Goal: Task Accomplishment & Management: Manage account settings

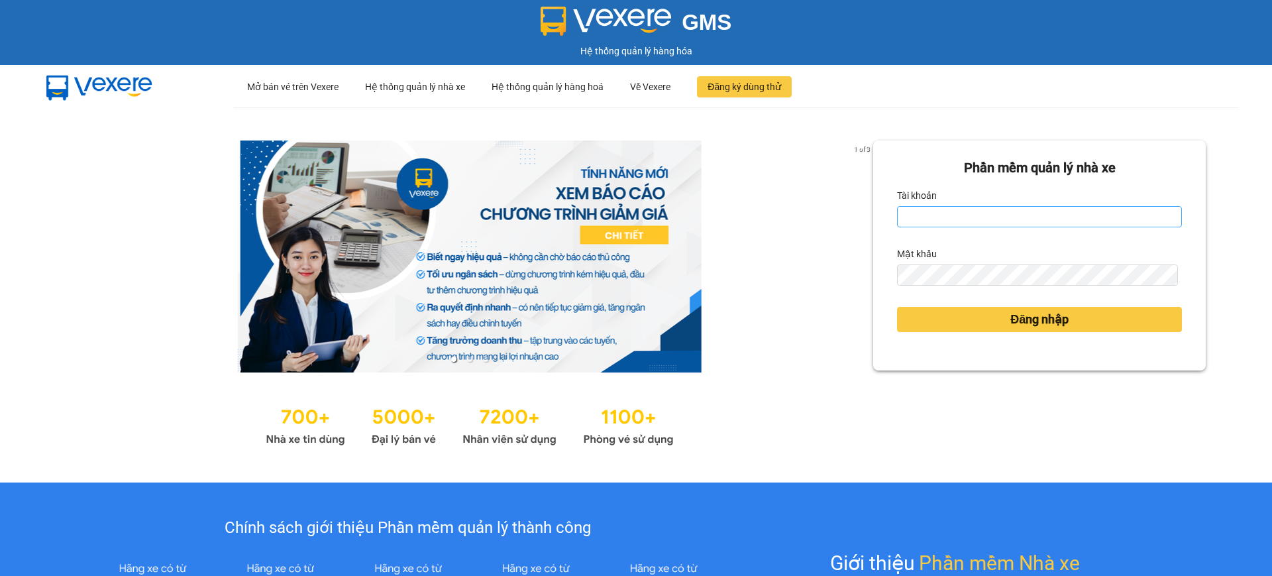
drag, startPoint x: 941, startPoint y: 201, endPoint x: 946, endPoint y: 214, distance: 13.4
click at [941, 202] on div "Tài khoản" at bounding box center [1039, 195] width 285 height 21
click at [946, 215] on input "Tài khoản" at bounding box center [1039, 216] width 285 height 21
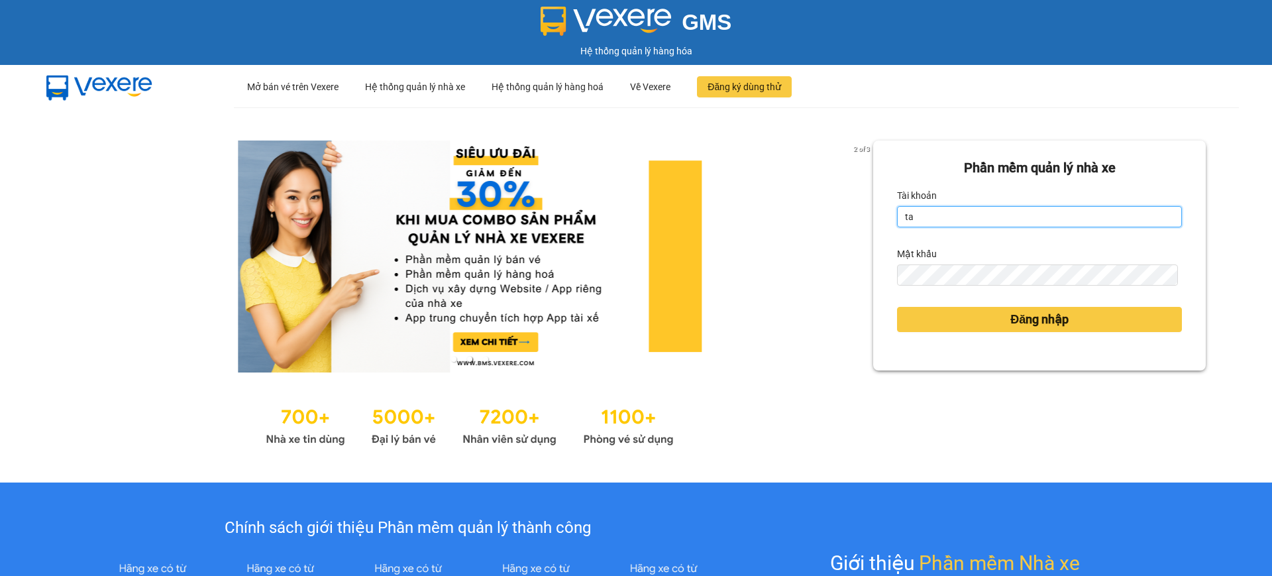
type input "tandung.minhquoc"
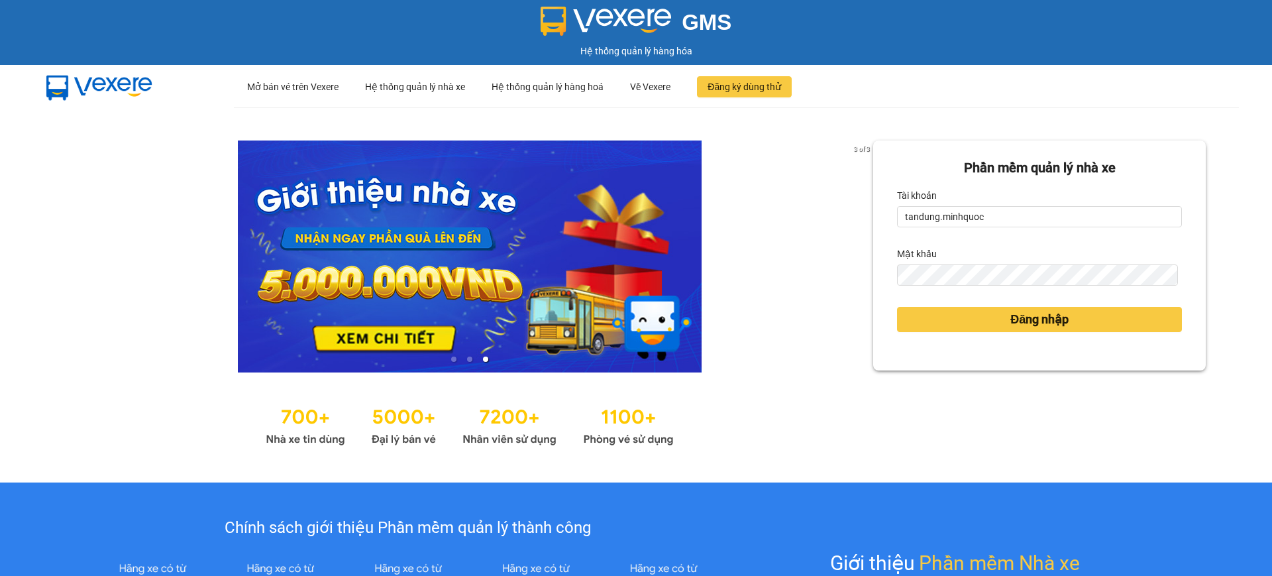
click at [897, 307] on button "Đăng nhập" at bounding box center [1039, 319] width 285 height 25
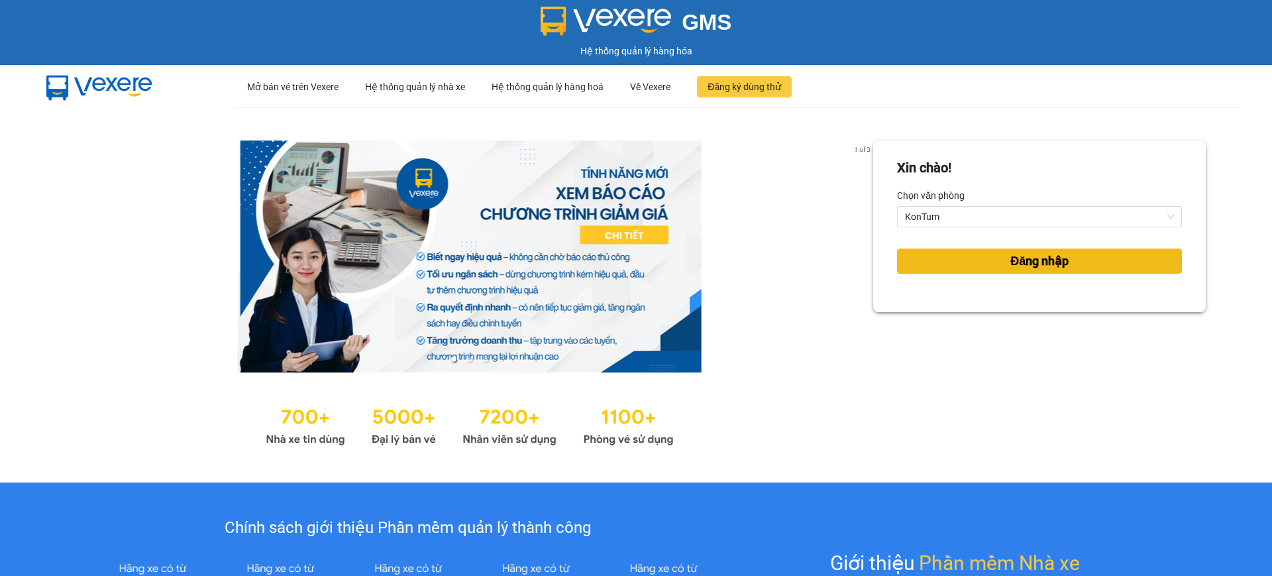
click at [1020, 253] on span "Đăng nhập" at bounding box center [1039, 261] width 58 height 19
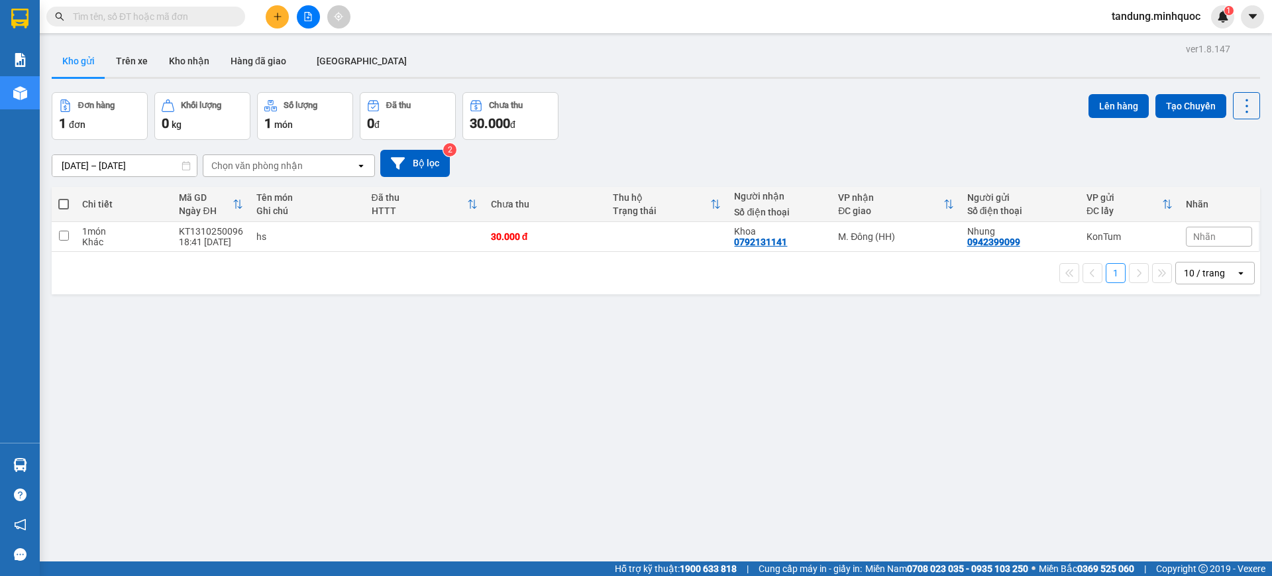
click at [443, 144] on div "12/10/2025 – 14/10/2025 Press the down arrow key to interact with the calendar …" at bounding box center [656, 163] width 1208 height 47
click at [441, 159] on button "Bộ lọc" at bounding box center [415, 163] width 70 height 27
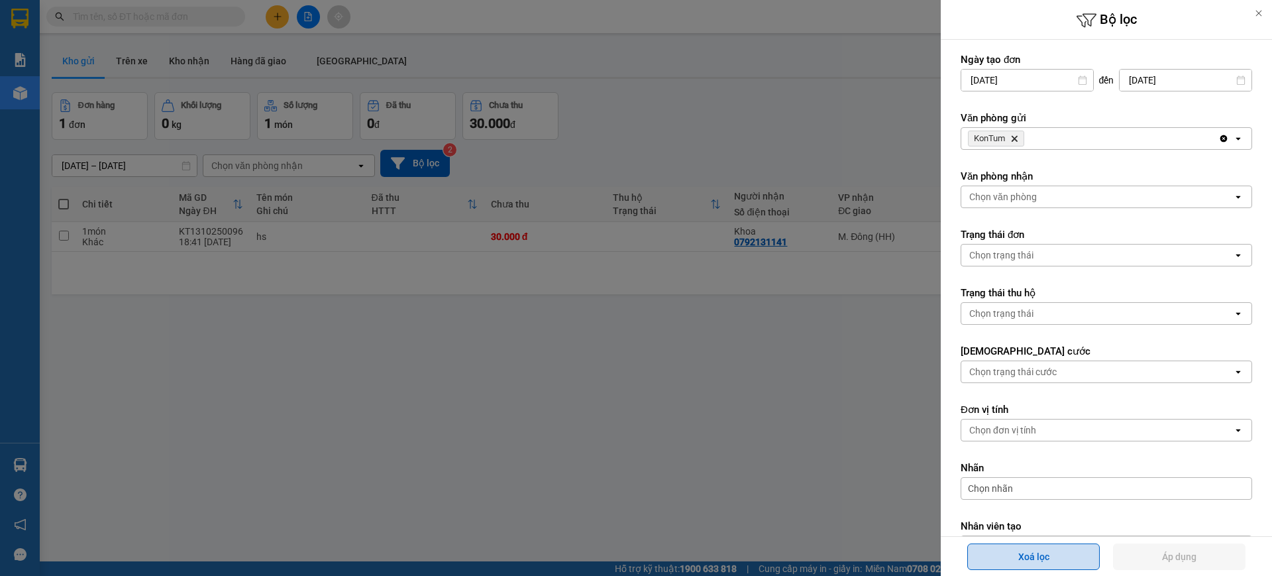
drag, startPoint x: 1066, startPoint y: 543, endPoint x: 1150, endPoint y: 553, distance: 84.6
click at [1065, 543] on button "Xoá lọc" at bounding box center [1033, 556] width 132 height 26
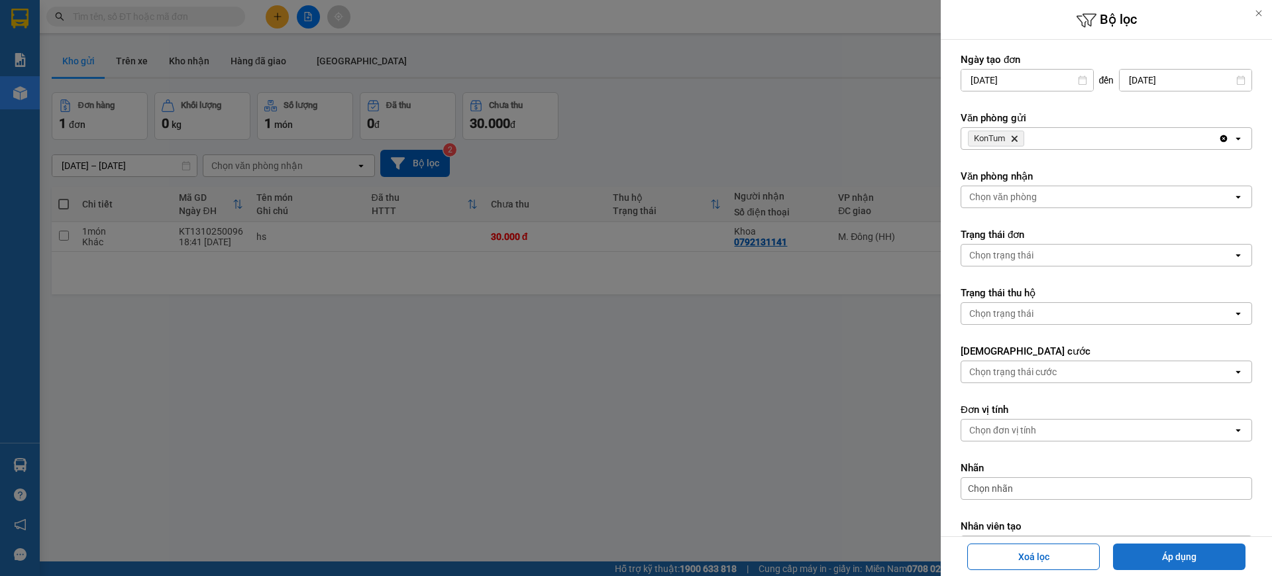
click at [1155, 553] on button "Áp dụng" at bounding box center [1179, 556] width 132 height 26
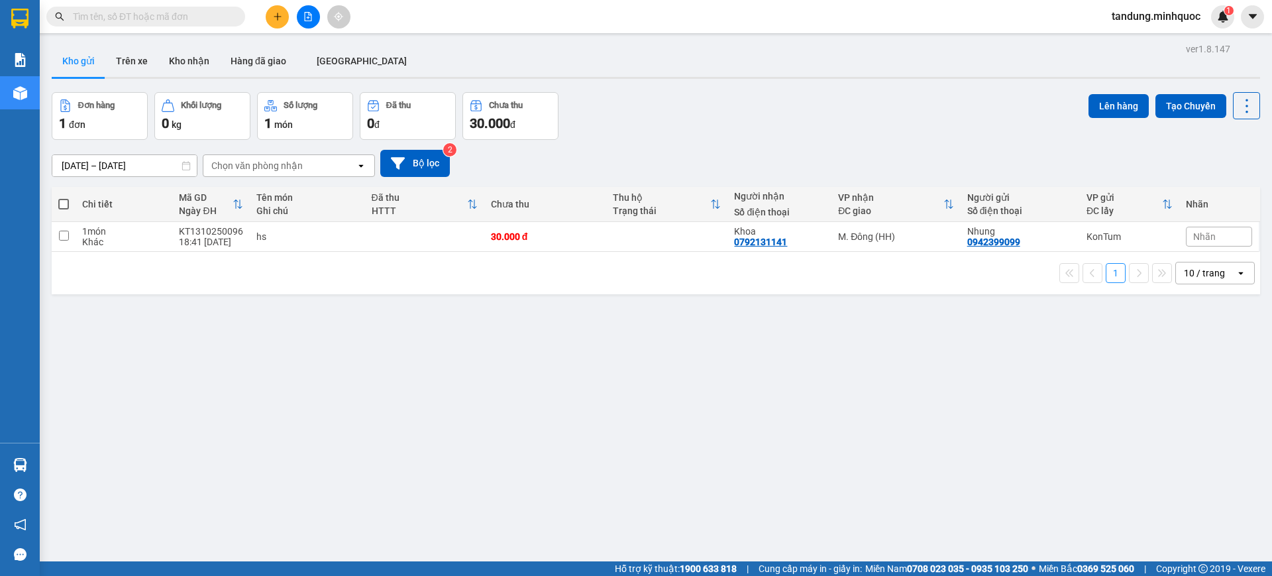
click at [311, 9] on button at bounding box center [308, 16] width 23 height 23
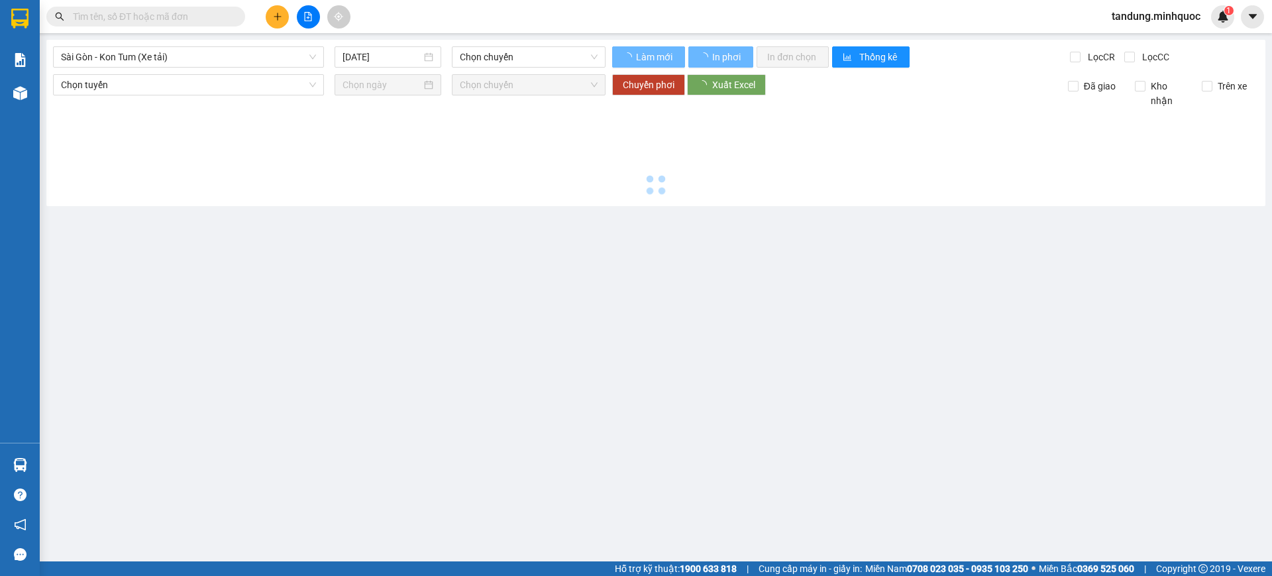
type input "[DATE]"
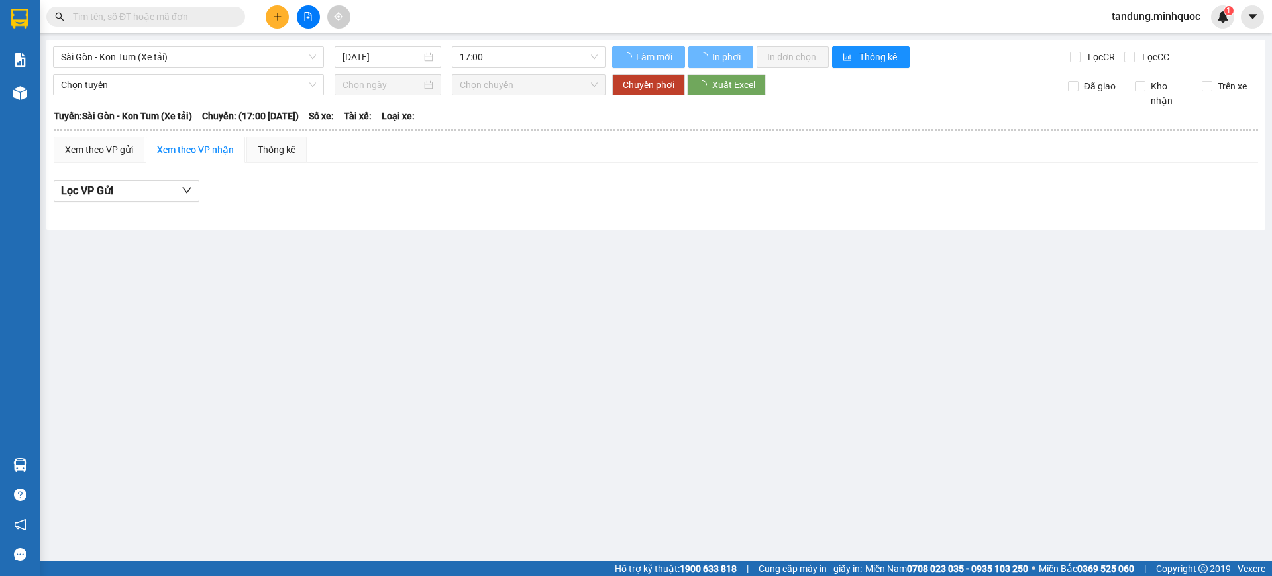
click at [221, 40] on div "Sài Gòn - Kon Tum (Xe tải) 14/10/2025 17:00 Làm mới In phơi In đơn chọn Thống k…" at bounding box center [655, 135] width 1219 height 190
click at [220, 52] on span "Sài Gòn - Kon Tum (Xe tải)" at bounding box center [188, 57] width 255 height 20
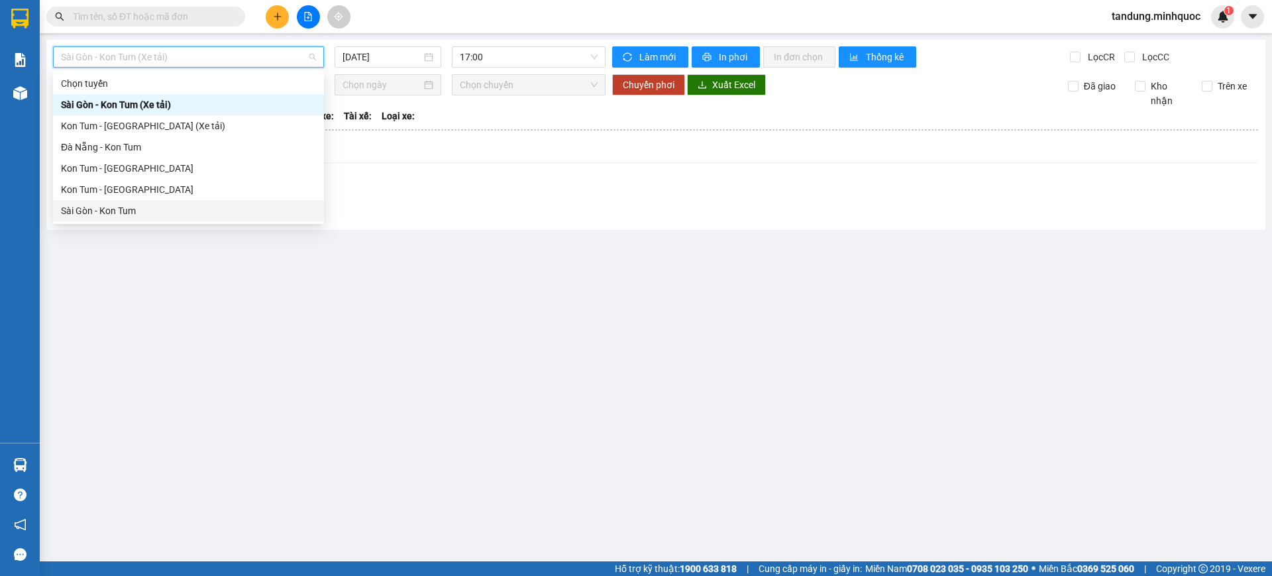
click at [109, 207] on div "Sài Gòn - Kon Tum" at bounding box center [188, 210] width 255 height 15
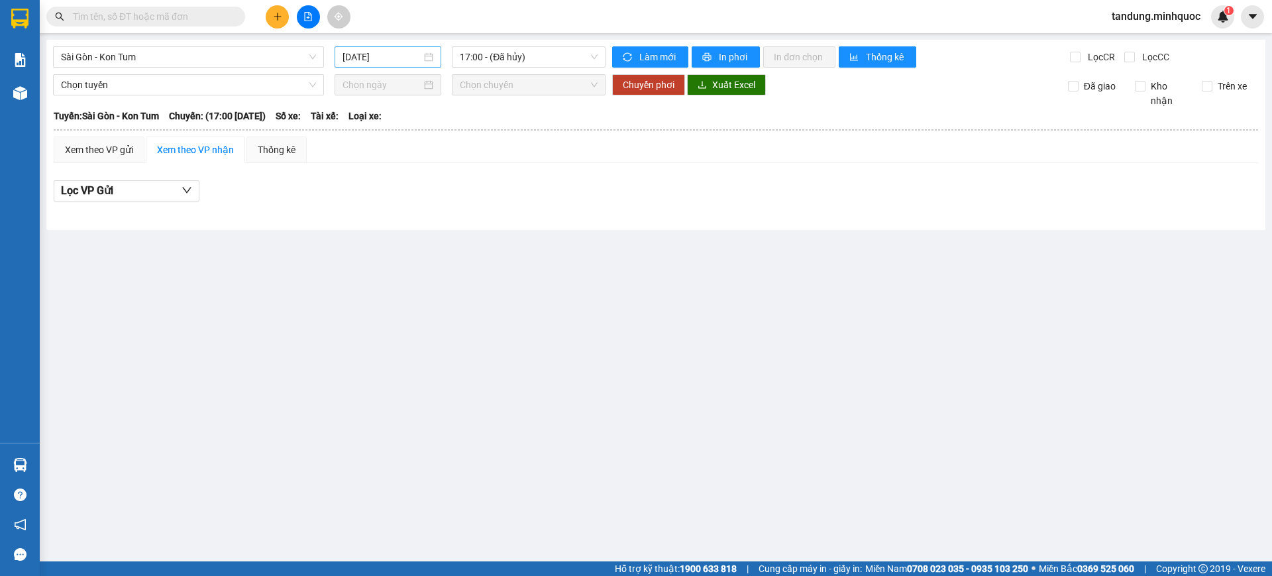
click at [406, 66] on div "[DATE]" at bounding box center [388, 56] width 107 height 21
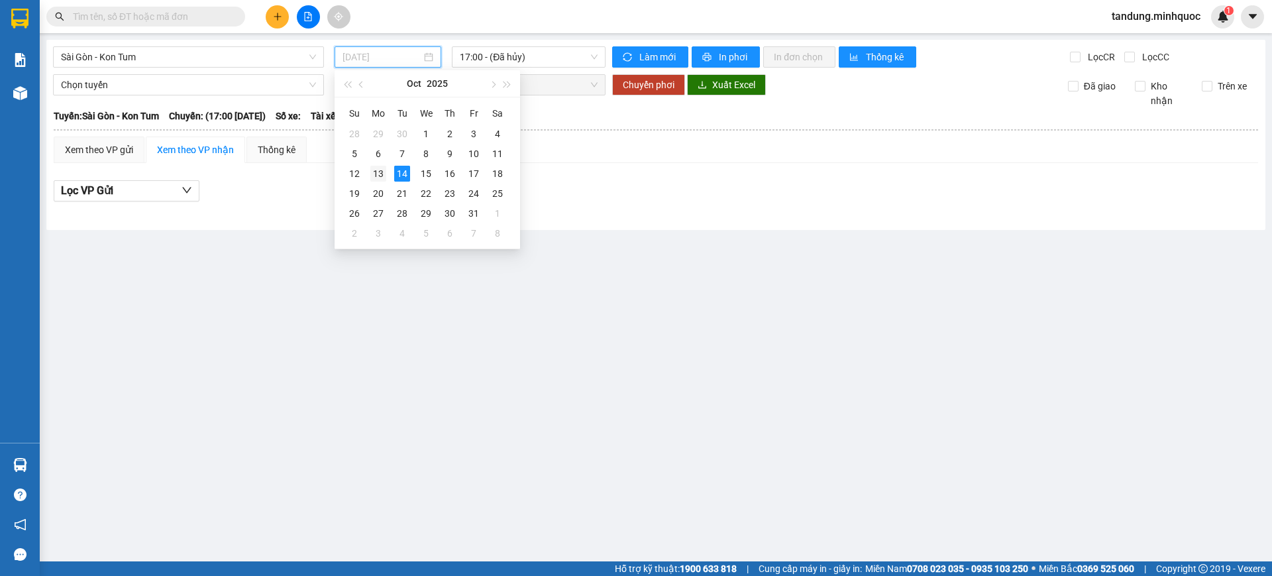
click at [382, 171] on div "13" at bounding box center [378, 174] width 16 height 16
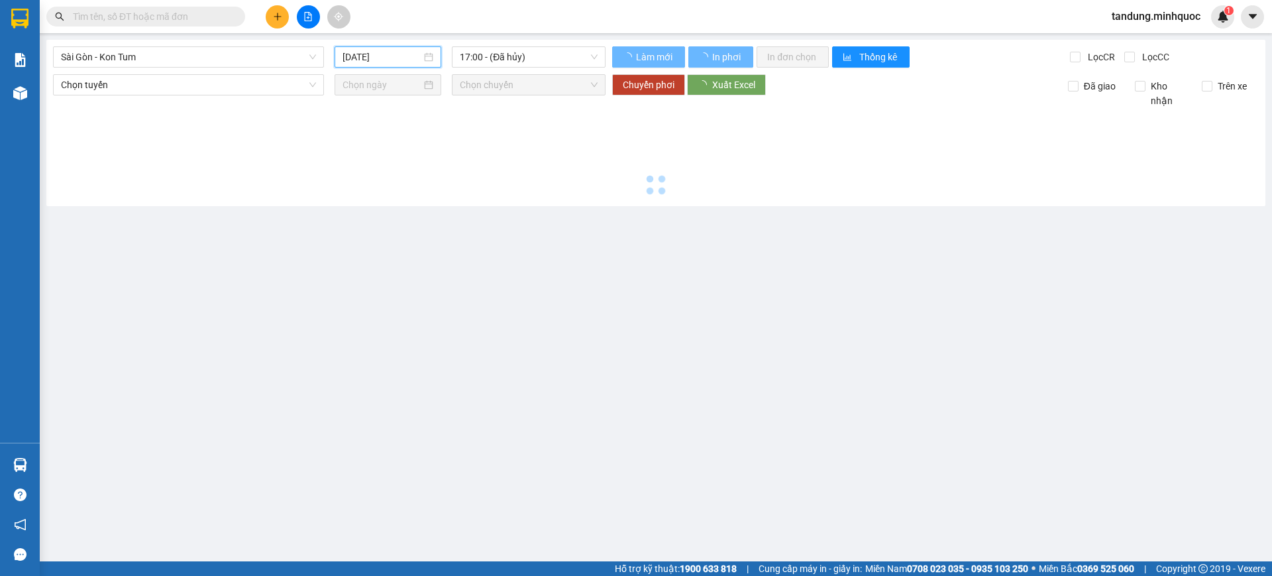
type input "[DATE]"
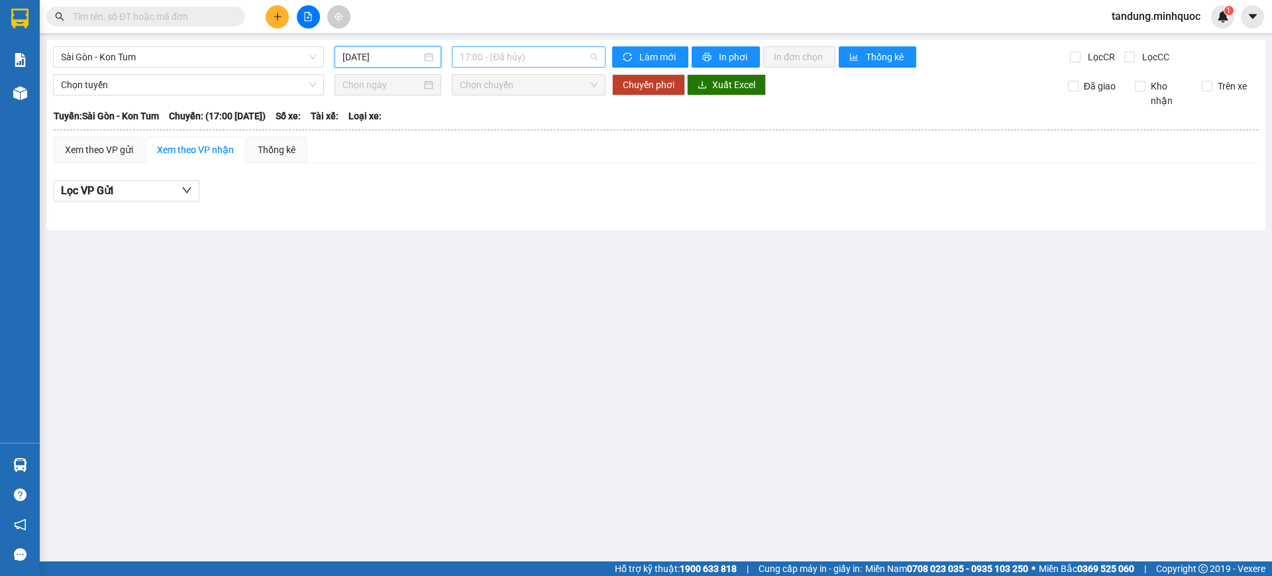
click at [541, 53] on span "17:00 - (Đã hủy)" at bounding box center [529, 57] width 138 height 20
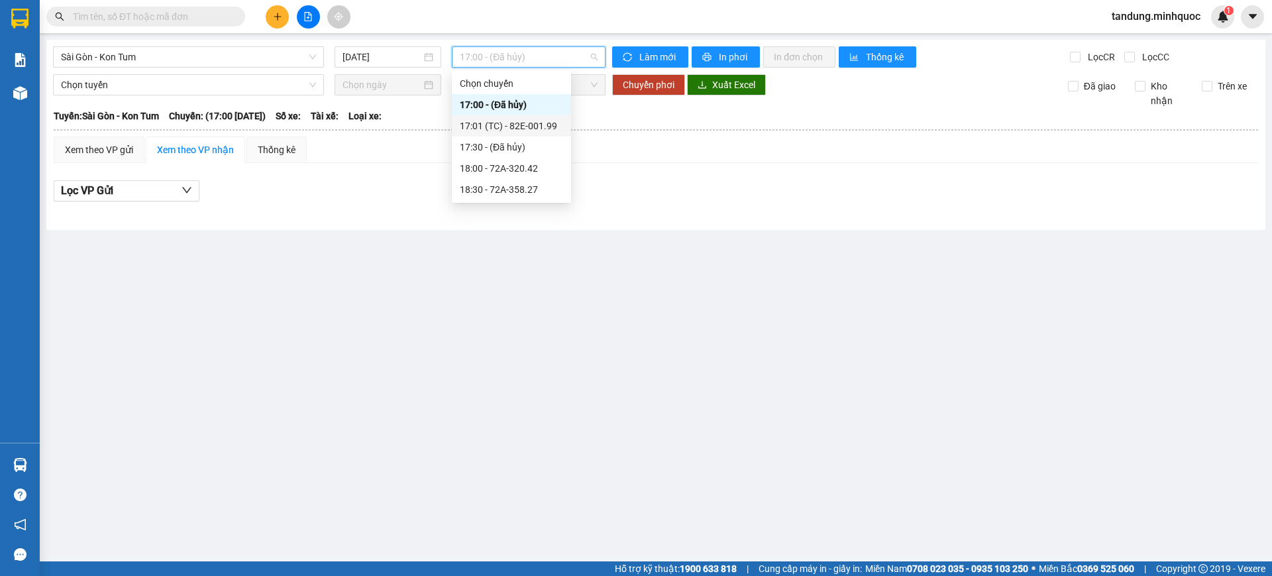
click at [543, 122] on div "17:01 (TC) - 82E-001.99" at bounding box center [511, 126] width 103 height 15
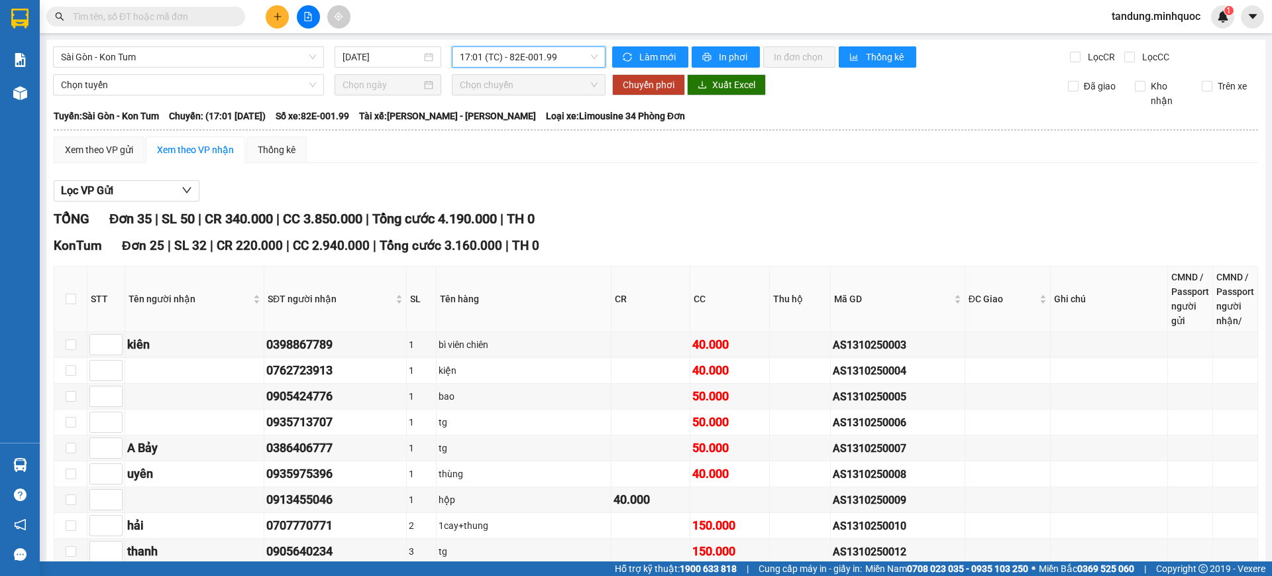
click at [547, 62] on span "17:01 (TC) - 82E-001.99" at bounding box center [529, 57] width 138 height 20
click at [495, 60] on span "17:01 (TC) - 82E-001.99" at bounding box center [529, 57] width 138 height 20
click at [521, 57] on span "17:01 (TC) - 82E-001.99" at bounding box center [529, 57] width 138 height 20
click at [270, 25] on button at bounding box center [277, 16] width 23 height 23
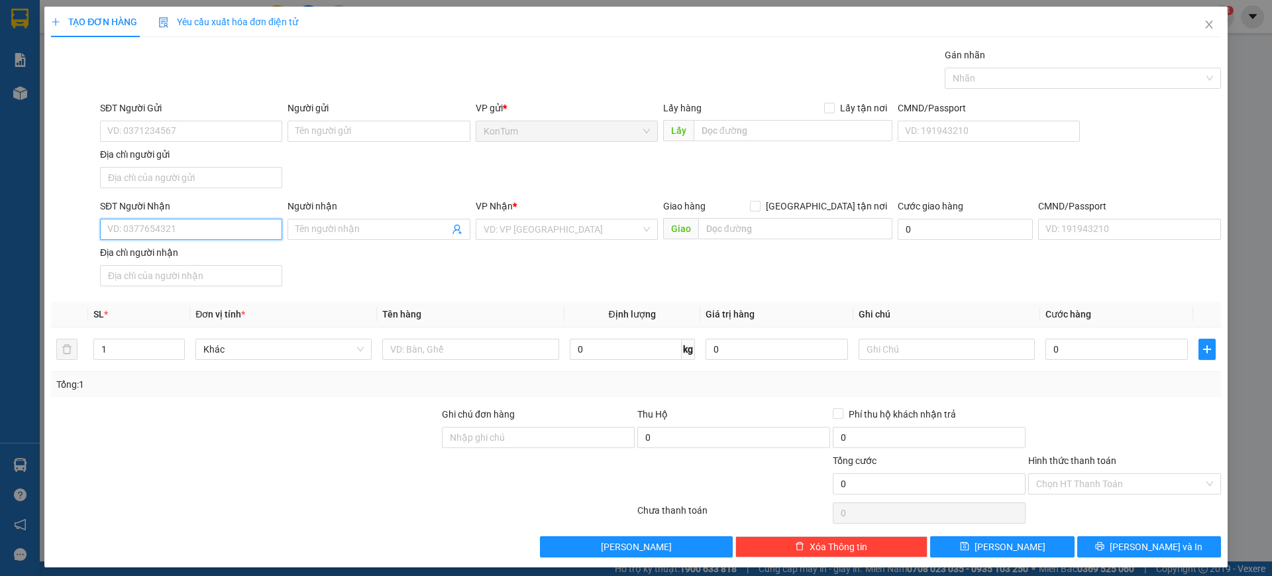
click at [228, 233] on input "SĐT Người Nhận" at bounding box center [191, 229] width 182 height 21
click at [237, 229] on input "SĐT Người Nhận" at bounding box center [191, 229] width 182 height 21
click at [193, 130] on input "SĐT Người Gửi" at bounding box center [191, 131] width 182 height 21
click at [540, 231] on input "search" at bounding box center [562, 229] width 157 height 20
click at [890, 282] on div "SĐT Người Nhận VD: 0377654321 Người nhận Tên người nhận VP Nhận * VD: VP Sài Gò…" at bounding box center [660, 245] width 1126 height 93
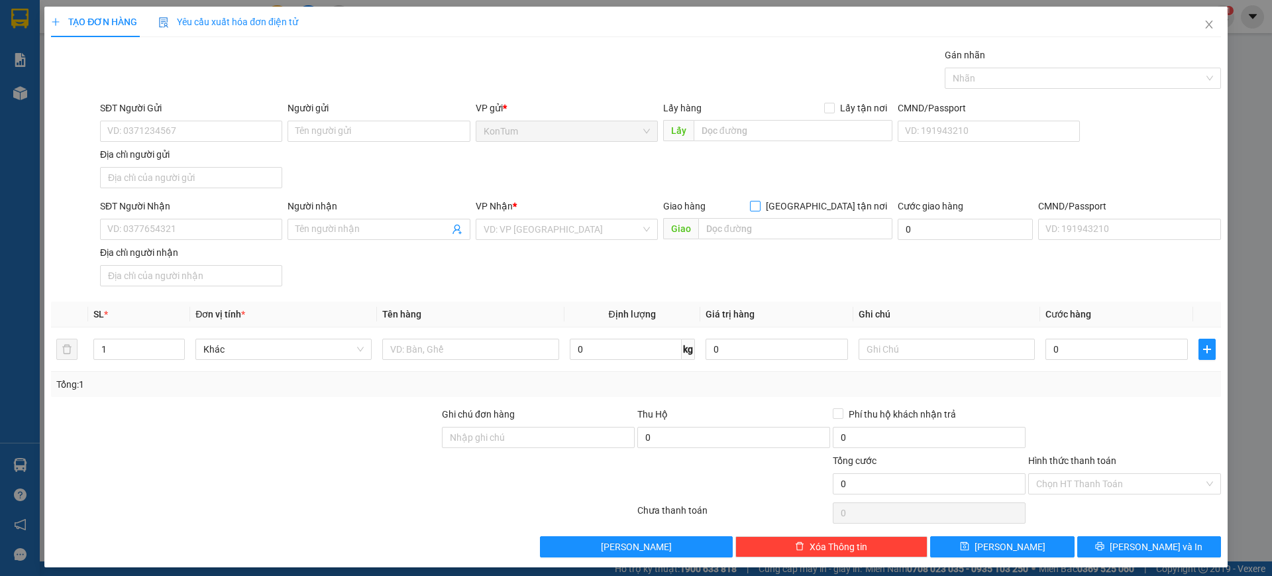
click at [825, 200] on span "[GEOGRAPHIC_DATA] tận nơi" at bounding box center [827, 206] width 132 height 15
click at [759, 201] on input "[GEOGRAPHIC_DATA] tận nơi" at bounding box center [754, 205] width 9 height 9
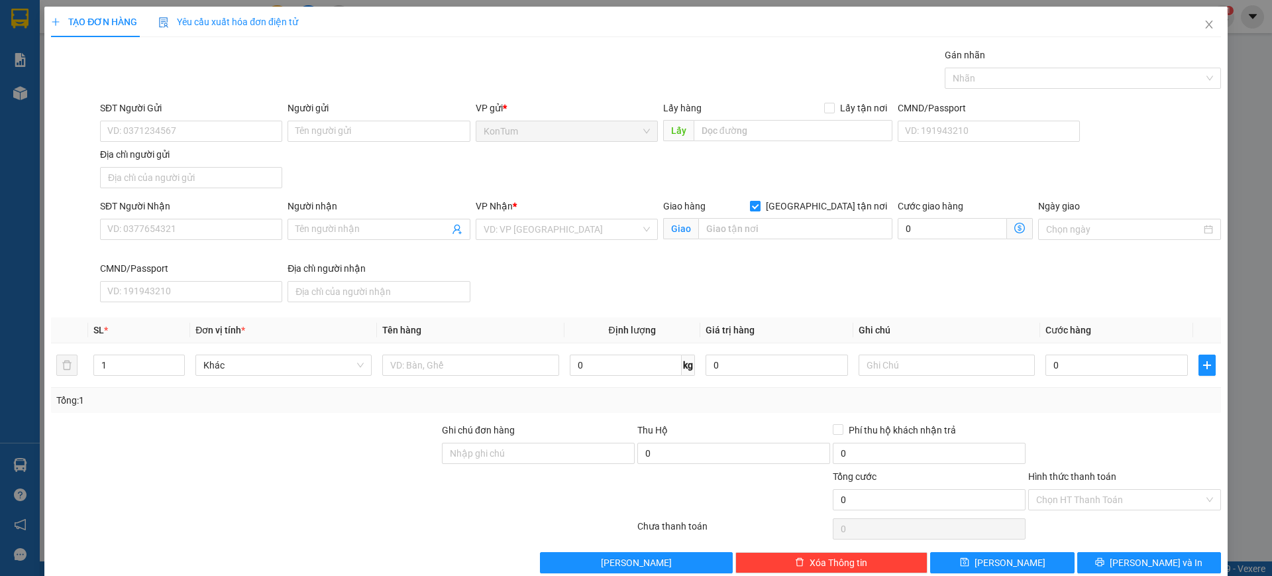
click at [759, 202] on input "[GEOGRAPHIC_DATA] tận nơi" at bounding box center [754, 205] width 9 height 9
checkbox input "false"
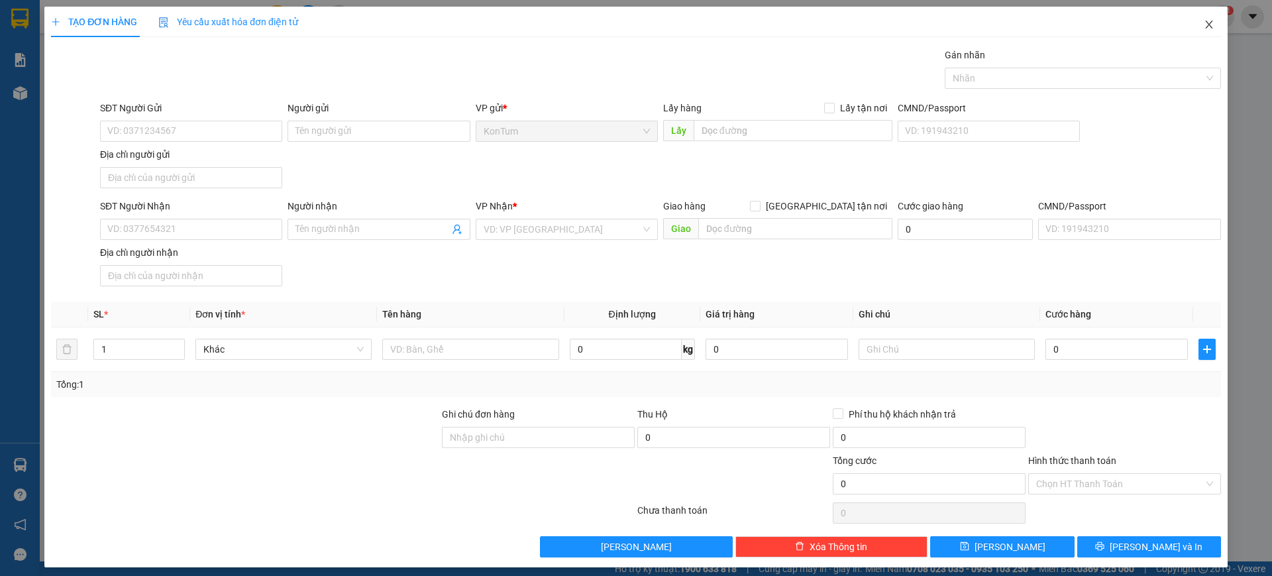
click at [1210, 29] on span "Close" at bounding box center [1208, 25] width 37 height 37
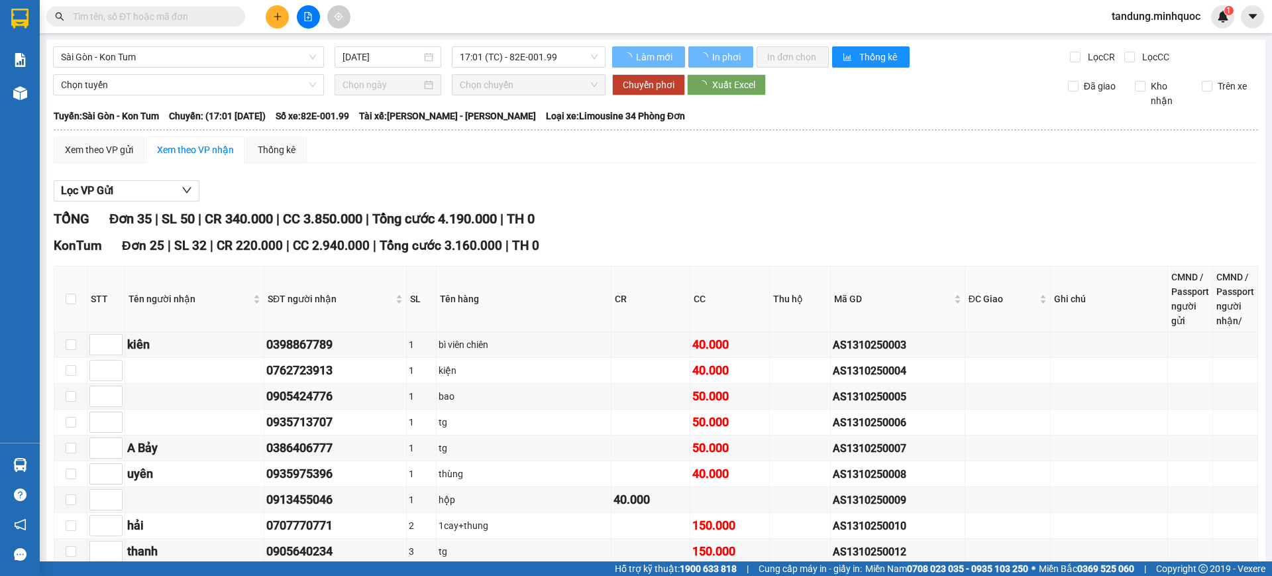
click at [171, 17] on input "text" at bounding box center [151, 16] width 156 height 15
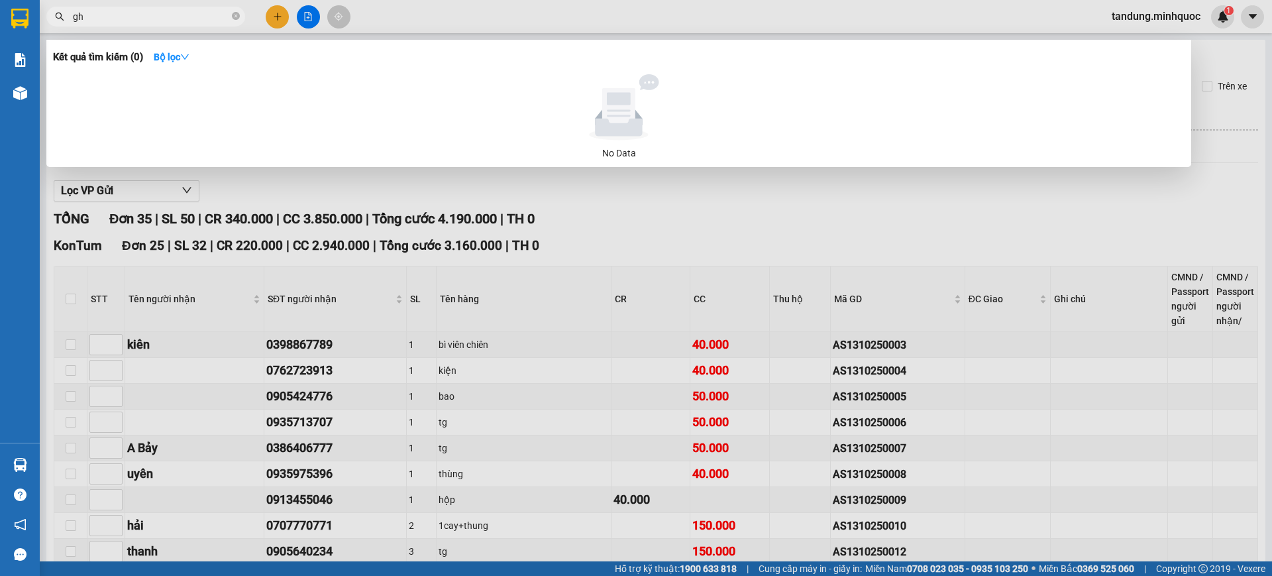
type input "g"
click at [171, 17] on input "ùn·" at bounding box center [151, 16] width 156 height 15
type input "ù"
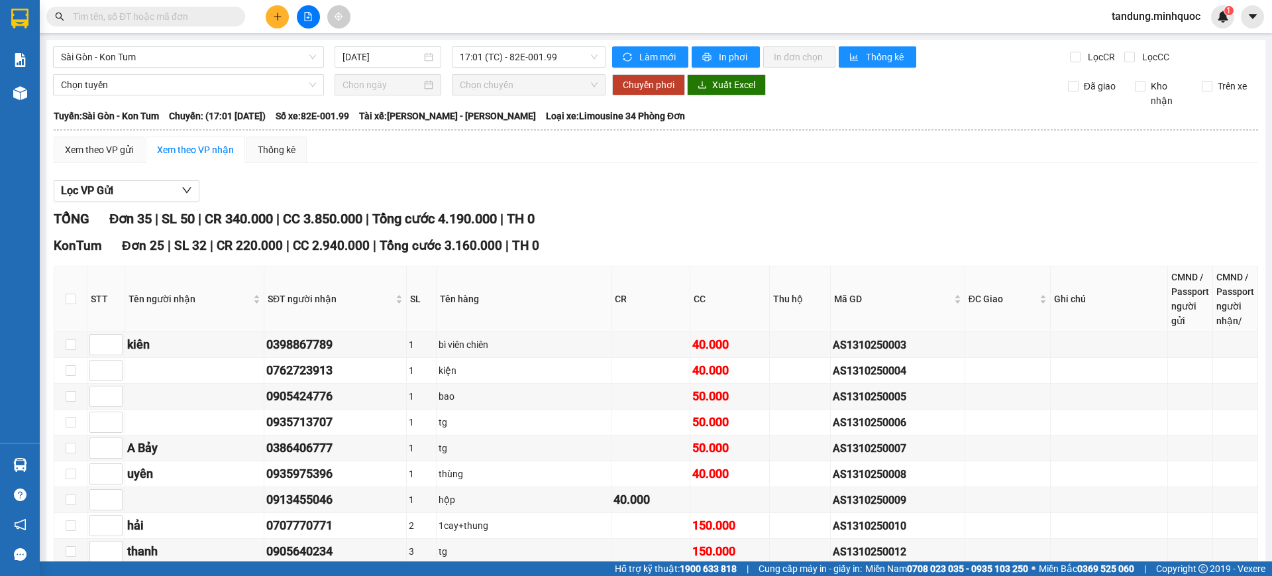
click at [206, 17] on input "text" at bounding box center [151, 16] width 156 height 15
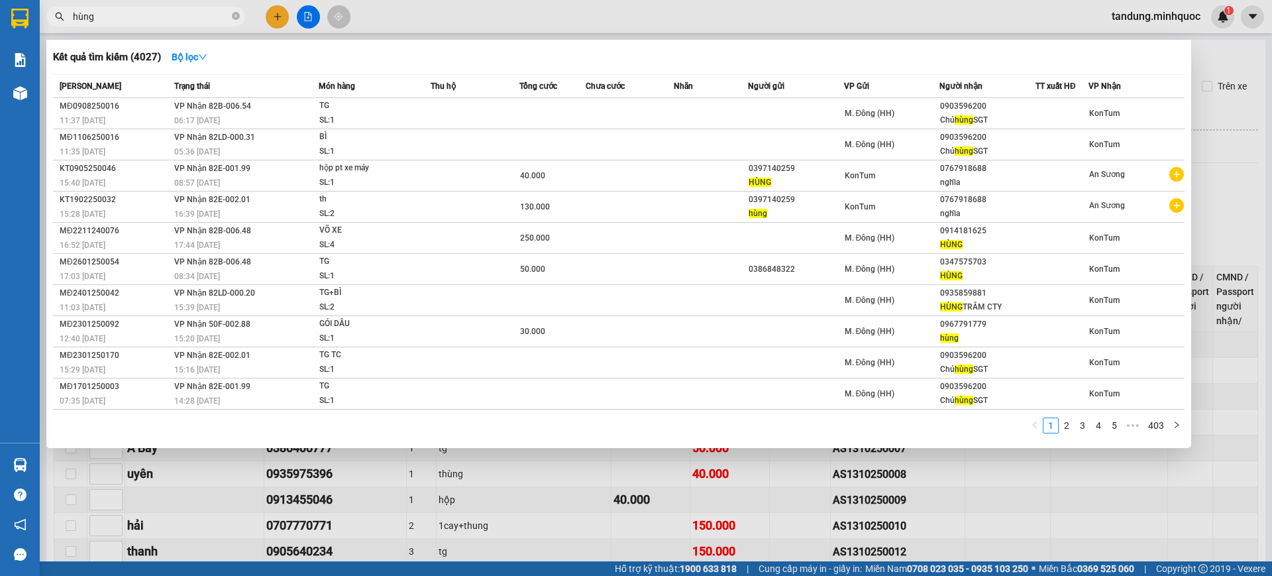
type input "hùng"
click at [680, 512] on div at bounding box center [636, 288] width 1272 height 576
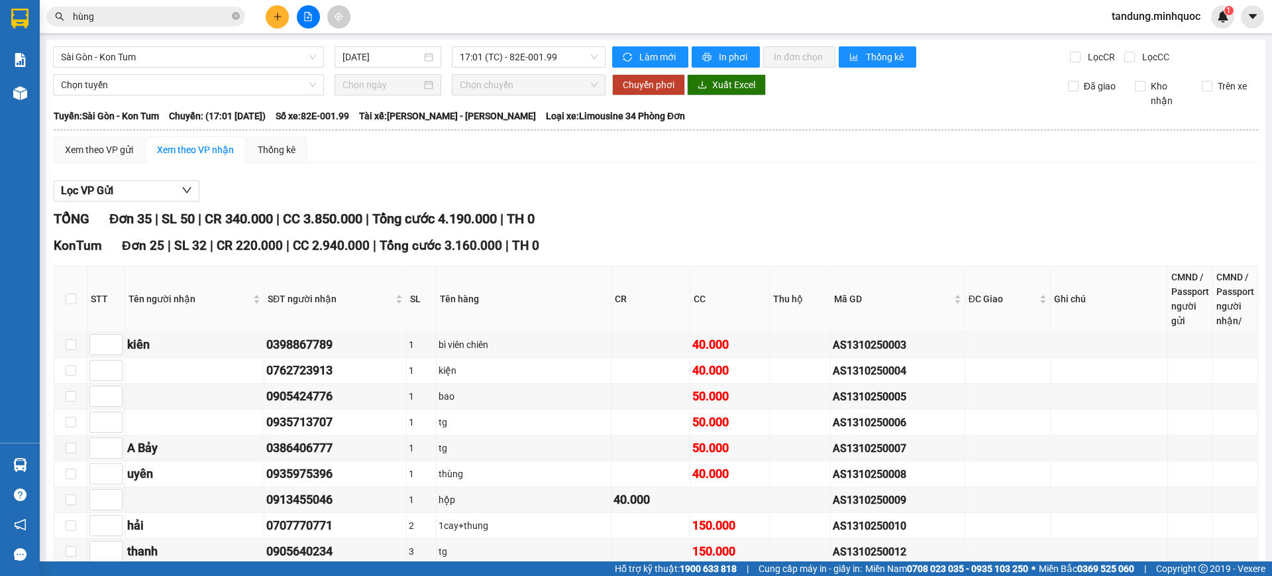
click at [36, 34] on div at bounding box center [20, 21] width 40 height 43
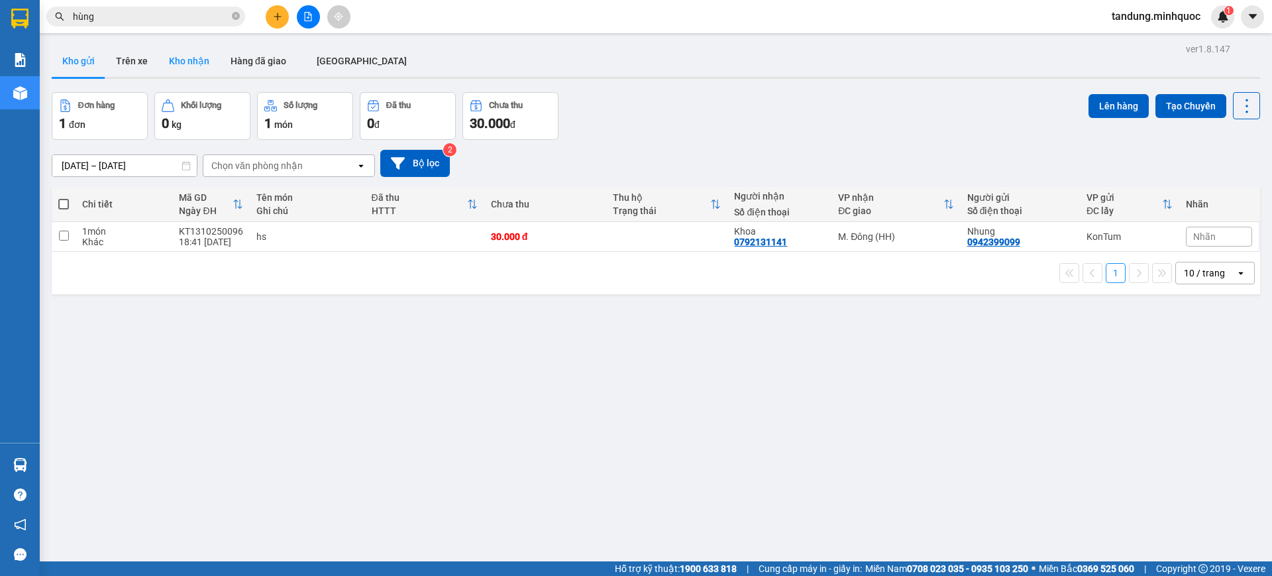
click at [201, 61] on button "Kho nhận" at bounding box center [189, 61] width 62 height 32
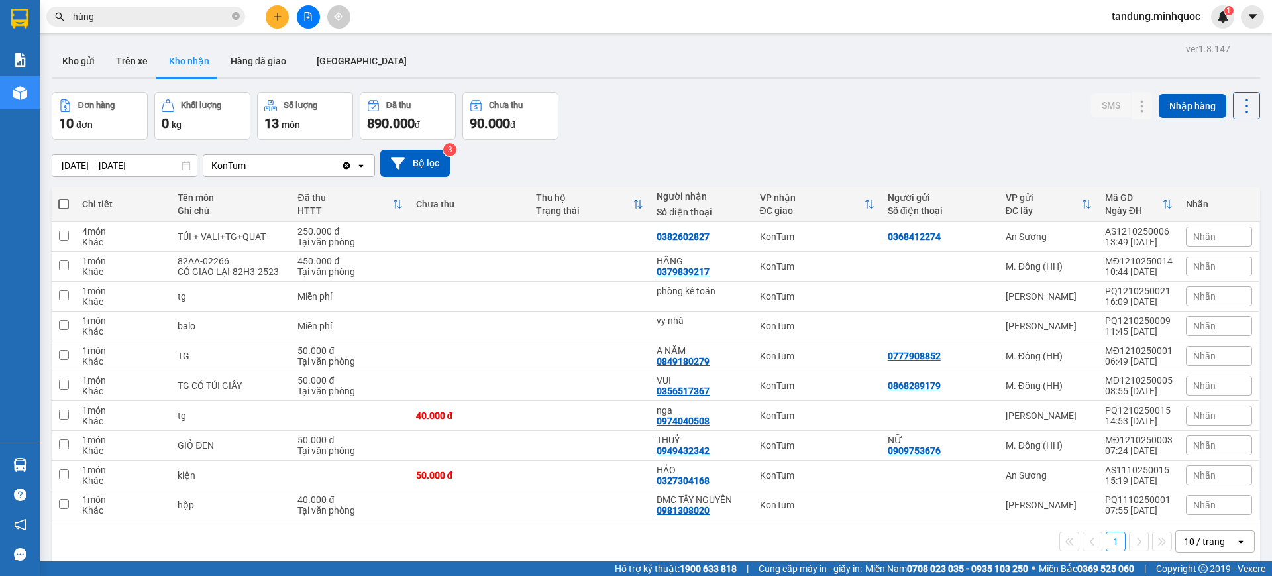
click at [158, 168] on input "[DATE] – [DATE]" at bounding box center [124, 165] width 144 height 21
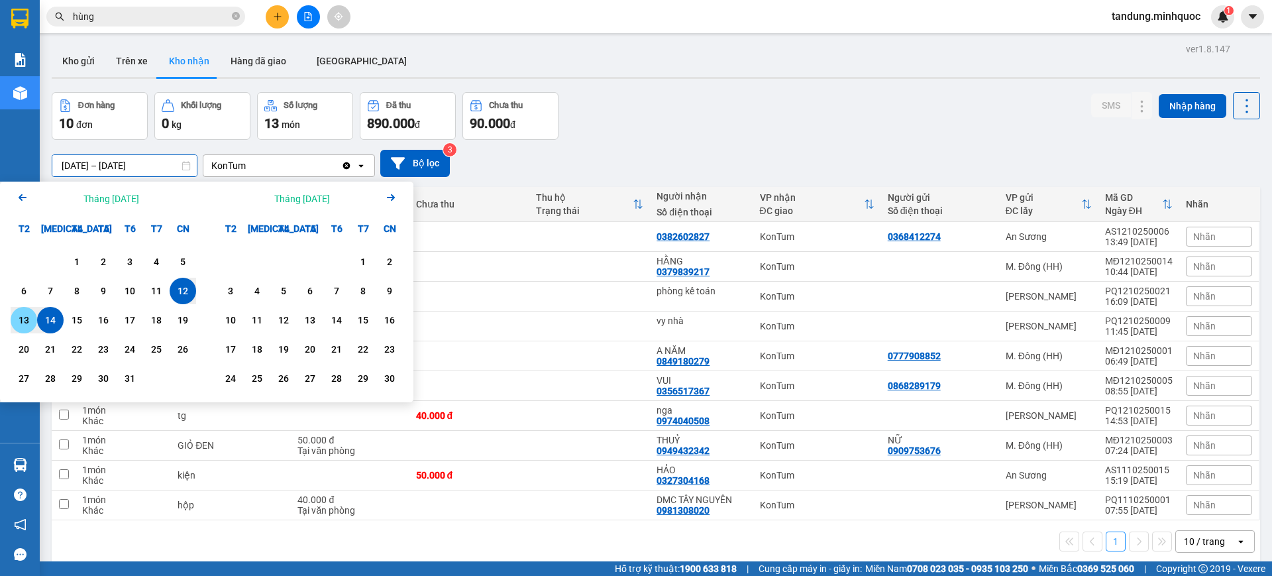
click at [26, 327] on div "13" at bounding box center [24, 320] width 19 height 16
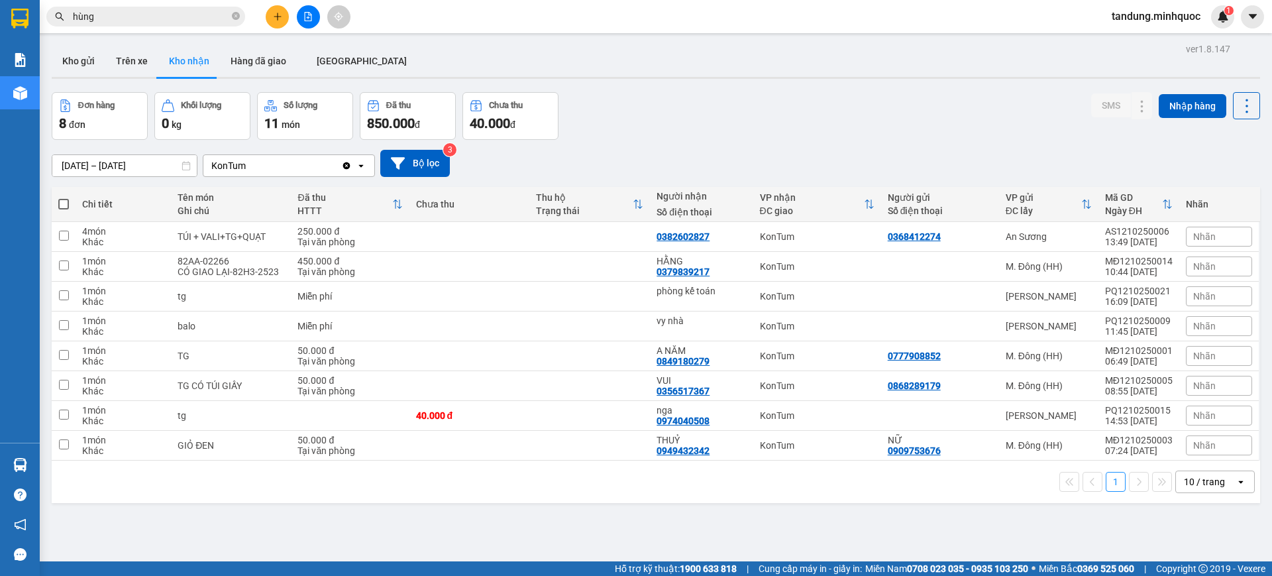
drag, startPoint x: 756, startPoint y: 145, endPoint x: 712, endPoint y: 122, distance: 49.5
click at [712, 122] on div "Đơn hàng 8 đơn Khối lượng 0 kg Số lượng 11 món Đã thu 850.000 đ Chưa thu 40.000…" at bounding box center [656, 116] width 1208 height 48
click at [167, 168] on input "[DATE] – [DATE]" at bounding box center [124, 165] width 144 height 21
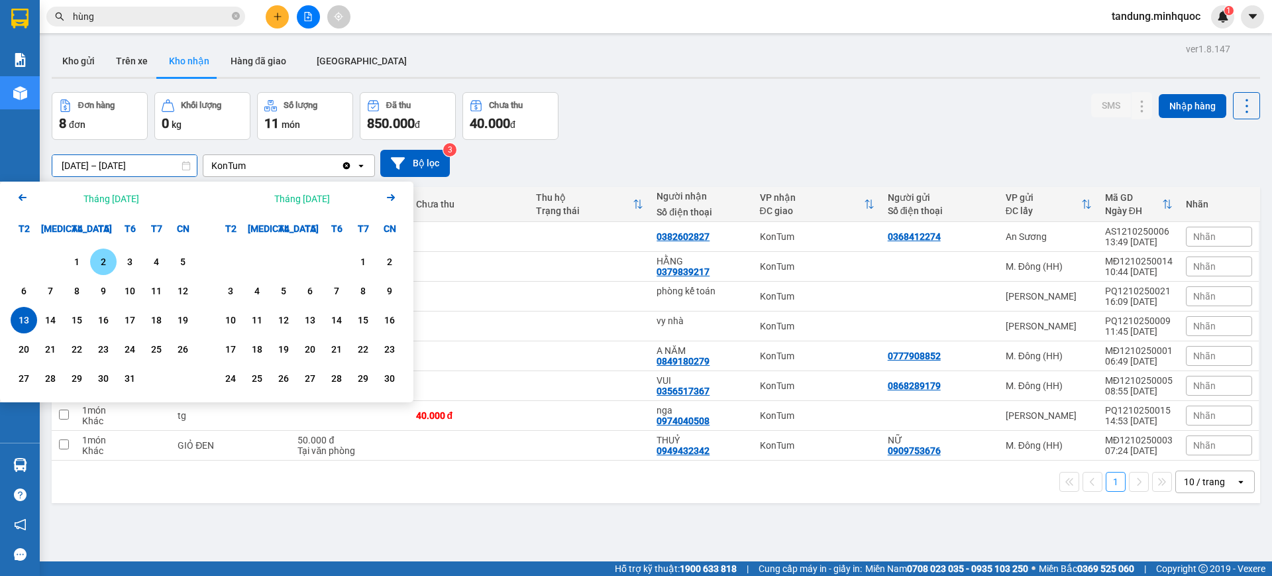
click at [83, 260] on div "1" at bounding box center [77, 262] width 19 height 16
click at [33, 317] on div "13" at bounding box center [24, 320] width 26 height 26
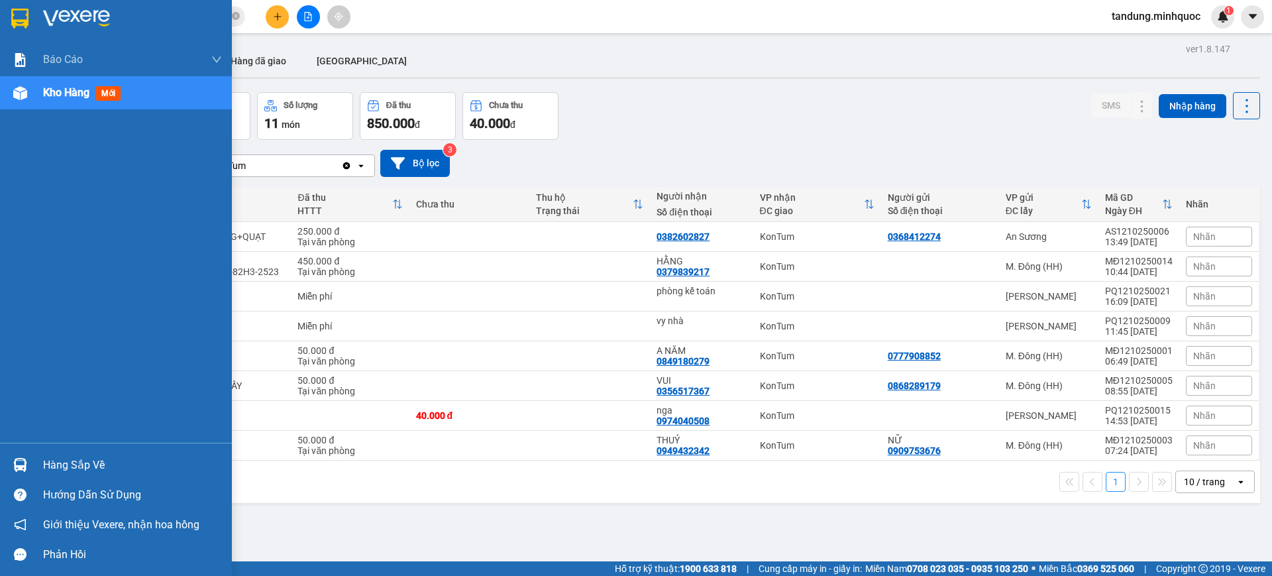
type input "01/10/2025 – 13/10/2025"
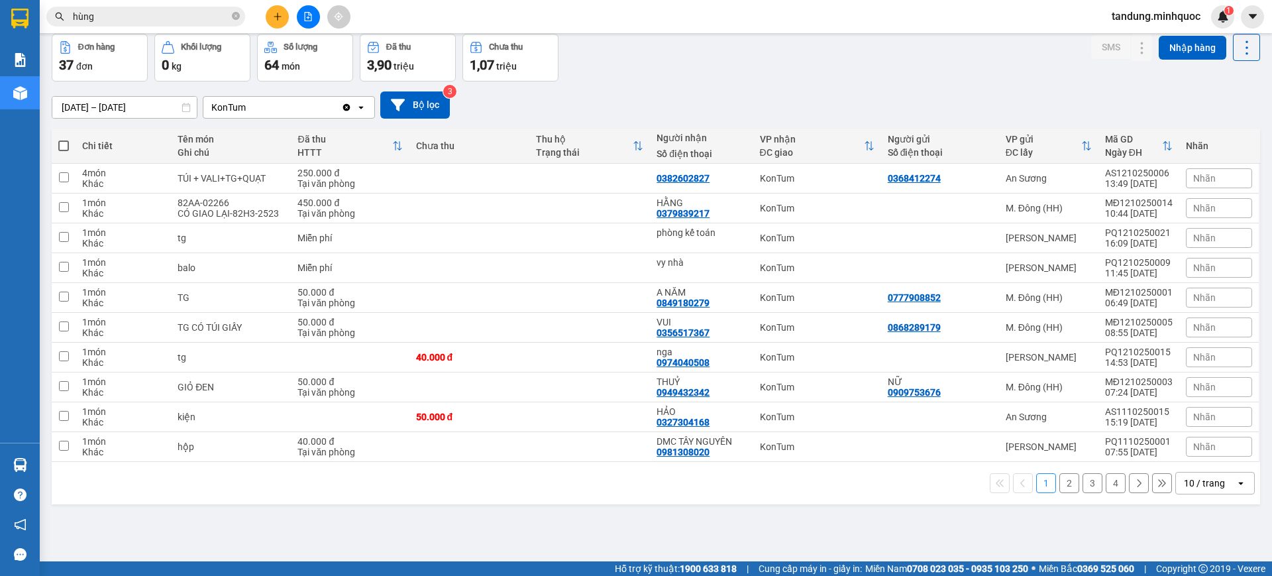
scroll to position [61, 0]
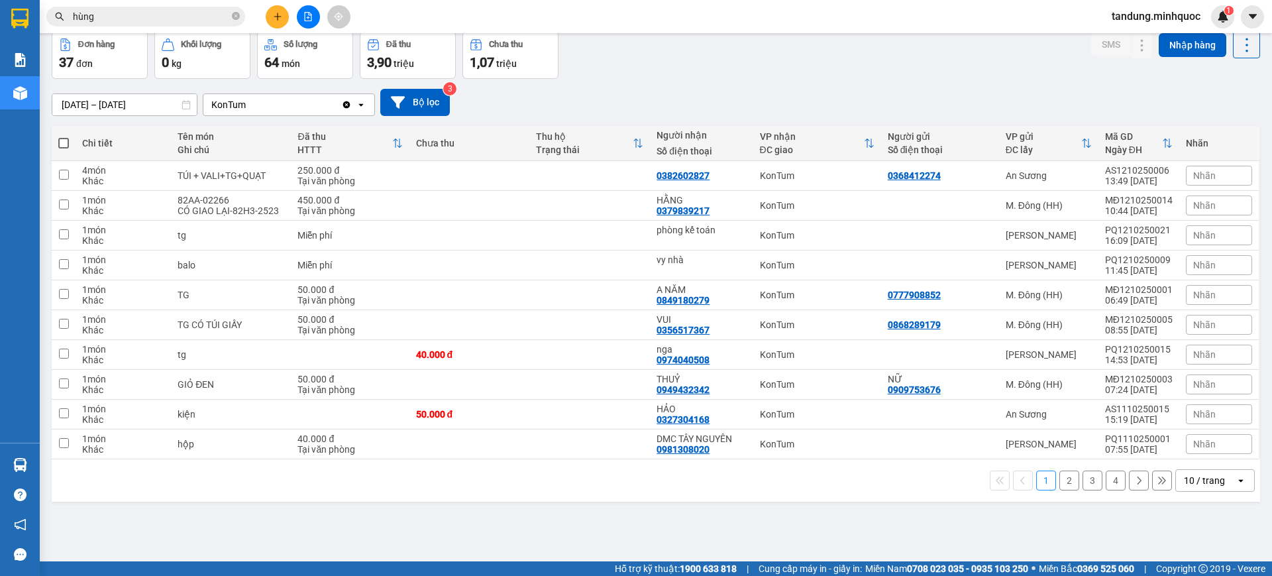
click at [1202, 478] on div "10 / trang" at bounding box center [1204, 480] width 41 height 13
click at [1198, 449] on span "100 / trang" at bounding box center [1197, 451] width 48 height 13
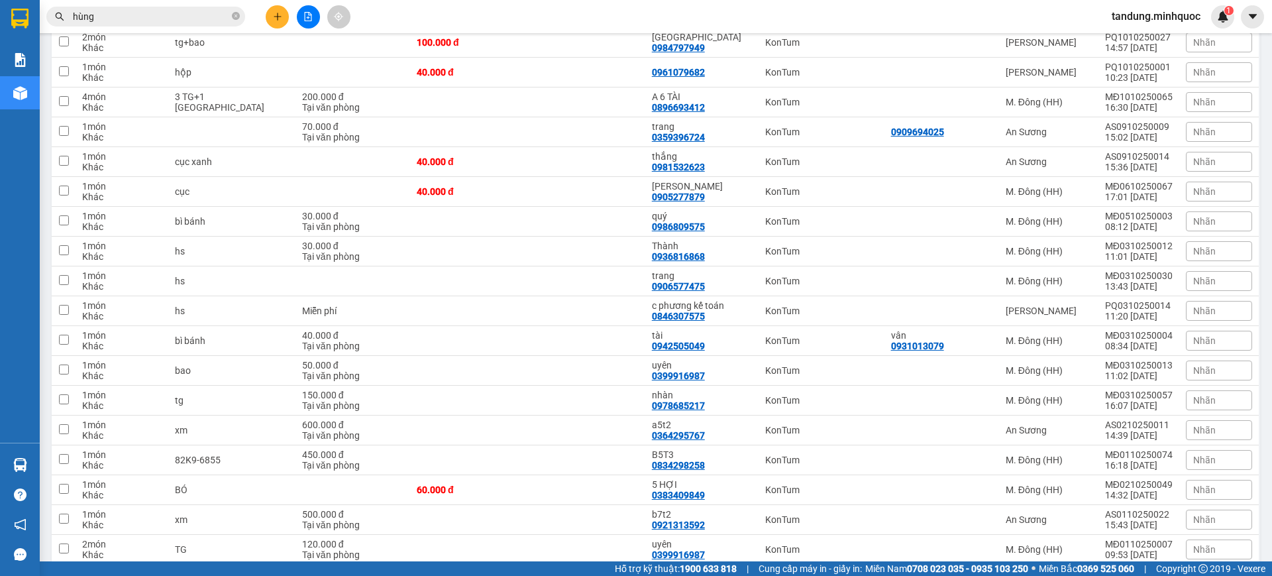
scroll to position [0, 0]
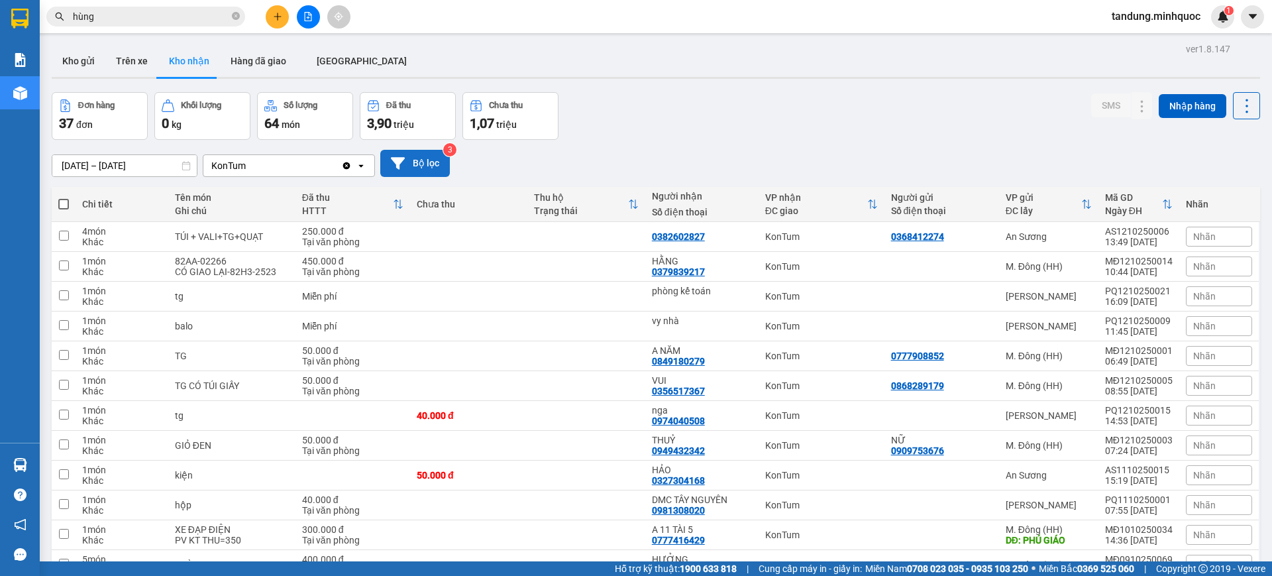
click at [403, 160] on icon at bounding box center [398, 163] width 14 height 14
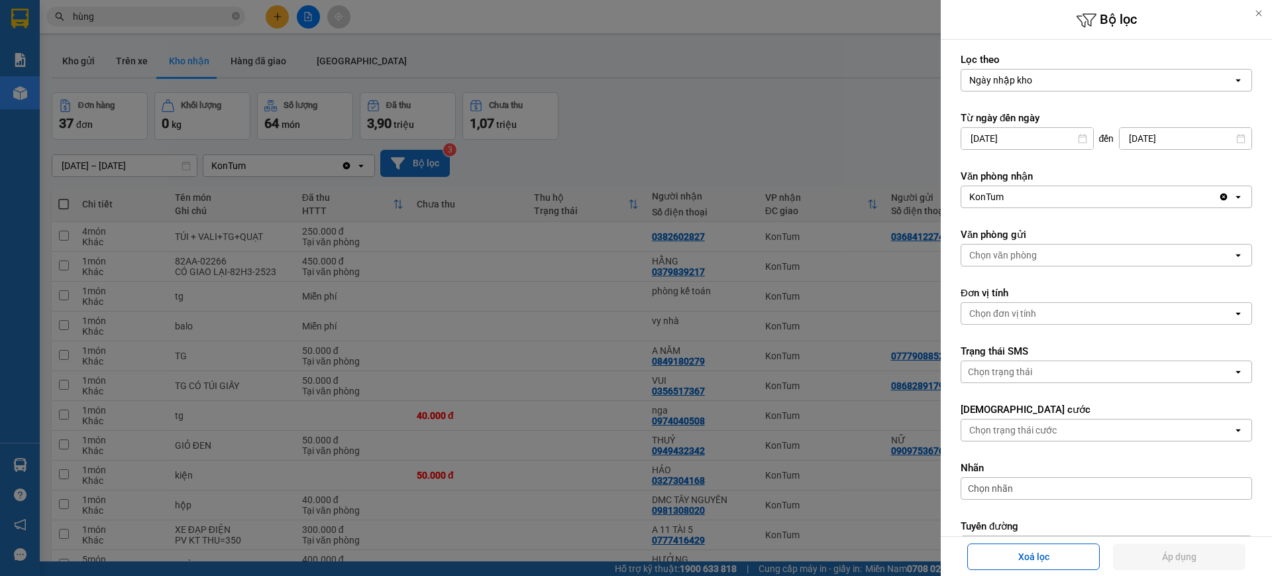
click at [1077, 429] on div "Chọn trạng thái cước" at bounding box center [1097, 429] width 272 height 21
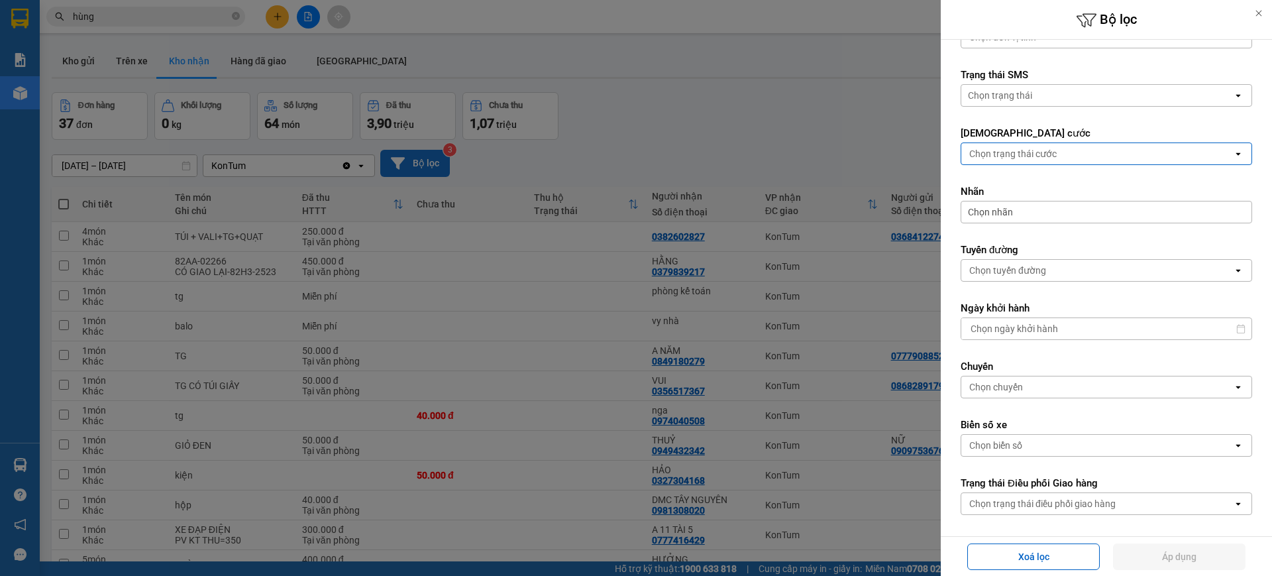
click at [1024, 373] on div "Chuyến Chọn chuyến open" at bounding box center [1106, 379] width 291 height 38
click at [1037, 333] on input "Select a date." at bounding box center [1101, 328] width 281 height 21
type input "/ /"
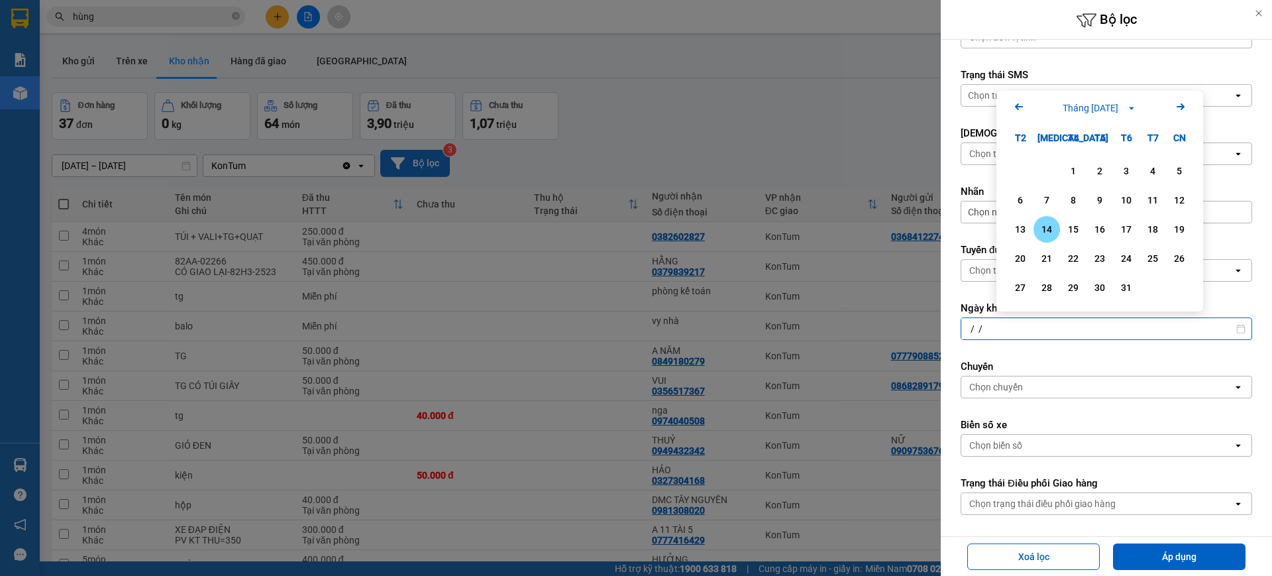
click at [1011, 462] on form "Lọc theo Ngày nhập kho open Từ ngày đến ngày 01/10/2025 Press the down arrow ke…" at bounding box center [1106, 156] width 291 height 758
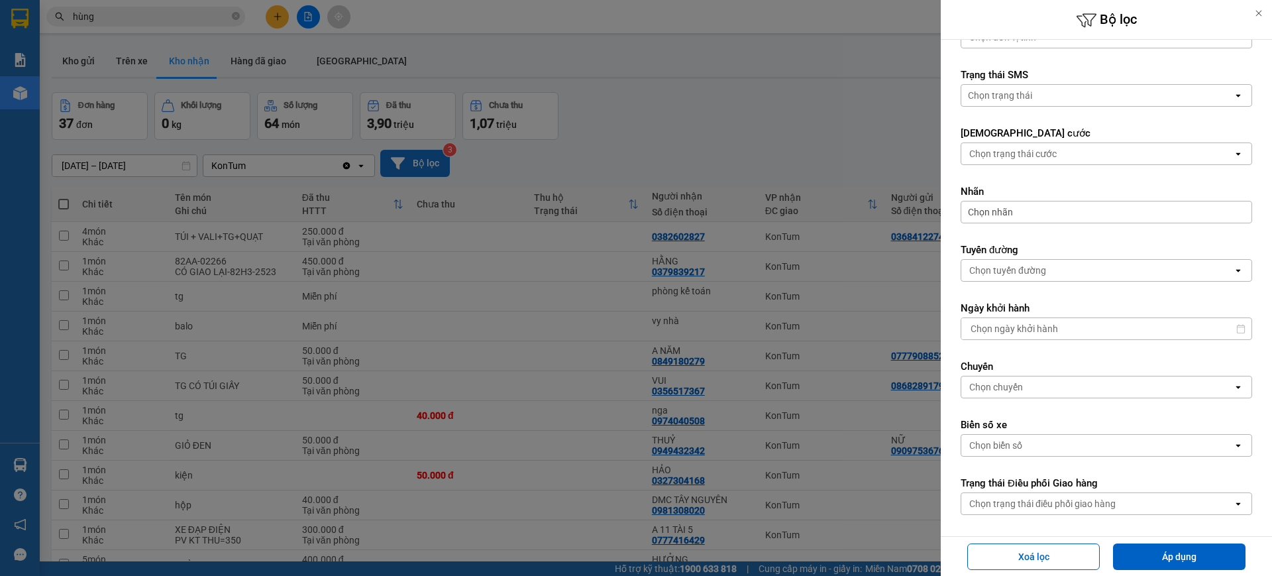
click at [1036, 210] on div "Chọn nhãn" at bounding box center [1106, 212] width 291 height 23
click at [1027, 164] on div "Chọn trạng thái cước open" at bounding box center [1106, 153] width 291 height 23
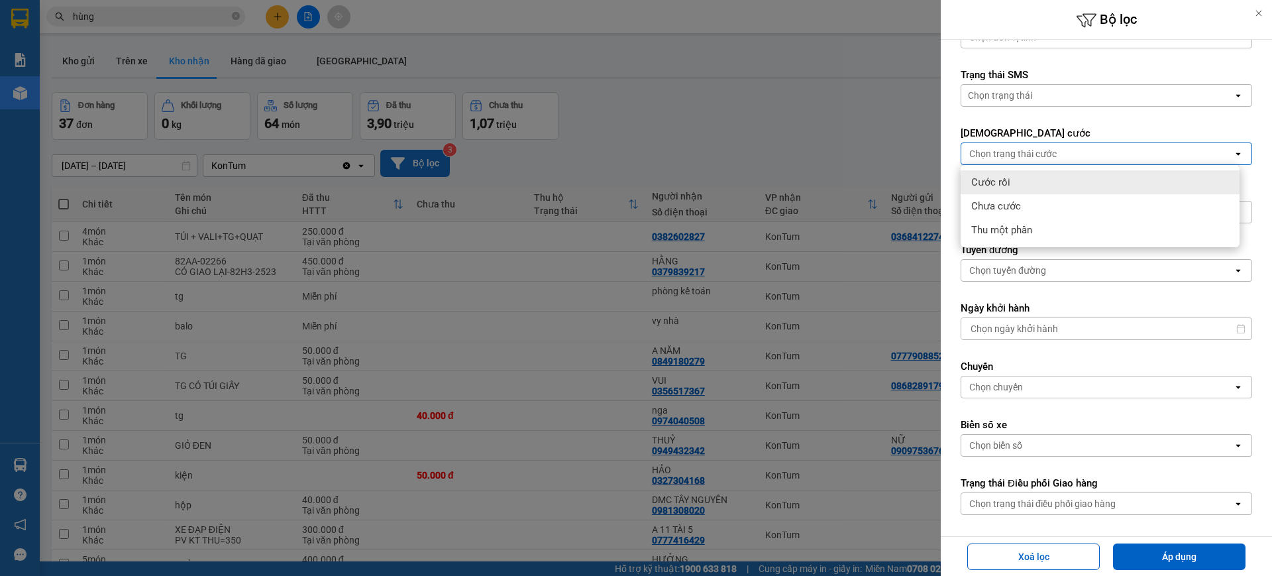
click at [1019, 215] on div "Chưa cước" at bounding box center [1100, 206] width 279 height 24
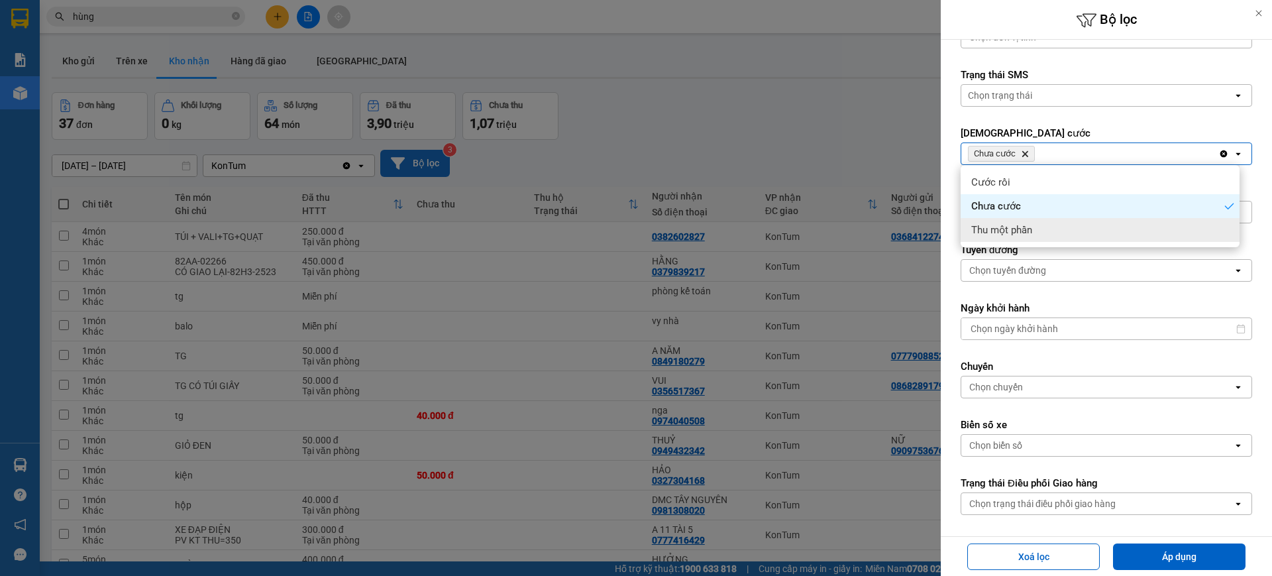
click at [1200, 554] on button "Áp dụng" at bounding box center [1179, 556] width 132 height 26
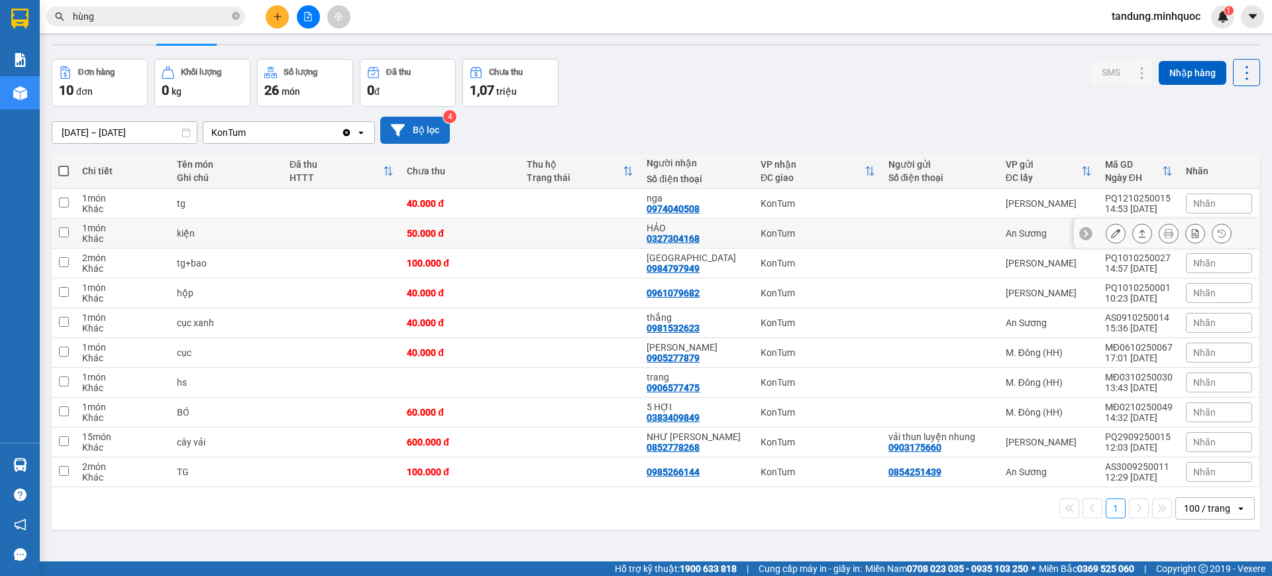
scroll to position [61, 0]
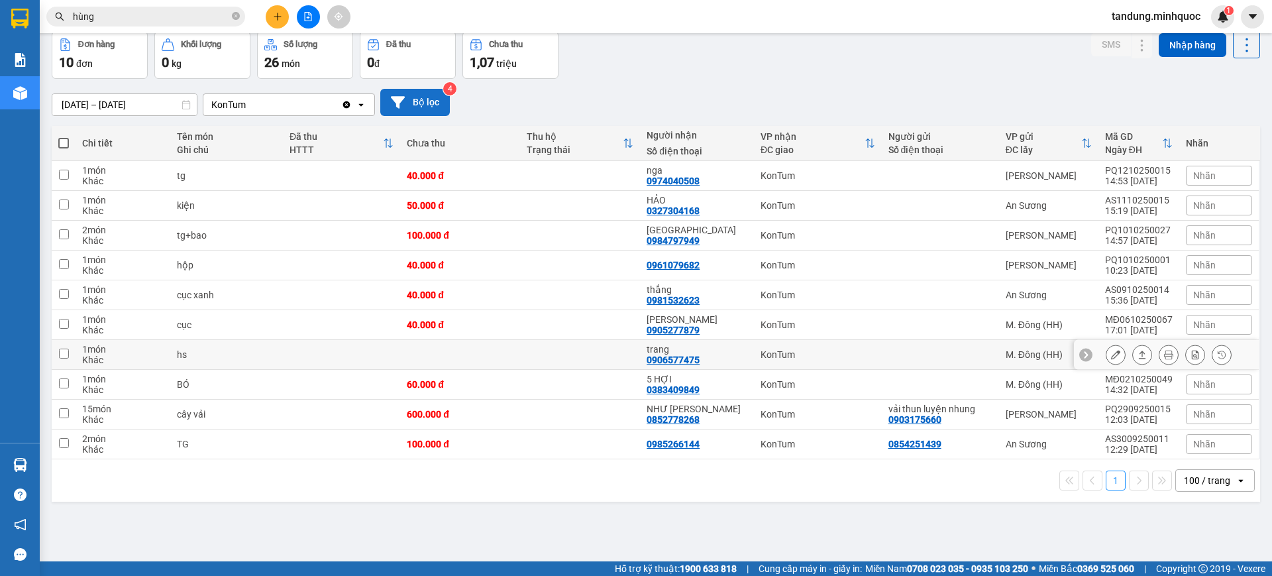
click at [694, 363] on div "0906577475" at bounding box center [673, 359] width 53 height 11
click at [693, 362] on div "0906577475" at bounding box center [673, 359] width 53 height 11
copy div "0906577475"
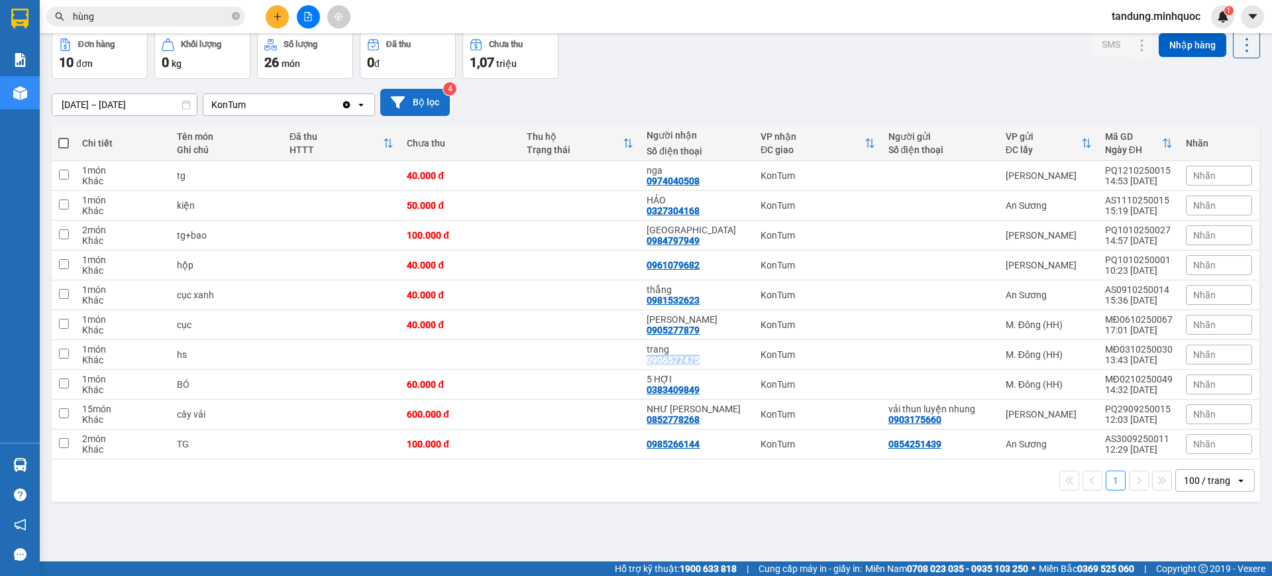
click at [174, 18] on input "hùng" at bounding box center [151, 16] width 156 height 15
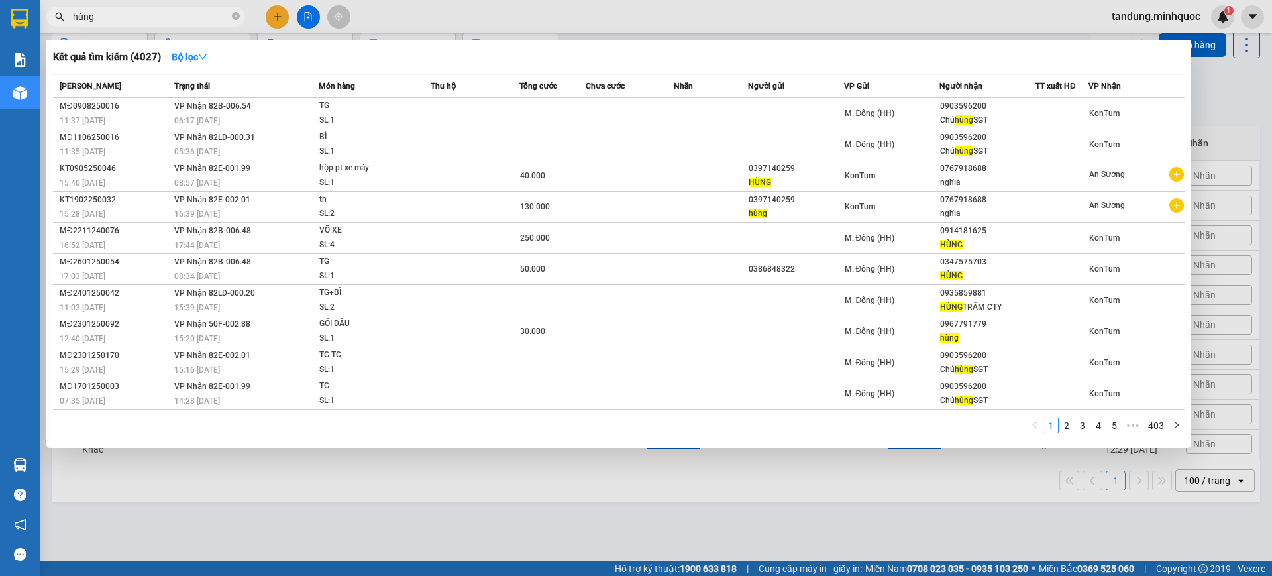
drag, startPoint x: 174, startPoint y: 18, endPoint x: 30, endPoint y: 9, distance: 144.0
click at [30, 9] on section "Kết quả tìm kiếm ( 4027 ) Bộ lọc Mã ĐH Trạng thái Món hàng Thu hộ Tổng cước Chư…" at bounding box center [636, 288] width 1272 height 576
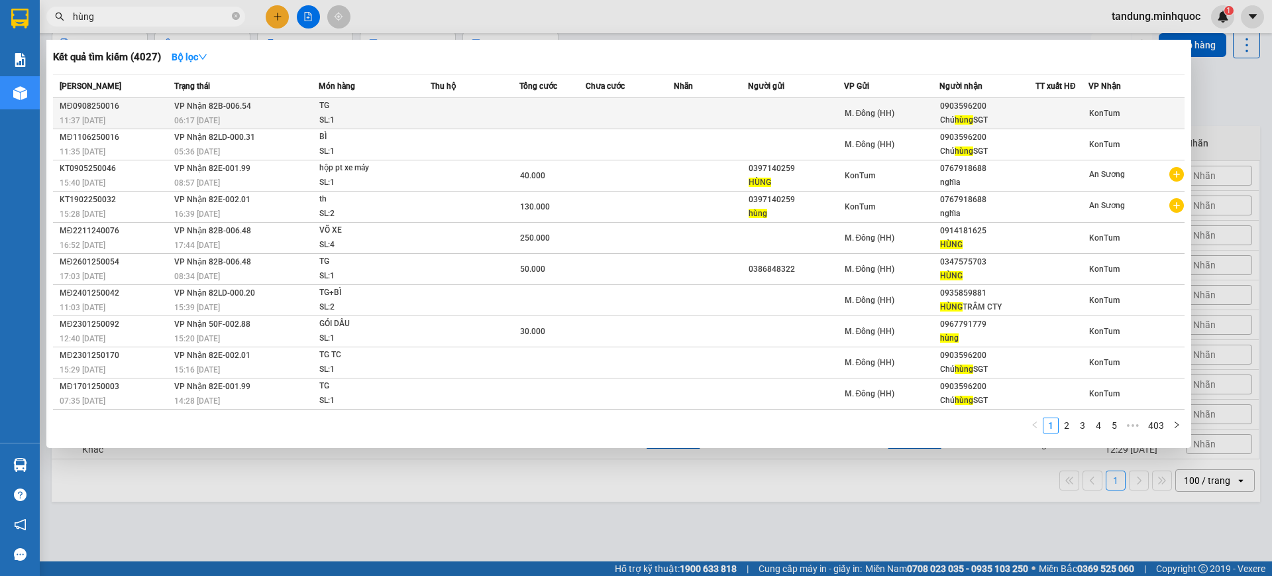
paste input "0906577475"
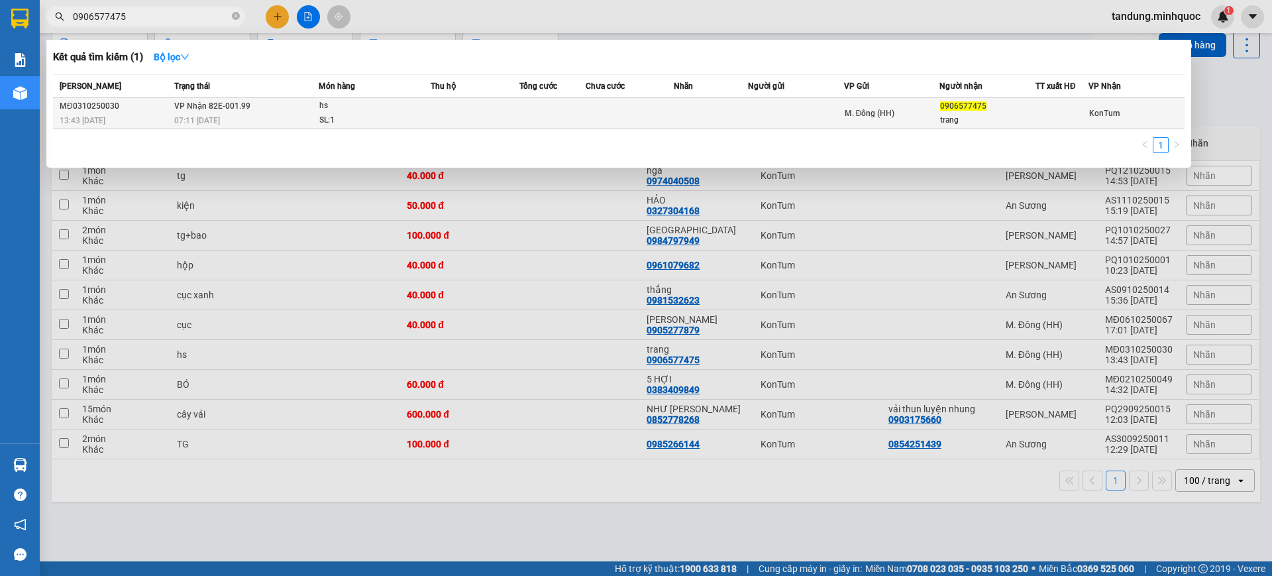
type input "0906577475"
click at [833, 102] on td at bounding box center [796, 113] width 96 height 31
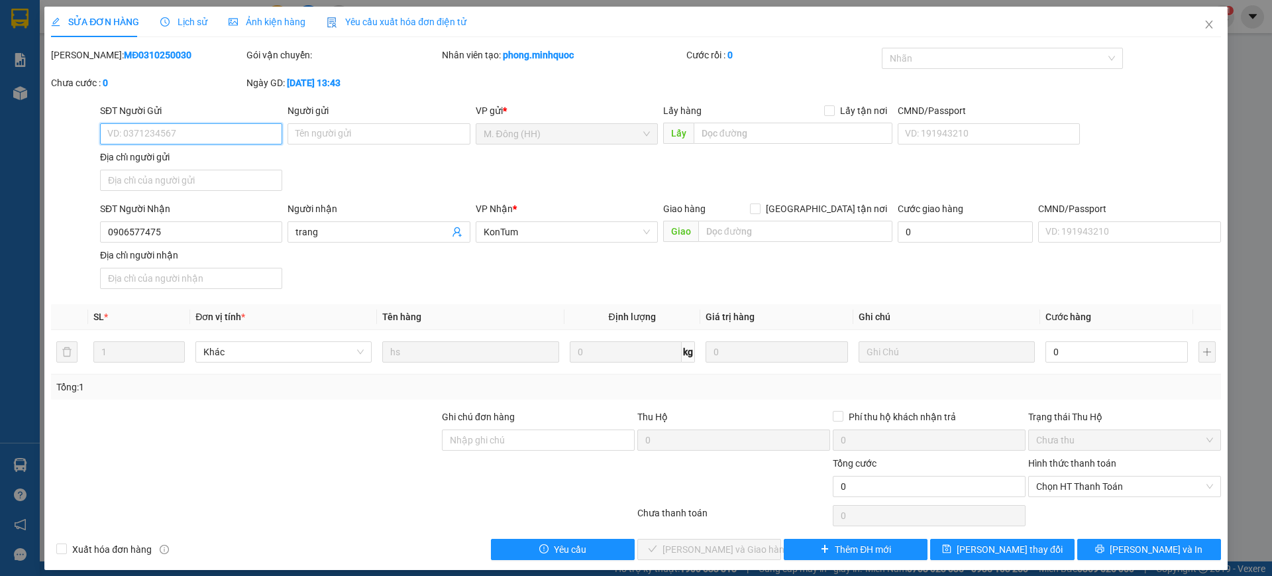
type input "0906577475"
type input "trang"
type input "0"
drag, startPoint x: 172, startPoint y: 227, endPoint x: 191, endPoint y: 284, distance: 60.1
click at [3, 223] on div "SỬA ĐƠN HÀNG Lịch sử Ảnh kiện hàng Yêu cầu xuất hóa đơn điện tử Total Paid Fee …" at bounding box center [636, 288] width 1272 height 576
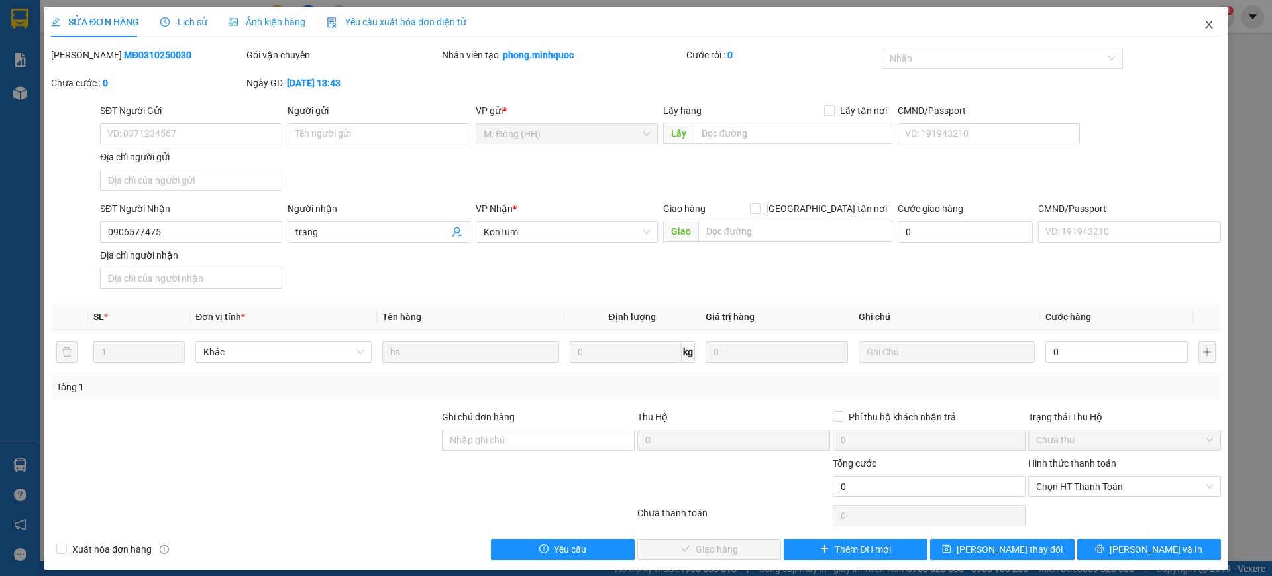
click at [1190, 15] on span "Close" at bounding box center [1208, 25] width 37 height 37
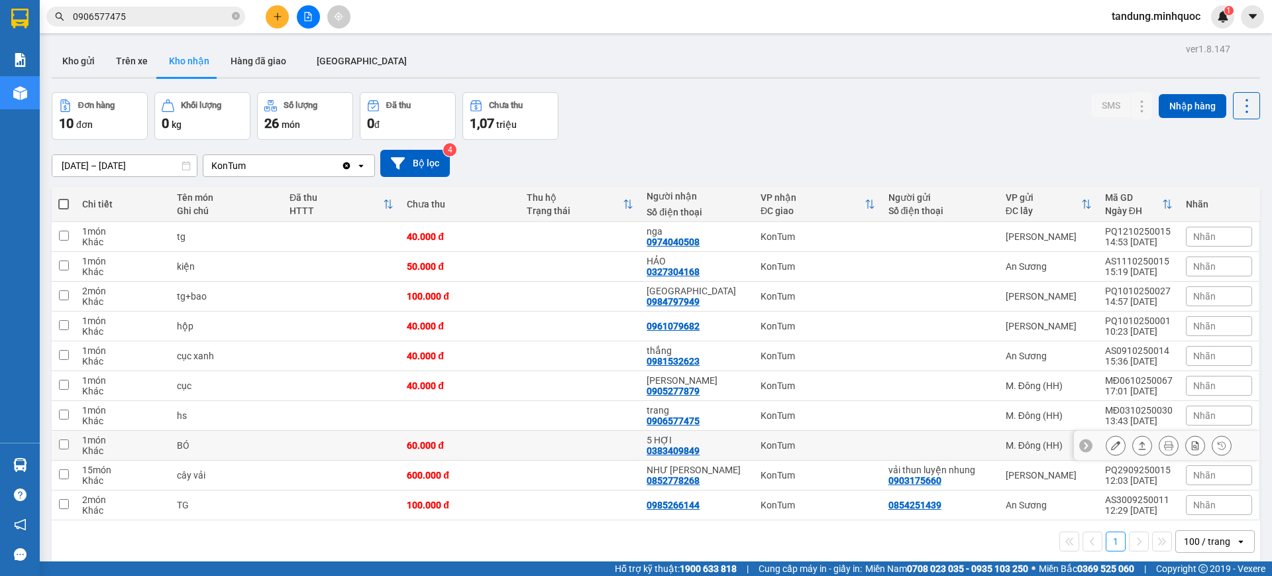
click at [670, 447] on div "0383409849" at bounding box center [673, 450] width 53 height 11
copy div "0383409849"
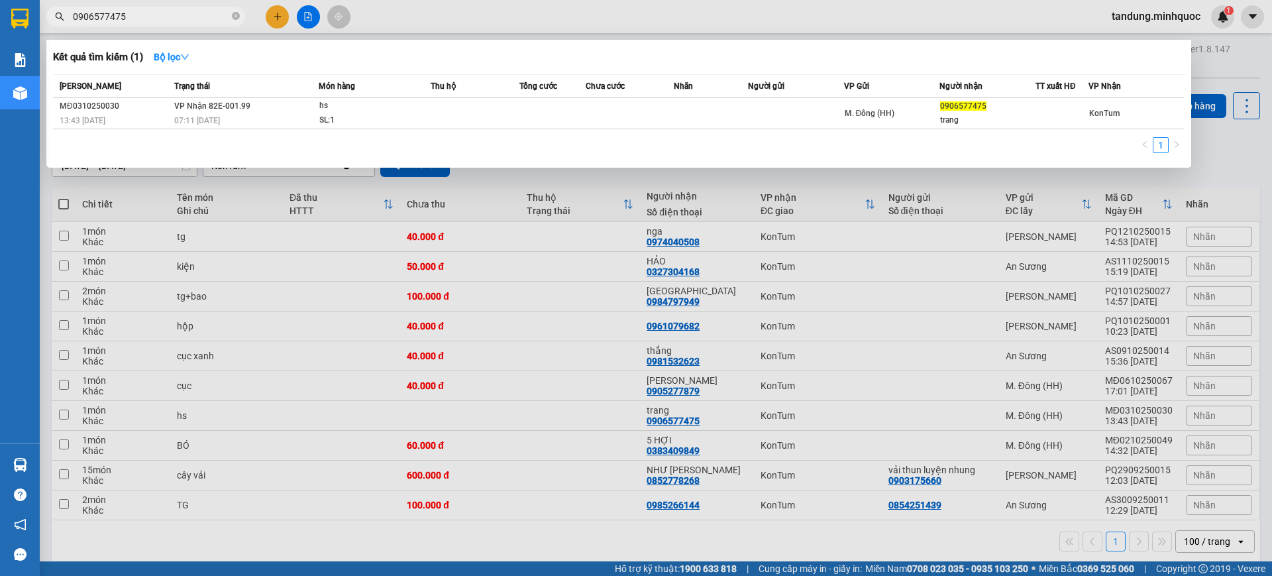
drag, startPoint x: 102, startPoint y: 18, endPoint x: 403, endPoint y: 52, distance: 303.4
click at [0, 0] on section "Kết quả tìm kiếm ( 1 ) Bộ lọc Mã ĐH Trạng thái Món hàng Thu hộ Tổng cước Chưa c…" at bounding box center [636, 288] width 1272 height 576
paste input "383409849"
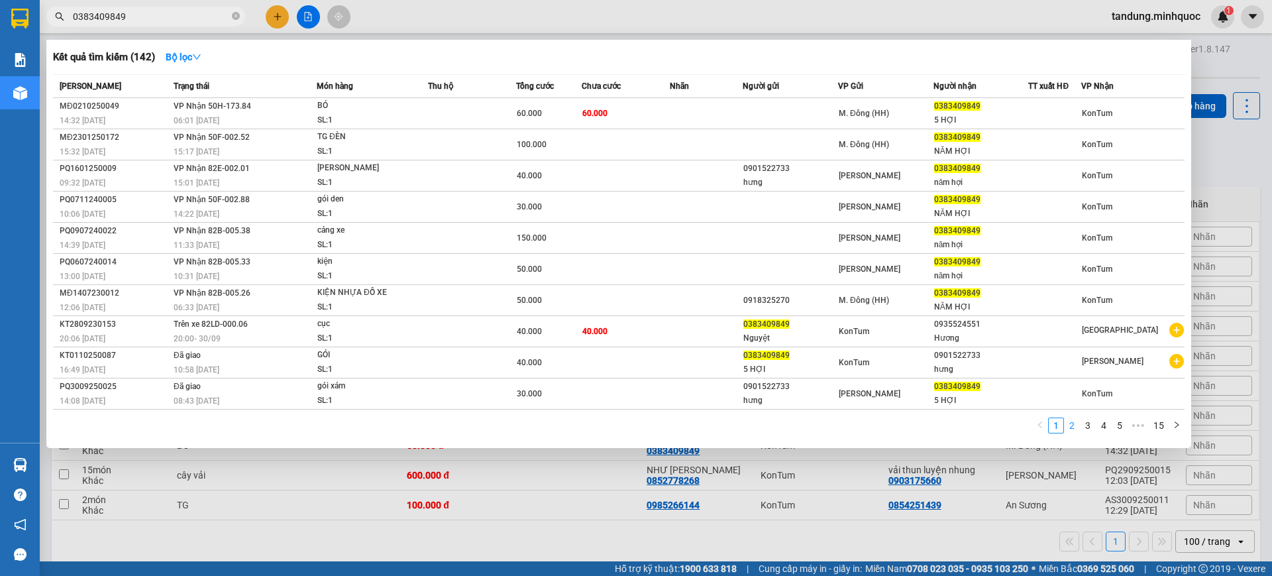
type input "0383409849"
click at [1074, 427] on link "2" at bounding box center [1072, 425] width 15 height 15
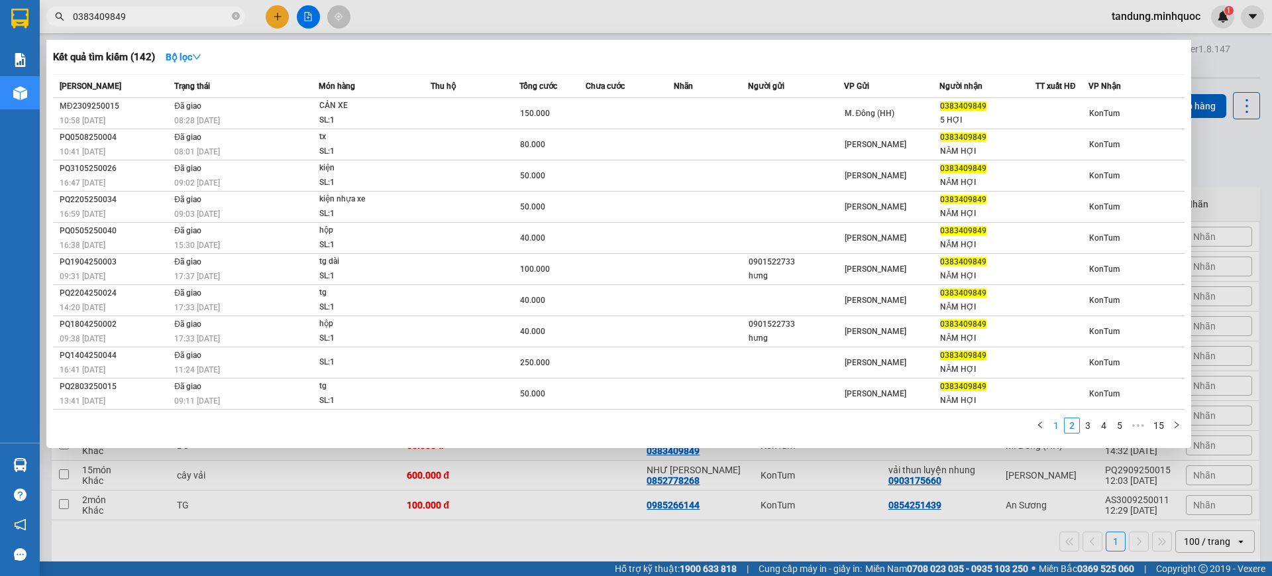
click at [1061, 429] on link "1" at bounding box center [1056, 425] width 15 height 15
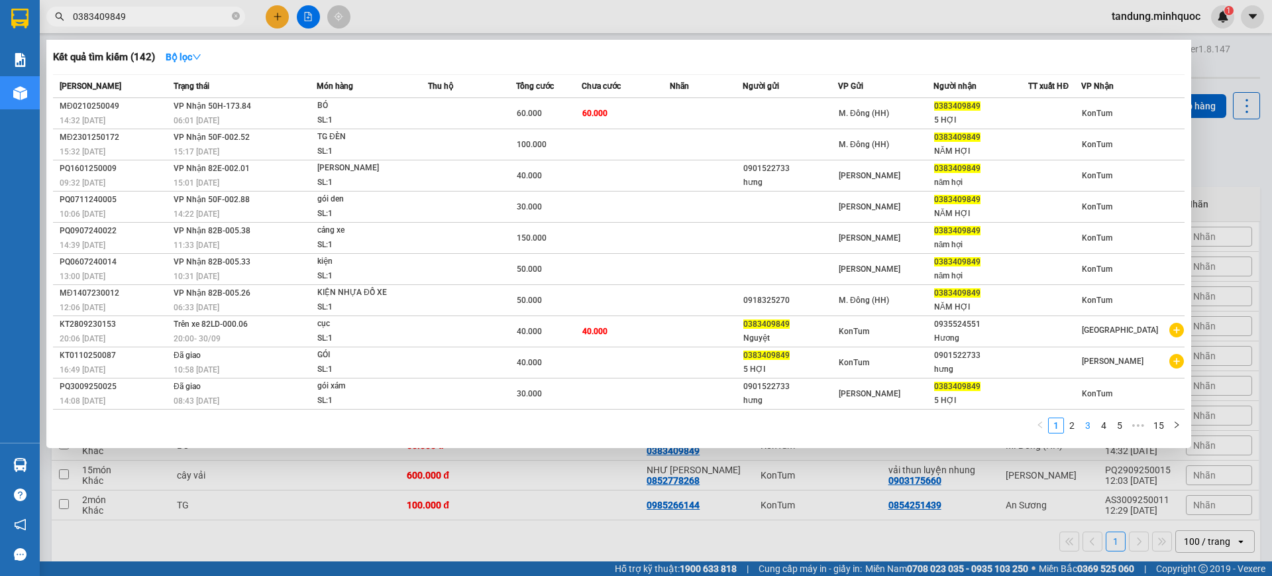
click at [1089, 428] on link "3" at bounding box center [1088, 425] width 15 height 15
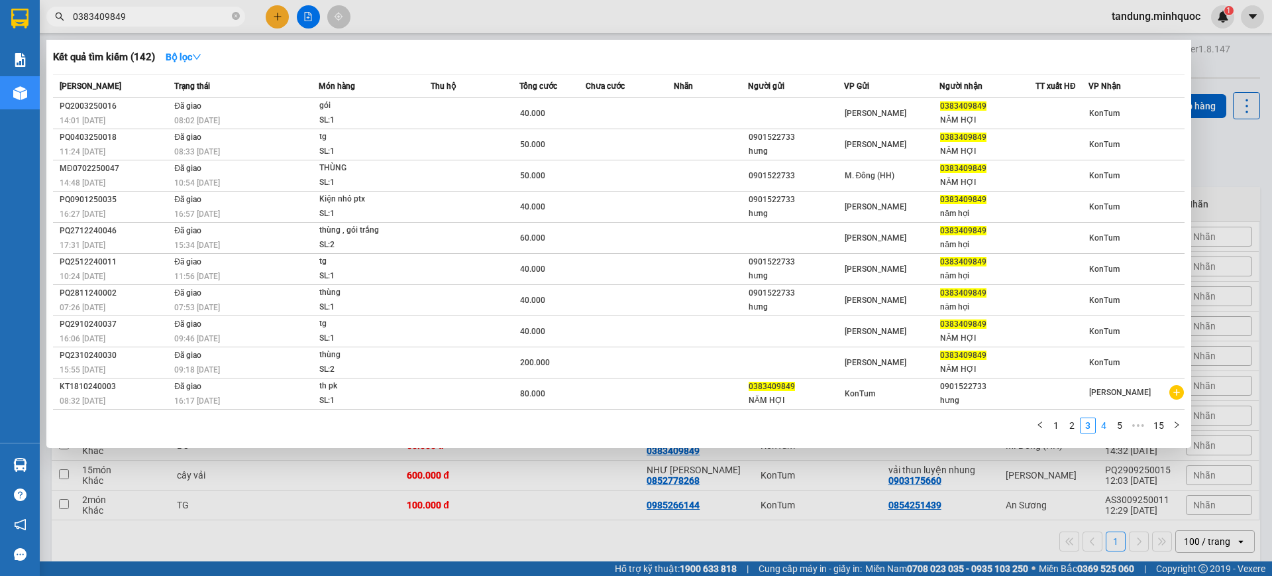
click at [1105, 428] on link "4" at bounding box center [1103, 425] width 15 height 15
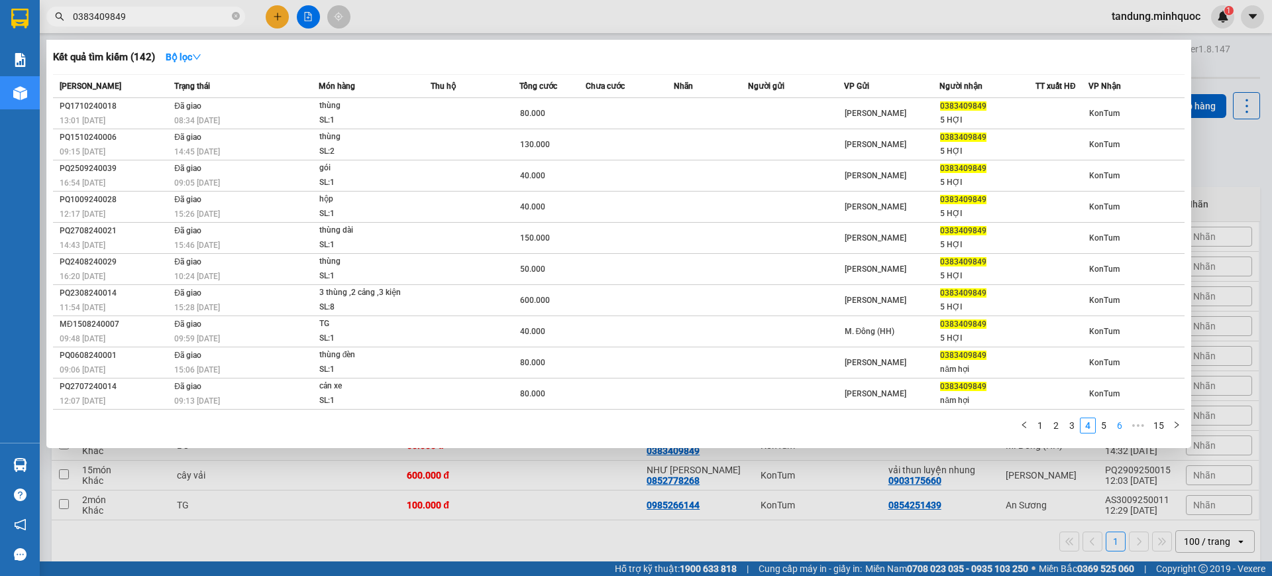
click at [1120, 423] on link "6" at bounding box center [1119, 425] width 15 height 15
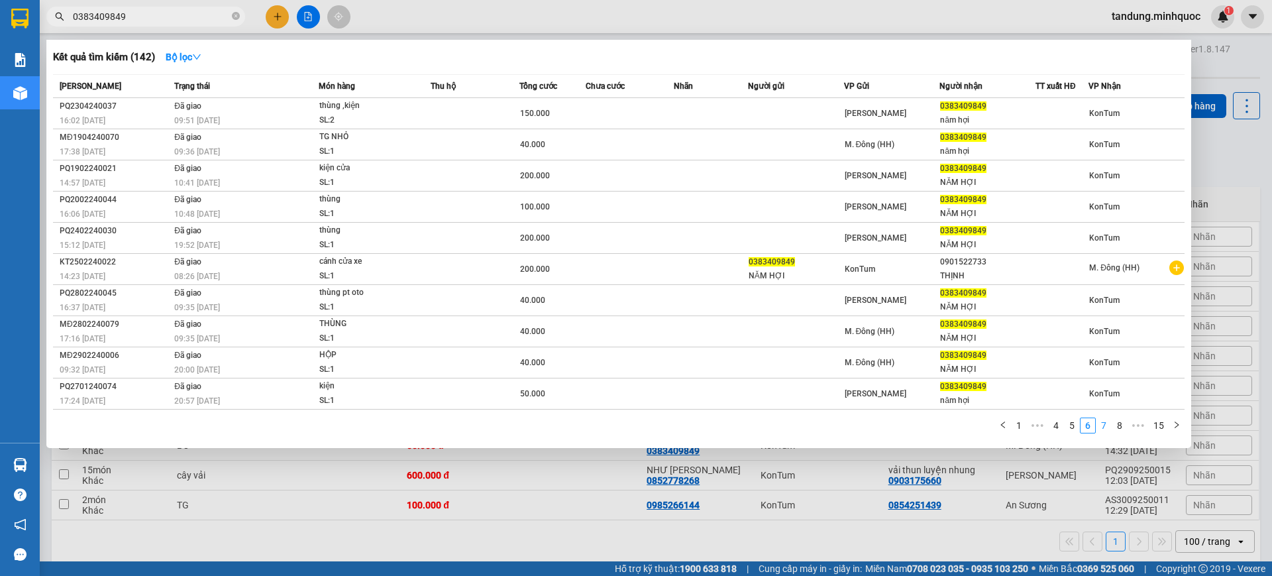
click at [1104, 424] on link "7" at bounding box center [1103, 425] width 15 height 15
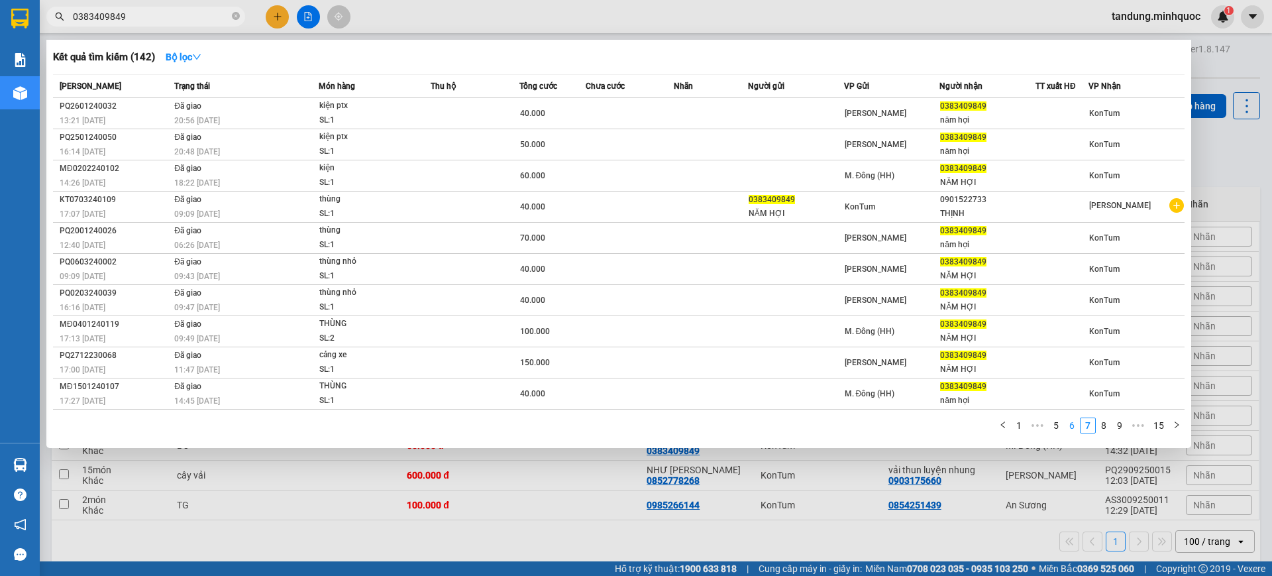
click at [1077, 427] on link "6" at bounding box center [1072, 425] width 15 height 15
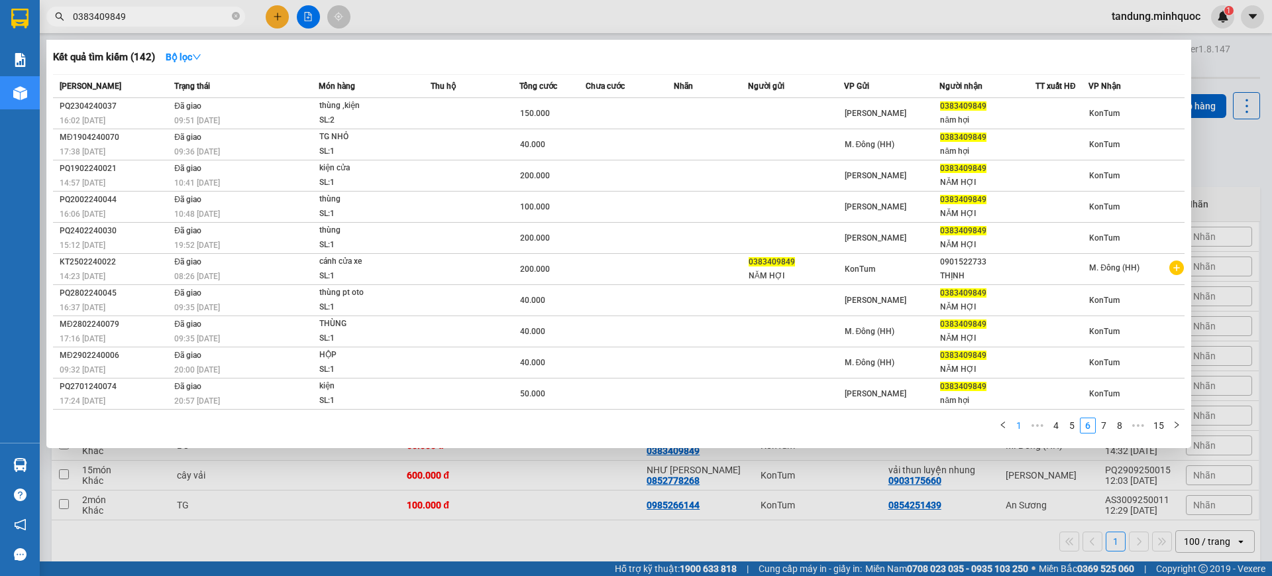
click at [1019, 425] on link "1" at bounding box center [1019, 425] width 15 height 15
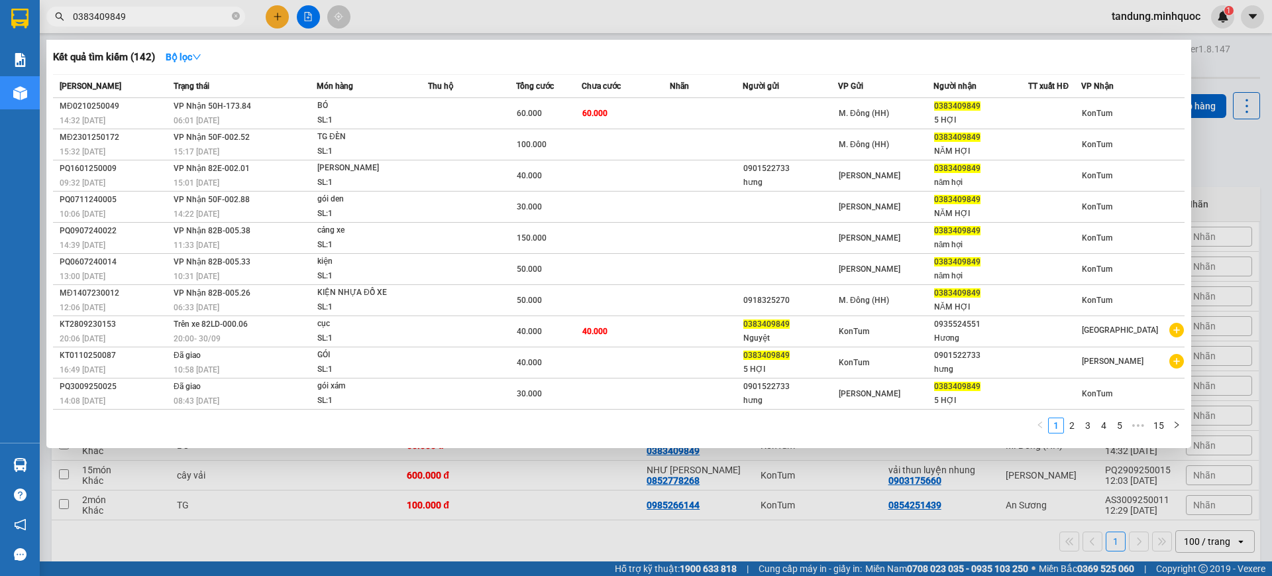
click at [314, 15] on div at bounding box center [636, 288] width 1272 height 576
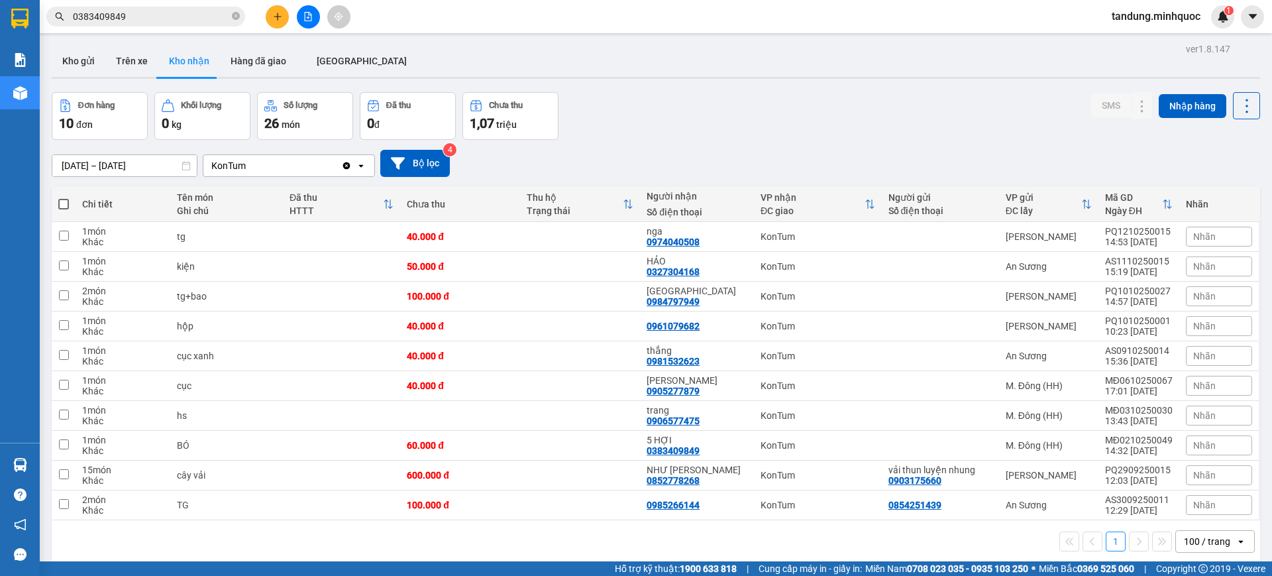
click at [311, 17] on icon "file-add" at bounding box center [308, 16] width 7 height 9
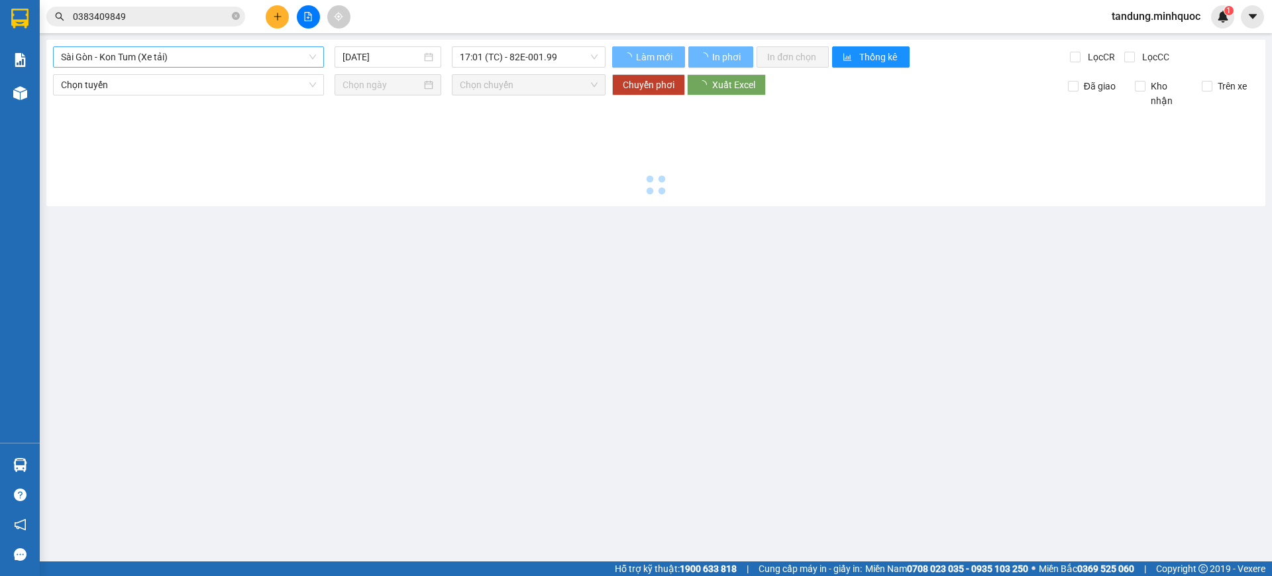
type input "[DATE]"
click at [217, 47] on span "Sài Gòn - Kon Tum (Xe tải)" at bounding box center [188, 57] width 255 height 20
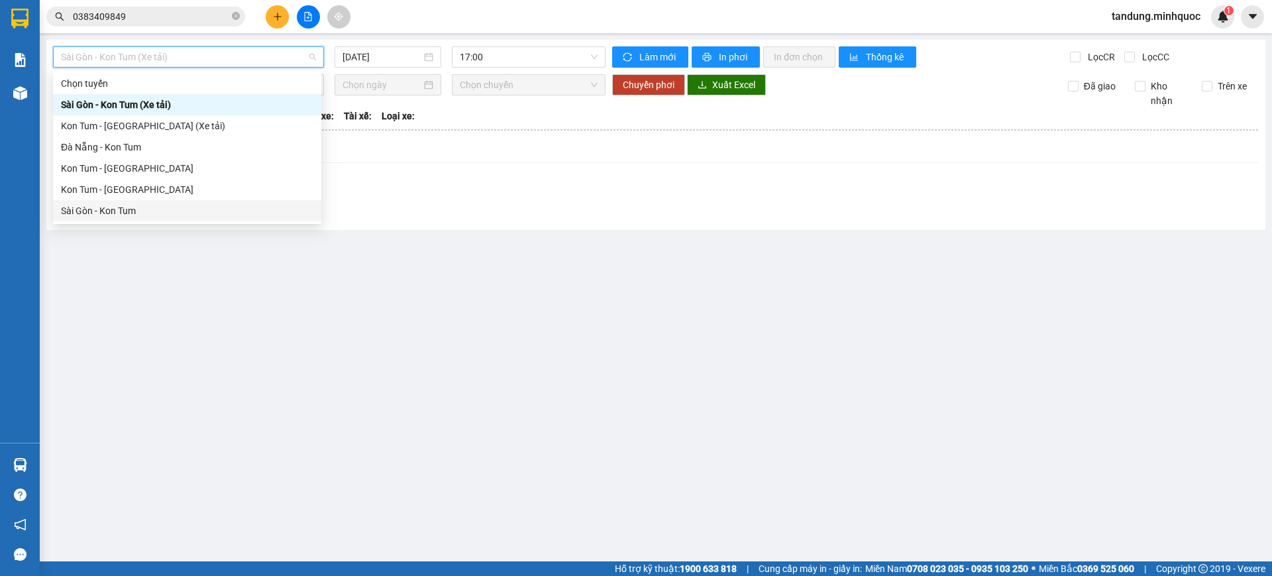
click at [108, 187] on div "Kon Tum - Sài Gòn" at bounding box center [187, 189] width 252 height 15
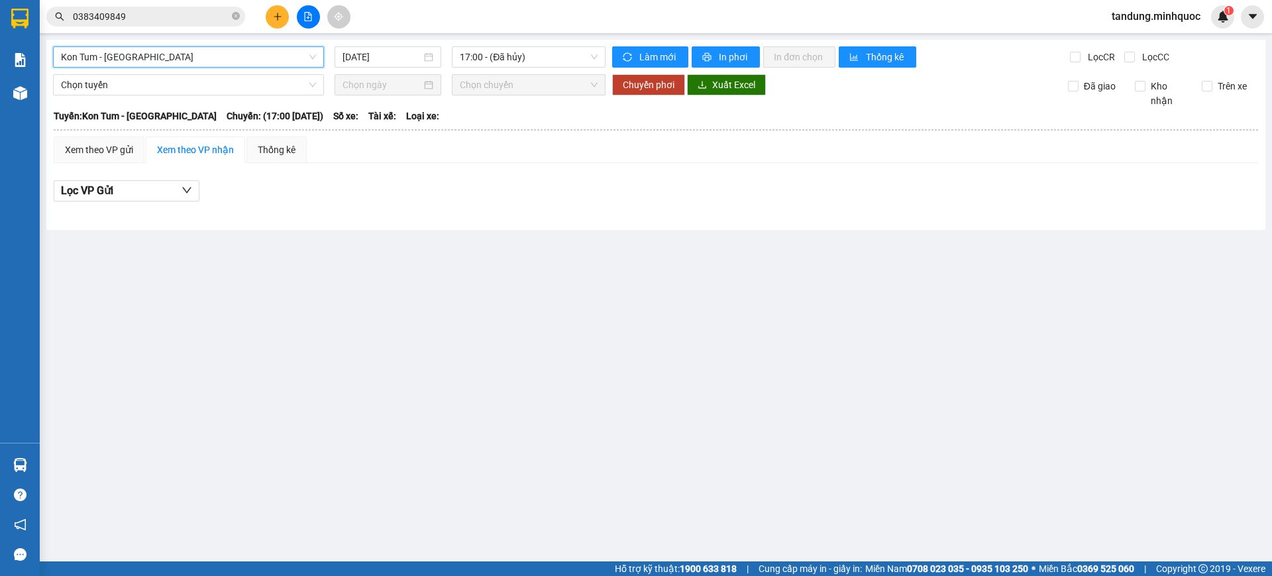
click at [382, 44] on div "Kon Tum - Sài Gòn Kon Tum - Sài Gòn 14/10/2025 17:00 - (Đã hủy) Làm mới In phơi…" at bounding box center [655, 135] width 1219 height 190
click at [384, 54] on input "[DATE]" at bounding box center [382, 57] width 79 height 15
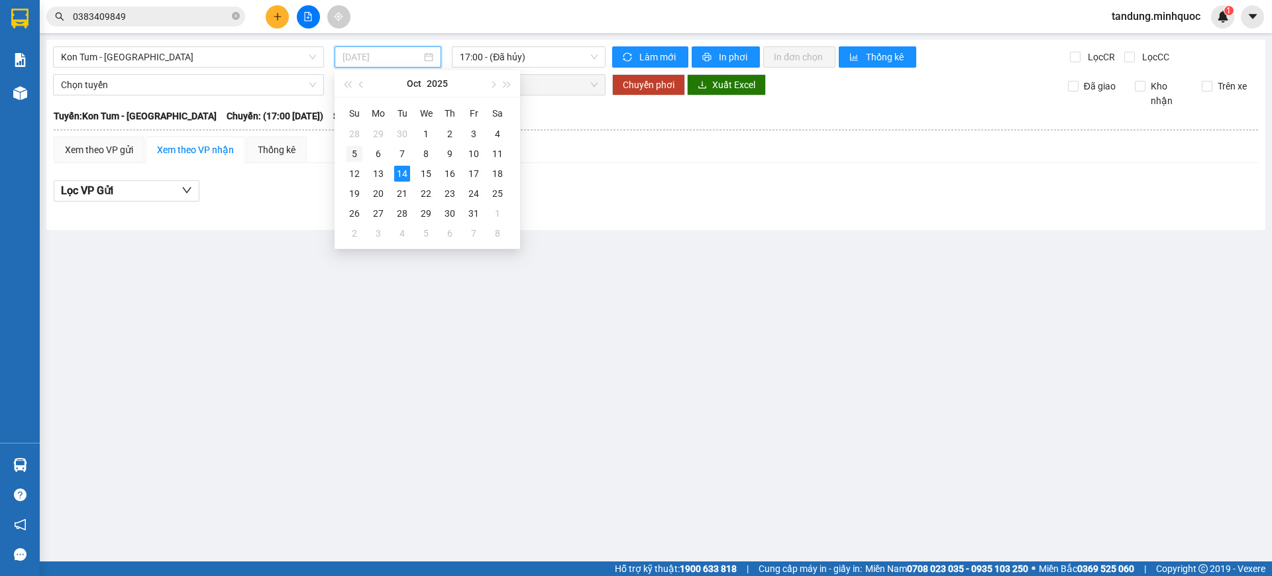
click at [346, 156] on div "5" at bounding box center [354, 154] width 16 height 16
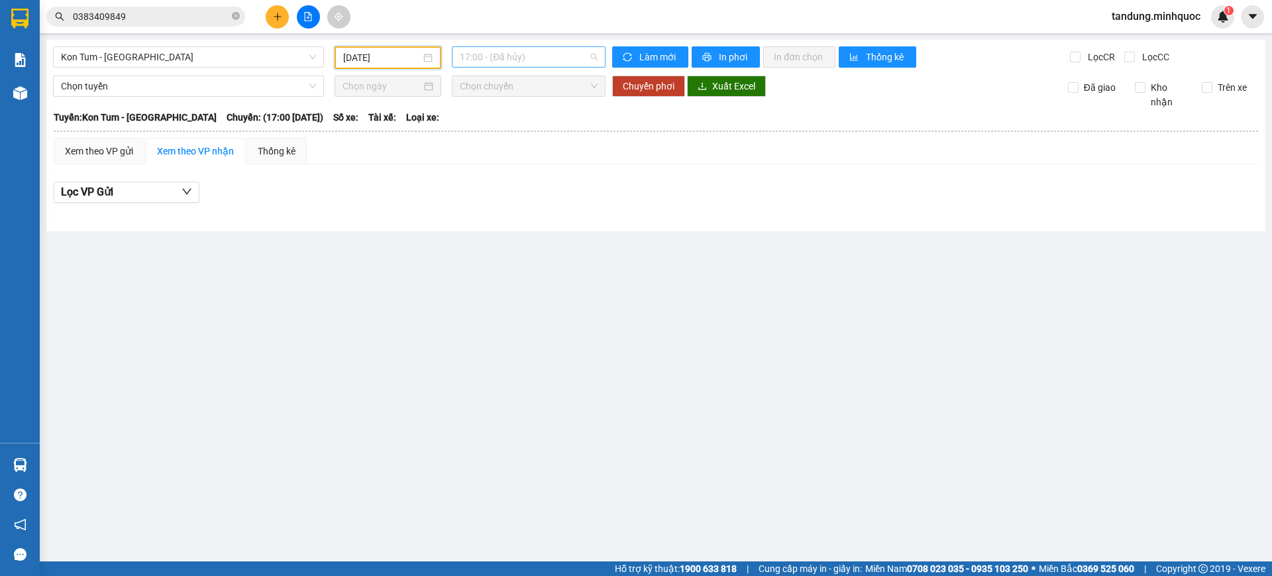
click at [555, 62] on span "17:00 - (Đã hủy)" at bounding box center [529, 57] width 138 height 20
click at [538, 169] on div "18:30 - 72A-356.25" at bounding box center [511, 168] width 103 height 15
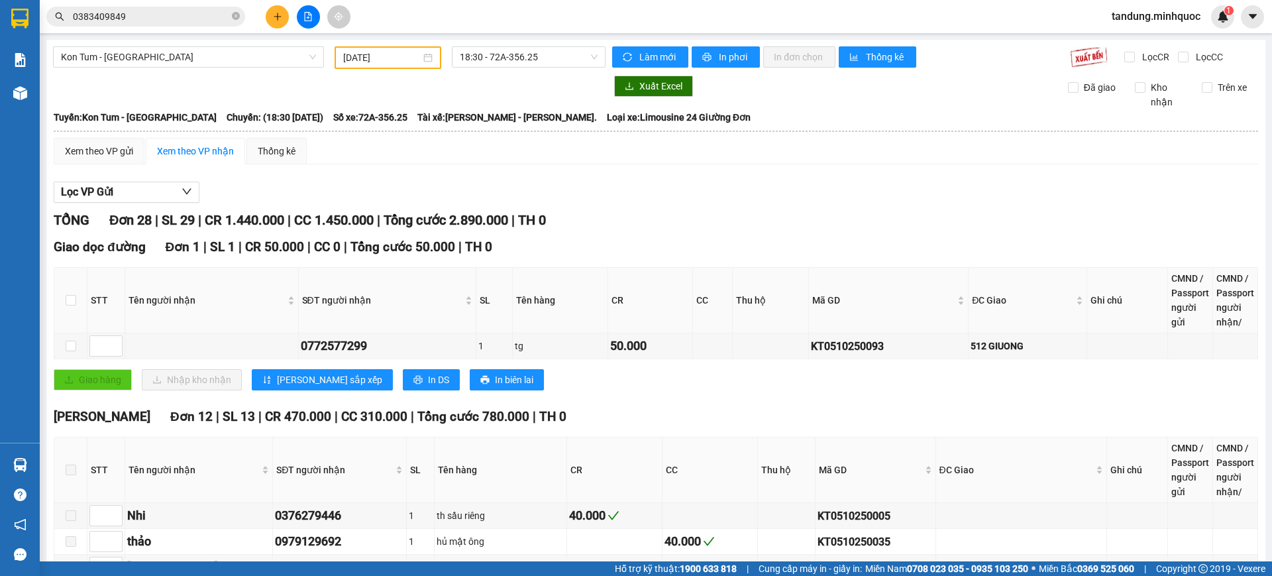
click at [543, 50] on span "18:30 - 72A-356.25" at bounding box center [529, 57] width 138 height 20
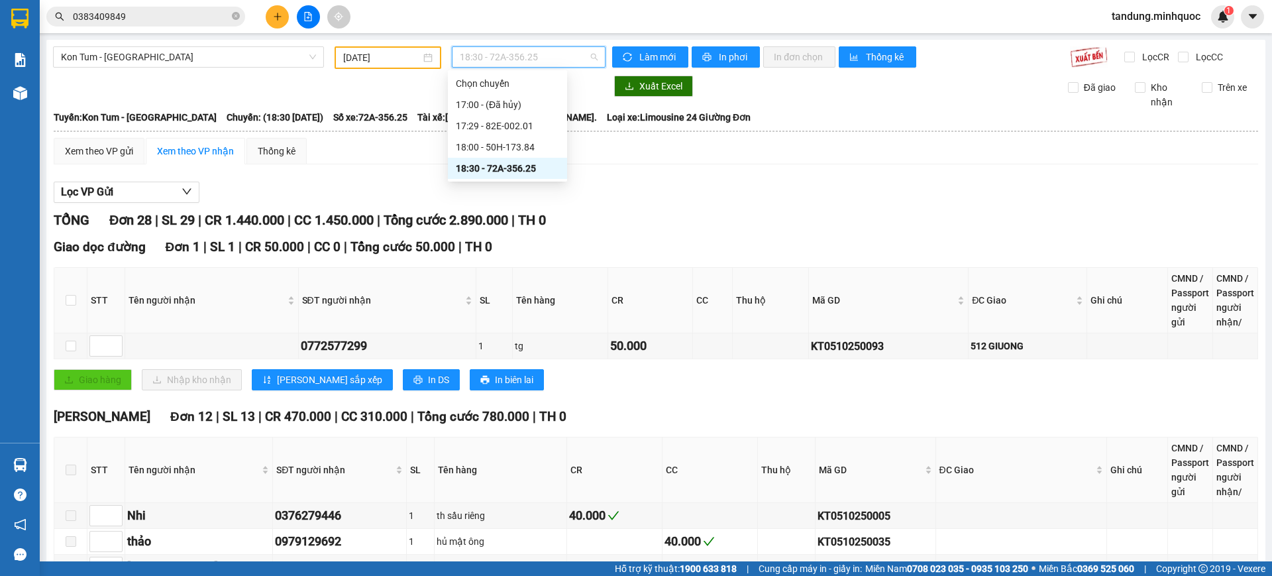
click at [535, 150] on div "18:00 - 50H-173.84" at bounding box center [507, 147] width 103 height 15
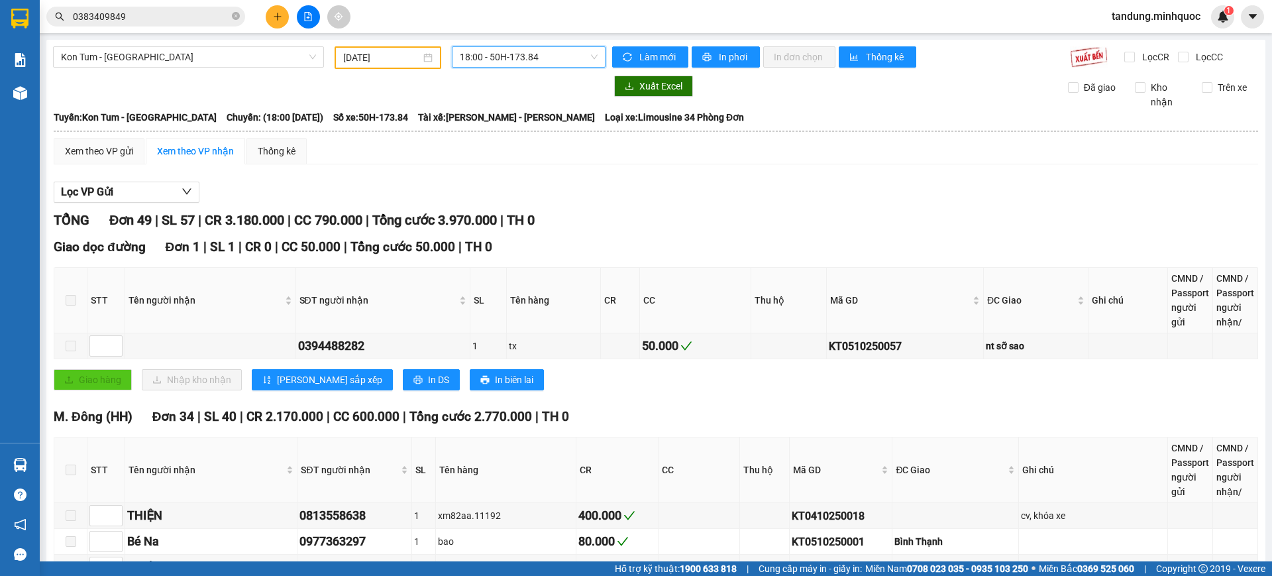
click at [558, 54] on span "18:00 - 50H-173.84" at bounding box center [529, 57] width 138 height 20
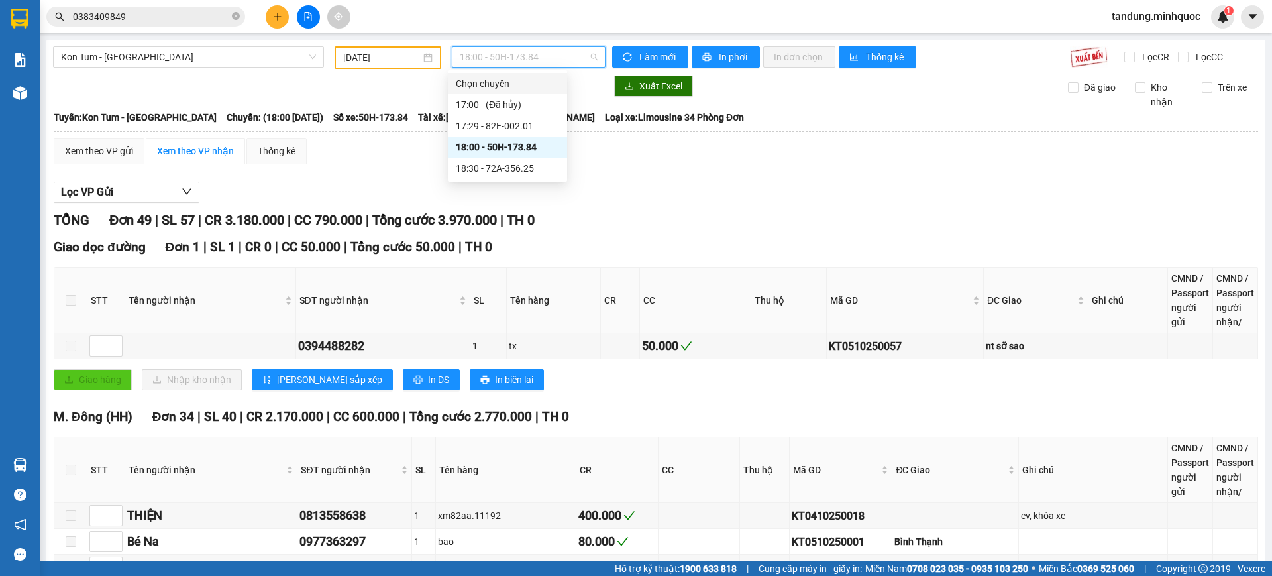
click at [410, 57] on input "05/10/2025" at bounding box center [382, 57] width 78 height 15
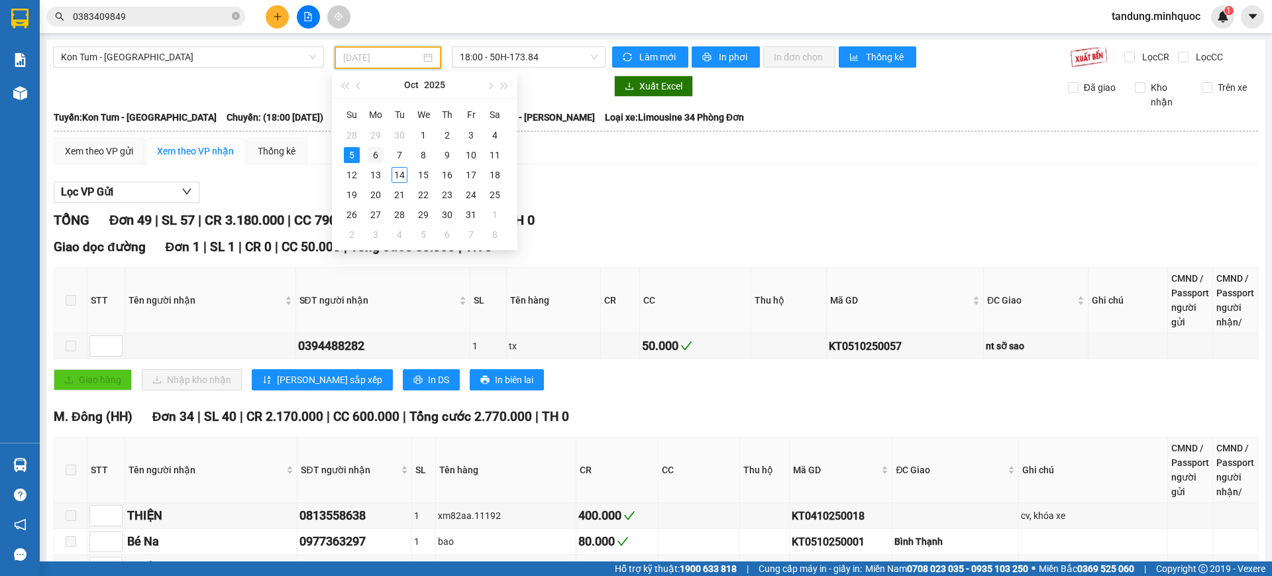
click at [372, 155] on div "6" at bounding box center [376, 155] width 16 height 16
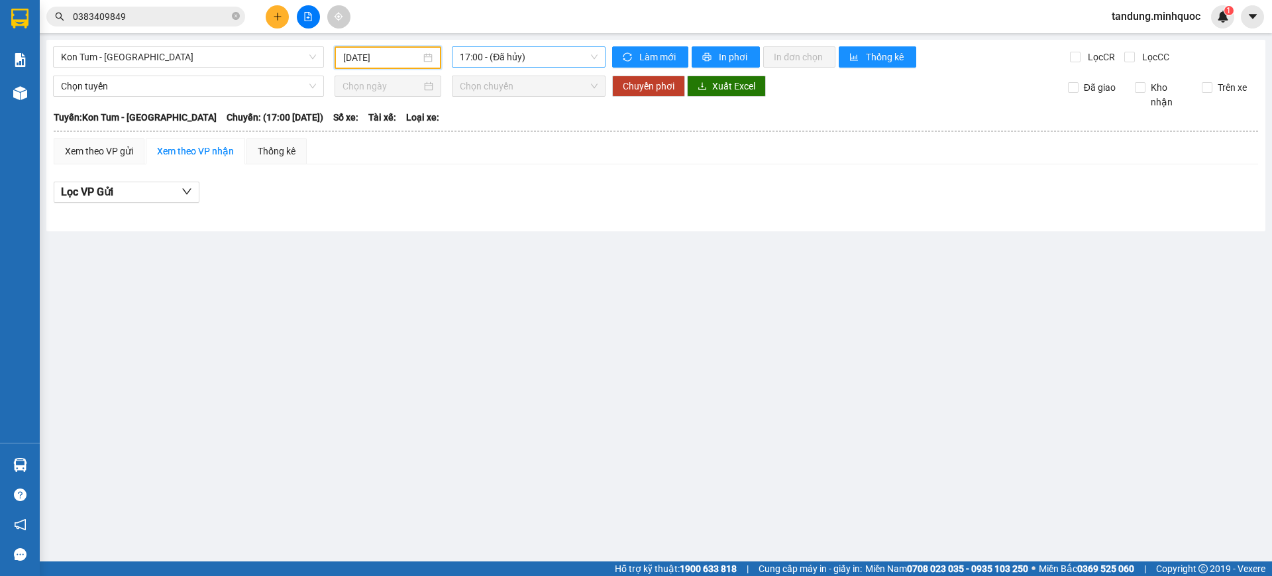
click at [529, 56] on span "17:00 - (Đã hủy)" at bounding box center [529, 57] width 138 height 20
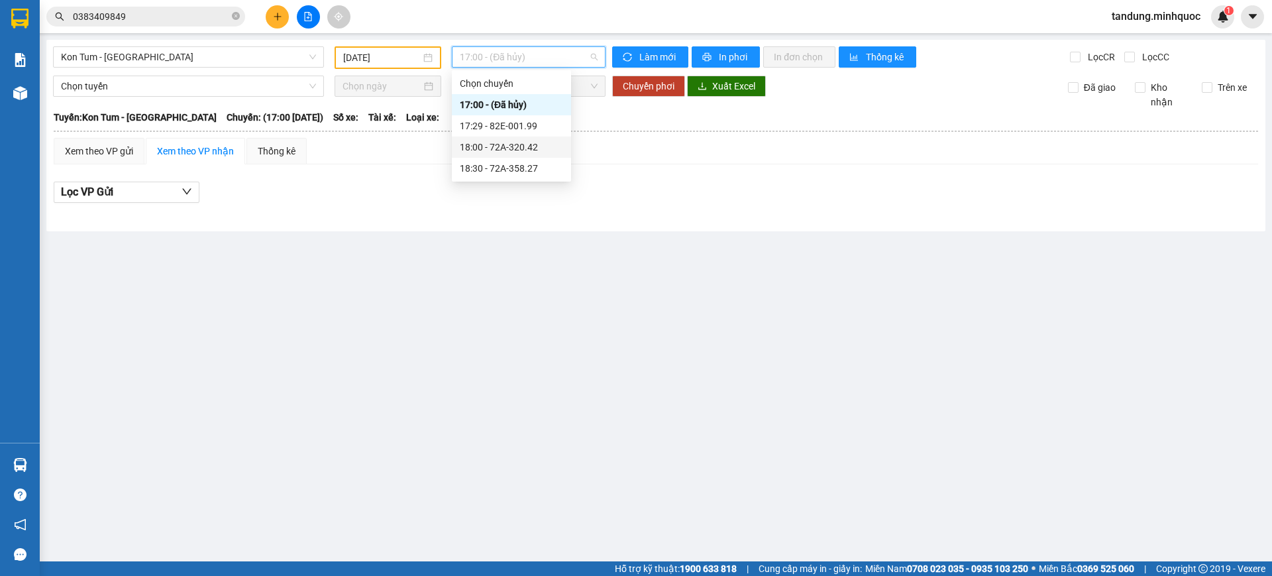
click at [544, 152] on div "18:00 - 72A-320.42" at bounding box center [511, 147] width 103 height 15
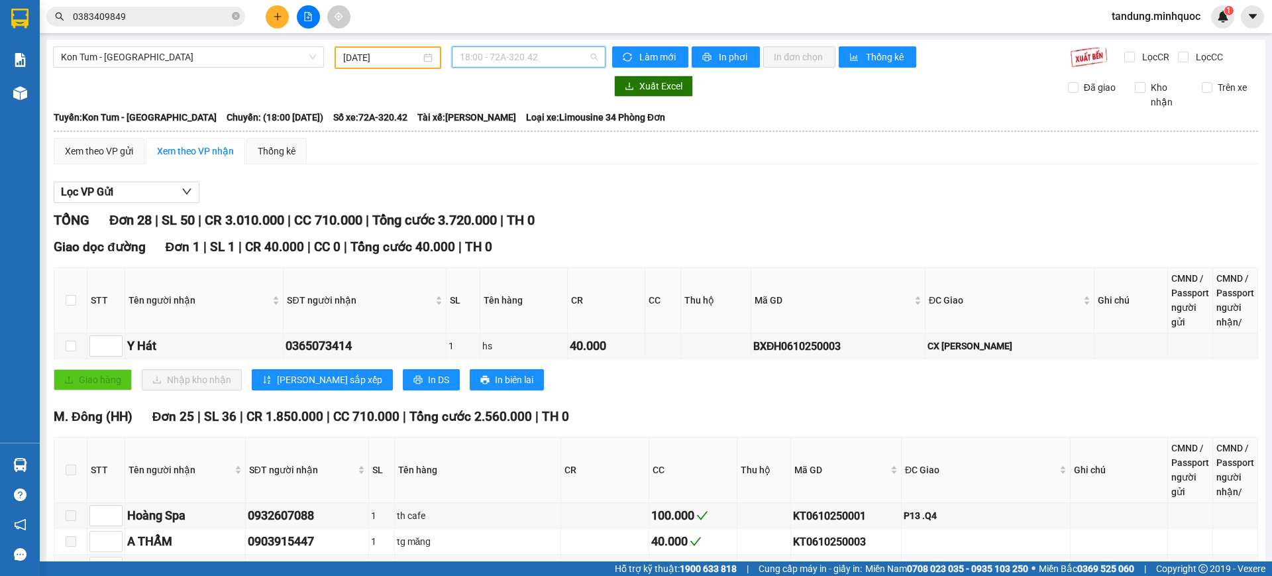
drag, startPoint x: 558, startPoint y: 62, endPoint x: 567, endPoint y: 127, distance: 65.5
click at [558, 62] on span "18:00 - 72A-320.42" at bounding box center [529, 57] width 138 height 20
click at [543, 179] on body "Kết quả tìm kiếm ( 142 ) Bộ lọc Mã ĐH Trạng thái Món hàng Thu hộ Tổng cước Chưa…" at bounding box center [636, 288] width 1272 height 576
click at [553, 60] on span "18:00 - 72A-320.42" at bounding box center [529, 57] width 138 height 20
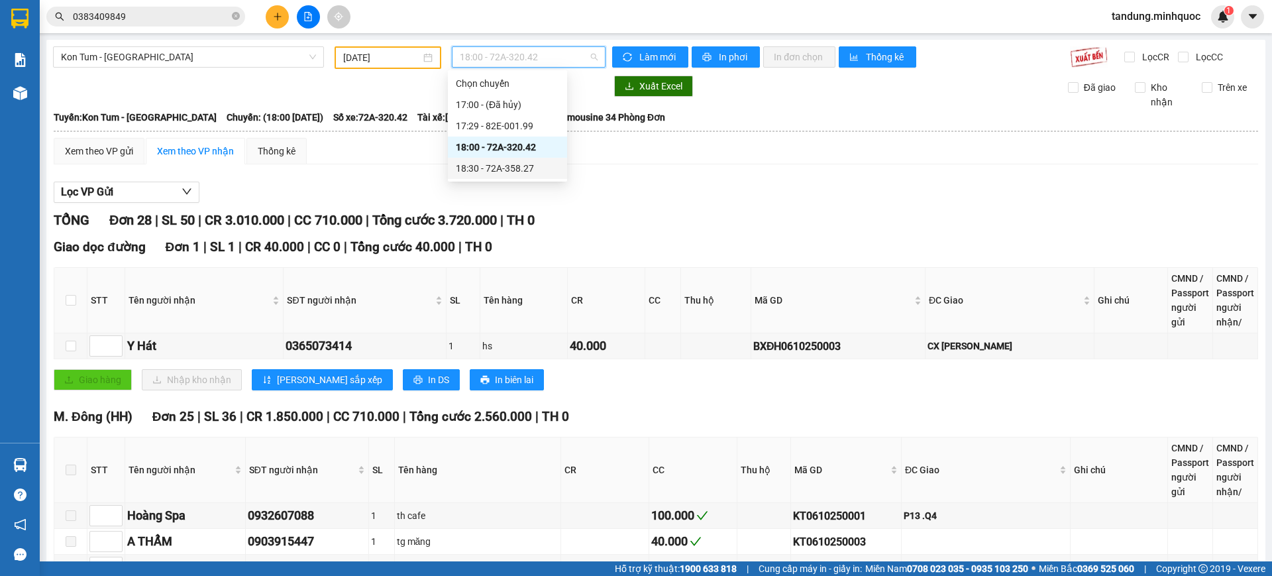
click at [536, 166] on div "18:30 - 72A-358.27" at bounding box center [507, 168] width 103 height 15
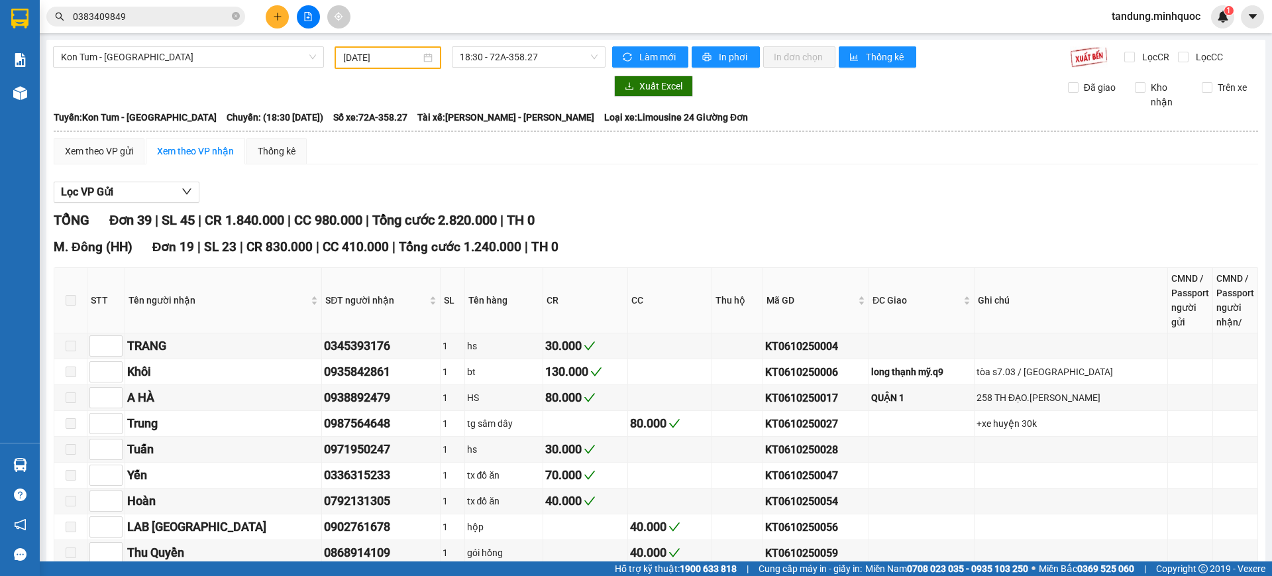
click at [411, 63] on input "06/10/2025" at bounding box center [382, 57] width 78 height 15
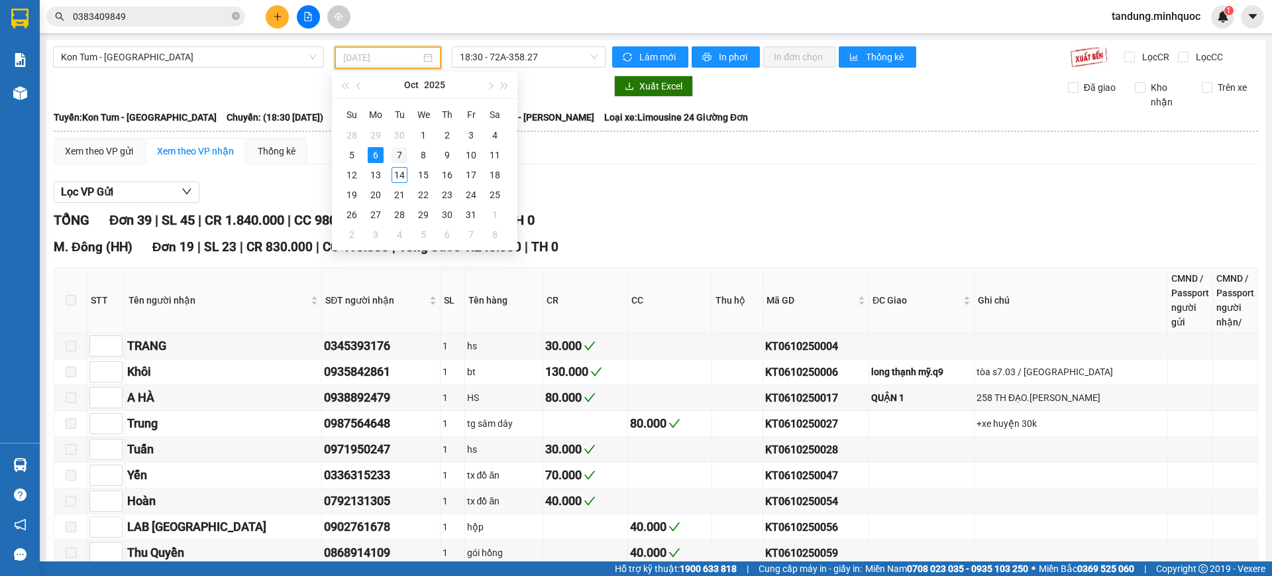
click at [396, 156] on div "7" at bounding box center [400, 155] width 16 height 16
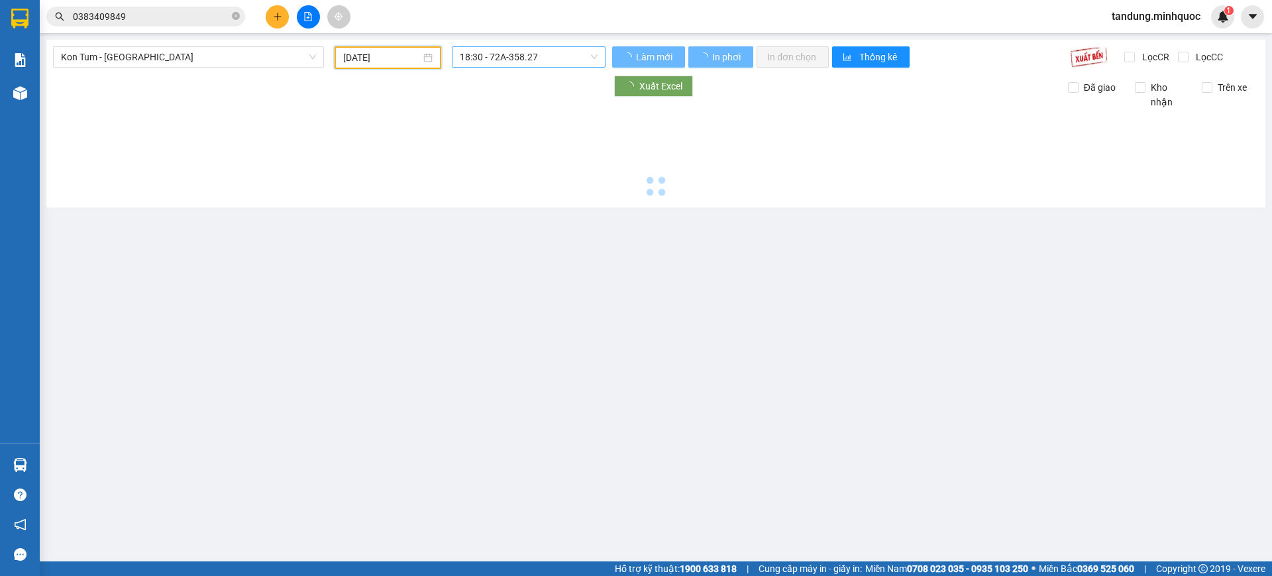
type input "07/10/2025"
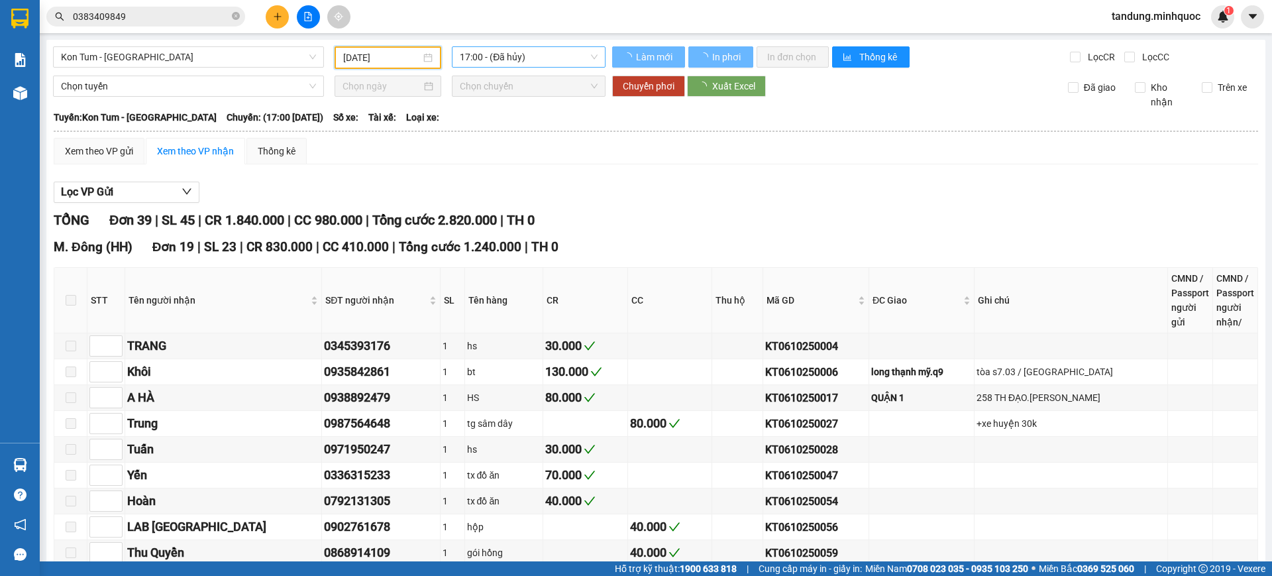
click at [523, 58] on span "17:00 - (Đã hủy)" at bounding box center [529, 57] width 138 height 20
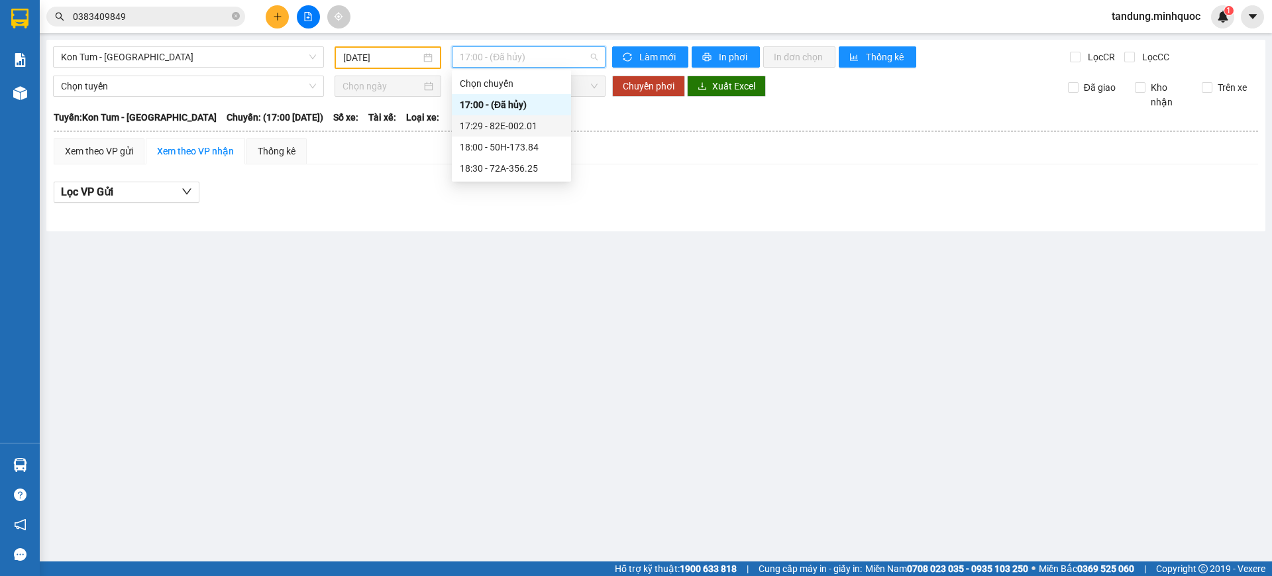
click at [521, 134] on div "17:29 - 82E-002.01" at bounding box center [511, 125] width 119 height 21
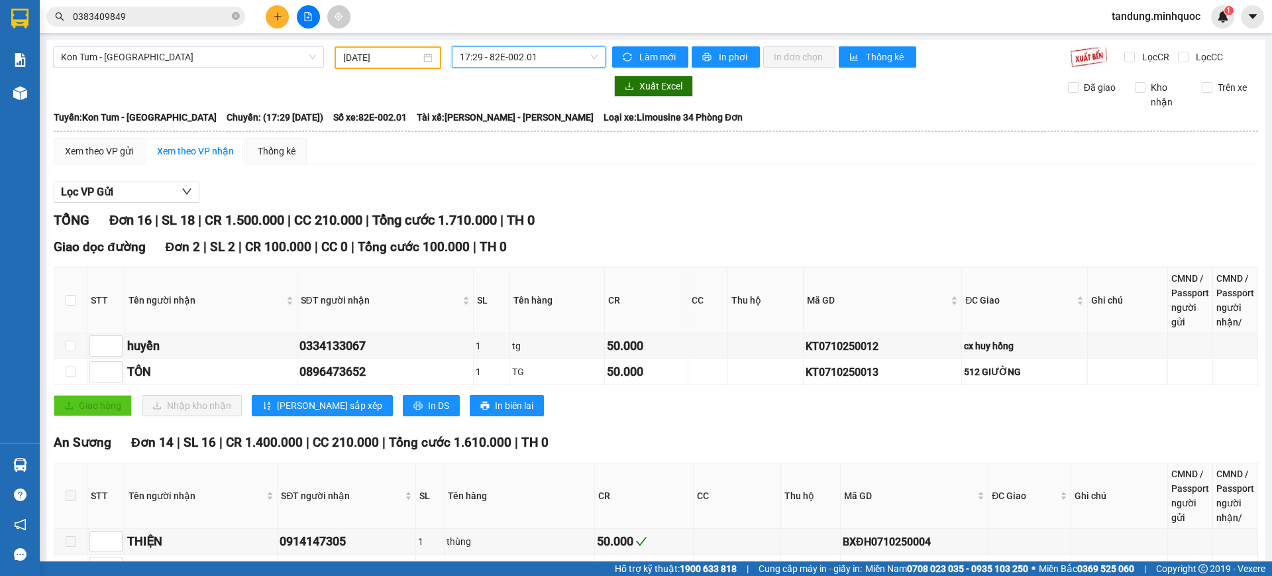
click at [534, 76] on div at bounding box center [329, 86] width 553 height 21
click at [543, 64] on span "17:29 - 82E-002.01" at bounding box center [529, 57] width 138 height 20
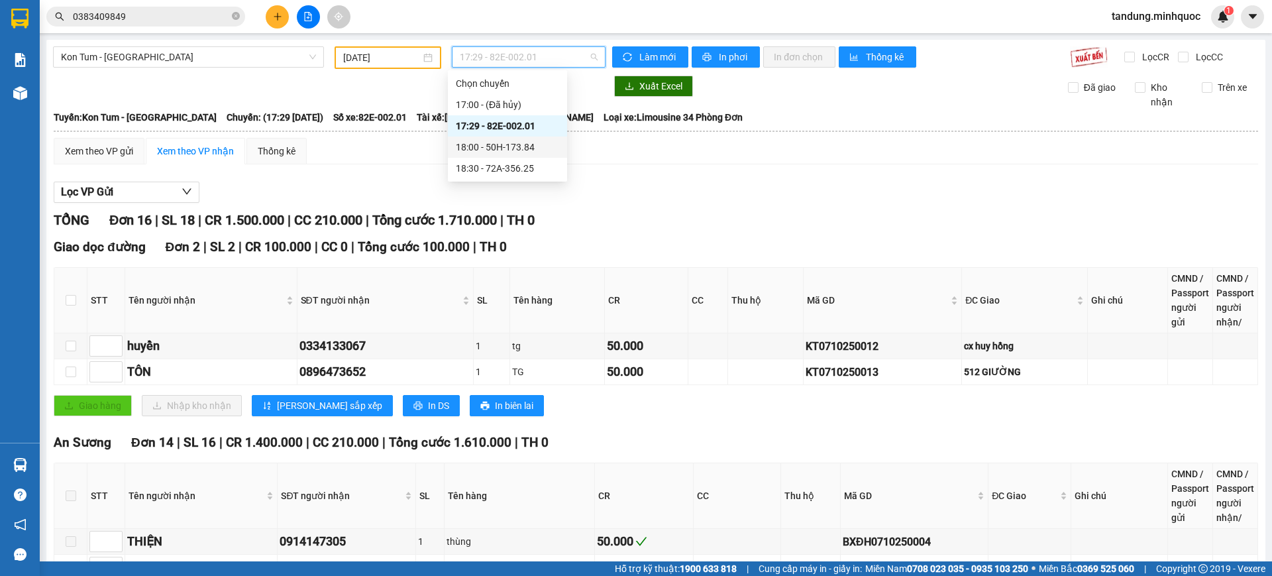
click at [547, 148] on div "18:00 - 50H-173.84" at bounding box center [507, 147] width 103 height 15
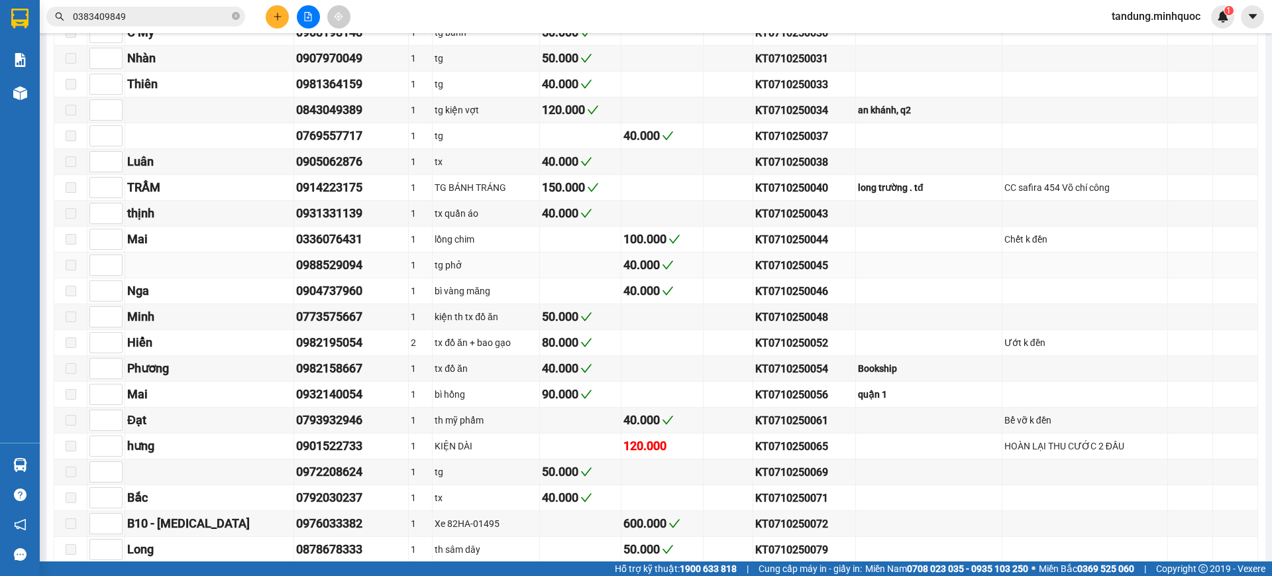
scroll to position [552, 0]
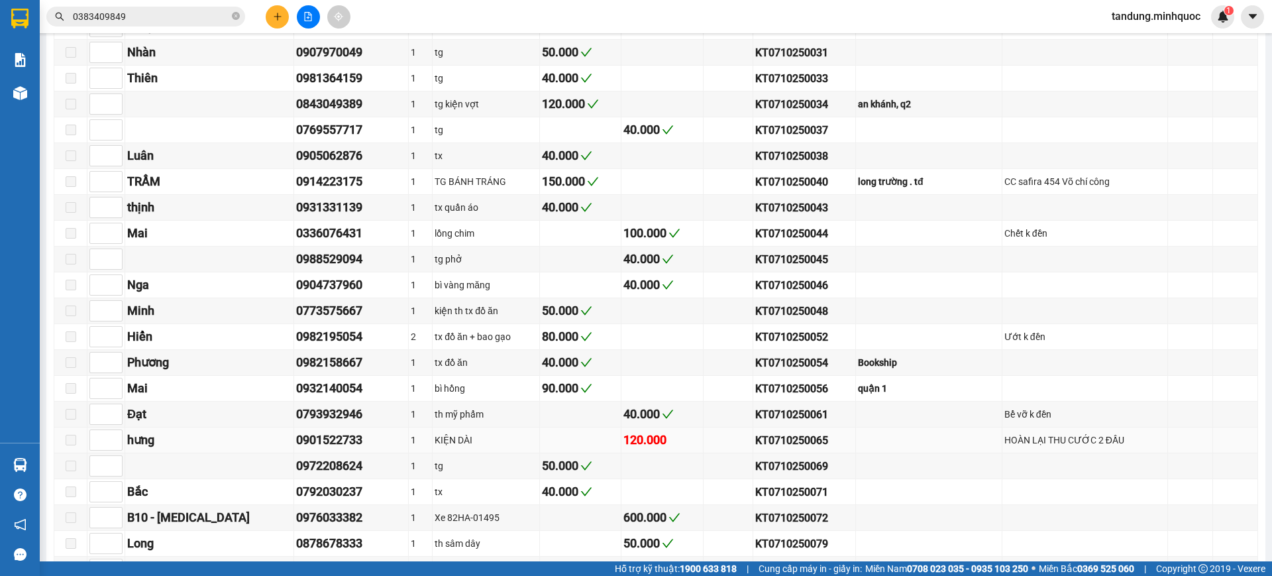
click at [787, 432] on div "KT0710250065" at bounding box center [804, 440] width 99 height 17
click at [793, 434] on div "KT0710250065" at bounding box center [804, 440] width 99 height 17
copy div "KT0710250065"
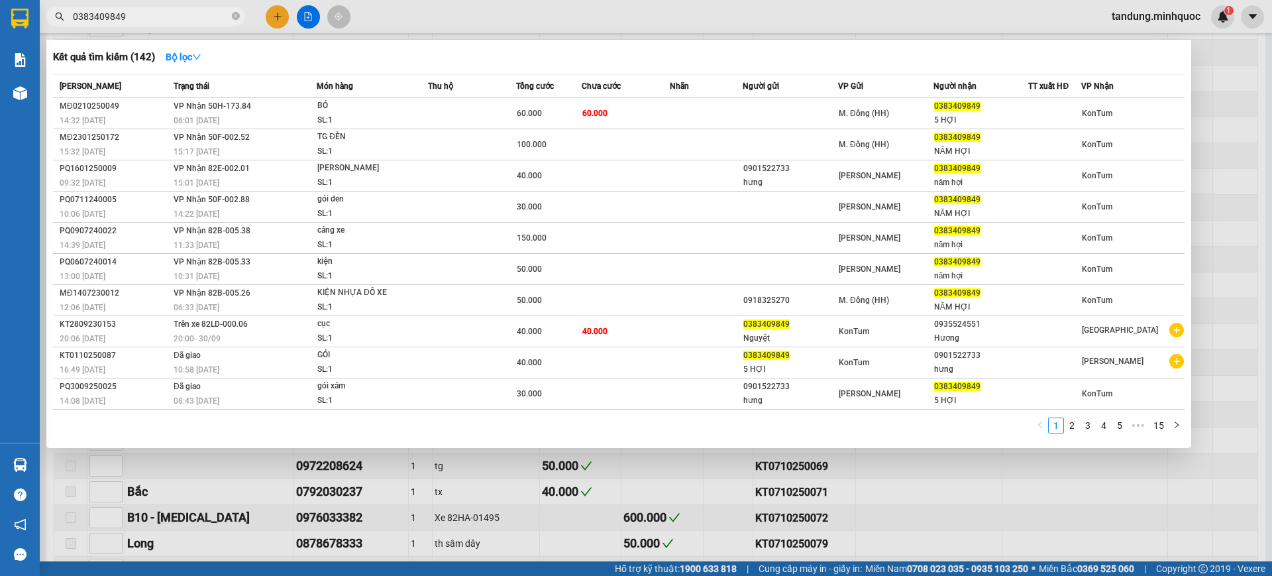
drag, startPoint x: 62, startPoint y: 7, endPoint x: 0, endPoint y: -1, distance: 62.2
click at [0, 0] on html "Kết quả tìm kiếm ( 142 ) Bộ lọc Mã ĐH Trạng thái Món hàng Thu hộ Tổng cước Chưa…" at bounding box center [636, 288] width 1272 height 576
paste input "KT0710250065"
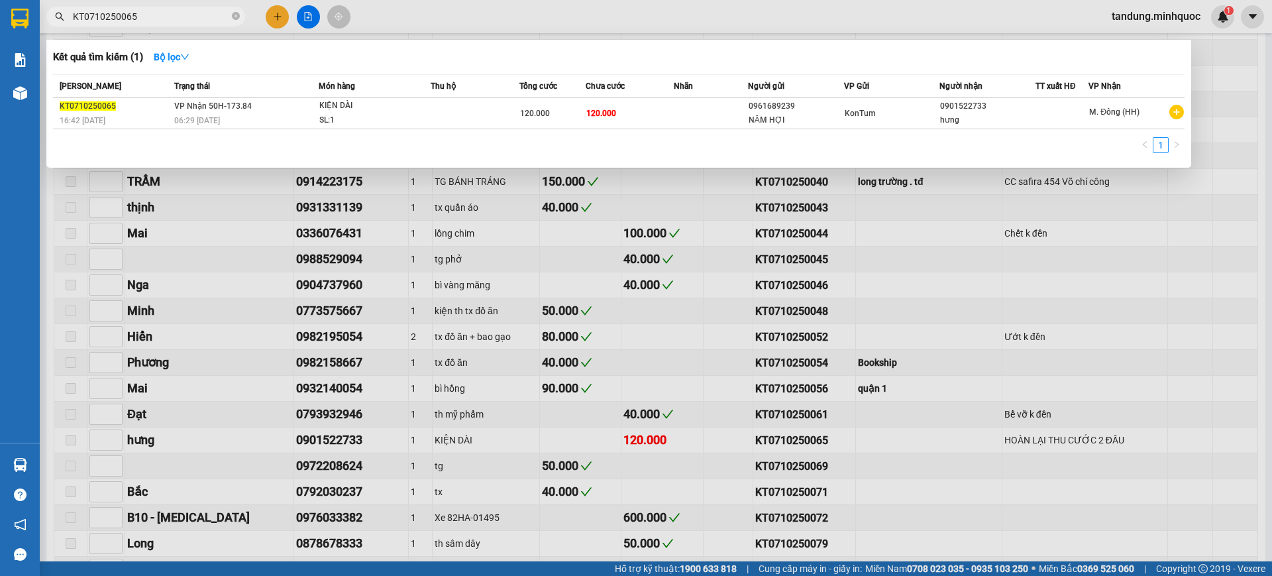
type input "KT0710250065"
click at [808, 260] on div at bounding box center [636, 288] width 1272 height 576
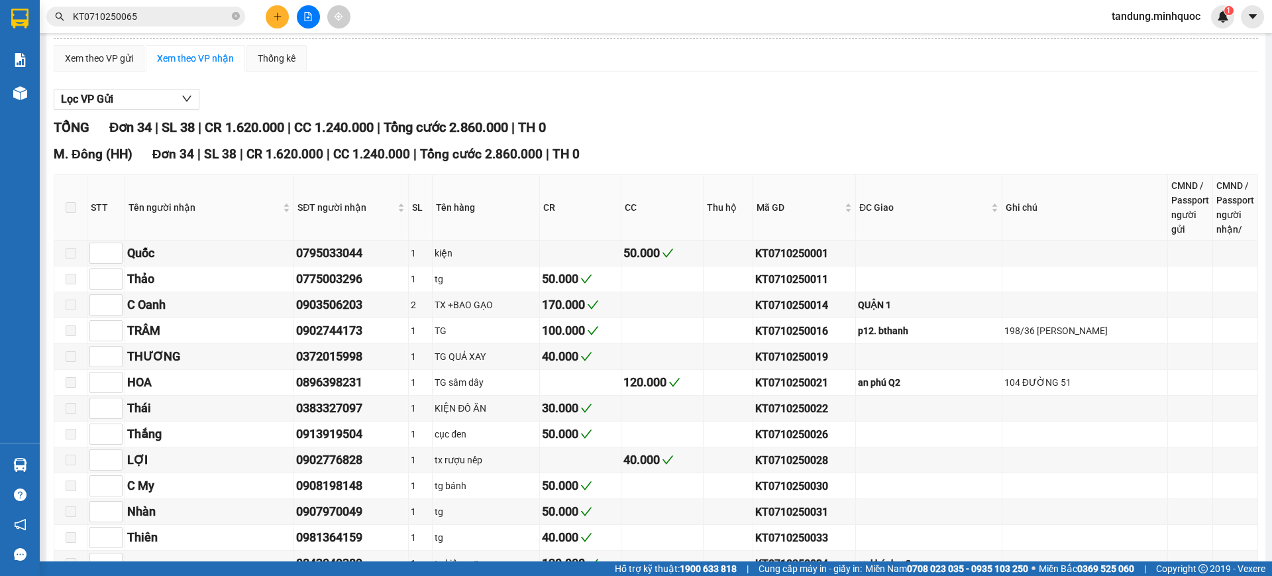
scroll to position [0, 0]
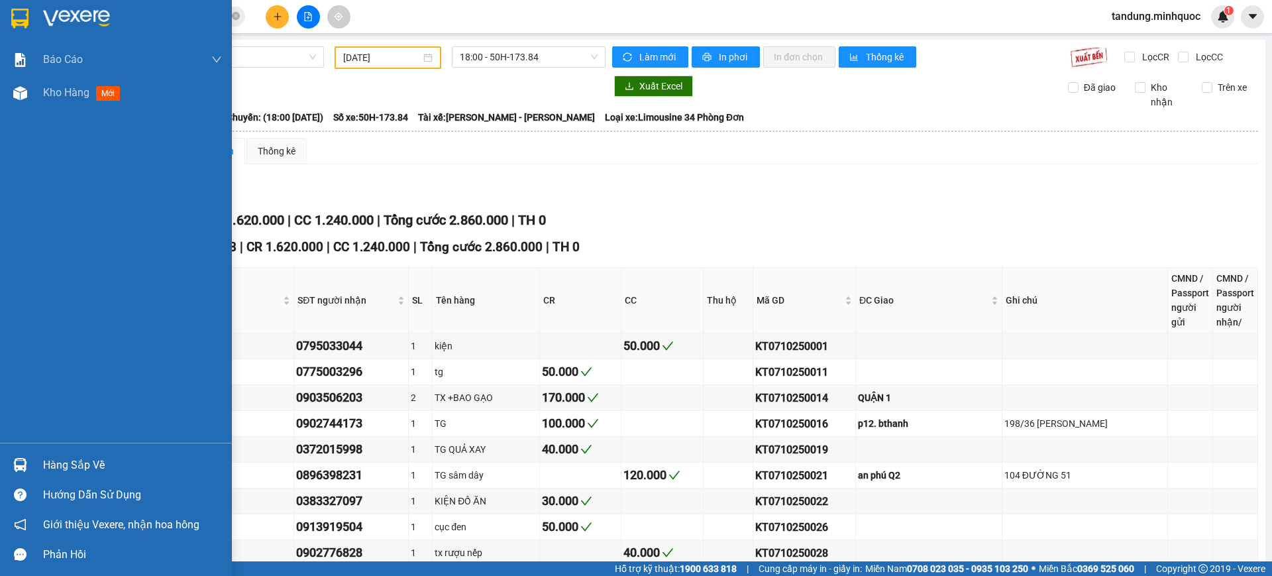
click at [9, 22] on div at bounding box center [20, 18] width 23 height 23
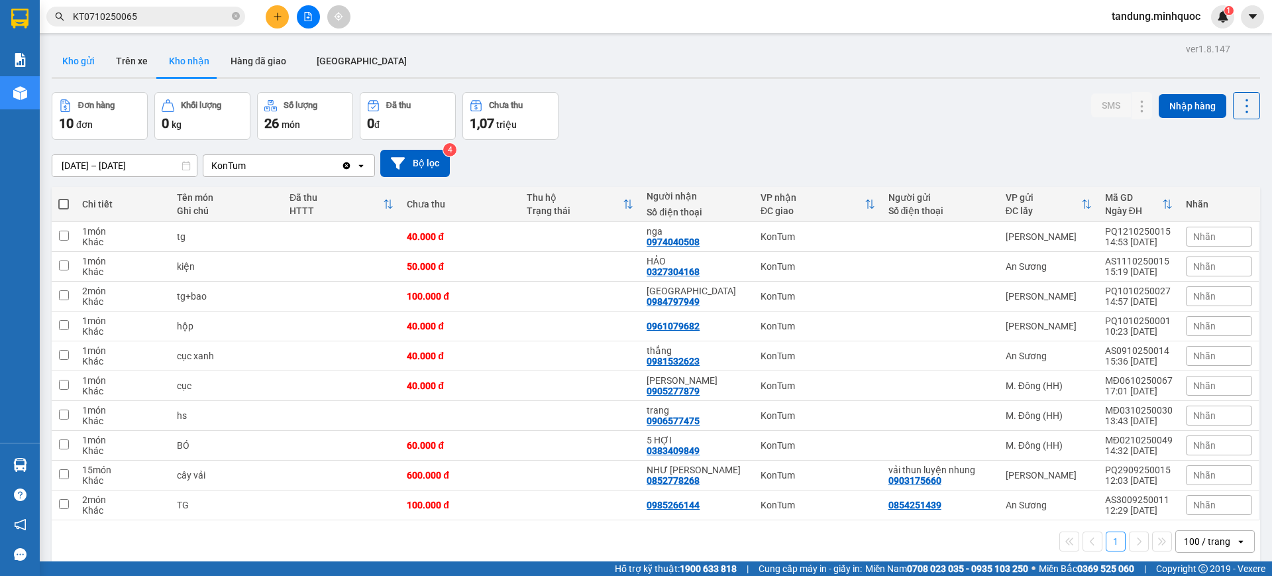
drag, startPoint x: 93, startPoint y: 61, endPoint x: 103, endPoint y: 49, distance: 15.1
click at [93, 61] on button "Kho gửi" at bounding box center [79, 61] width 54 height 32
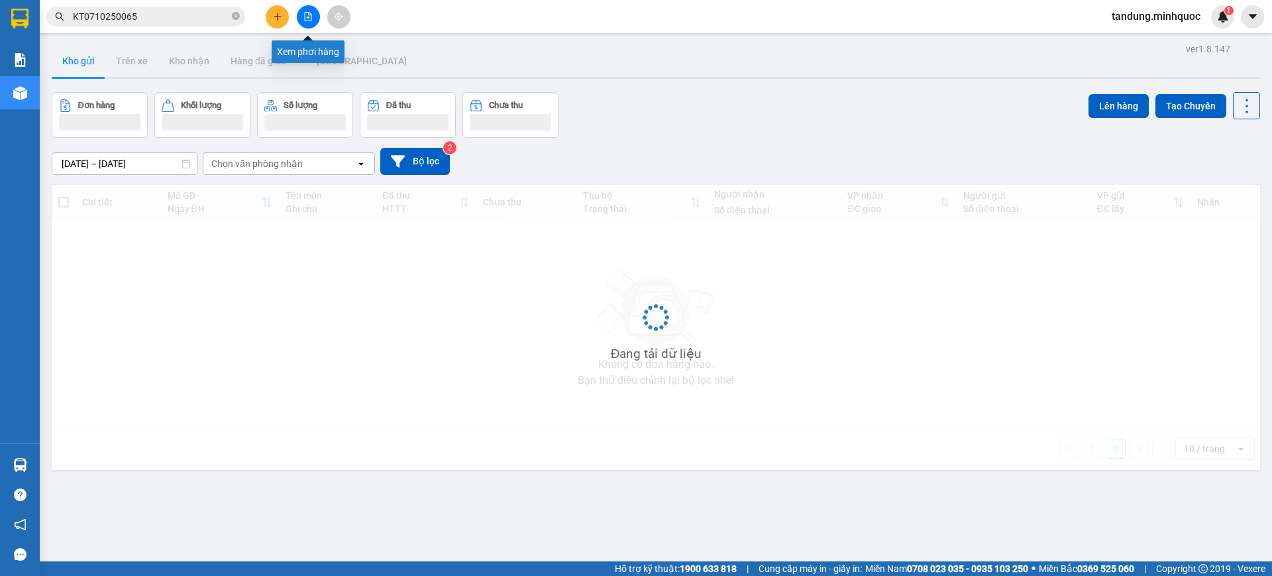
click at [315, 20] on button at bounding box center [308, 16] width 23 height 23
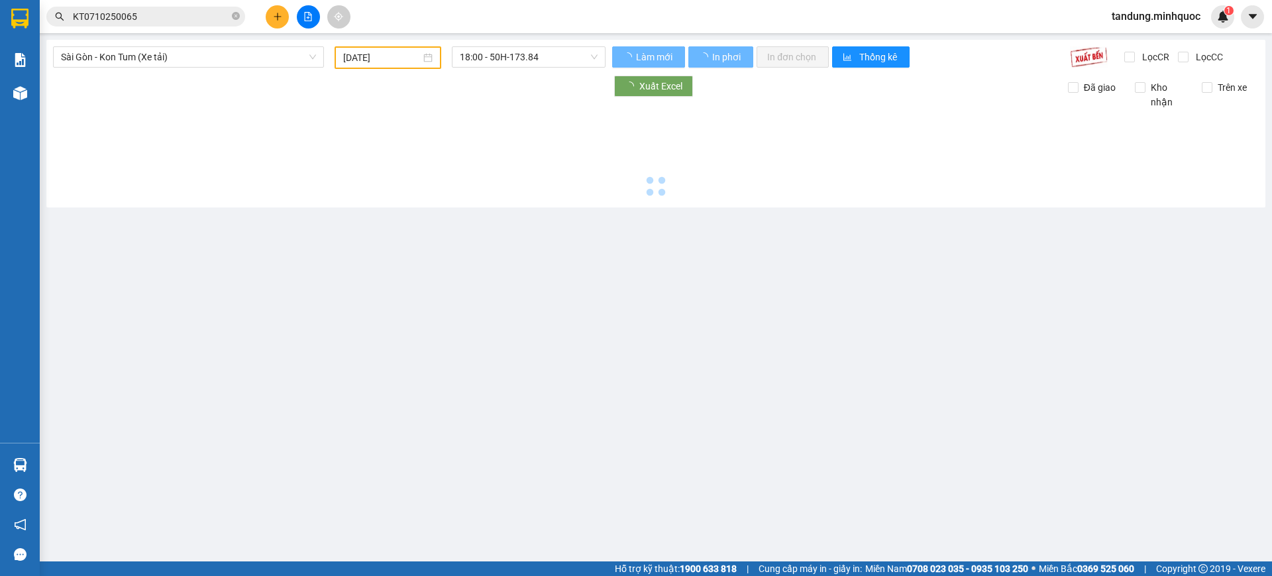
click at [242, 45] on div "Sài Gòn - Kon Tum (Xe tải) 07/10/2025 18:00 - 50H-173.84 Làm mới In phơi In đơn…" at bounding box center [655, 124] width 1219 height 168
click at [240, 58] on span "Sài Gòn - Kon Tum (Xe tải)" at bounding box center [188, 57] width 255 height 20
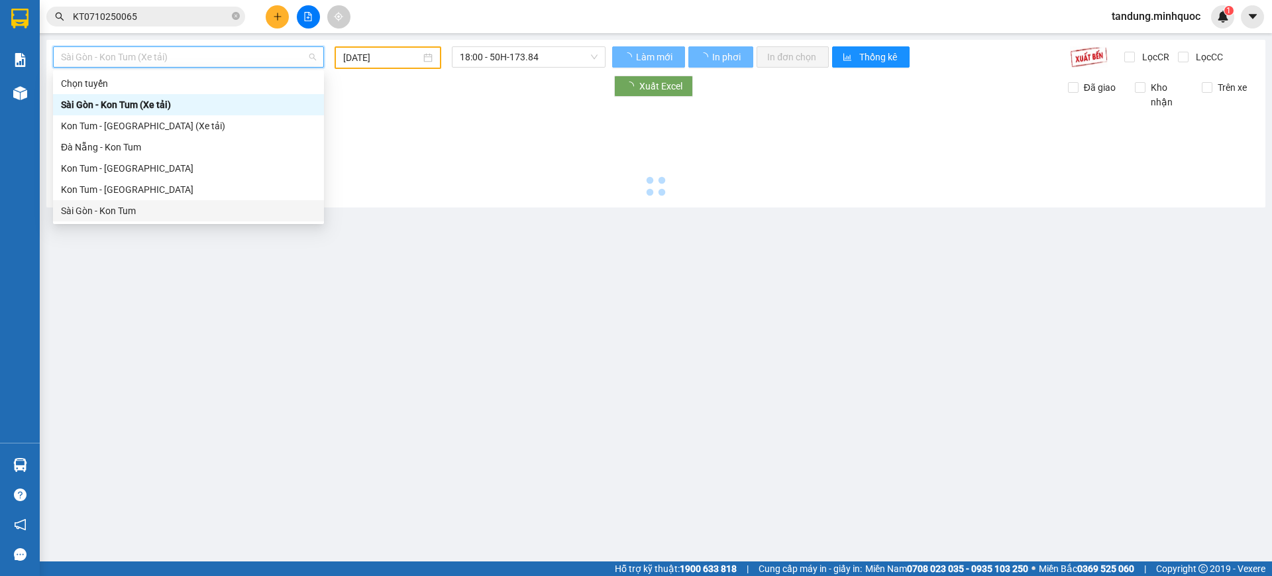
click at [131, 211] on div "Sài Gòn - Kon Tum" at bounding box center [188, 210] width 255 height 15
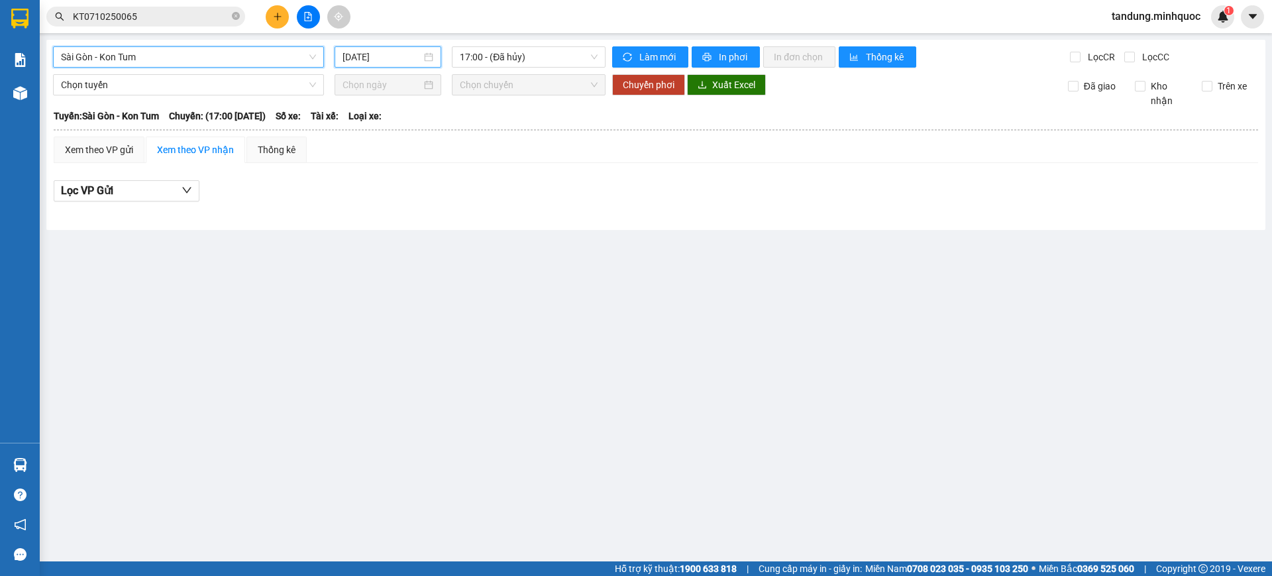
click at [382, 62] on input "[DATE]" at bounding box center [382, 57] width 79 height 15
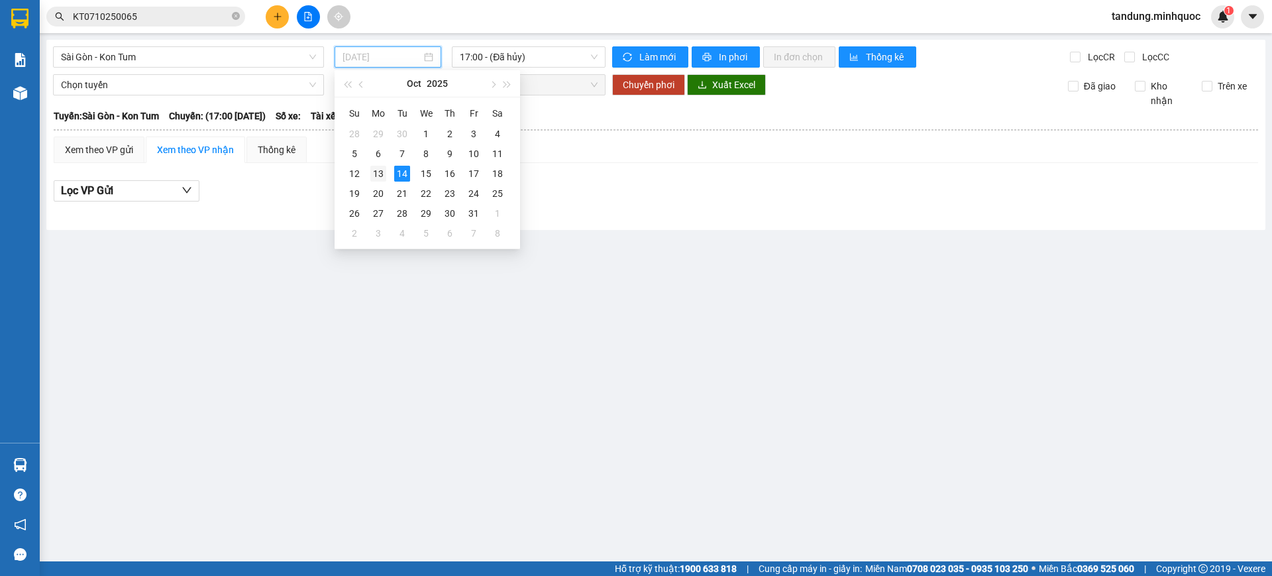
click at [374, 172] on div "13" at bounding box center [378, 174] width 16 height 16
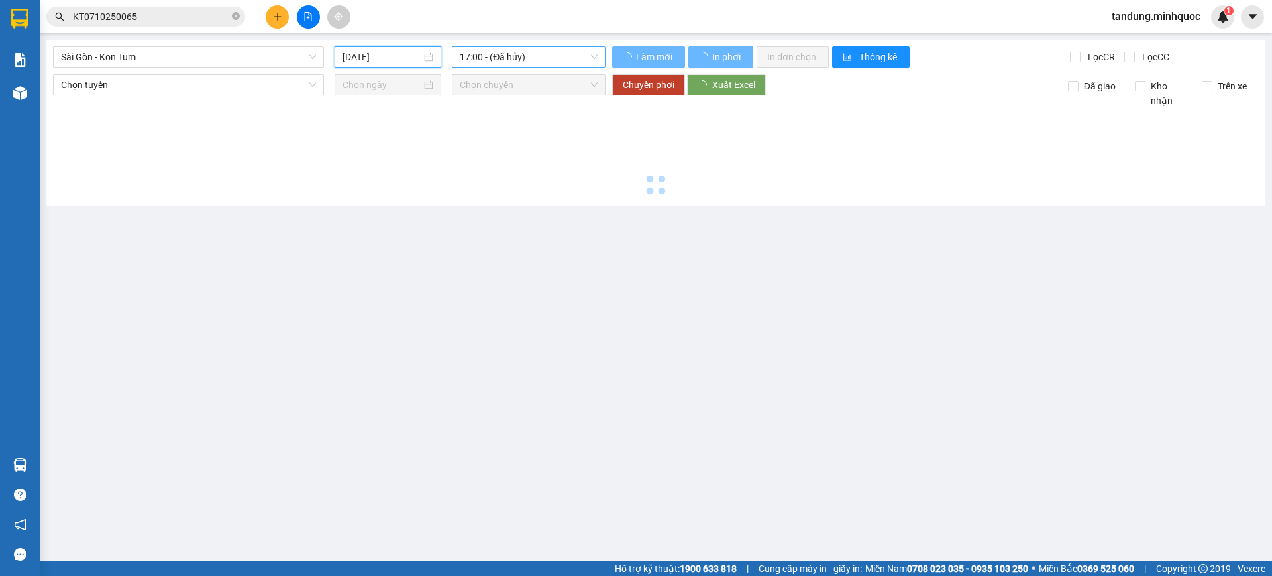
type input "13/10/2025"
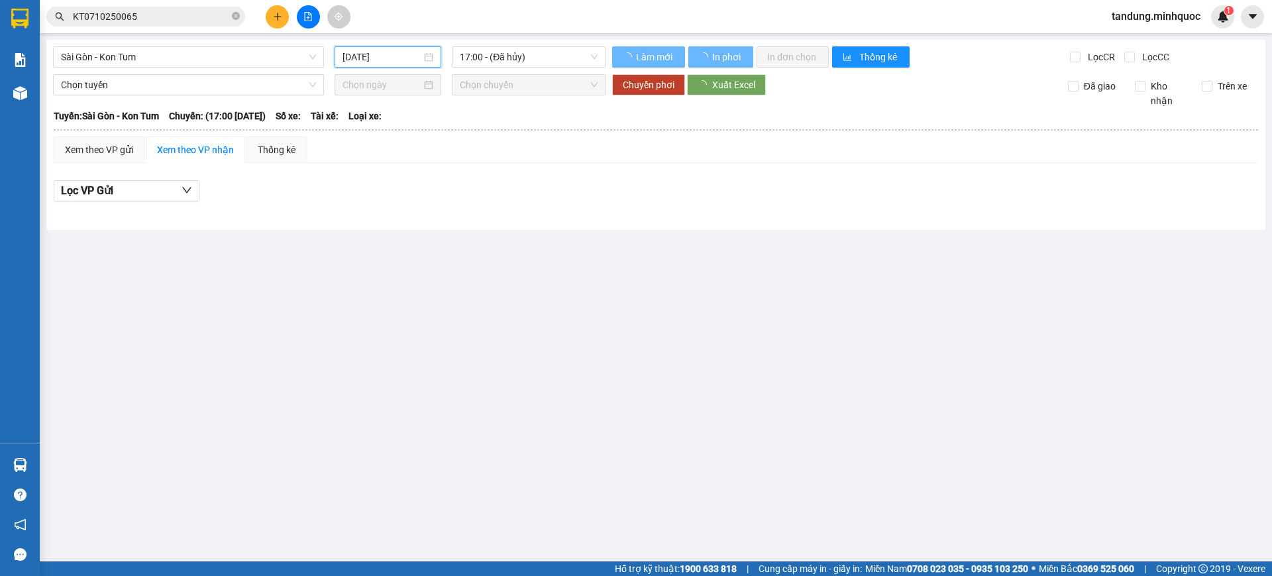
click at [505, 42] on div "Sài Gòn - Kon Tum 13/10/2025 17:00 - (Đã hủy) Làm mới In phơi In đơn chọn Thống…" at bounding box center [655, 135] width 1219 height 190
click at [537, 50] on span "17:00 - (Đã hủy)" at bounding box center [529, 57] width 138 height 20
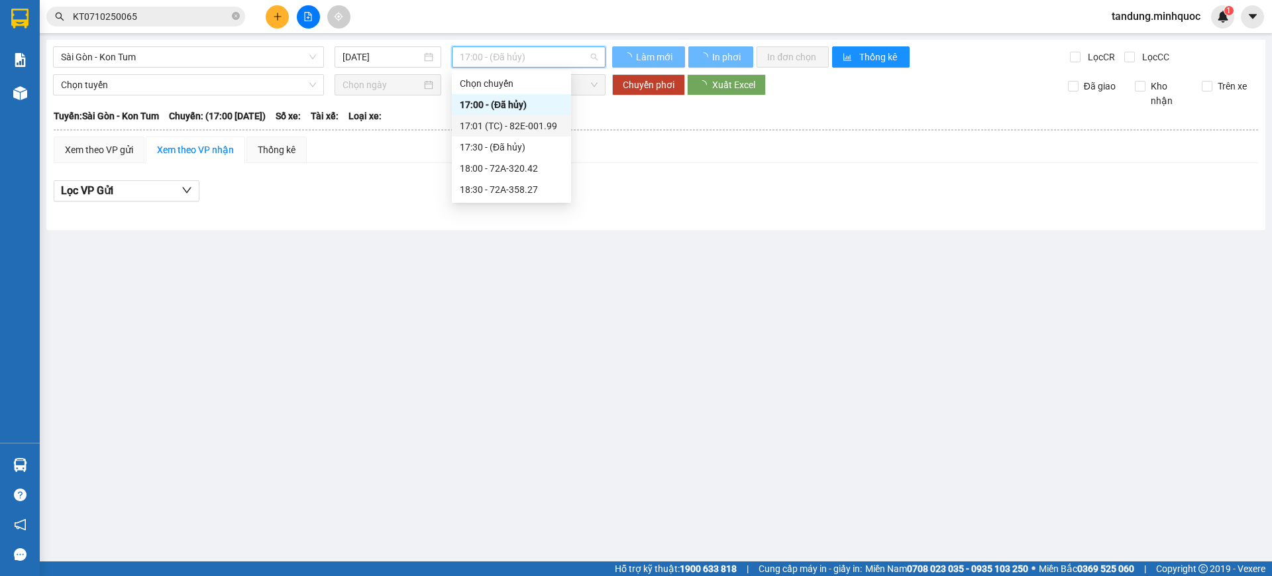
click at [550, 124] on div "17:01 (TC) - 82E-001.99" at bounding box center [511, 126] width 103 height 15
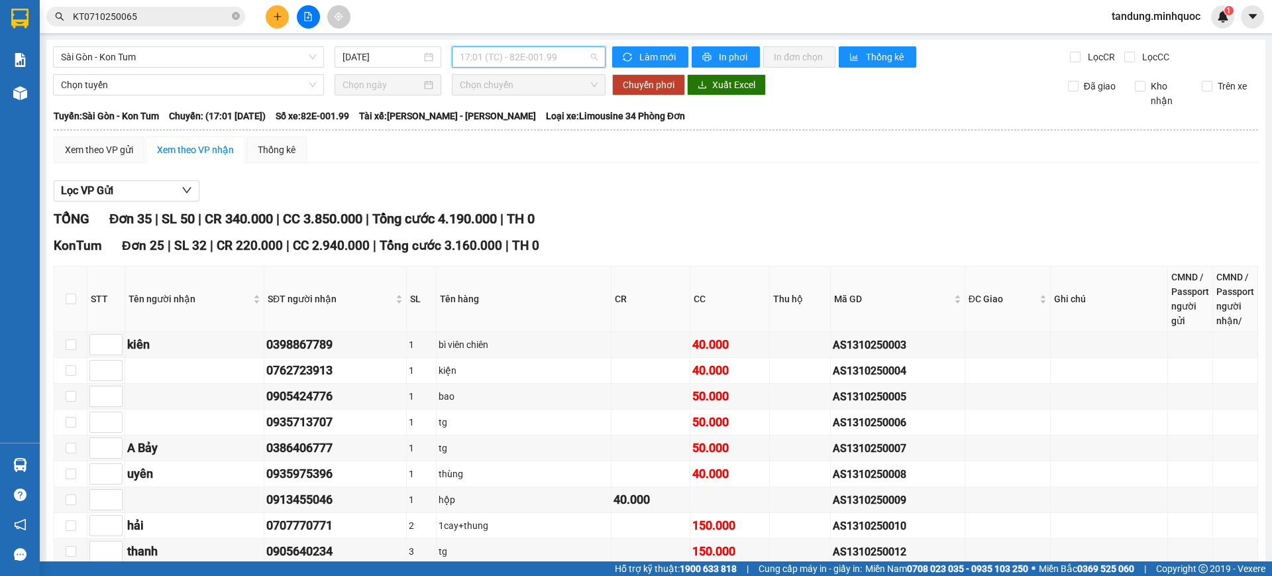
drag, startPoint x: 557, startPoint y: 62, endPoint x: 557, endPoint y: 70, distance: 7.9
click at [557, 62] on span "17:01 (TC) - 82E-001.99" at bounding box center [529, 57] width 138 height 20
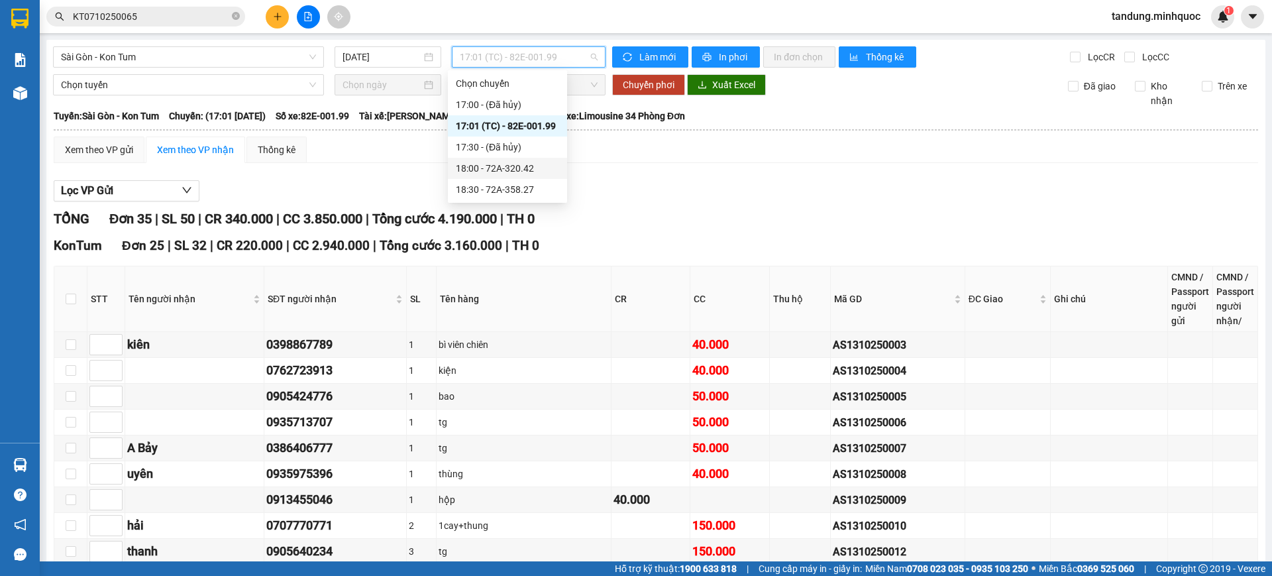
click at [523, 163] on div "18:00 - 72A-320.42" at bounding box center [507, 168] width 103 height 15
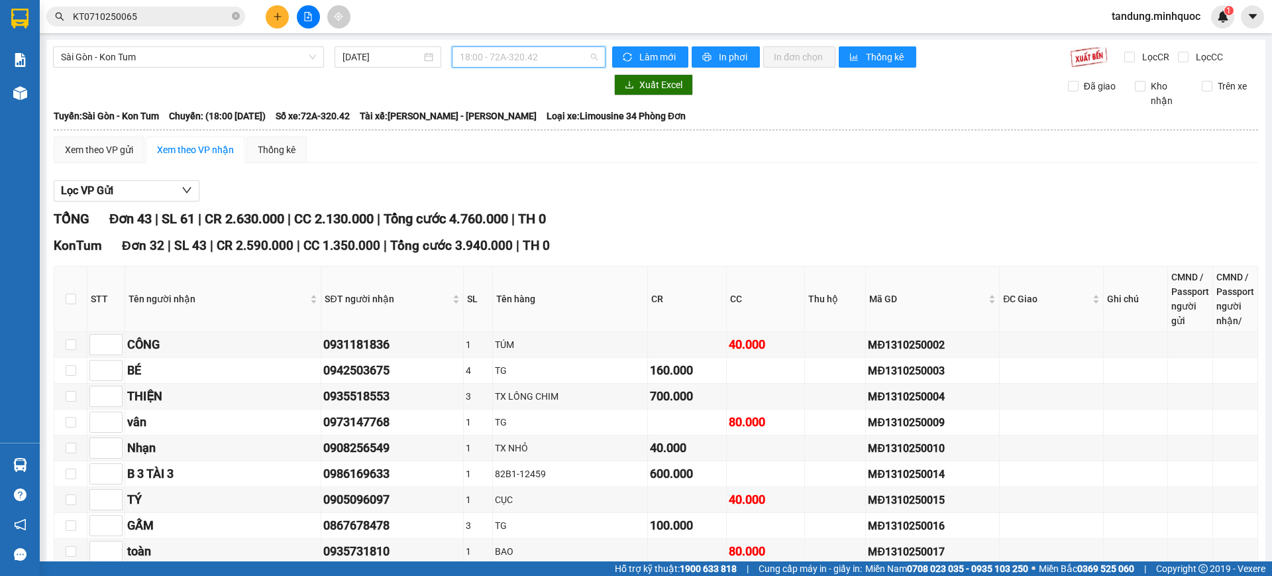
click at [559, 56] on span "18:00 - 72A-320.42" at bounding box center [529, 57] width 138 height 20
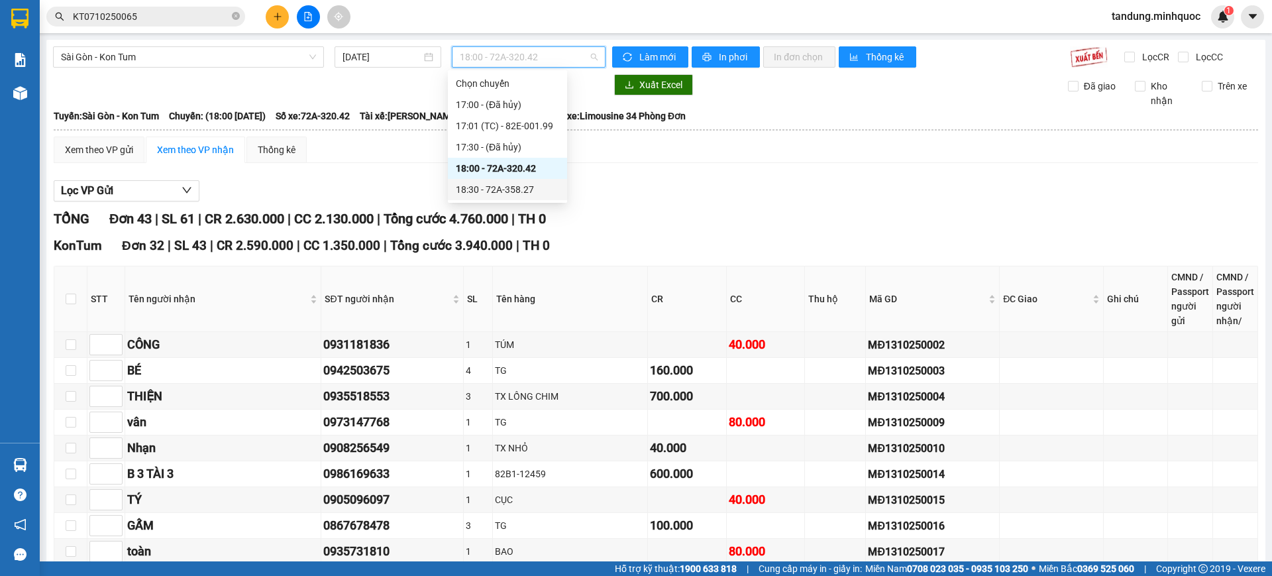
click at [498, 191] on div "18:30 - 72A-358.27" at bounding box center [507, 189] width 103 height 15
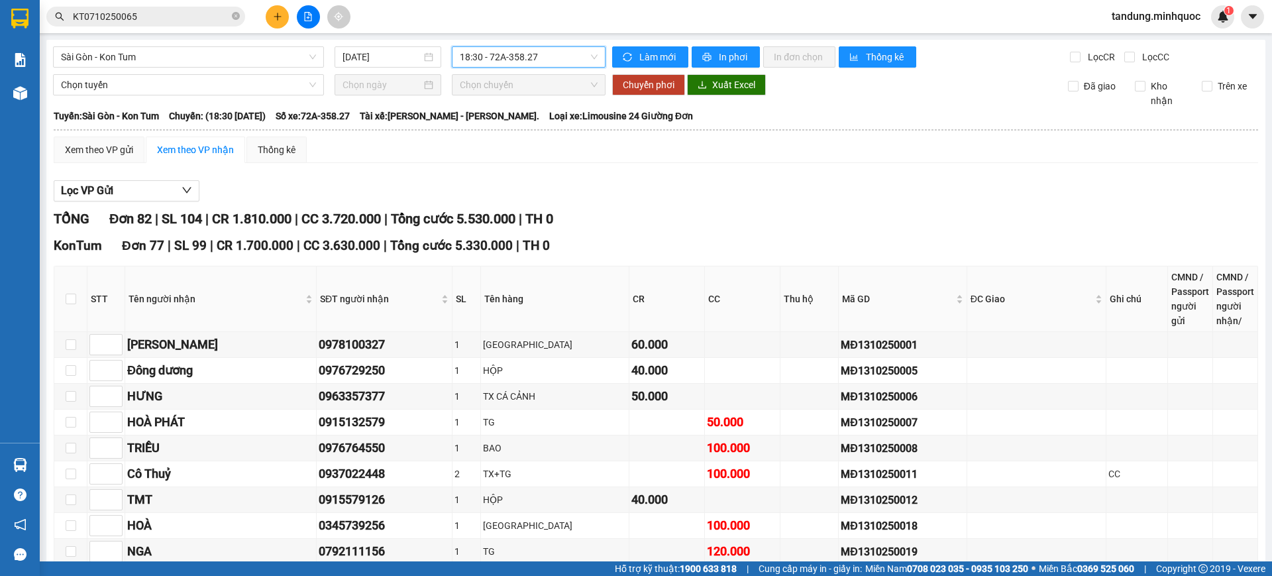
click at [527, 52] on span "18:30 - 72A-358.27" at bounding box center [529, 57] width 138 height 20
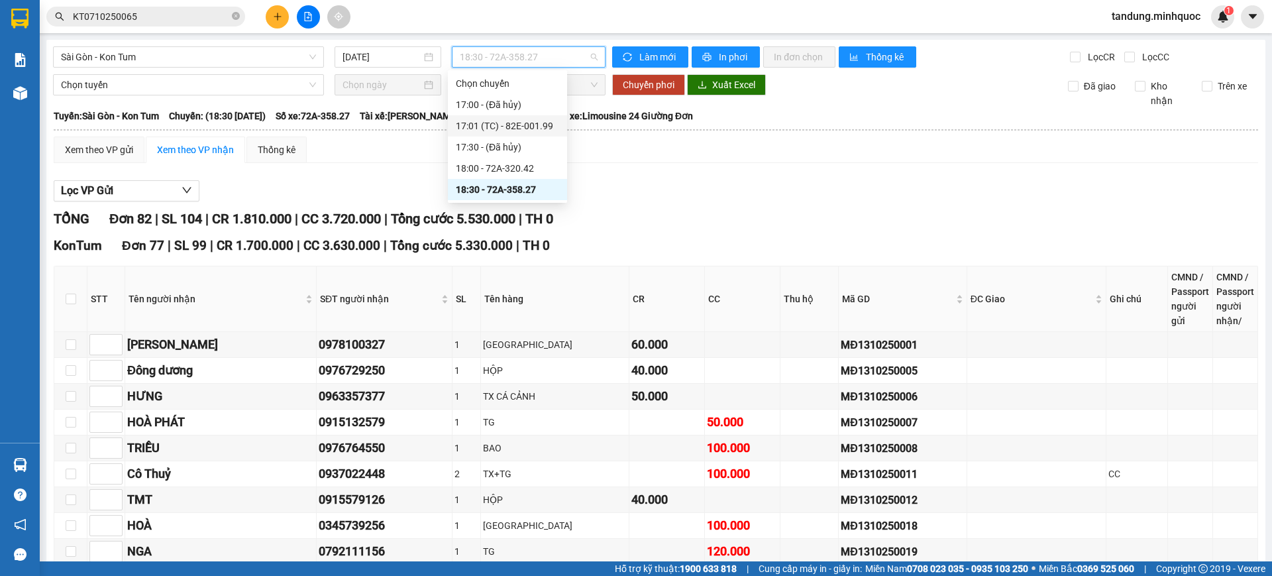
click at [533, 115] on div "17:01 (TC) - 82E-001.99" at bounding box center [507, 125] width 119 height 21
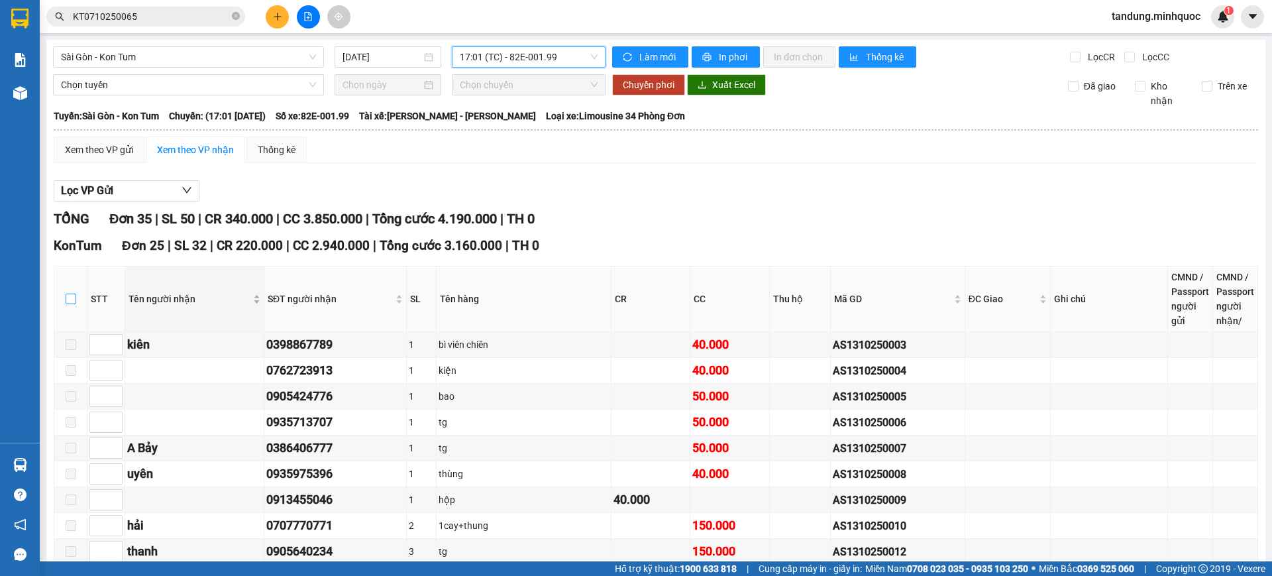
click at [72, 299] on input "checkbox" at bounding box center [71, 298] width 11 height 11
checkbox input "true"
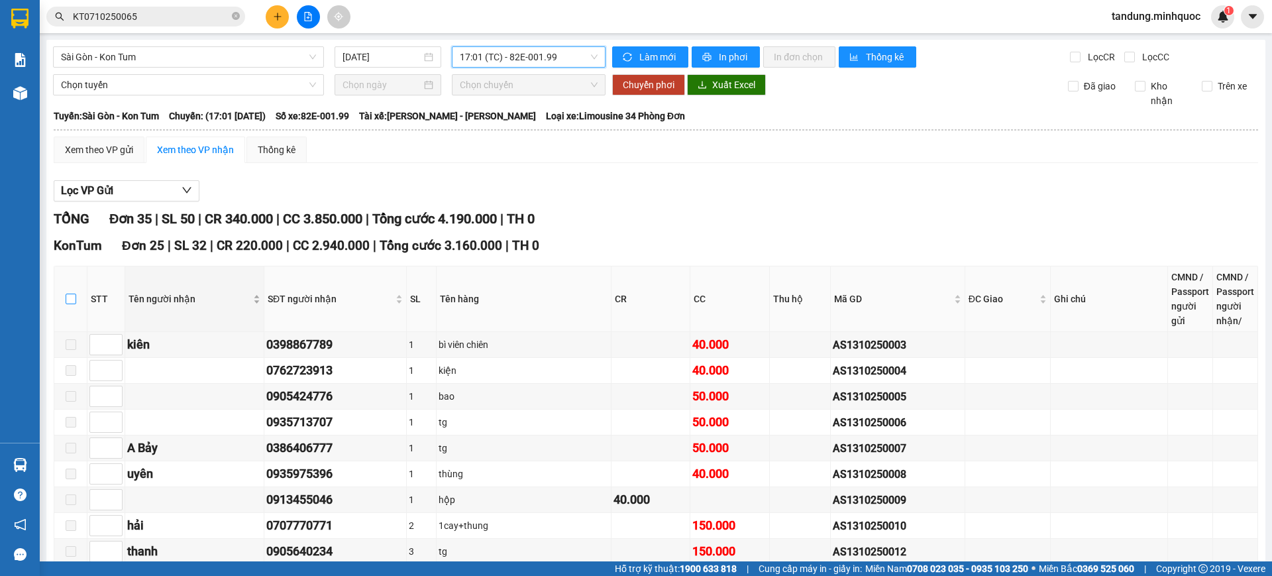
checkbox input "true"
click at [792, 57] on span "In đơn chọn" at bounding box center [799, 57] width 51 height 15
click at [542, 49] on span "17:01 (TC) - 82E-001.99" at bounding box center [529, 57] width 138 height 20
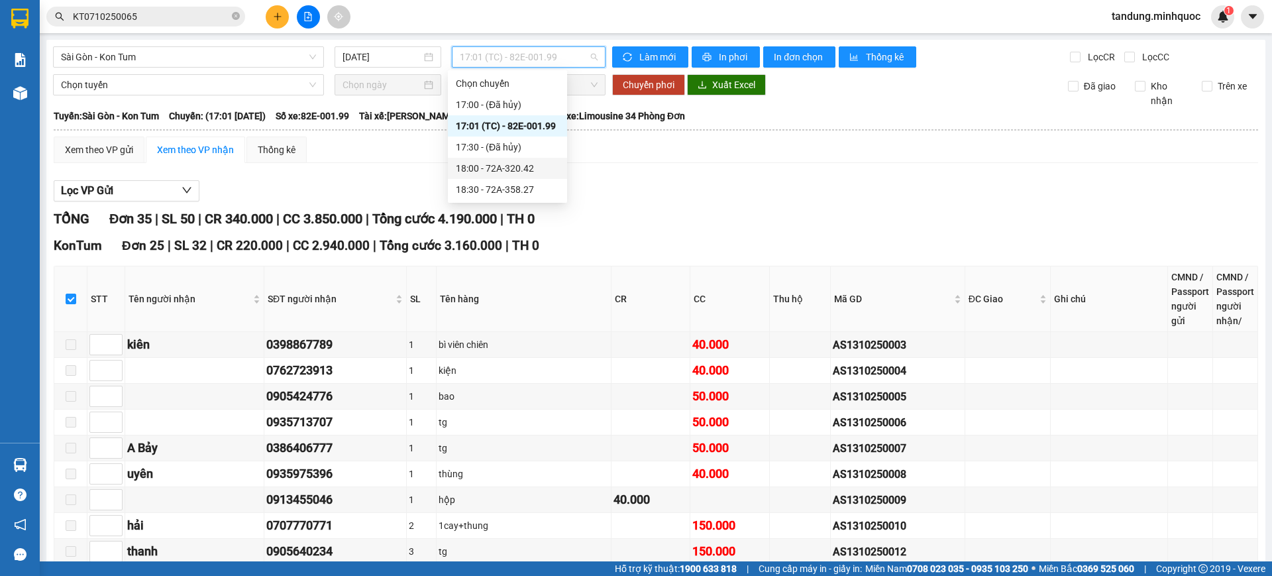
click at [530, 166] on div "18:00 - 72A-320.42" at bounding box center [507, 168] width 103 height 15
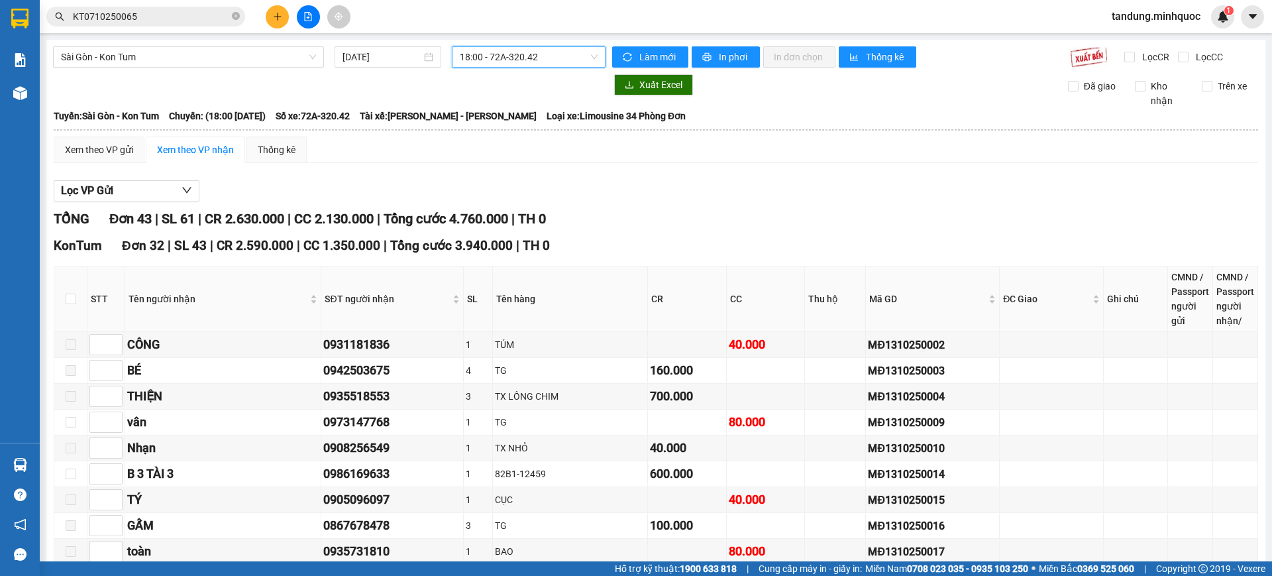
click at [74, 291] on label at bounding box center [71, 298] width 11 height 15
click at [74, 293] on input "checkbox" at bounding box center [71, 298] width 11 height 11
checkbox input "true"
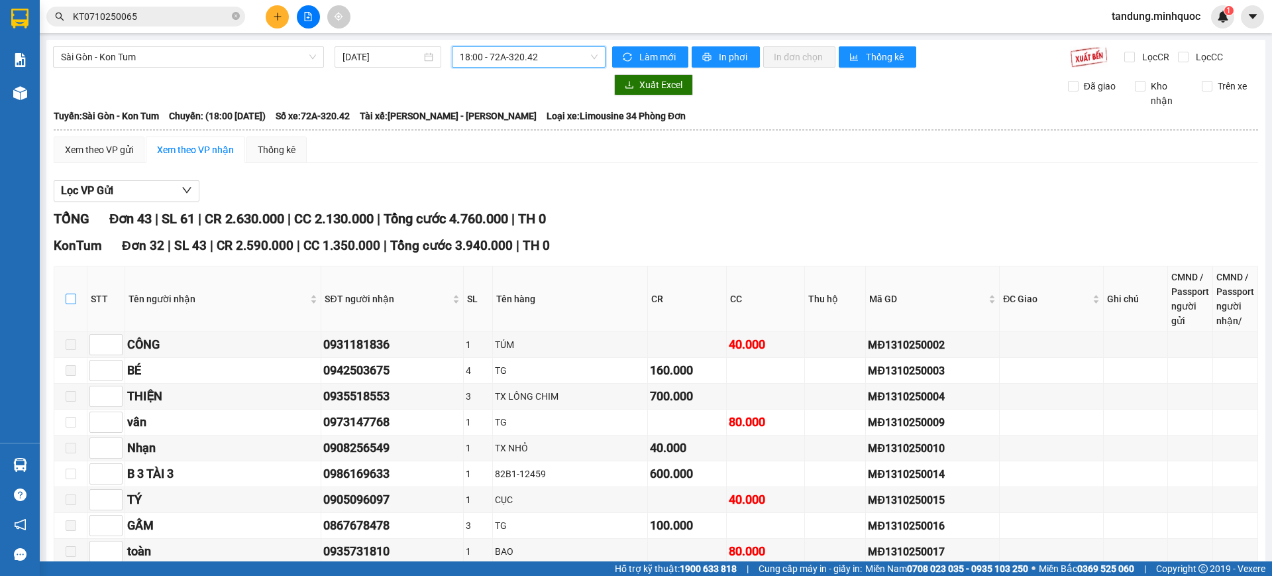
checkbox input "true"
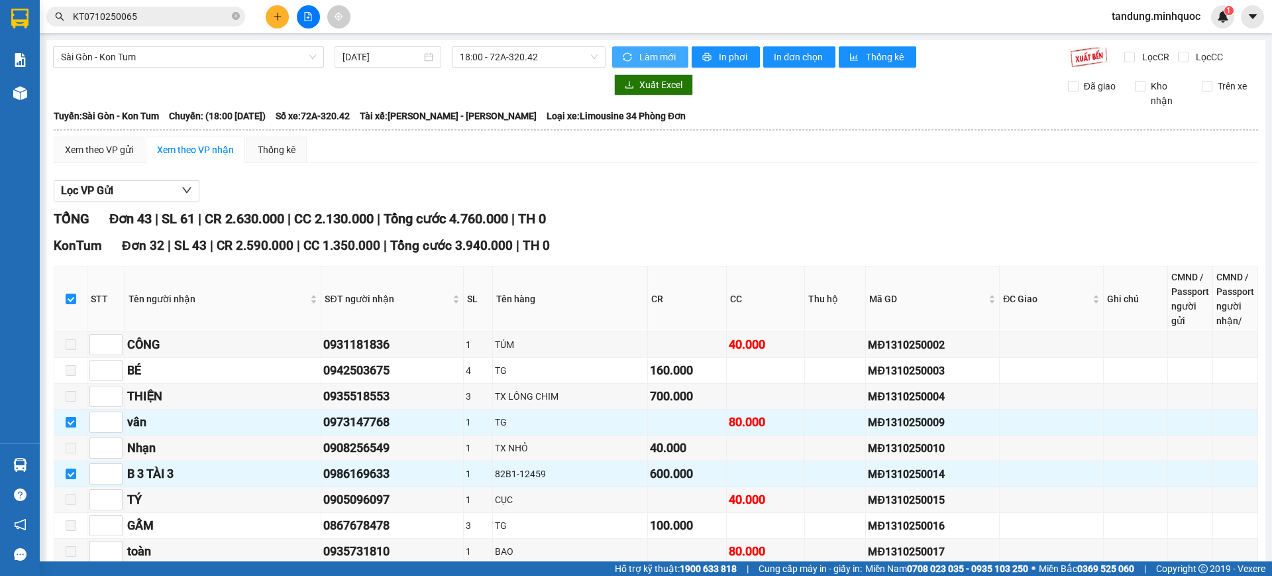
click at [654, 52] on span "Làm mới" at bounding box center [658, 57] width 38 height 15
drag, startPoint x: 168, startPoint y: 27, endPoint x: 169, endPoint y: 20, distance: 7.4
click at [168, 26] on div "Kết quả tìm kiếm ( 1 ) Bộ lọc Mã ĐH Trạng thái Món hàng Thu hộ Tổng cước Chưa c…" at bounding box center [129, 16] width 258 height 23
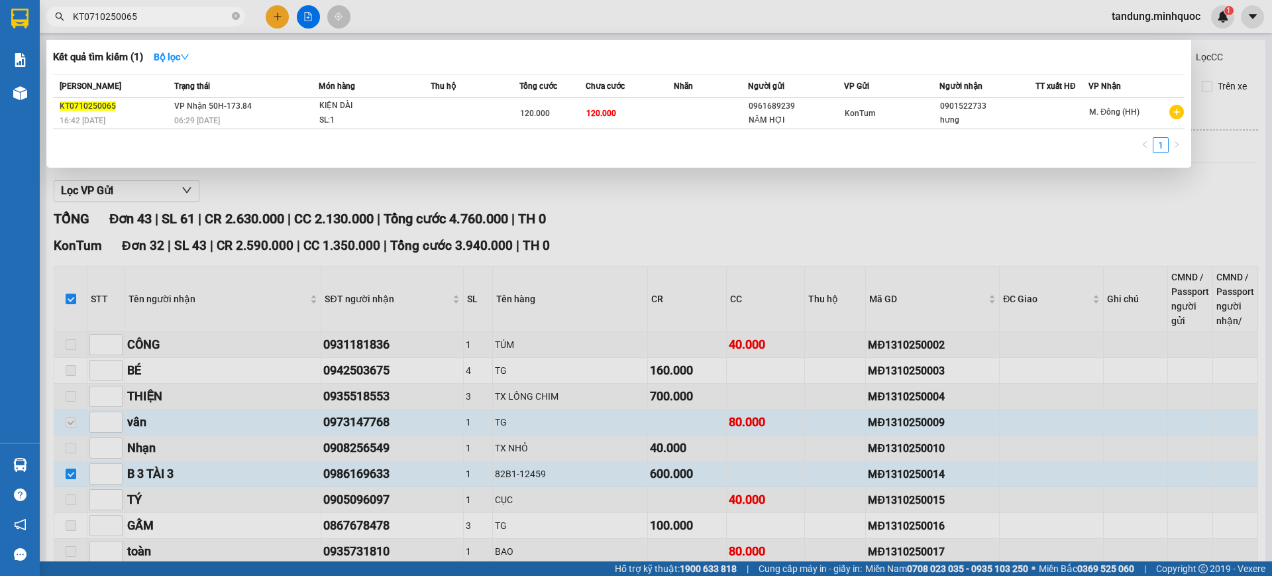
click at [169, 20] on input "KT0710250065" at bounding box center [151, 16] width 156 height 15
drag, startPoint x: 169, startPoint y: 20, endPoint x: 0, endPoint y: -9, distance: 171.4
click at [0, 0] on html "Kết quả tìm kiếm ( 1 ) Bộ lọc Mã ĐH Trạng thái Món hàng Thu hộ Tổng cước Chưa c…" at bounding box center [636, 288] width 1272 height 576
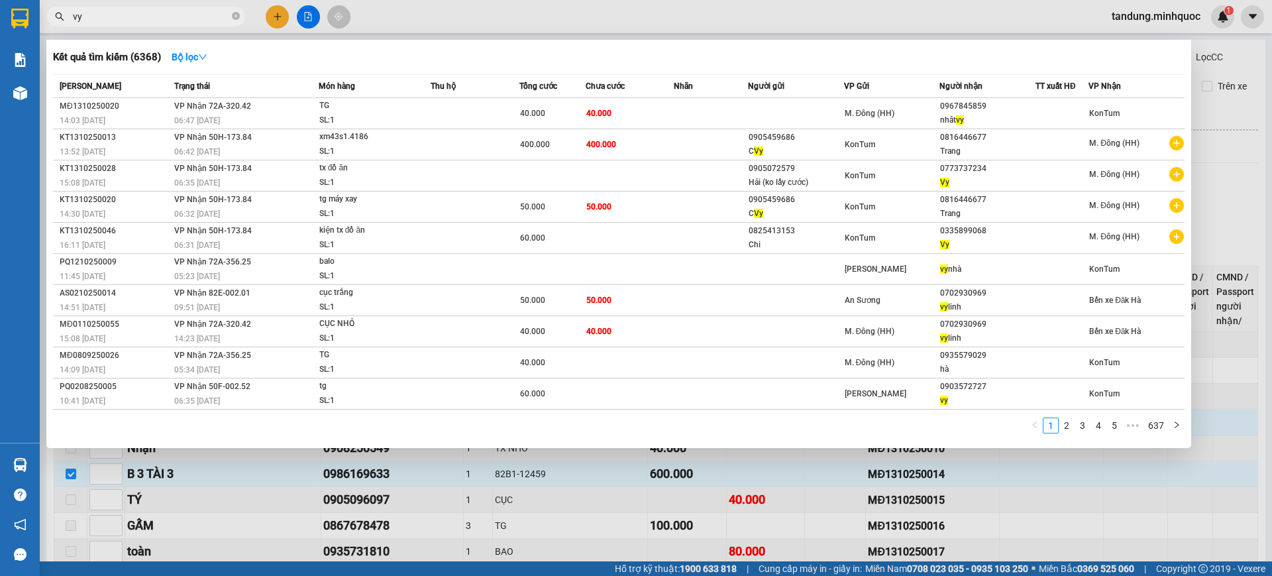
type input "v"
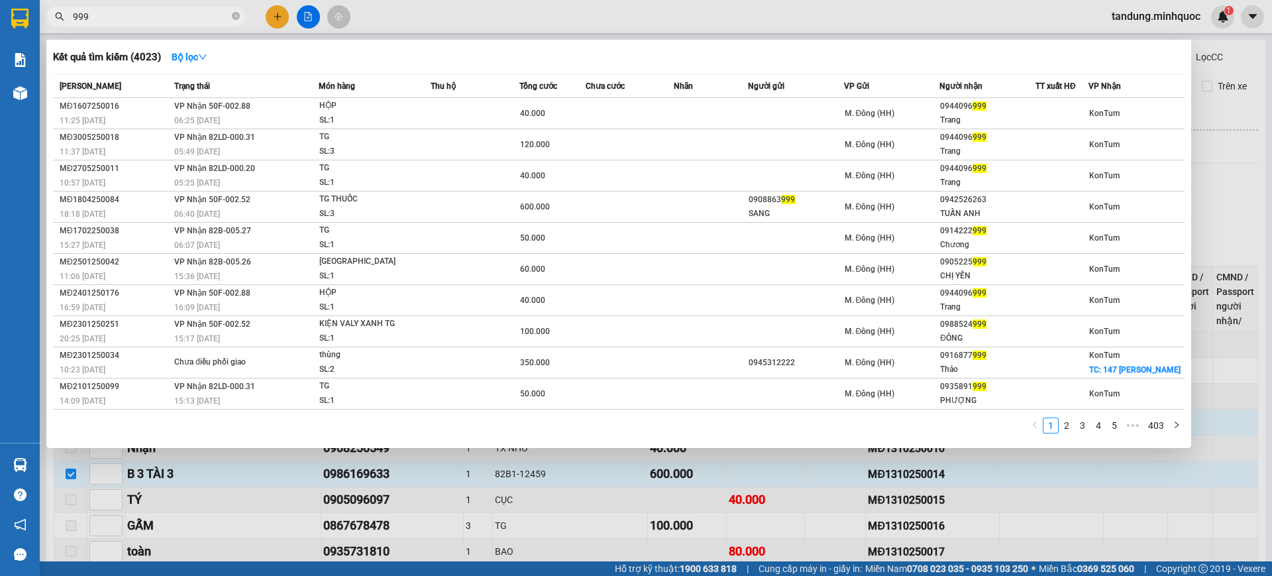
type input "999"
click at [955, 489] on div at bounding box center [636, 288] width 1272 height 576
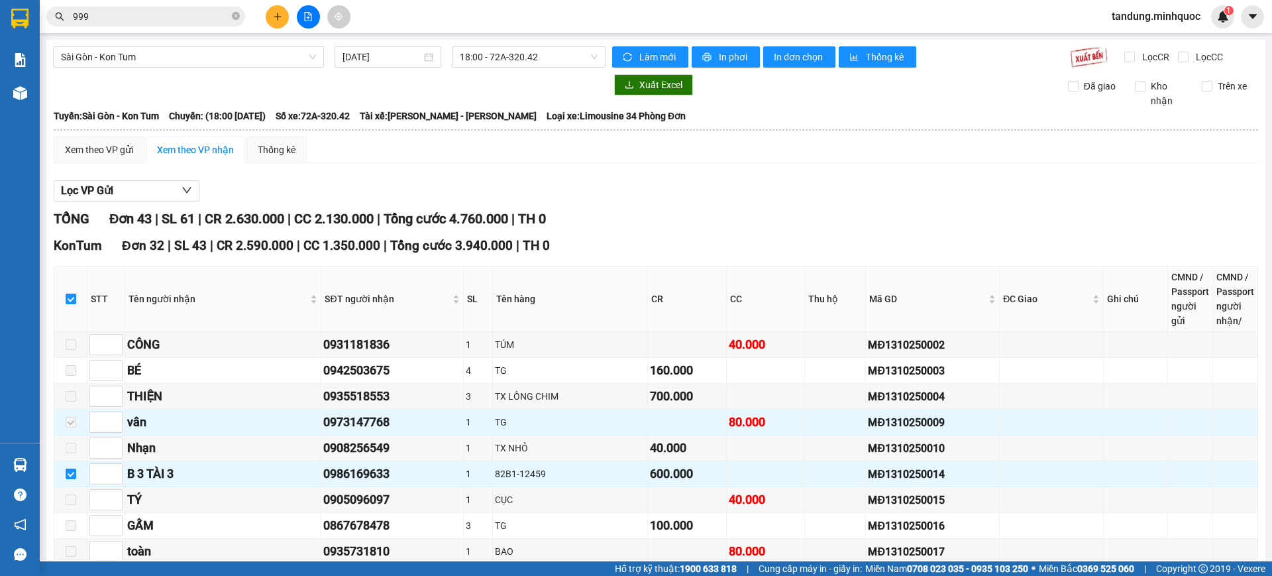
click at [553, 63] on span "18:00 - 72A-320.42" at bounding box center [529, 57] width 138 height 20
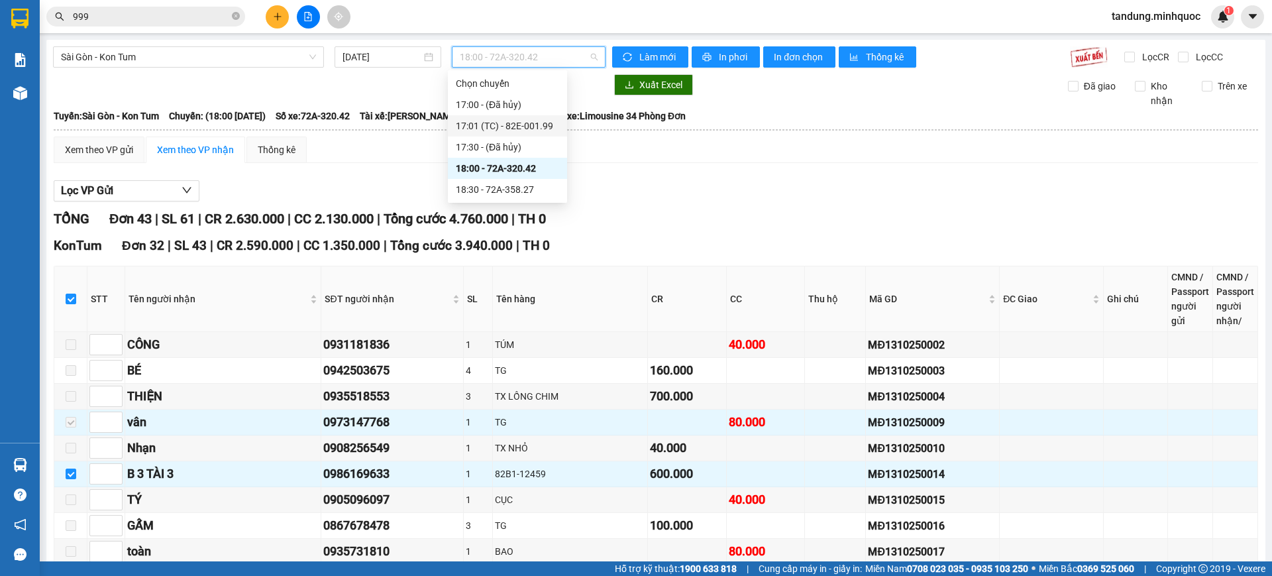
click at [513, 125] on div "17:01 (TC) - 82E-001.99" at bounding box center [507, 126] width 103 height 15
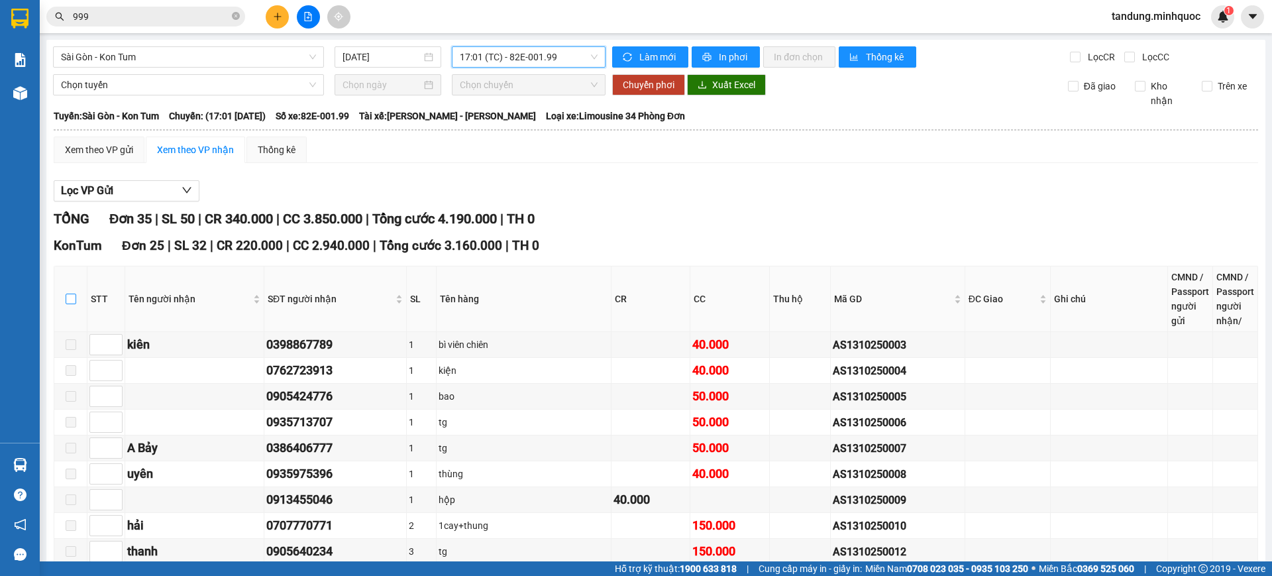
click at [72, 299] on input "checkbox" at bounding box center [71, 298] width 11 height 11
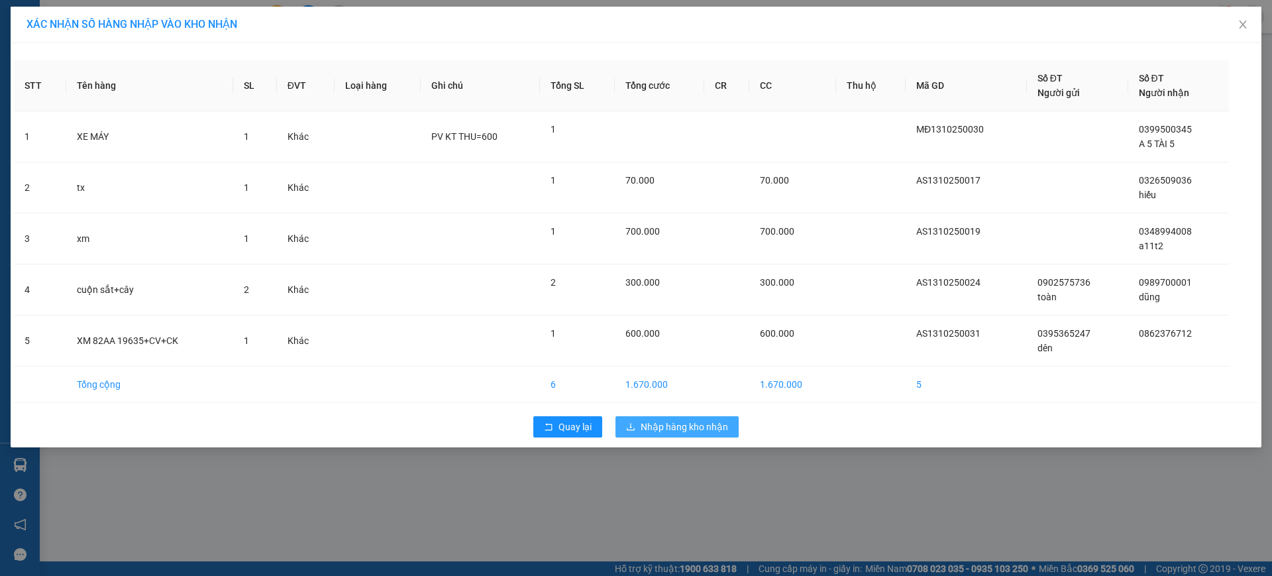
click at [672, 423] on span "Nhập hàng kho nhận" at bounding box center [684, 426] width 87 height 15
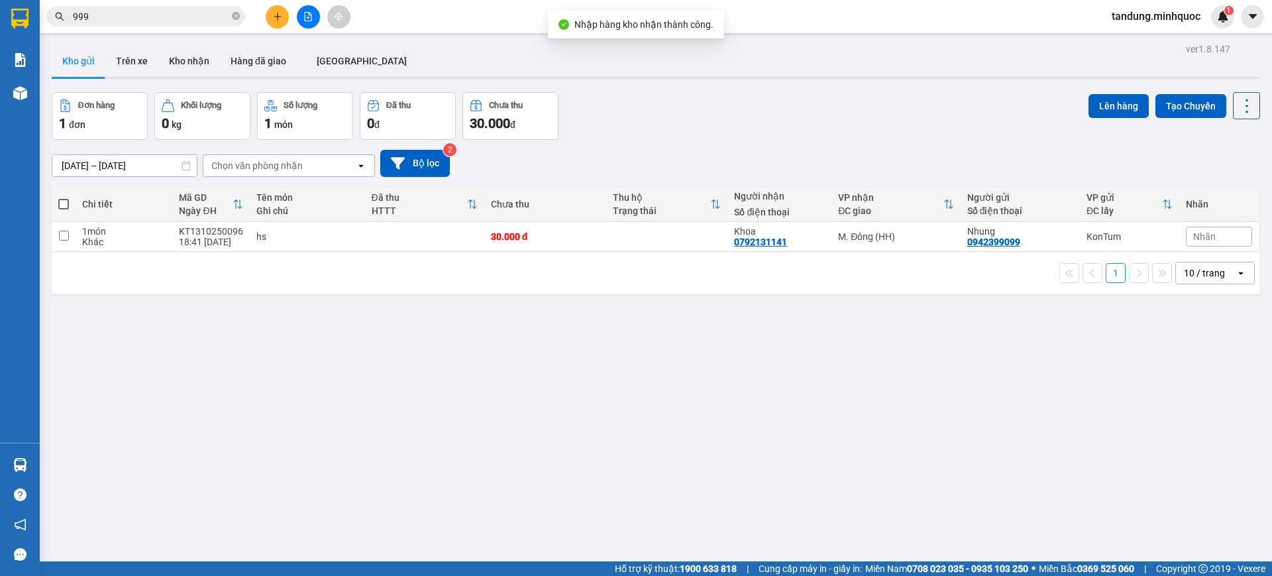
click at [314, 21] on button at bounding box center [308, 16] width 23 height 23
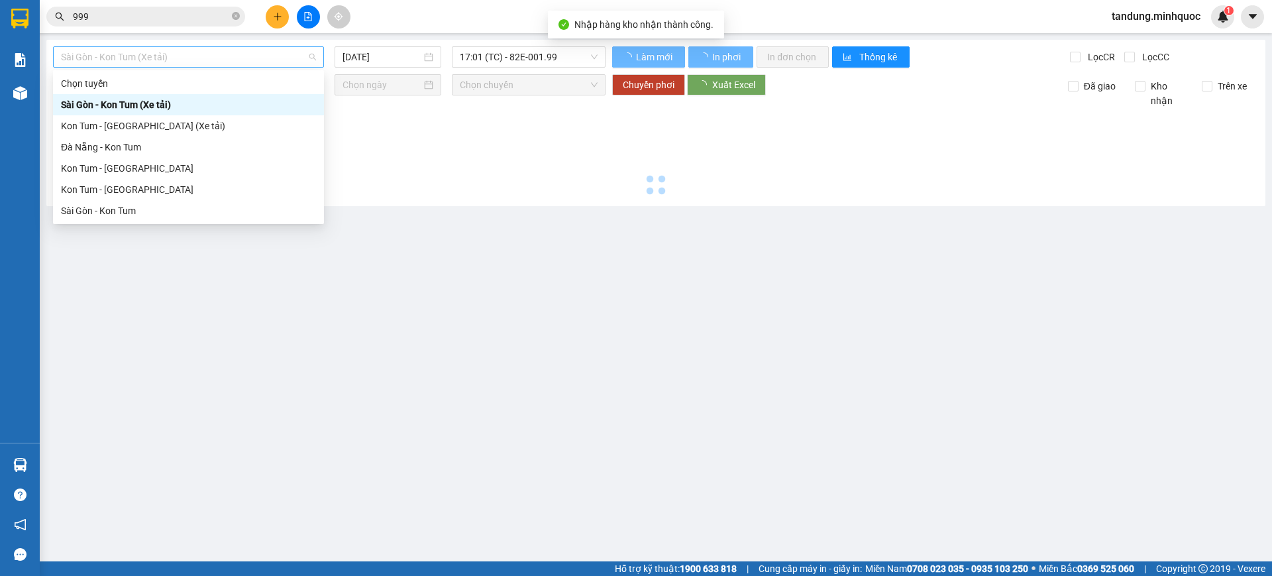
click at [226, 57] on span "Sài Gòn - Kon Tum (Xe tải)" at bounding box center [188, 57] width 255 height 20
type input "[DATE]"
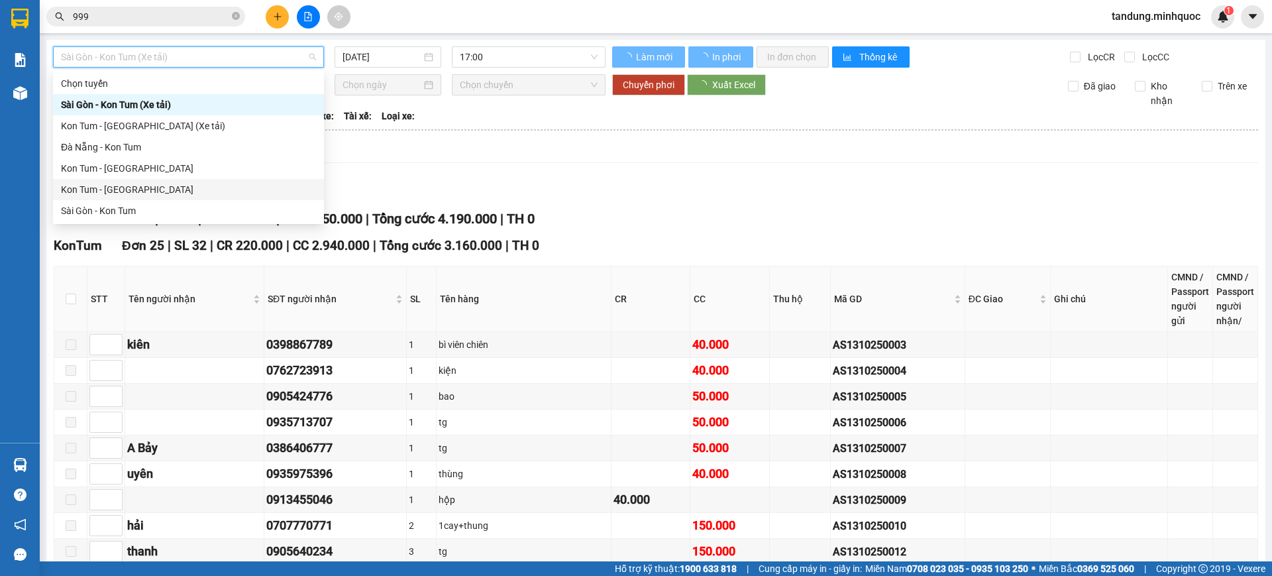
click at [127, 203] on div "Sài Gòn - Kon Tum" at bounding box center [188, 210] width 255 height 15
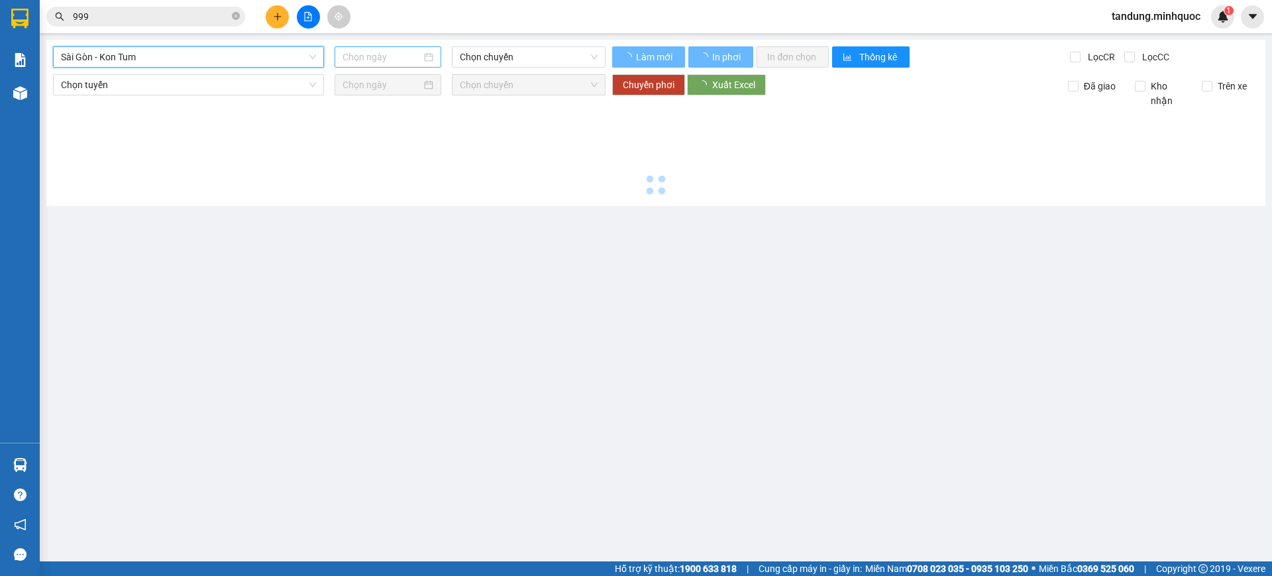
click at [429, 48] on div at bounding box center [388, 56] width 107 height 21
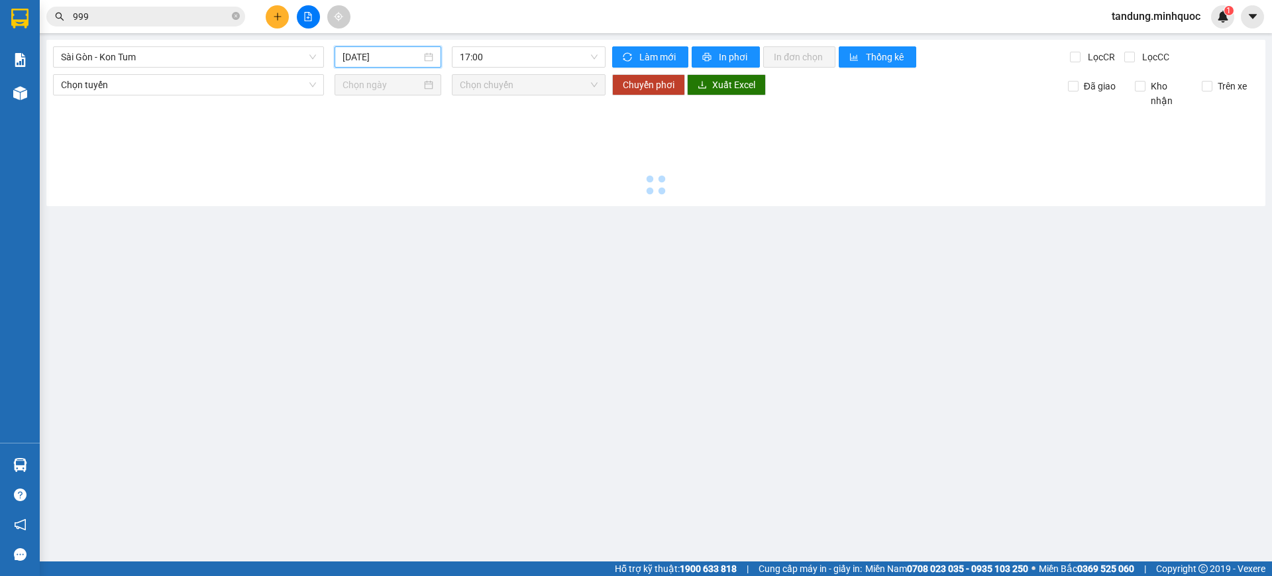
click at [423, 54] on div "[DATE]" at bounding box center [388, 57] width 91 height 15
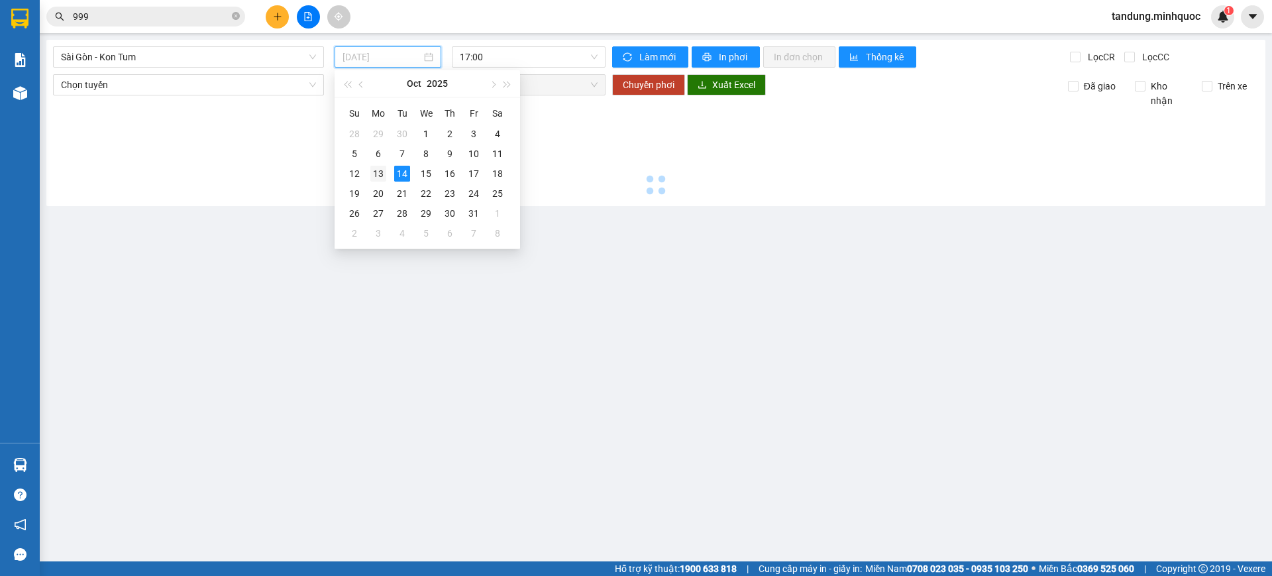
click at [372, 171] on div "13" at bounding box center [378, 174] width 16 height 16
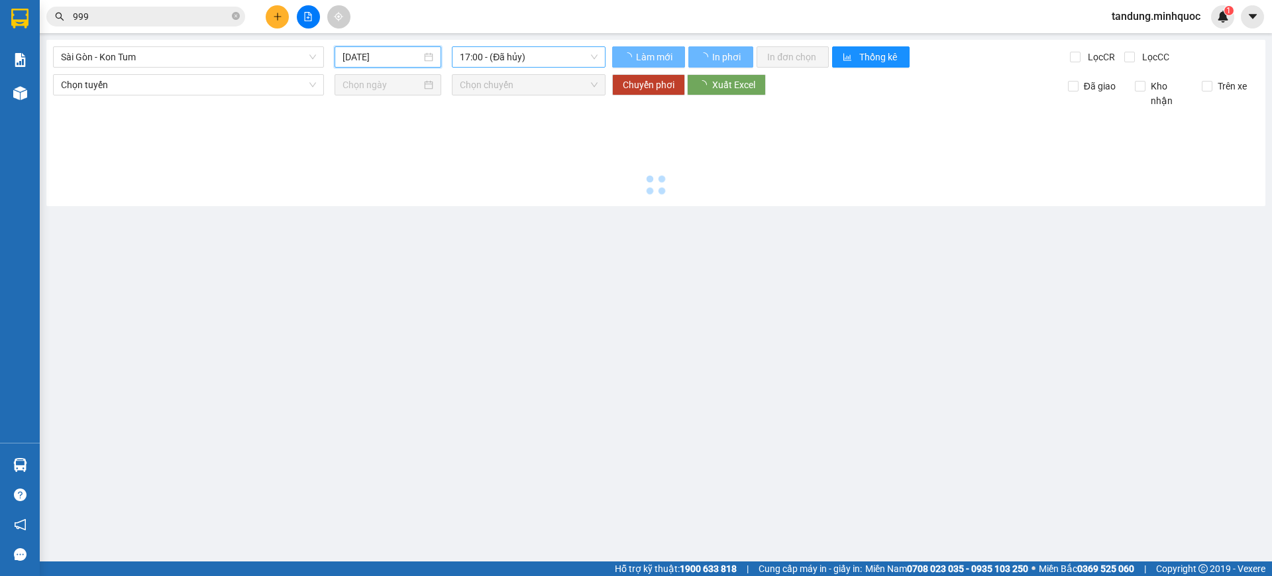
click at [541, 54] on span "17:00 - (Đã hủy)" at bounding box center [529, 57] width 138 height 20
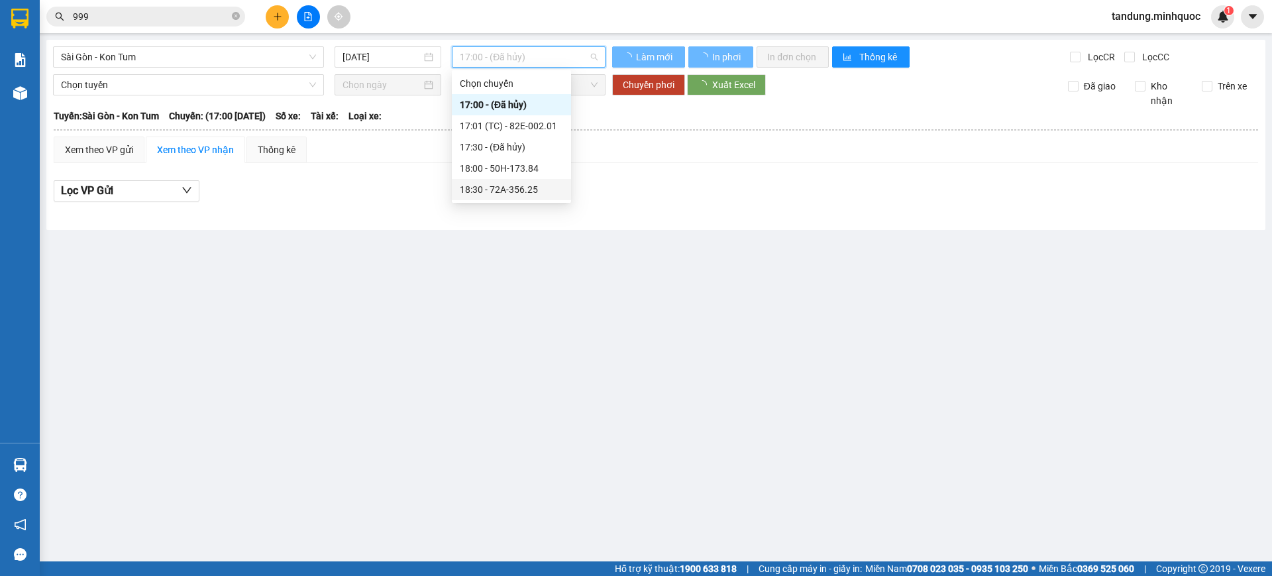
click at [535, 187] on div "18:30 - 72A-356.25" at bounding box center [511, 189] width 103 height 15
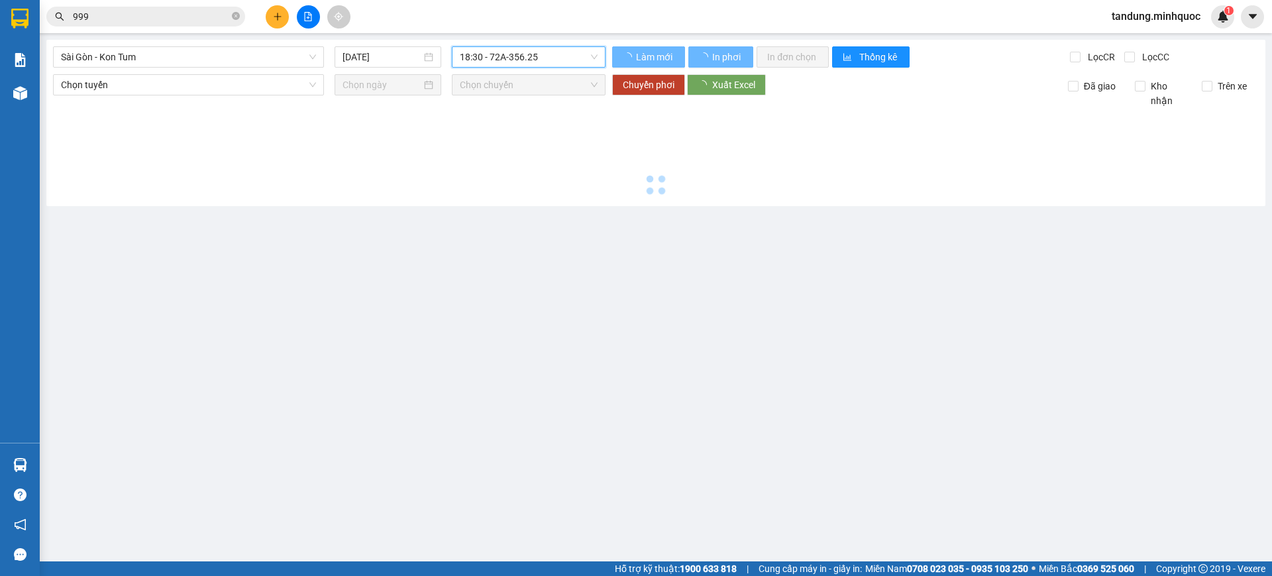
click at [567, 62] on span "18:30 - 72A-356.25" at bounding box center [529, 57] width 138 height 20
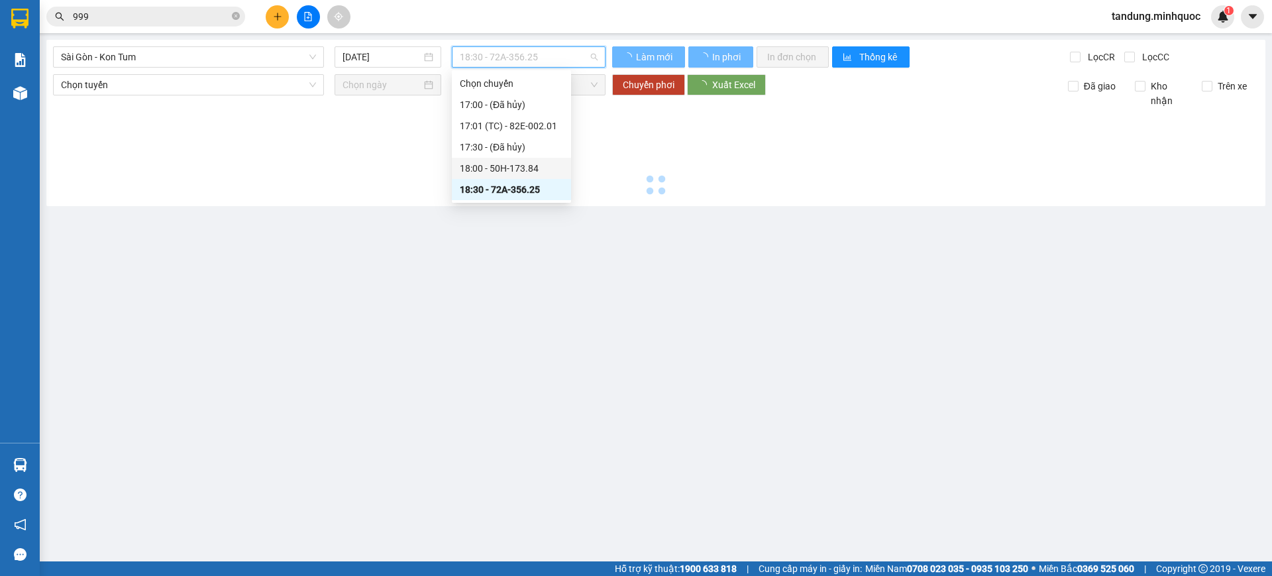
click at [523, 164] on div "18:00 - 50H-173.84" at bounding box center [511, 168] width 103 height 15
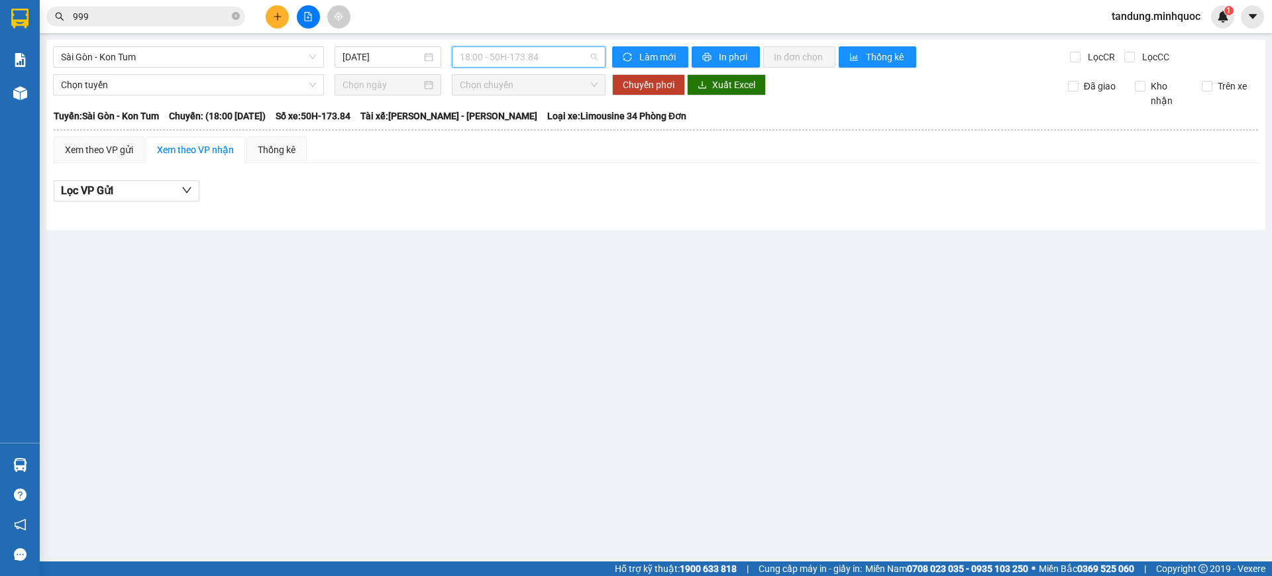
click at [489, 56] on span "18:00 - 50H-173.84" at bounding box center [529, 57] width 138 height 20
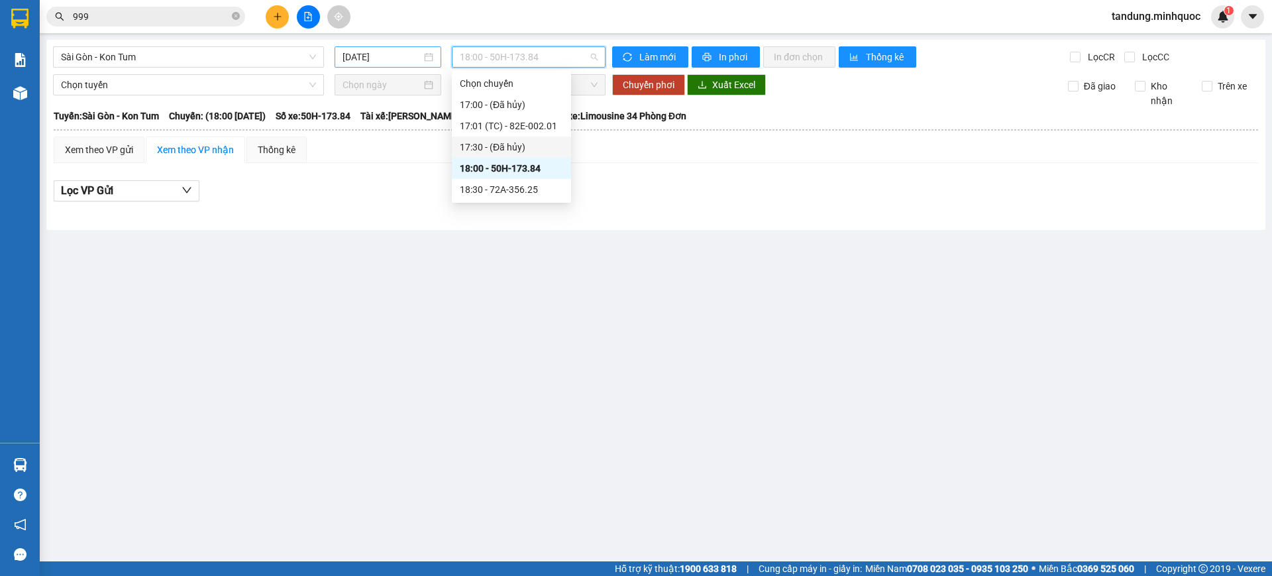
click at [399, 58] on input "[DATE]" at bounding box center [382, 57] width 79 height 15
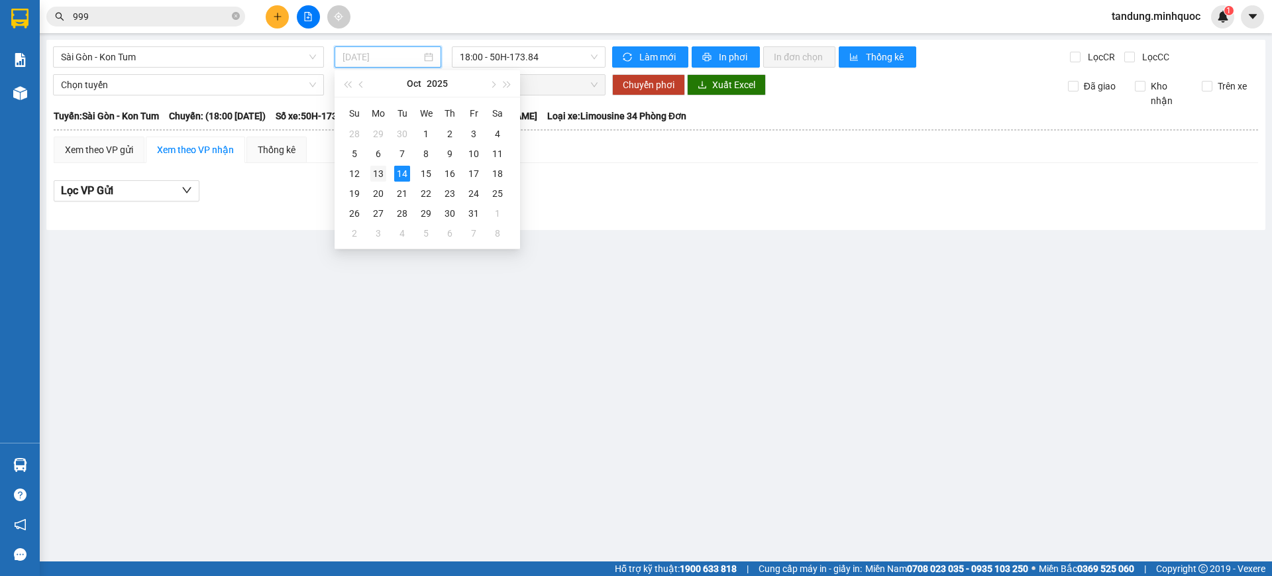
click at [375, 172] on div "13" at bounding box center [378, 174] width 16 height 16
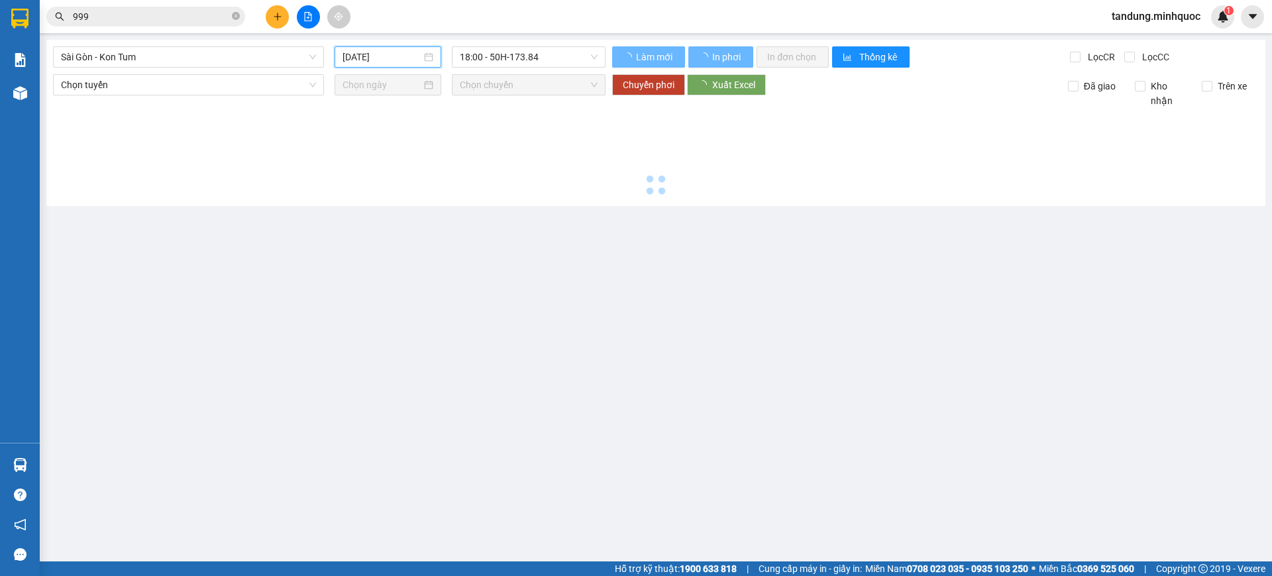
type input "13/10/2025"
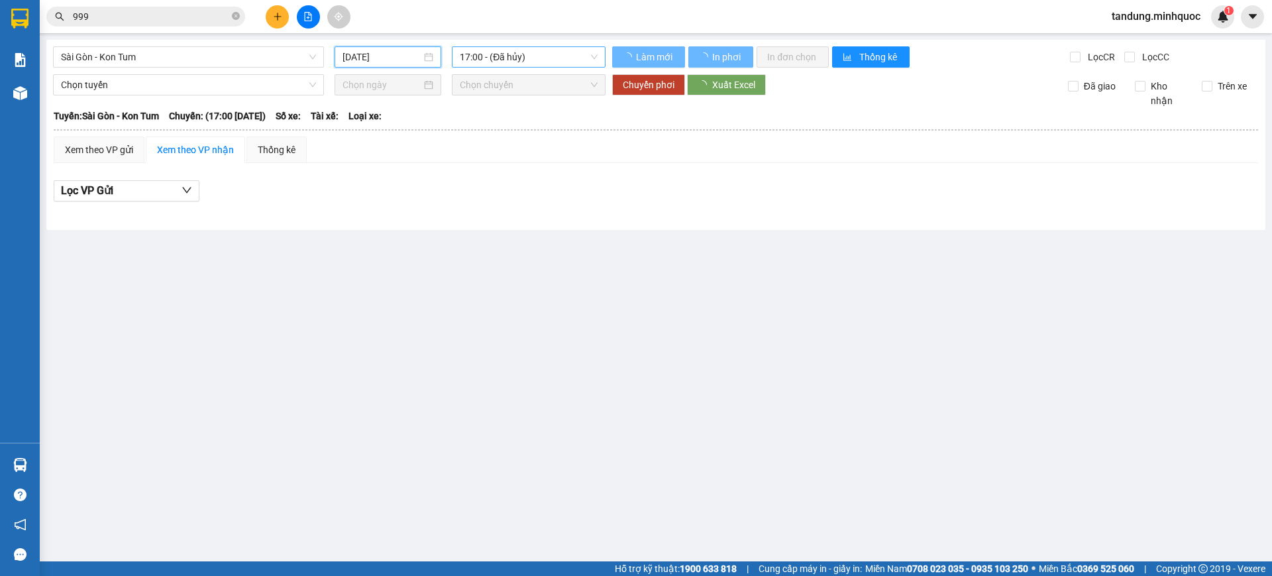
click at [553, 64] on span "17:00 - (Đã hủy)" at bounding box center [529, 57] width 138 height 20
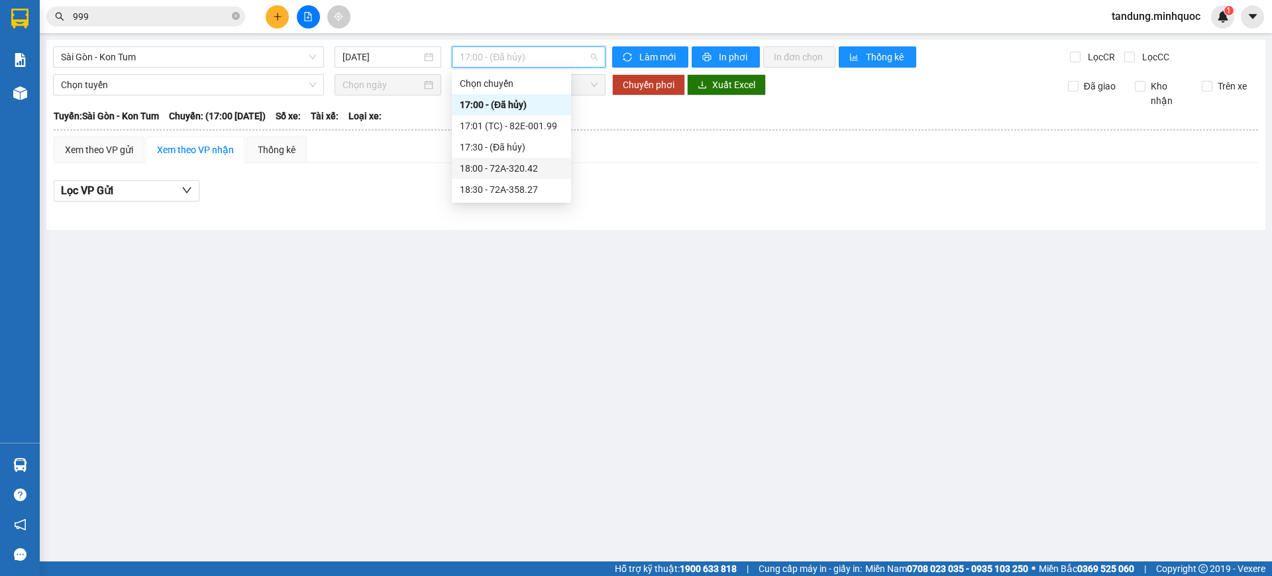
click at [532, 169] on div "18:00 - 72A-320.42" at bounding box center [511, 168] width 103 height 15
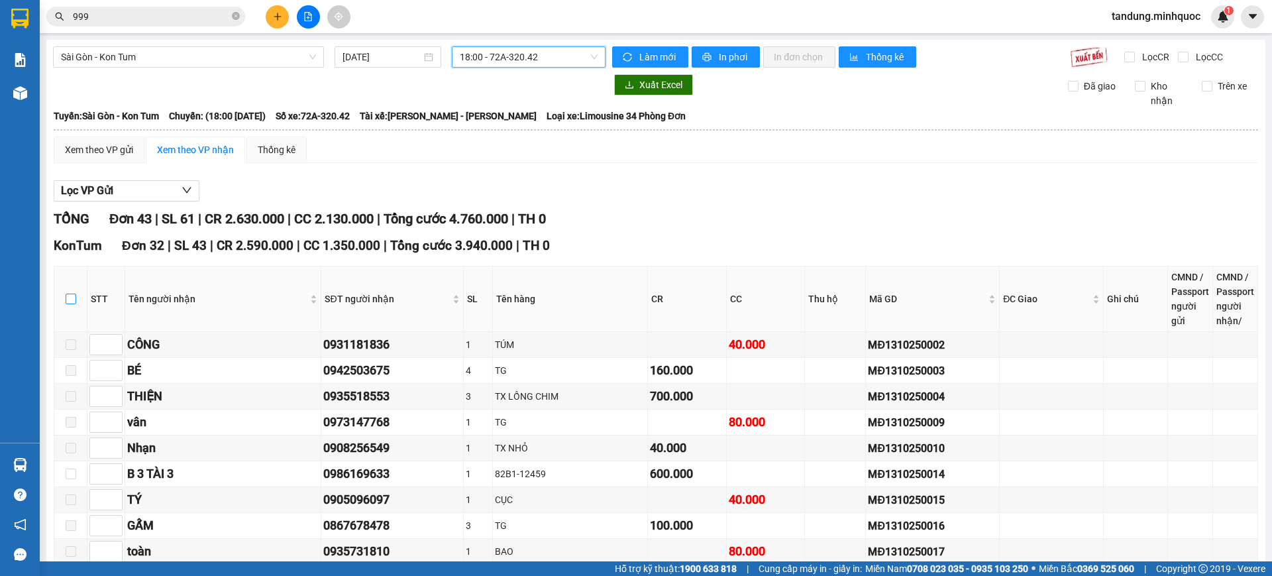
click at [74, 303] on input "checkbox" at bounding box center [71, 298] width 11 height 11
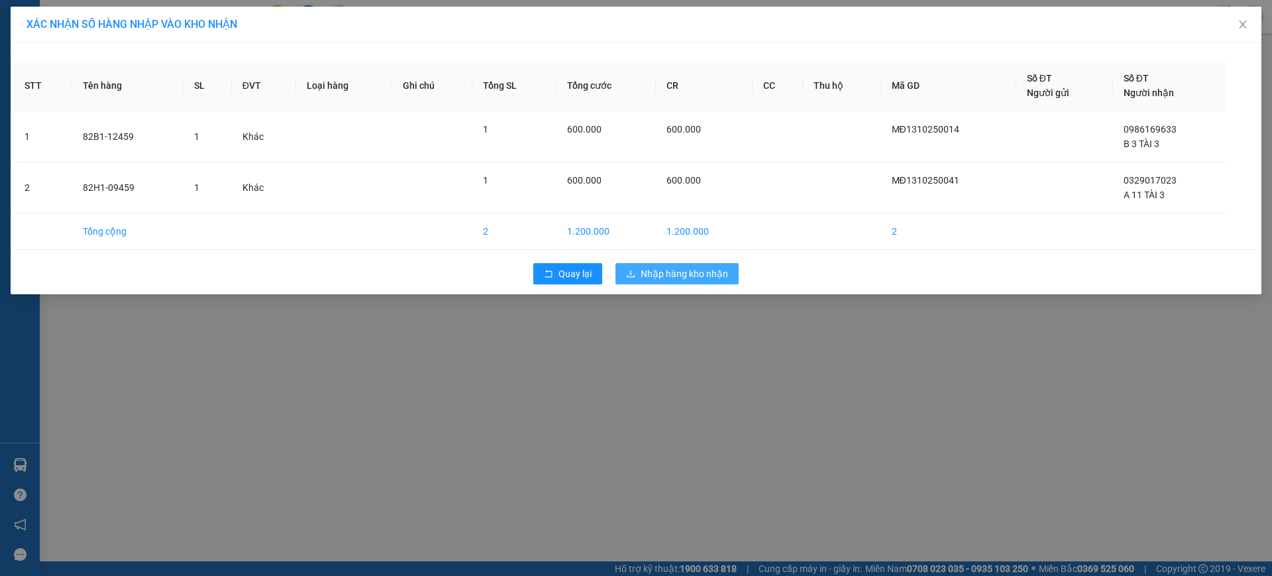
click at [721, 274] on span "Nhập hàng kho nhận" at bounding box center [684, 273] width 87 height 15
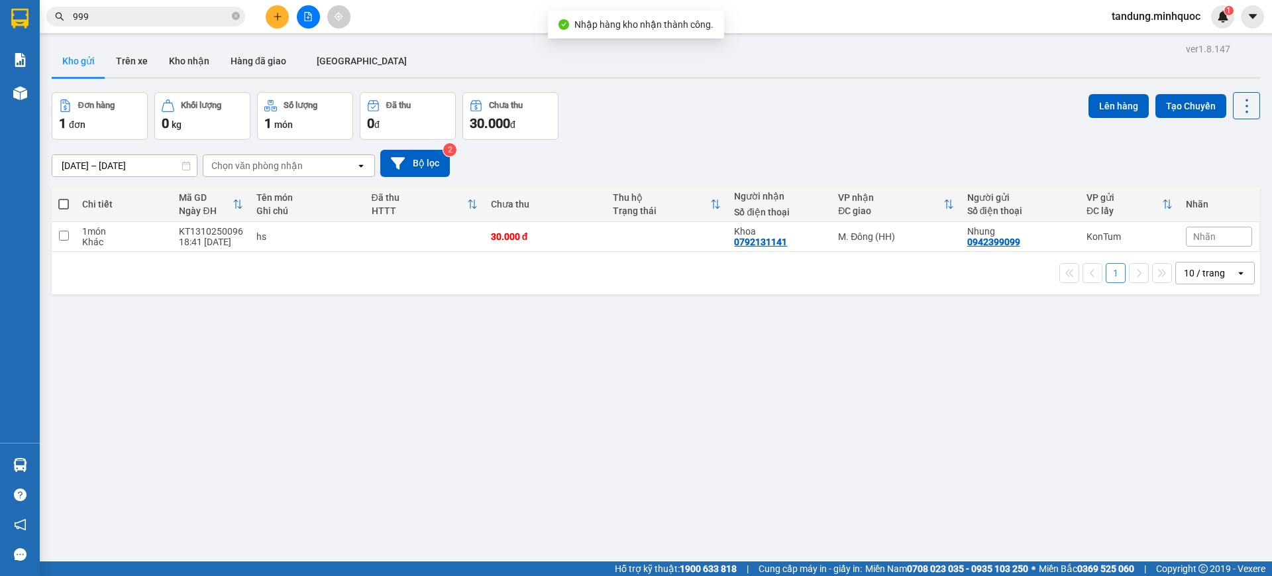
click at [322, 34] on main "ver 1.8.147 Kho gửi Trên xe Kho nhận Hàng đã giao ĐÀ NẴNG Đơn hàng 1 đơn Khối l…" at bounding box center [636, 280] width 1272 height 561
click at [316, 24] on button at bounding box center [308, 16] width 23 height 23
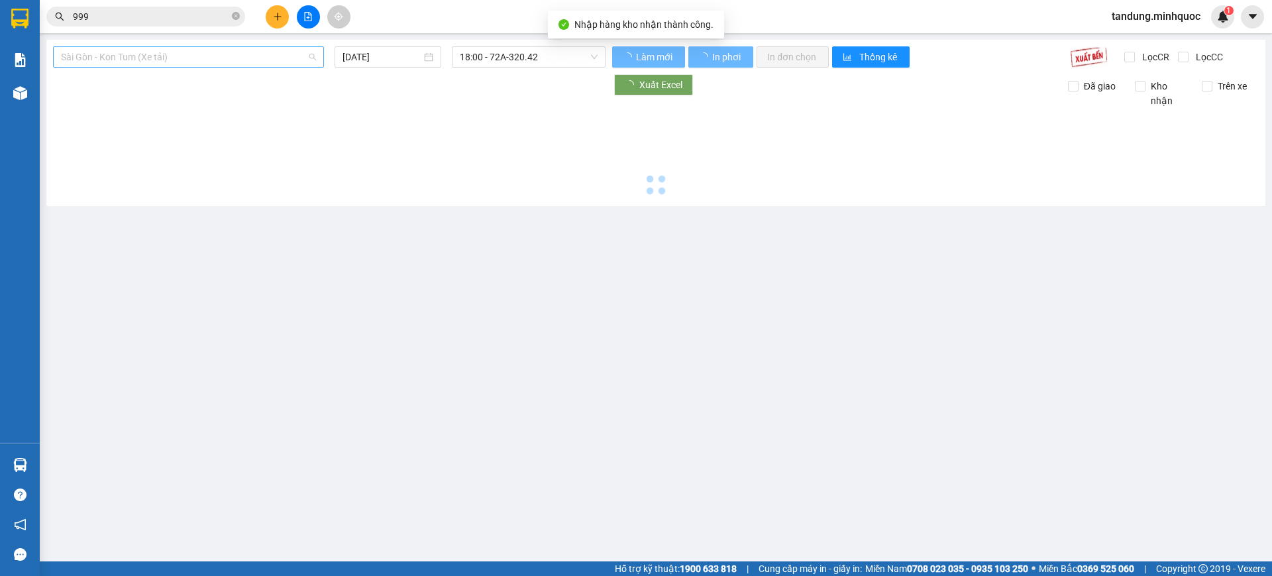
click at [232, 53] on span "Sài Gòn - Kon Tum (Xe tải)" at bounding box center [188, 57] width 255 height 20
type input "[DATE]"
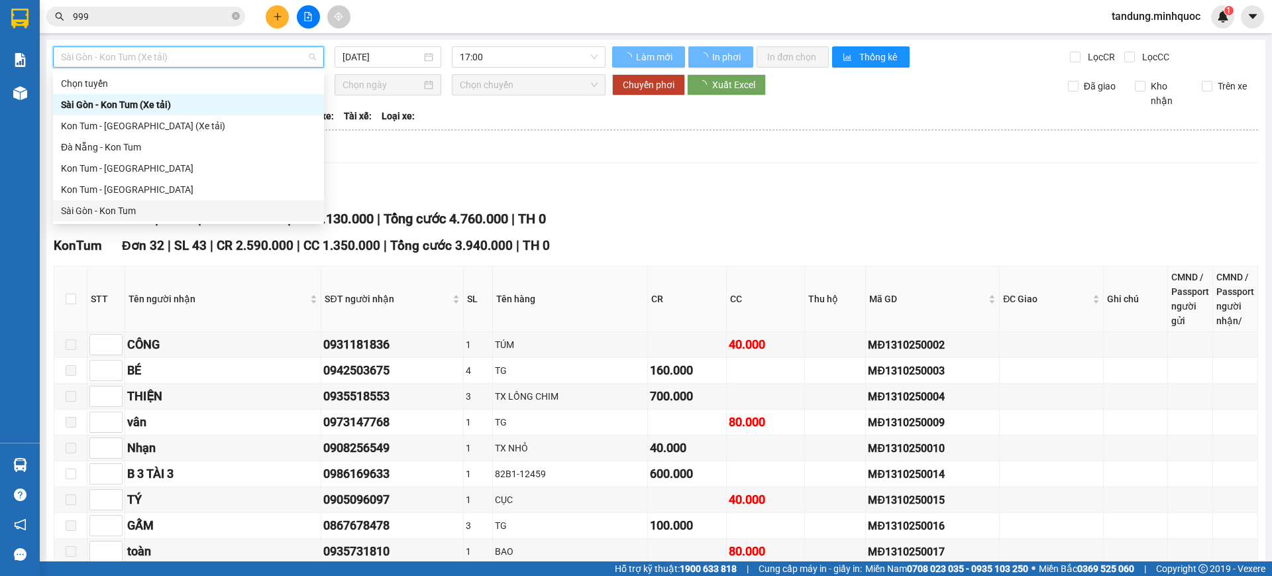
click at [127, 203] on div "Sài Gòn - Kon Tum" at bounding box center [188, 210] width 255 height 15
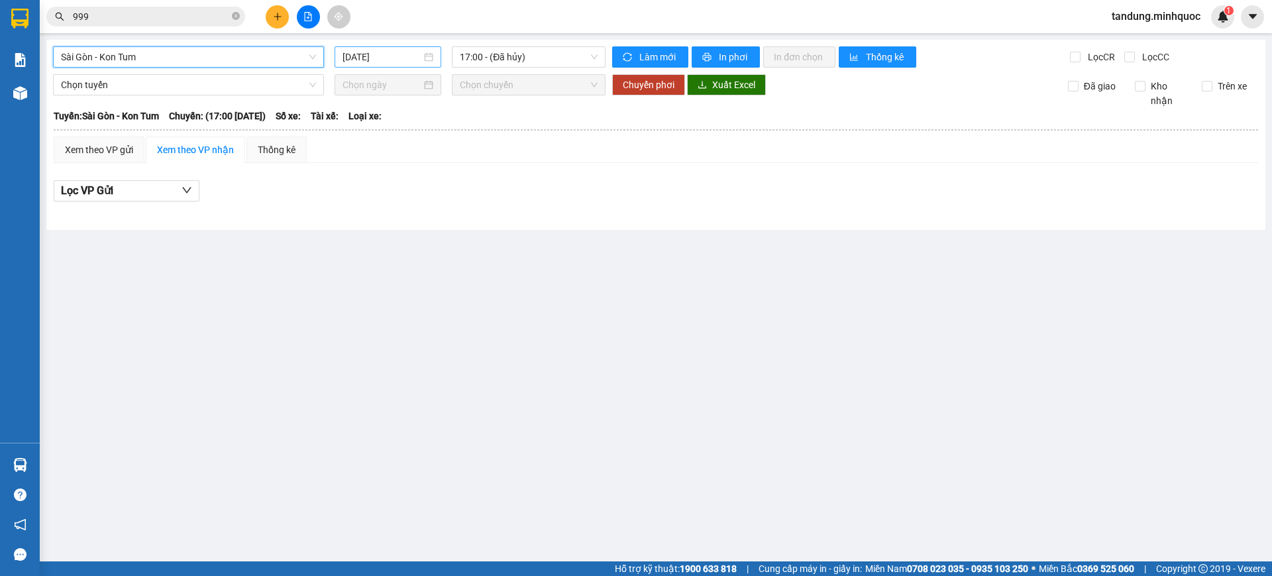
click at [435, 56] on div "[DATE]" at bounding box center [388, 56] width 107 height 21
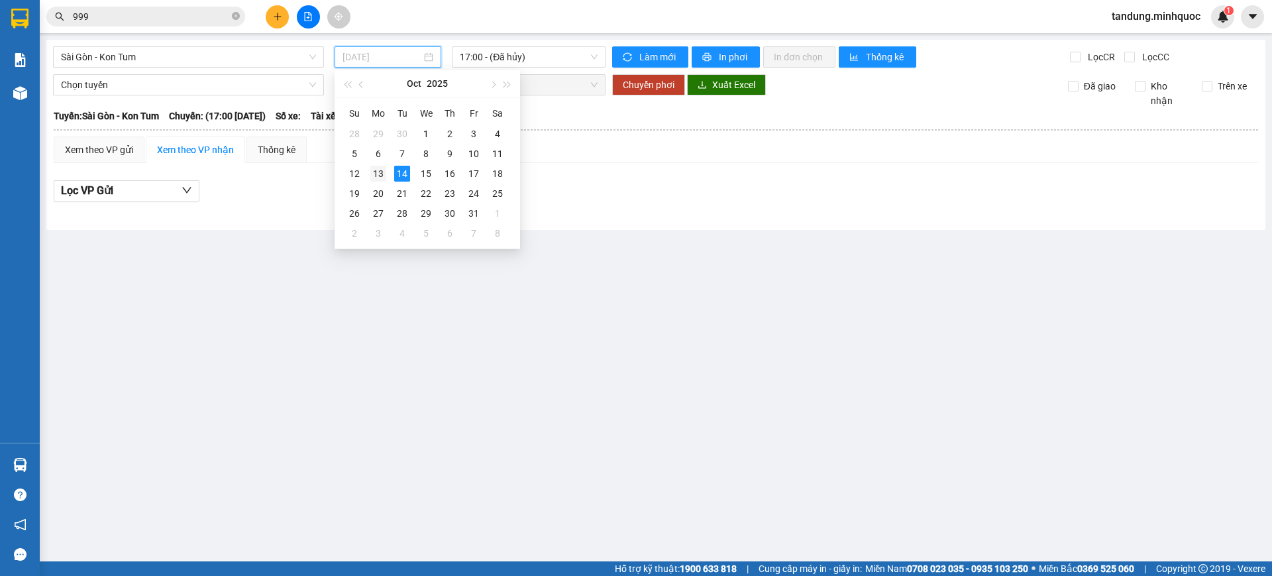
click at [382, 174] on div "13" at bounding box center [378, 174] width 16 height 16
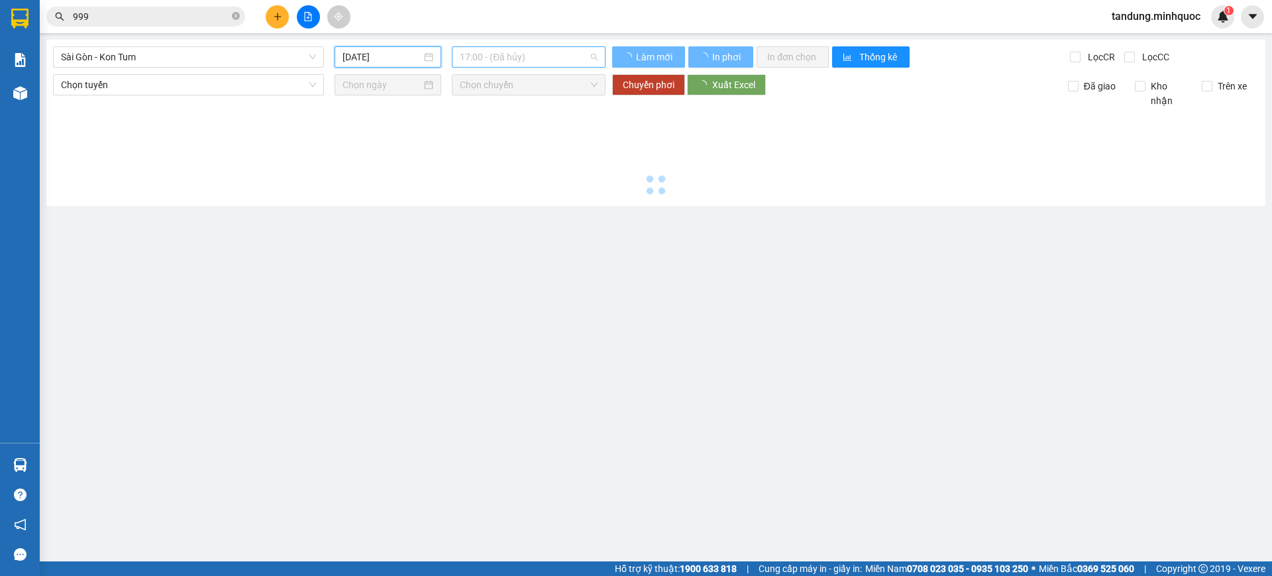
click at [518, 60] on span "17:00 - (Đã hủy)" at bounding box center [529, 57] width 138 height 20
type input "13/10/2025"
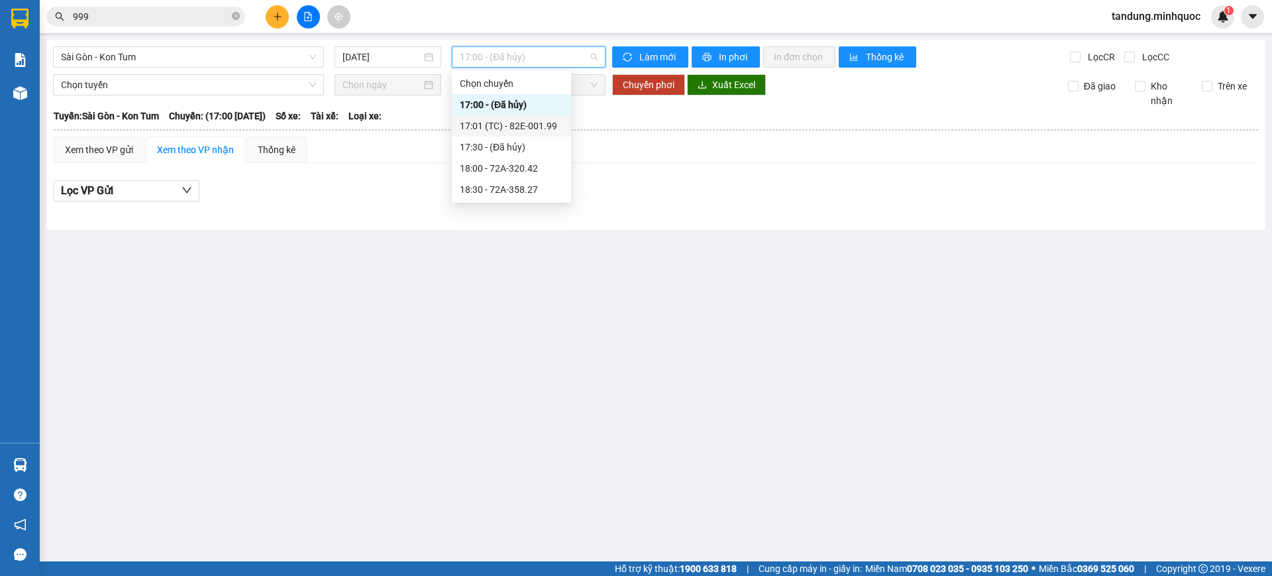
click at [533, 127] on div "17:01 (TC) - 82E-001.99" at bounding box center [511, 126] width 103 height 15
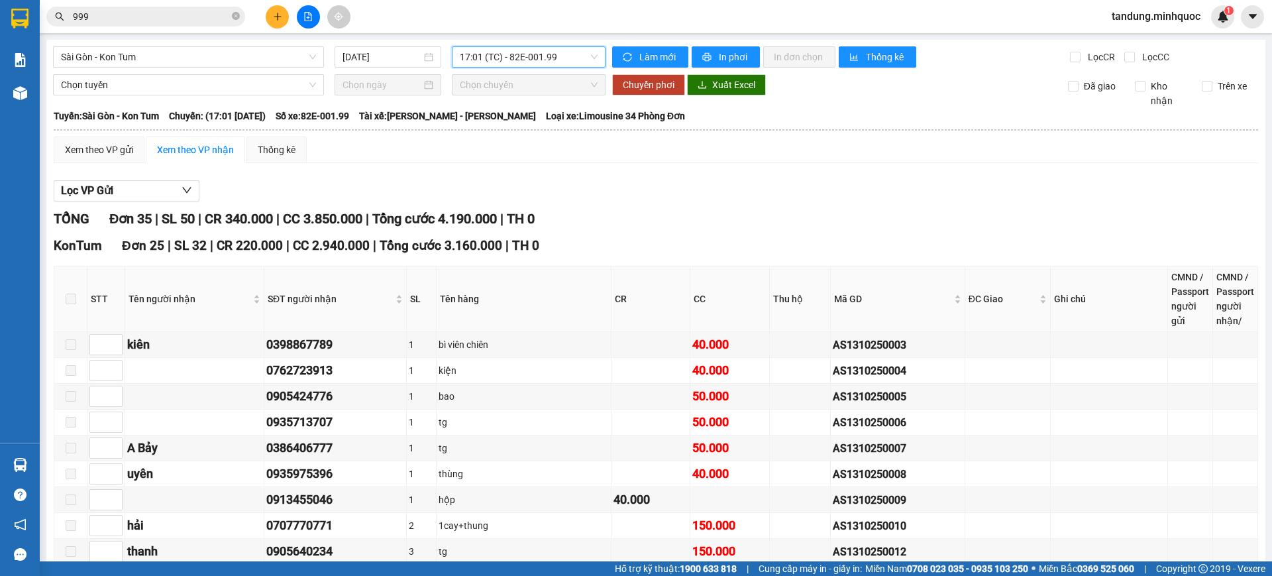
click at [542, 56] on span "17:01 (TC) - 82E-001.99" at bounding box center [529, 57] width 138 height 20
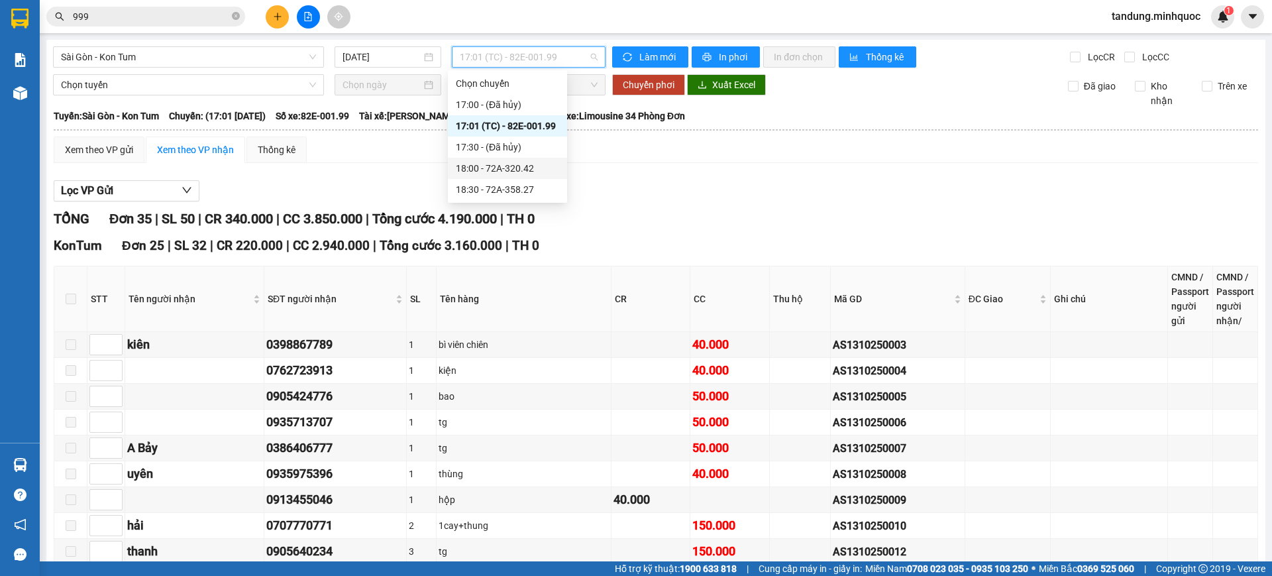
click at [545, 168] on div "18:00 - 72A-320.42" at bounding box center [507, 168] width 103 height 15
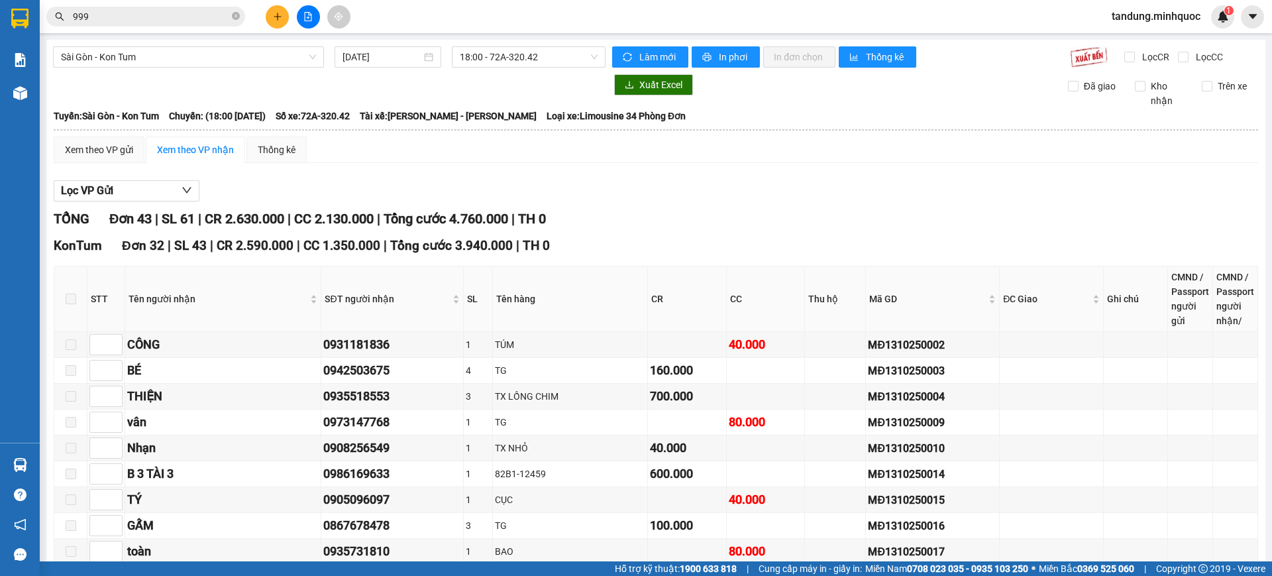
click at [540, 58] on span "18:00 - 72A-320.42" at bounding box center [529, 57] width 138 height 20
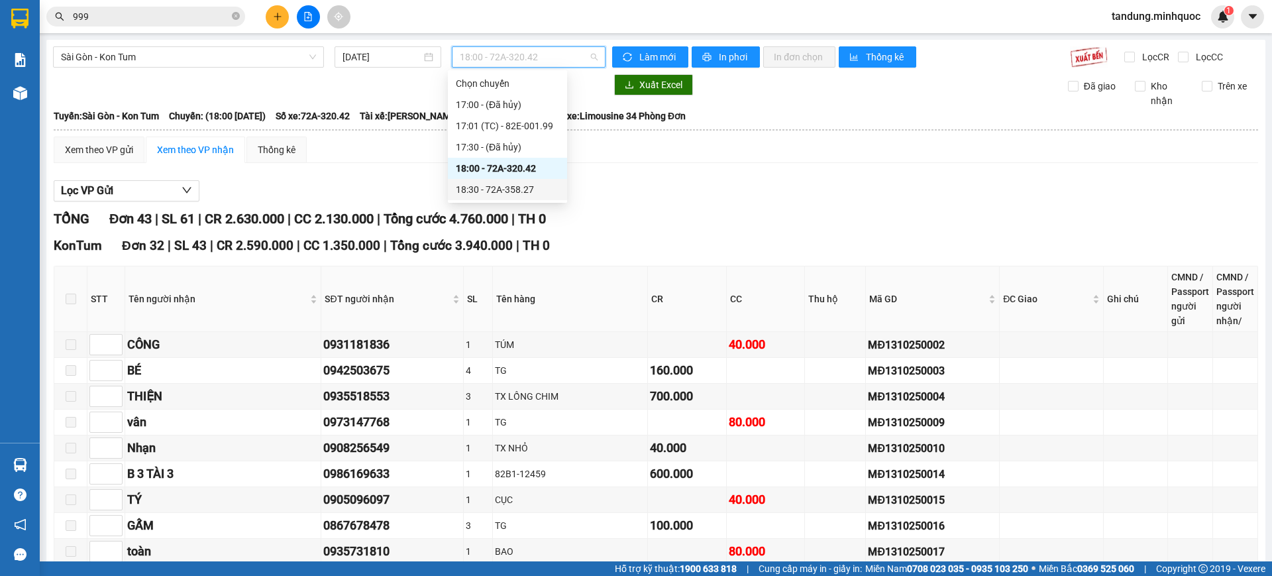
click at [519, 185] on div "18:30 - 72A-358.27" at bounding box center [507, 189] width 103 height 15
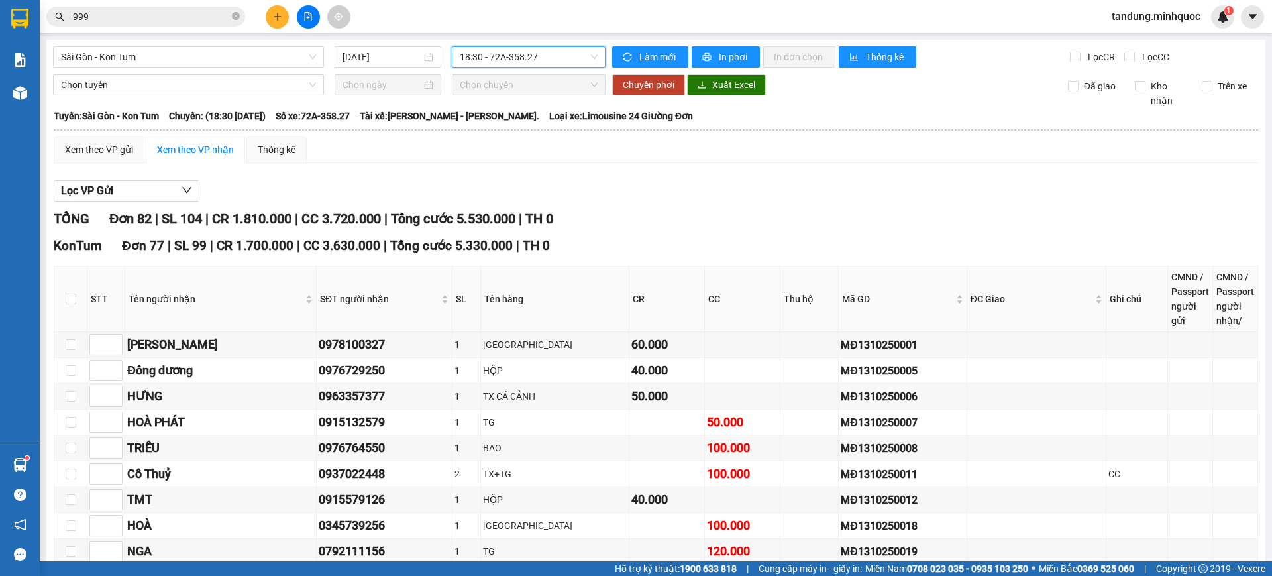
click at [183, 17] on input "999" at bounding box center [151, 16] width 156 height 15
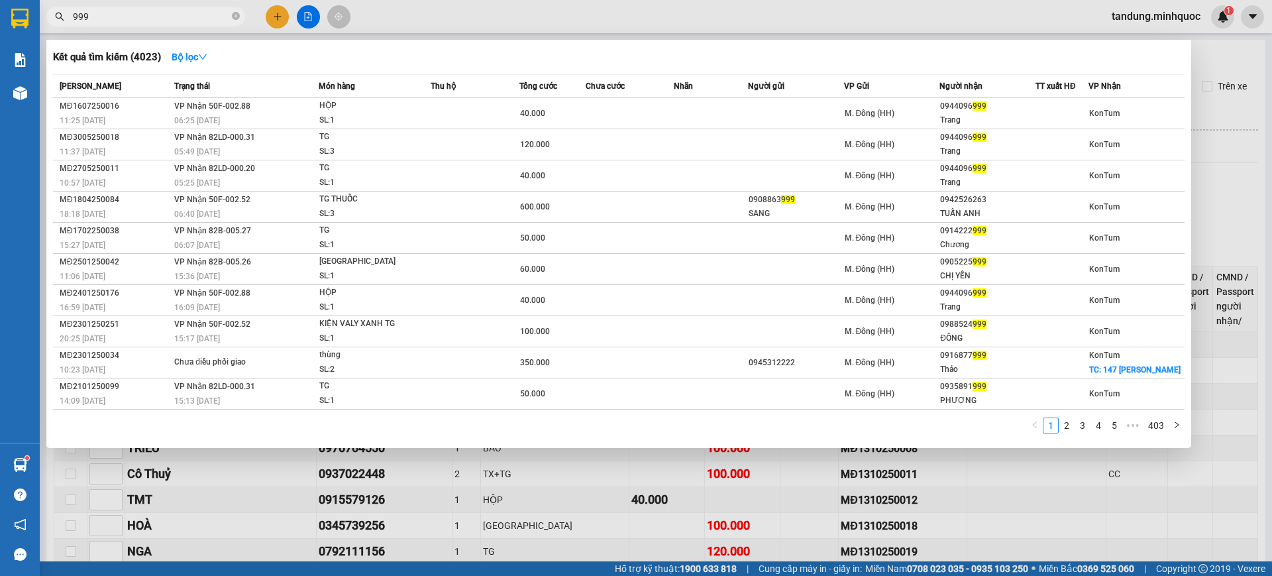
click at [231, 22] on span "999" at bounding box center [145, 17] width 199 height 20
click at [233, 21] on span at bounding box center [236, 17] width 8 height 13
click at [235, 19] on span at bounding box center [236, 16] width 8 height 15
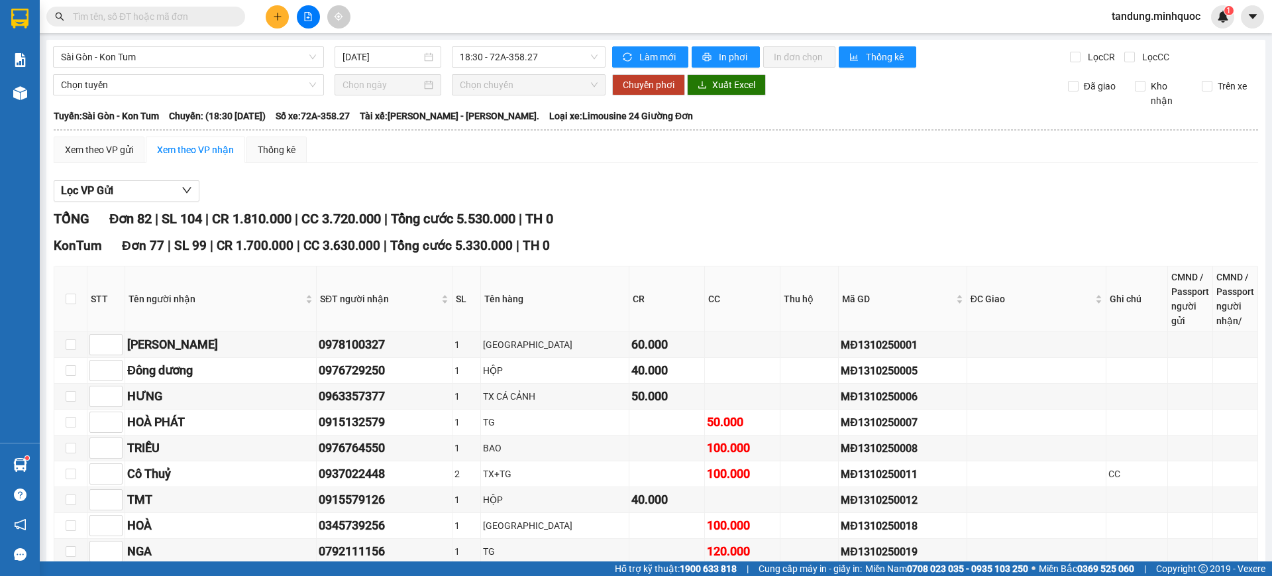
click at [209, 18] on input "text" at bounding box center [151, 16] width 156 height 15
click at [209, 17] on input "text" at bounding box center [151, 16] width 156 height 15
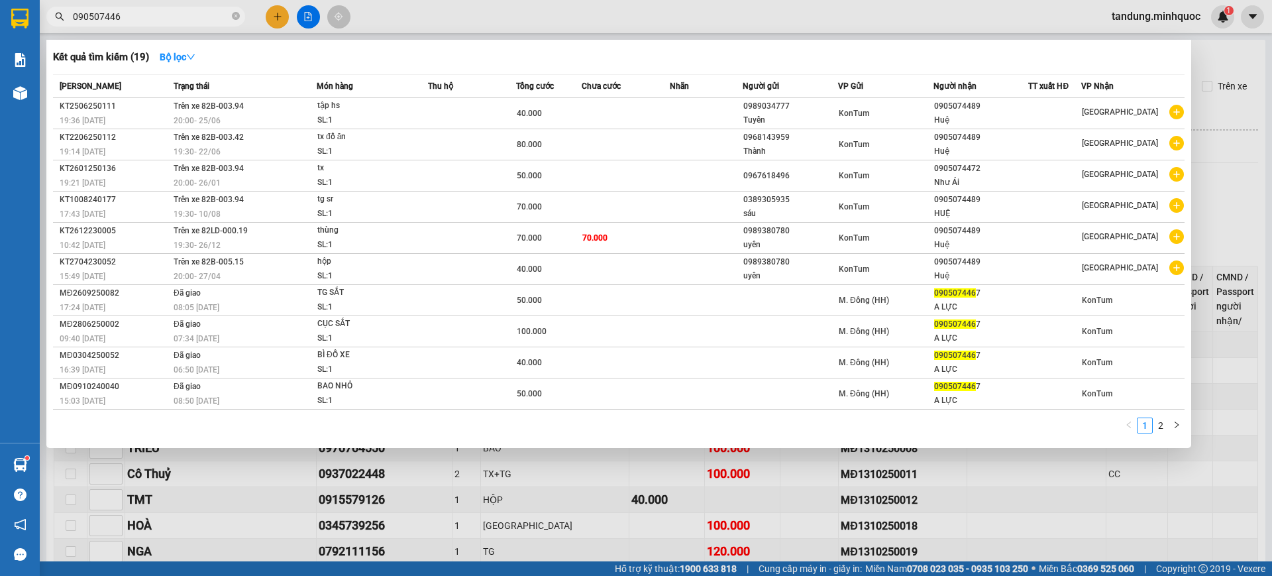
type input "0905074467"
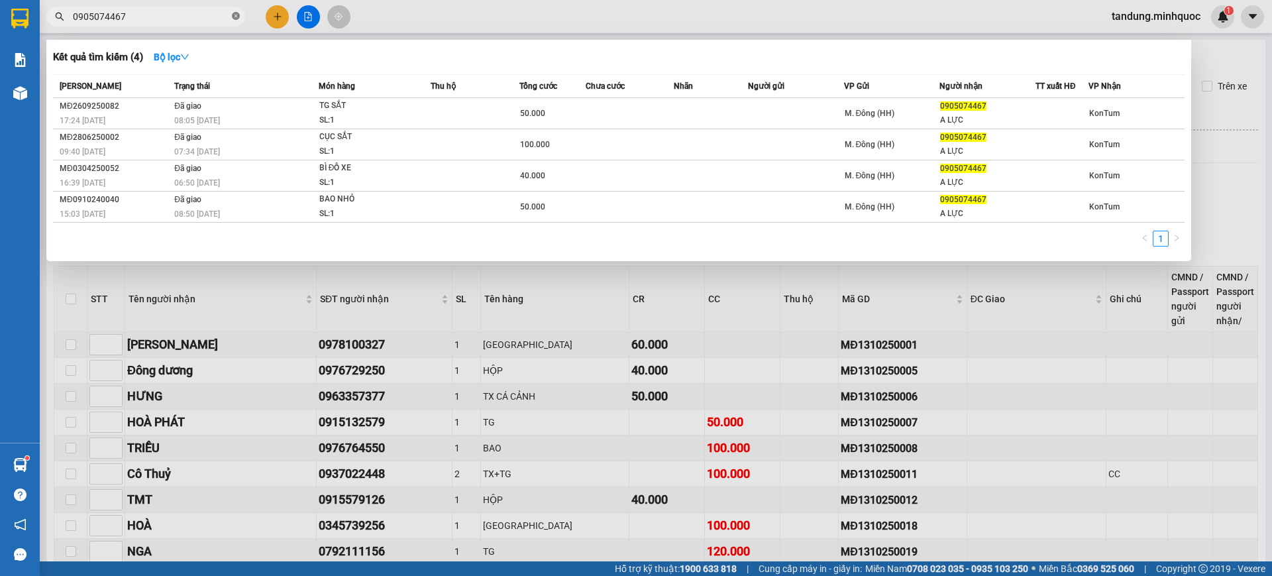
click at [235, 13] on icon "close-circle" at bounding box center [236, 16] width 8 height 8
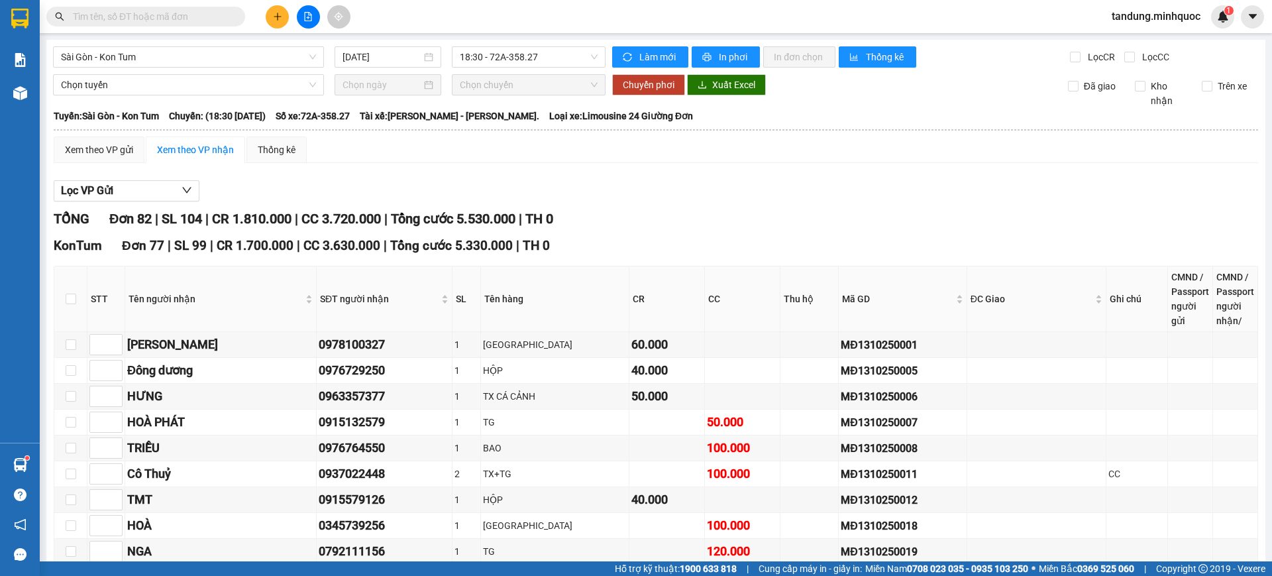
click at [220, 11] on input "text" at bounding box center [151, 16] width 156 height 15
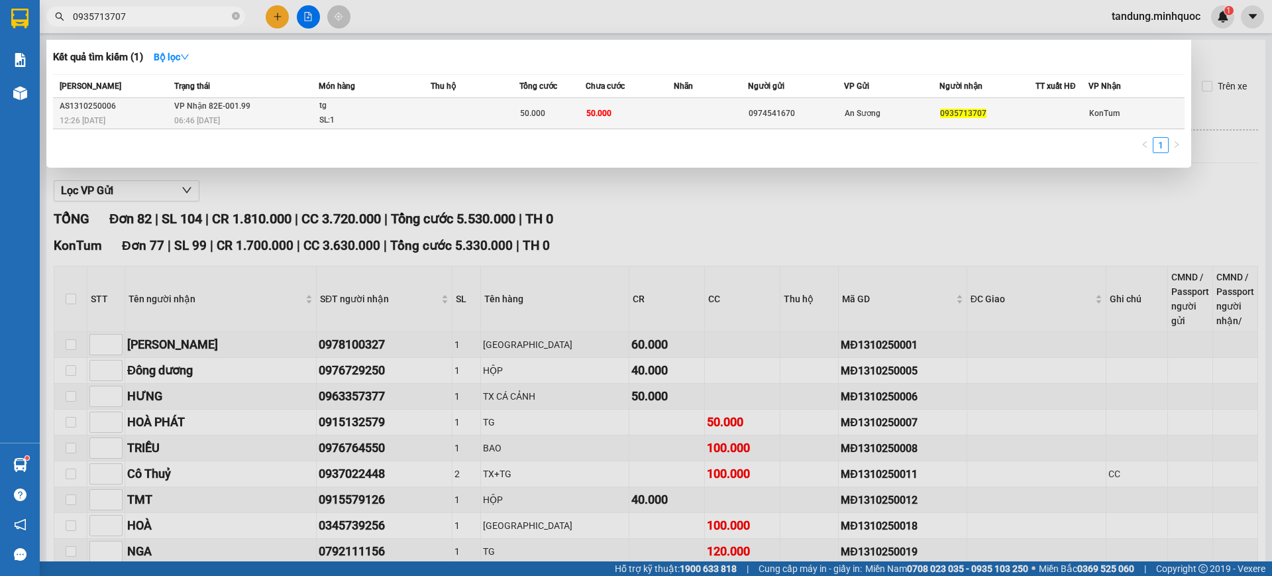
type input "0935713707"
click at [511, 116] on td at bounding box center [475, 113] width 89 height 31
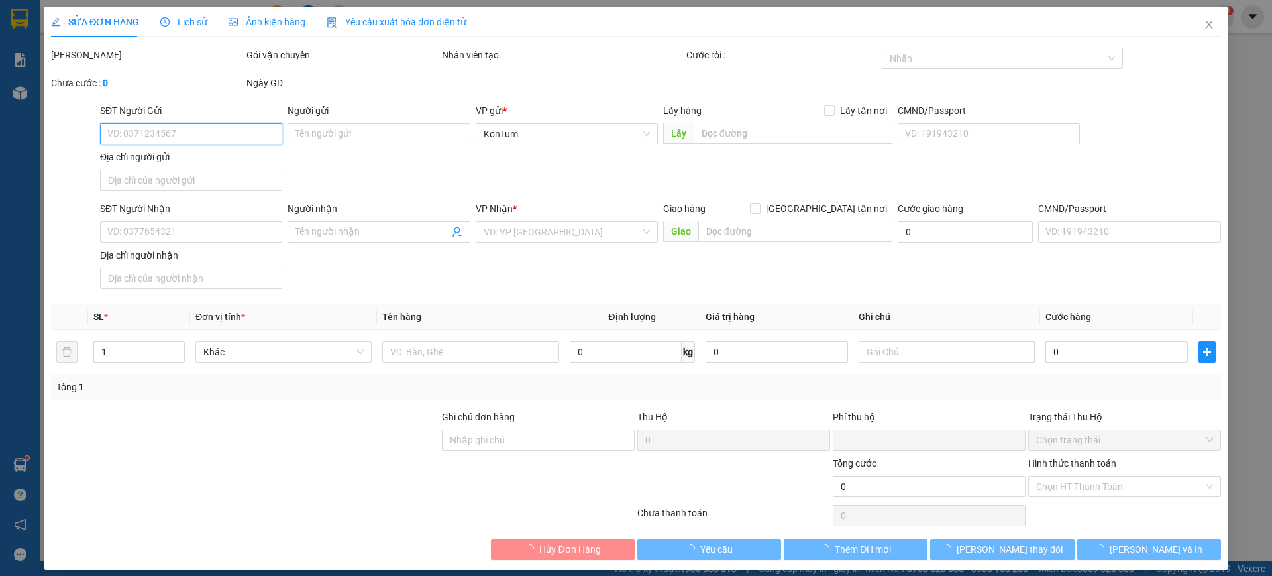
type input "0974541670"
type input "0935713707"
type input "0"
type input "50.000"
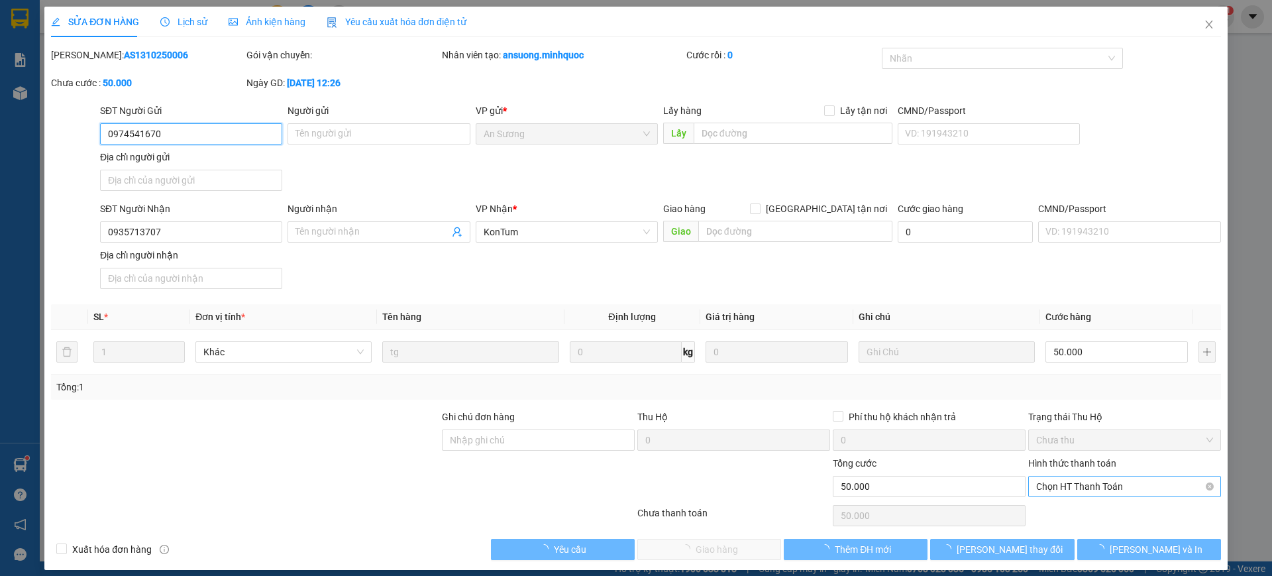
click at [1101, 493] on span "Chọn HT Thanh Toán" at bounding box center [1124, 486] width 177 height 20
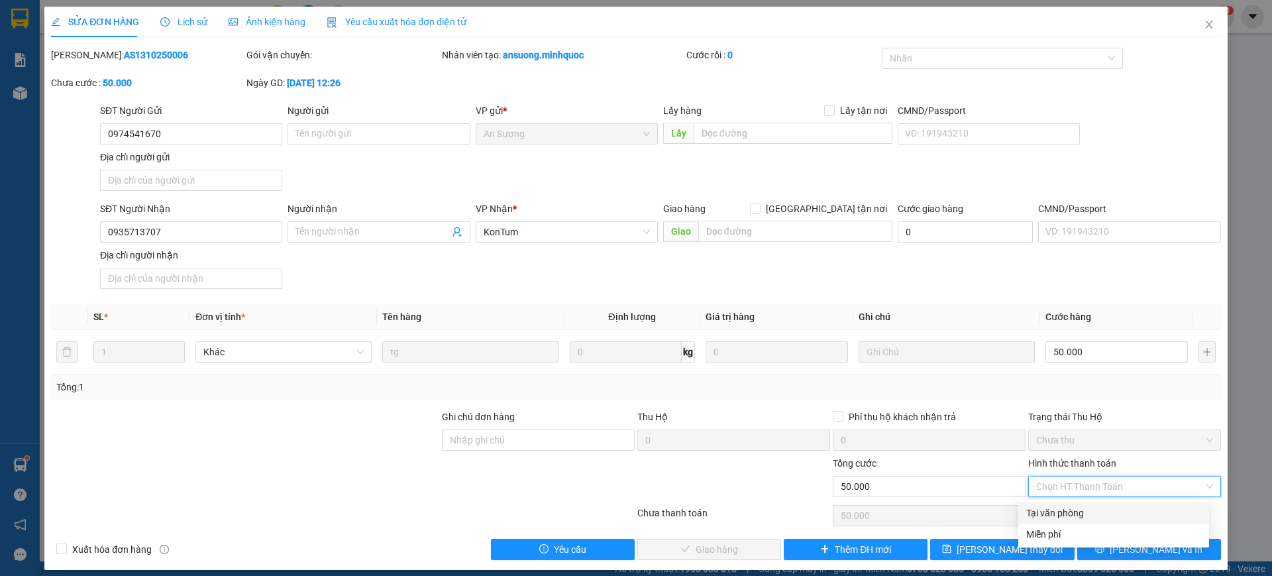
click at [1077, 507] on div "Tại văn phòng" at bounding box center [1113, 512] width 175 height 15
type input "0"
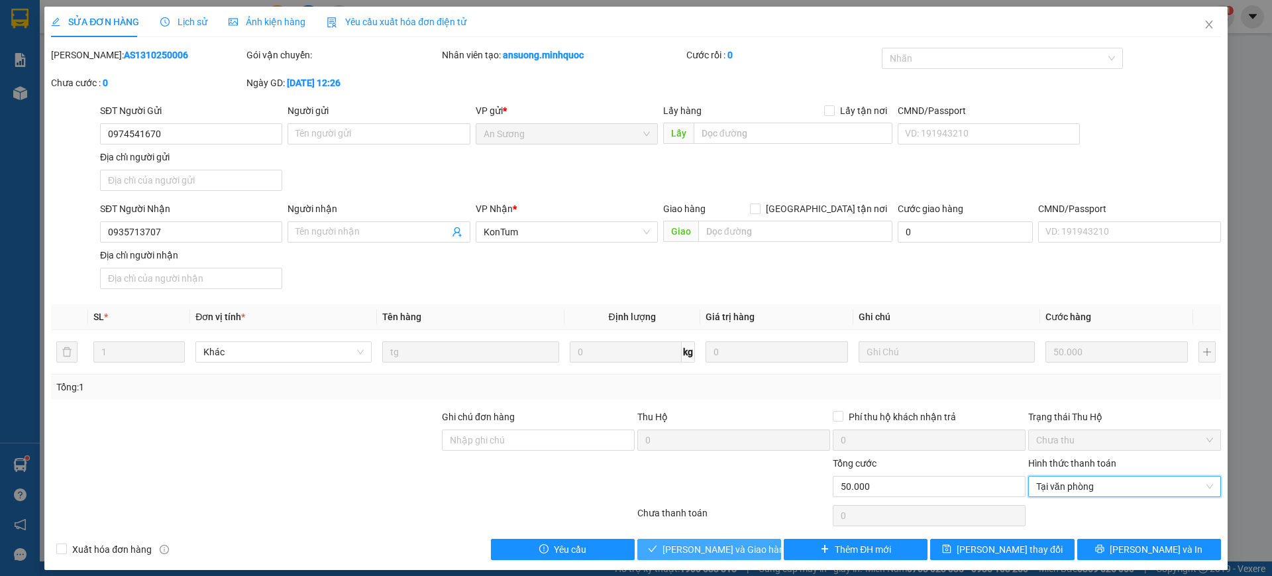
click at [718, 539] on button "Lưu và Giao hàng" at bounding box center [709, 549] width 144 height 21
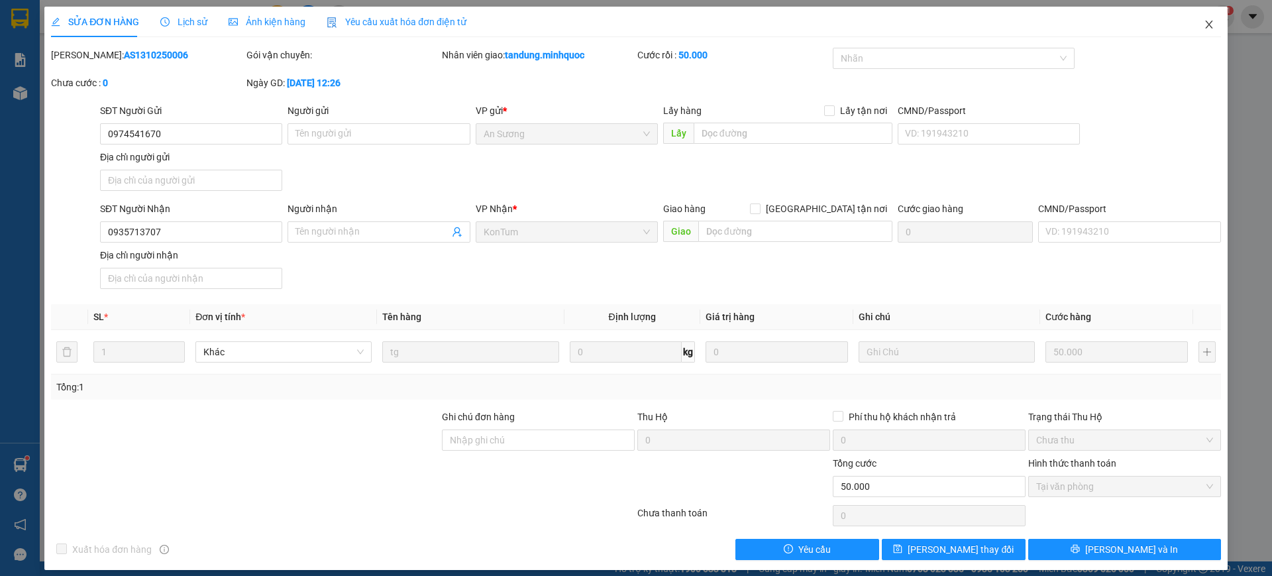
click at [1204, 22] on icon "close" at bounding box center [1209, 24] width 11 height 11
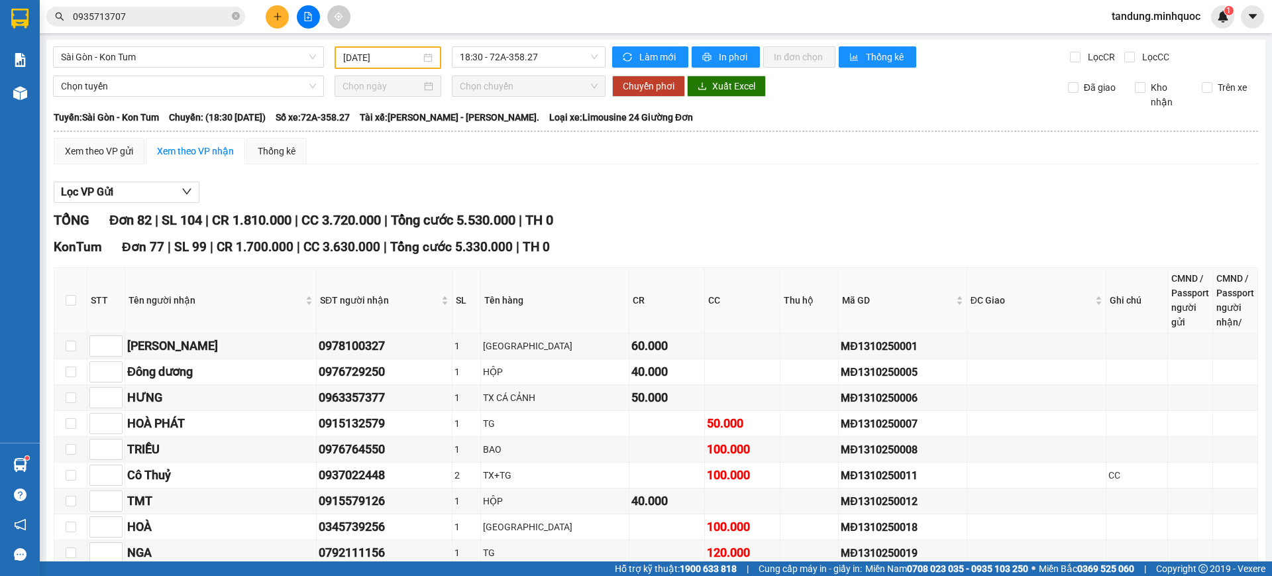
click at [241, 23] on span "0935713707" at bounding box center [145, 17] width 199 height 20
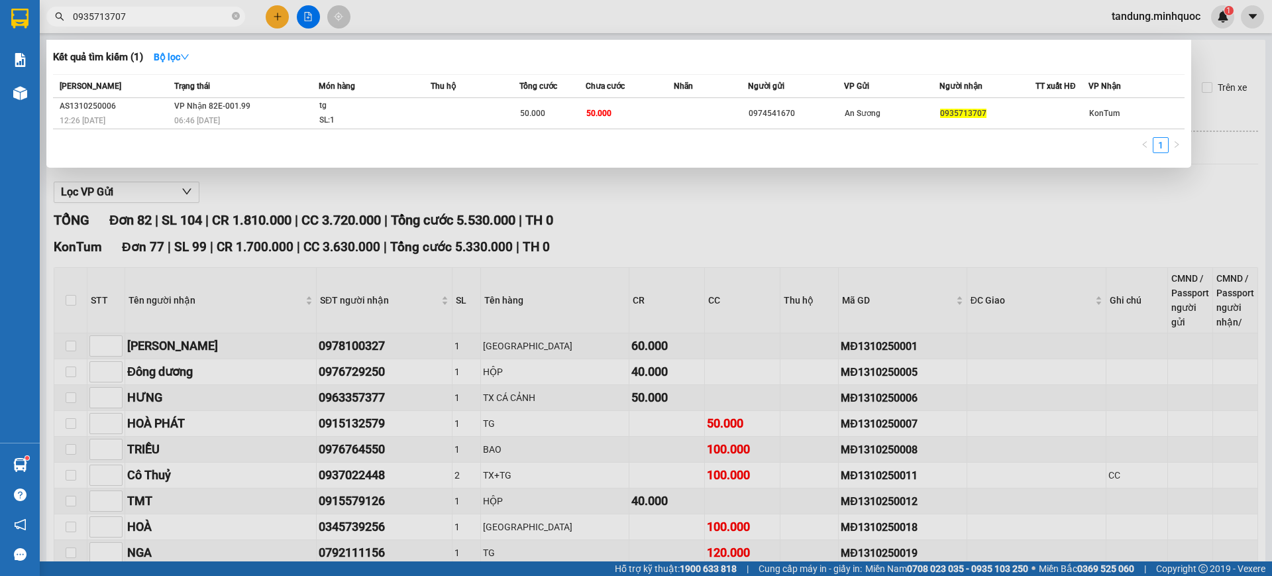
click at [240, 20] on span "0935713707" at bounding box center [145, 17] width 199 height 20
click at [215, 11] on input "0935713707" at bounding box center [151, 16] width 156 height 15
click at [231, 19] on span "0935713707" at bounding box center [145, 17] width 199 height 20
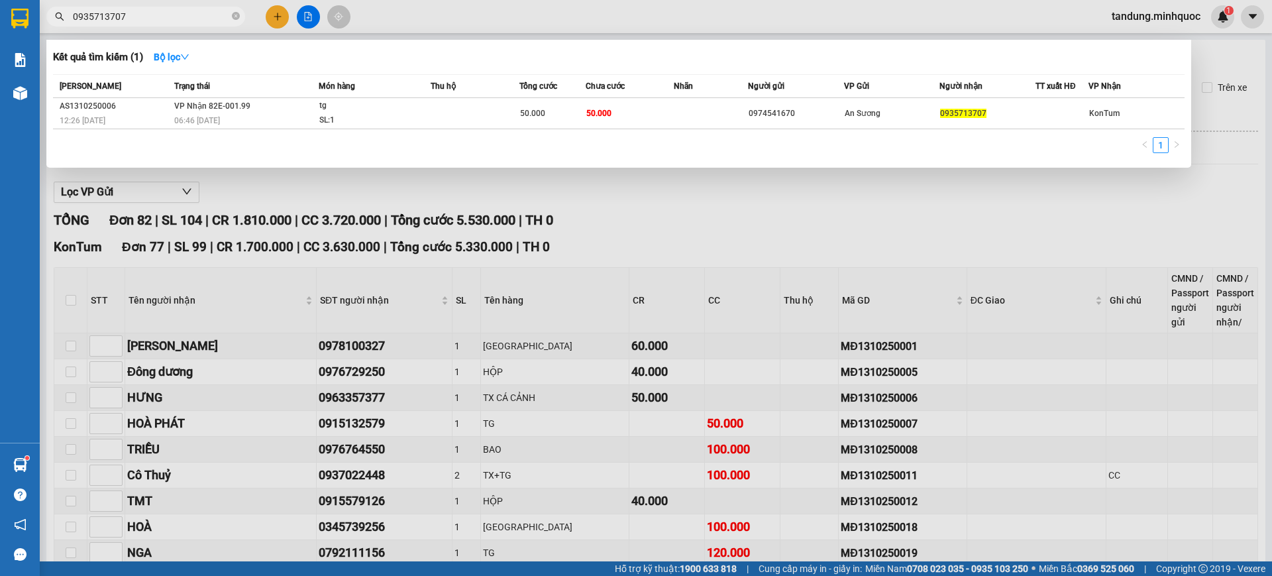
click at [231, 17] on span "0935713707" at bounding box center [145, 17] width 199 height 20
click at [238, 15] on icon "close-circle" at bounding box center [236, 16] width 8 height 8
click at [232, 15] on span at bounding box center [236, 16] width 8 height 15
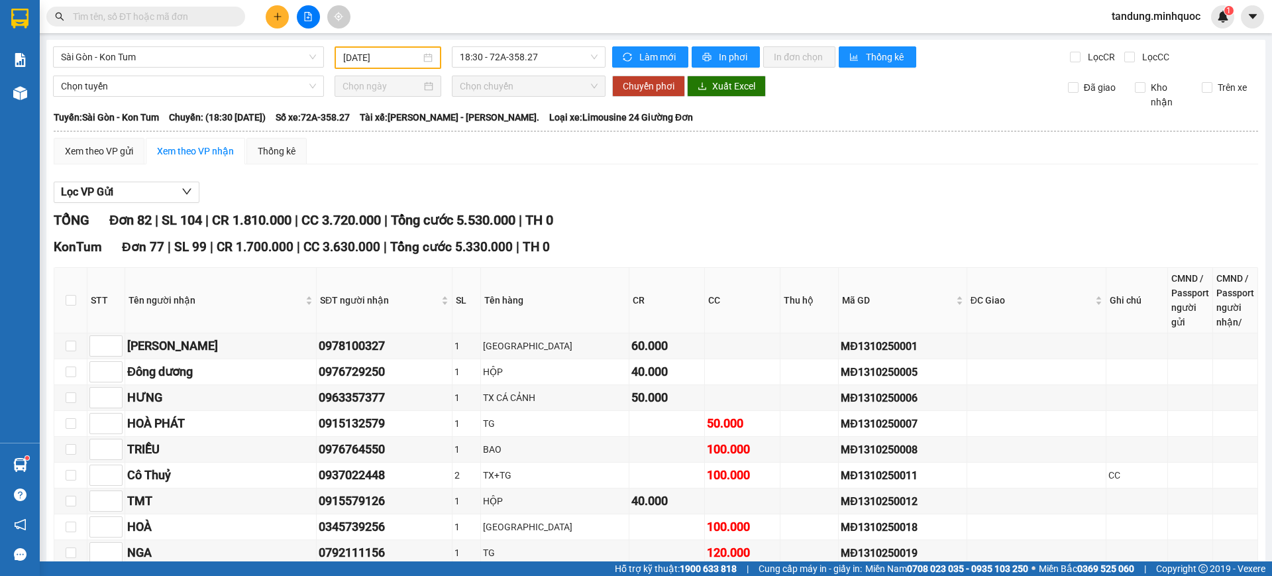
click at [214, 17] on input "text" at bounding box center [151, 16] width 156 height 15
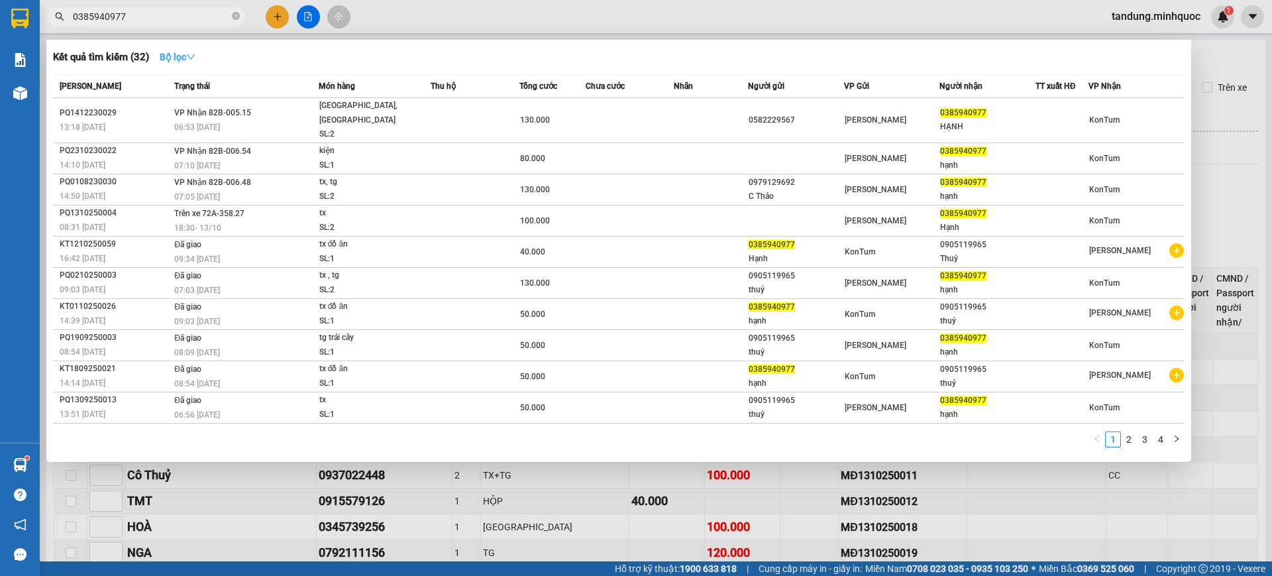
type input "0385940977"
click at [174, 52] on strong "Bộ lọc" at bounding box center [178, 57] width 36 height 11
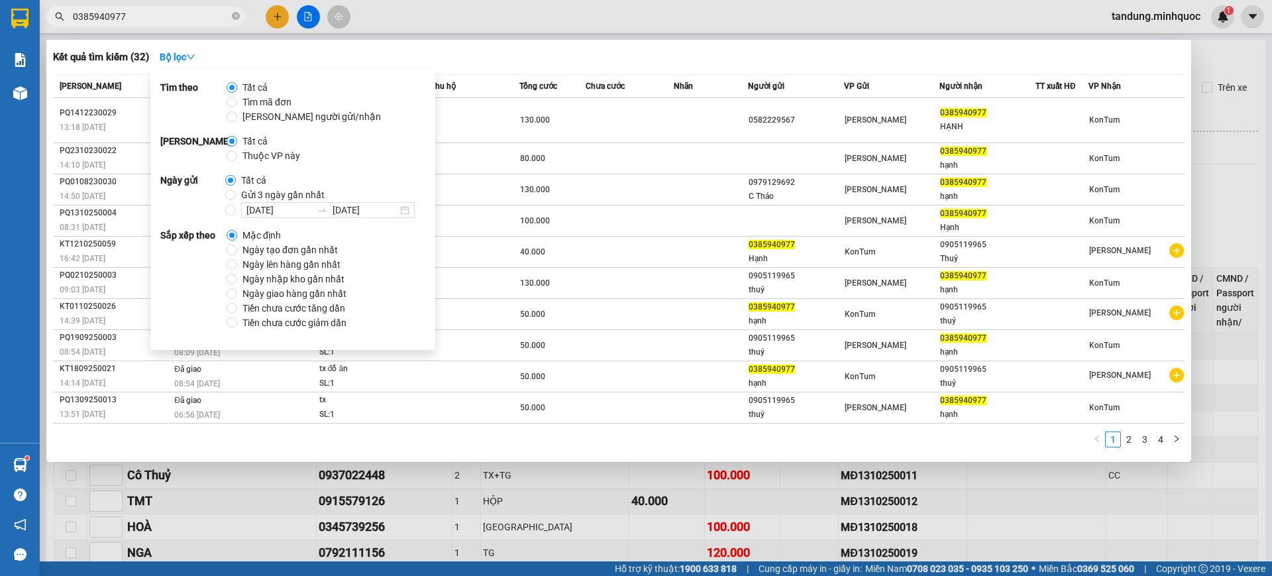
click at [281, 240] on span "Mặc định" at bounding box center [261, 235] width 49 height 15
click at [237, 240] on input "Mặc định" at bounding box center [232, 235] width 11 height 11
click at [278, 250] on span "Ngày tạo đơn gần nhất" at bounding box center [290, 249] width 106 height 15
click at [237, 250] on input "Ngày tạo đơn gần nhất" at bounding box center [232, 249] width 11 height 11
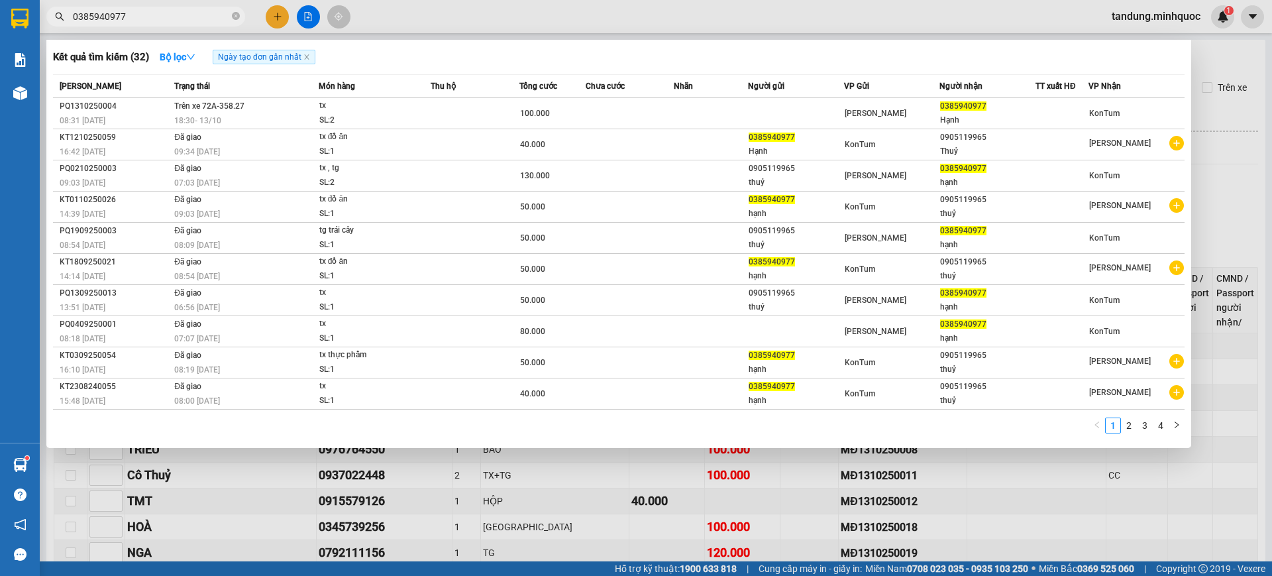
click at [587, 79] on span "Chưa cước" at bounding box center [605, 86] width 39 height 15
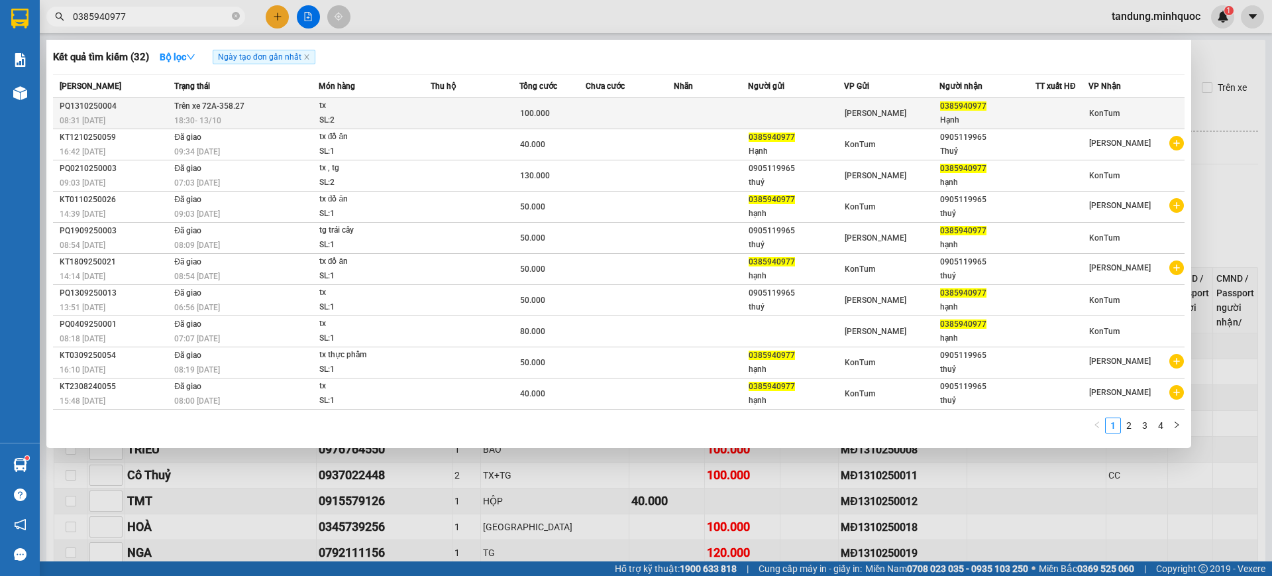
click at [518, 104] on td at bounding box center [475, 113] width 89 height 31
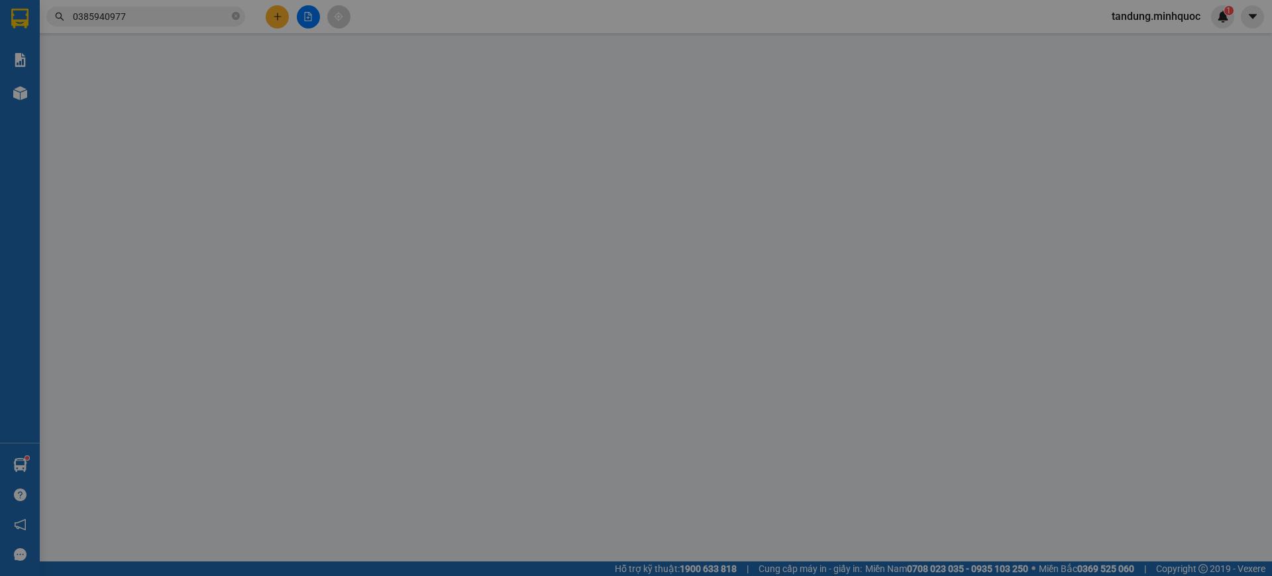
type input "0385940977"
type input "Hạnh"
type input "0"
type input "100.000"
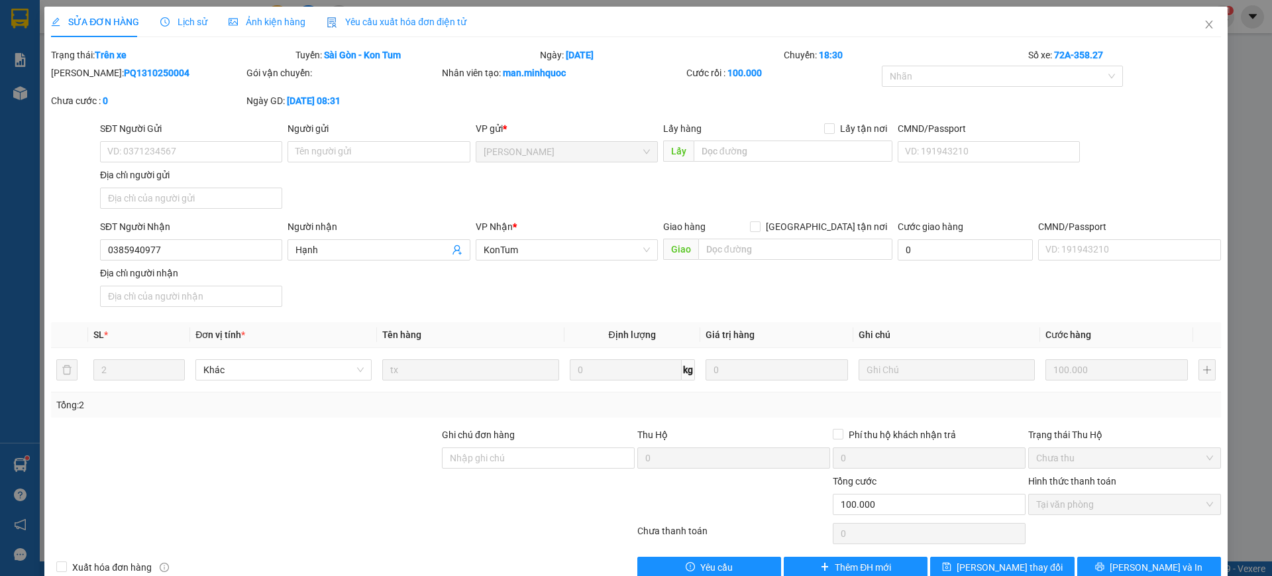
click at [179, 19] on span "Lịch sử" at bounding box center [183, 22] width 47 height 11
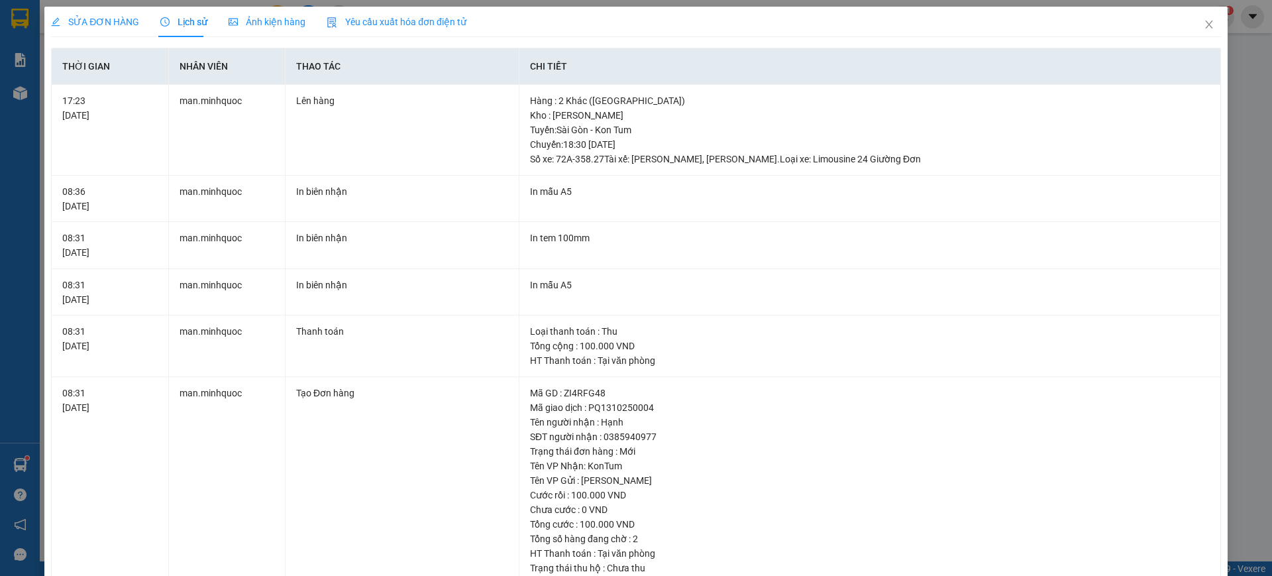
click at [103, 23] on span "SỬA ĐƠN HÀNG" at bounding box center [95, 22] width 88 height 11
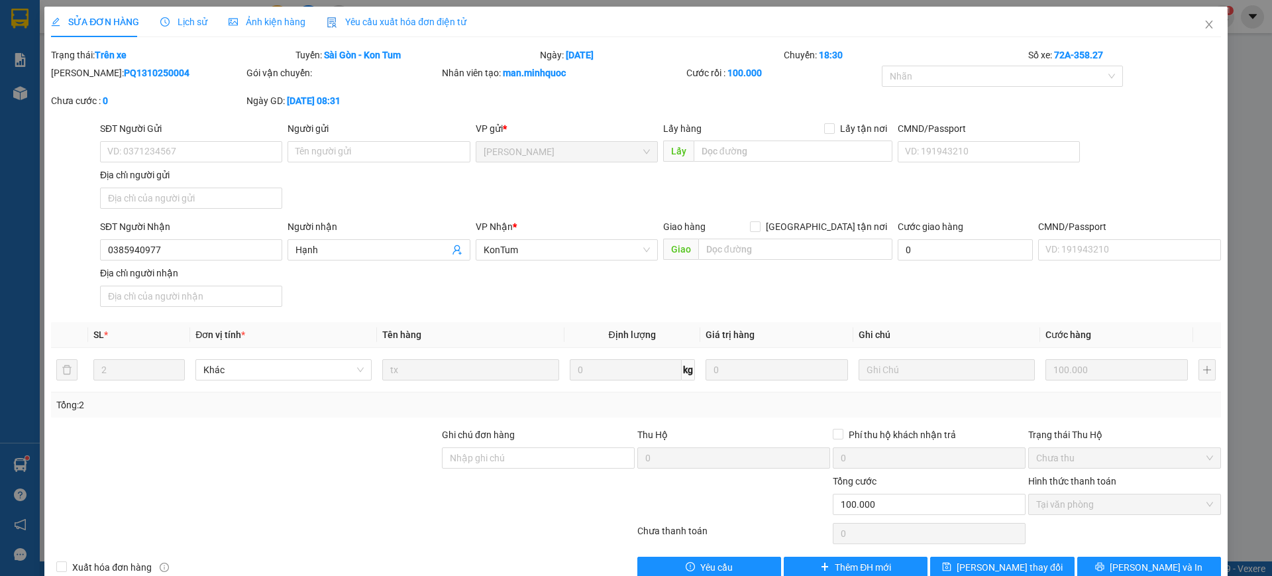
click at [1220, 34] on div "SỬA ĐƠN HÀNG Lịch sử Ảnh kiện hàng Yêu cầu xuất hóa đơn điện tử Total Paid Fee …" at bounding box center [636, 288] width 1272 height 576
click at [1192, 32] on span "Close" at bounding box center [1208, 25] width 37 height 37
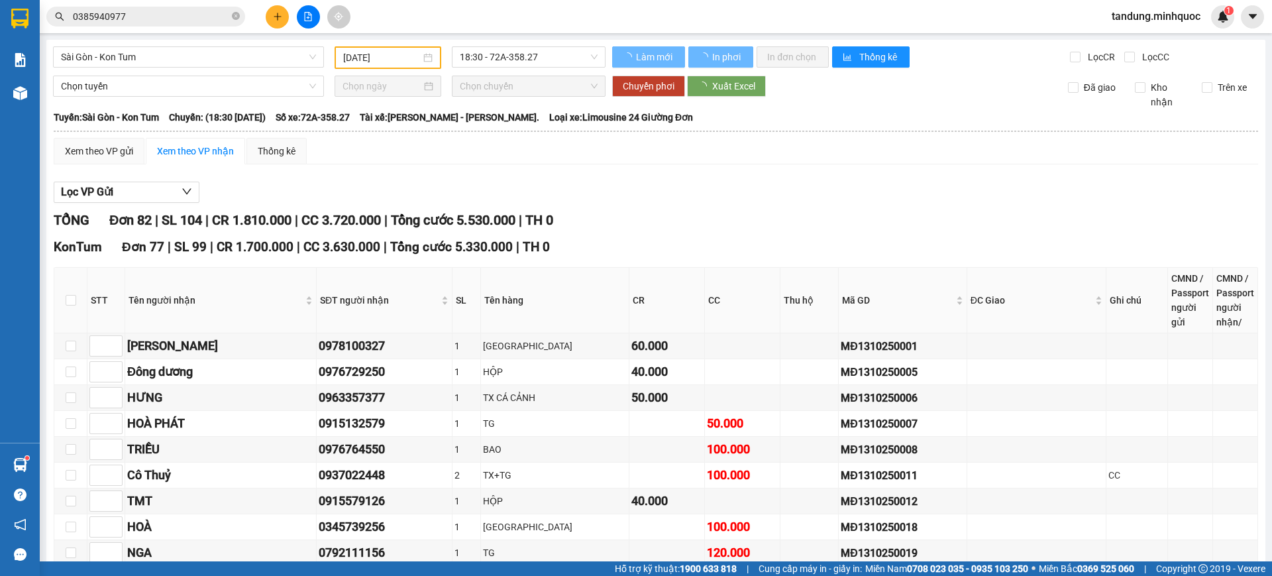
click at [189, 11] on input "0385940977" at bounding box center [151, 16] width 156 height 15
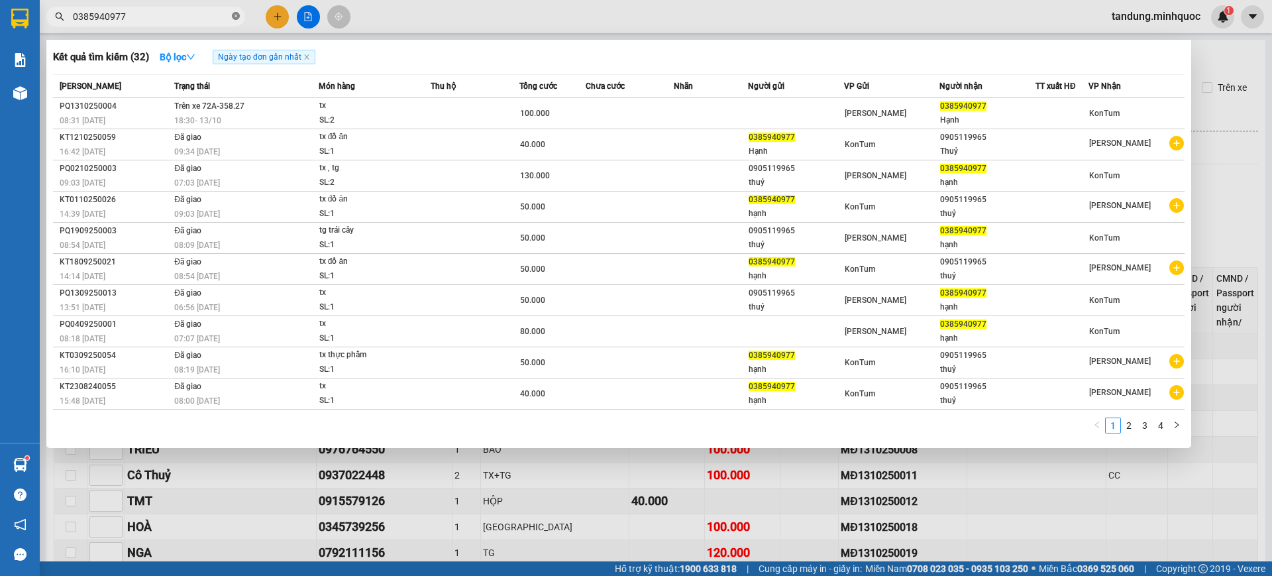
click at [236, 17] on icon "close-circle" at bounding box center [236, 16] width 8 height 8
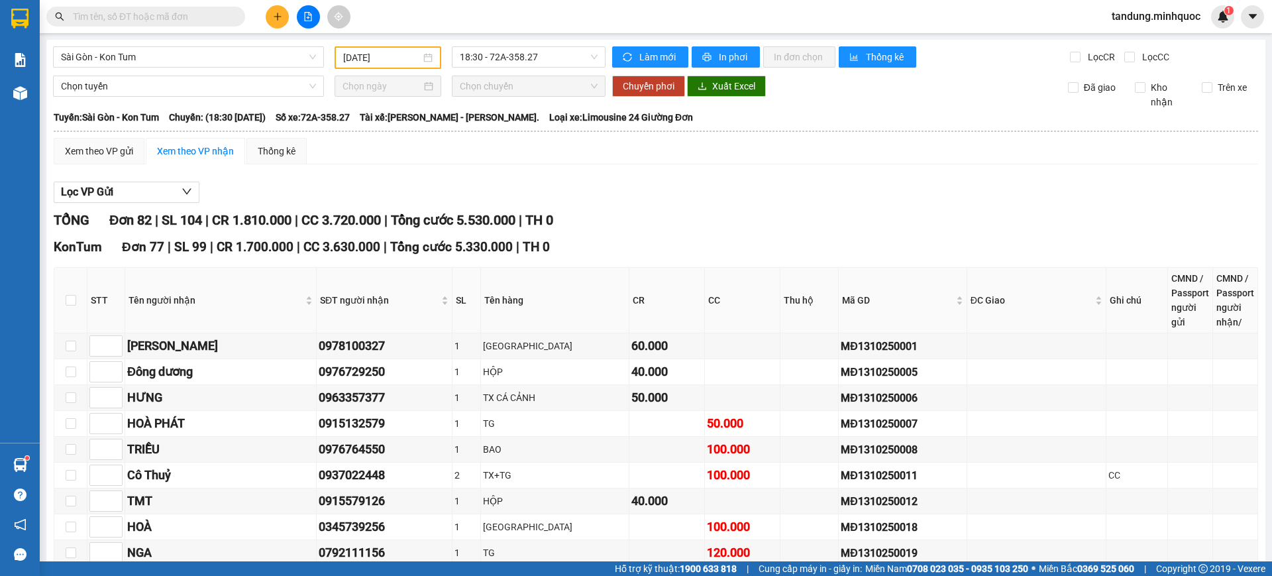
click at [203, 16] on input "text" at bounding box center [151, 16] width 156 height 15
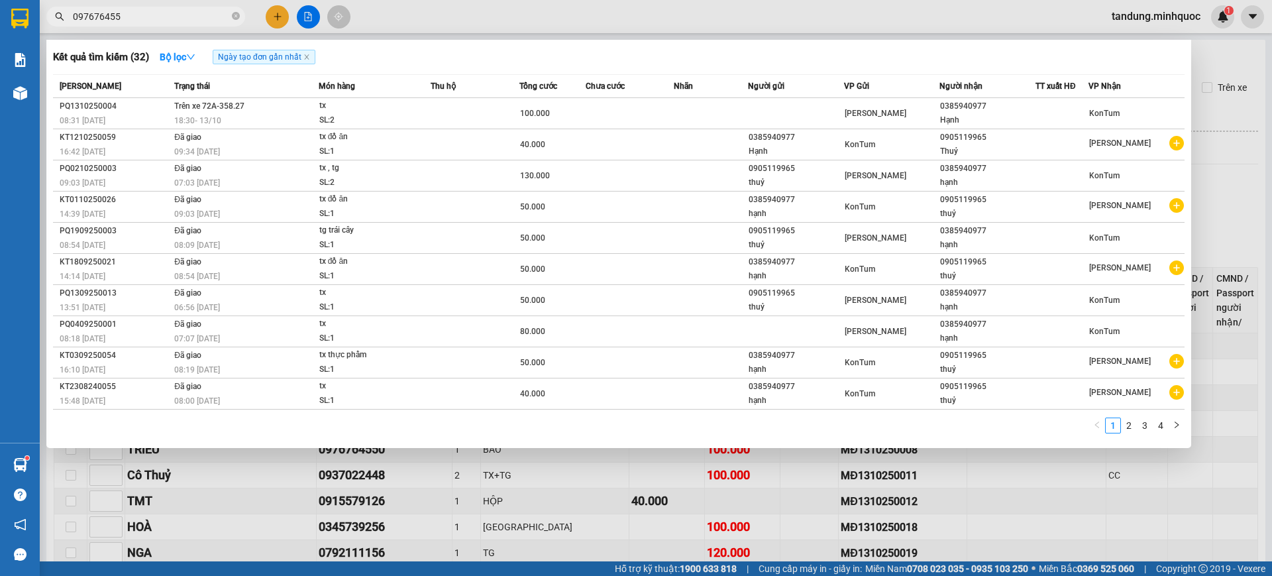
type input "0976764550"
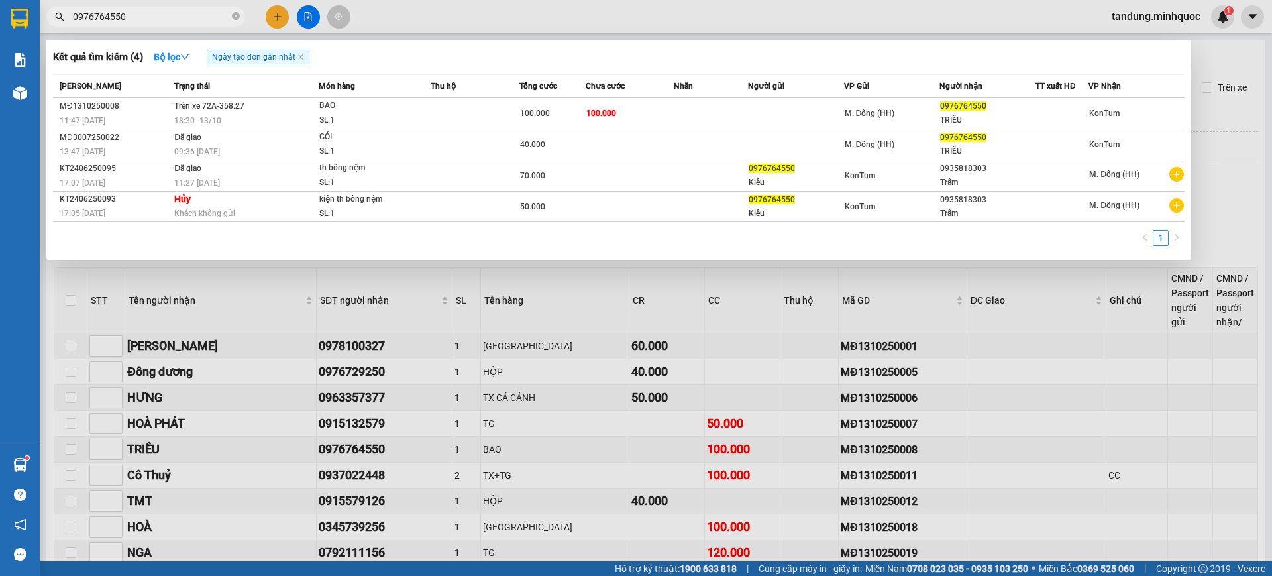
click at [232, 18] on icon "close-circle" at bounding box center [236, 16] width 8 height 8
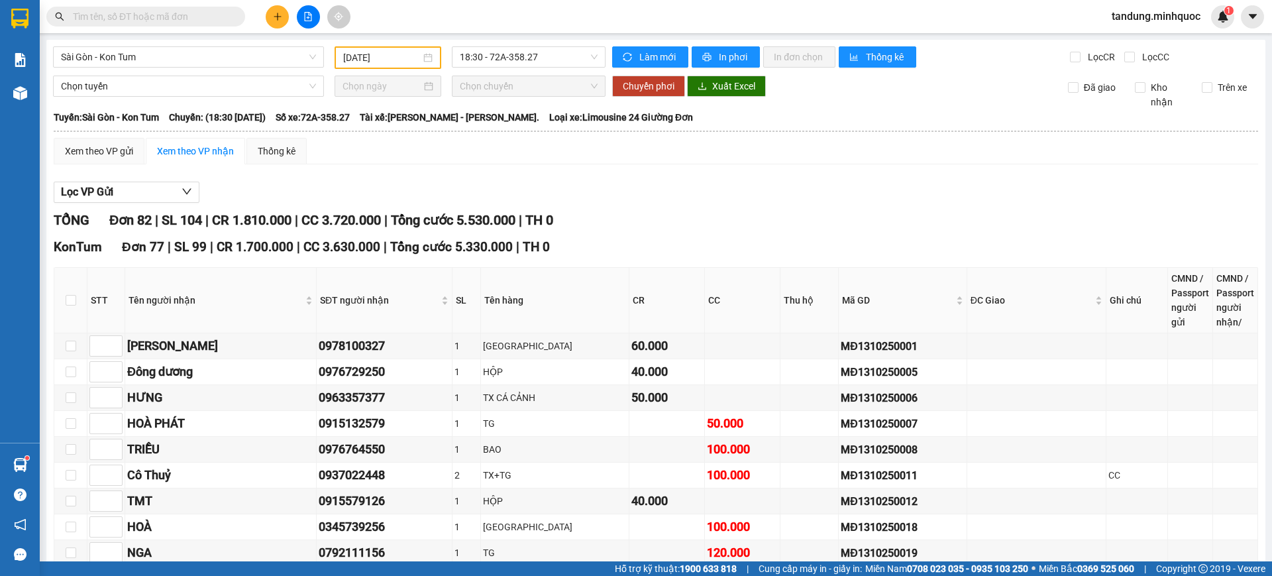
drag, startPoint x: 233, startPoint y: 17, endPoint x: 217, endPoint y: 19, distance: 16.0
click at [232, 17] on span at bounding box center [236, 16] width 8 height 15
click at [217, 19] on input "text" at bounding box center [151, 16] width 156 height 15
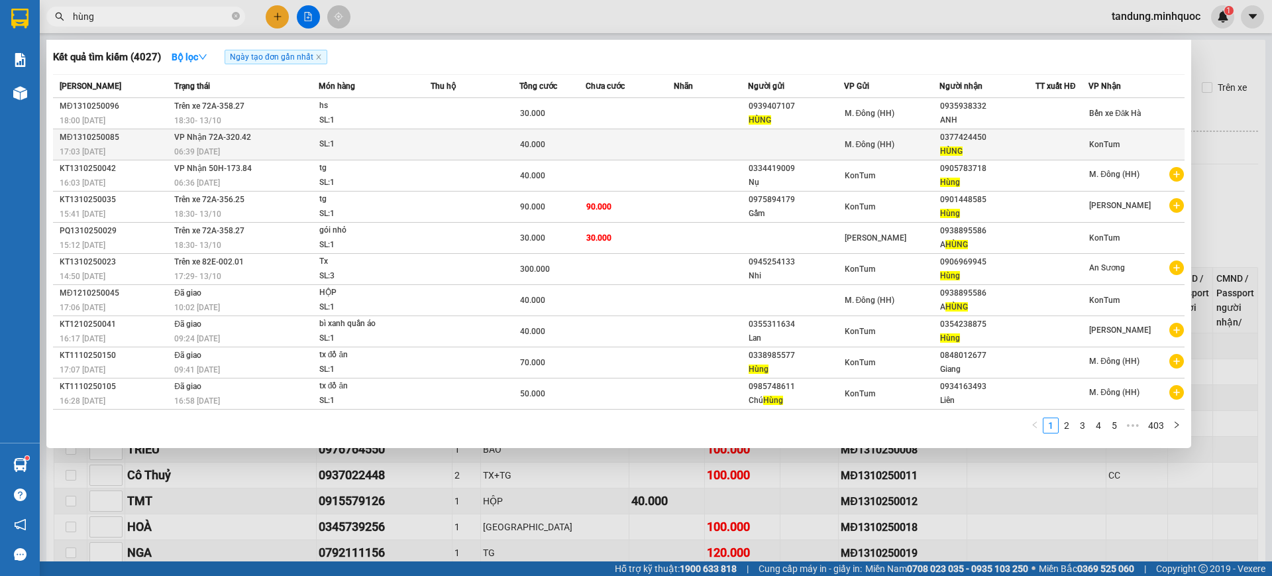
type input "hùng"
click at [891, 132] on td "M. Đông (HH)" at bounding box center [892, 144] width 96 height 31
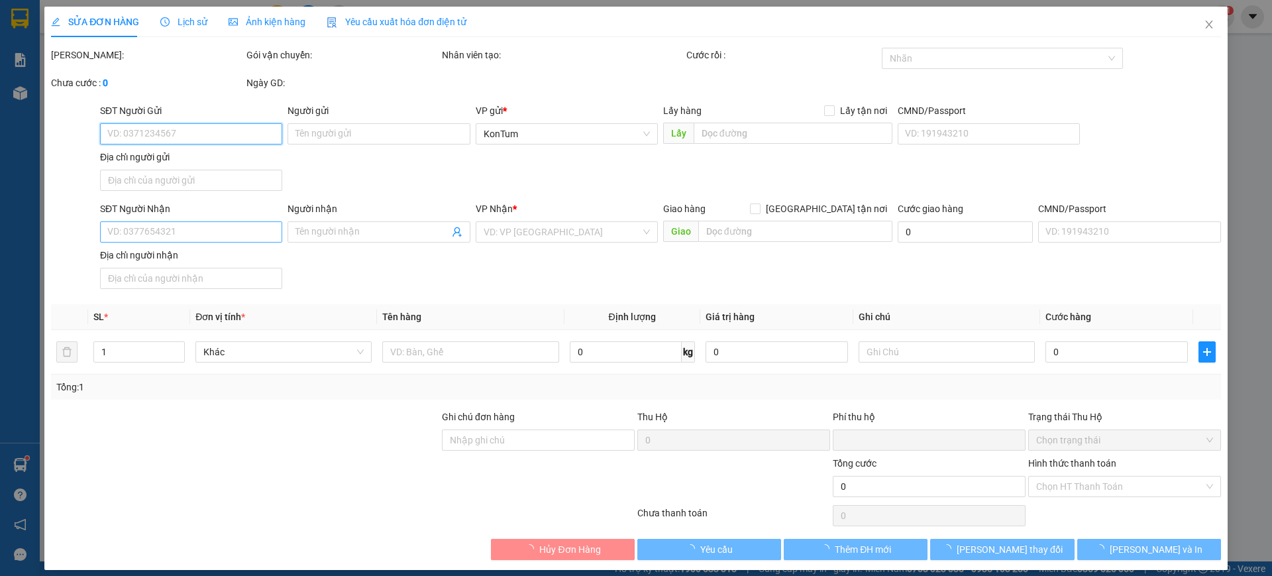
type input "0377424450"
type input "HÙNG"
type input "0"
type input "40.000"
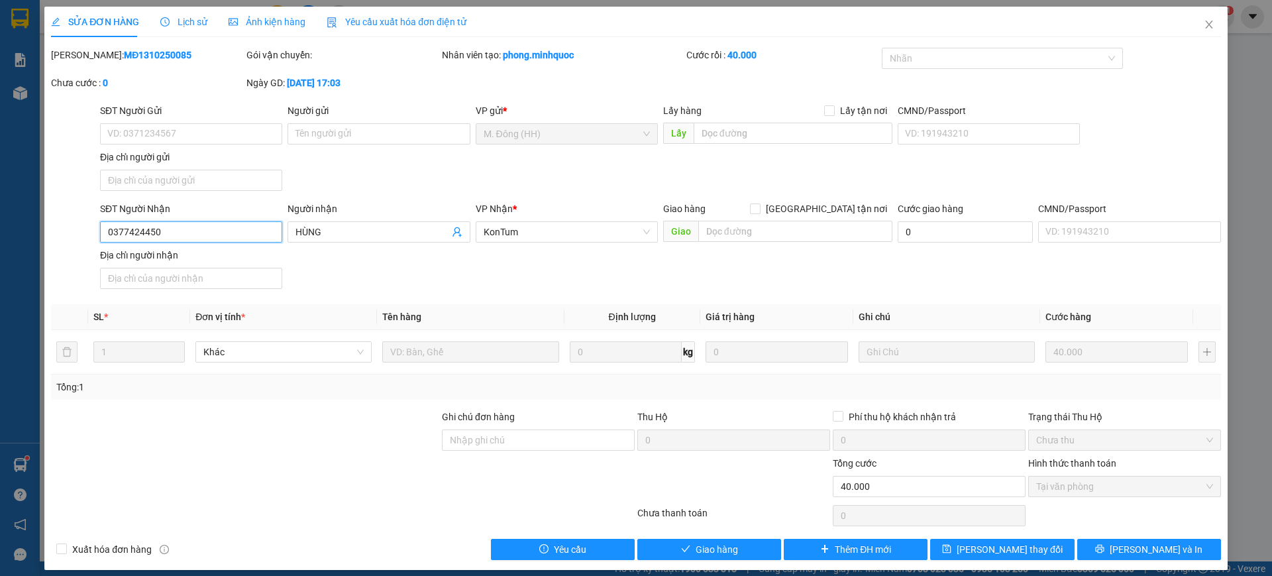
drag, startPoint x: 205, startPoint y: 230, endPoint x: 0, endPoint y: 220, distance: 205.6
click at [0, 220] on div "SỬA ĐƠN HÀNG Lịch sử Ảnh kiện hàng Yêu cầu xuất hóa đơn điện tử Total Paid Fee …" at bounding box center [636, 288] width 1272 height 576
click at [1204, 25] on icon "close" at bounding box center [1209, 24] width 11 height 11
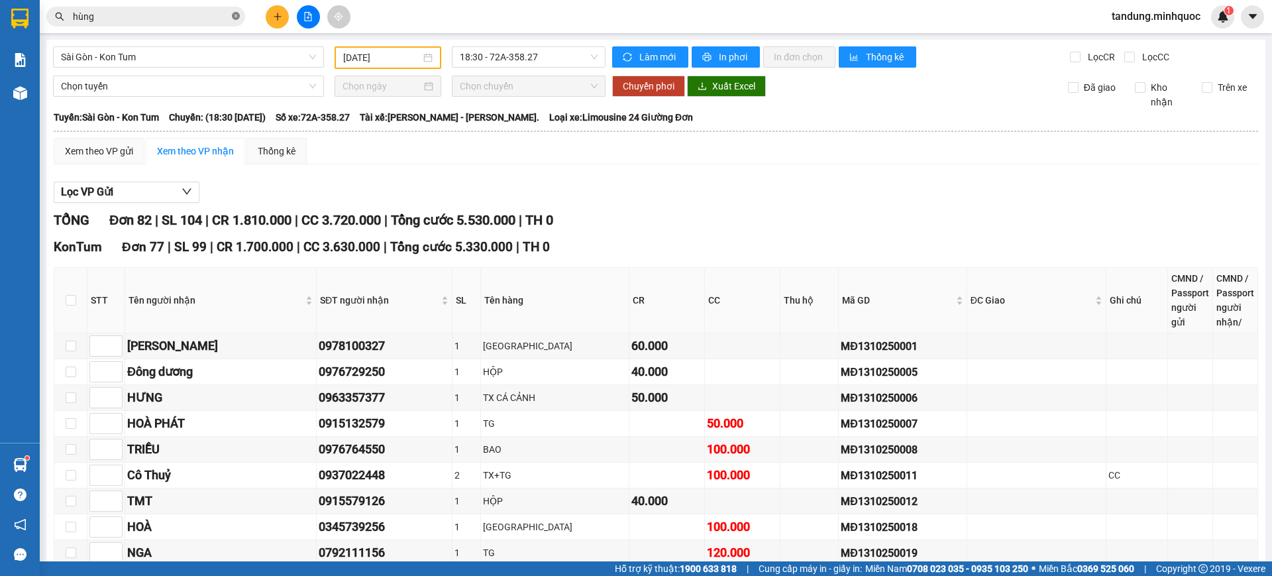
click at [235, 17] on icon "close-circle" at bounding box center [236, 16] width 8 height 8
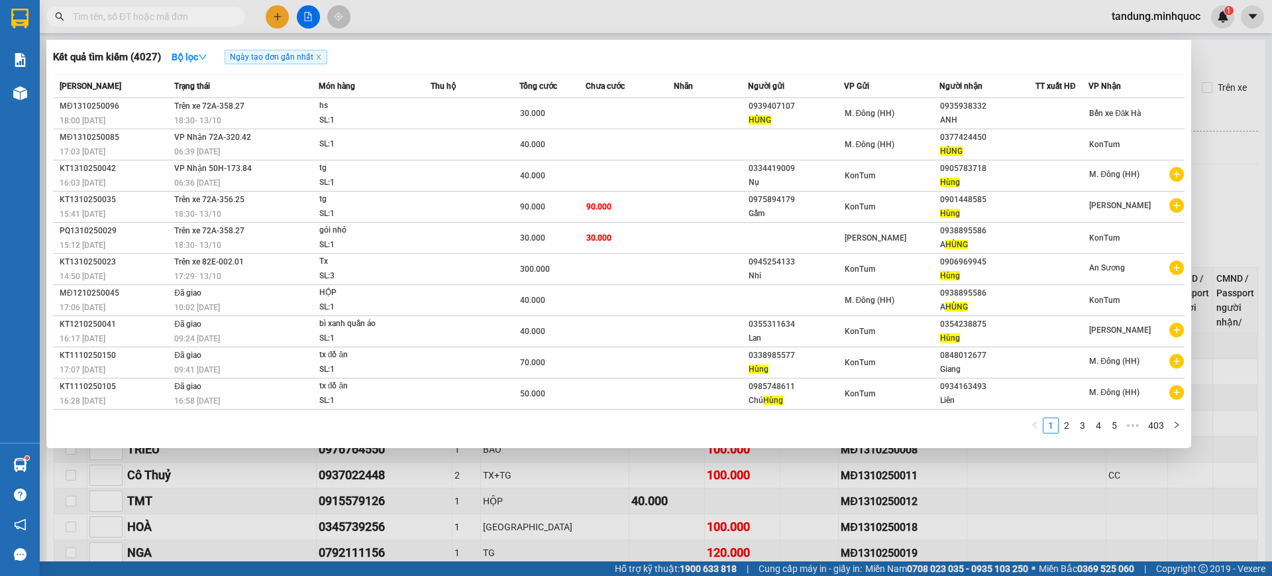
click at [216, 14] on input "text" at bounding box center [151, 16] width 156 height 15
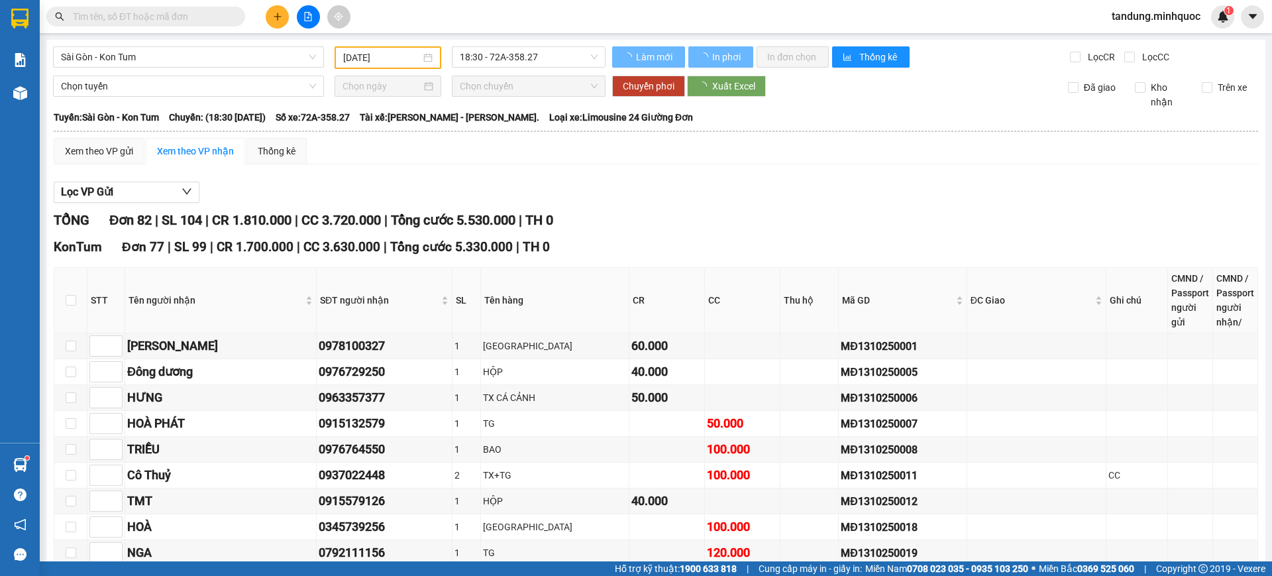
click at [213, 14] on input "text" at bounding box center [151, 16] width 156 height 15
paste input "0377424450"
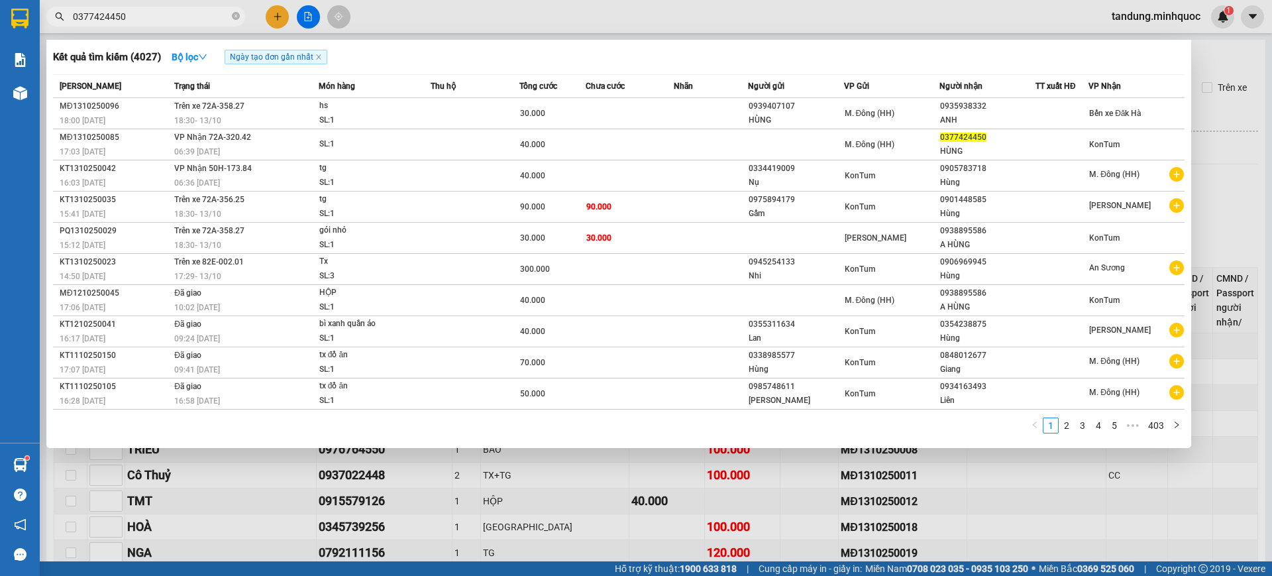
type input "0377424450"
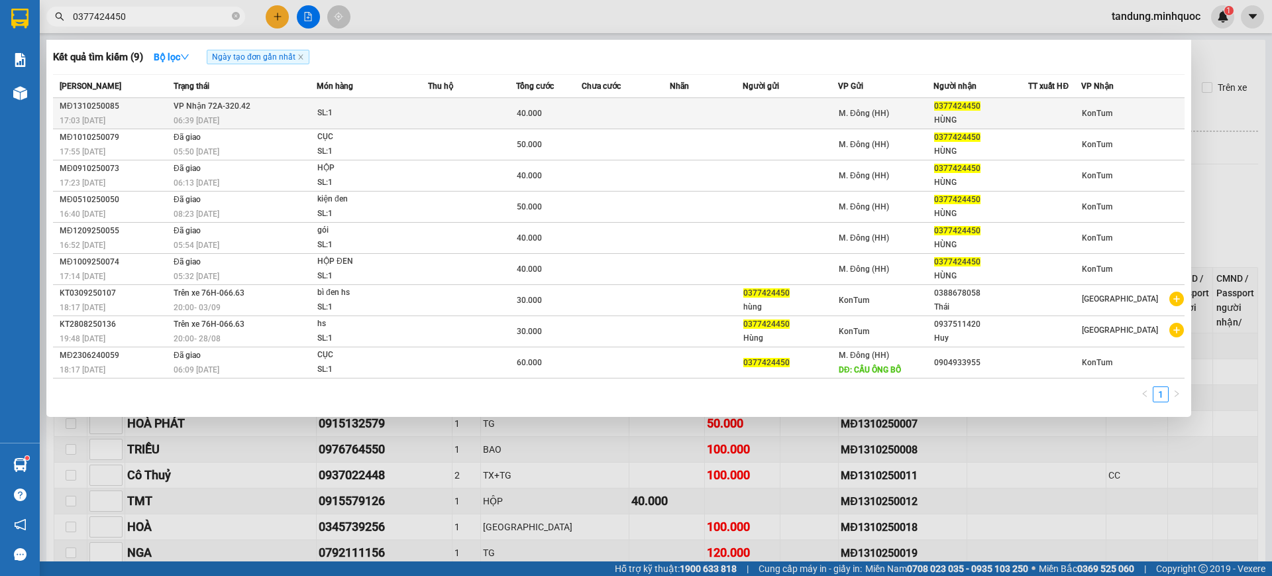
click at [448, 116] on td at bounding box center [472, 113] width 88 height 31
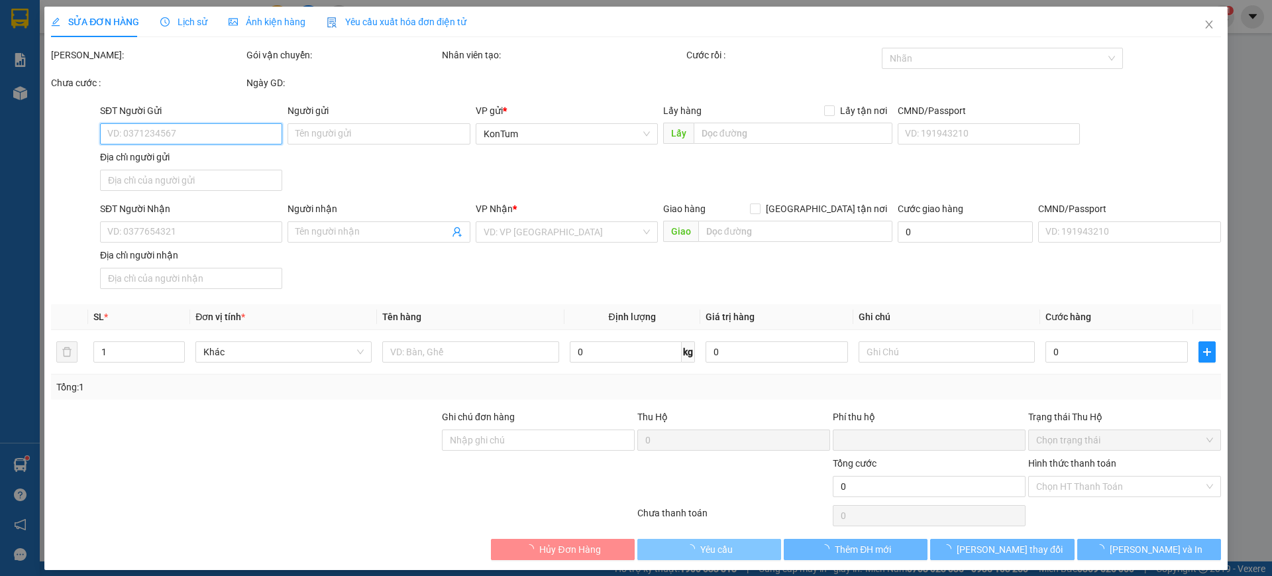
type input "0377424450"
type input "HÙNG"
type input "0"
type input "40.000"
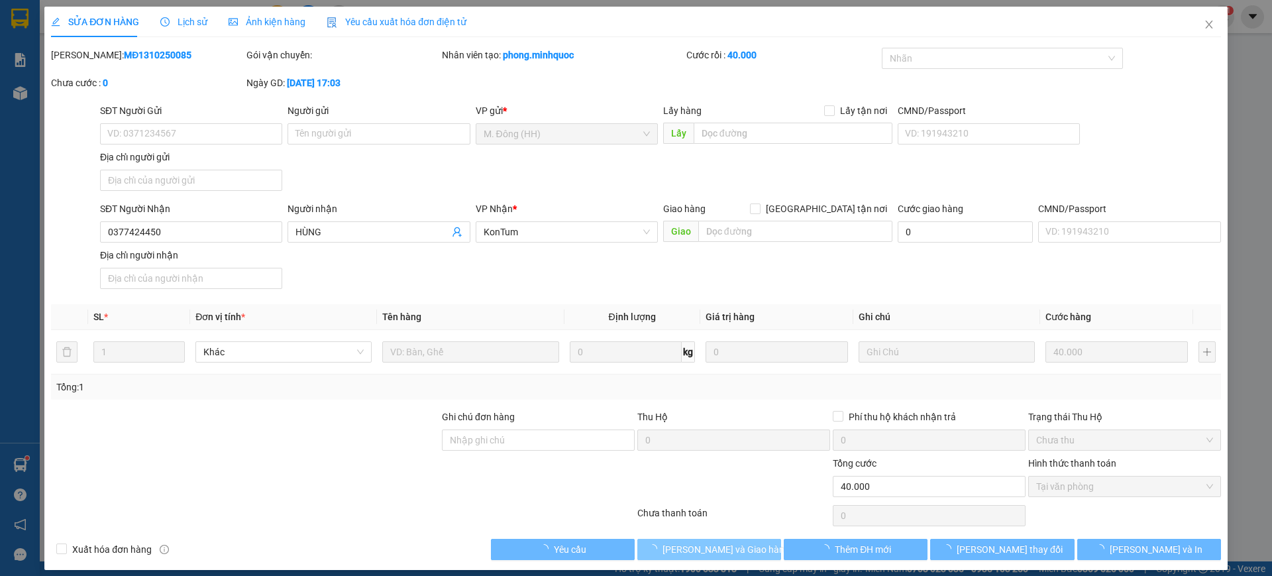
click at [729, 551] on span "Lưu và Giao hàng" at bounding box center [725, 549] width 127 height 15
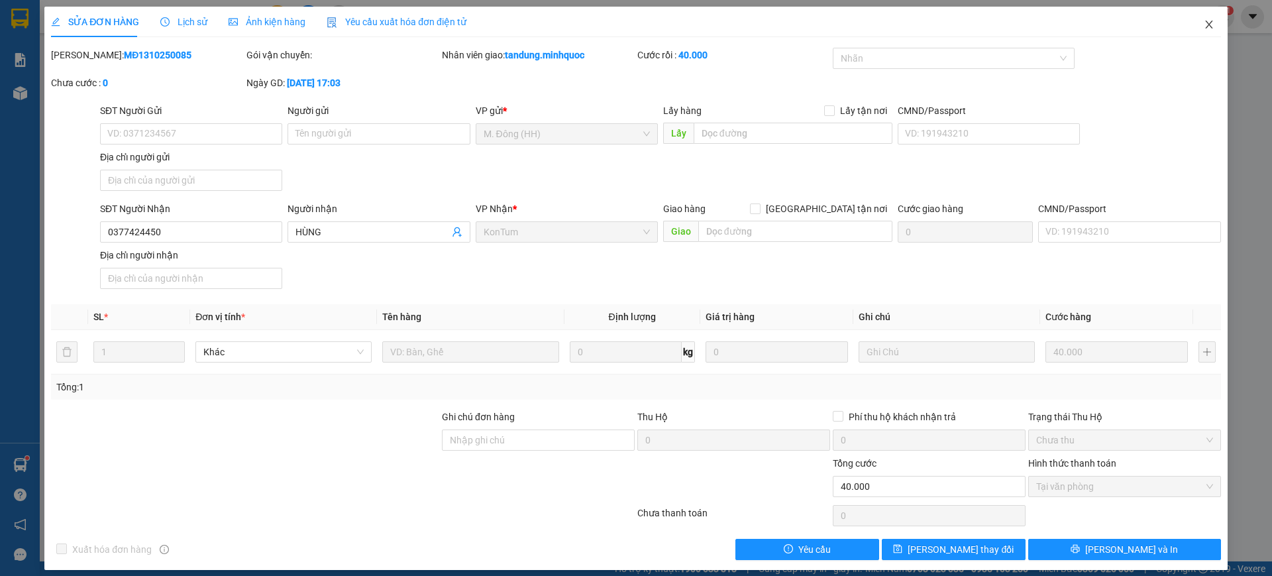
click at [1205, 25] on icon "close" at bounding box center [1208, 25] width 7 height 8
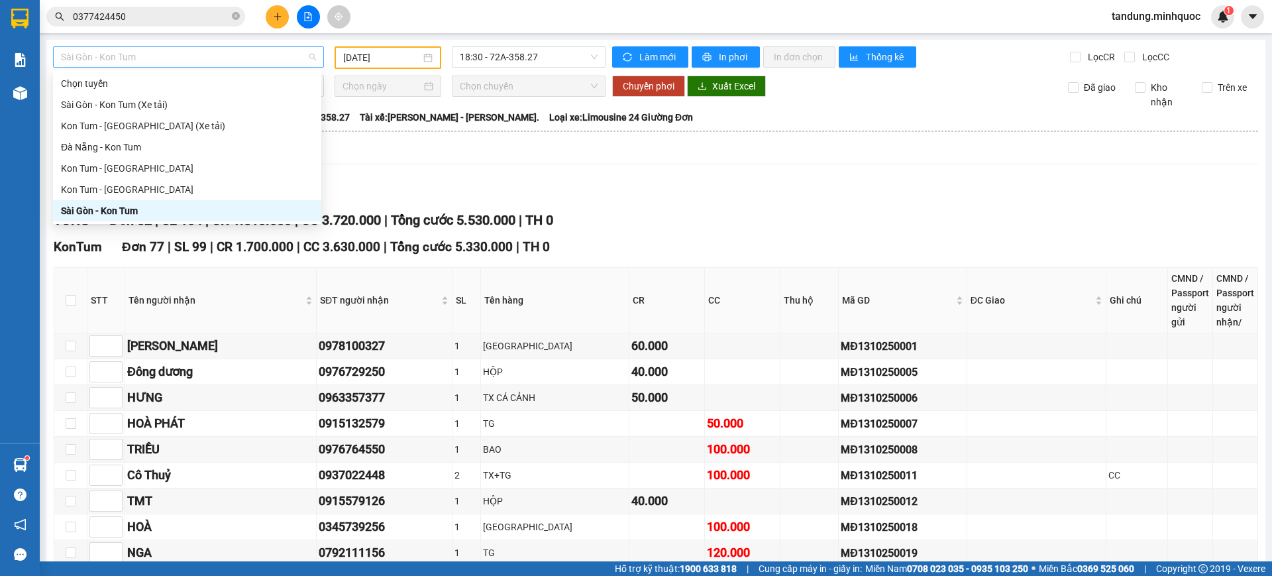
drag, startPoint x: 317, startPoint y: 58, endPoint x: 307, endPoint y: 49, distance: 13.6
click at [316, 57] on div "Sài Gòn - Kon Tum" at bounding box center [188, 56] width 271 height 21
click at [142, 168] on div "Kon Tum - Đà Nẵng" at bounding box center [187, 168] width 252 height 15
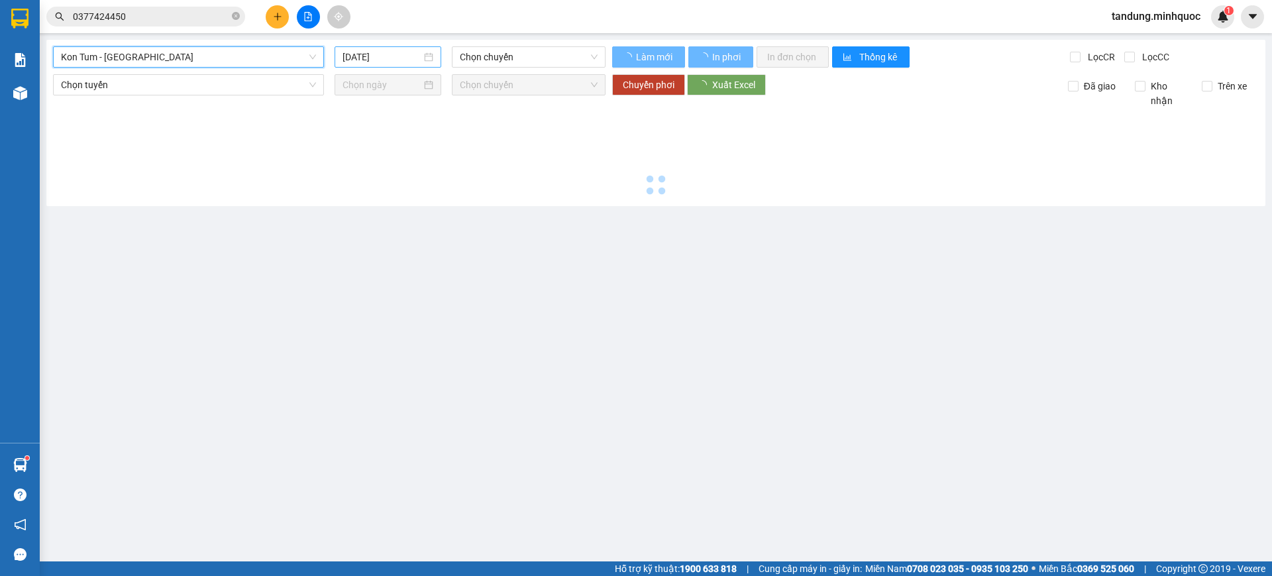
click at [386, 65] on div "[DATE]" at bounding box center [388, 56] width 107 height 21
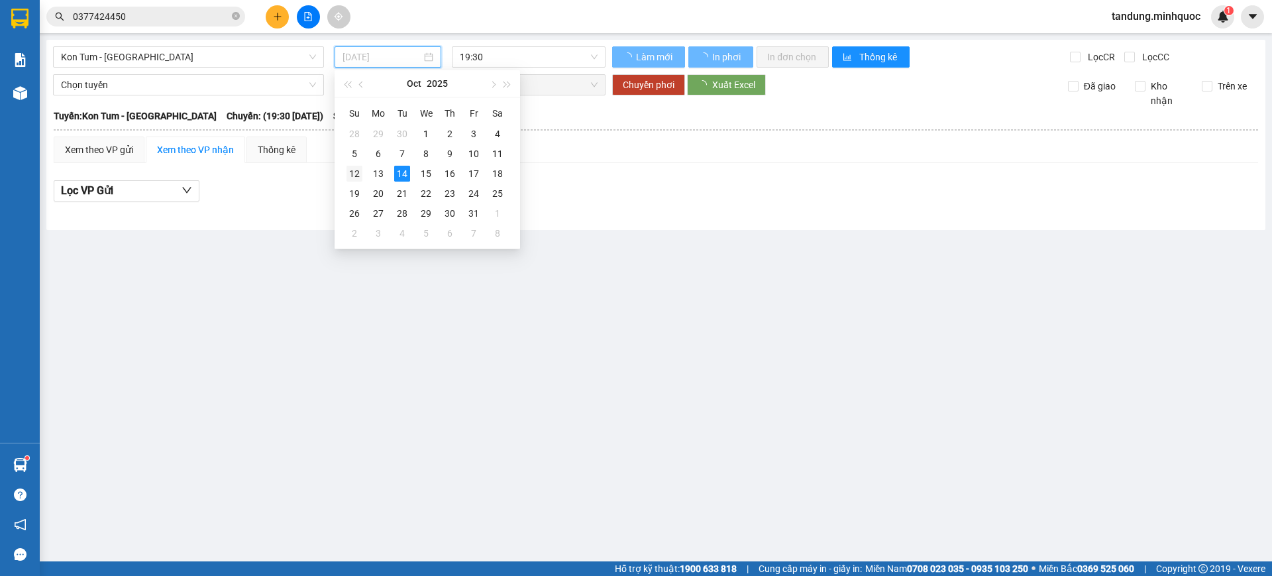
click at [356, 173] on div "12" at bounding box center [354, 174] width 16 height 16
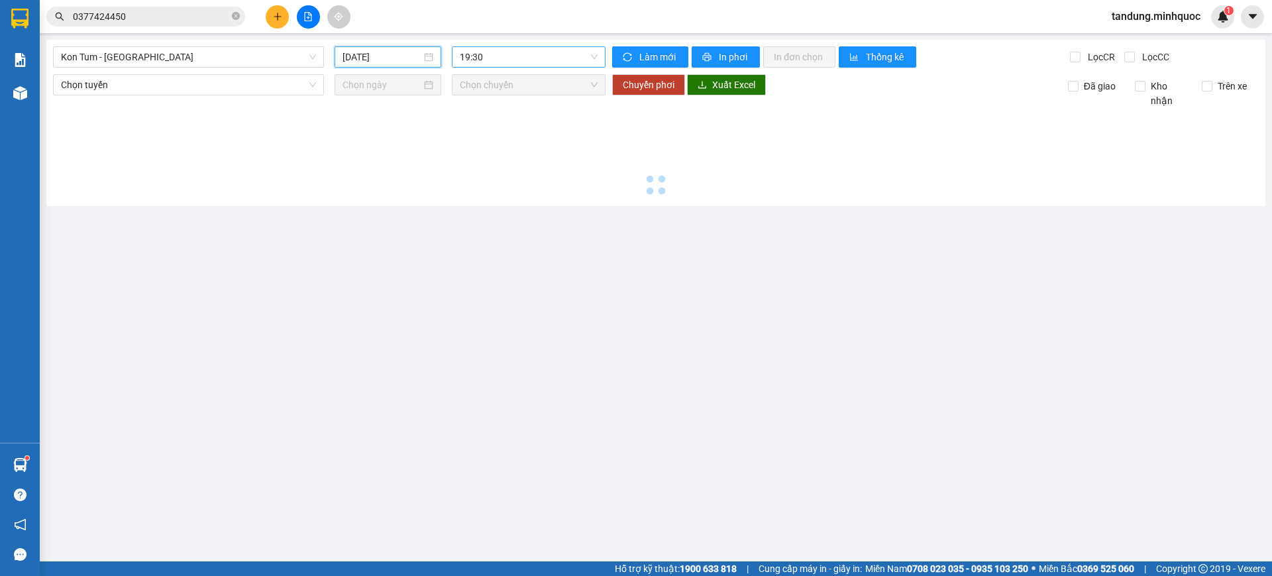
type input "12/10/2025"
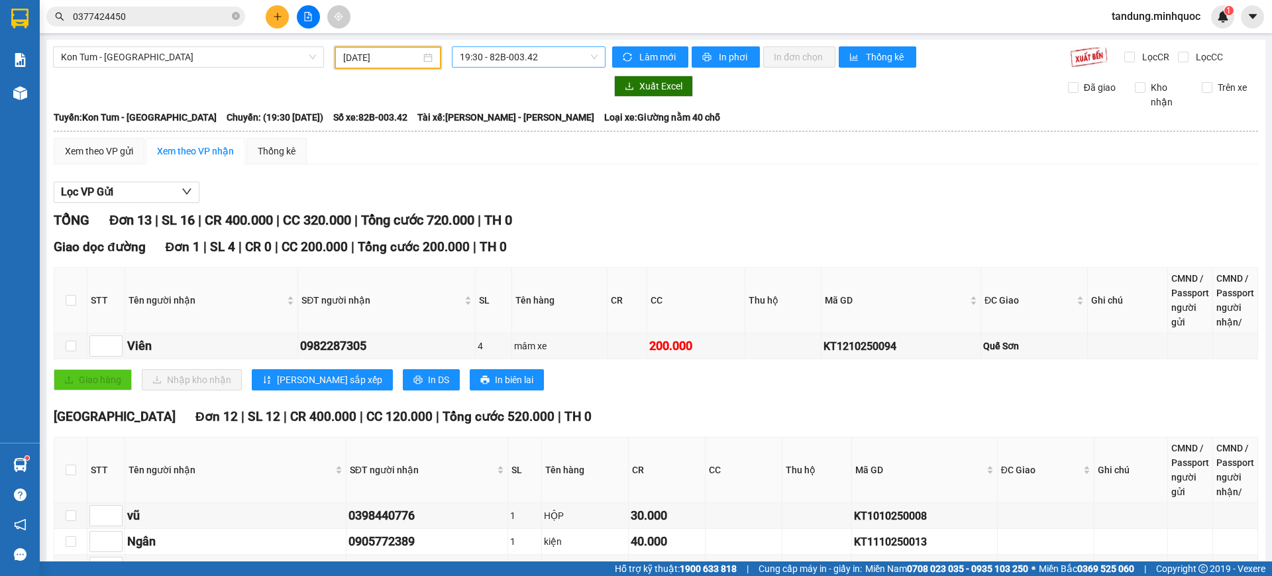
click at [551, 60] on span "19:30 - 82B-003.42" at bounding box center [529, 57] width 138 height 20
click at [543, 119] on div "20:00 - 76H-066.56" at bounding box center [507, 126] width 103 height 15
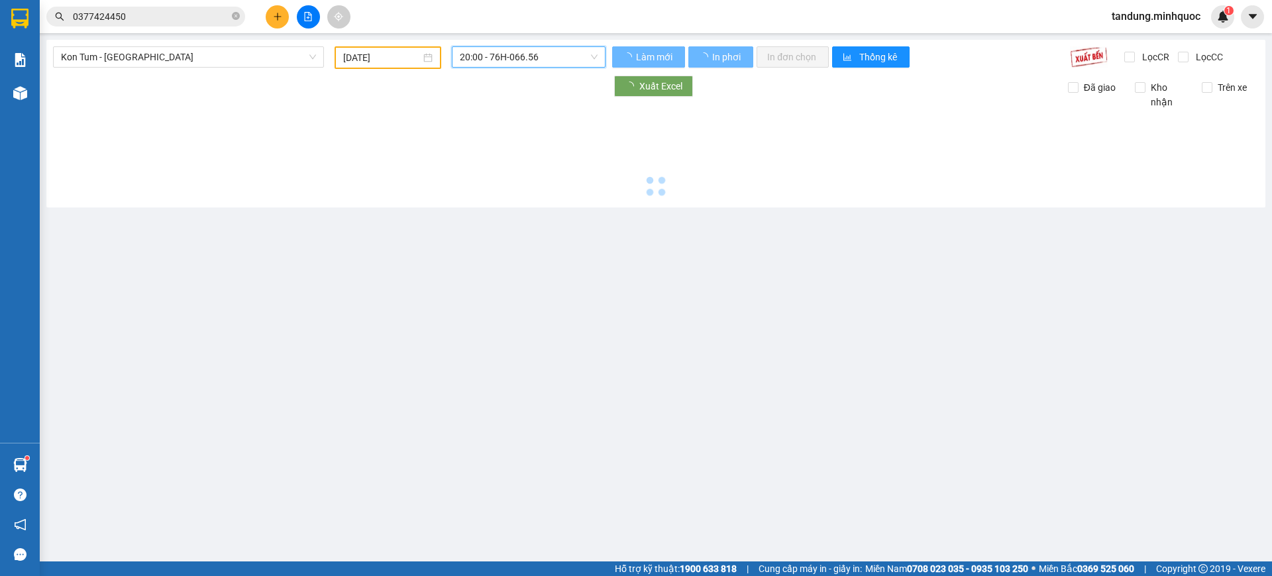
click at [558, 59] on span "20:00 - 76H-066.56" at bounding box center [529, 57] width 138 height 20
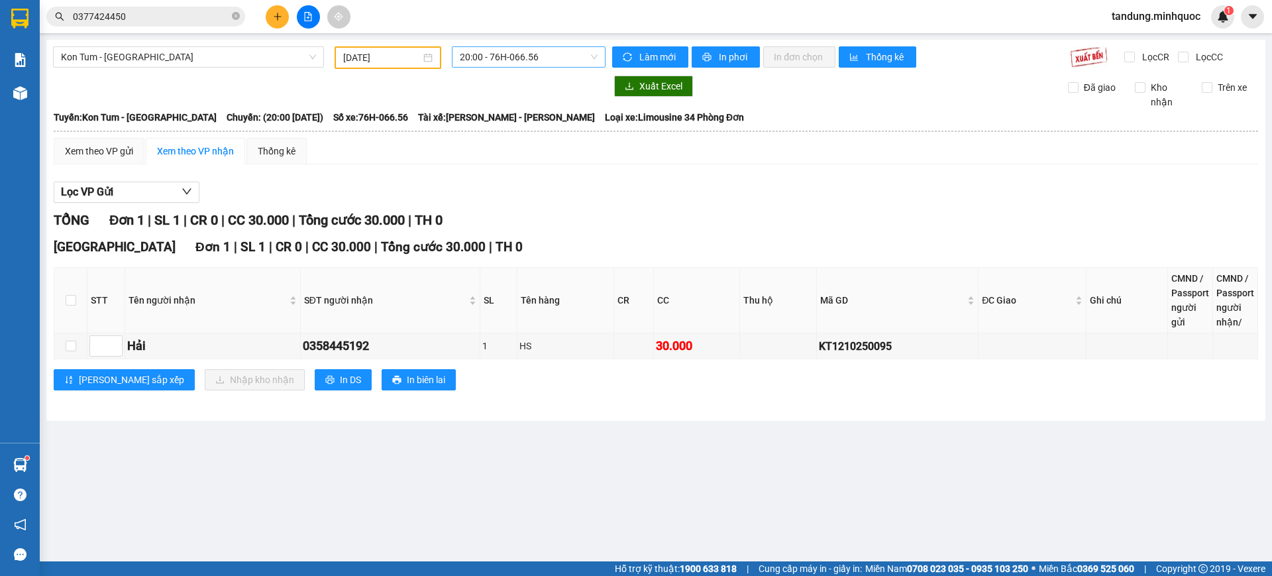
click at [567, 54] on span "20:00 - 76H-066.56" at bounding box center [529, 57] width 138 height 20
click at [527, 101] on div "19:30 - 82B-003.42" at bounding box center [511, 104] width 103 height 15
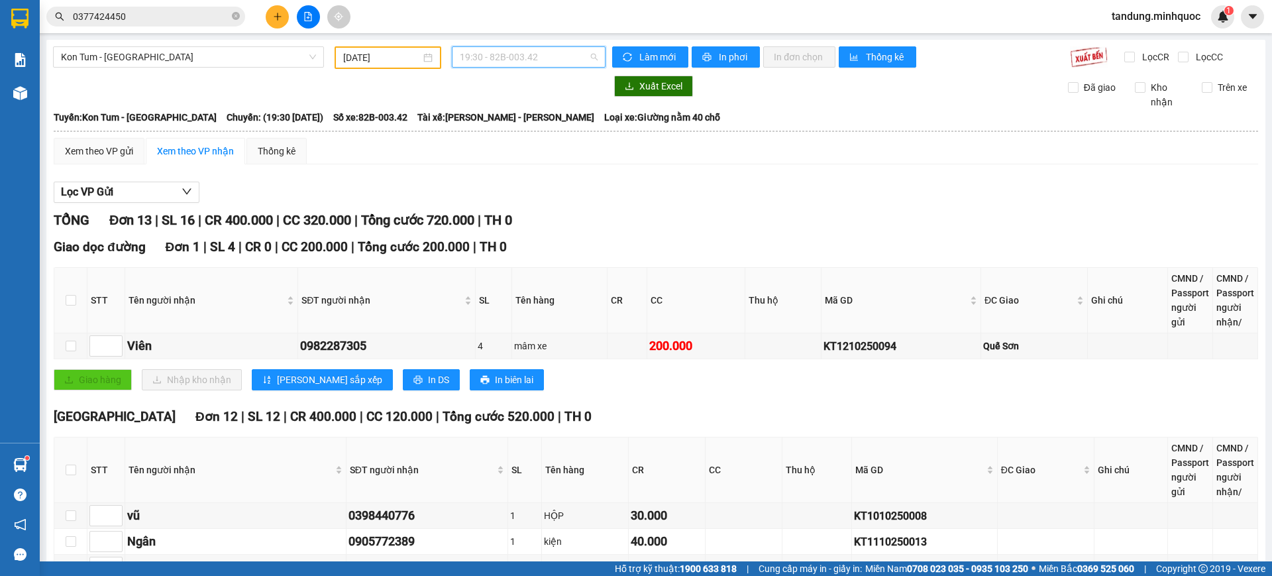
click at [548, 52] on span "19:30 - 82B-003.42" at bounding box center [529, 57] width 138 height 20
click at [531, 131] on div "20:00 - 76H-066.56" at bounding box center [507, 126] width 103 height 15
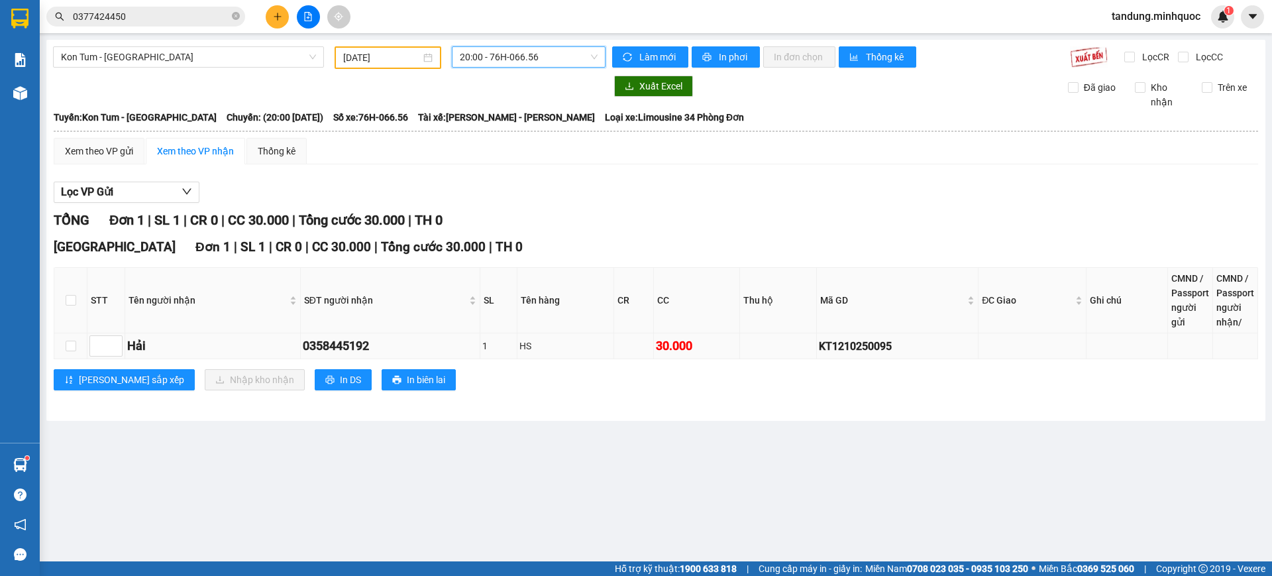
click at [856, 361] on div "Đà Nẵng Đơn 1 | SL 1 | CR 0 | CC 30.000 | Tổng cước 30.000 | TH 0 STT Tên người…" at bounding box center [656, 318] width 1204 height 163
click at [865, 340] on div "KT1210250095" at bounding box center [897, 346] width 157 height 17
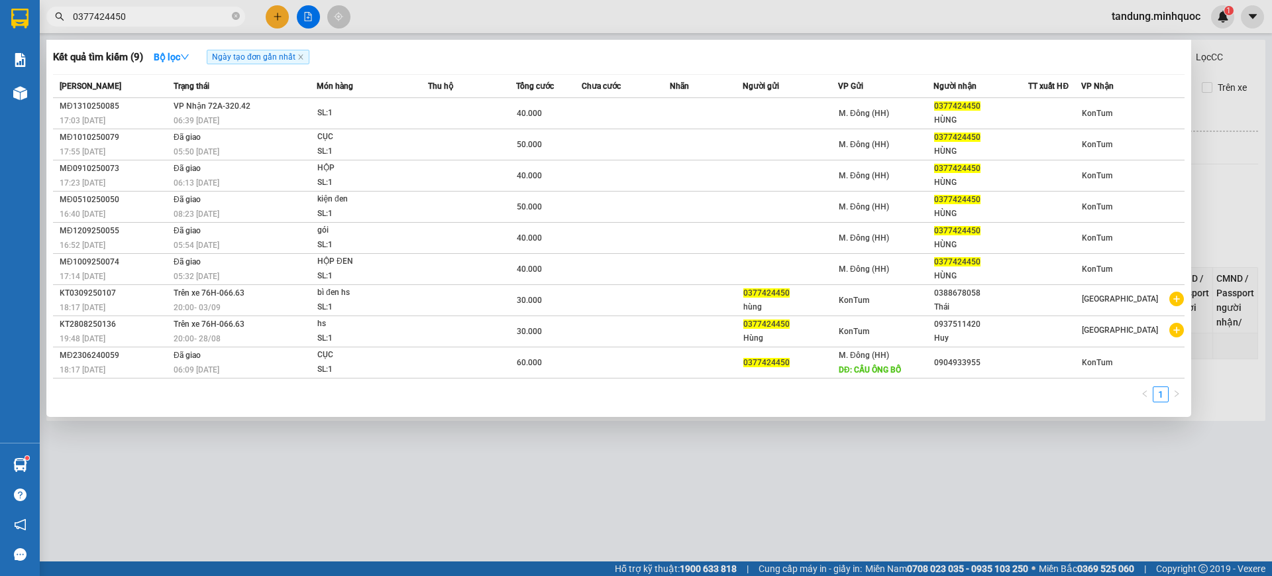
click at [134, 23] on span "0377424450" at bounding box center [145, 17] width 199 height 20
drag, startPoint x: 134, startPoint y: 17, endPoint x: 72, endPoint y: 31, distance: 64.0
click at [0, 9] on section "Kết quả tìm kiếm ( 9 ) Bộ lọc Ngày tạo đơn gần nhất Mã ĐH Trạng thái Món hàng T…" at bounding box center [636, 288] width 1272 height 576
paste input "KT1210250095"
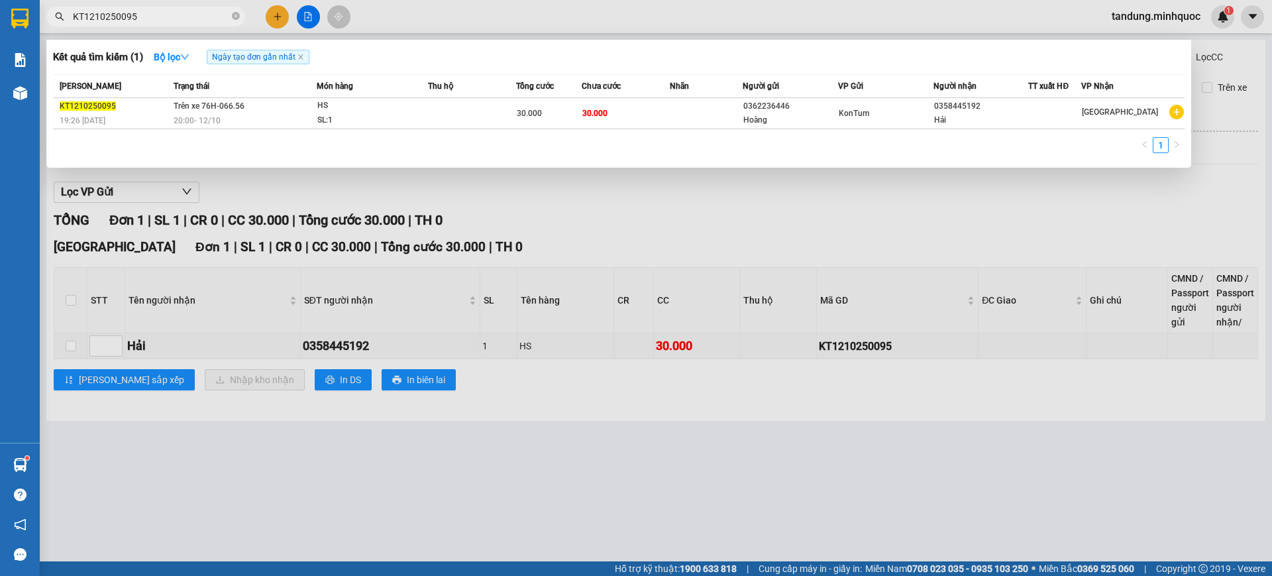
type input "KT1210250095"
click at [712, 235] on div at bounding box center [636, 288] width 1272 height 576
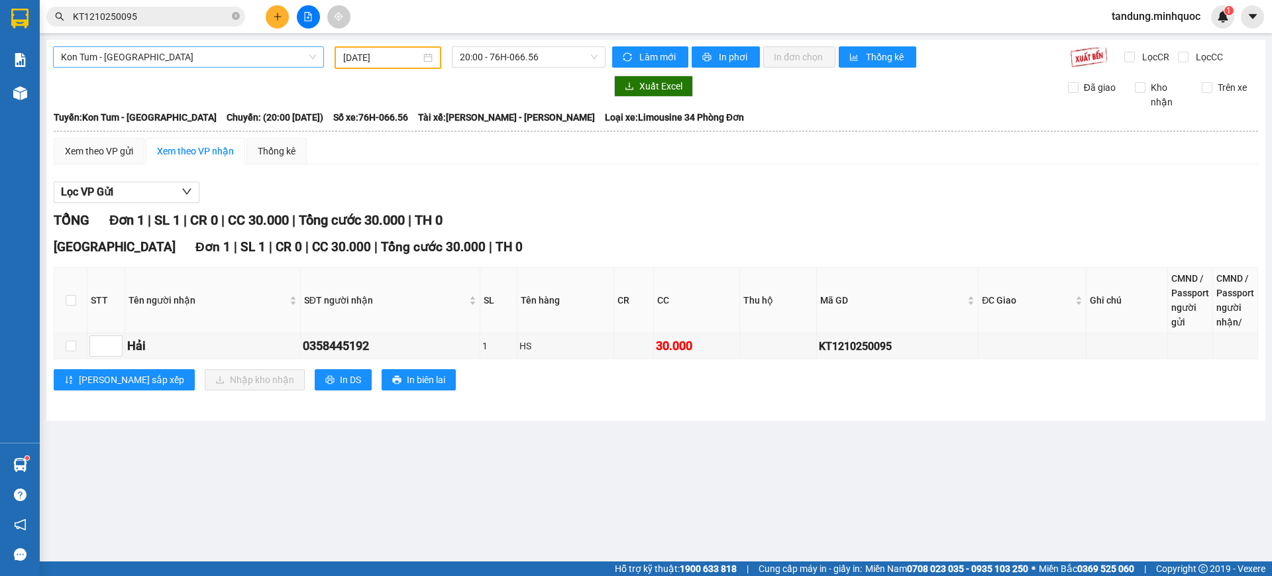
click at [190, 47] on span "Kon Tum - Đà Nẵng" at bounding box center [188, 57] width 255 height 20
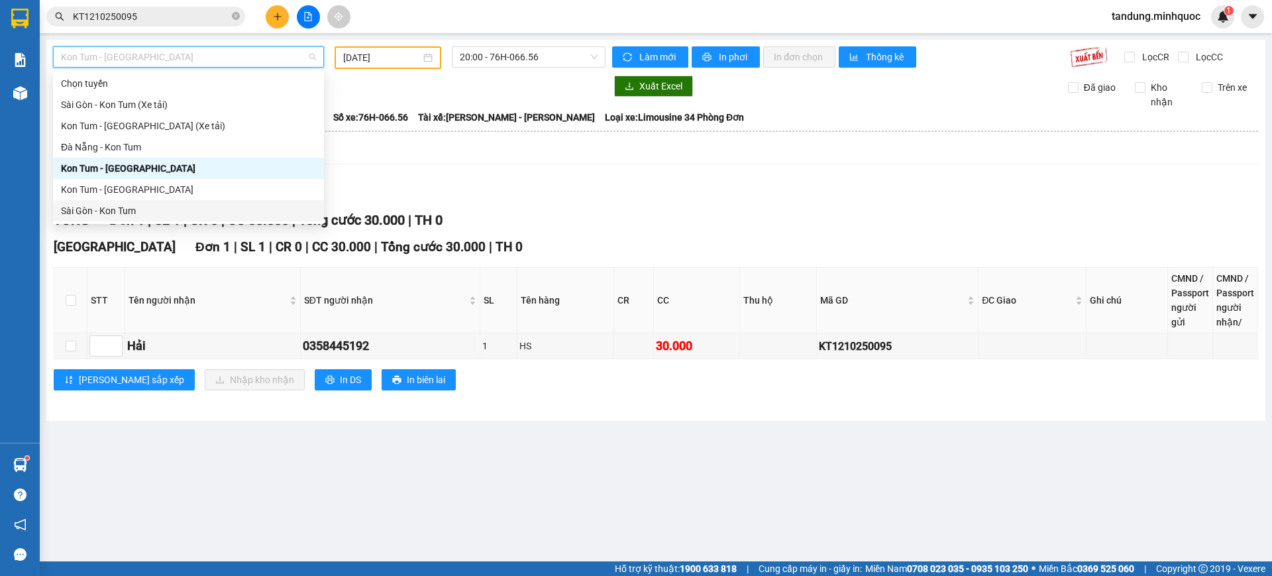
click at [155, 207] on div "Sài Gòn - Kon Tum" at bounding box center [188, 210] width 255 height 15
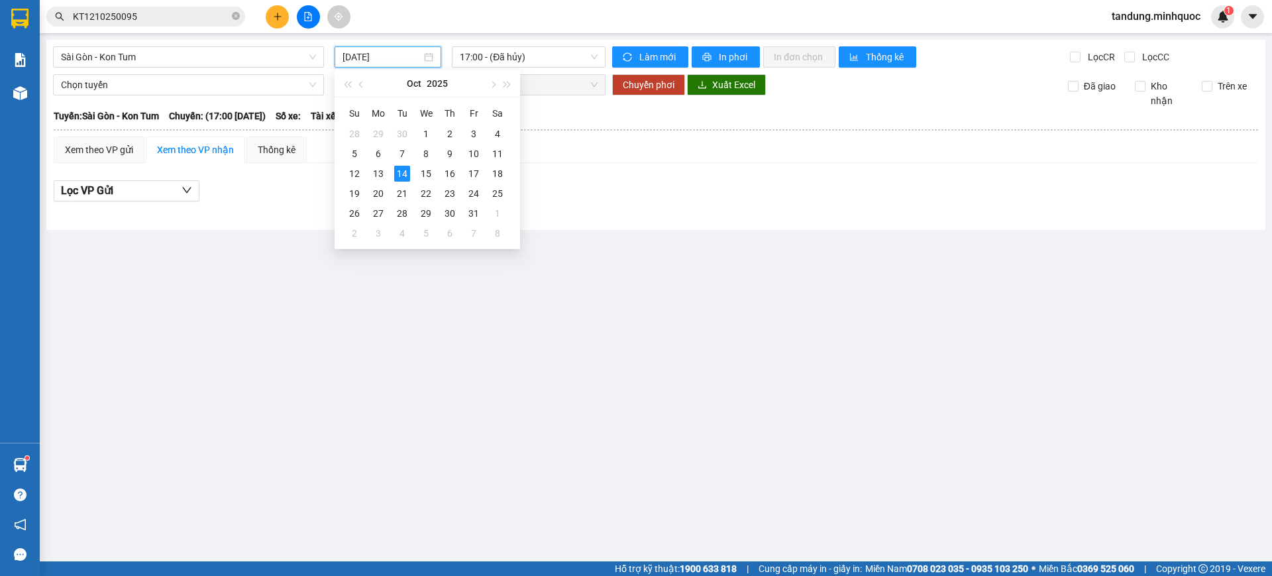
click at [396, 54] on input "[DATE]" at bounding box center [382, 57] width 79 height 15
click at [370, 169] on div "13" at bounding box center [378, 174] width 16 height 16
type input "13/10/2025"
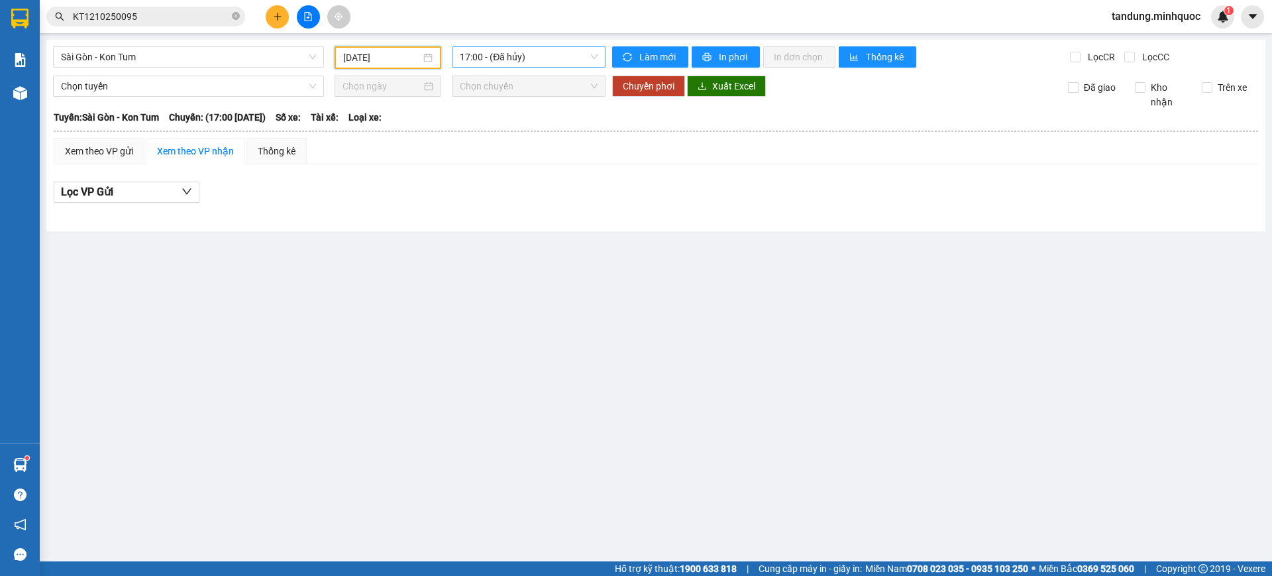
click at [547, 55] on span "17:00 - (Đã hủy)" at bounding box center [529, 57] width 138 height 20
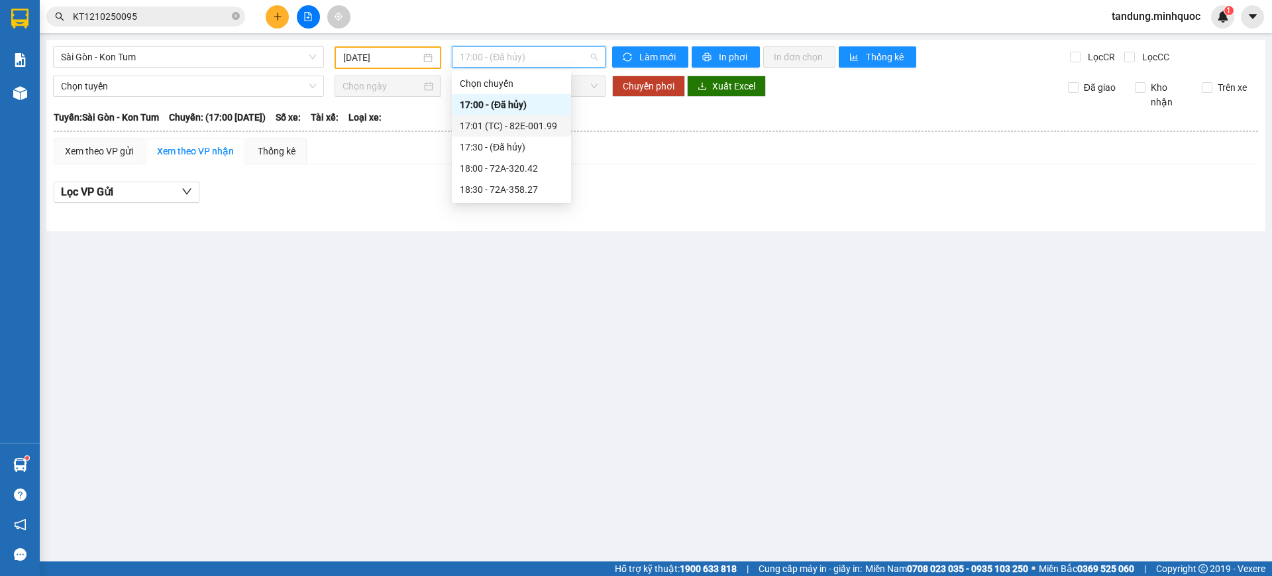
click at [546, 126] on div "17:01 (TC) - 82E-001.99" at bounding box center [511, 126] width 103 height 15
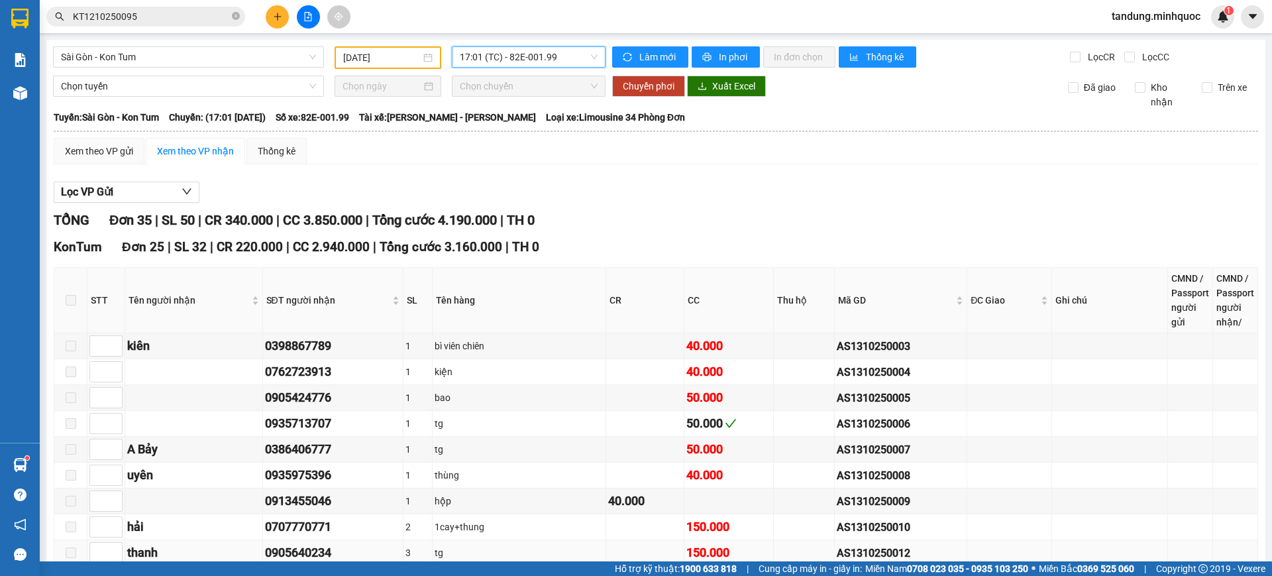
click at [309, 543] on div "0905640234" at bounding box center [333, 552] width 136 height 19
click at [235, 17] on icon "close-circle" at bounding box center [236, 16] width 8 height 8
click at [170, 16] on input "text" at bounding box center [151, 16] width 156 height 15
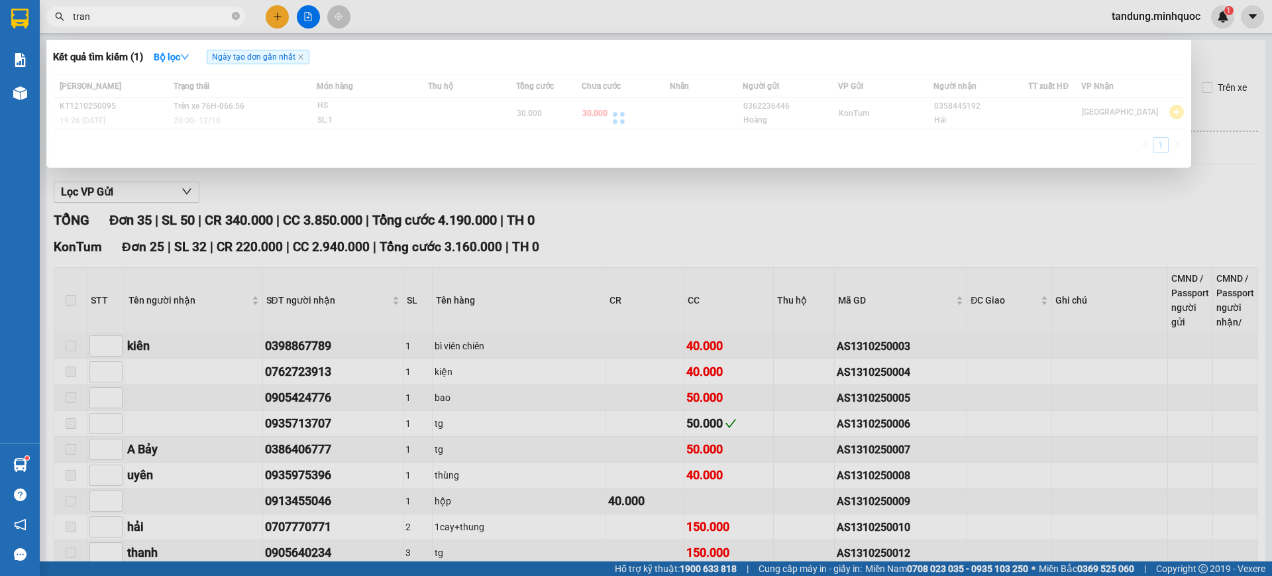
type input "trang"
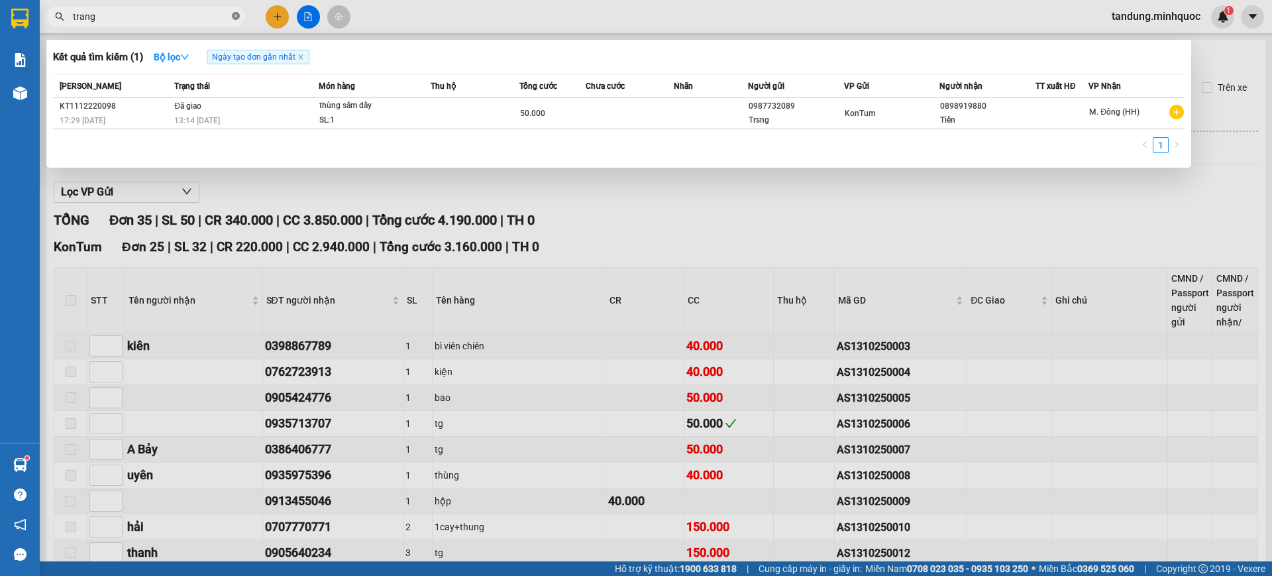
click at [237, 14] on icon "close-circle" at bounding box center [236, 16] width 8 height 8
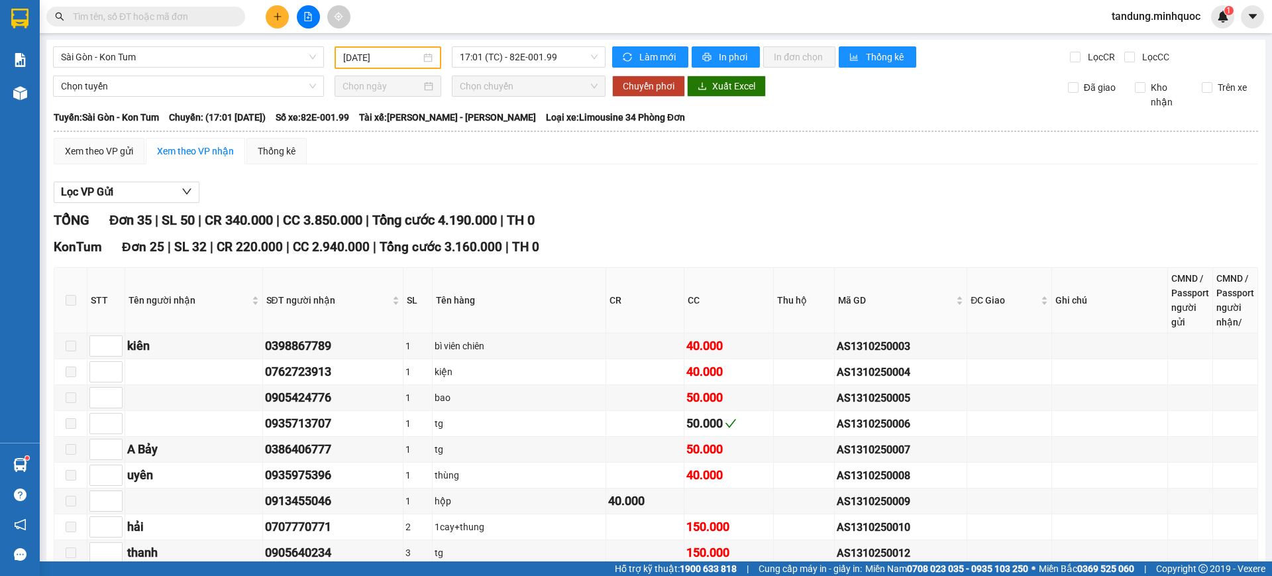
click at [185, 14] on input "text" at bounding box center [151, 16] width 156 height 15
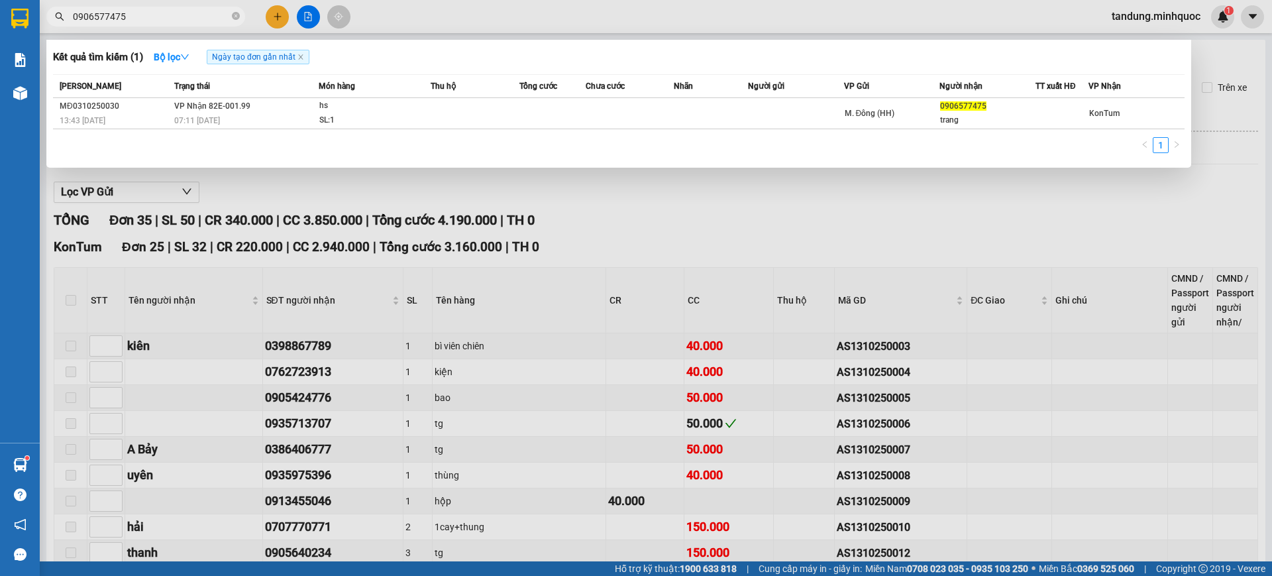
type input "0906577475"
click at [395, 124] on div "SL: 1" at bounding box center [368, 120] width 99 height 15
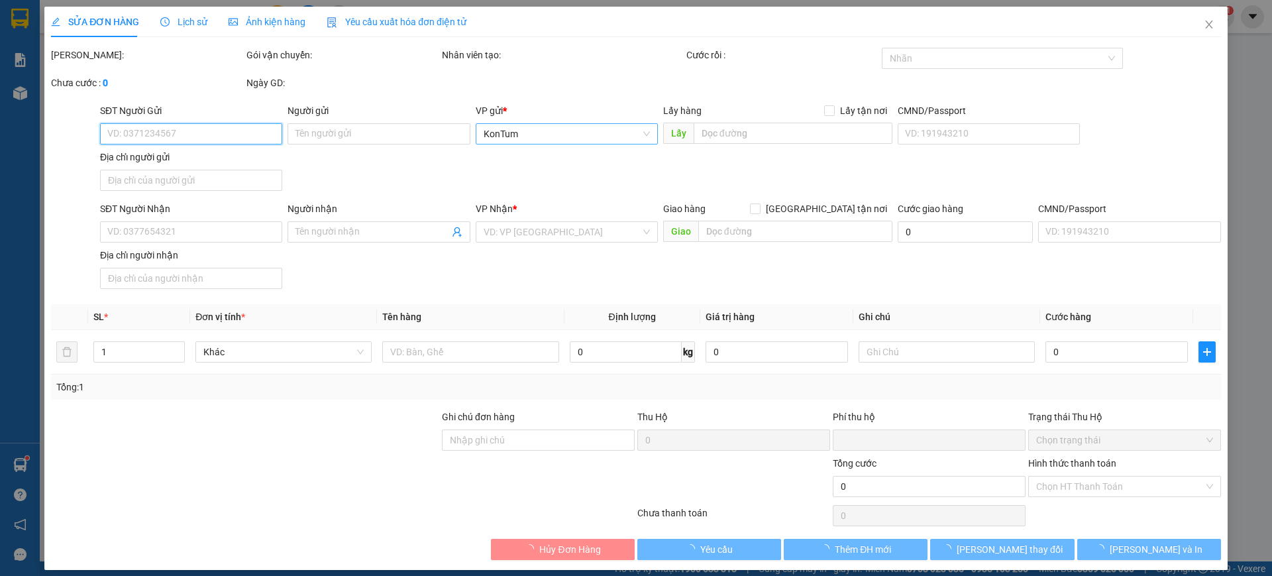
type input "0906577475"
type input "trang"
type input "0"
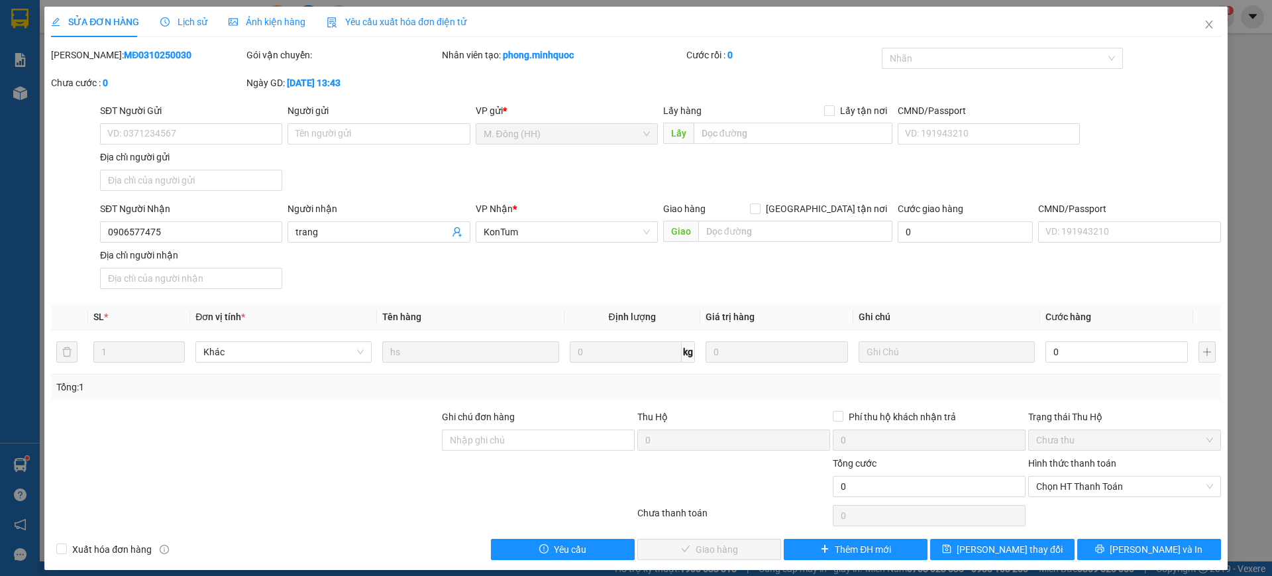
click at [187, 26] on span "Lịch sử" at bounding box center [183, 22] width 47 height 11
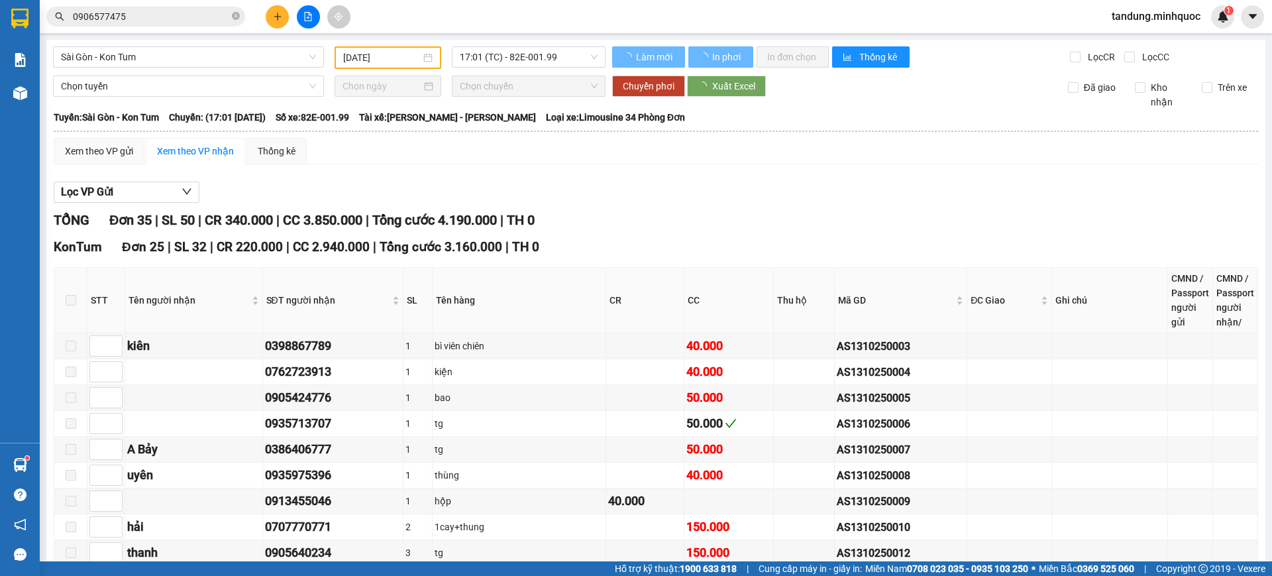
click at [175, 11] on input "0906577475" at bounding box center [151, 16] width 156 height 15
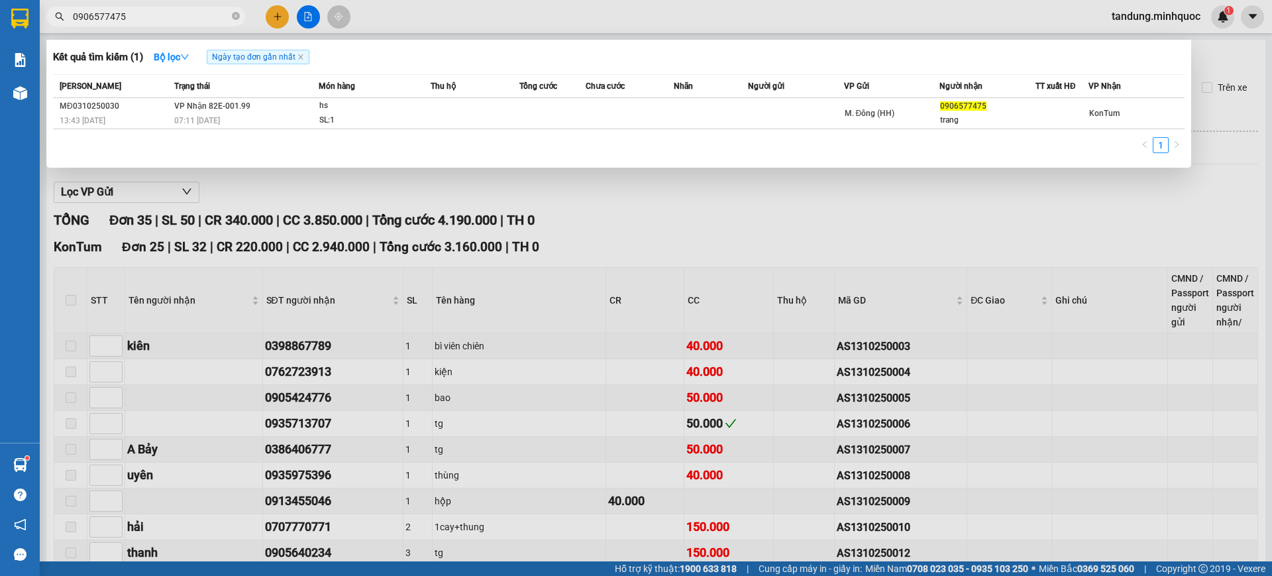
click at [175, 11] on input "0906577475" at bounding box center [151, 16] width 156 height 15
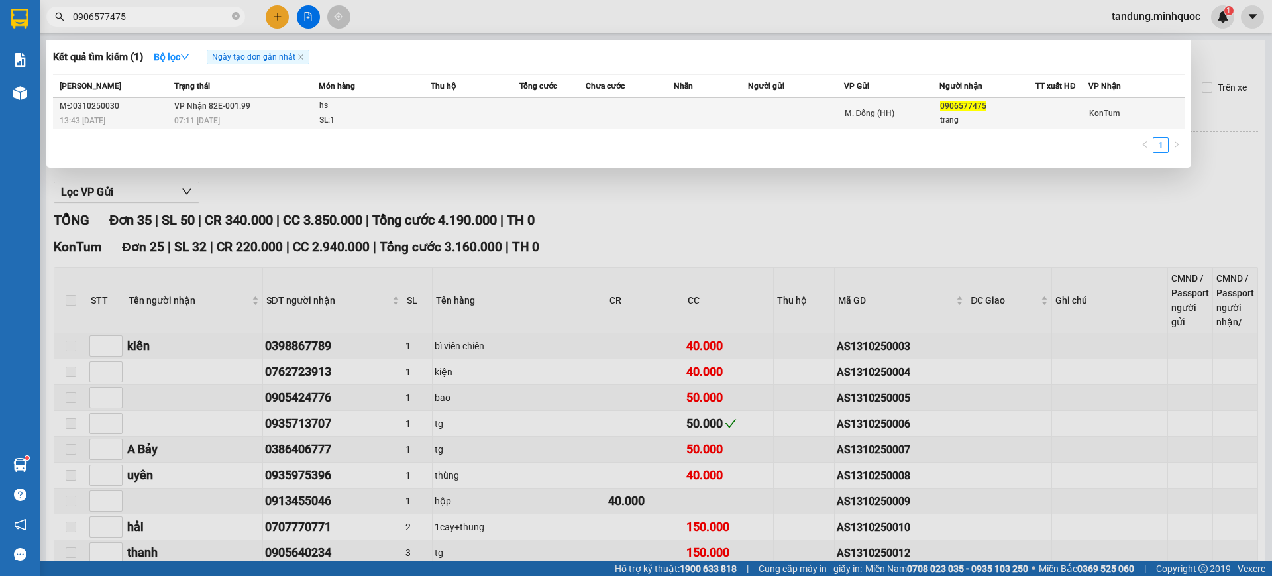
click at [483, 116] on td at bounding box center [475, 113] width 89 height 31
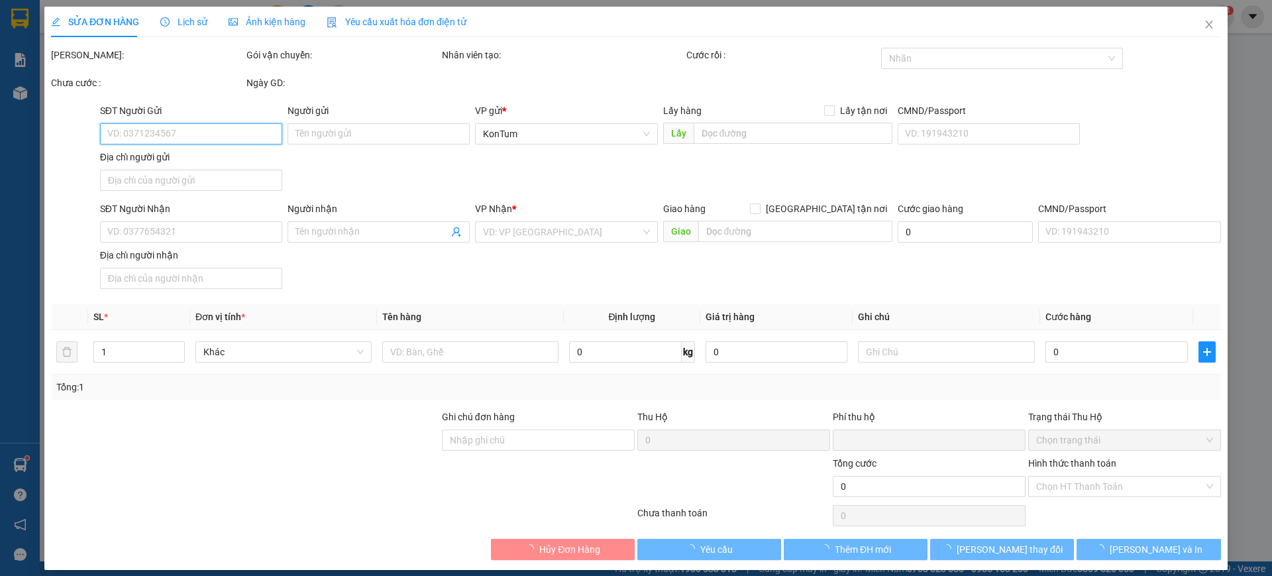
type input "0906577475"
type input "trang"
type input "0"
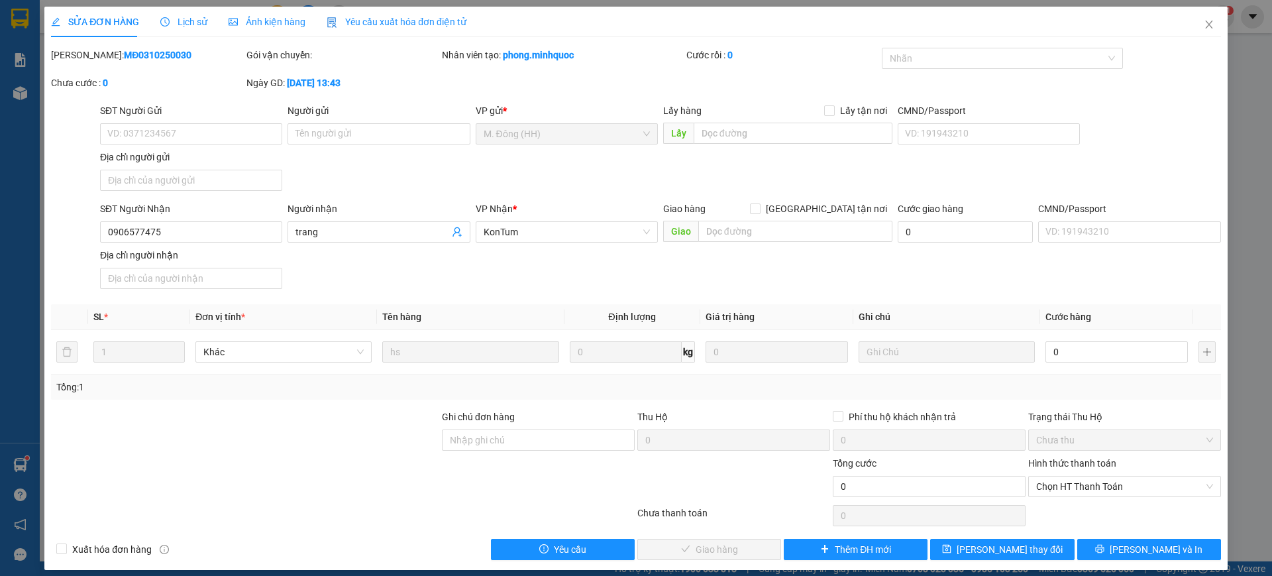
click at [188, 17] on span "Lịch sử" at bounding box center [183, 22] width 47 height 11
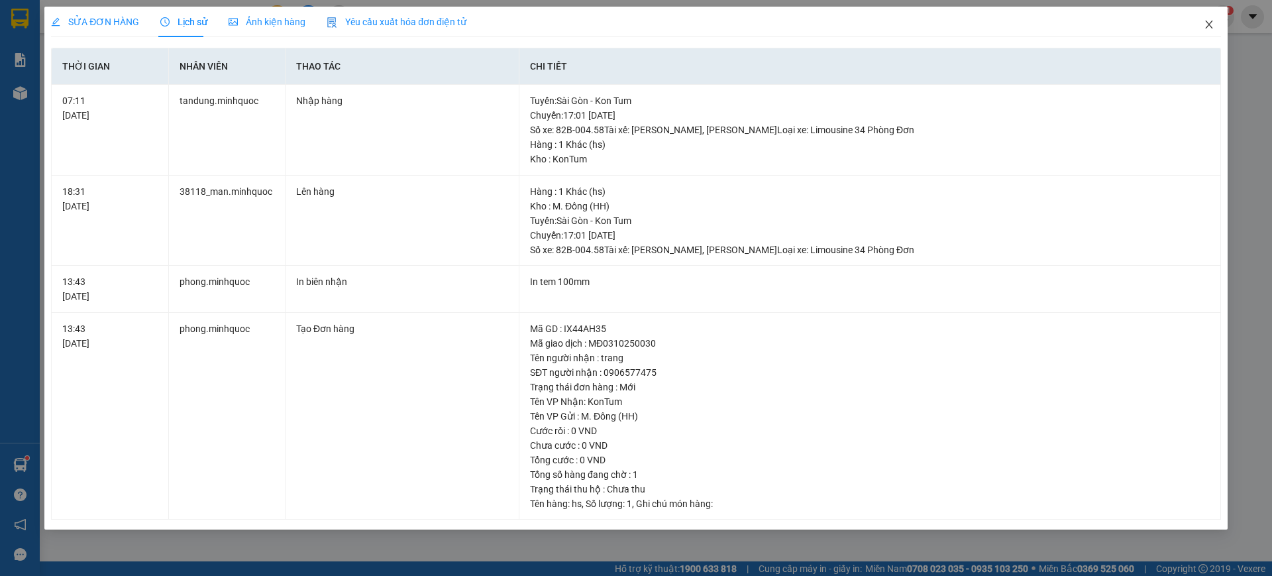
click at [1204, 28] on icon "close" at bounding box center [1209, 24] width 11 height 11
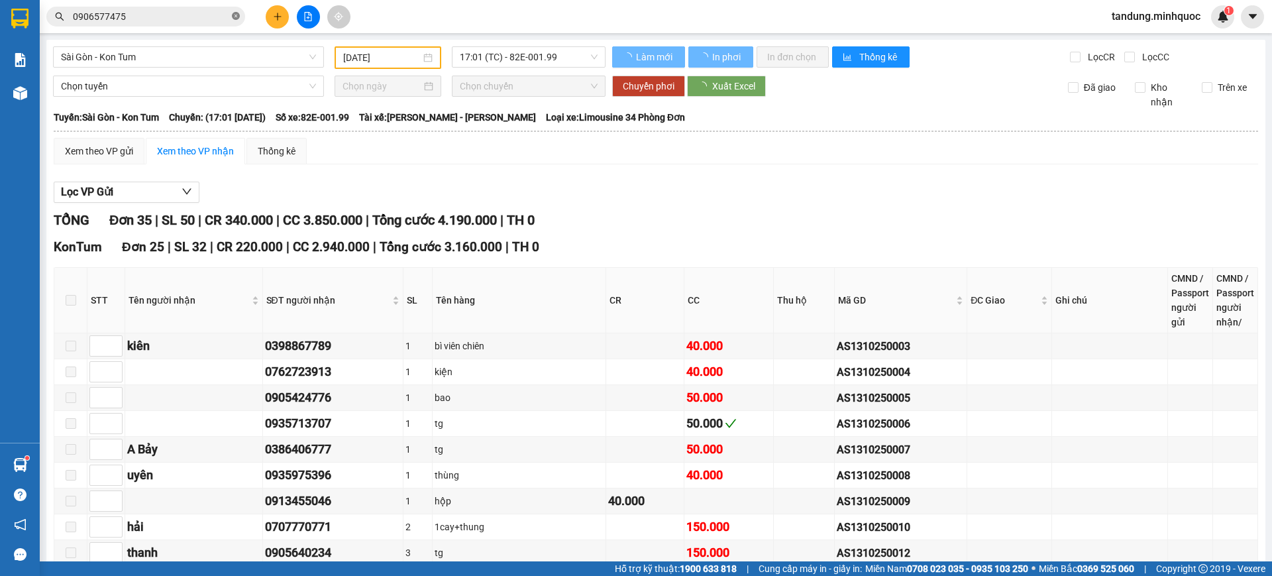
click at [235, 15] on icon "close-circle" at bounding box center [236, 16] width 8 height 8
click at [225, 15] on input "text" at bounding box center [151, 16] width 156 height 15
paste input "0906577475"
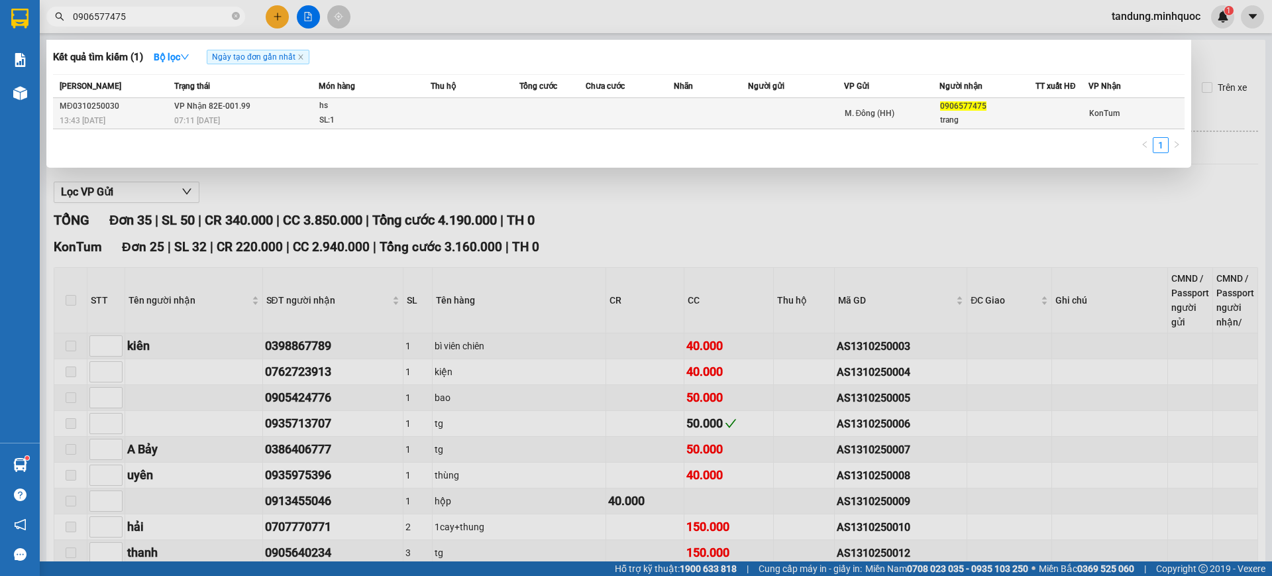
type input "0906577475"
click at [469, 116] on td at bounding box center [475, 113] width 89 height 31
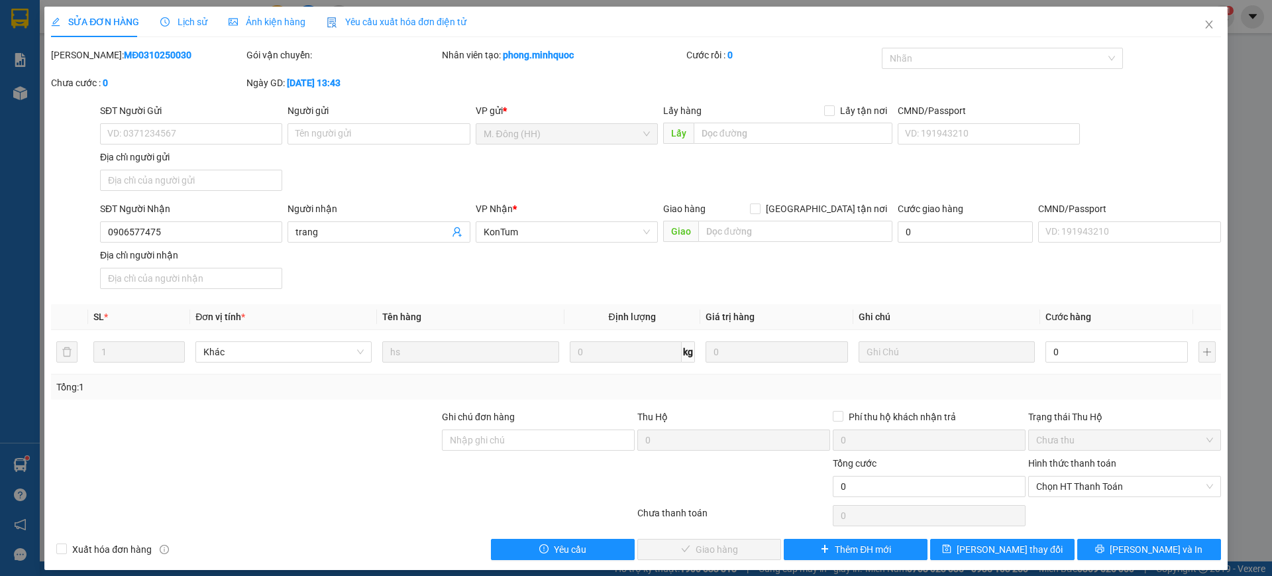
click at [195, 32] on div "Lịch sử" at bounding box center [183, 22] width 47 height 30
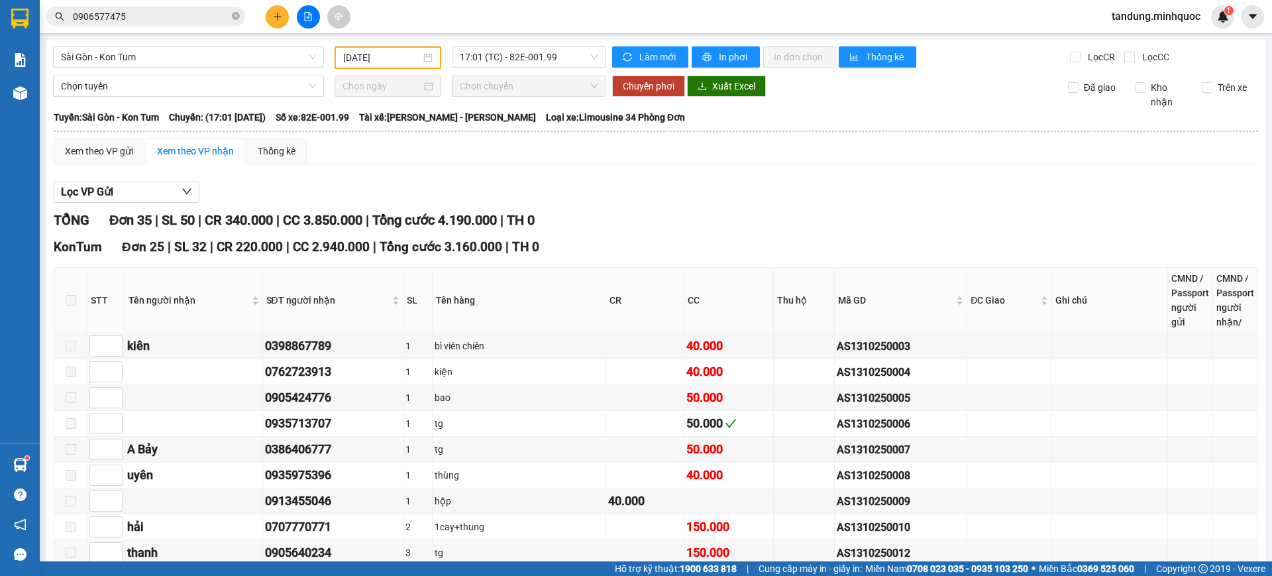
click at [2, 17] on div at bounding box center [20, 21] width 40 height 43
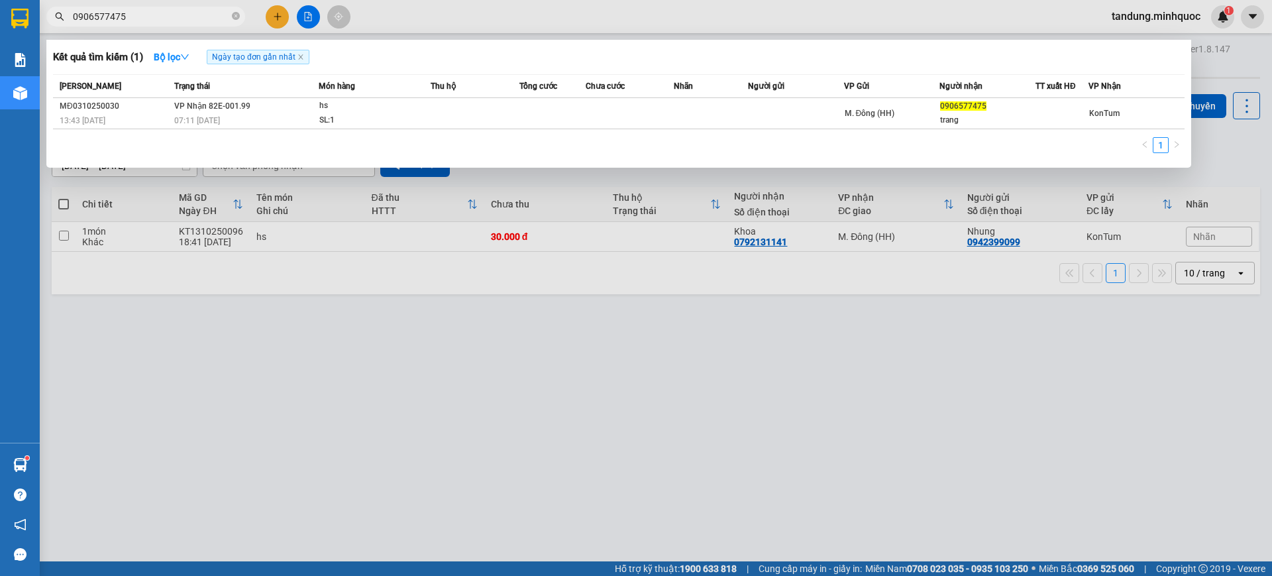
click at [184, 24] on span "0906577475" at bounding box center [145, 17] width 199 height 20
click at [234, 11] on span at bounding box center [236, 17] width 8 height 13
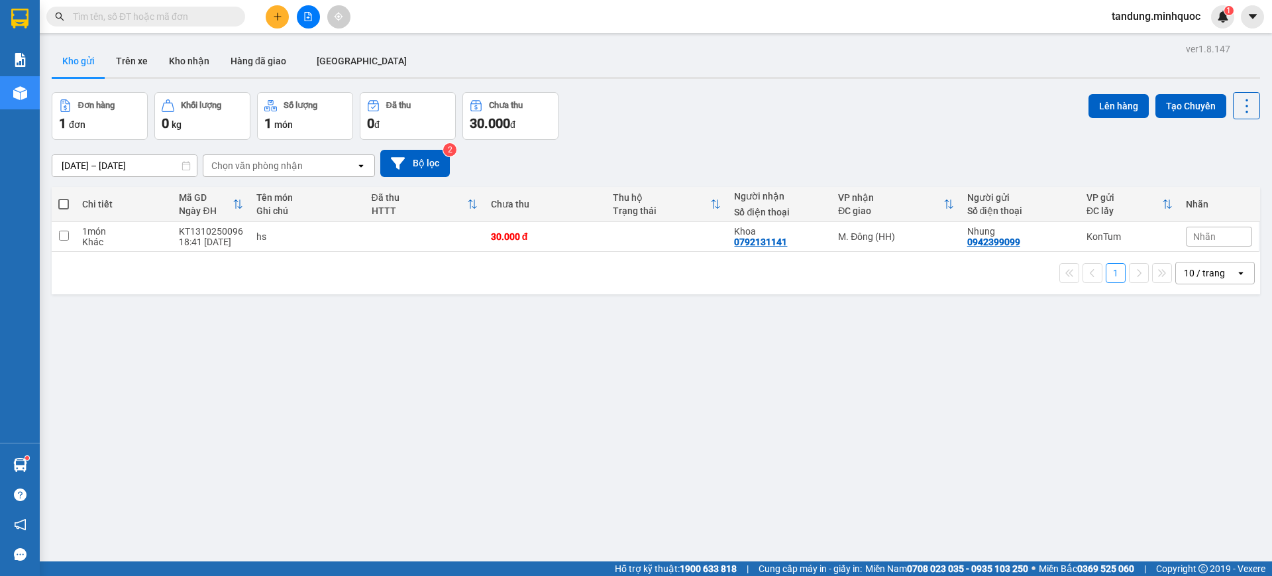
click at [234, 12] on span at bounding box center [236, 16] width 8 height 15
click at [234, 13] on span at bounding box center [236, 16] width 8 height 15
click at [225, 14] on input "text" at bounding box center [151, 16] width 156 height 15
type input "bo"
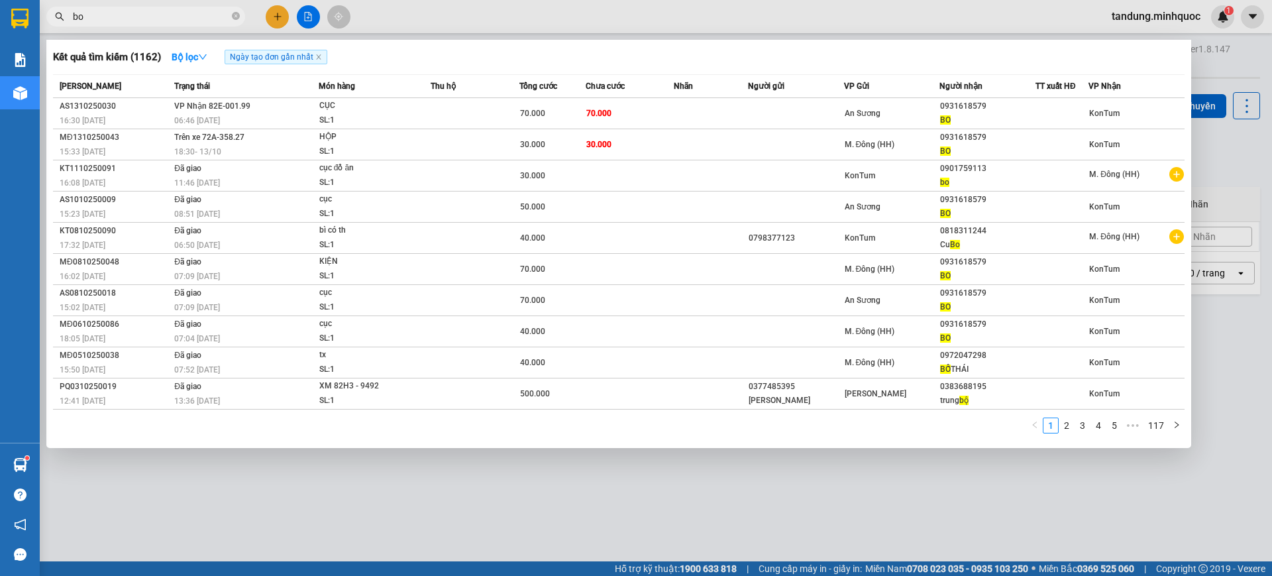
click at [238, 15] on icon "close-circle" at bounding box center [236, 16] width 8 height 8
click at [238, 13] on span at bounding box center [236, 16] width 8 height 15
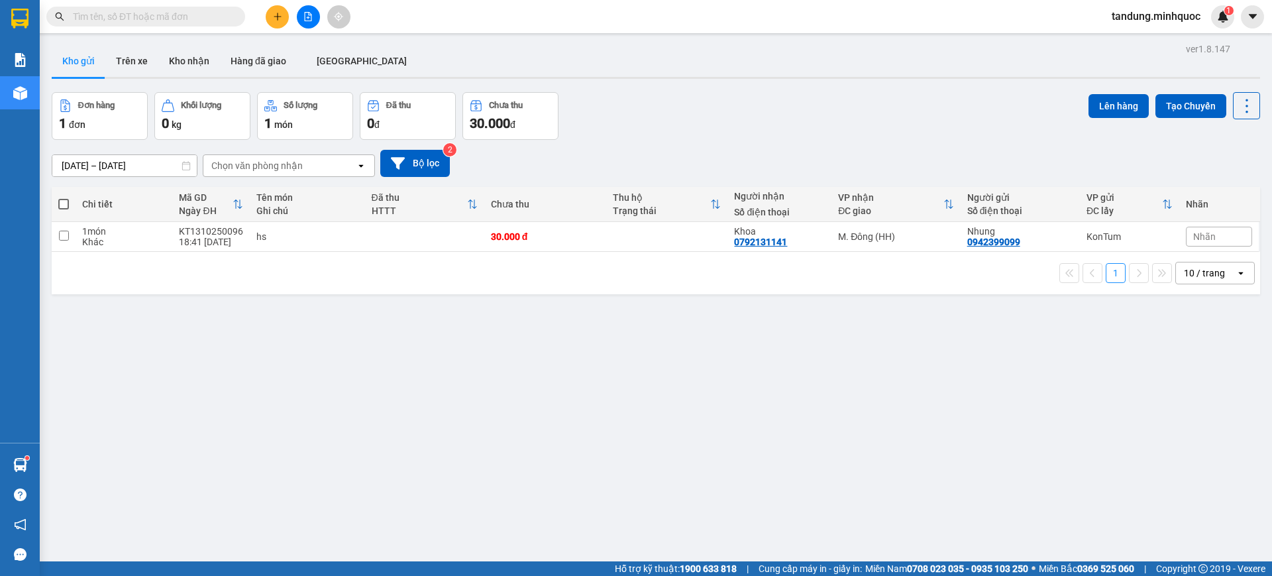
drag, startPoint x: 230, startPoint y: 16, endPoint x: 216, endPoint y: 20, distance: 14.5
click at [227, 17] on span at bounding box center [145, 17] width 199 height 20
click at [216, 20] on input "text" at bounding box center [151, 16] width 156 height 15
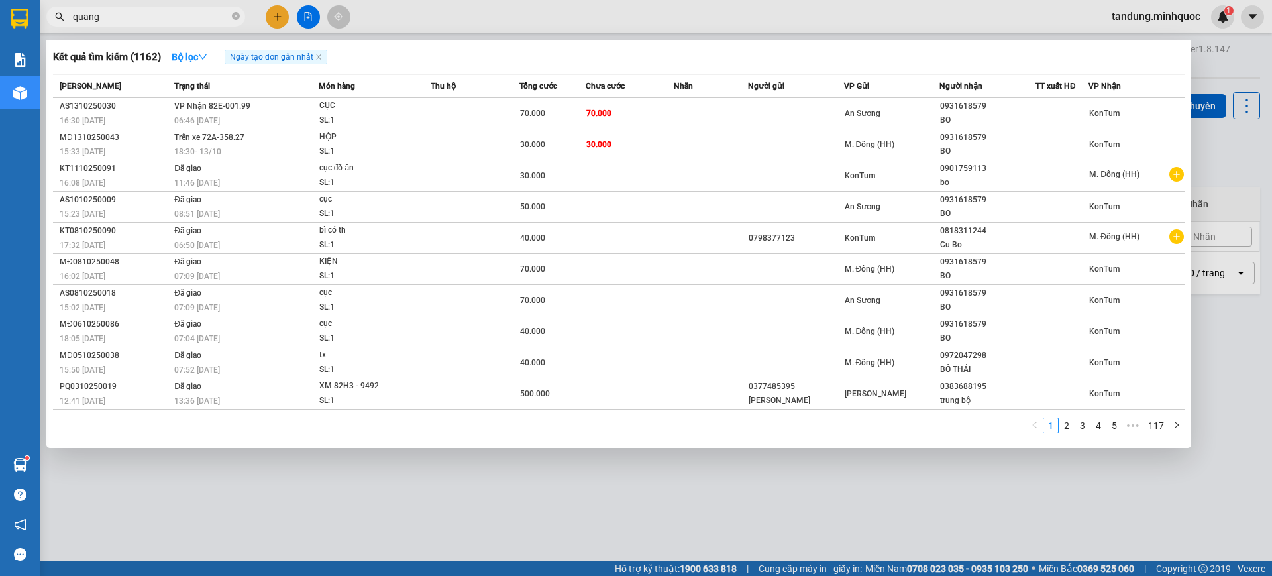
type input "quang"
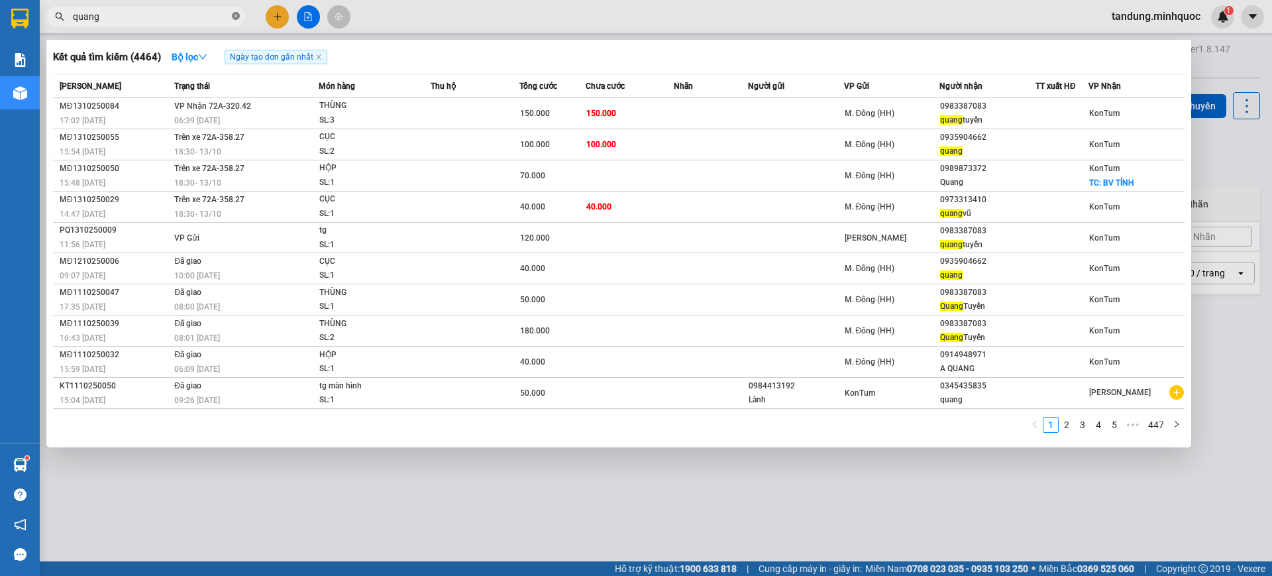
click at [232, 16] on icon "close-circle" at bounding box center [236, 16] width 8 height 8
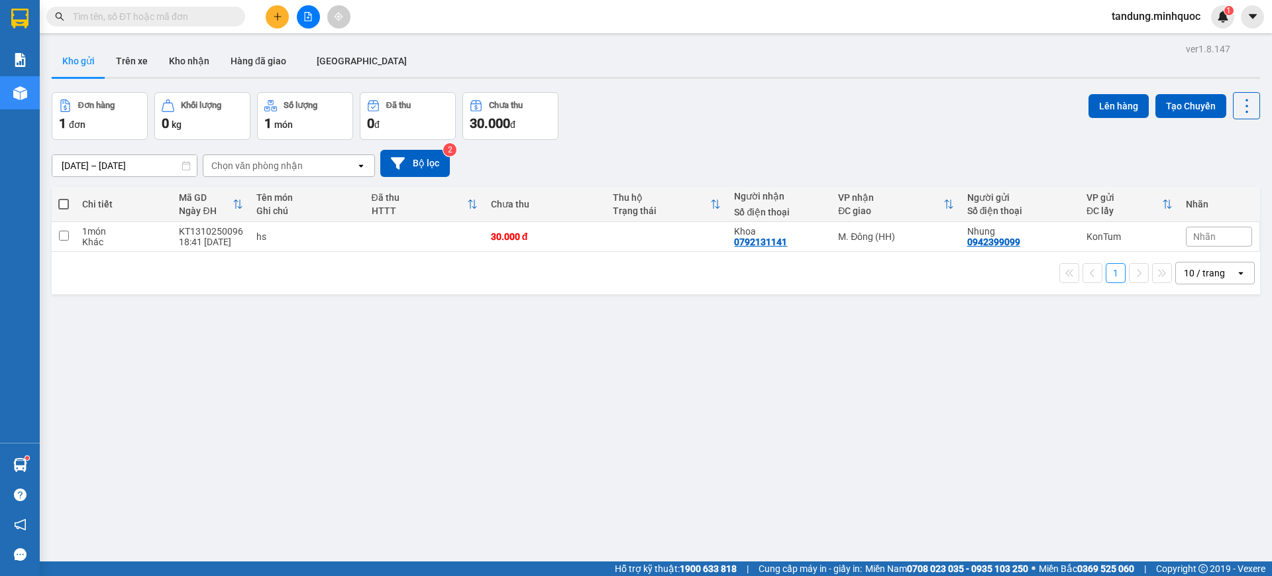
click at [229, 13] on input "text" at bounding box center [151, 16] width 156 height 15
click at [229, 15] on input "text" at bounding box center [151, 16] width 156 height 15
click at [309, 13] on icon "file-add" at bounding box center [307, 16] width 9 height 9
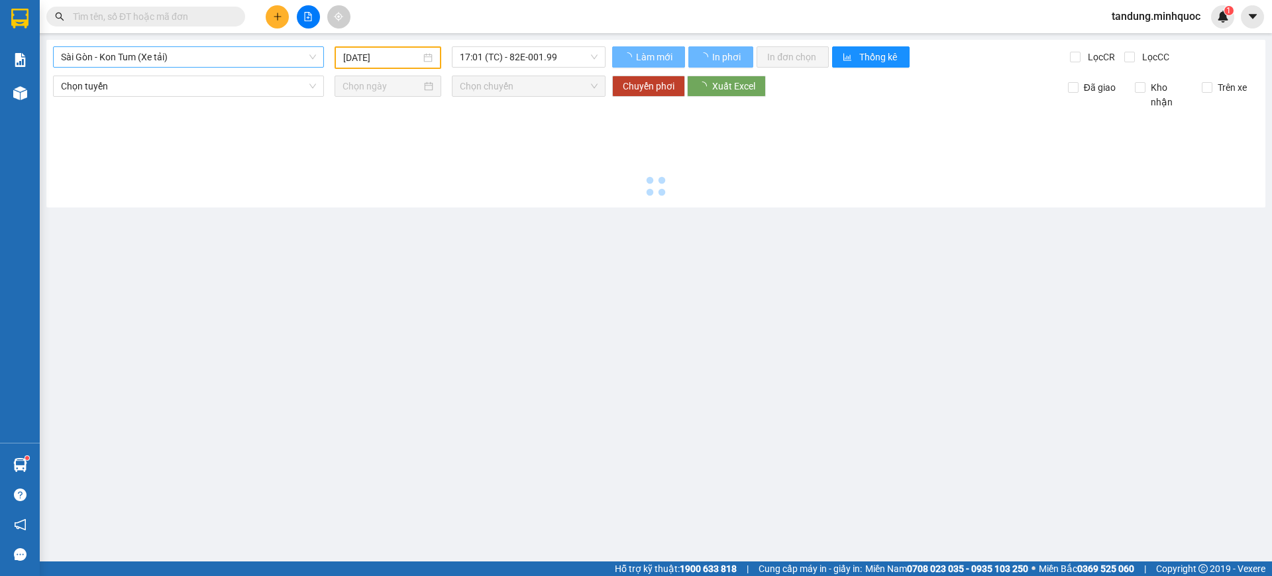
click at [187, 56] on span "Sài Gòn - Kon Tum (Xe tải)" at bounding box center [188, 57] width 255 height 20
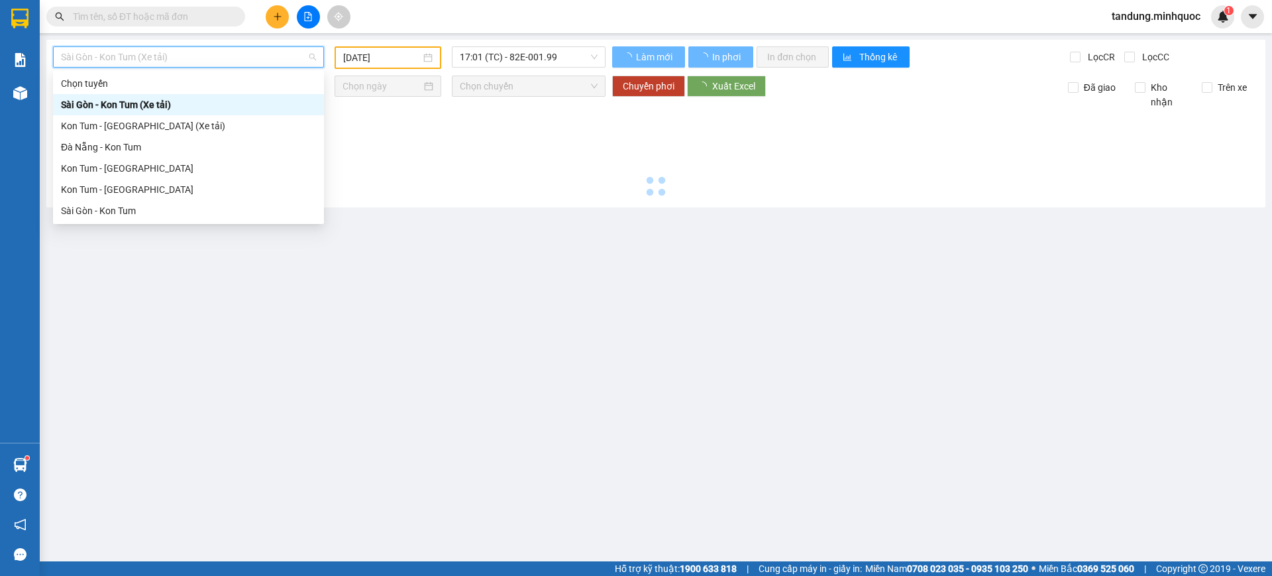
type input "[DATE]"
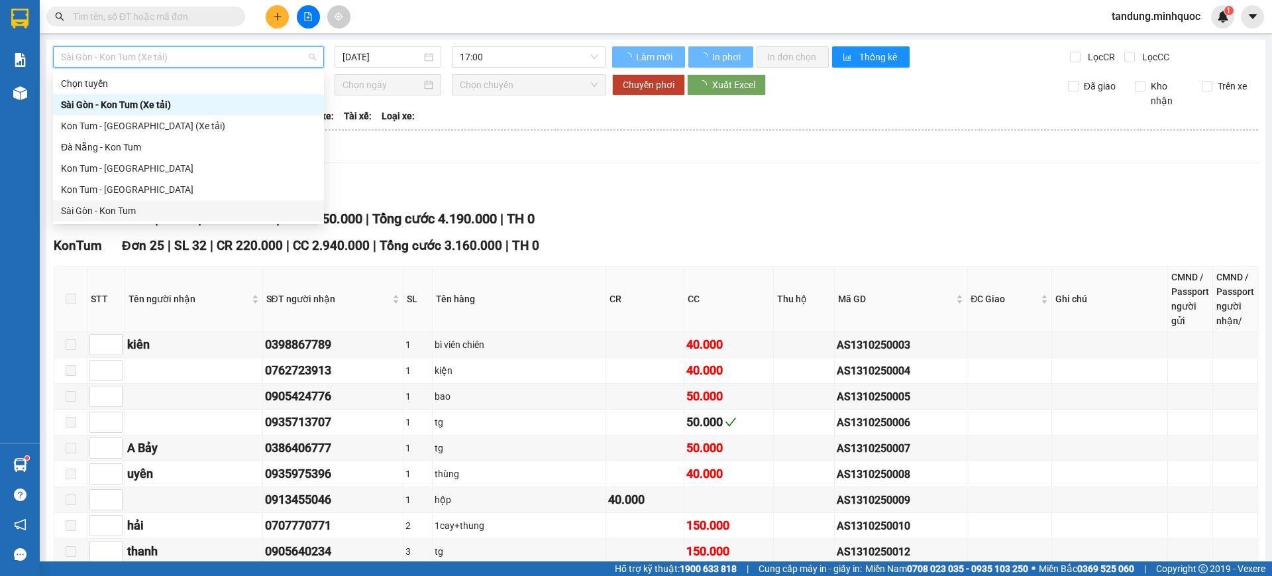
click at [1146, 10] on span "tandung.minhquoc" at bounding box center [1156, 16] width 110 height 17
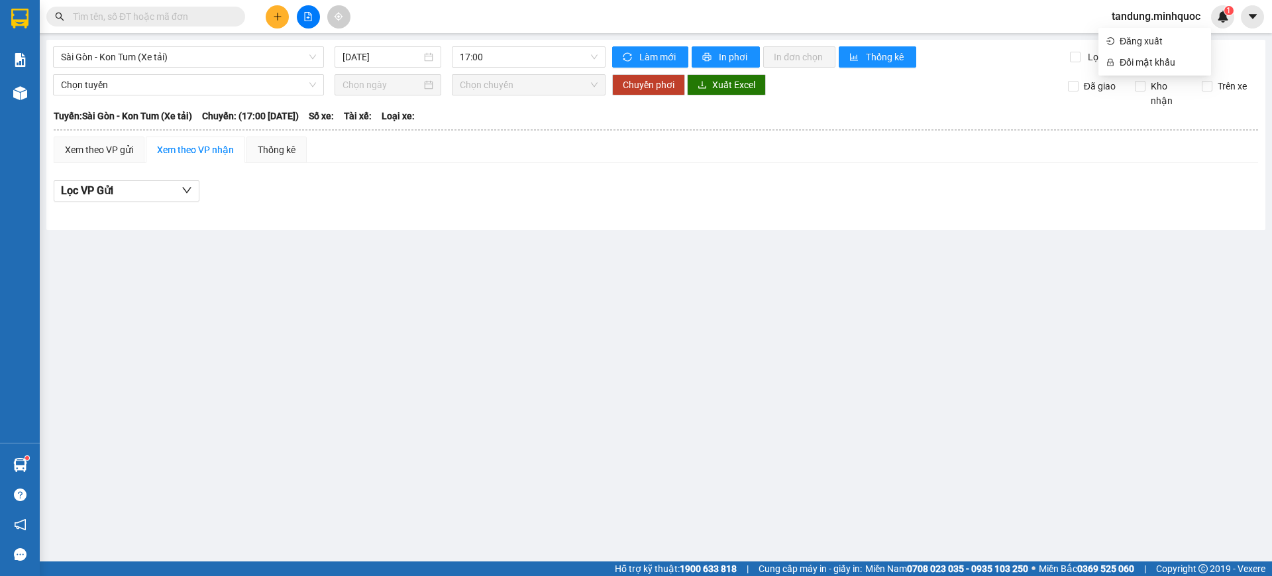
click at [1159, 17] on span "tandung.minhquoc" at bounding box center [1156, 16] width 110 height 17
click at [1148, 34] on main "Sài Gòn - Kon Tum (Xe tải) 14/10/2025 17:00 Làm mới In phơi In đơn chọn Thống k…" at bounding box center [636, 280] width 1272 height 561
click at [1151, 19] on span "tandung.minhquoc" at bounding box center [1156, 16] width 110 height 17
click at [1145, 34] on span "Đăng xuất" at bounding box center [1161, 41] width 83 height 15
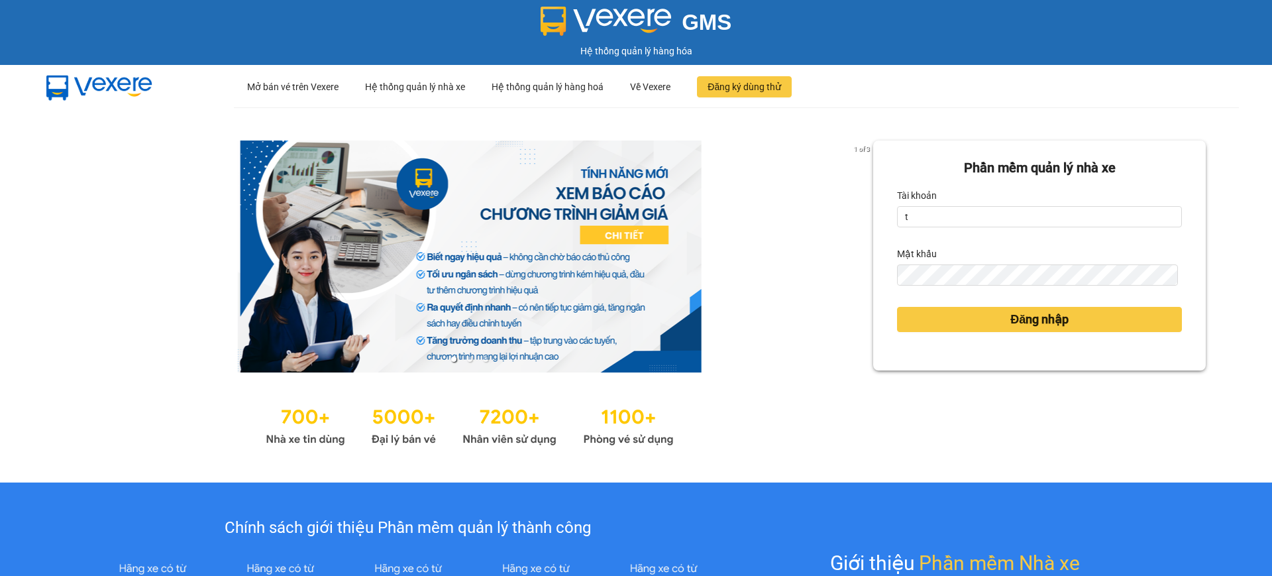
type input "tuyenkt.minhquoc"
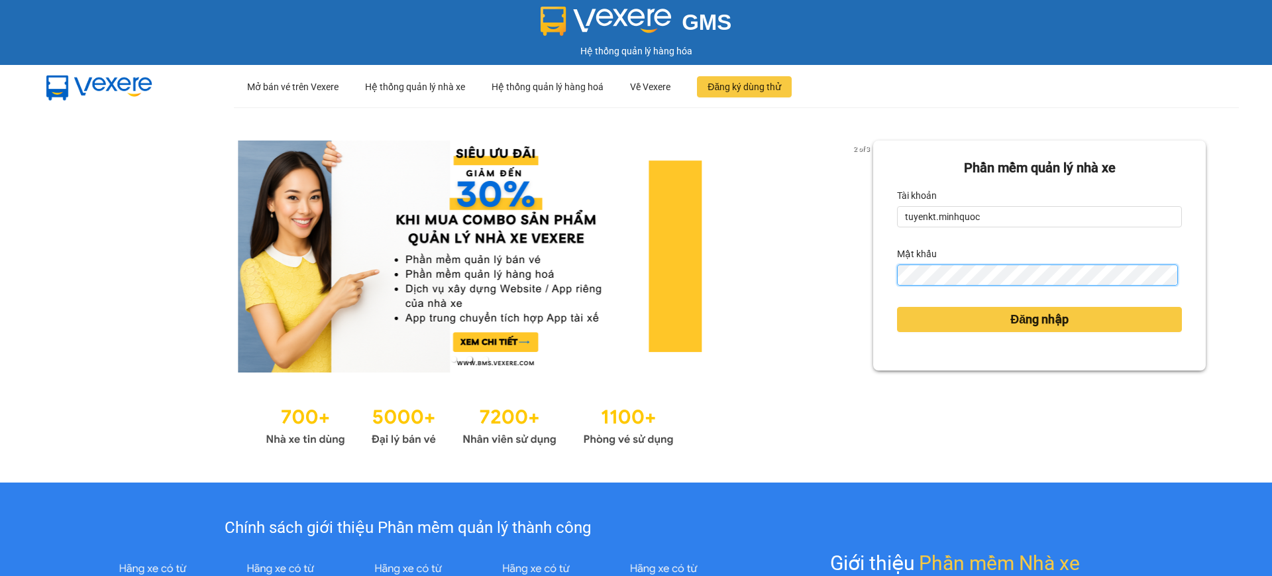
click at [897, 307] on button "Đăng nhập" at bounding box center [1039, 319] width 285 height 25
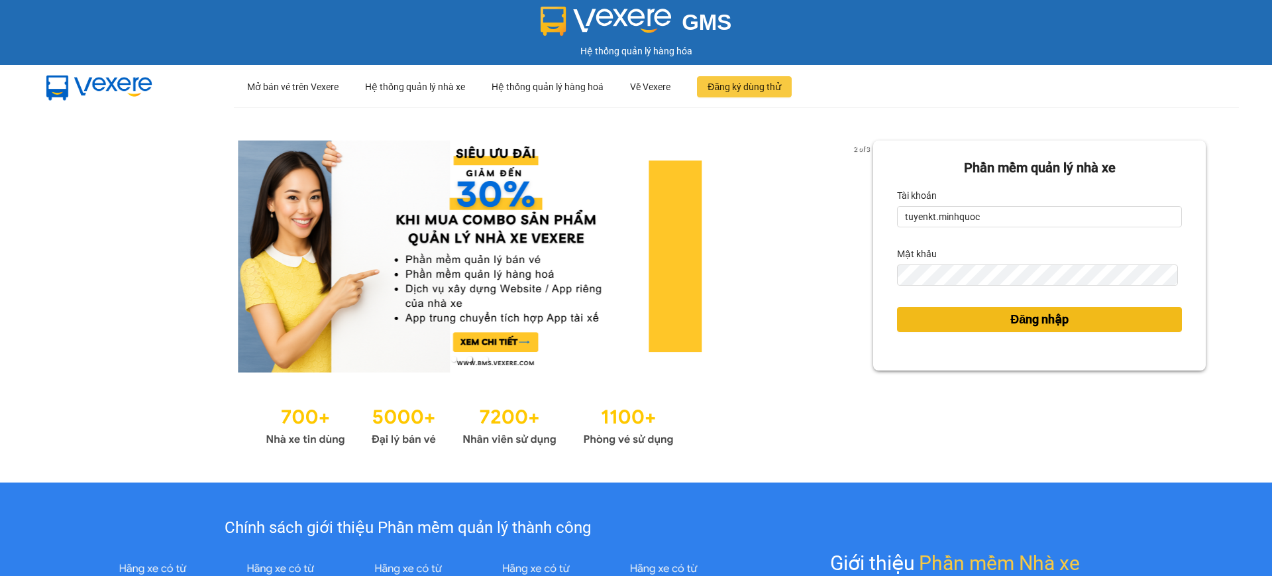
click at [1024, 319] on span "Đăng nhập" at bounding box center [1039, 319] width 58 height 19
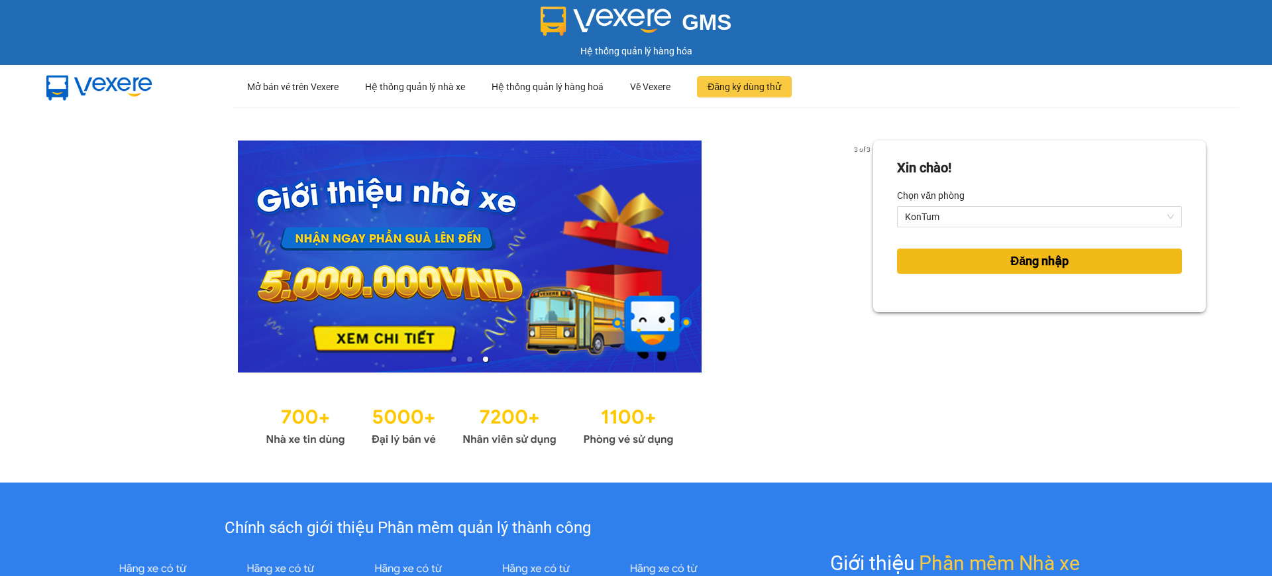
click at [1010, 252] on span "Đăng nhập" at bounding box center [1039, 261] width 58 height 19
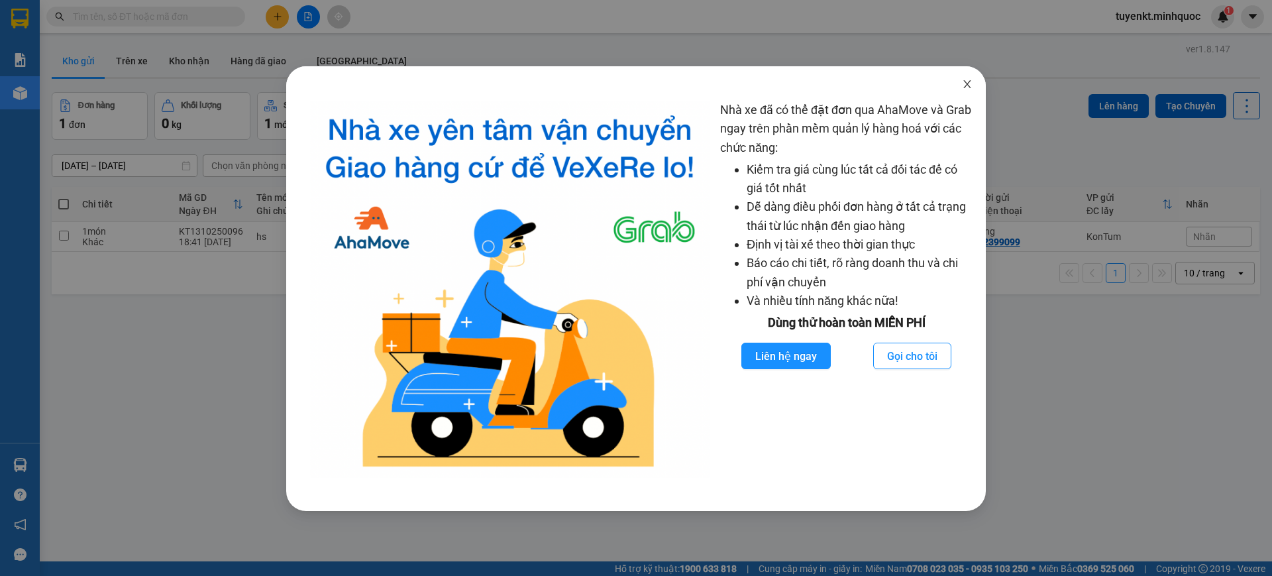
click at [967, 78] on span "Close" at bounding box center [967, 84] width 37 height 37
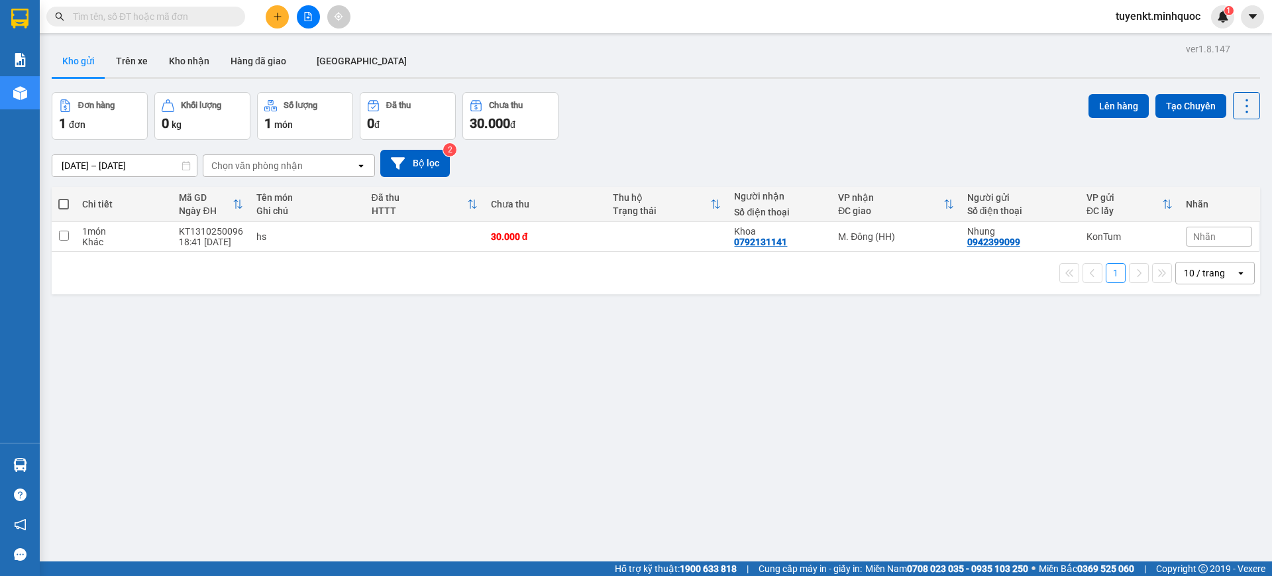
click at [298, 9] on div at bounding box center [307, 16] width 99 height 23
click at [301, 11] on button at bounding box center [308, 16] width 23 height 23
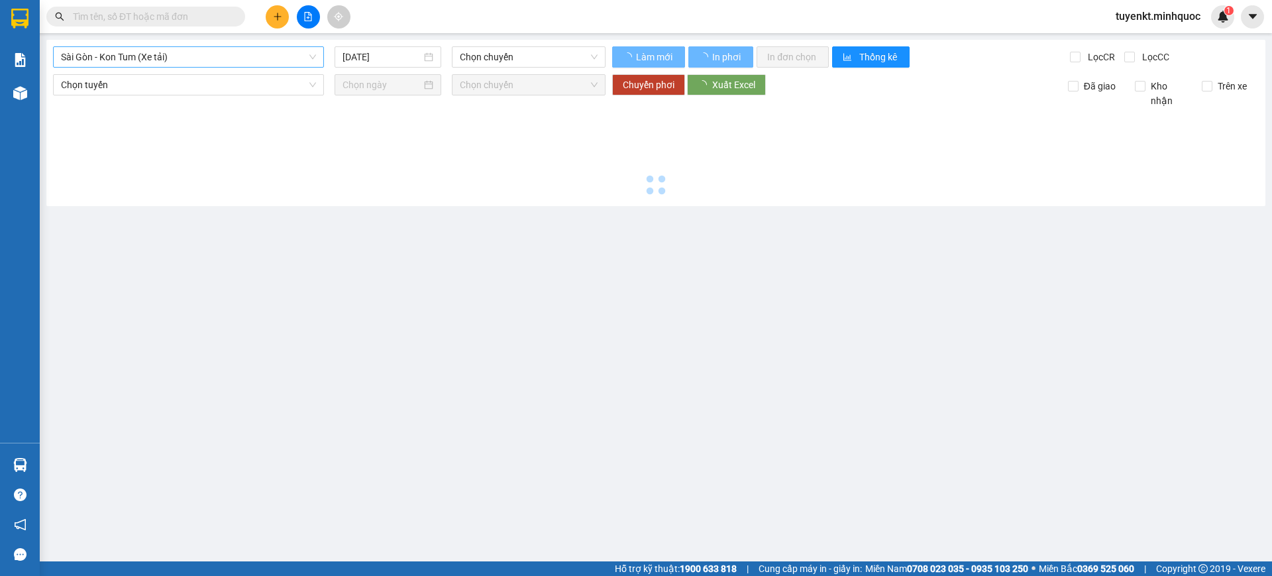
click at [206, 64] on span "Sài Gòn - Kon Tum (Xe tải)" at bounding box center [188, 57] width 255 height 20
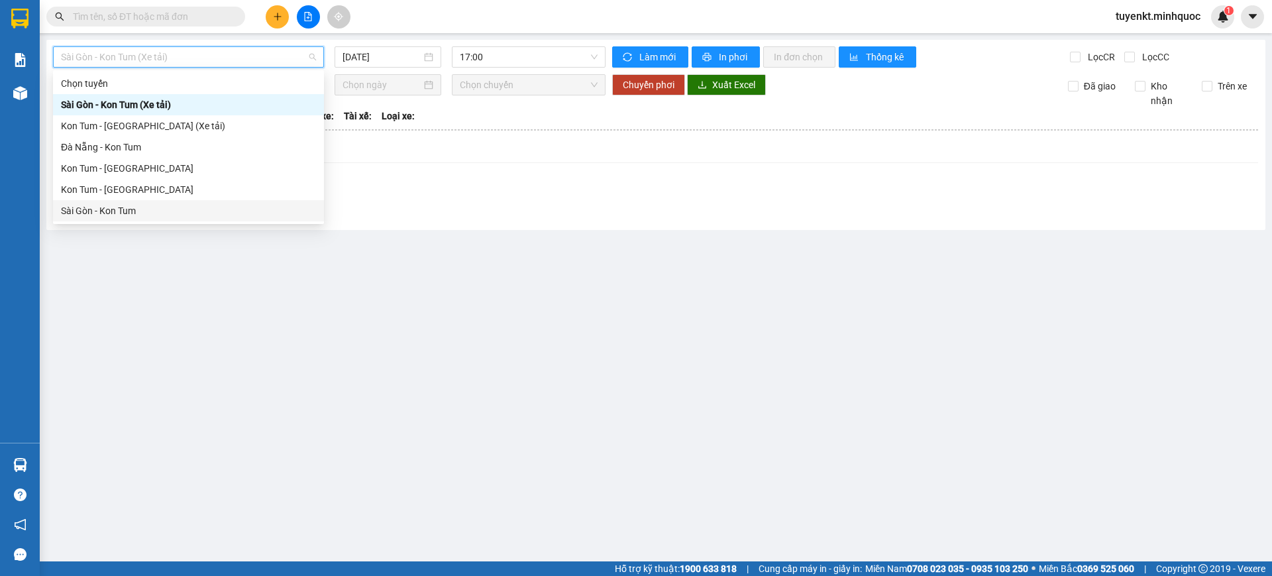
click at [109, 206] on div "Sài Gòn - Kon Tum" at bounding box center [188, 210] width 255 height 15
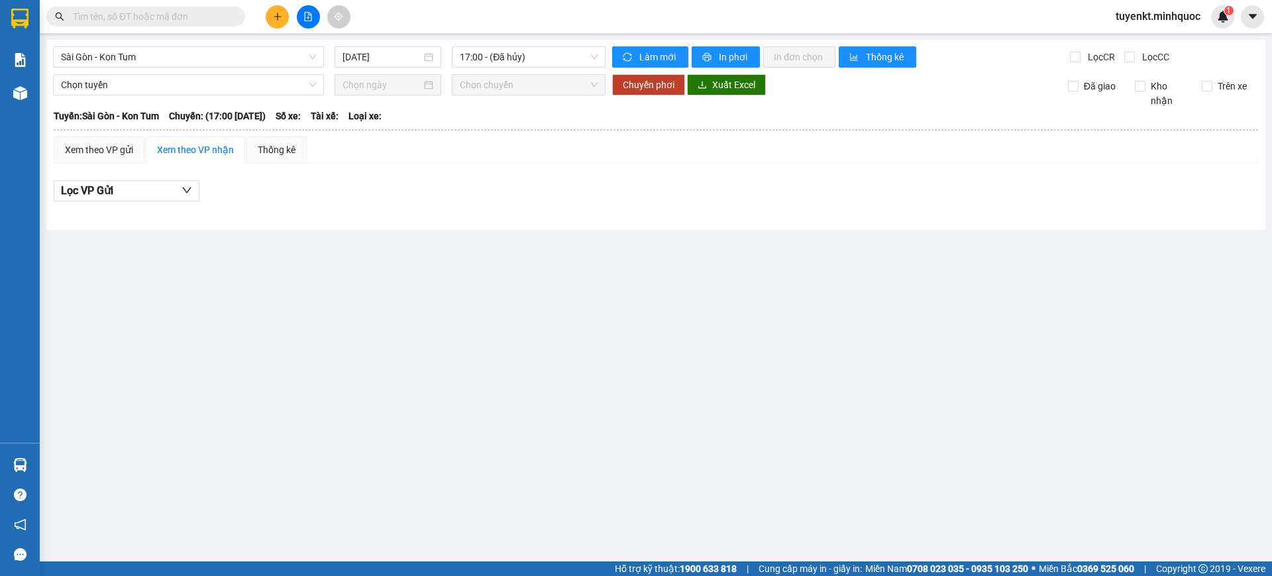
click at [400, 69] on div "Sài Gòn - Kon Tum 14/10/2025 17:00 - (Đã hủy) Làm mới In phơi In đơn chọn Thống…" at bounding box center [655, 135] width 1219 height 190
click at [398, 62] on input "[DATE]" at bounding box center [382, 57] width 79 height 15
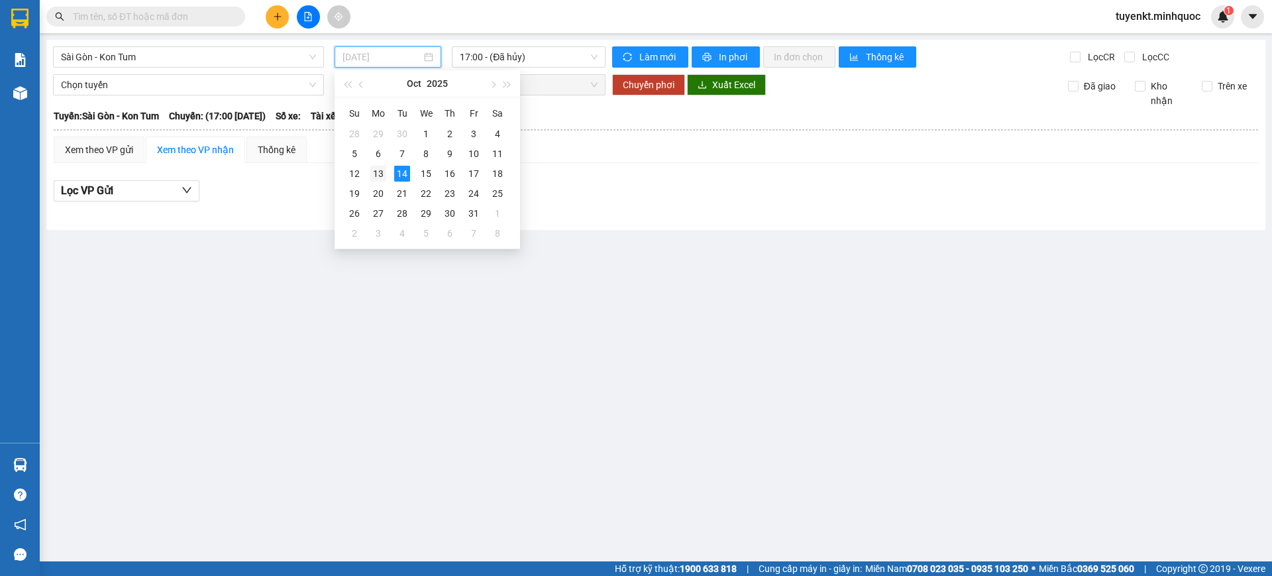
click at [381, 166] on div "13" at bounding box center [378, 174] width 16 height 16
type input "[DATE]"
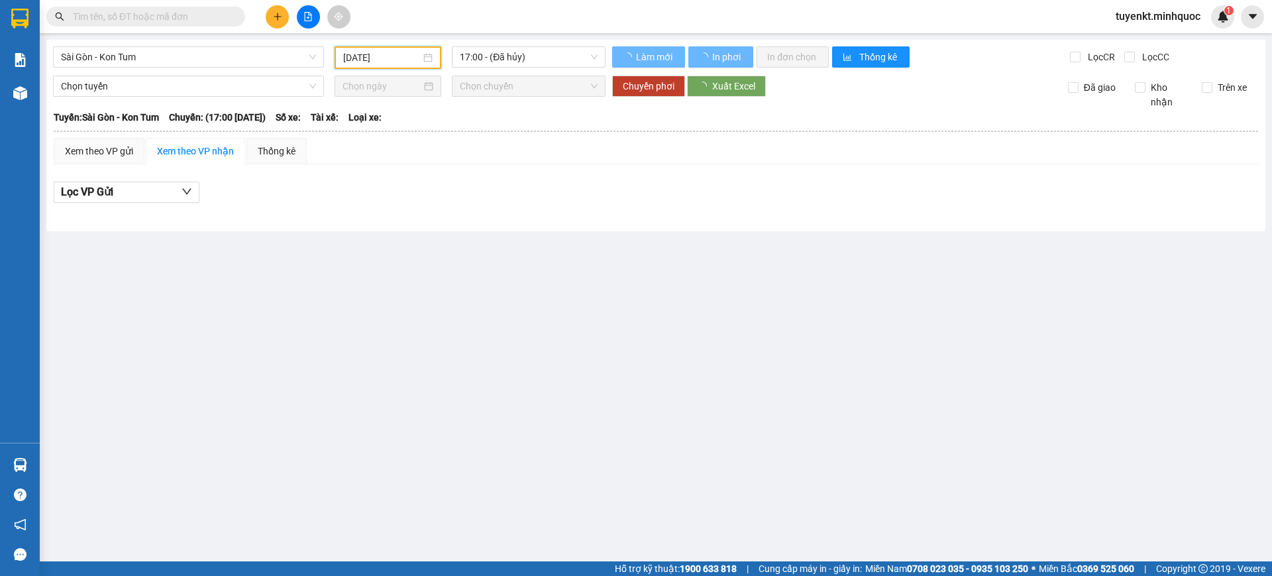
click at [526, 68] on div "Sài Gòn - Kon Tum 13/10/2025 17:00 - (Đã hủy) Làm mới In phơi In đơn chọn Thống…" at bounding box center [655, 135] width 1219 height 191
click at [531, 70] on div "Sài Gòn - Kon Tum 13/10/2025 17:00 - (Đã hủy) Làm mới In phơi In đơn chọn Thống…" at bounding box center [655, 135] width 1219 height 191
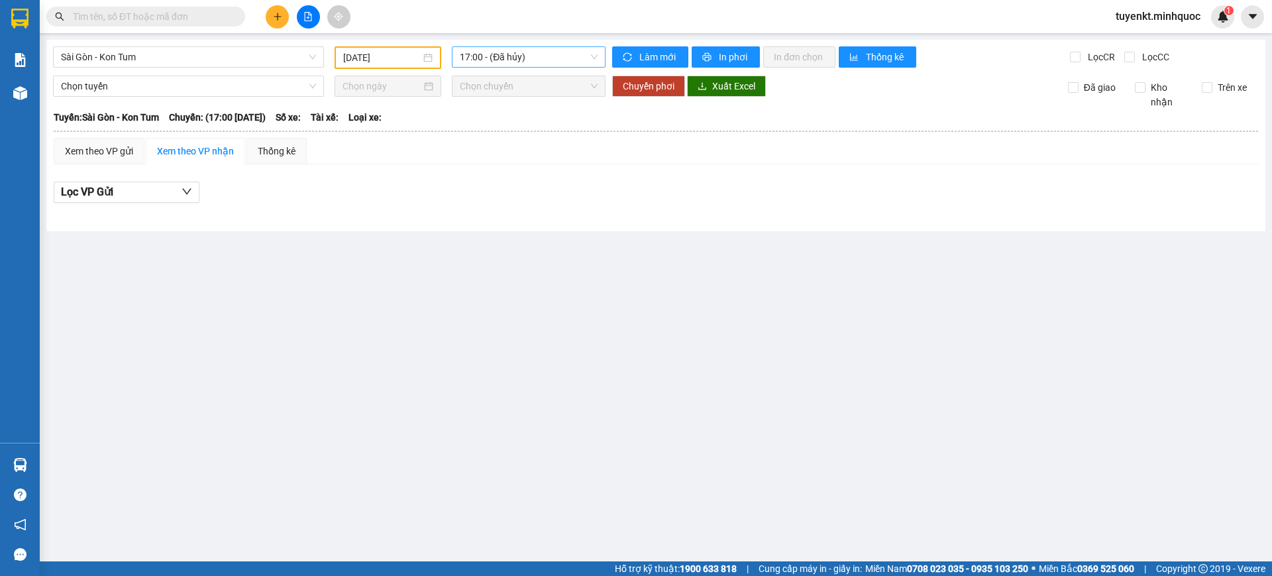
click at [537, 58] on span "17:00 - (Đã hủy)" at bounding box center [529, 57] width 138 height 20
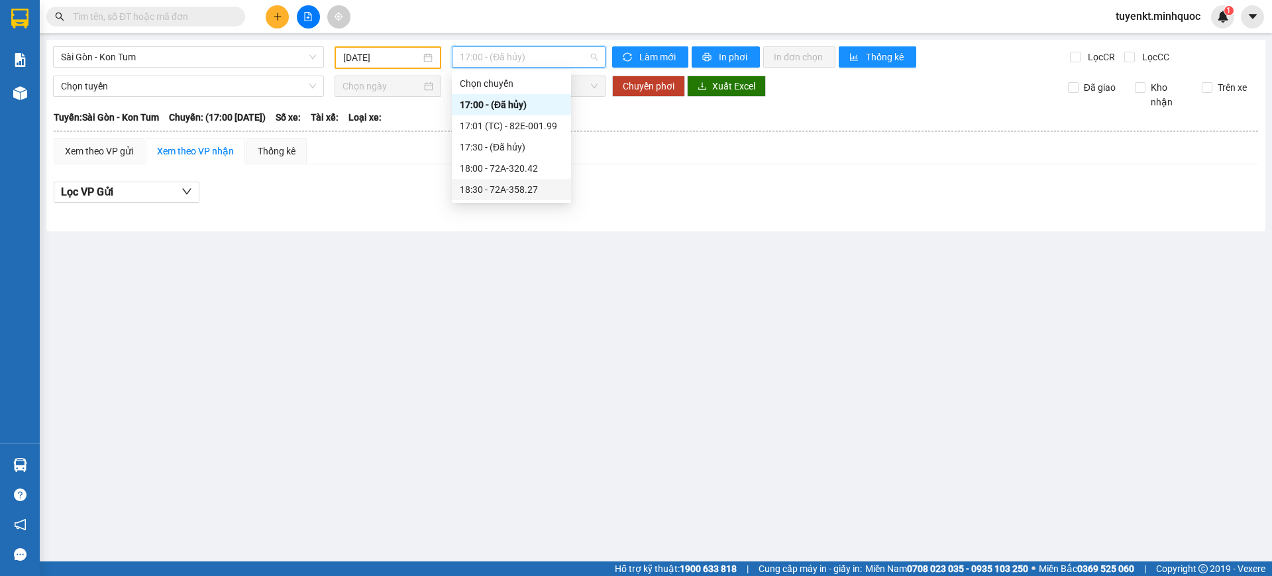
click at [505, 184] on div "18:30 - 72A-358.27" at bounding box center [511, 189] width 103 height 15
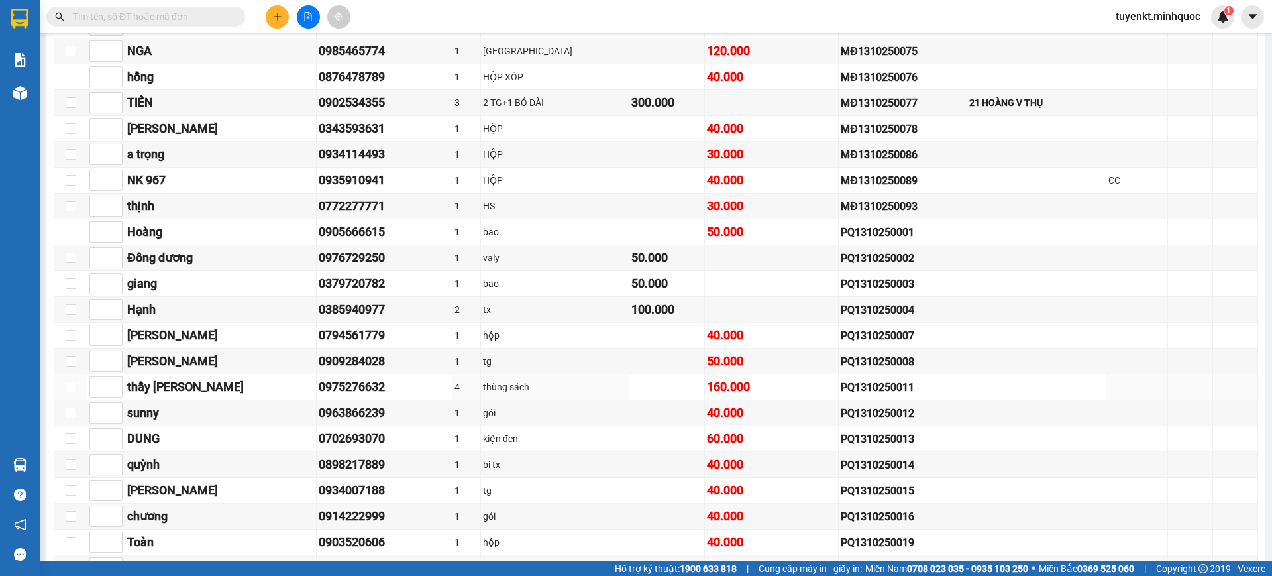
scroll to position [1932, 0]
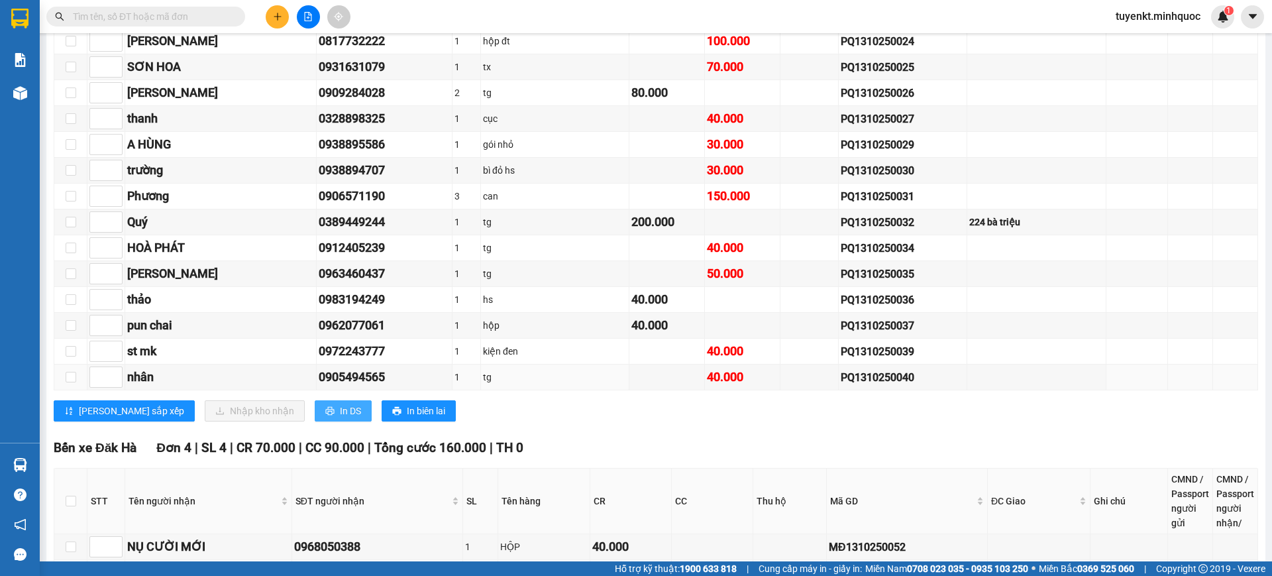
click at [340, 408] on span "In DS" at bounding box center [350, 410] width 21 height 15
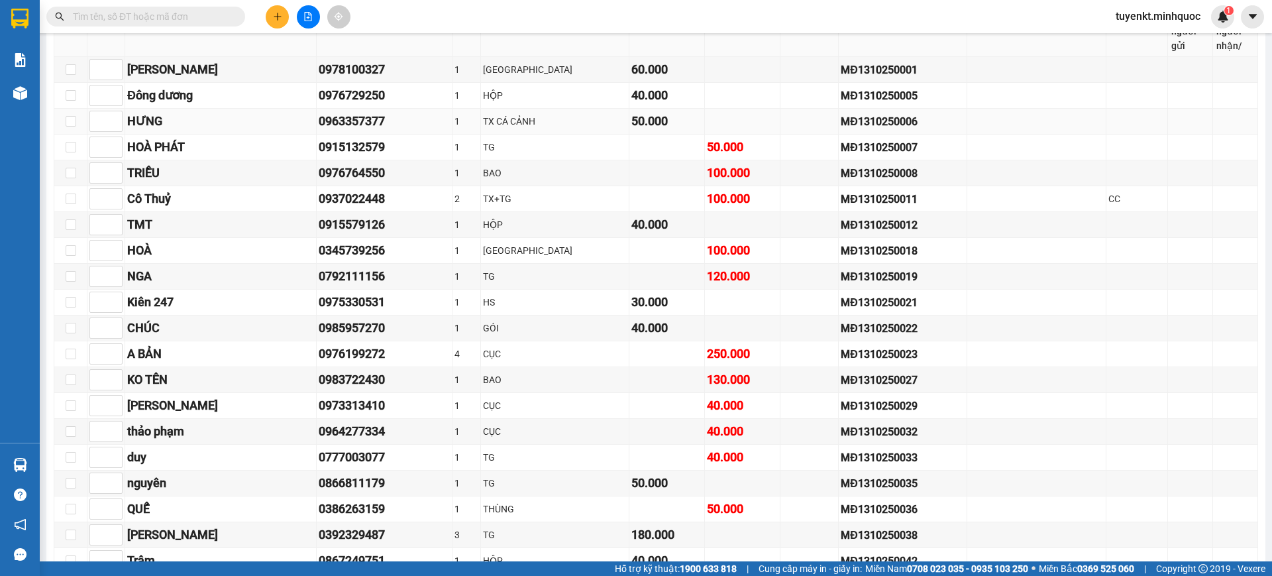
scroll to position [0, 0]
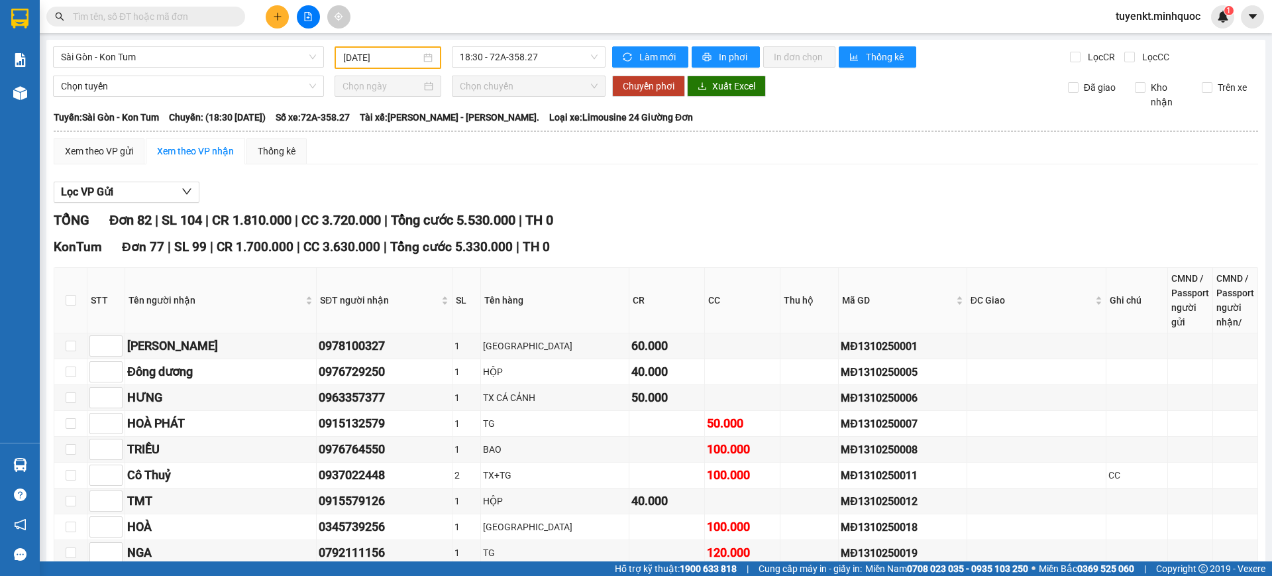
click at [623, 160] on div "Xem theo VP gửi Xem theo VP nhận Thống kê" at bounding box center [656, 151] width 1204 height 26
click at [531, 62] on span "18:30 - 72A-358.27" at bounding box center [529, 57] width 138 height 20
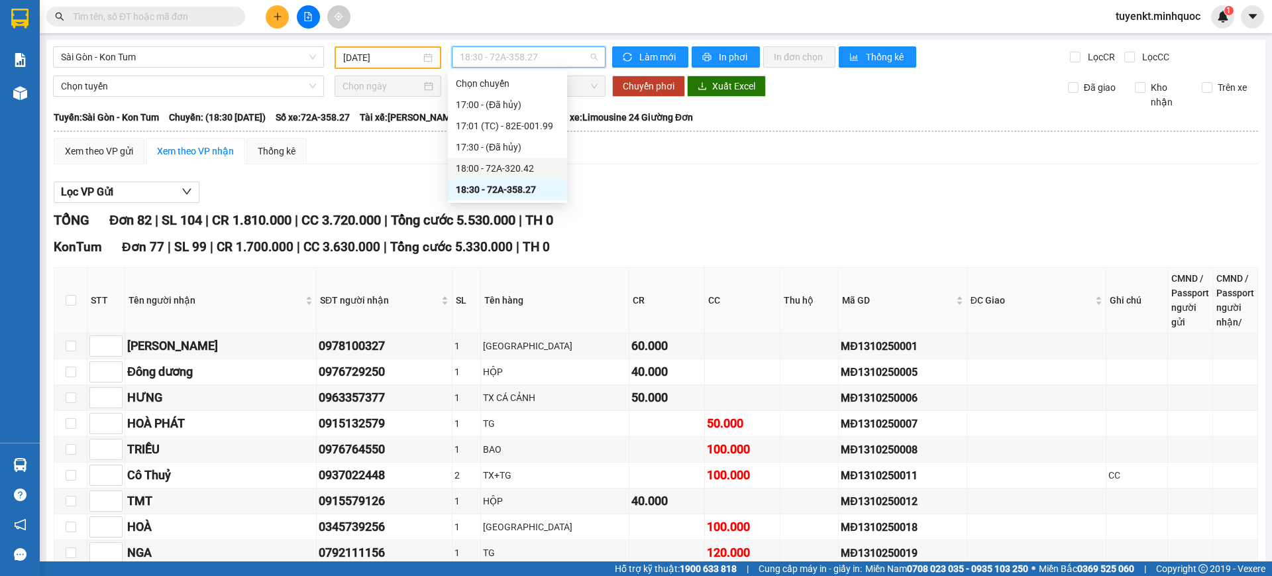
click at [538, 170] on div "18:00 - 72A-320.42" at bounding box center [507, 168] width 103 height 15
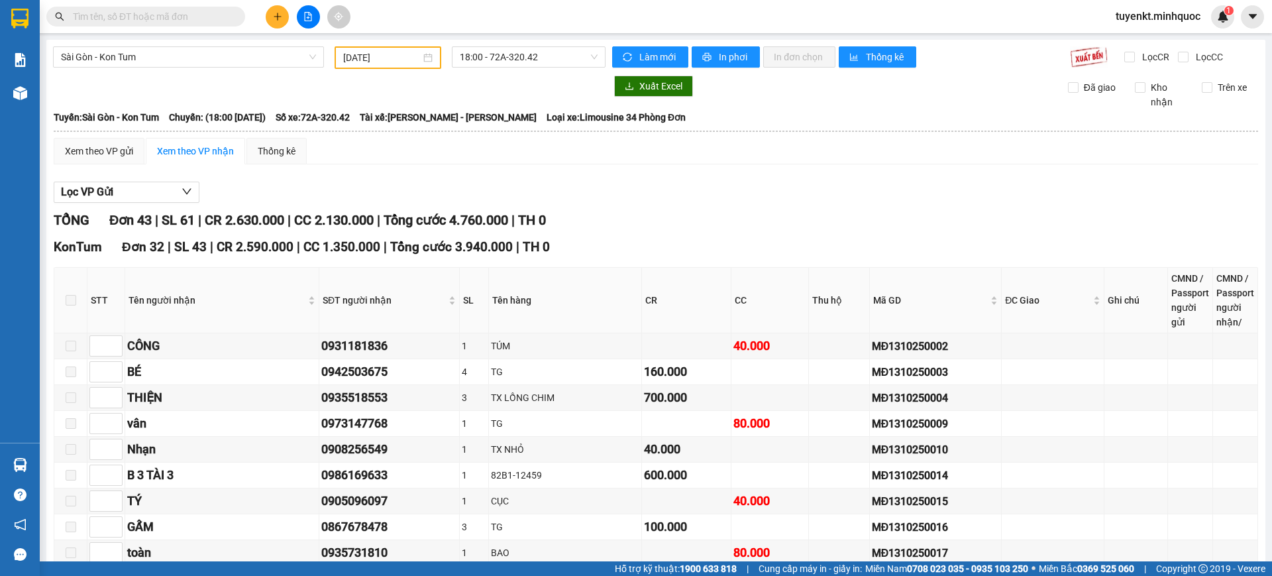
click at [178, 13] on input "text" at bounding box center [151, 16] width 156 height 15
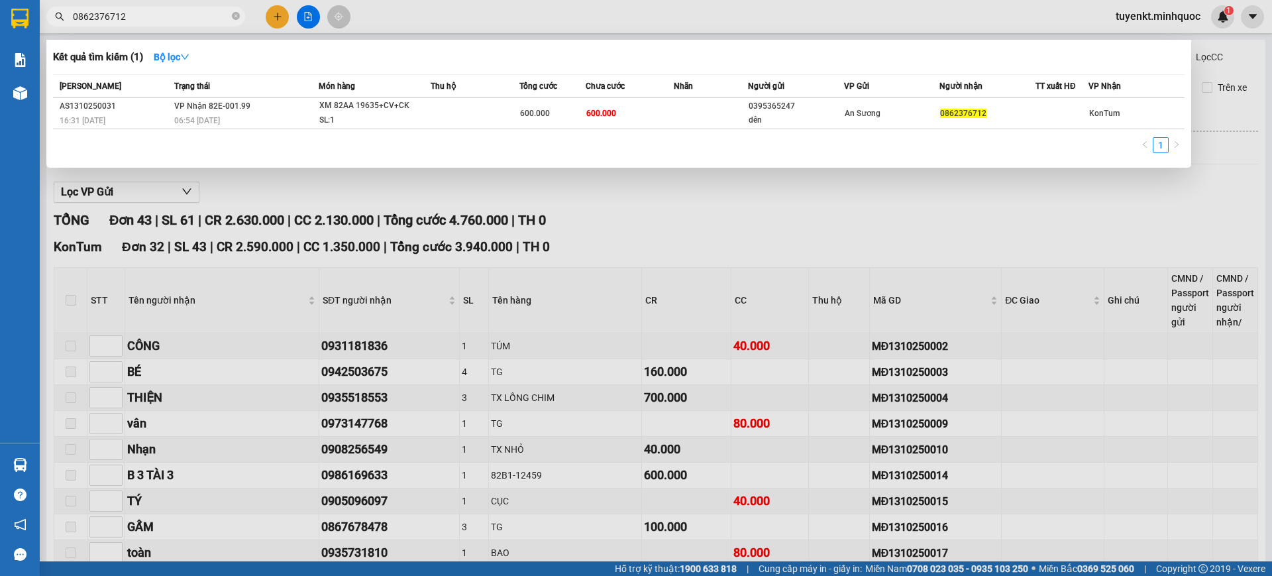
click at [649, 261] on div at bounding box center [636, 288] width 1272 height 576
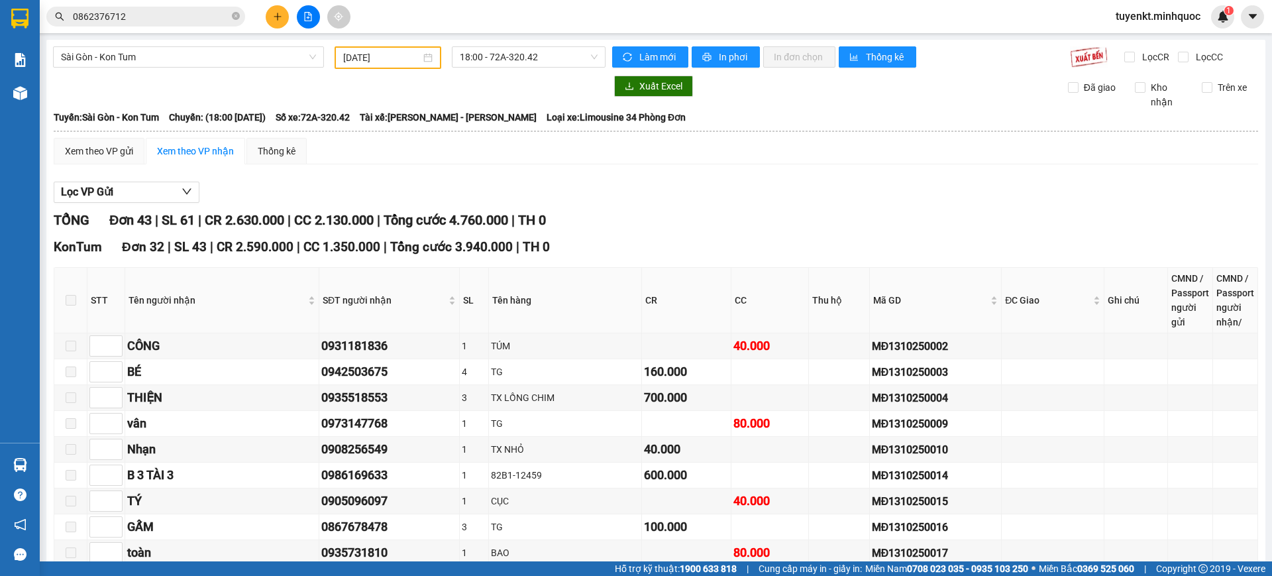
click at [537, 62] on span "18:00 - 72A-320.42" at bounding box center [529, 57] width 138 height 20
click at [692, 219] on div "TỔNG Đơn 43 | SL 61 | CR 2.630.000 | CC 2.130.000 | Tổng cước 4.760.000 | TH 0" at bounding box center [656, 220] width 1204 height 21
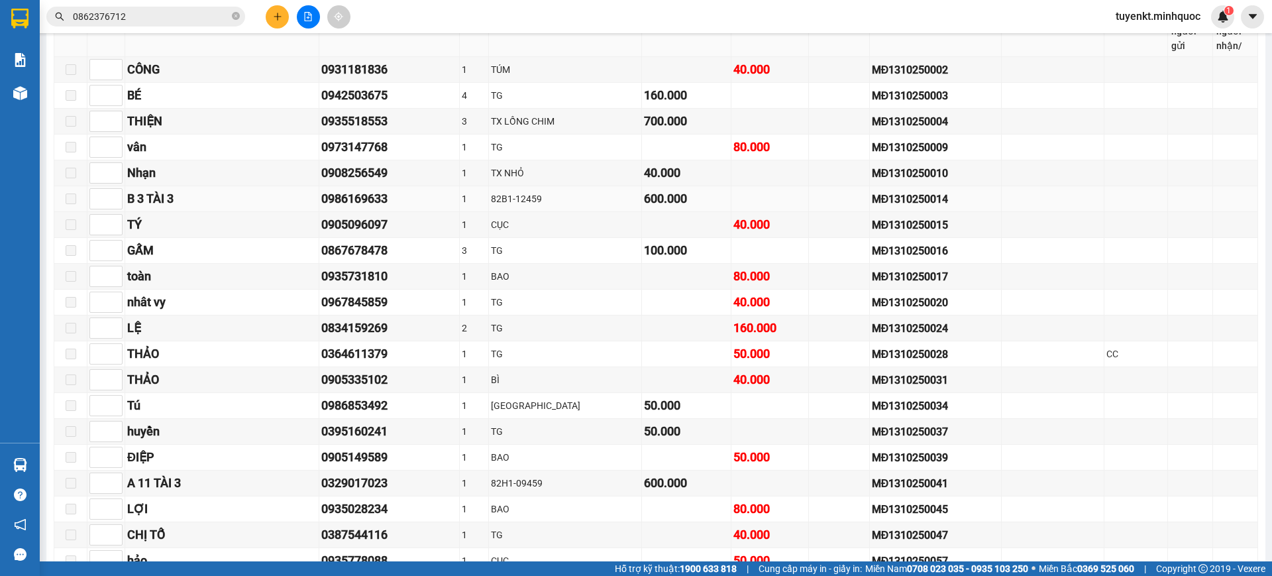
click at [883, 203] on div "MĐ1310250014" at bounding box center [936, 199] width 128 height 17
copy div "MĐ1310250014"
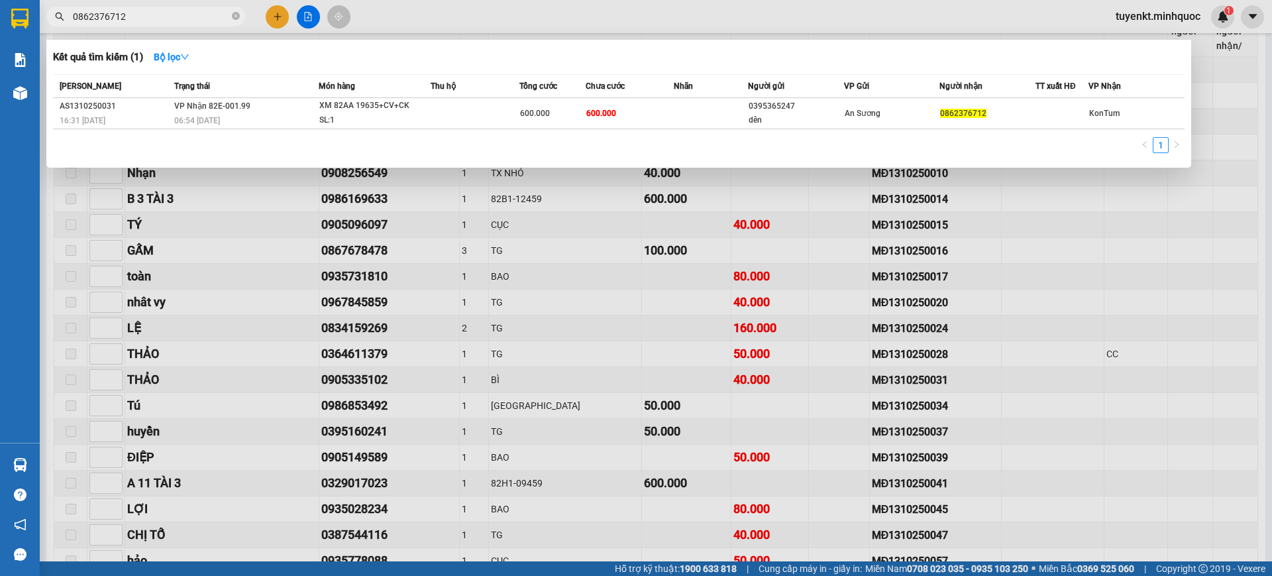
drag, startPoint x: 147, startPoint y: 20, endPoint x: 254, endPoint y: 28, distance: 107.0
click at [0, 1] on section "Kết quả tìm kiếm ( 1 ) Bộ lọc Mã ĐH Trạng thái Món hàng Thu hộ Tổng cước Chưa c…" at bounding box center [636, 288] width 1272 height 576
paste input "MĐ1310250014"
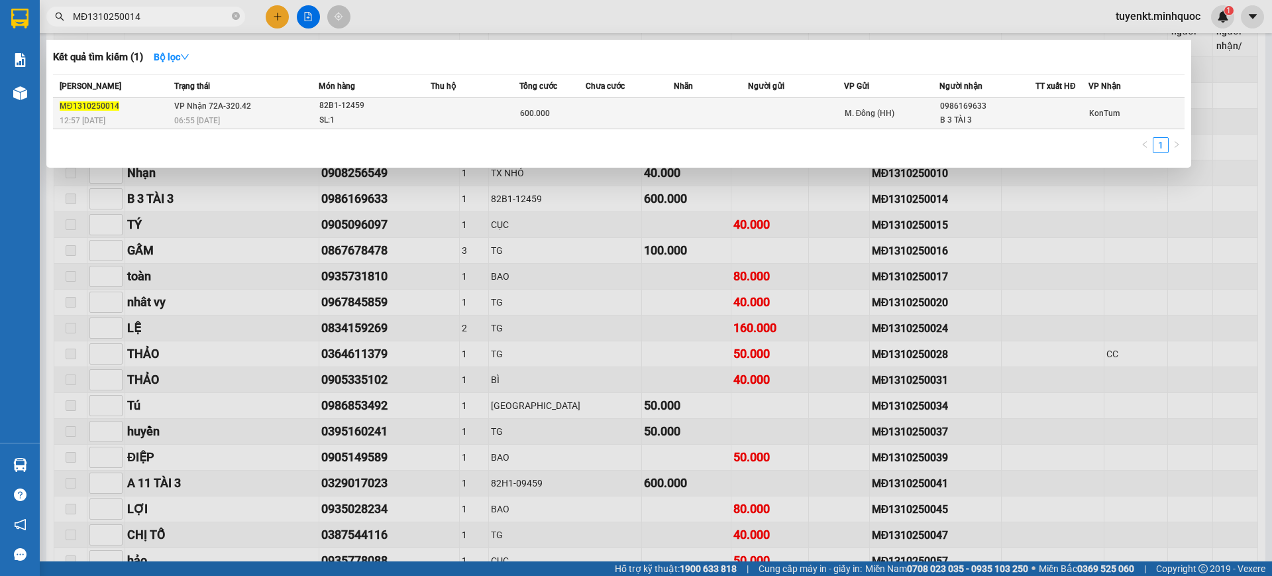
type input "MĐ1310250014"
click at [679, 118] on td at bounding box center [711, 113] width 74 height 31
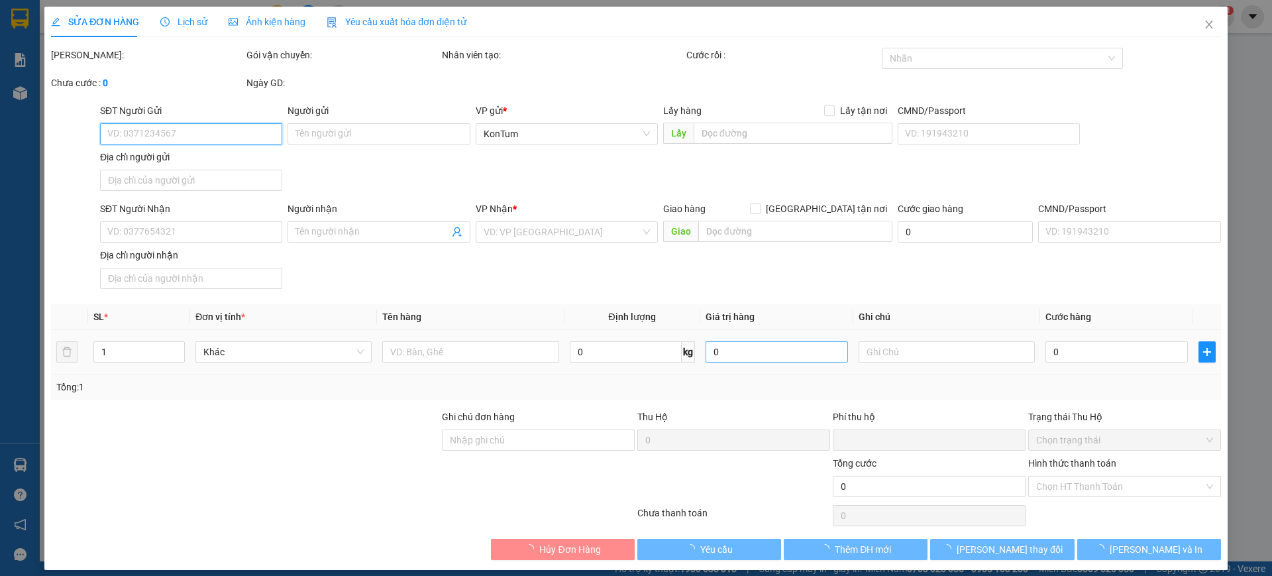
type input "0986169633"
type input "B 3 TÀI 3"
type input "0"
type input "600.000"
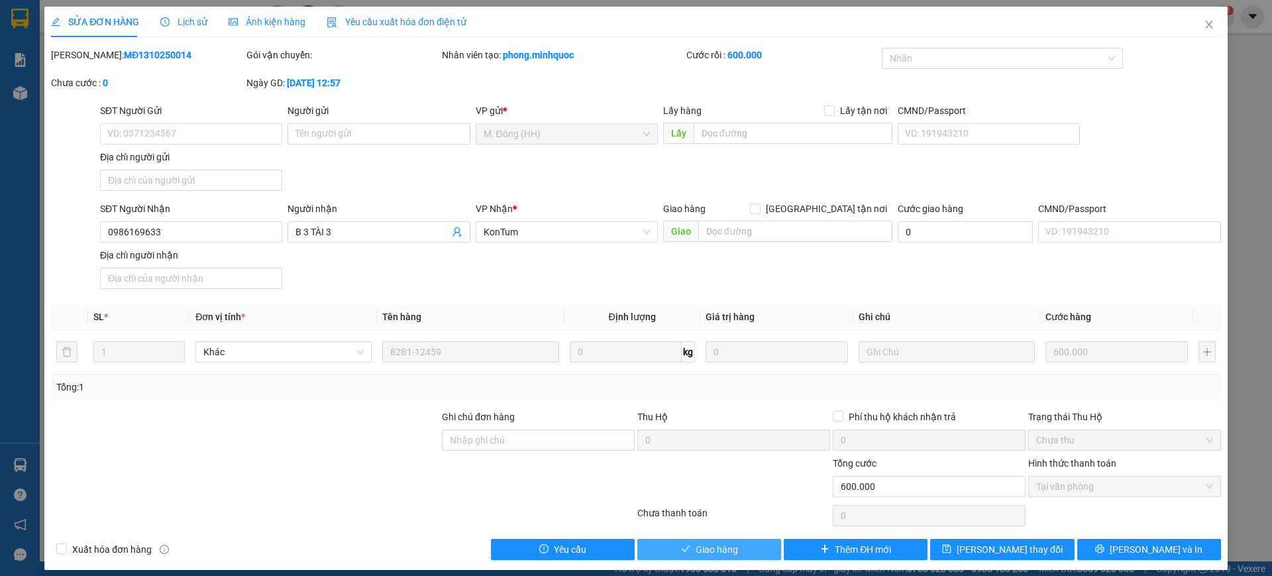
click at [735, 546] on button "Giao hàng" at bounding box center [709, 549] width 144 height 21
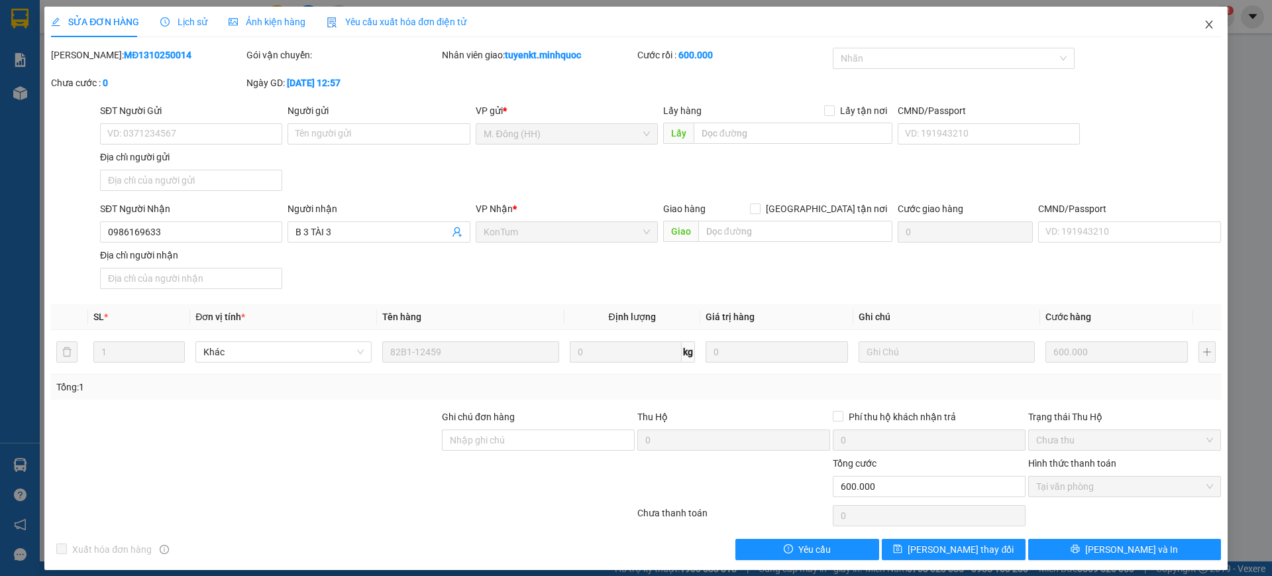
click at [1204, 20] on icon "close" at bounding box center [1209, 24] width 11 height 11
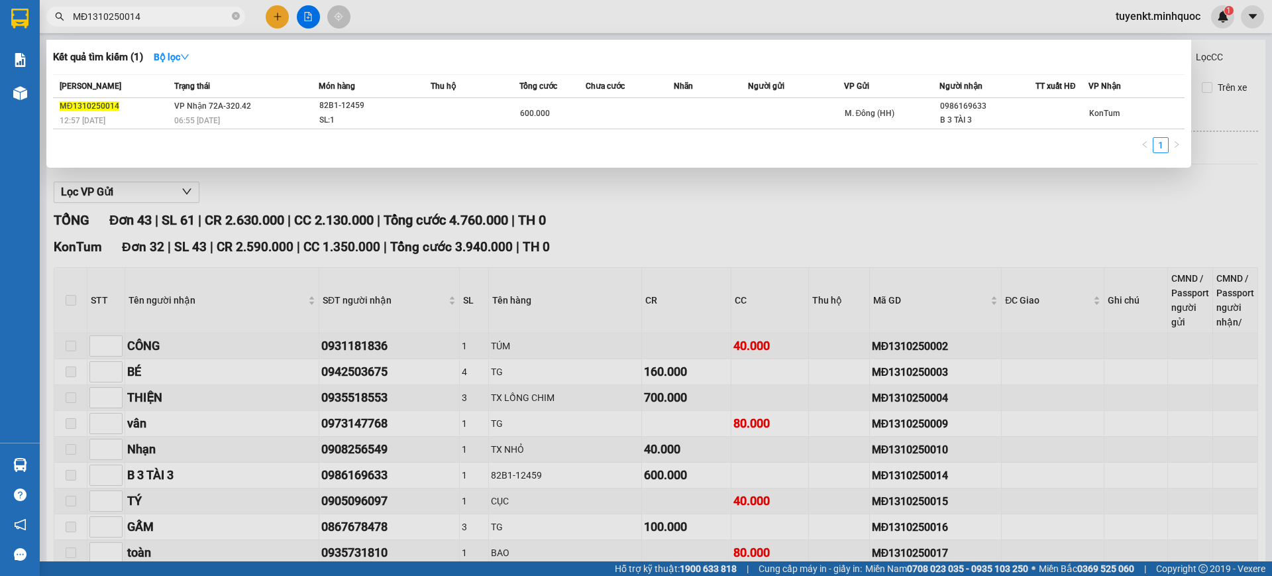
click at [198, 21] on input "MĐ1310250014" at bounding box center [151, 16] width 156 height 15
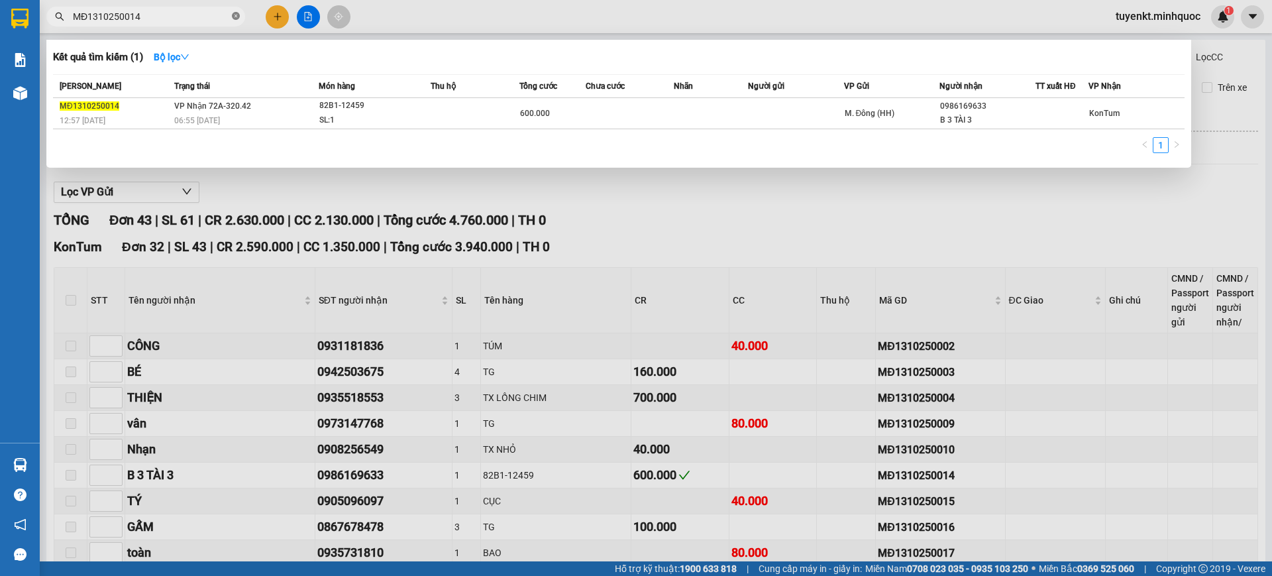
click at [238, 18] on icon "close-circle" at bounding box center [236, 16] width 8 height 8
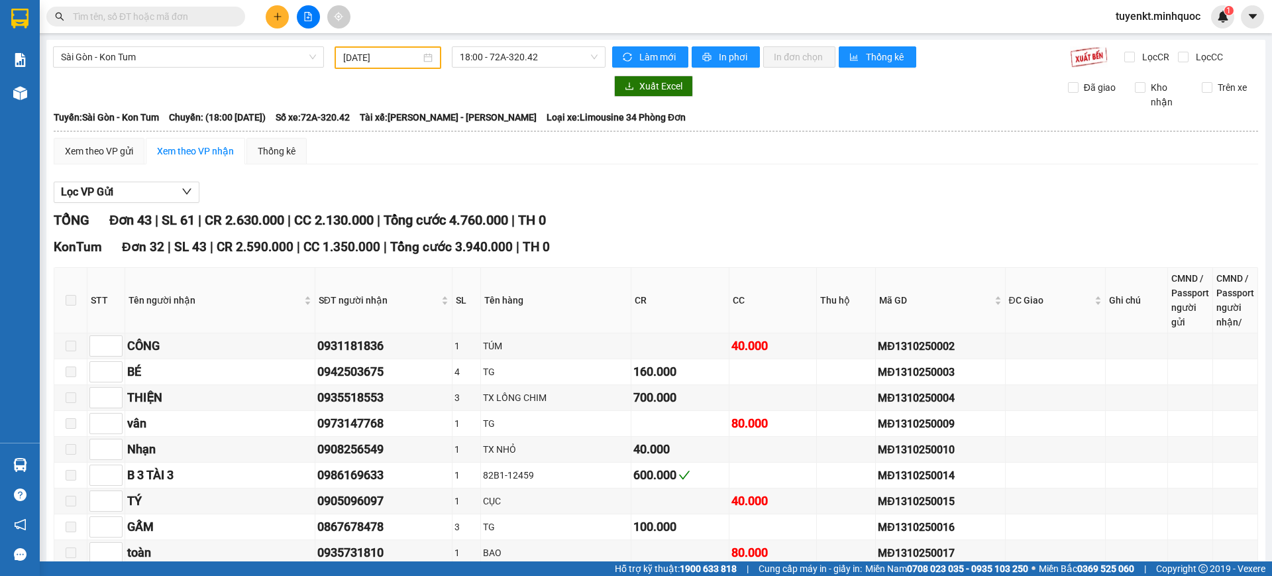
click at [229, 20] on span at bounding box center [145, 17] width 199 height 20
click at [217, 21] on input "text" at bounding box center [151, 16] width 156 height 15
click at [215, 21] on input "text" at bounding box center [151, 16] width 156 height 15
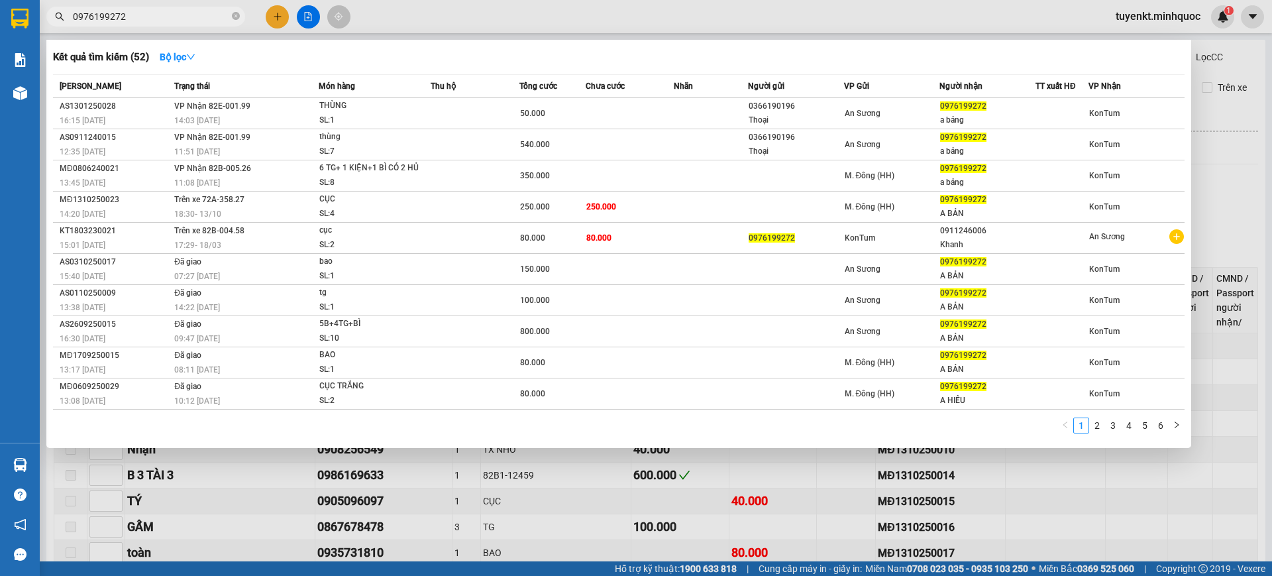
type input "0976199272"
click at [239, 15] on icon "close-circle" at bounding box center [236, 16] width 8 height 8
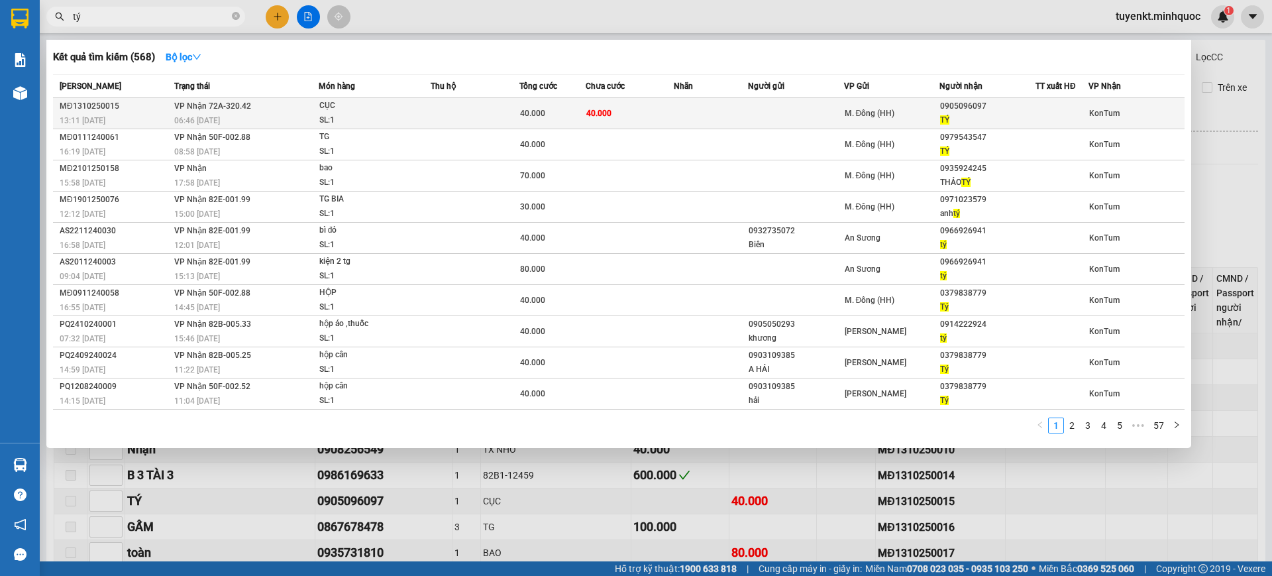
type input "tý"
click at [566, 118] on div "40.000" at bounding box center [552, 113] width 65 height 15
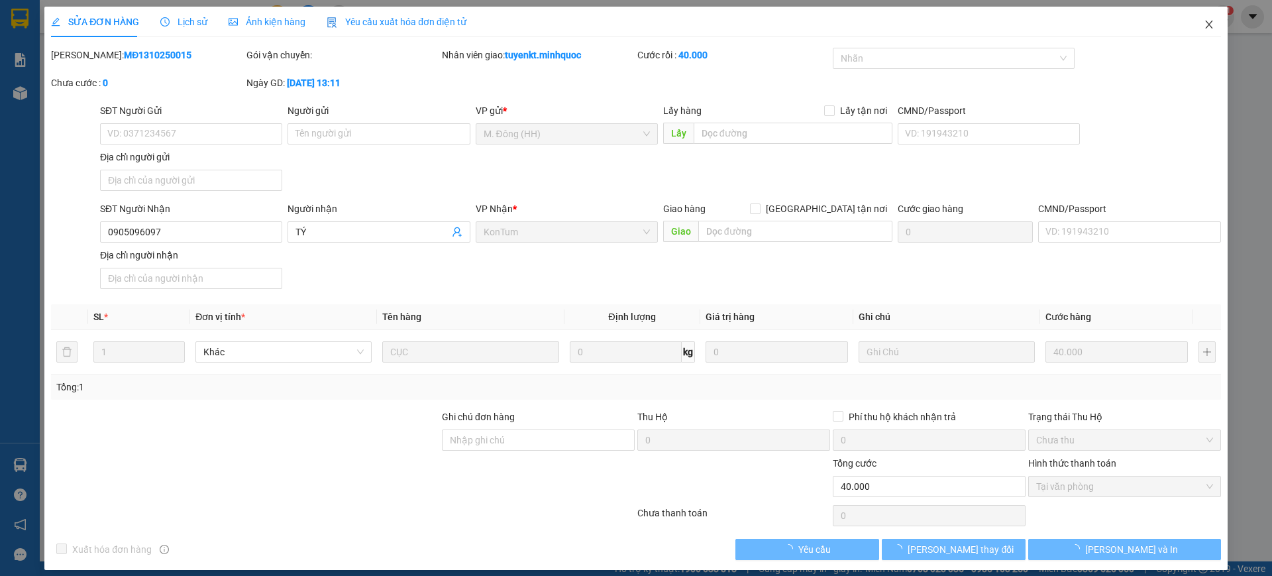
click at [1204, 28] on icon "close" at bounding box center [1209, 24] width 11 height 11
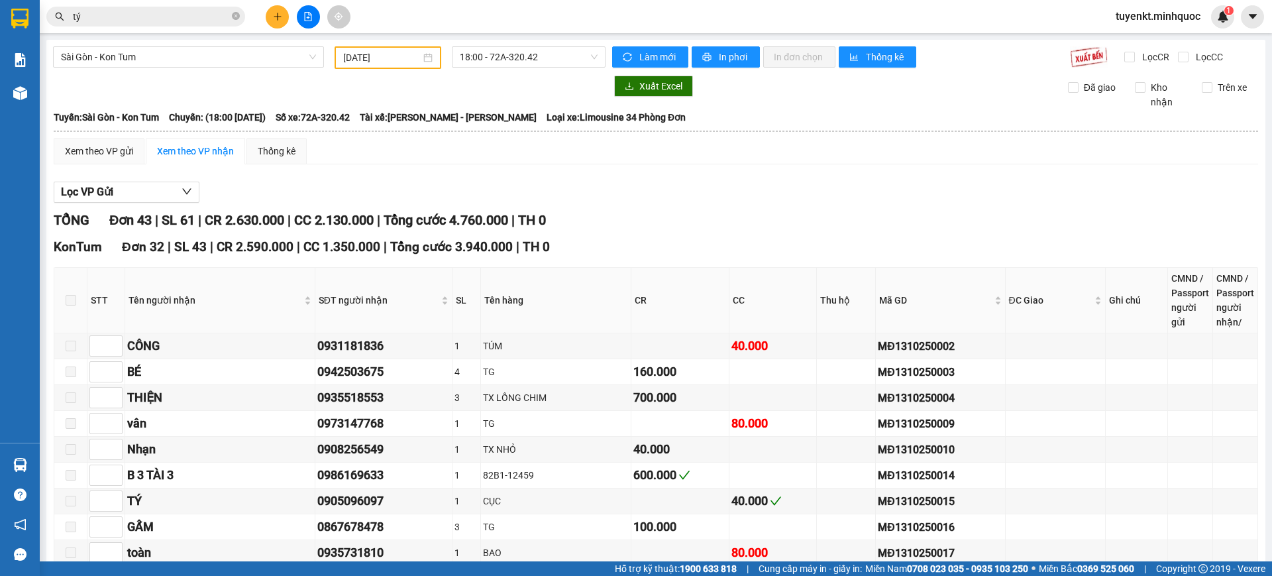
click at [226, 21] on input "tý" at bounding box center [151, 16] width 156 height 15
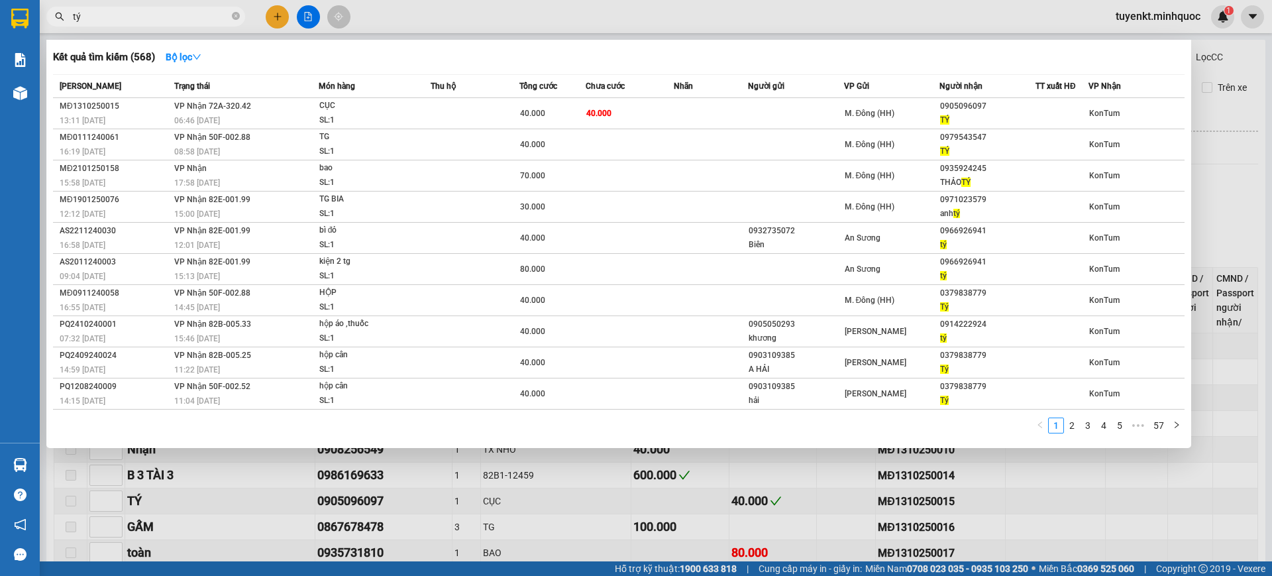
click at [229, 20] on input "tý" at bounding box center [151, 16] width 156 height 15
click at [229, 19] on input "tý" at bounding box center [151, 16] width 156 height 15
click at [231, 17] on span "tý" at bounding box center [145, 17] width 199 height 20
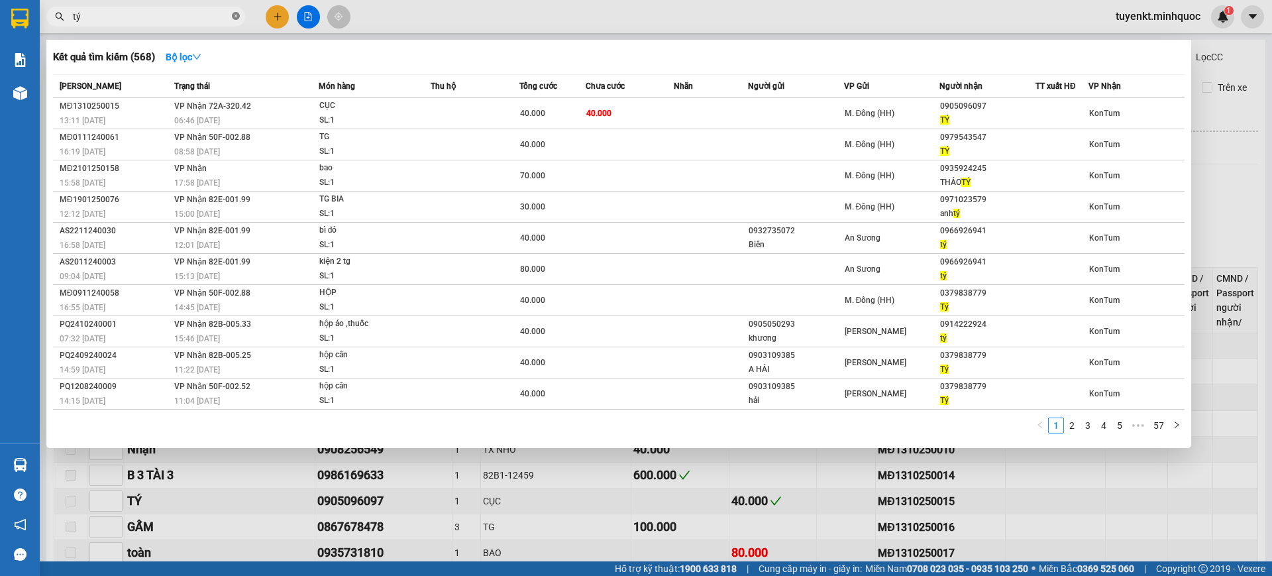
click at [232, 17] on icon "close-circle" at bounding box center [236, 16] width 8 height 8
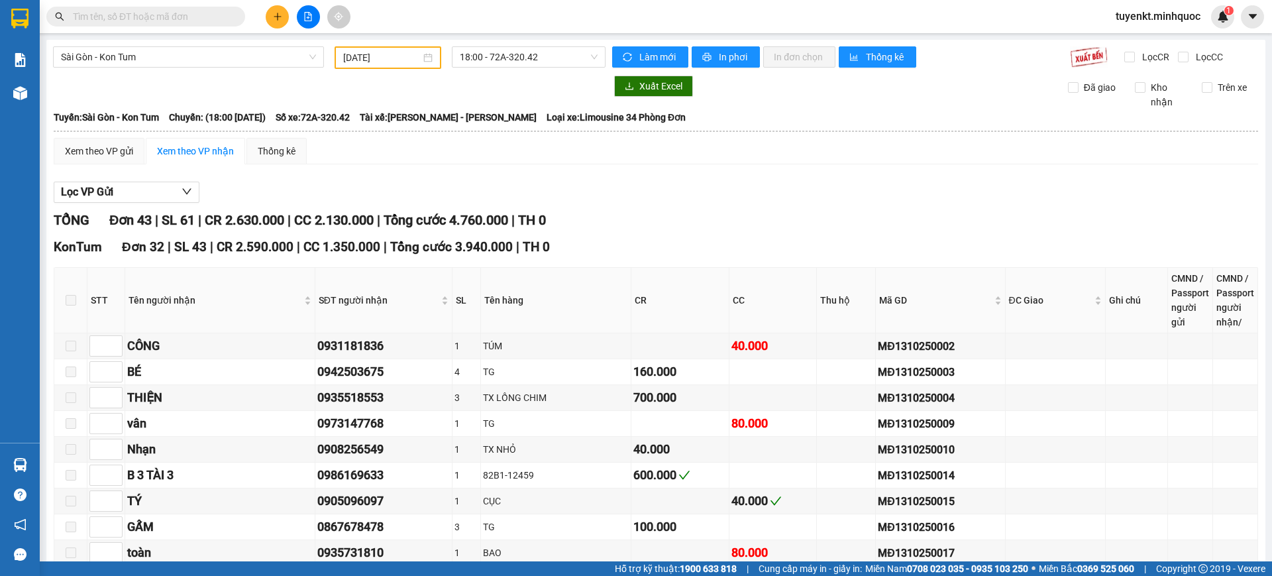
click at [234, 18] on span at bounding box center [236, 16] width 8 height 15
click at [217, 11] on input "text" at bounding box center [151, 16] width 156 height 15
click at [213, 13] on input "text" at bounding box center [151, 16] width 156 height 15
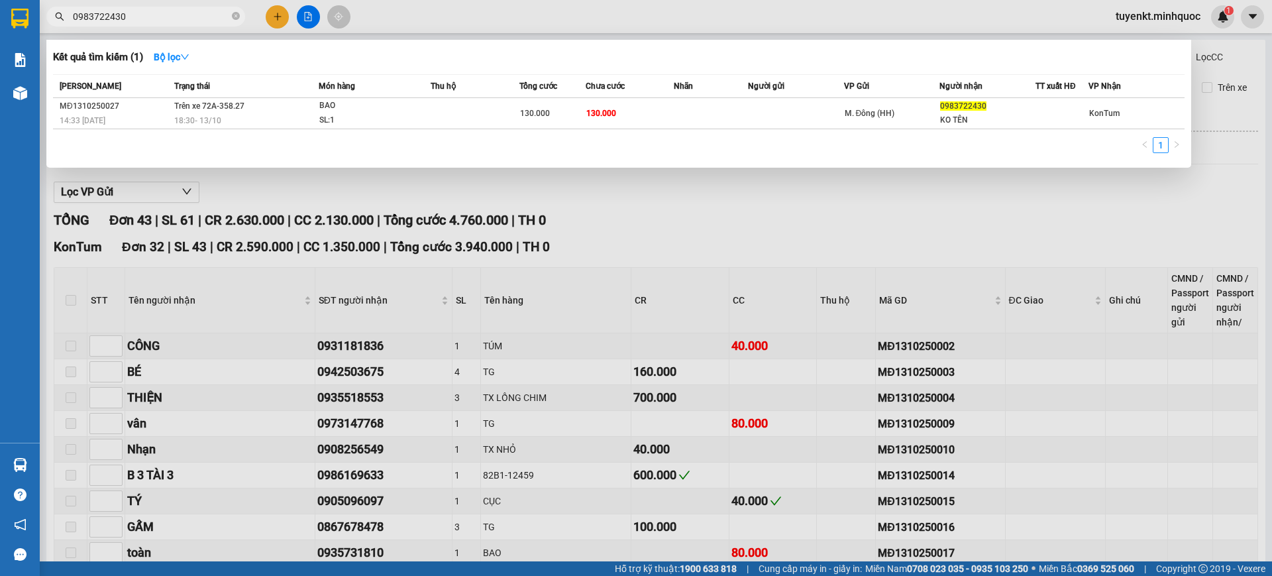
type input "0983722430"
click at [815, 296] on div at bounding box center [636, 288] width 1272 height 576
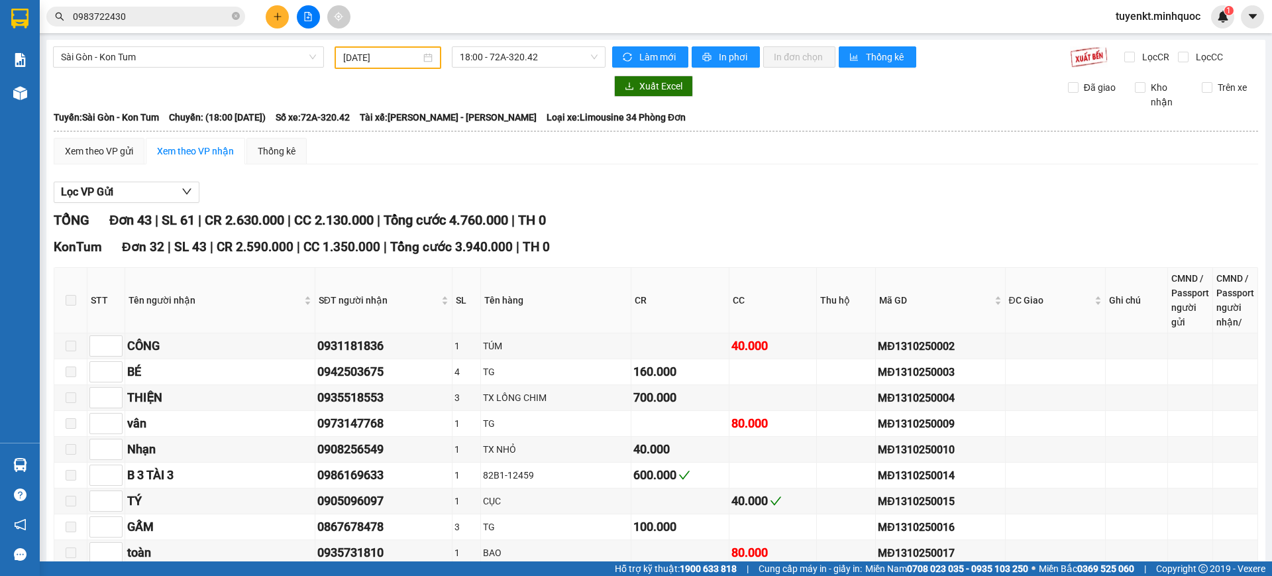
click at [191, 5] on div "Kết quả tìm kiếm ( 1 ) Bộ lọc Mã ĐH Trạng thái Món hàng Thu hộ Tổng cước Chưa c…" at bounding box center [129, 16] width 258 height 23
drag, startPoint x: 233, startPoint y: 18, endPoint x: 189, endPoint y: 21, distance: 43.2
click at [232, 19] on icon "close-circle" at bounding box center [236, 16] width 8 height 8
click at [192, 25] on span at bounding box center [145, 17] width 199 height 20
click at [191, 21] on input "text" at bounding box center [151, 16] width 156 height 15
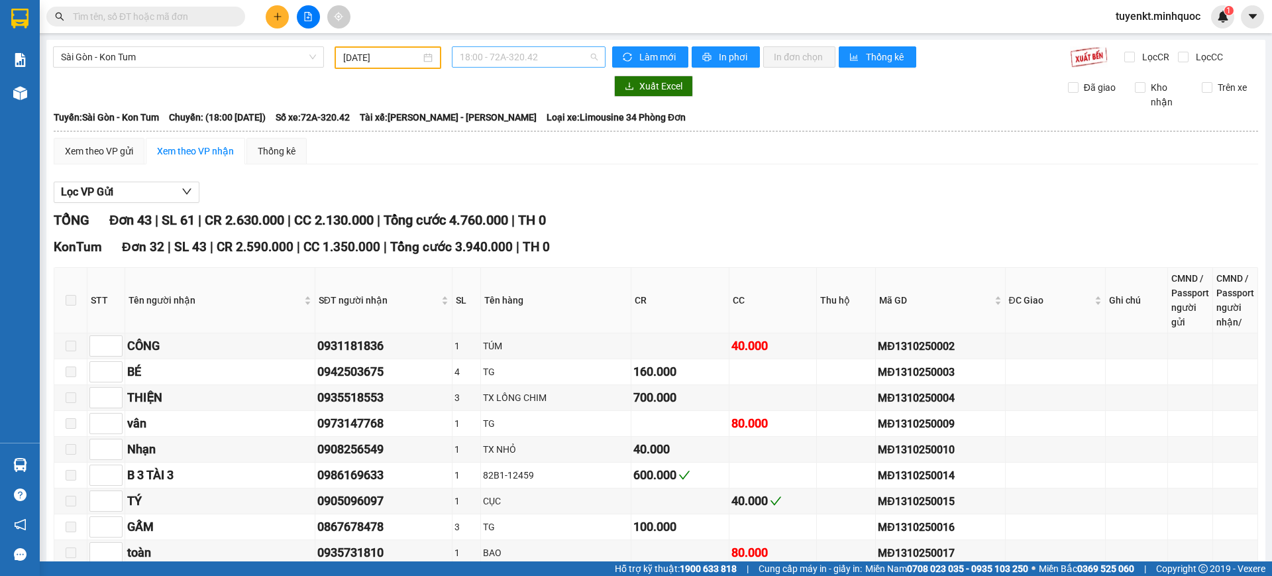
click at [531, 54] on span "18:00 - 72A-320.42" at bounding box center [529, 57] width 138 height 20
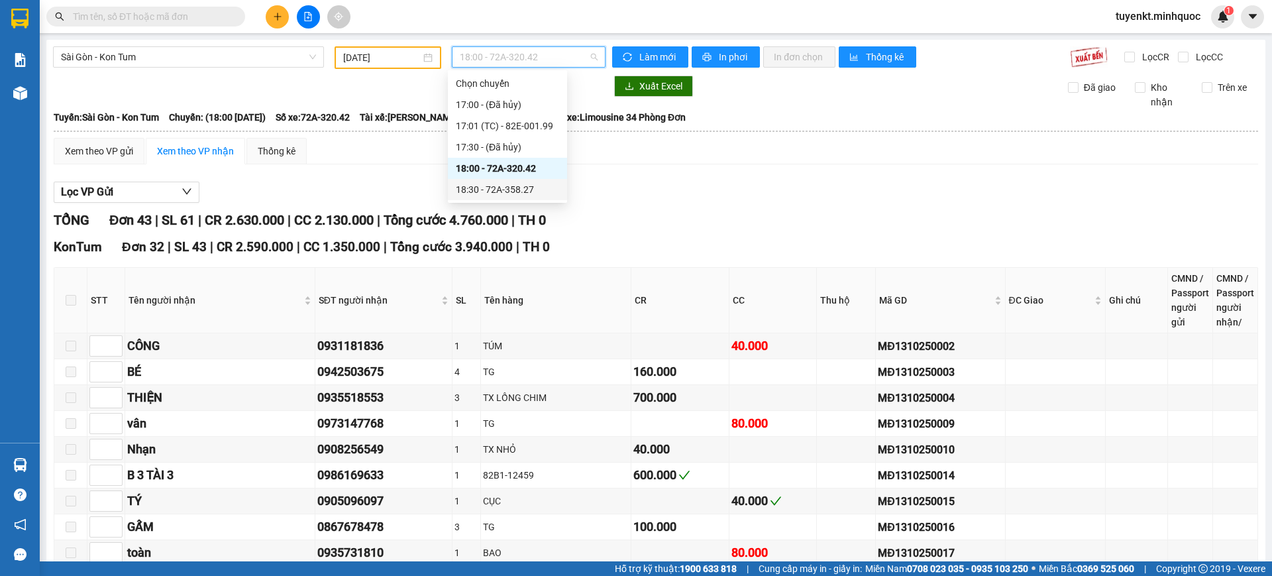
click at [529, 185] on div "18:30 - 72A-358.27" at bounding box center [507, 189] width 103 height 15
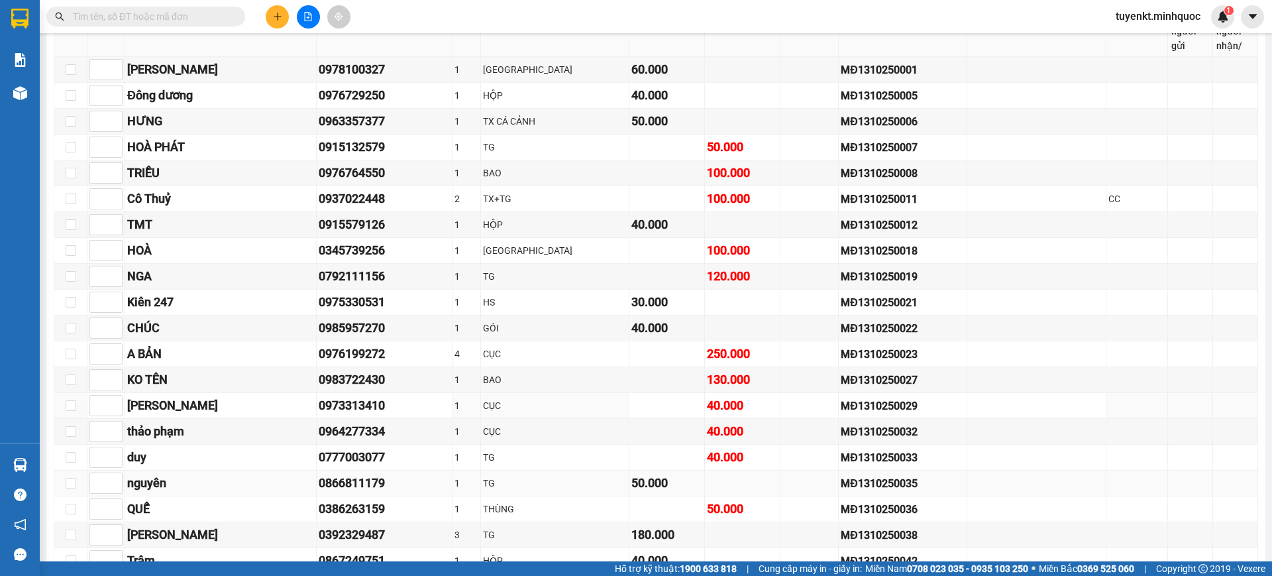
scroll to position [552, 0]
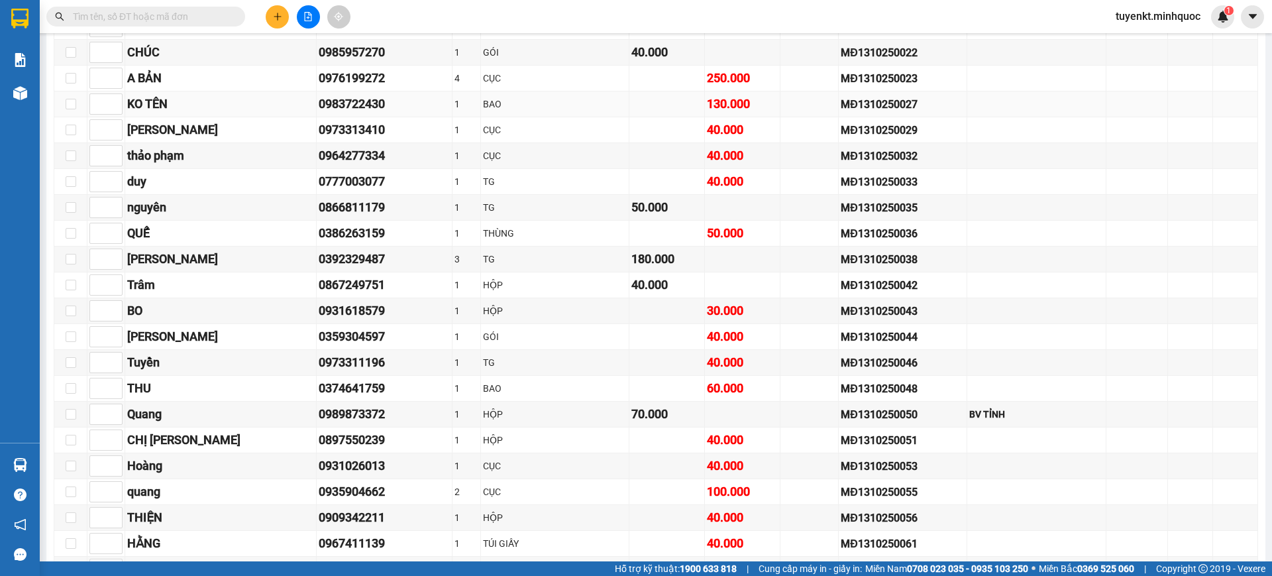
click at [878, 103] on div "MĐ1310250027" at bounding box center [903, 104] width 124 height 17
click at [874, 104] on div "MĐ1310250027" at bounding box center [903, 104] width 124 height 17
click at [874, 105] on div "MĐ1310250027" at bounding box center [903, 104] width 124 height 17
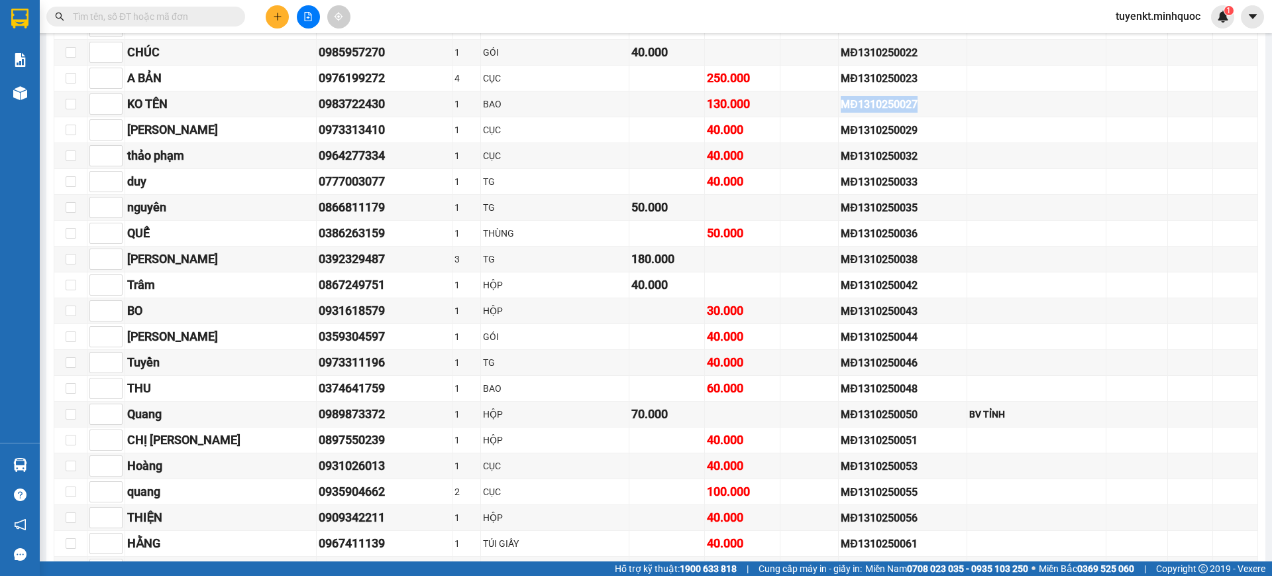
click at [188, 21] on input "text" at bounding box center [151, 16] width 156 height 15
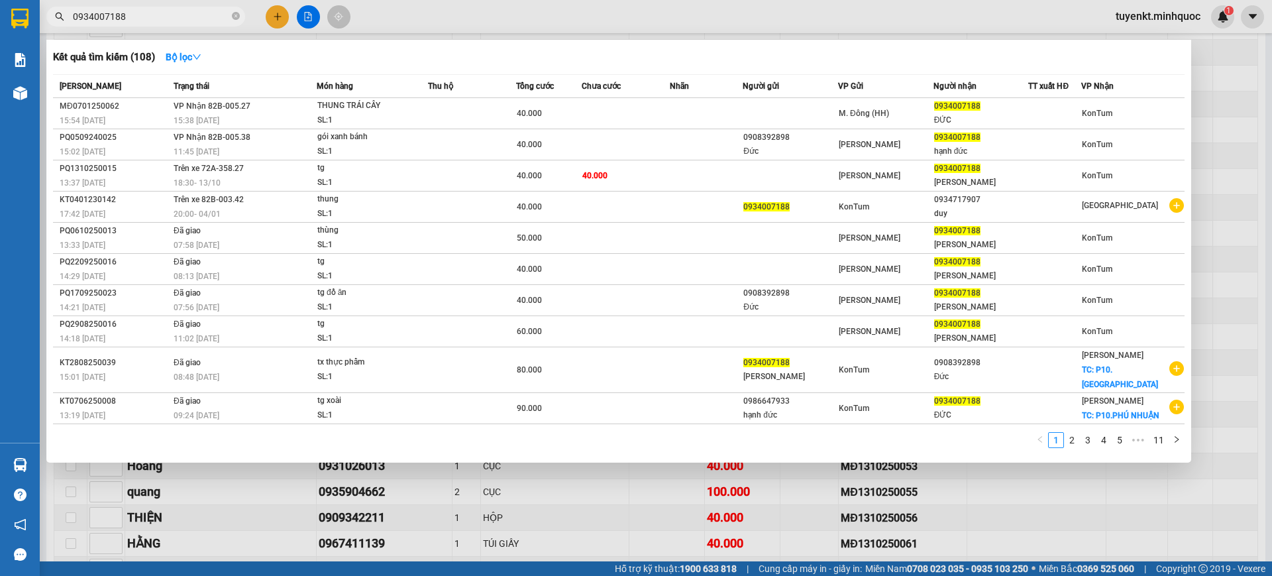
drag, startPoint x: 763, startPoint y: 552, endPoint x: 735, endPoint y: 498, distance: 60.4
click at [763, 549] on div at bounding box center [636, 288] width 1272 height 576
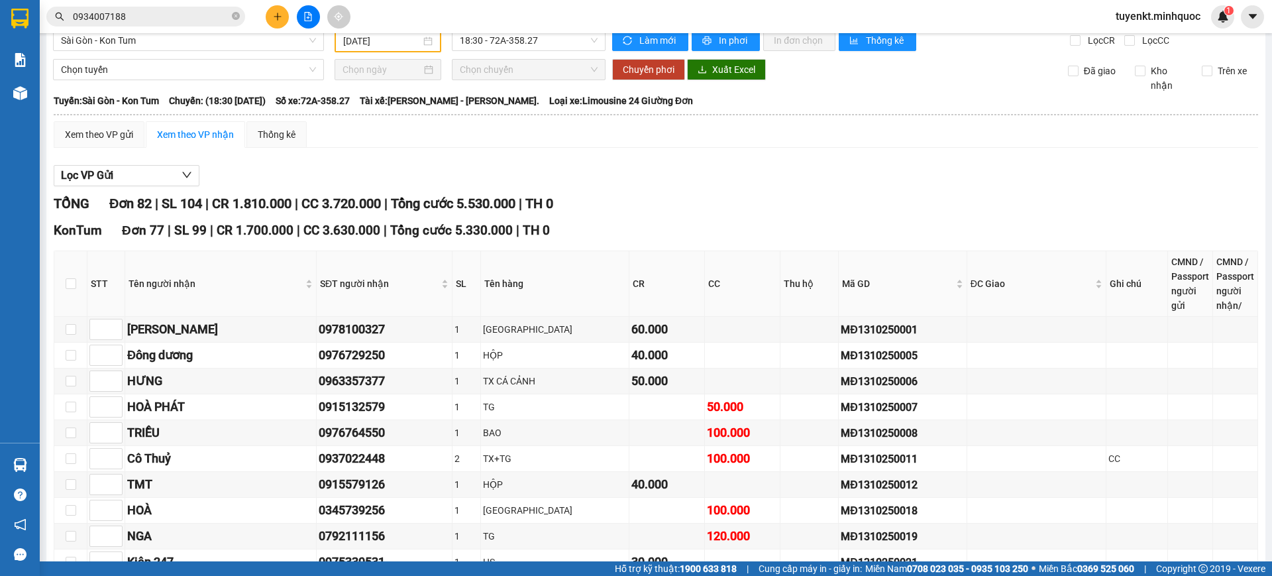
scroll to position [0, 0]
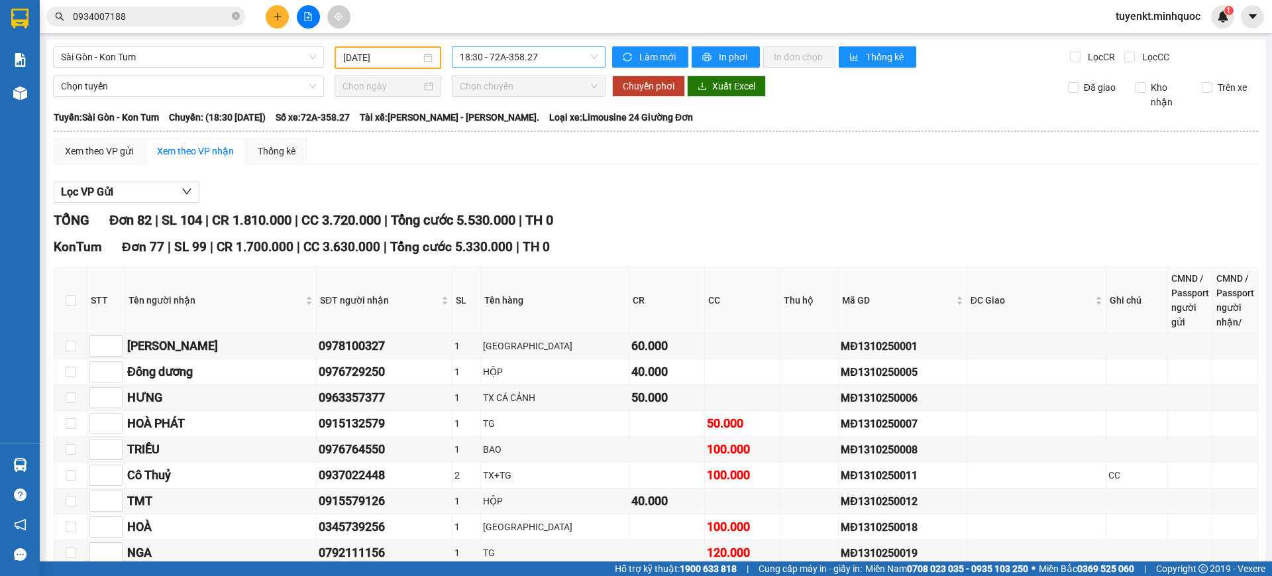
click at [540, 50] on span "18:30 - 72A-358.27" at bounding box center [529, 57] width 138 height 20
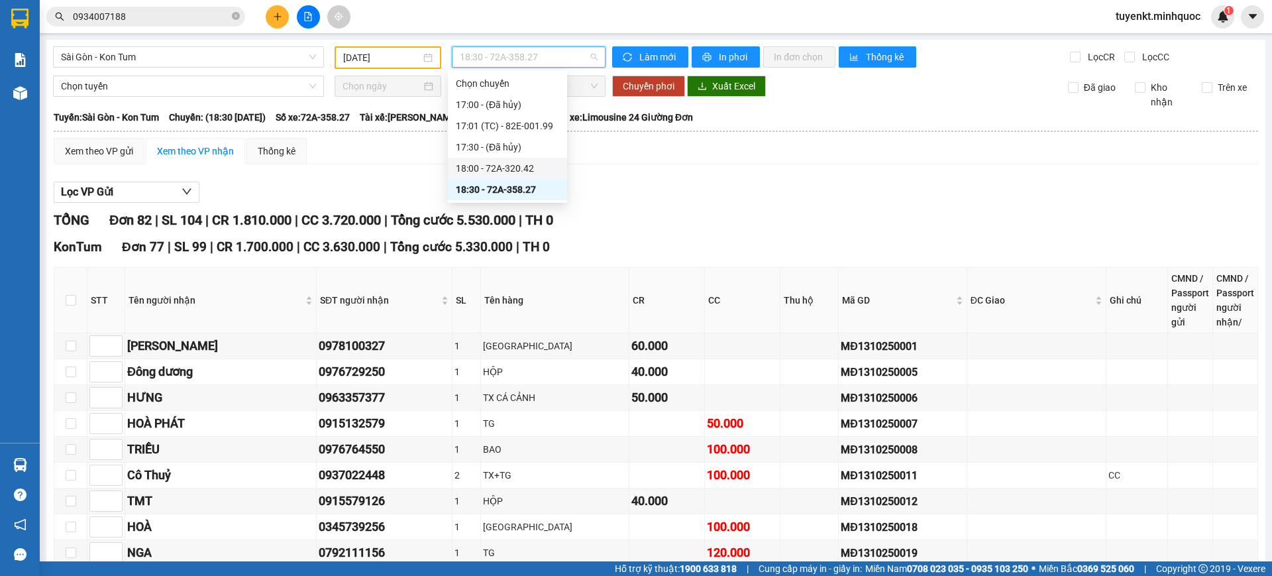
click at [521, 172] on div "18:00 - 72A-320.42" at bounding box center [507, 168] width 103 height 15
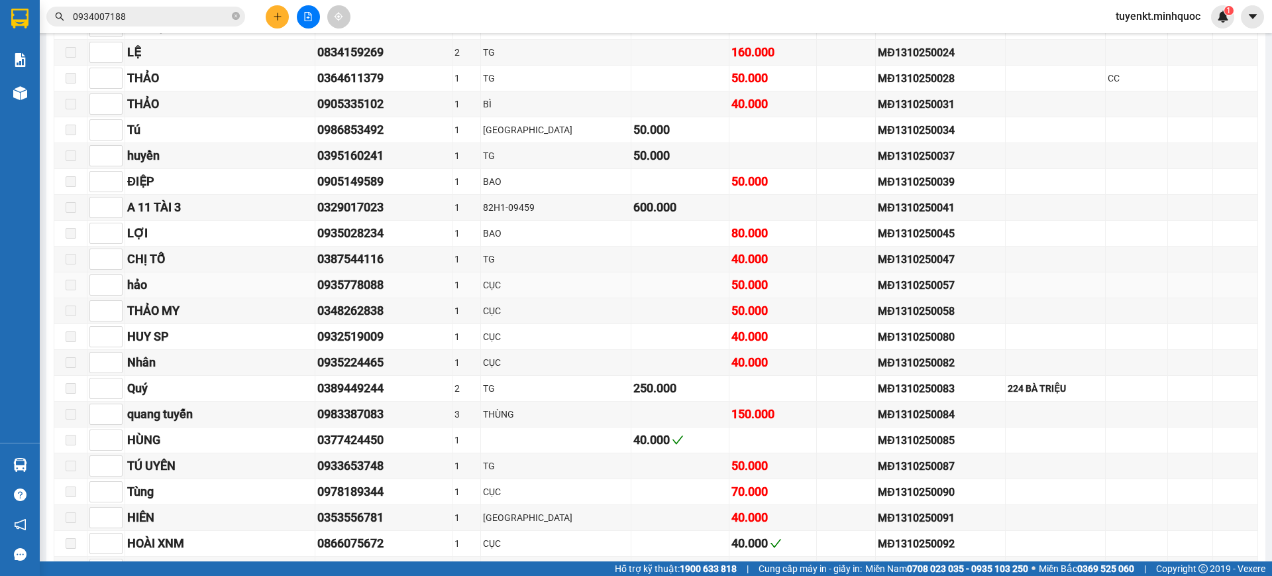
scroll to position [828, 0]
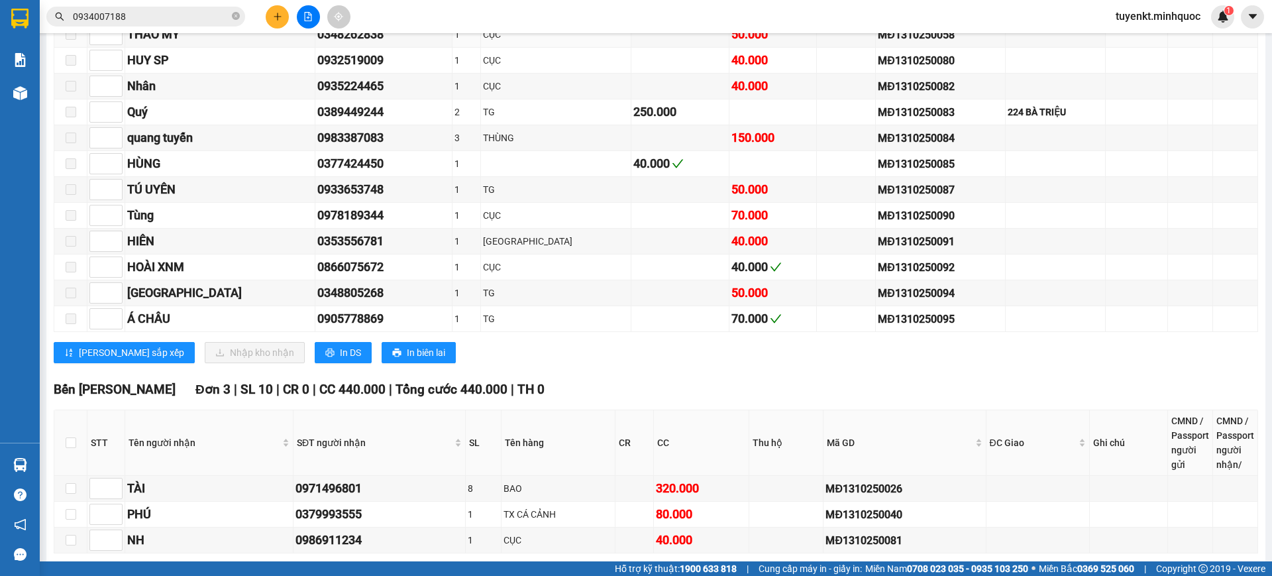
click at [186, 19] on input "0934007188" at bounding box center [151, 16] width 156 height 15
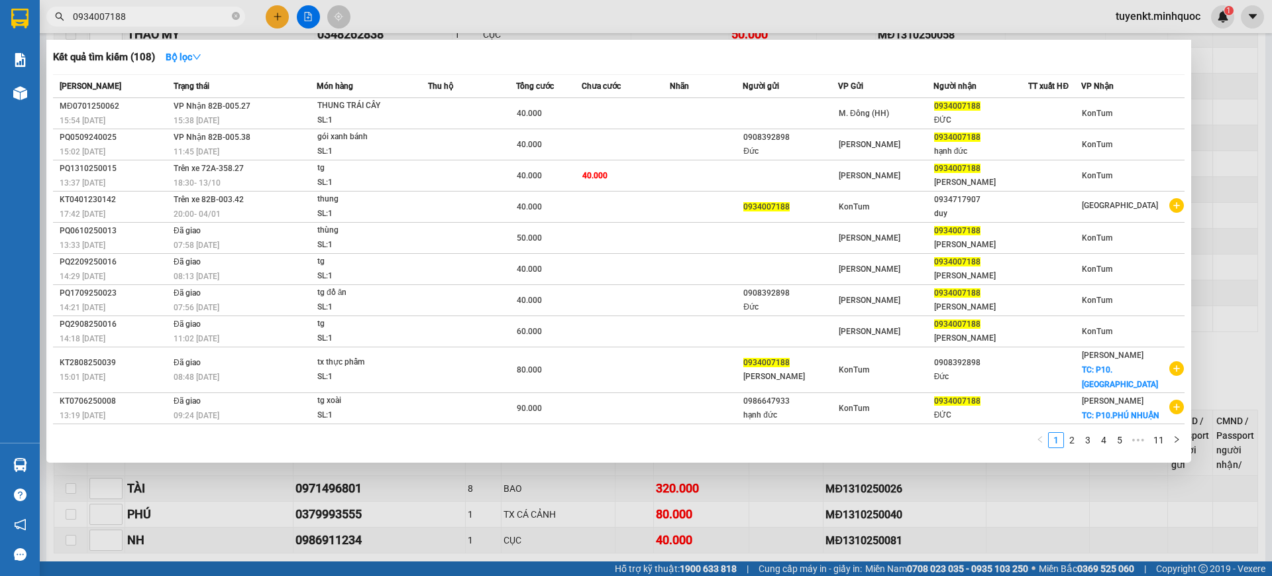
click at [186, 19] on input "0934007188" at bounding box center [151, 16] width 156 height 15
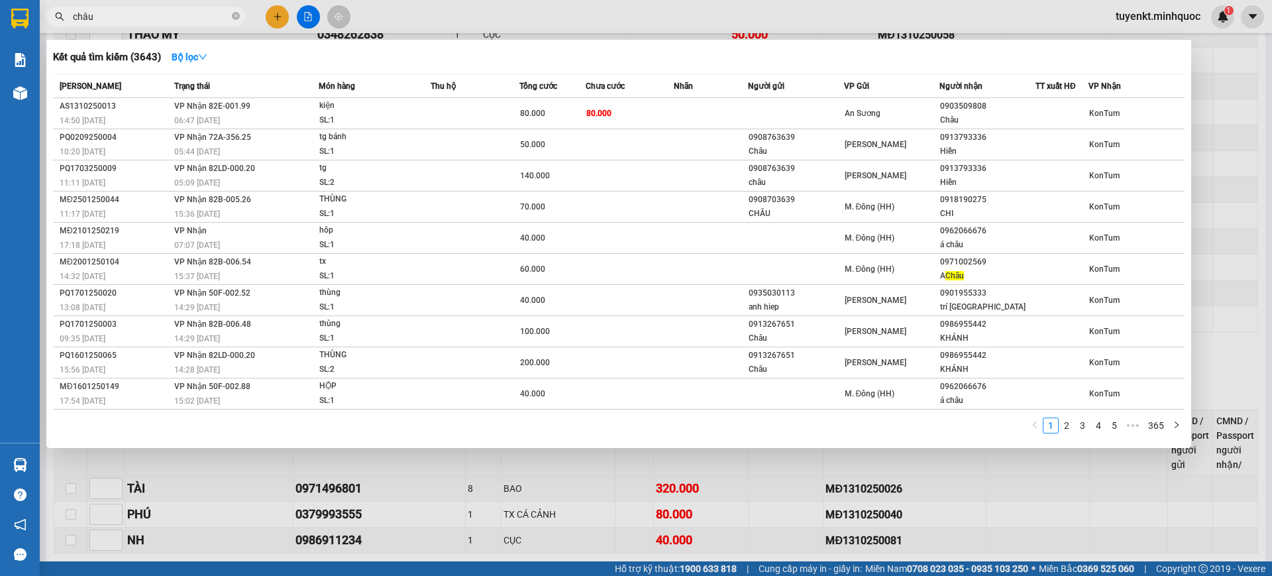
click at [192, 11] on input "châu" at bounding box center [151, 16] width 156 height 15
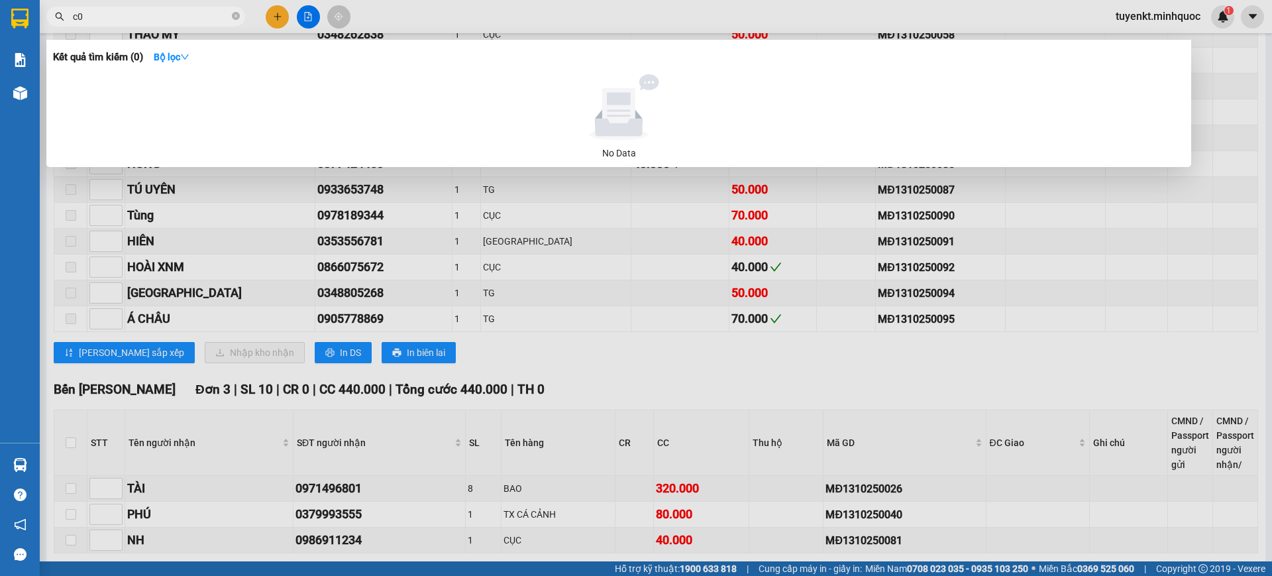
type input "c"
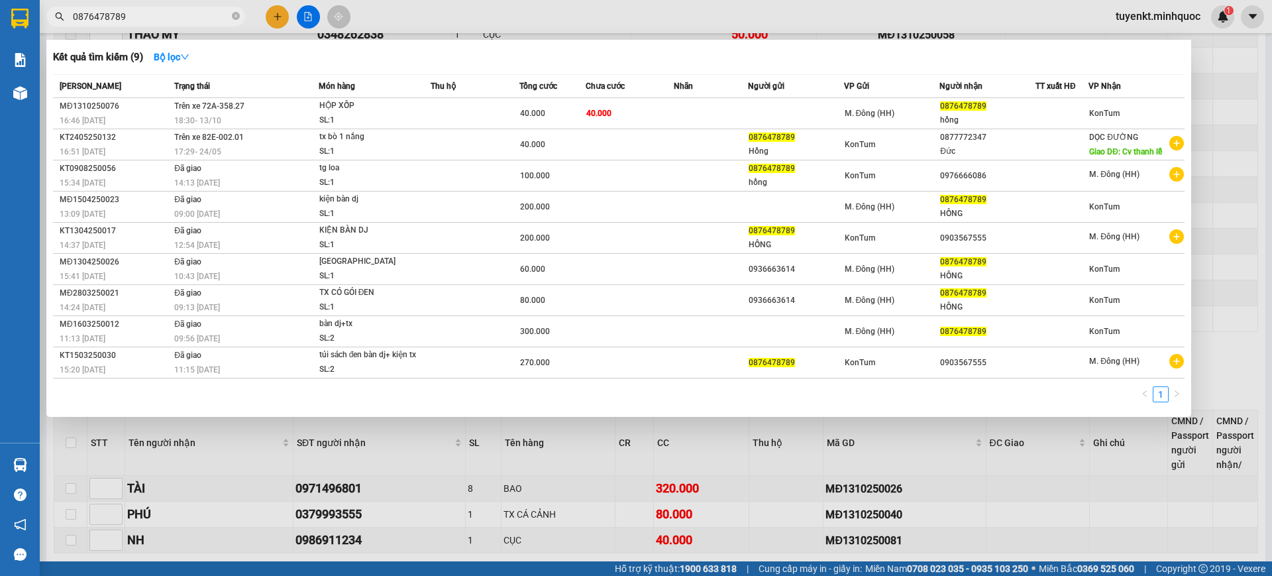
type input "0876478789"
click at [237, 20] on icon "close-circle" at bounding box center [236, 16] width 8 height 8
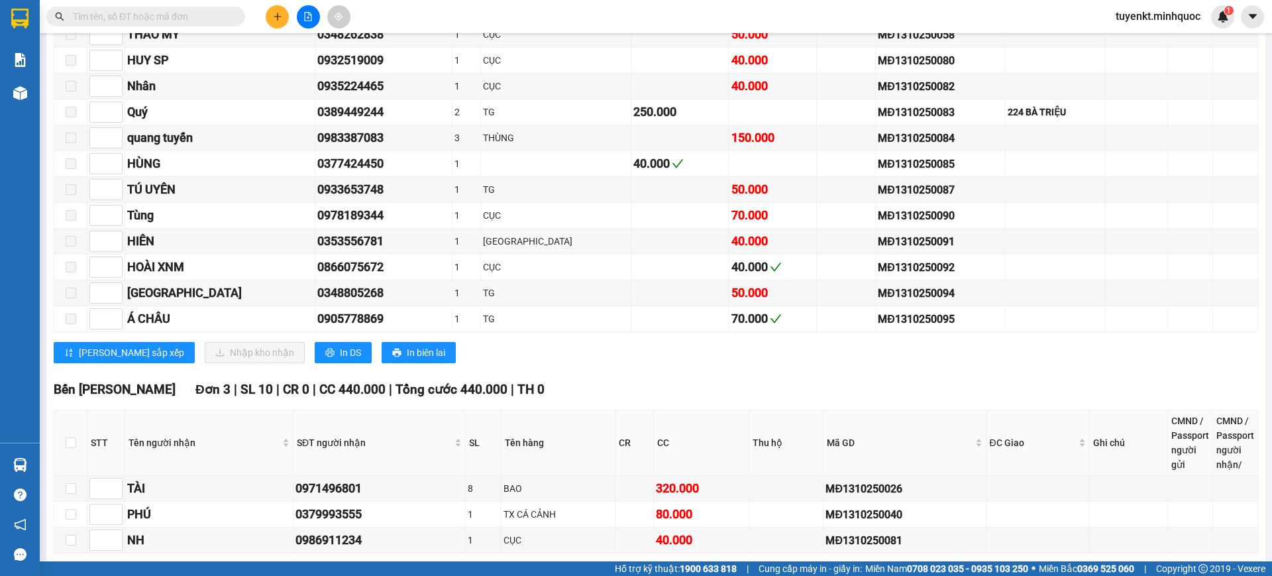
click at [203, 18] on input "text" at bounding box center [151, 16] width 156 height 15
click at [200, 15] on input "text" at bounding box center [151, 16] width 156 height 15
click at [204, 14] on input "text" at bounding box center [151, 16] width 156 height 15
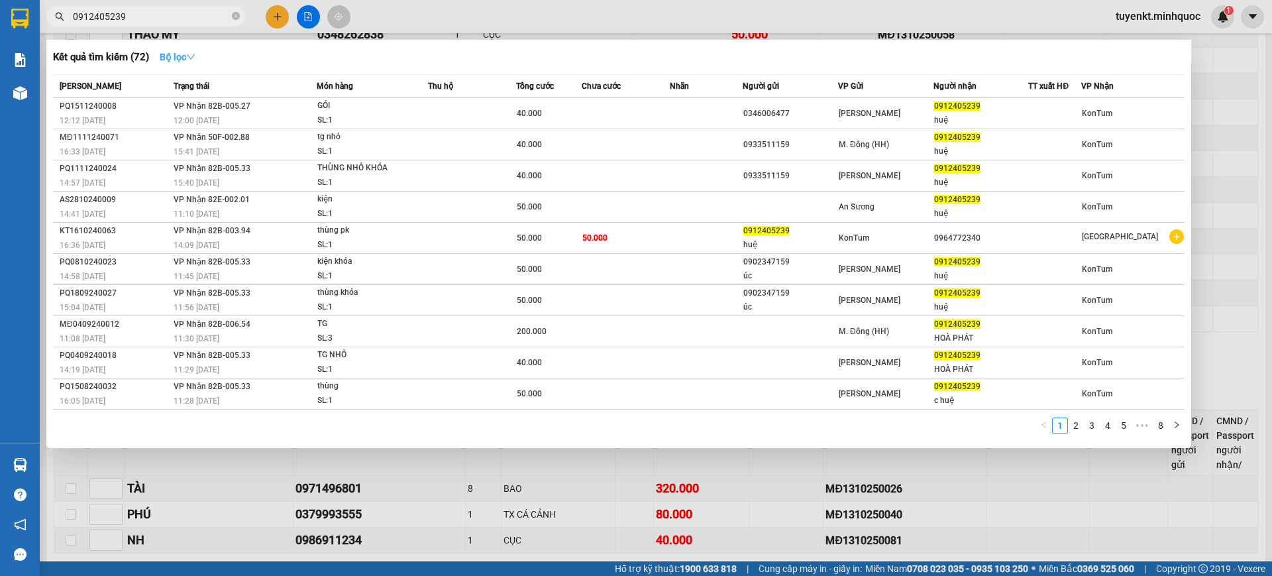
type input "0912405239"
click at [195, 59] on icon "down" at bounding box center [190, 56] width 9 height 9
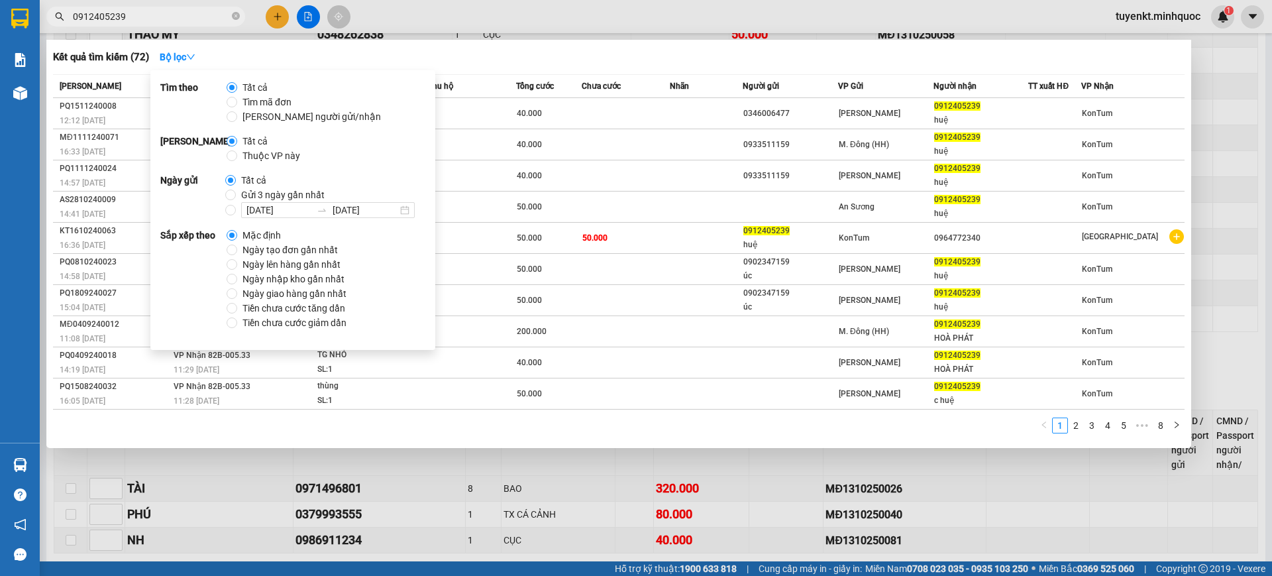
click at [246, 249] on span "Ngày tạo đơn gần nhất" at bounding box center [290, 249] width 106 height 15
click at [237, 249] on input "Ngày tạo đơn gần nhất" at bounding box center [232, 249] width 11 height 11
radio input "true"
radio input "false"
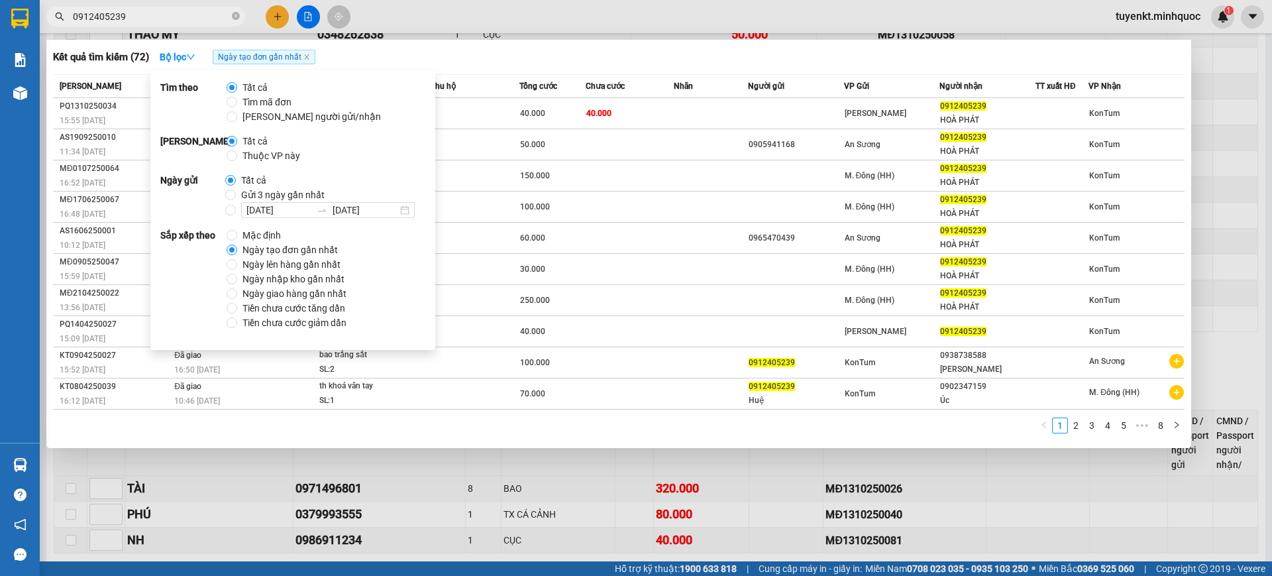
click at [584, 55] on div "Kết quả tìm kiếm ( 72 ) Bộ lọc Ngày tạo đơn gần nhất" at bounding box center [619, 56] width 1132 height 21
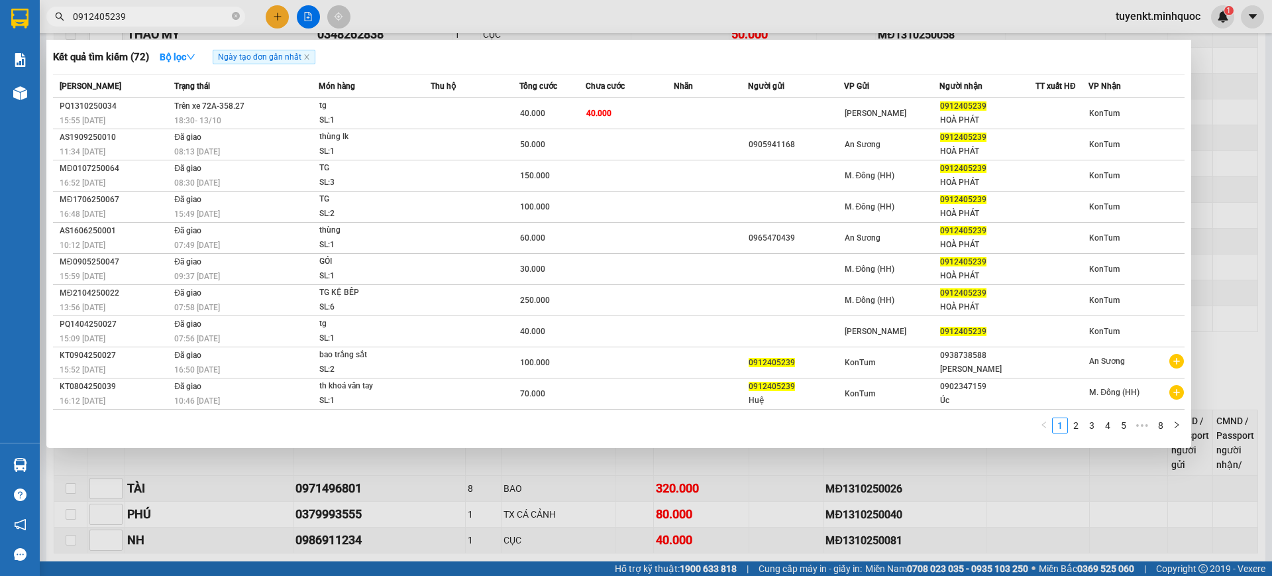
click at [182, 24] on span "0912405239" at bounding box center [145, 17] width 199 height 20
click at [235, 15] on icon "close-circle" at bounding box center [236, 16] width 8 height 8
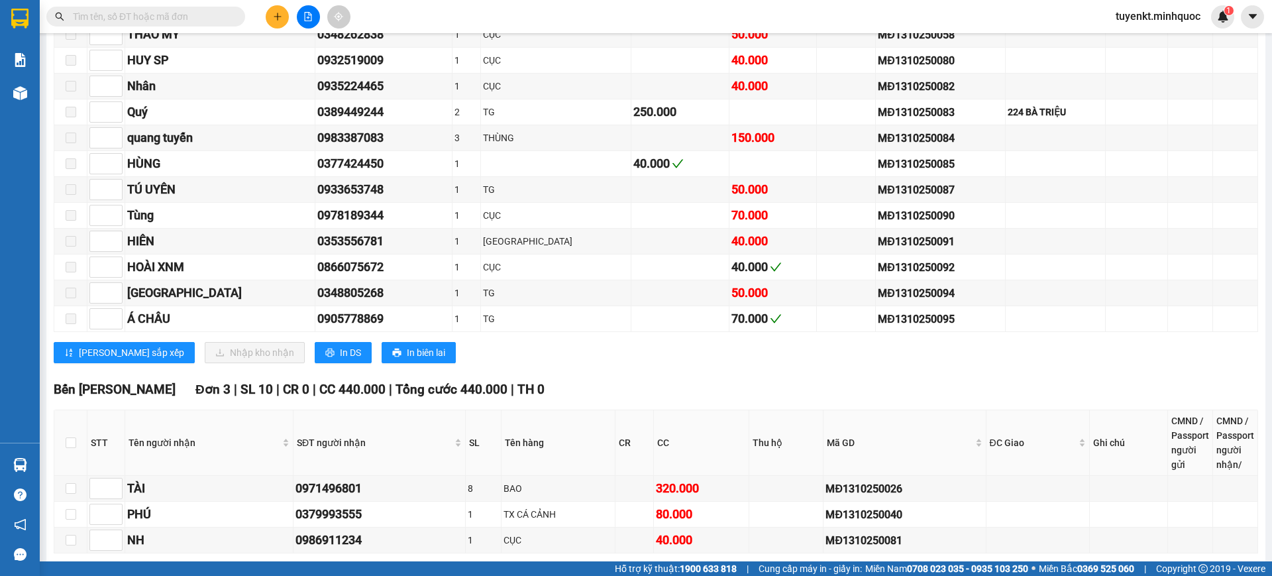
click at [172, 17] on input "text" at bounding box center [151, 16] width 156 height 15
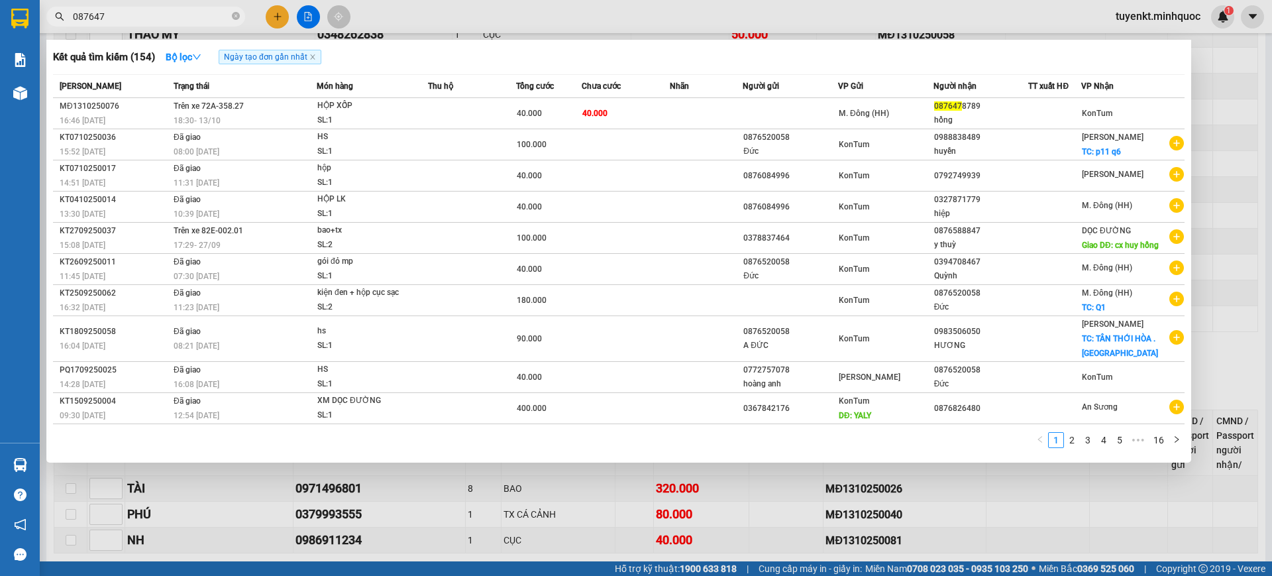
type input "0876478"
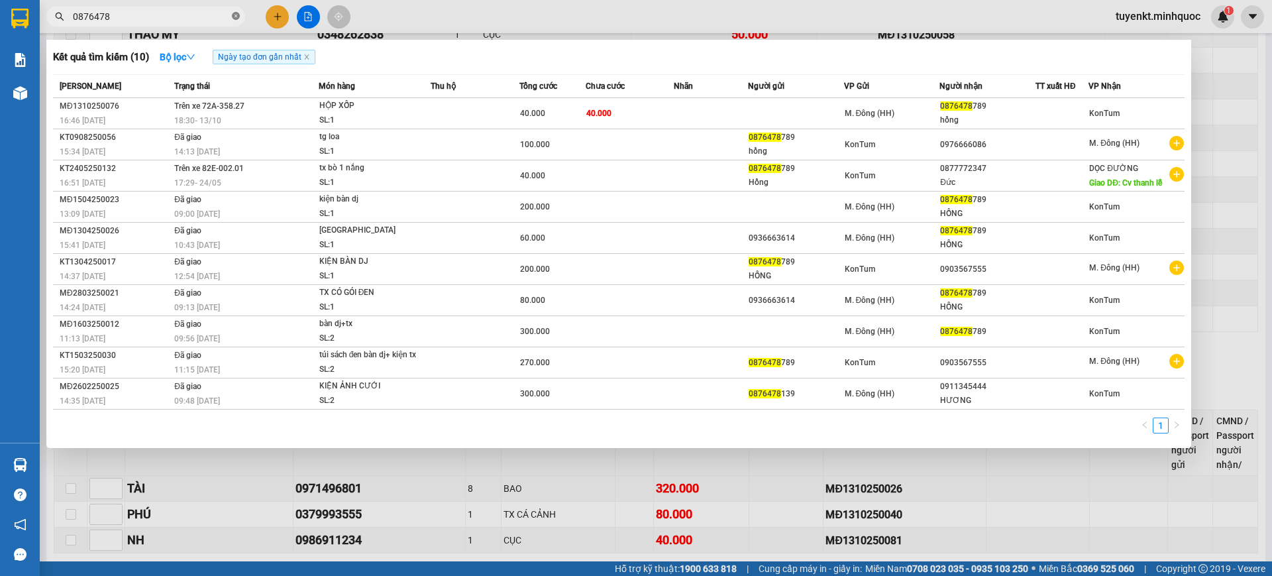
click at [234, 15] on icon "close-circle" at bounding box center [236, 16] width 8 height 8
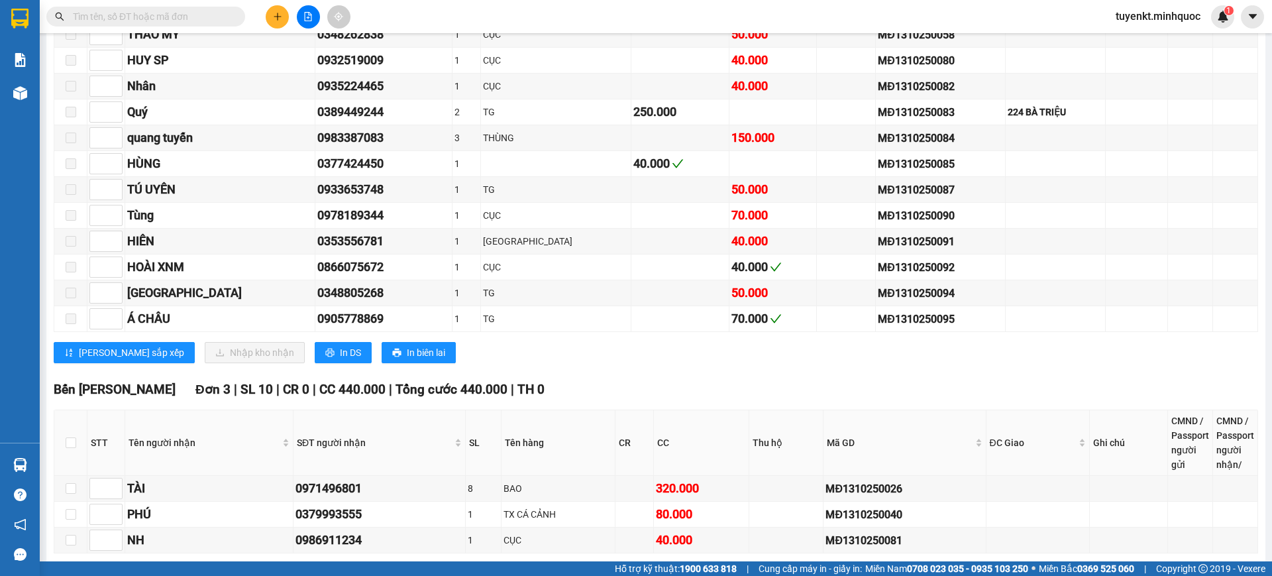
click at [220, 15] on input "text" at bounding box center [151, 16] width 156 height 15
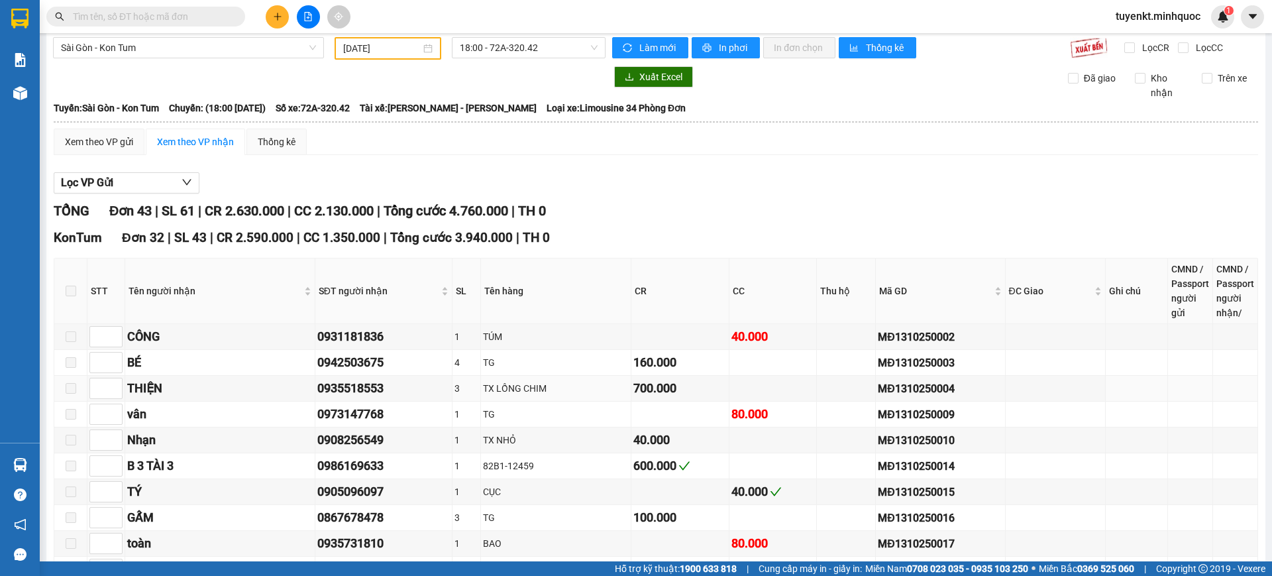
scroll to position [0, 0]
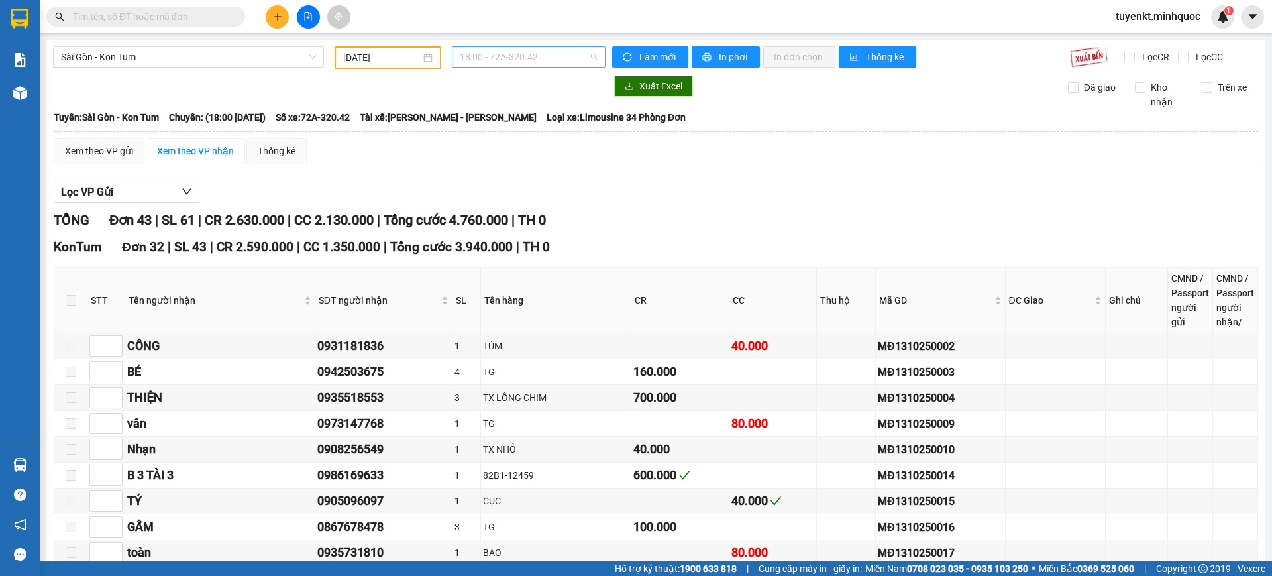
click at [572, 56] on span "18:00 - 72A-320.42" at bounding box center [529, 57] width 138 height 20
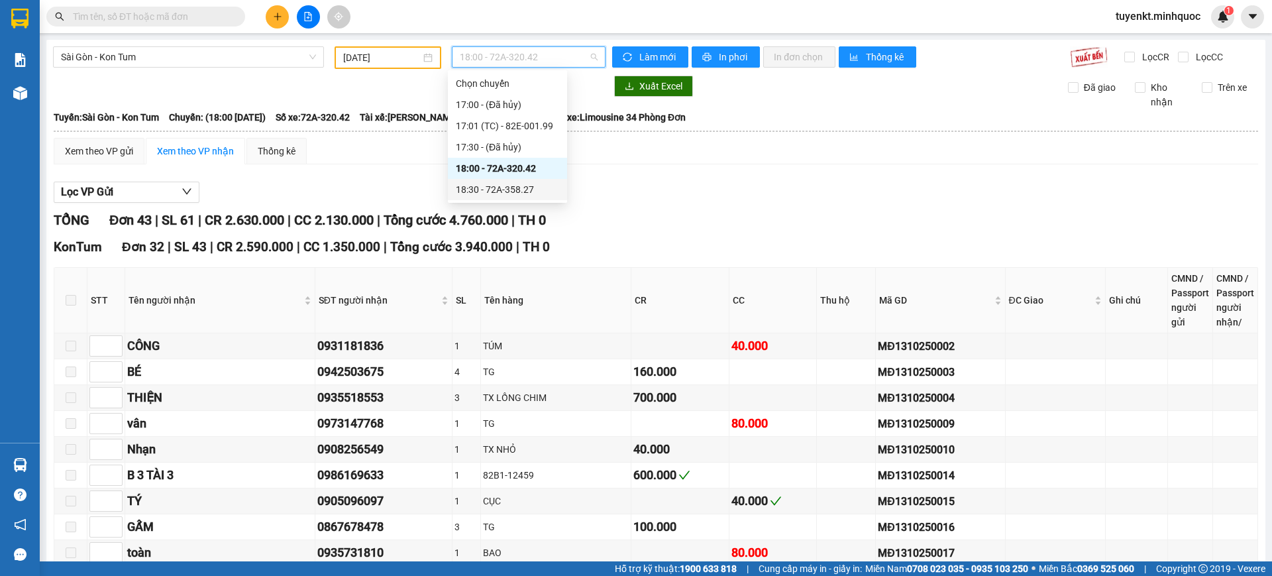
click at [527, 186] on div "18:30 - 72A-358.27" at bounding box center [507, 189] width 103 height 15
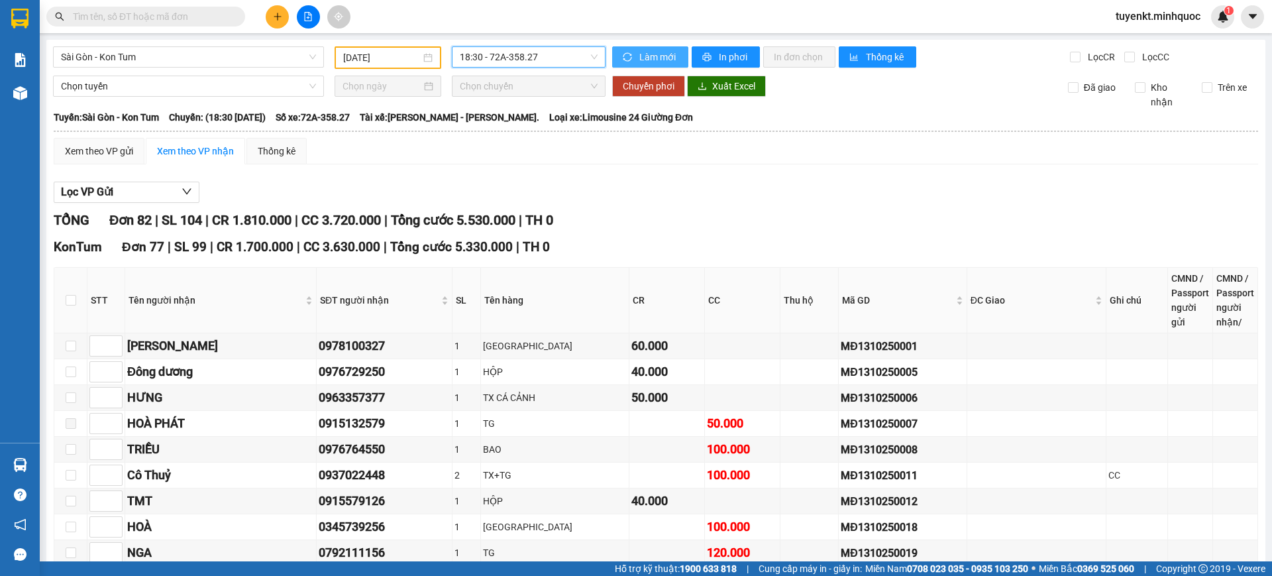
click at [656, 52] on span "Làm mới" at bounding box center [658, 57] width 38 height 15
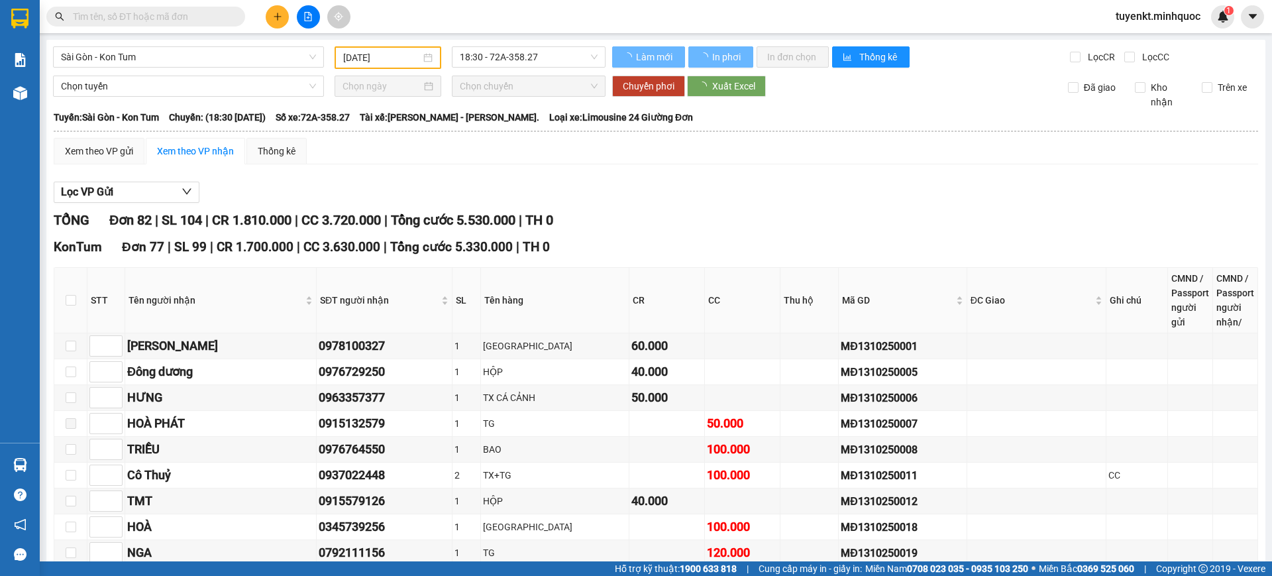
click at [206, 13] on input "text" at bounding box center [151, 16] width 156 height 15
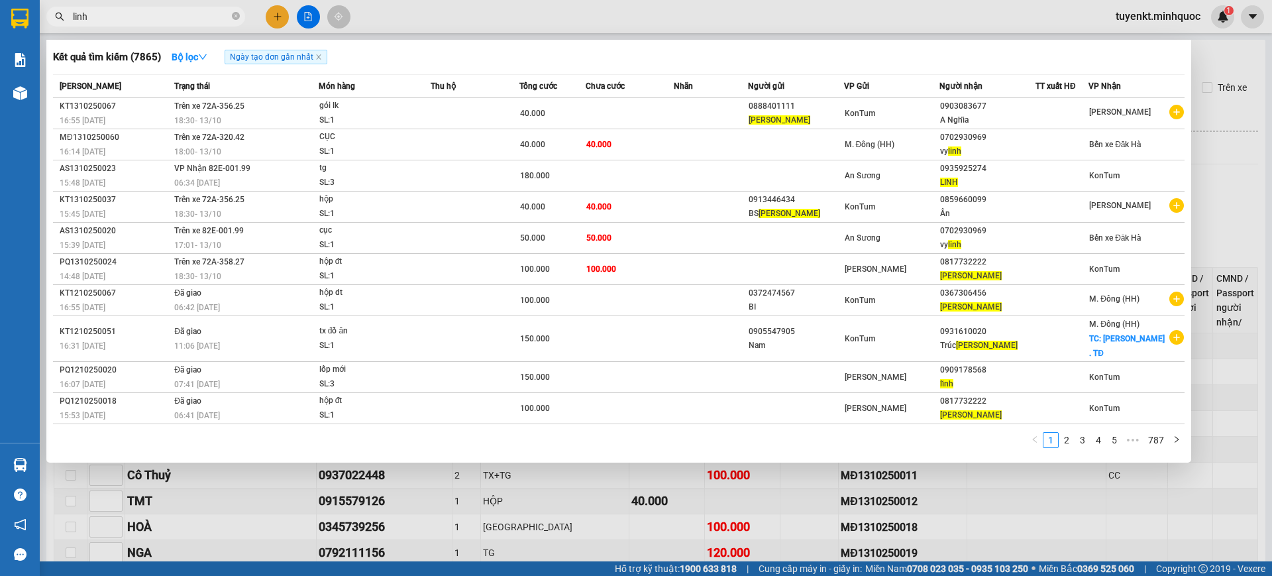
type input "linh"
click at [455, 472] on div at bounding box center [636, 288] width 1272 height 576
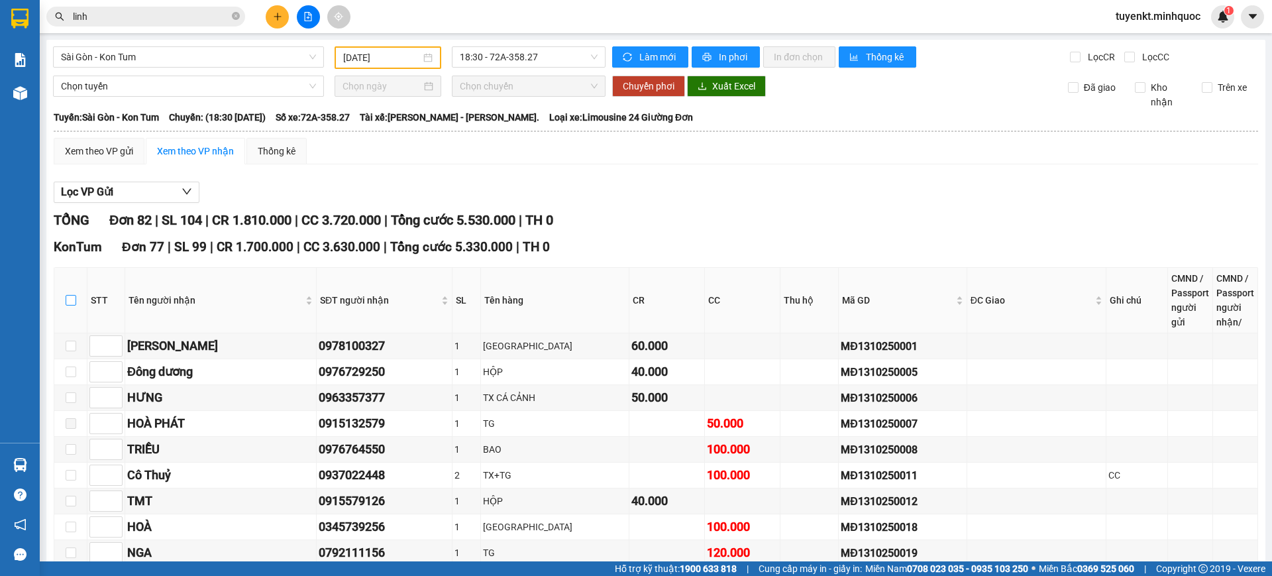
click at [66, 295] on input "checkbox" at bounding box center [71, 300] width 11 height 11
checkbox input "true"
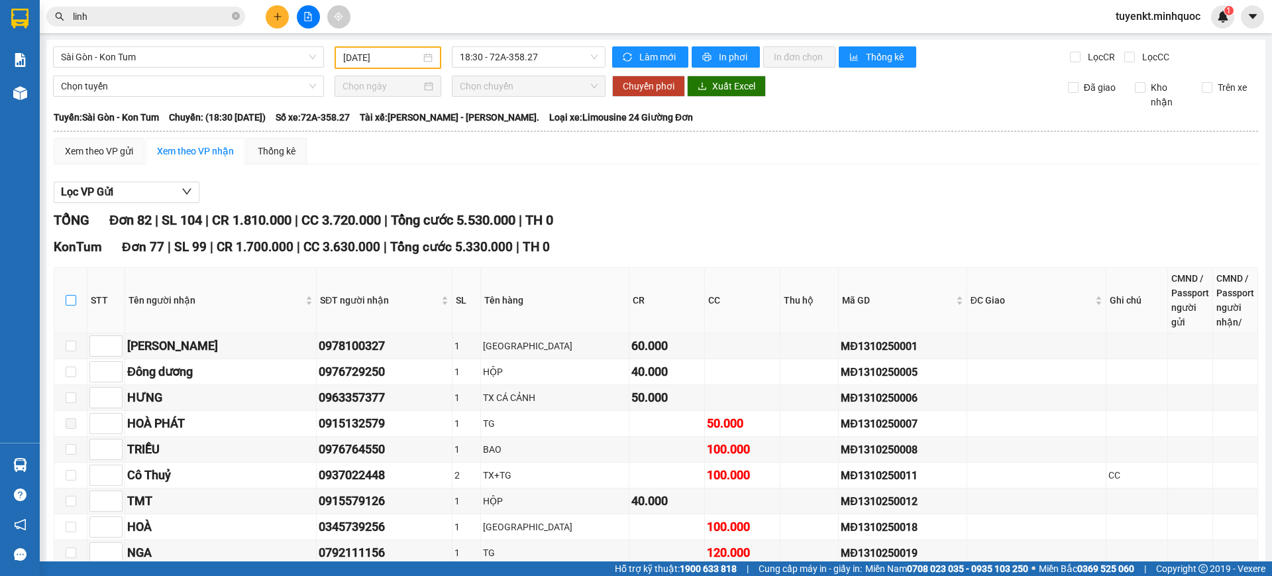
checkbox input "true"
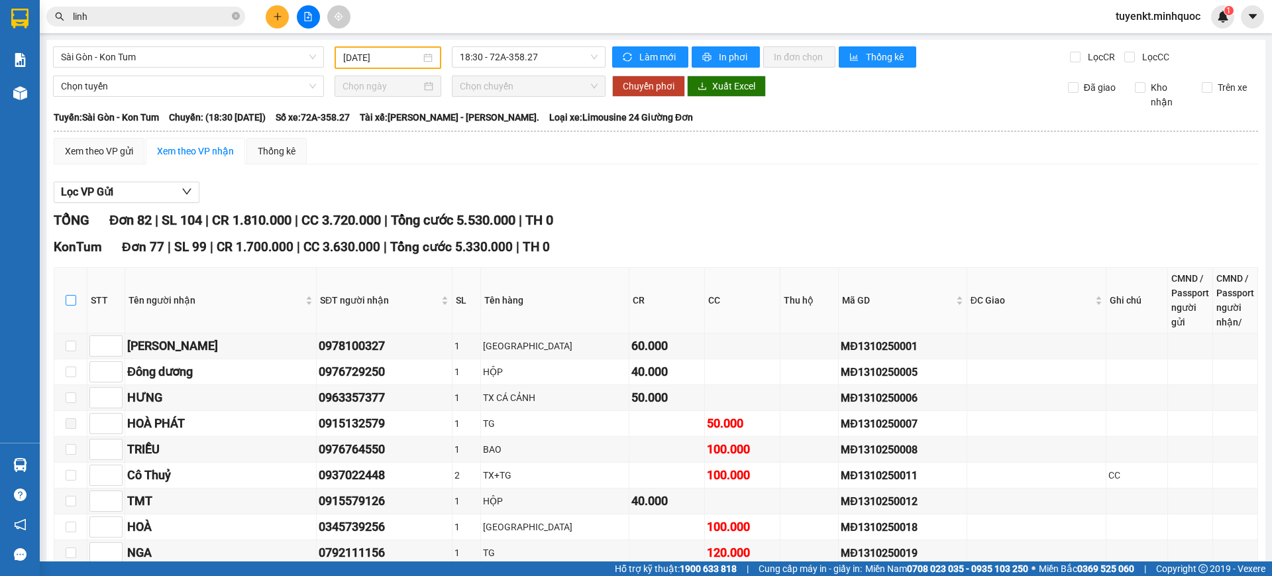
checkbox input "true"
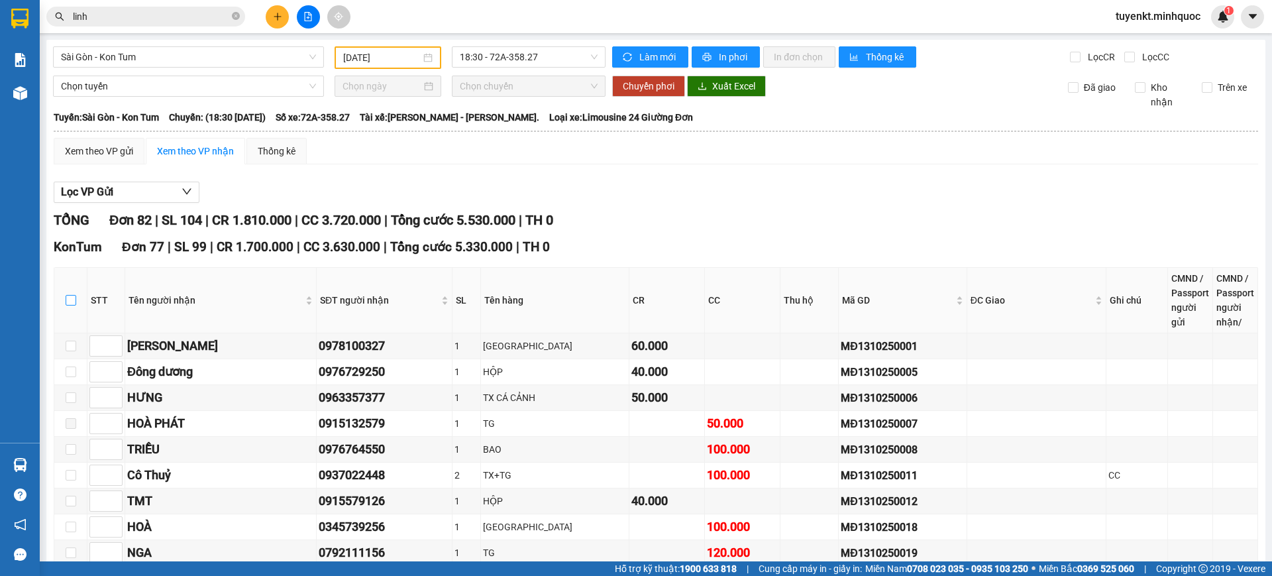
checkbox input "true"
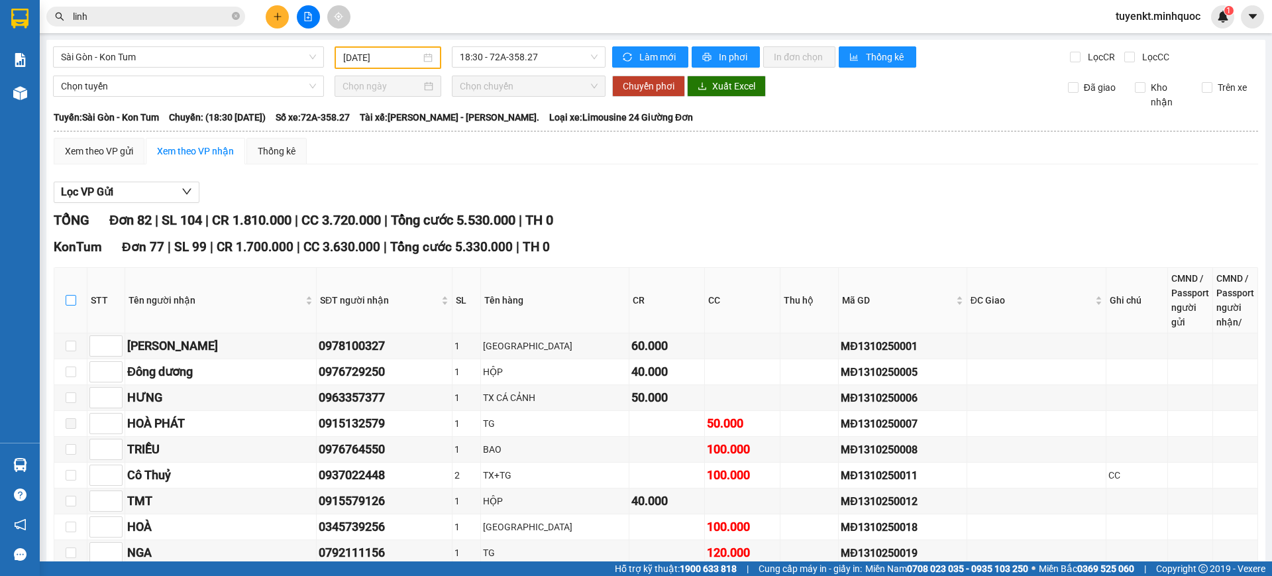
checkbox input "true"
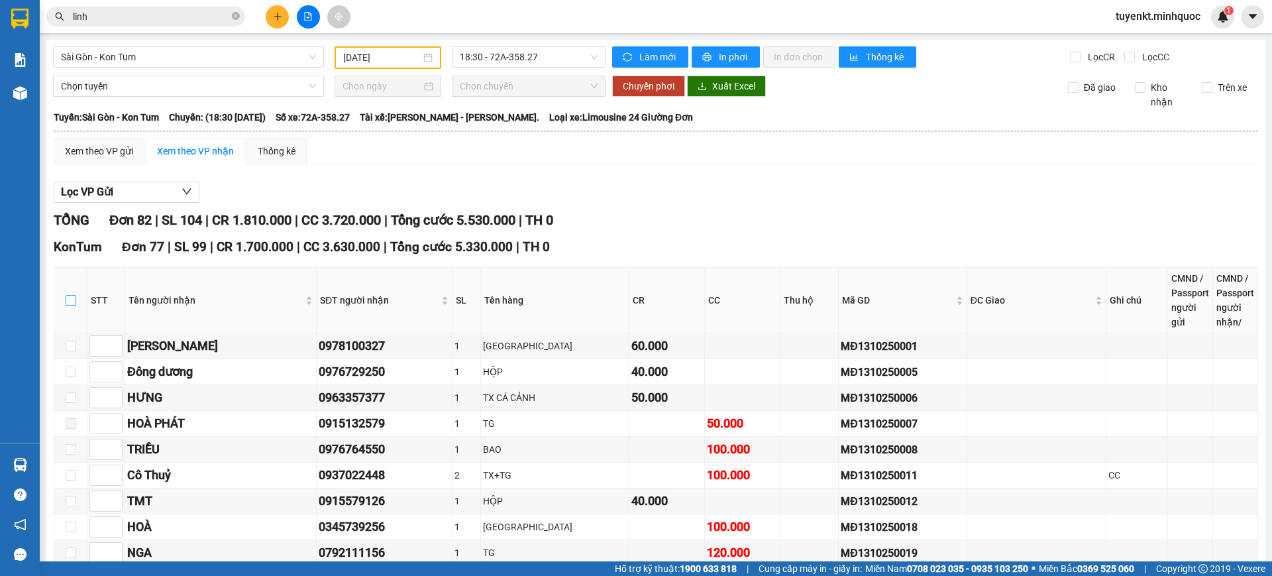
checkbox input "true"
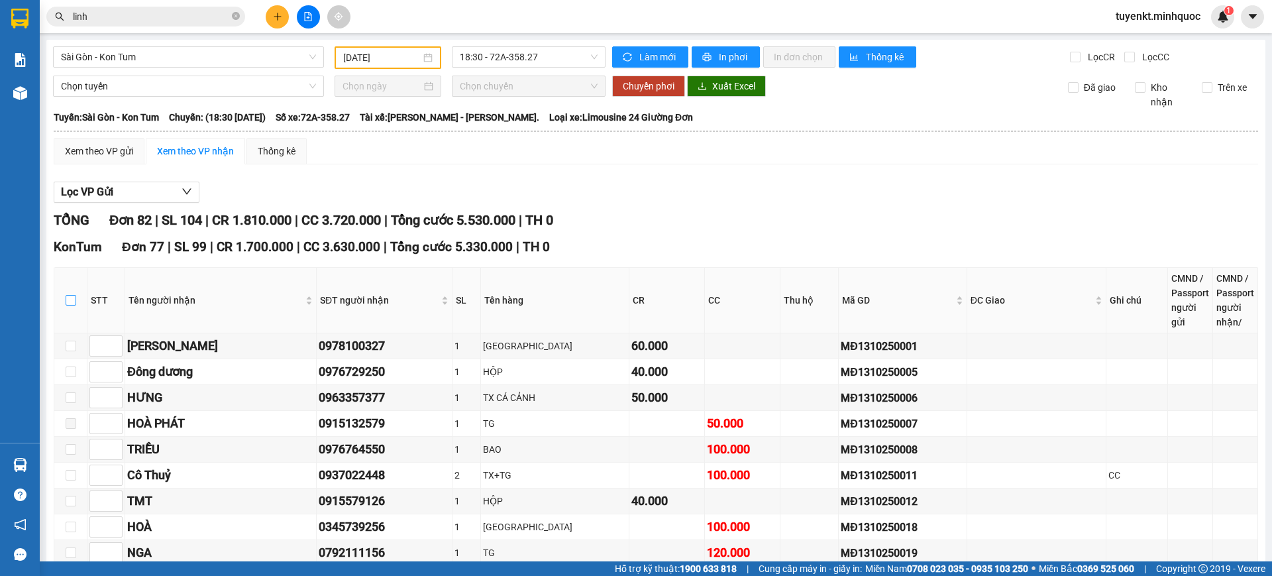
checkbox input "true"
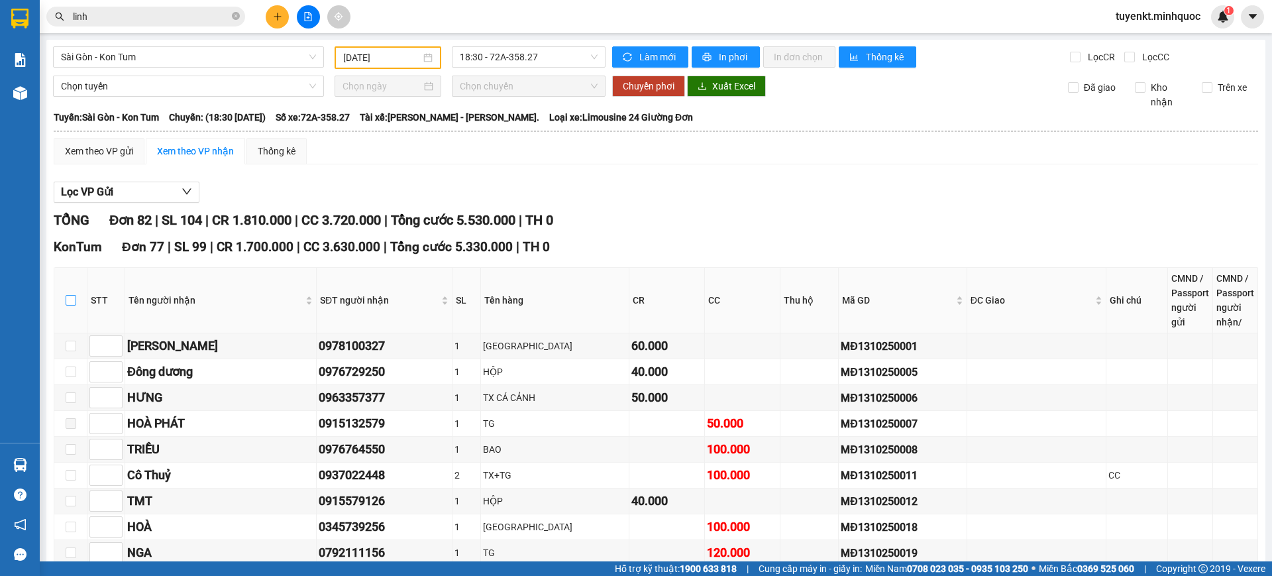
checkbox input "true"
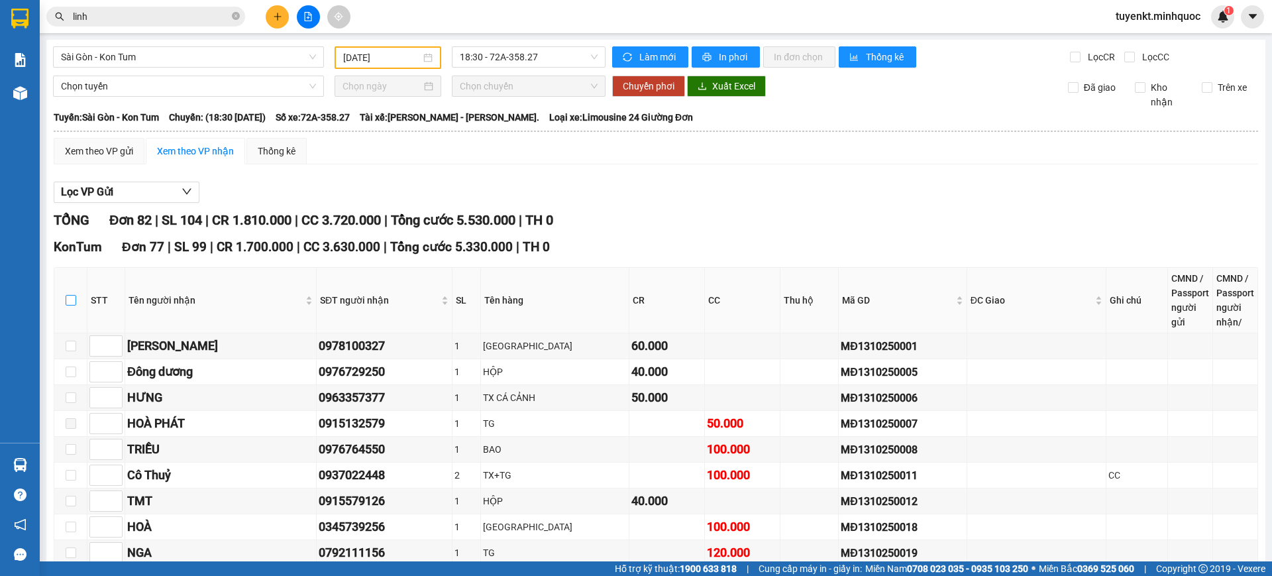
checkbox input "true"
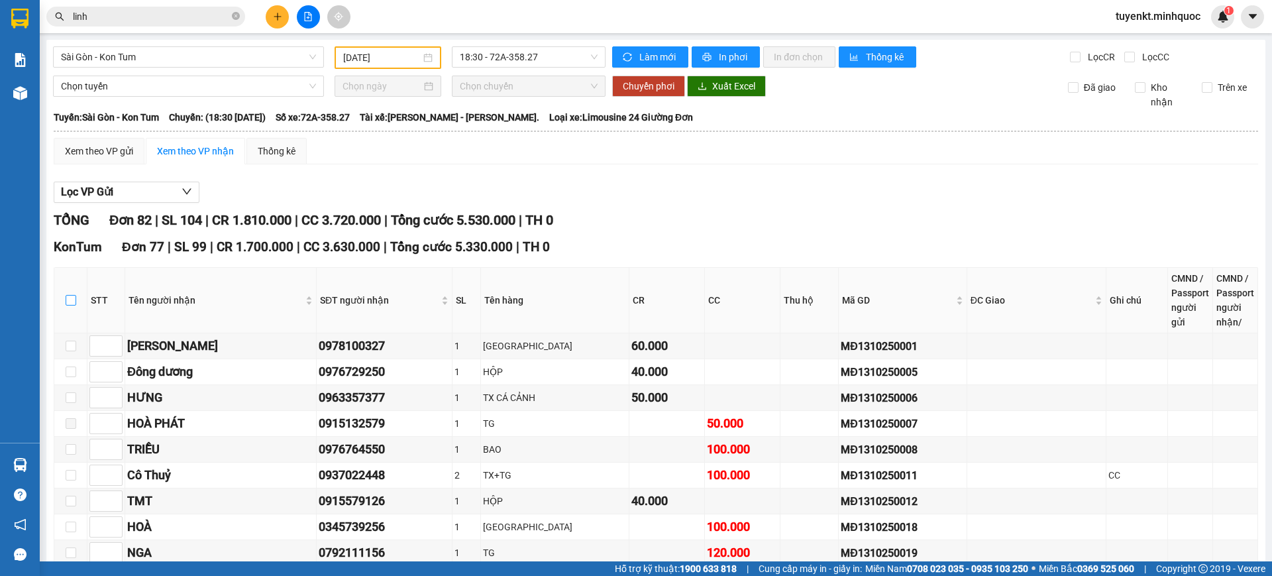
checkbox input "true"
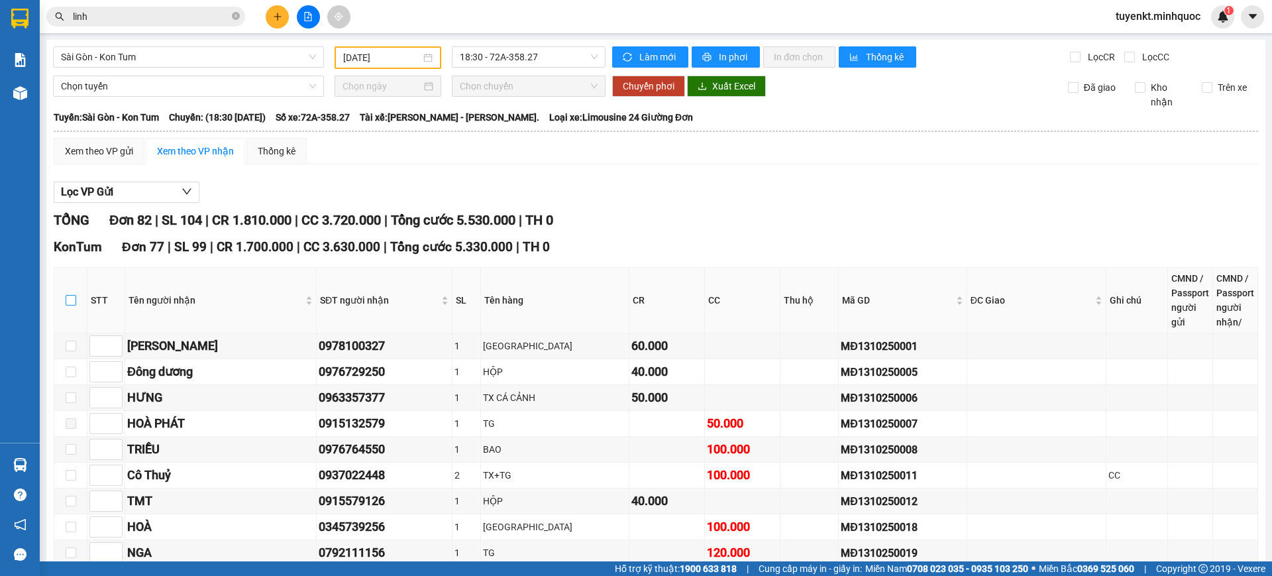
checkbox input "true"
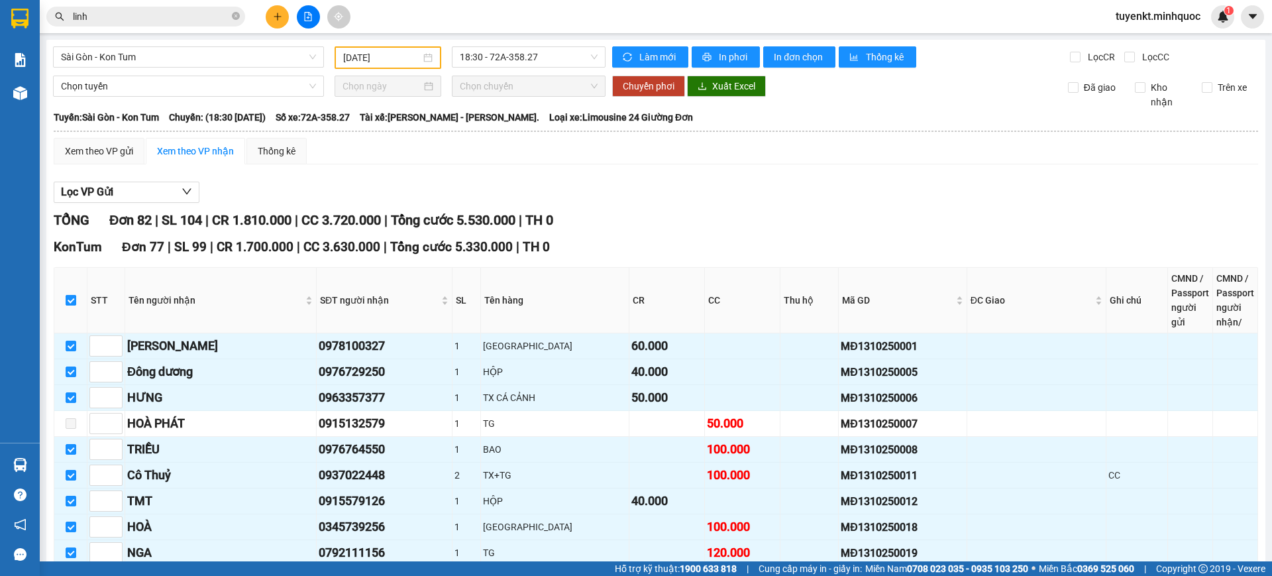
click at [66, 293] on label at bounding box center [71, 300] width 11 height 15
click at [66, 295] on input "checkbox" at bounding box center [71, 300] width 11 height 11
checkbox input "false"
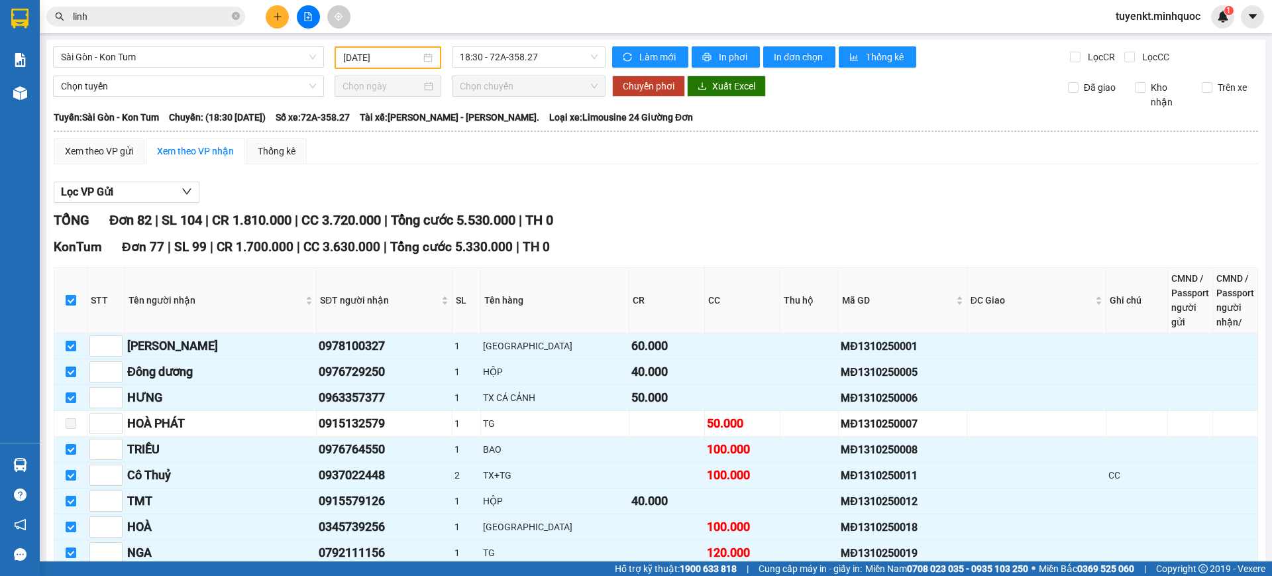
checkbox input "false"
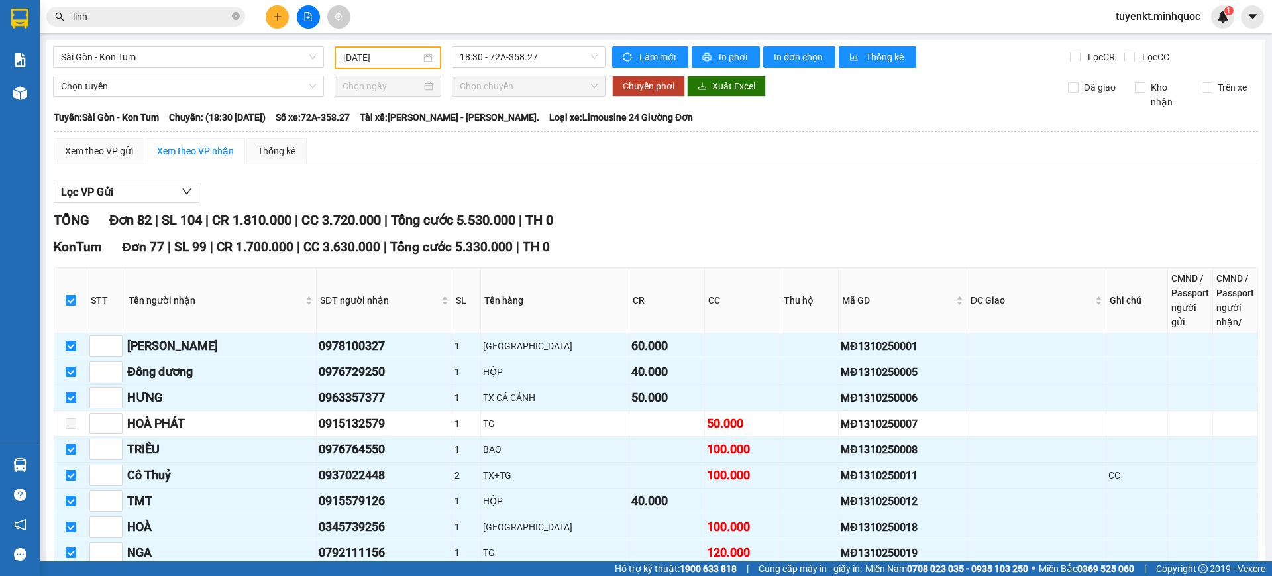
checkbox input "false"
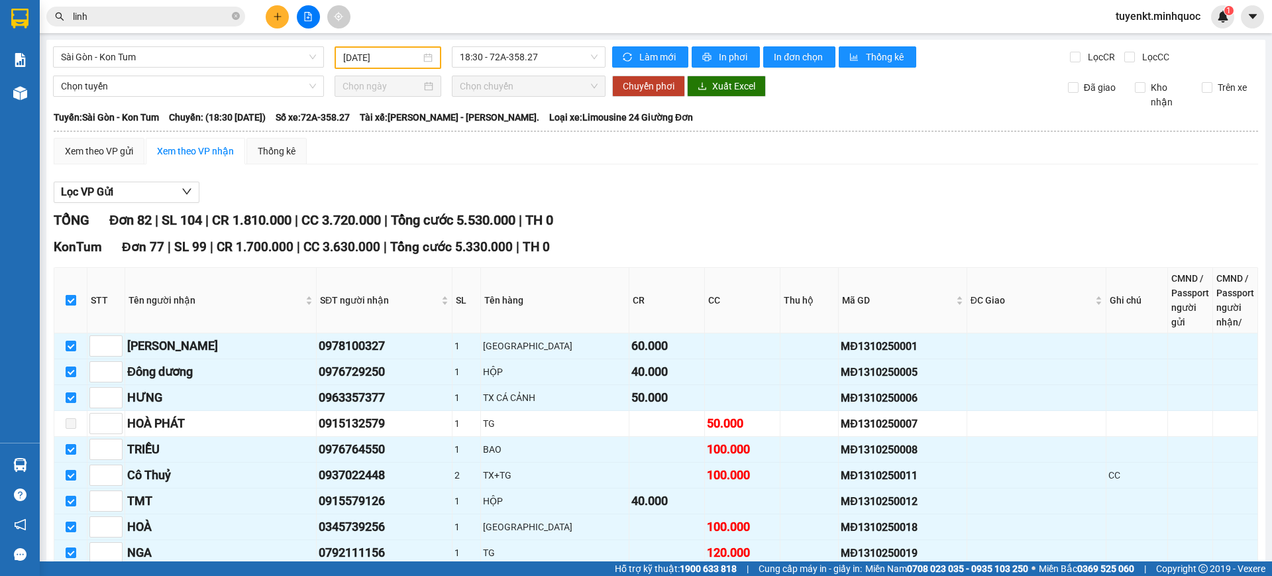
checkbox input "false"
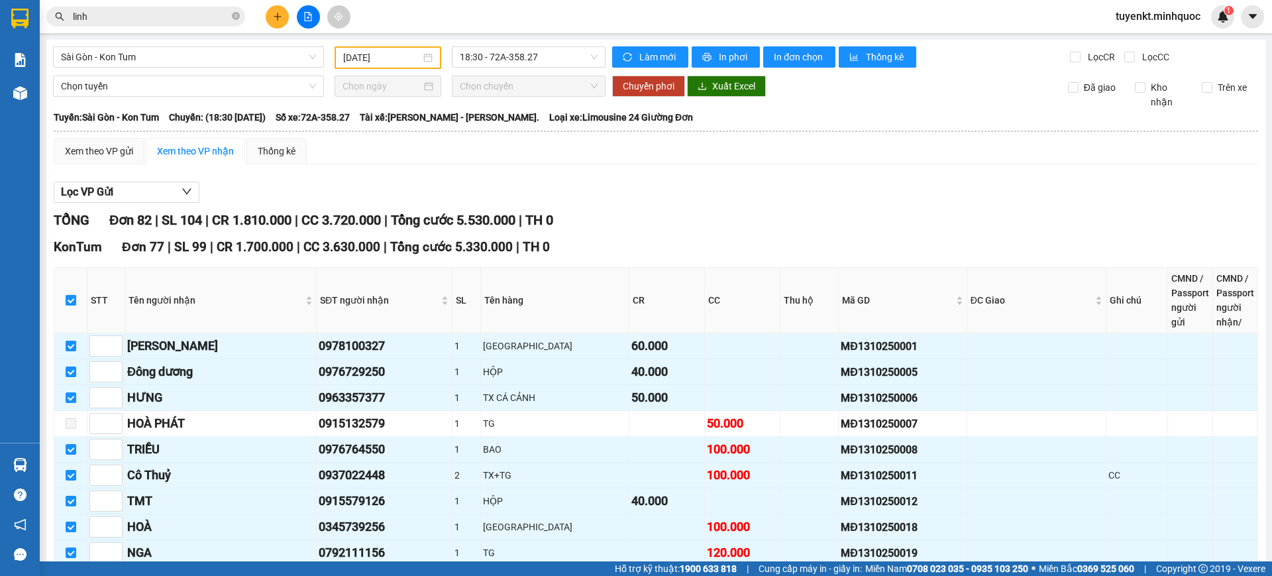
checkbox input "false"
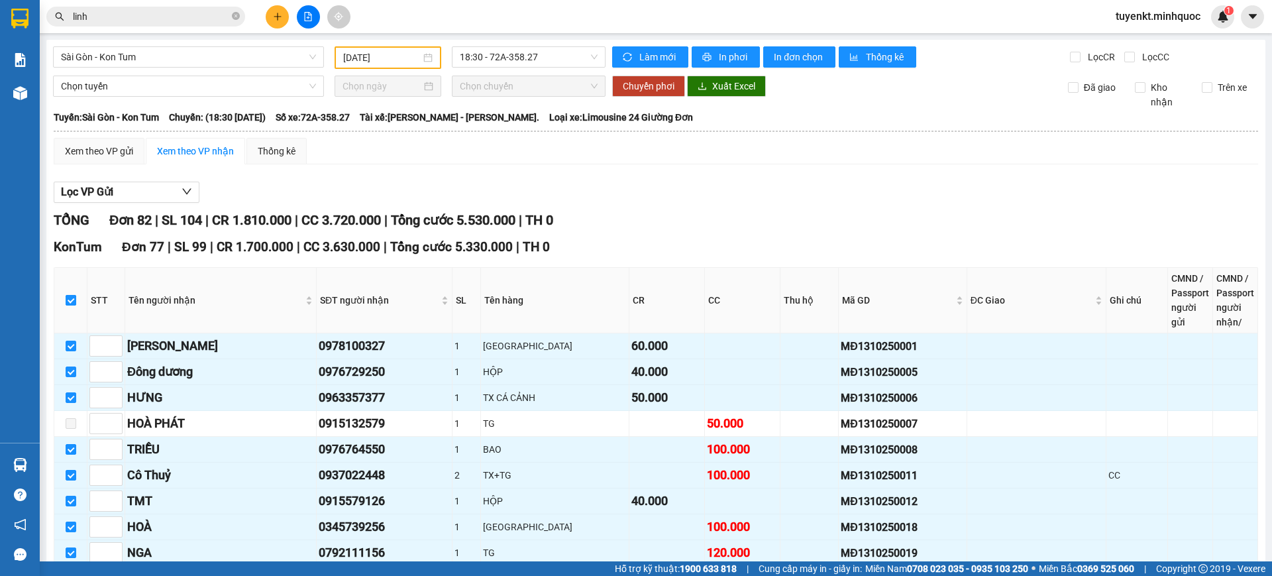
checkbox input "false"
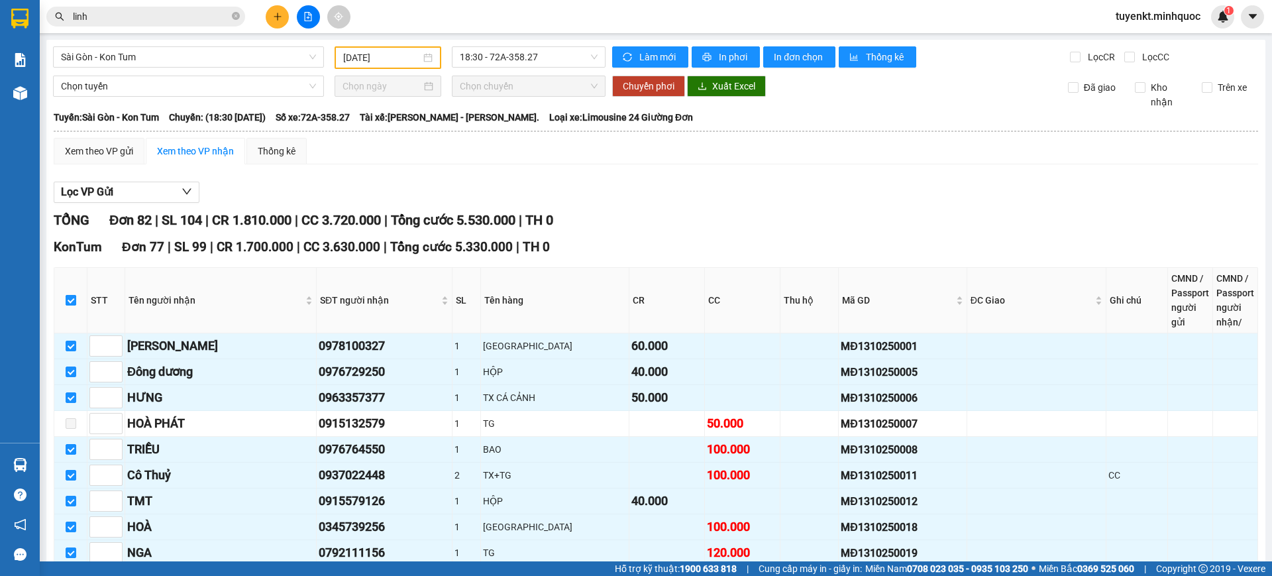
checkbox input "false"
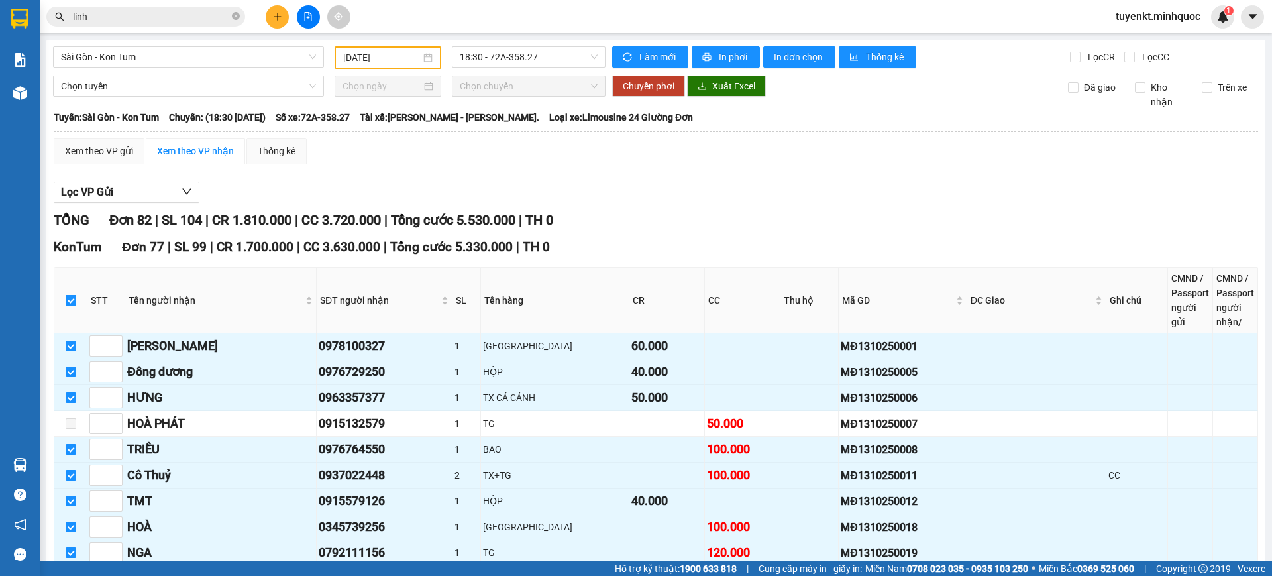
checkbox input "false"
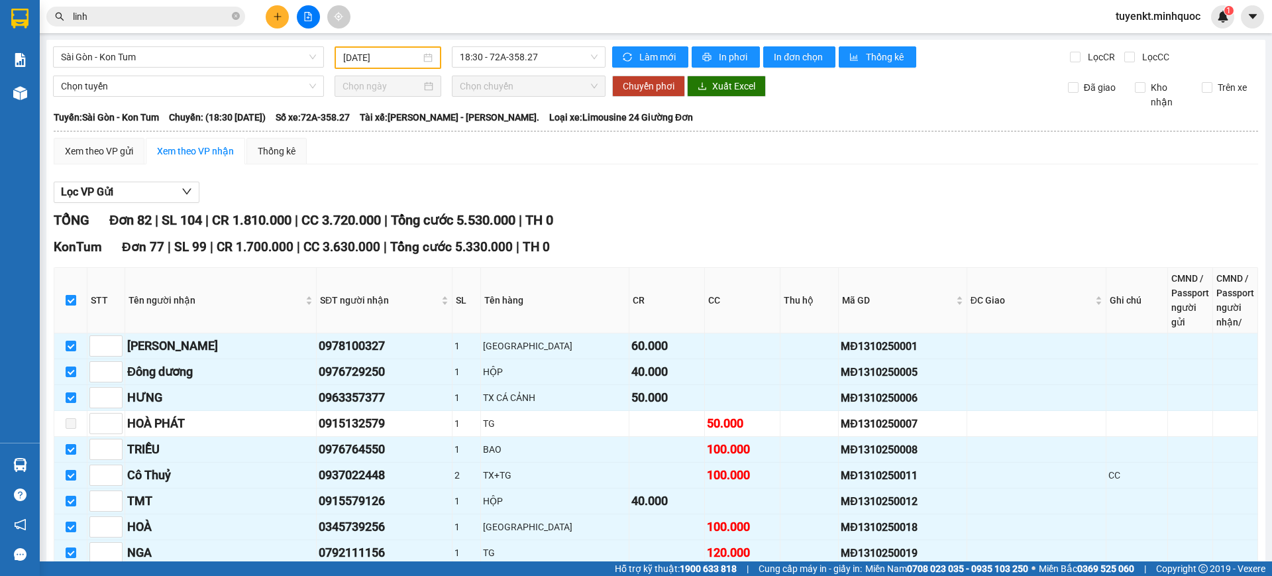
checkbox input "false"
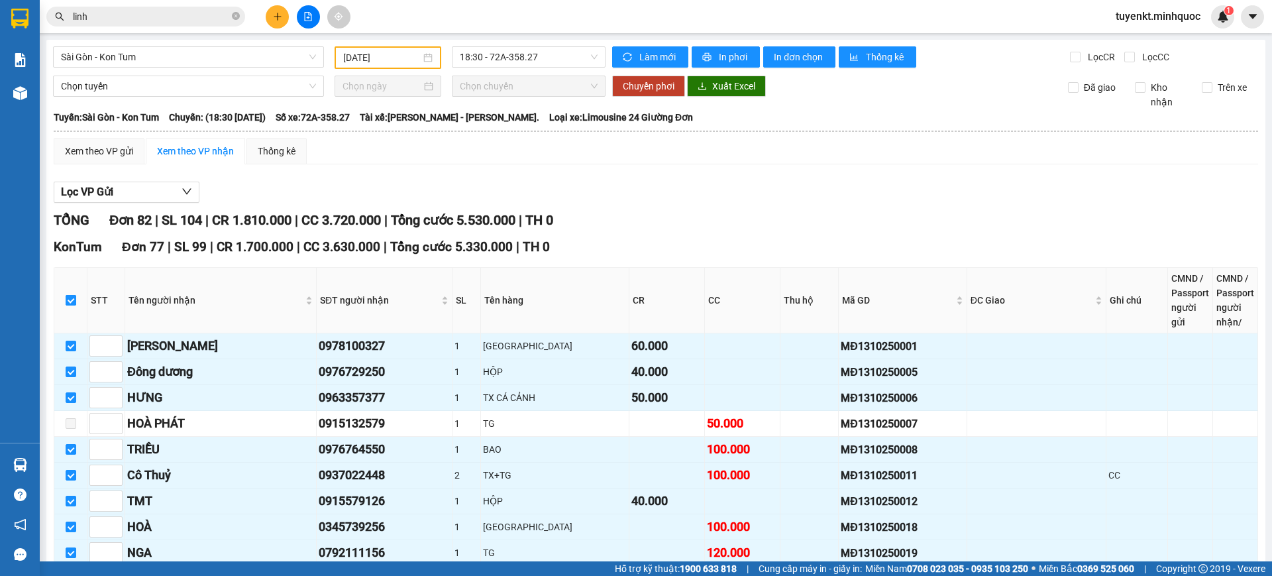
checkbox input "false"
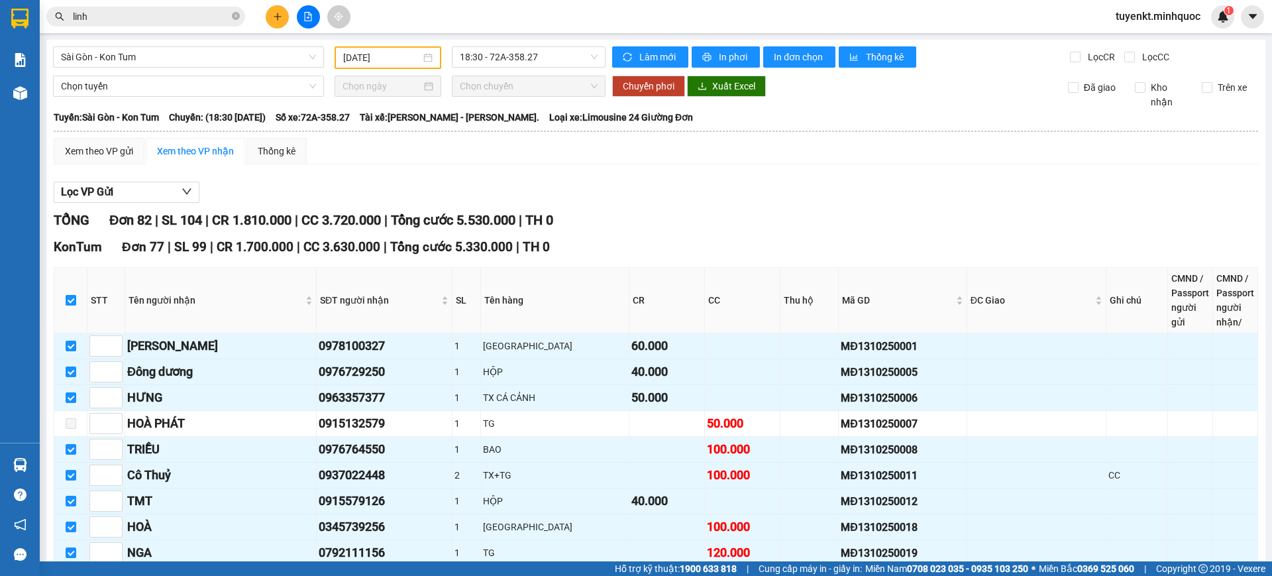
checkbox input "false"
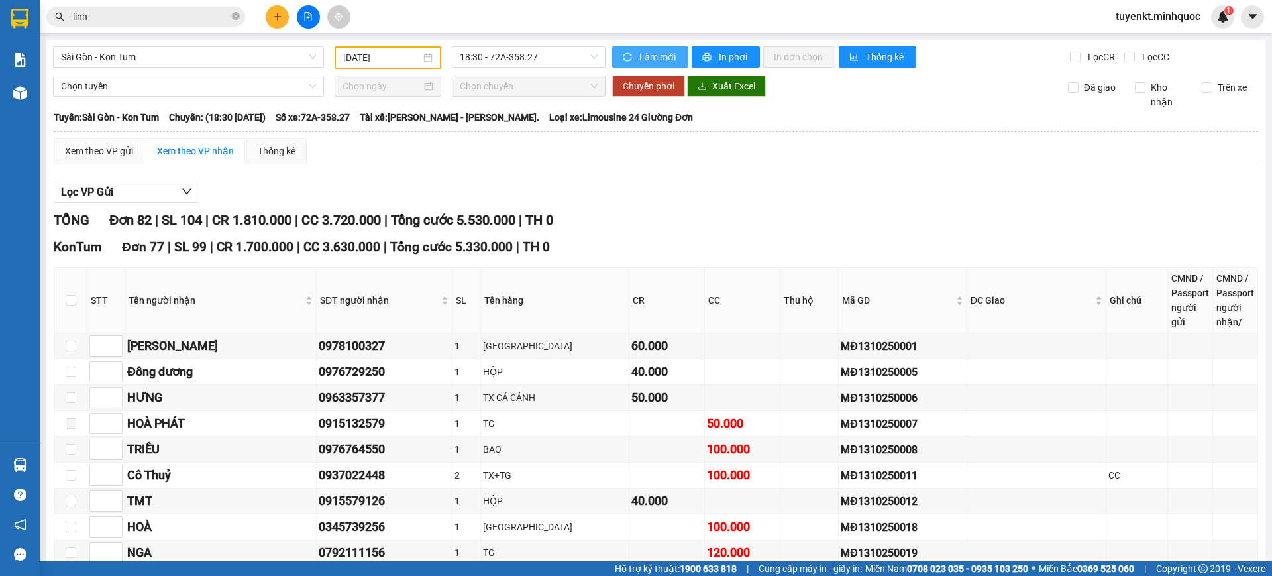
click at [659, 61] on span "Làm mới" at bounding box center [658, 57] width 38 height 15
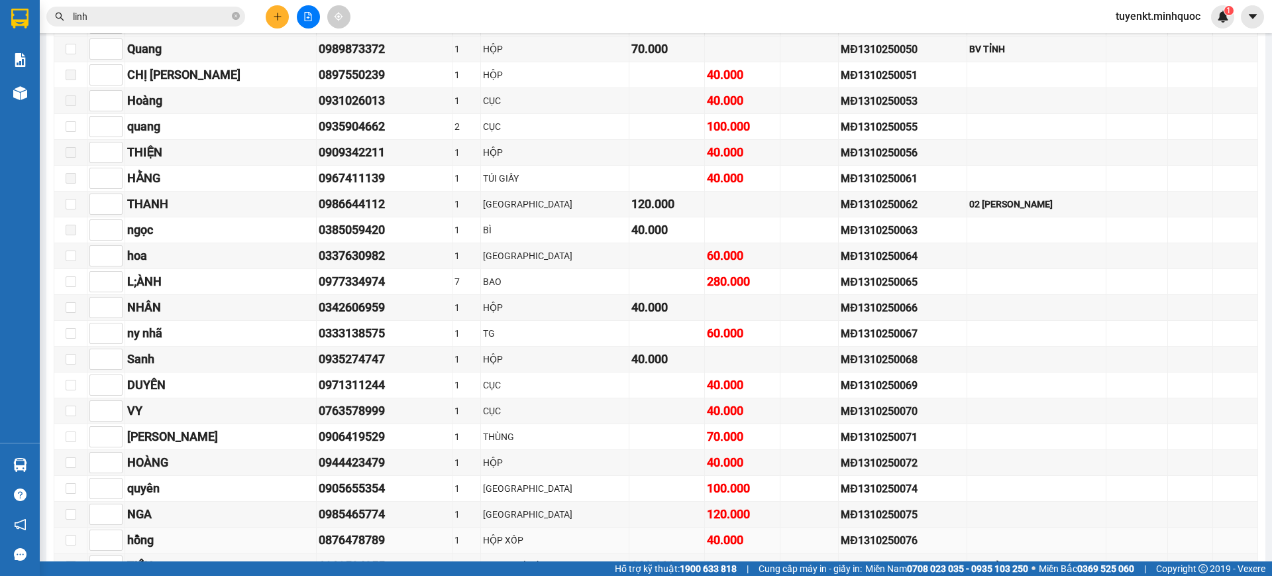
scroll to position [1192, 0]
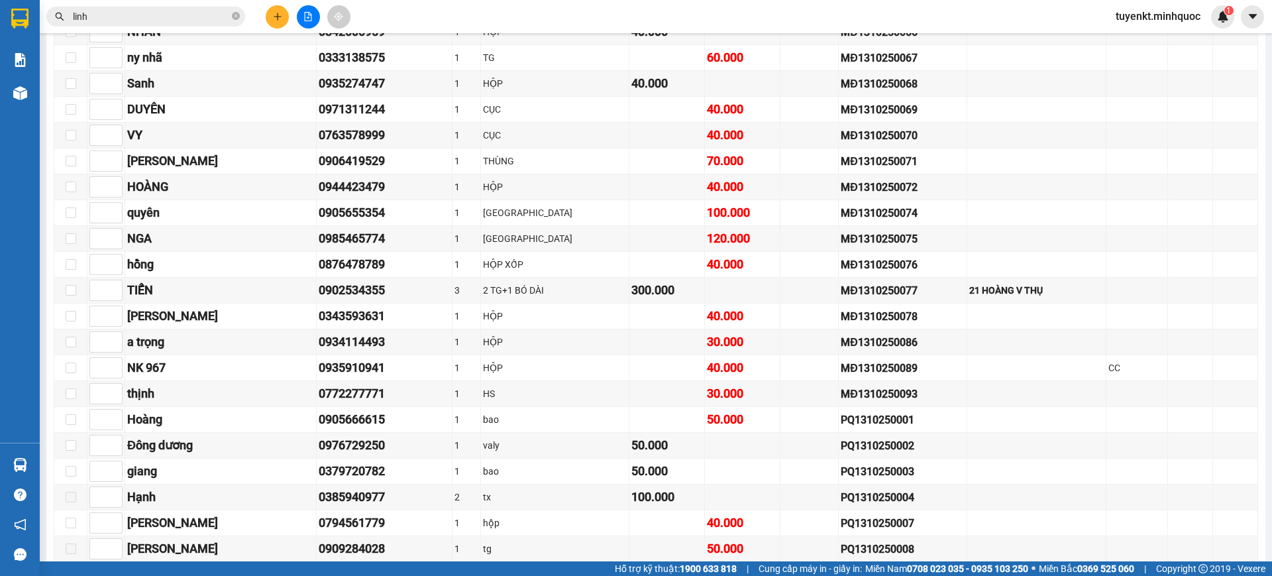
click at [169, 14] on input "linh" at bounding box center [151, 16] width 156 height 15
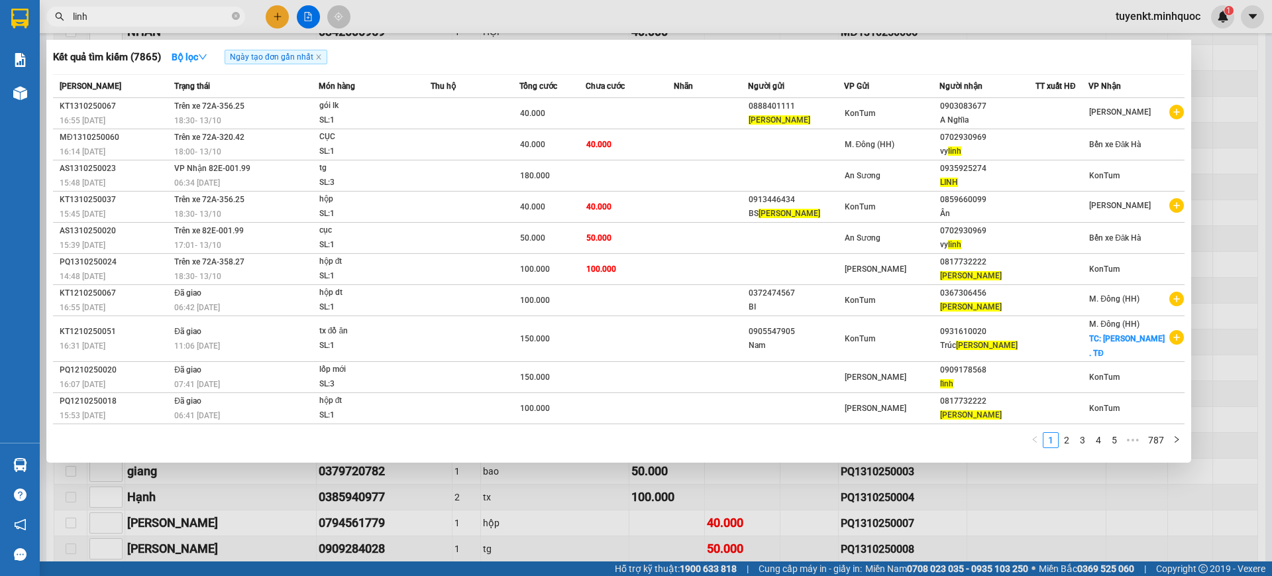
click at [169, 13] on input "linh" at bounding box center [151, 16] width 156 height 15
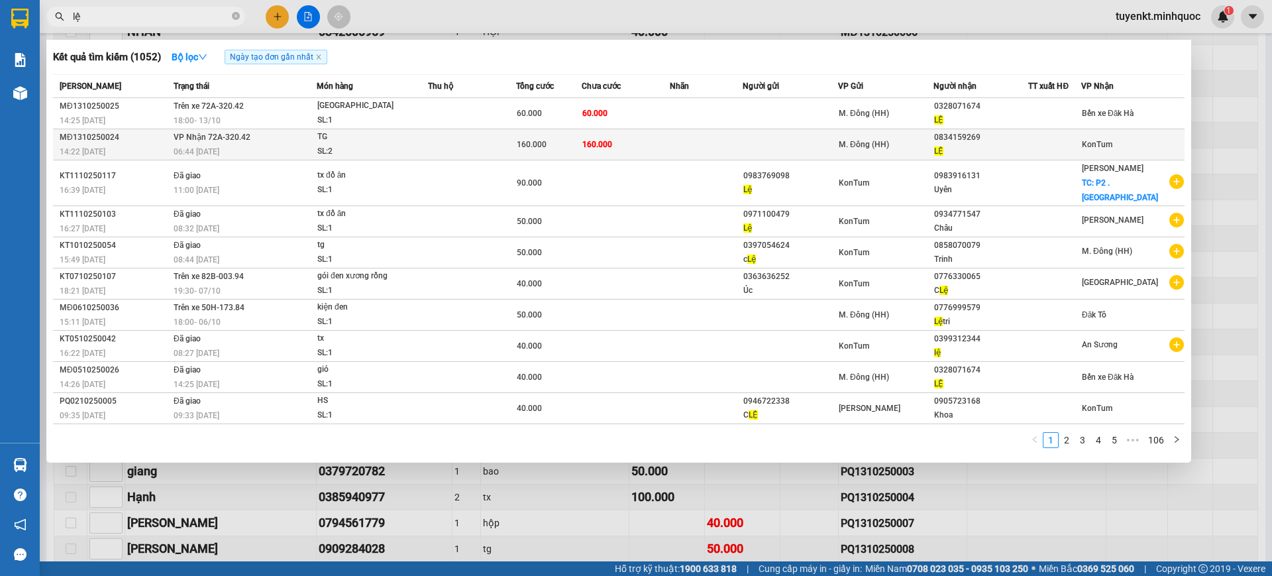
type input "lệ"
click at [971, 141] on div "0834159269" at bounding box center [981, 138] width 94 height 14
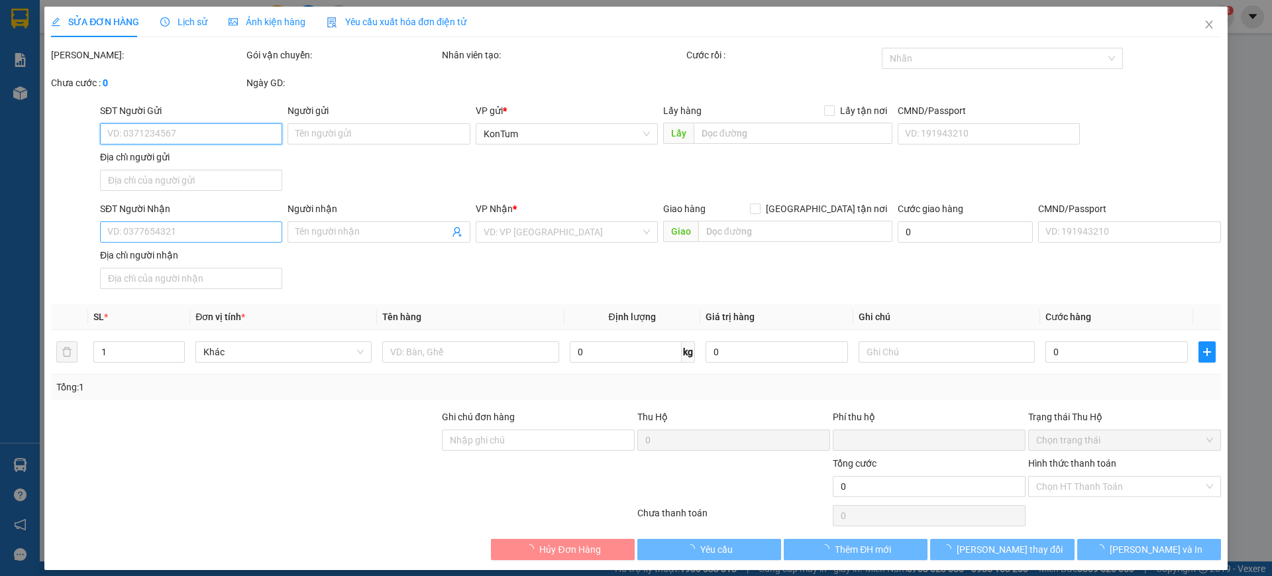
type input "0834159269"
type input "LỆ"
type input "0"
type input "160.000"
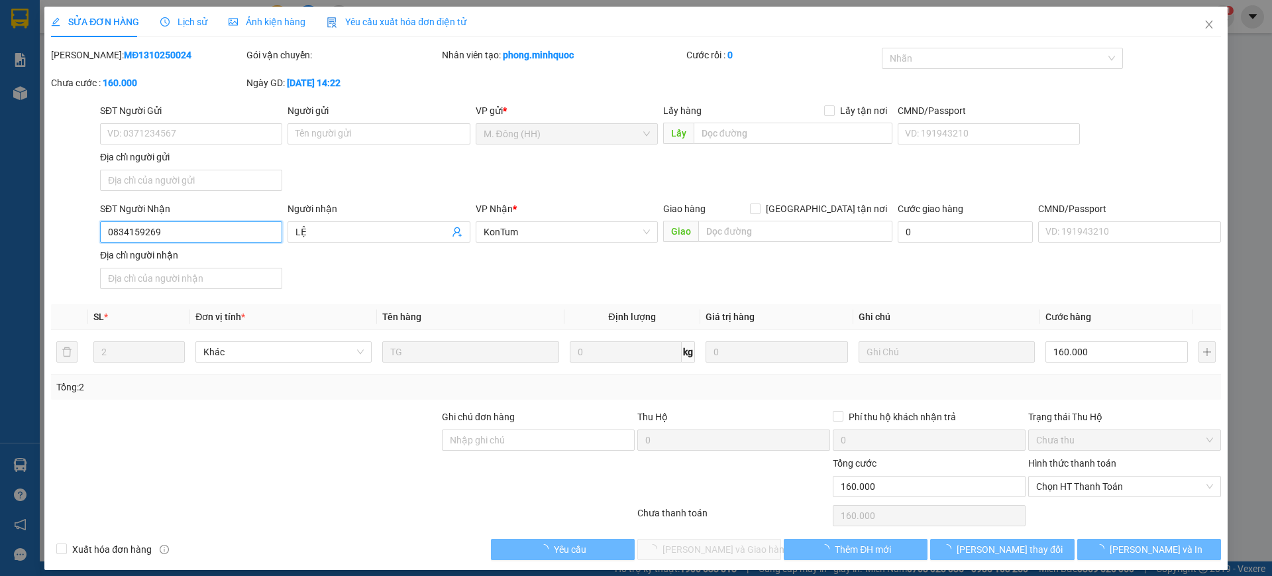
click at [186, 226] on input "0834159269" at bounding box center [191, 231] width 182 height 21
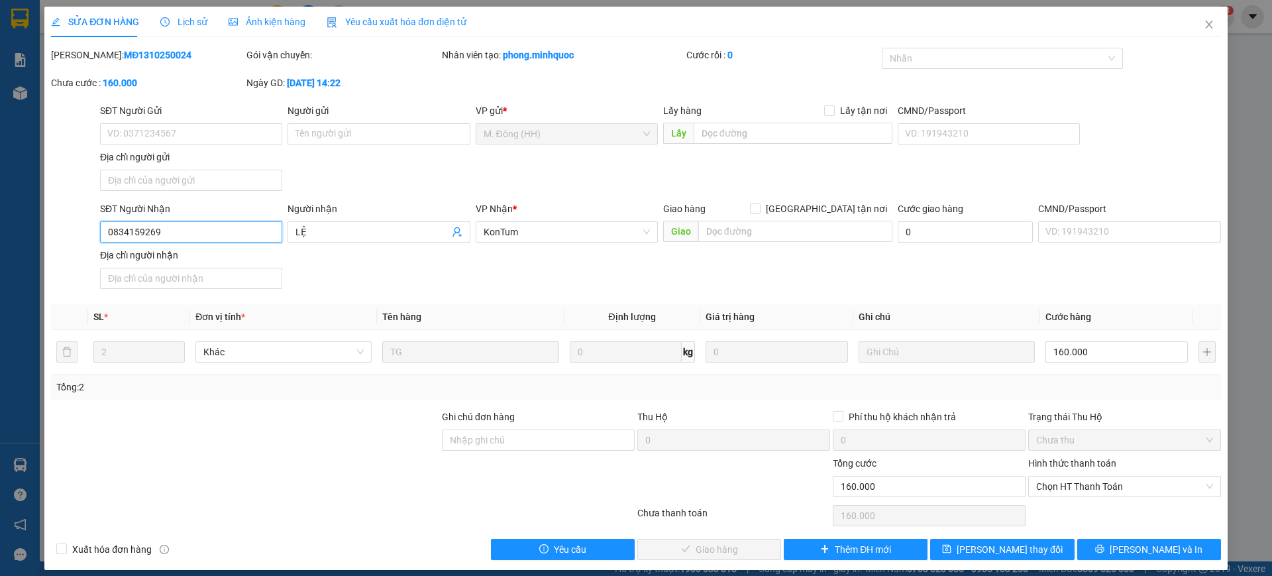
click at [187, 229] on input "0834159269" at bounding box center [191, 231] width 182 height 21
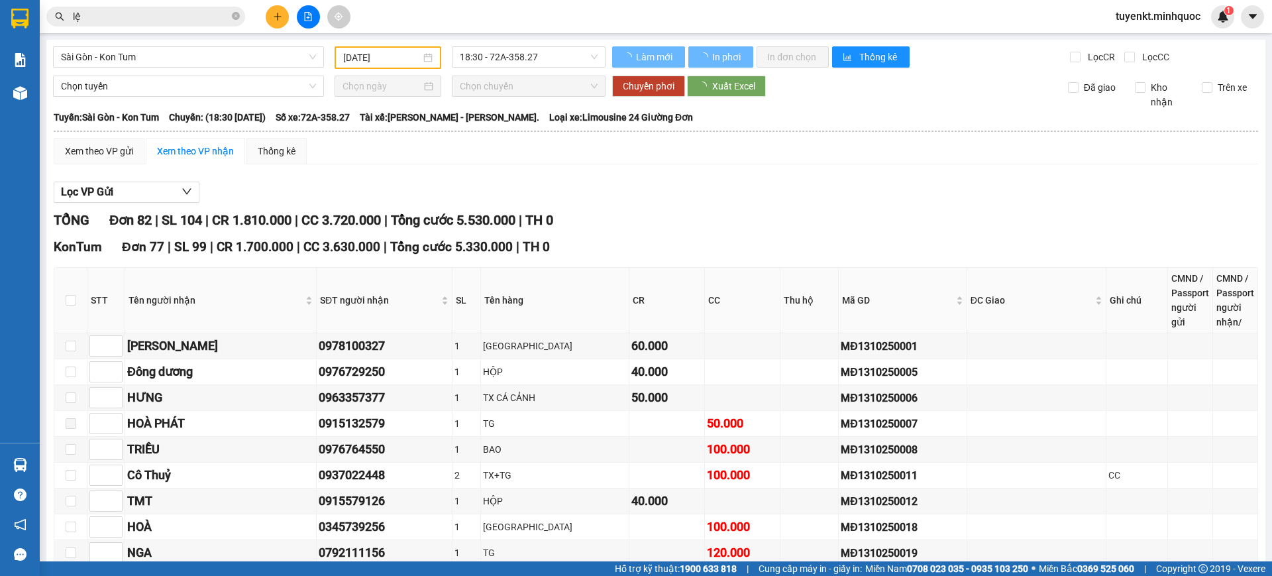
click at [216, 9] on input "lệ" at bounding box center [151, 16] width 156 height 15
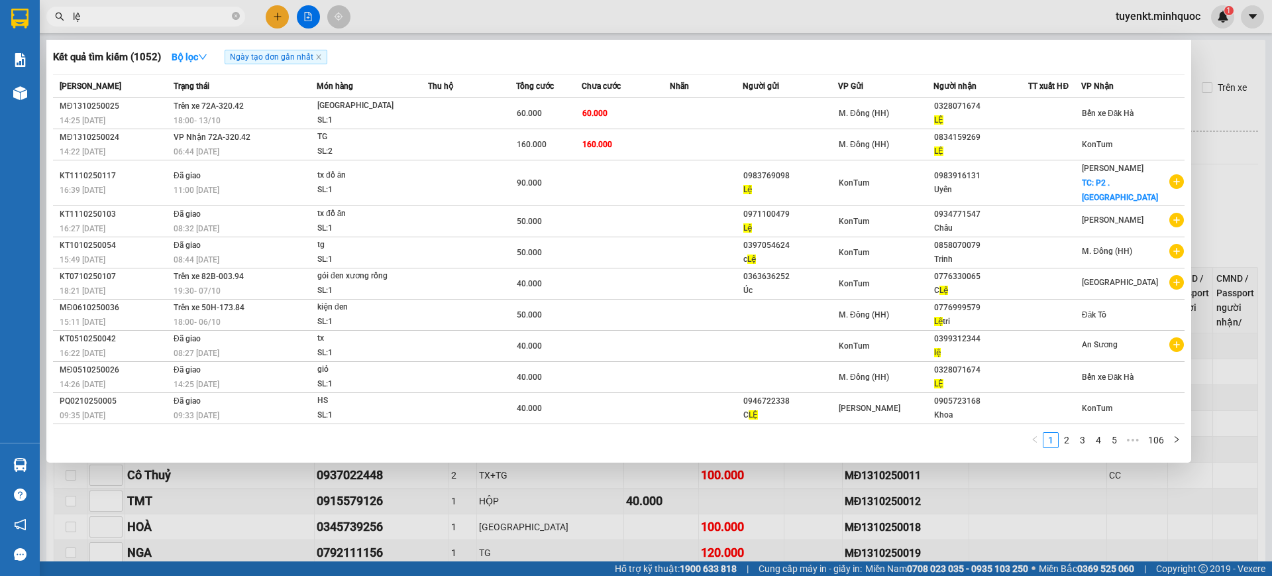
click at [215, 13] on input "lệ" at bounding box center [151, 16] width 156 height 15
paste input "0834159269"
type input "lệ0834159269"
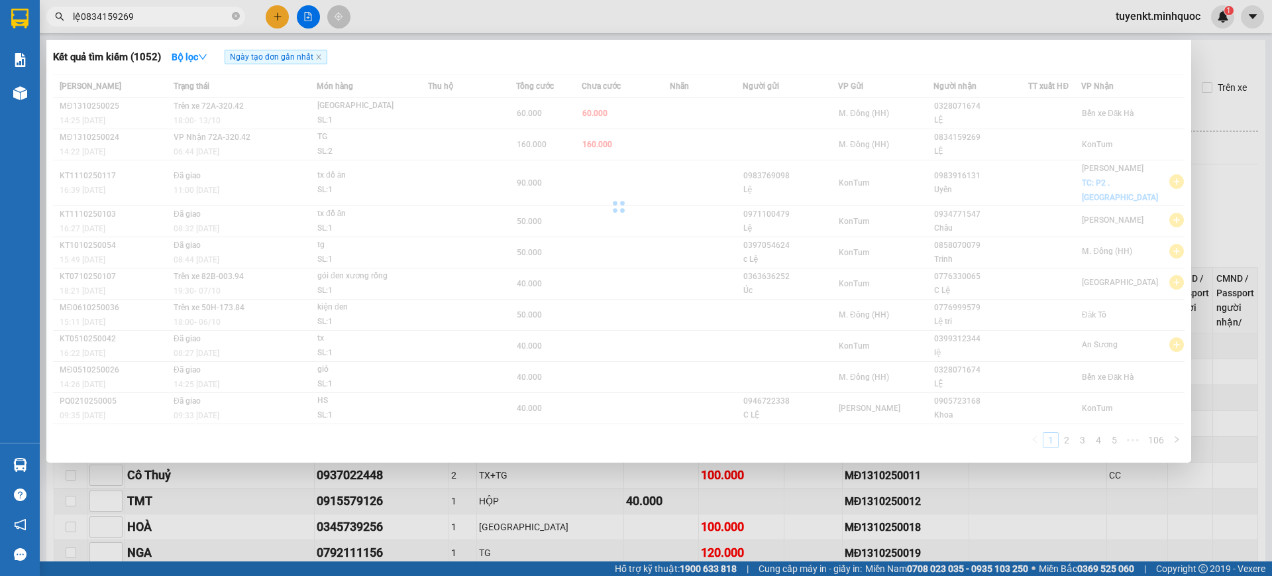
click at [235, 15] on icon "close-circle" at bounding box center [236, 16] width 8 height 8
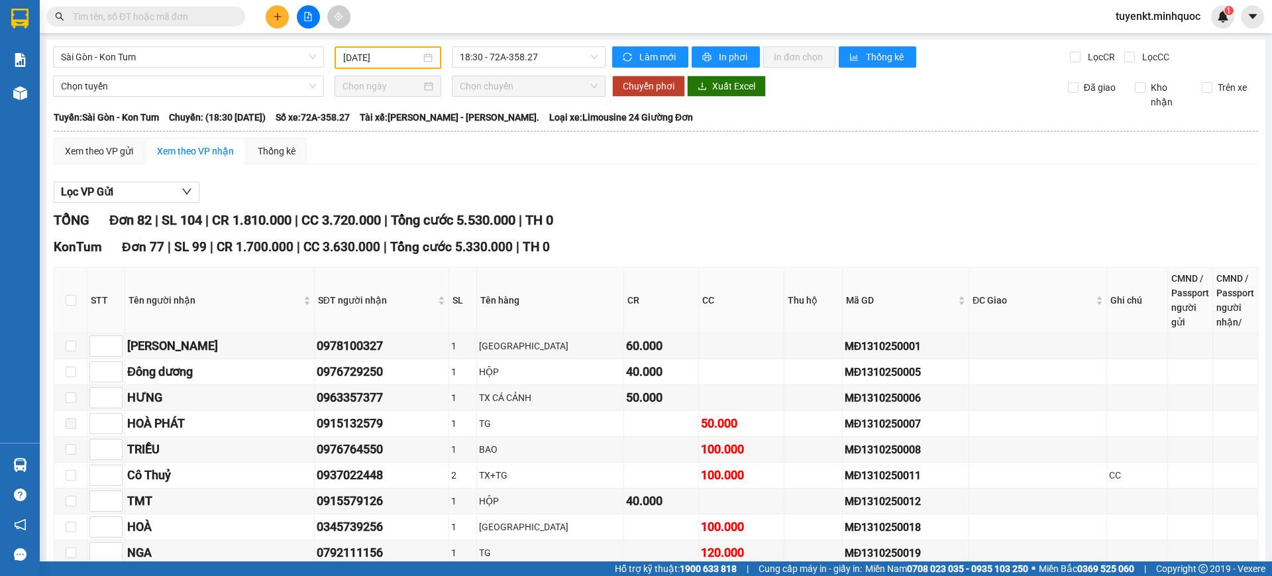
paste input "0834159269"
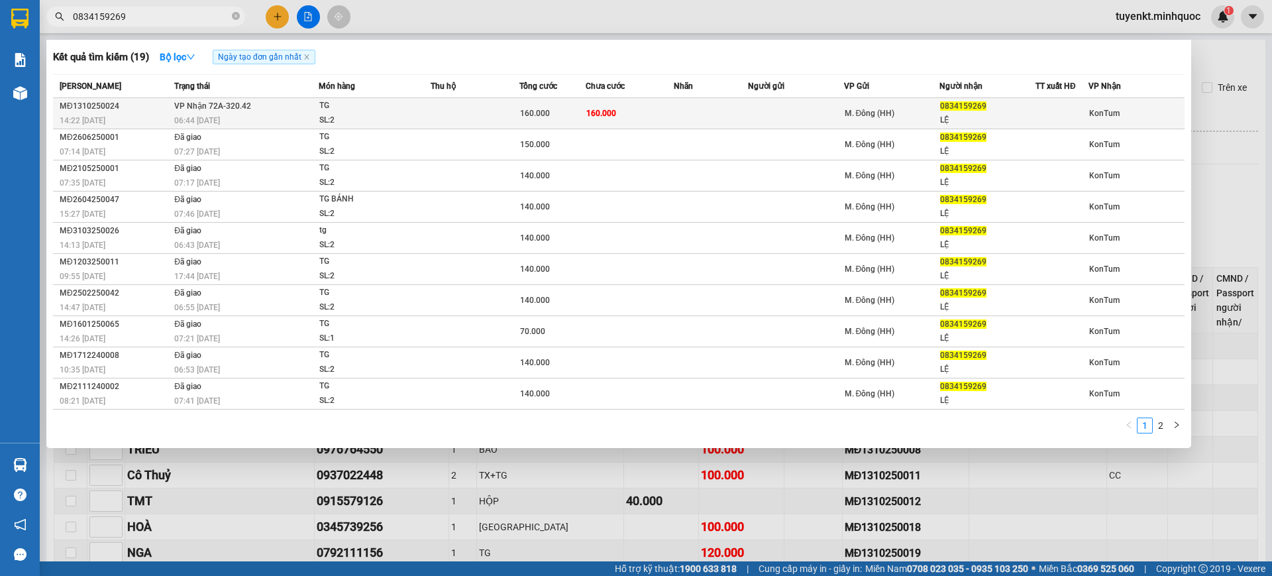
type input "0834159269"
click at [622, 106] on td "160.000" at bounding box center [630, 113] width 89 height 31
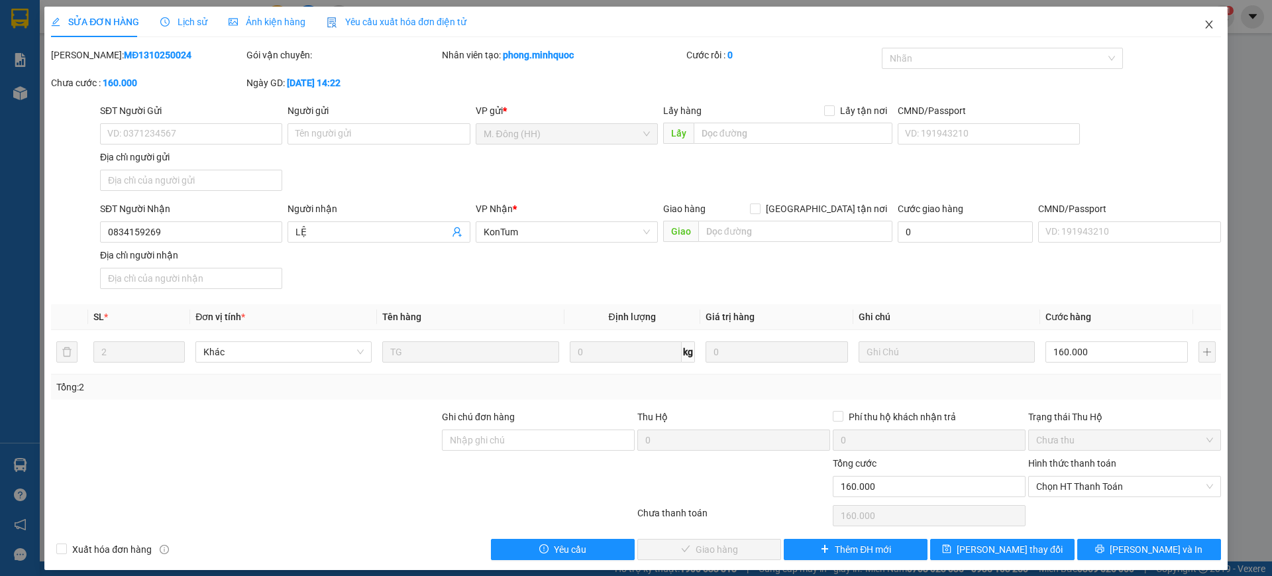
click at [1204, 28] on icon "close" at bounding box center [1209, 24] width 11 height 11
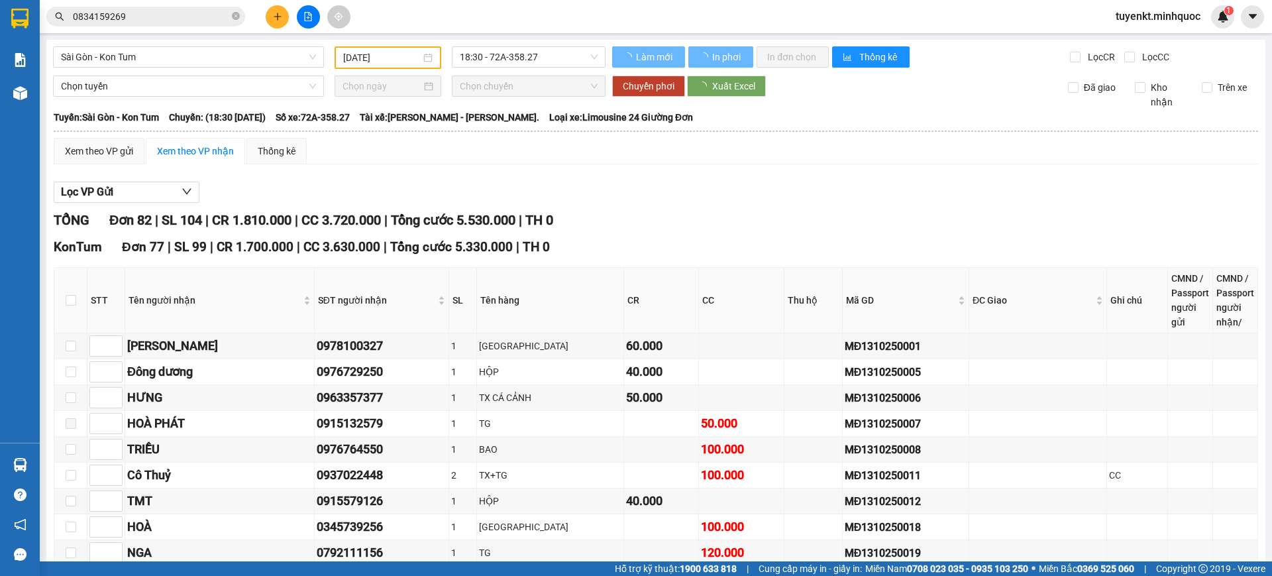
click at [182, 14] on input "0834159269" at bounding box center [151, 16] width 156 height 15
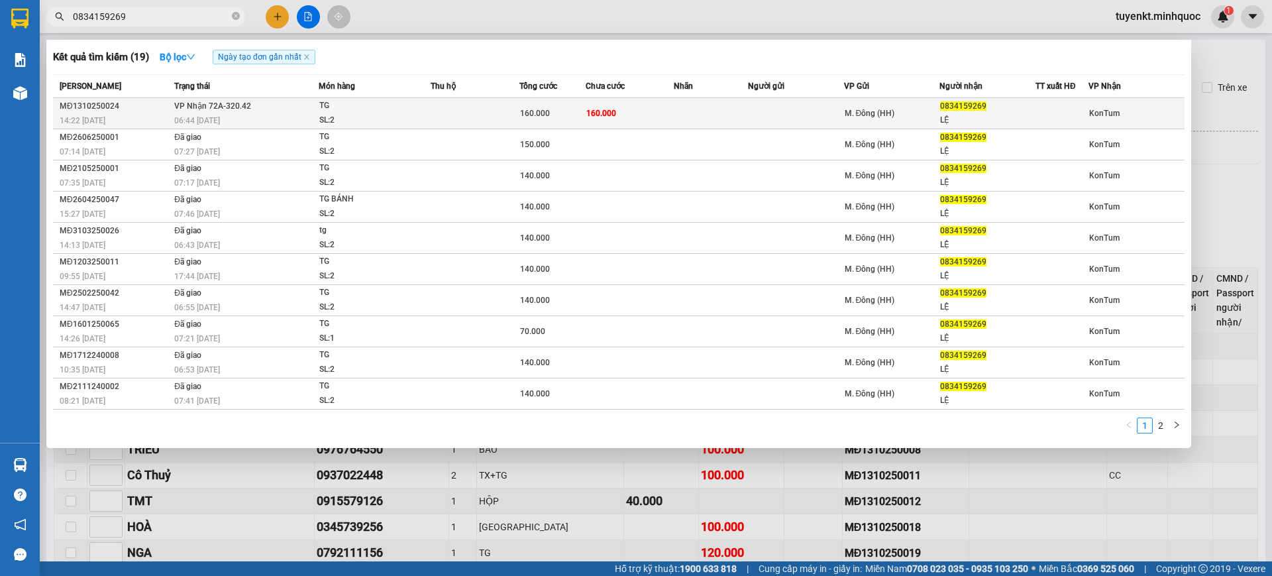
click at [414, 99] on div "TG" at bounding box center [368, 106] width 99 height 15
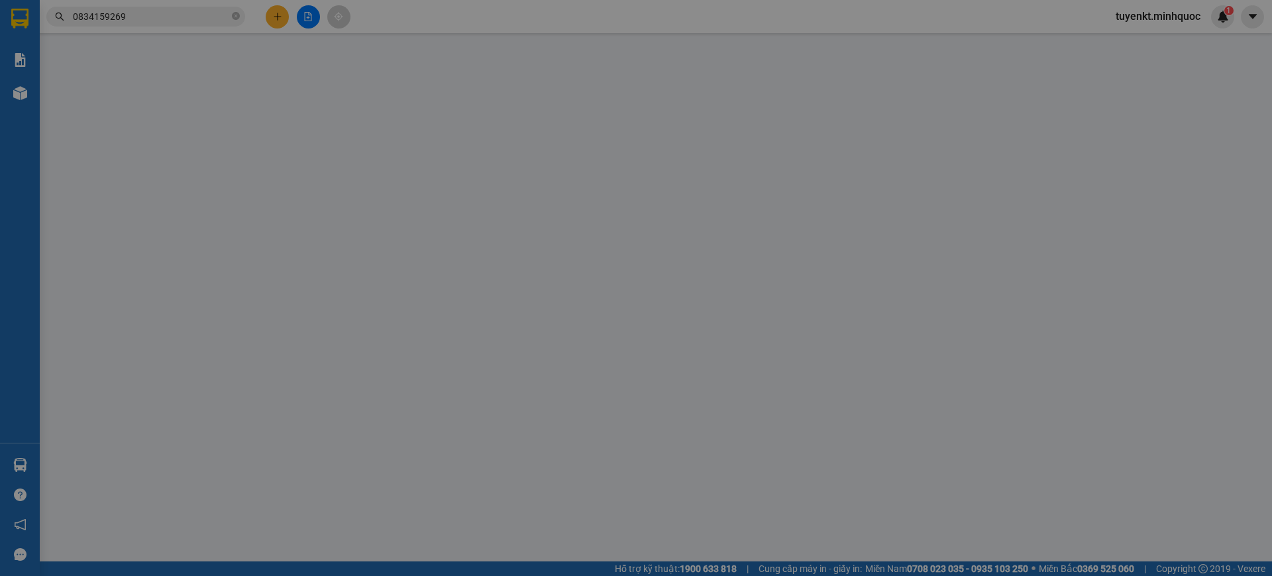
type input "0834159269"
type input "LỆ"
type input "0"
type input "160.000"
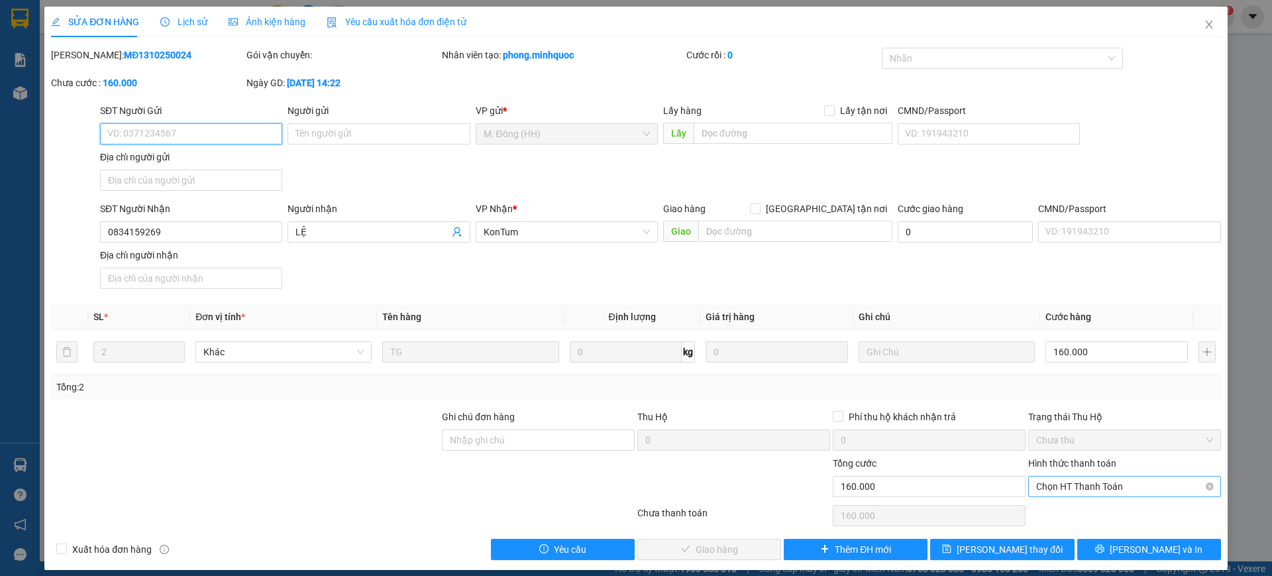
click at [1093, 488] on span "Chọn HT Thanh Toán" at bounding box center [1124, 486] width 177 height 20
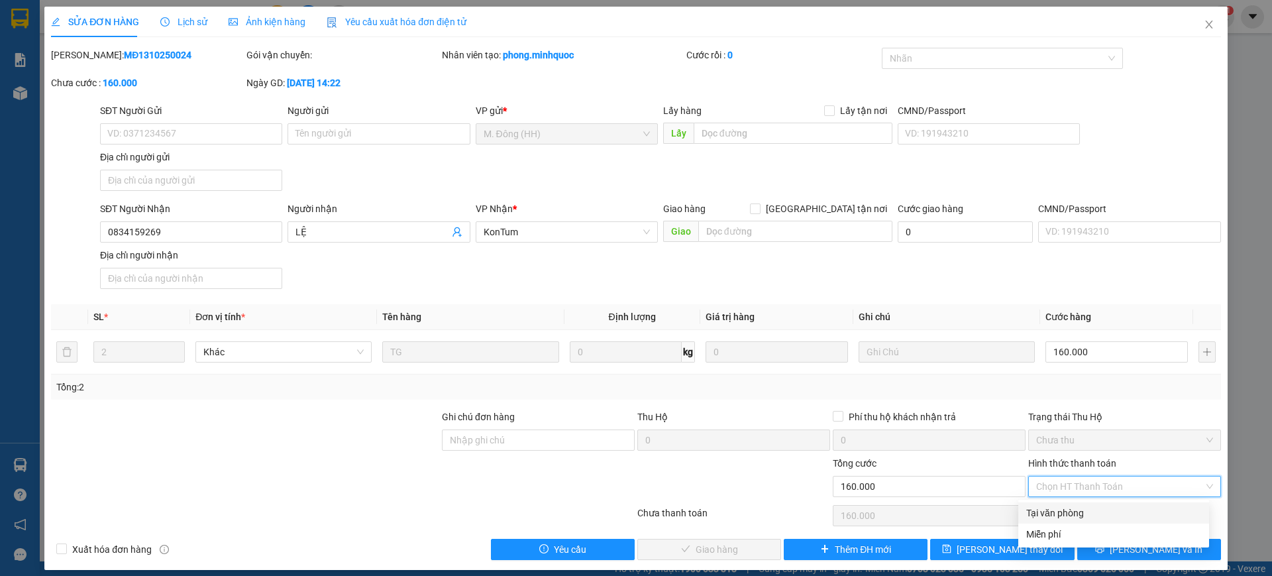
click at [1071, 511] on div "Tại văn phòng" at bounding box center [1113, 512] width 175 height 15
type input "0"
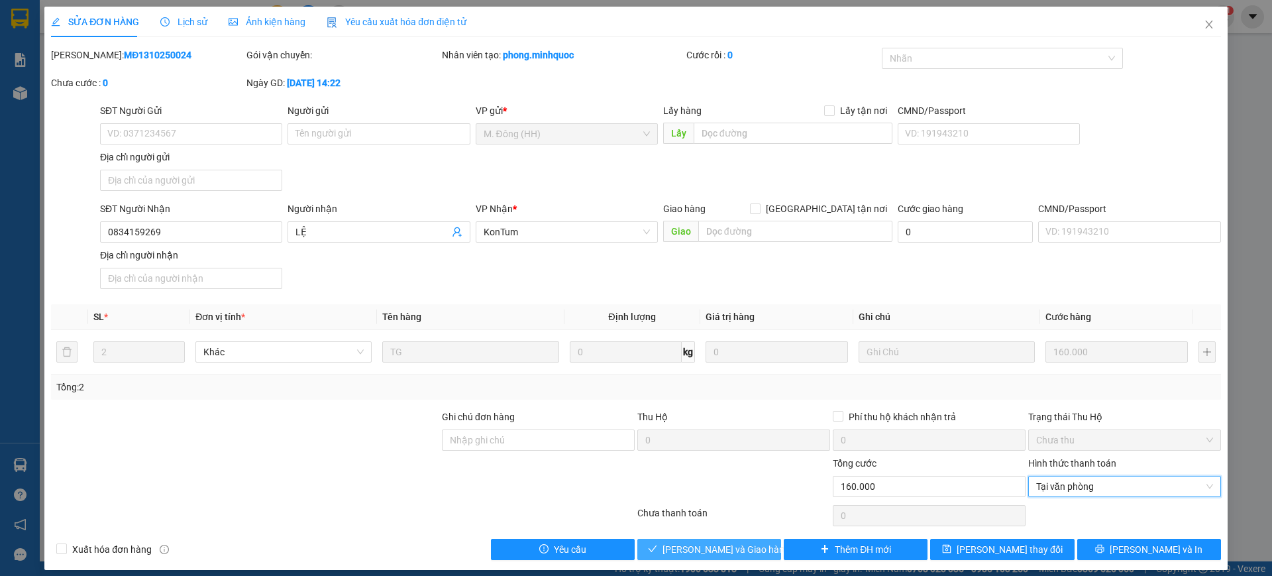
click at [733, 543] on span "Lưu và Giao hàng" at bounding box center [725, 549] width 127 height 15
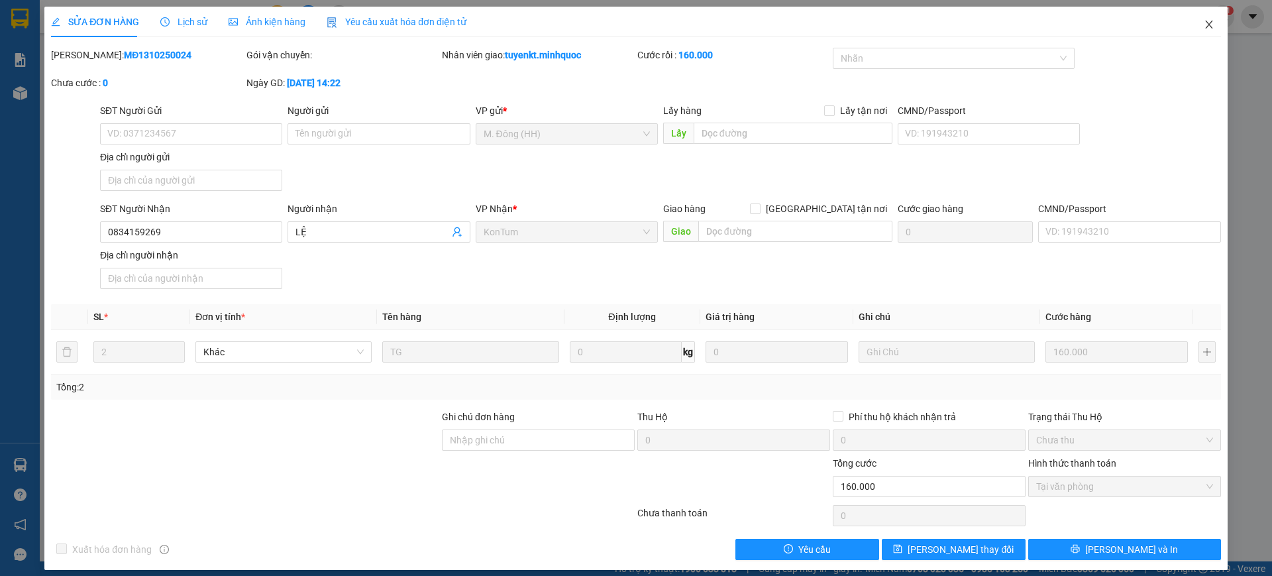
click at [1190, 20] on span "Close" at bounding box center [1208, 25] width 37 height 37
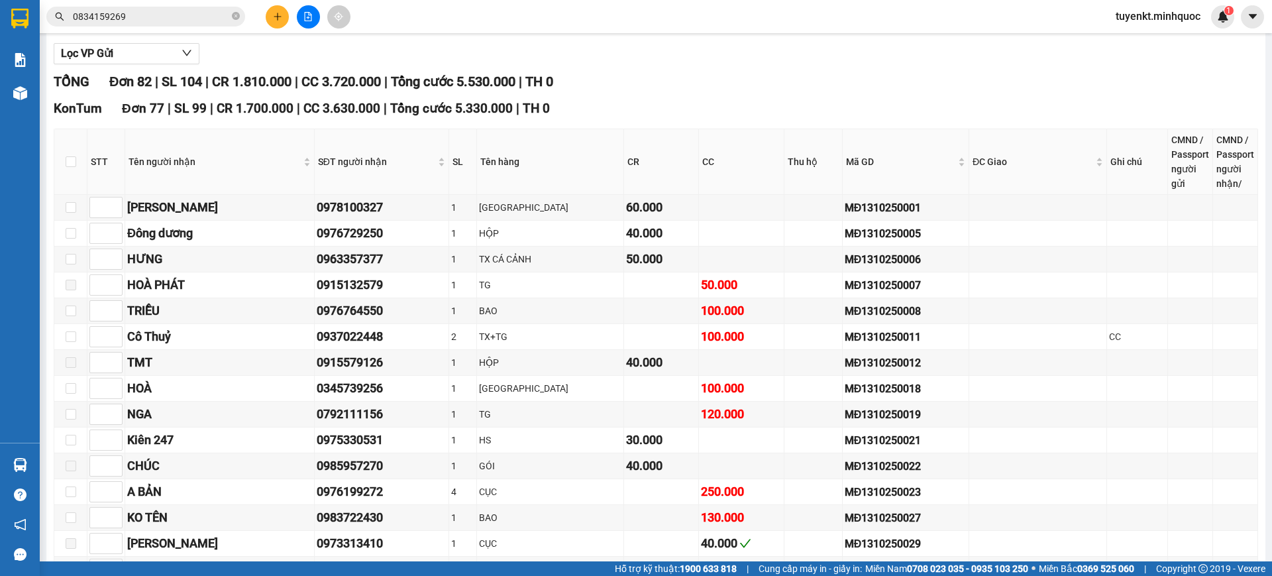
scroll to position [146, 0]
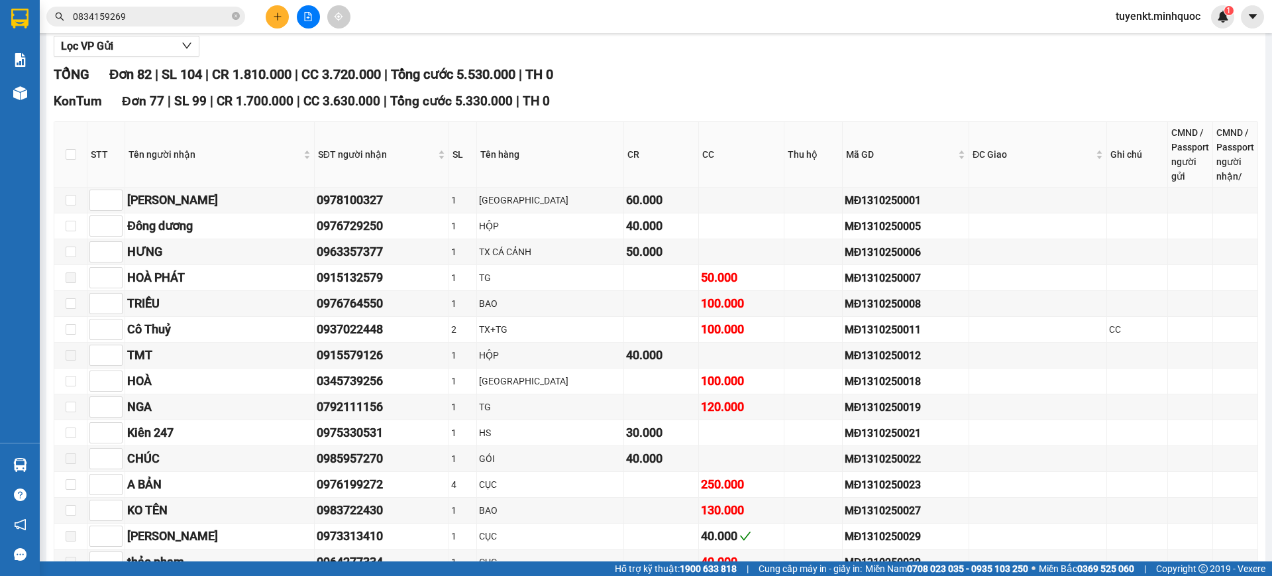
click at [195, 12] on input "0834159269" at bounding box center [151, 16] width 156 height 15
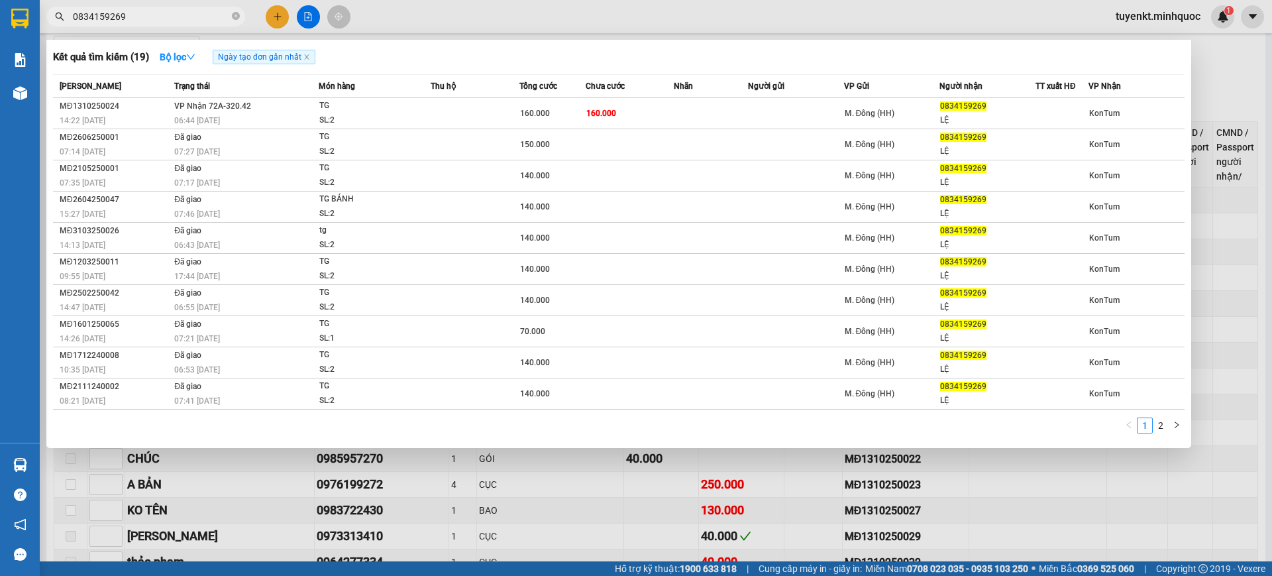
click at [195, 13] on input "0834159269" at bounding box center [151, 16] width 156 height 15
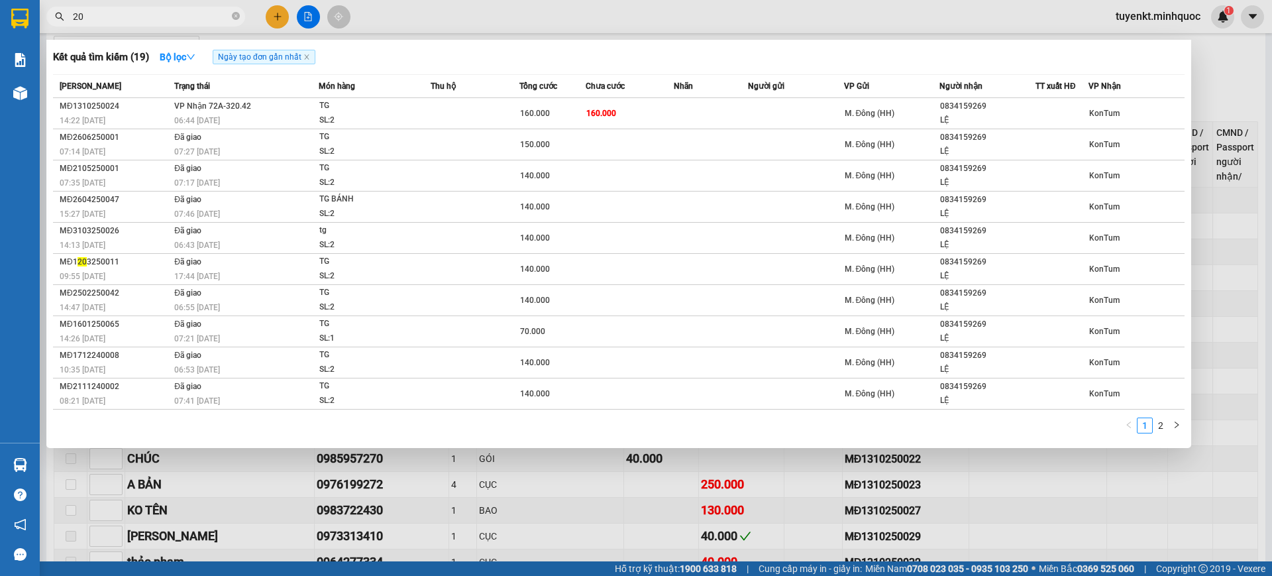
type input "2"
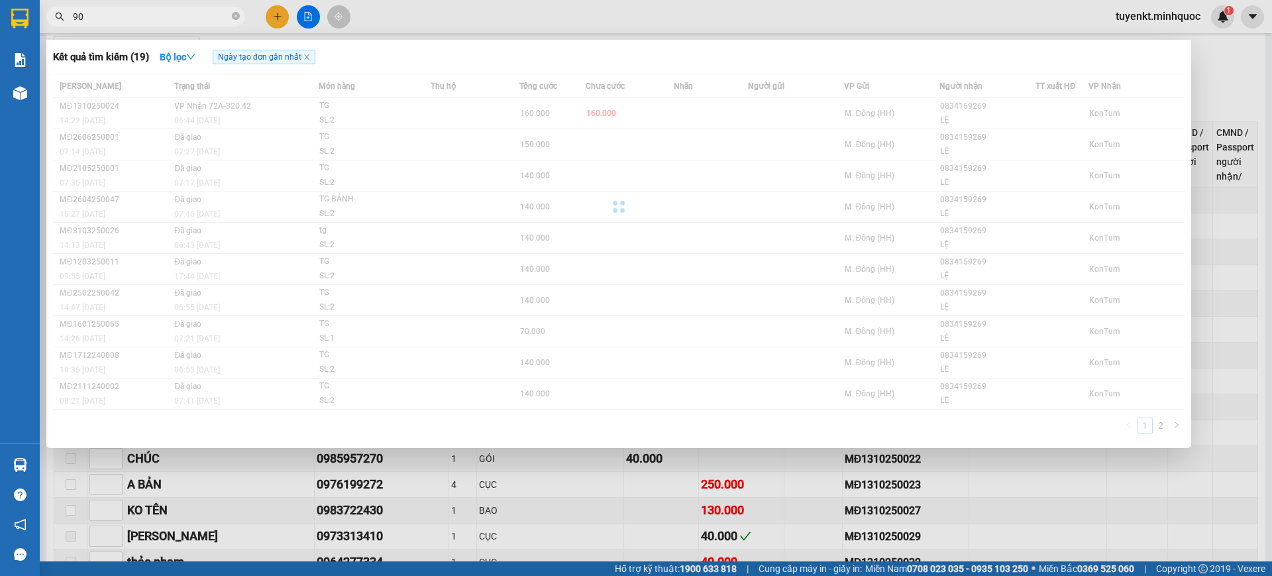
type input "9"
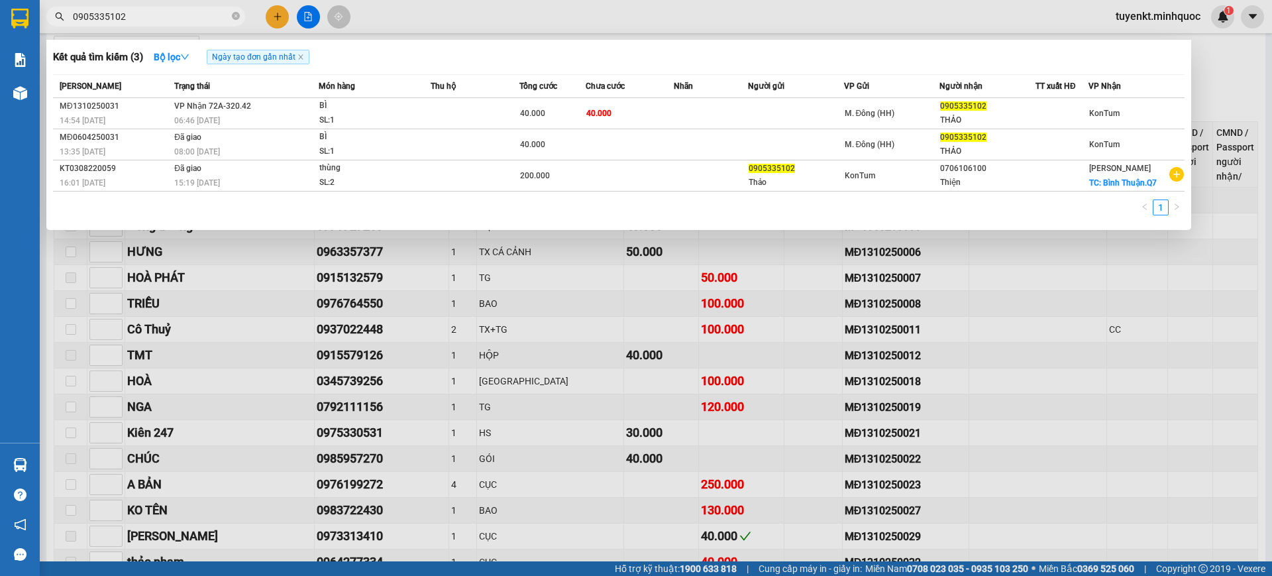
type input "0905335102"
click at [414, 314] on div at bounding box center [636, 288] width 1272 height 576
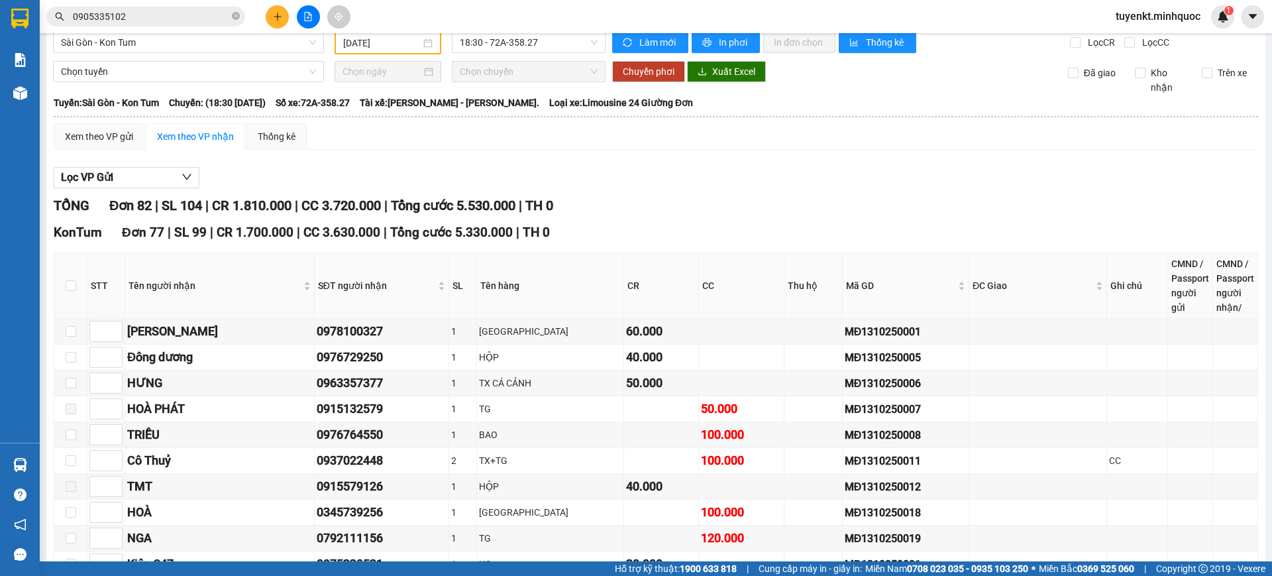
scroll to position [0, 0]
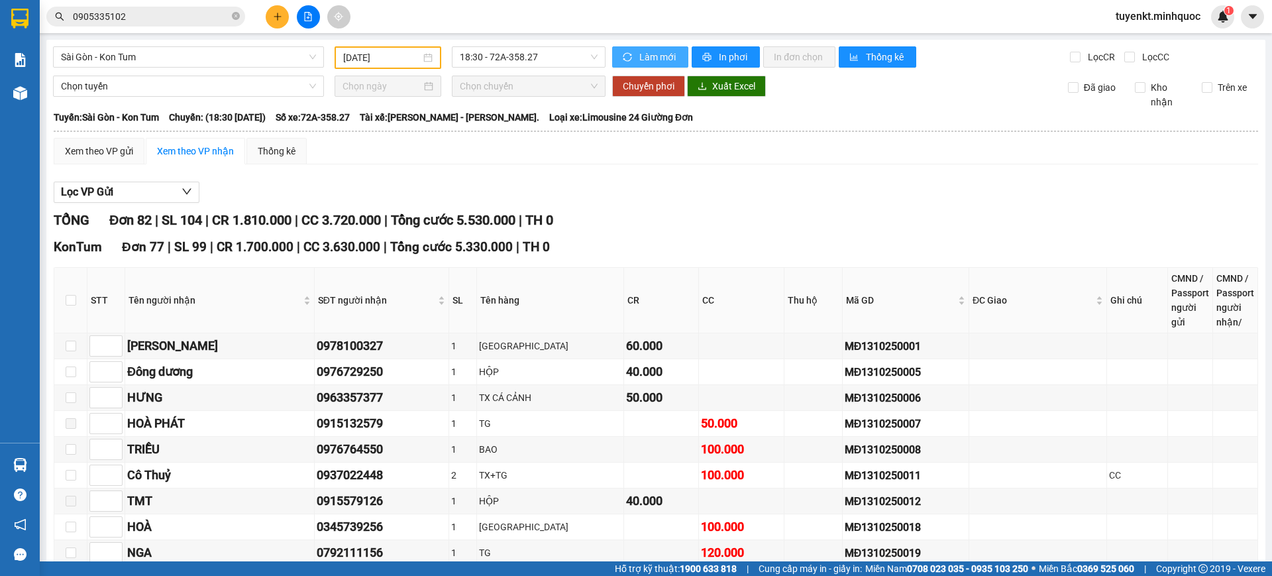
click at [661, 52] on span "Làm mới" at bounding box center [658, 57] width 38 height 15
click at [469, 61] on span "18:30 - 72A-358.27" at bounding box center [529, 57] width 138 height 20
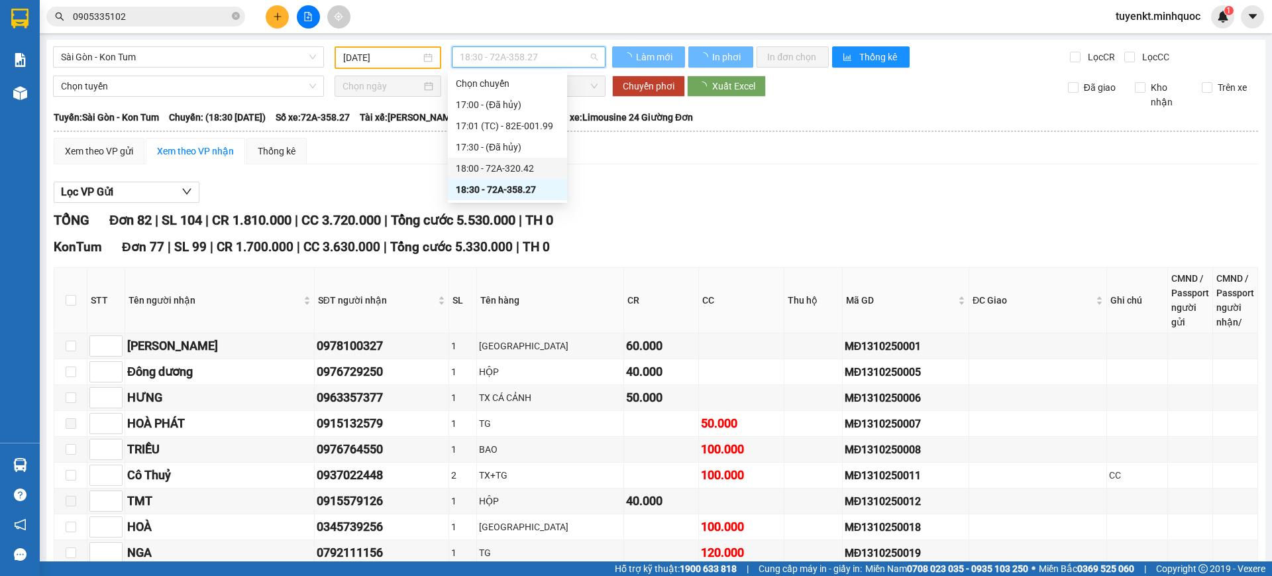
click at [533, 164] on div "18:00 - 72A-320.42" at bounding box center [507, 168] width 103 height 15
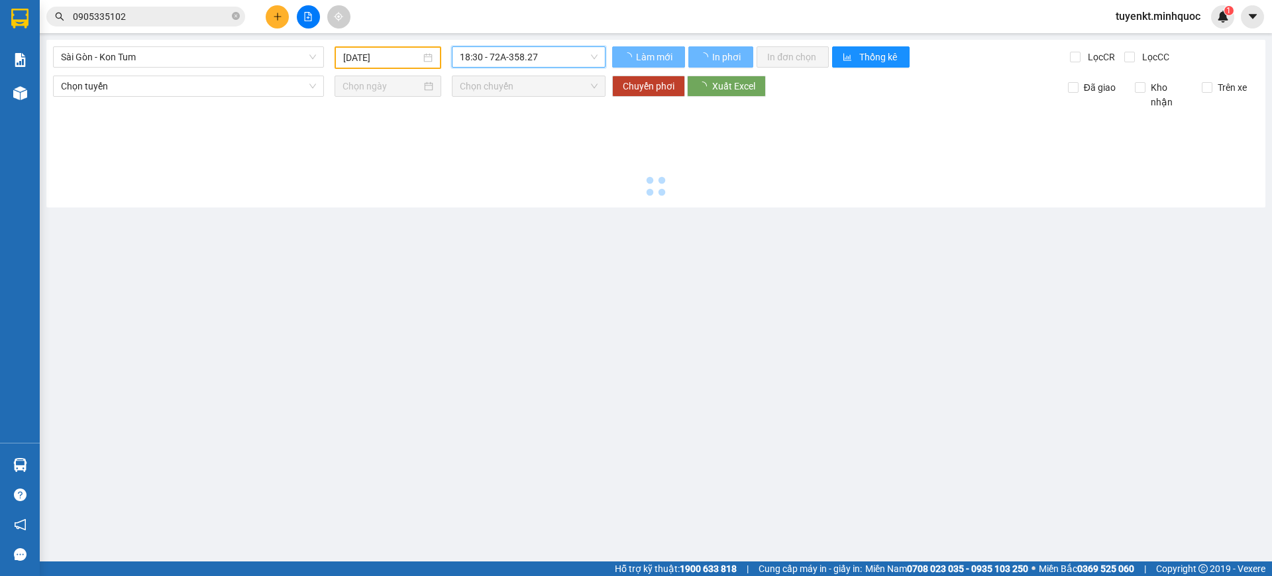
click at [556, 56] on span "18:30 - 72A-358.27" at bounding box center [529, 57] width 138 height 20
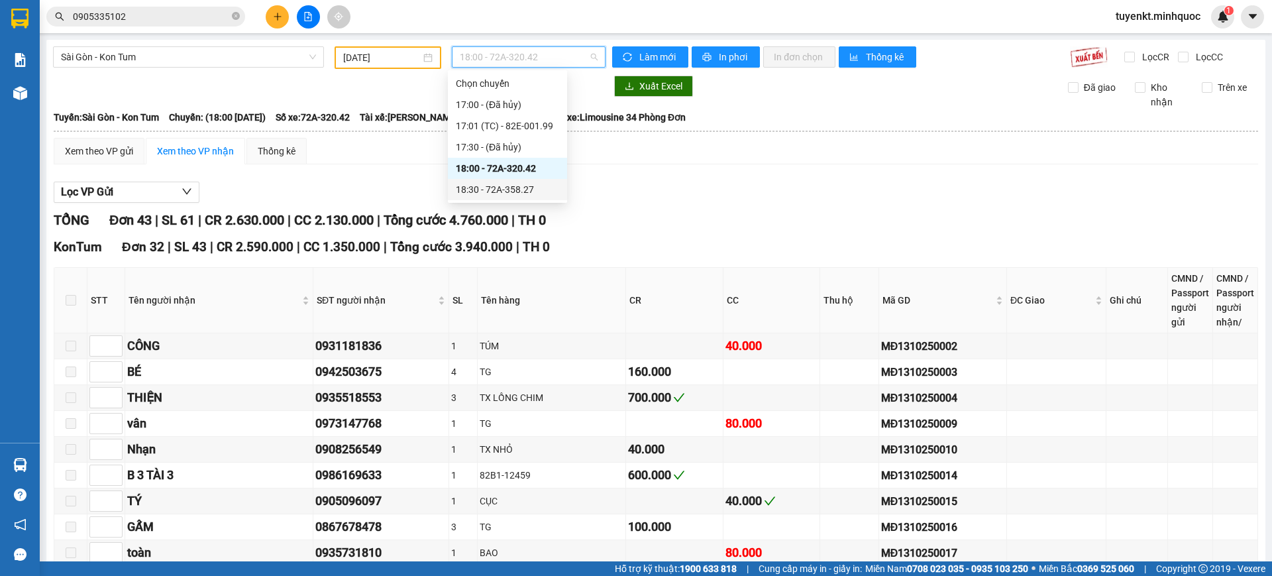
click at [521, 185] on div "18:30 - 72A-358.27" at bounding box center [507, 189] width 103 height 15
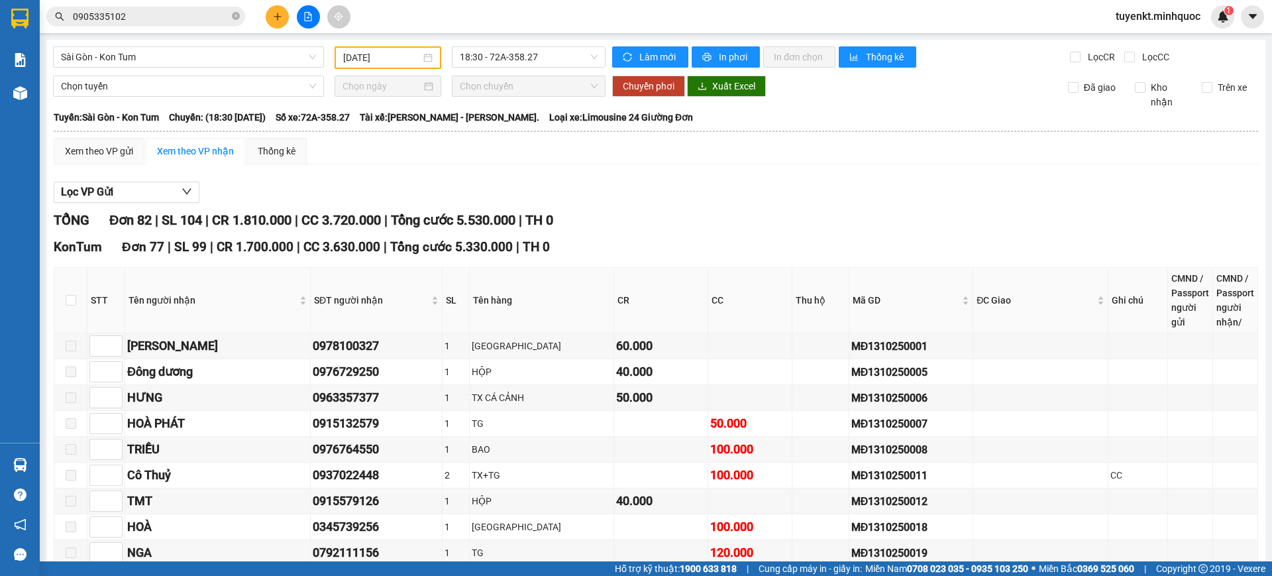
click at [72, 291] on th at bounding box center [70, 301] width 33 height 66
click at [70, 299] on input "checkbox" at bounding box center [71, 300] width 11 height 11
checkbox input "true"
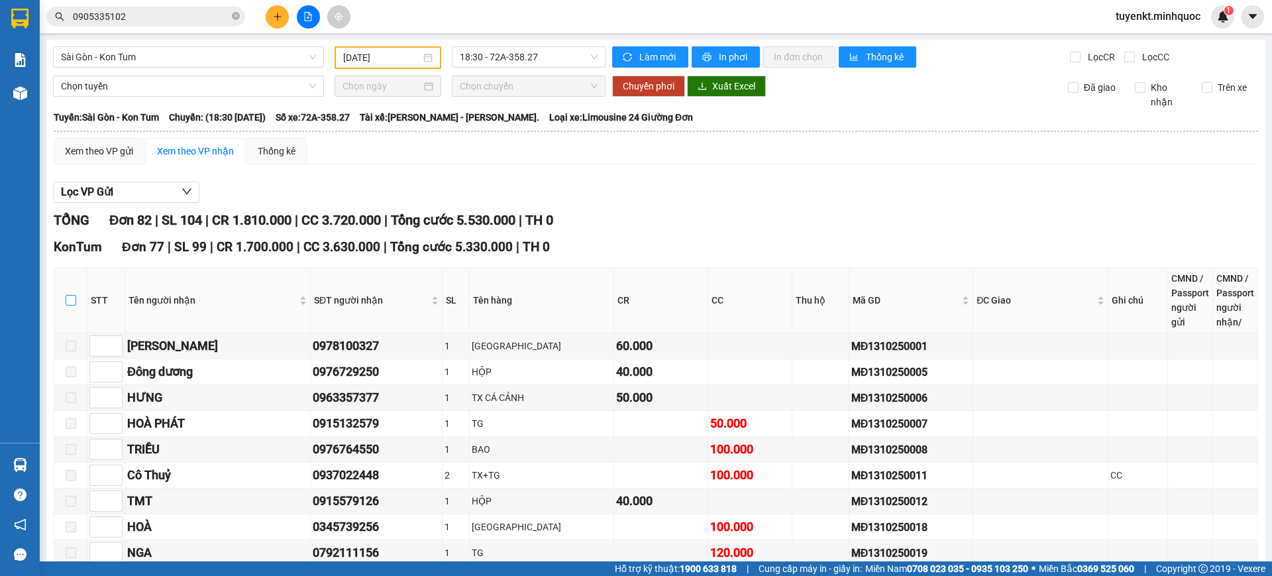
checkbox input "true"
click at [715, 64] on button "In phơi" at bounding box center [726, 56] width 68 height 21
click at [794, 59] on span "In đơn chọn" at bounding box center [799, 57] width 51 height 15
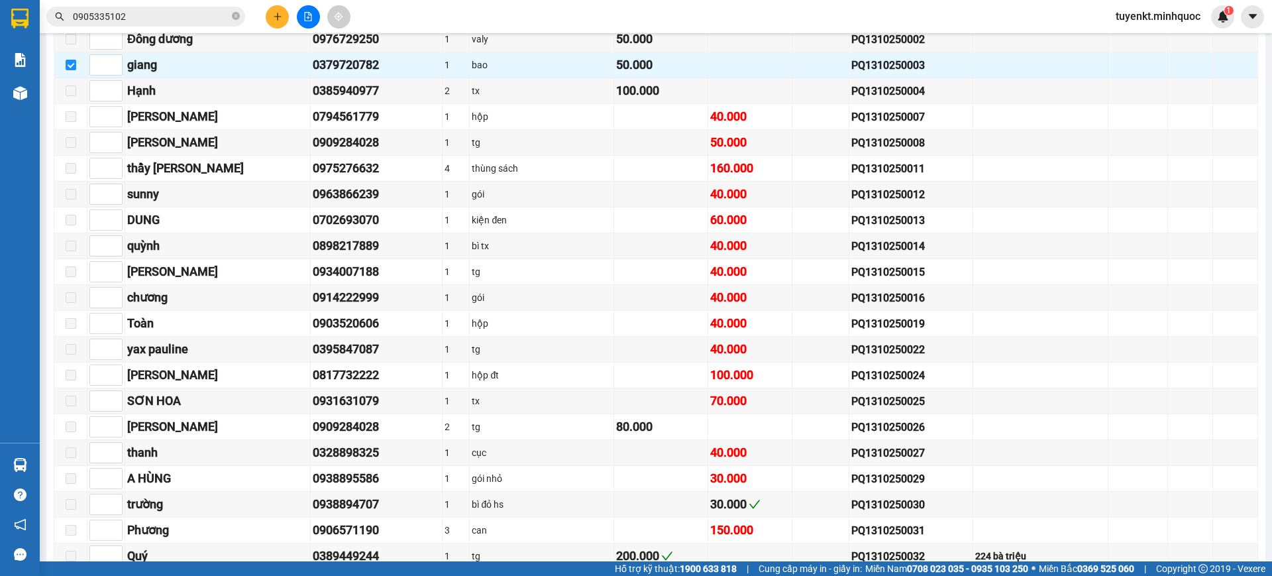
scroll to position [1656, 0]
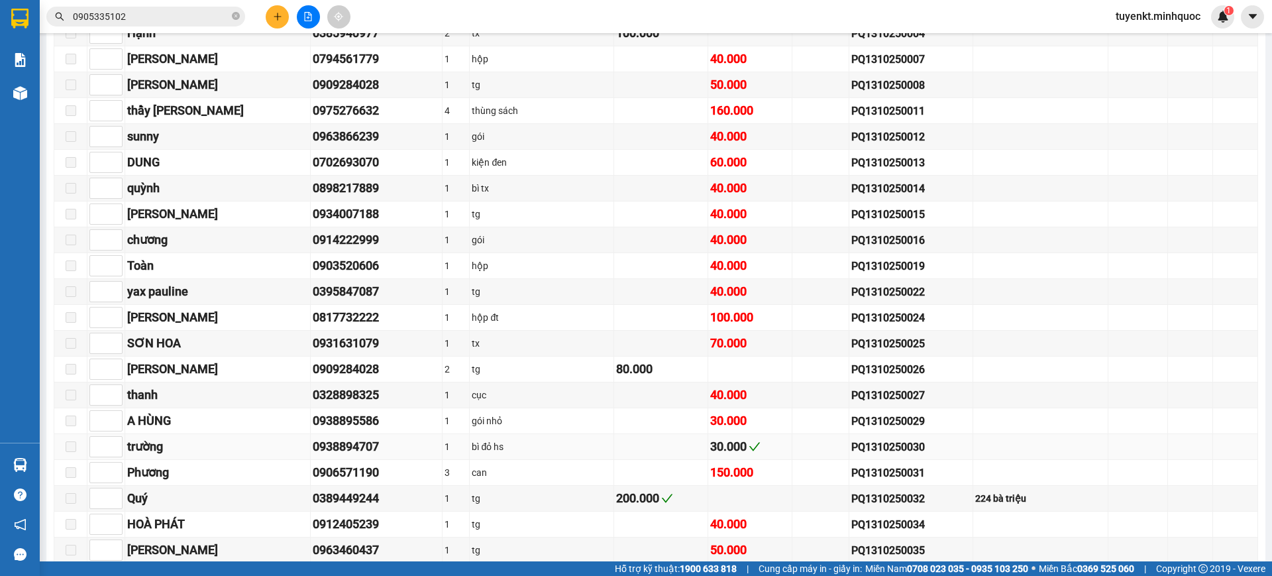
click at [729, 442] on div "30.000" at bounding box center [749, 446] width 79 height 19
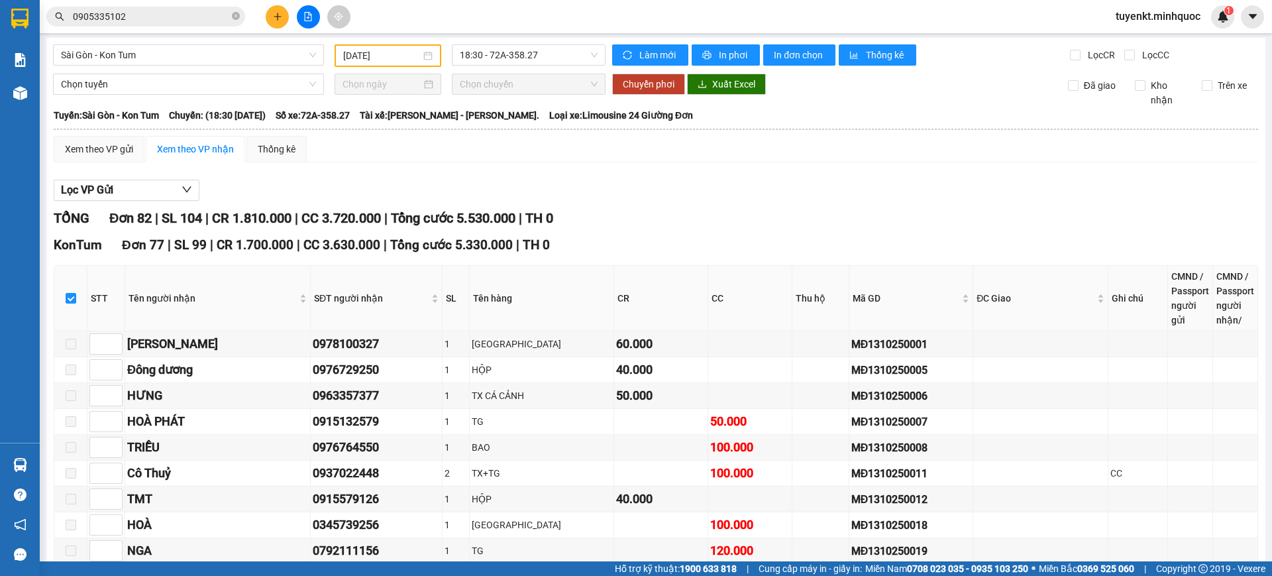
scroll to position [0, 0]
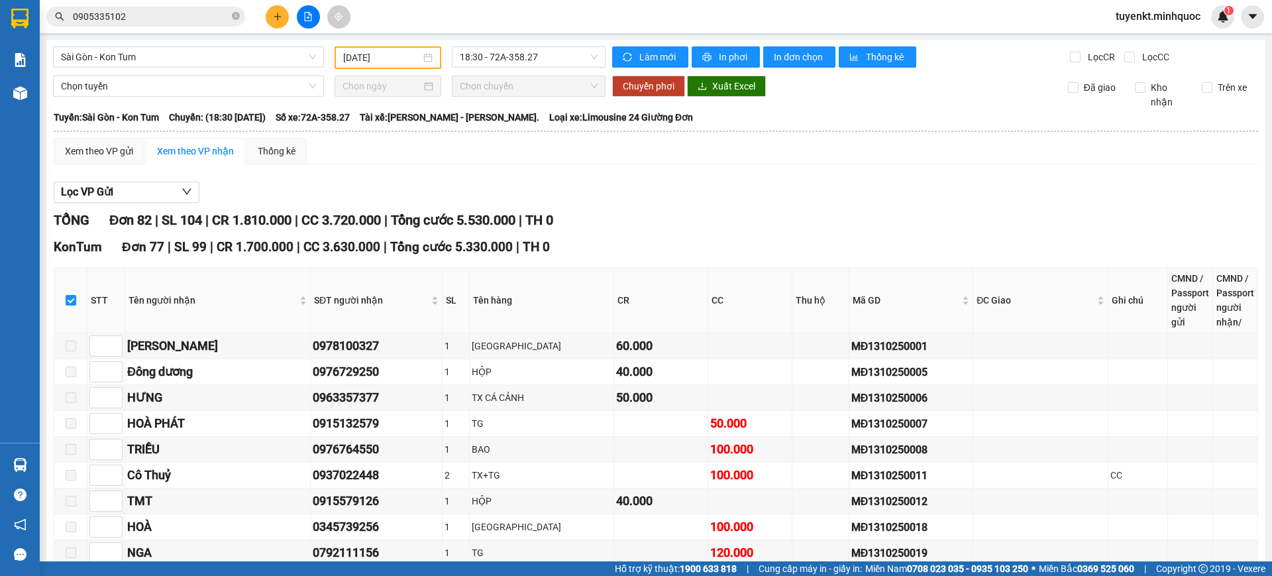
click at [187, 16] on input "0905335102" at bounding box center [151, 16] width 156 height 15
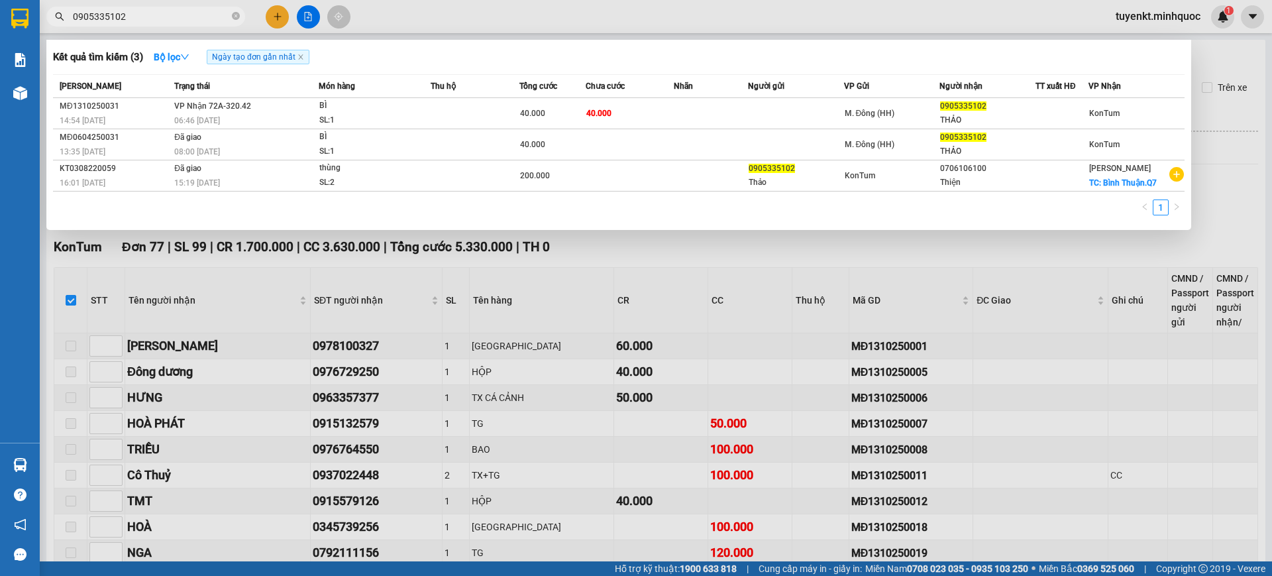
click at [187, 16] on input "0905335102" at bounding box center [151, 16] width 156 height 15
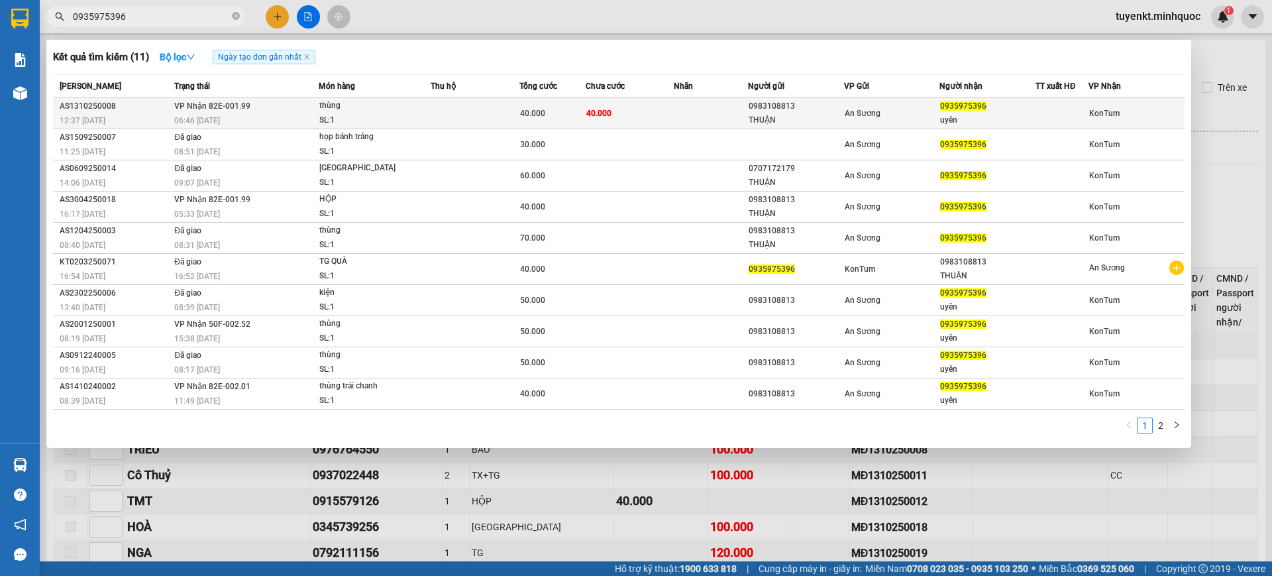
type input "0935975396"
click at [709, 116] on td at bounding box center [711, 113] width 74 height 31
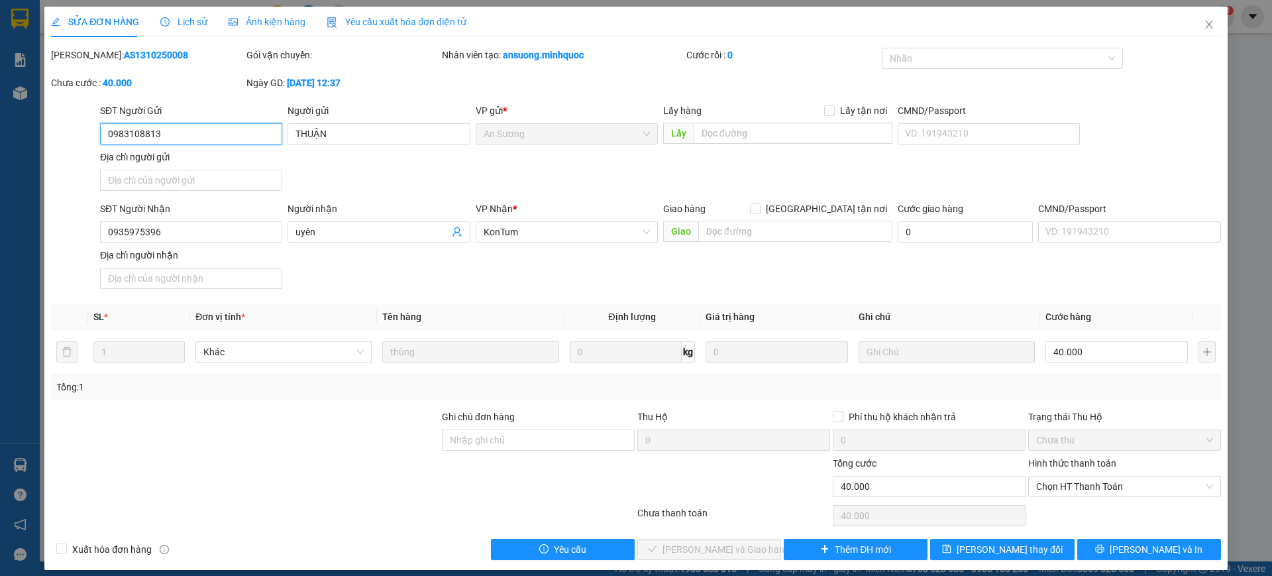
type input "0983108813"
type input "THUẬN"
type input "0935975396"
type input "uyên"
type input "0"
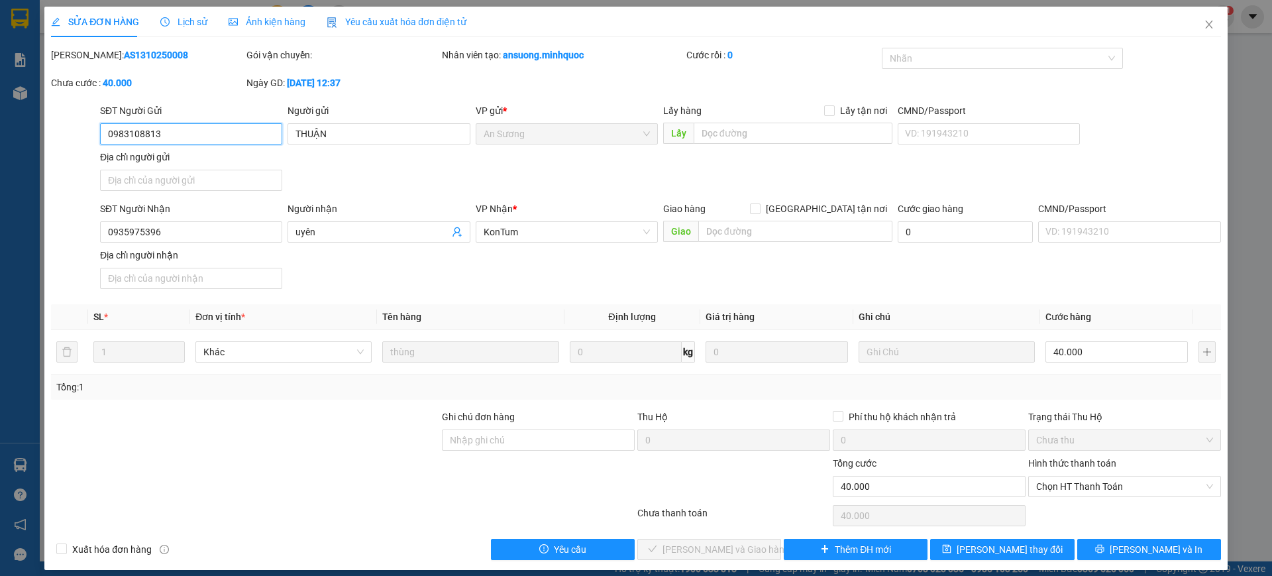
type input "40.000"
click at [1069, 490] on span "Chọn HT Thanh Toán" at bounding box center [1124, 486] width 177 height 20
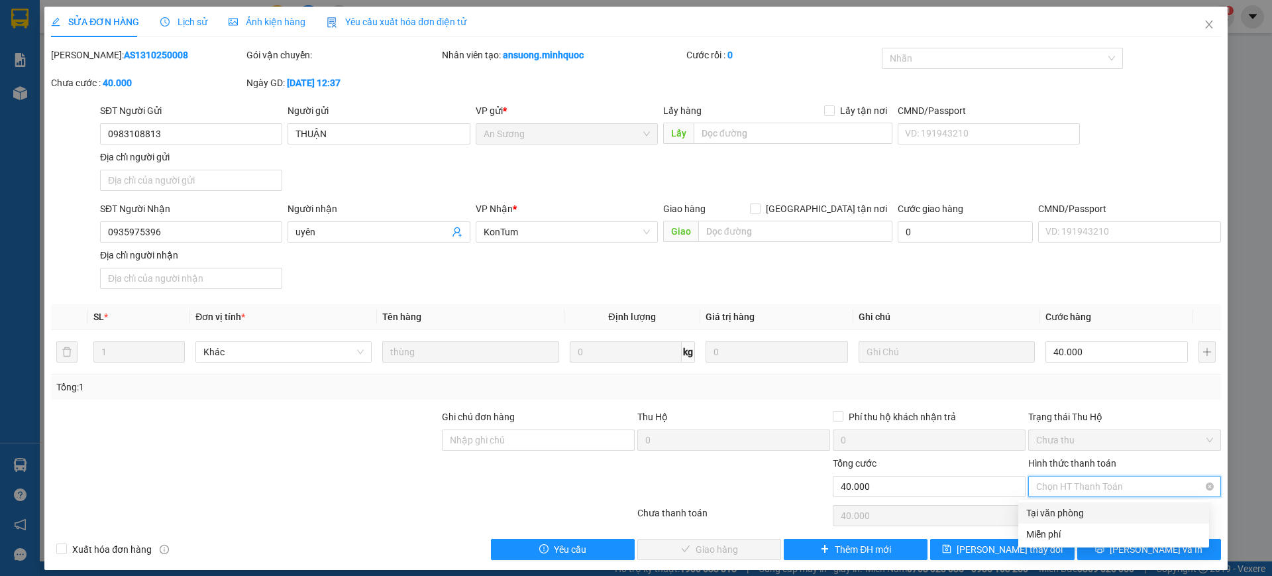
click at [1054, 510] on div "Tại văn phòng" at bounding box center [1113, 512] width 175 height 15
type input "0"
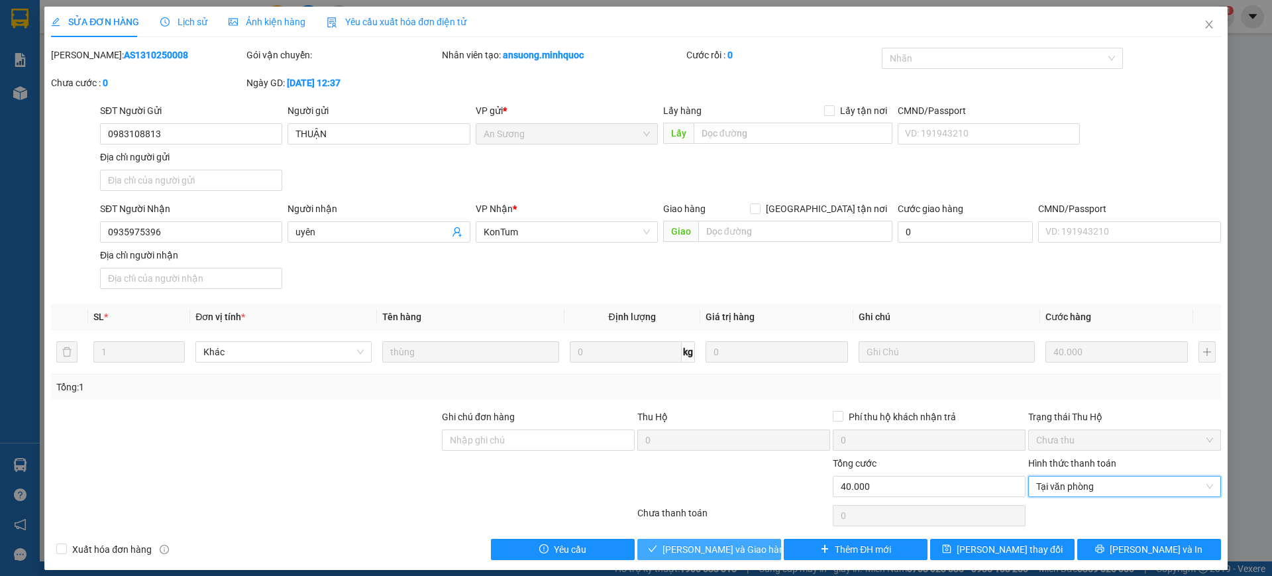
drag, startPoint x: 750, startPoint y: 554, endPoint x: 798, endPoint y: 499, distance: 72.8
click at [750, 553] on button "Lưu và Giao hàng" at bounding box center [709, 549] width 144 height 21
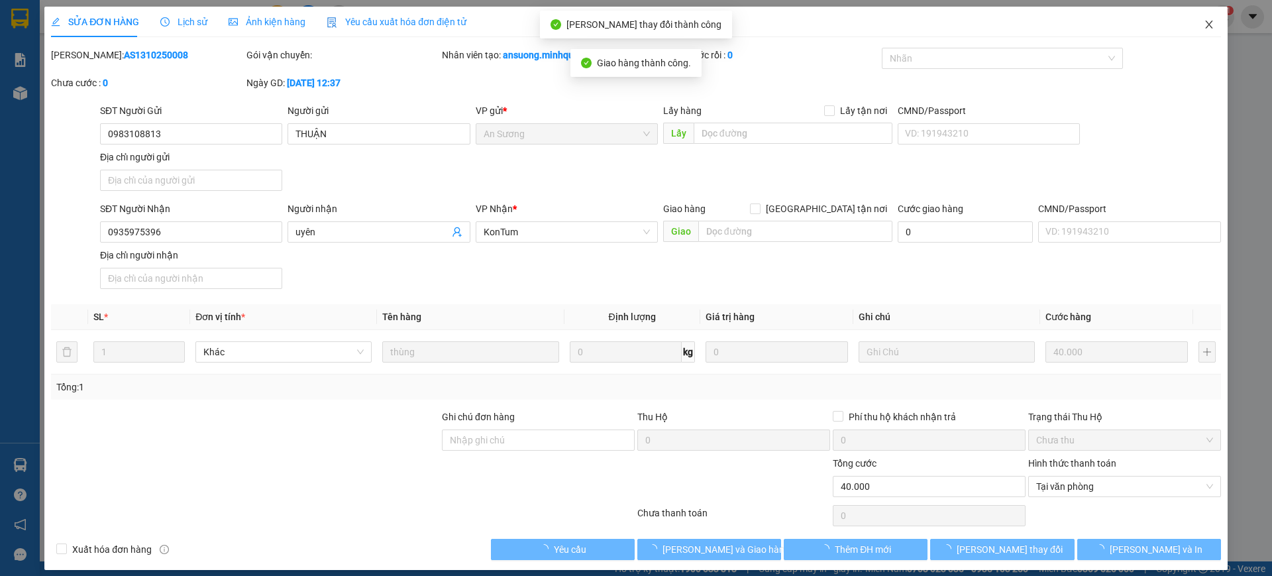
click at [1204, 21] on icon "close" at bounding box center [1209, 24] width 11 height 11
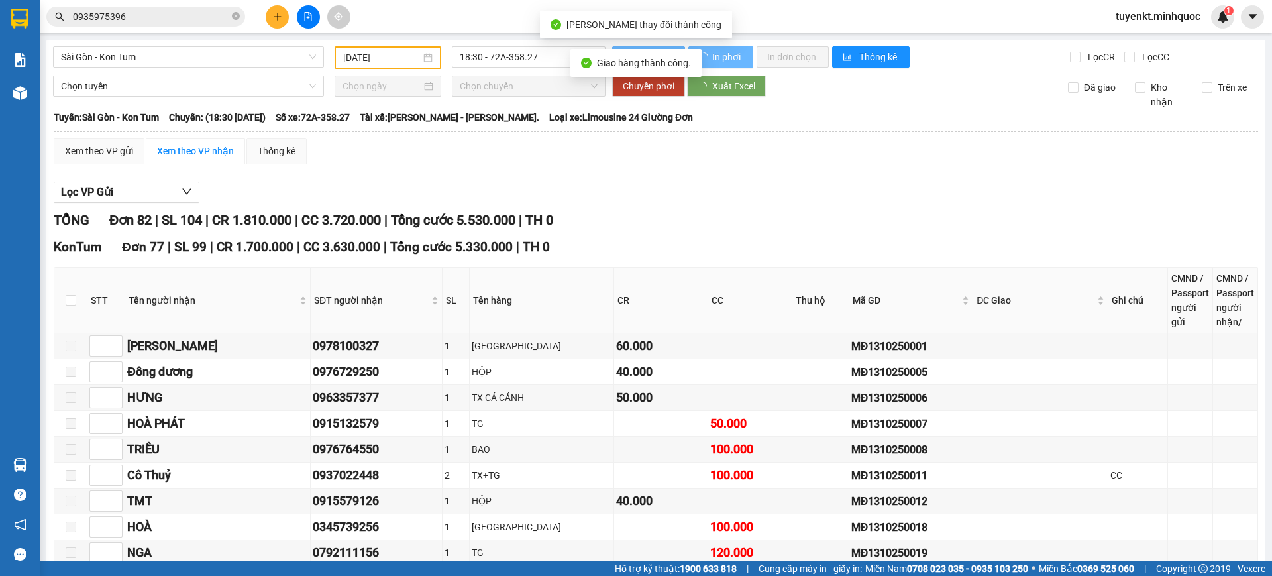
click at [217, 17] on input "0935975396" at bounding box center [151, 16] width 156 height 15
click at [219, 17] on input "0935975396" at bounding box center [151, 16] width 156 height 15
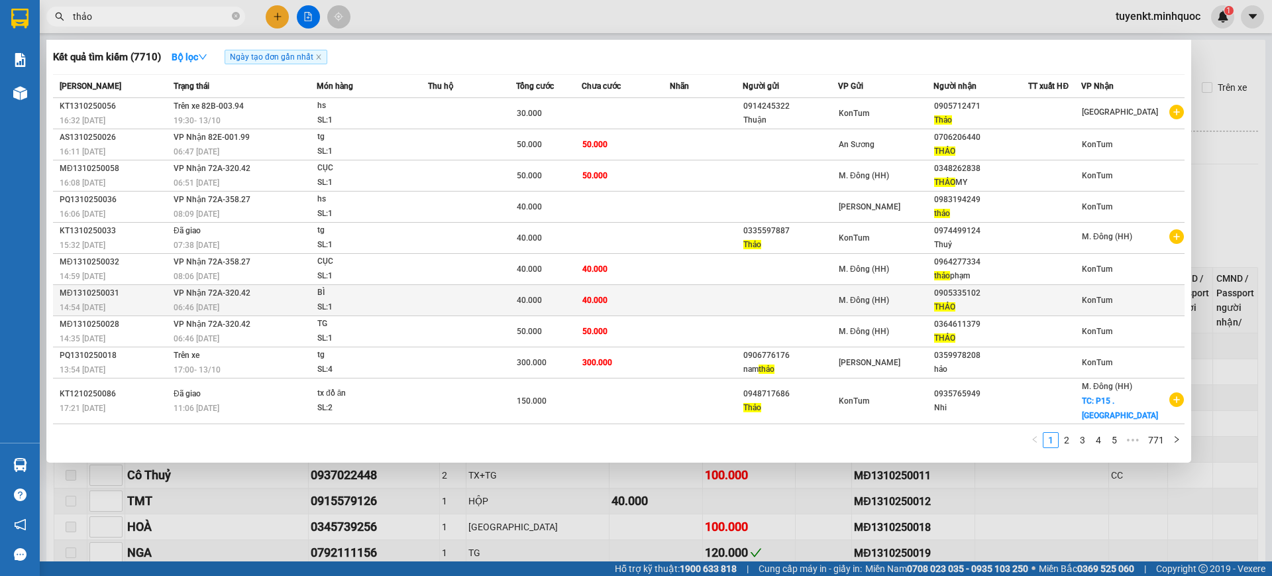
type input "thảo"
click at [660, 305] on td "40.000" at bounding box center [626, 300] width 88 height 31
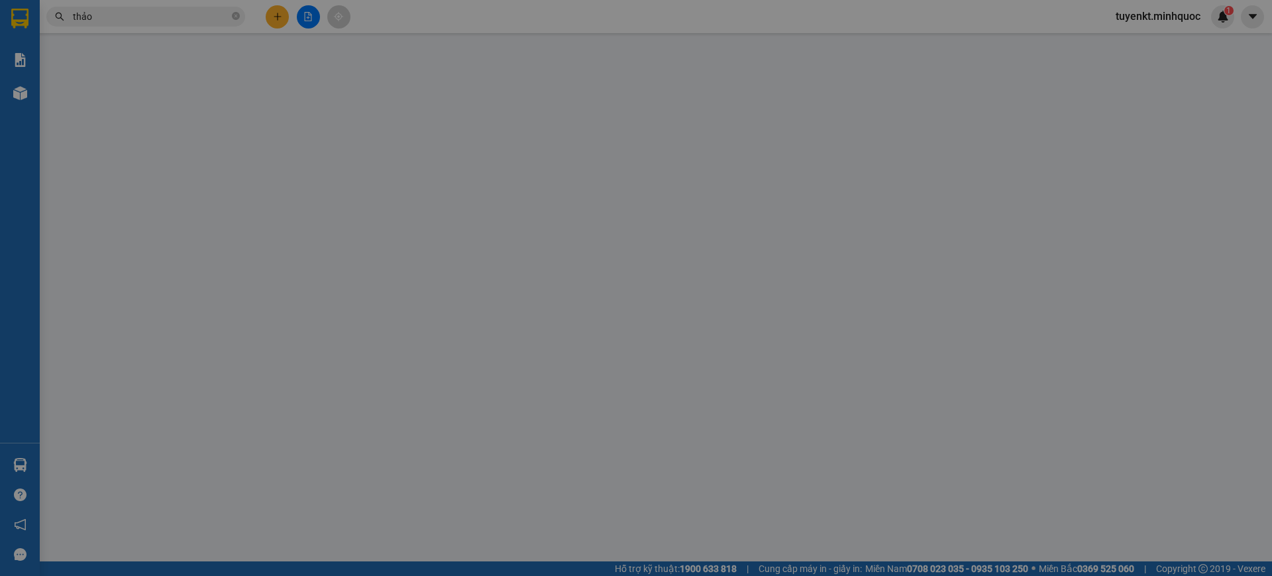
type input "0905335102"
type input "THẢO"
type input "0"
type input "40.000"
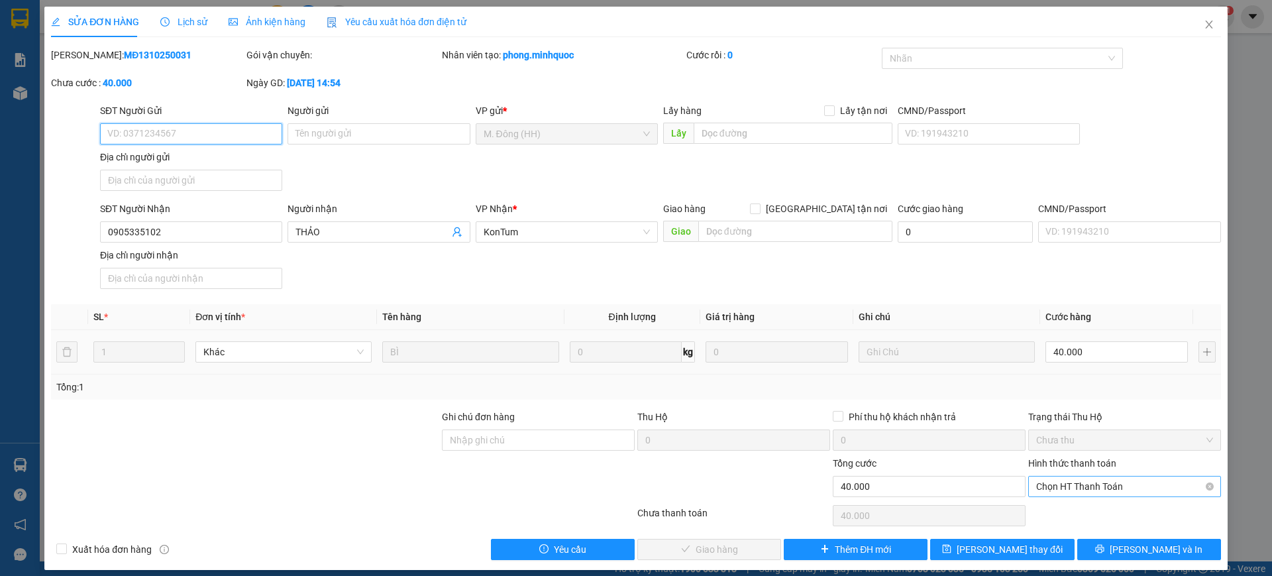
drag, startPoint x: 1114, startPoint y: 478, endPoint x: 1100, endPoint y: 494, distance: 20.2
click at [1112, 480] on span "Chọn HT Thanh Toán" at bounding box center [1124, 486] width 177 height 20
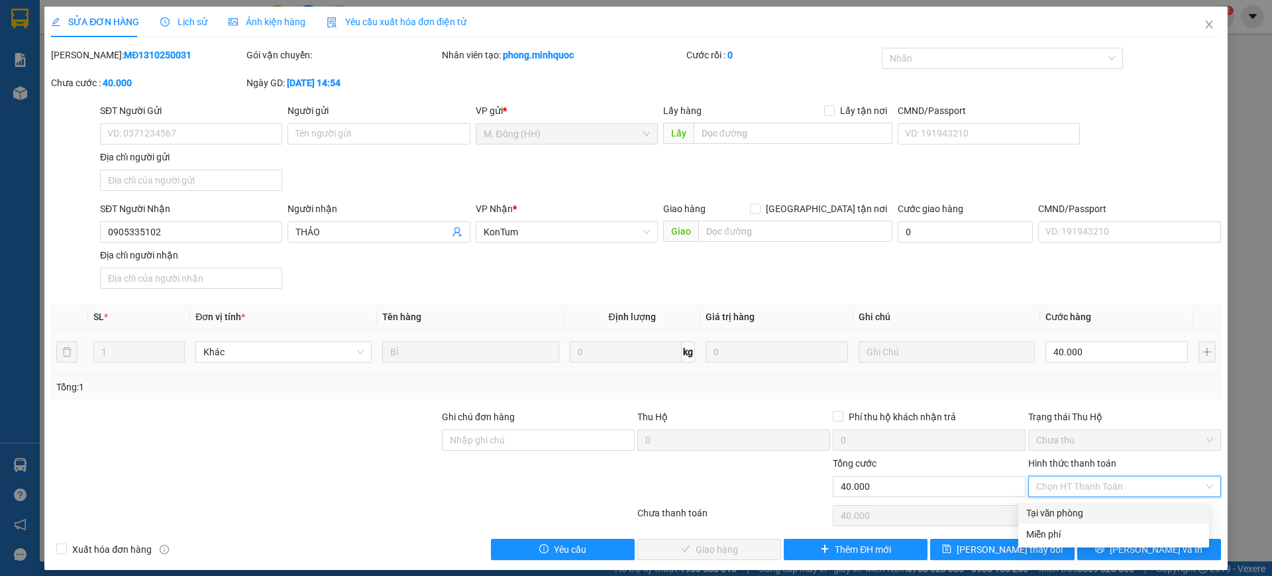
click at [1061, 507] on div "Tại văn phòng" at bounding box center [1113, 512] width 175 height 15
type input "0"
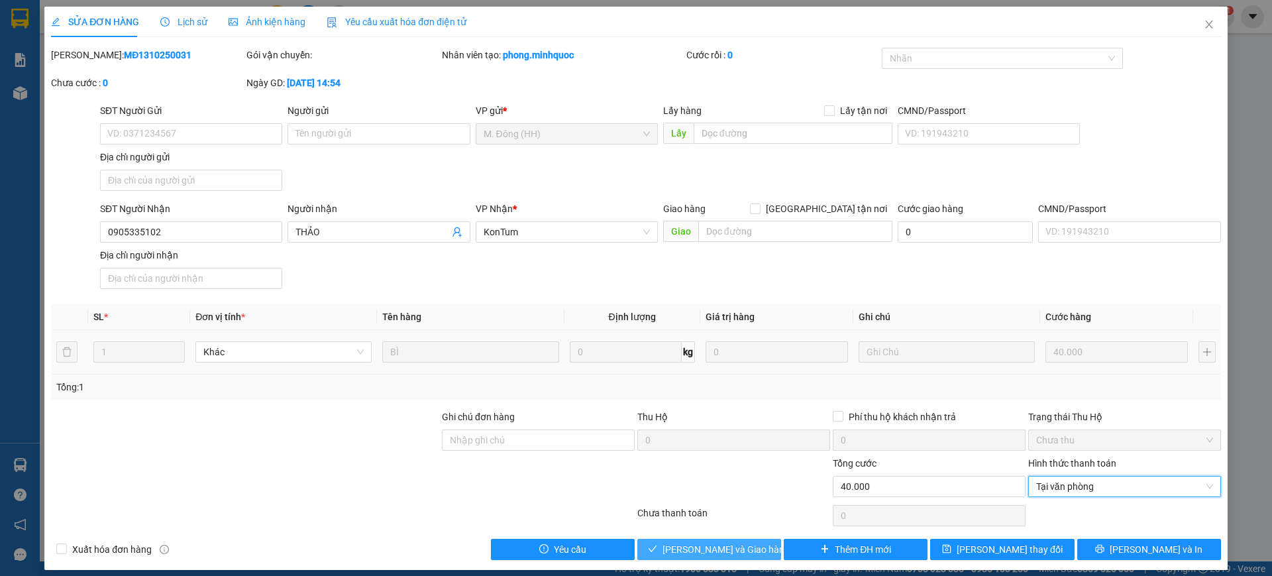
click at [723, 542] on span "Lưu và Giao hàng" at bounding box center [725, 549] width 127 height 15
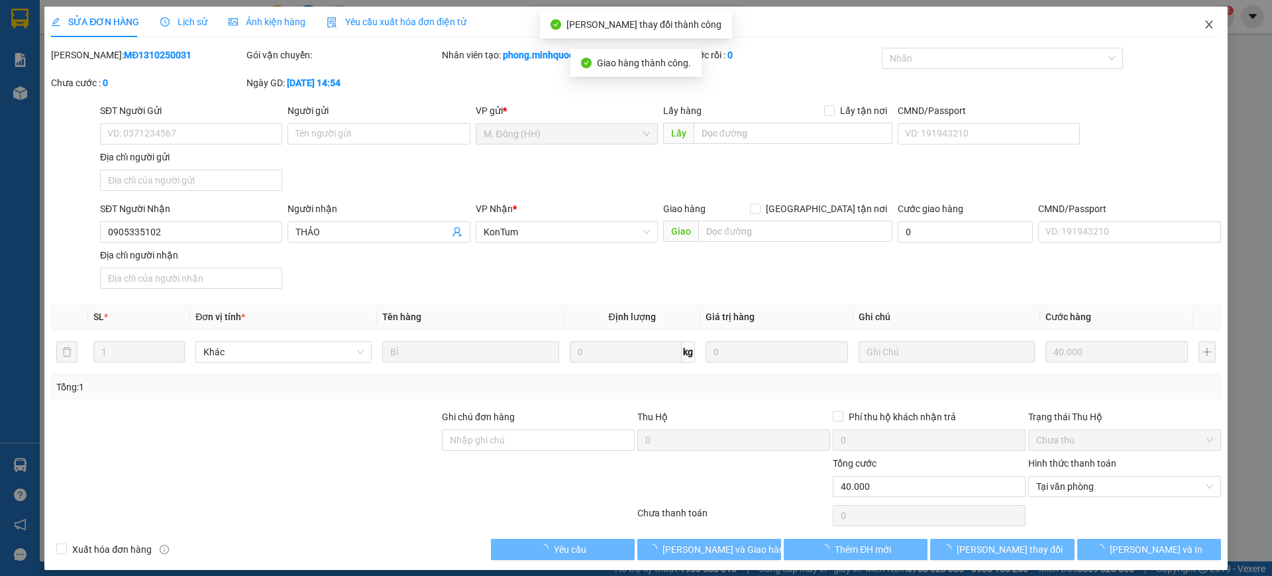
click at [1202, 32] on span "Close" at bounding box center [1208, 25] width 37 height 37
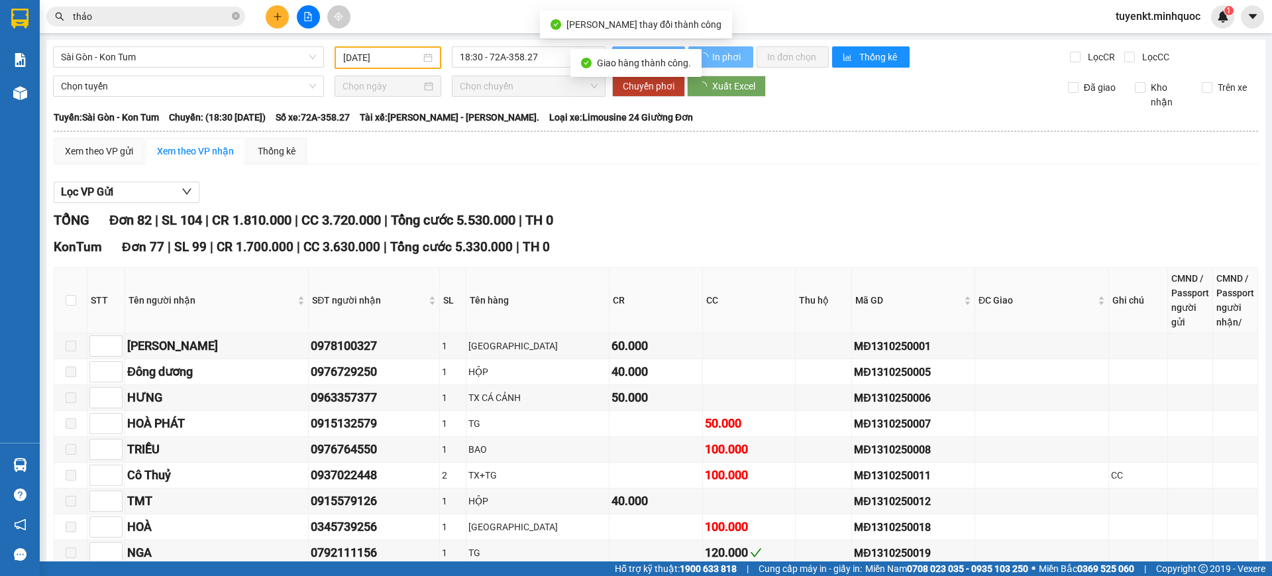
click at [219, 16] on input "thảo" at bounding box center [151, 16] width 156 height 15
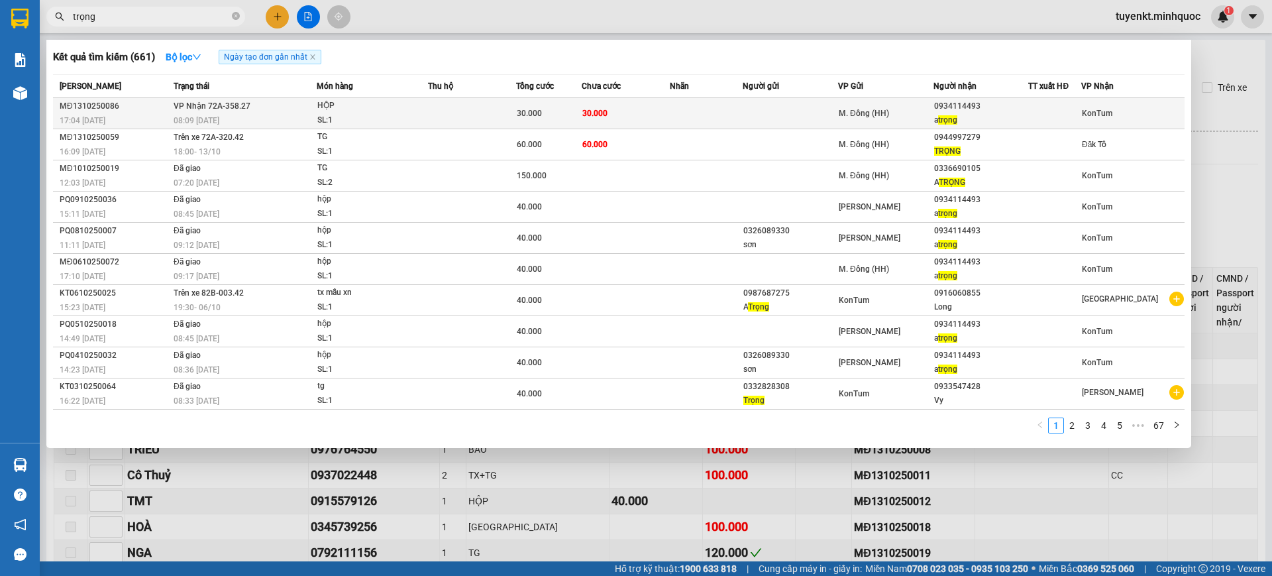
type input "trọng"
click at [757, 109] on td at bounding box center [790, 113] width 95 height 31
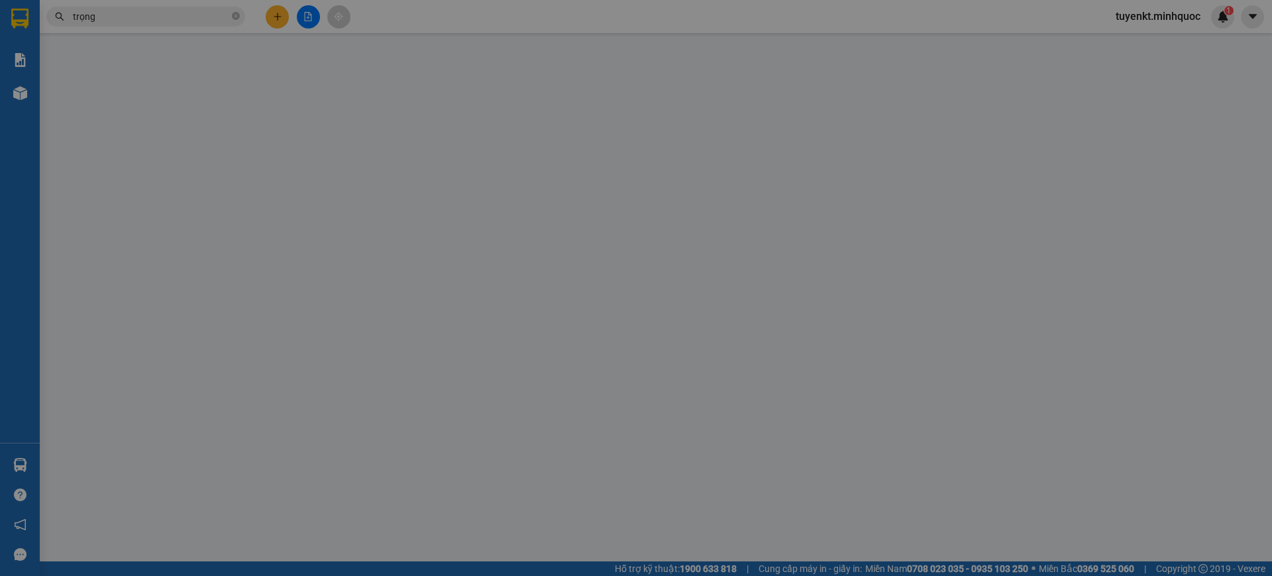
type input "0934114493"
type input "a trọng"
type input "0"
type input "30.000"
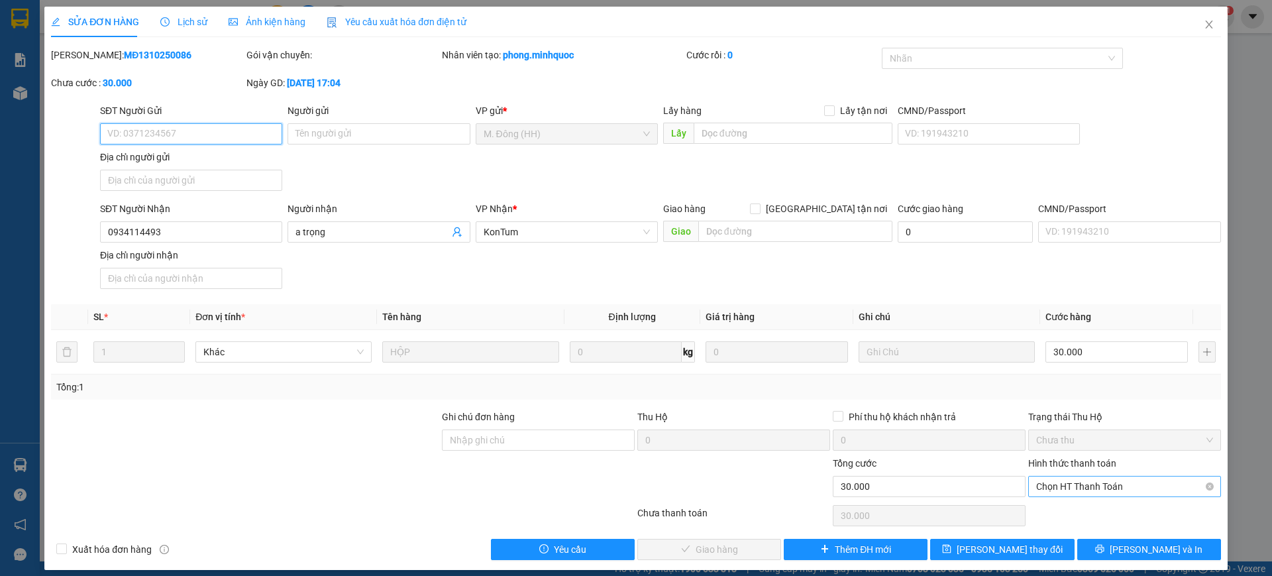
click at [1084, 484] on span "Chọn HT Thanh Toán" at bounding box center [1124, 486] width 177 height 20
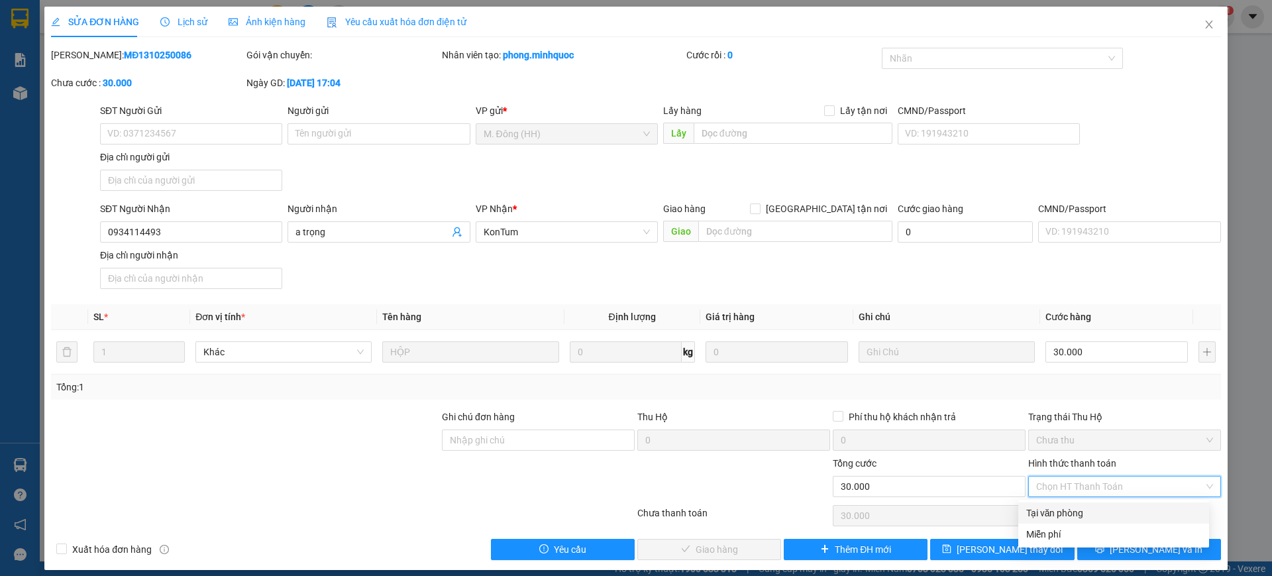
click at [1066, 504] on div "Tại văn phòng" at bounding box center [1113, 512] width 191 height 21
type input "0"
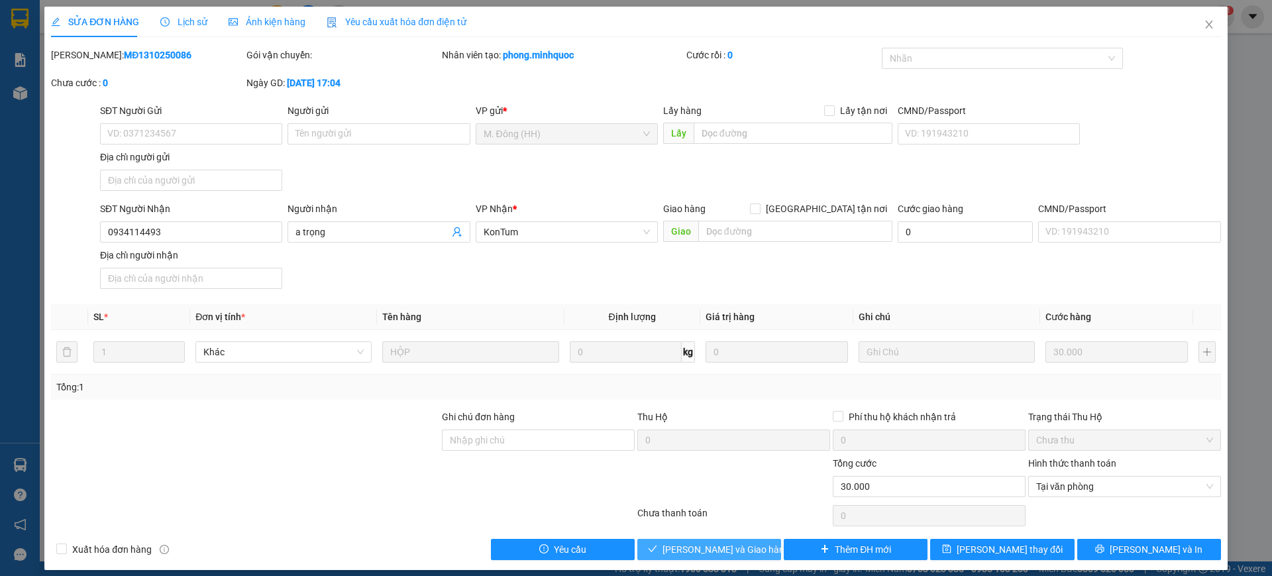
click at [759, 543] on button "Lưu và Giao hàng" at bounding box center [709, 549] width 144 height 21
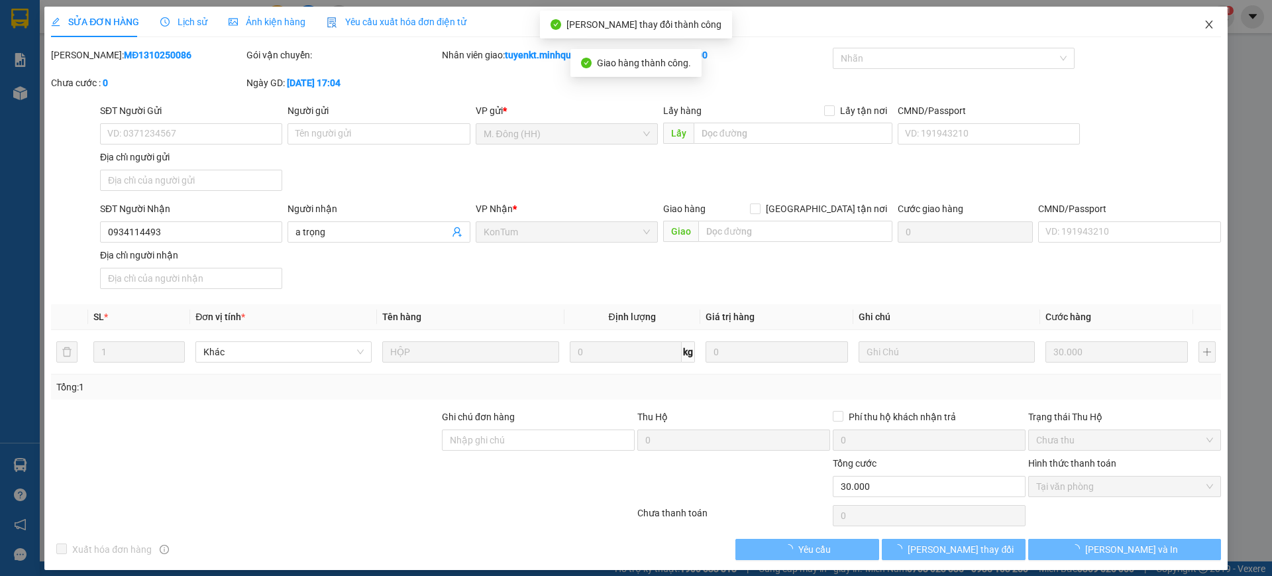
click at [1202, 13] on span "Close" at bounding box center [1208, 25] width 37 height 37
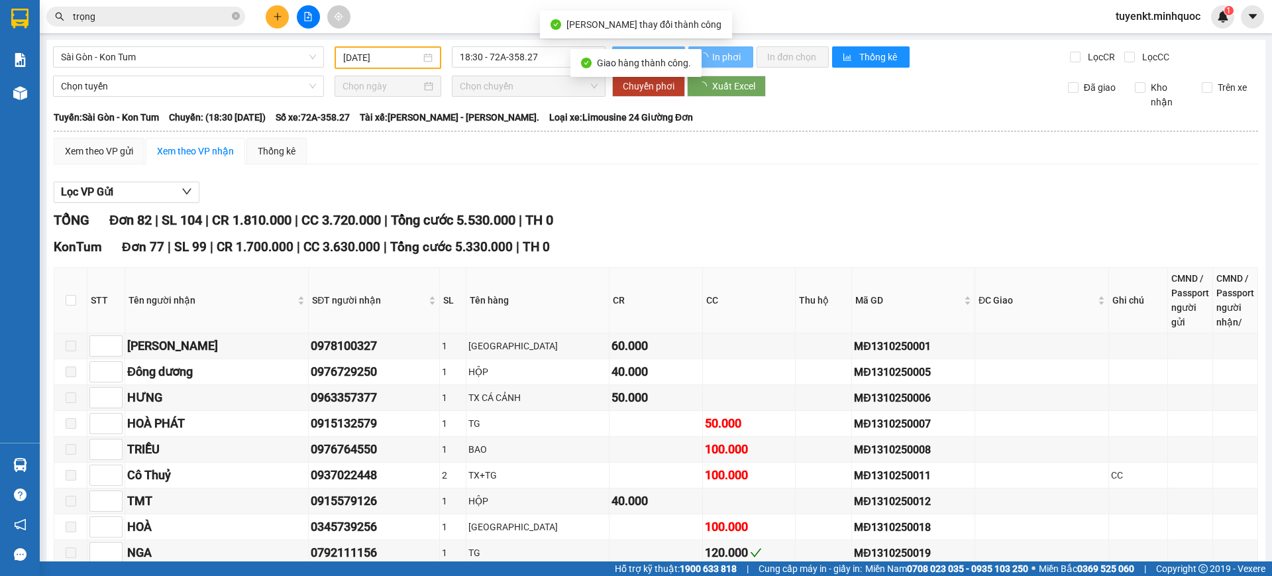
click at [158, 12] on input "trọng" at bounding box center [151, 16] width 156 height 15
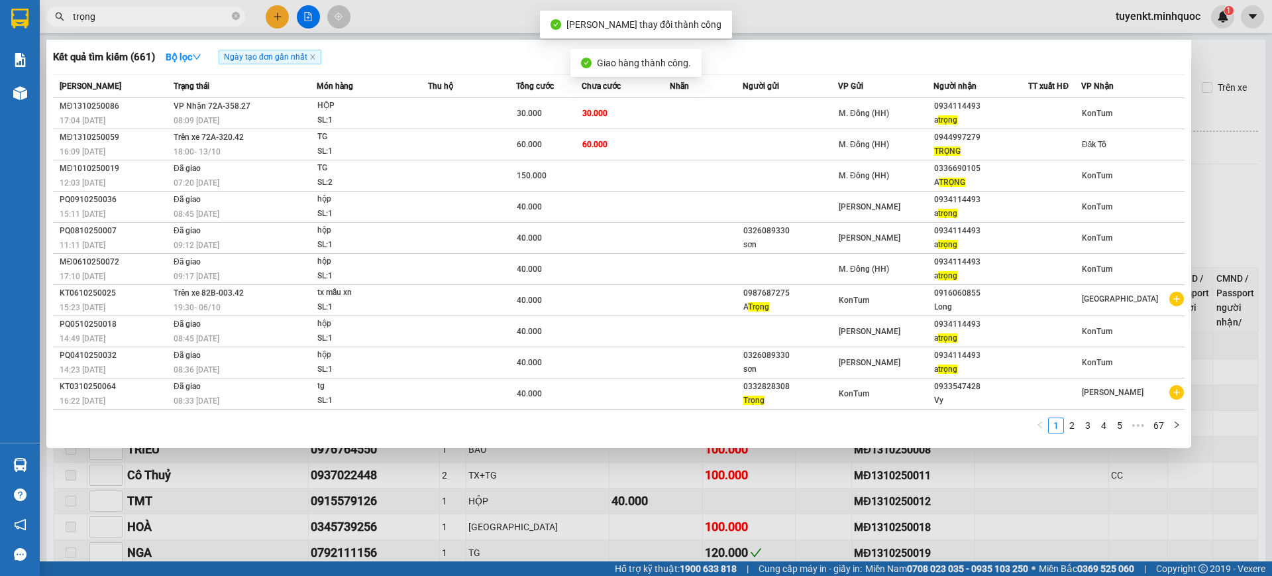
click at [158, 12] on input "trọng" at bounding box center [151, 16] width 156 height 15
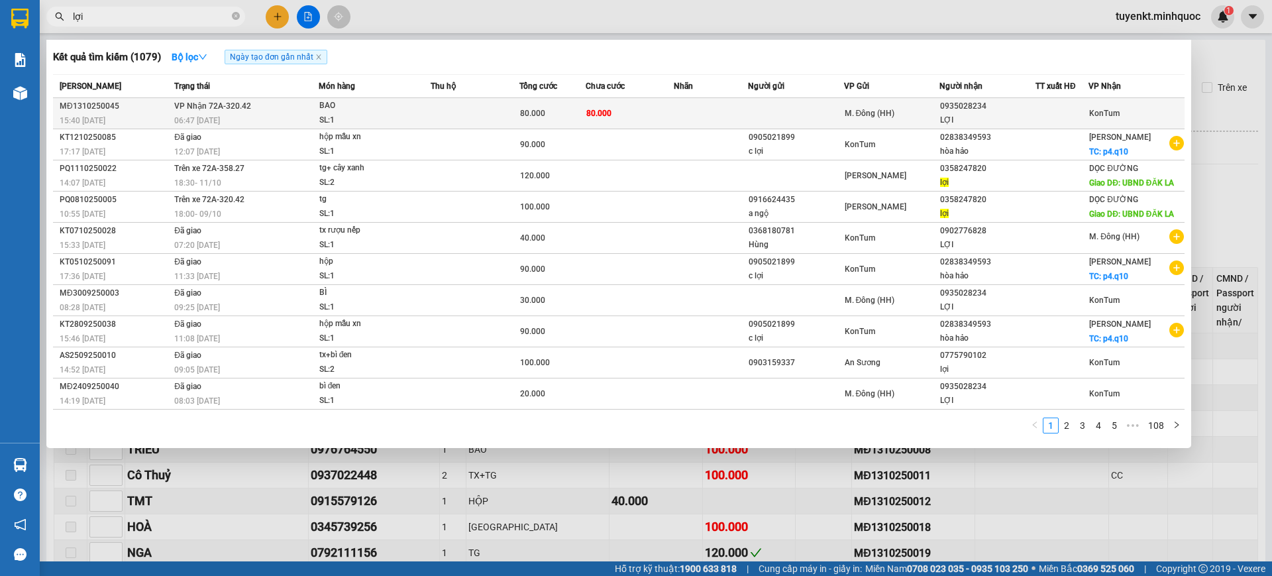
type input "lợi"
click at [967, 116] on div "LỢI" at bounding box center [987, 120] width 95 height 14
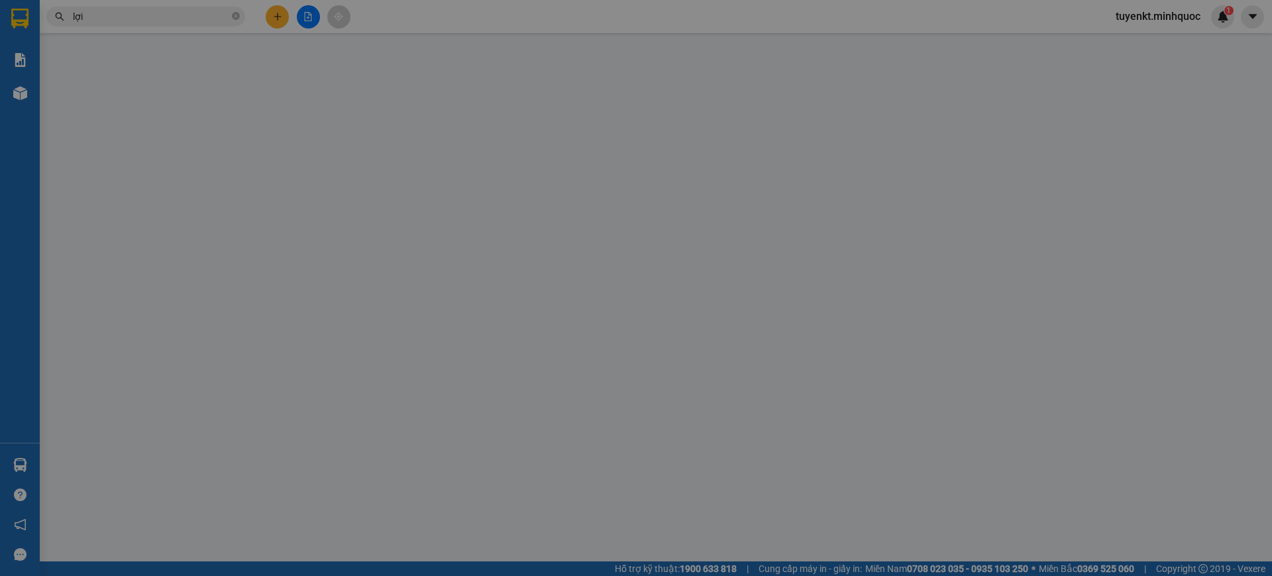
type input "0935028234"
type input "LỢI"
type input "0"
type input "80.000"
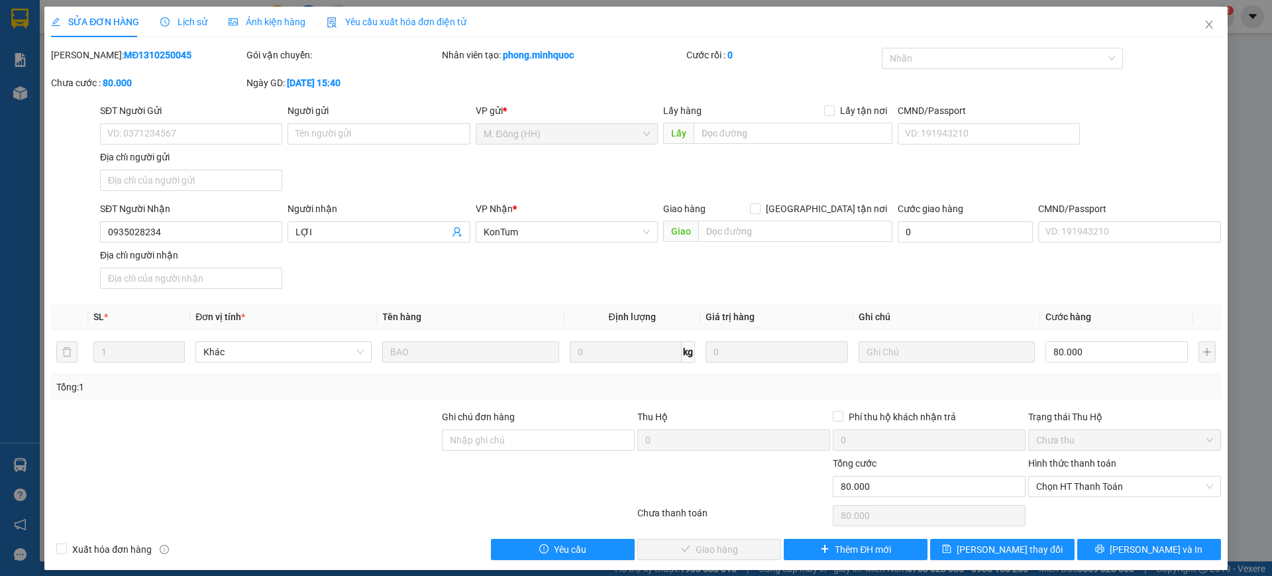
click at [1102, 474] on div "Hình thức thanh toán" at bounding box center [1124, 466] width 193 height 20
click at [1090, 491] on span "Chọn HT Thanh Toán" at bounding box center [1124, 486] width 177 height 20
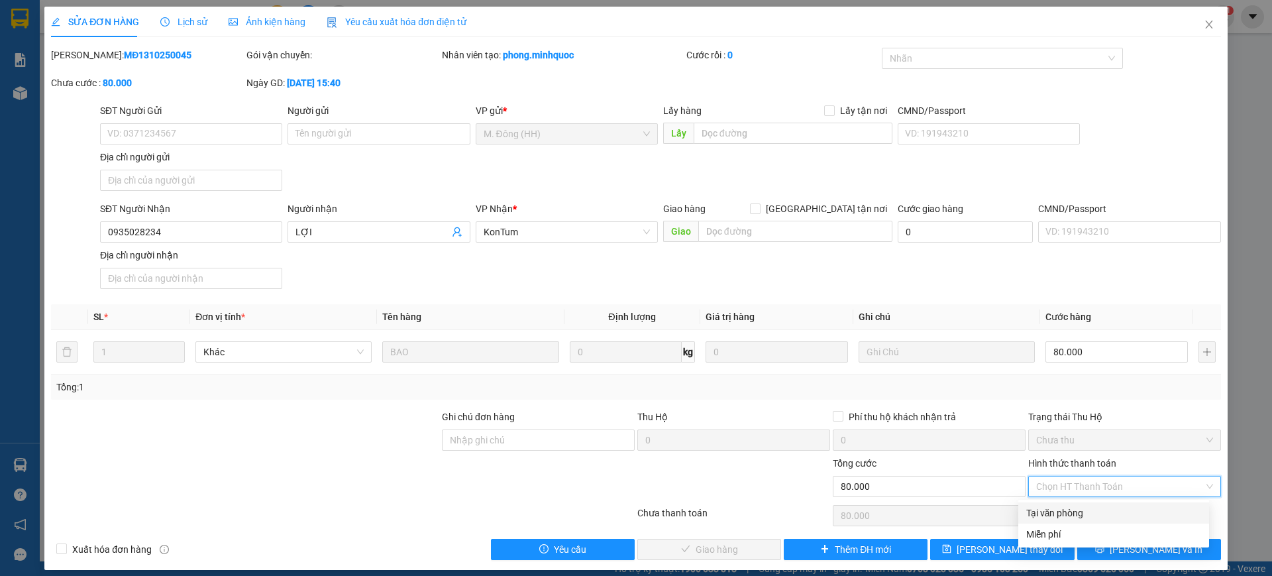
click at [1050, 505] on div "Tại văn phòng" at bounding box center [1113, 512] width 175 height 15
type input "0"
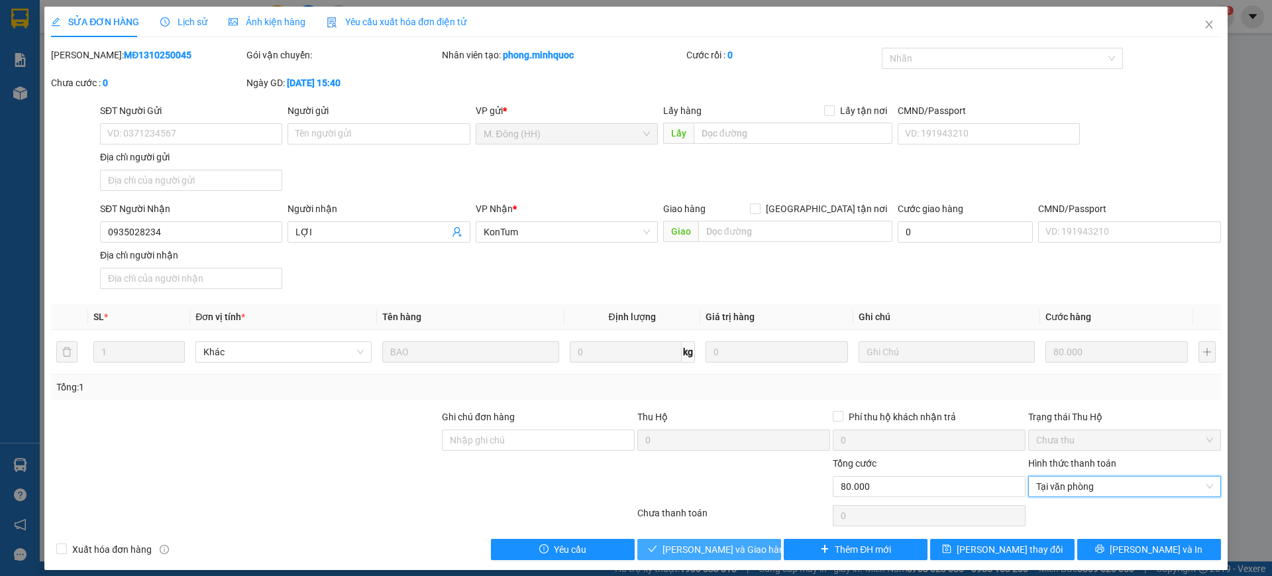
drag, startPoint x: 694, startPoint y: 549, endPoint x: 790, endPoint y: 528, distance: 98.9
click at [694, 549] on span "Lưu và Giao hàng" at bounding box center [725, 549] width 127 height 15
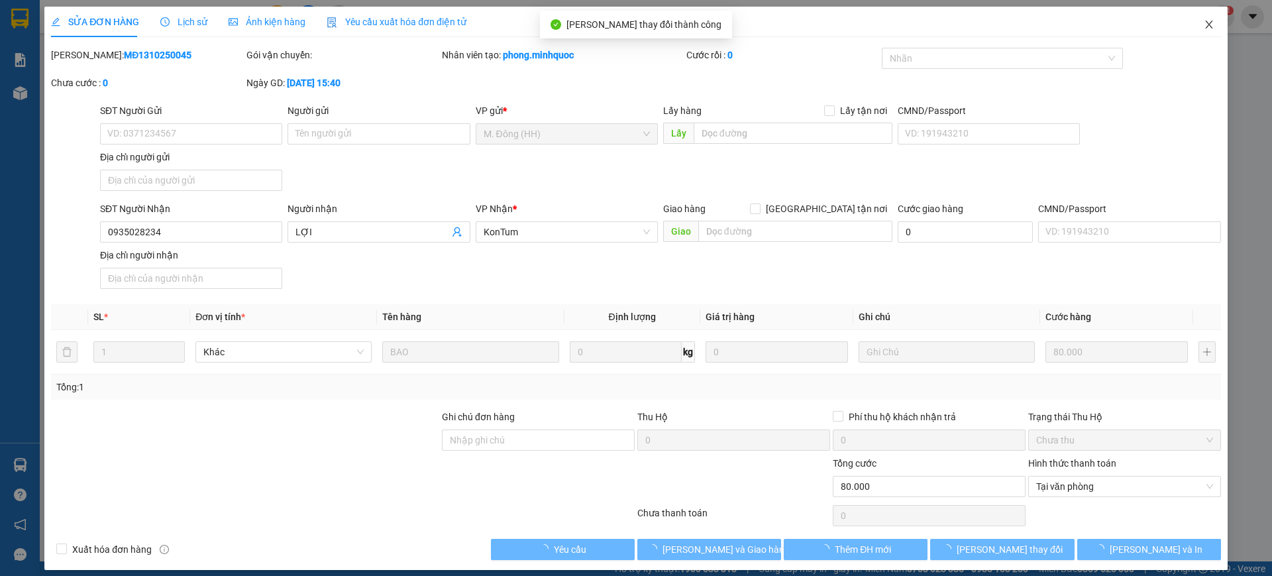
click at [1204, 23] on icon "close" at bounding box center [1209, 24] width 11 height 11
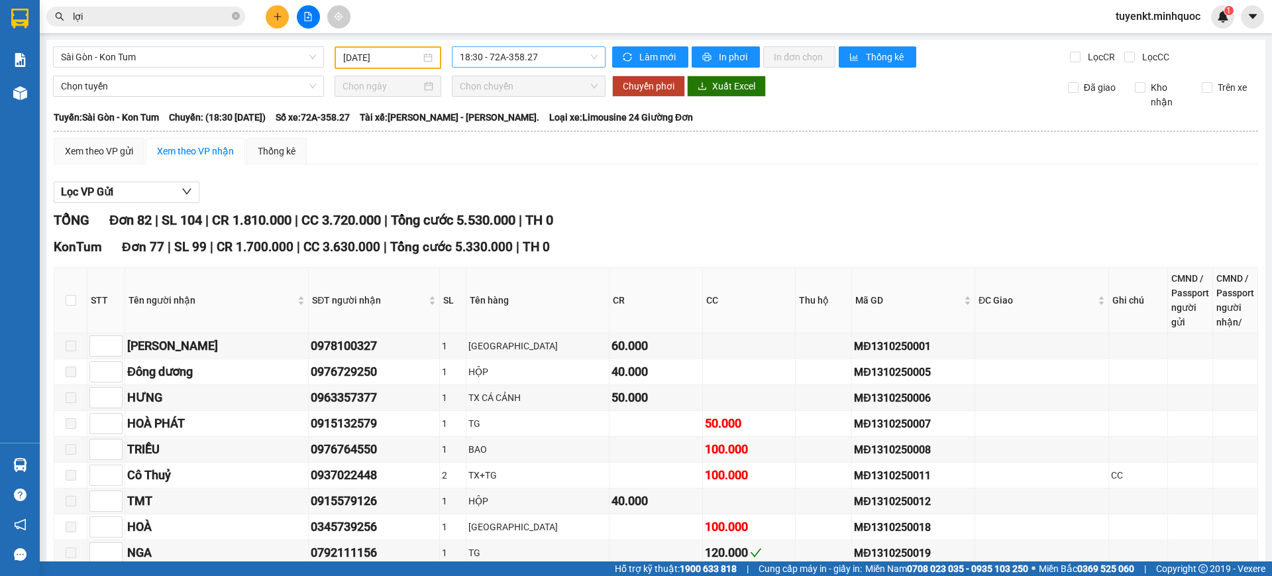
click at [534, 56] on span "18:30 - 72A-358.27" at bounding box center [529, 57] width 138 height 20
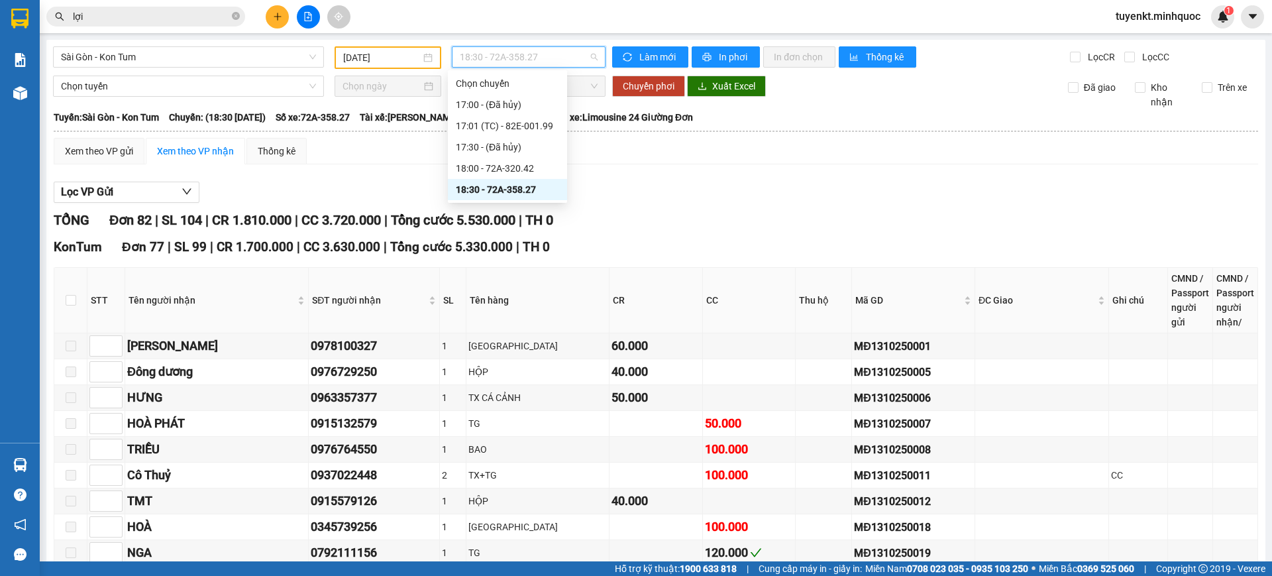
click at [529, 168] on div "18:00 - 72A-320.42" at bounding box center [507, 168] width 103 height 15
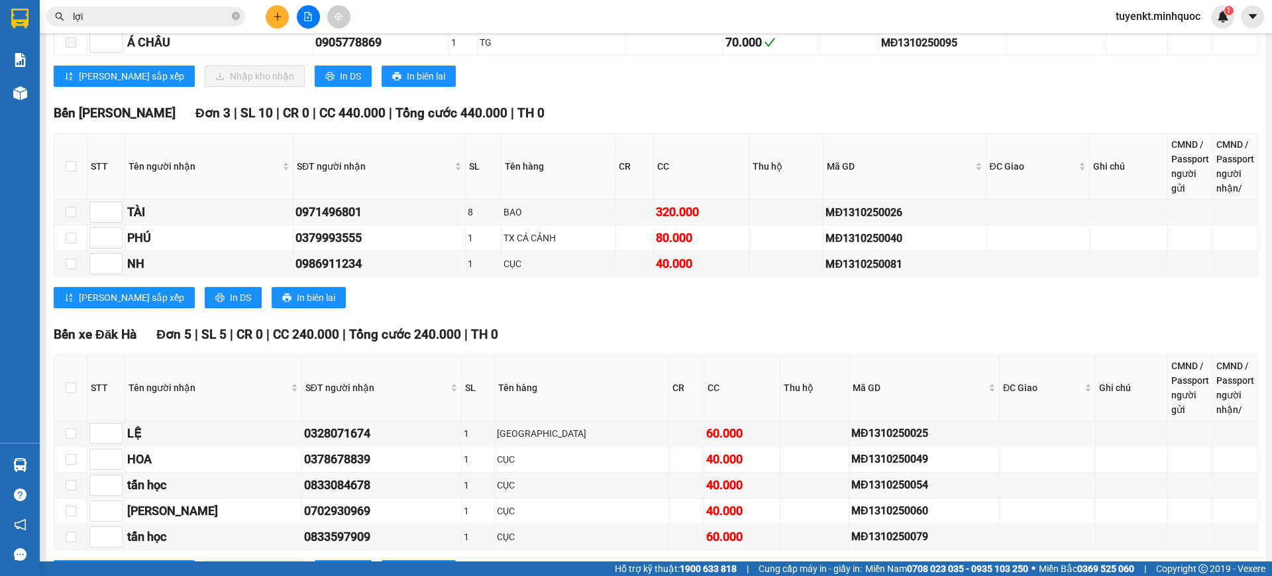
scroll to position [828, 0]
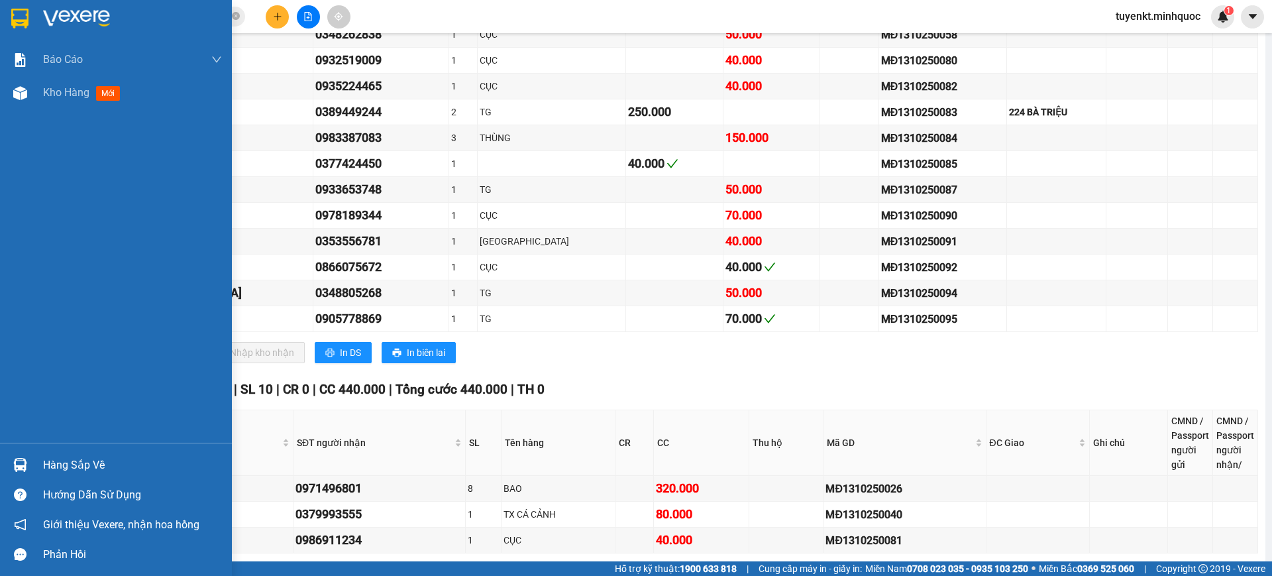
click at [5, 22] on div at bounding box center [116, 21] width 232 height 43
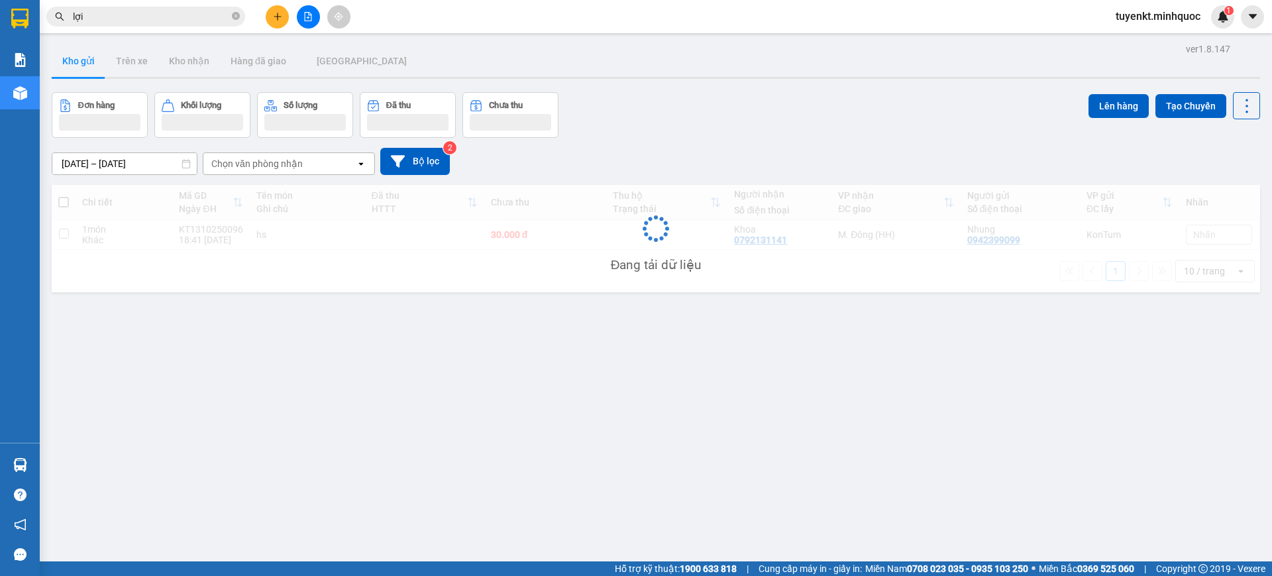
click at [307, 22] on button at bounding box center [308, 16] width 23 height 23
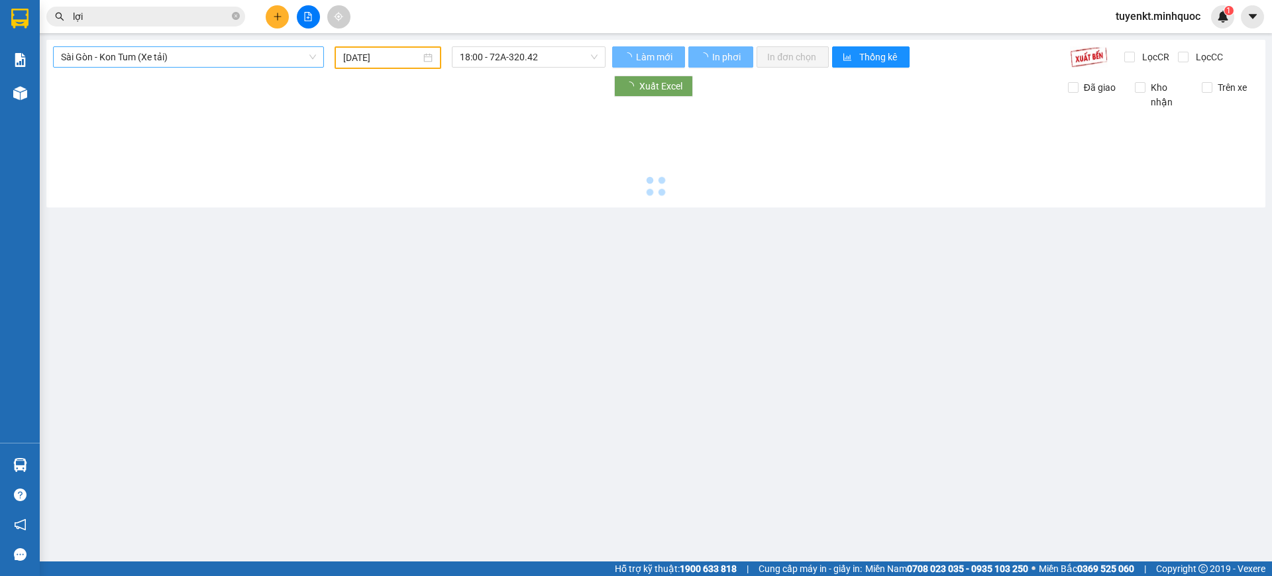
type input "[DATE]"
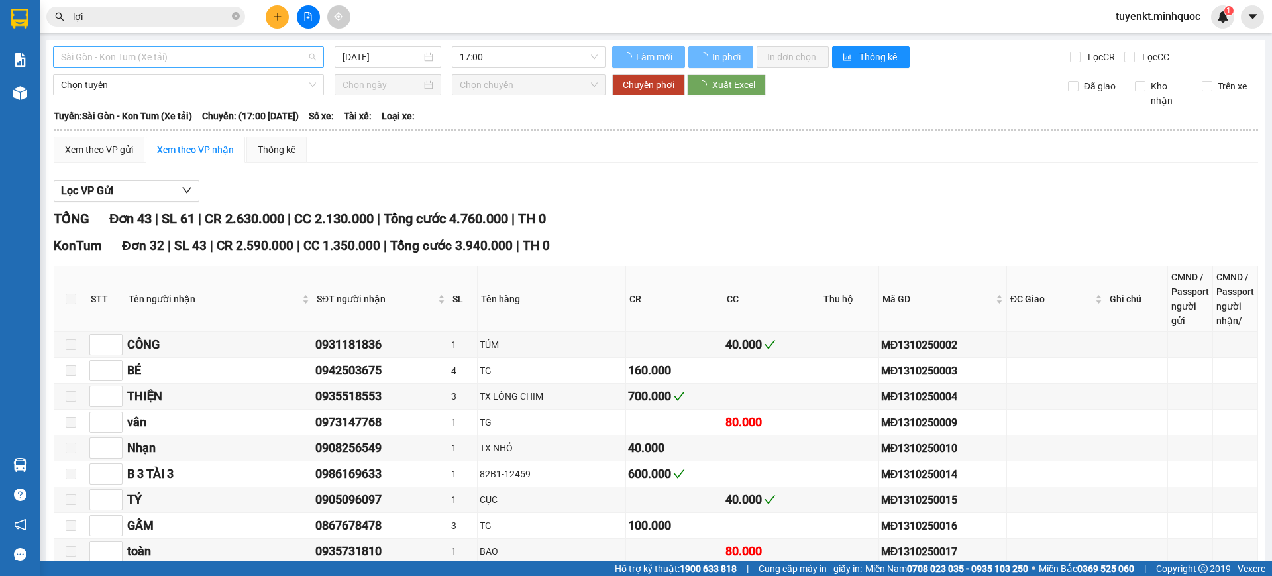
click at [184, 56] on span "Sài Gòn - Kon Tum (Xe tải)" at bounding box center [188, 57] width 255 height 20
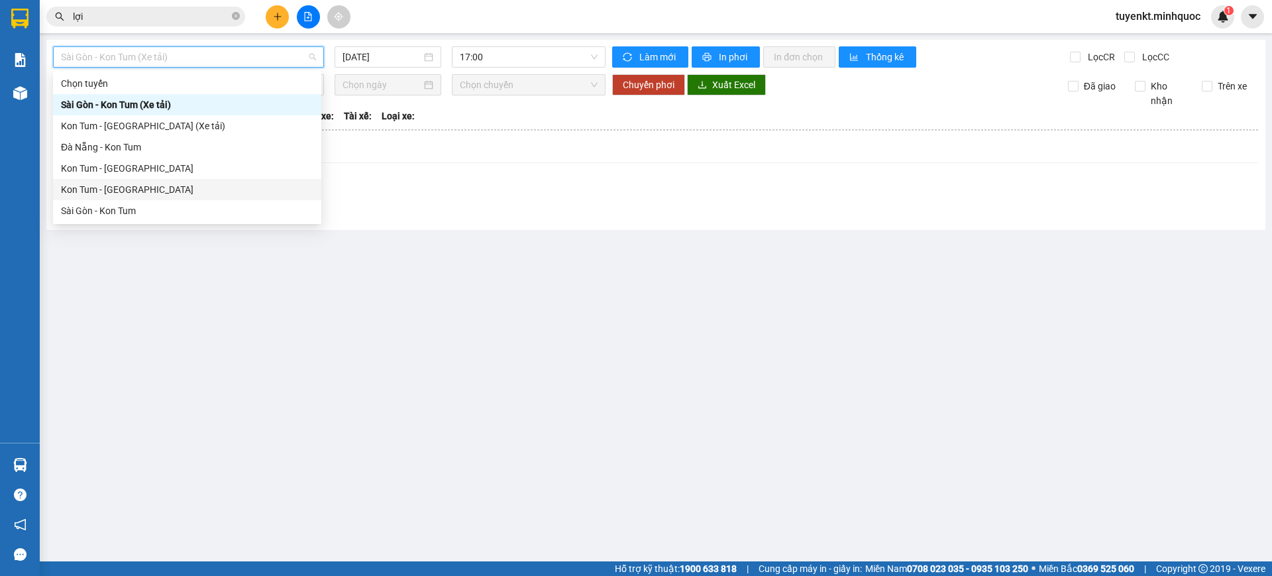
drag, startPoint x: 129, startPoint y: 184, endPoint x: 319, endPoint y: 105, distance: 206.1
click at [131, 184] on div "Kon Tum - Sài Gòn" at bounding box center [187, 189] width 252 height 15
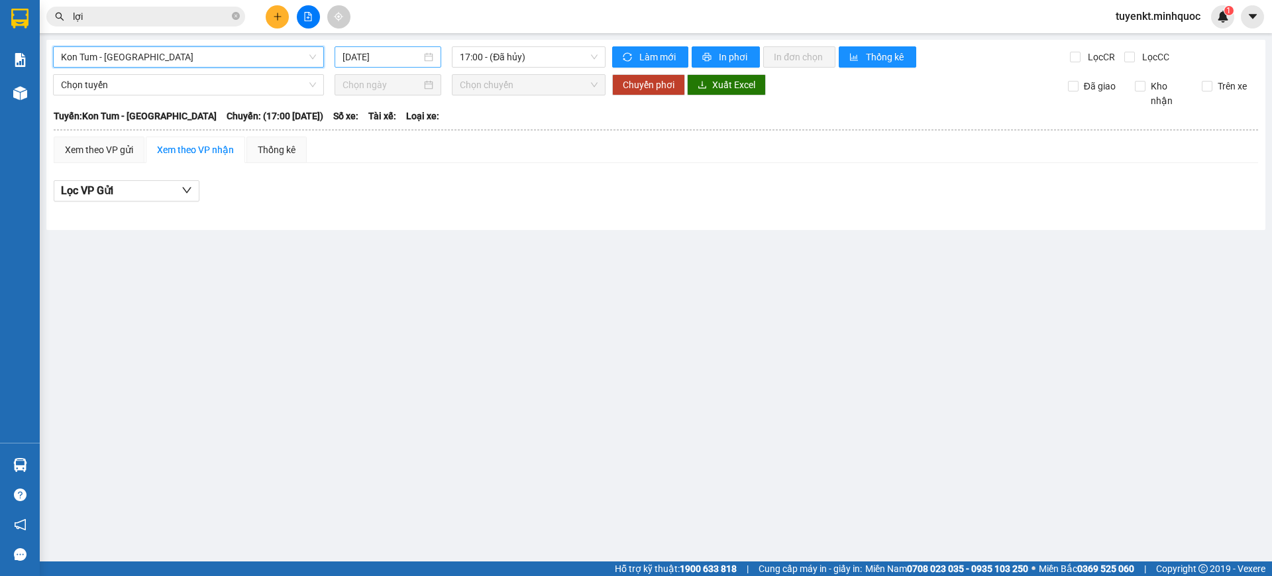
click at [398, 62] on input "[DATE]" at bounding box center [382, 57] width 79 height 15
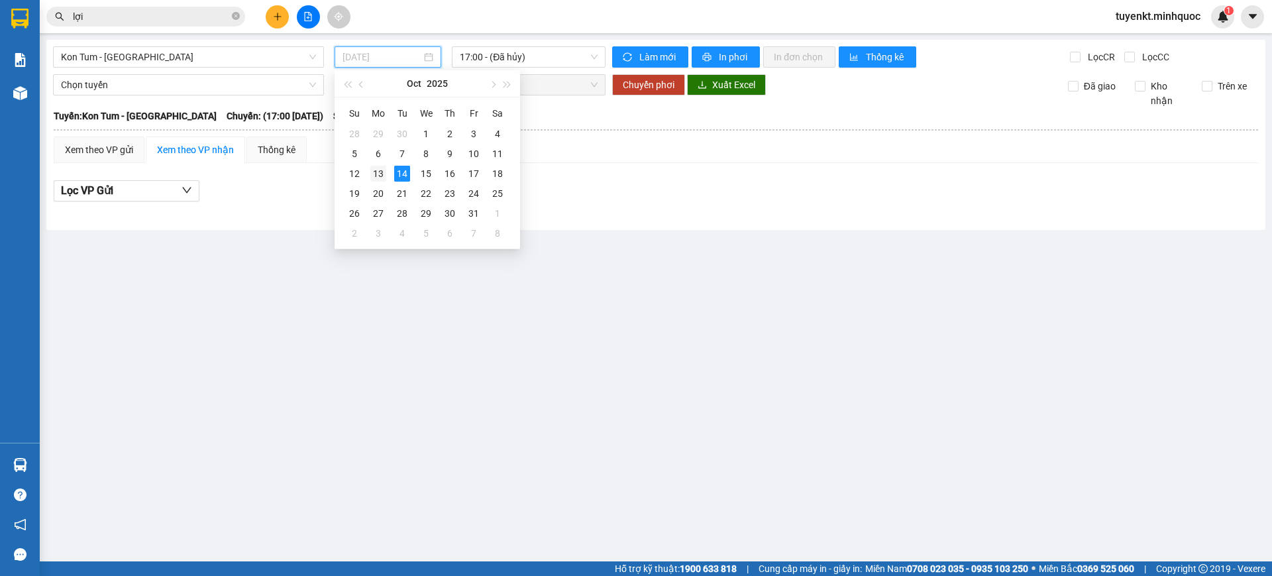
click at [384, 173] on div "13" at bounding box center [378, 174] width 16 height 16
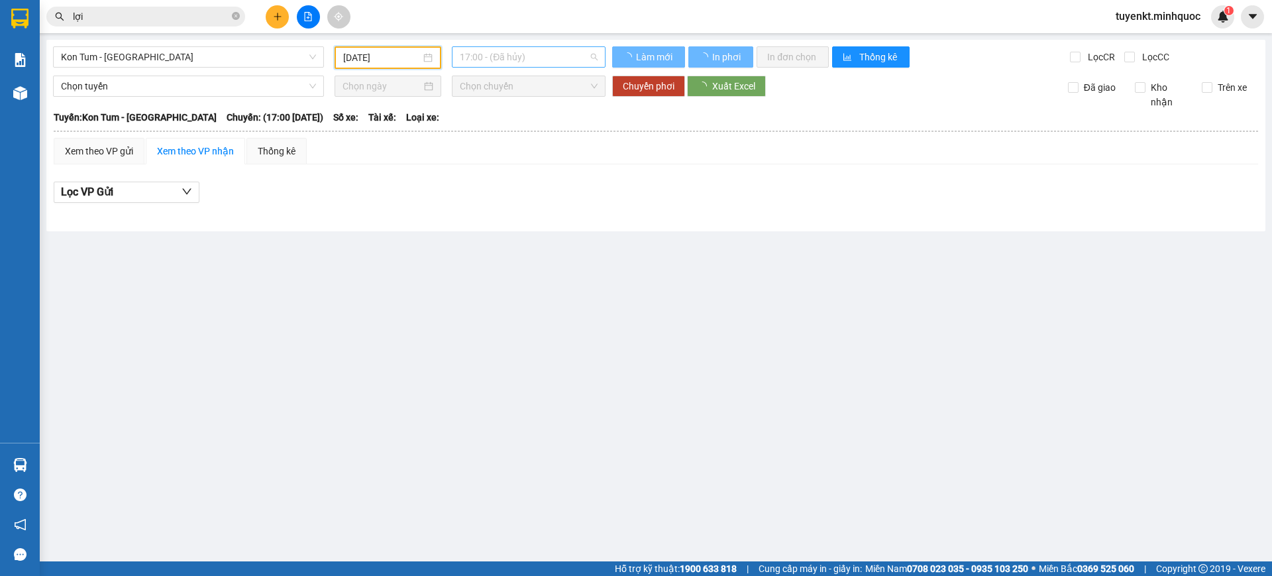
click at [537, 52] on span "17:00 - (Đã hủy)" at bounding box center [529, 57] width 138 height 20
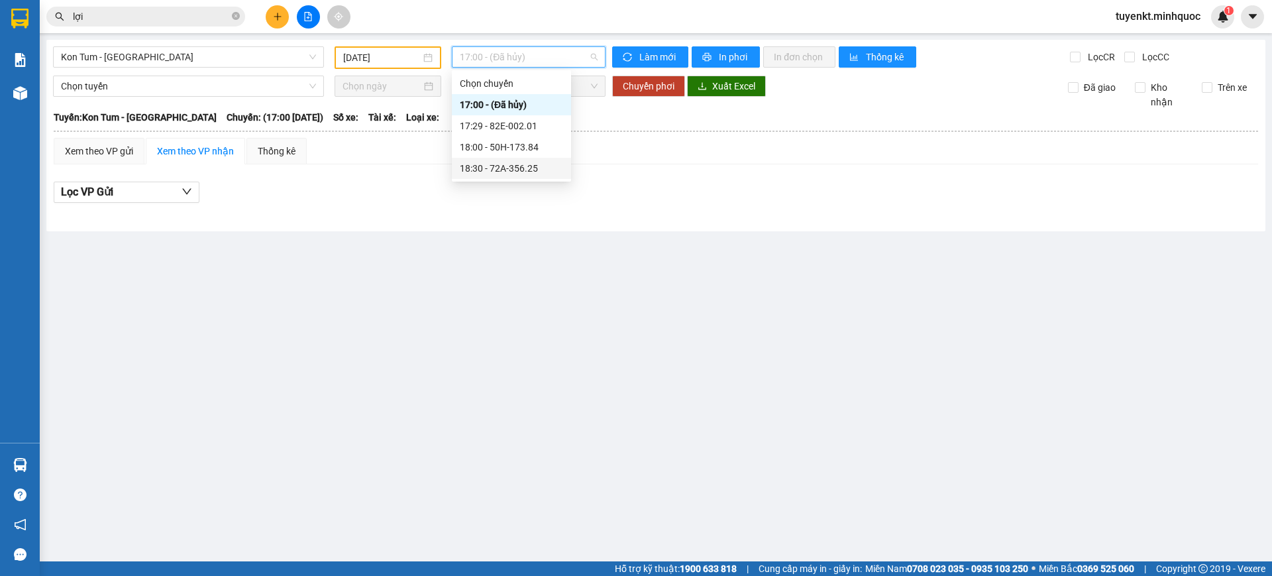
click at [523, 168] on div "18:30 - 72A-356.25" at bounding box center [511, 168] width 103 height 15
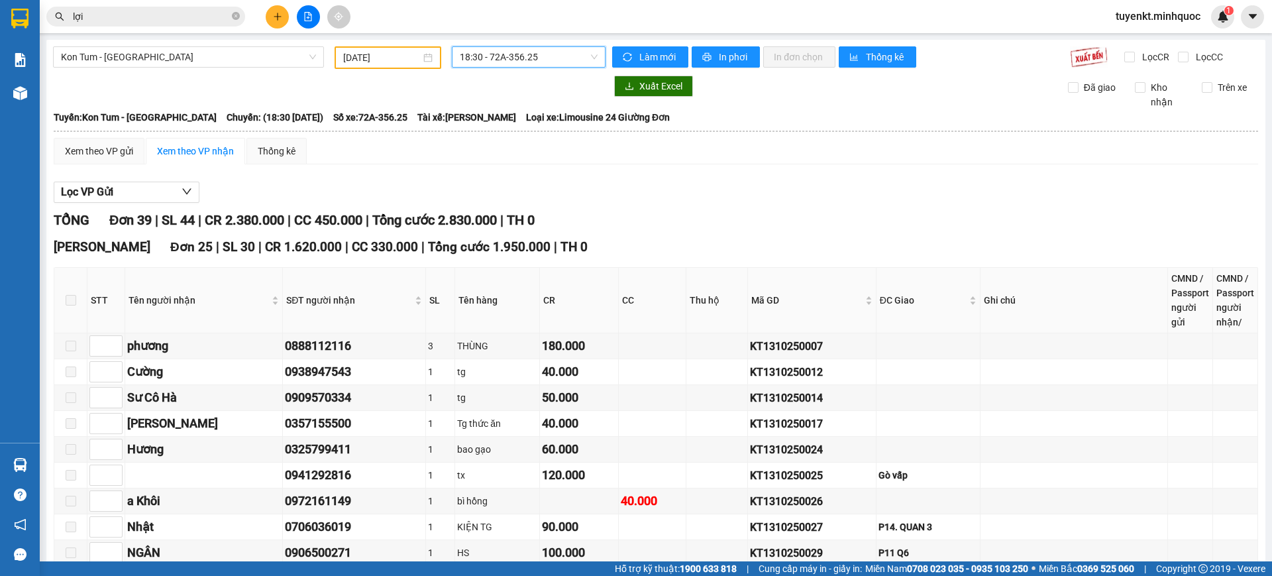
click at [529, 53] on span "18:30 - 72A-356.25" at bounding box center [529, 57] width 138 height 20
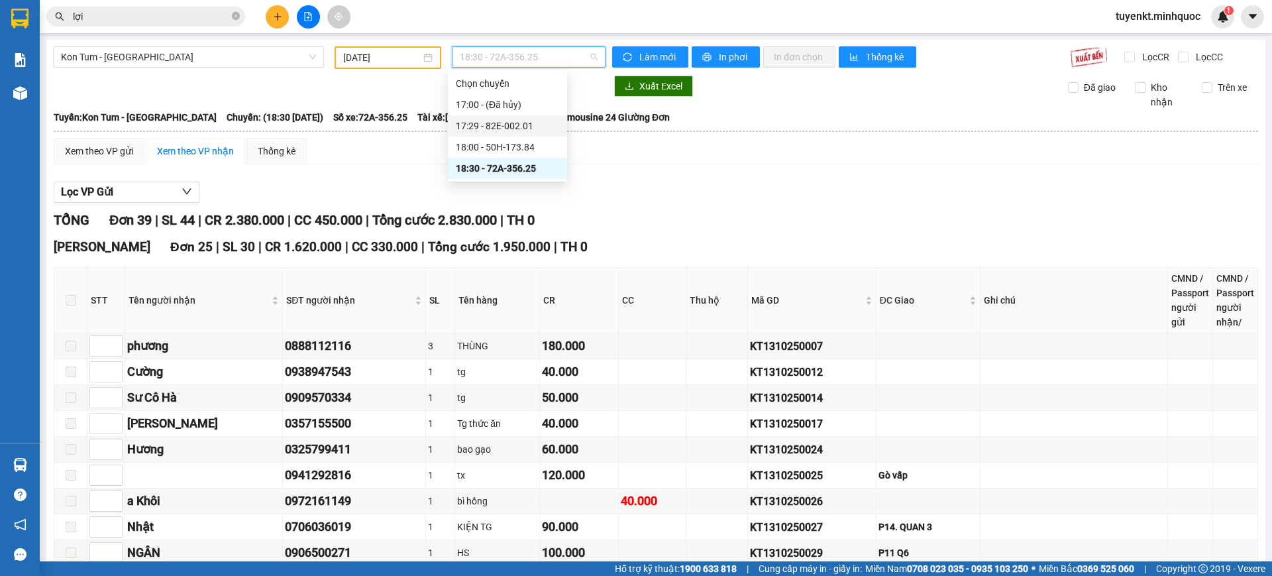
click at [535, 138] on div "18:00 - 50H-173.84" at bounding box center [507, 146] width 119 height 21
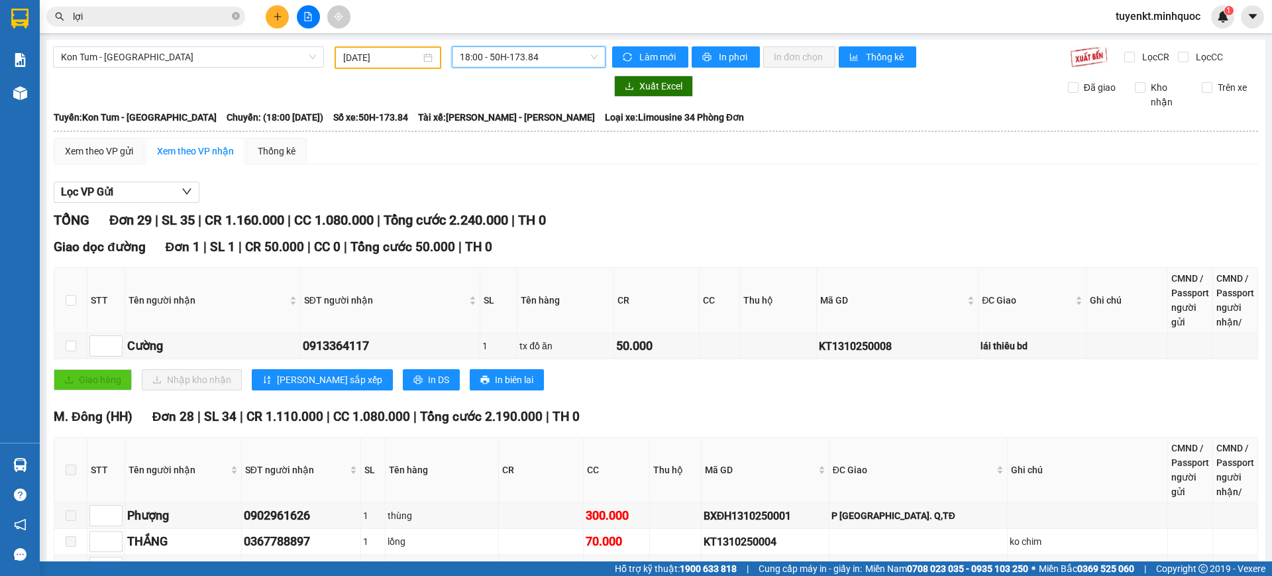
click at [537, 62] on span "18:00 - 50H-173.84" at bounding box center [529, 57] width 138 height 20
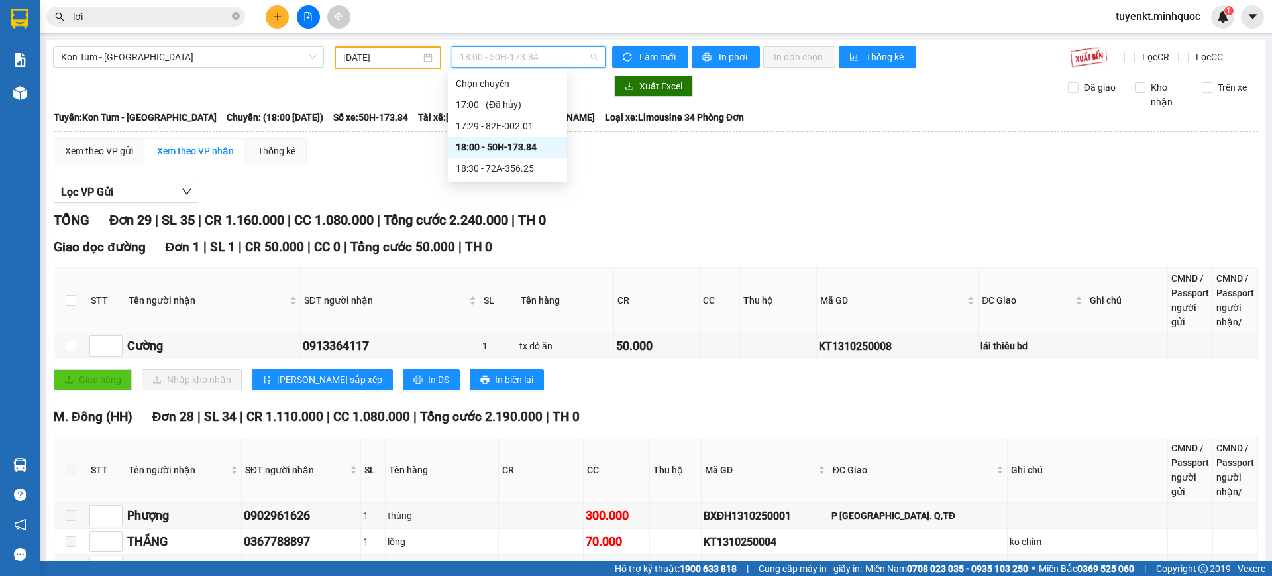
click at [526, 170] on div "18:30 - 72A-356.25" at bounding box center [507, 168] width 103 height 15
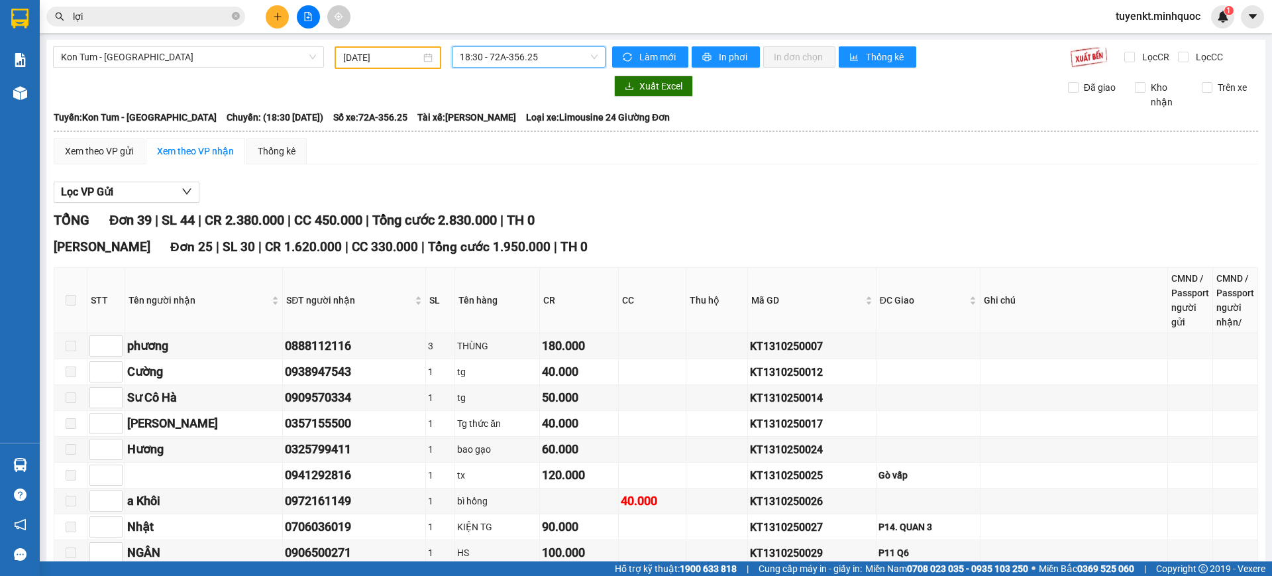
click at [358, 65] on div "13/10/2025" at bounding box center [388, 57] width 107 height 23
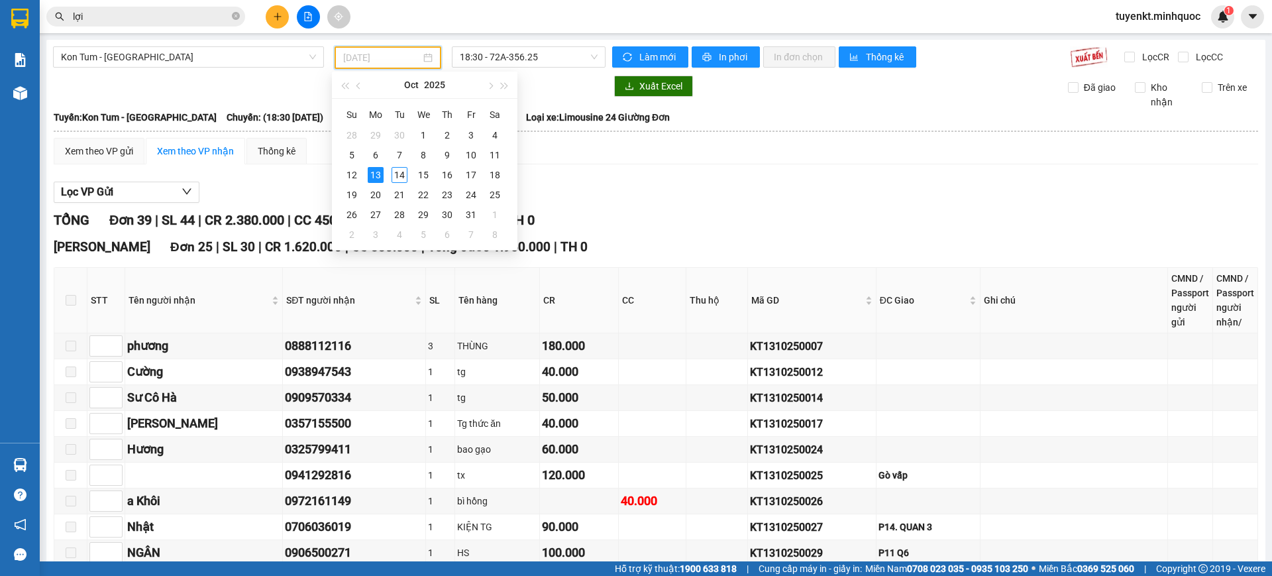
type input "13/10/2025"
click at [238, 47] on span "Kon Tum - Sài Gòn" at bounding box center [188, 57] width 255 height 20
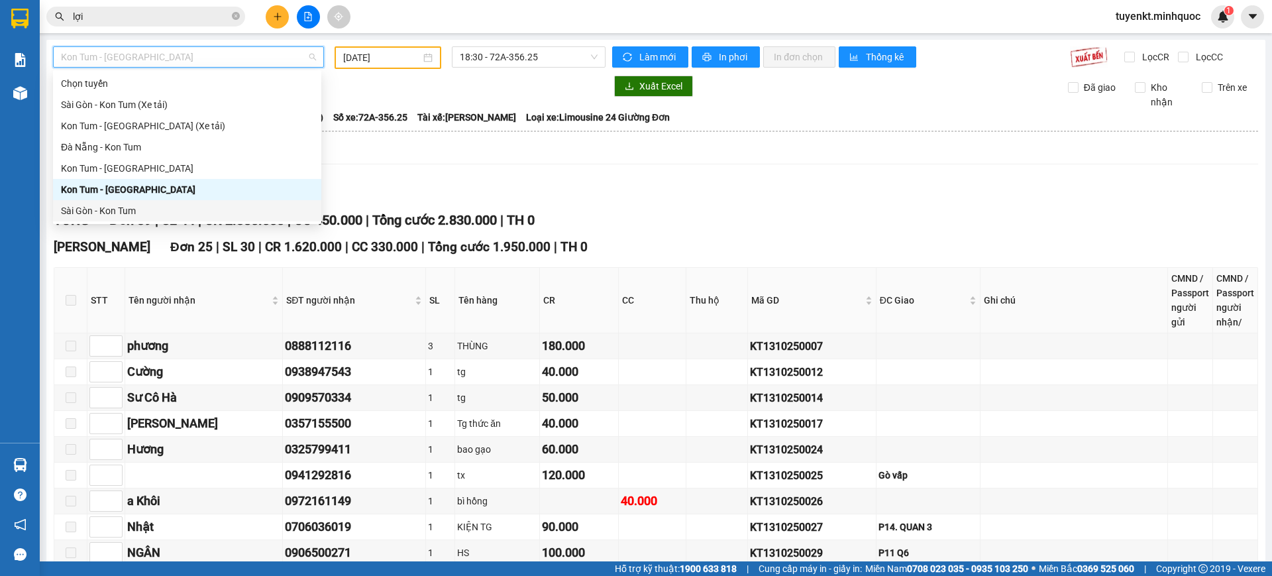
click at [123, 202] on div "Sài Gòn - Kon Tum" at bounding box center [187, 210] width 268 height 21
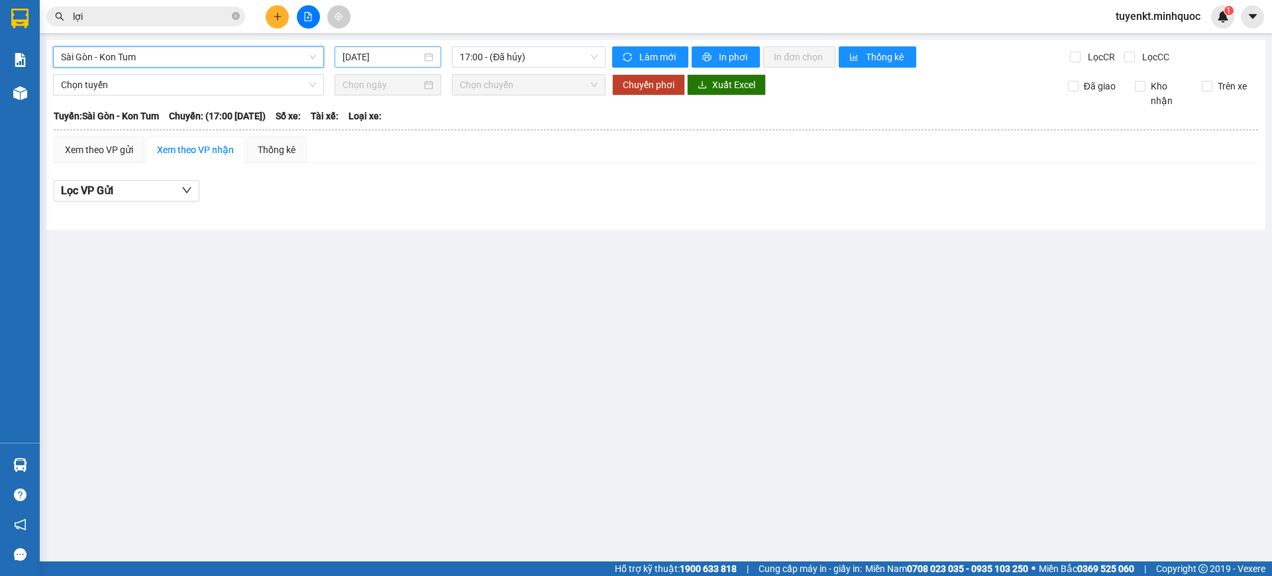
click at [402, 58] on input "[DATE]" at bounding box center [382, 57] width 79 height 15
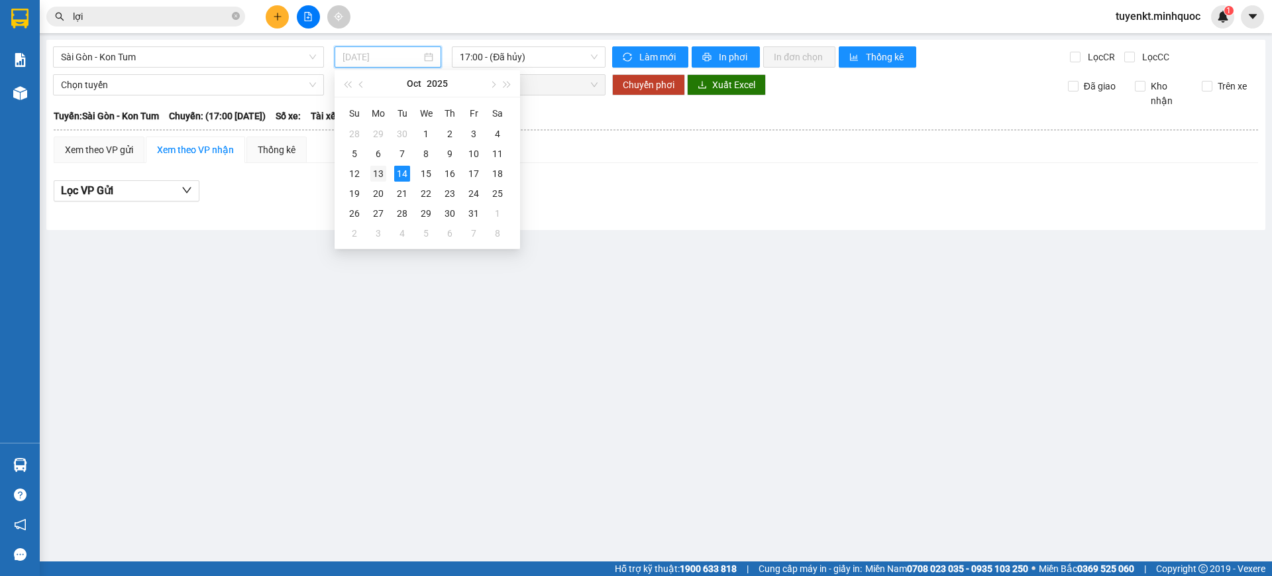
click at [380, 178] on div "13" at bounding box center [378, 174] width 16 height 16
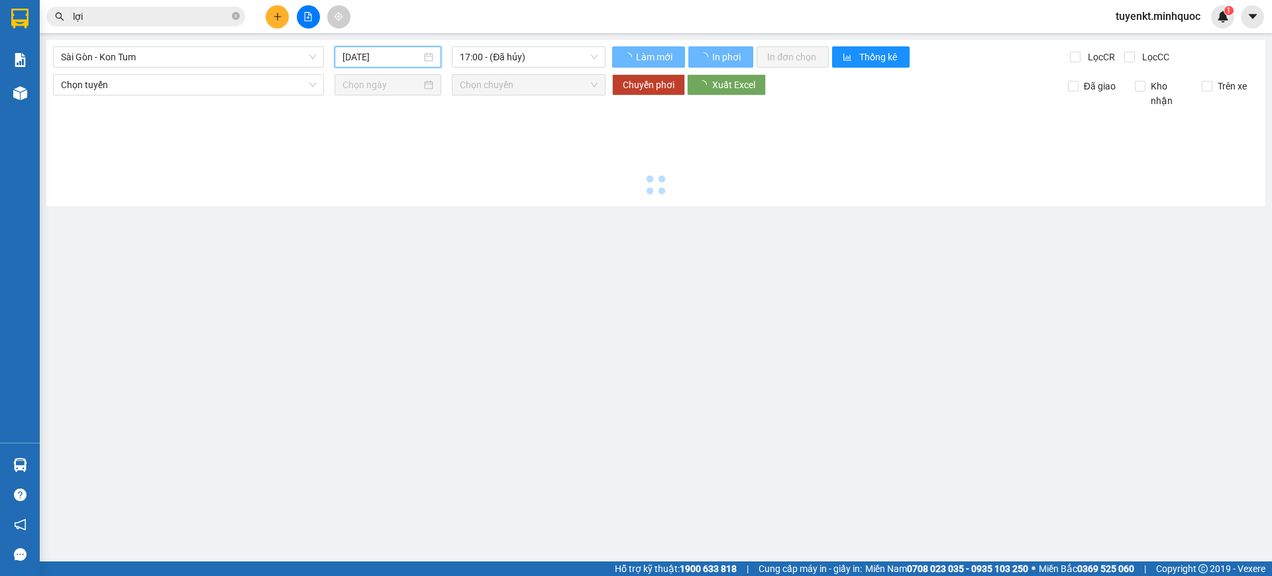
type input "13/10/2025"
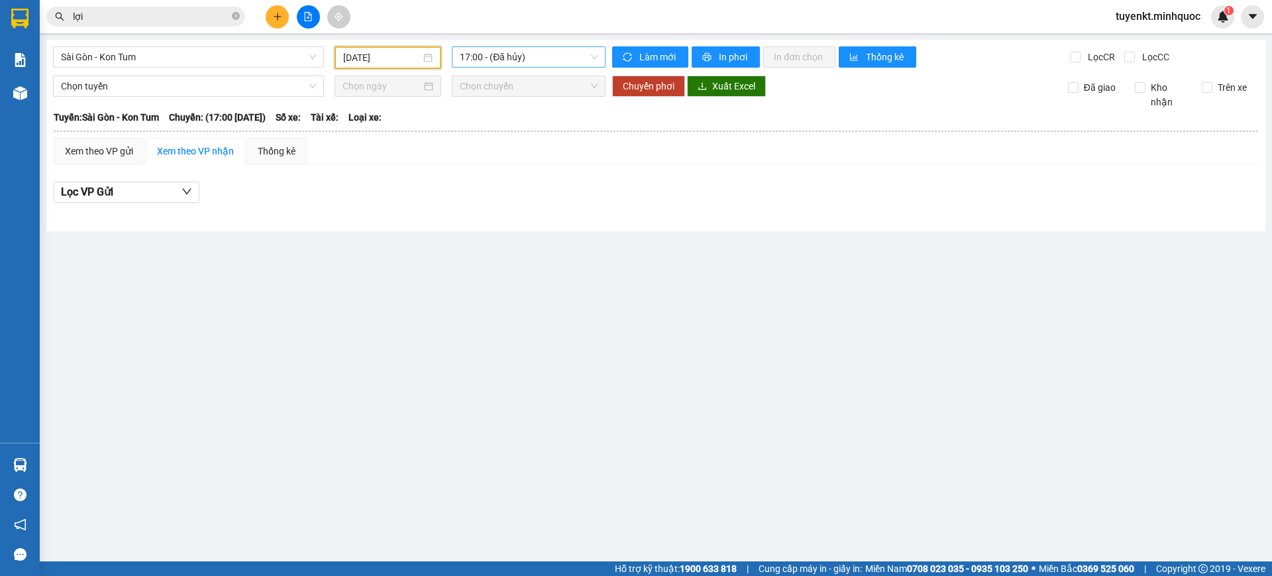
click at [589, 56] on span "17:00 - (Đã hủy)" at bounding box center [529, 57] width 138 height 20
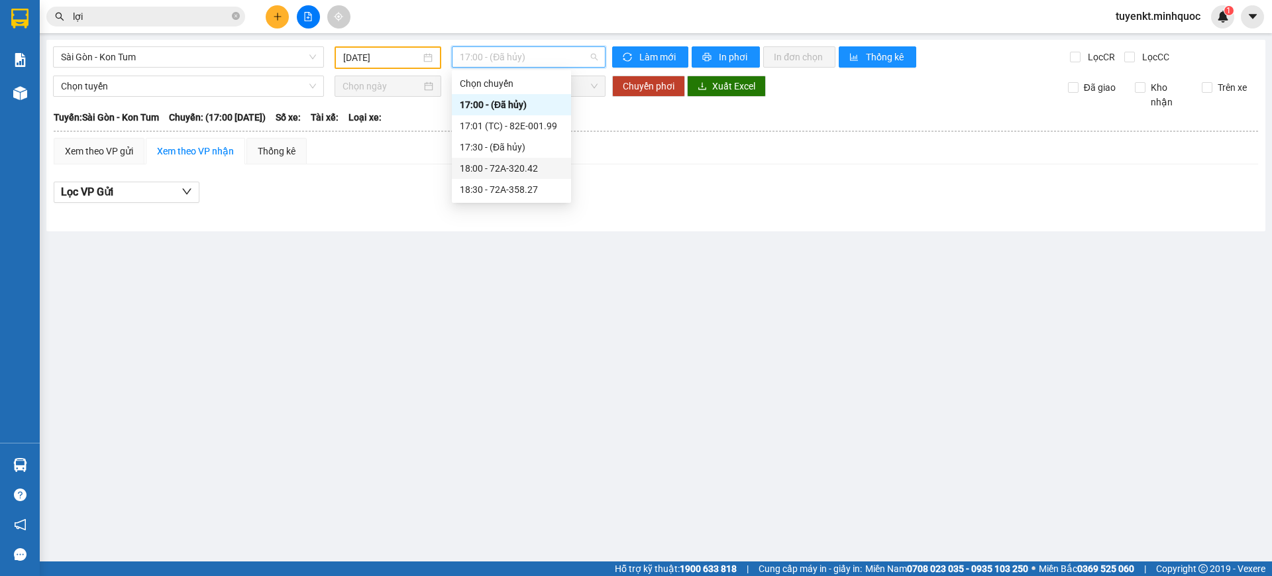
click at [516, 182] on div "18:30 - 72A-358.27" at bounding box center [511, 189] width 103 height 15
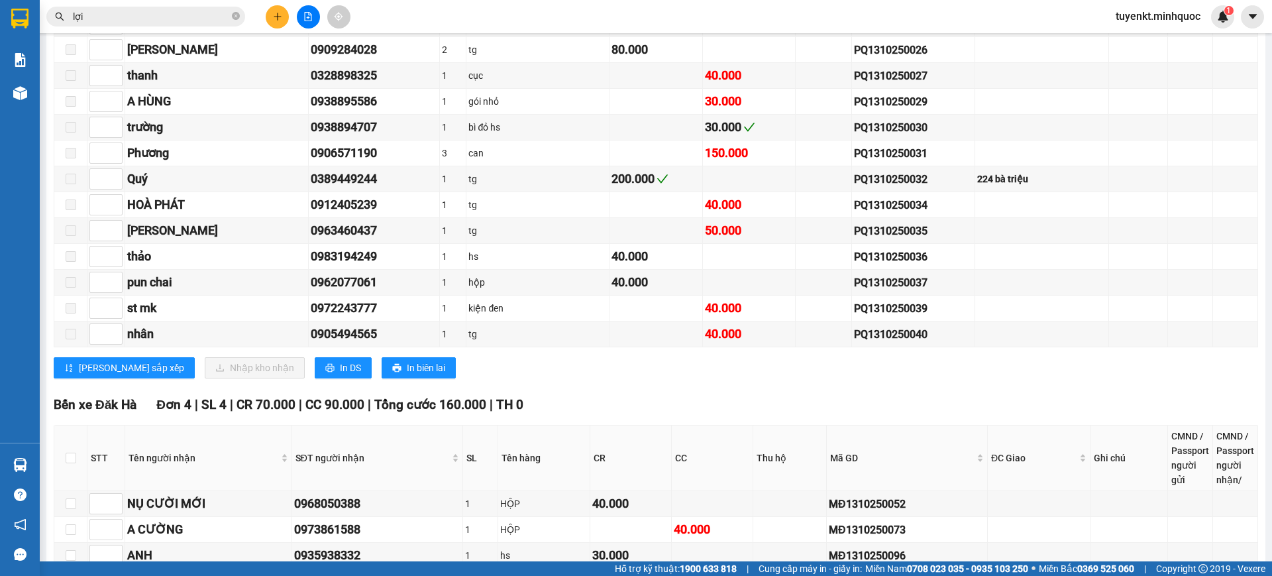
scroll to position [1970, 0]
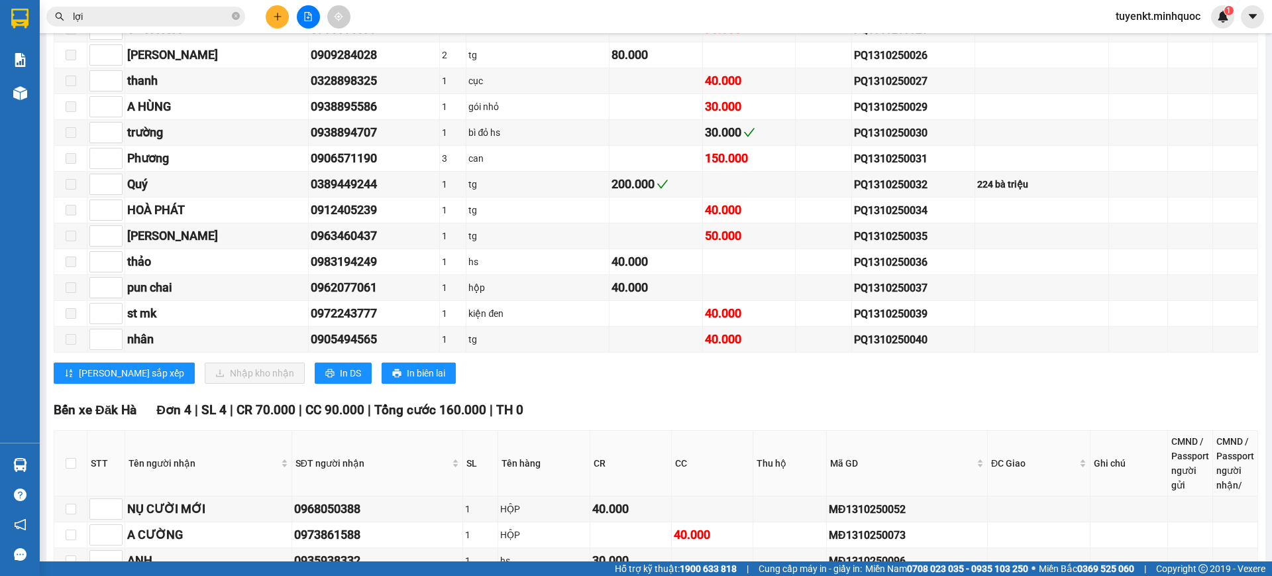
click at [124, 15] on input "lợi" at bounding box center [151, 16] width 156 height 15
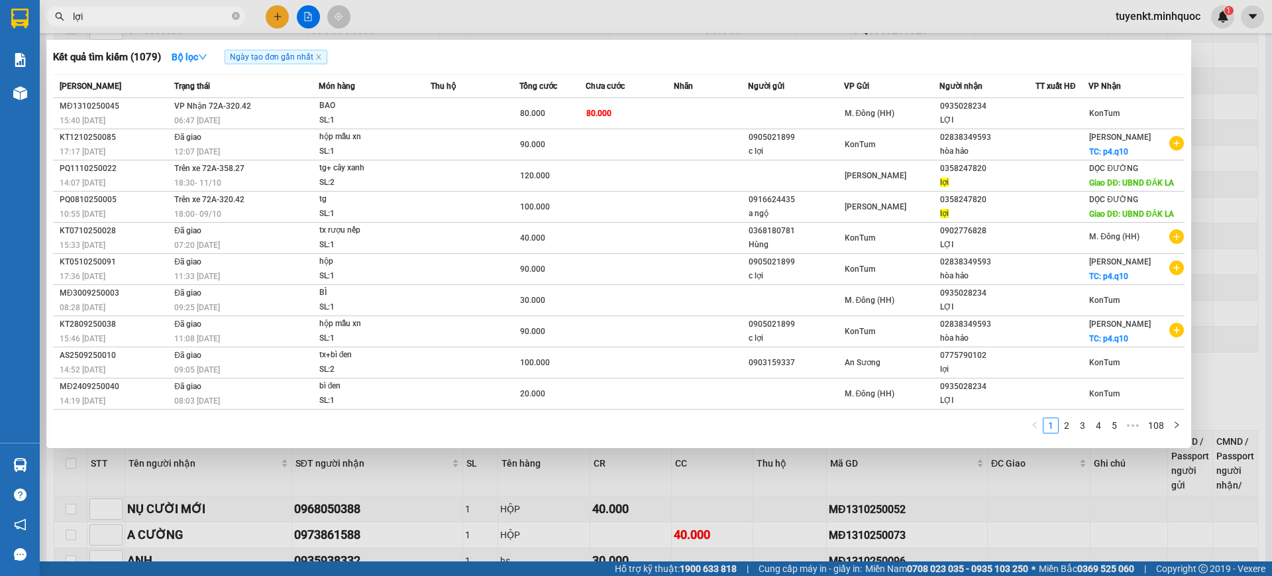
click at [124, 15] on input "lợi" at bounding box center [151, 16] width 156 height 15
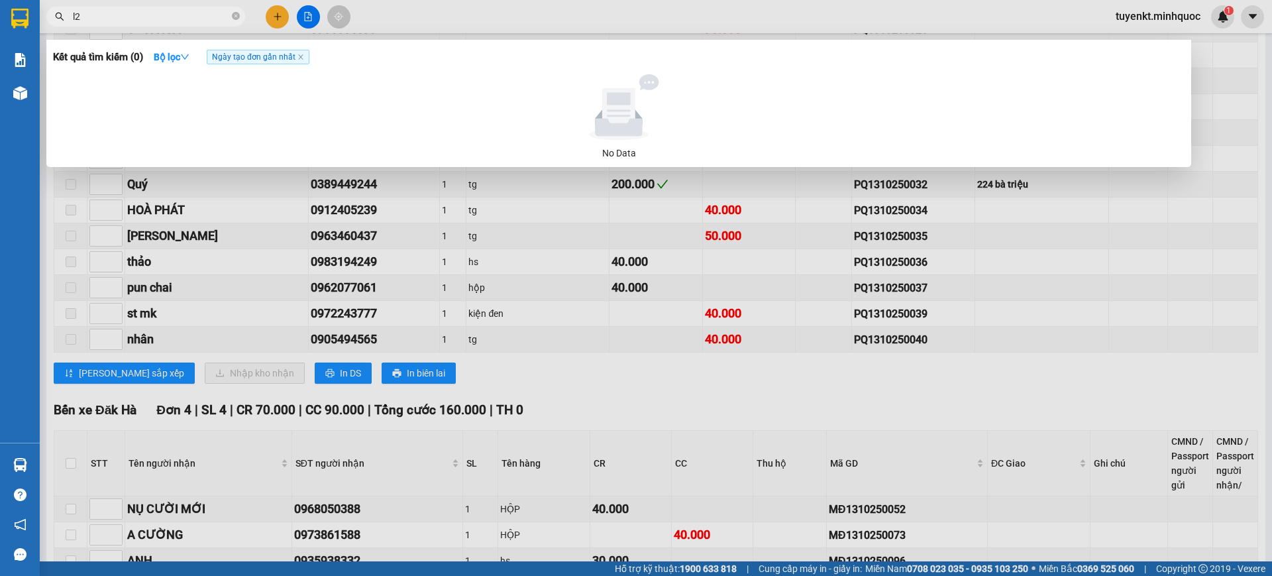
type input "l"
type input "2579"
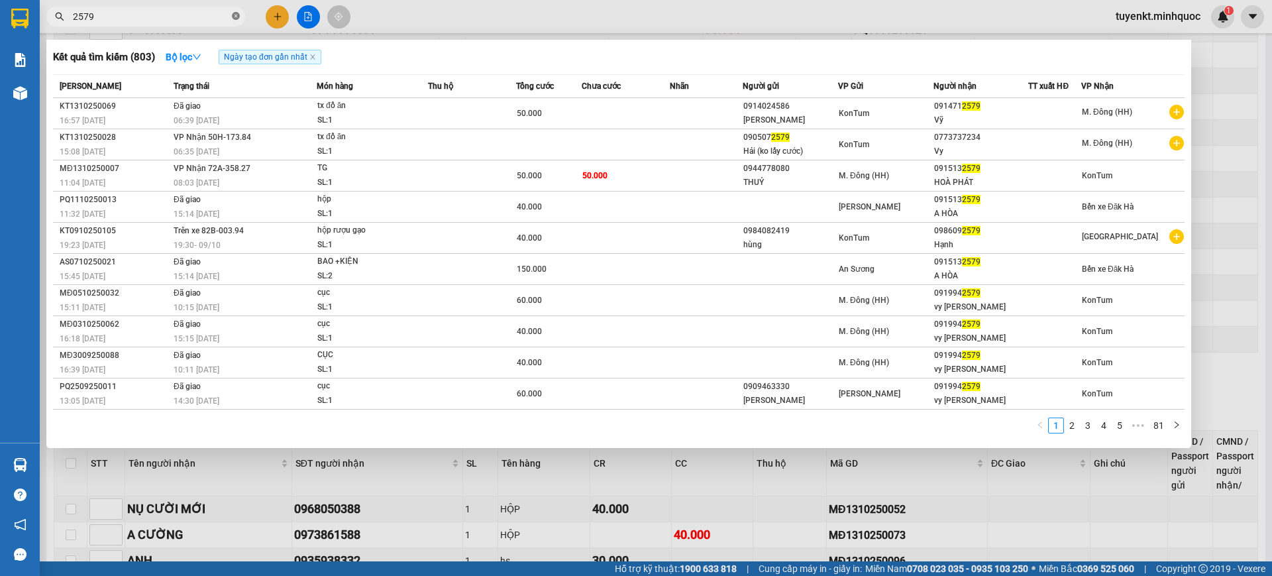
click at [232, 15] on icon "close-circle" at bounding box center [236, 16] width 8 height 8
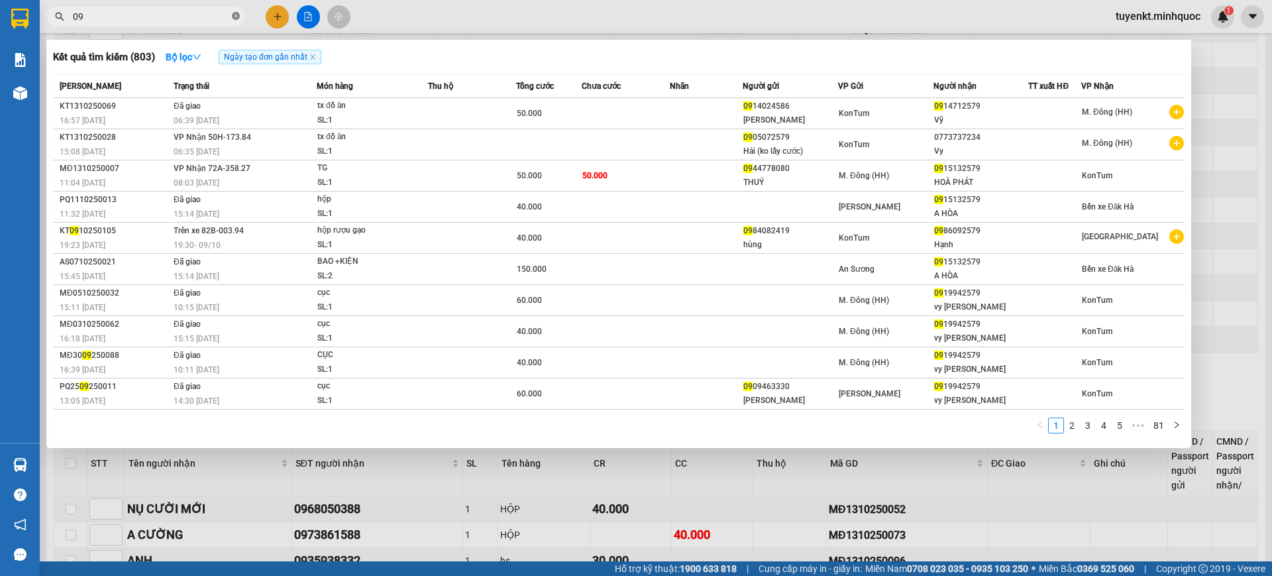
type input "0"
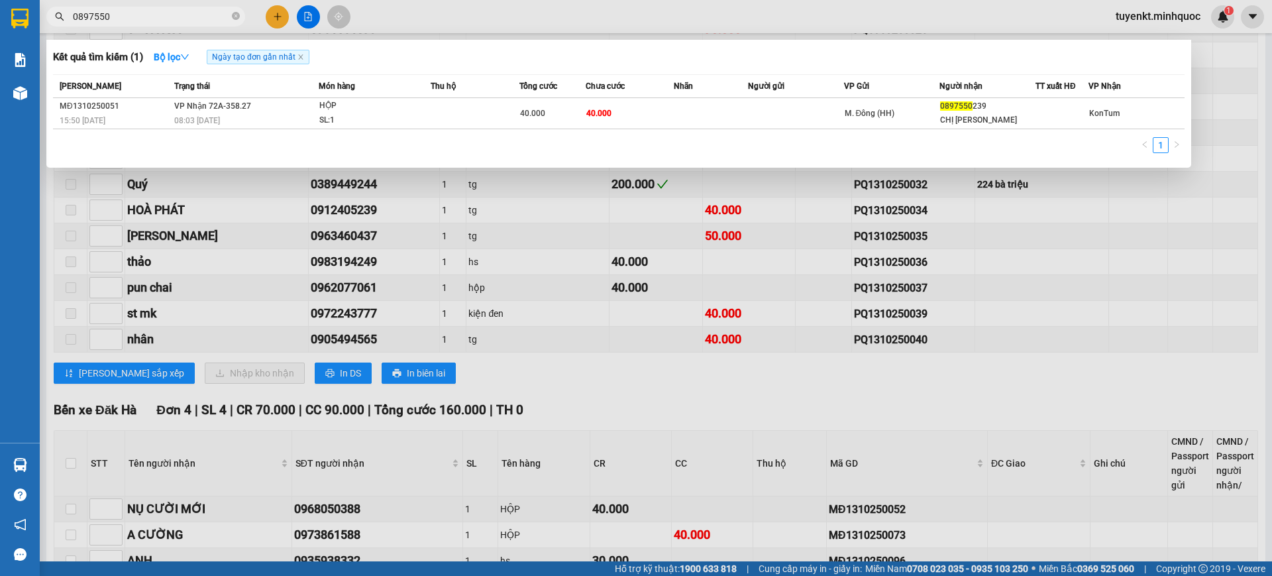
type input "0897550"
click at [759, 372] on div at bounding box center [636, 288] width 1272 height 576
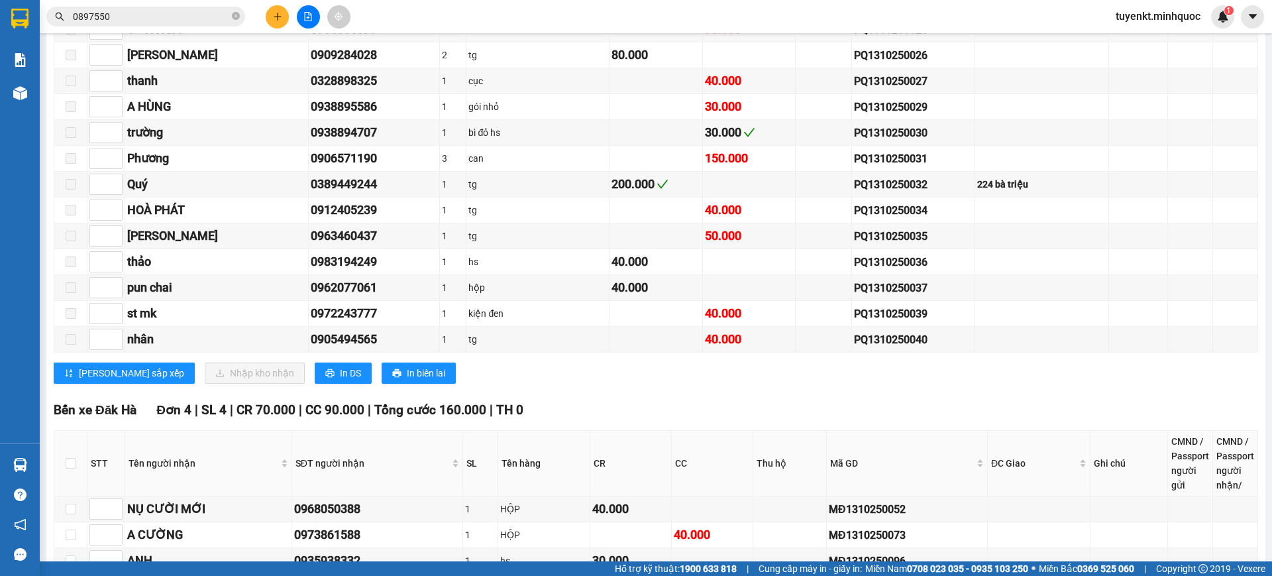
scroll to position [2246, 0]
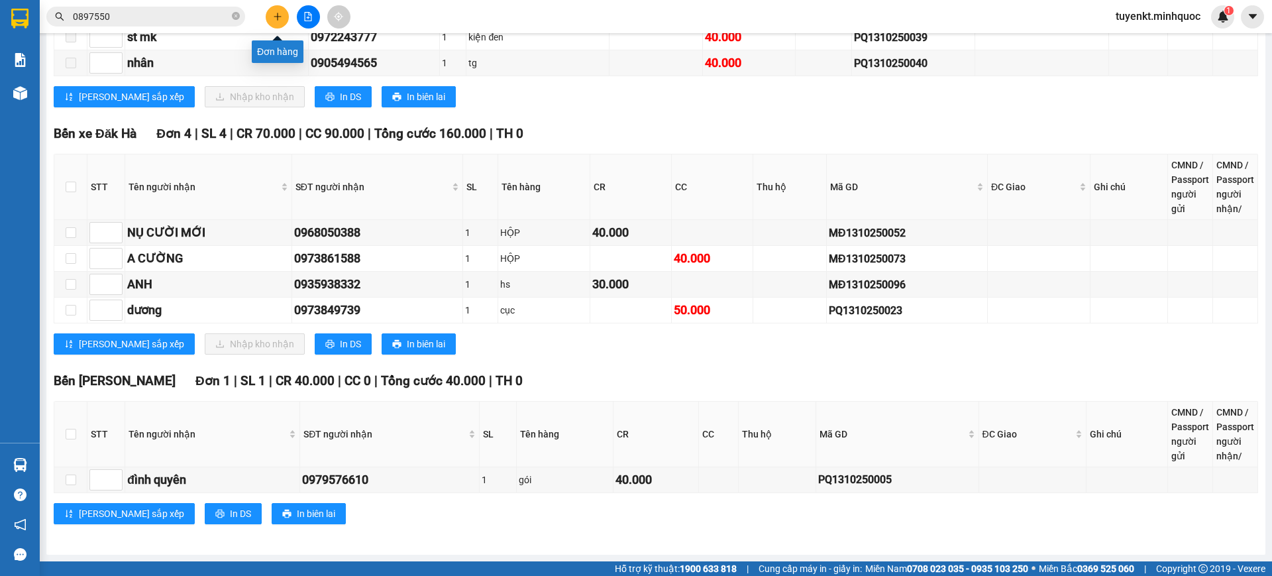
click at [276, 13] on icon "plus" at bounding box center [277, 16] width 9 height 9
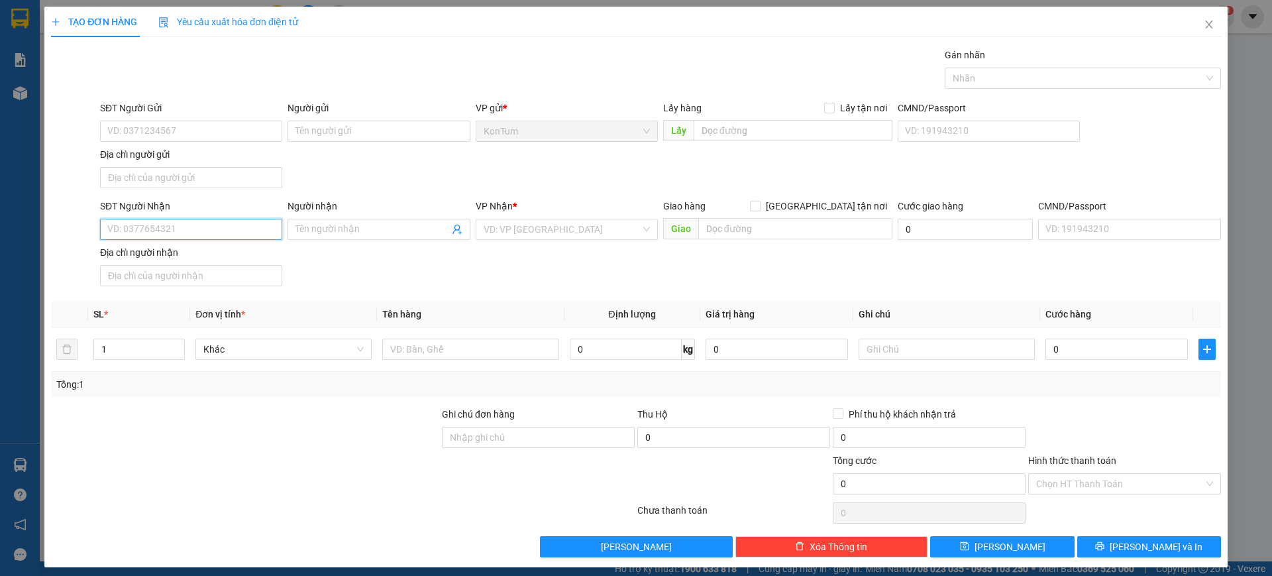
click at [225, 225] on input "SĐT Người Nhận" at bounding box center [191, 229] width 182 height 21
click at [216, 262] on div "02838670234 - C Thu" at bounding box center [189, 255] width 180 height 21
type input "02838670234"
type input "C Thu"
click at [187, 223] on input "02838670234" at bounding box center [191, 229] width 182 height 21
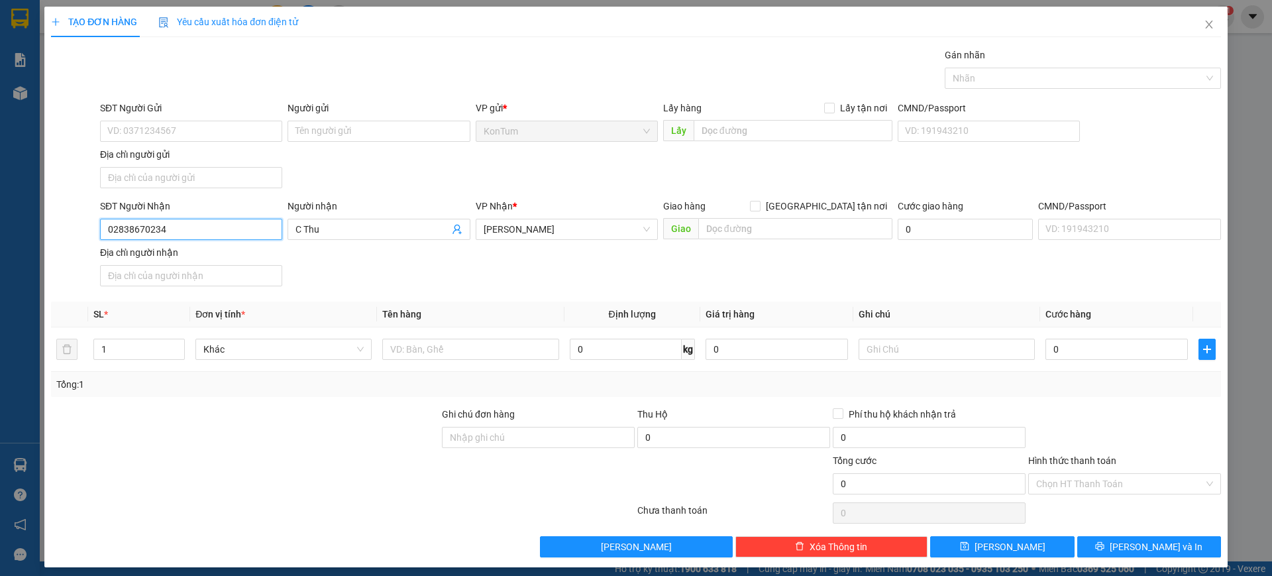
click at [187, 223] on input "02838670234" at bounding box center [191, 229] width 182 height 21
click at [1204, 20] on icon "close" at bounding box center [1209, 24] width 11 height 11
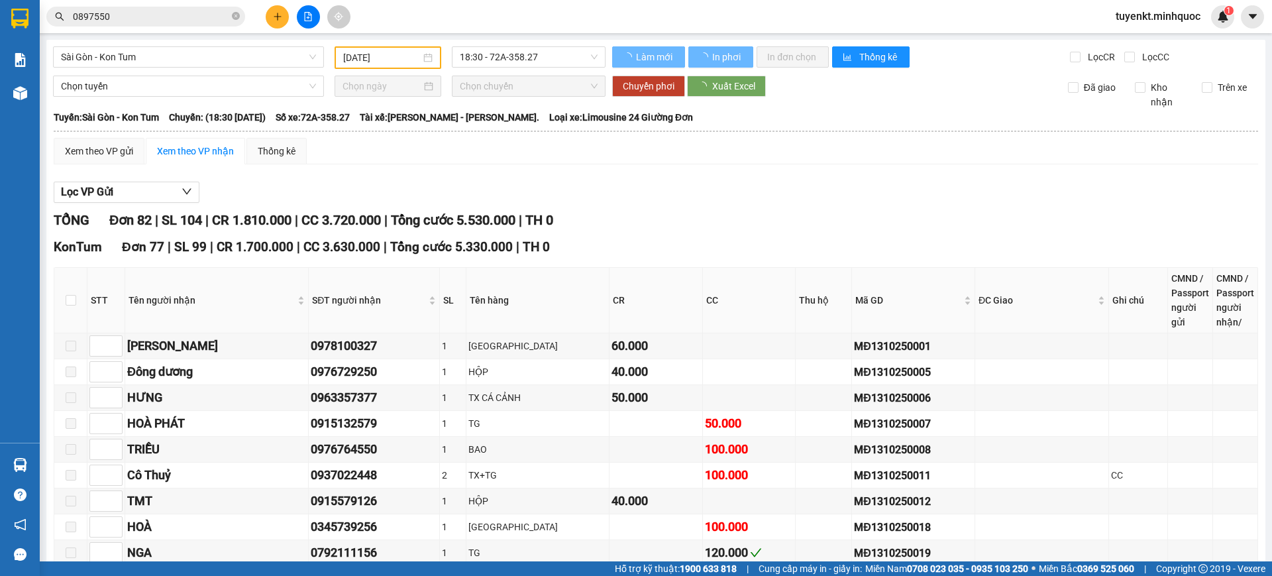
click at [236, 14] on icon "close-circle" at bounding box center [236, 16] width 8 height 8
click at [209, 12] on input "text" at bounding box center [151, 16] width 156 height 15
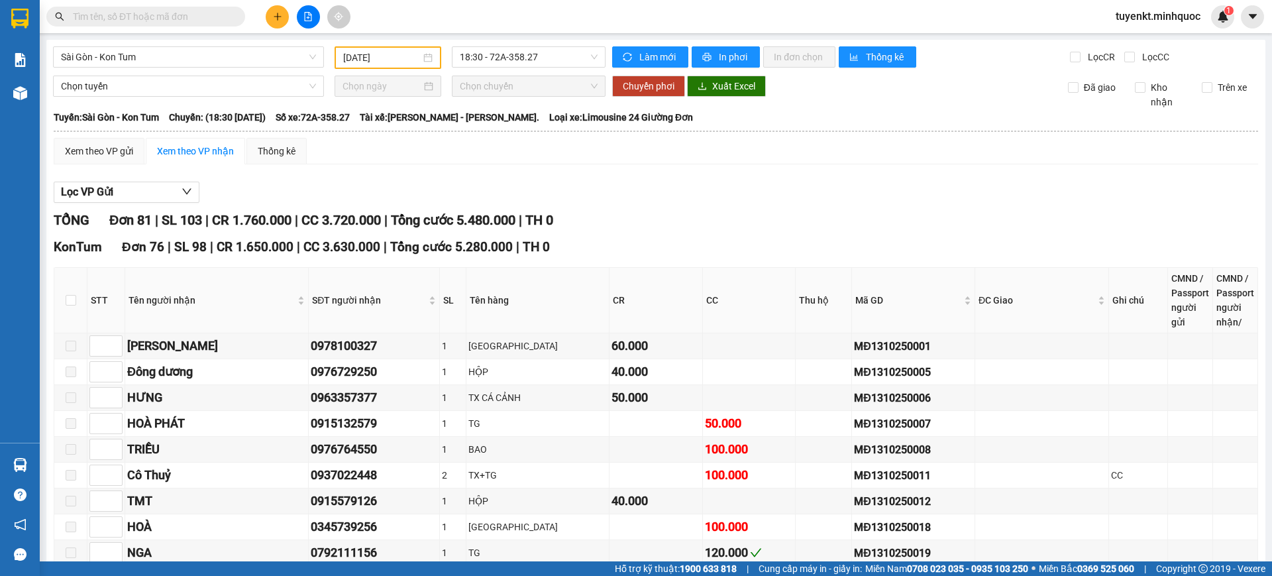
paste input "02838670234"
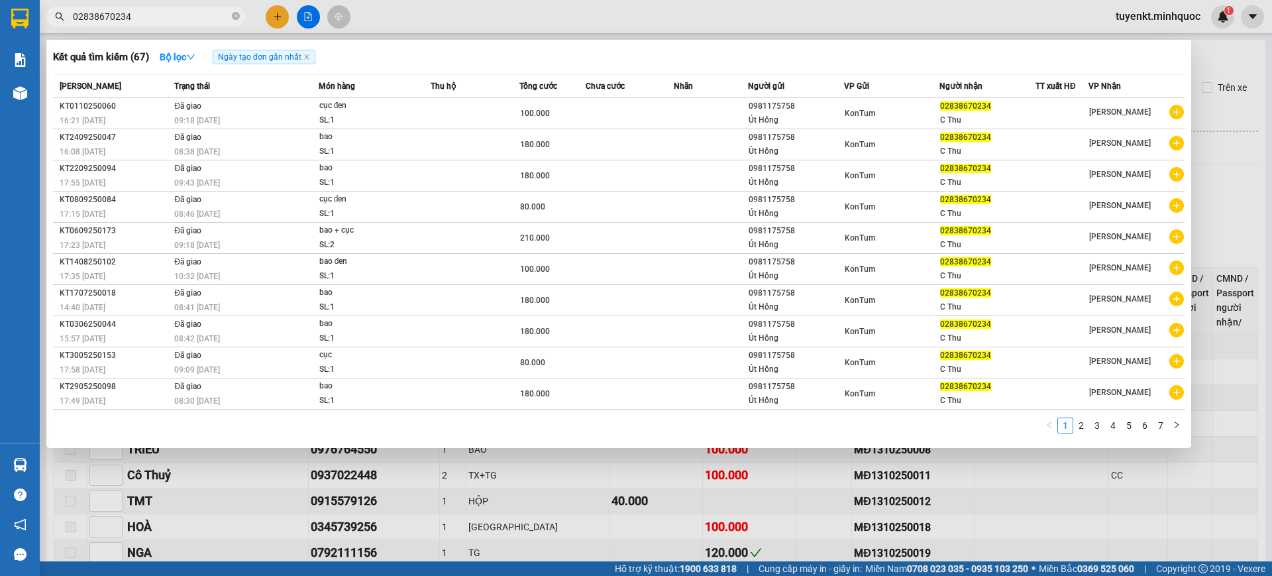
type input "02838670234"
click at [278, 11] on div at bounding box center [636, 288] width 1272 height 576
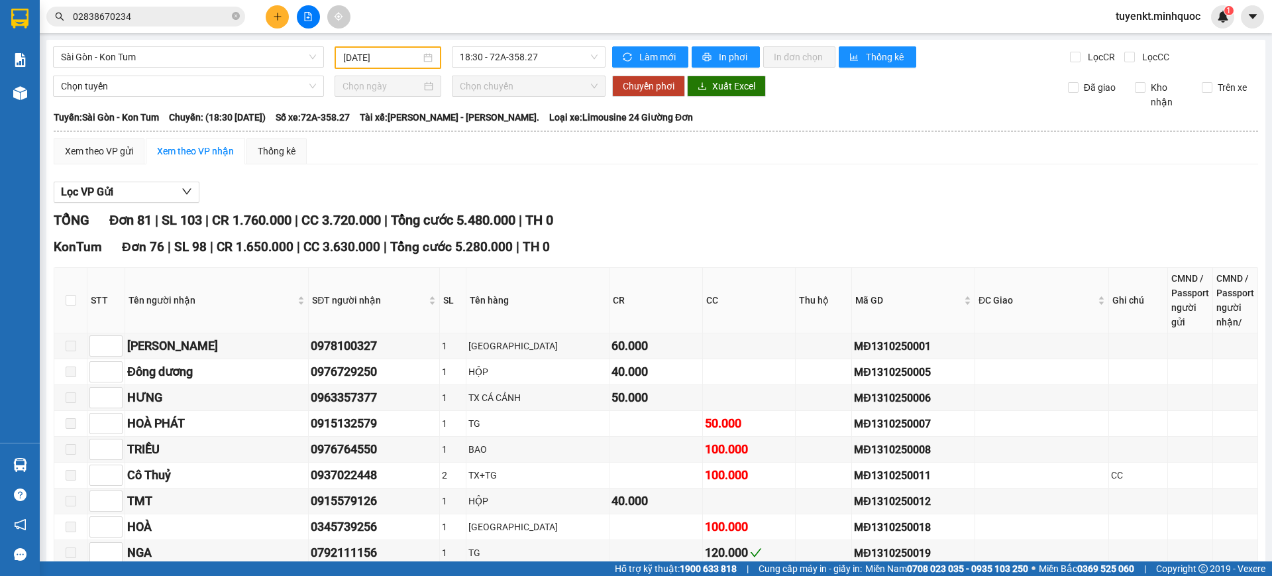
click at [282, 11] on button at bounding box center [277, 16] width 23 height 23
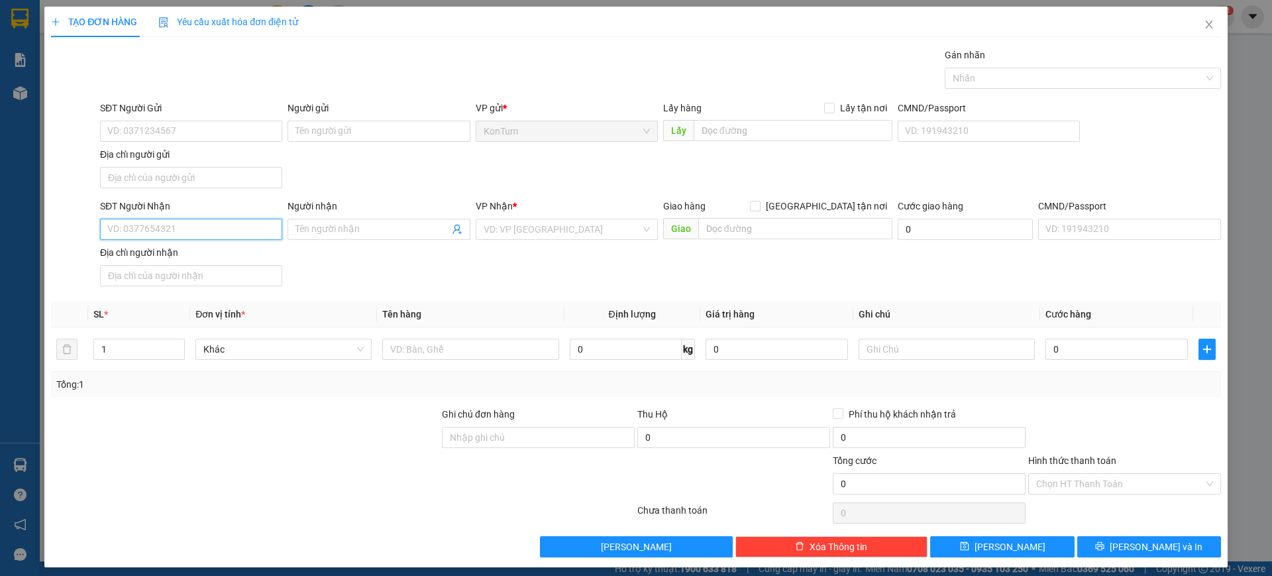
click at [158, 233] on input "SĐT Người Nhận" at bounding box center [191, 229] width 182 height 21
paste input "02838670234"
type input "02838670234"
click at [197, 253] on div "02838670234 - C Thu" at bounding box center [189, 255] width 164 height 15
type input "C Thu"
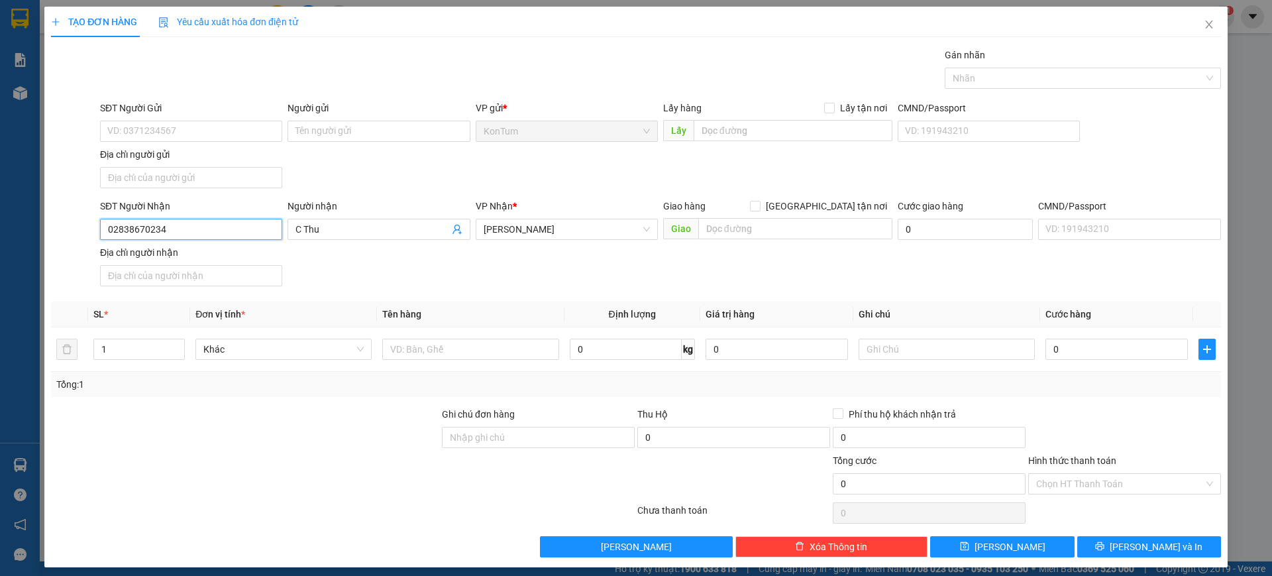
type input "02838670234"
click at [175, 119] on div "SĐT Người Gửi" at bounding box center [191, 111] width 182 height 20
click at [212, 127] on input "SĐT Người Gửi" at bounding box center [191, 131] width 182 height 21
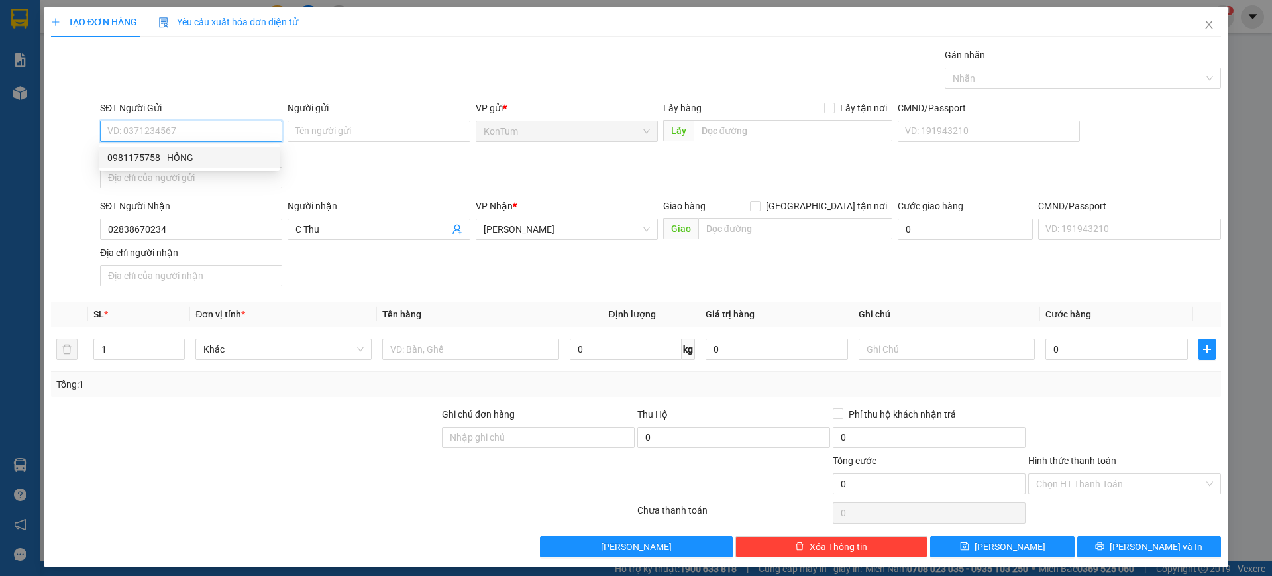
click at [231, 154] on div "0981175758 - HỒNG" at bounding box center [189, 157] width 164 height 15
type input "0981175758"
type input "HỒNG"
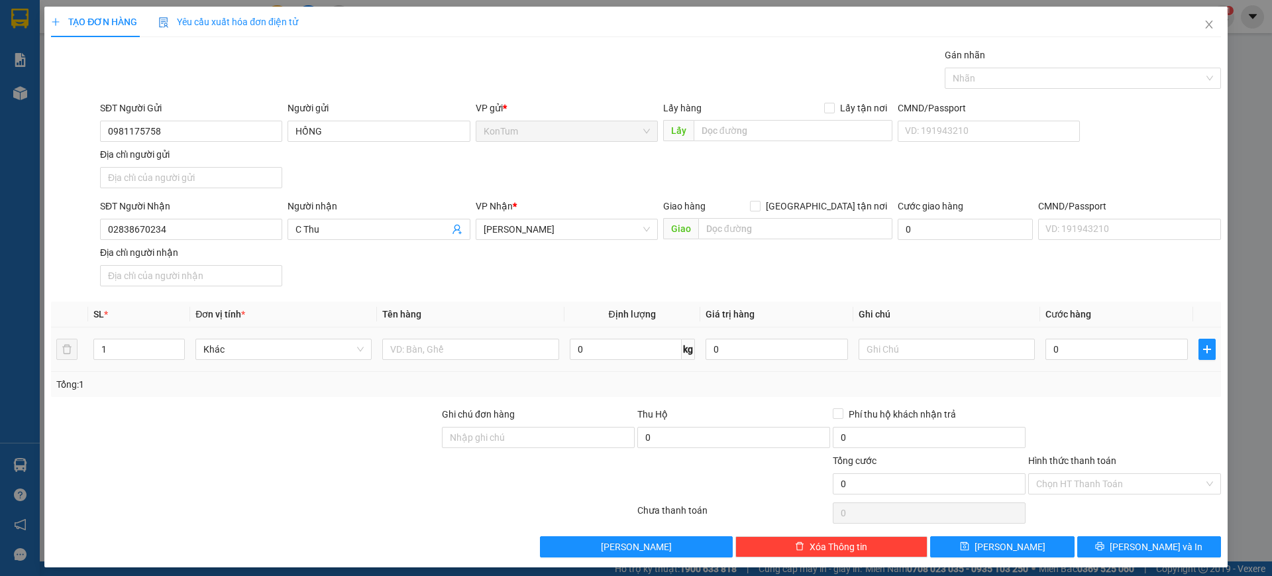
click at [178, 337] on div "1" at bounding box center [138, 349] width 91 height 26
type input "2"
click at [180, 340] on span "Increase Value" at bounding box center [177, 345] width 15 height 12
click at [413, 356] on input "text" at bounding box center [470, 349] width 176 height 21
type input "1bao+1cuc"
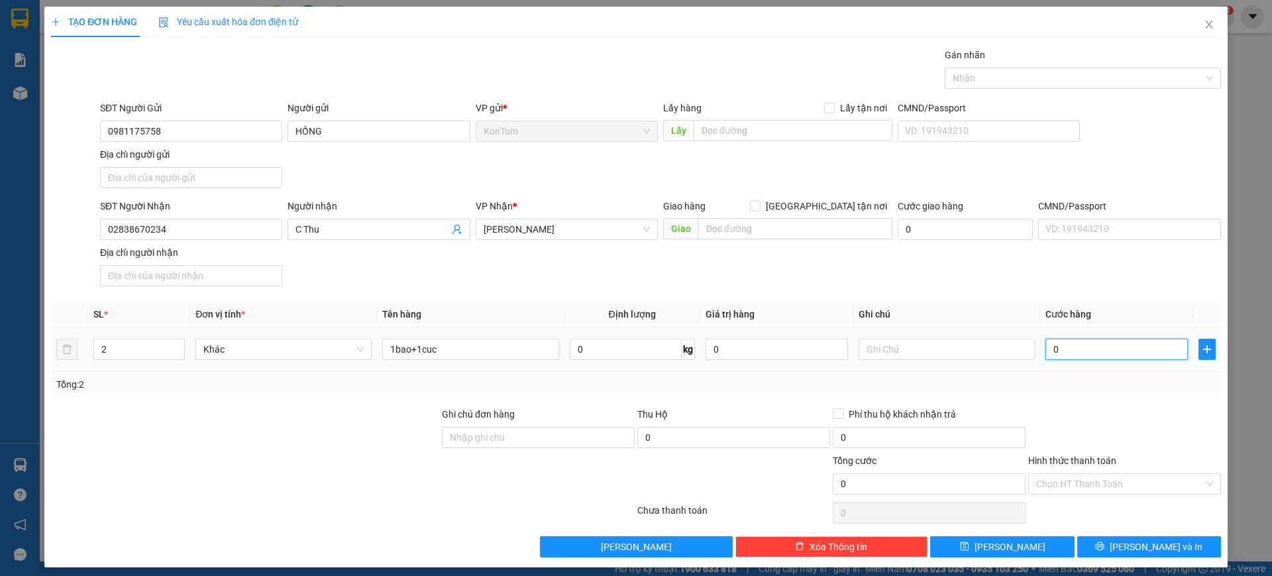
click at [1063, 339] on input "0" at bounding box center [1116, 349] width 142 height 21
type input "1"
type input "14"
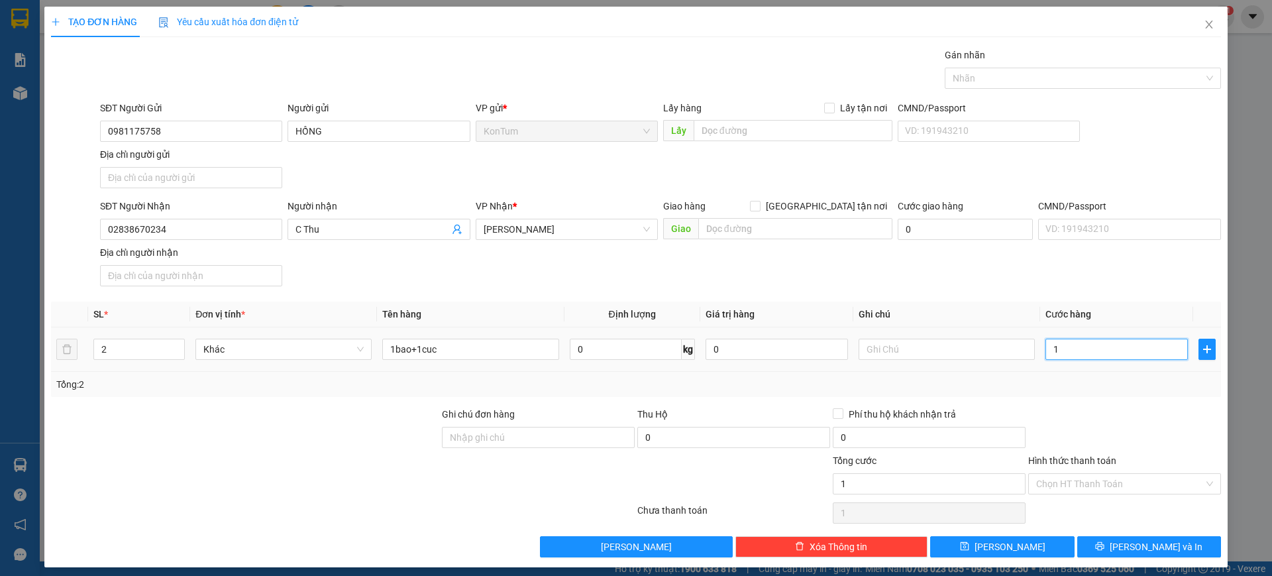
type input "14"
type input "140"
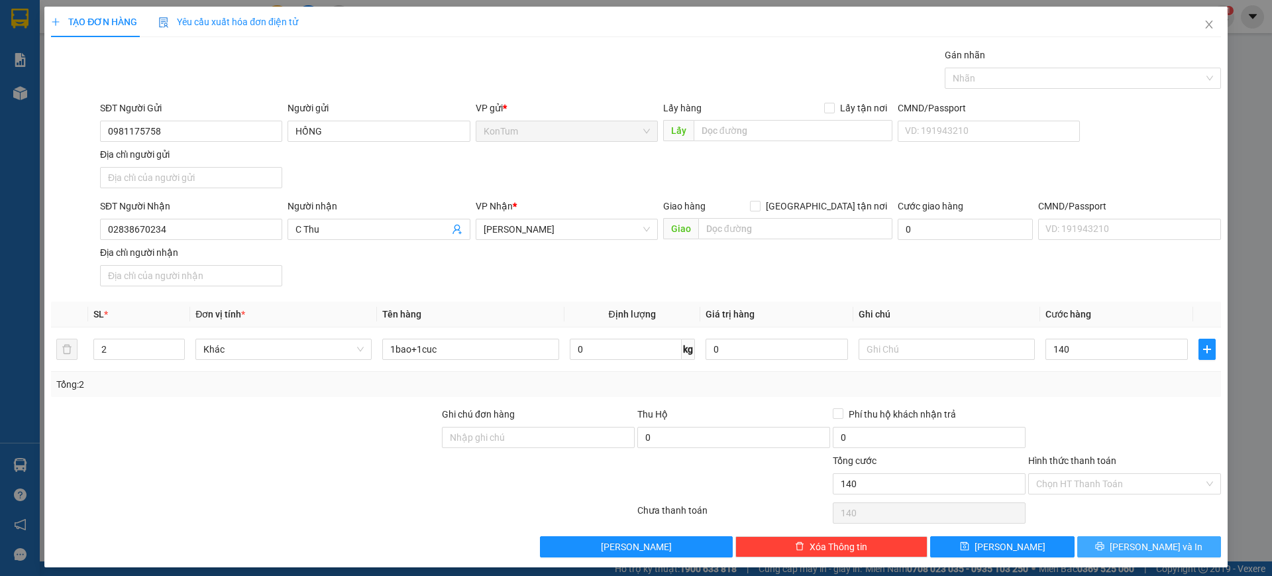
type input "140.000"
click at [1153, 541] on span "Lưu và In" at bounding box center [1156, 546] width 93 height 15
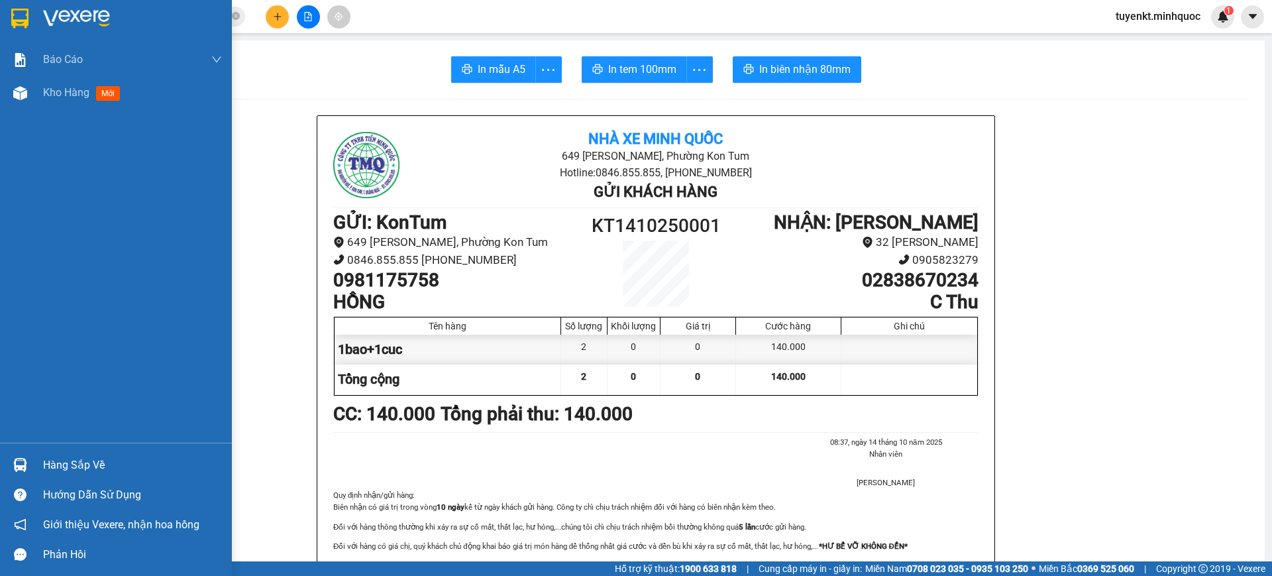
click at [0, 11] on div at bounding box center [116, 21] width 232 height 43
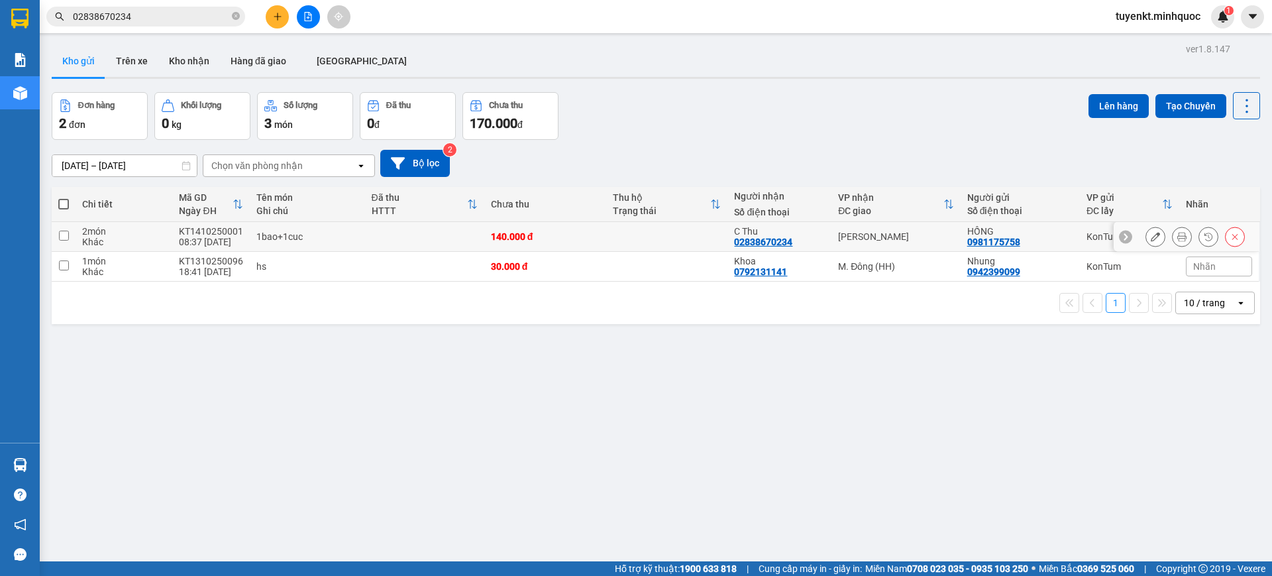
click at [578, 235] on div "140.000 đ" at bounding box center [545, 236] width 109 height 11
checkbox input "true"
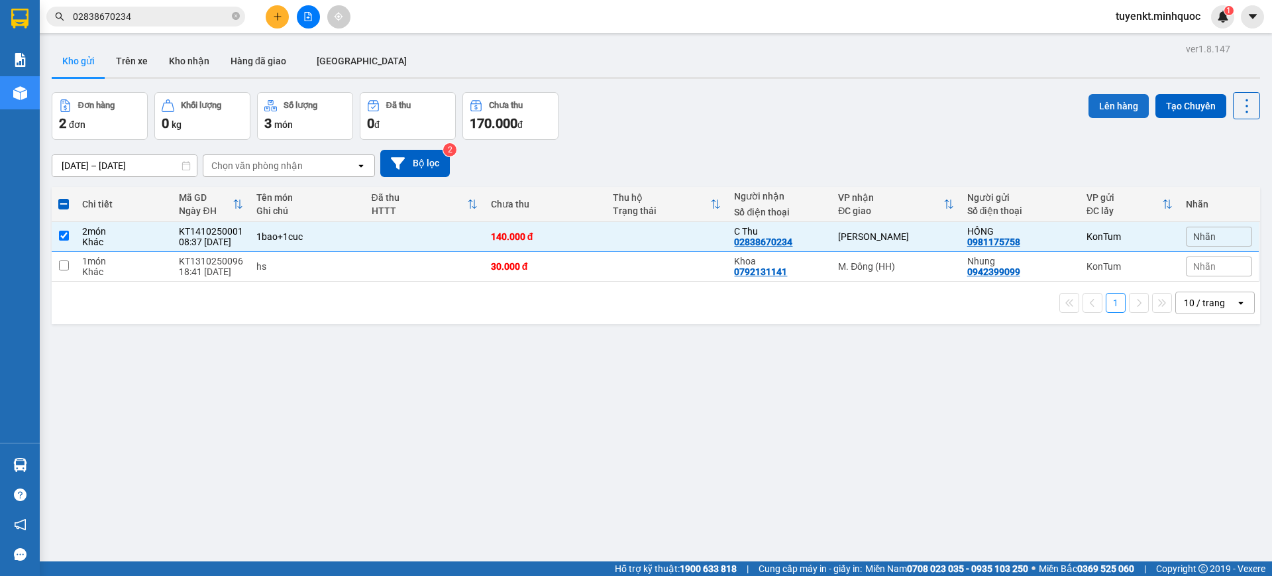
click at [1101, 95] on button "Lên hàng" at bounding box center [1118, 106] width 60 height 24
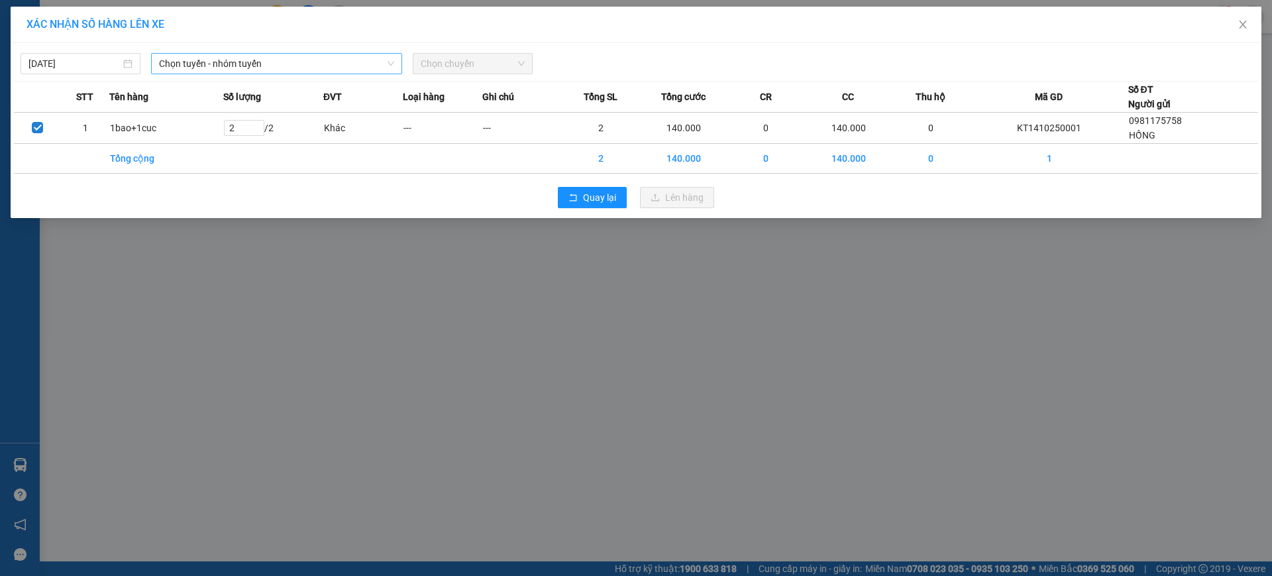
click at [286, 66] on span "Chọn tuyến - nhóm tuyến" at bounding box center [276, 64] width 235 height 20
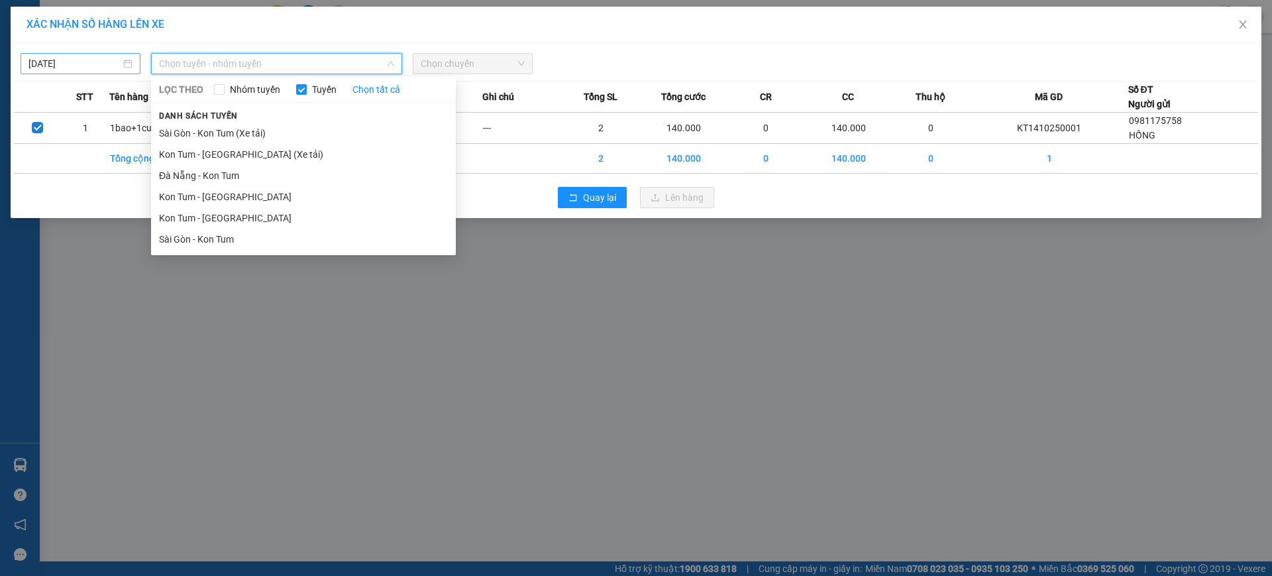
click at [44, 58] on body "Kết quả tìm kiếm ( 67 ) Bộ lọc Ngày tạo đơn gần nhất Mã ĐH Trạng thái Món hàng …" at bounding box center [636, 288] width 1272 height 576
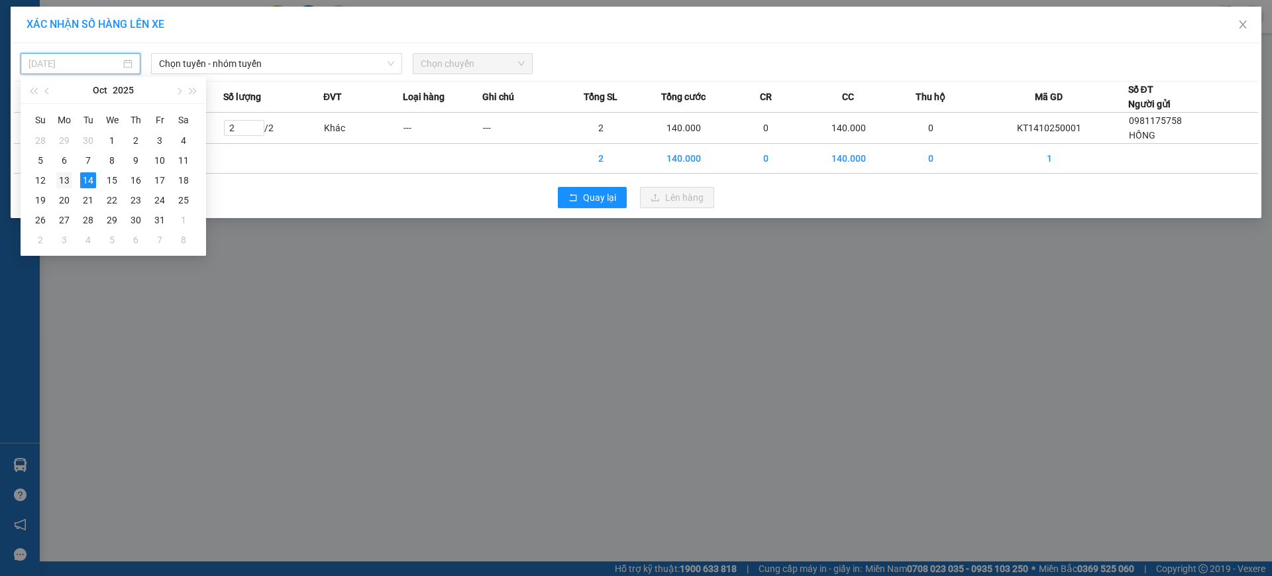
click at [68, 175] on div "13" at bounding box center [64, 180] width 16 height 16
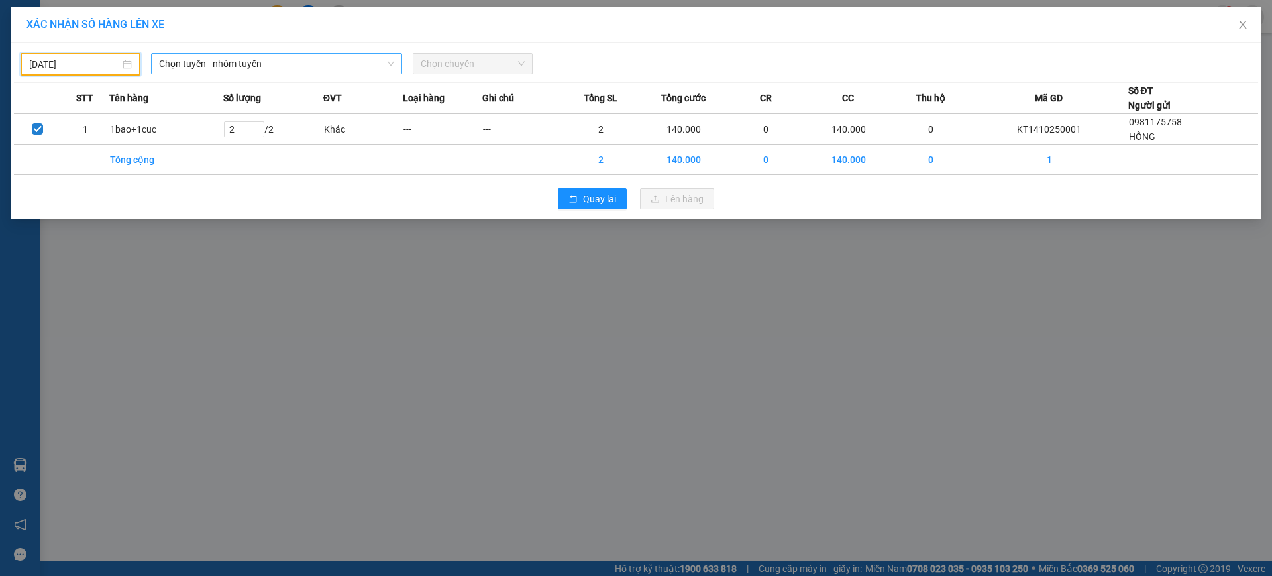
click at [299, 68] on span "Chọn tuyến - nhóm tuyến" at bounding box center [276, 64] width 235 height 20
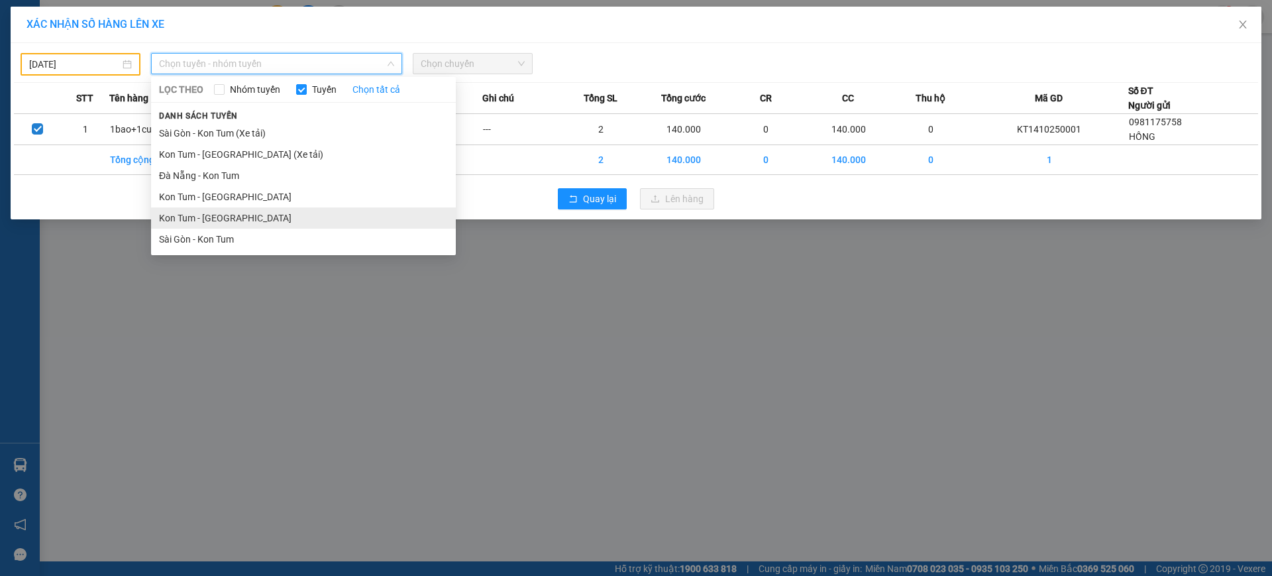
click at [229, 217] on li "Kon Tum - Sài Gòn" at bounding box center [303, 217] width 305 height 21
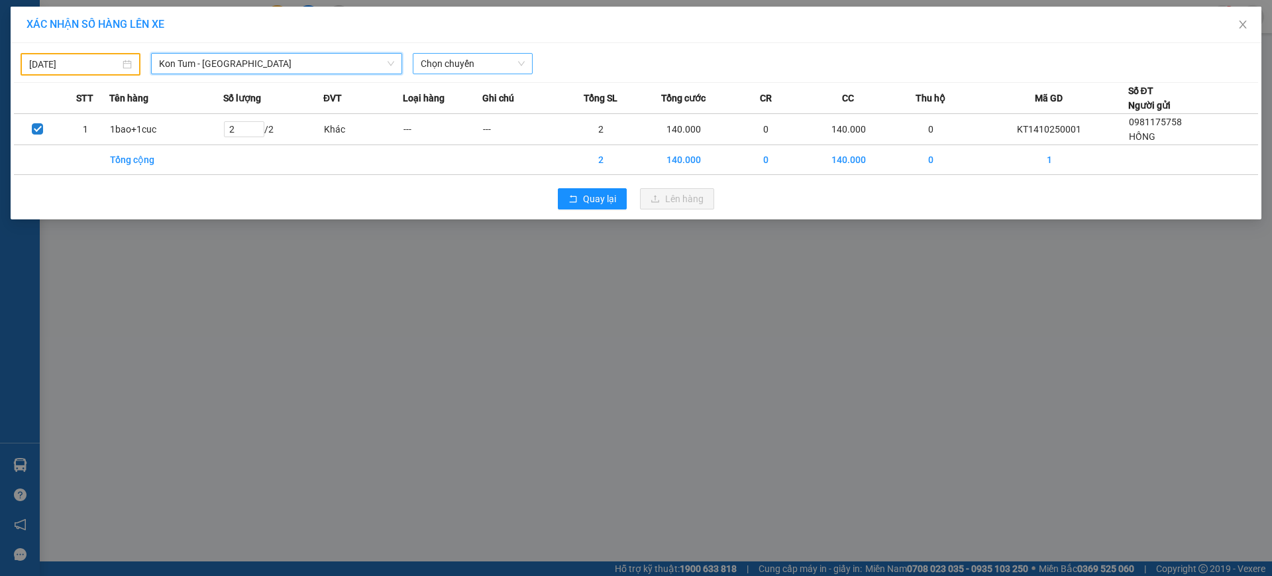
click at [496, 67] on span "Chọn chuyến" at bounding box center [473, 64] width 104 height 20
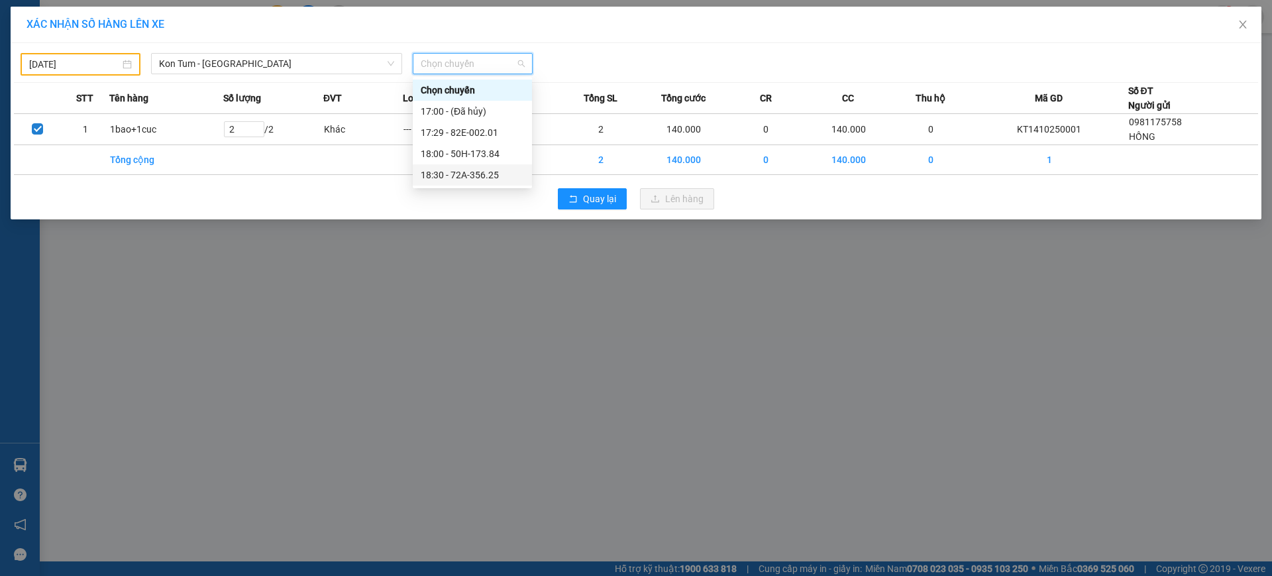
click at [478, 170] on div "18:30 - 72A-356.25" at bounding box center [472, 175] width 103 height 15
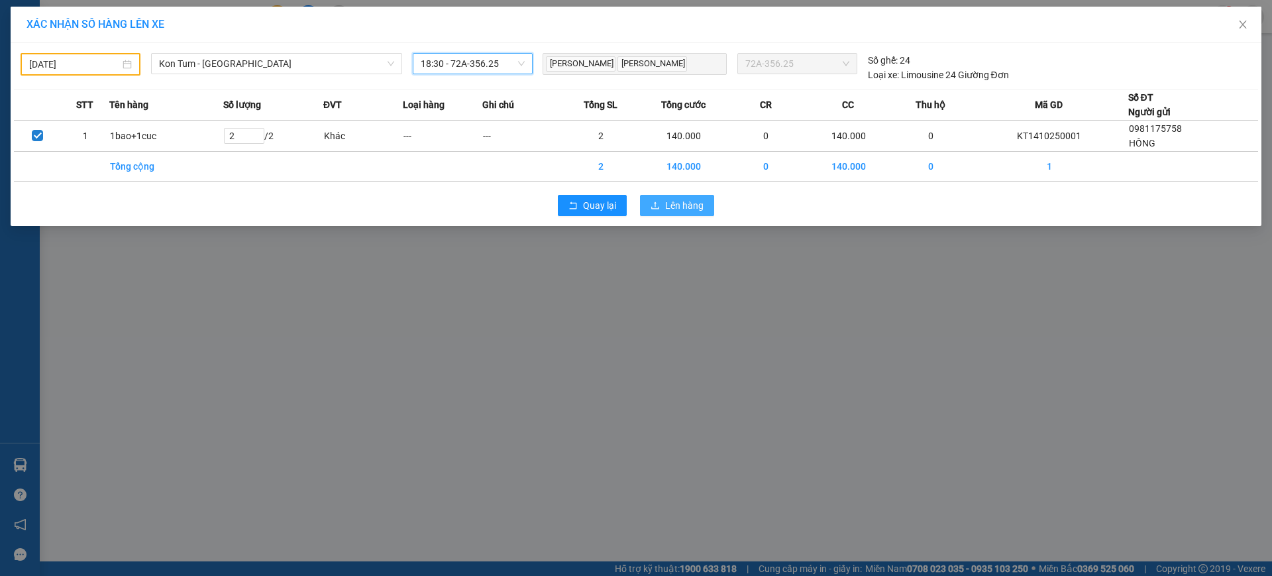
click at [662, 207] on button "Lên hàng" at bounding box center [677, 205] width 74 height 21
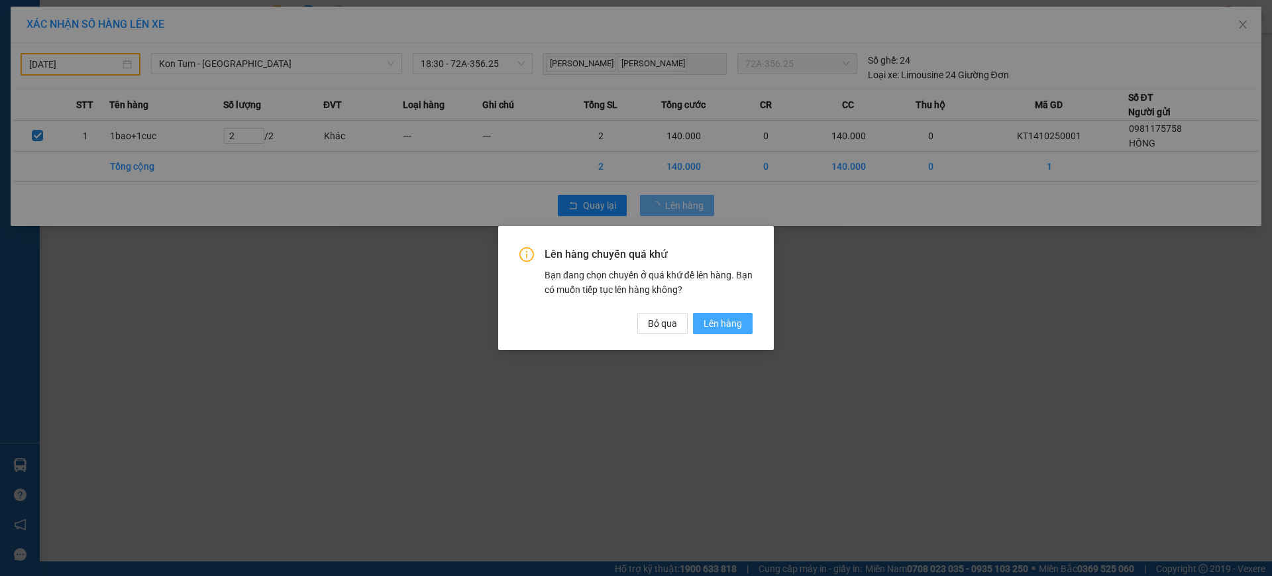
click at [708, 319] on span "Lên hàng" at bounding box center [723, 323] width 38 height 15
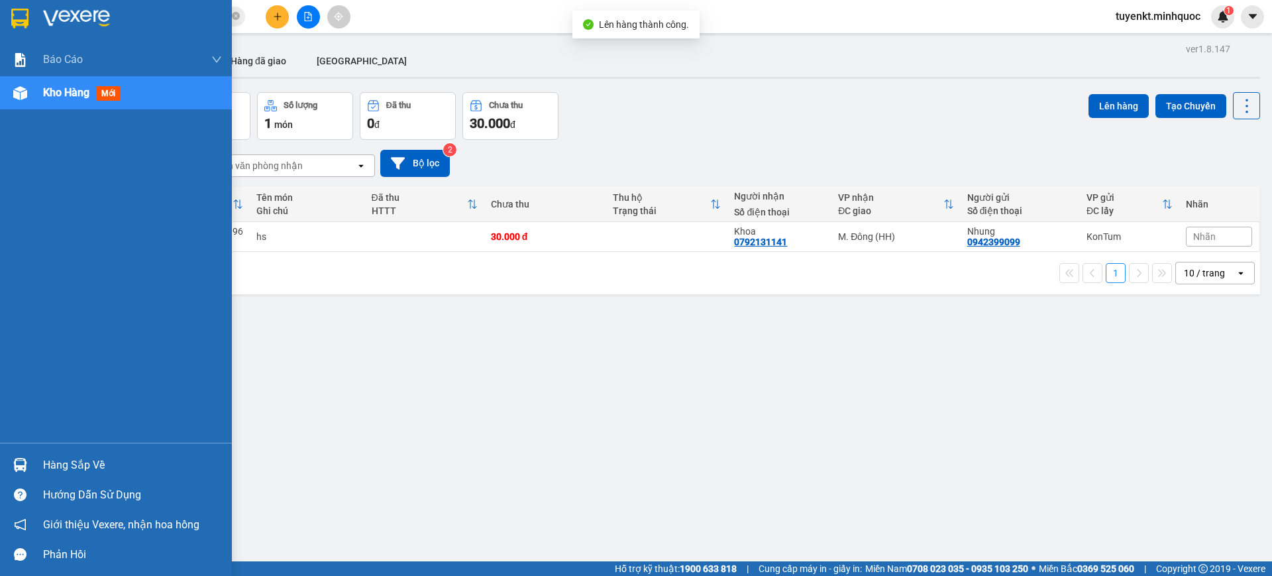
click at [9, 1] on div at bounding box center [116, 21] width 232 height 43
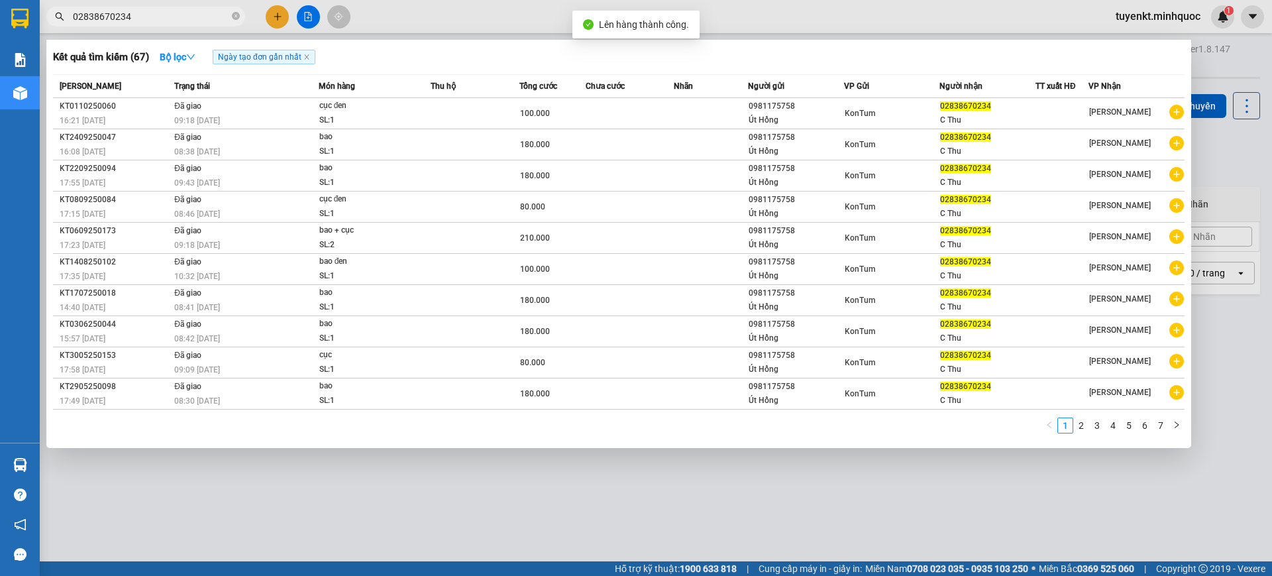
click at [227, 21] on input "02838670234" at bounding box center [151, 16] width 156 height 15
click at [304, 13] on div at bounding box center [636, 288] width 1272 height 576
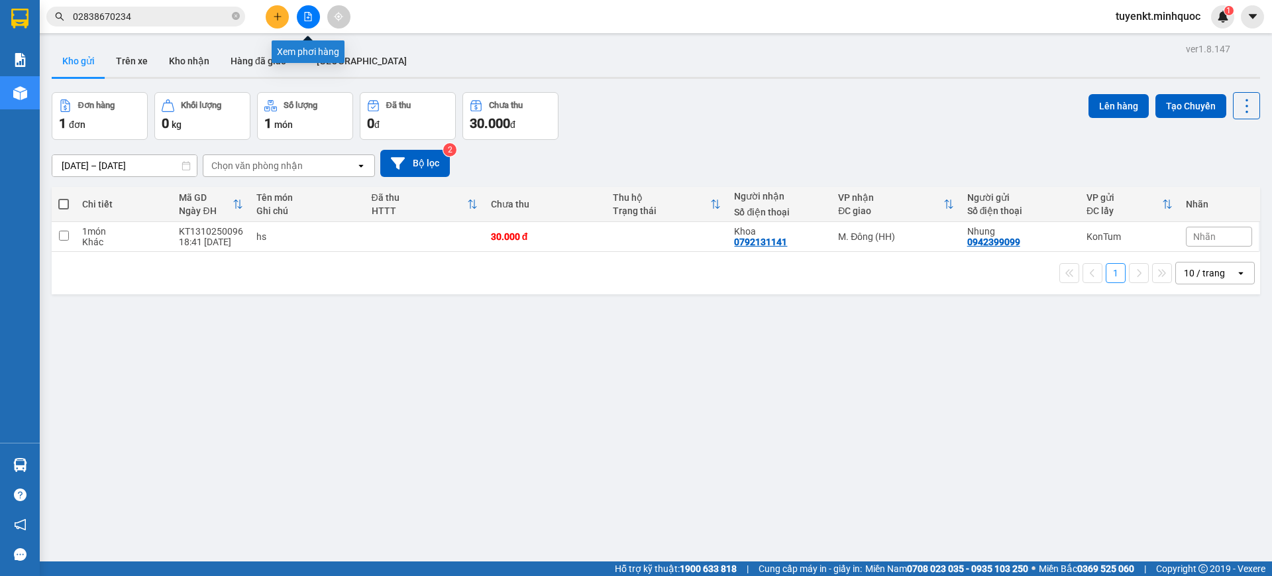
click at [305, 13] on icon "file-add" at bounding box center [308, 16] width 7 height 9
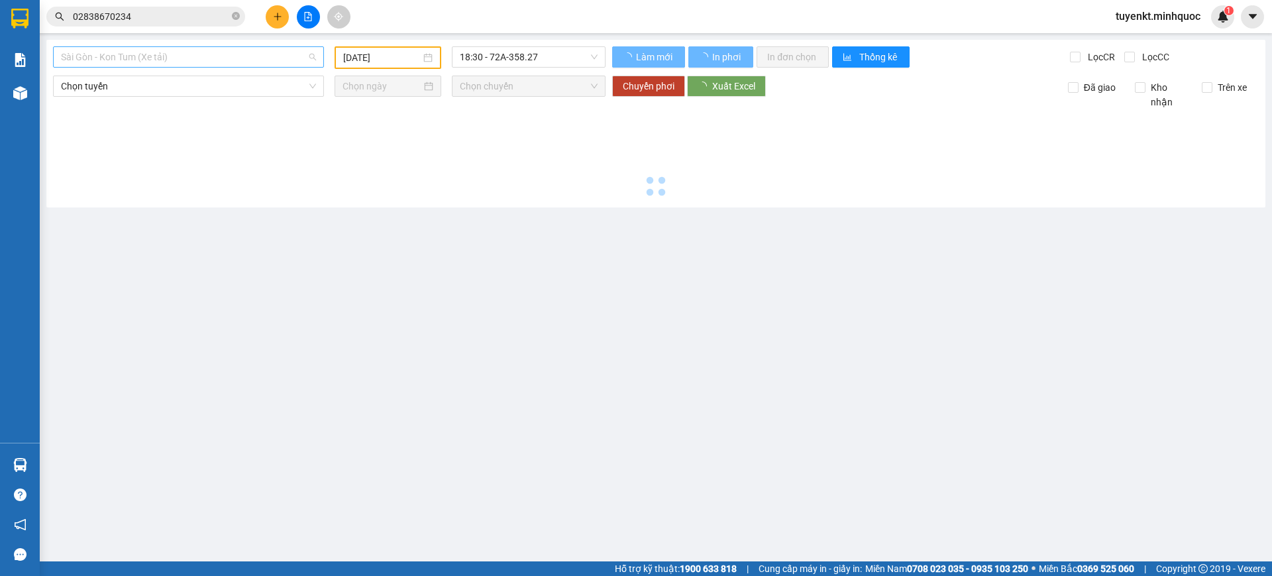
drag, startPoint x: 178, startPoint y: 62, endPoint x: 178, endPoint y: 69, distance: 7.3
click at [179, 62] on span "Sài Gòn - Kon Tum (Xe tải)" at bounding box center [188, 57] width 255 height 20
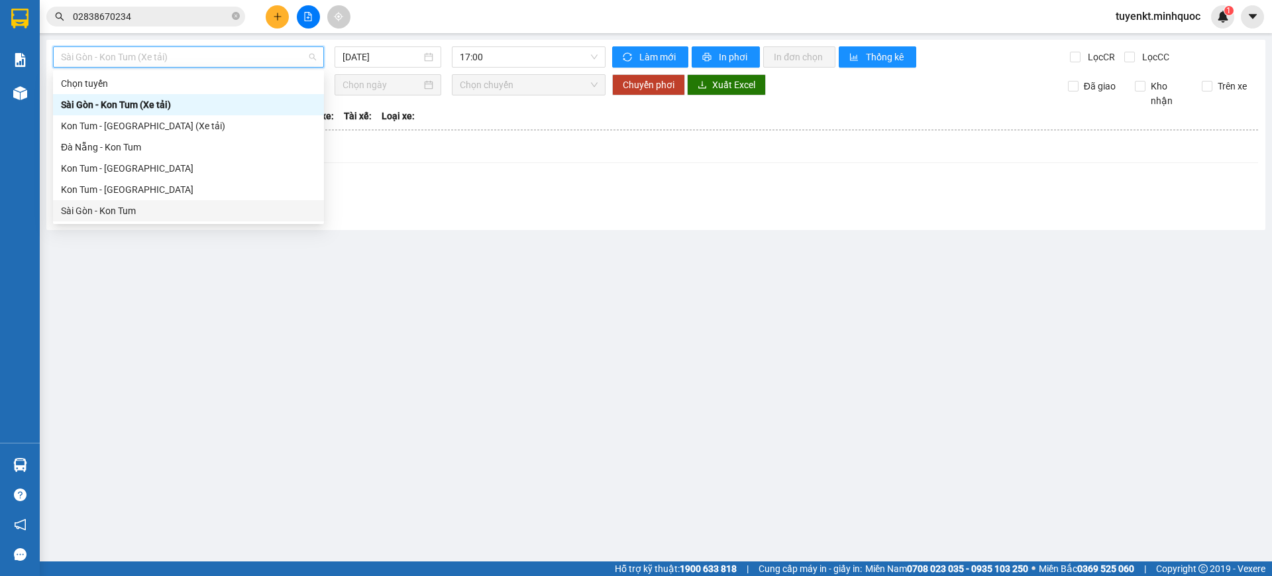
click at [112, 208] on div "Sài Gòn - Kon Tum" at bounding box center [188, 210] width 255 height 15
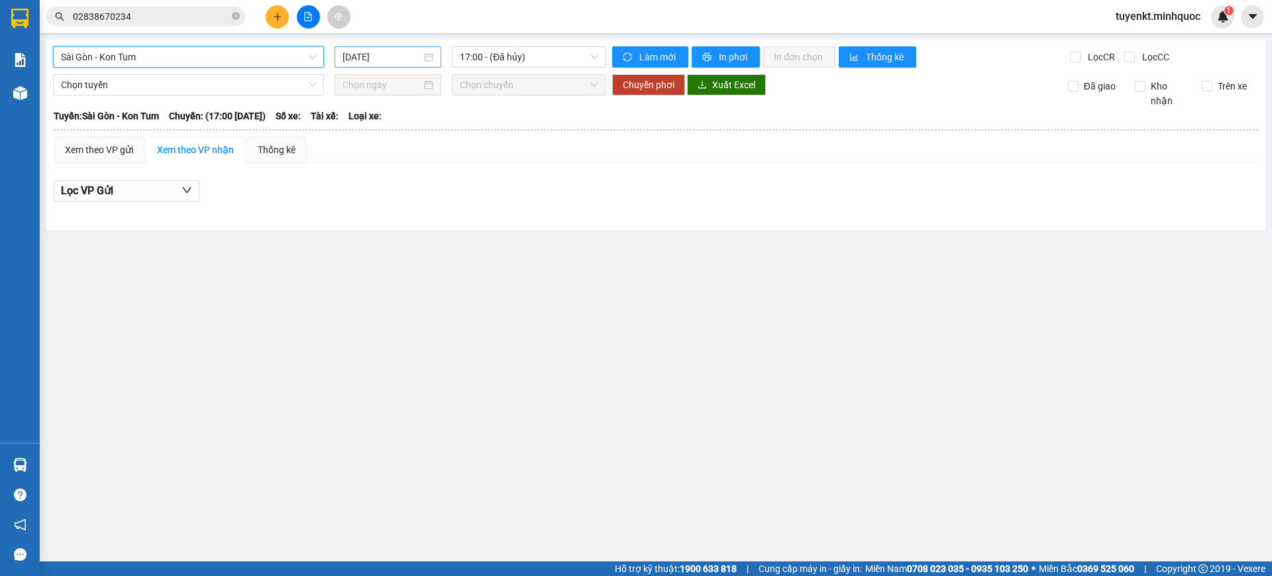
click at [394, 56] on input "[DATE]" at bounding box center [382, 57] width 79 height 15
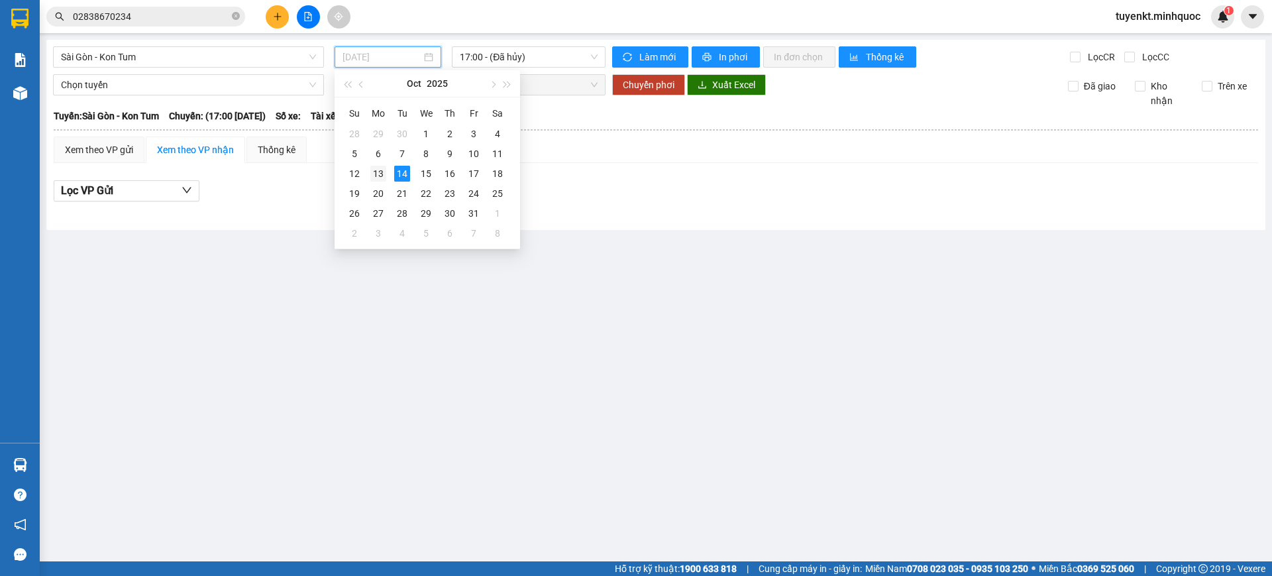
click at [375, 174] on div "13" at bounding box center [378, 174] width 16 height 16
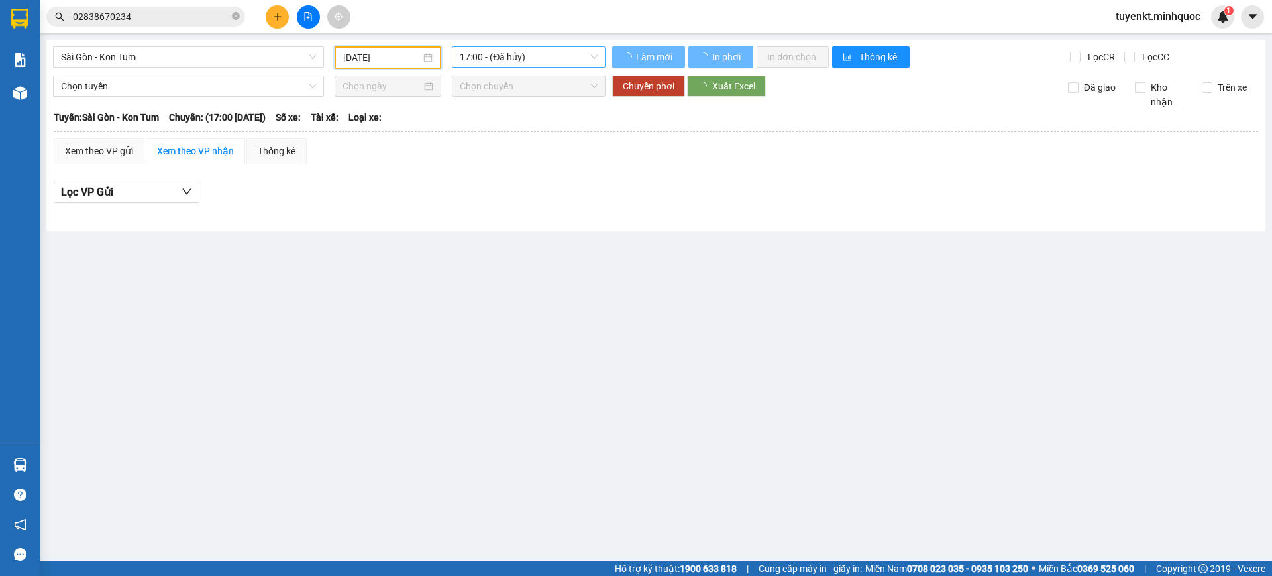
click at [527, 50] on span "17:00 - (Đã hủy)" at bounding box center [529, 57] width 138 height 20
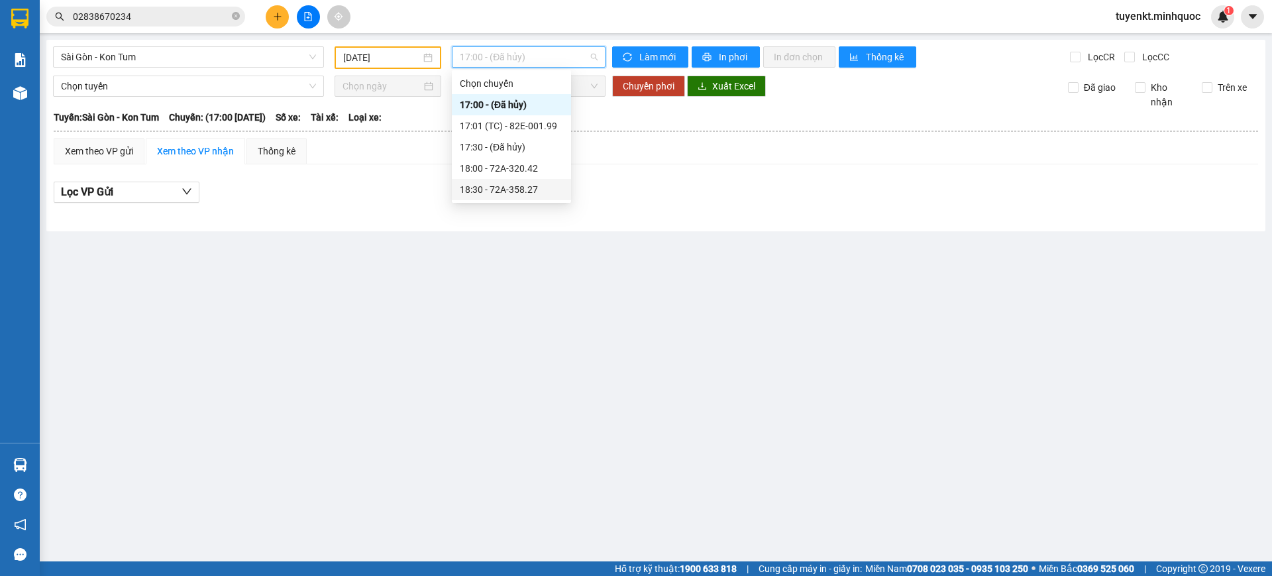
drag, startPoint x: 530, startPoint y: 186, endPoint x: 594, endPoint y: 201, distance: 65.4
click at [532, 186] on div "18:30 - 72A-358.27" at bounding box center [511, 189] width 103 height 15
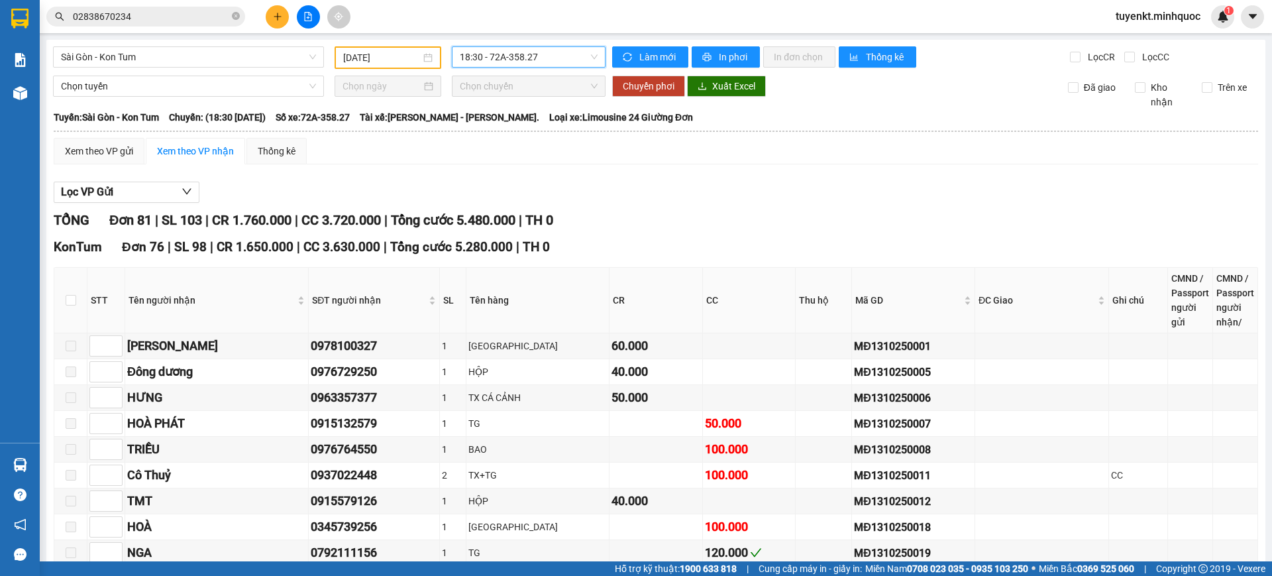
click at [157, 18] on input "02838670234" at bounding box center [151, 16] width 156 height 15
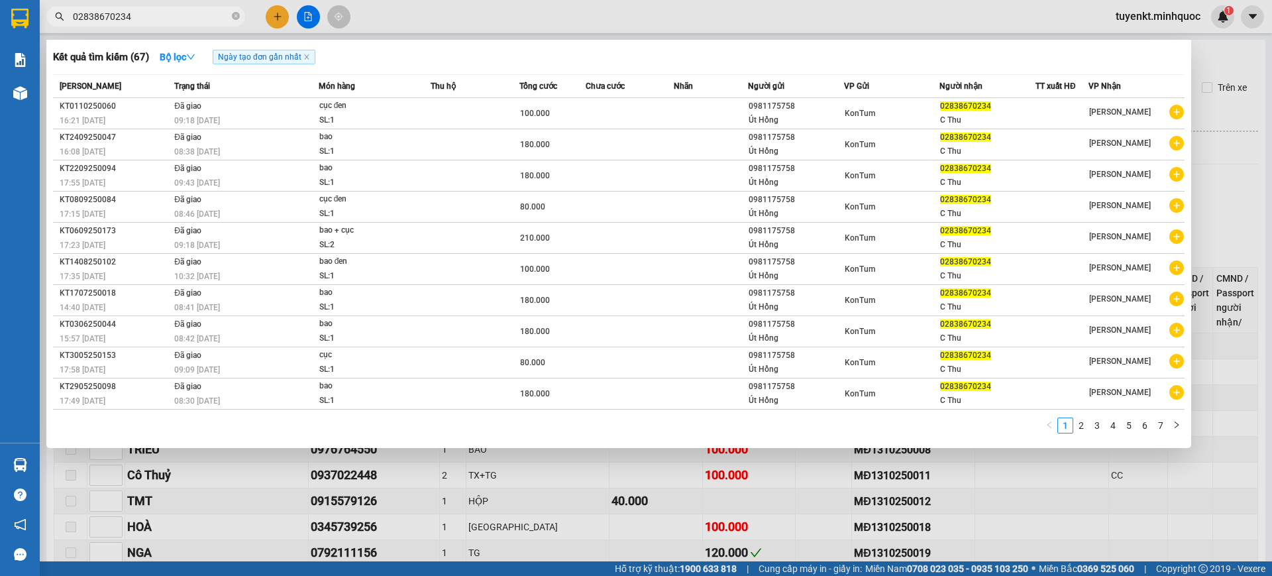
click at [157, 18] on input "02838670234" at bounding box center [151, 16] width 156 height 15
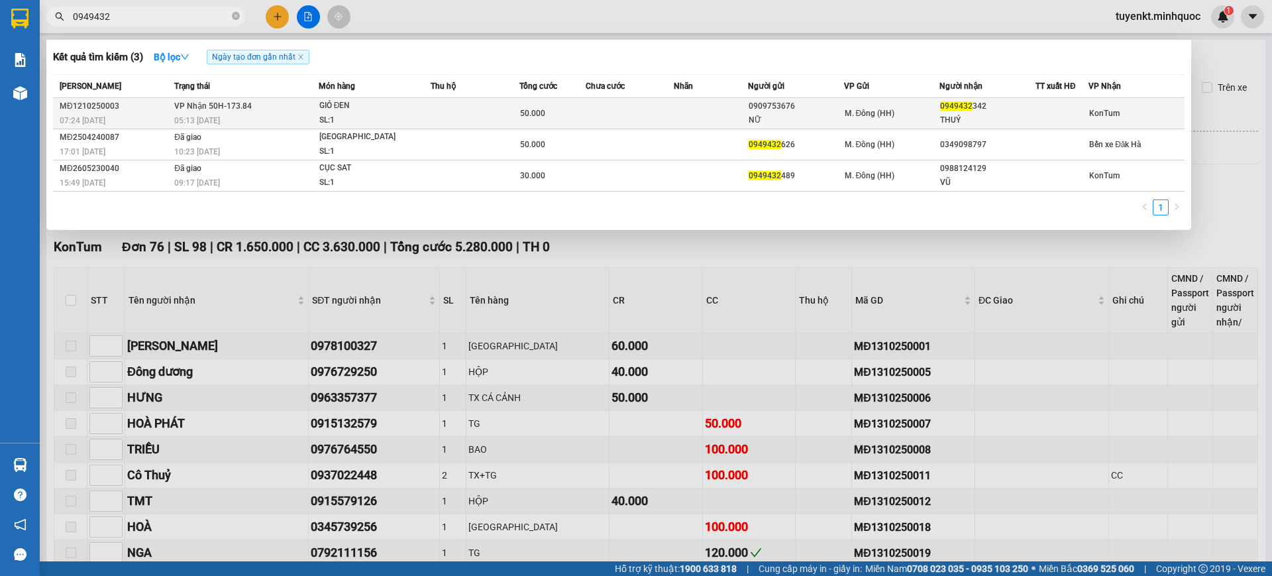
click at [984, 112] on div "0949432 342" at bounding box center [987, 106] width 95 height 14
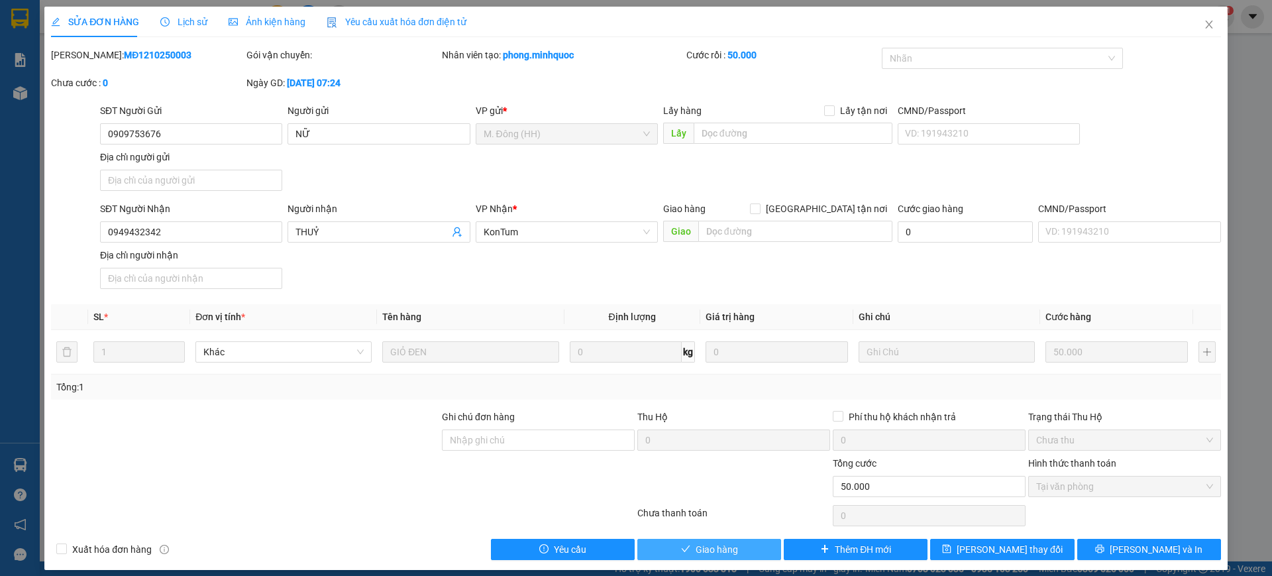
click at [710, 547] on span "Giao hàng" at bounding box center [717, 549] width 42 height 15
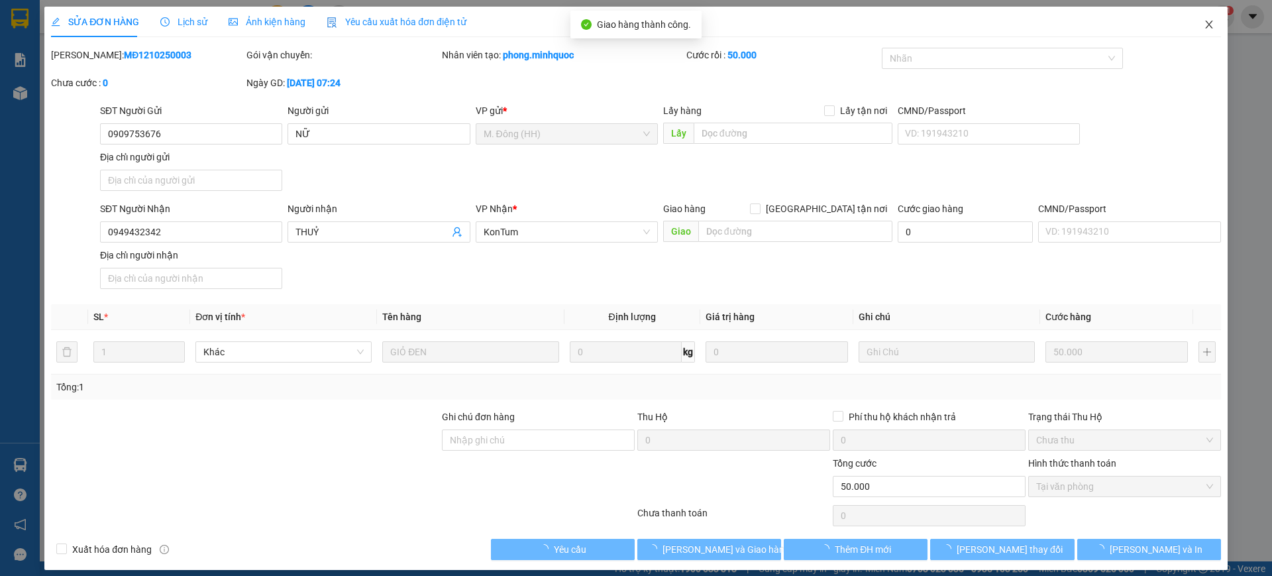
click at [1204, 25] on icon "close" at bounding box center [1209, 24] width 11 height 11
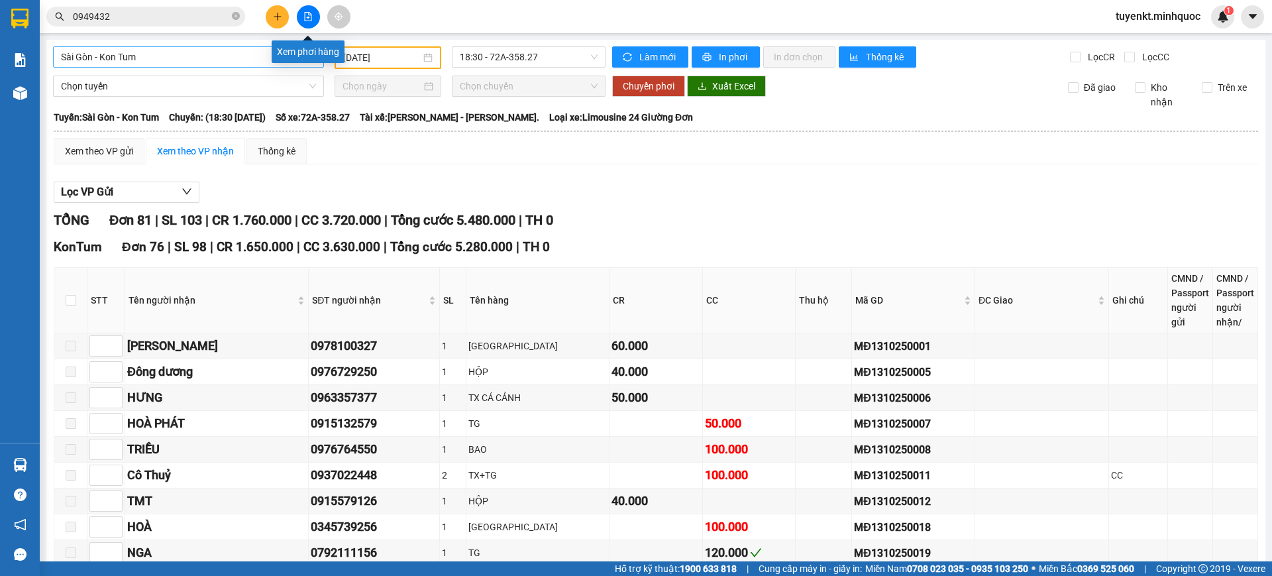
click at [307, 15] on icon "file-add" at bounding box center [307, 16] width 9 height 9
click at [201, 58] on span "Sài Gòn - Kon Tum" at bounding box center [188, 57] width 255 height 20
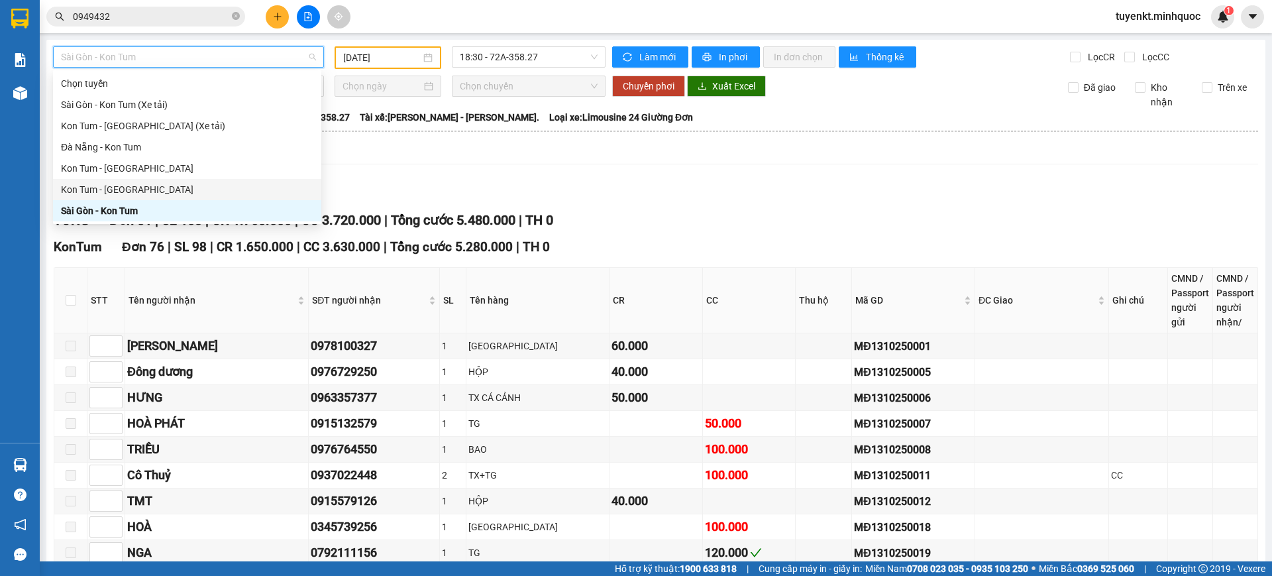
click at [140, 191] on div "Kon Tum - Sài Gòn" at bounding box center [187, 189] width 252 height 15
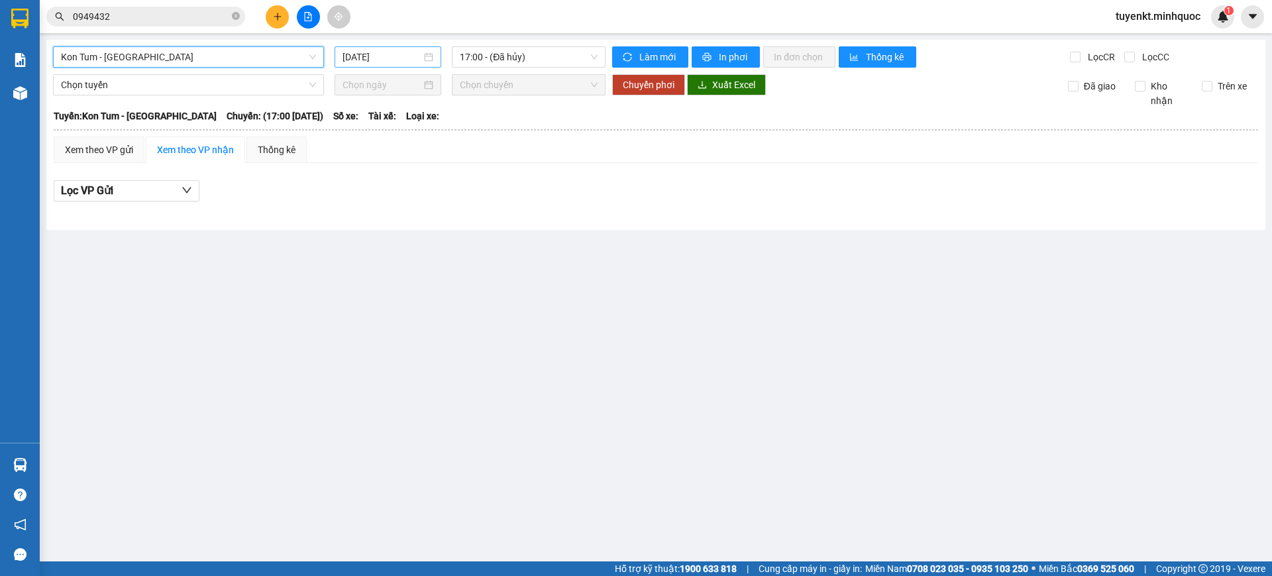
click at [414, 57] on input "[DATE]" at bounding box center [382, 57] width 79 height 15
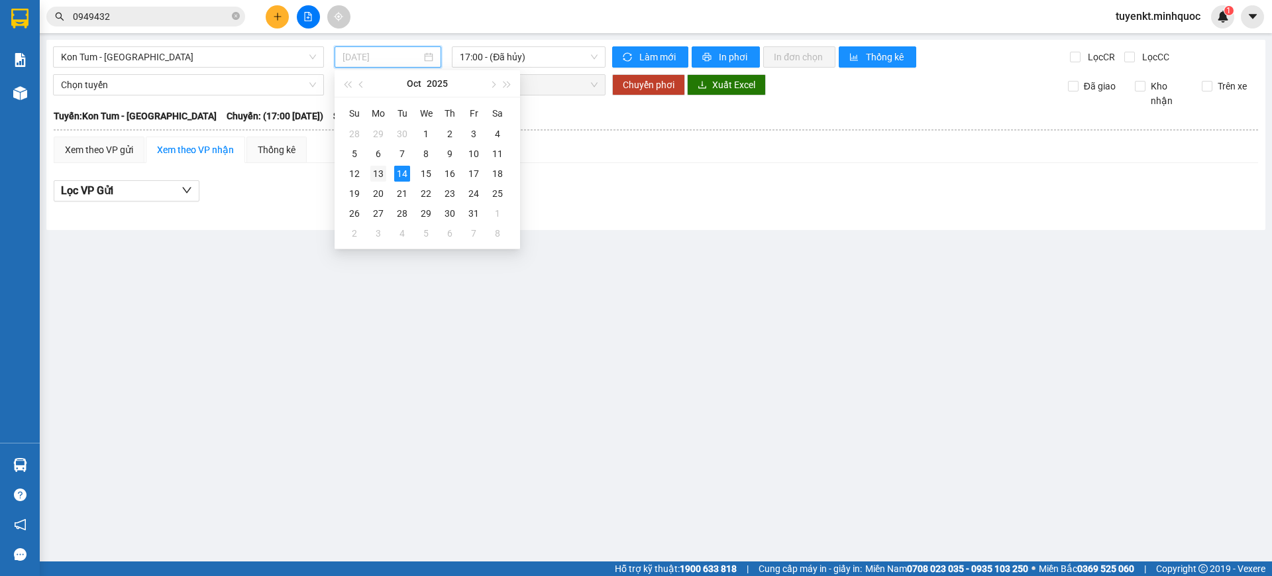
click at [386, 177] on div "13" at bounding box center [378, 174] width 16 height 16
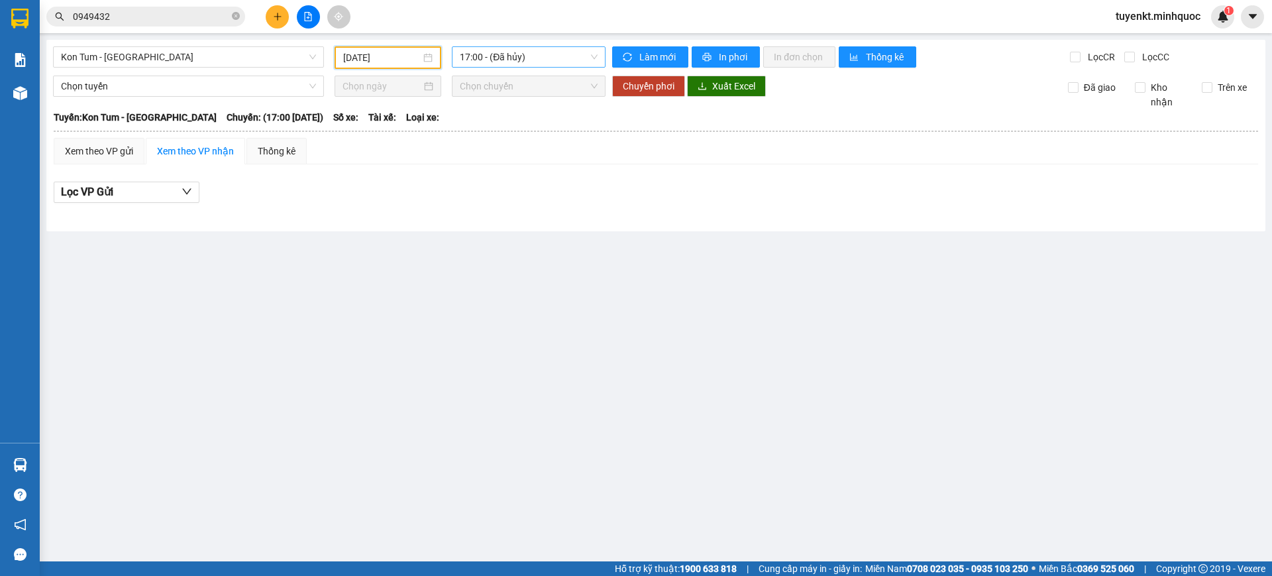
drag, startPoint x: 523, startPoint y: 72, endPoint x: 527, endPoint y: 64, distance: 9.2
click at [523, 72] on div "Kon Tum - Sài Gòn 13/10/2025 17:00 - (Đã hủy) Làm mới In phơi In đơn chọn Thống…" at bounding box center [655, 135] width 1219 height 191
click at [537, 50] on span "17:00 - (Đã hủy)" at bounding box center [529, 57] width 138 height 20
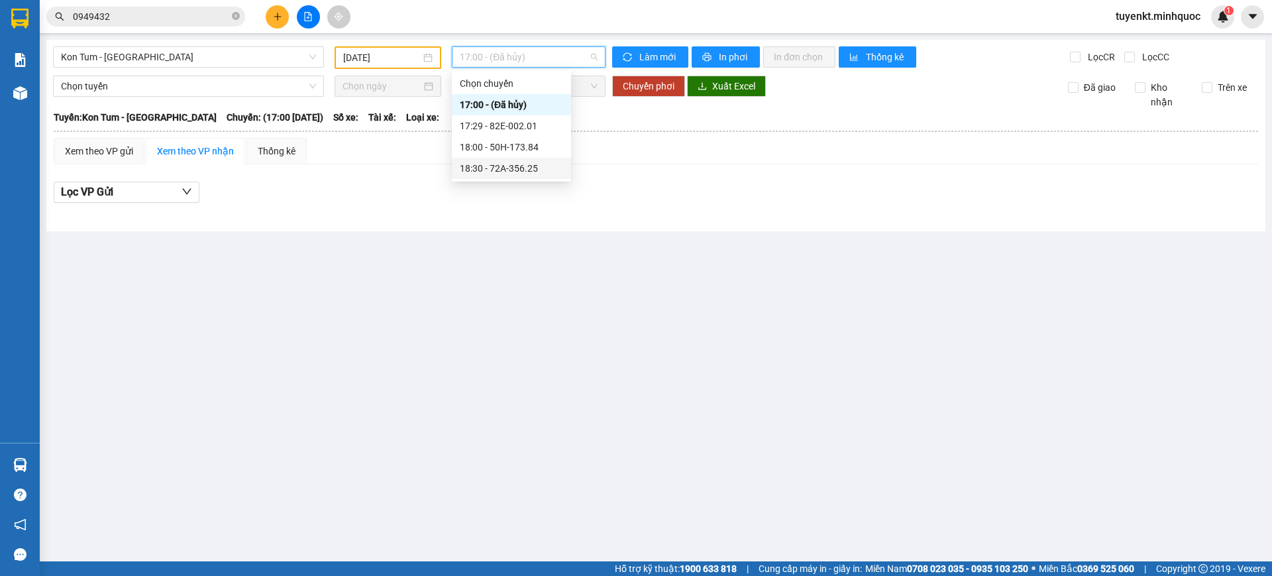
click at [531, 172] on div "18:30 - 72A-356.25" at bounding box center [511, 168] width 103 height 15
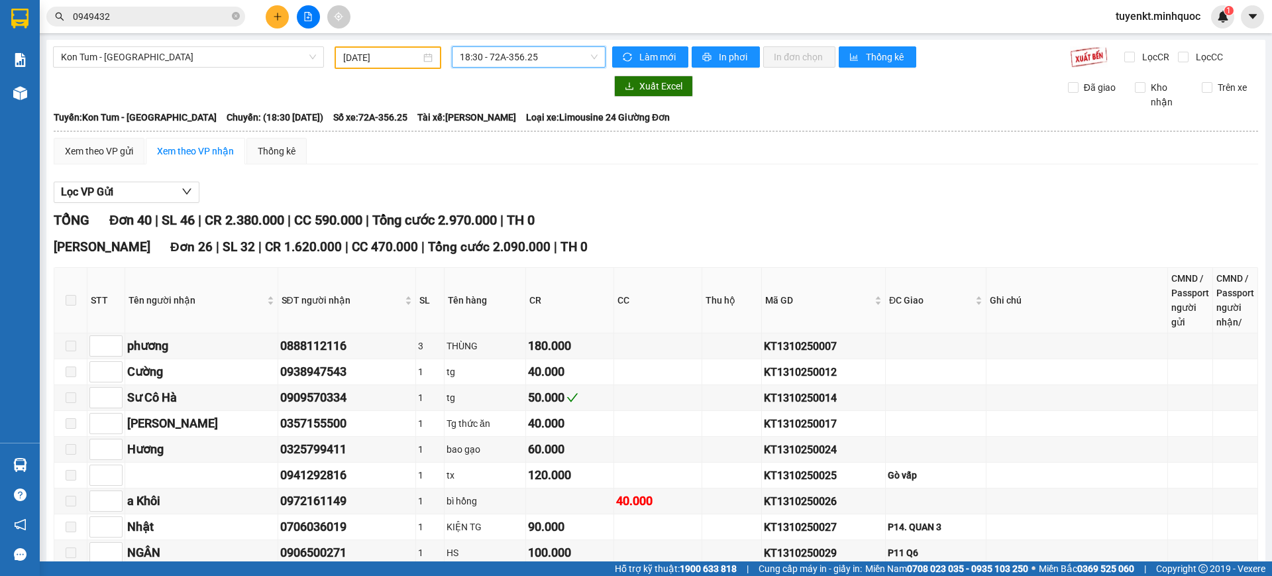
click at [474, 52] on span "18:30 - 72A-356.25" at bounding box center [529, 57] width 138 height 20
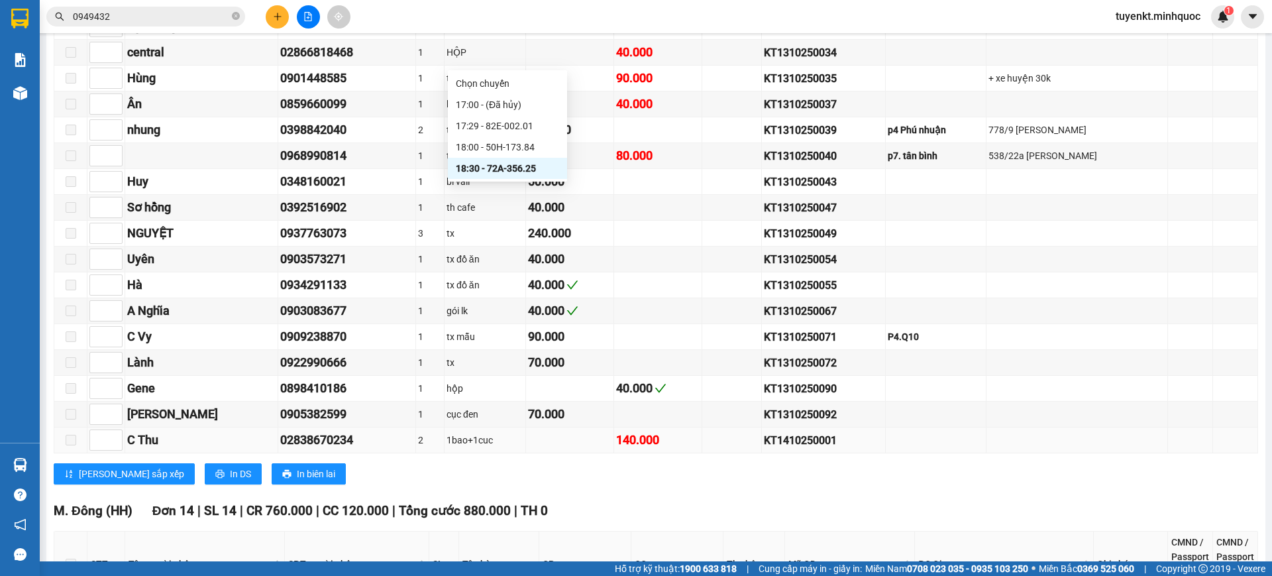
click at [783, 448] on div "KT1410250001" at bounding box center [823, 440] width 119 height 17
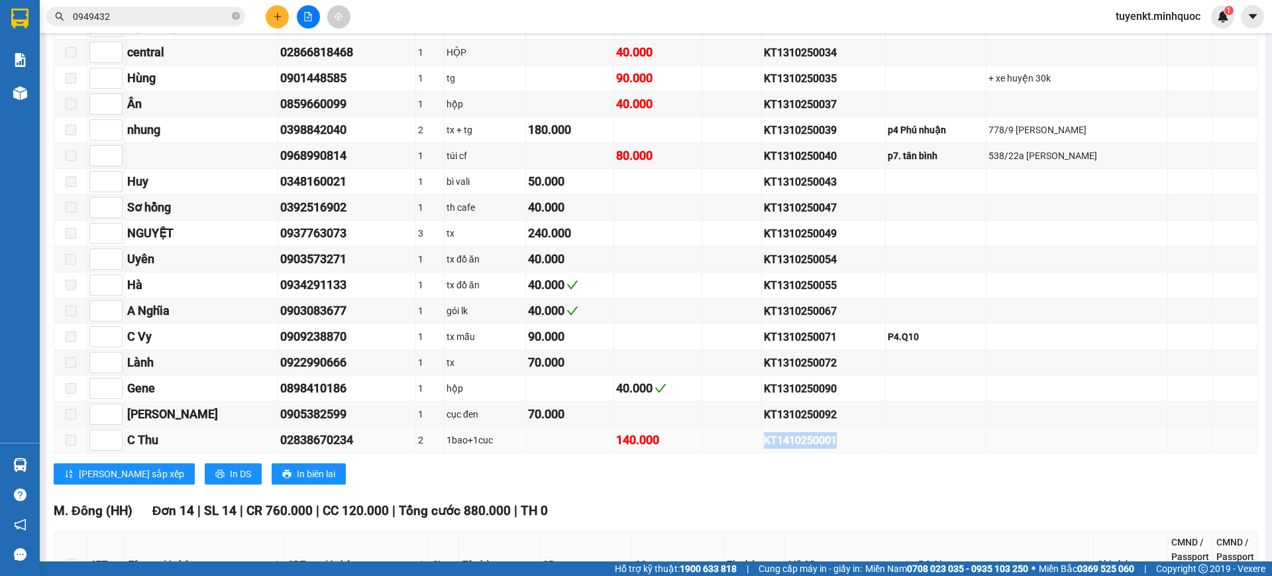
click at [783, 448] on div "KT1410250001" at bounding box center [823, 440] width 119 height 17
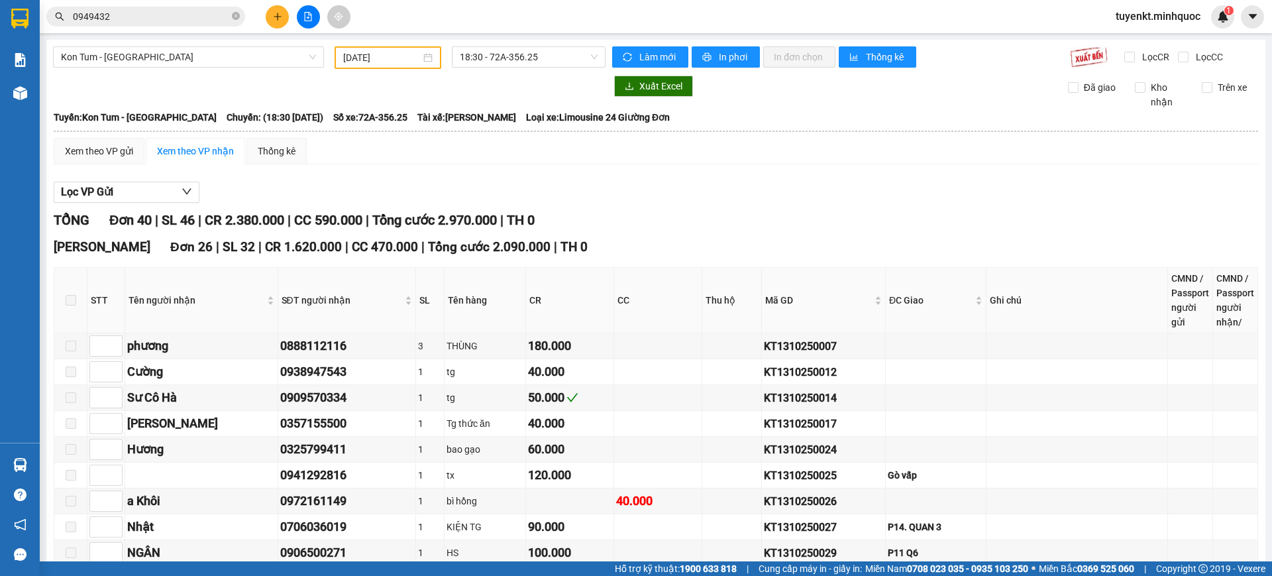
scroll to position [552, 0]
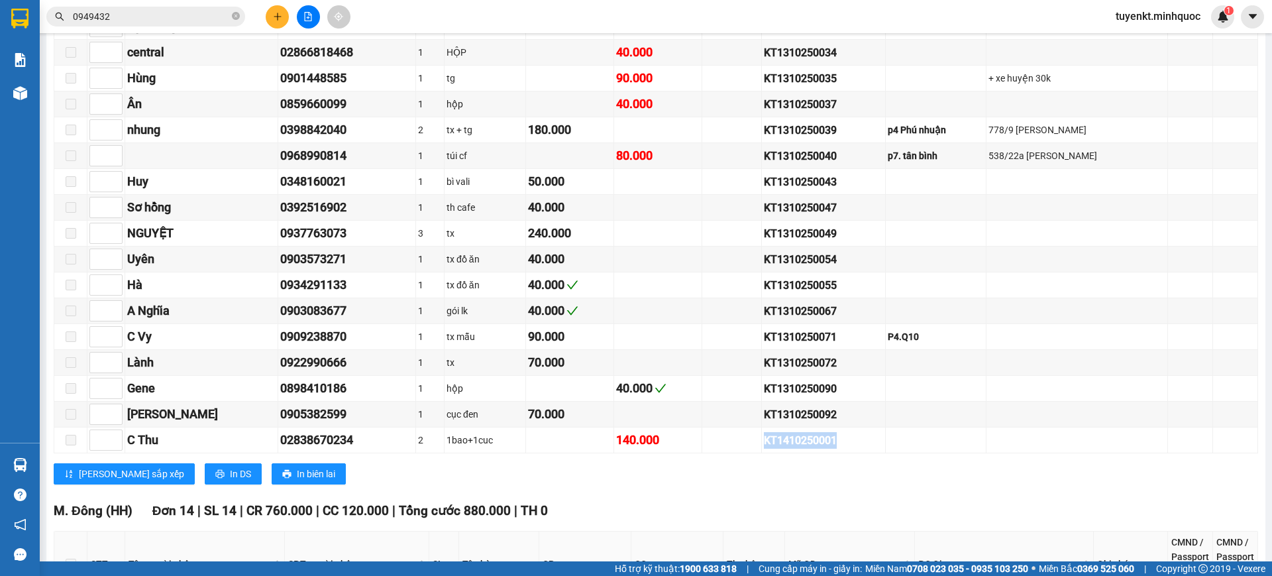
click at [193, 13] on input "0949432" at bounding box center [151, 16] width 156 height 15
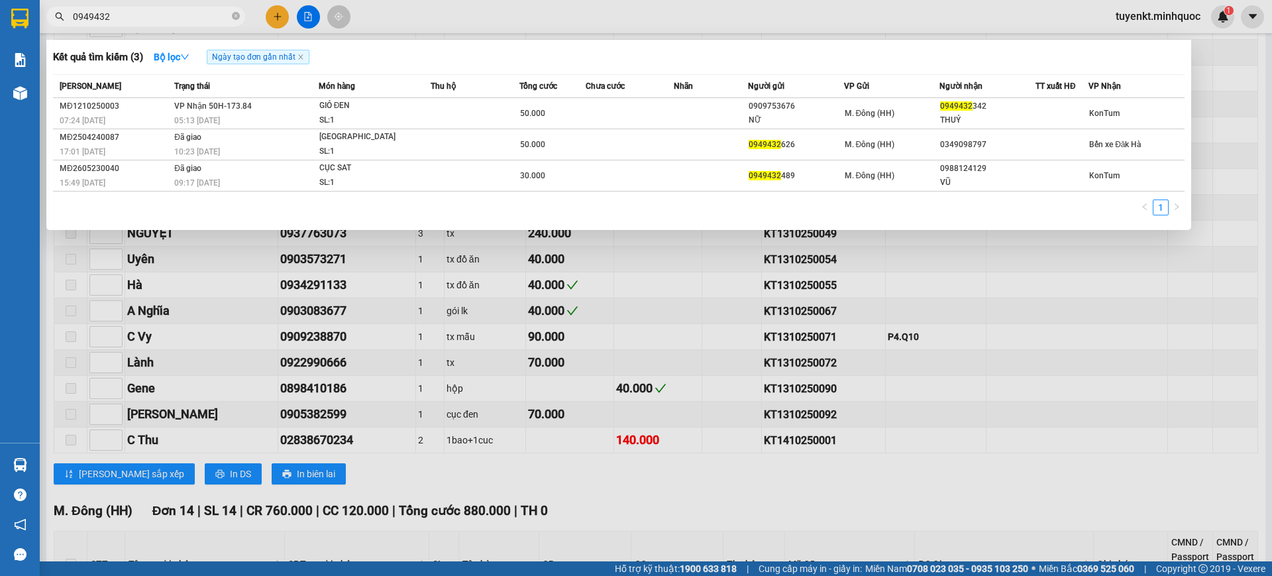
click at [193, 13] on input "0949432" at bounding box center [151, 16] width 156 height 15
paste input "KT1410250001"
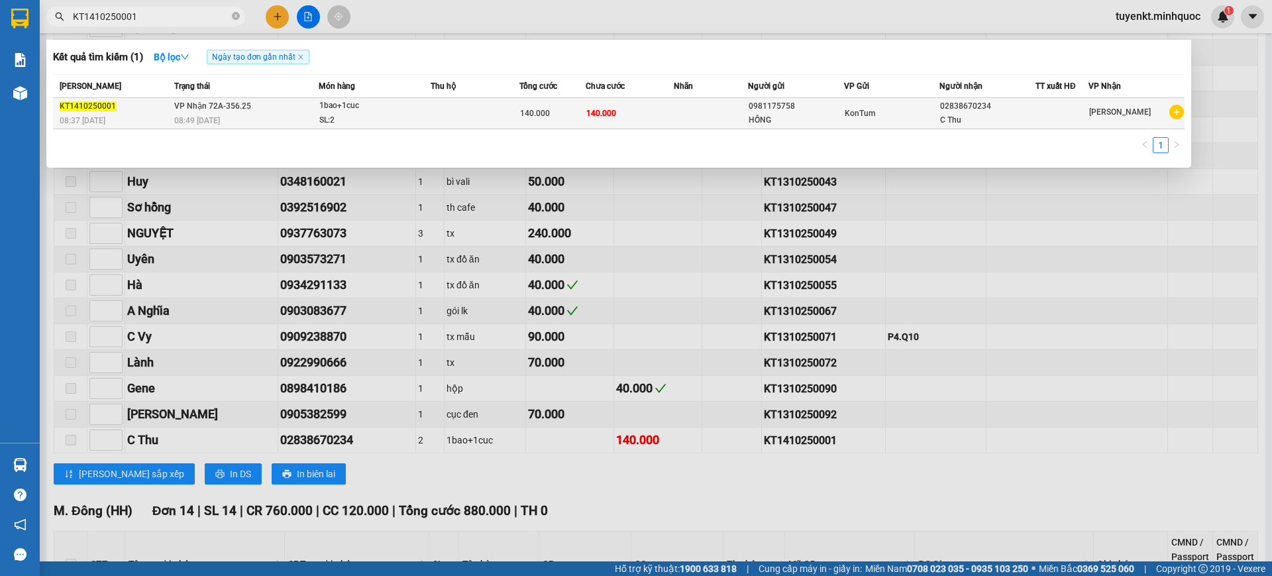
type input "KT1410250001"
click at [588, 112] on span "140.000" at bounding box center [601, 113] width 30 height 9
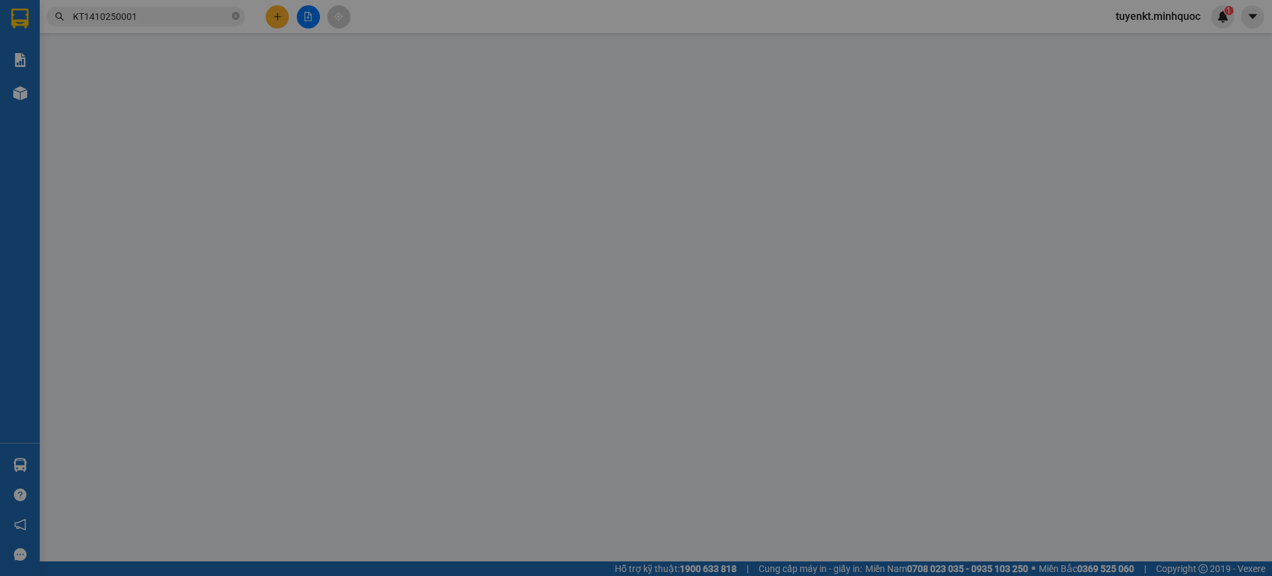
type input "0981175758"
type input "HỒNG"
type input "02838670234"
type input "C Thu"
type input "0"
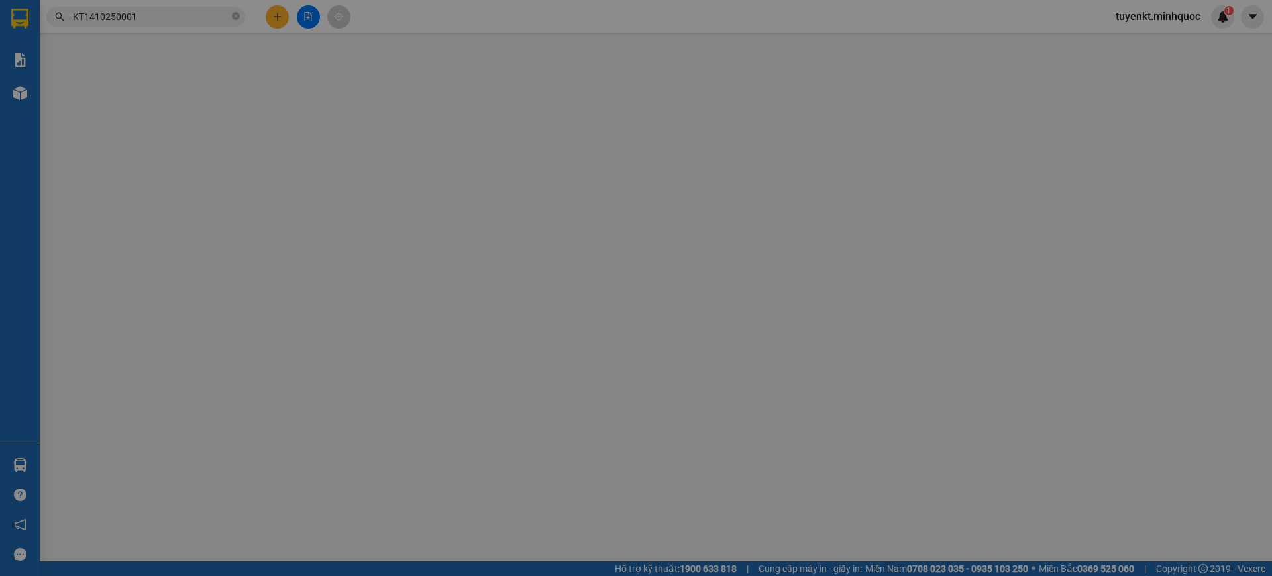
type input "140.000"
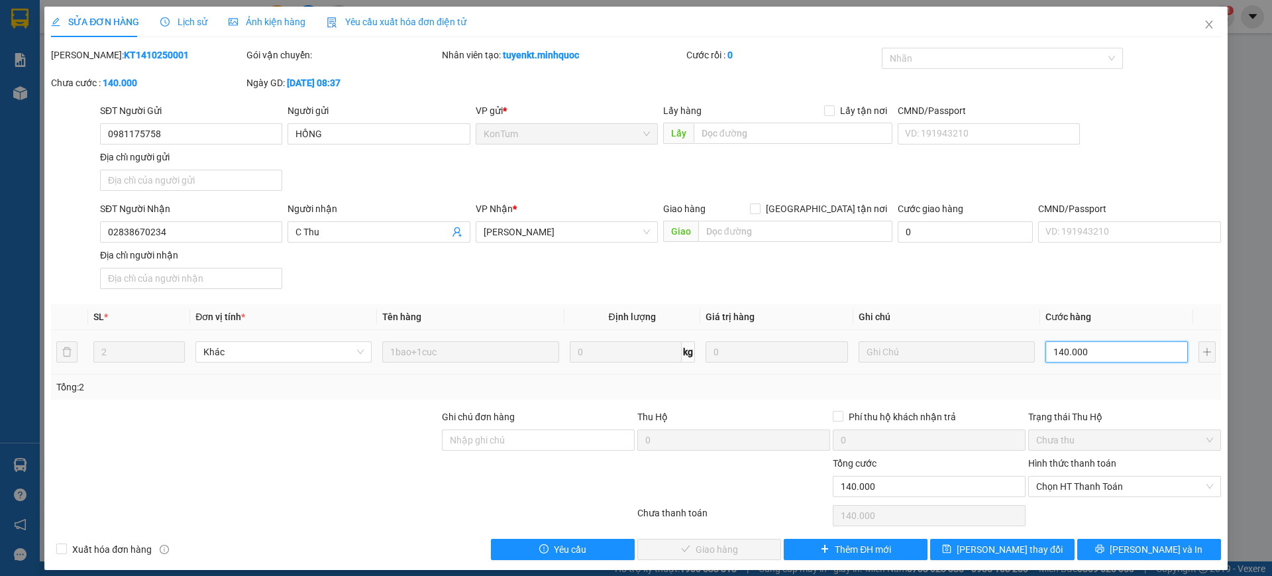
click at [1106, 352] on input "140.000" at bounding box center [1116, 351] width 142 height 21
type input "1"
type input "19"
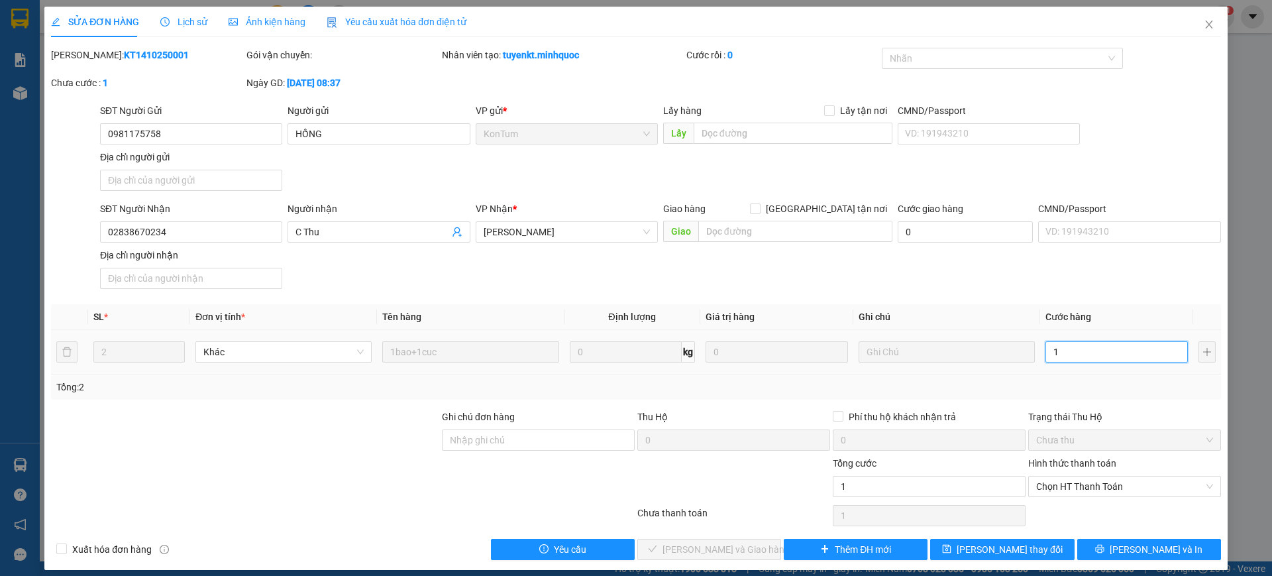
type input "19"
type input "190"
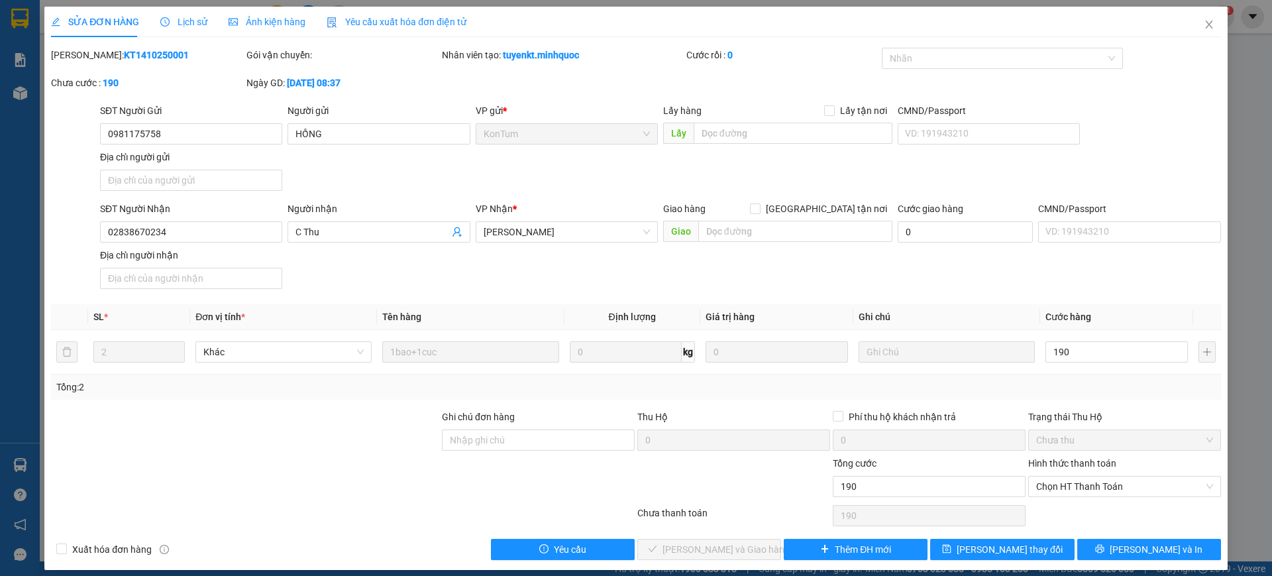
type input "190.000"
click at [1047, 380] on div "Tổng: 2" at bounding box center [635, 387] width 1159 height 15
click at [1090, 545] on button "[PERSON_NAME] và In" at bounding box center [1149, 549] width 144 height 21
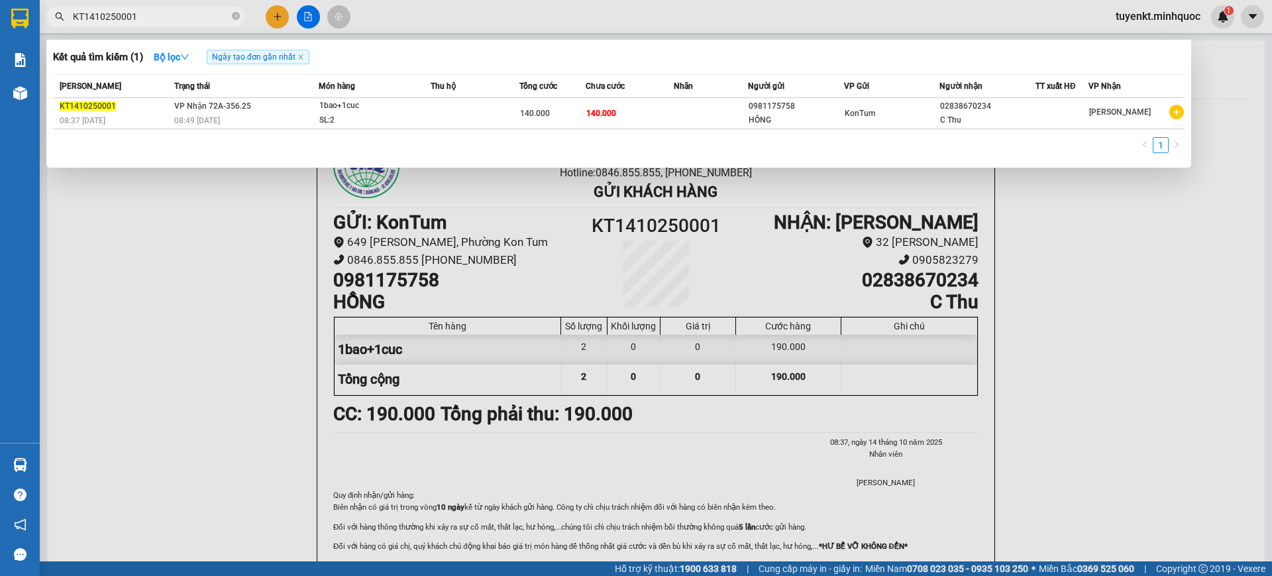
click at [182, 17] on input "KT1410250001" at bounding box center [151, 16] width 156 height 15
drag, startPoint x: 182, startPoint y: 17, endPoint x: 170, endPoint y: 6, distance: 15.9
click at [182, 19] on input "KT1410250001" at bounding box center [151, 16] width 156 height 15
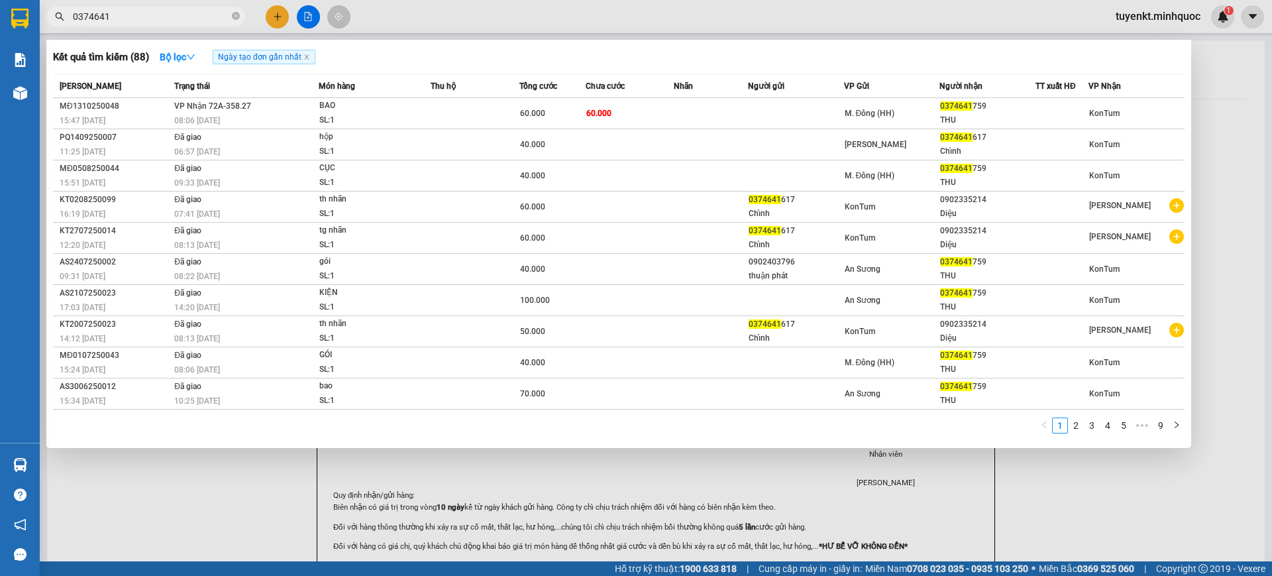
type input "0374641"
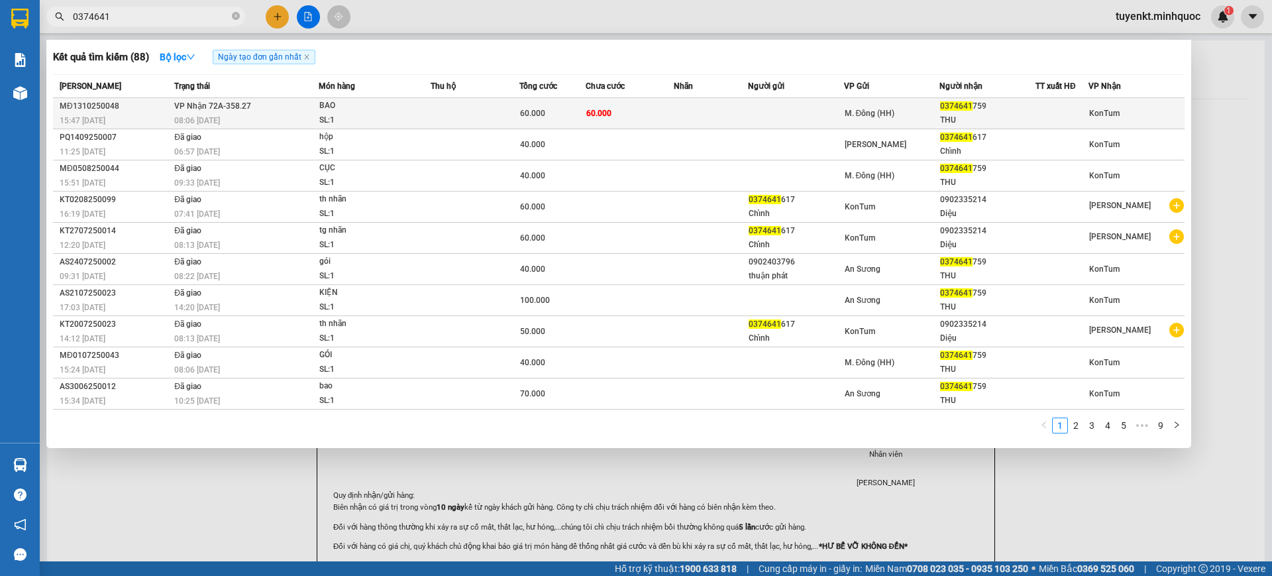
click at [627, 117] on td "60.000" at bounding box center [630, 113] width 89 height 31
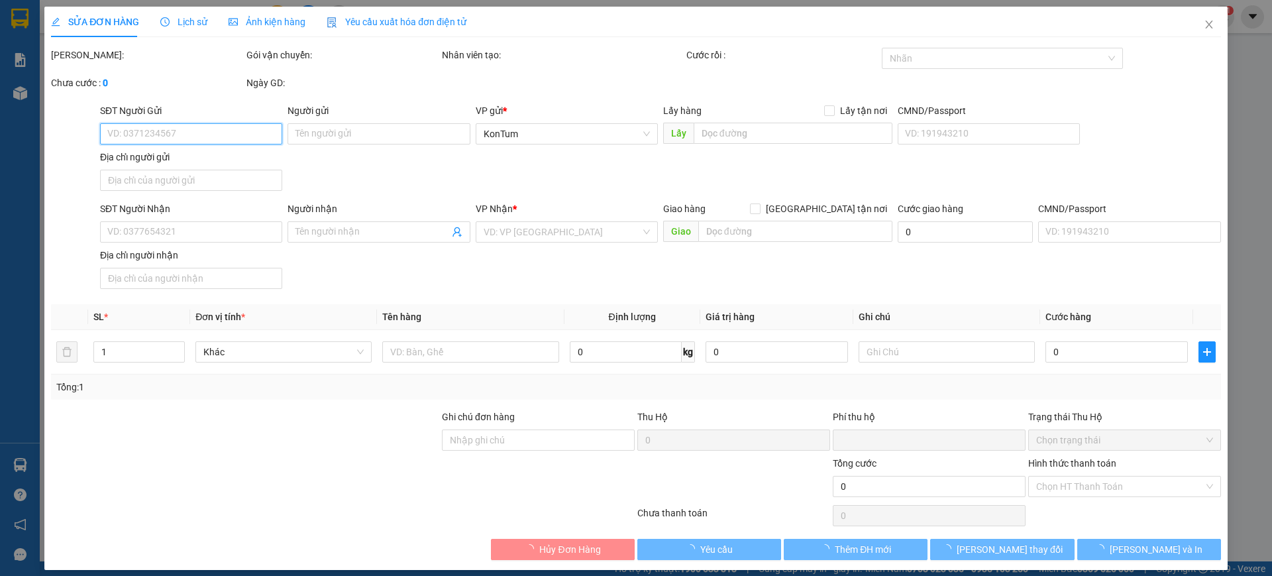
type input "0374641759"
type input "THU"
type input "0"
type input "60.000"
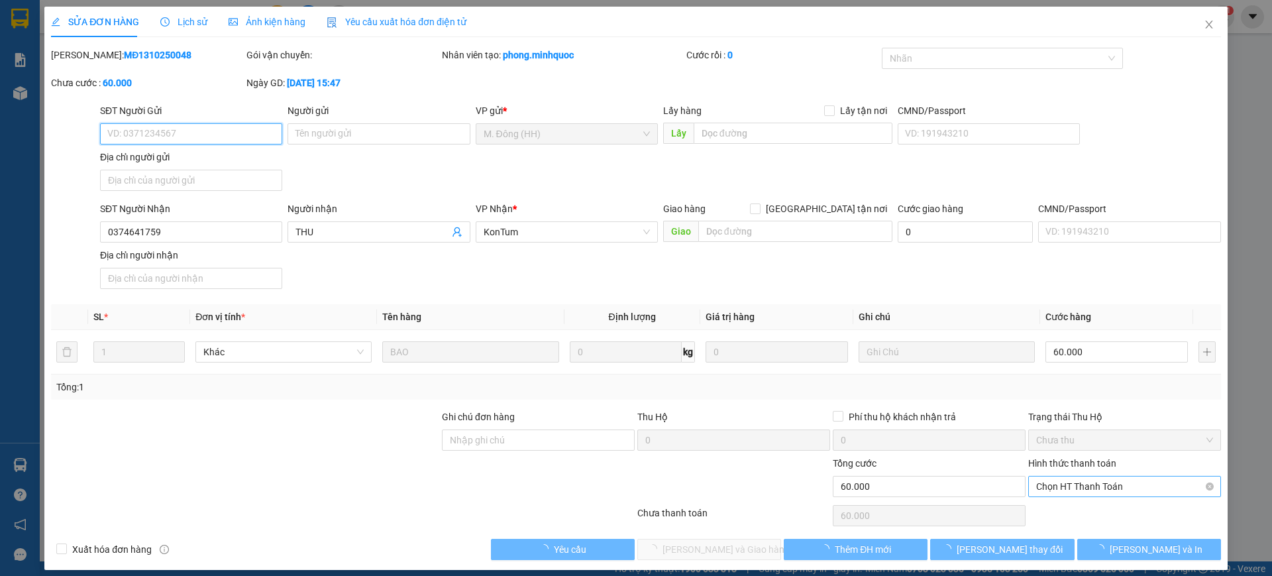
click at [1082, 481] on span "Chọn HT Thanh Toán" at bounding box center [1124, 486] width 177 height 20
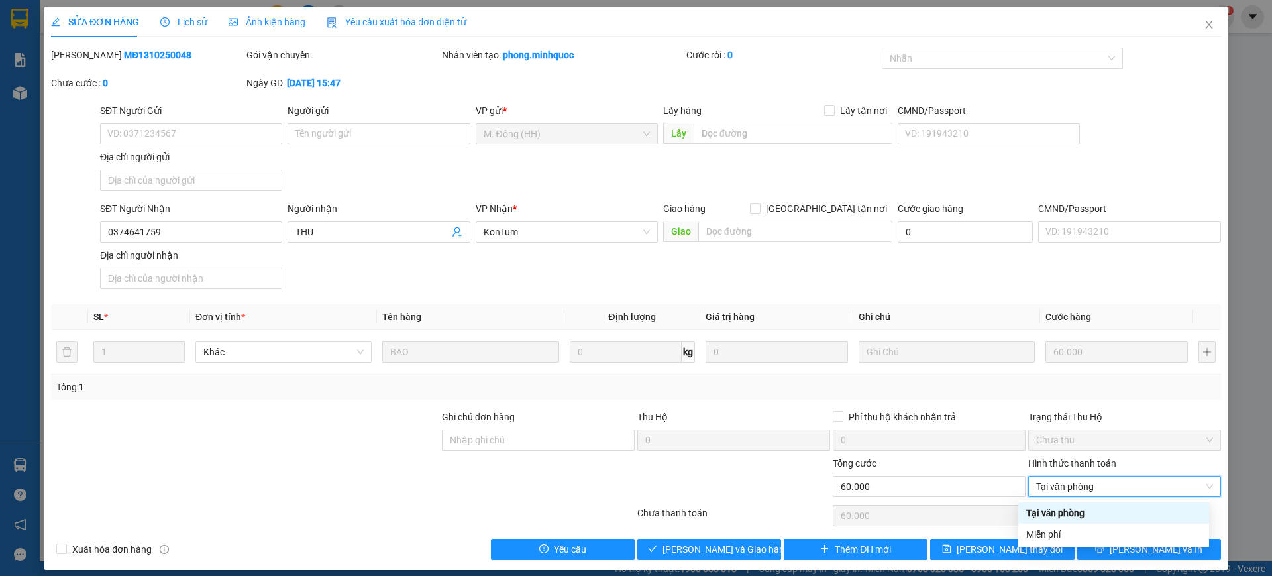
type input "0"
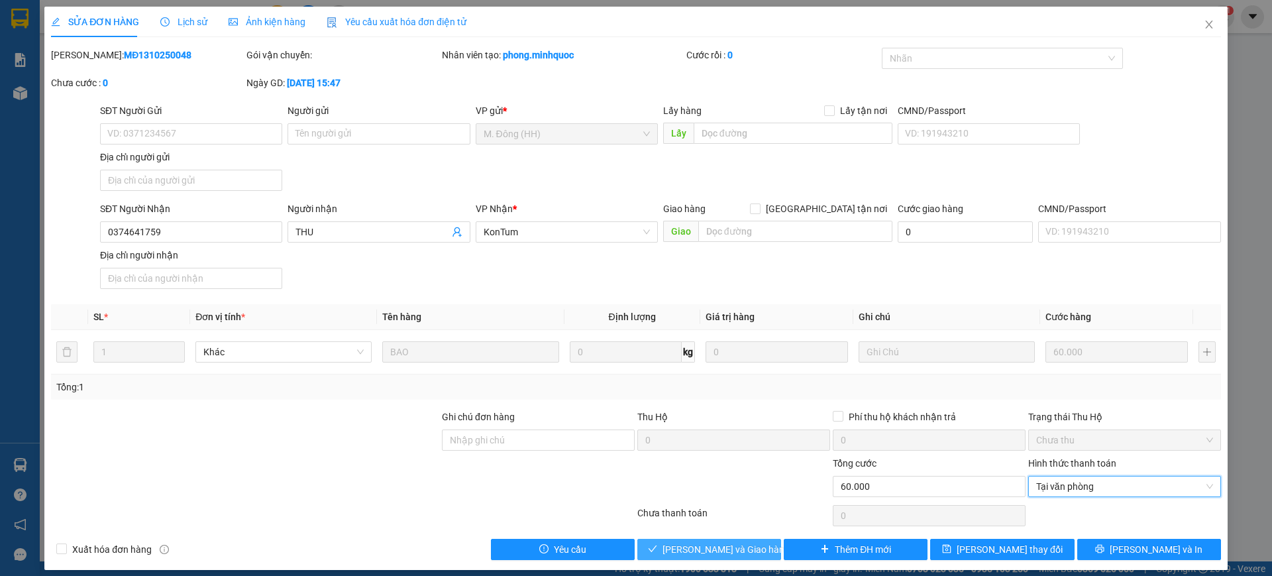
click at [704, 539] on button "[PERSON_NAME] và Giao hàng" at bounding box center [709, 549] width 144 height 21
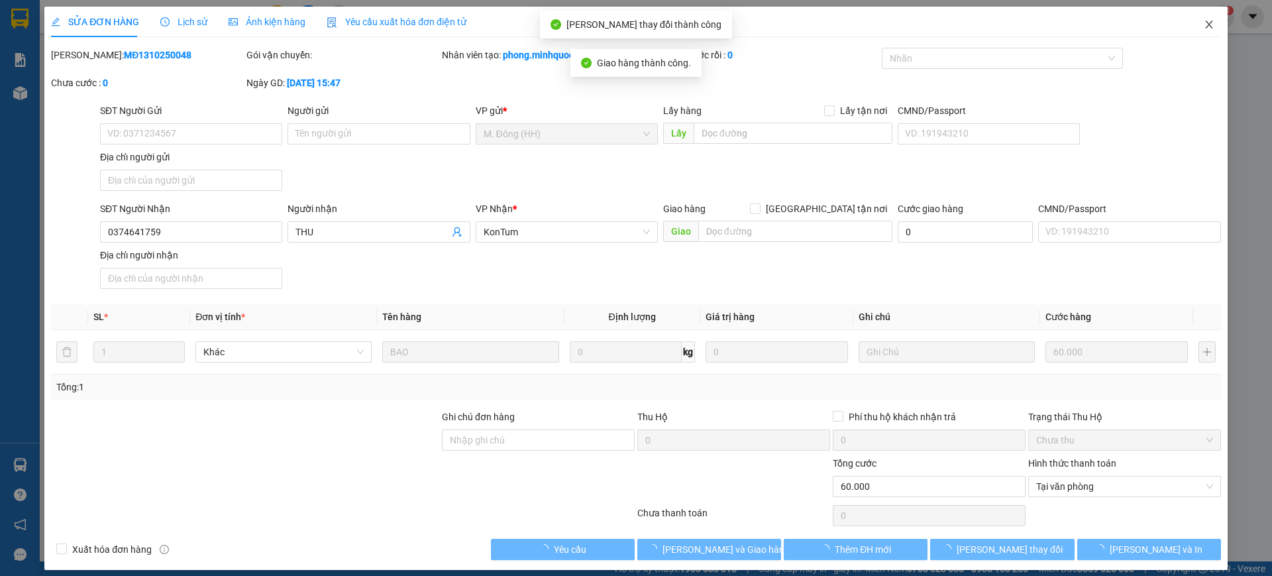
click at [1204, 25] on span "Close" at bounding box center [1208, 25] width 37 height 37
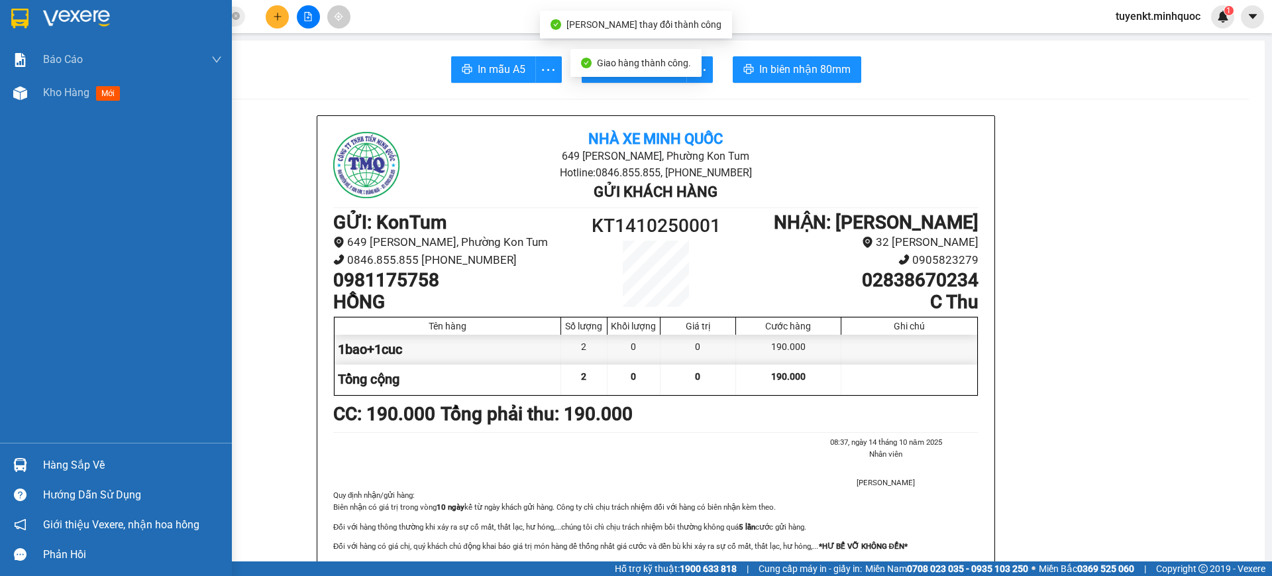
click at [15, 15] on img at bounding box center [19, 19] width 17 height 20
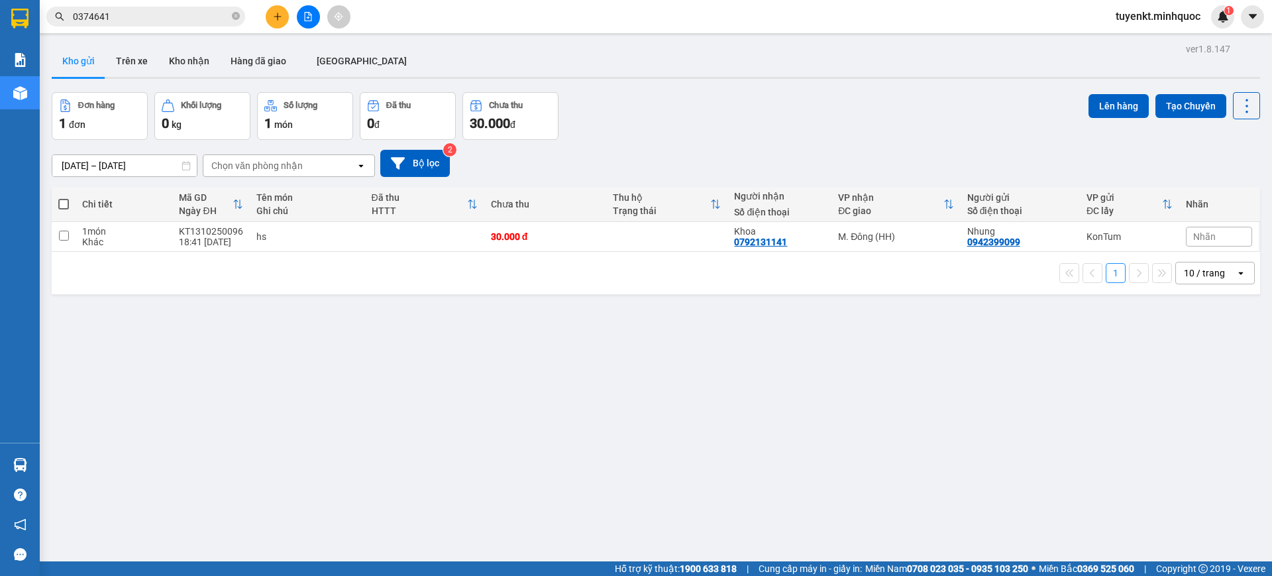
click at [191, 27] on div "Kết quả tìm kiếm ( 88 ) Bộ lọc Ngày tạo đơn gần nhất Mã ĐH Trạng thái Món hàng …" at bounding box center [129, 16] width 258 height 23
click at [194, 8] on span "0374641" at bounding box center [145, 17] width 199 height 20
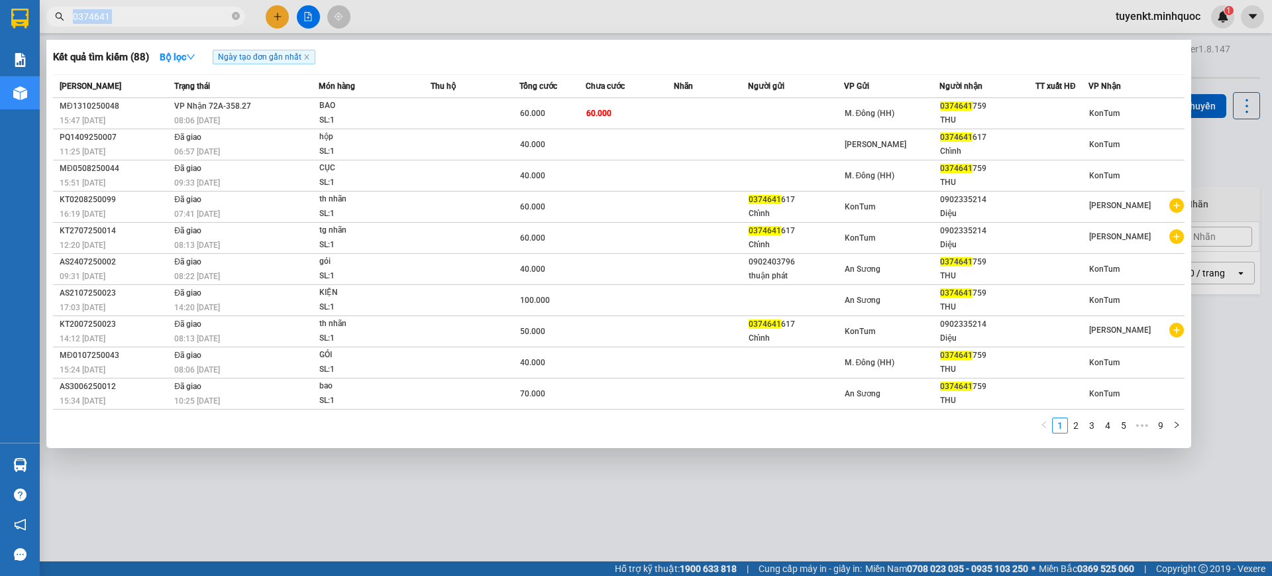
click at [194, 8] on span "0374641" at bounding box center [145, 17] width 199 height 20
click at [240, 17] on span "0374641" at bounding box center [145, 17] width 199 height 20
click at [235, 13] on icon "close-circle" at bounding box center [236, 16] width 8 height 8
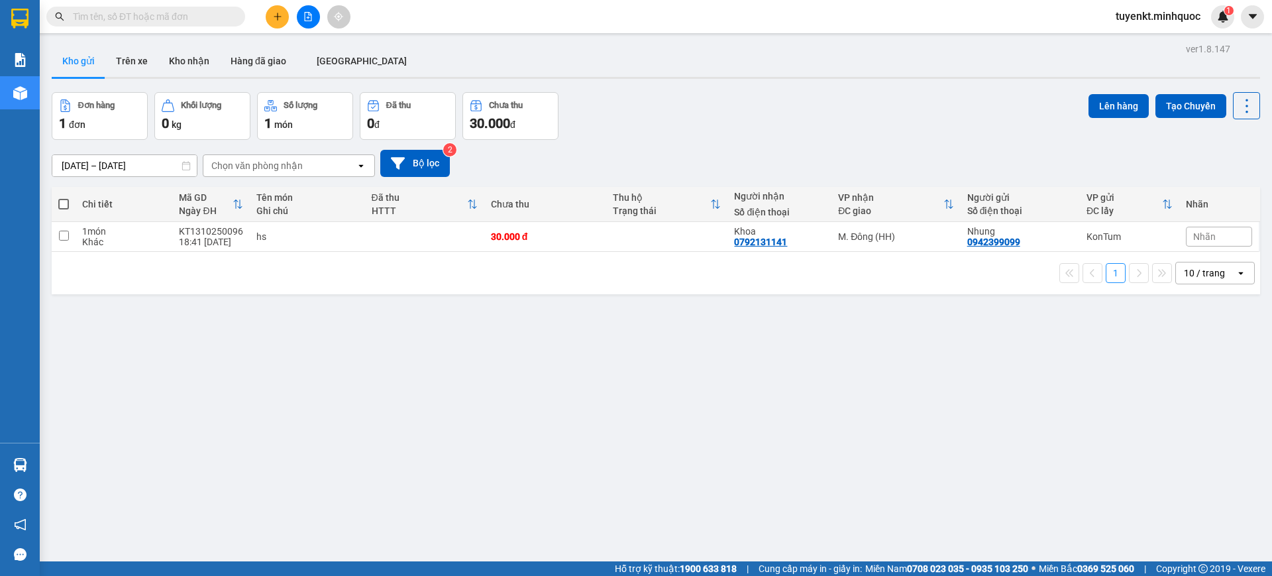
click at [222, 11] on input "text" at bounding box center [151, 16] width 156 height 15
paste input "0335737747"
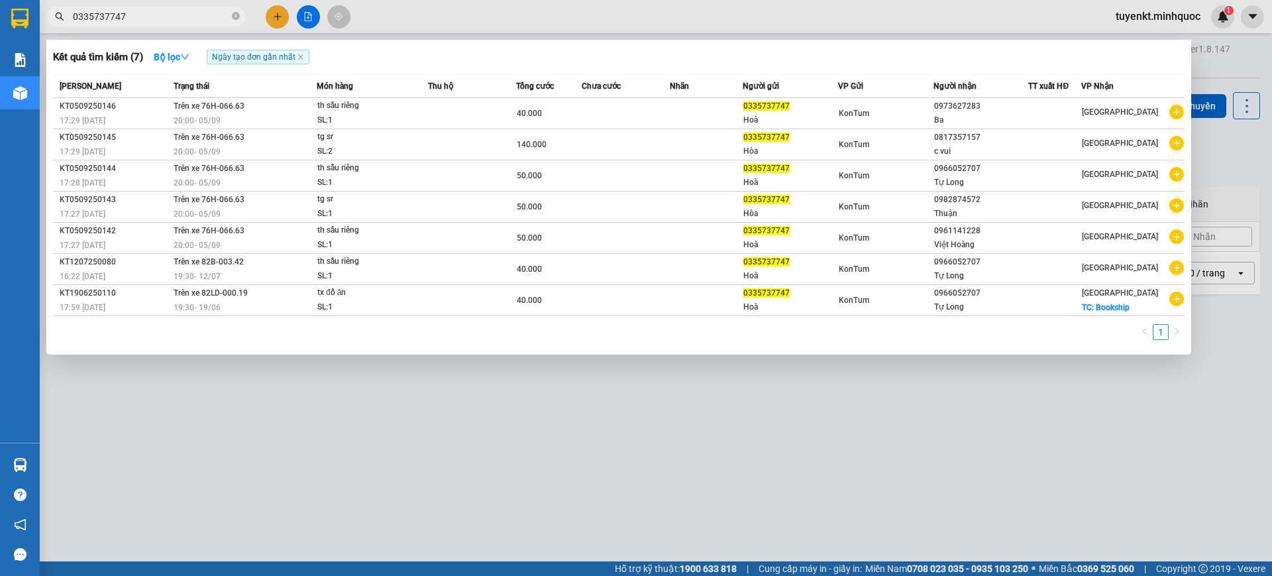
type input "0335737747"
click at [210, 20] on input "0335737747" at bounding box center [151, 16] width 156 height 15
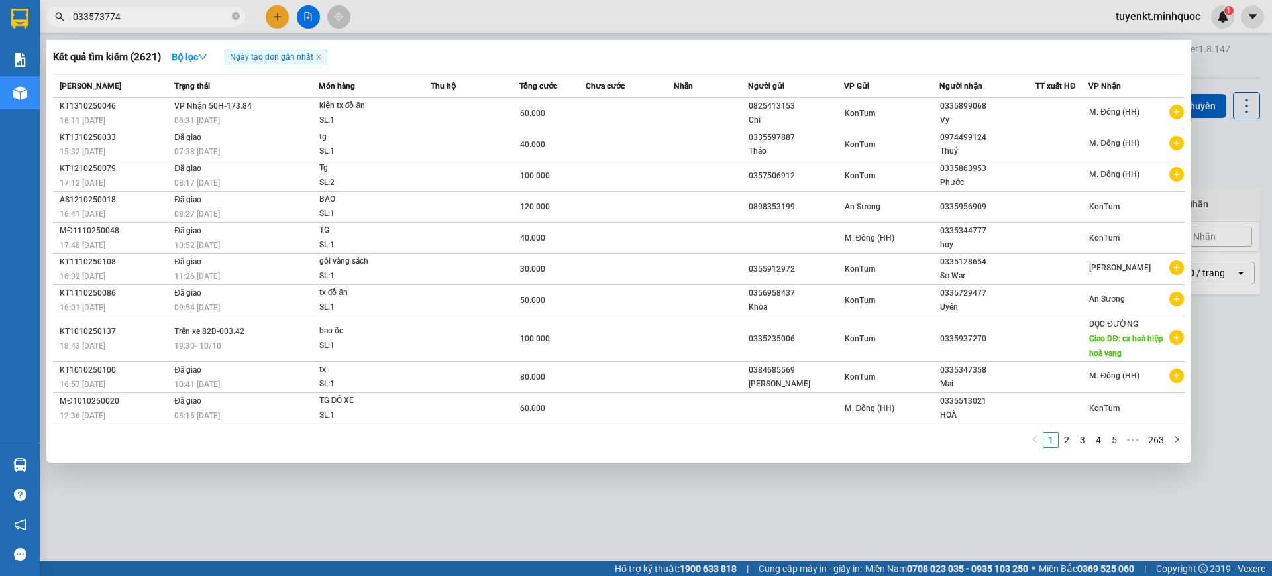
type input "0335737747"
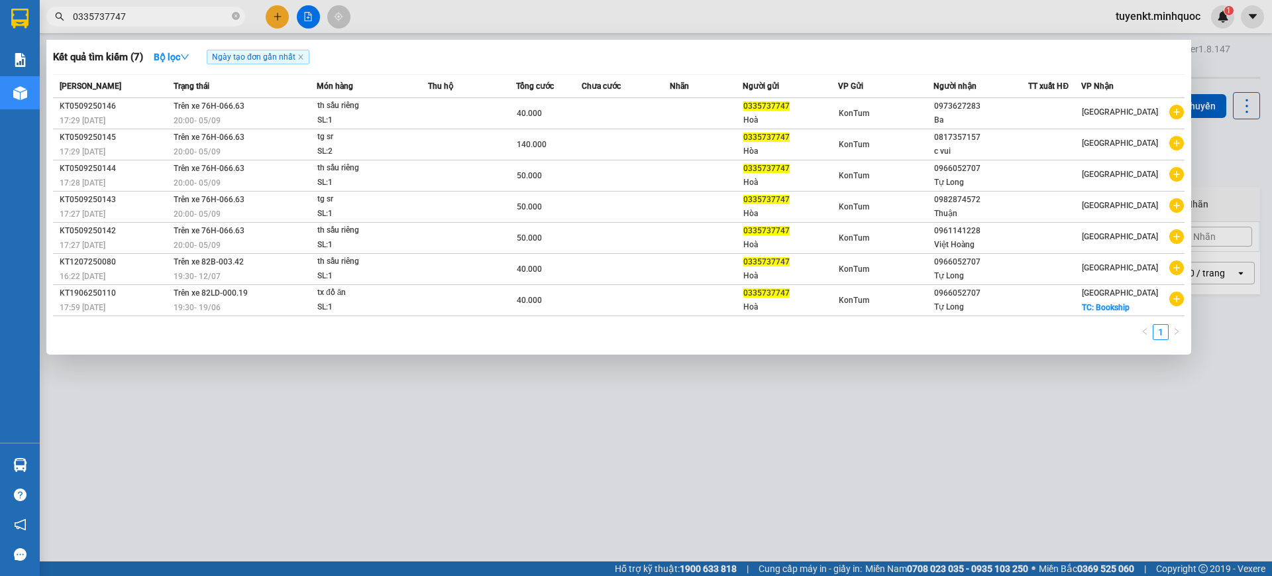
click at [615, 490] on div at bounding box center [636, 288] width 1272 height 576
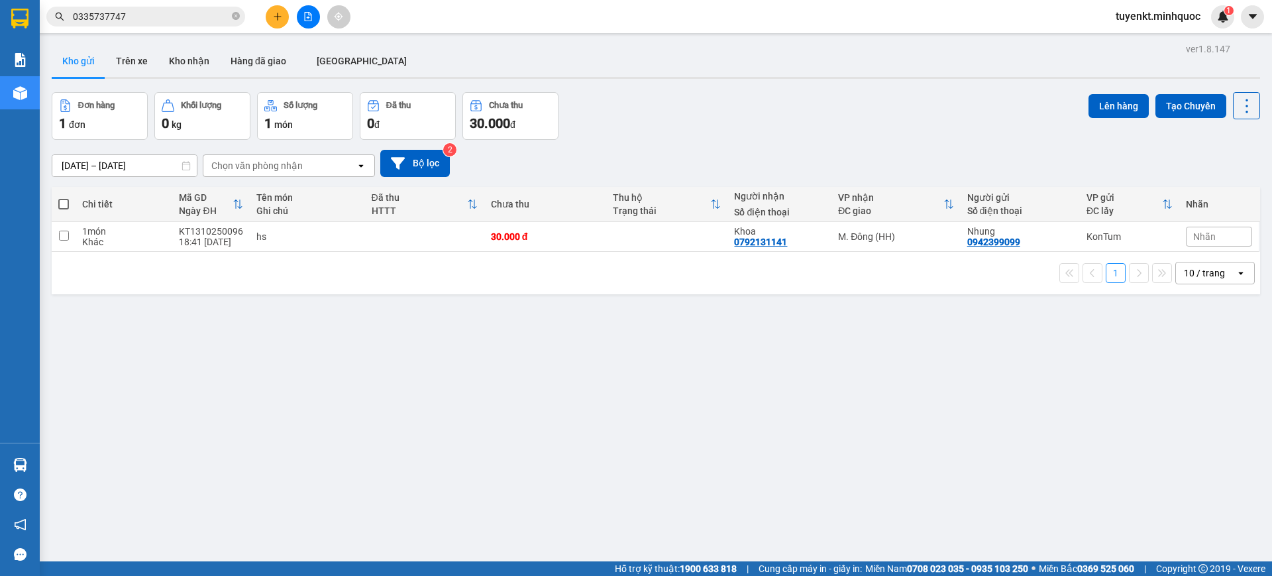
click at [1216, 111] on div "Lên hàng Tạo Chuyến" at bounding box center [1174, 105] width 172 height 27
drag, startPoint x: 1236, startPoint y: 110, endPoint x: 1237, endPoint y: 118, distance: 8.1
click at [1237, 118] on button at bounding box center [1246, 105] width 27 height 27
click at [1220, 185] on span "Làm mới" at bounding box center [1215, 189] width 36 height 13
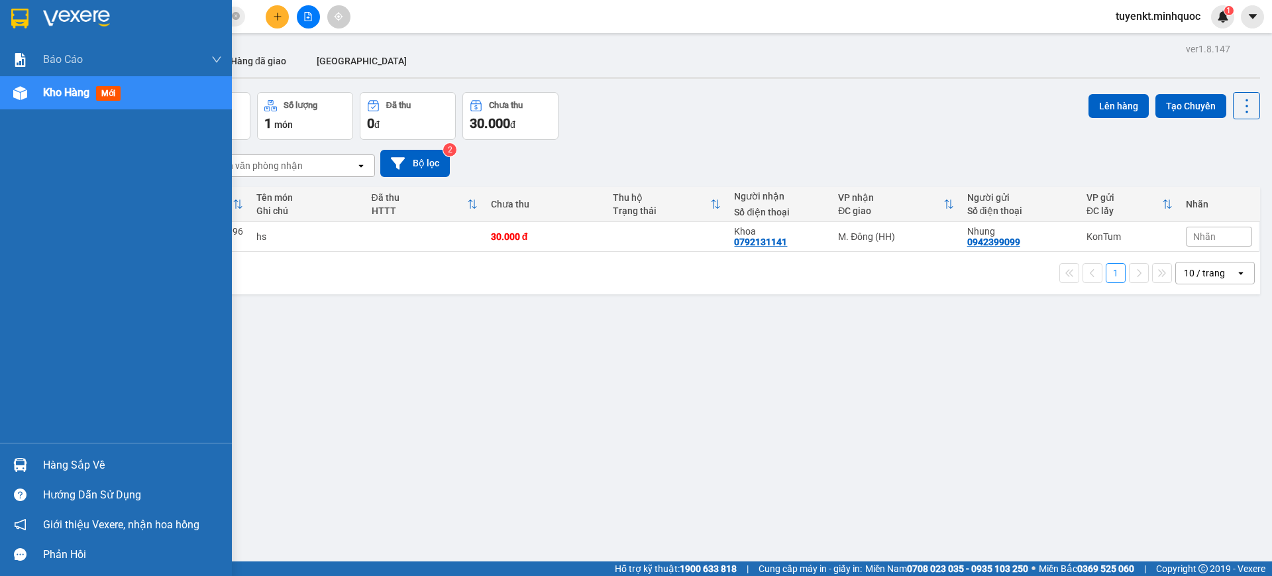
click at [0, 22] on div at bounding box center [116, 21] width 232 height 43
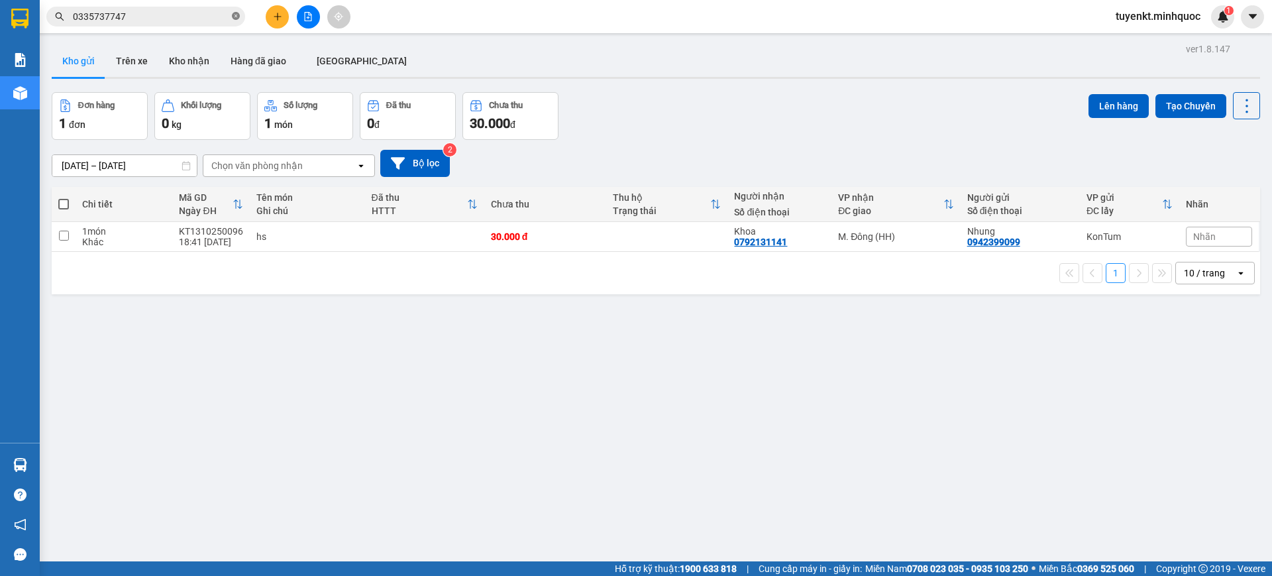
click at [237, 13] on icon "close-circle" at bounding box center [236, 16] width 8 height 8
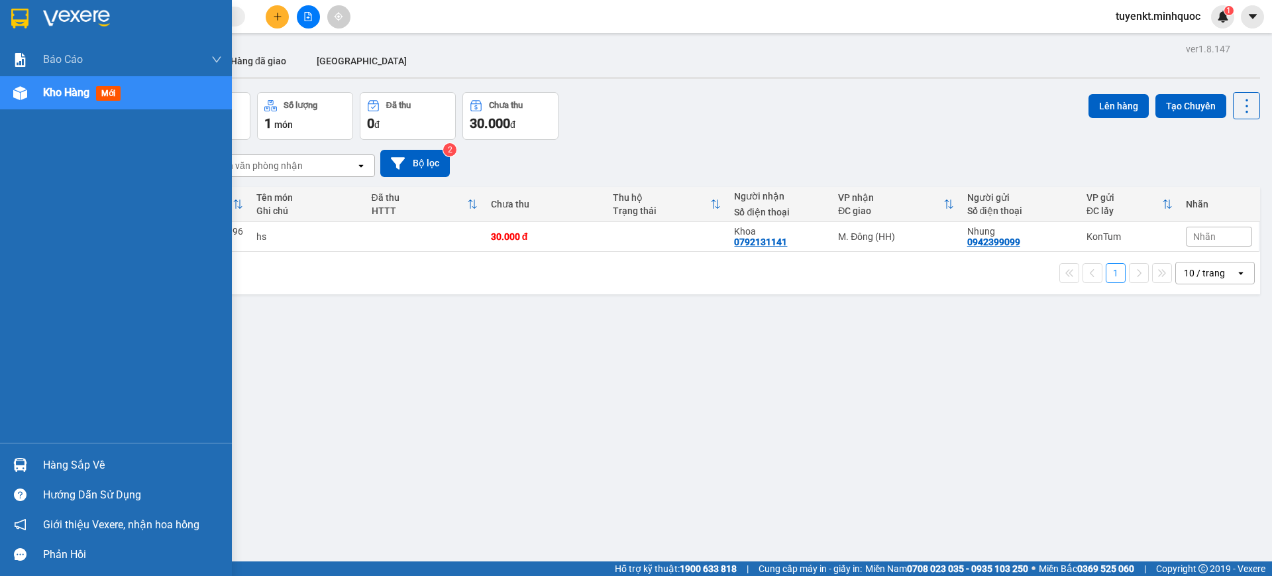
click at [0, 17] on div at bounding box center [116, 21] width 232 height 43
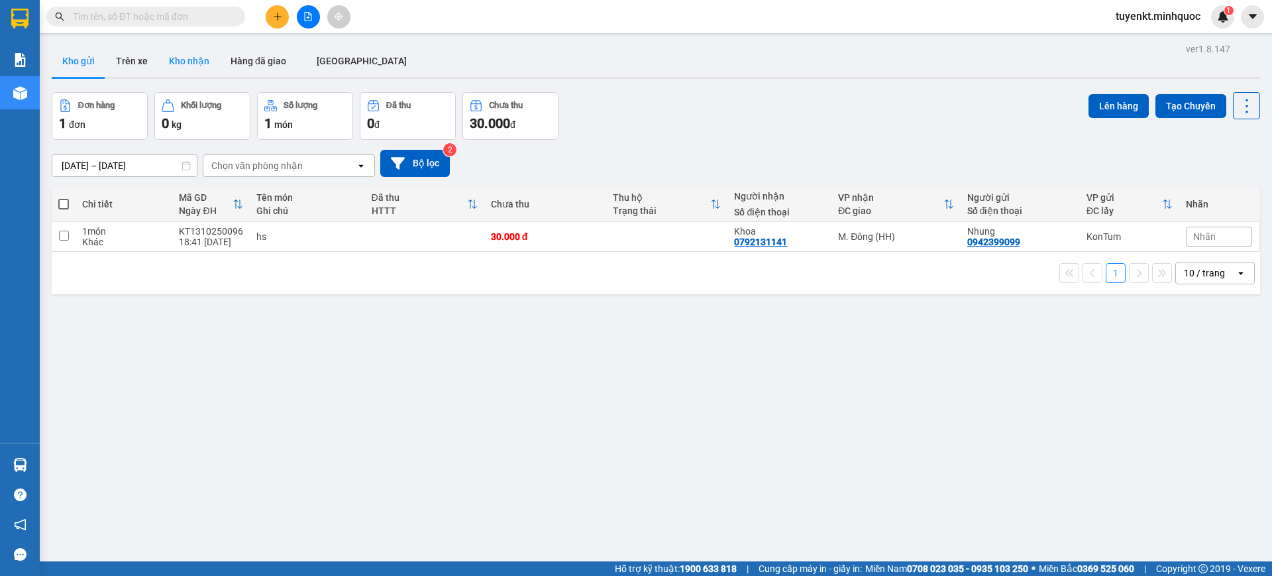
click at [195, 56] on button "Kho nhận" at bounding box center [189, 61] width 62 height 32
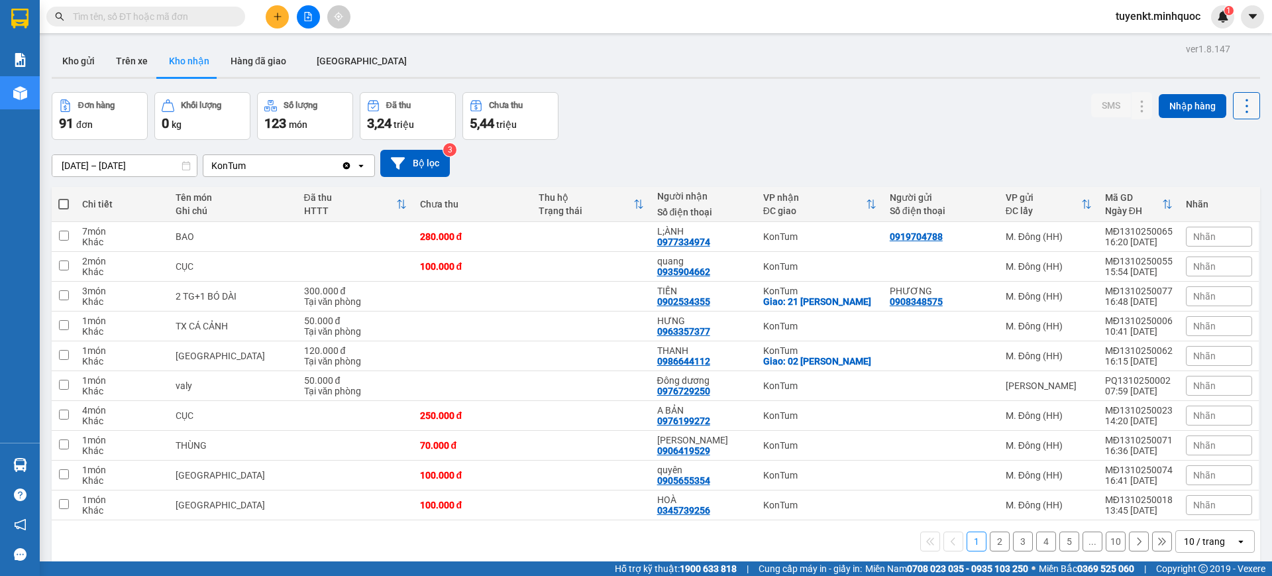
click at [1233, 117] on button at bounding box center [1246, 105] width 27 height 27
click at [1213, 163] on span "Làm mới" at bounding box center [1215, 165] width 36 height 13
click at [187, 15] on input "text" at bounding box center [151, 16] width 156 height 15
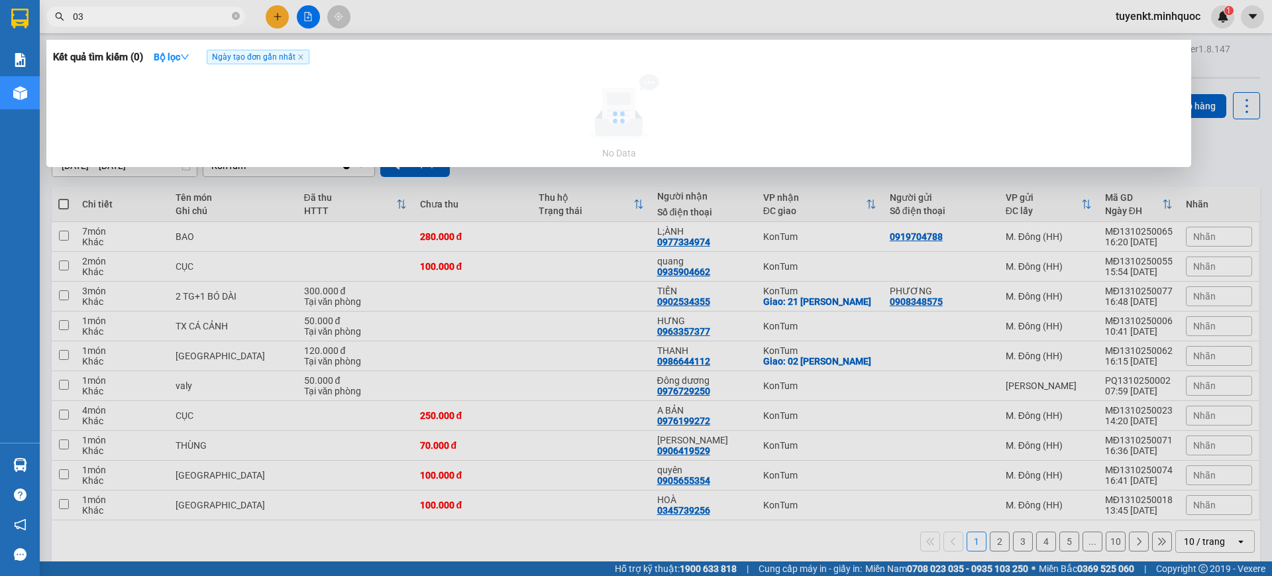
type input "0"
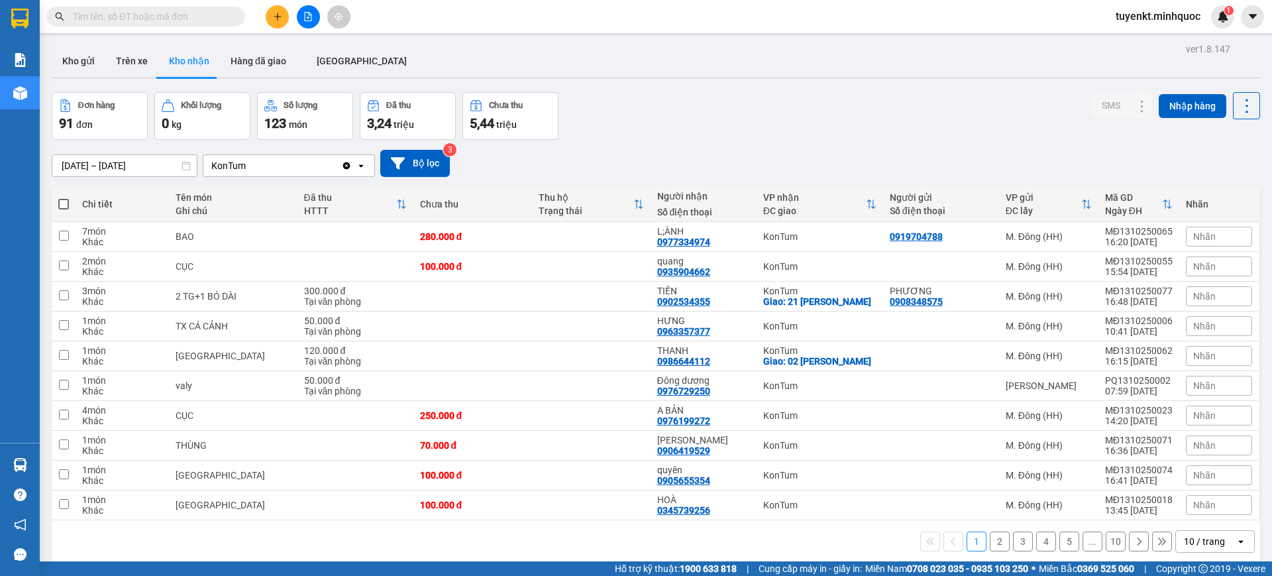
click at [315, 25] on button at bounding box center [308, 16] width 23 height 23
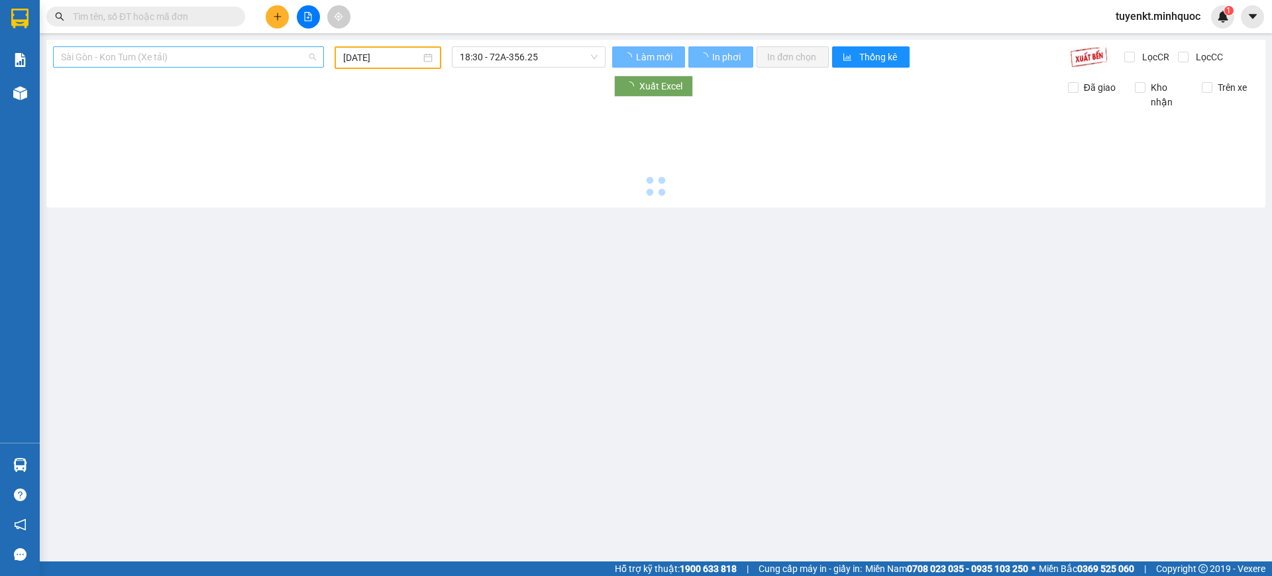
click at [230, 54] on span "Sài Gòn - Kon Tum (Xe tải)" at bounding box center [188, 57] width 255 height 20
type input "[DATE]"
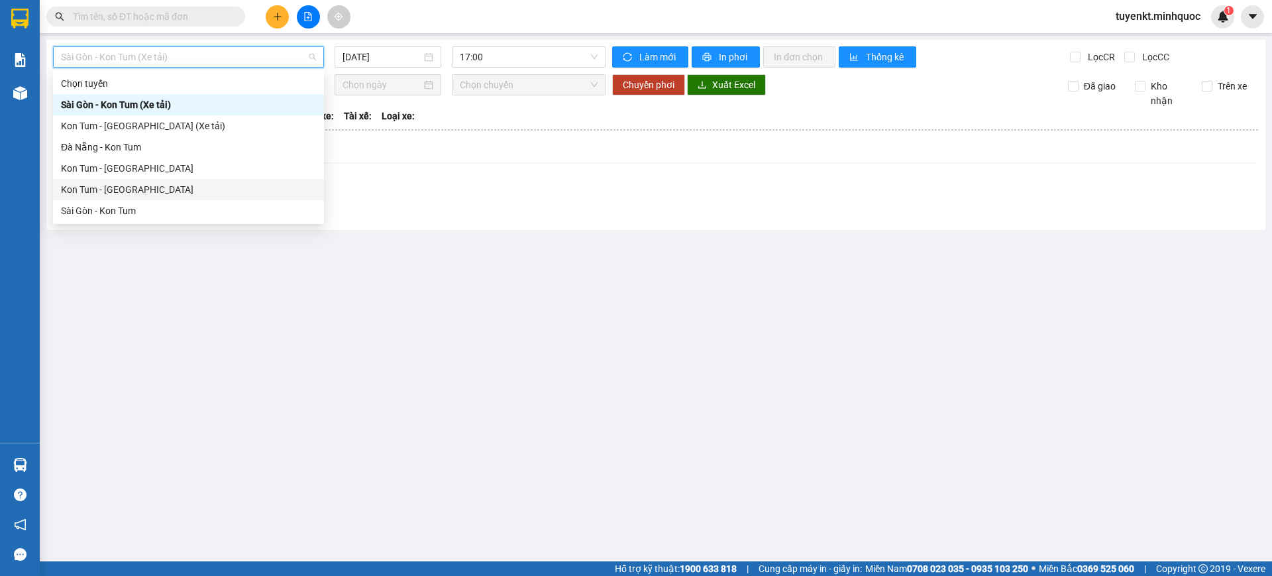
click at [145, 191] on div "Kon Tum - [GEOGRAPHIC_DATA]" at bounding box center [188, 189] width 255 height 15
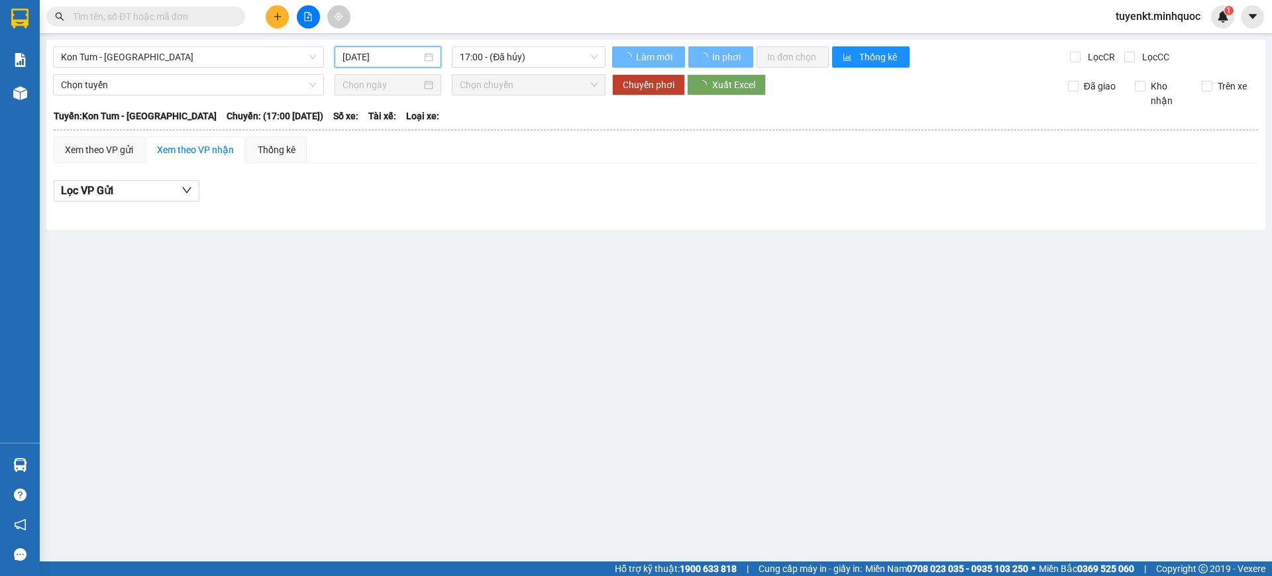
click at [413, 56] on input "[DATE]" at bounding box center [382, 57] width 79 height 15
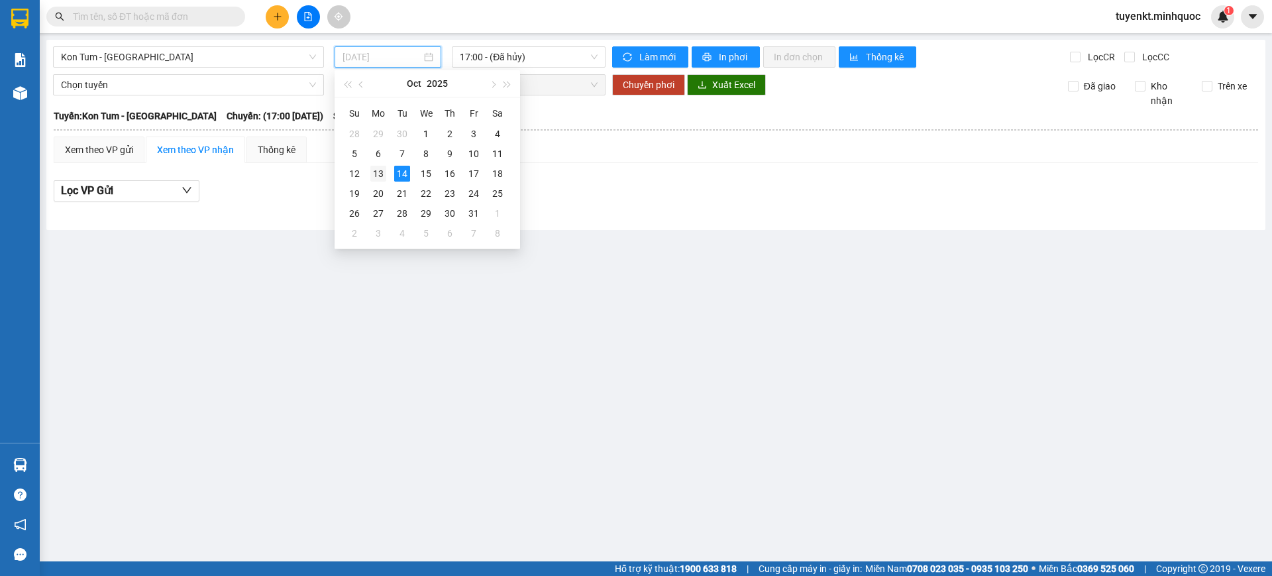
click at [382, 170] on div "13" at bounding box center [378, 174] width 16 height 16
type input "[DATE]"
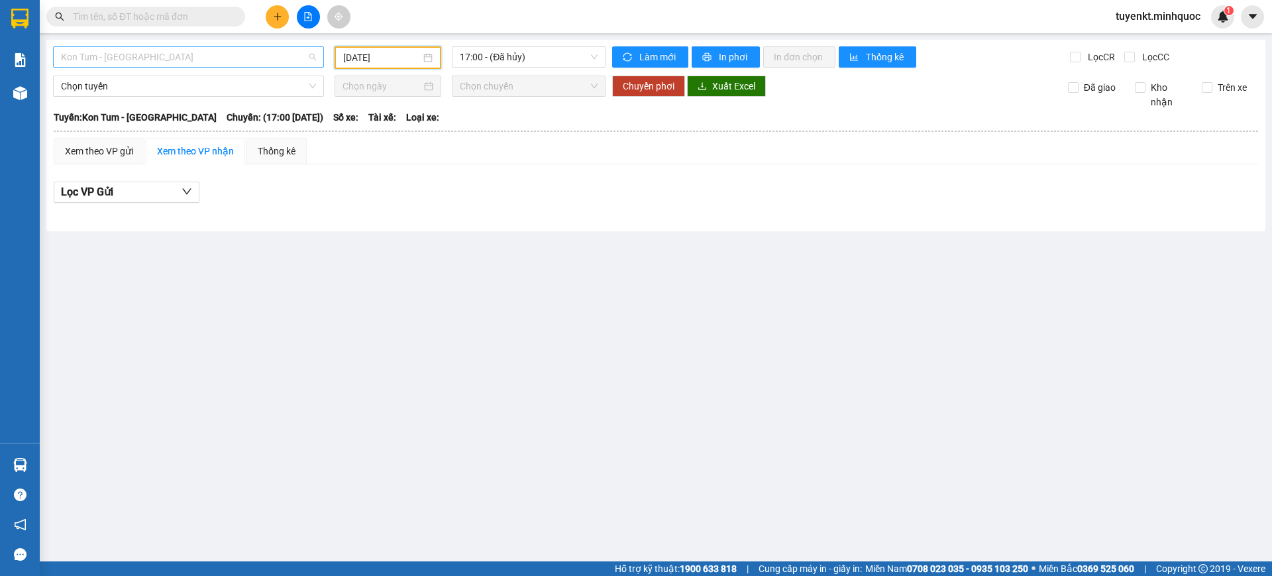
click at [245, 58] on span "Kon Tum - [GEOGRAPHIC_DATA]" at bounding box center [188, 57] width 255 height 20
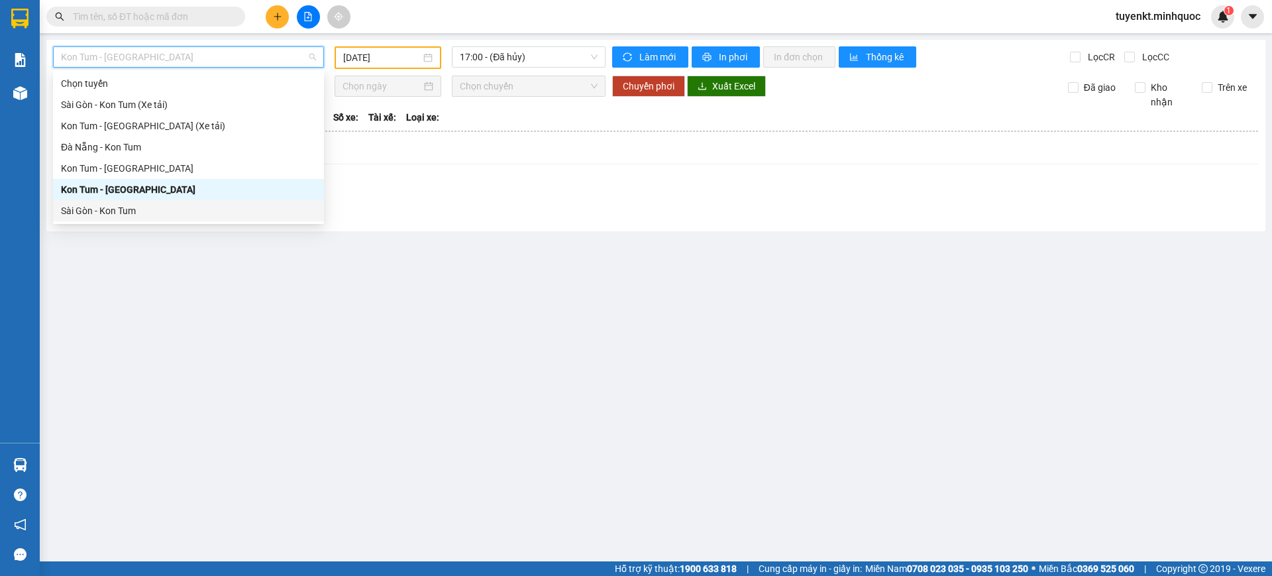
click at [129, 210] on div "Sài Gòn - Kon Tum" at bounding box center [188, 210] width 255 height 15
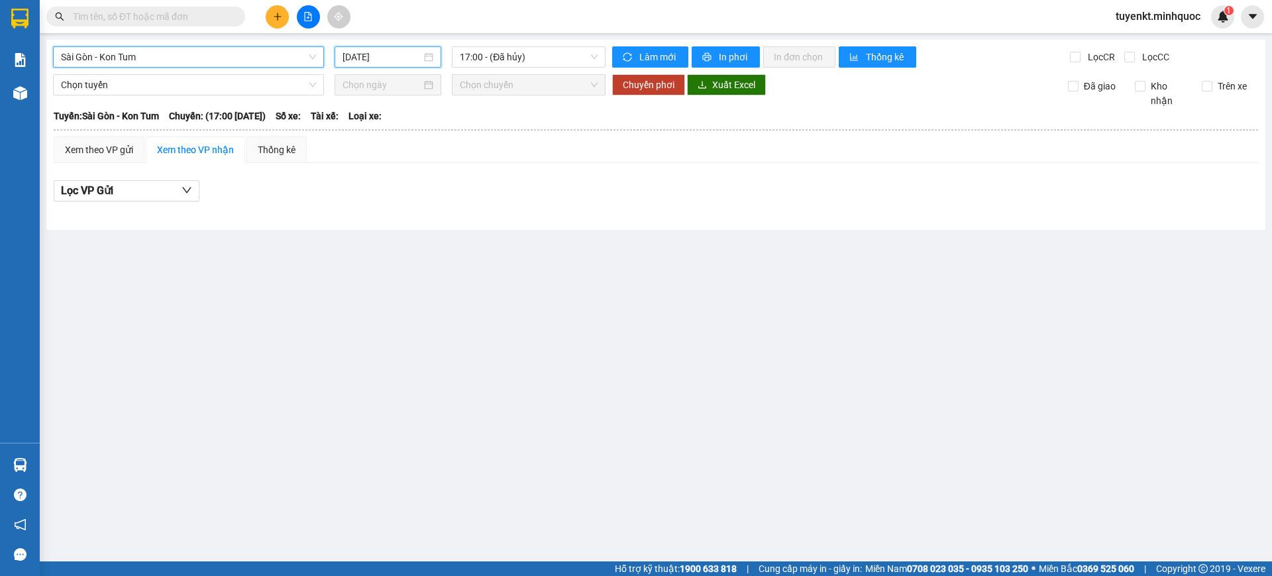
click at [396, 56] on input "[DATE]" at bounding box center [382, 57] width 79 height 15
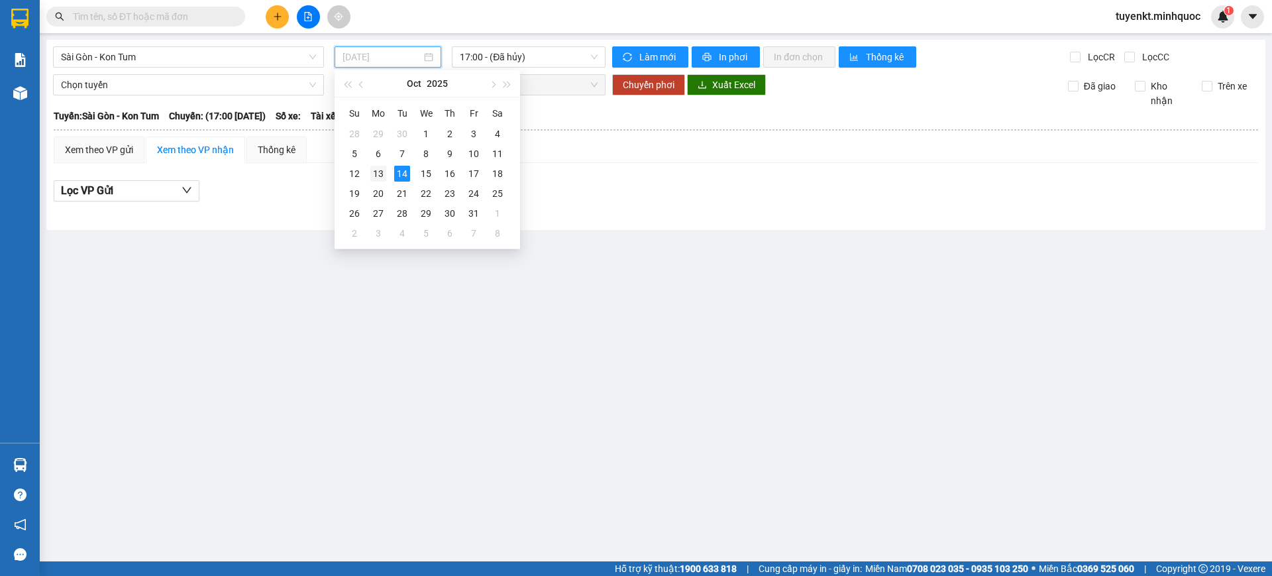
click at [381, 172] on div "13" at bounding box center [378, 174] width 16 height 16
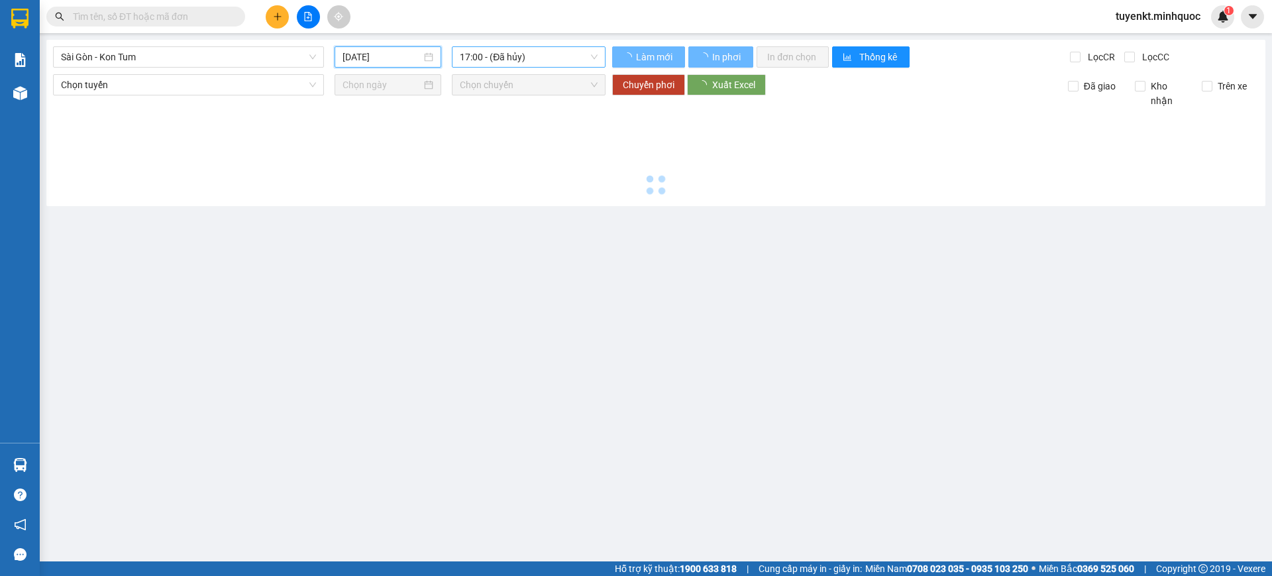
type input "[DATE]"
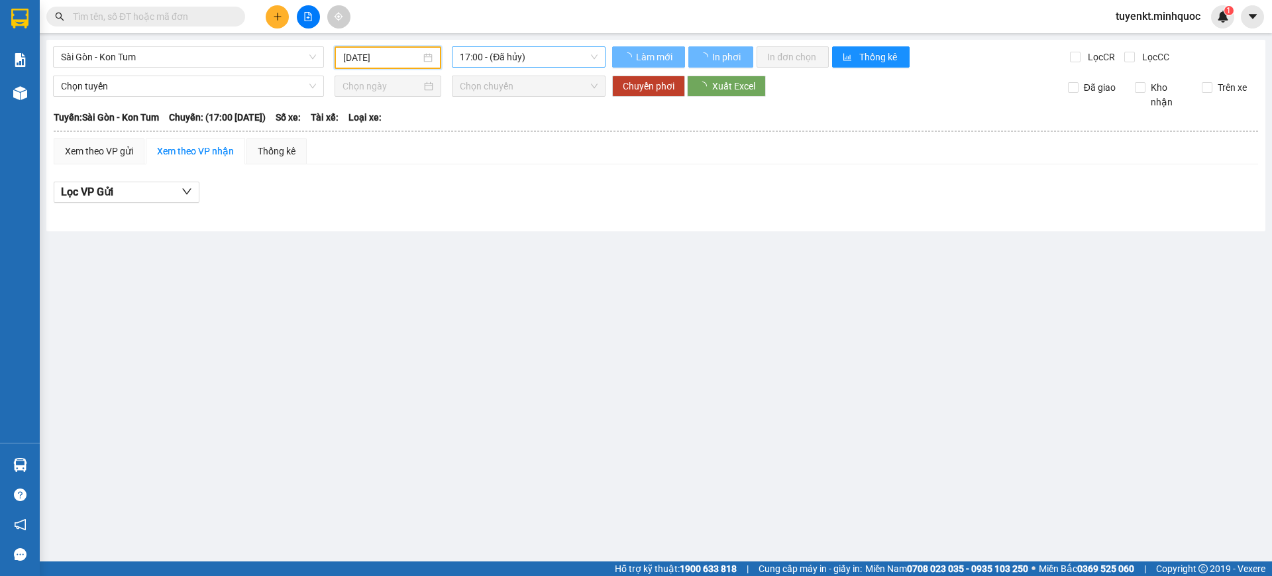
click at [564, 45] on div "Sài Gòn - Kon Tum 13/10/2025 17:00 - (Đã hủy) Làm mới In phơi In đơn chọn Thống…" at bounding box center [655, 135] width 1219 height 191
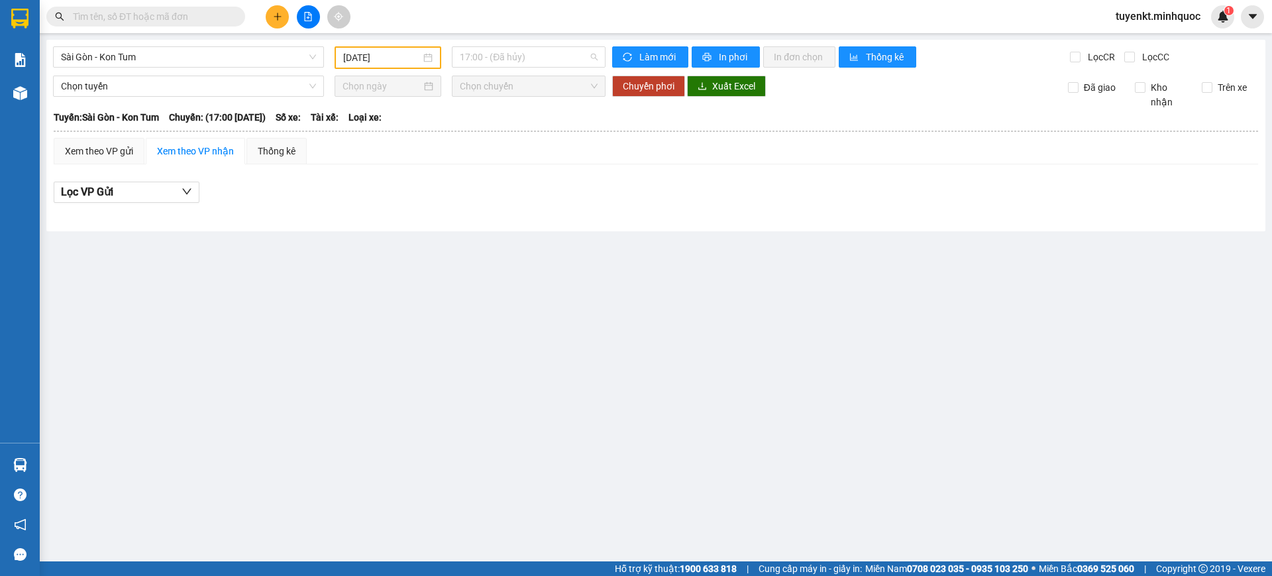
drag, startPoint x: 566, startPoint y: 54, endPoint x: 562, endPoint y: 78, distance: 23.4
click at [566, 54] on span "17:00 - (Đã hủy)" at bounding box center [529, 57] width 138 height 20
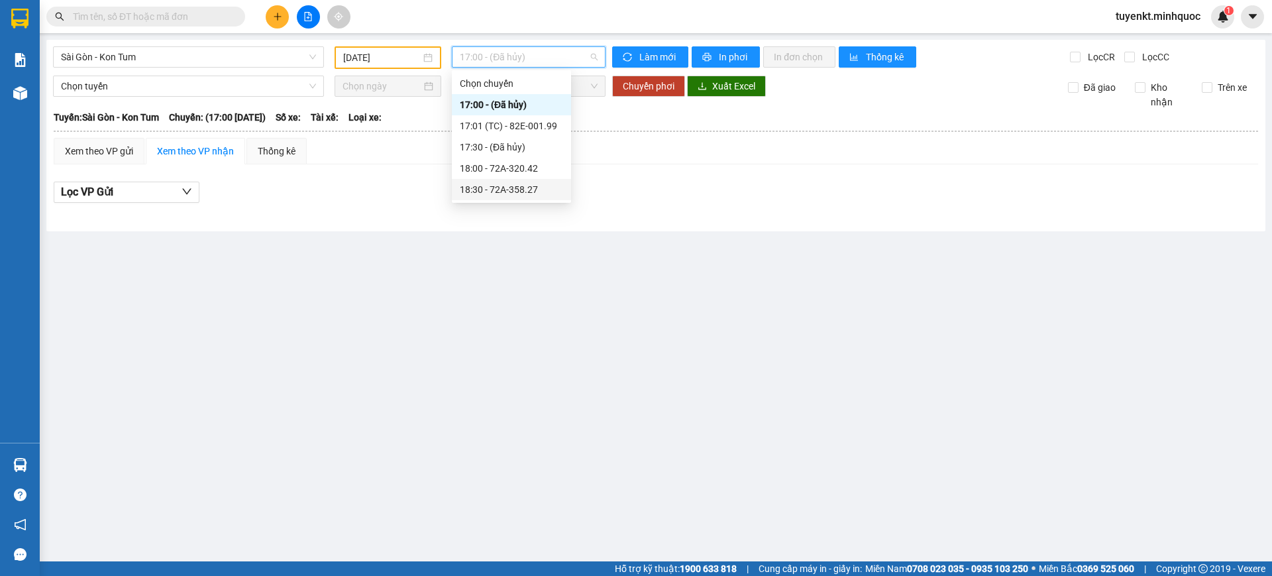
click at [540, 187] on div "18:30 - 72A-358.27" at bounding box center [511, 189] width 103 height 15
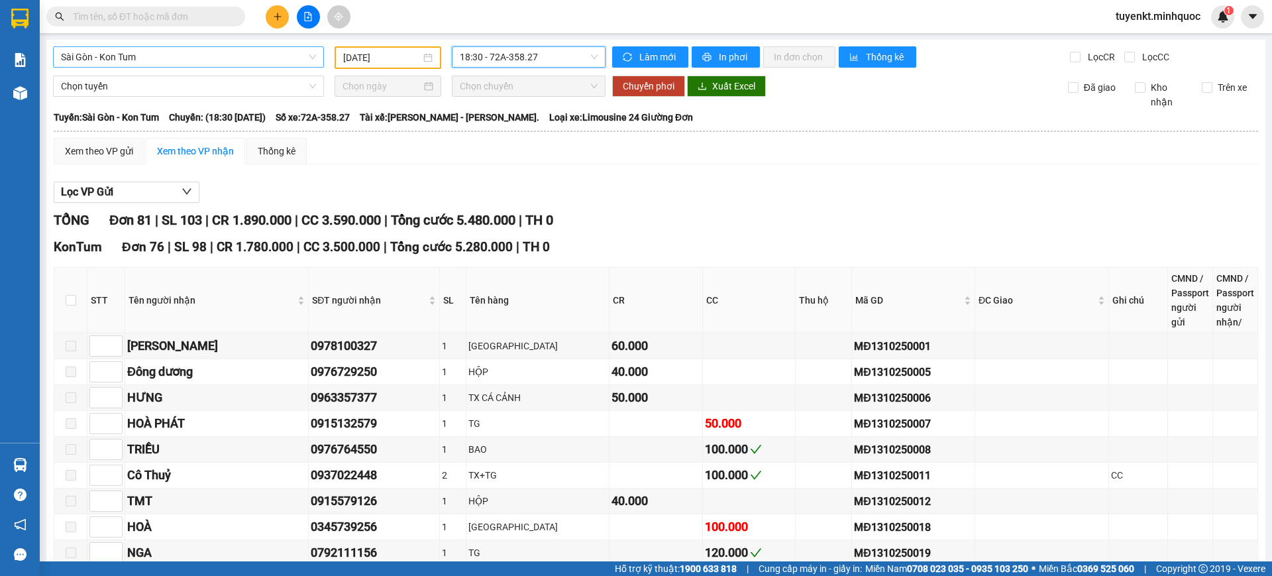
click at [204, 58] on span "Sài Gòn - Kon Tum" at bounding box center [188, 57] width 255 height 20
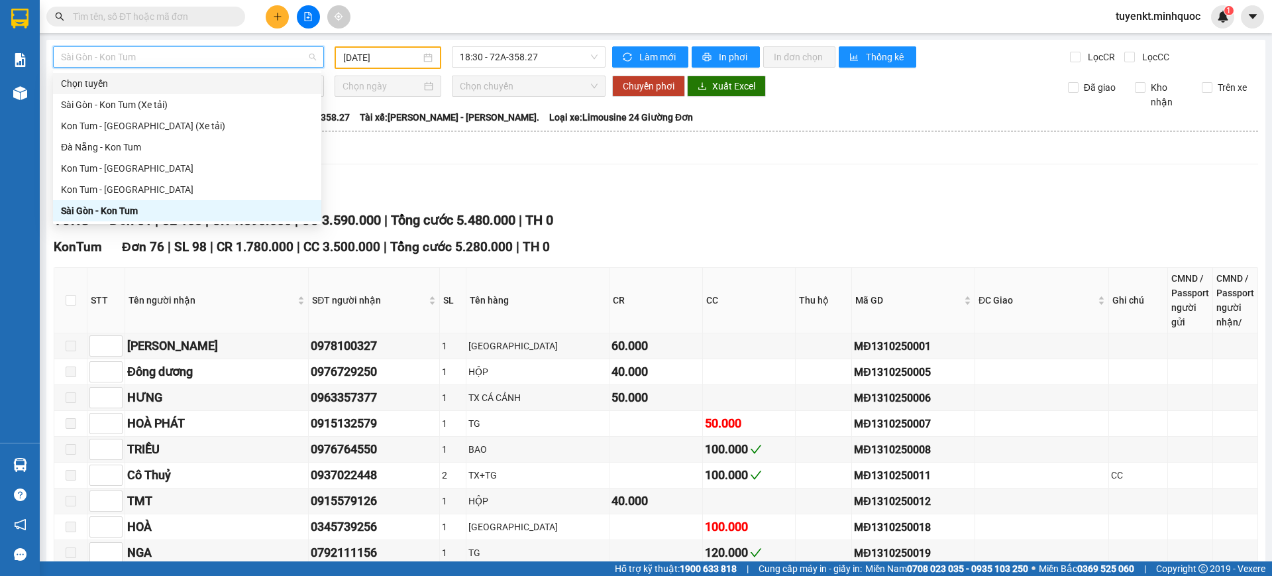
click at [804, 186] on div "Lọc VP Gửi" at bounding box center [656, 193] width 1204 height 22
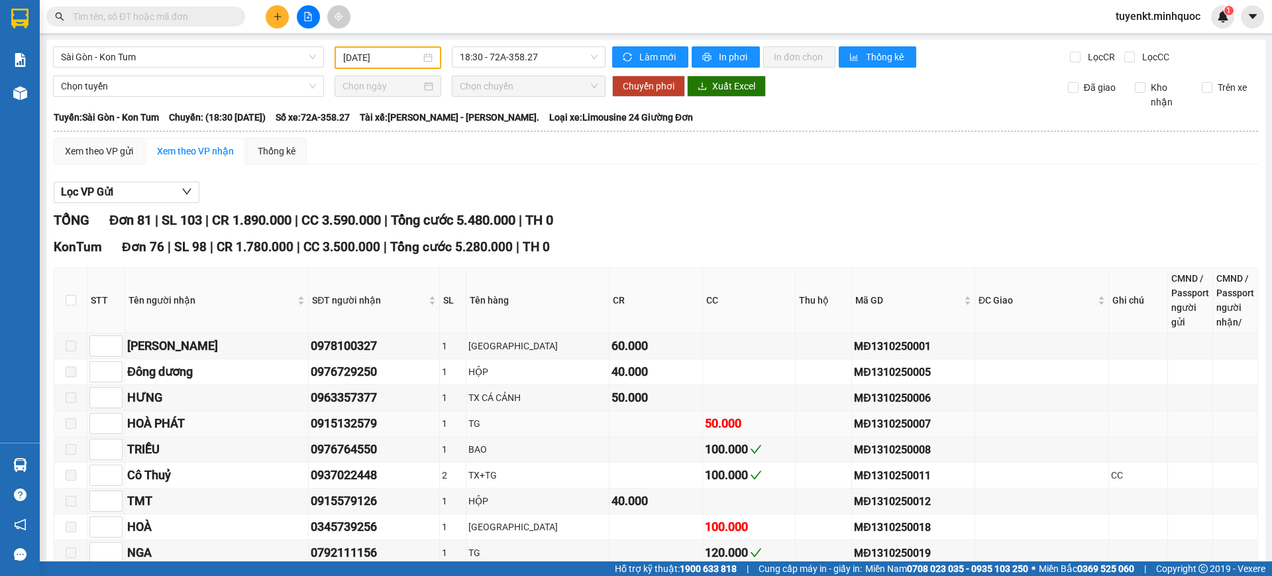
click at [854, 427] on div "MĐ1310250007" at bounding box center [913, 423] width 119 height 17
copy div "MĐ1310250007"
click at [187, 15] on input "text" at bounding box center [151, 16] width 156 height 15
paste input "MĐ1310250007"
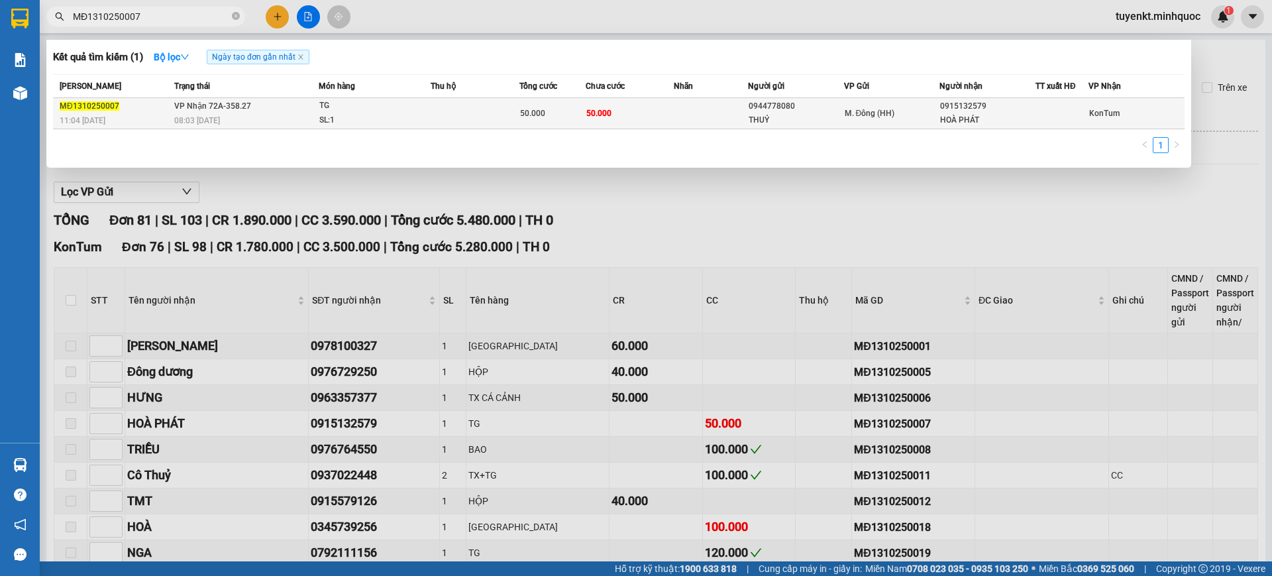
type input "MĐ1310250007"
click at [560, 111] on div "50.000" at bounding box center [552, 113] width 65 height 15
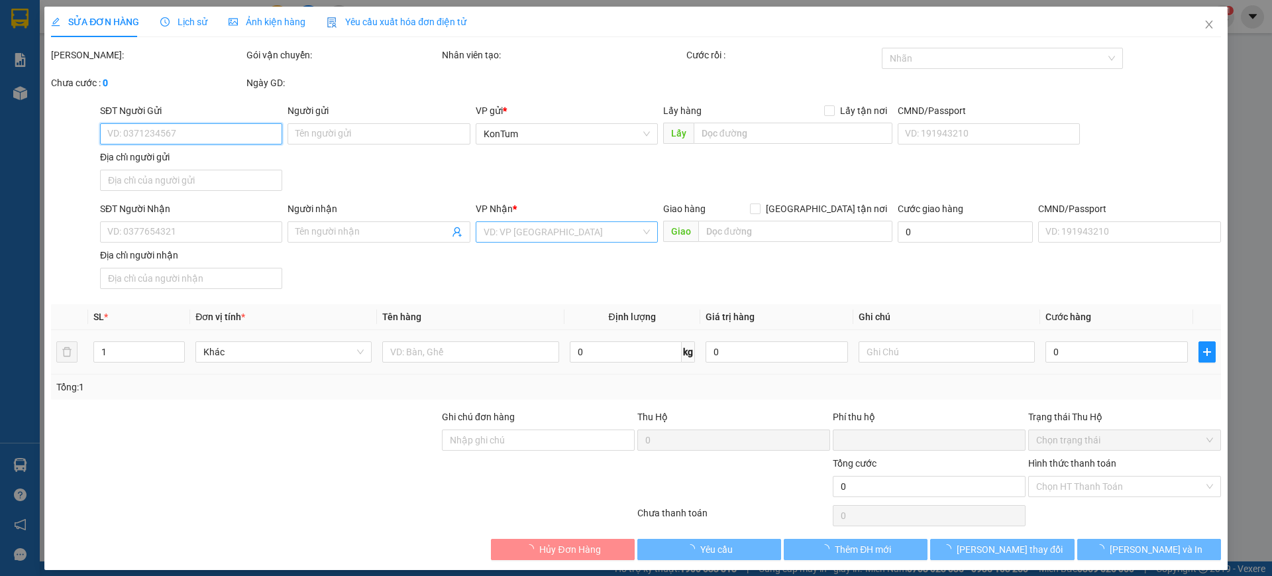
type input "0944778080"
type input "THUỶ"
type input "0915132579"
type input "HOÀ PHÁT"
type input "0"
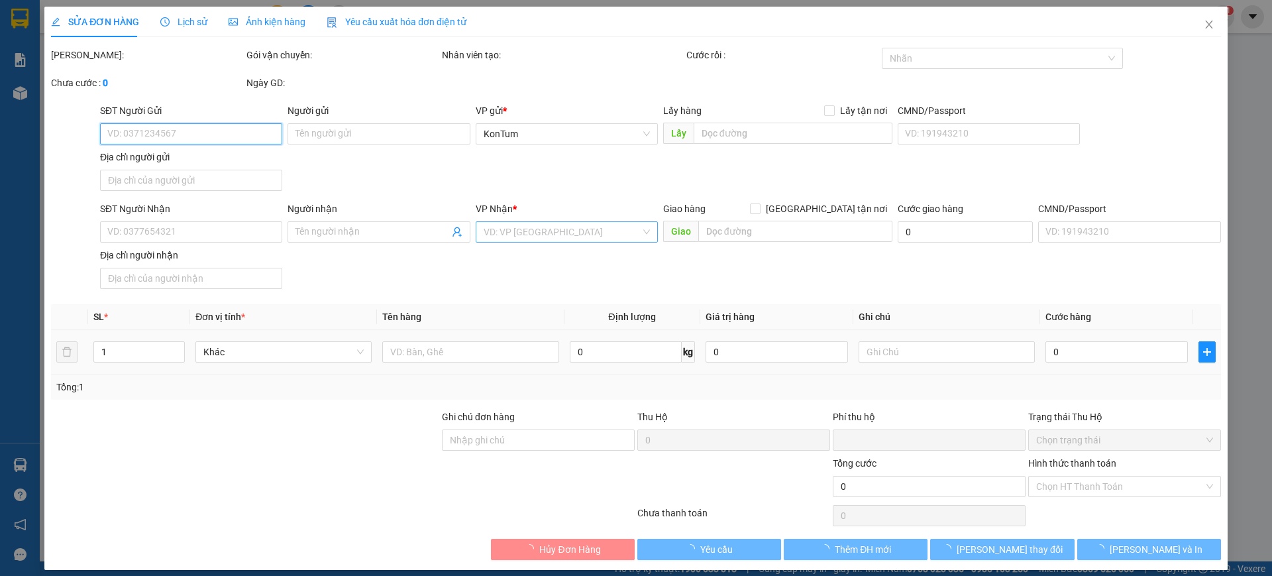
type input "50.000"
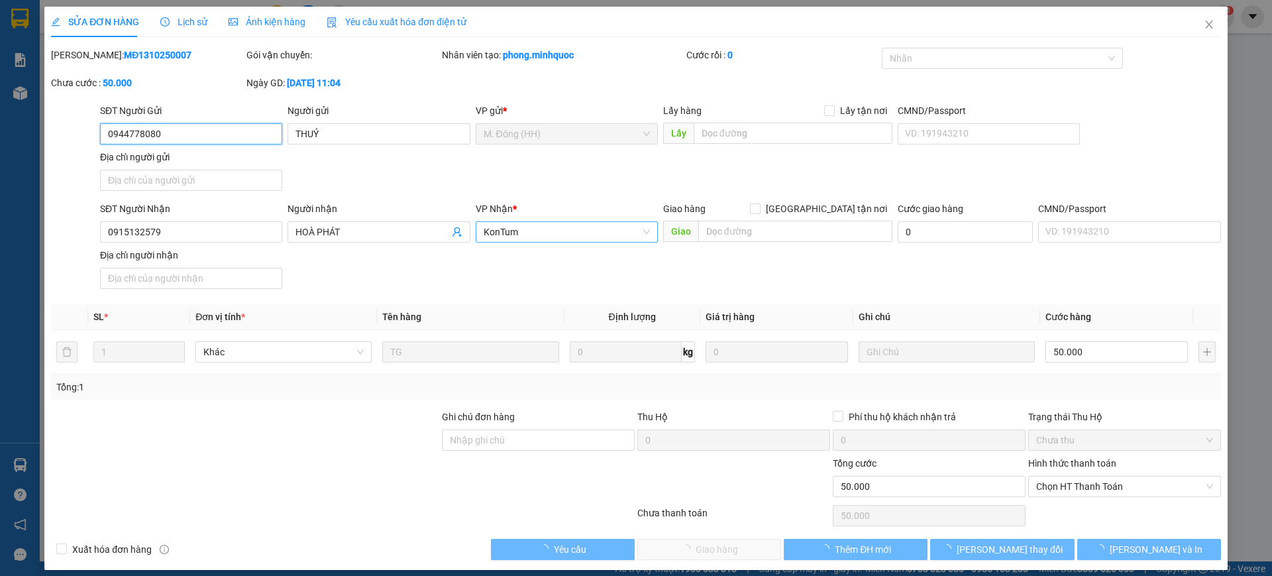
click at [538, 235] on span "KonTum" at bounding box center [567, 232] width 166 height 20
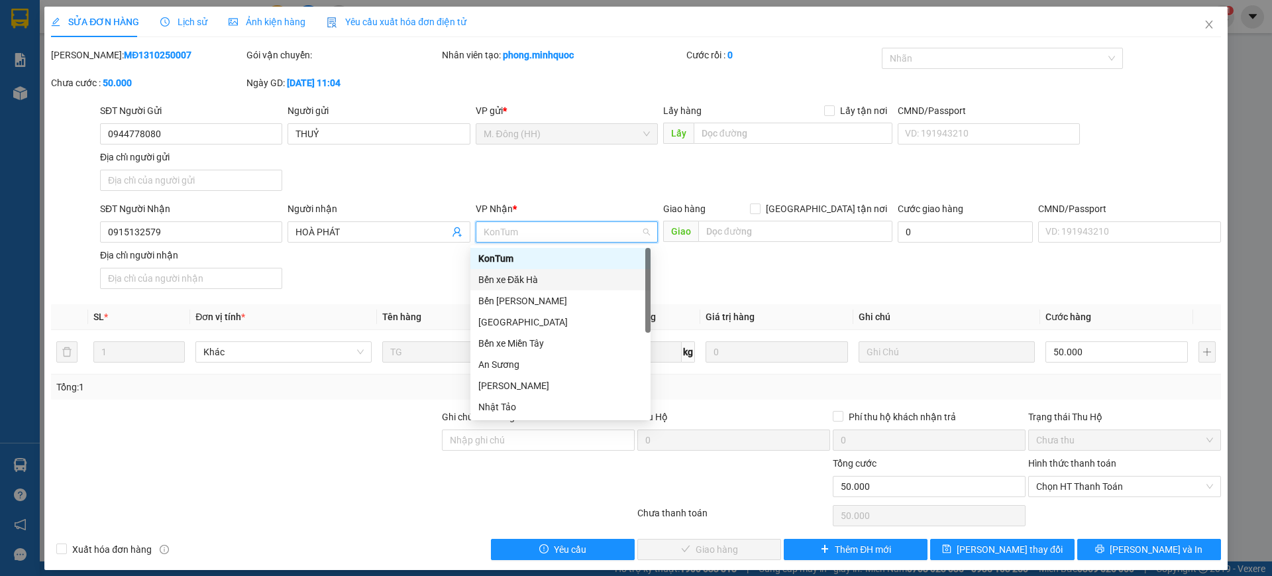
click at [540, 280] on div "Bến xe Đăk Hà" at bounding box center [560, 279] width 164 height 15
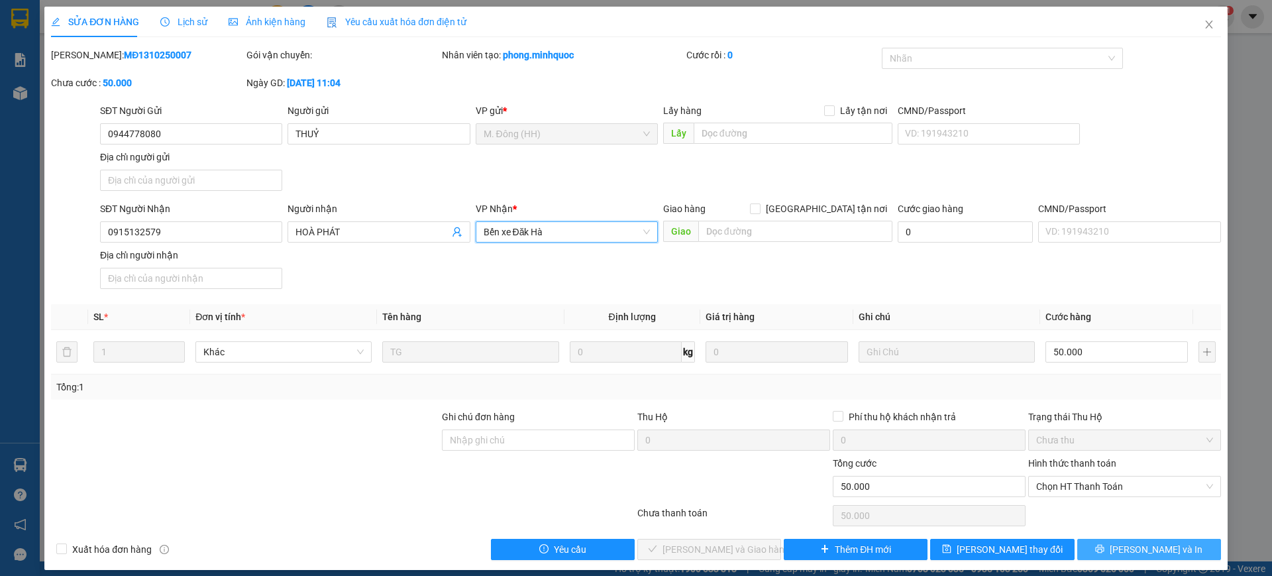
click at [1110, 551] on button "[PERSON_NAME] và In" at bounding box center [1149, 549] width 144 height 21
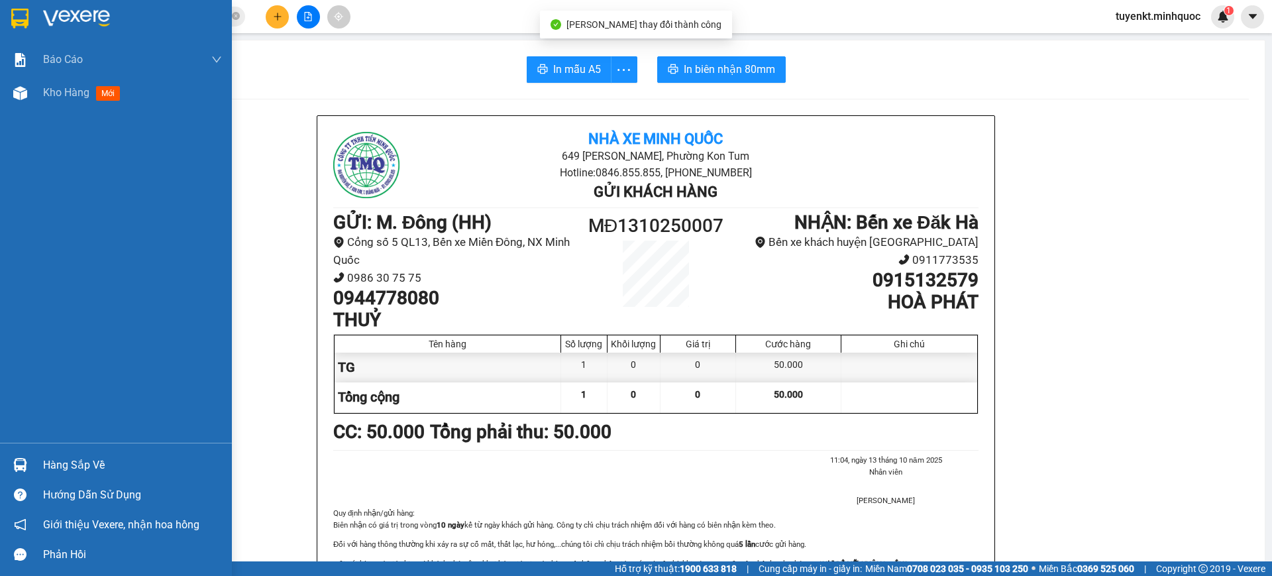
click at [2, 23] on div at bounding box center [116, 21] width 232 height 43
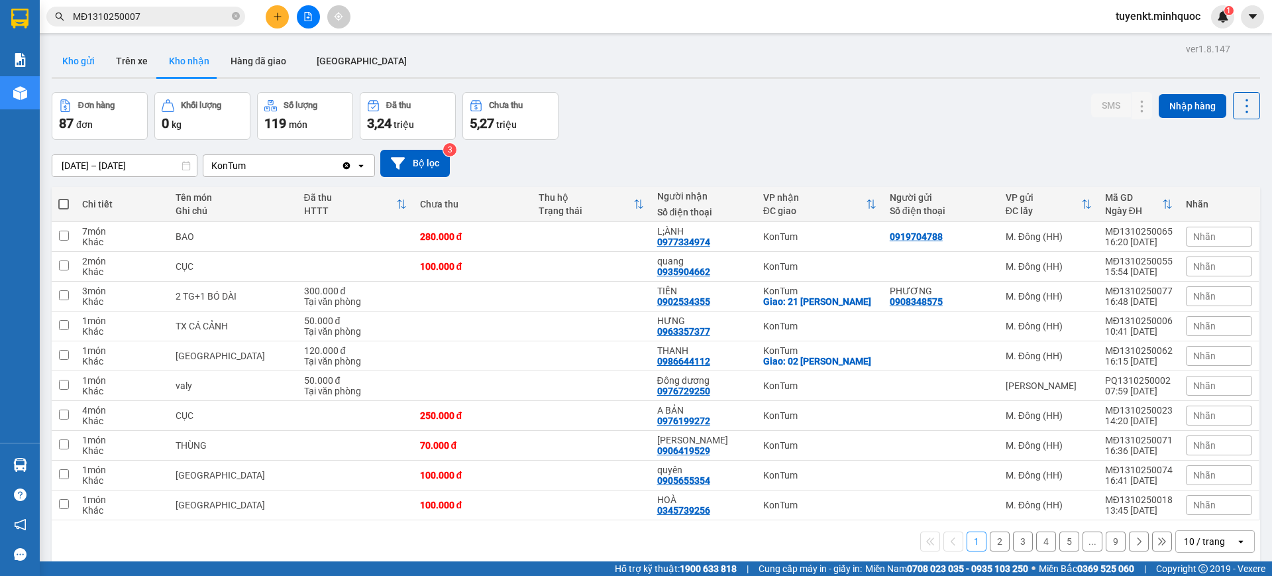
click at [88, 64] on button "Kho gửi" at bounding box center [79, 61] width 54 height 32
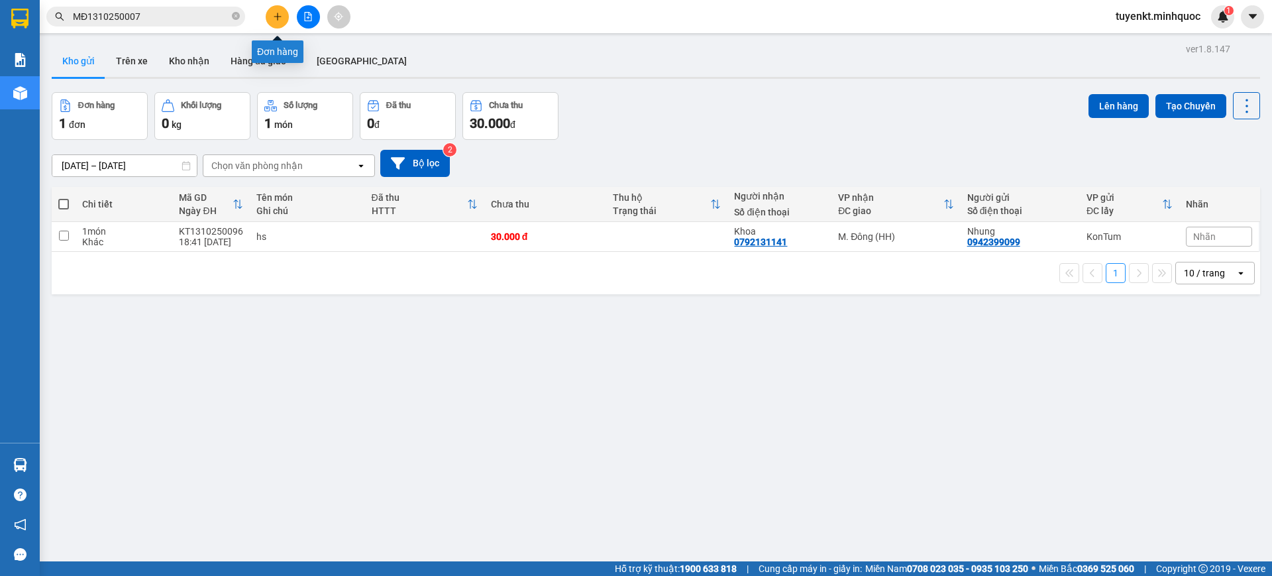
click at [272, 5] on button at bounding box center [277, 16] width 23 height 23
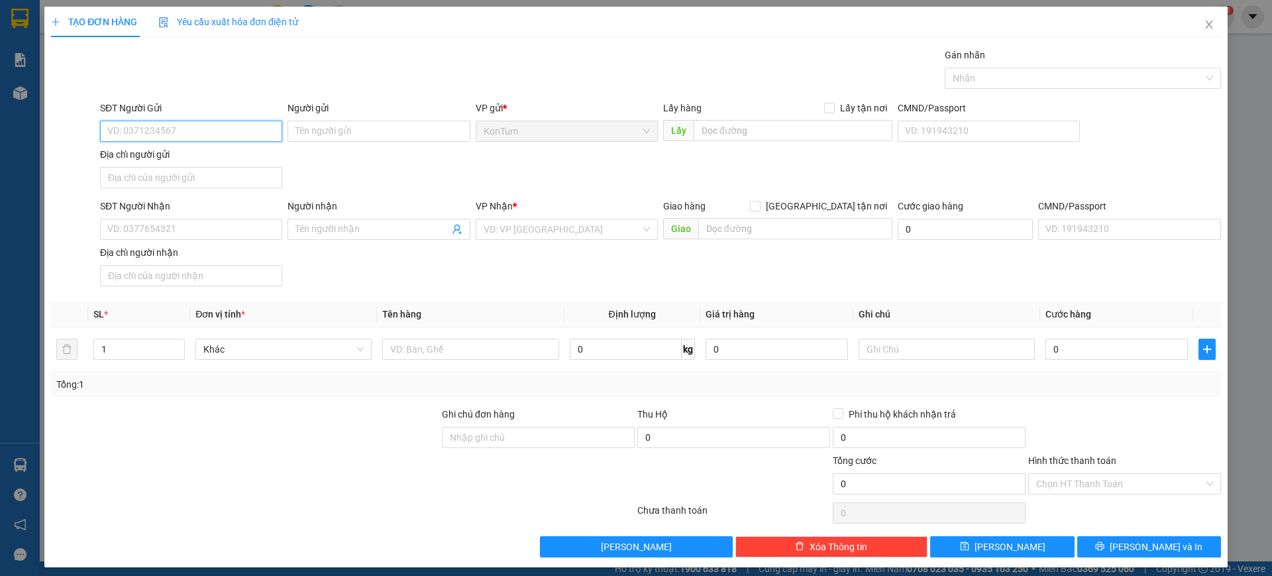
type input "1"
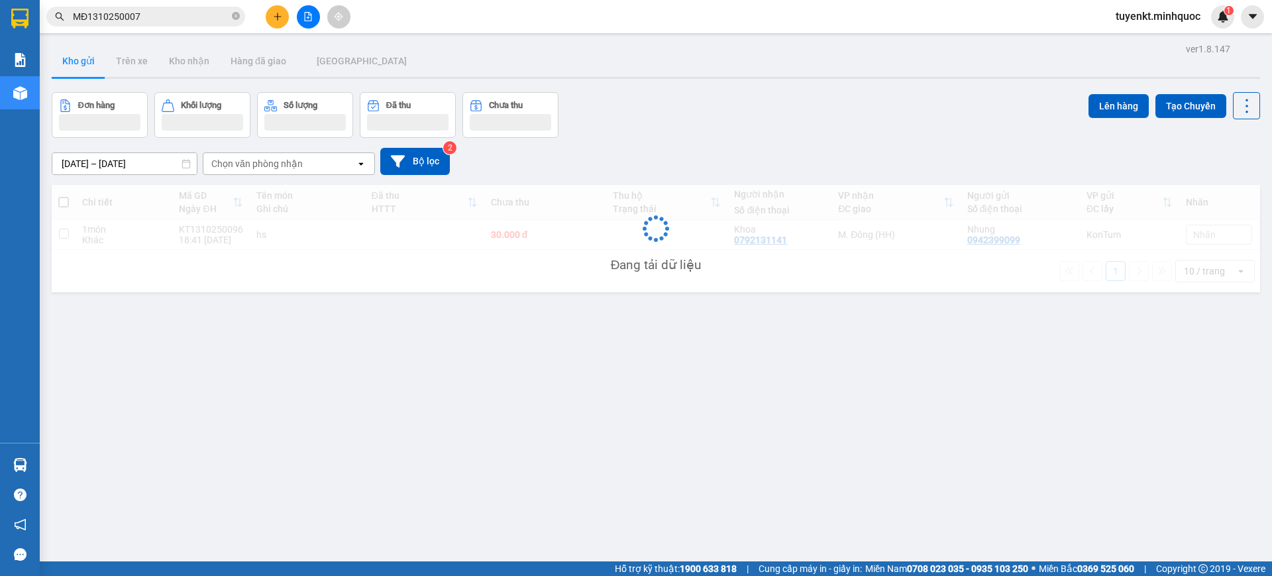
click at [309, 13] on icon "file-add" at bounding box center [307, 16] width 9 height 9
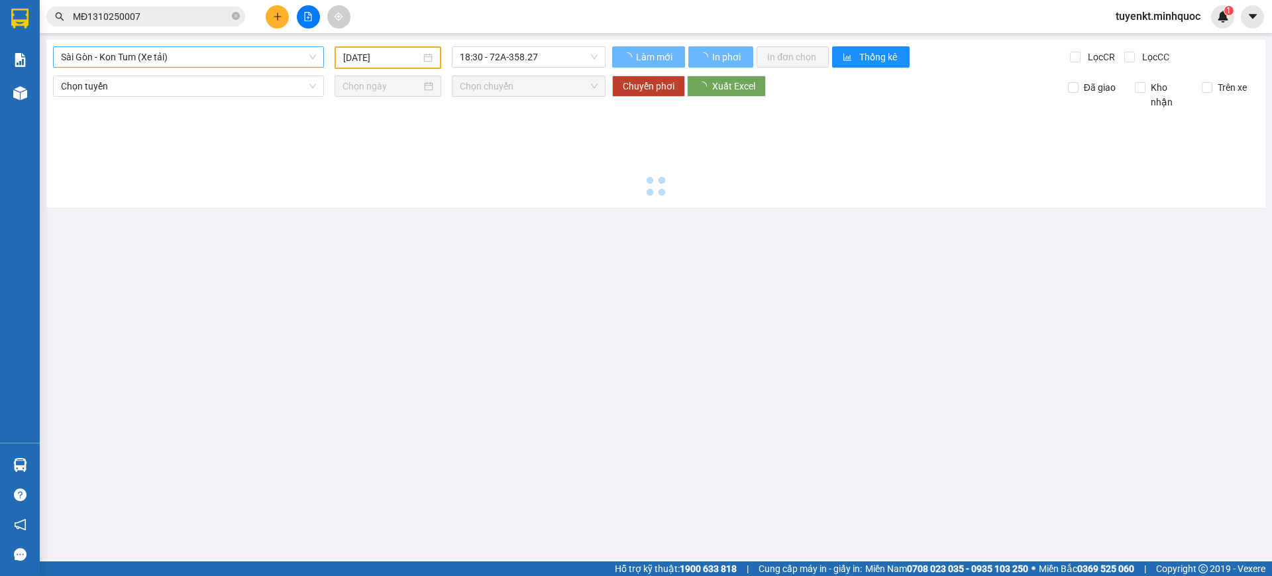
click at [165, 60] on span "Sài Gòn - Kon Tum (Xe tải)" at bounding box center [188, 57] width 255 height 20
type input "[DATE]"
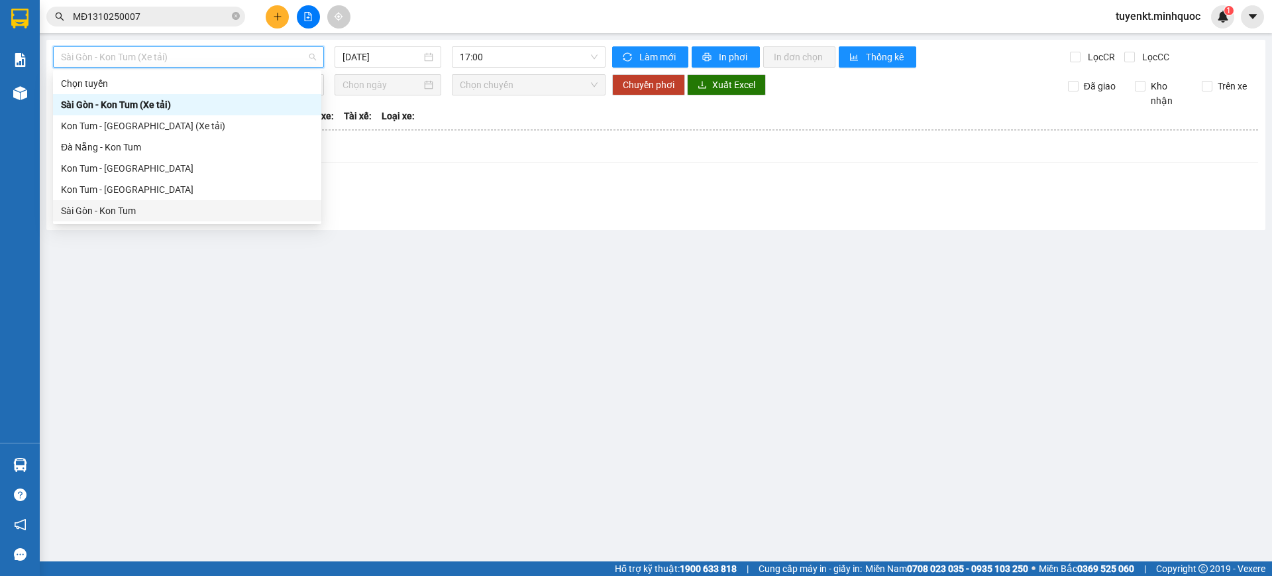
click at [133, 213] on div "Sài Gòn - Kon Tum" at bounding box center [187, 210] width 252 height 15
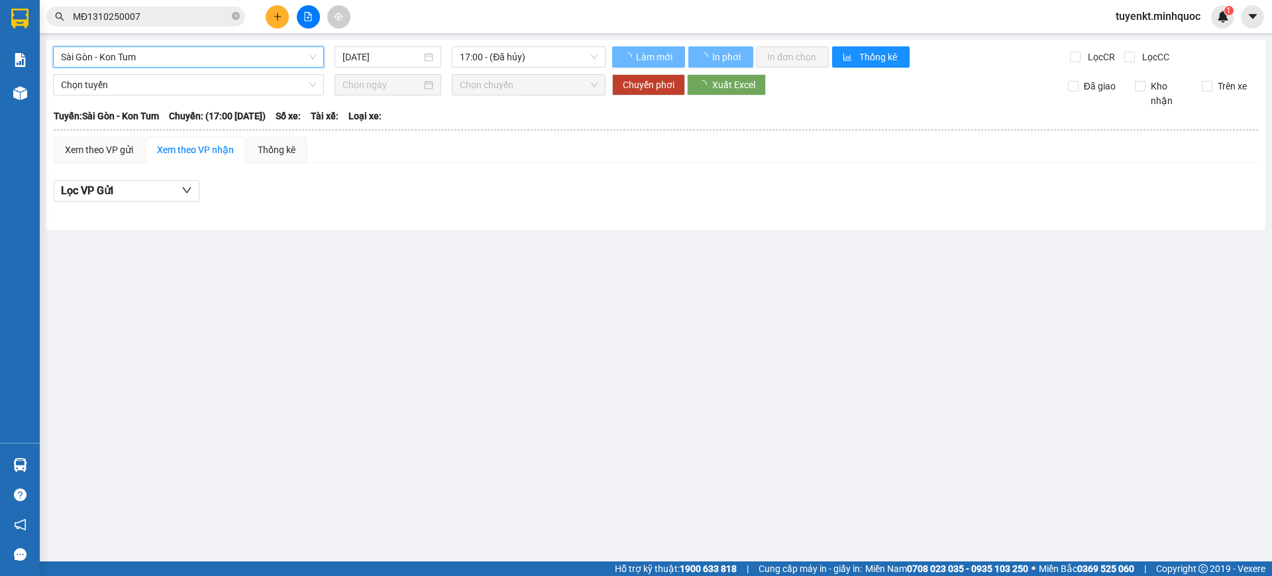
click at [398, 40] on div "Sài Gòn - Kon Tum Sài Gòn - Kon Tum 14/10/2025 17:00 - (Đã hủy) Làm mới In phơi…" at bounding box center [655, 135] width 1219 height 190
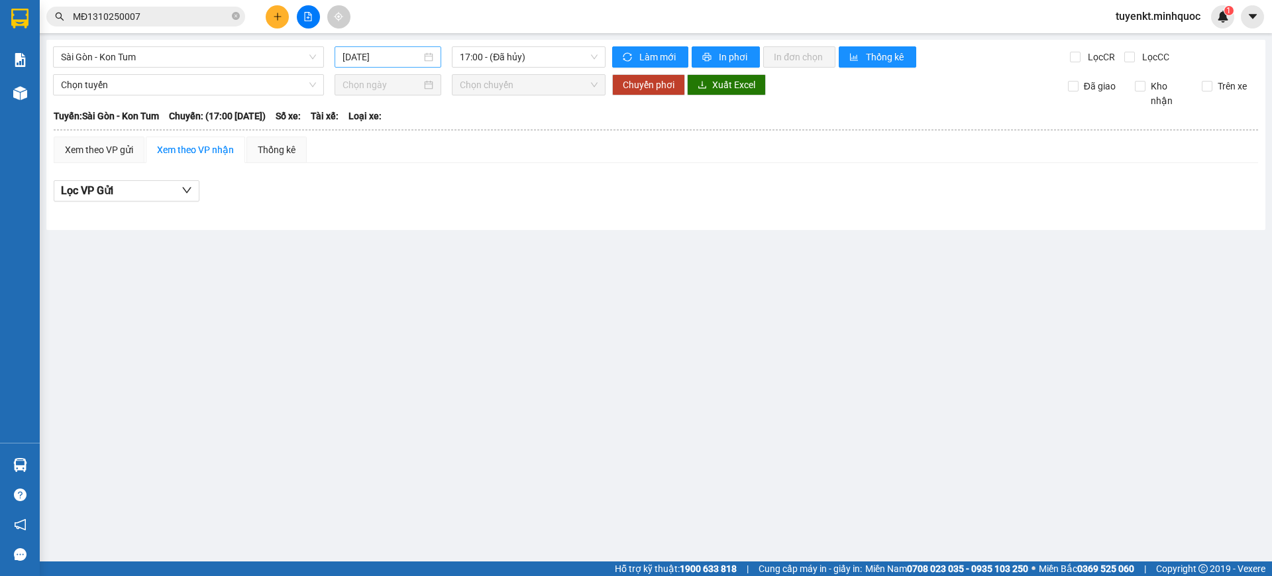
click at [405, 59] on input "[DATE]" at bounding box center [382, 57] width 79 height 15
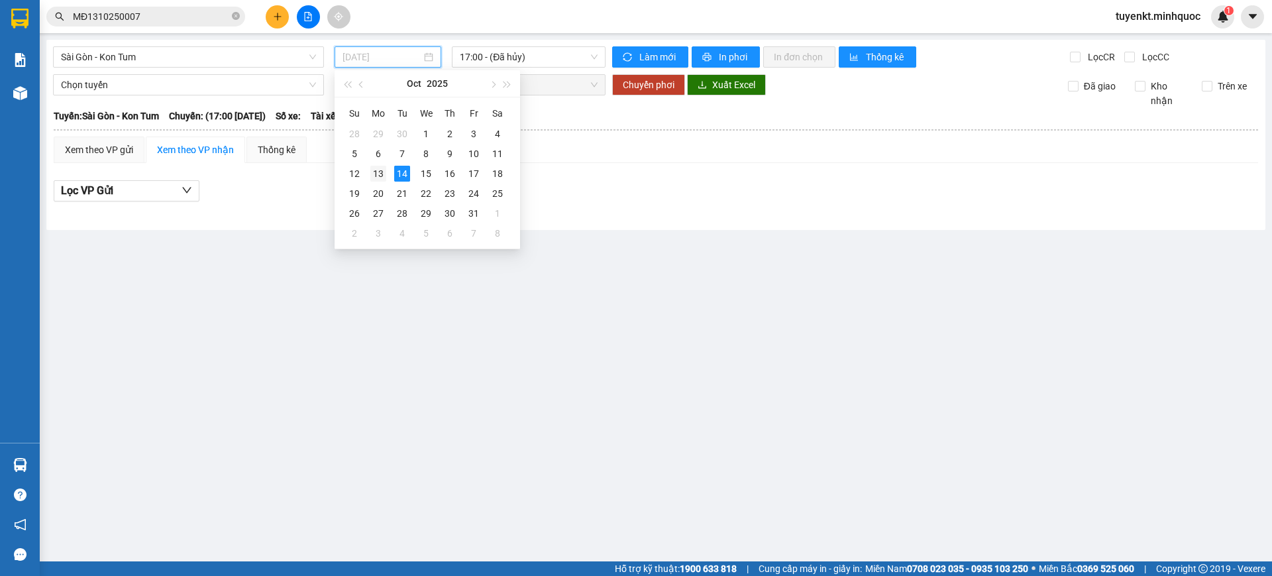
click at [386, 173] on div "13" at bounding box center [378, 174] width 16 height 16
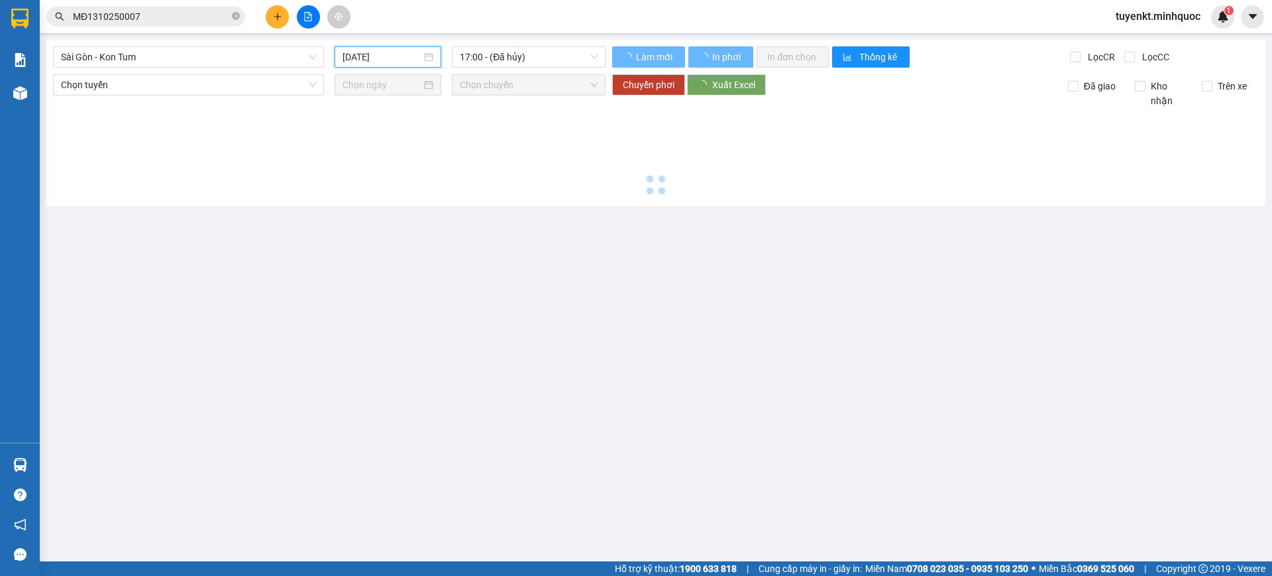
type input "[DATE]"
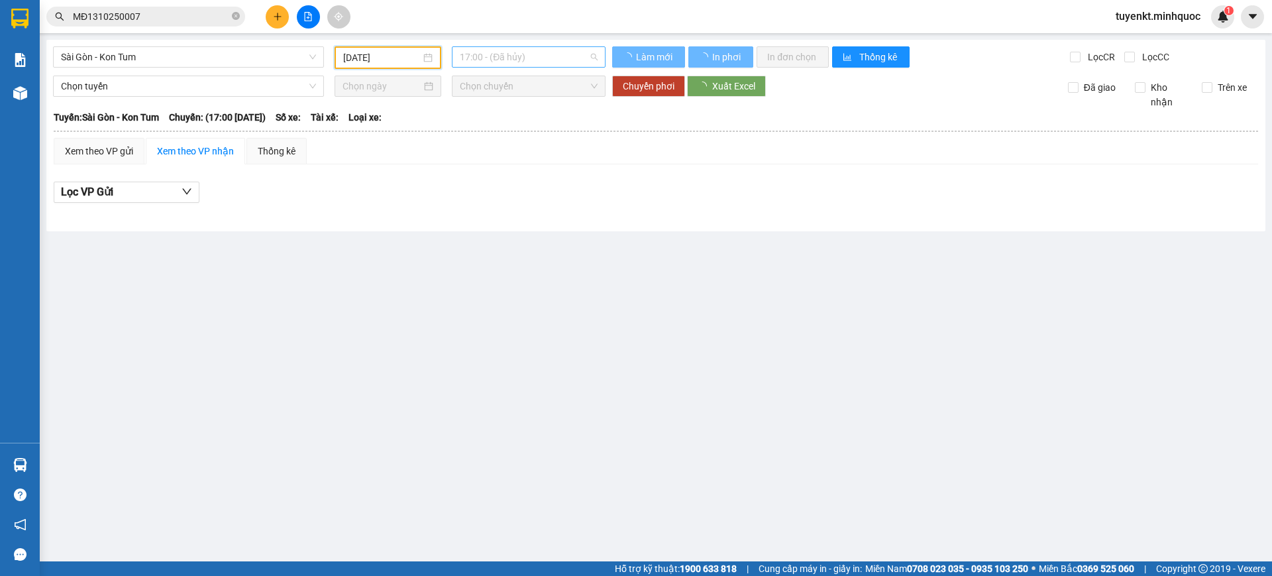
click at [549, 59] on span "17:00 - (Đã hủy)" at bounding box center [529, 57] width 138 height 20
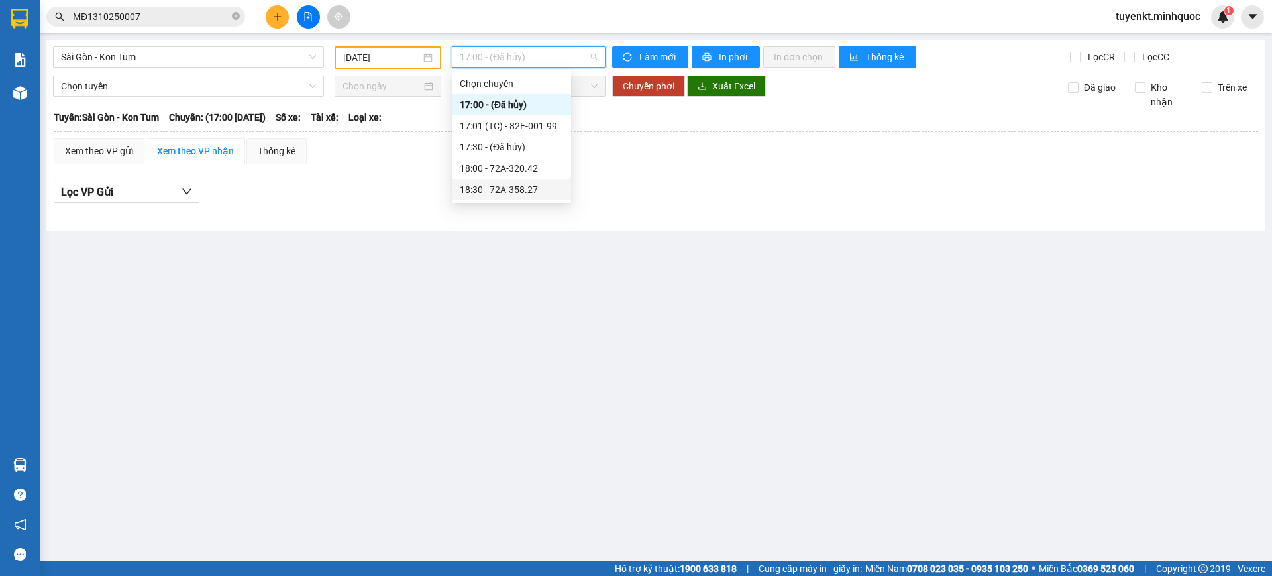
drag, startPoint x: 534, startPoint y: 183, endPoint x: 541, endPoint y: 203, distance: 21.6
click at [533, 185] on div "18:30 - 72A-358.27" at bounding box center [511, 189] width 103 height 15
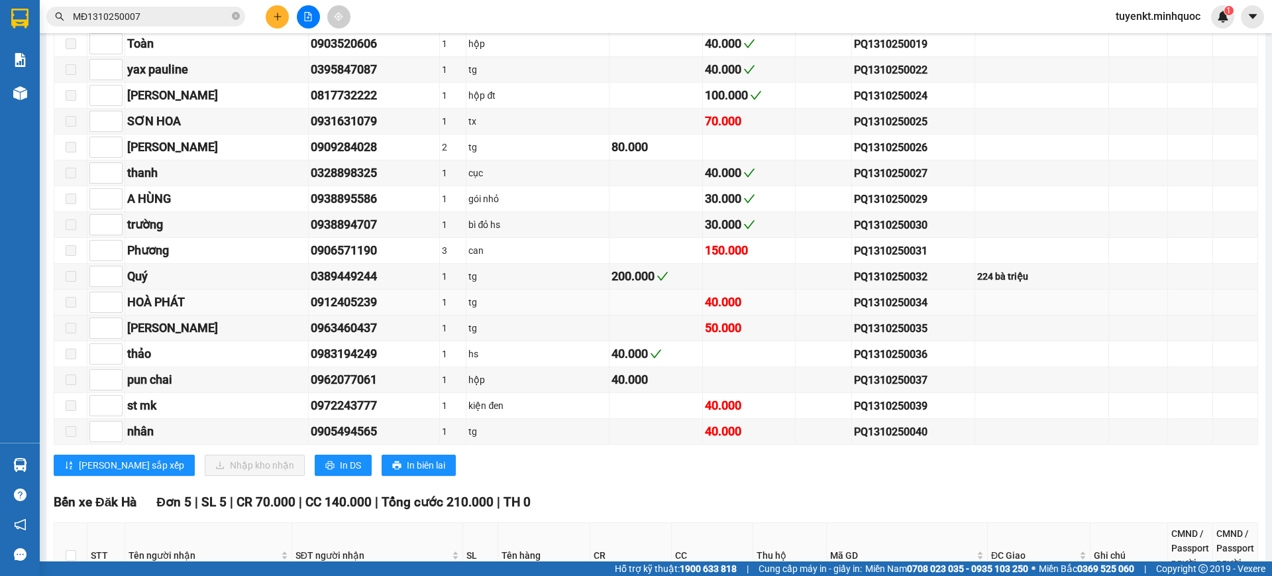
scroll to position [2208, 0]
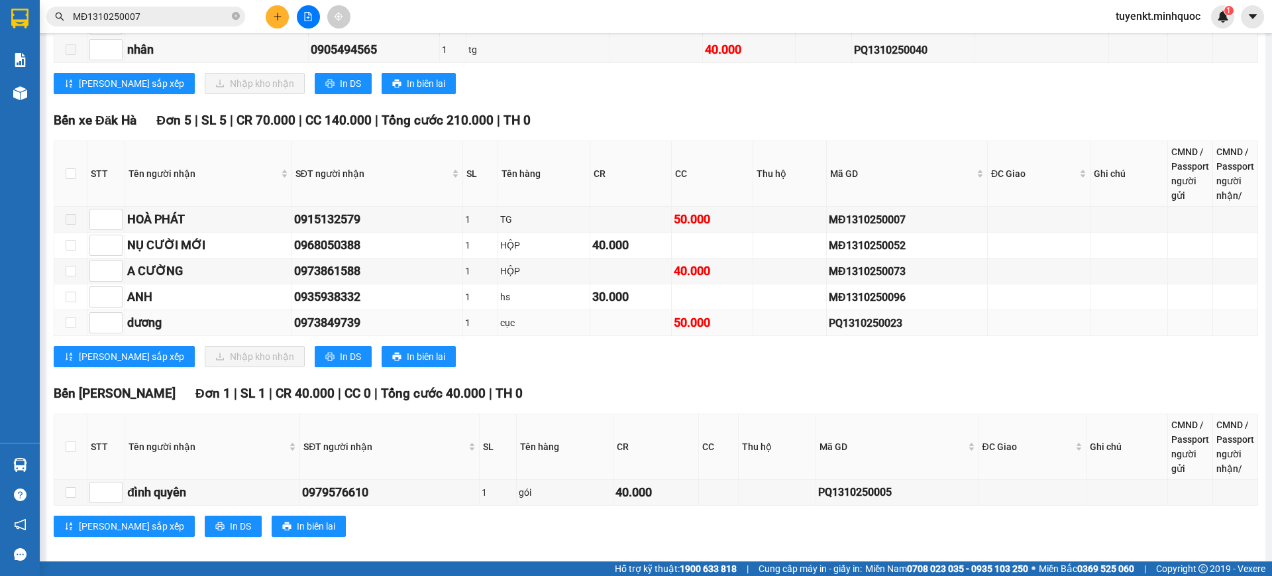
click at [829, 321] on div "PQ1310250023" at bounding box center [907, 323] width 156 height 17
copy div "PQ1310250023"
click at [213, 23] on input "MĐ1310250007" at bounding box center [151, 16] width 156 height 15
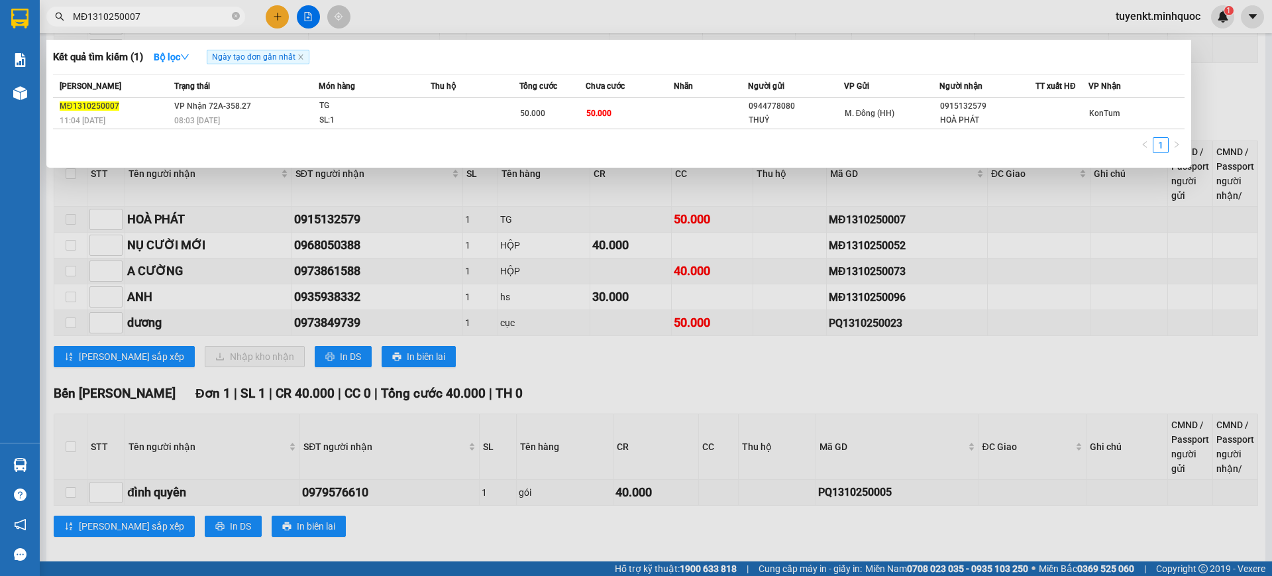
click at [213, 23] on input "MĐ1310250007" at bounding box center [151, 16] width 156 height 15
paste input "PQ1310250023"
type input "PQ1310250023"
click at [753, 109] on td at bounding box center [796, 113] width 96 height 31
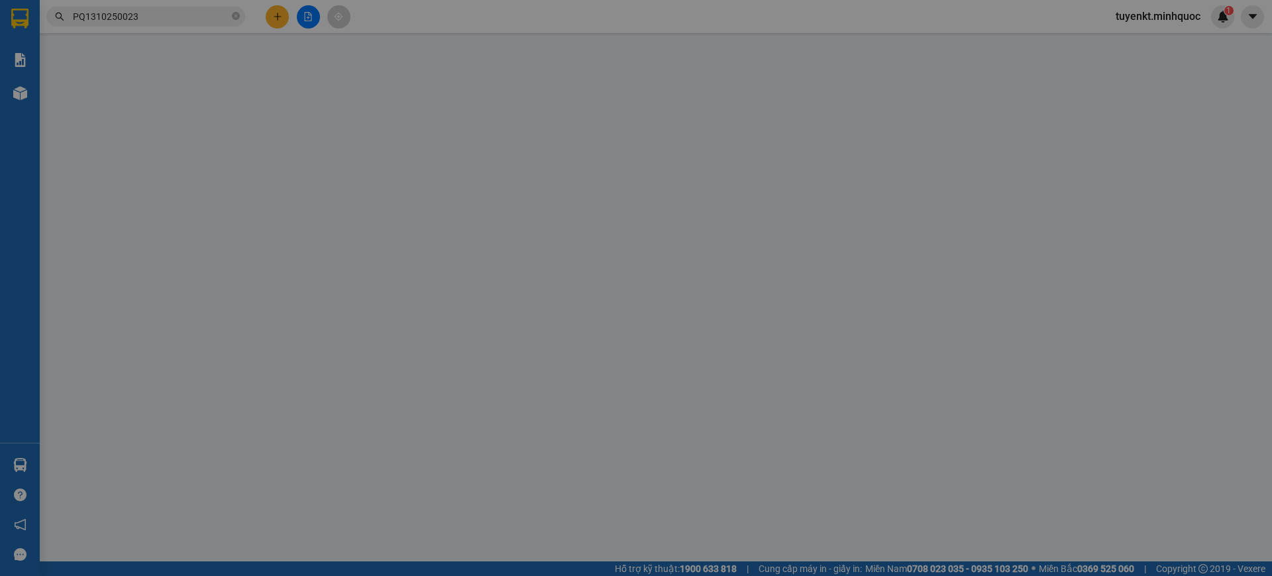
type input "0973849739"
type input "dương"
type input "0"
type input "50.000"
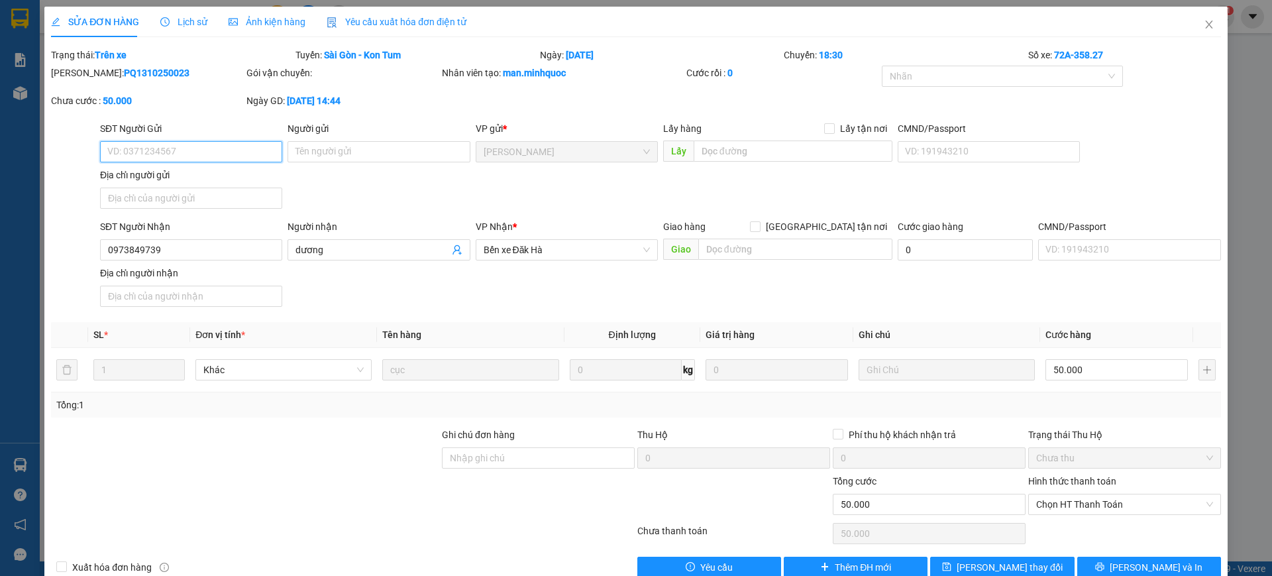
drag, startPoint x: 1088, startPoint y: 505, endPoint x: 1086, endPoint y: 518, distance: 12.9
click at [1088, 506] on span "Chọn HT Thanh Toán" at bounding box center [1124, 504] width 177 height 20
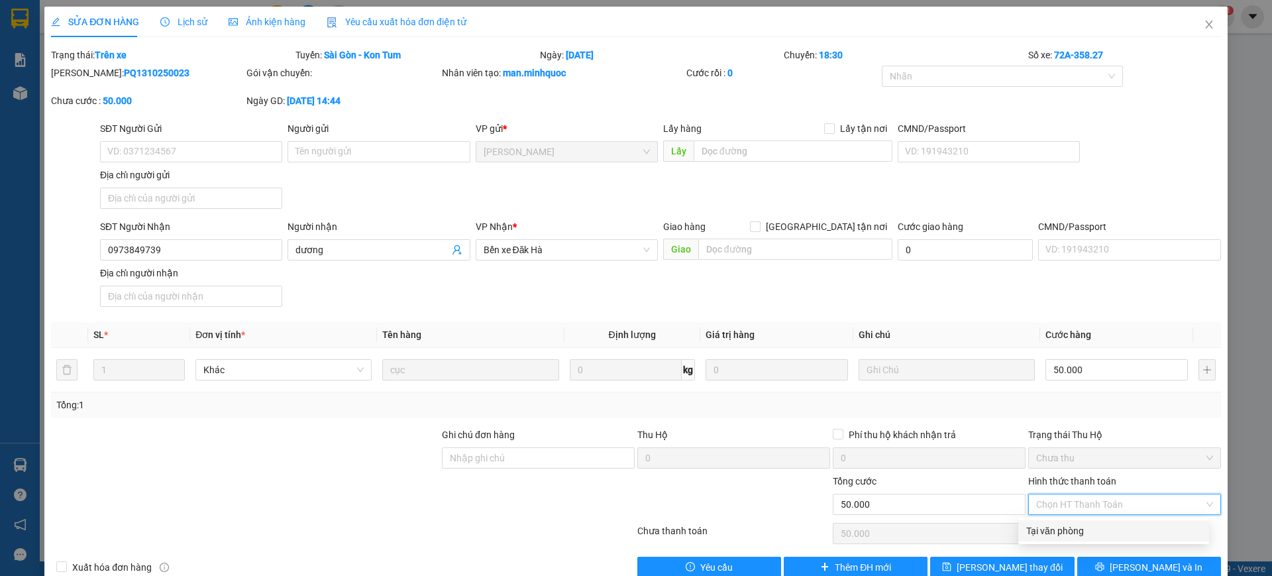
click at [1069, 533] on div "Tại văn phòng" at bounding box center [1113, 530] width 175 height 15
type input "0"
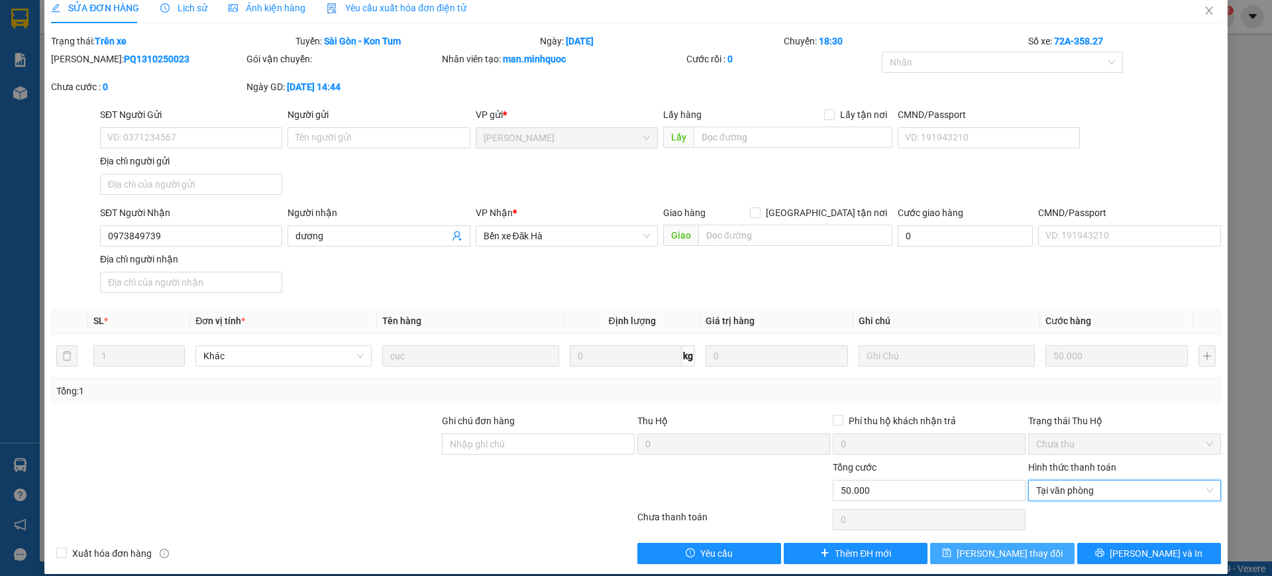
scroll to position [28, 0]
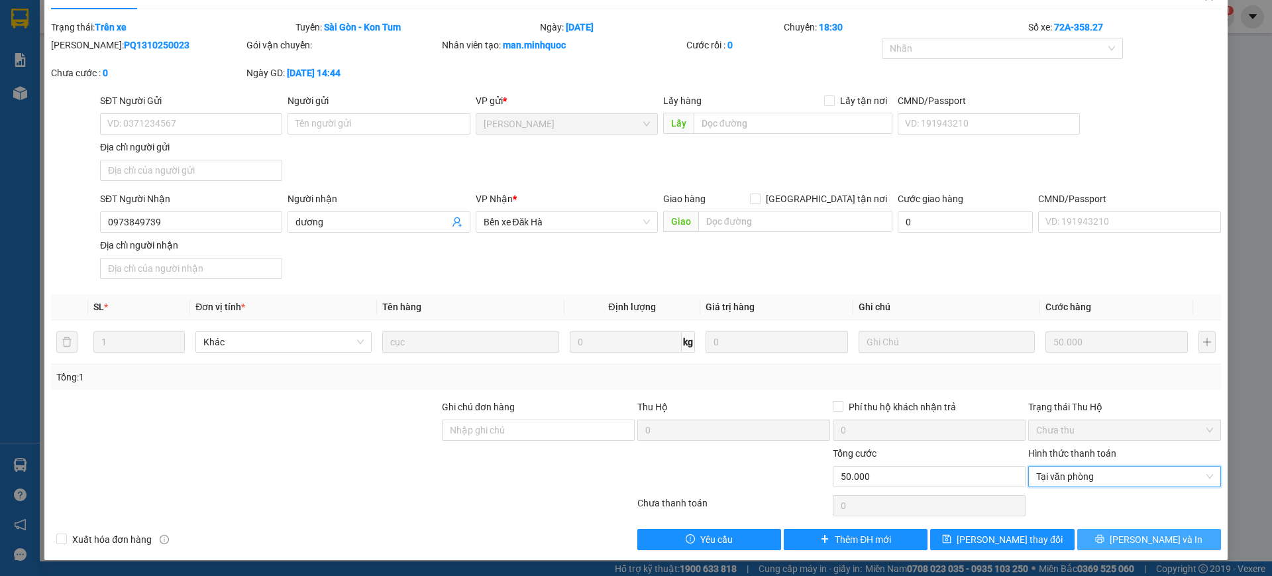
click at [1106, 540] on button "[PERSON_NAME] và In" at bounding box center [1149, 539] width 144 height 21
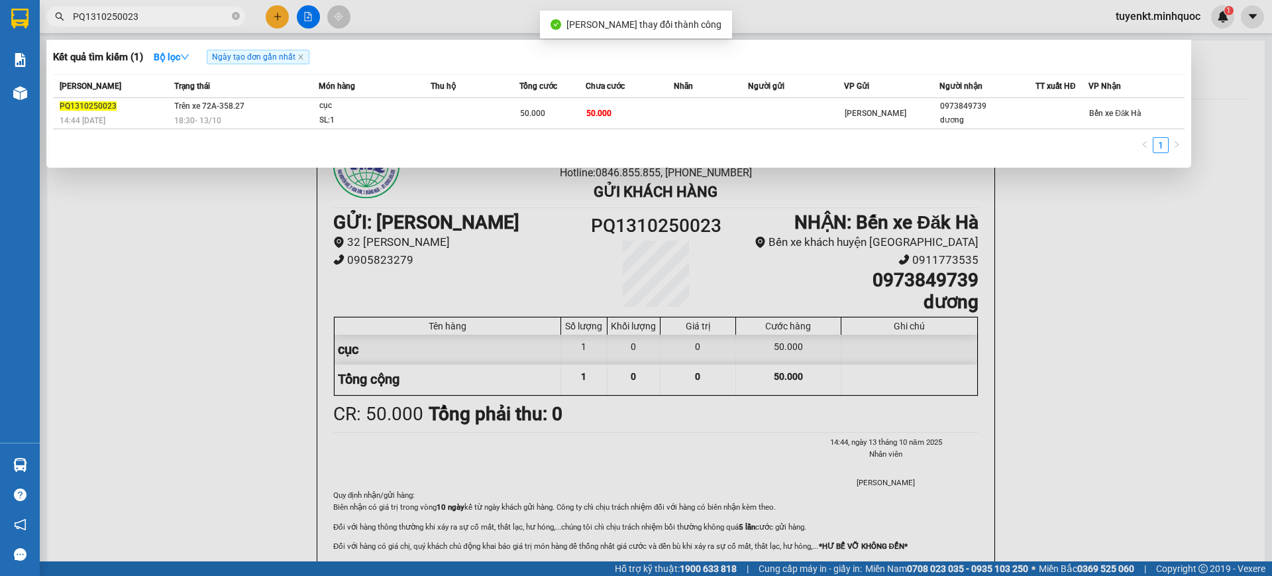
click at [176, 18] on input "PQ1310250023" at bounding box center [151, 16] width 156 height 15
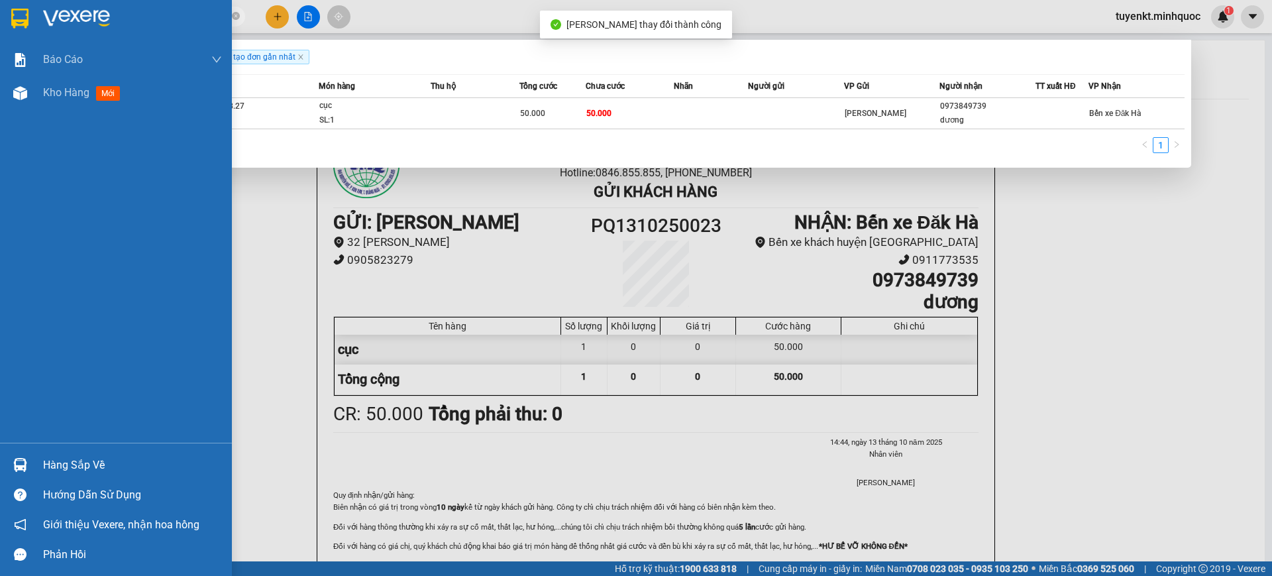
click at [0, 26] on div at bounding box center [116, 21] width 232 height 43
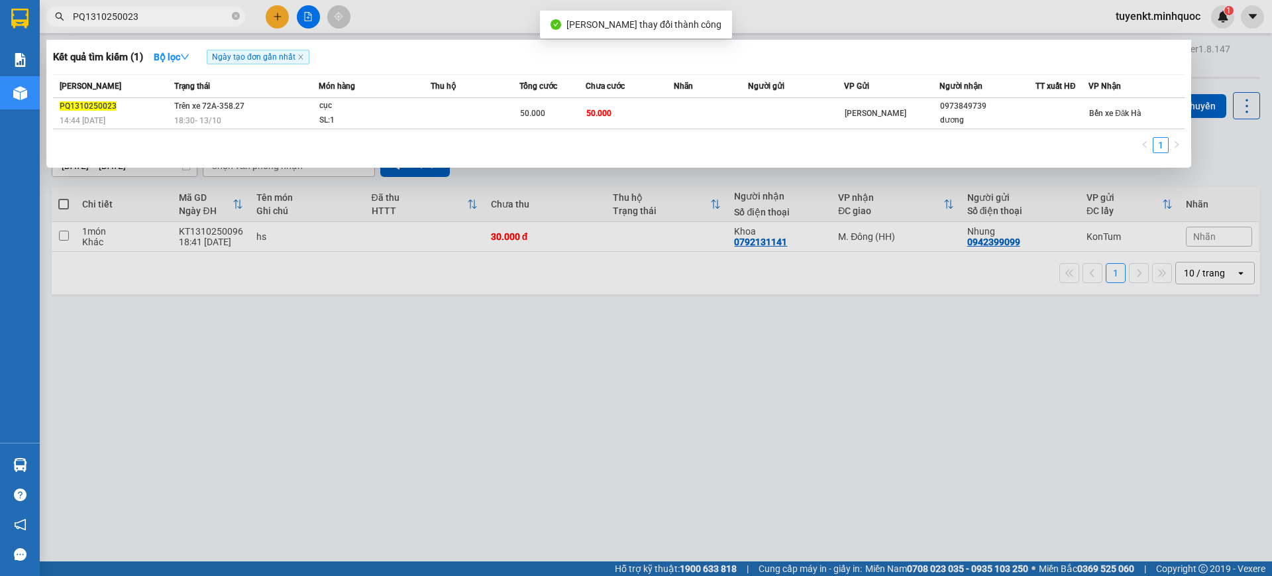
click at [549, 370] on div at bounding box center [636, 288] width 1272 height 576
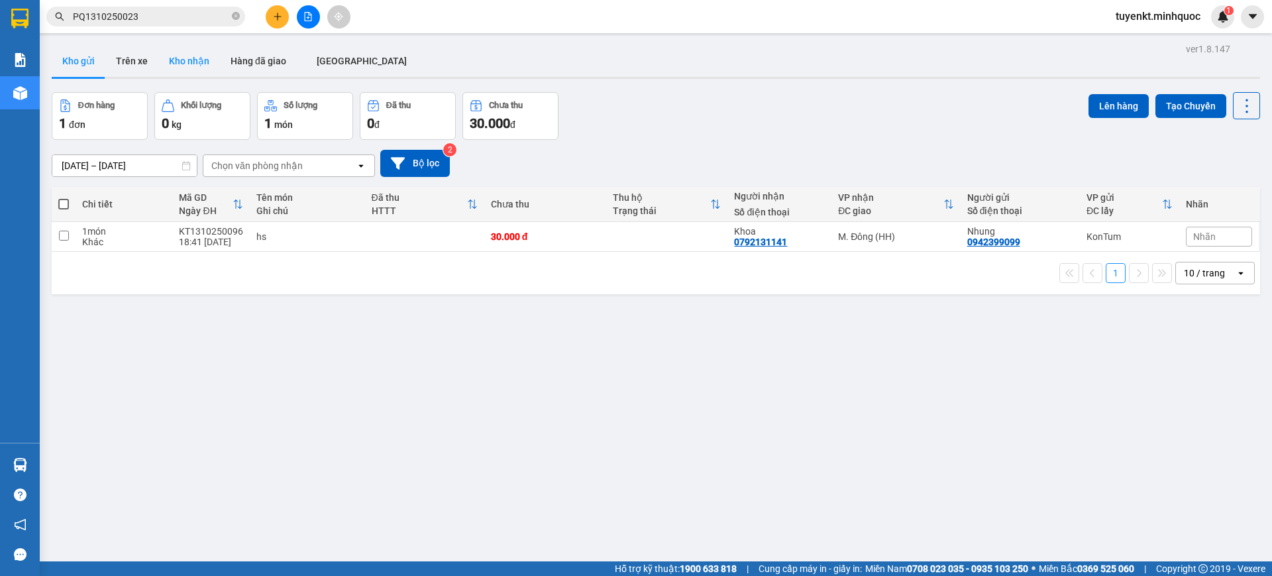
click at [195, 63] on button "Kho nhận" at bounding box center [189, 61] width 62 height 32
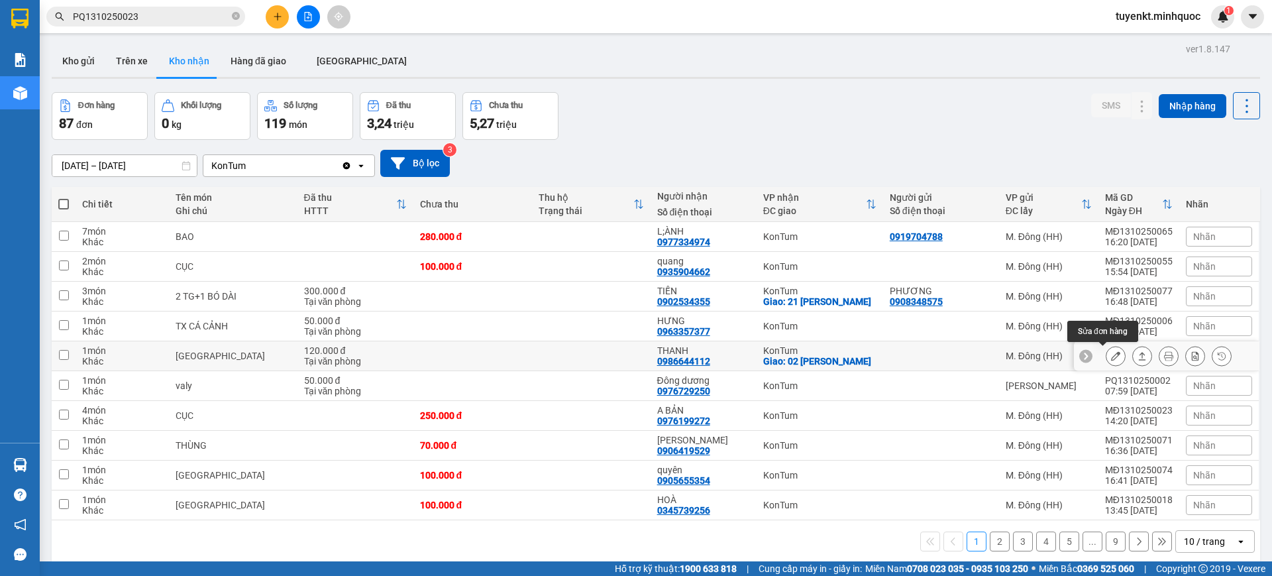
click at [1106, 360] on button at bounding box center [1115, 355] width 19 height 23
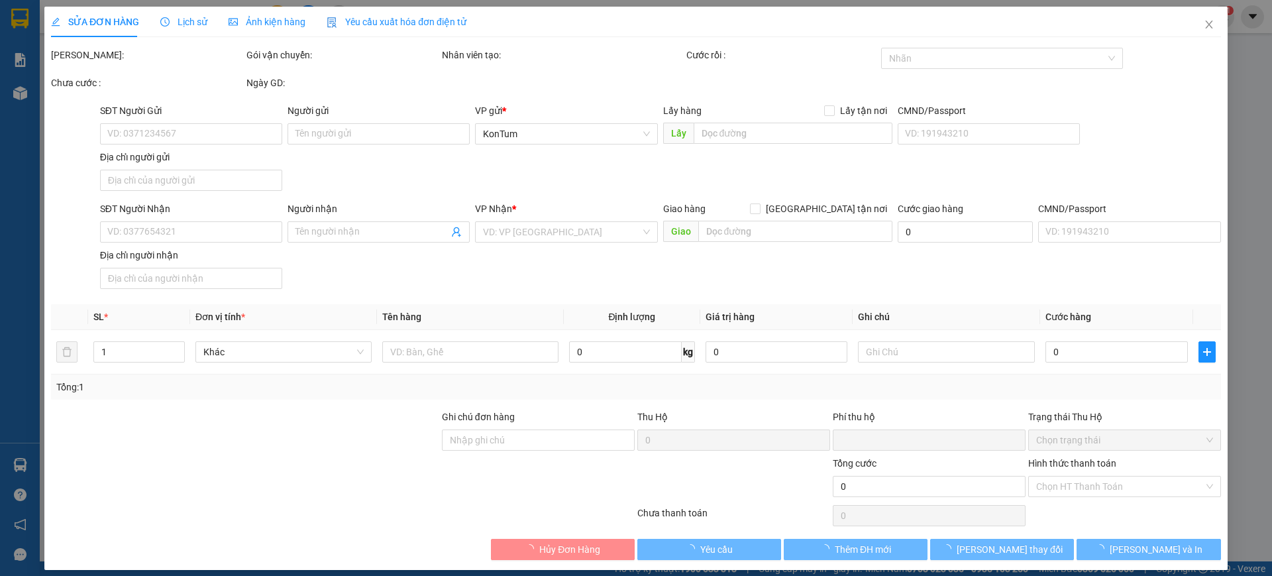
type input "0986644112"
type input "THANH"
checkbox input "true"
type input "02 [PERSON_NAME]"
type input "0"
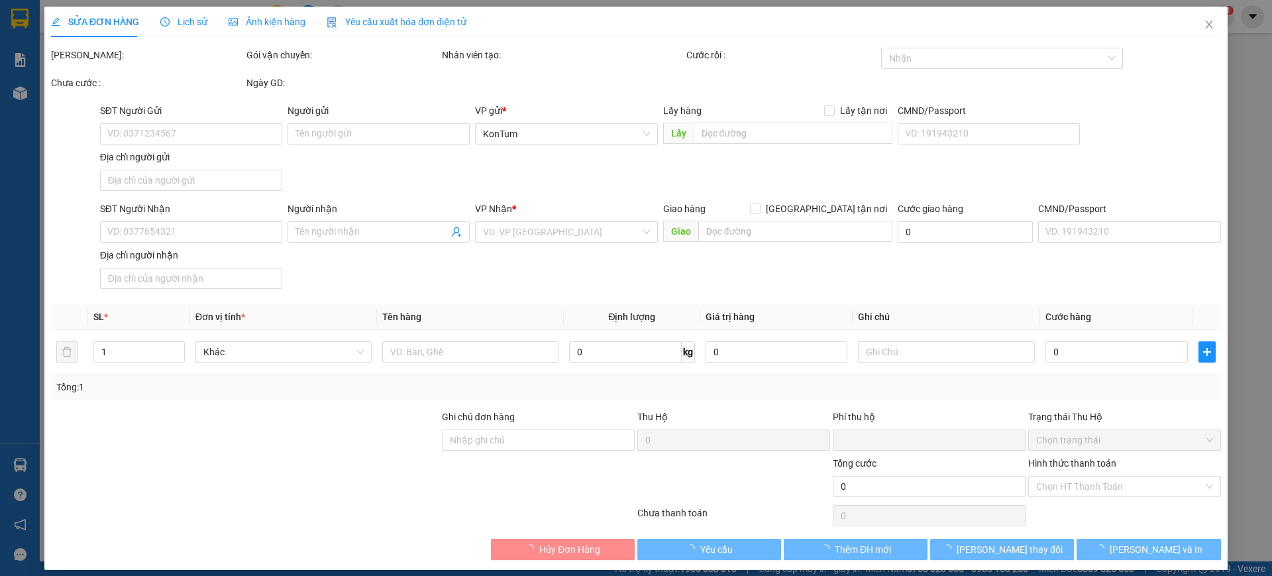
type input "120.000"
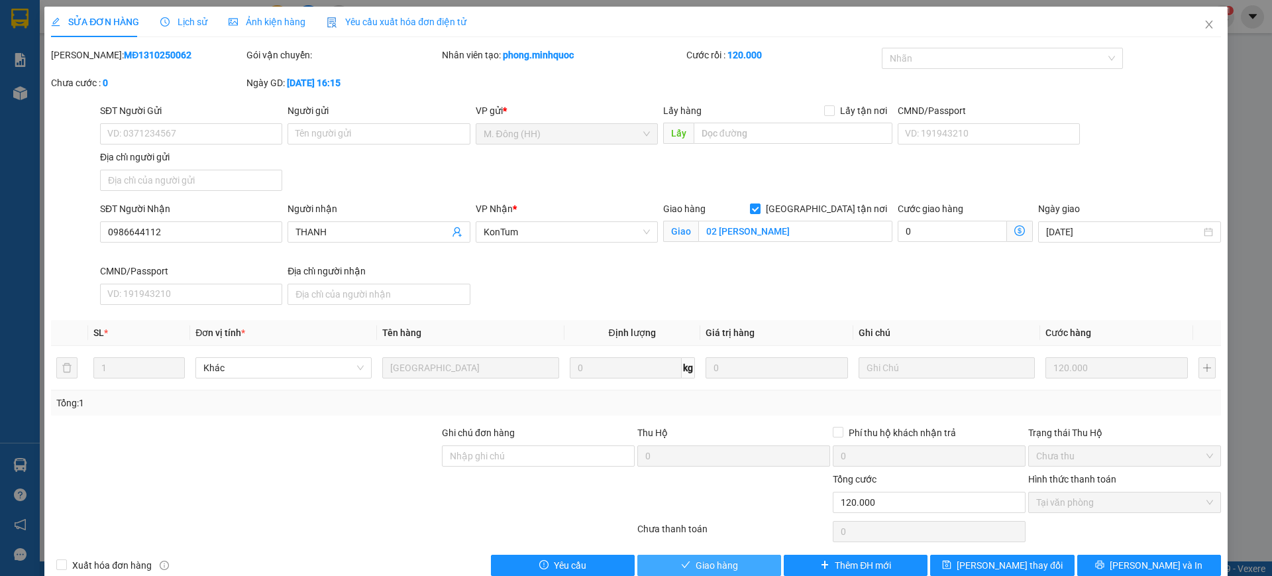
click at [711, 563] on span "Giao hàng" at bounding box center [717, 565] width 42 height 15
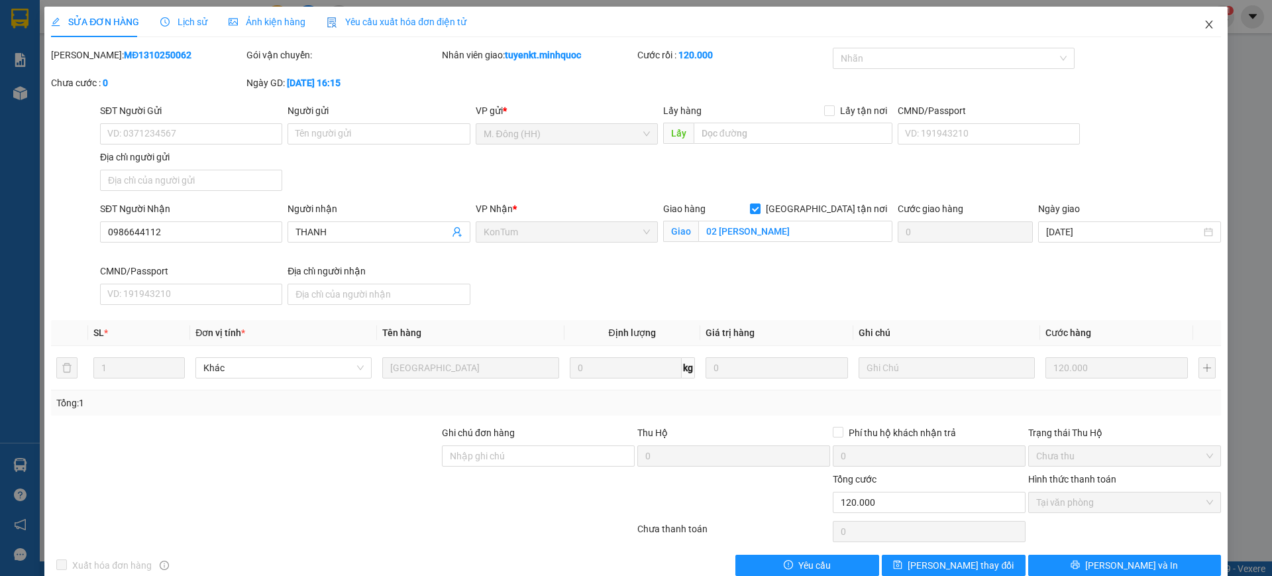
click at [1204, 25] on icon "close" at bounding box center [1209, 24] width 11 height 11
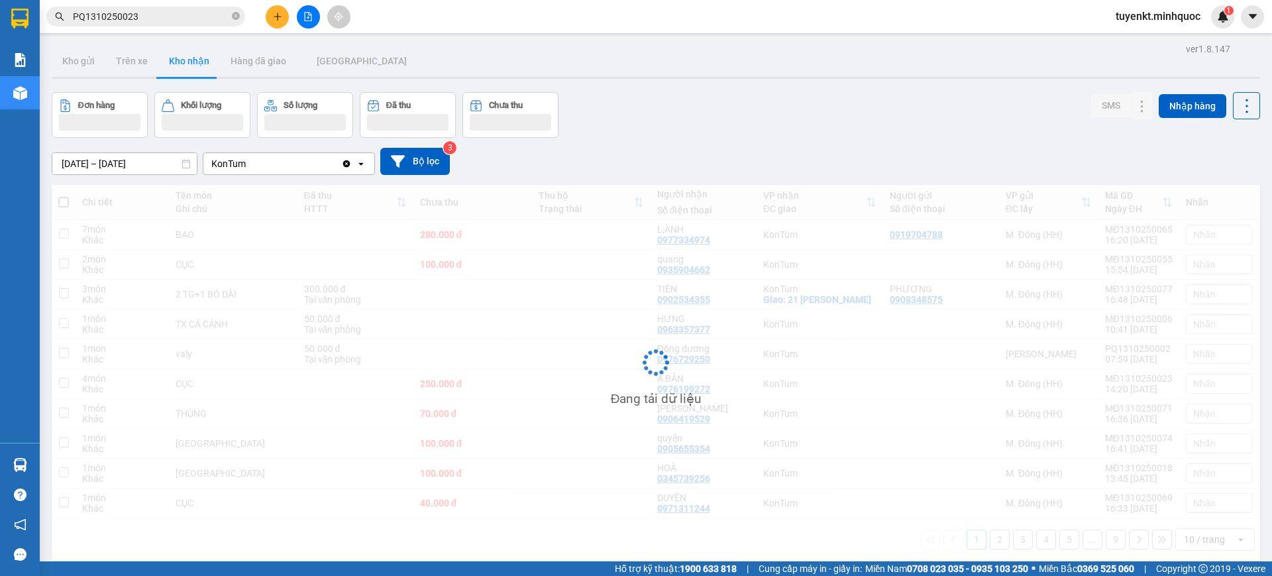
click at [191, 11] on input "PQ1310250023" at bounding box center [151, 16] width 156 height 15
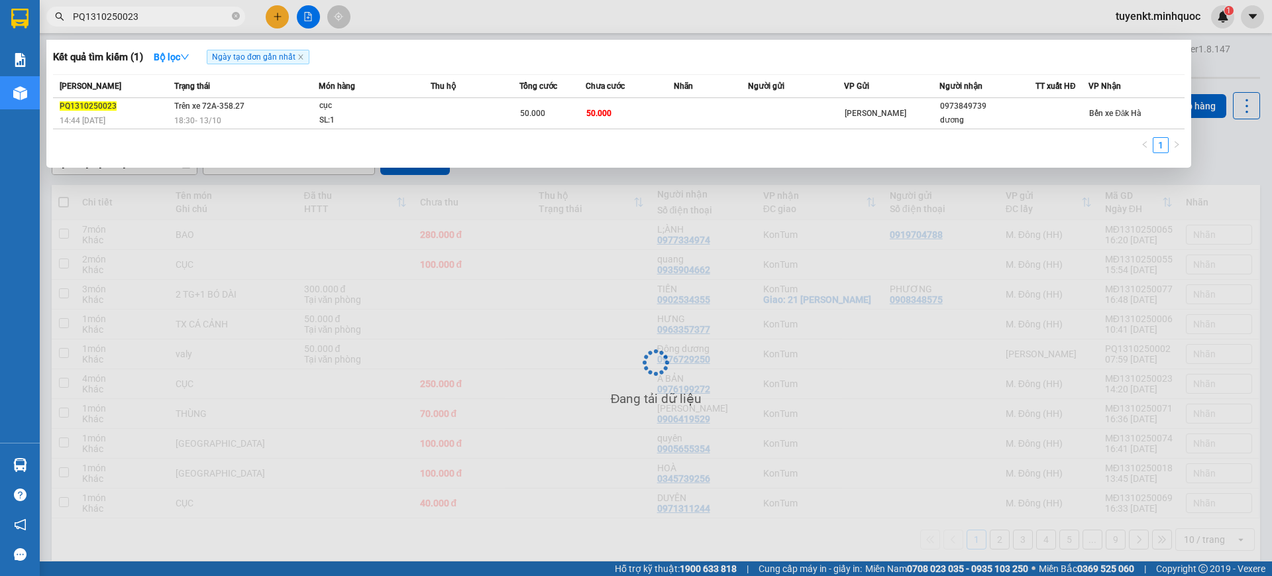
click at [191, 11] on input "PQ1310250023" at bounding box center [151, 16] width 156 height 15
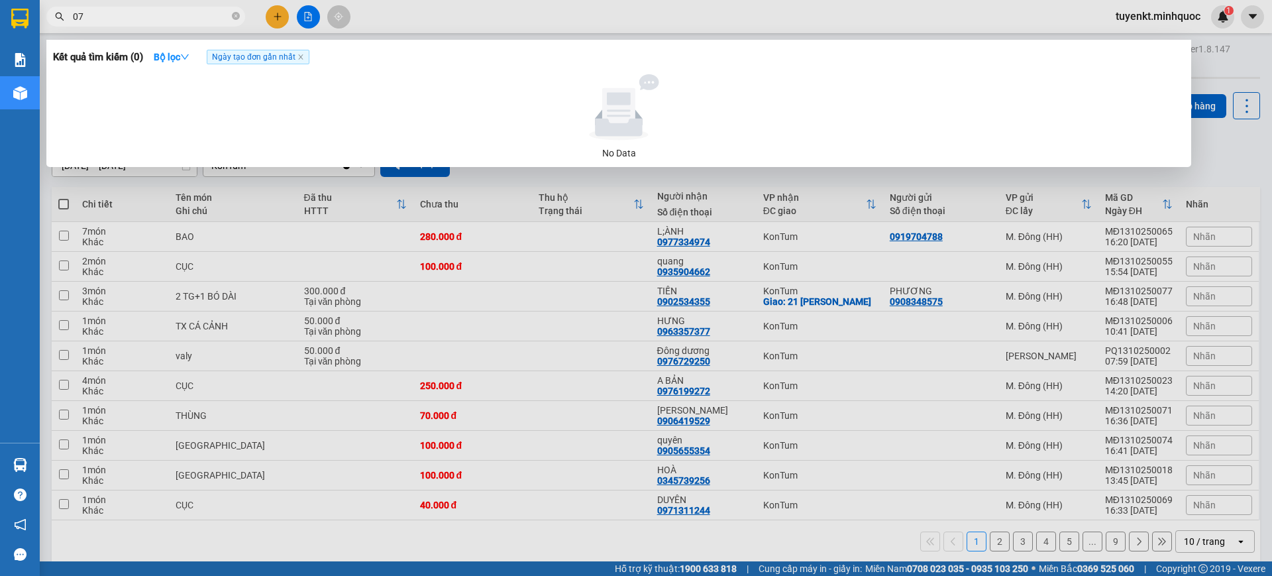
type input "0"
type input "0778851045"
click at [233, 15] on icon "close-circle" at bounding box center [236, 16] width 8 height 8
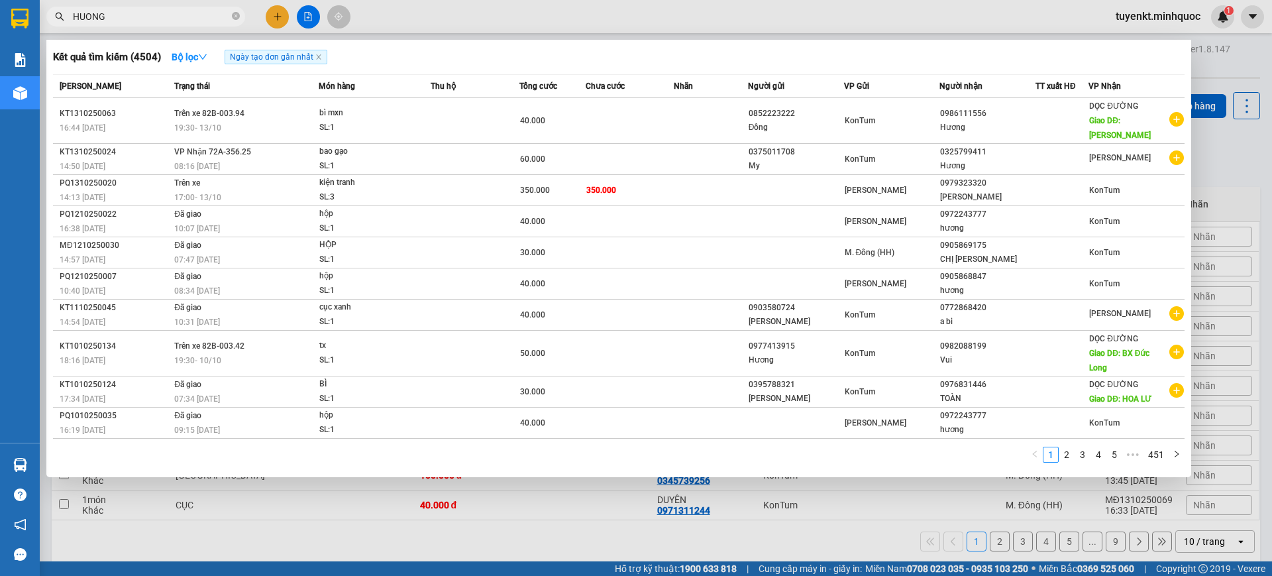
click at [195, 19] on input "HUONG" at bounding box center [151, 16] width 156 height 15
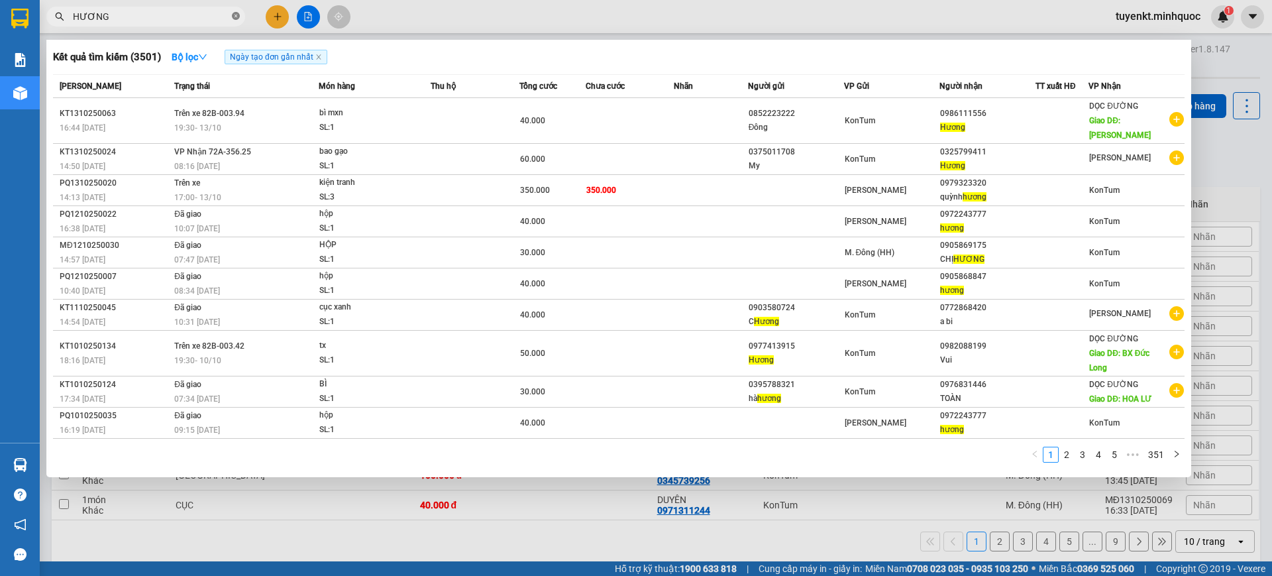
type input "HƯƠNG"
click at [229, 14] on span "HƯƠNG" at bounding box center [145, 17] width 199 height 20
click at [236, 15] on icon "close-circle" at bounding box center [236, 16] width 8 height 8
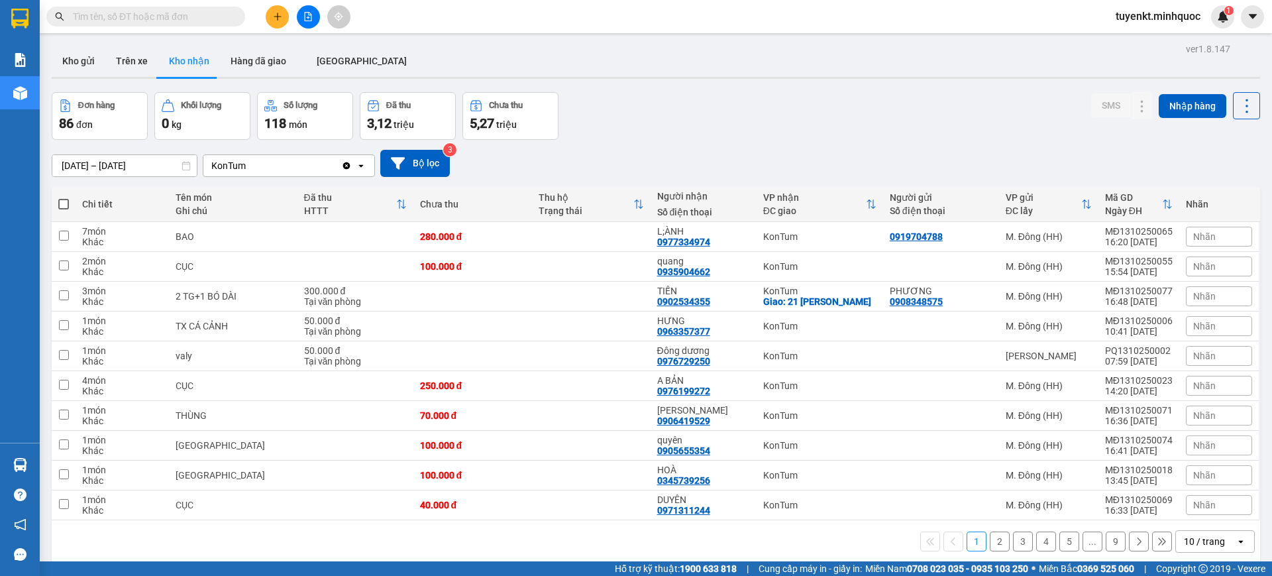
click at [999, 543] on div "1 2 3 4 5 ... 9 10 / trang open" at bounding box center [656, 541] width 1198 height 23
click at [990, 539] on button "2" at bounding box center [1000, 541] width 20 height 20
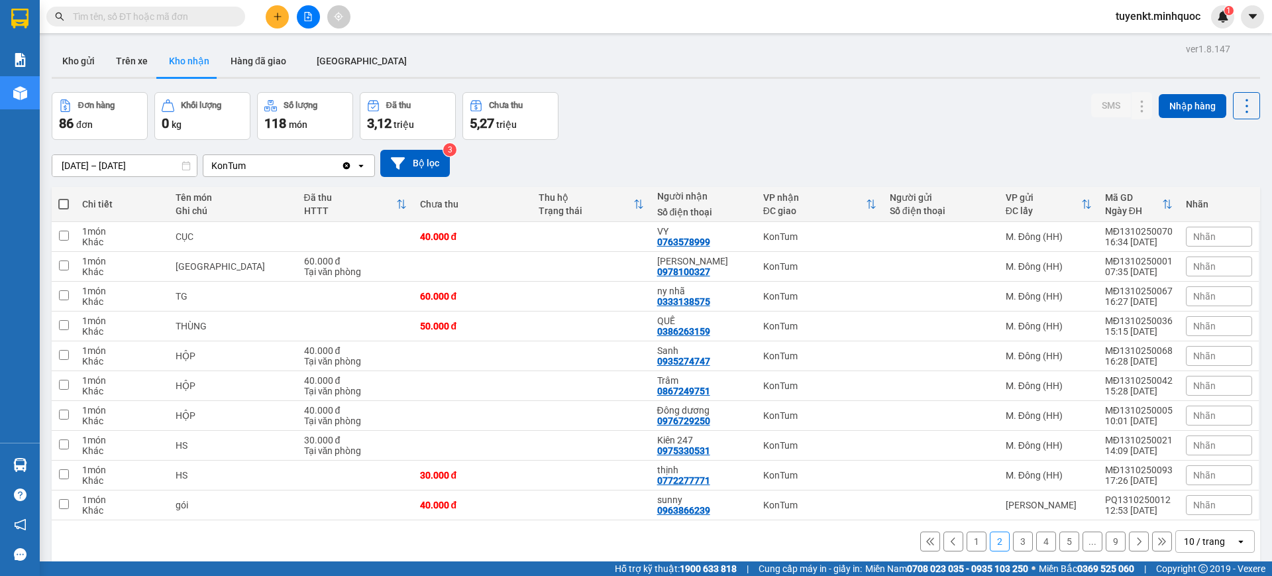
click at [1013, 544] on button "3" at bounding box center [1023, 541] width 20 height 20
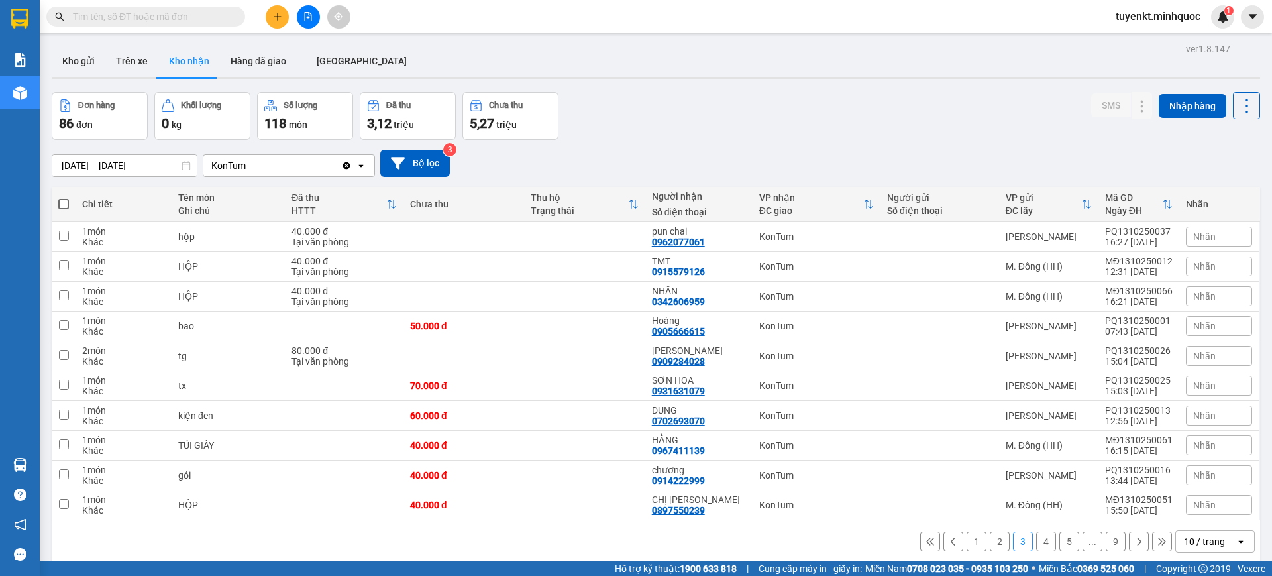
click at [1036, 545] on button "4" at bounding box center [1046, 541] width 20 height 20
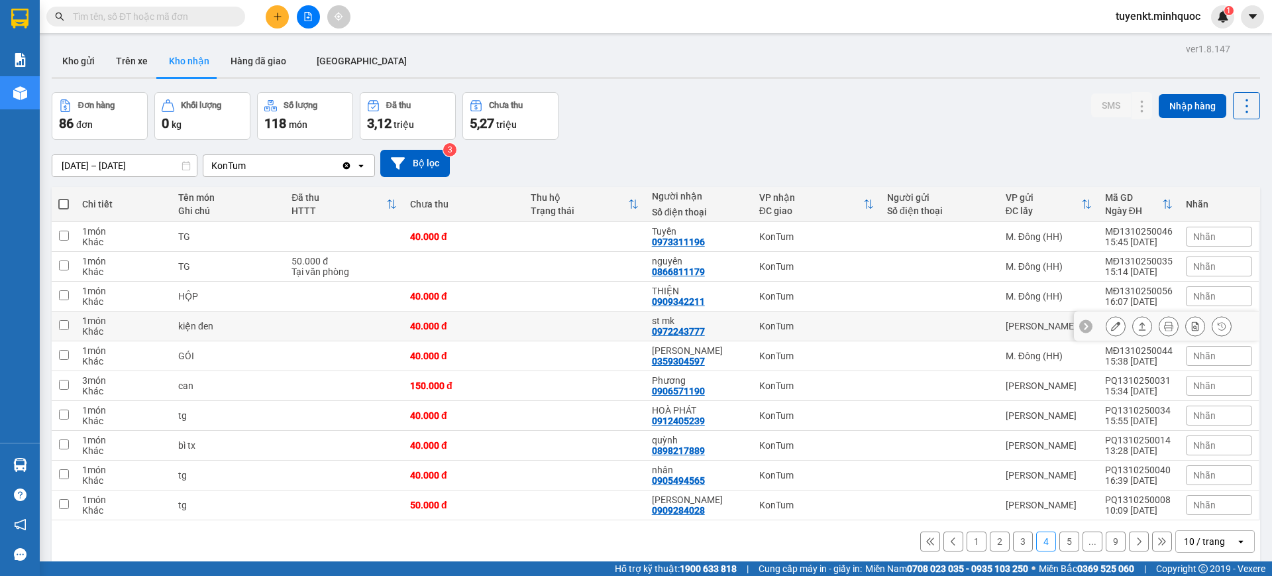
click at [1109, 323] on button at bounding box center [1115, 326] width 19 height 23
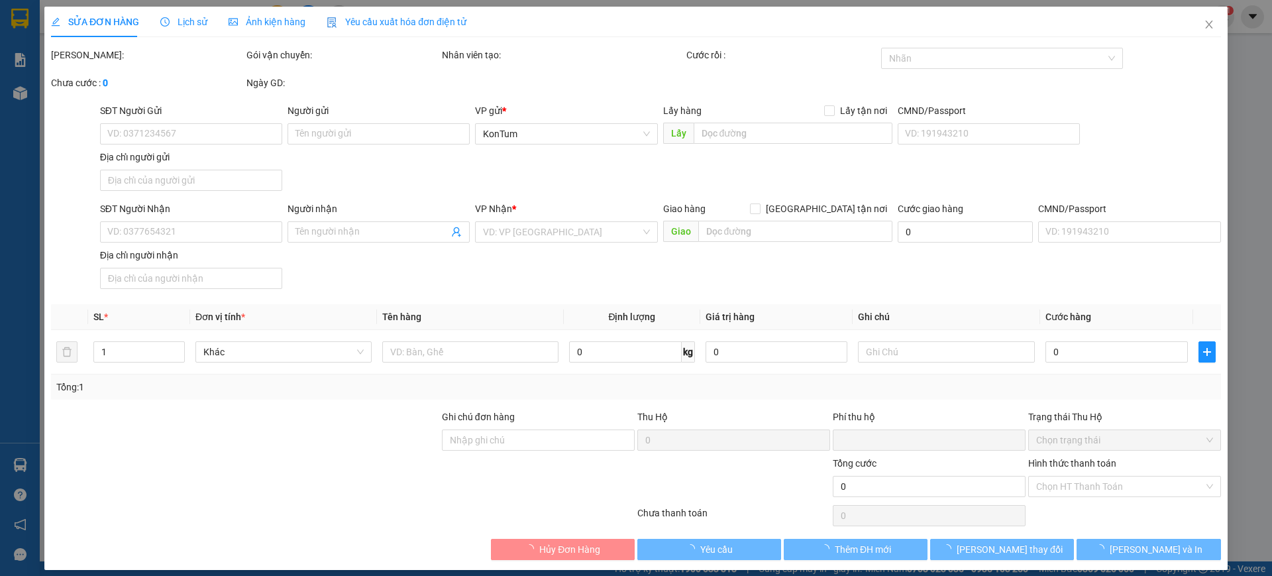
type input "0972243777"
type input "st mk"
type input "0"
type input "40.000"
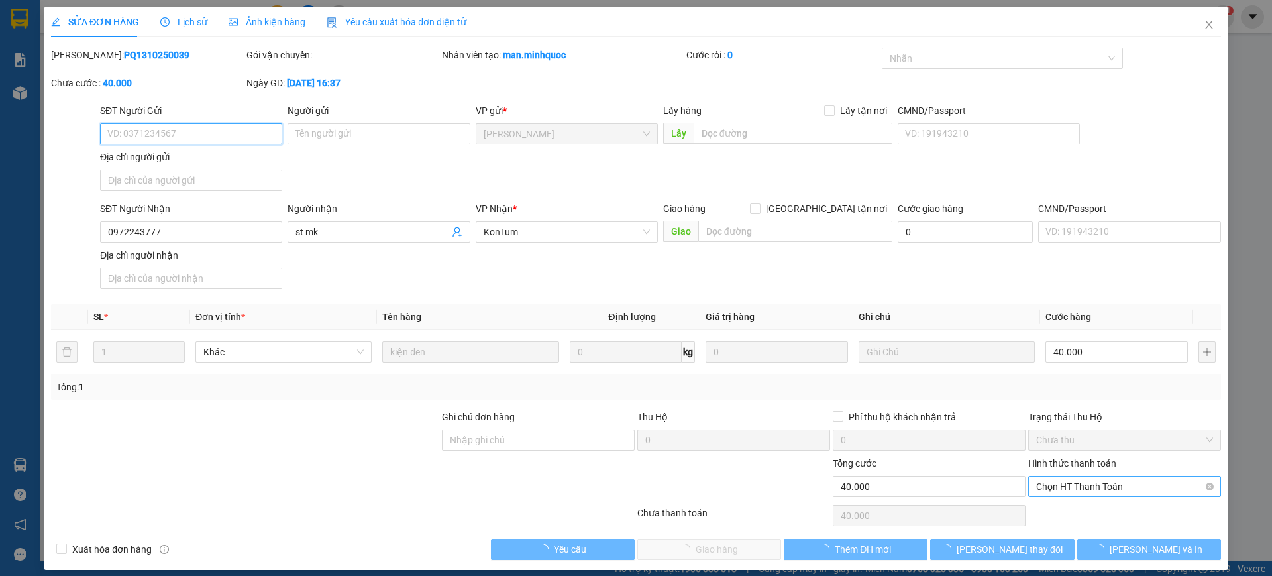
click at [1073, 481] on span "Chọn HT Thanh Toán" at bounding box center [1124, 486] width 177 height 20
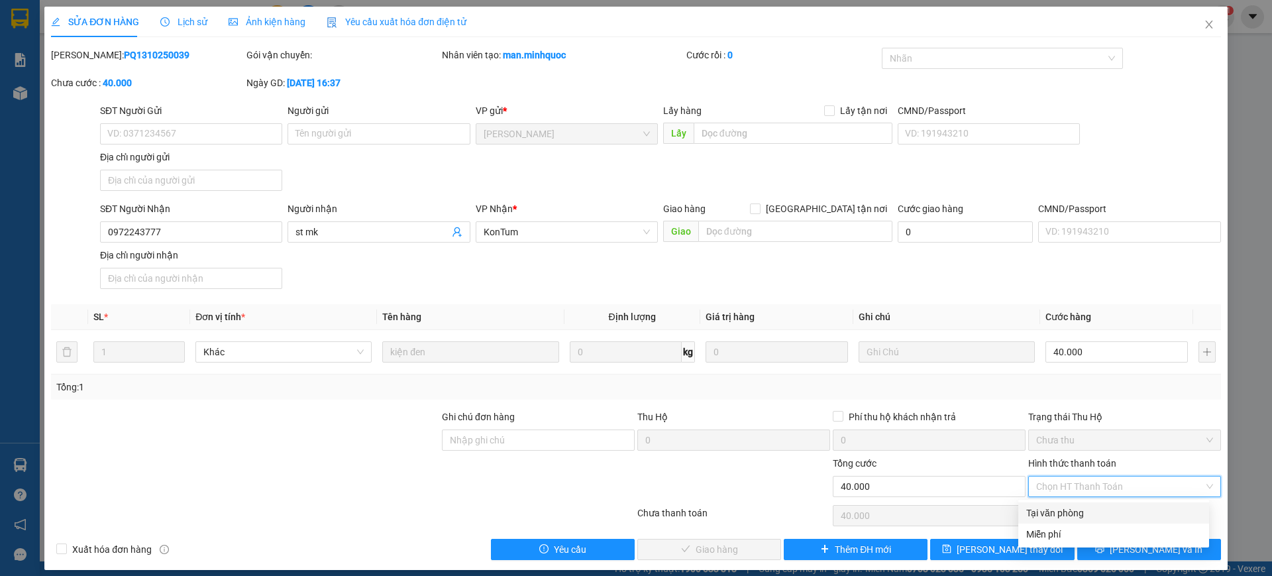
click at [1036, 507] on div "Tại văn phòng" at bounding box center [1113, 512] width 175 height 15
type input "0"
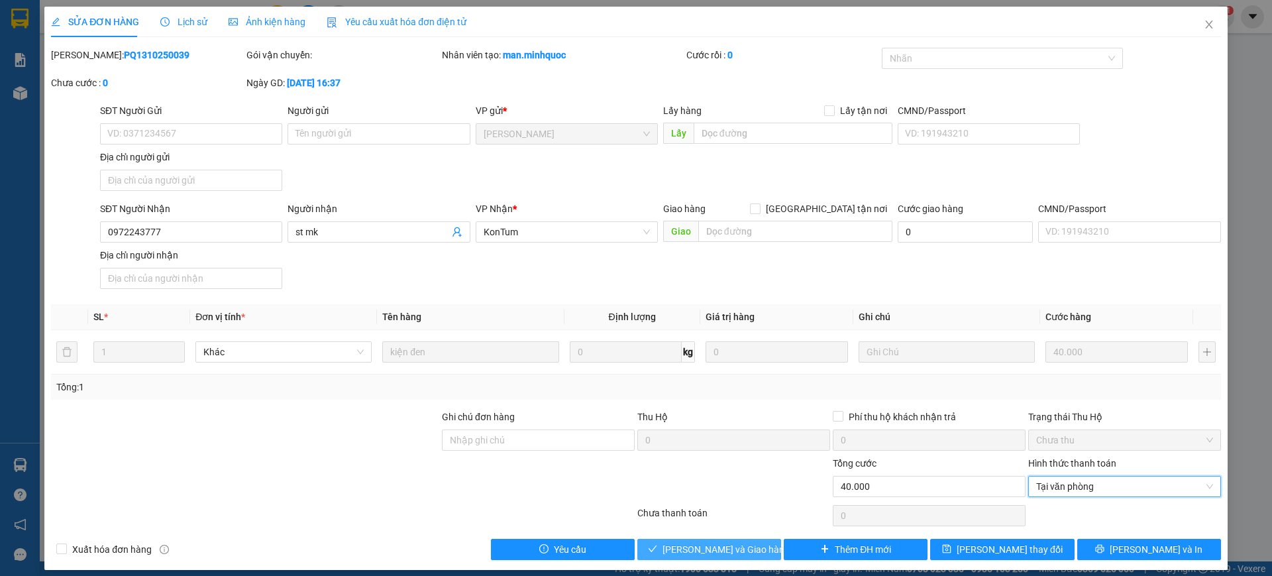
click at [747, 545] on button "[PERSON_NAME] và Giao hàng" at bounding box center [709, 549] width 144 height 21
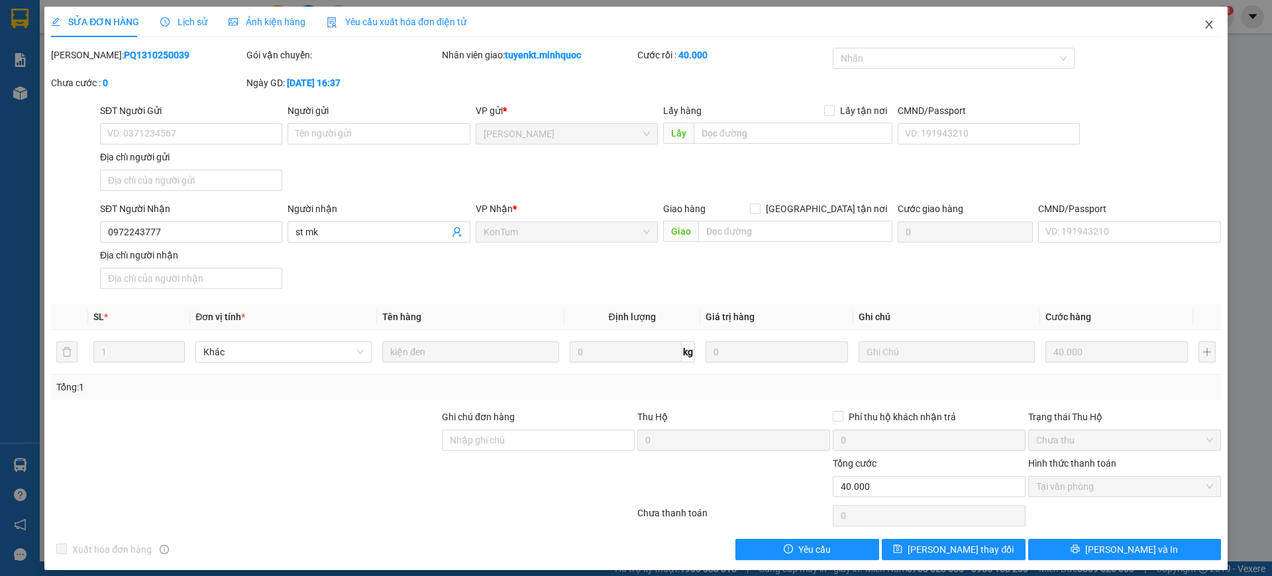
click at [1212, 26] on span "Close" at bounding box center [1208, 25] width 37 height 37
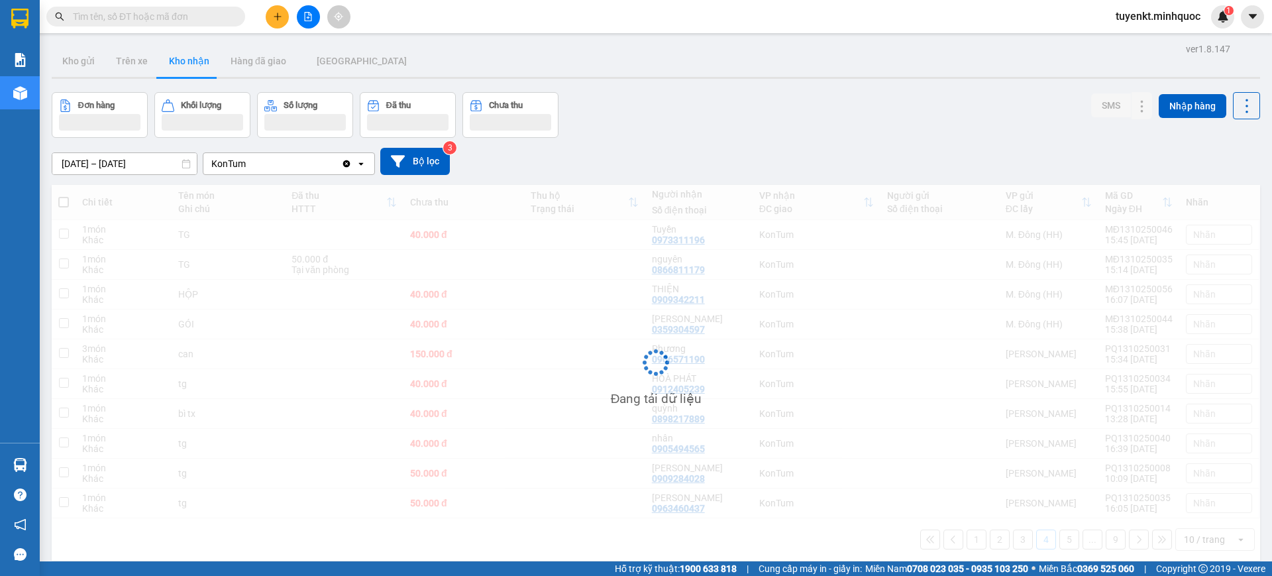
click at [169, 15] on input "text" at bounding box center [151, 16] width 156 height 15
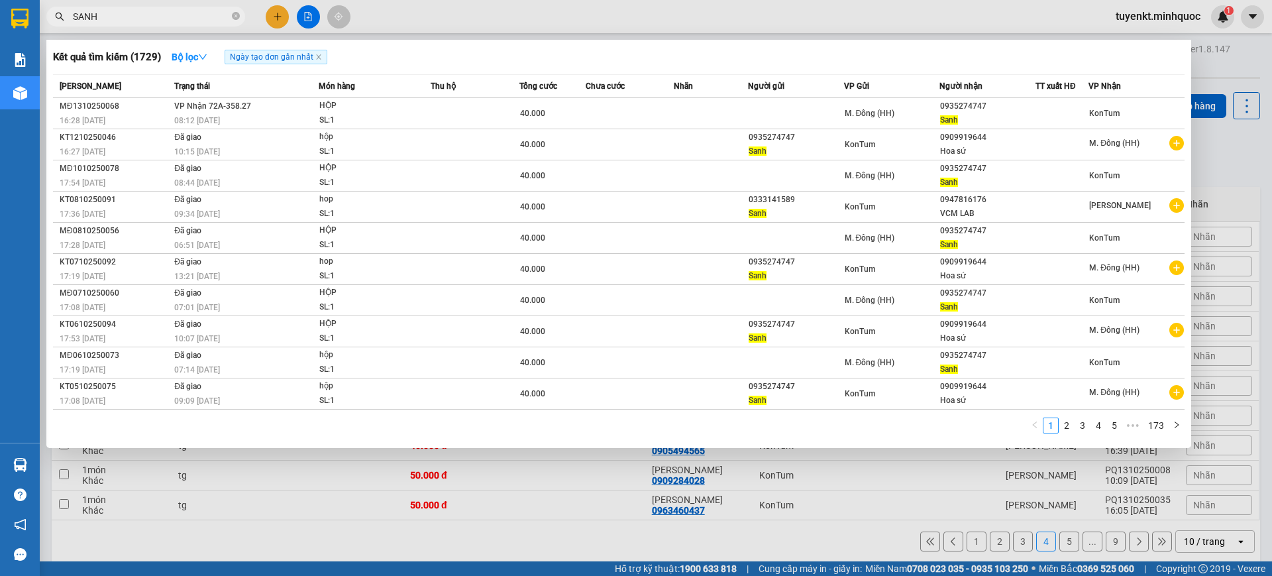
type input "SANH"
click at [231, 19] on span "SANH" at bounding box center [145, 17] width 199 height 20
click at [233, 16] on icon "close-circle" at bounding box center [236, 16] width 8 height 8
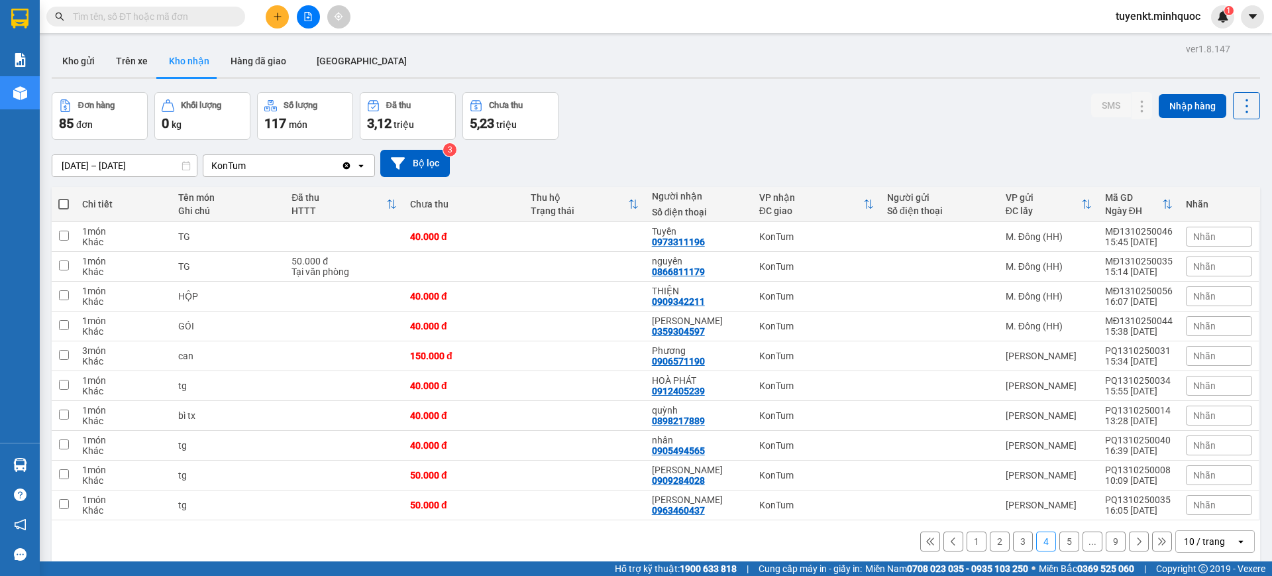
click at [185, 9] on input "text" at bounding box center [151, 16] width 156 height 15
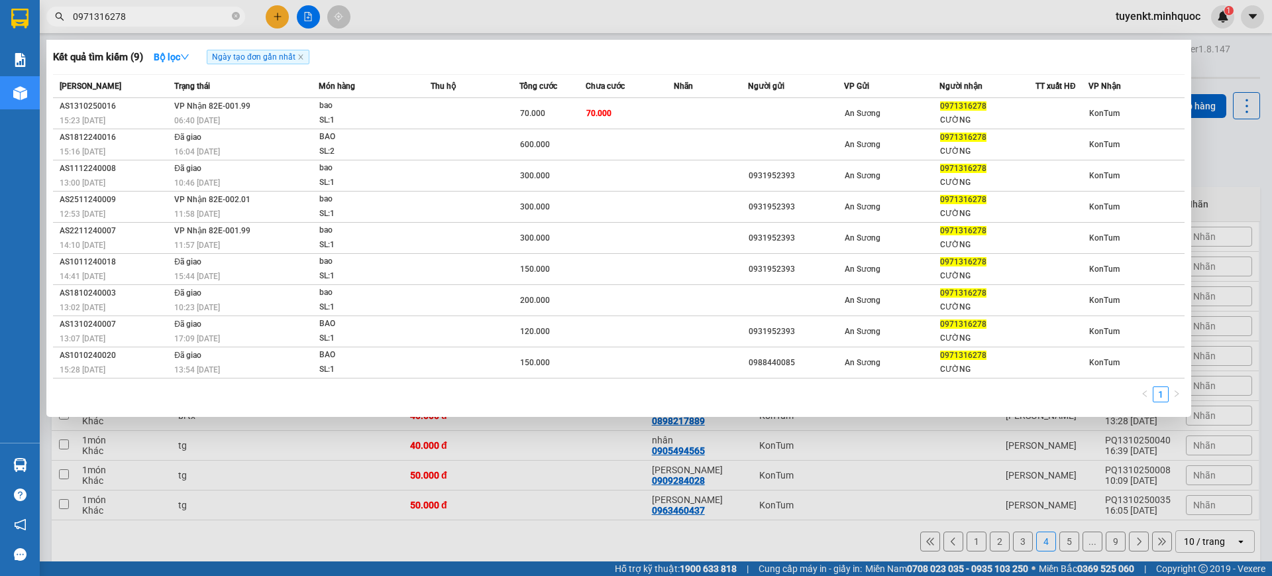
type input "0971316278"
click at [648, 448] on div at bounding box center [636, 288] width 1272 height 576
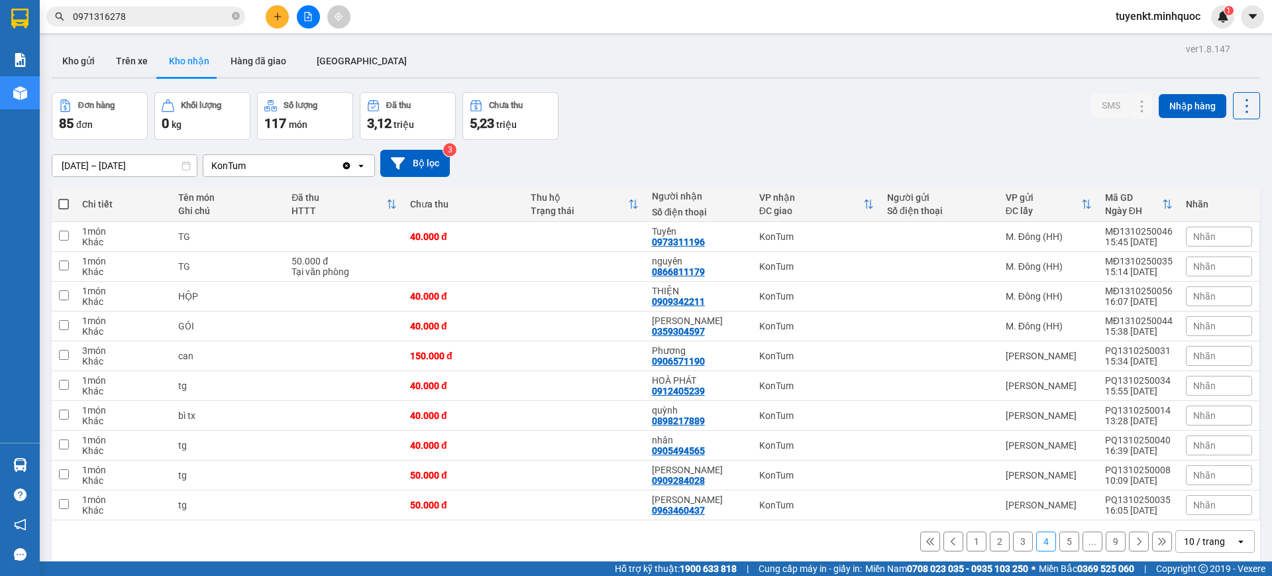
click at [176, 18] on input "0971316278" at bounding box center [151, 16] width 156 height 15
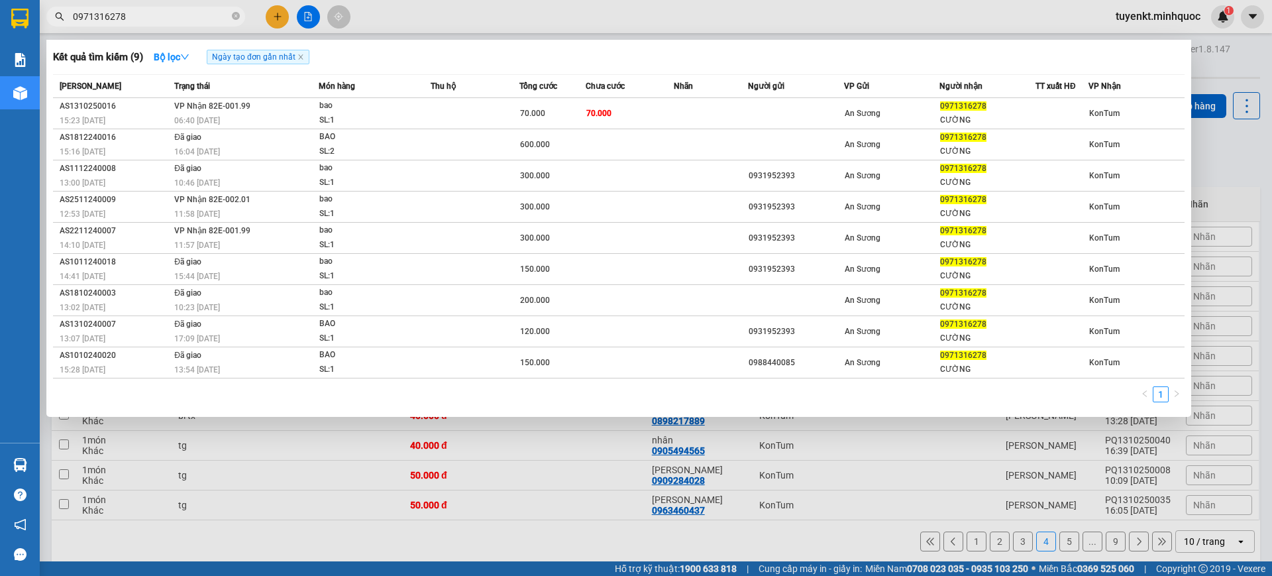
click at [176, 18] on input "0971316278" at bounding box center [151, 16] width 156 height 15
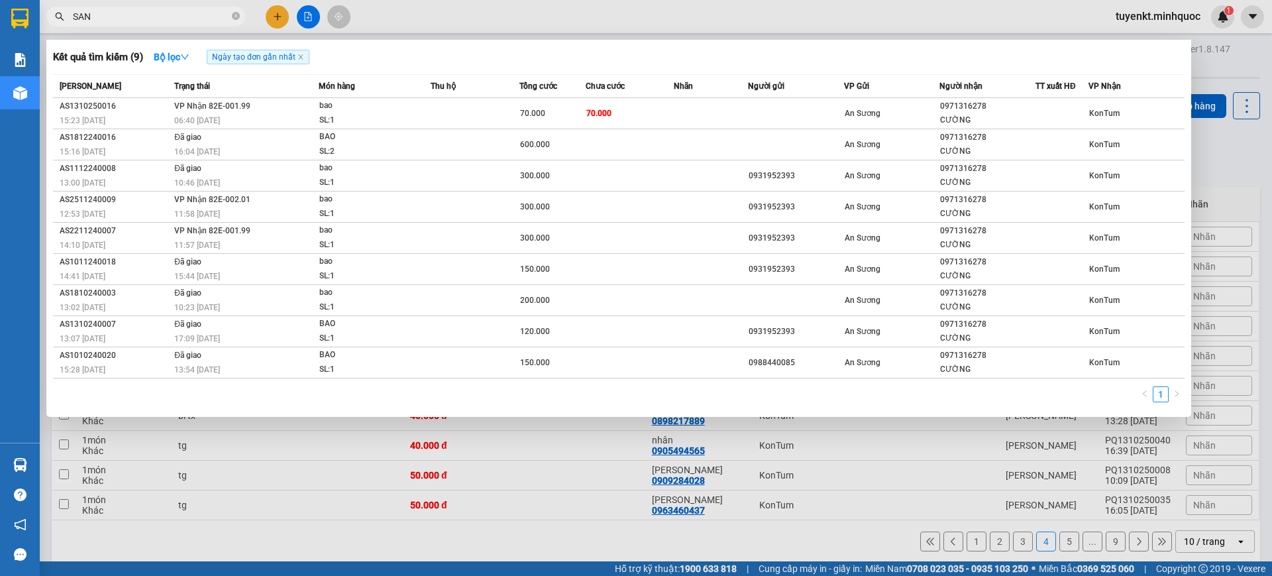
type input "SANH"
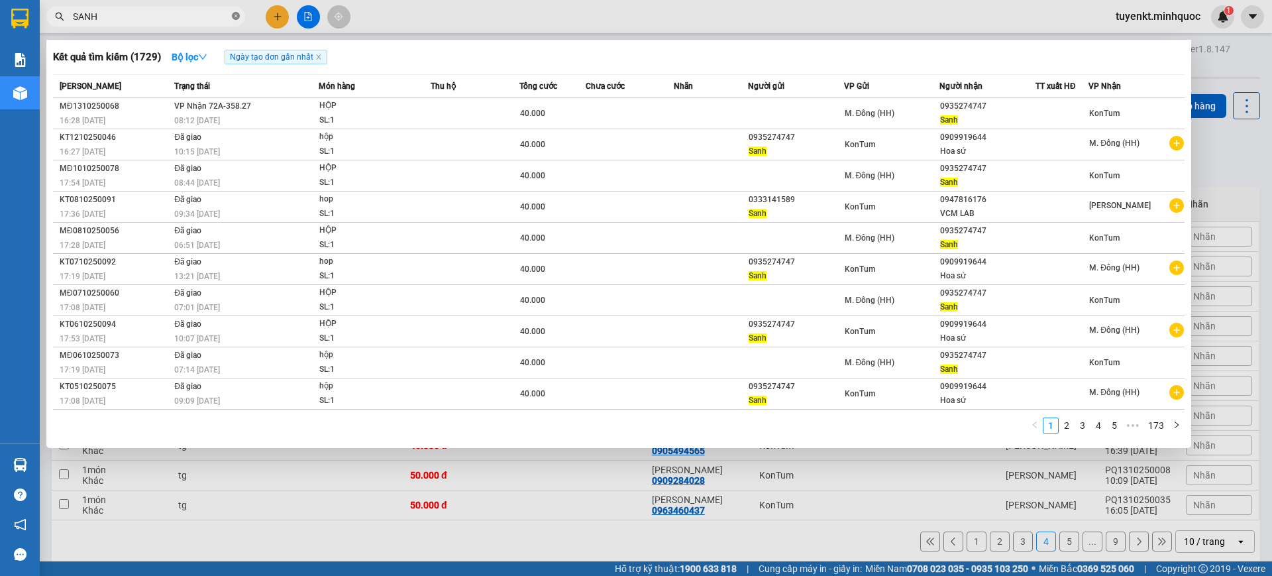
click at [235, 14] on icon "close-circle" at bounding box center [236, 16] width 8 height 8
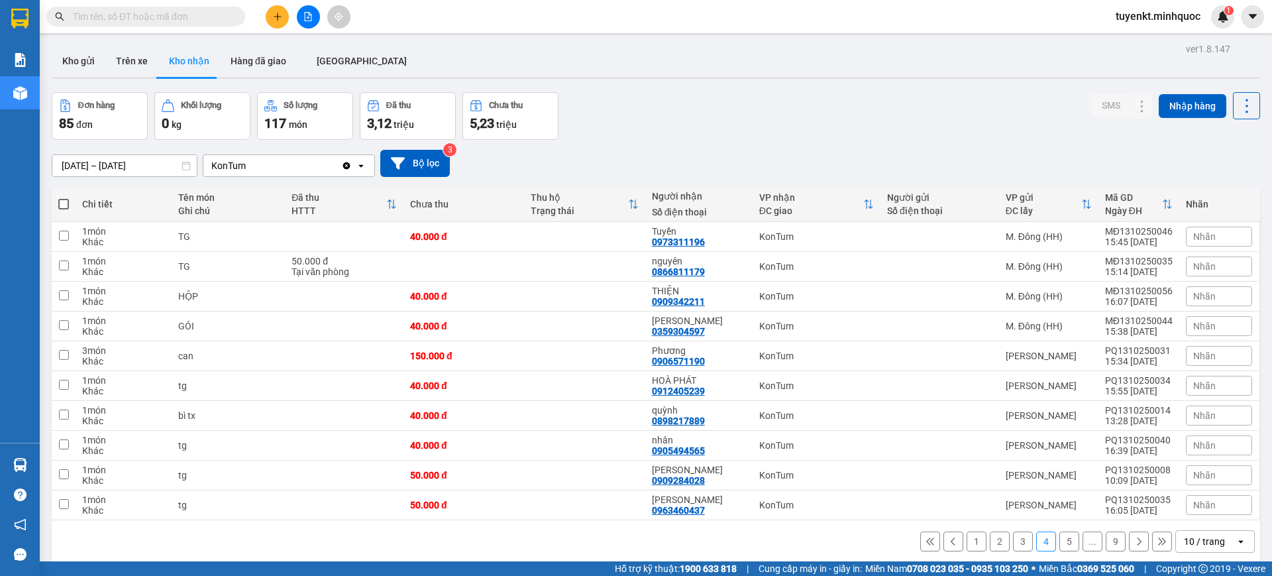
click at [177, 24] on span at bounding box center [145, 17] width 199 height 20
drag, startPoint x: 189, startPoint y: 18, endPoint x: 181, endPoint y: 11, distance: 10.8
click at [184, 14] on input "text" at bounding box center [151, 16] width 156 height 15
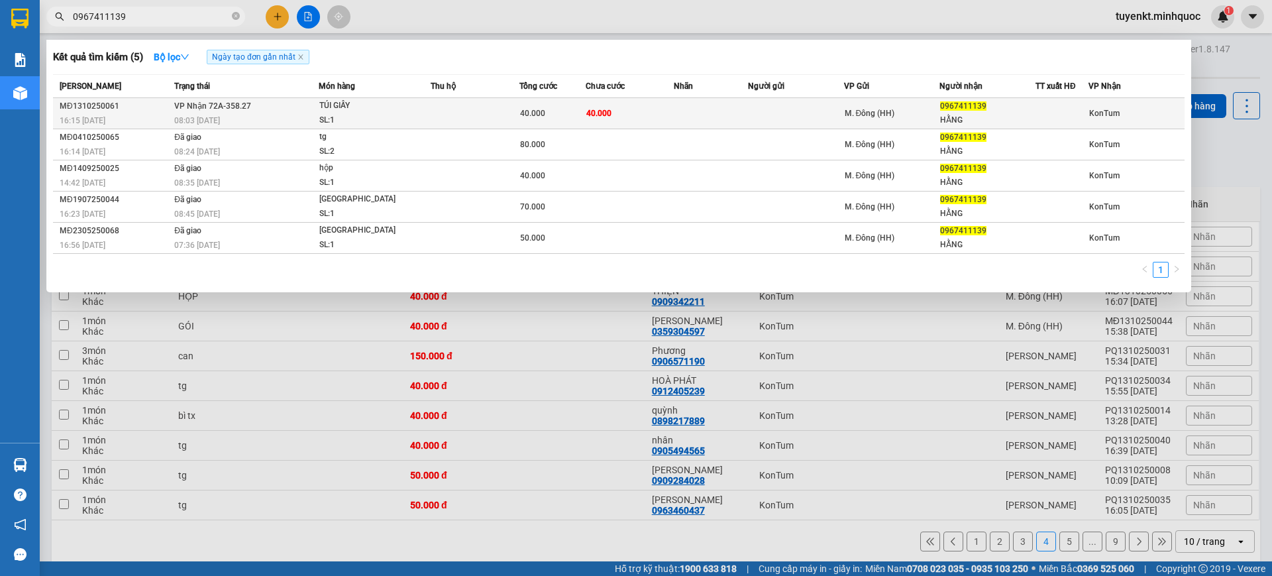
type input "0967411139"
click at [531, 101] on td "40.000" at bounding box center [552, 113] width 66 height 31
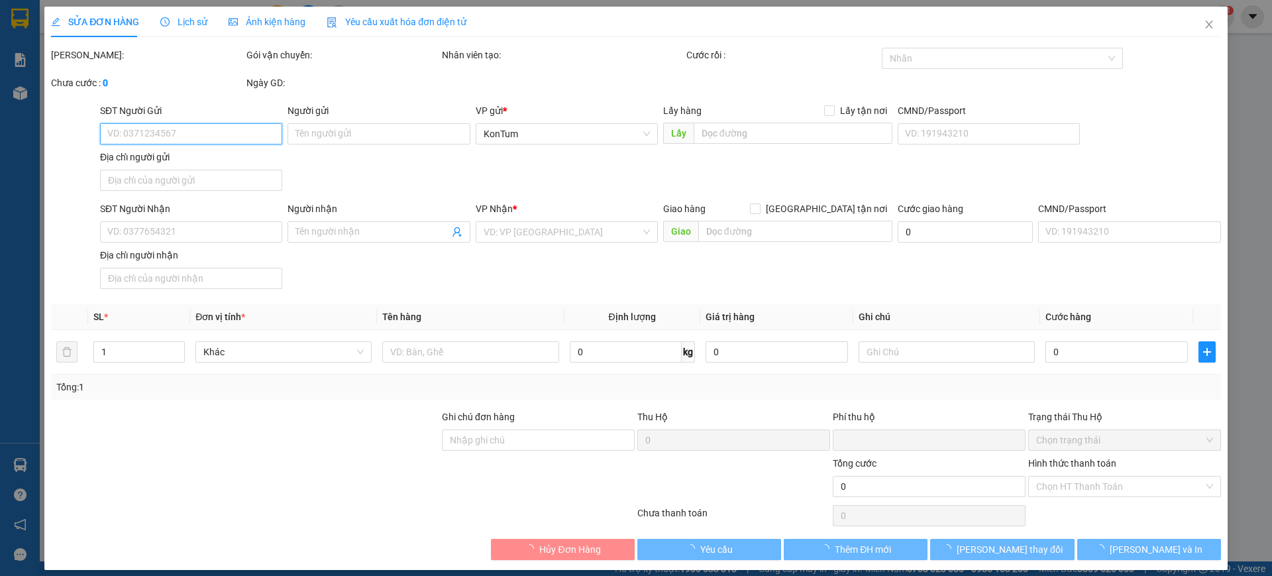
type input "0967411139"
type input "HẰNG"
type input "0"
type input "40.000"
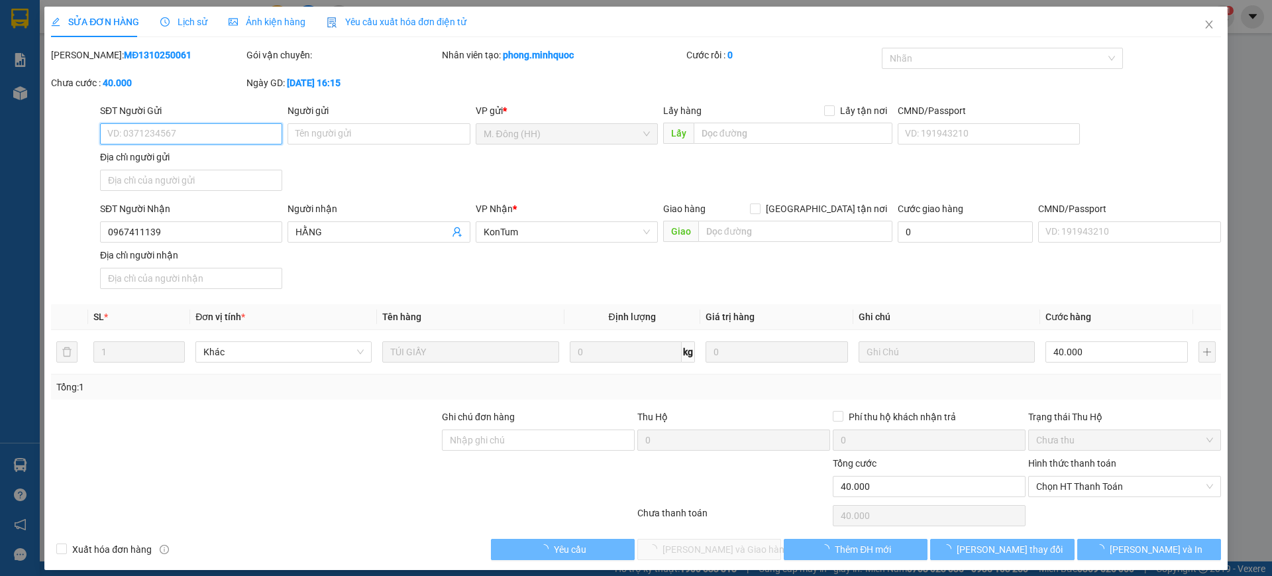
click at [1110, 477] on span "Chọn HT Thanh Toán" at bounding box center [1124, 486] width 177 height 20
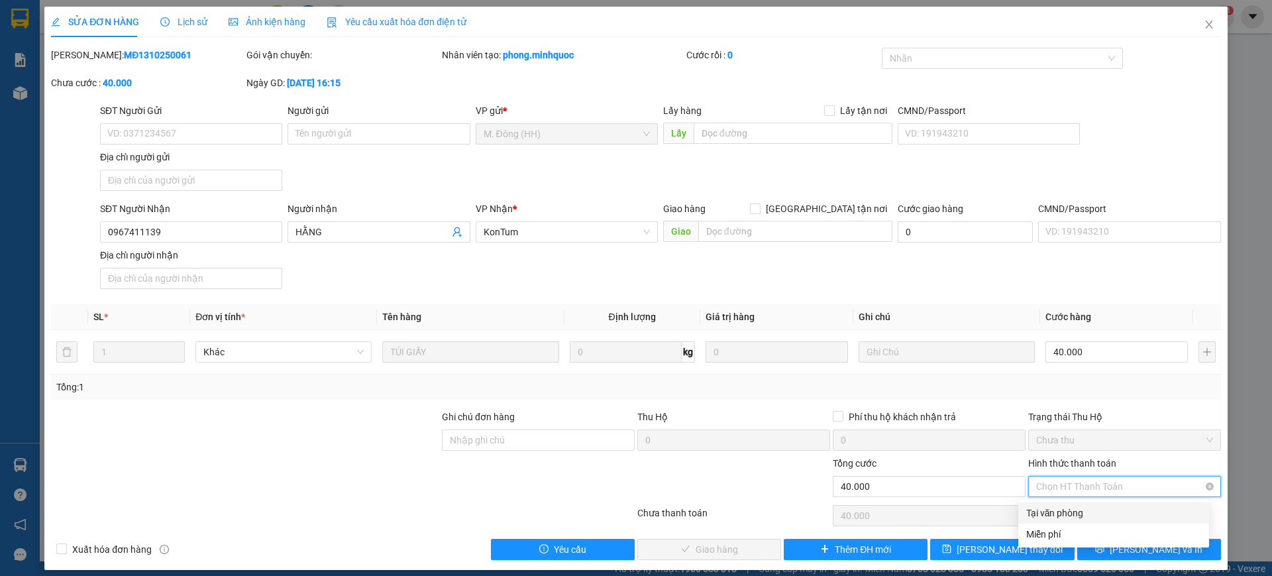
click at [1085, 487] on span "Chọn HT Thanh Toán" at bounding box center [1124, 486] width 177 height 20
click at [1060, 511] on div "Tại văn phòng" at bounding box center [1113, 512] width 175 height 15
type input "0"
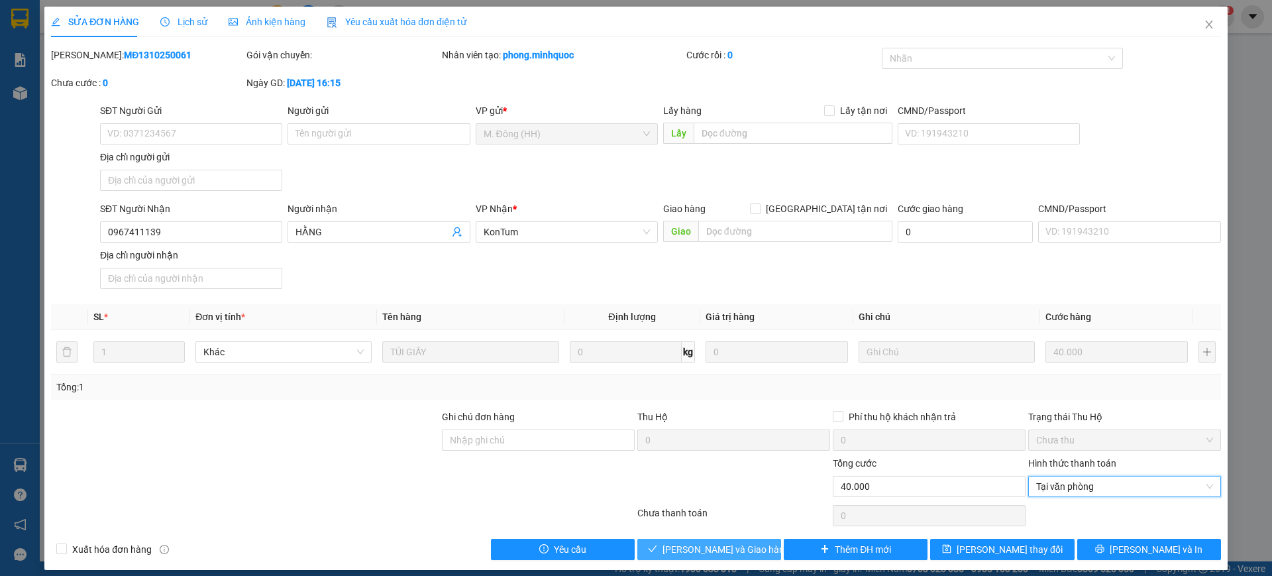
click at [738, 553] on span "[PERSON_NAME] và Giao hàng" at bounding box center [725, 549] width 127 height 15
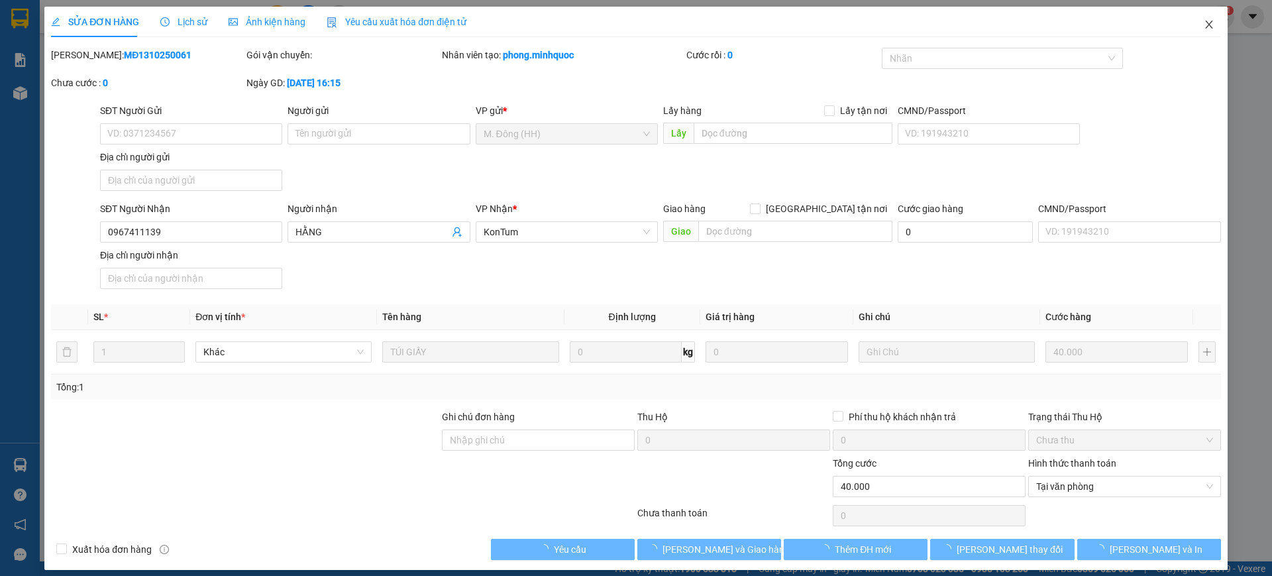
click at [1204, 22] on icon "close" at bounding box center [1209, 24] width 11 height 11
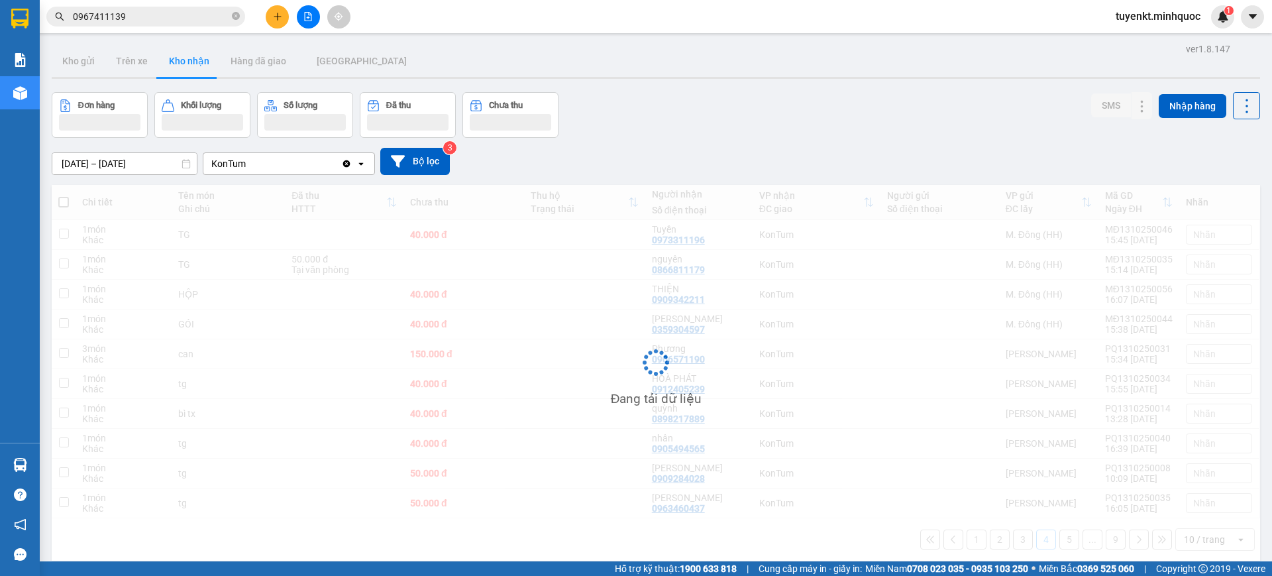
click at [201, 24] on span "0967411139" at bounding box center [145, 17] width 199 height 20
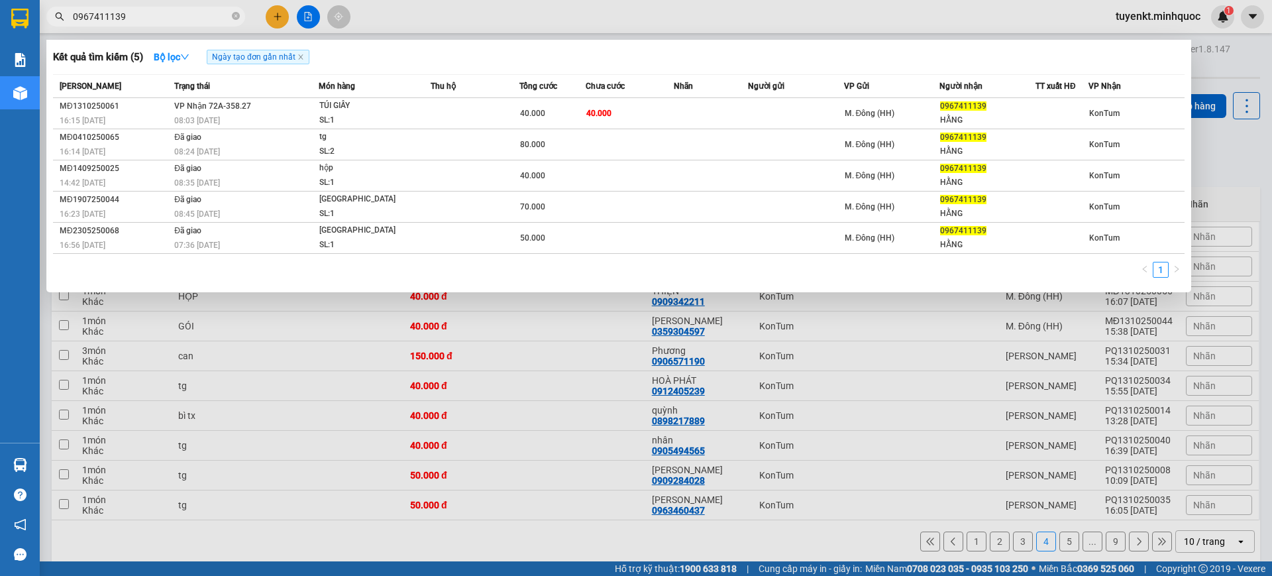
click at [199, 17] on input "0967411139" at bounding box center [151, 16] width 156 height 15
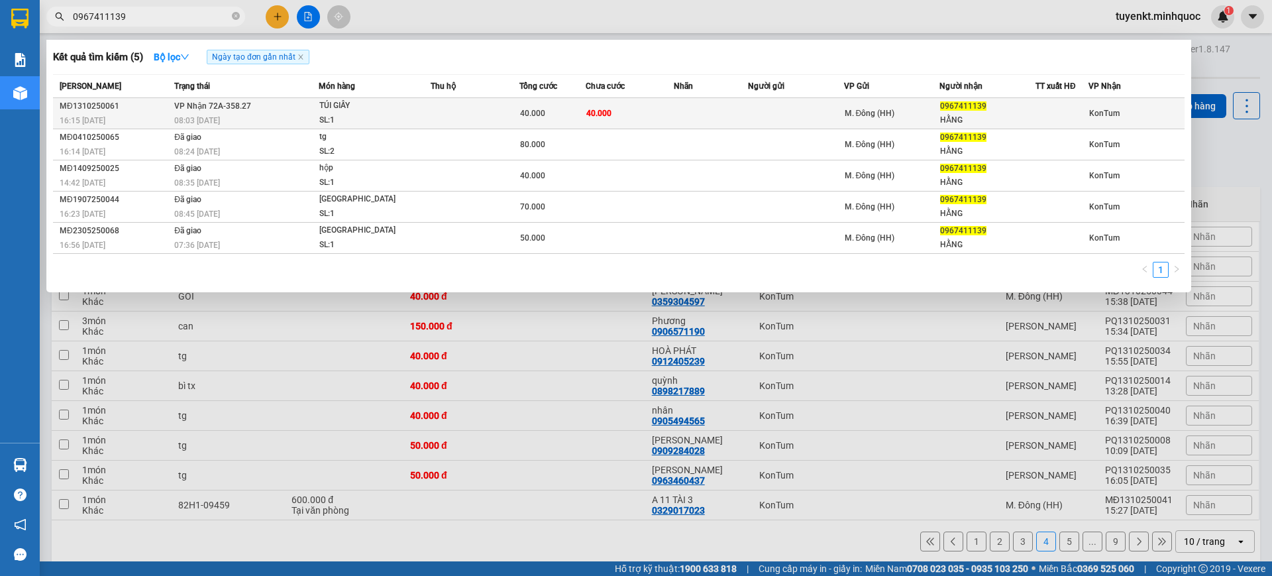
click at [686, 122] on td at bounding box center [711, 113] width 74 height 31
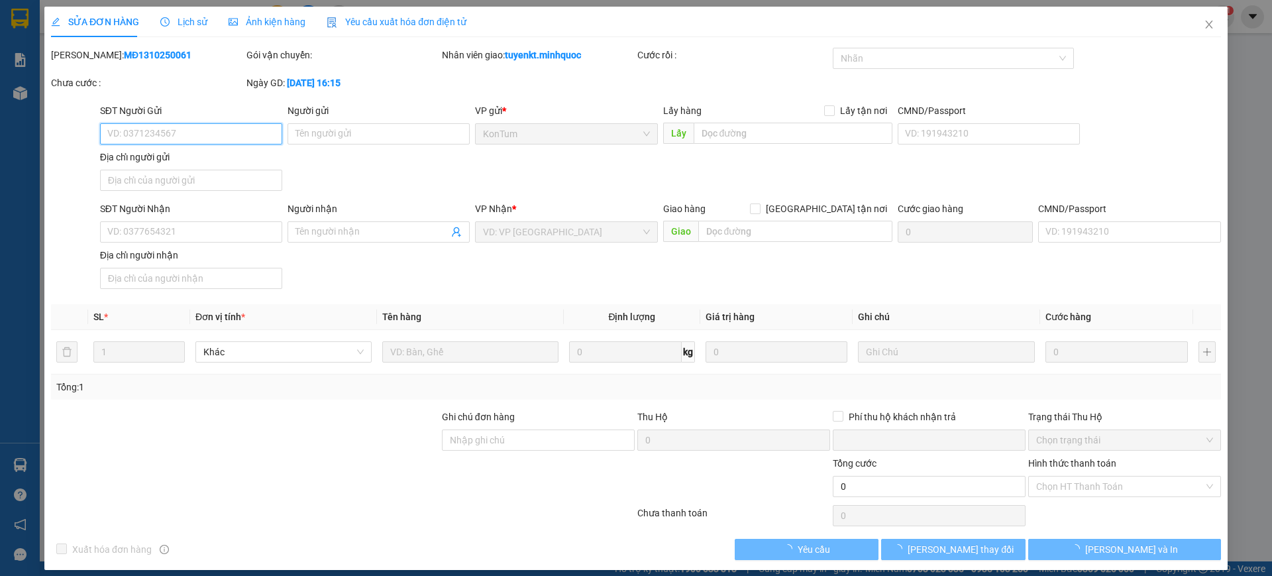
type input "0967411139"
type input "HẰNG"
type input "0"
type input "40.000"
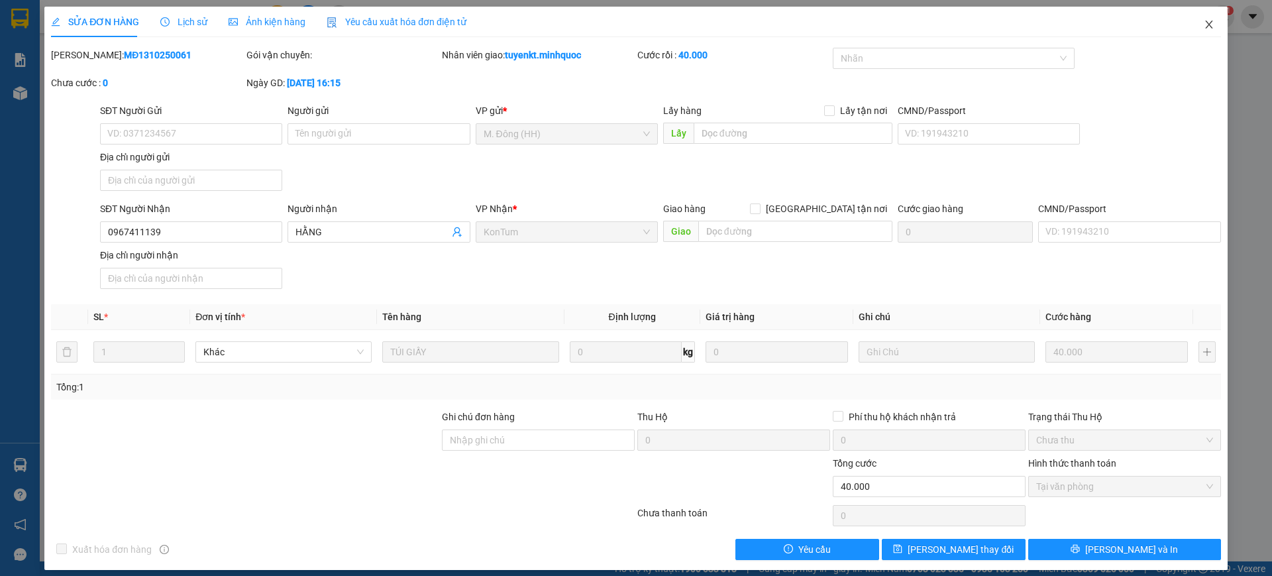
click at [1198, 14] on span "Close" at bounding box center [1208, 25] width 37 height 37
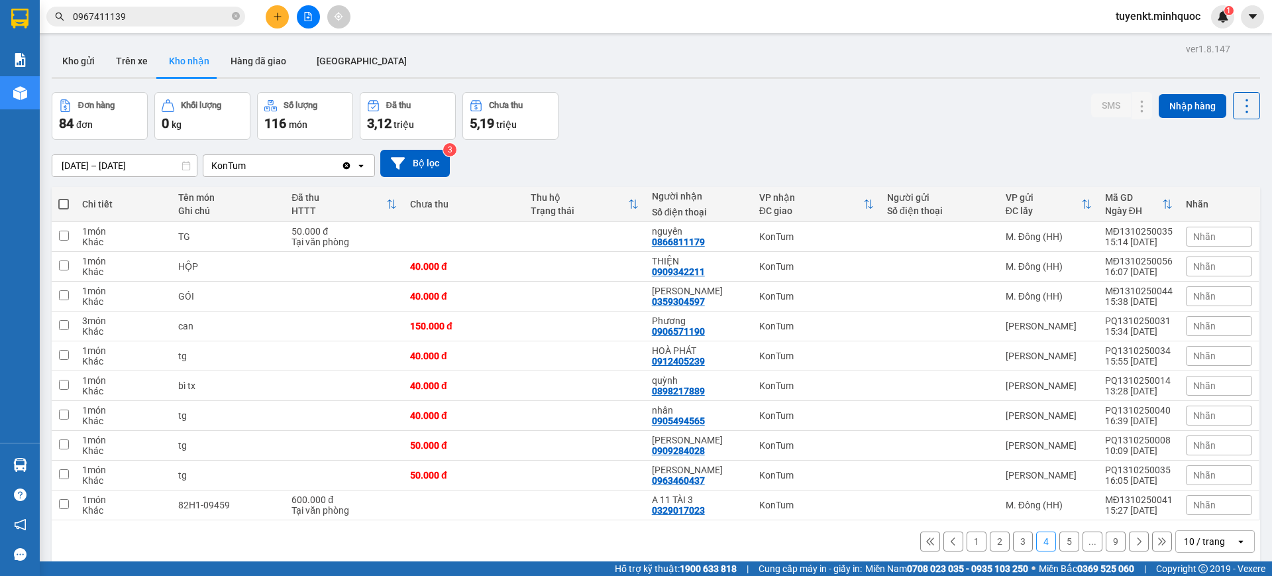
click at [242, 17] on span "0967411139" at bounding box center [145, 17] width 199 height 20
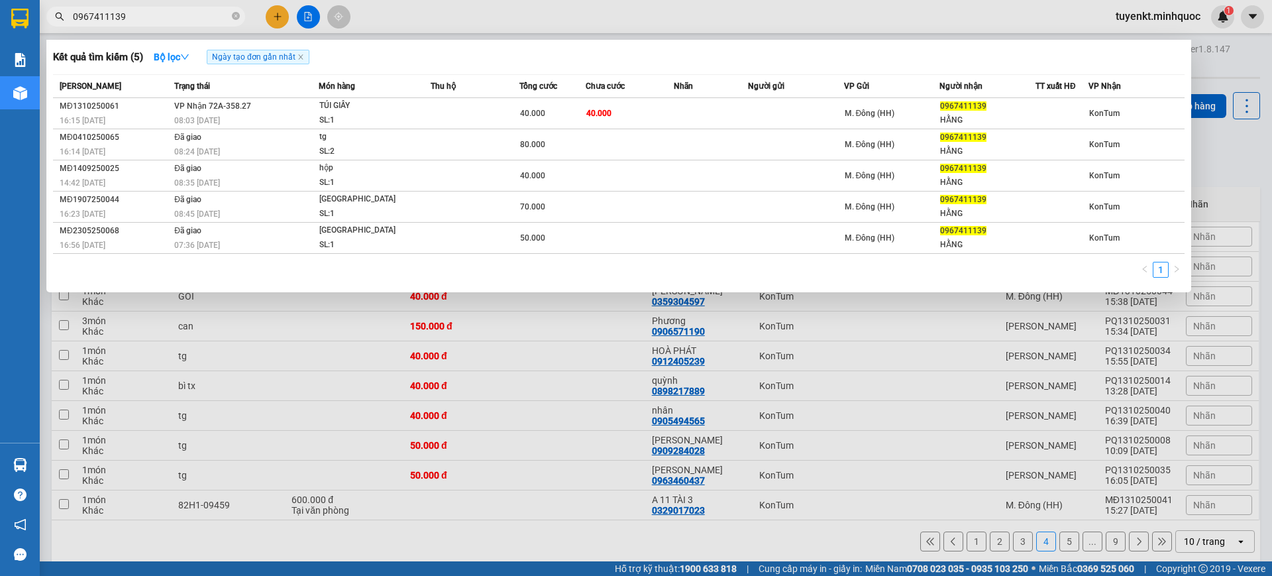
click at [238, 13] on icon "close-circle" at bounding box center [236, 16] width 8 height 8
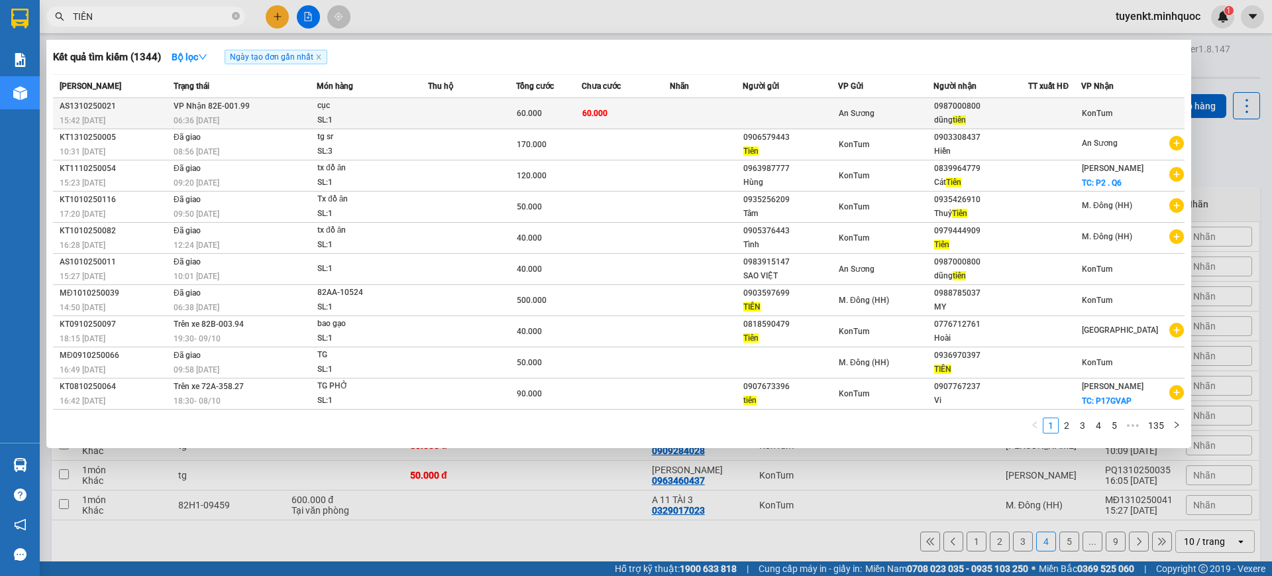
type input "TIÊN"
click at [950, 110] on div "0987000800" at bounding box center [981, 106] width 94 height 14
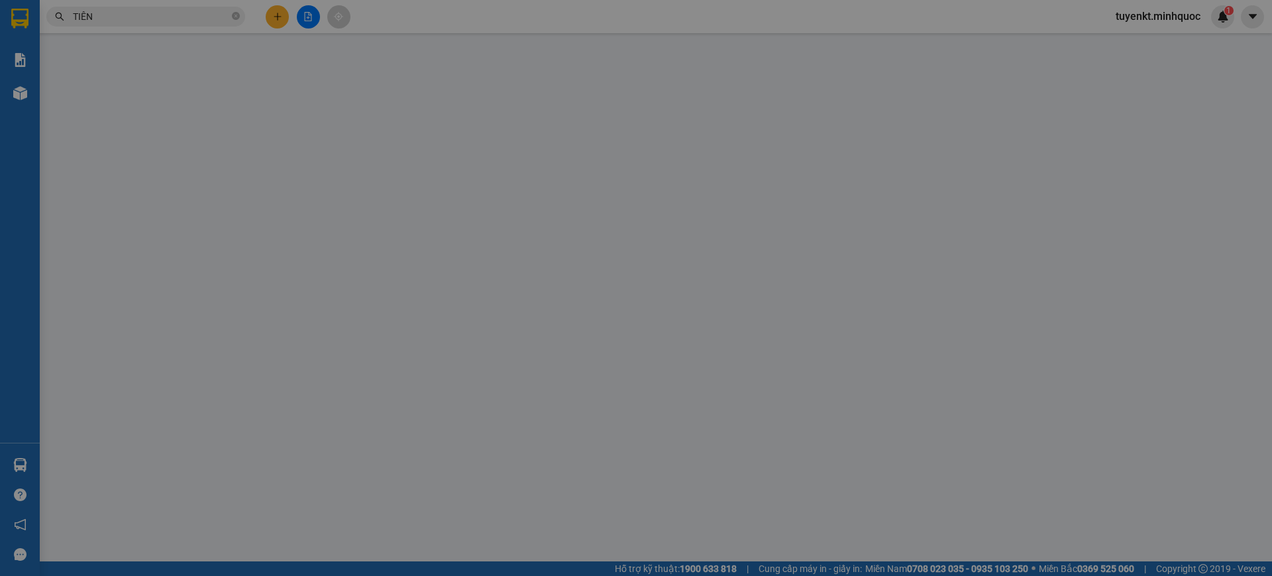
type input "0987000800"
type input "dũng tiên"
type input "0"
type input "60.000"
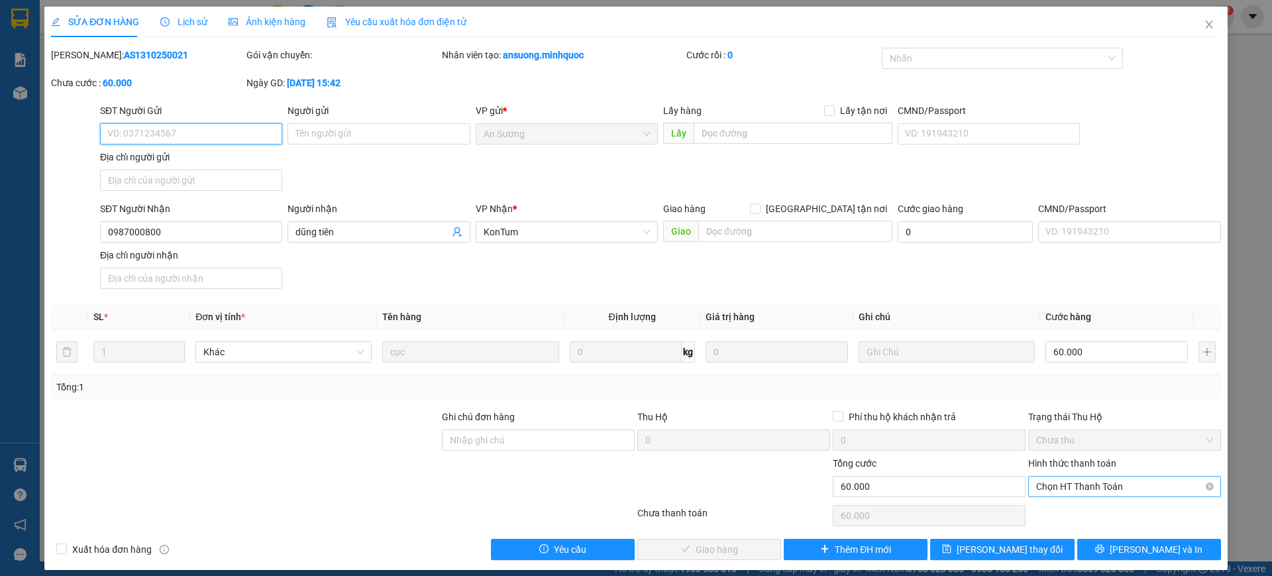
click at [1100, 484] on span "Chọn HT Thanh Toán" at bounding box center [1124, 486] width 177 height 20
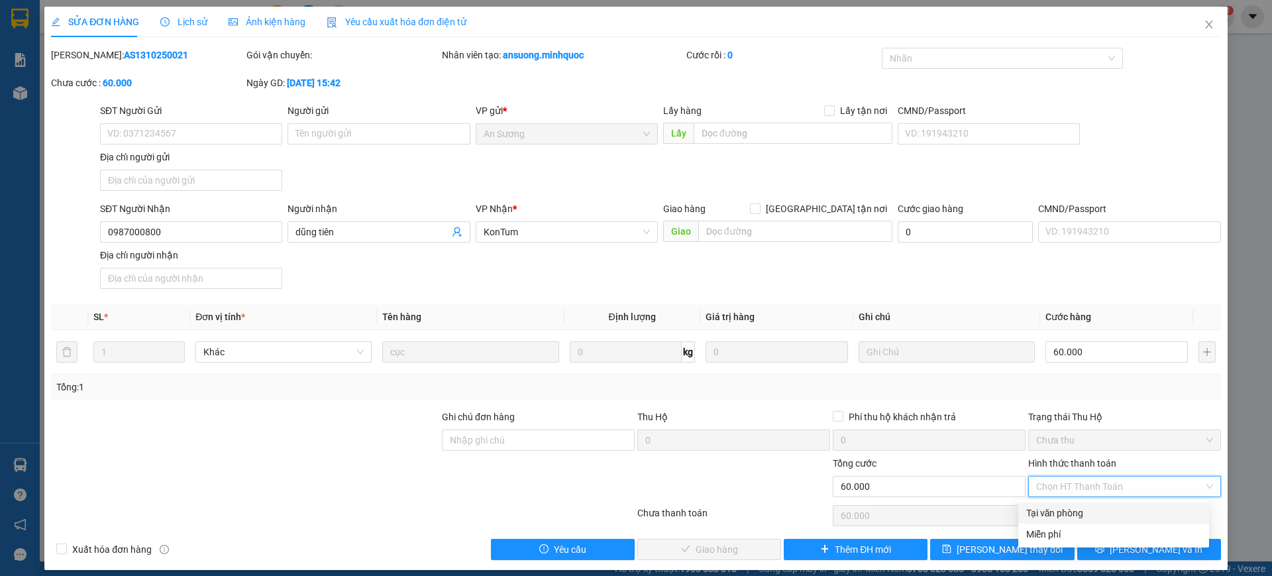
click at [1074, 512] on div "Tại văn phòng" at bounding box center [1113, 512] width 175 height 15
type input "0"
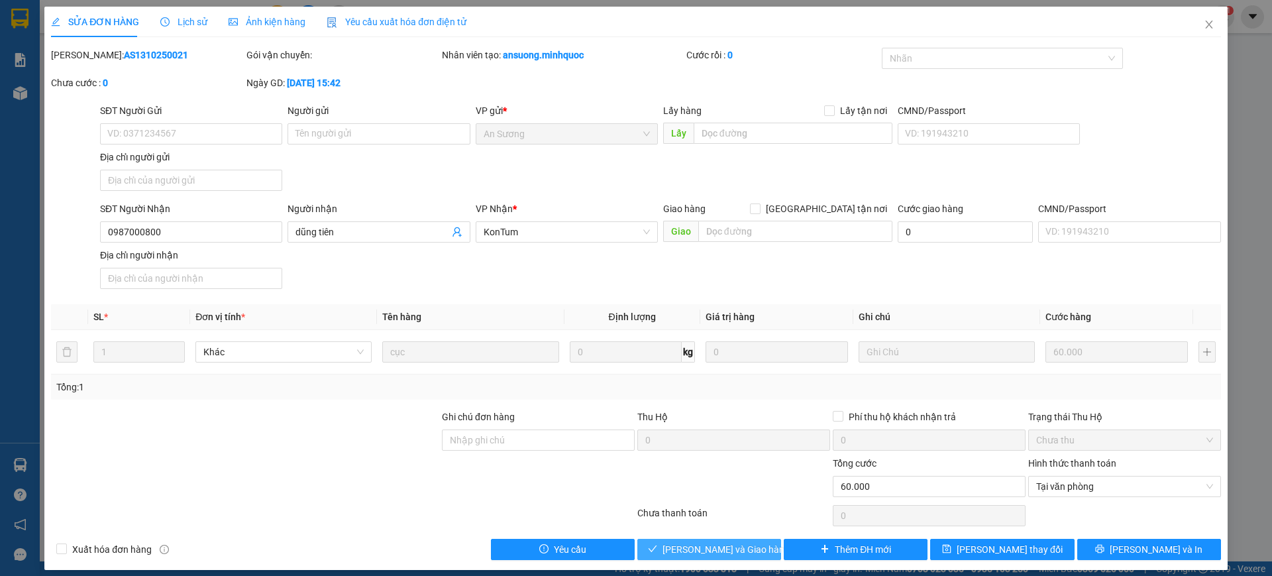
click at [743, 543] on span "[PERSON_NAME] và Giao hàng" at bounding box center [725, 549] width 127 height 15
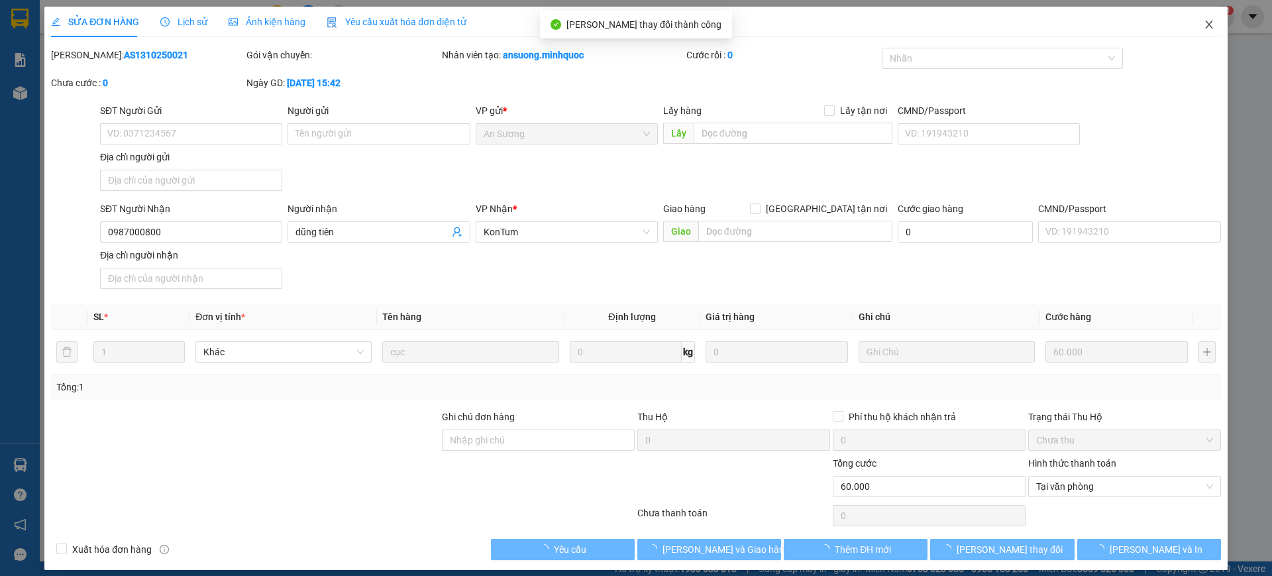
click at [1204, 25] on icon "close" at bounding box center [1209, 24] width 11 height 11
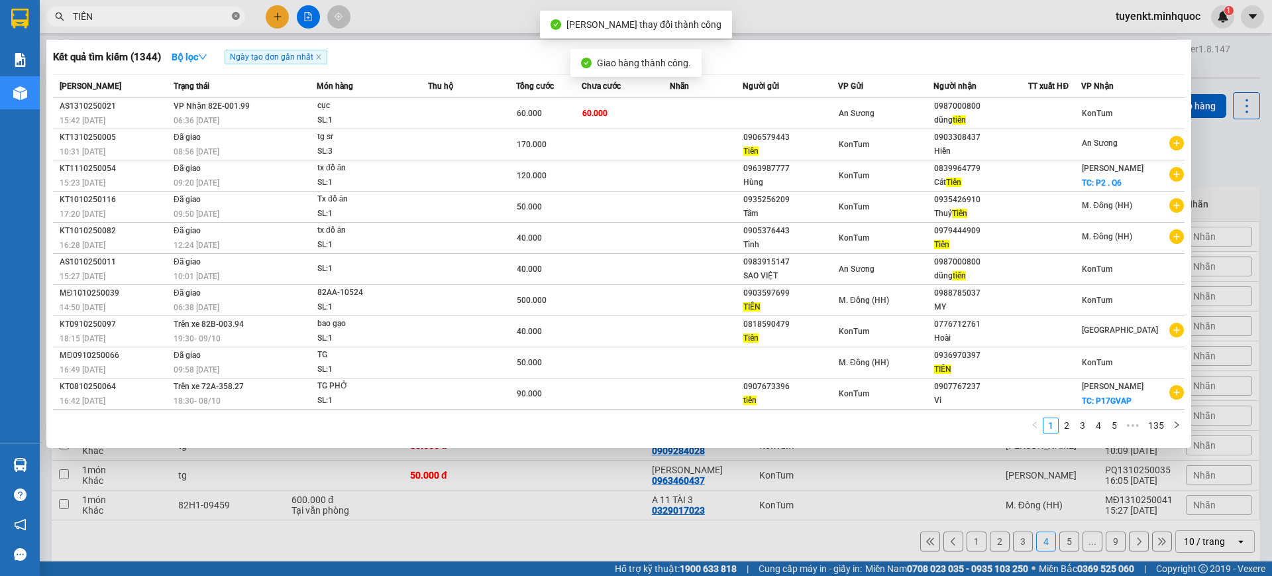
click at [233, 19] on icon "close-circle" at bounding box center [236, 16] width 8 height 8
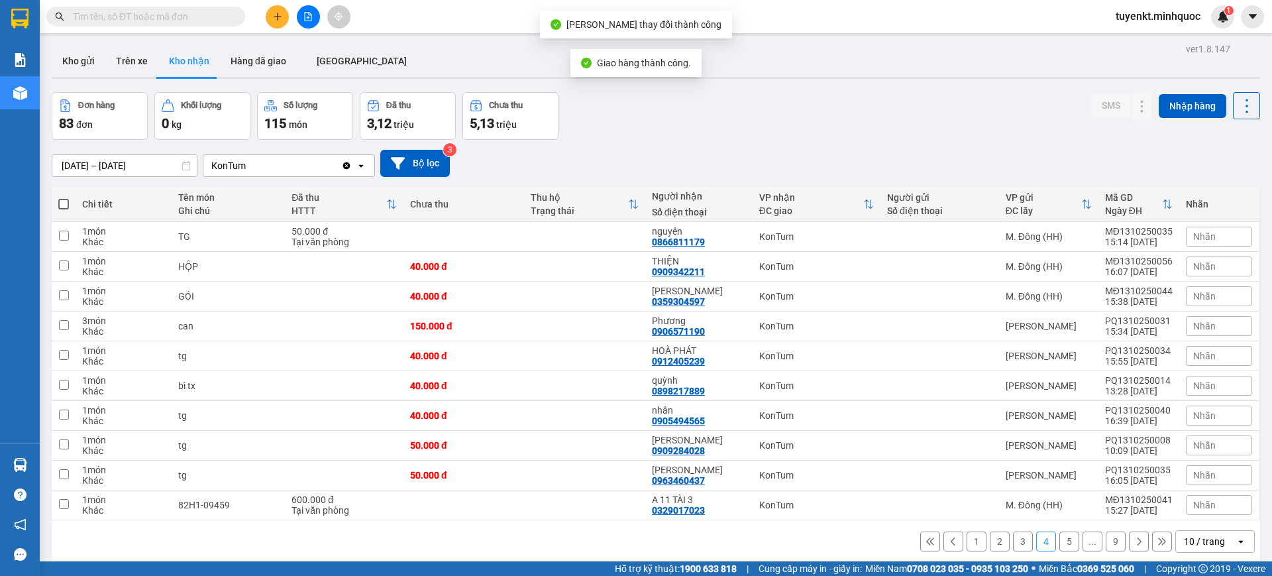
click at [203, 17] on input "text" at bounding box center [151, 16] width 156 height 15
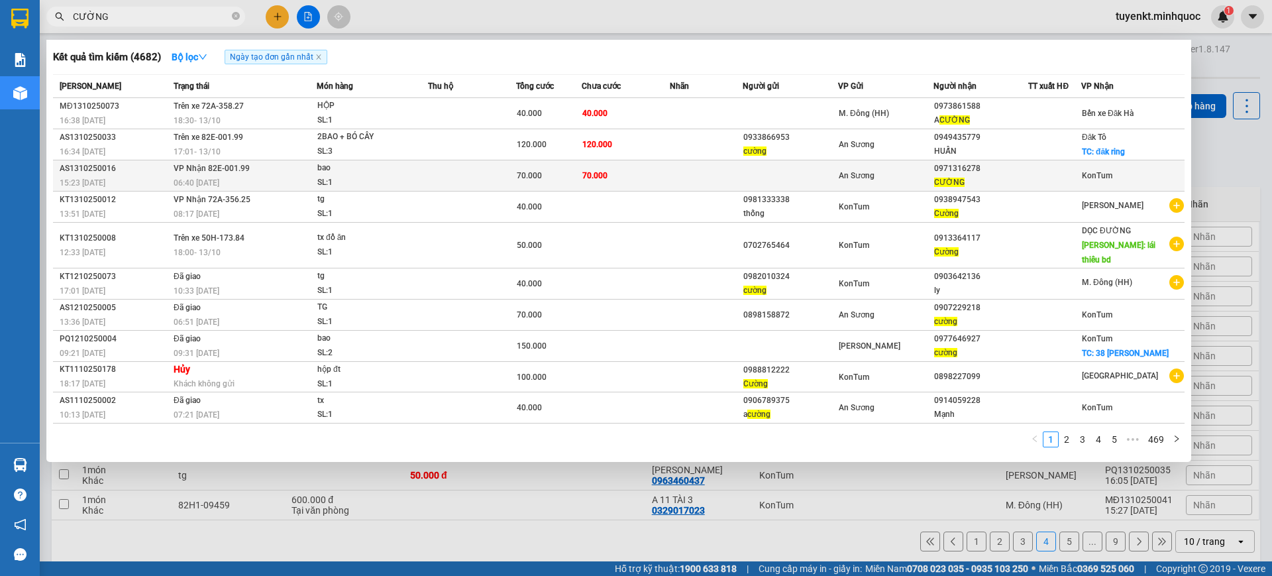
type input "CƯỜNG"
click at [674, 178] on td at bounding box center [707, 175] width 74 height 31
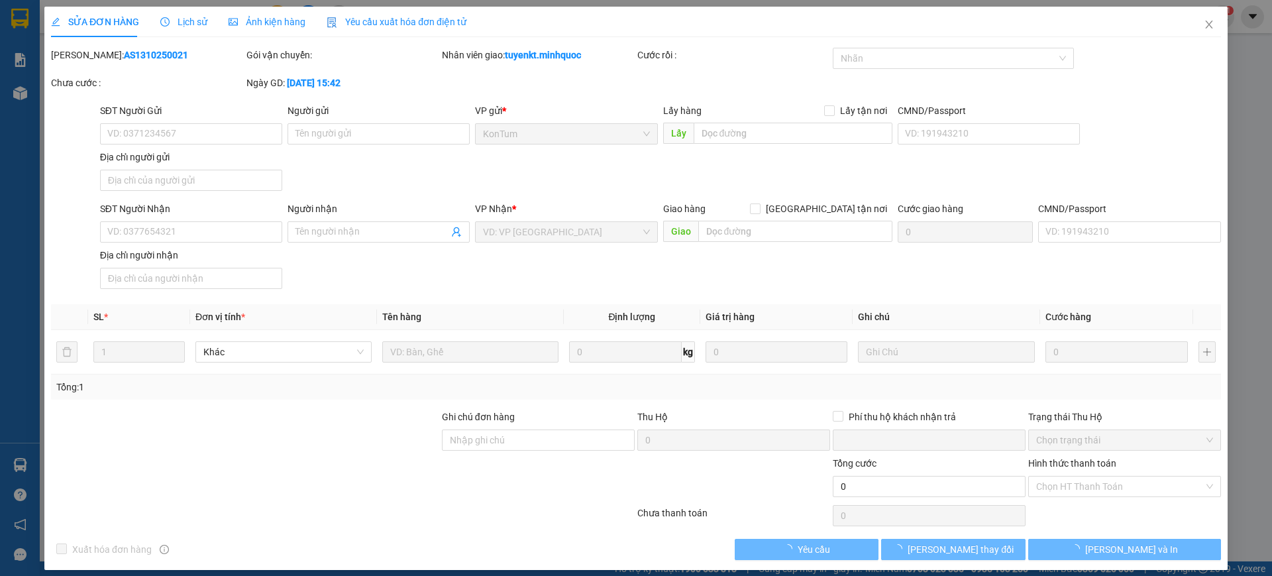
type input "0971316278"
type input "CƯỜNG"
type input "0"
type input "70.000"
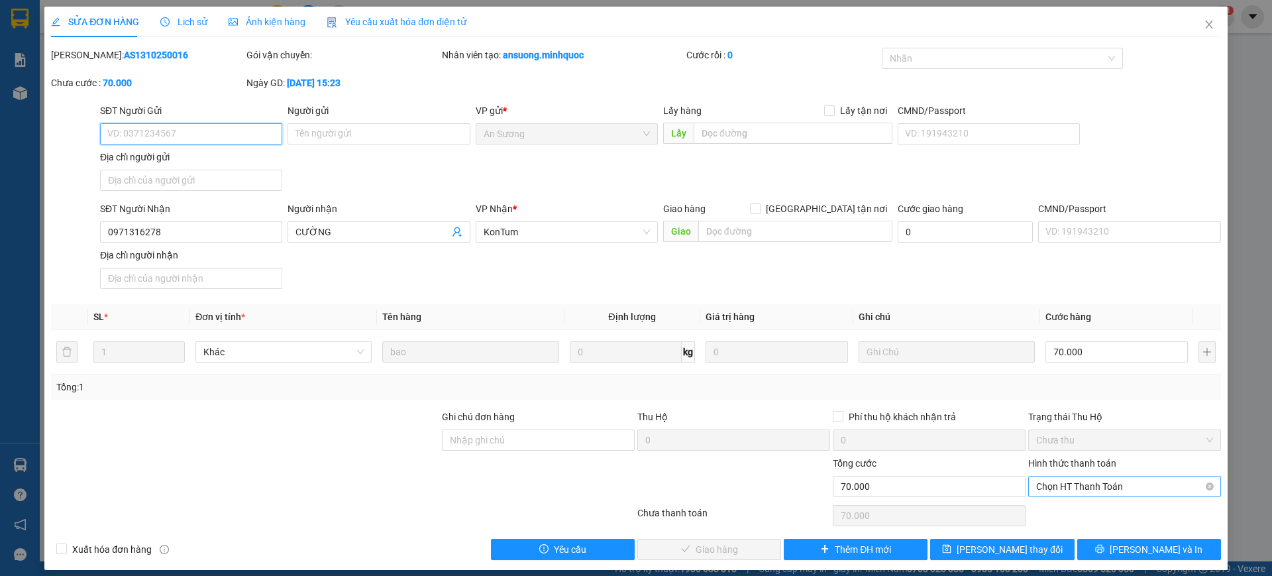
click at [1094, 484] on span "Chọn HT Thanh Toán" at bounding box center [1124, 486] width 177 height 20
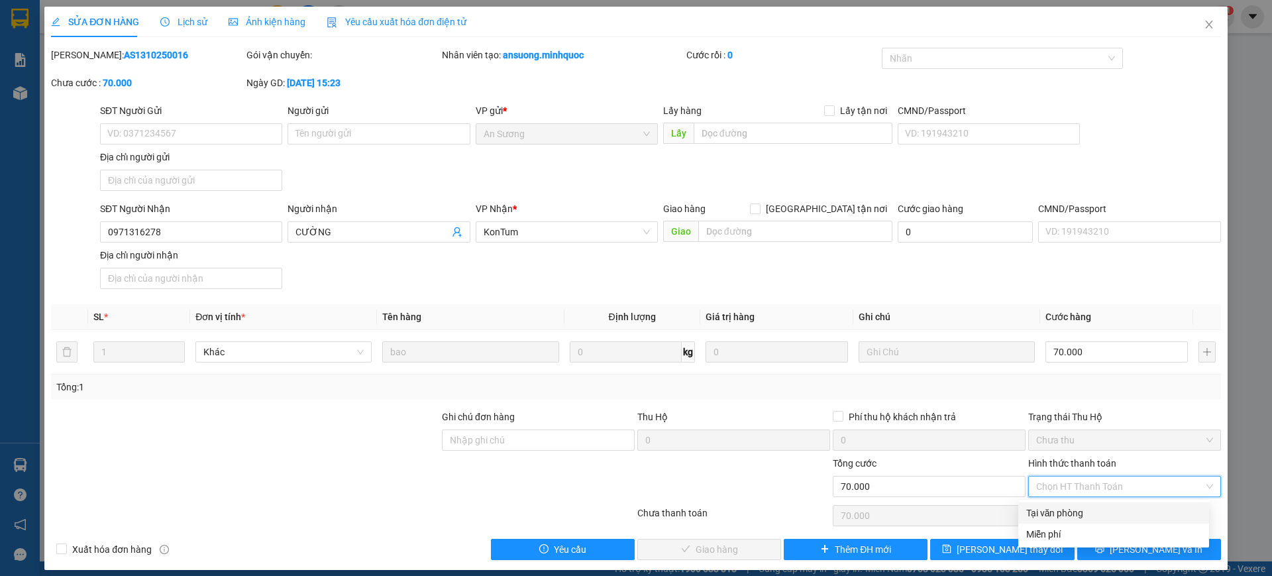
click at [1065, 507] on div "Tại văn phòng" at bounding box center [1113, 512] width 175 height 15
type input "0"
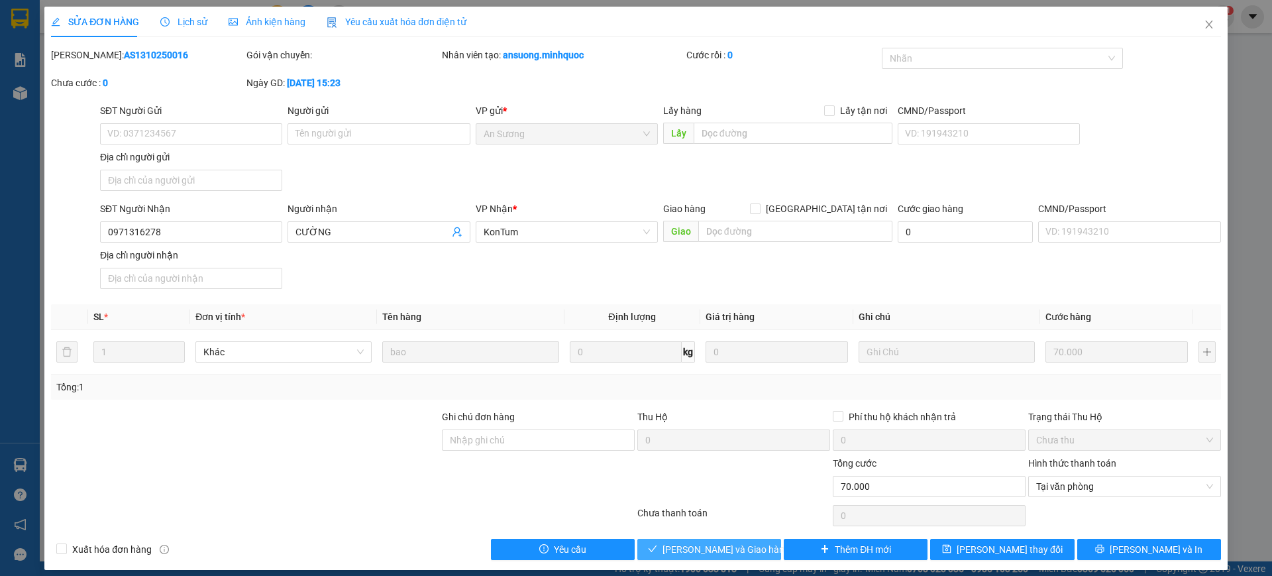
click at [709, 551] on span "[PERSON_NAME] và Giao hàng" at bounding box center [725, 549] width 127 height 15
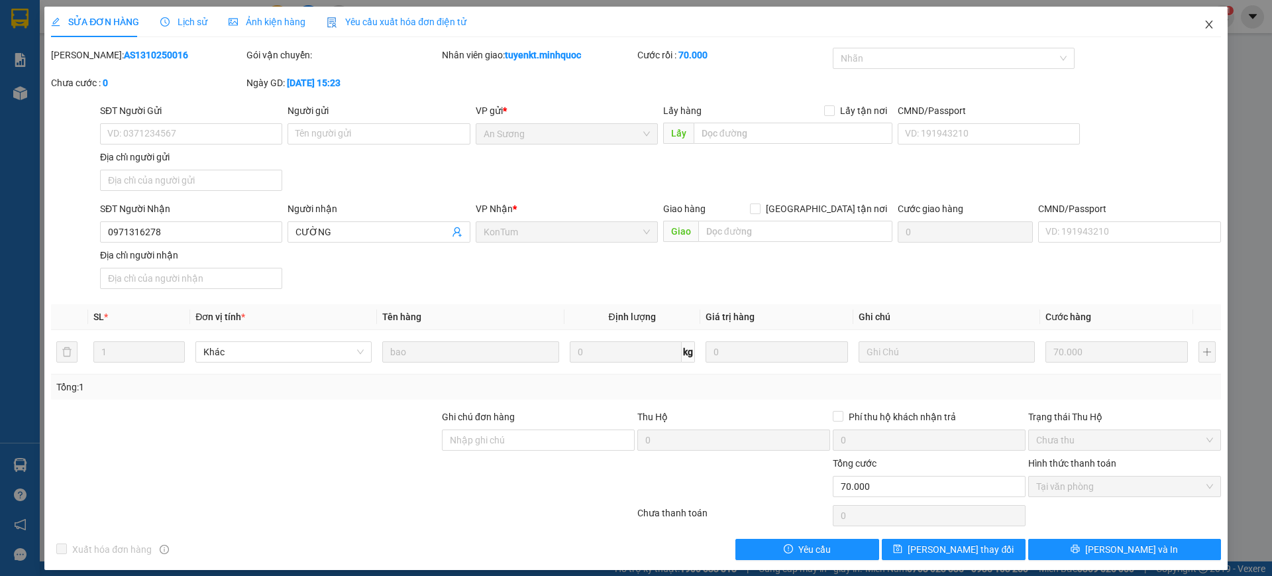
click at [1204, 25] on span "Close" at bounding box center [1208, 25] width 37 height 37
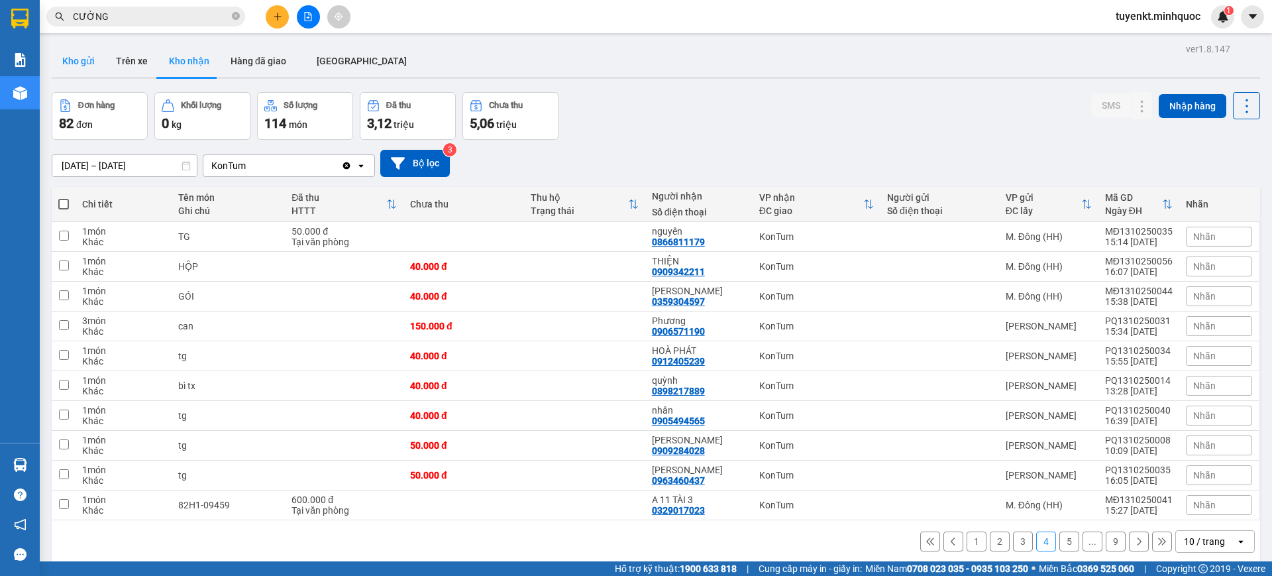
click at [97, 60] on button "Kho gửi" at bounding box center [79, 61] width 54 height 32
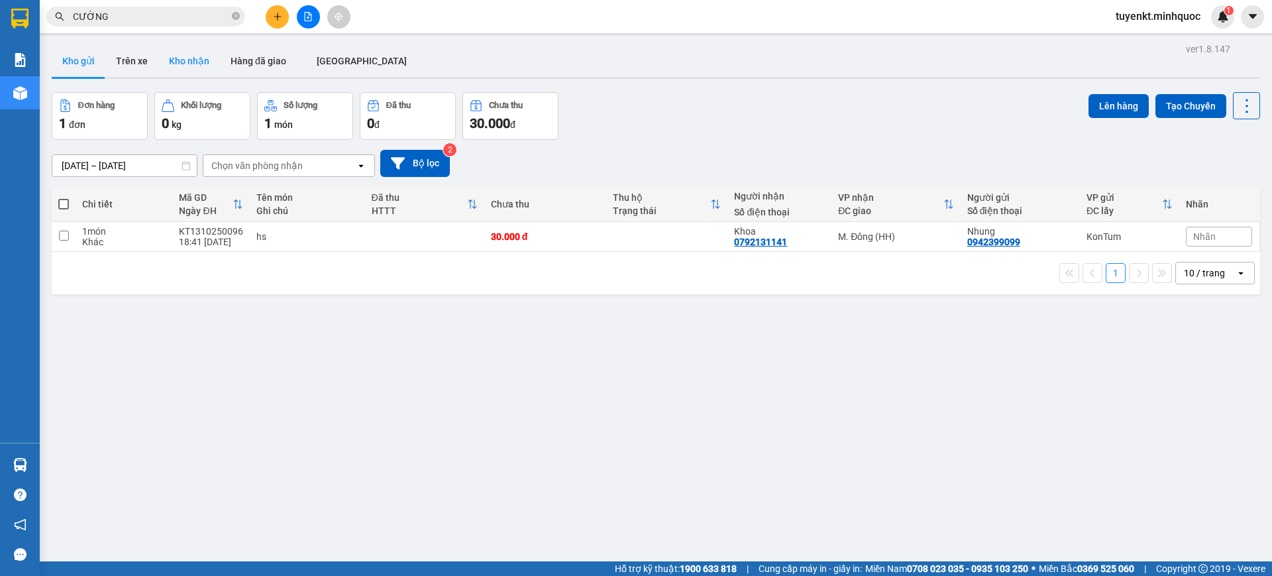
click at [170, 65] on button "Kho nhận" at bounding box center [189, 61] width 62 height 32
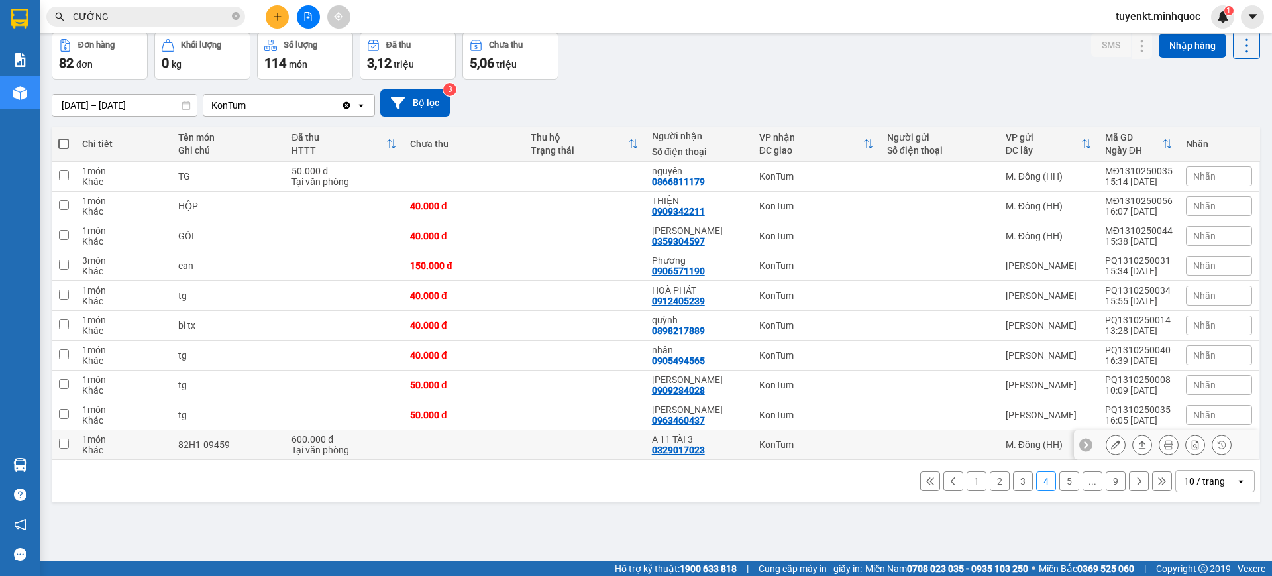
scroll to position [61, 0]
click at [1013, 481] on button "3" at bounding box center [1023, 480] width 20 height 20
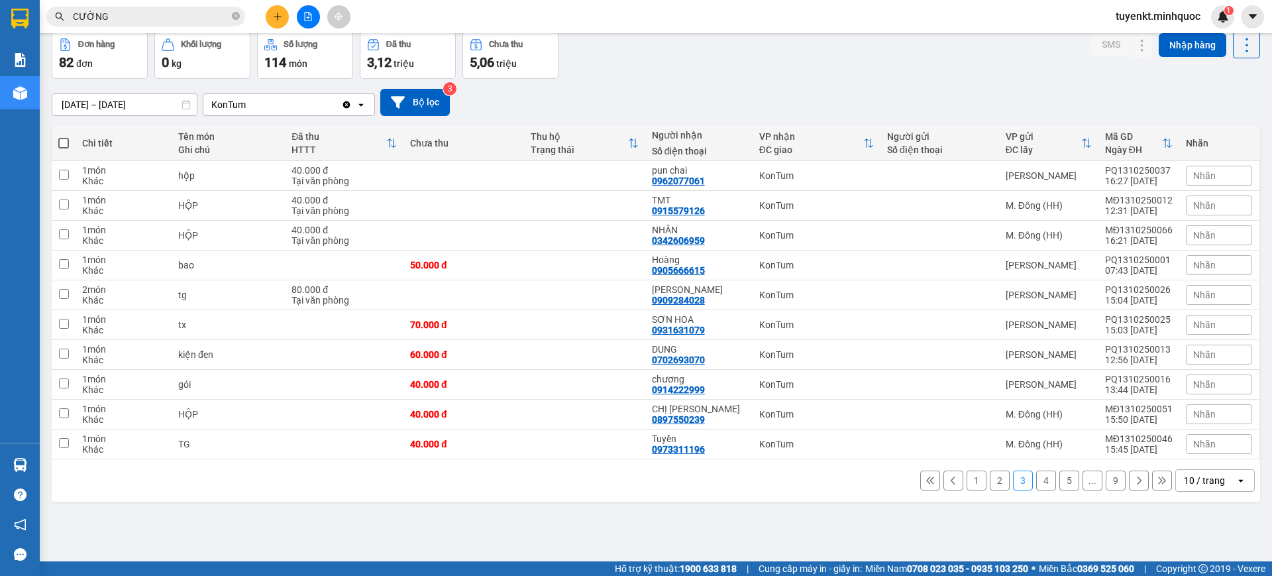
click at [1059, 484] on button "5" at bounding box center [1069, 480] width 20 height 20
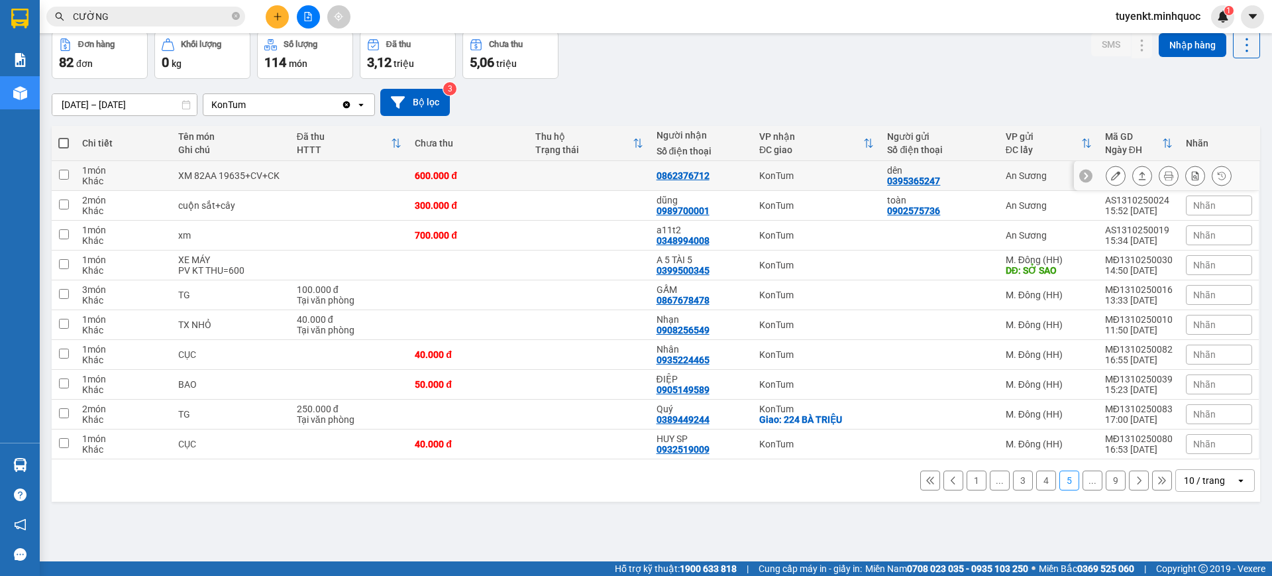
click at [1111, 171] on icon at bounding box center [1115, 175] width 9 height 9
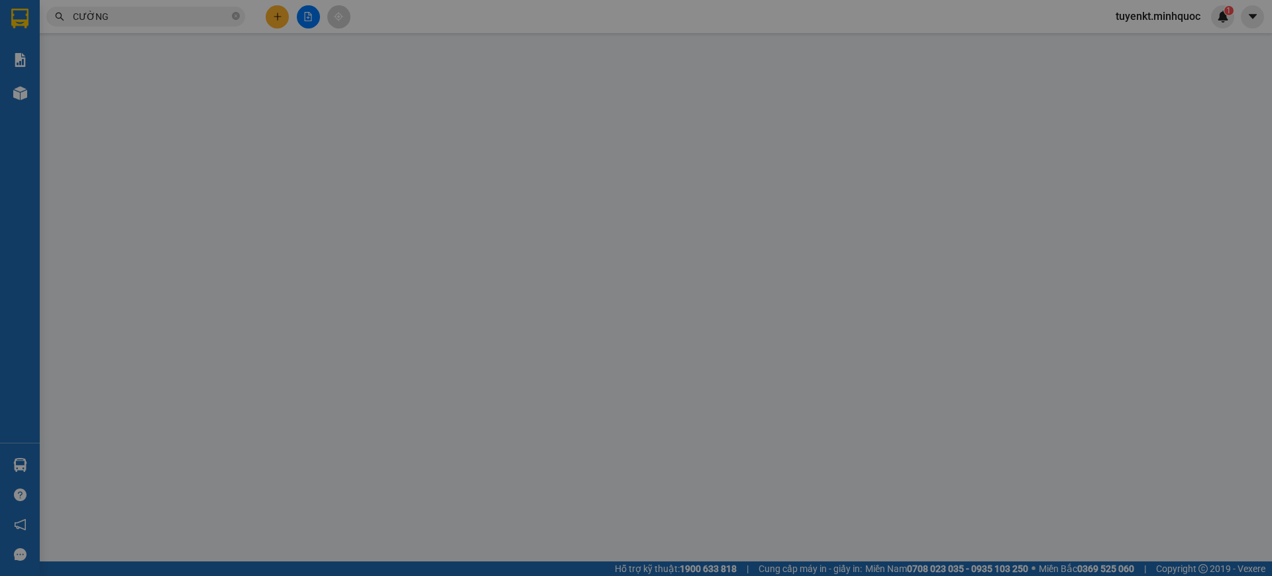
type input "0395365247"
type input "dên"
type input "0862376712"
type input "0"
type input "600.000"
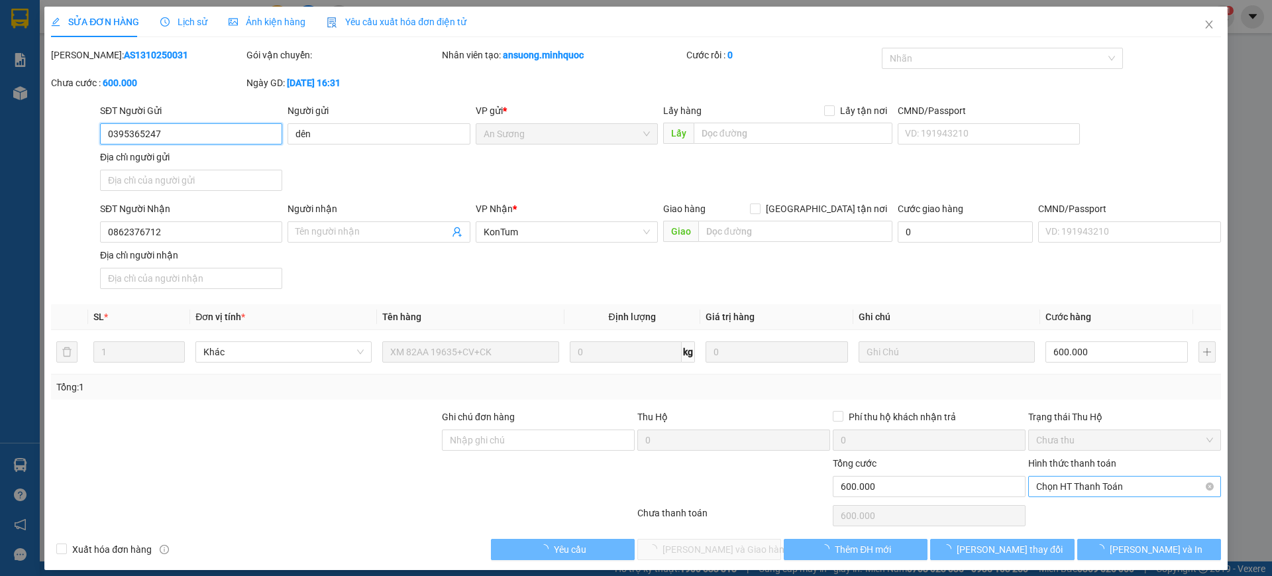
click at [1098, 478] on span "Chọn HT Thanh Toán" at bounding box center [1124, 486] width 177 height 20
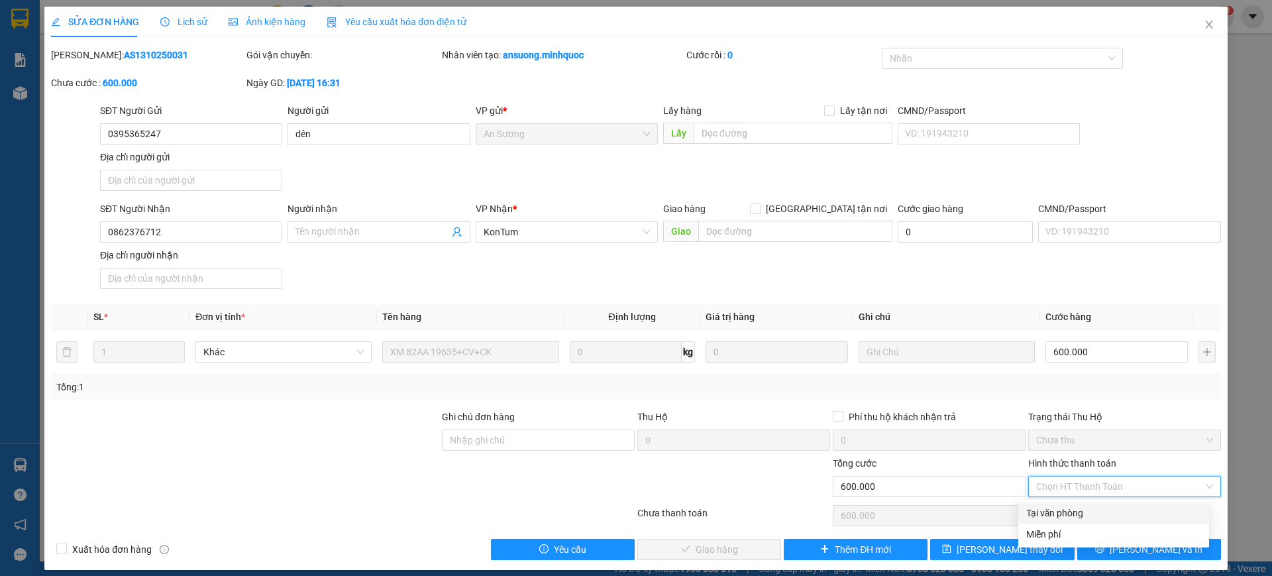
click at [1073, 509] on div "Tại văn phòng" at bounding box center [1113, 512] width 175 height 15
type input "0"
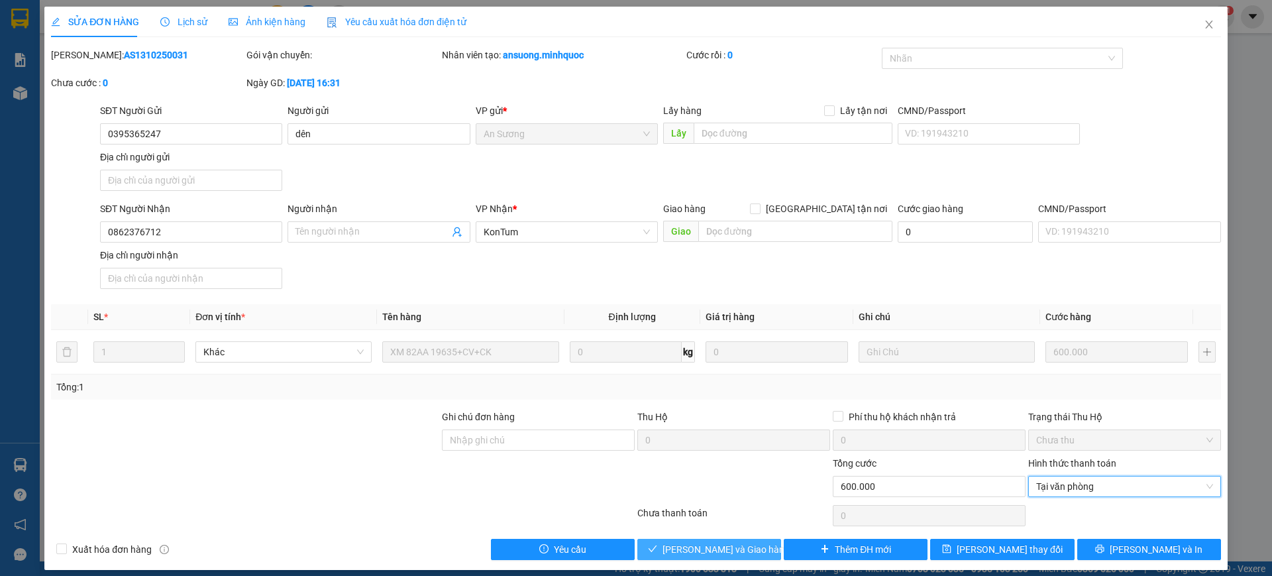
click at [737, 542] on span "[PERSON_NAME] và Giao hàng" at bounding box center [725, 549] width 127 height 15
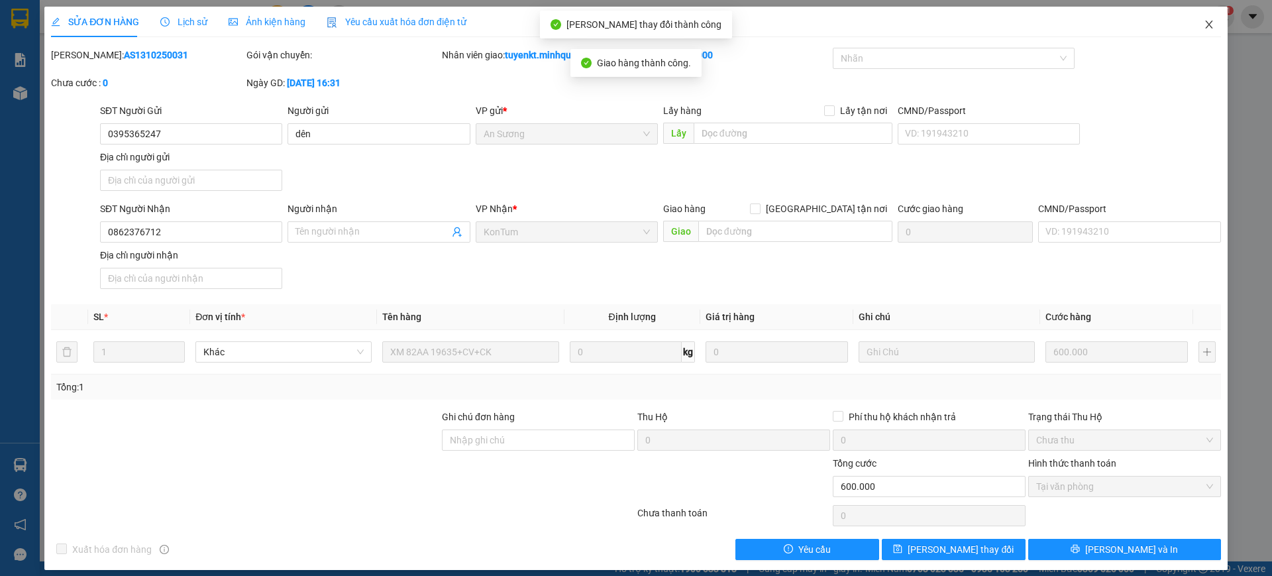
click at [1206, 25] on span "Close" at bounding box center [1208, 25] width 37 height 37
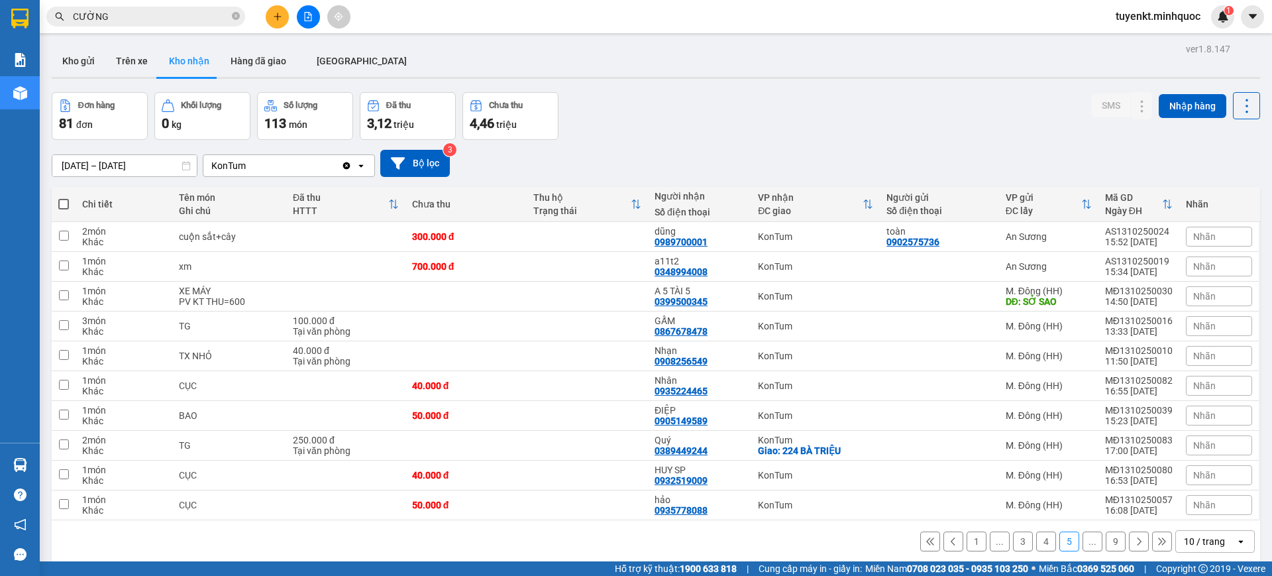
click at [171, 24] on span "CƯỜNG" at bounding box center [145, 17] width 199 height 20
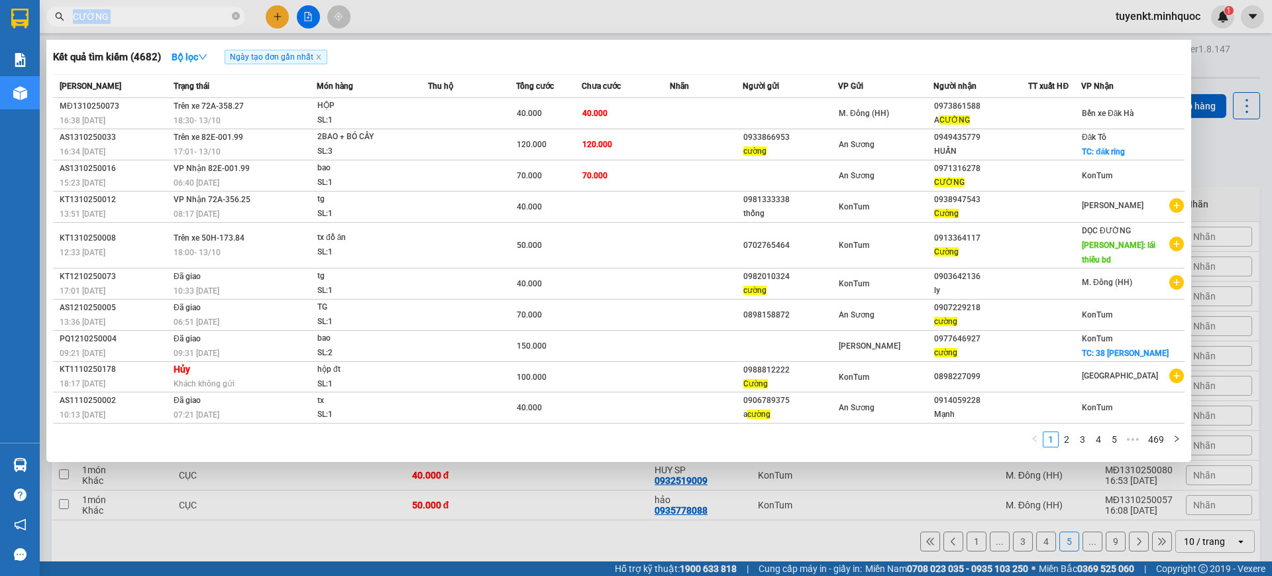
click at [171, 24] on span "CƯỜNG" at bounding box center [145, 17] width 199 height 20
click at [235, 13] on icon "close-circle" at bounding box center [236, 16] width 8 height 8
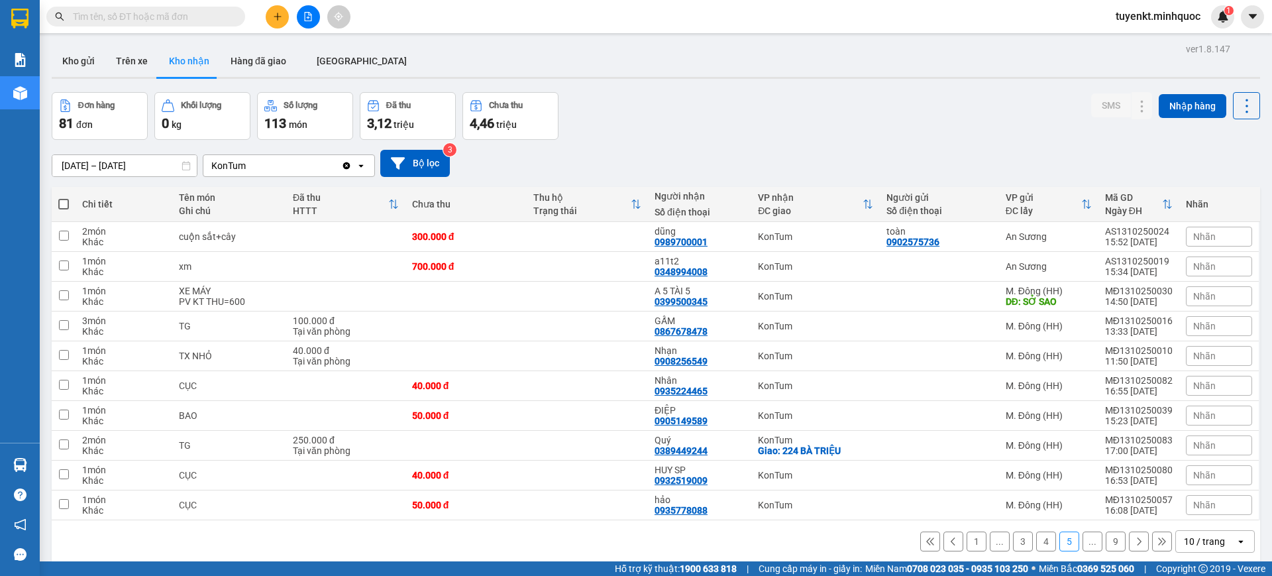
click at [195, 15] on input "text" at bounding box center [151, 16] width 156 height 15
click at [193, 10] on input "text" at bounding box center [151, 16] width 156 height 15
click at [190, 12] on input "text" at bounding box center [151, 16] width 156 height 15
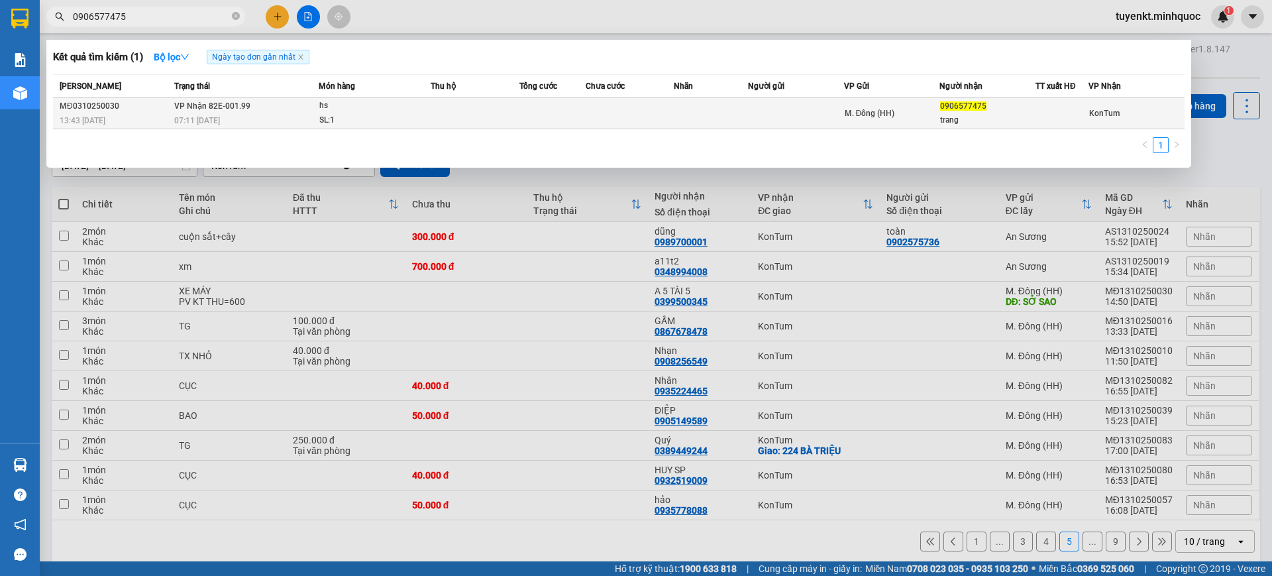
type input "0906577475"
click at [492, 112] on td at bounding box center [475, 113] width 89 height 31
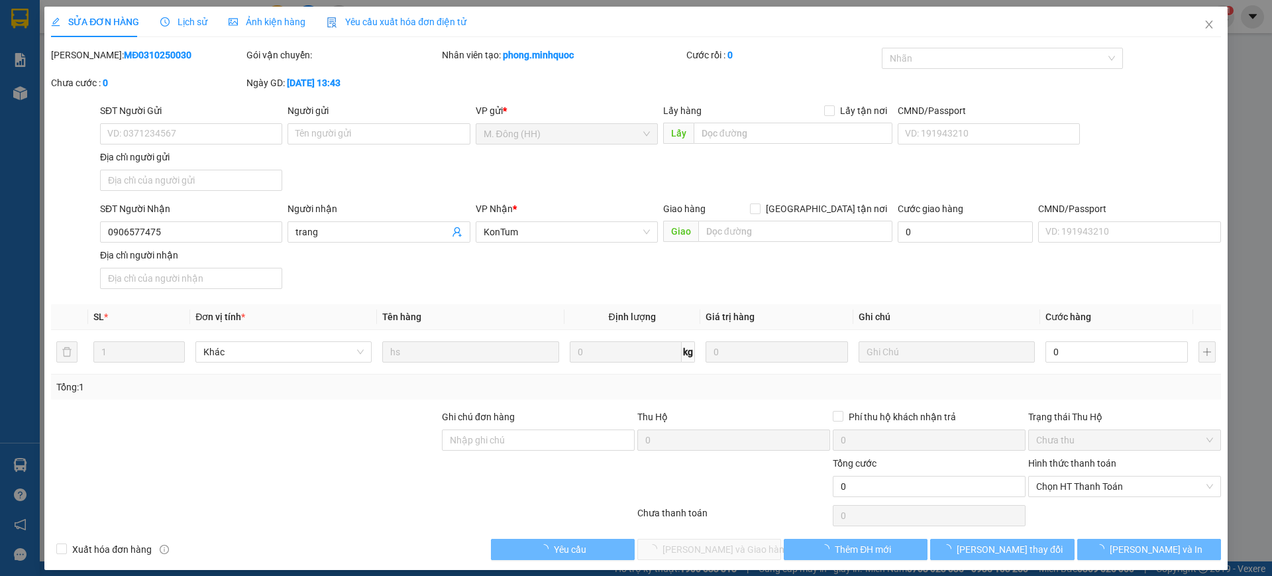
type input "0906577475"
type input "trang"
type input "0"
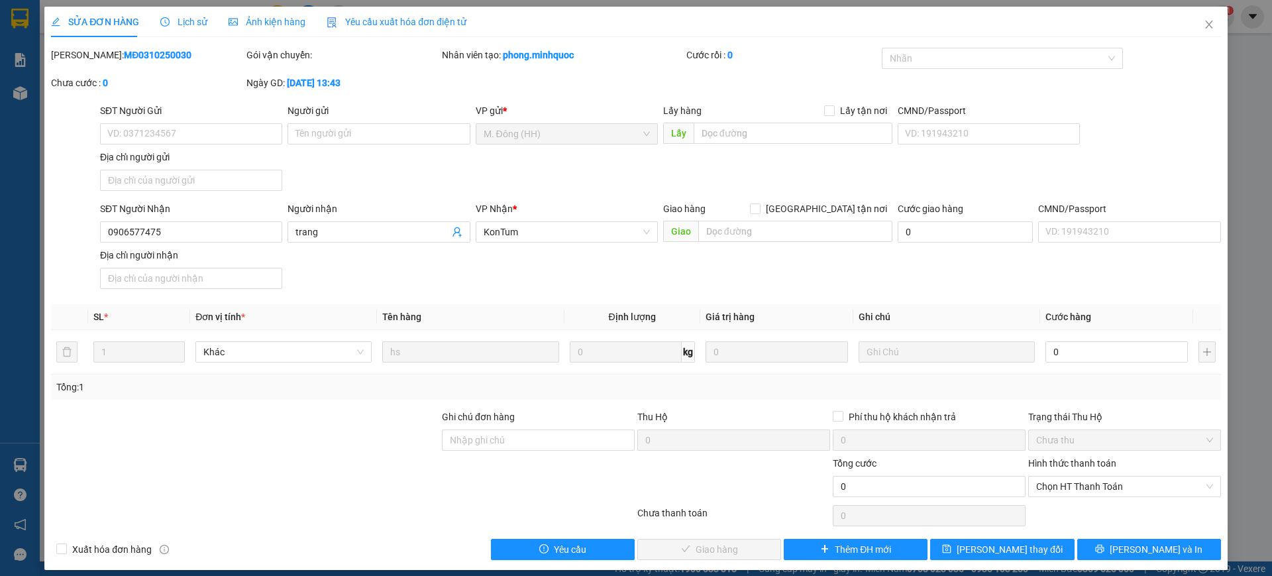
click at [173, 23] on span "Lịch sử" at bounding box center [183, 22] width 47 height 11
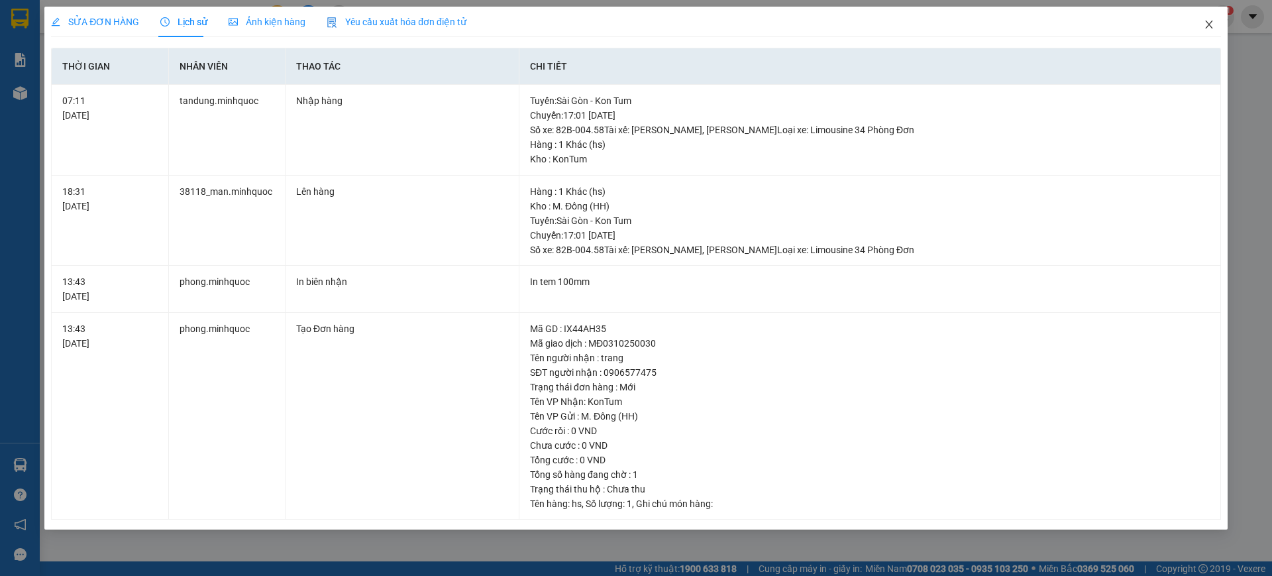
click at [1214, 17] on span "Close" at bounding box center [1208, 25] width 37 height 37
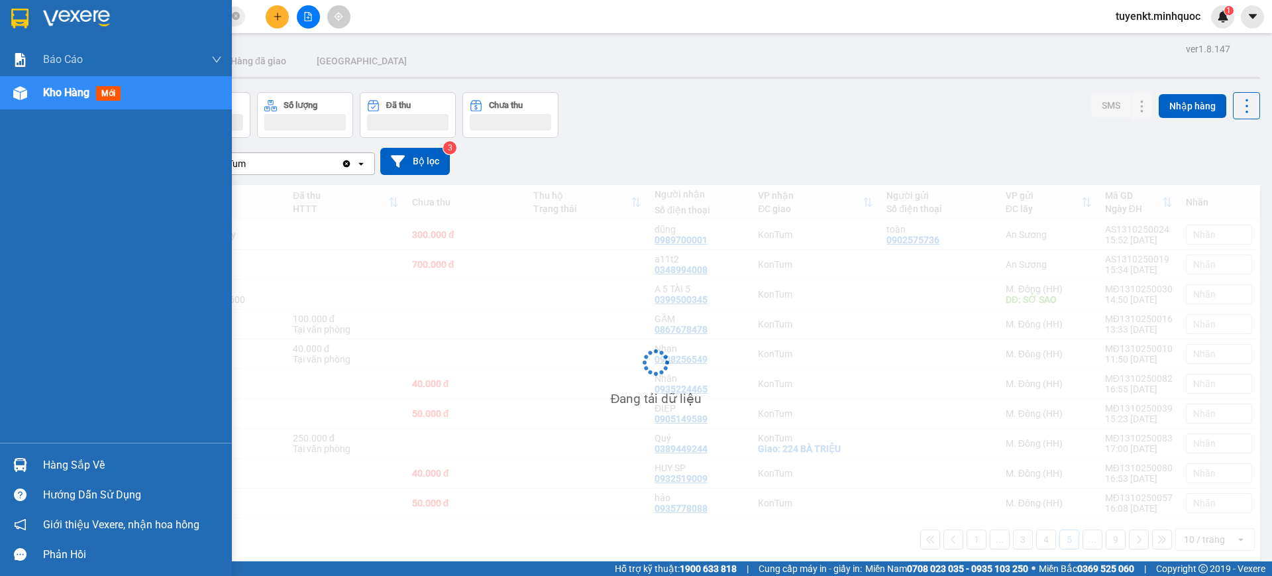
click at [1, 20] on div at bounding box center [116, 21] width 232 height 43
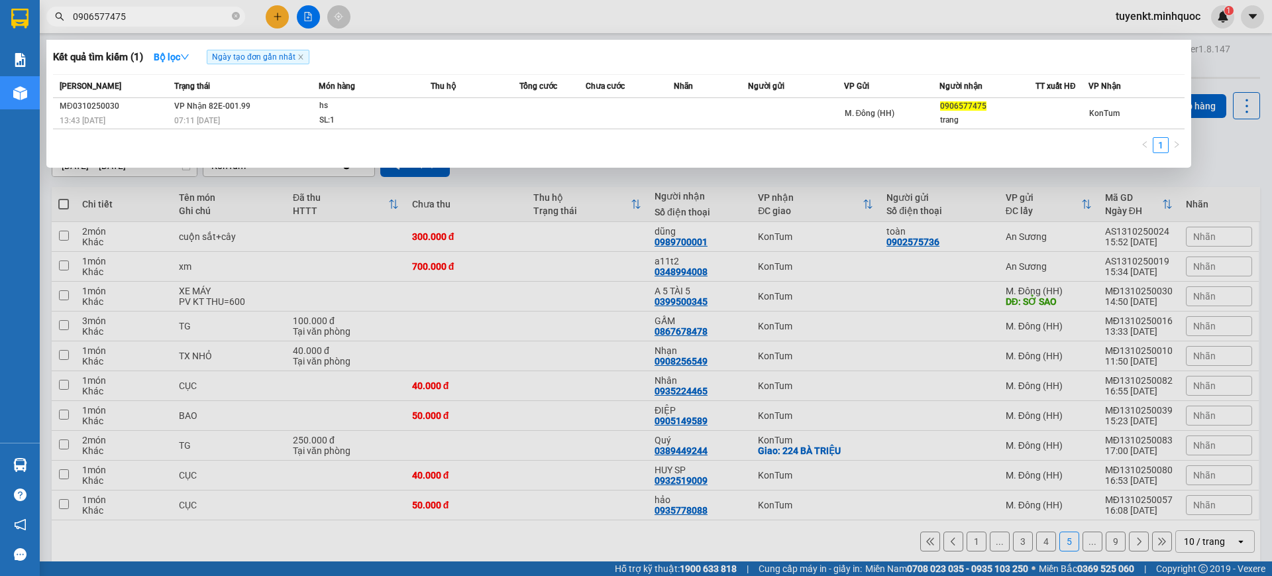
click at [186, 17] on input "0906577475" at bounding box center [151, 16] width 156 height 15
click at [1098, 542] on div at bounding box center [636, 288] width 1272 height 576
click at [191, 11] on input "0906577475" at bounding box center [151, 16] width 156 height 15
click at [232, 14] on icon "close-circle" at bounding box center [236, 16] width 8 height 8
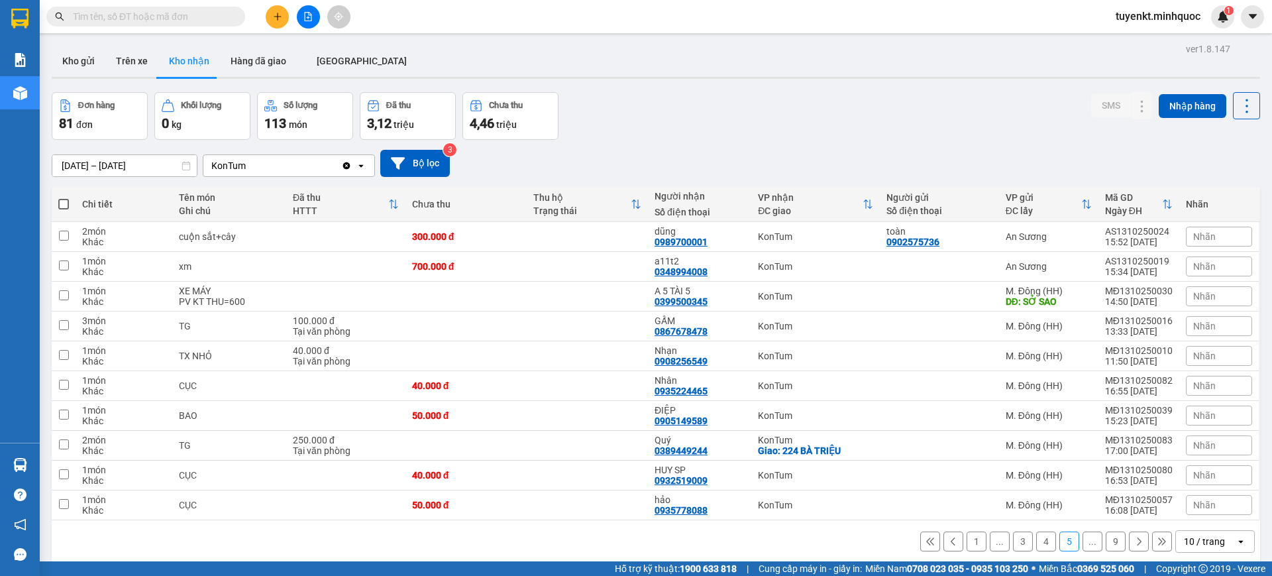
click at [209, 13] on input "text" at bounding box center [151, 16] width 156 height 15
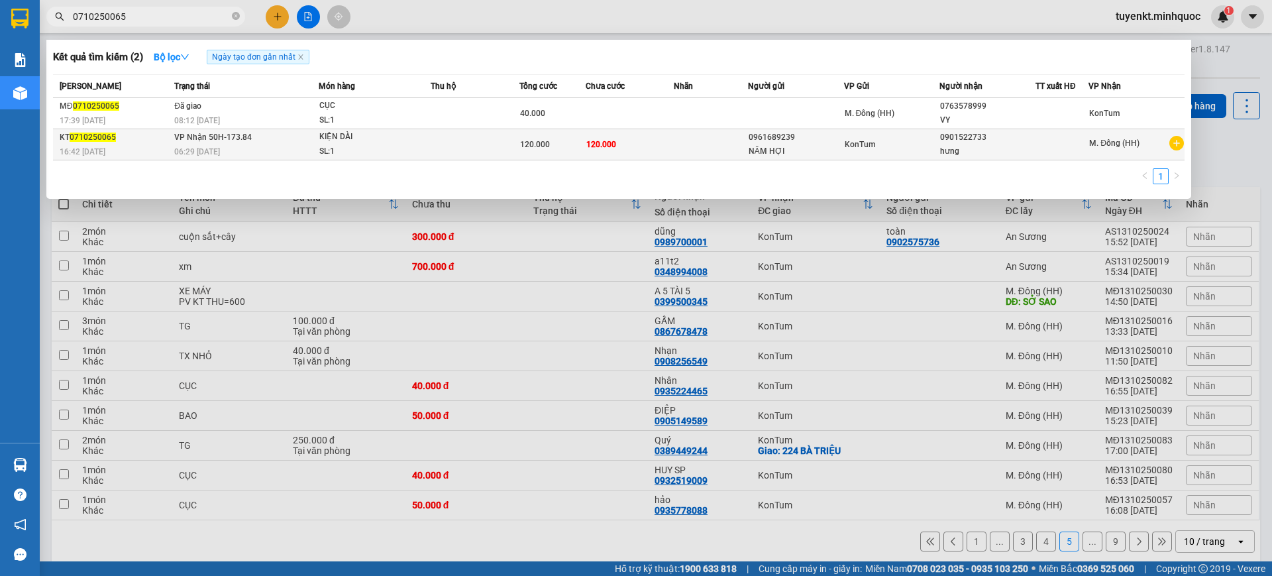
type input "0710250065"
click at [352, 148] on div "SL: 1" at bounding box center [368, 151] width 99 height 15
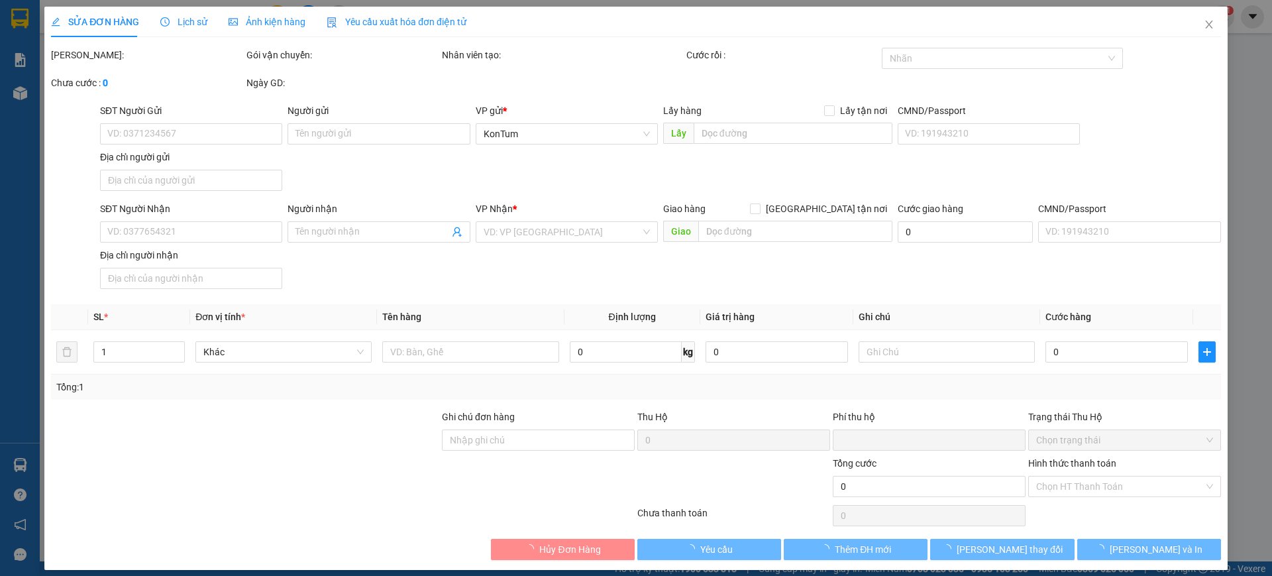
click at [182, 21] on span "Lịch sử" at bounding box center [183, 22] width 47 height 11
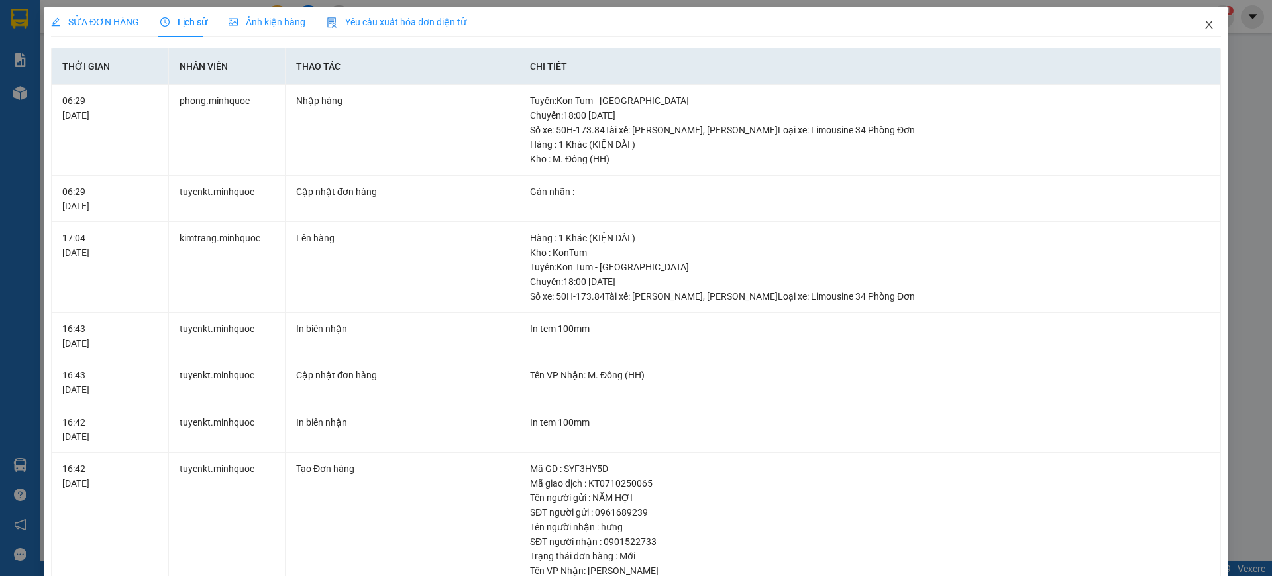
click at [1207, 18] on span "Close" at bounding box center [1208, 25] width 37 height 37
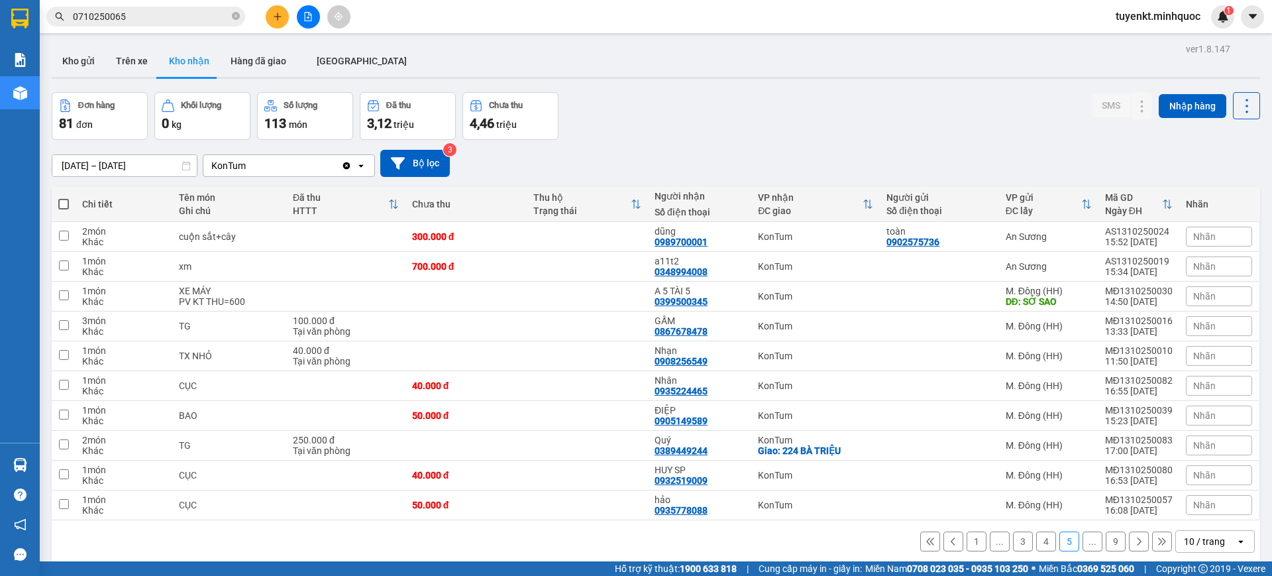
click at [187, 21] on input "0710250065" at bounding box center [151, 16] width 156 height 15
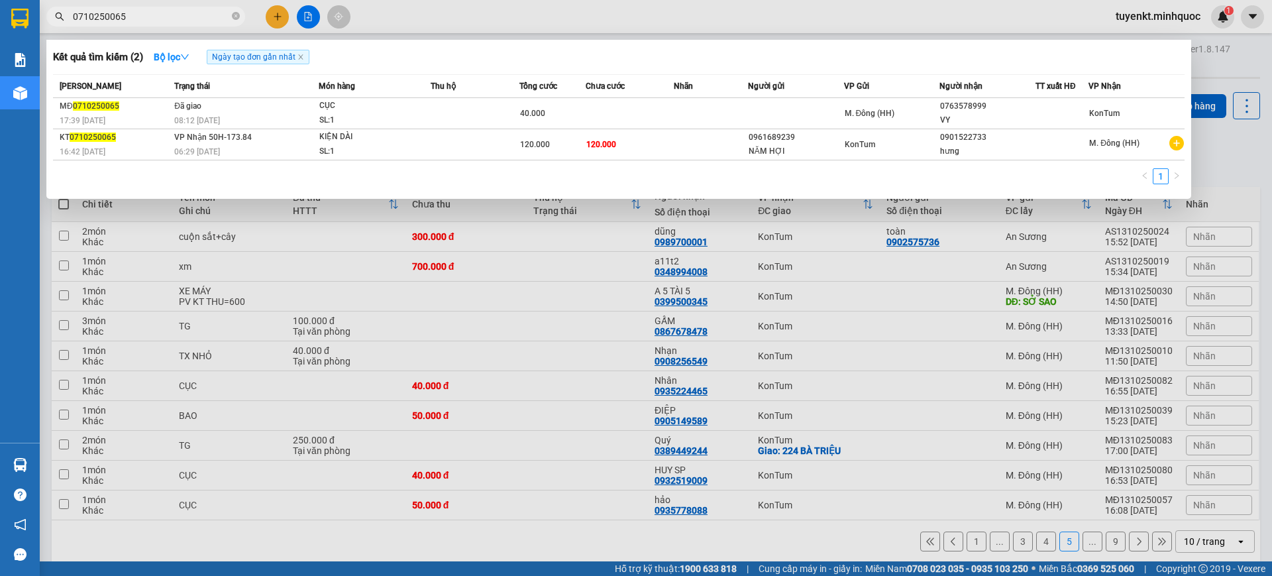
click at [187, 21] on input "0710250065" at bounding box center [151, 16] width 156 height 15
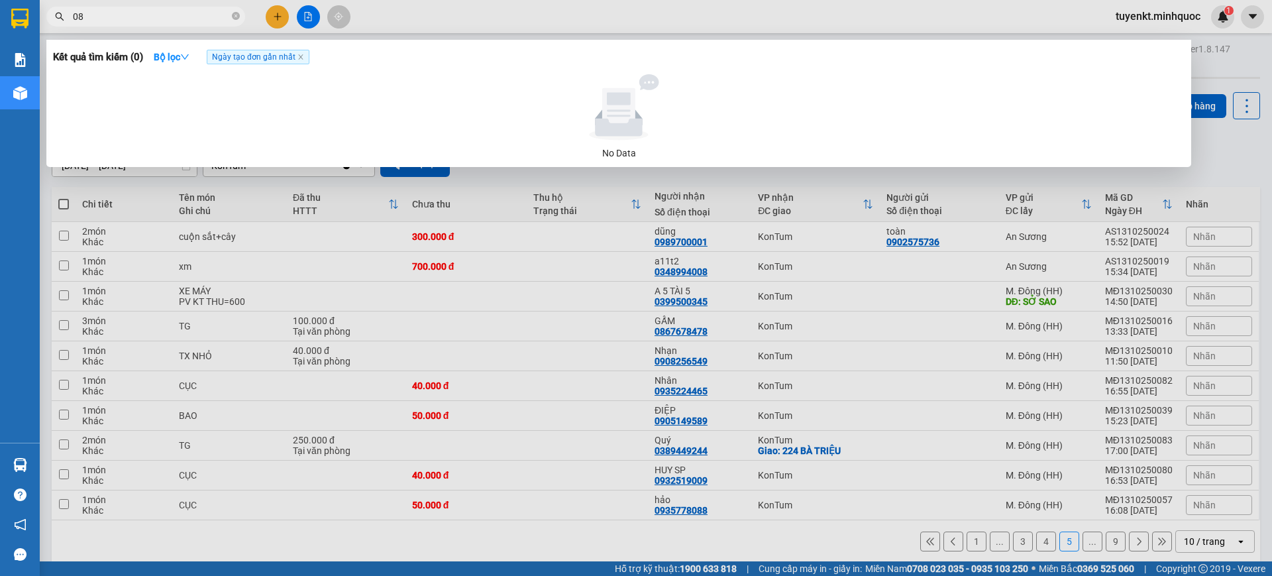
type input "0"
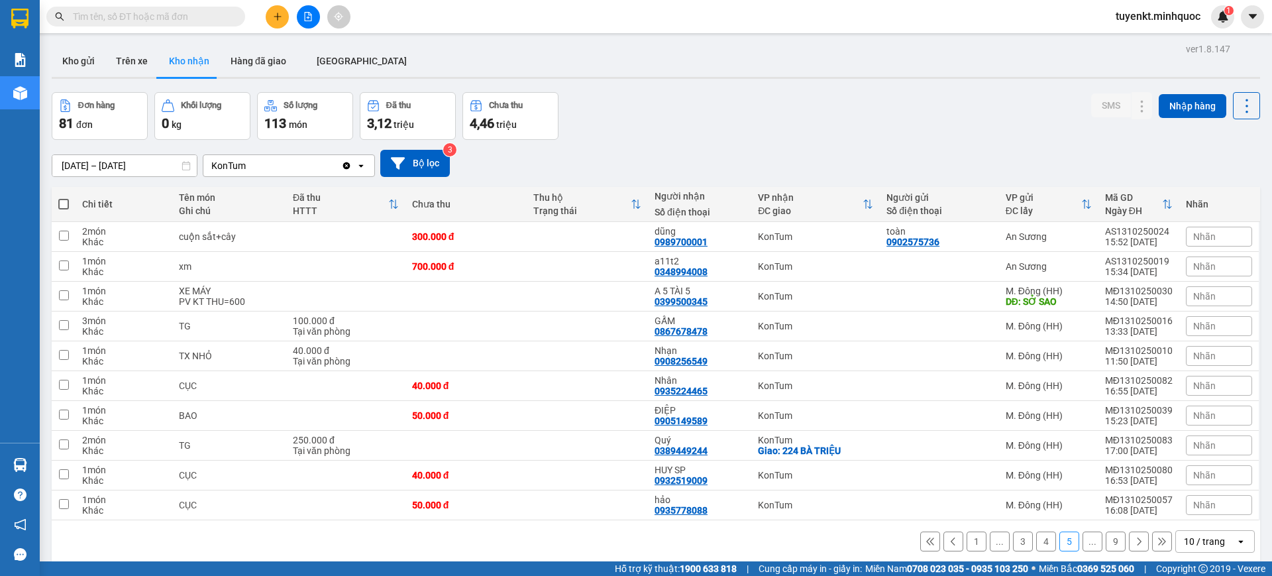
click at [211, 23] on input "text" at bounding box center [151, 16] width 156 height 15
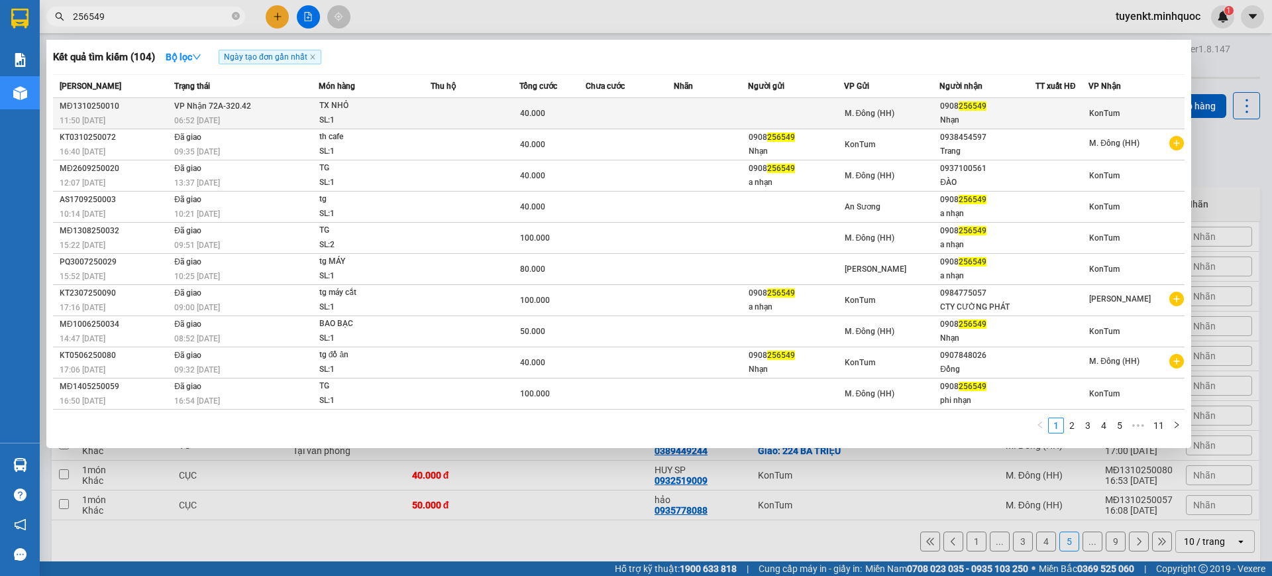
type input "256549"
click at [260, 119] on div "06:52 [DATE]" at bounding box center [246, 120] width 144 height 15
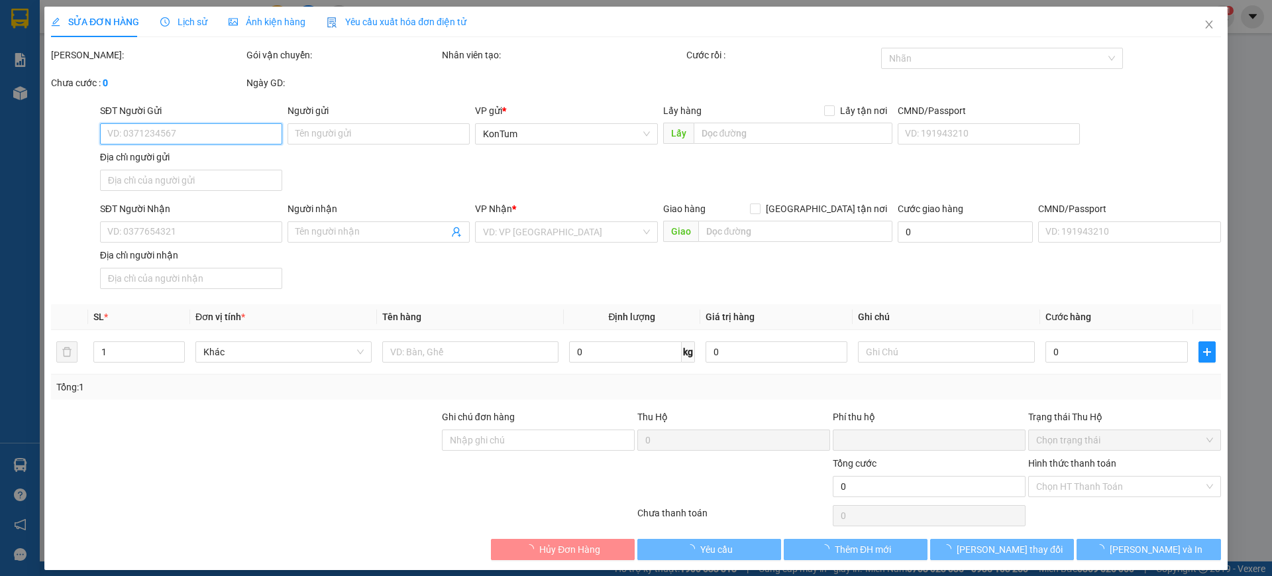
type input "0908256549"
type input "Nhạn"
type input "0"
type input "40.000"
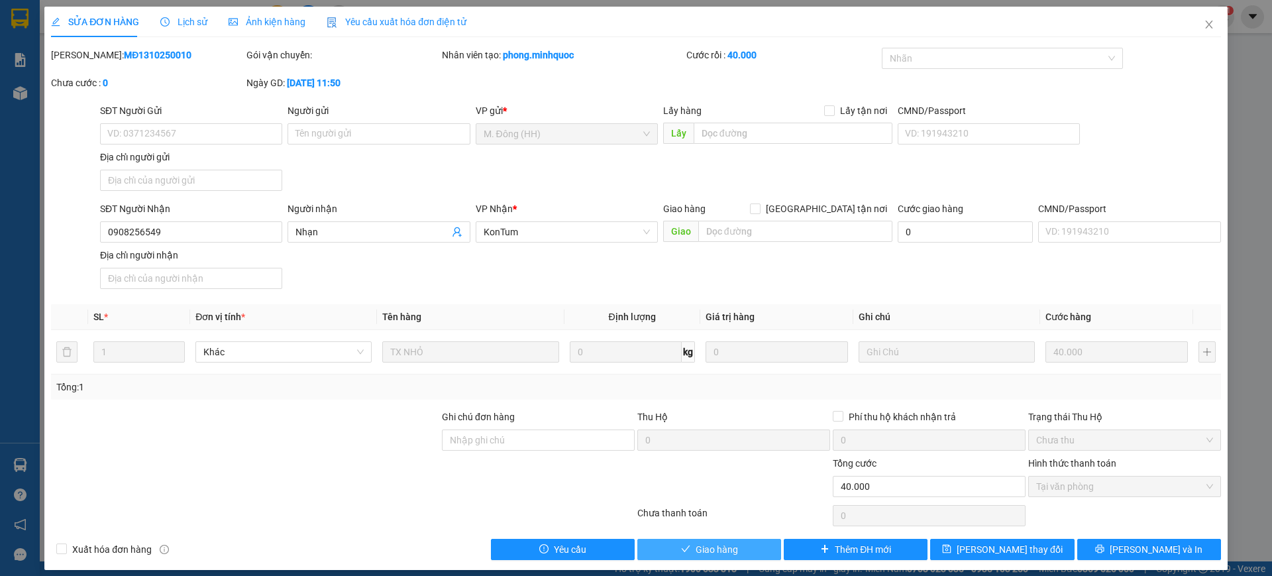
click at [740, 557] on button "Giao hàng" at bounding box center [709, 549] width 144 height 21
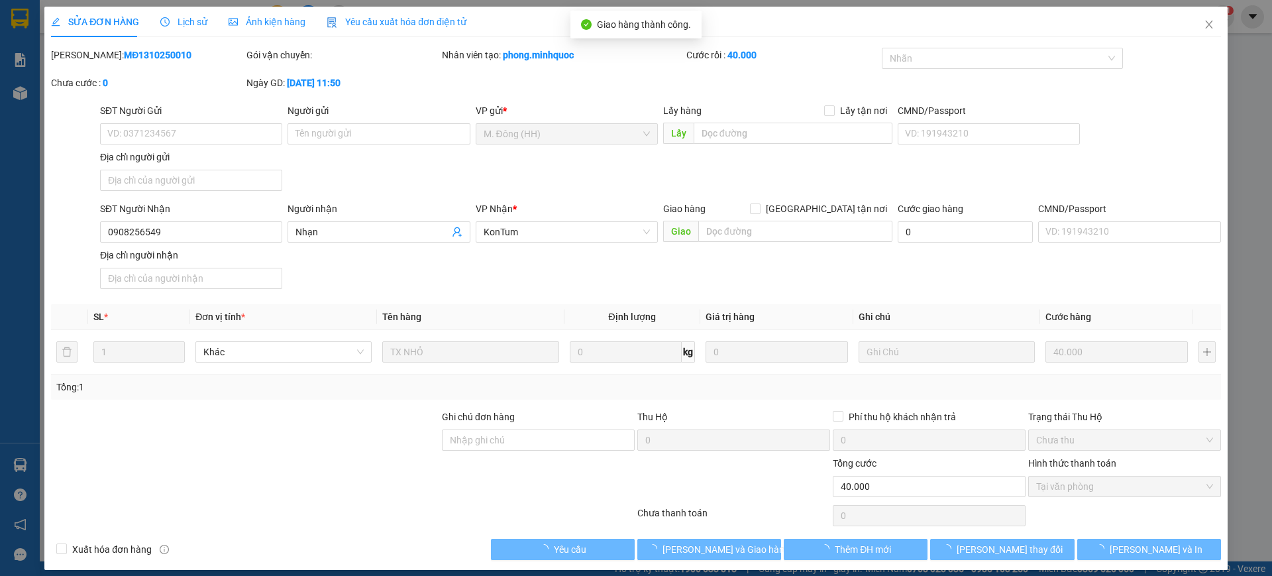
click at [1173, 30] on div "SỬA ĐƠN HÀNG Lịch sử Ảnh kiện hàng Yêu cầu xuất hóa đơn điện tử" at bounding box center [636, 22] width 1170 height 30
click at [1204, 27] on icon "close" at bounding box center [1209, 24] width 11 height 11
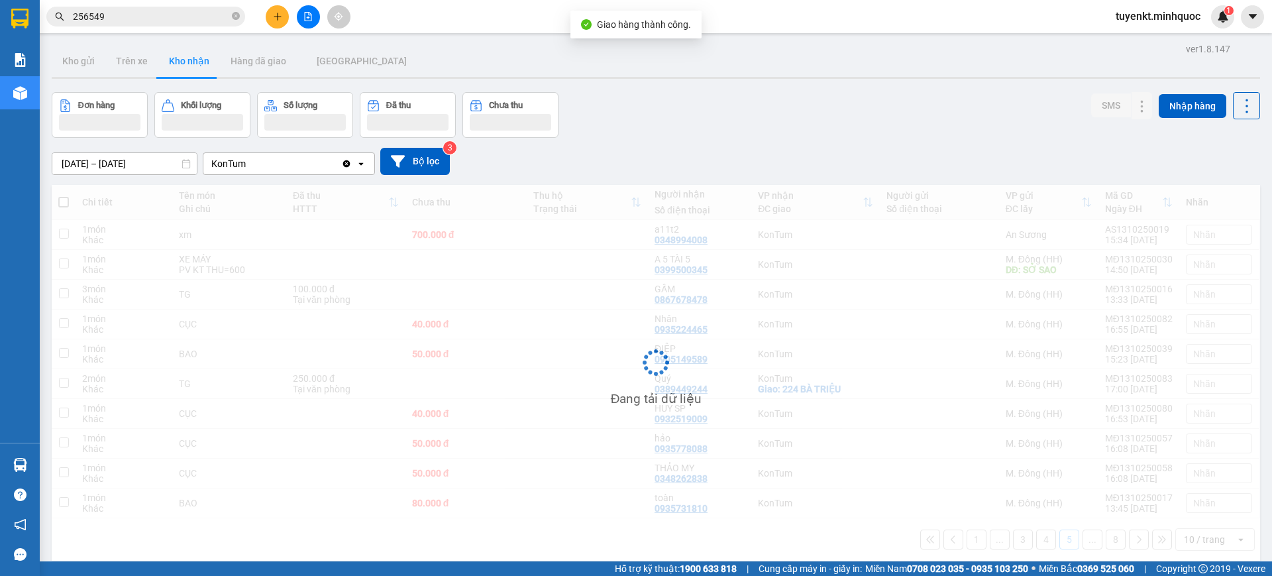
click at [210, 11] on input "256549" at bounding box center [151, 16] width 156 height 15
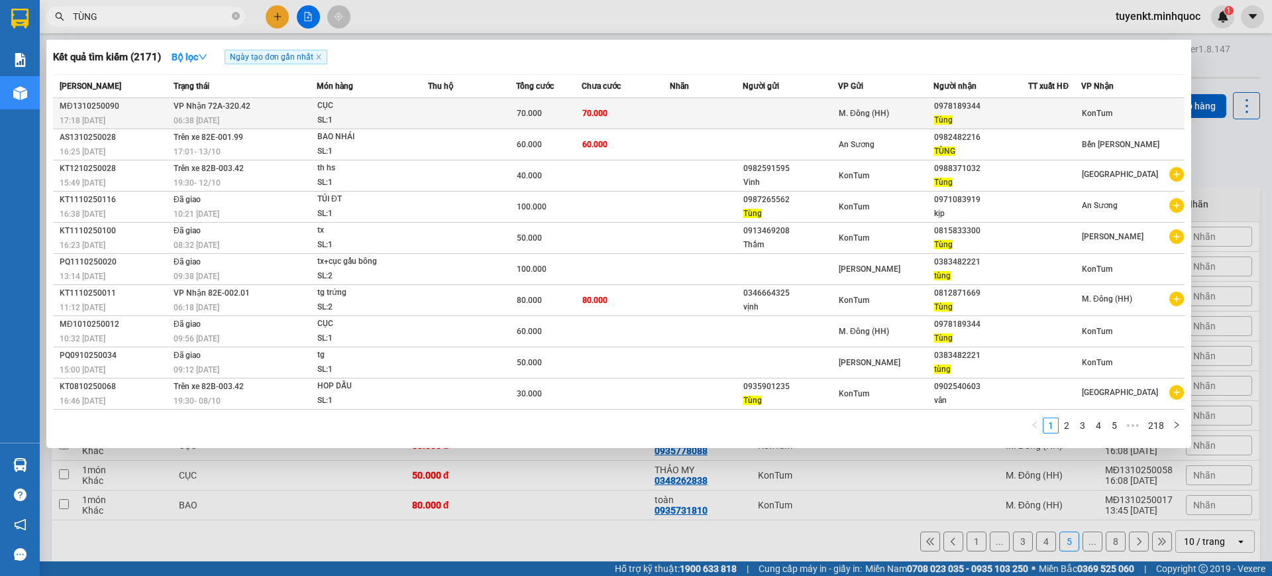
type input "TÙNG"
click at [678, 117] on td at bounding box center [707, 113] width 74 height 31
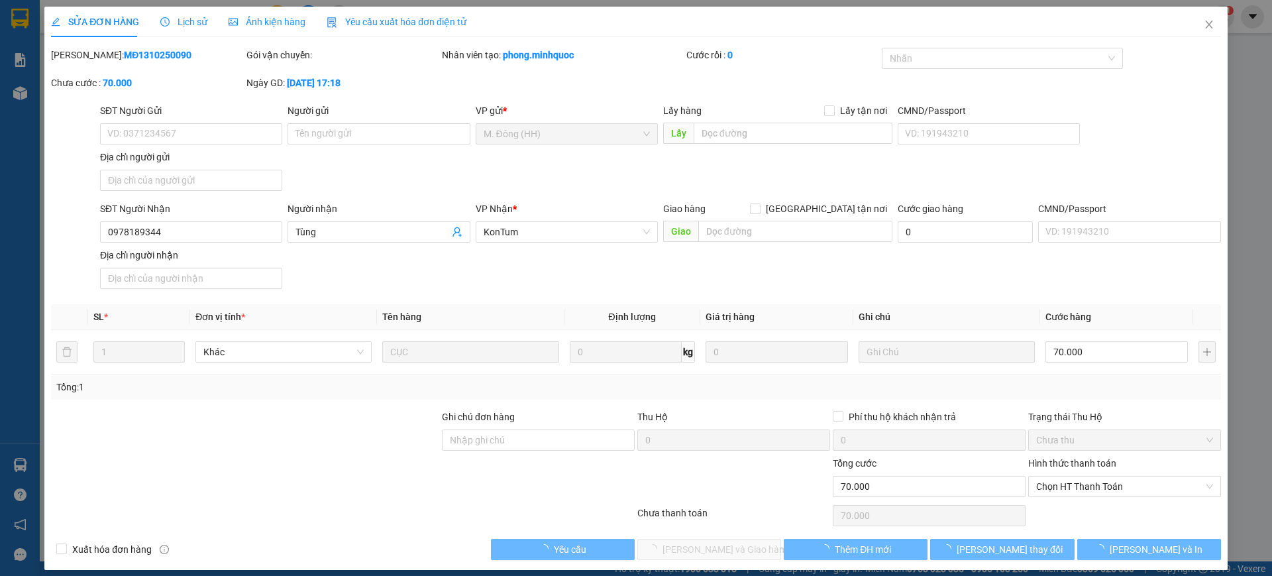
type input "0978189344"
type input "Tùng"
type input "0"
type input "70.000"
click at [1101, 487] on span "Chọn HT Thanh Toán" at bounding box center [1124, 486] width 177 height 20
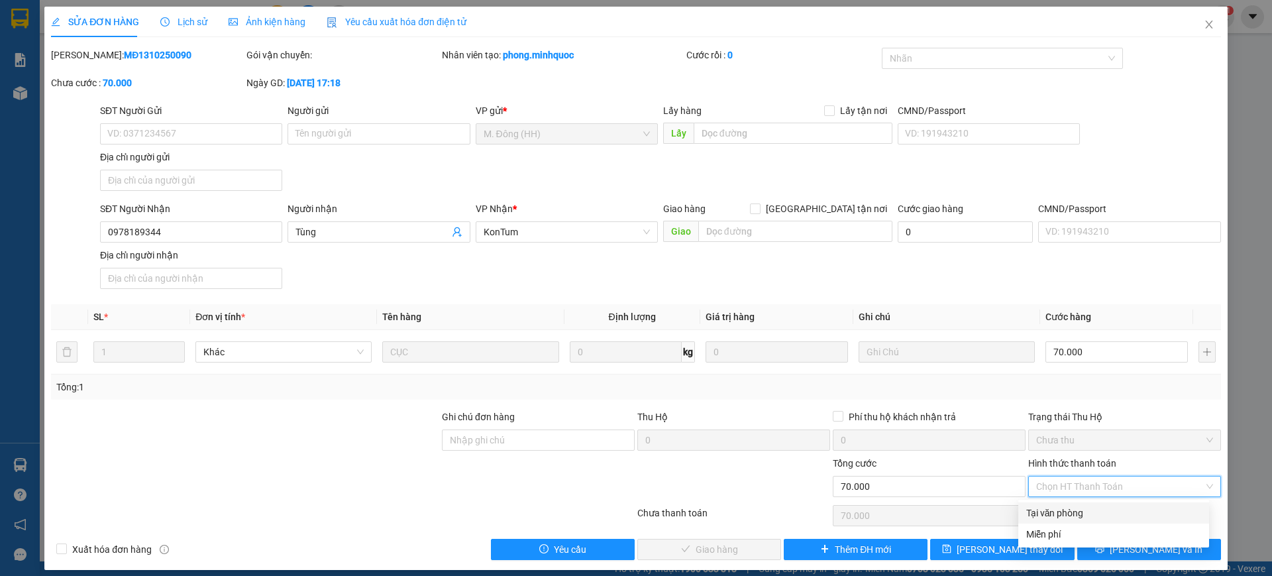
click at [1022, 515] on div "Tại văn phòng" at bounding box center [1113, 512] width 191 height 21
type input "0"
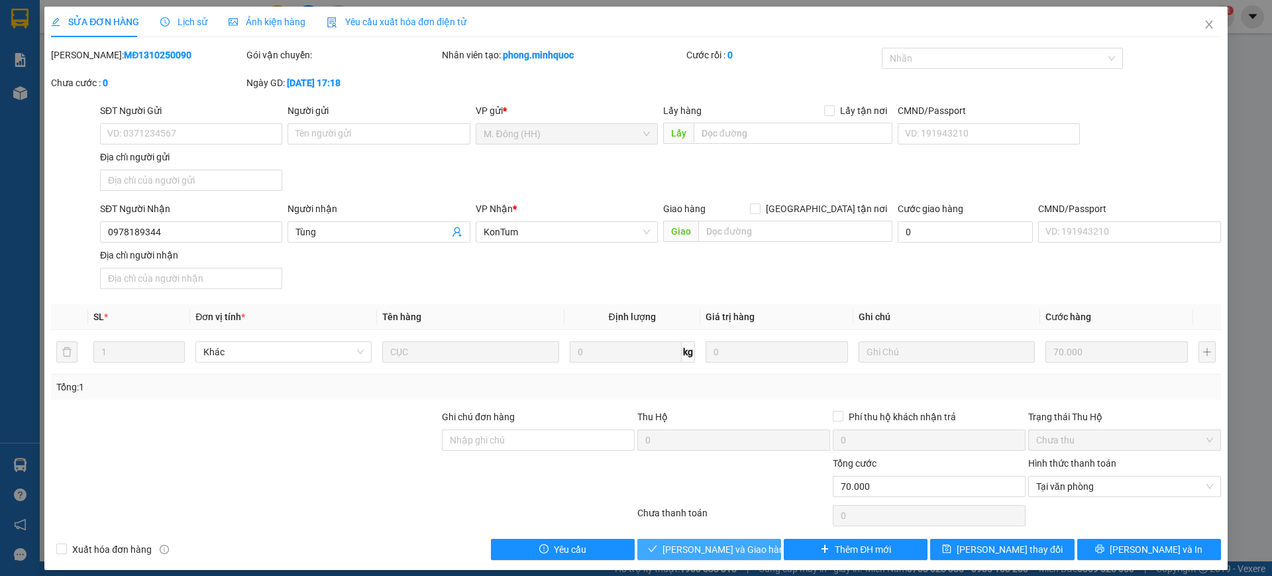
click at [654, 556] on button "[PERSON_NAME] và Giao hàng" at bounding box center [709, 549] width 144 height 21
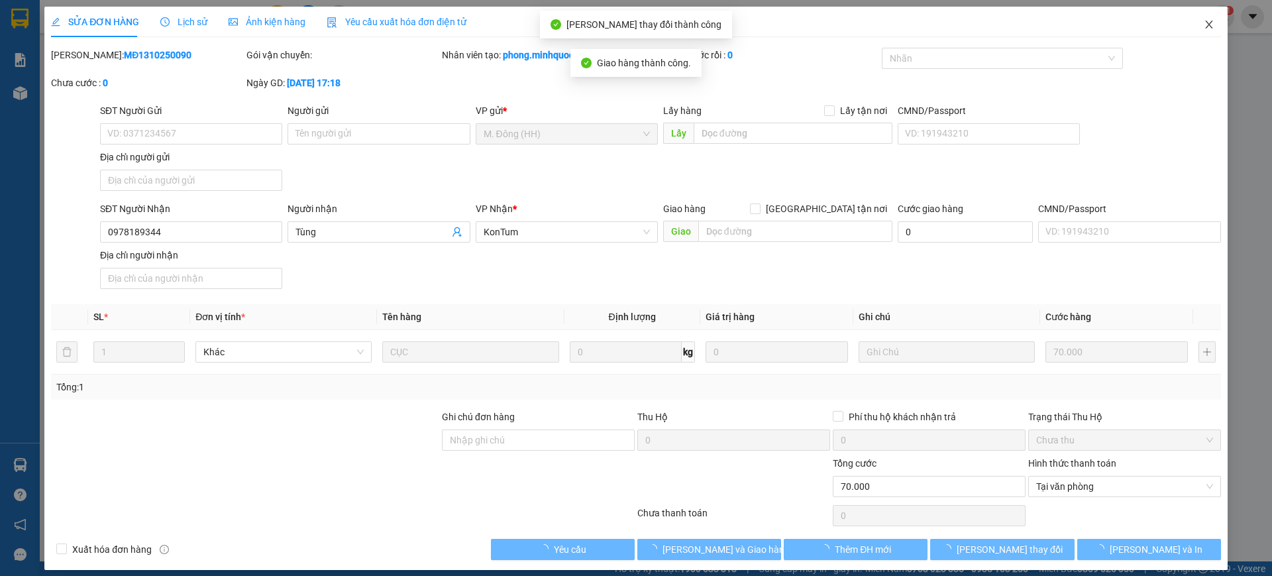
click at [1209, 13] on span "Close" at bounding box center [1208, 25] width 37 height 37
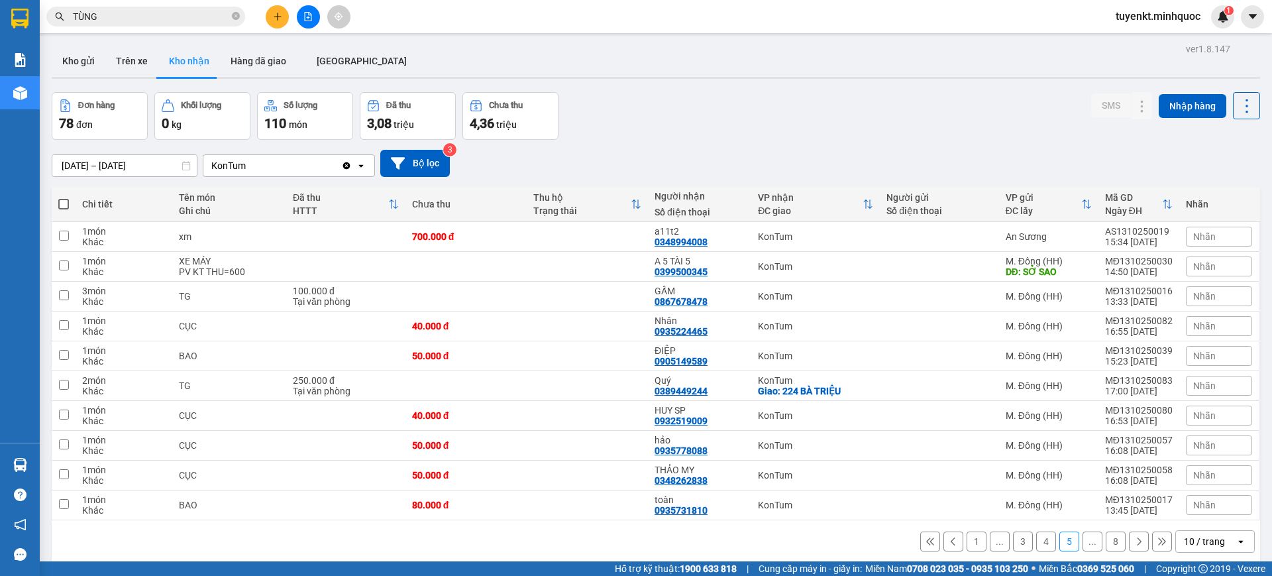
click at [968, 541] on button "1" at bounding box center [977, 541] width 20 height 20
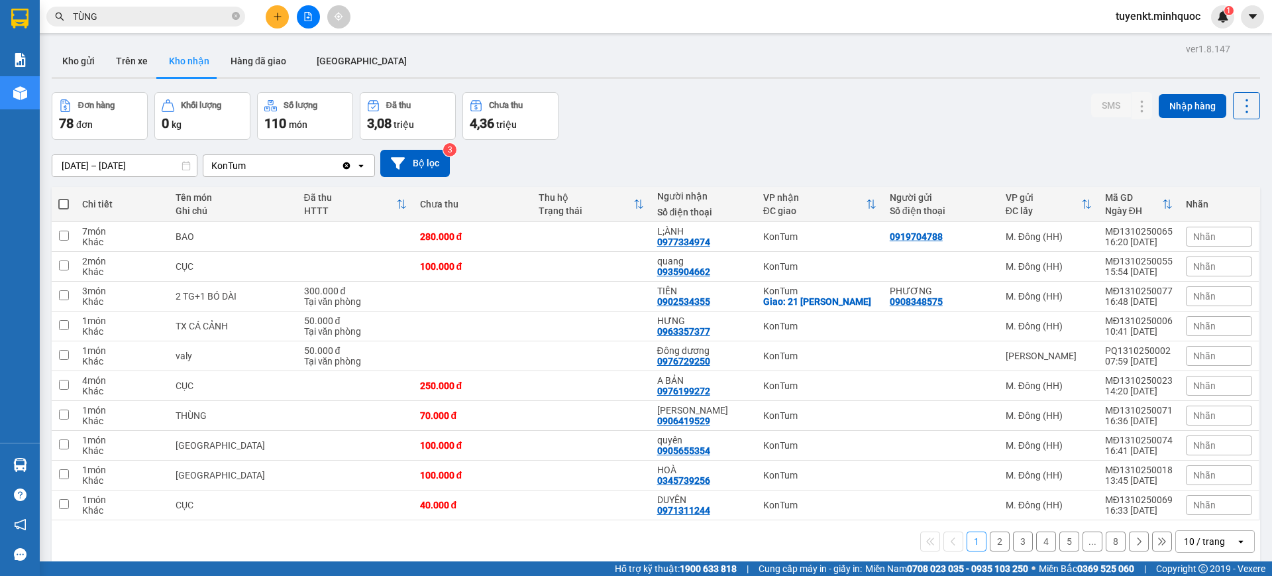
click at [990, 545] on button "2" at bounding box center [1000, 541] width 20 height 20
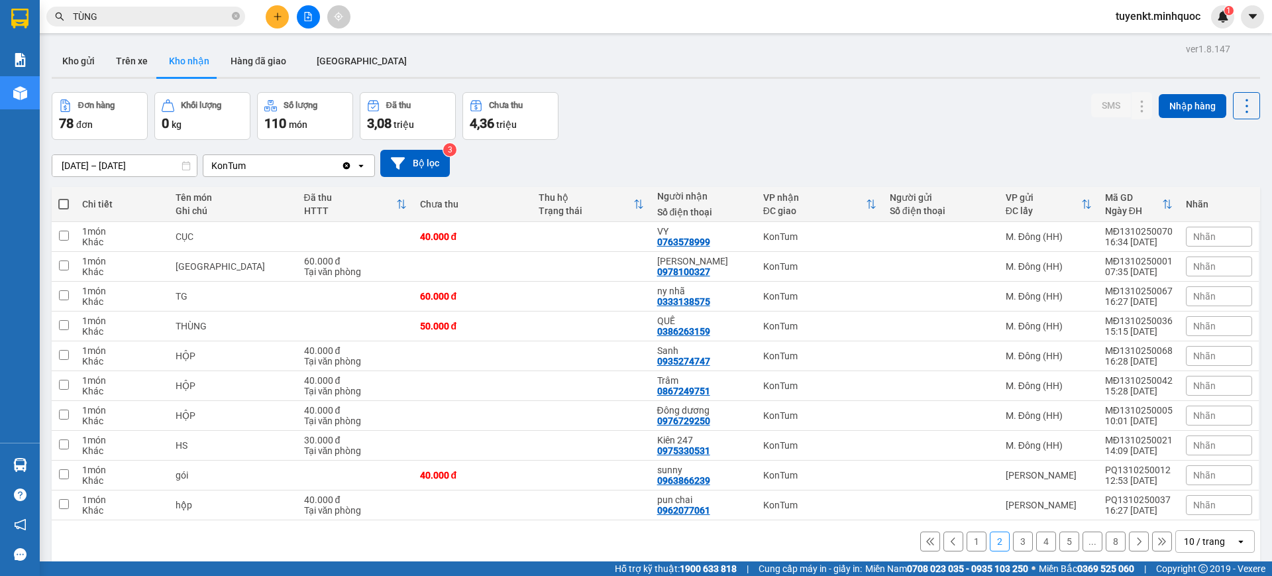
click at [1013, 541] on button "3" at bounding box center [1023, 541] width 20 height 20
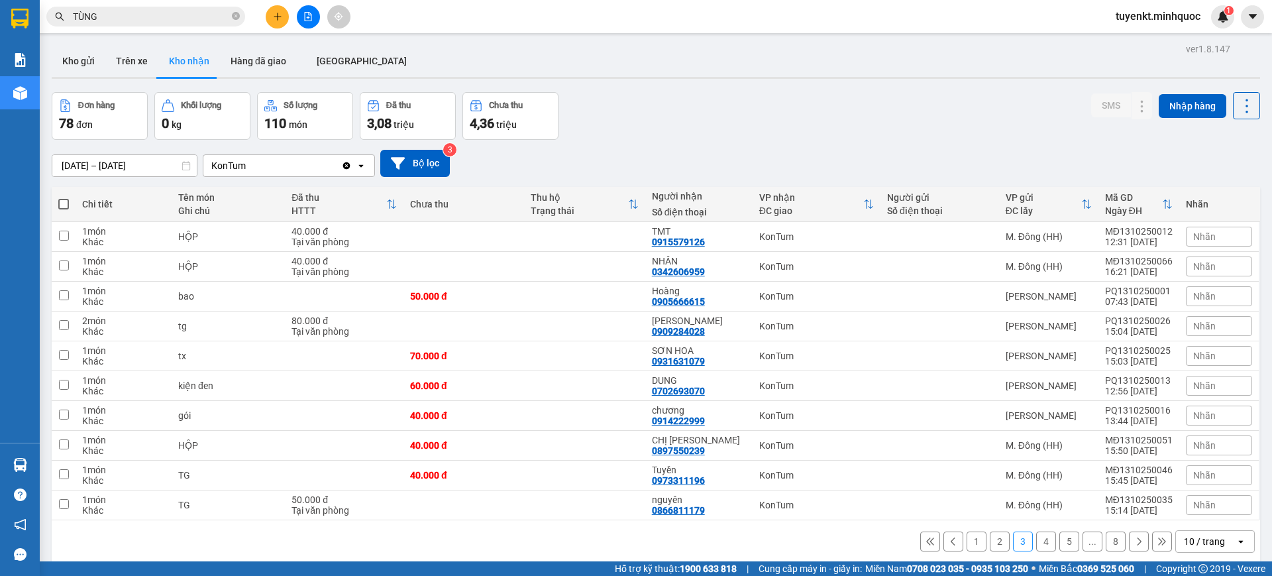
click at [1036, 545] on button "4" at bounding box center [1046, 541] width 20 height 20
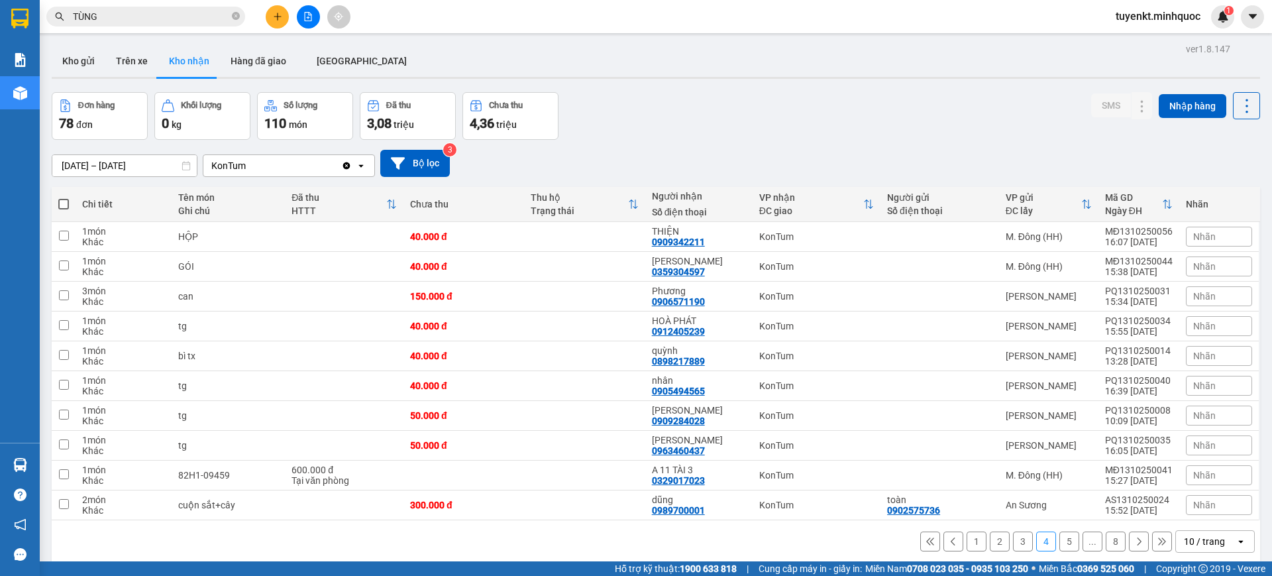
click at [1059, 542] on button "5" at bounding box center [1069, 541] width 20 height 20
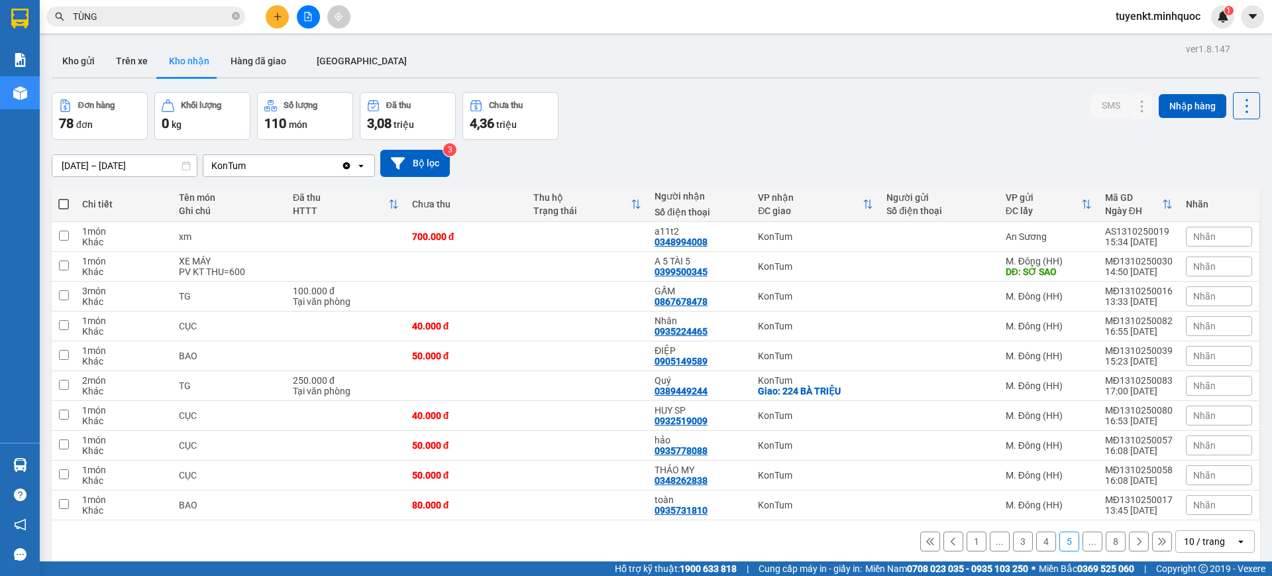
click at [1036, 543] on button "4" at bounding box center [1046, 541] width 20 height 20
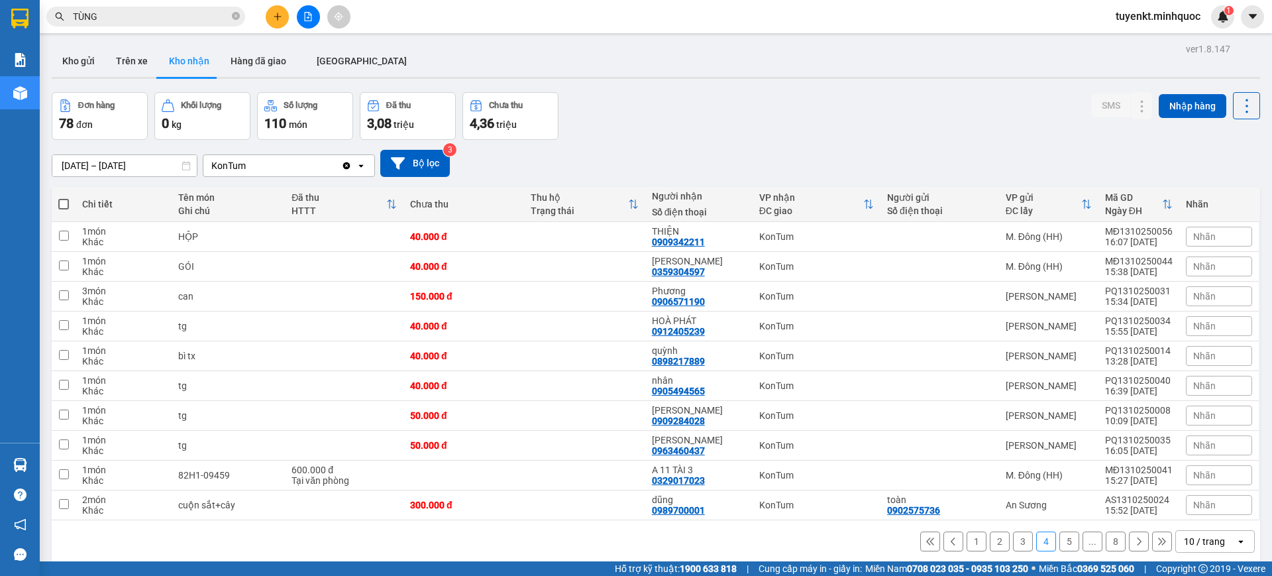
click at [1059, 541] on button "5" at bounding box center [1069, 541] width 20 height 20
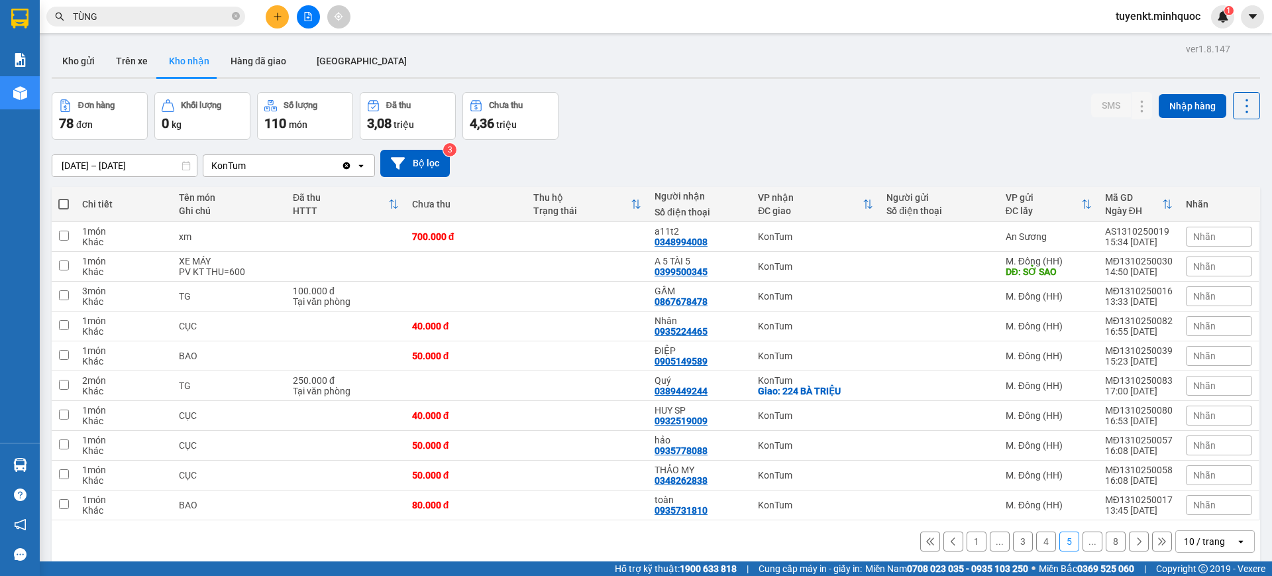
click at [1134, 542] on icon at bounding box center [1138, 541] width 9 height 9
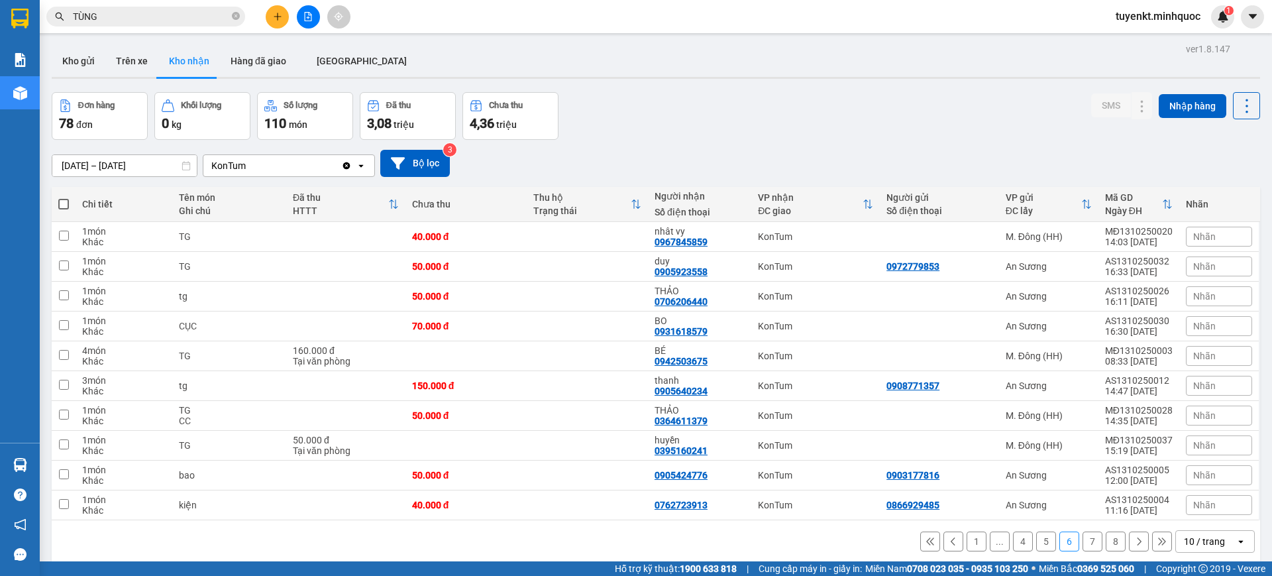
click at [119, 160] on input "[DATE] – [DATE]" at bounding box center [124, 165] width 144 height 21
click at [652, 543] on div "1 ... 4 5 6 7 8 10 / trang open" at bounding box center [656, 541] width 1198 height 23
click at [1082, 541] on button "7" at bounding box center [1092, 541] width 20 height 20
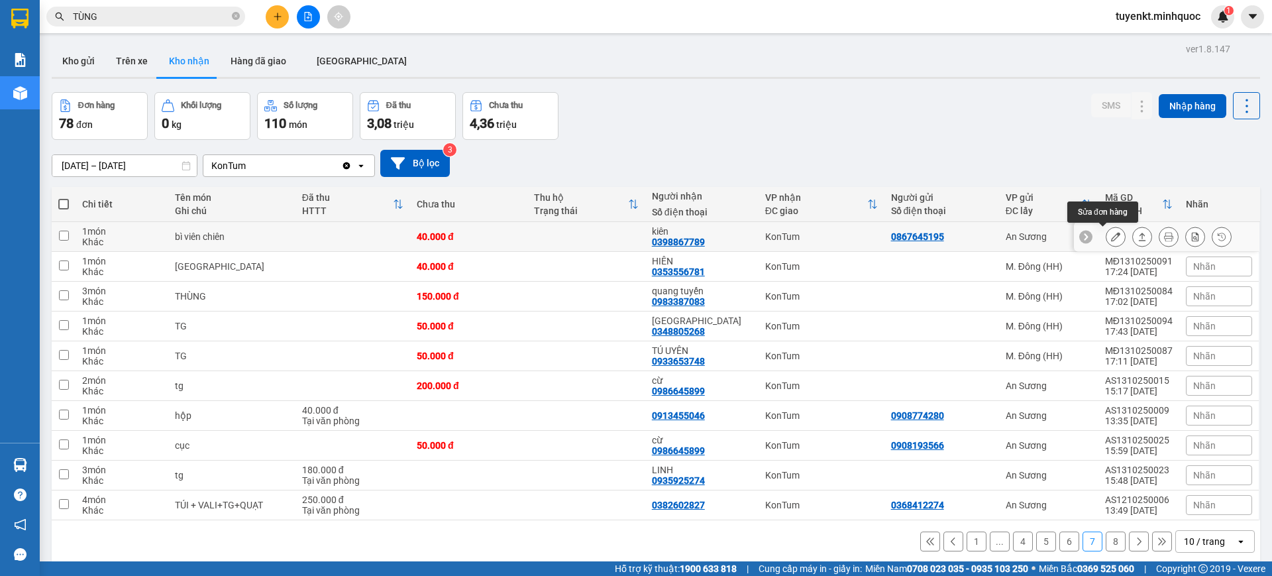
click at [1106, 231] on button at bounding box center [1115, 236] width 19 height 23
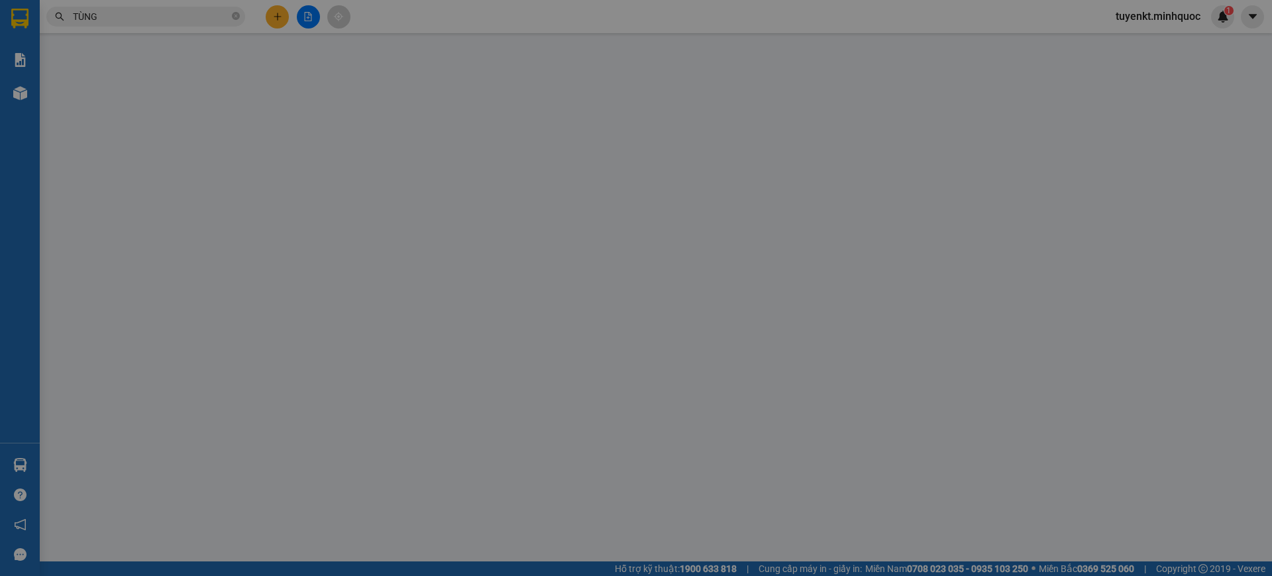
type input "0867645195"
type input "0398867789"
type input "kiên"
type input "0"
type input "40.000"
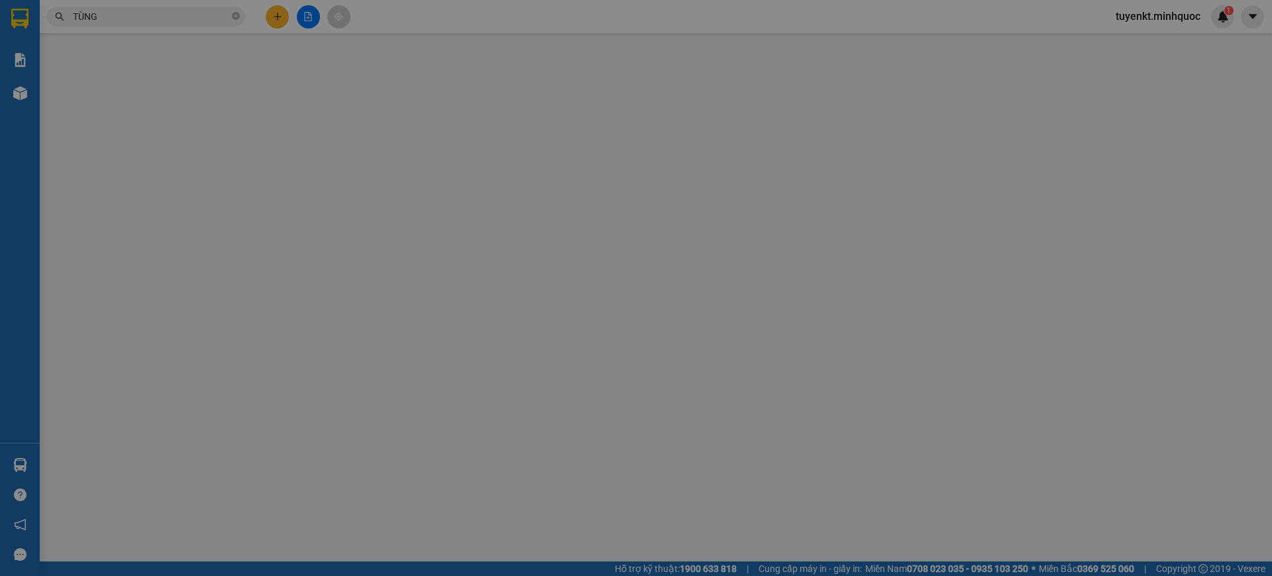
type input "40.000"
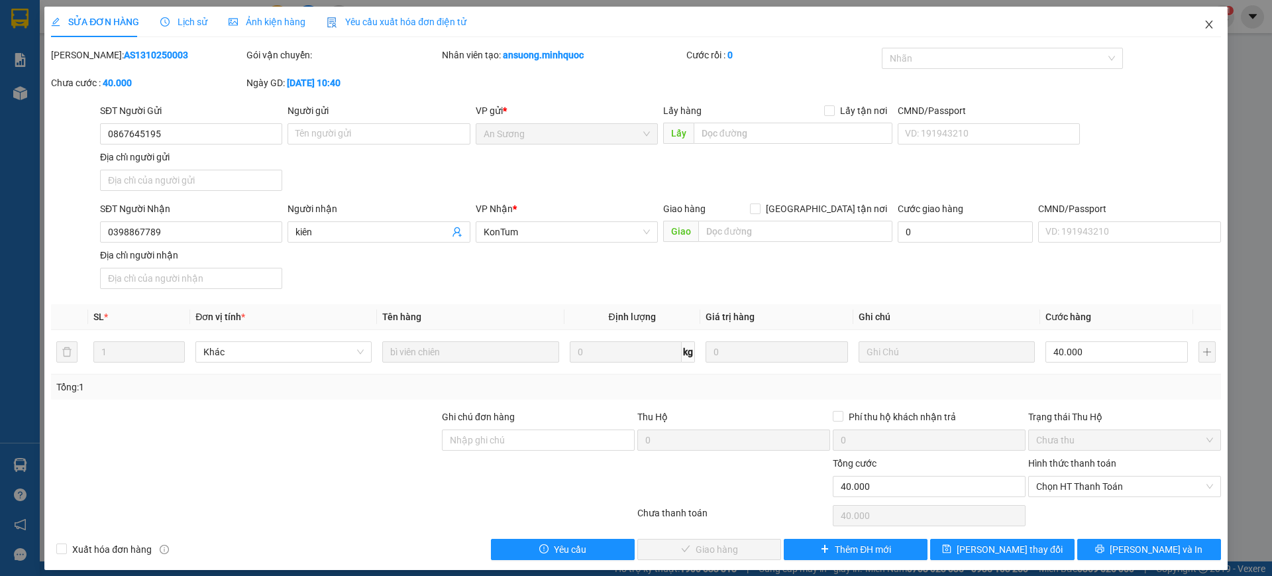
click at [1198, 19] on span "Close" at bounding box center [1208, 25] width 37 height 37
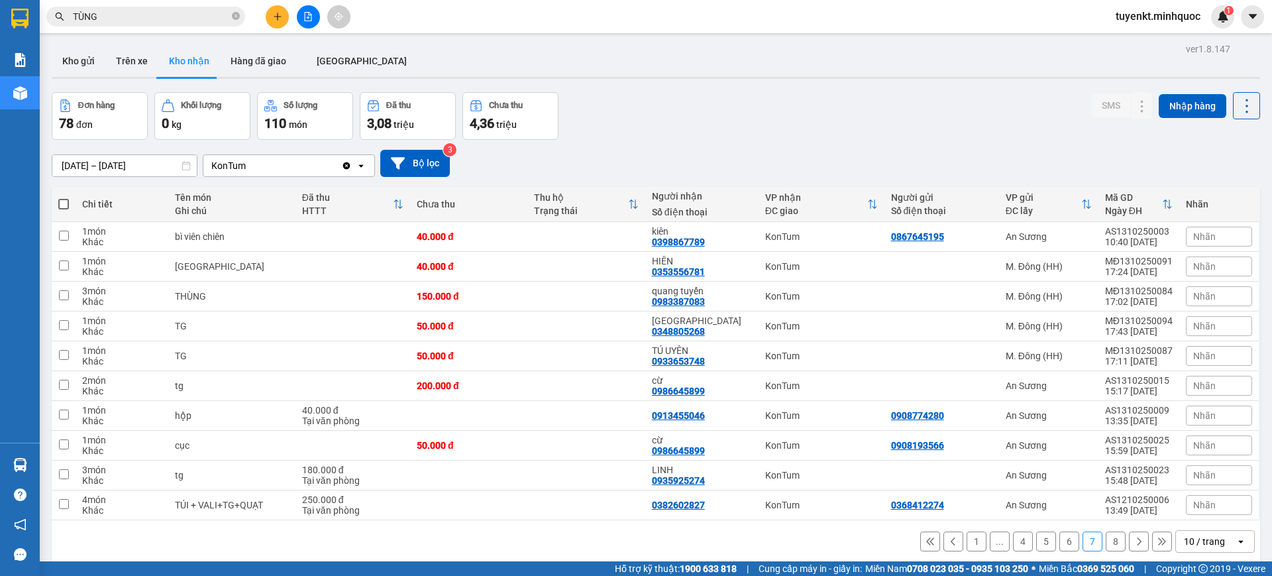
click at [1108, 545] on button "8" at bounding box center [1116, 541] width 20 height 20
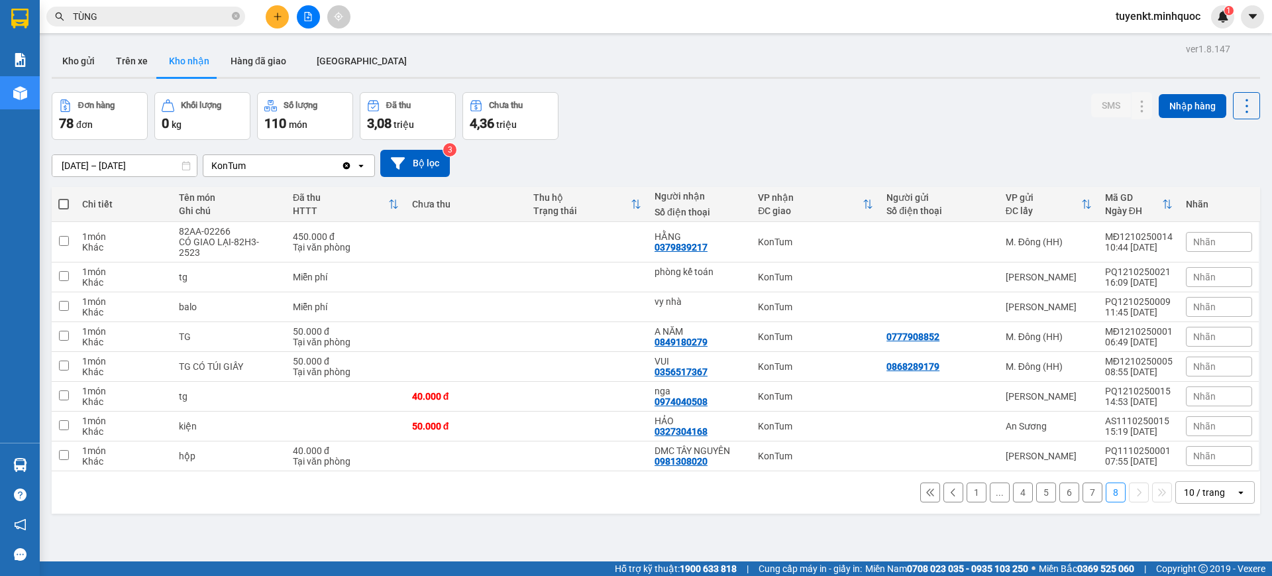
click at [1083, 491] on button "7" at bounding box center [1092, 492] width 20 height 20
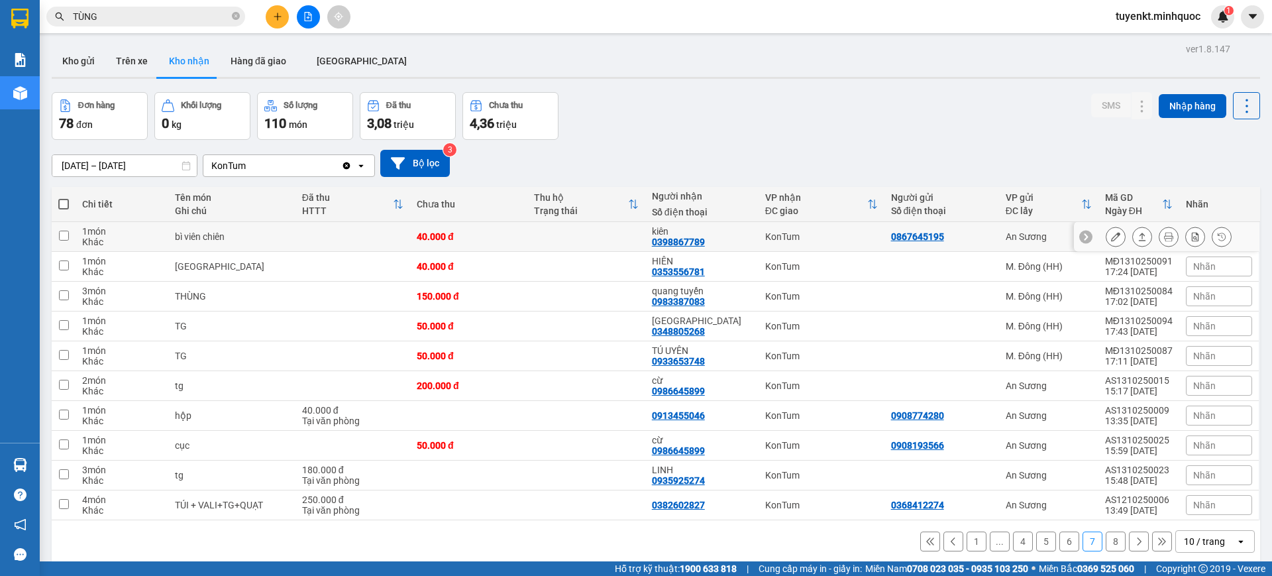
click at [1108, 235] on button at bounding box center [1115, 236] width 19 height 23
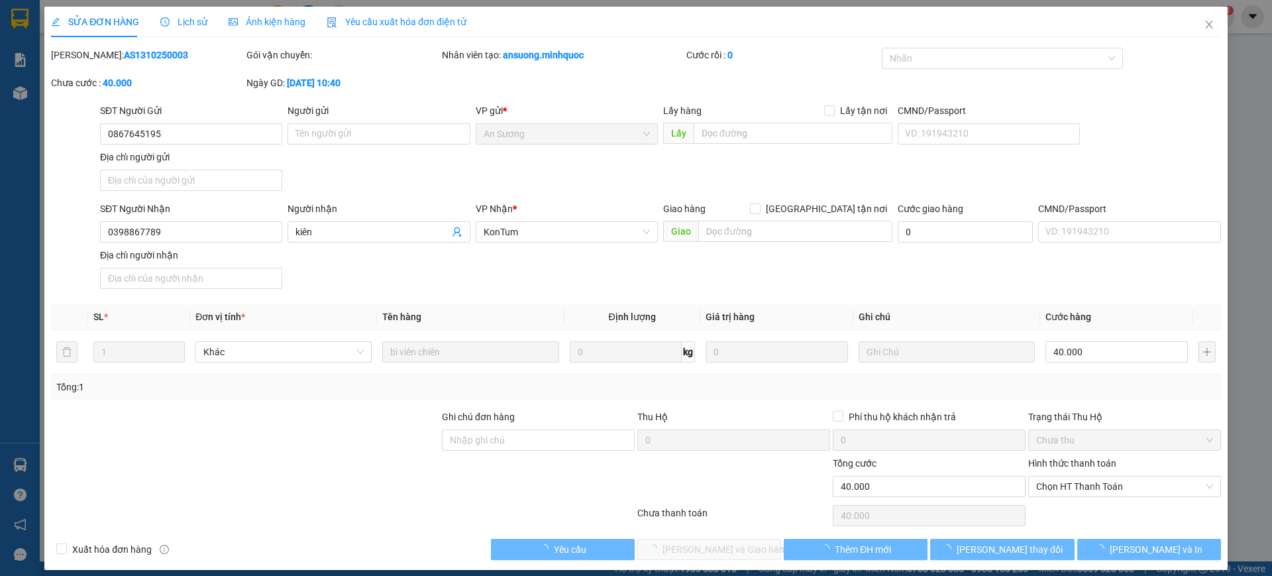
type input "0867645195"
type input "0398867789"
type input "kiên"
type input "0"
type input "40.000"
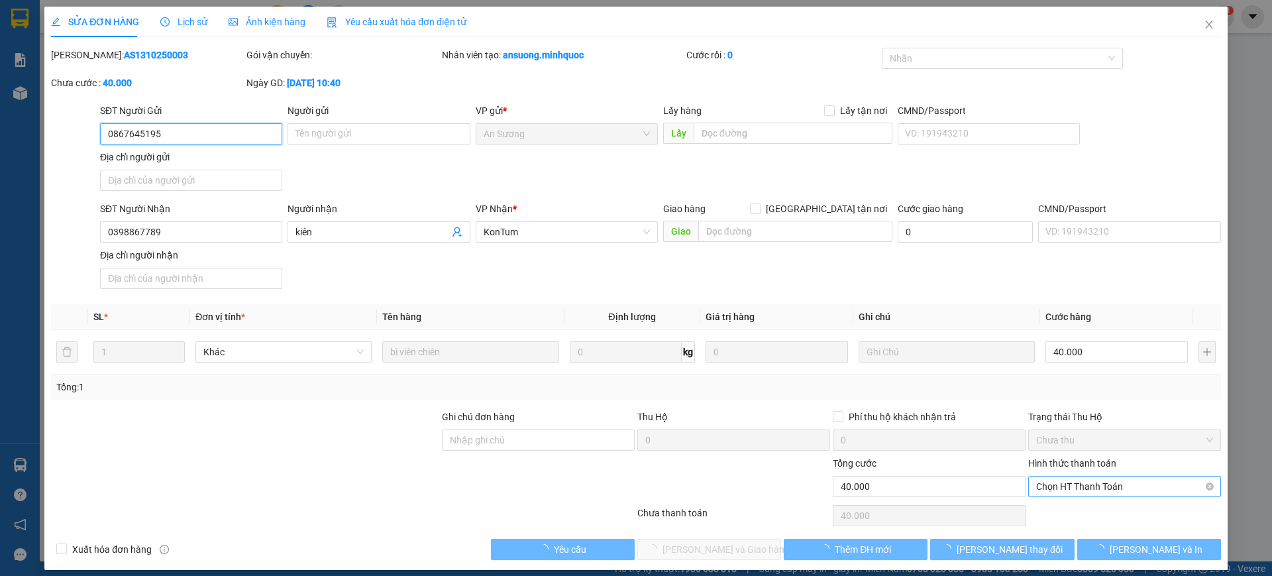
drag, startPoint x: 1065, startPoint y: 488, endPoint x: 1066, endPoint y: 495, distance: 6.7
click at [1065, 489] on span "Chọn HT Thanh Toán" at bounding box center [1124, 486] width 177 height 20
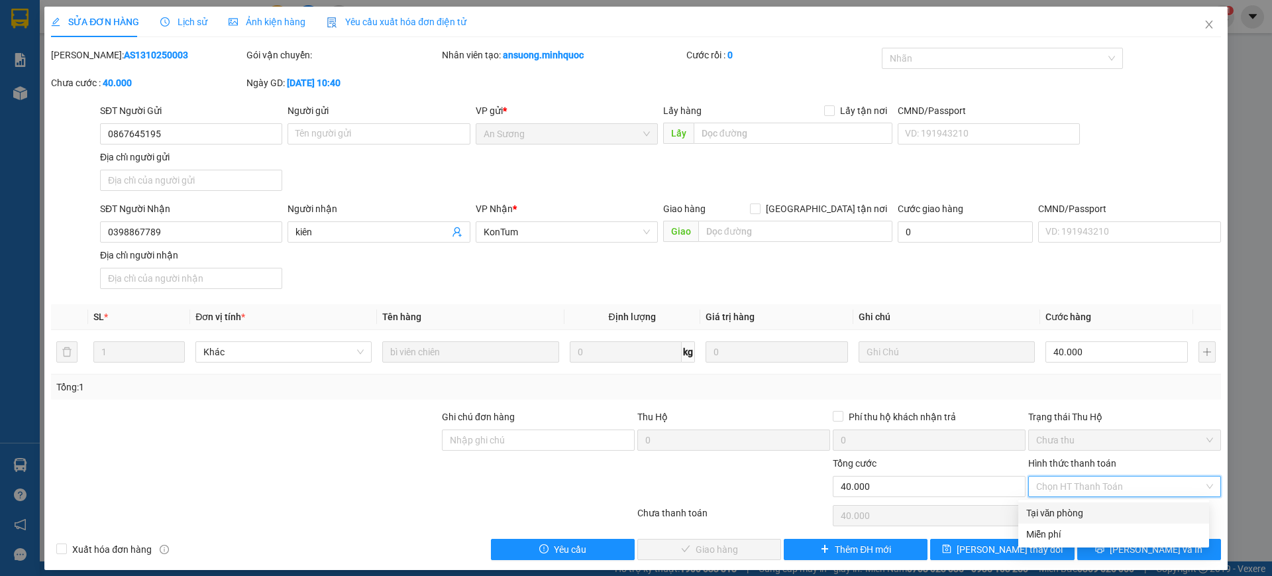
click at [1055, 503] on div "Tại văn phòng" at bounding box center [1113, 512] width 191 height 21
type input "0"
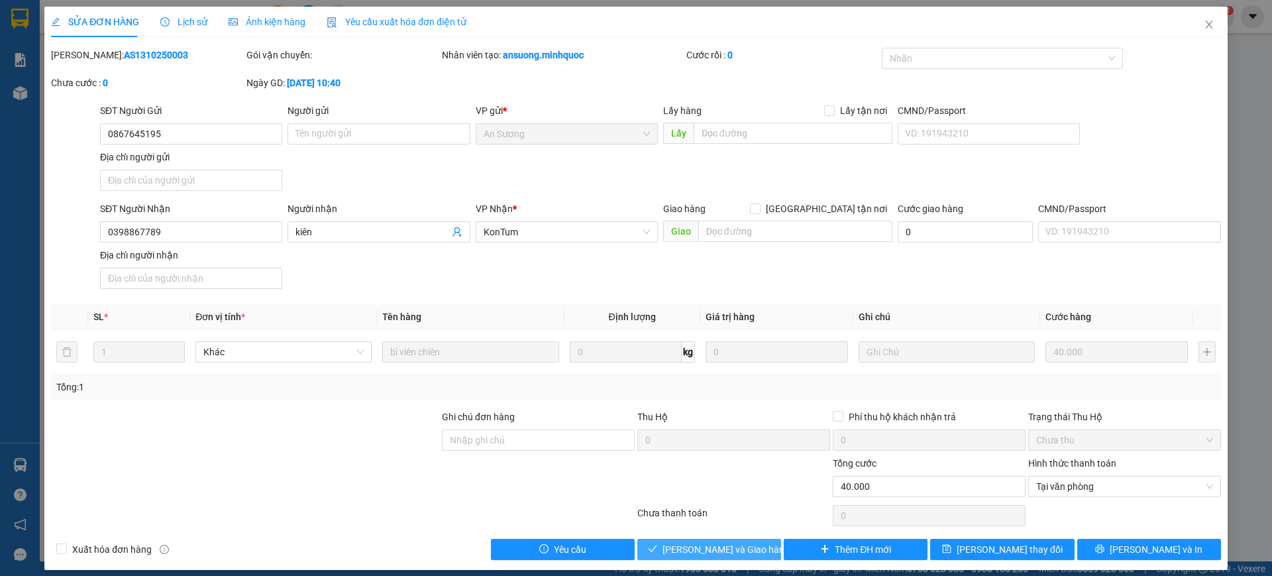
click at [740, 553] on span "[PERSON_NAME] và Giao hàng" at bounding box center [725, 549] width 127 height 15
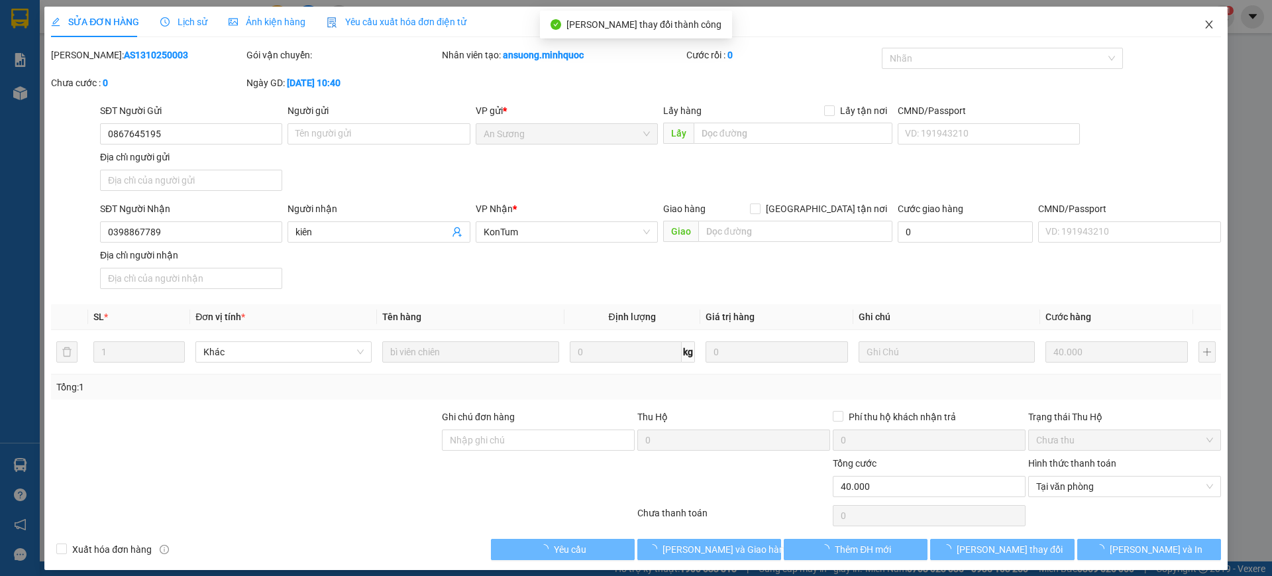
click at [1190, 20] on span "Close" at bounding box center [1208, 25] width 37 height 37
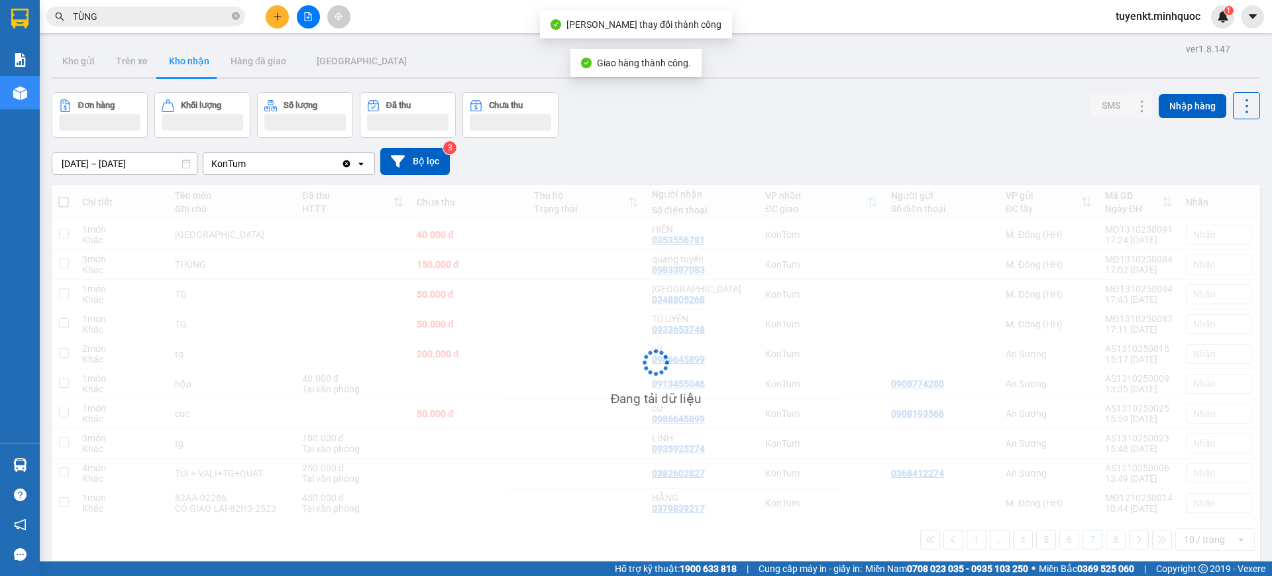
click at [127, 170] on div "ver 1.8.147 Kho gửi Trên xe Kho nhận Hàng đã giao ĐÀ NẴNG Đơn hàng Khối lượng S…" at bounding box center [655, 328] width 1219 height 576
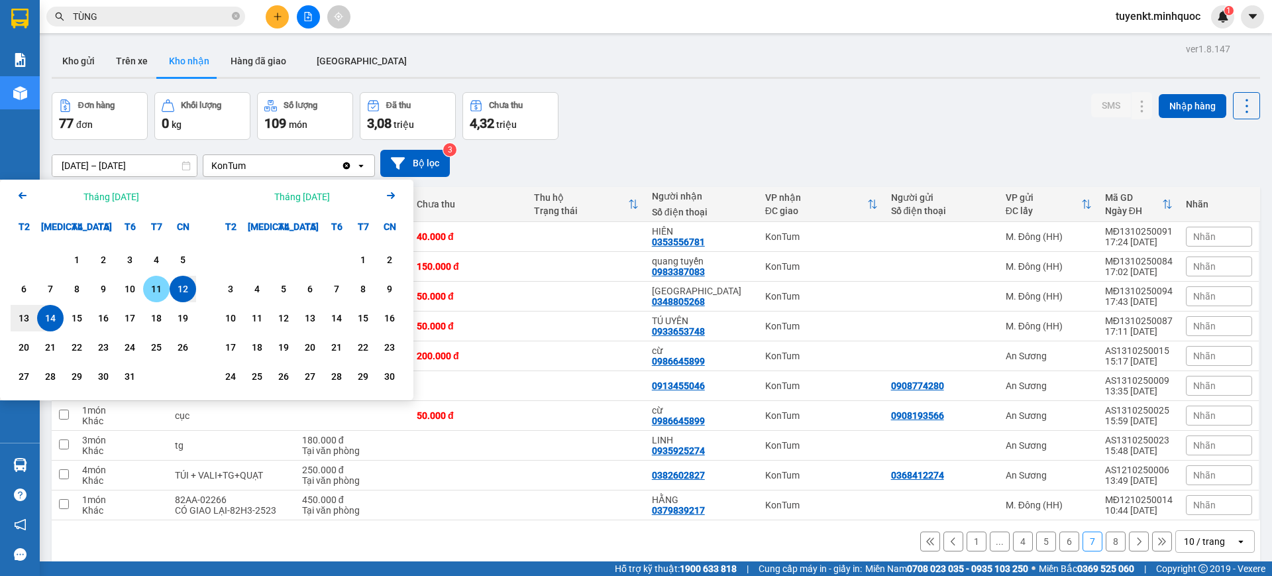
click at [152, 287] on div "11" at bounding box center [156, 289] width 19 height 16
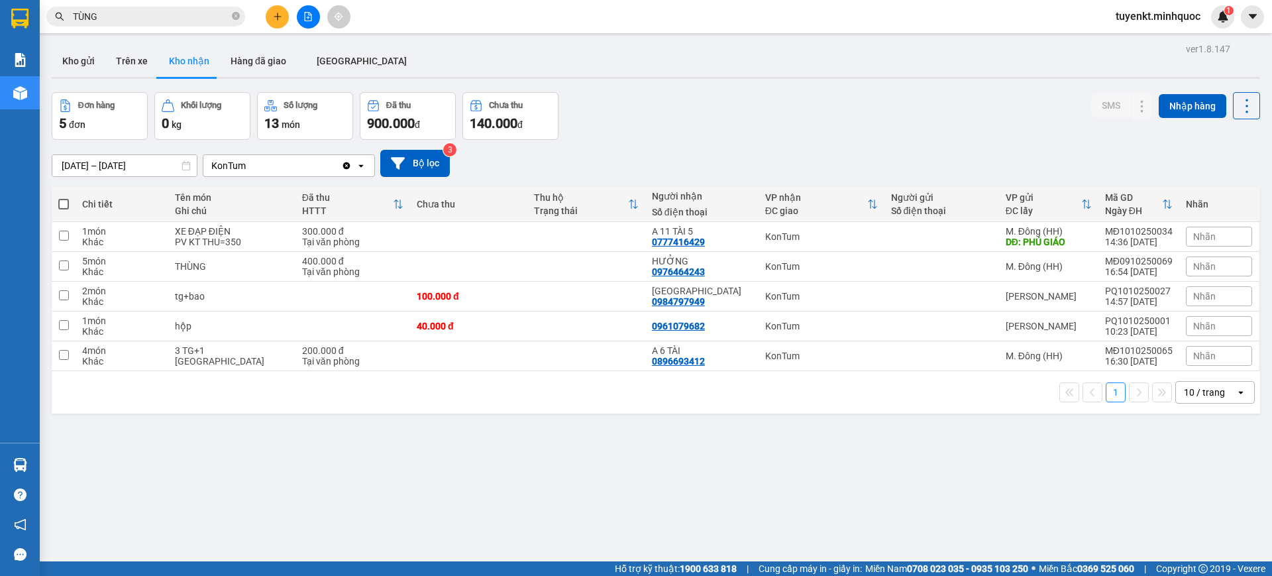
click at [157, 174] on div "ver 1.8.147 Kho gửi Trên xe Kho nhận Hàng đã giao [GEOGRAPHIC_DATA] Đơn hàng 5 …" at bounding box center [655, 328] width 1219 height 576
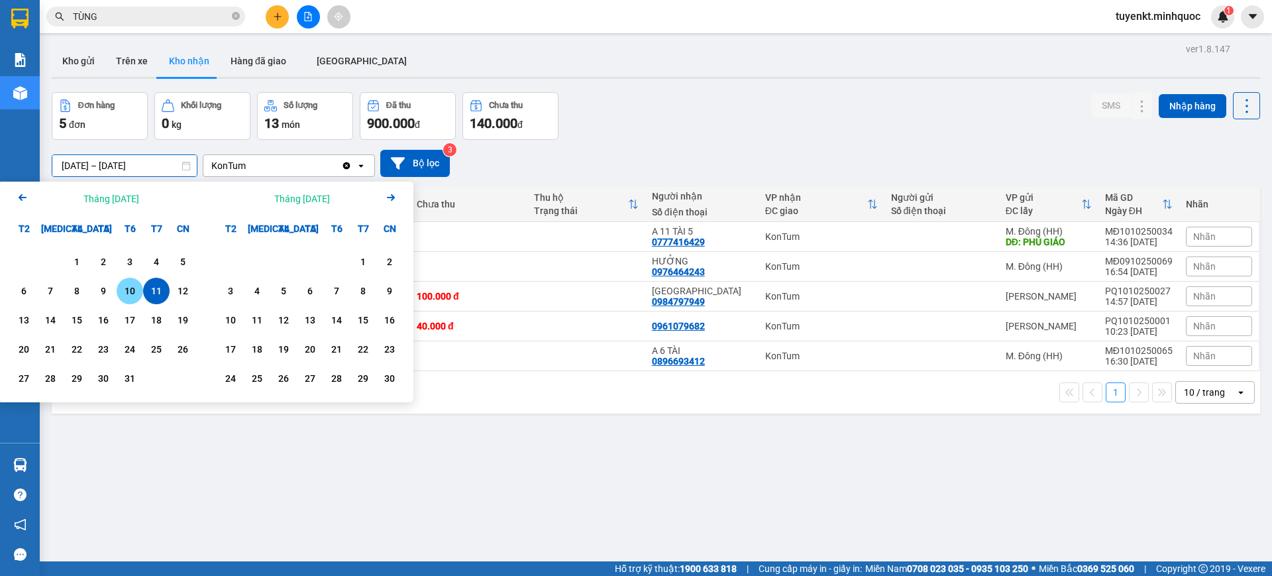
click at [131, 295] on div "10" at bounding box center [130, 291] width 19 height 16
type input "[DATE] – [DATE]"
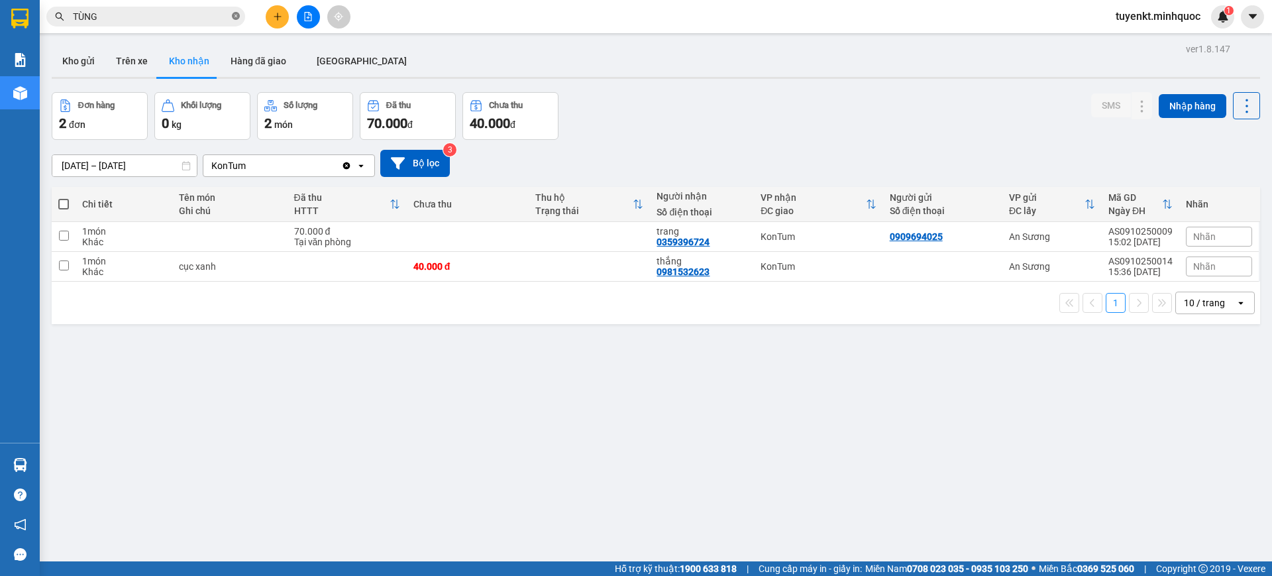
click at [235, 11] on span at bounding box center [236, 17] width 8 height 13
click at [210, 25] on span at bounding box center [145, 17] width 199 height 20
click at [187, 13] on input "text" at bounding box center [151, 16] width 156 height 15
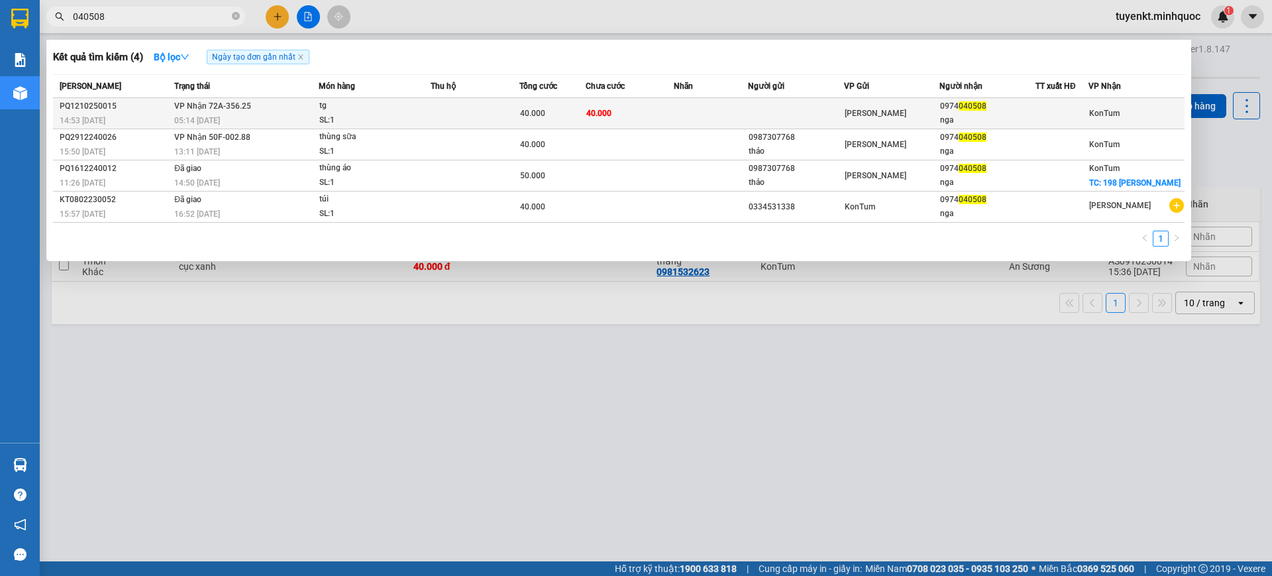
type input "040508"
click at [758, 117] on td at bounding box center [796, 113] width 96 height 31
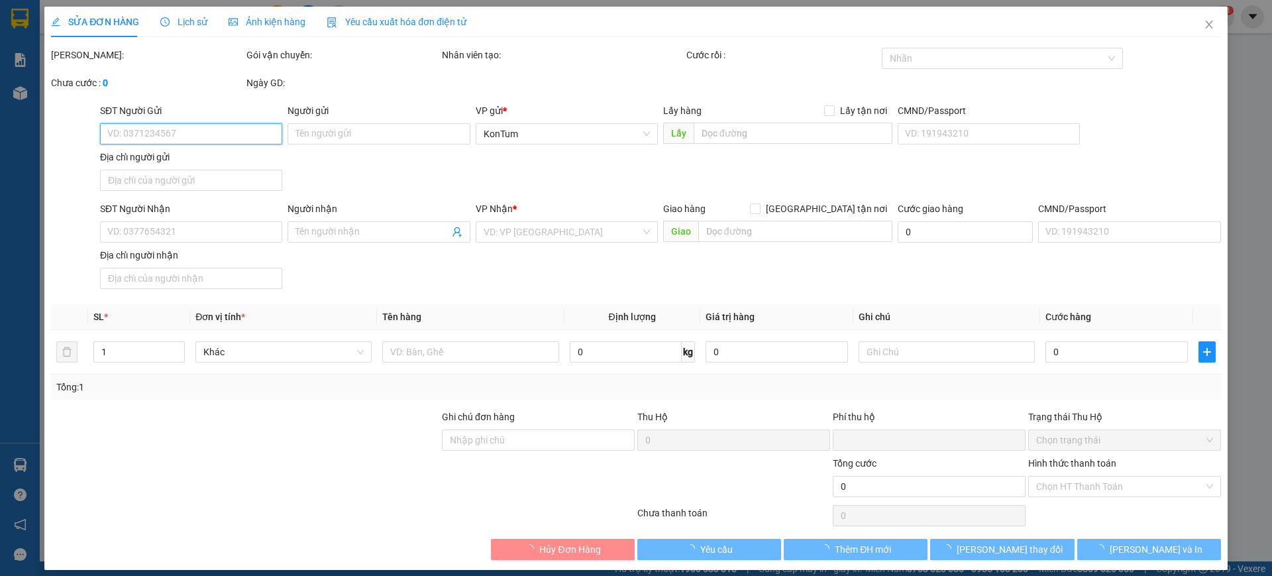
type input "0974040508"
type input "nga"
type input "0"
type input "40.000"
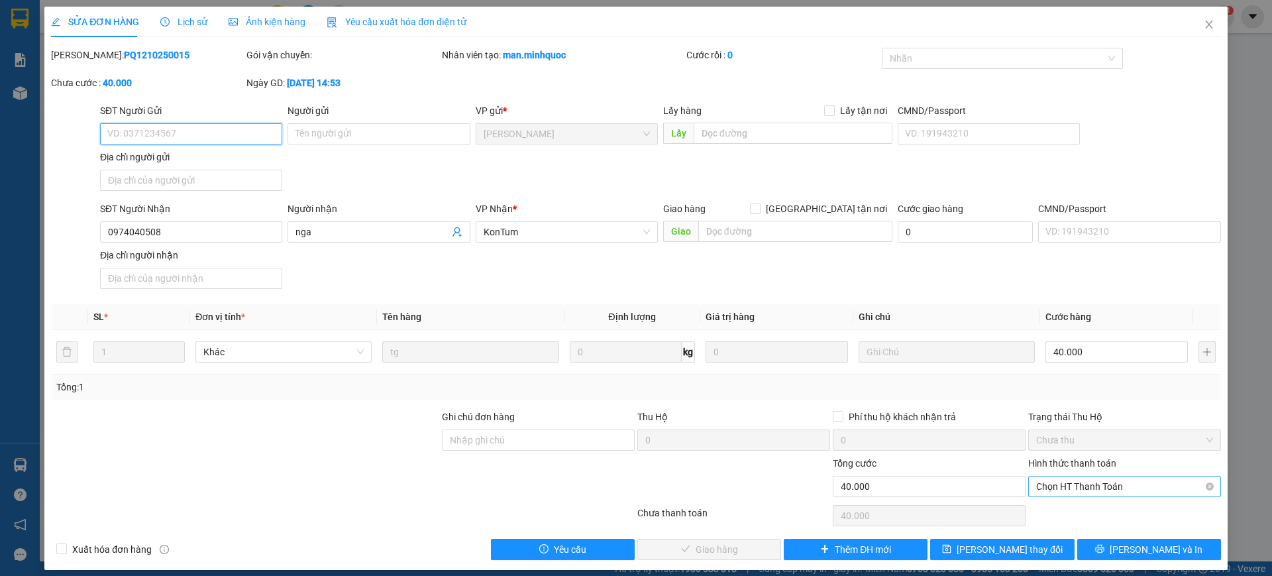
click at [1119, 484] on span "Chọn HT Thanh Toán" at bounding box center [1124, 486] width 177 height 20
click at [1090, 494] on span "Chọn HT Thanh Toán" at bounding box center [1124, 486] width 177 height 20
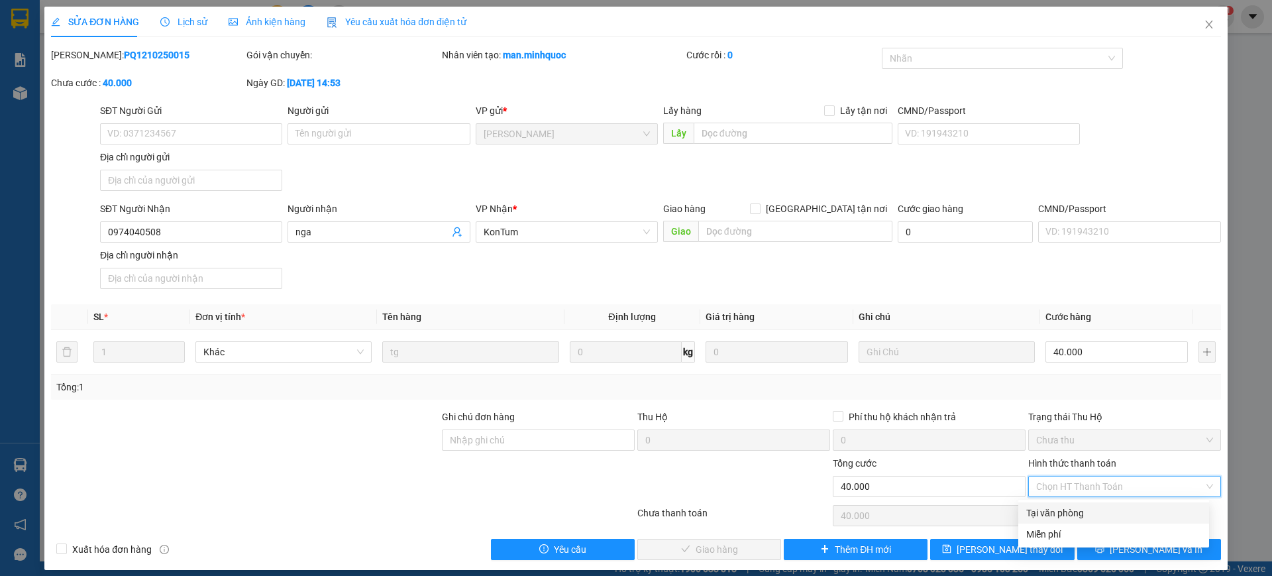
click at [1059, 507] on div "Tại văn phòng" at bounding box center [1113, 512] width 175 height 15
type input "0"
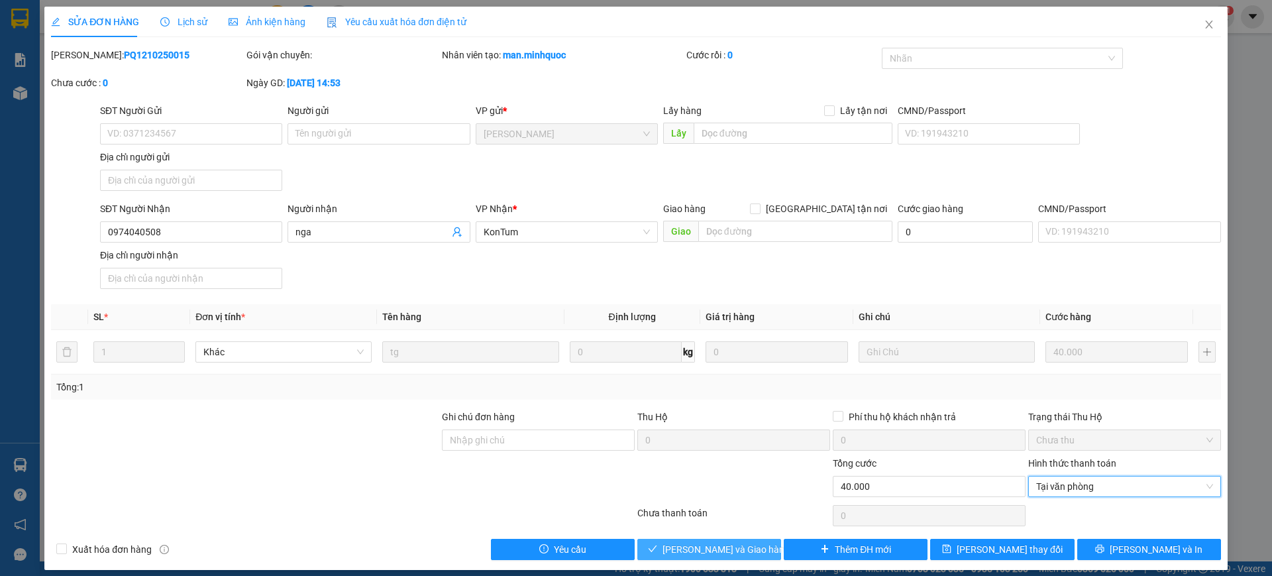
click at [694, 549] on span "[PERSON_NAME] và Giao hàng" at bounding box center [725, 549] width 127 height 15
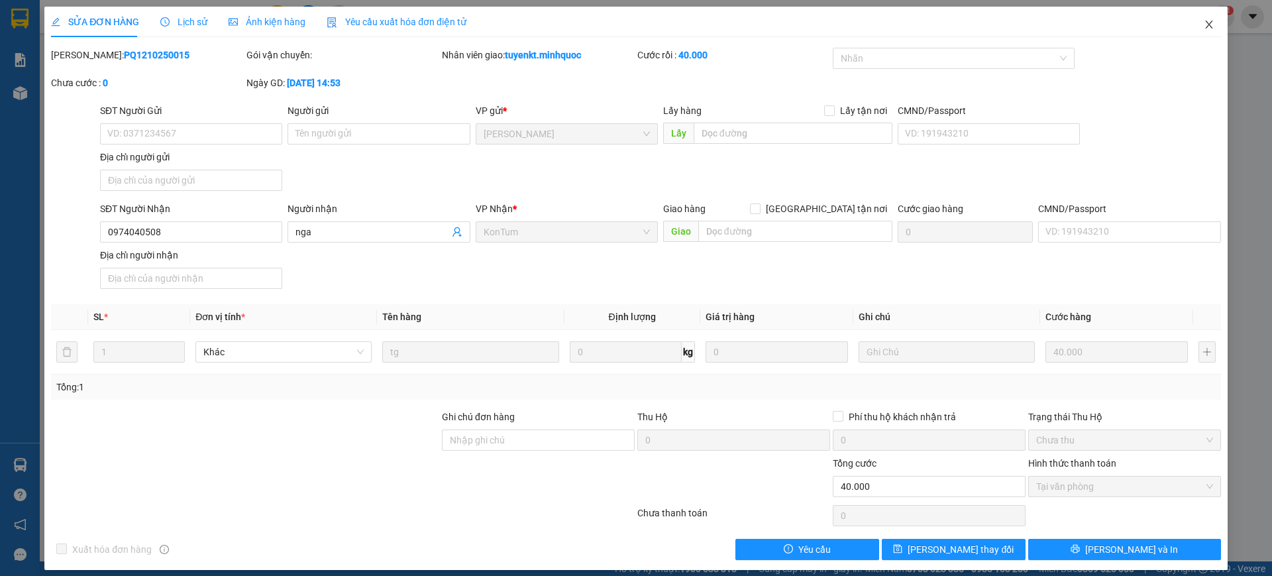
click at [1208, 34] on span "Close" at bounding box center [1208, 25] width 37 height 37
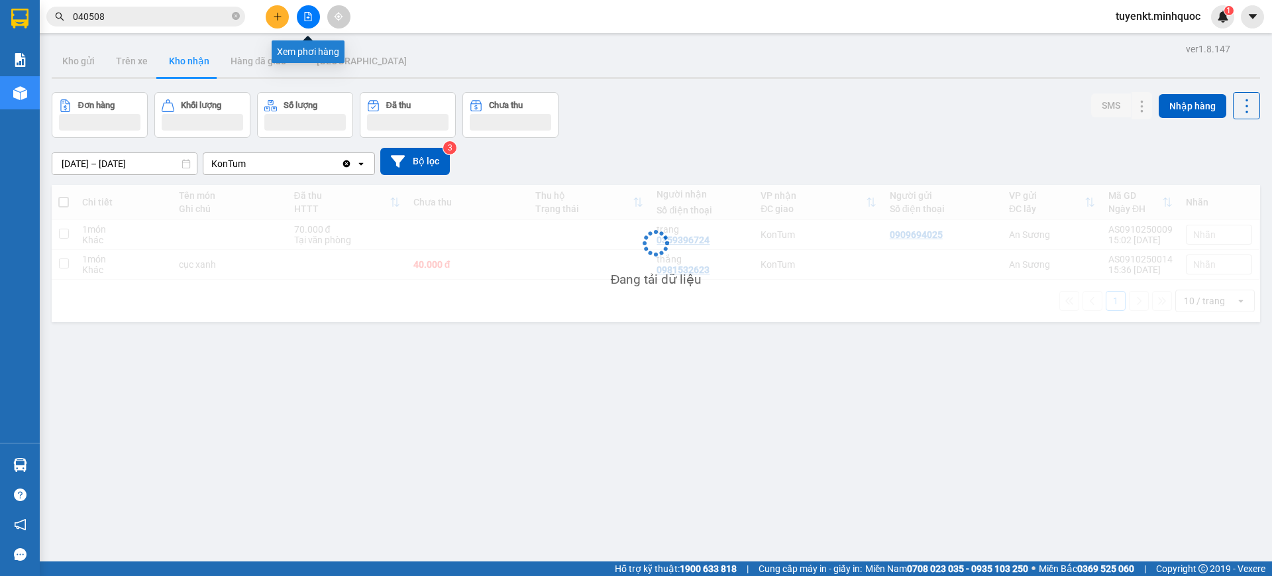
click at [301, 13] on button at bounding box center [308, 16] width 23 height 23
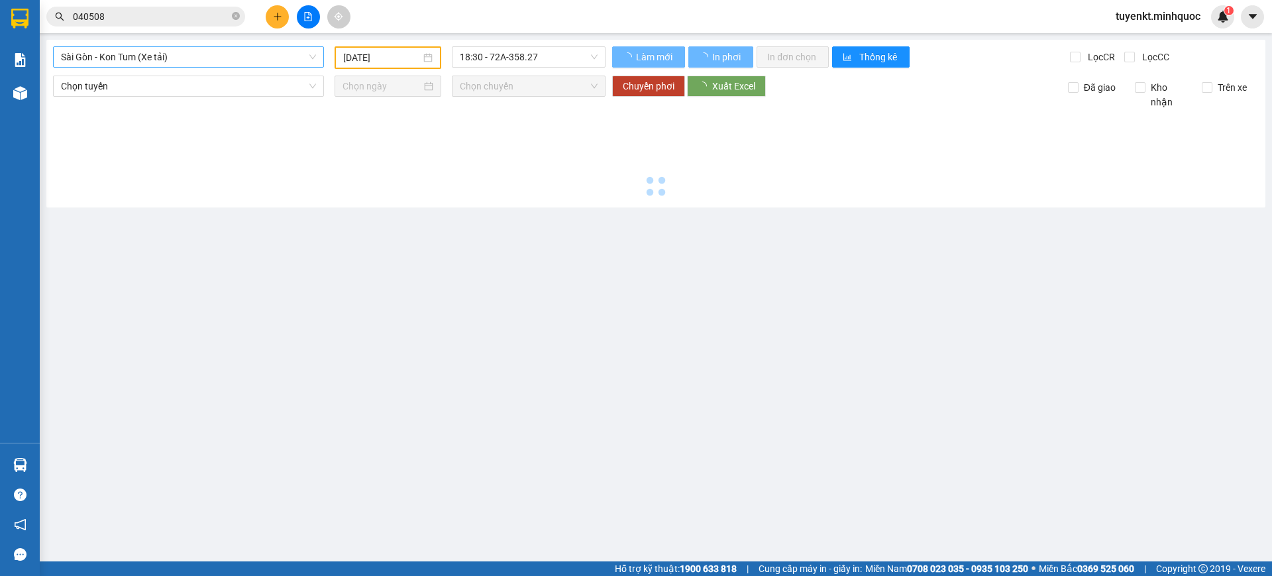
type input "[DATE]"
click at [189, 53] on span "Sài Gòn - Kon Tum (Xe tải)" at bounding box center [188, 57] width 255 height 20
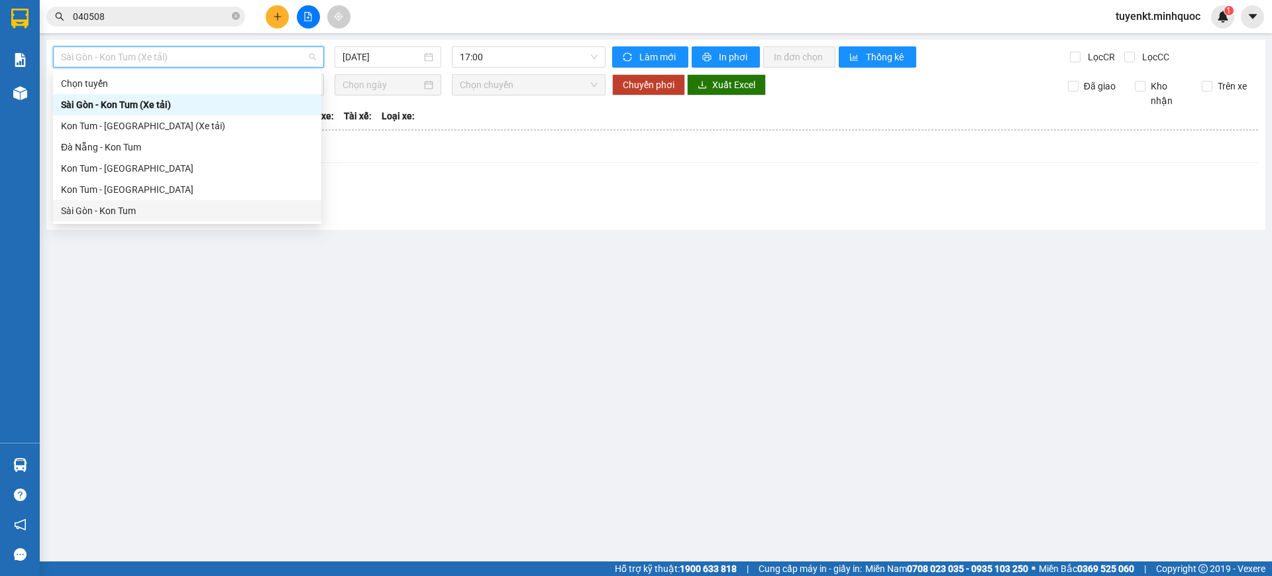
click at [111, 209] on div "Sài Gòn - Kon Tum" at bounding box center [187, 210] width 252 height 15
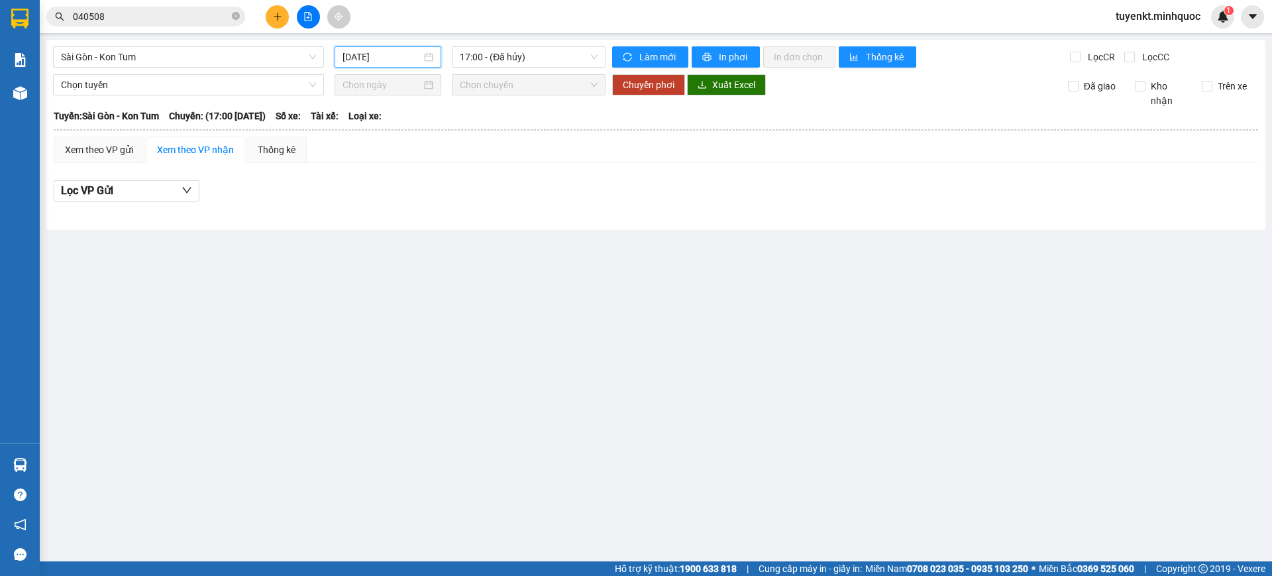
click at [399, 57] on input "[DATE]" at bounding box center [382, 57] width 79 height 15
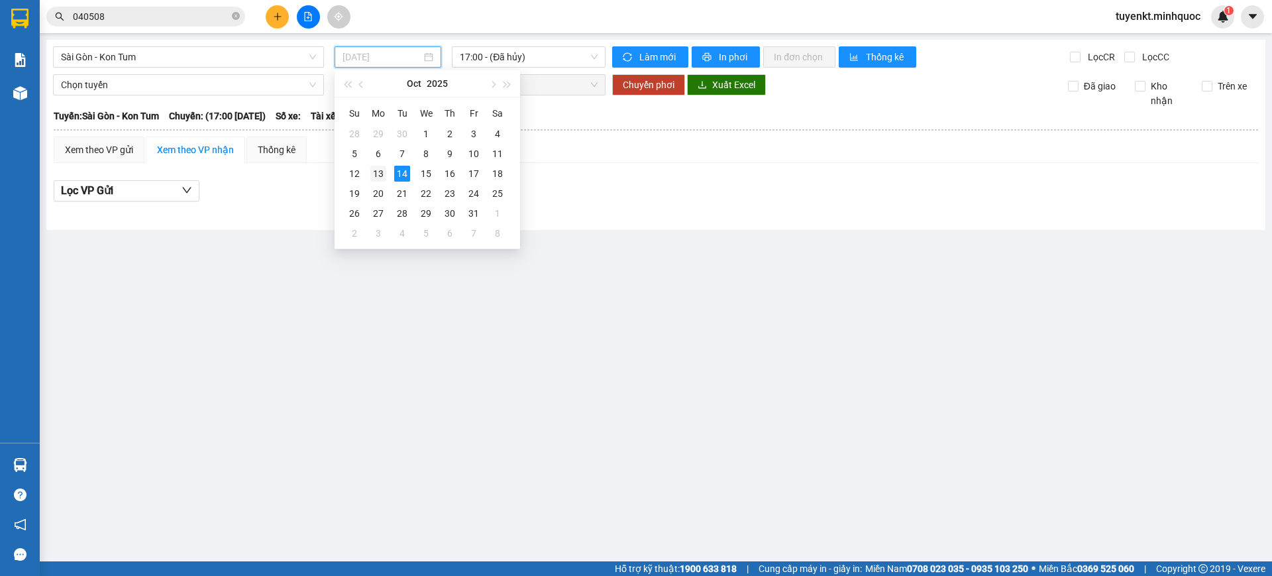
click at [379, 174] on div "13" at bounding box center [378, 174] width 16 height 16
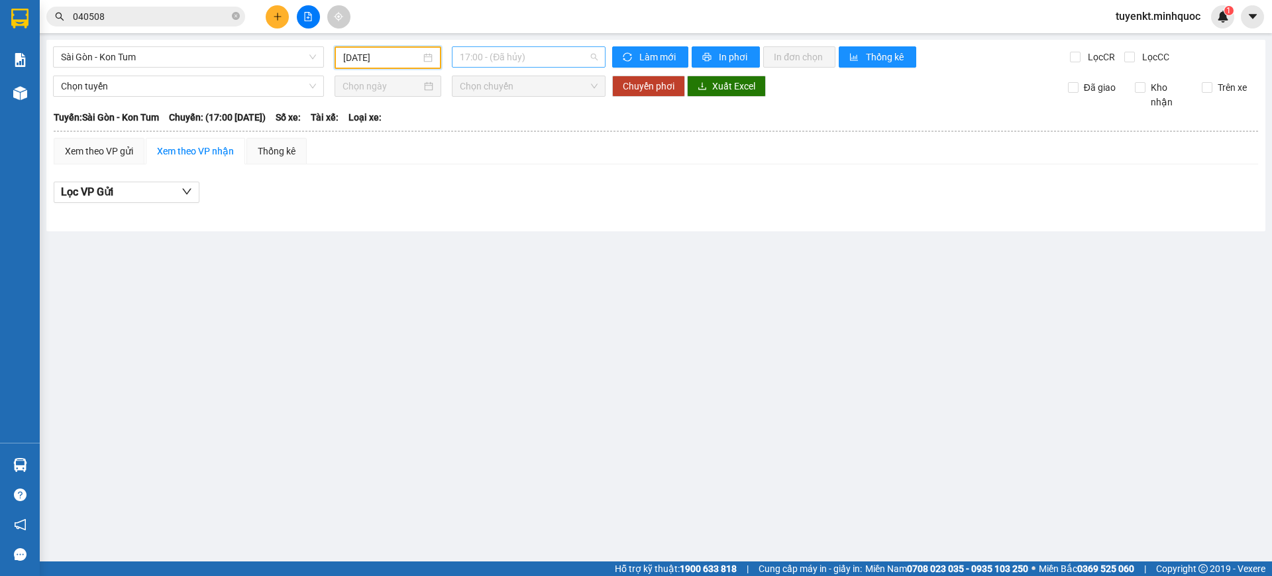
click at [551, 66] on span "17:00 - (Đã hủy)" at bounding box center [529, 57] width 138 height 20
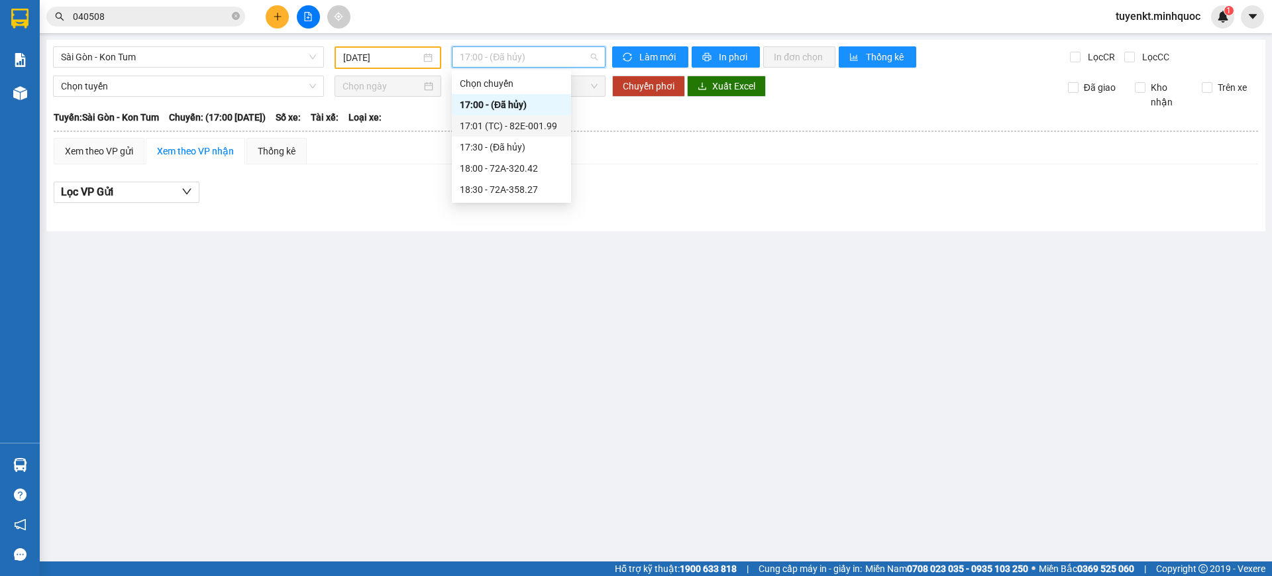
click at [411, 64] on input "[DATE]" at bounding box center [382, 57] width 78 height 15
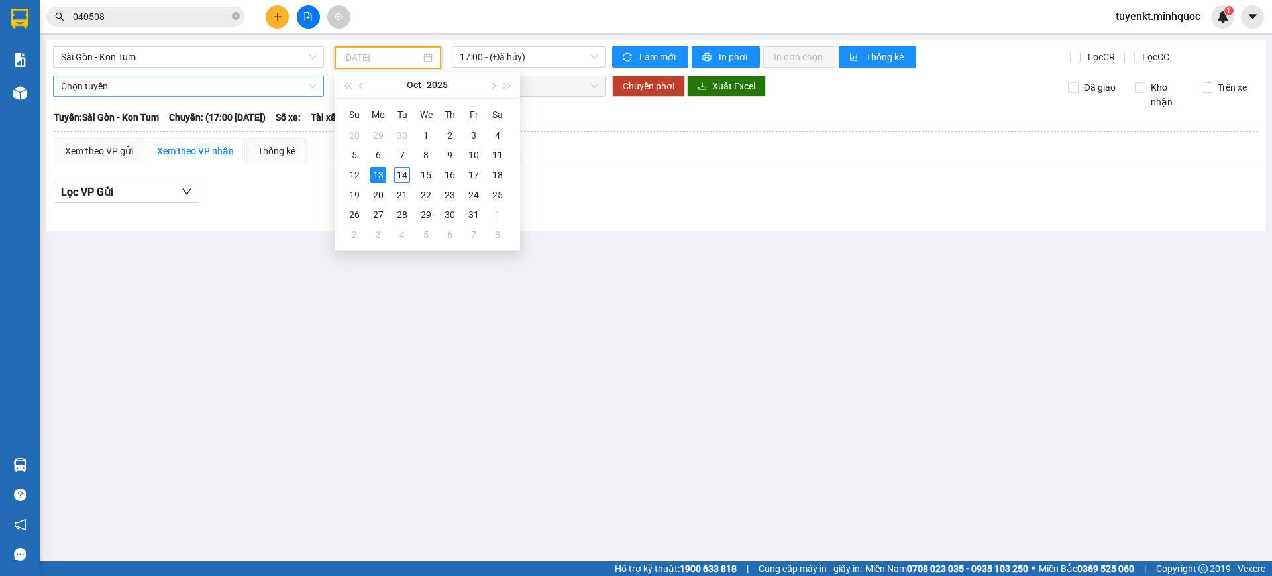
type input "[DATE]"
click at [251, 66] on span "Sài Gòn - Kon Tum" at bounding box center [188, 57] width 255 height 20
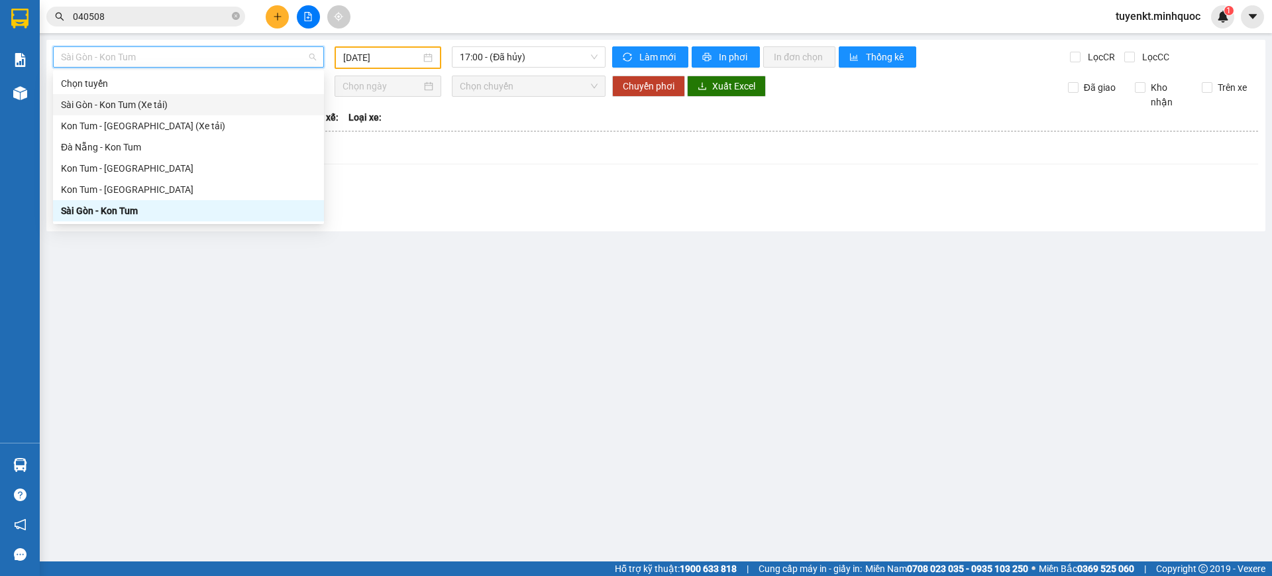
click at [136, 107] on div "Sài Gòn - Kon Tum (Xe tải)" at bounding box center [188, 104] width 255 height 15
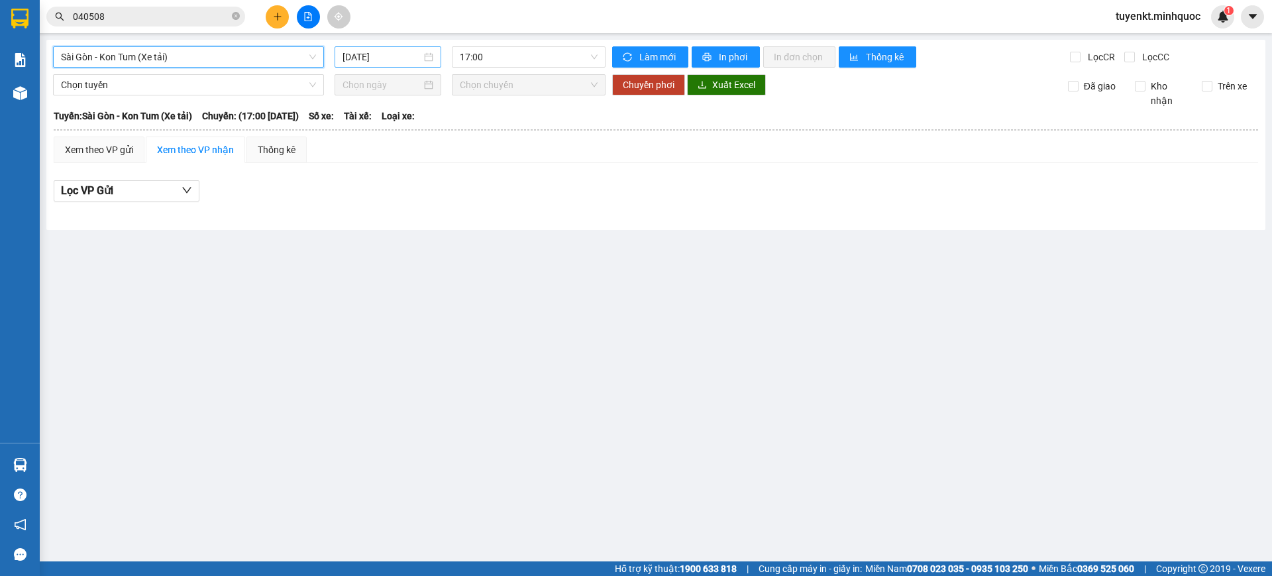
click at [407, 59] on input "[DATE]" at bounding box center [382, 57] width 79 height 15
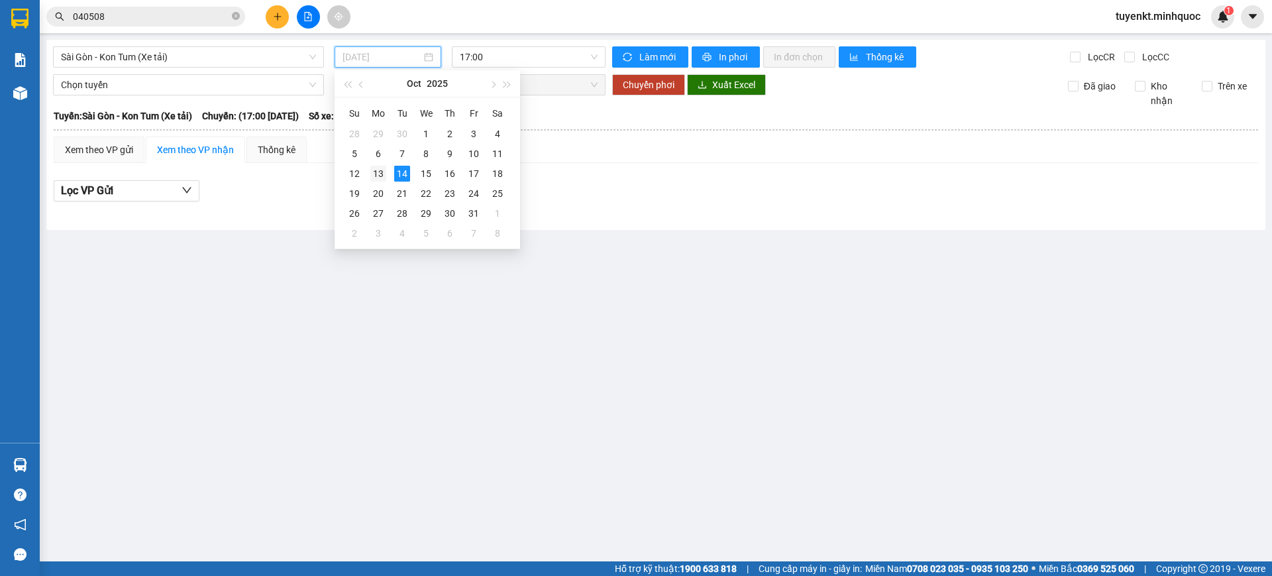
click at [380, 174] on div "13" at bounding box center [378, 174] width 16 height 16
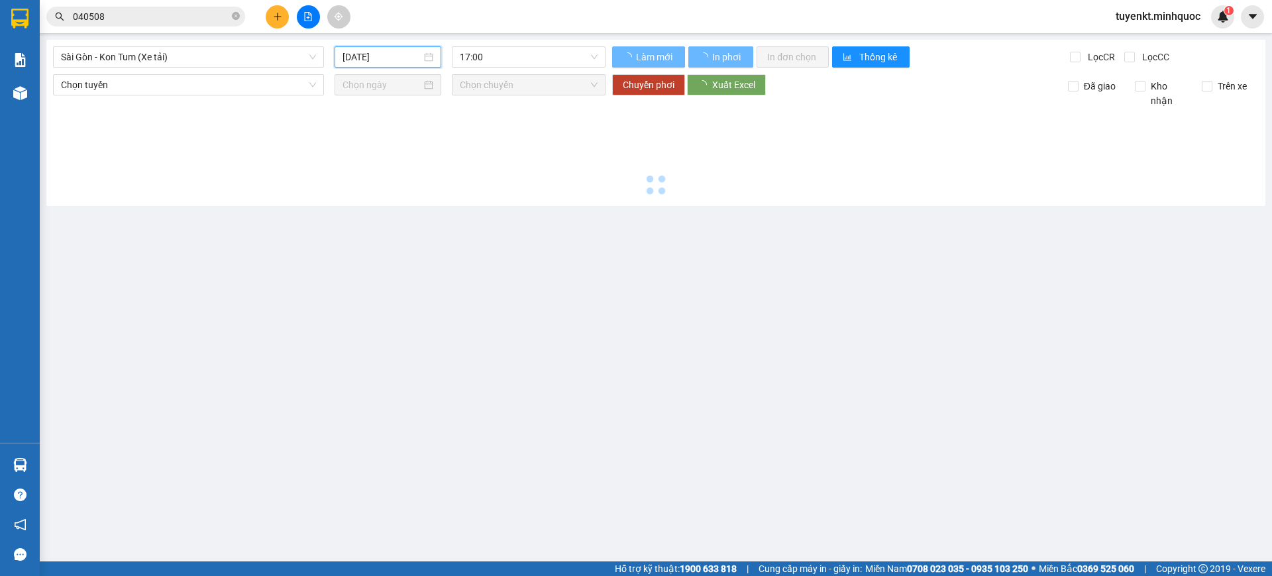
type input "[DATE]"
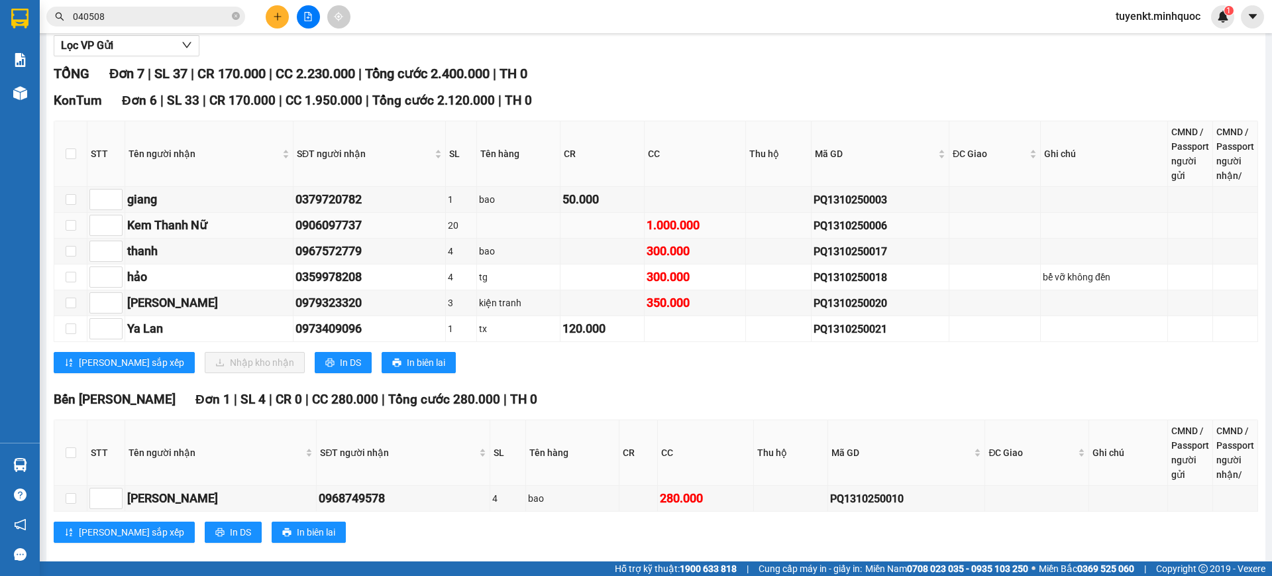
scroll to position [165, 0]
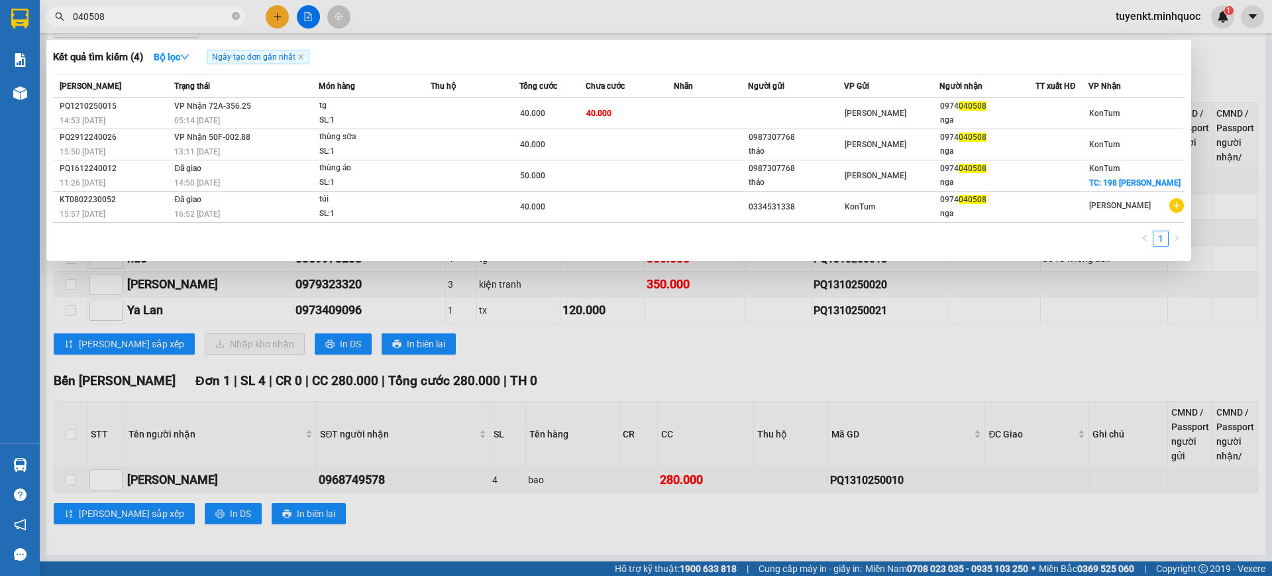
click at [176, 13] on input "040508" at bounding box center [151, 16] width 156 height 15
click at [175, 13] on input "040508" at bounding box center [151, 16] width 156 height 15
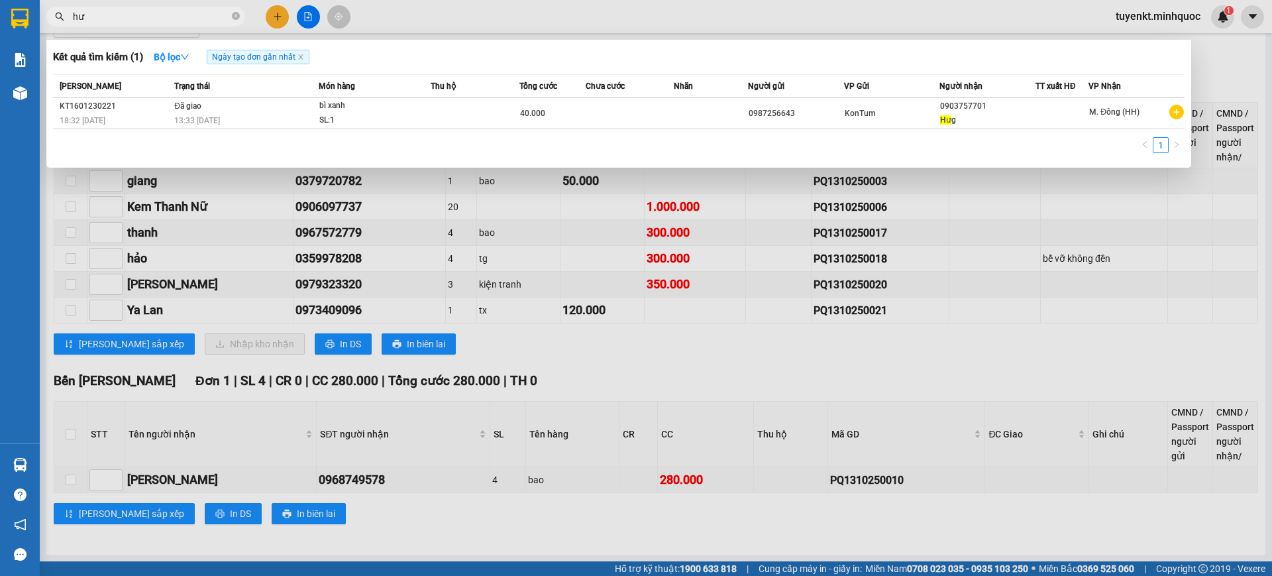
type input "h"
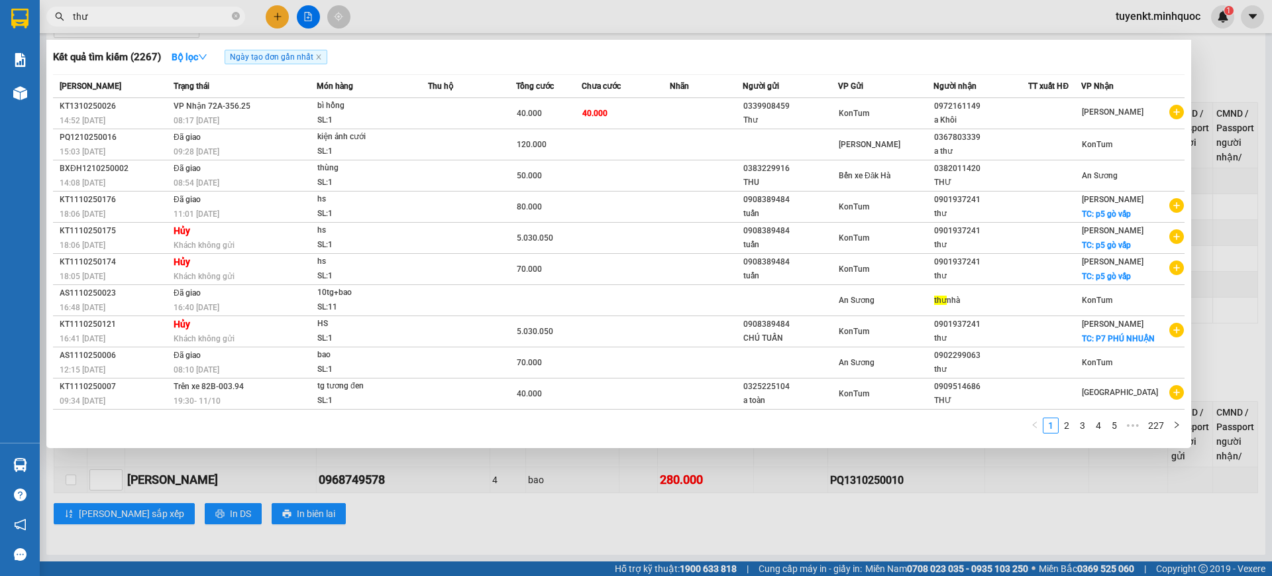
click at [138, 19] on input "thư" at bounding box center [151, 16] width 156 height 15
type input "t"
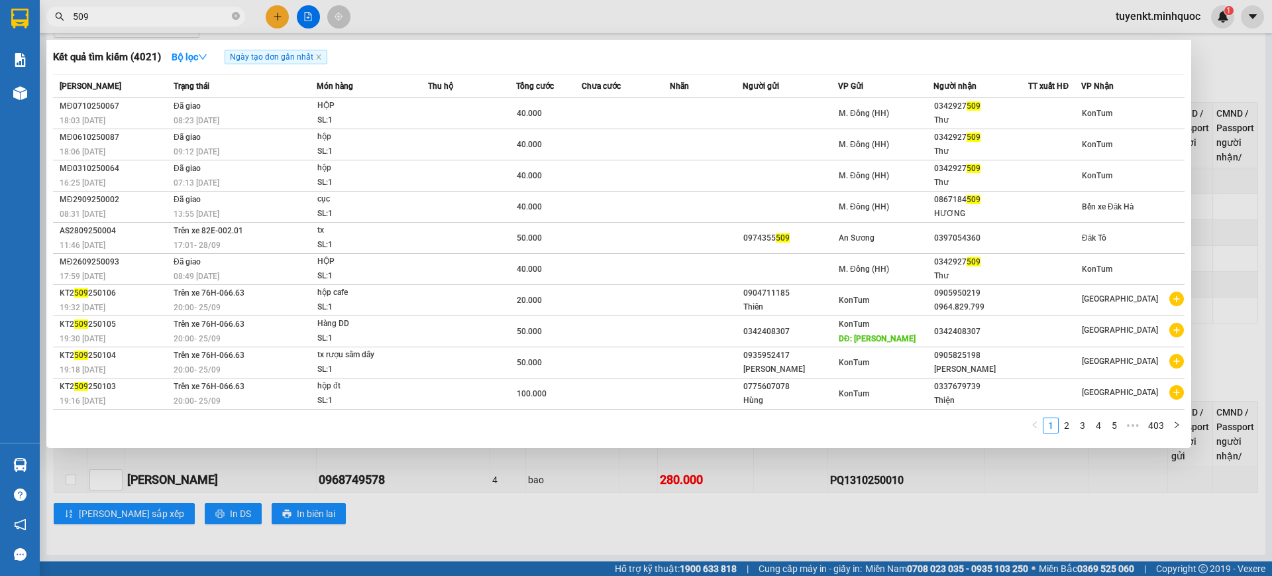
type input "509"
click at [232, 15] on icon "close-circle" at bounding box center [236, 16] width 8 height 8
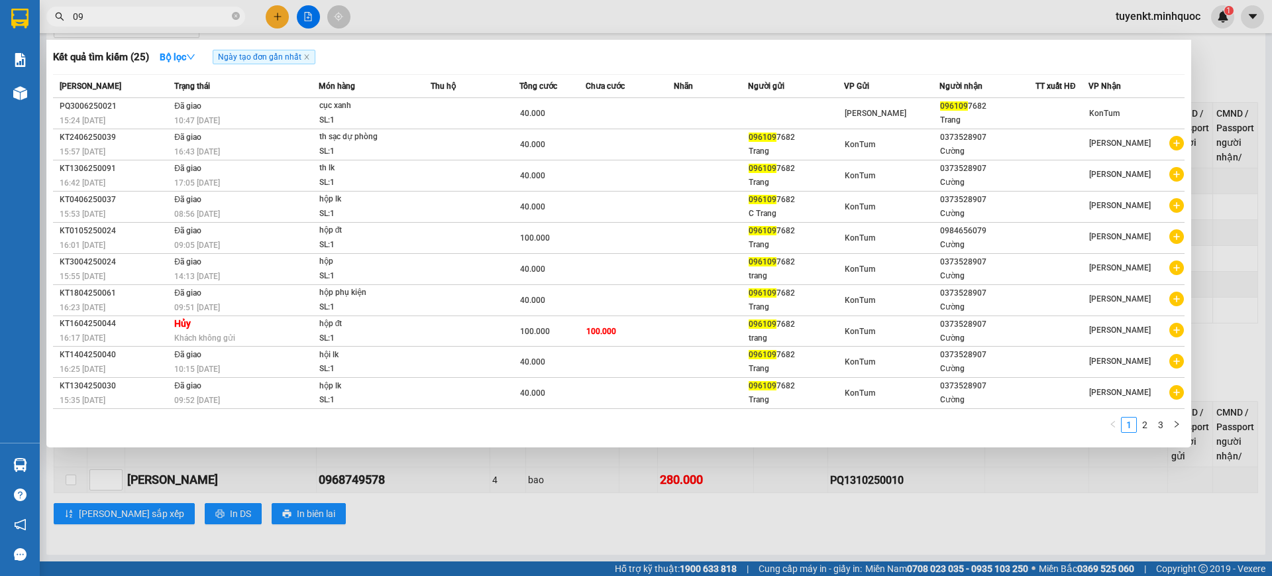
type input "0"
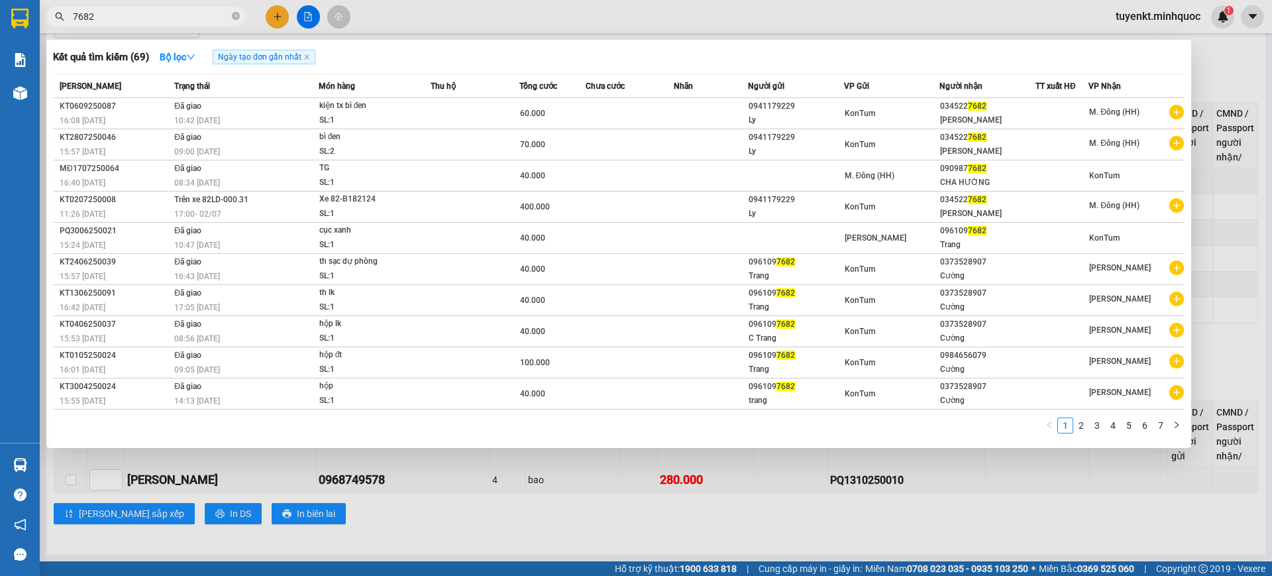
type input "7682"
click at [0, 36] on div at bounding box center [20, 21] width 40 height 43
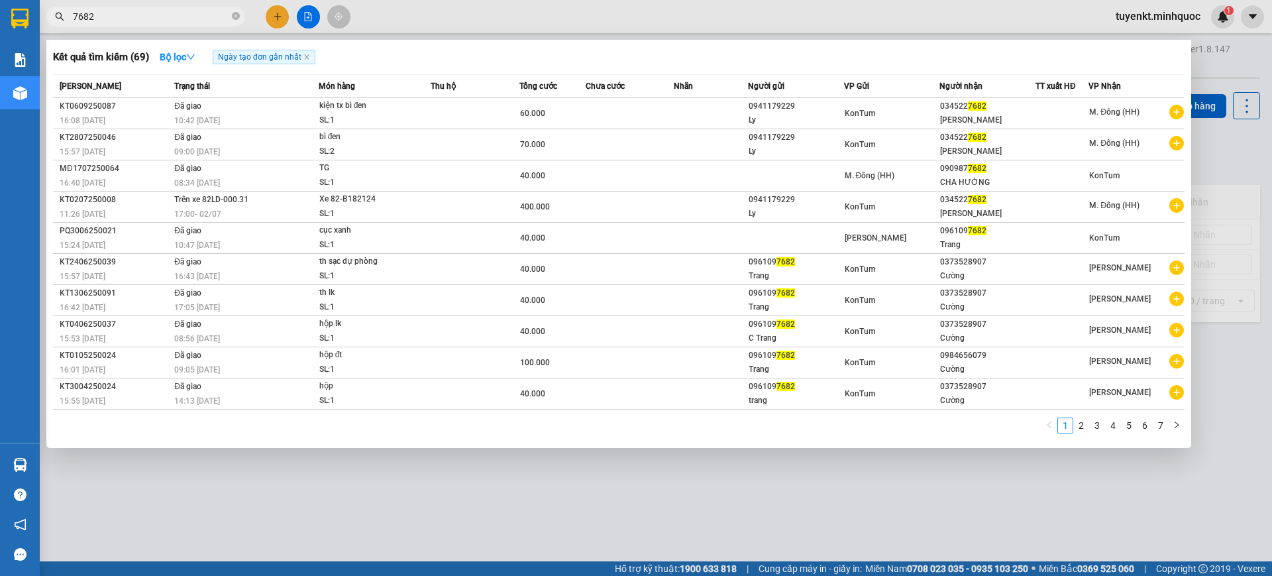
click at [531, 478] on div at bounding box center [636, 288] width 1272 height 576
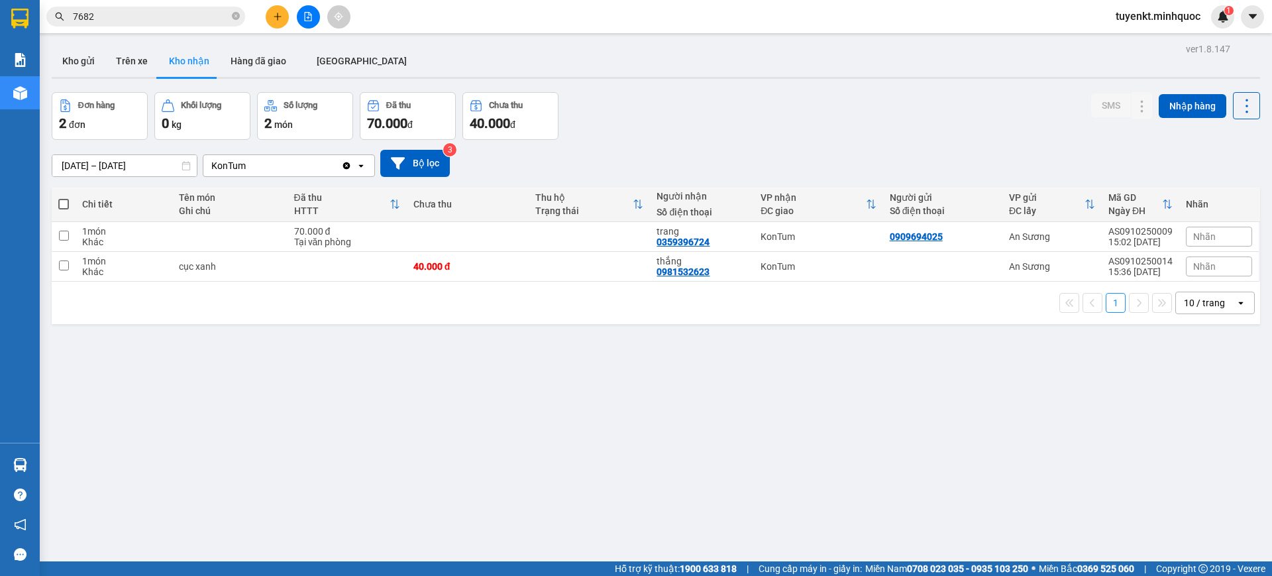
click at [167, 169] on input "[DATE] – [DATE]" at bounding box center [124, 165] width 144 height 21
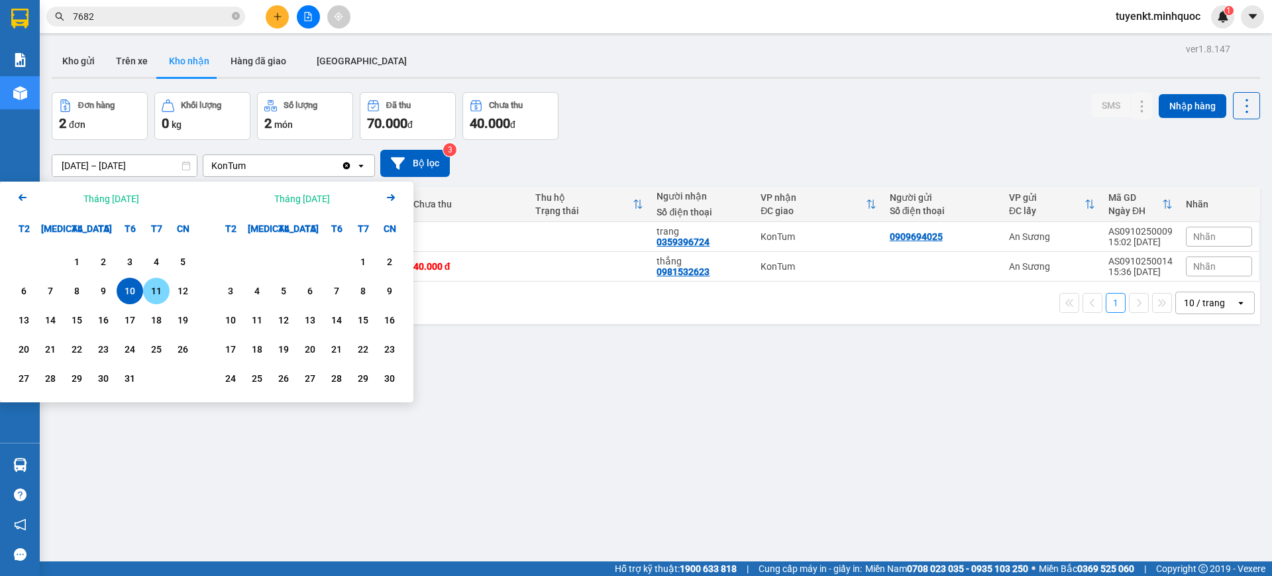
click at [148, 298] on div "11" at bounding box center [156, 291] width 19 height 16
type input "[DATE] – [DATE]"
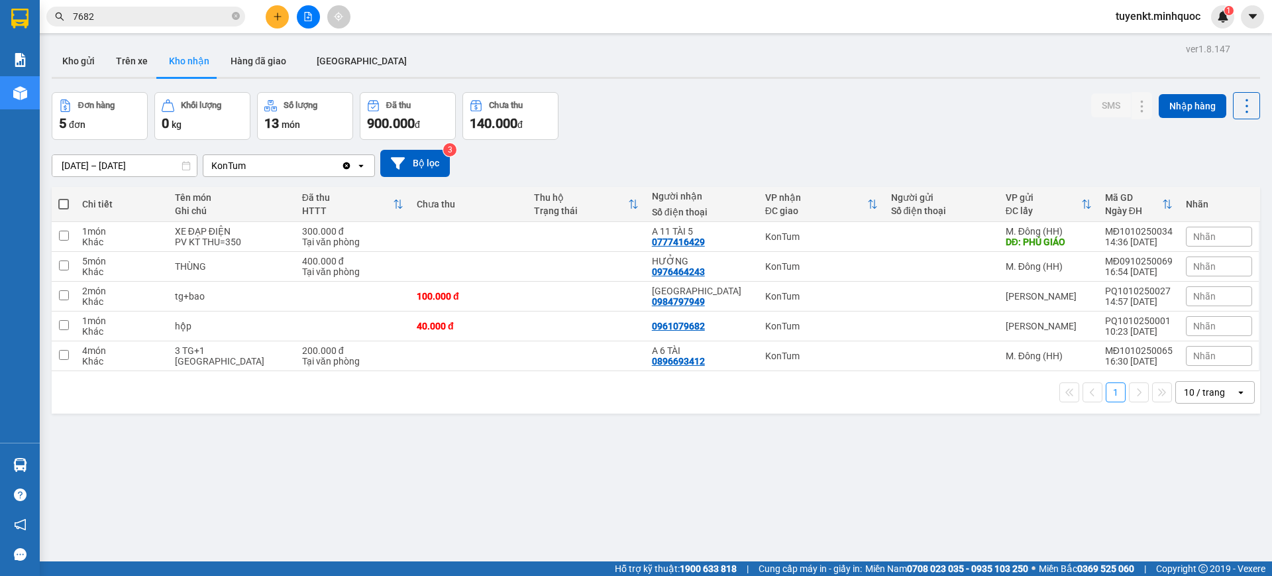
click at [185, 19] on input "7682" at bounding box center [151, 16] width 156 height 15
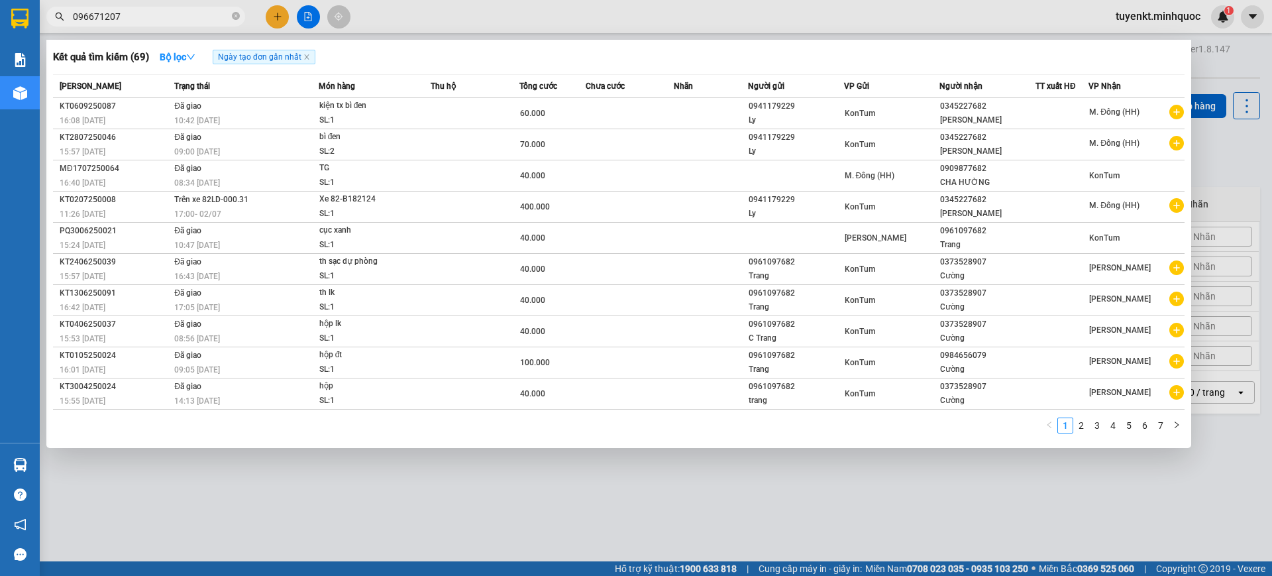
type input "0966712079"
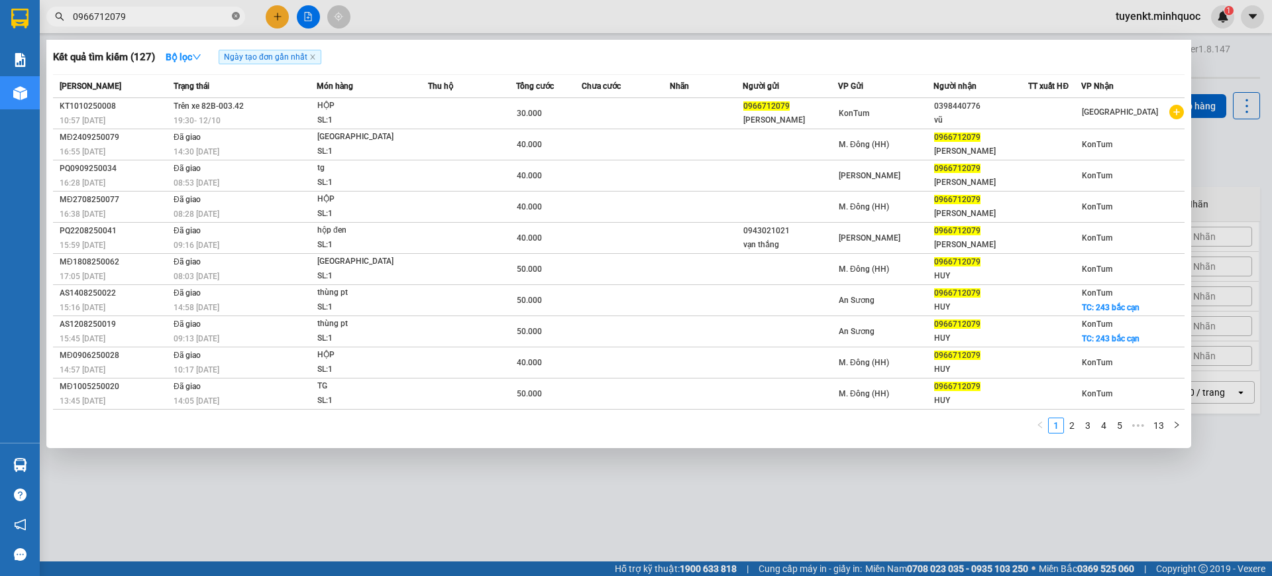
click at [237, 15] on icon "close-circle" at bounding box center [236, 16] width 8 height 8
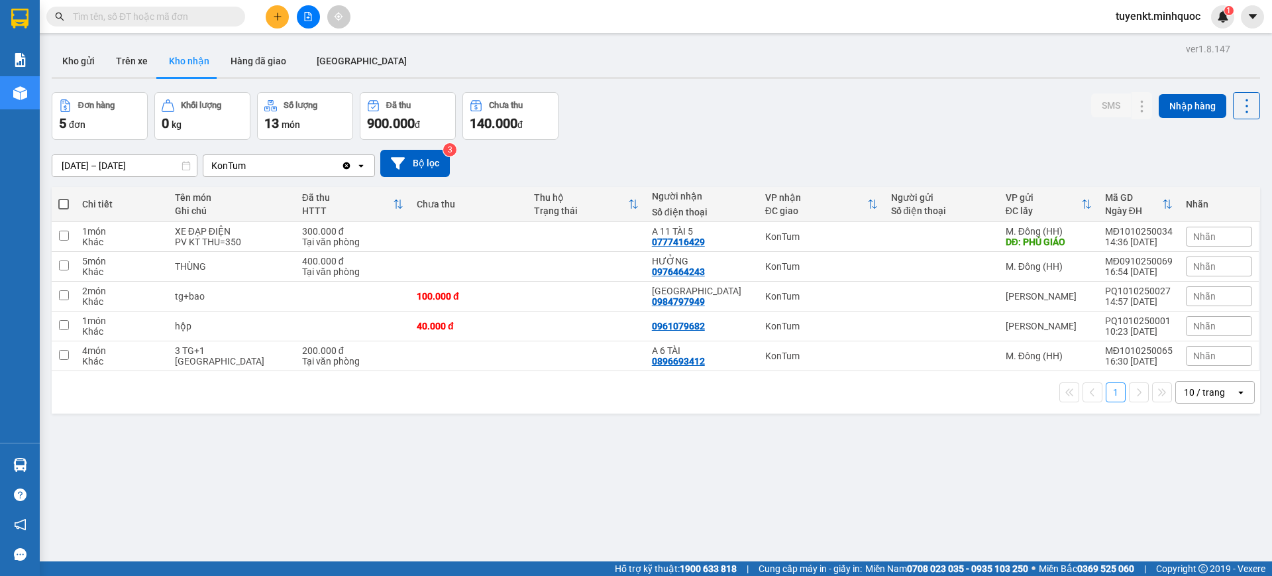
click at [193, 23] on input "text" at bounding box center [151, 16] width 156 height 15
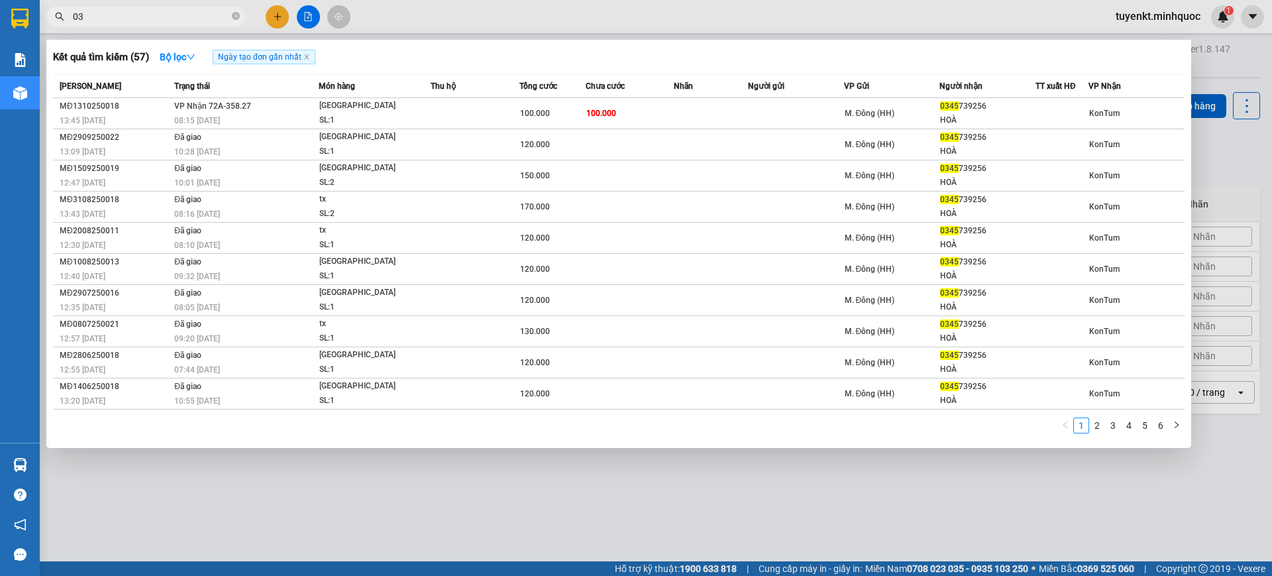
type input "0"
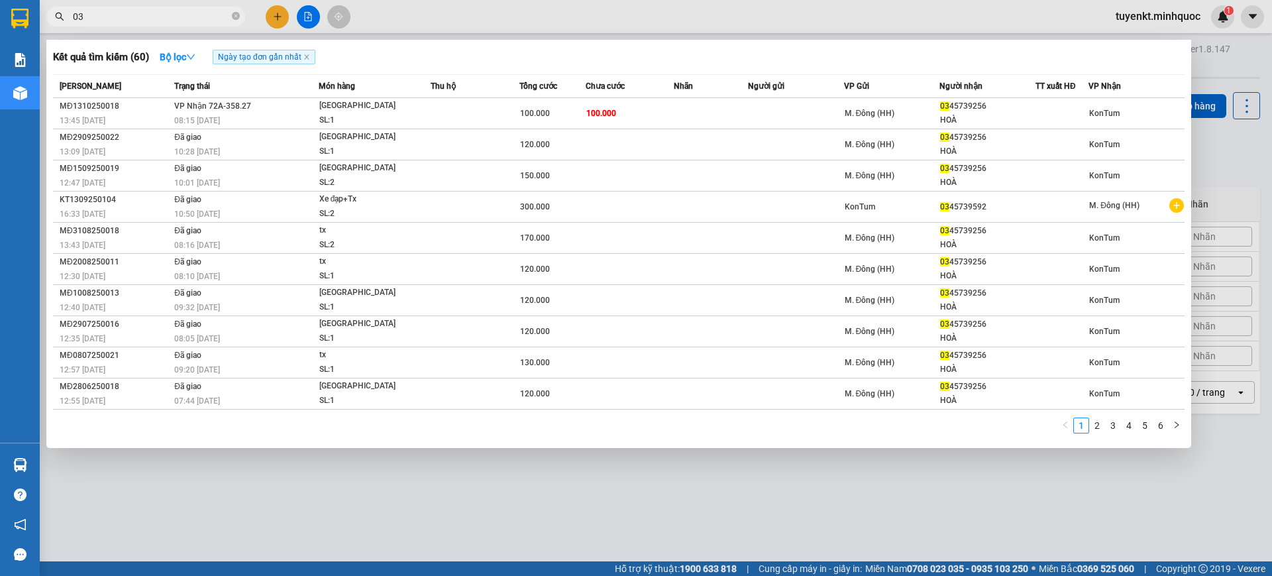
type input "0"
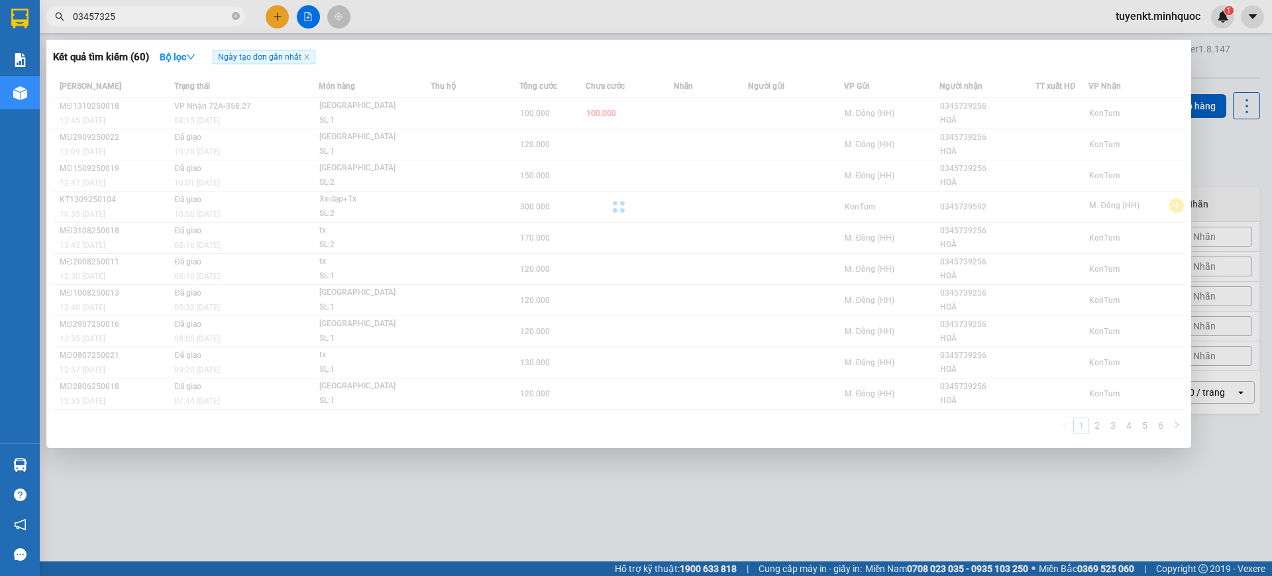
type input "034573256"
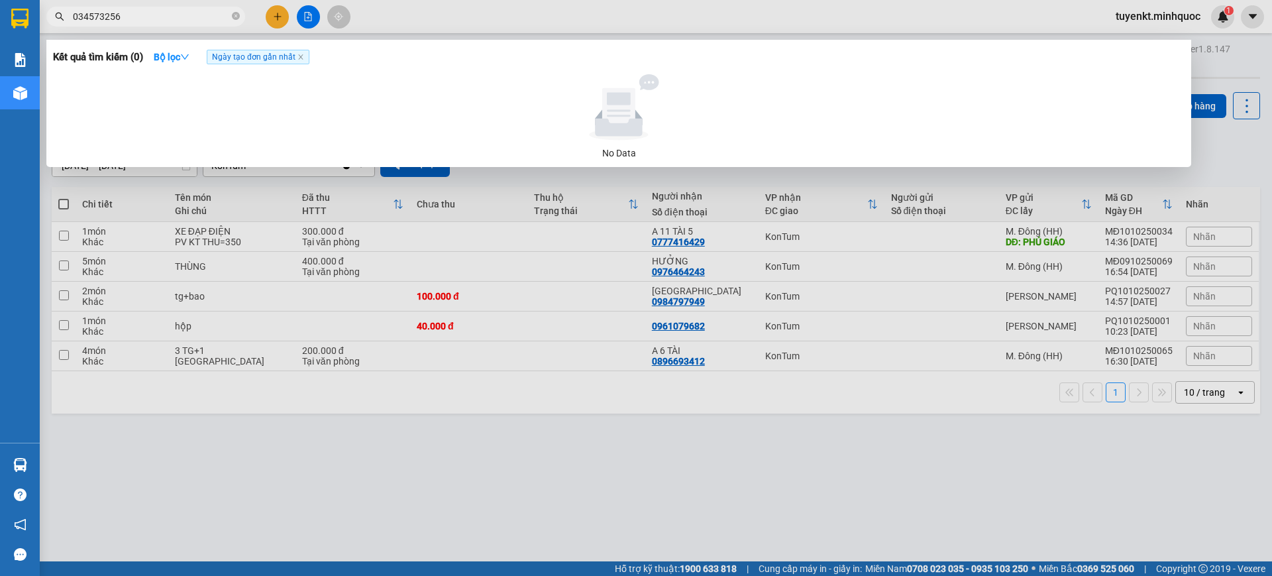
click at [166, 18] on input "034573256" at bounding box center [151, 16] width 156 height 15
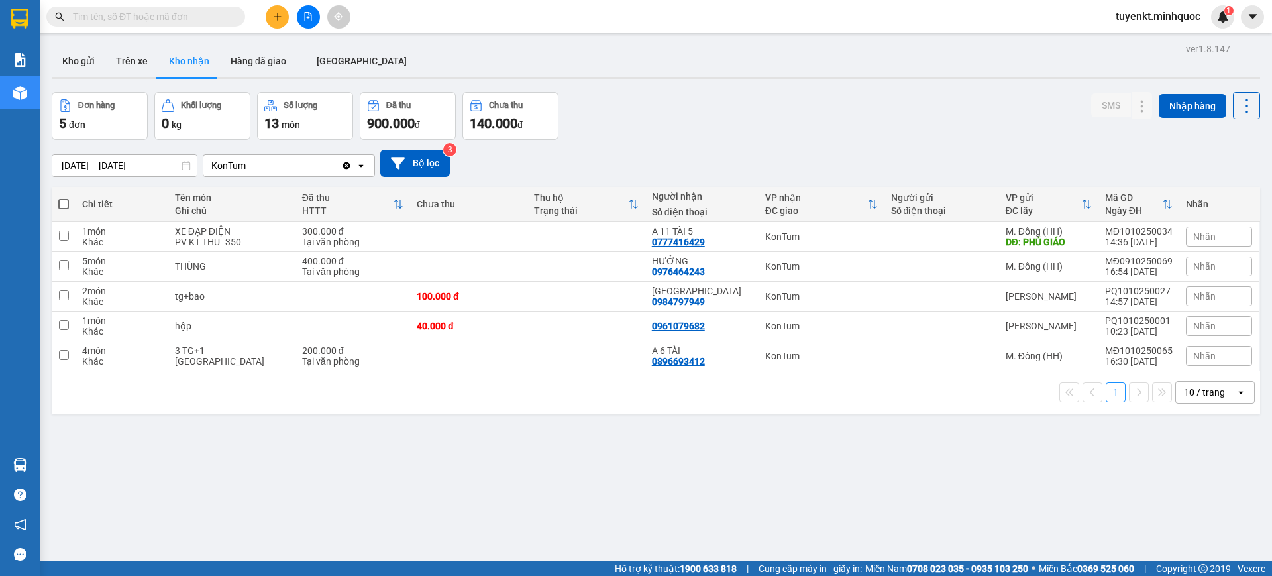
click at [199, 17] on input "text" at bounding box center [151, 16] width 156 height 15
type input "0"
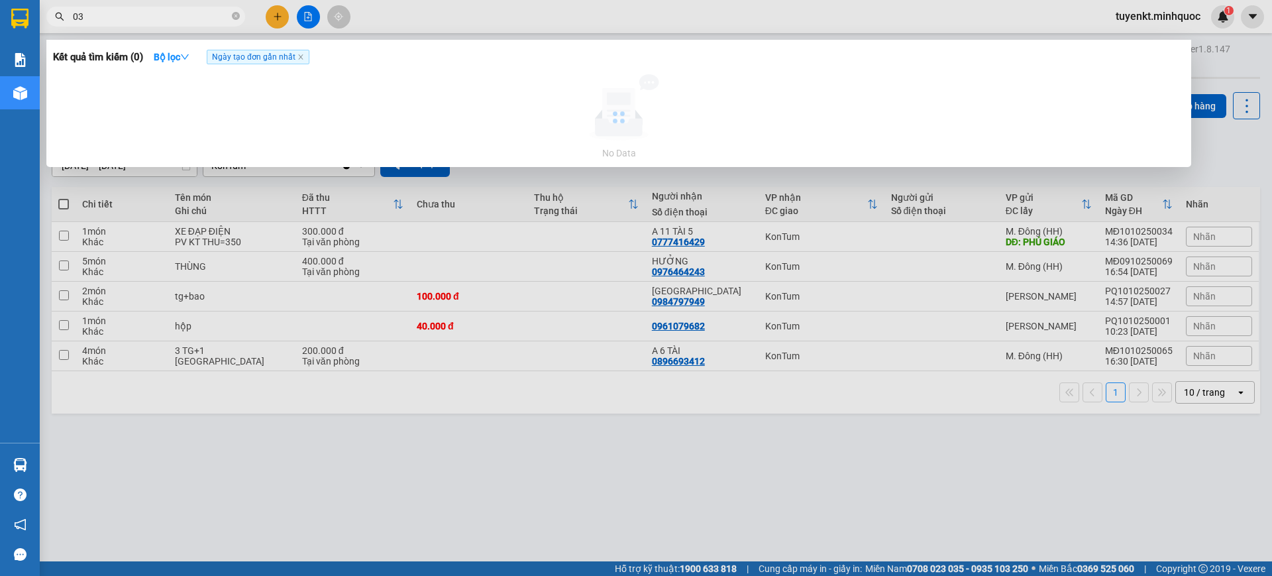
type input "0"
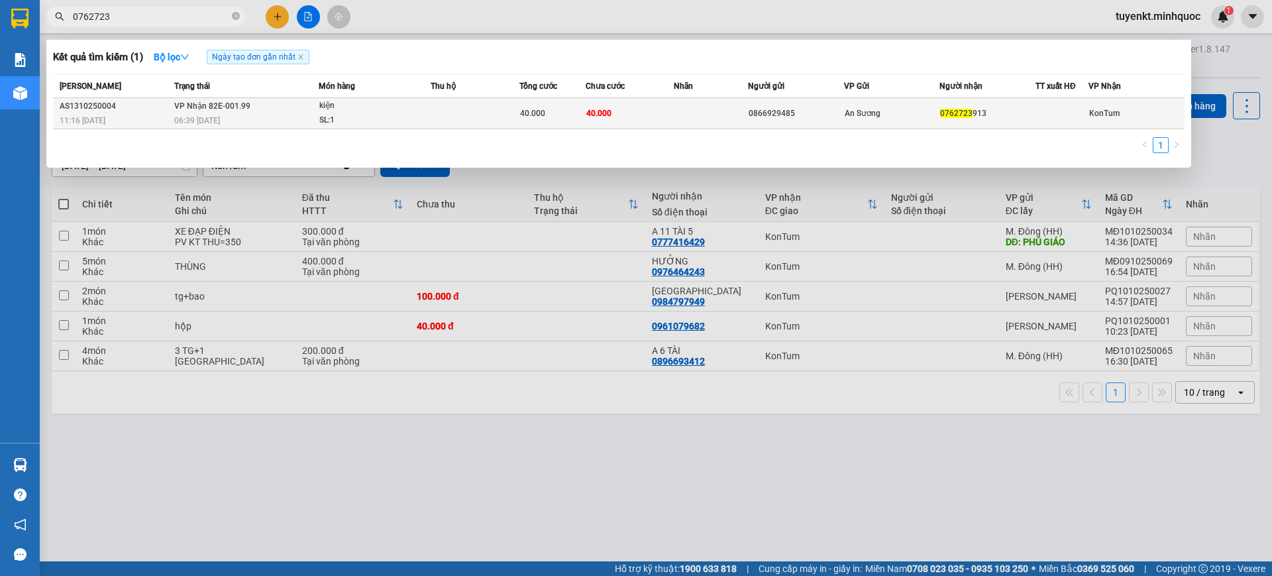
type input "0762723"
click at [636, 119] on td "40.000" at bounding box center [630, 113] width 89 height 31
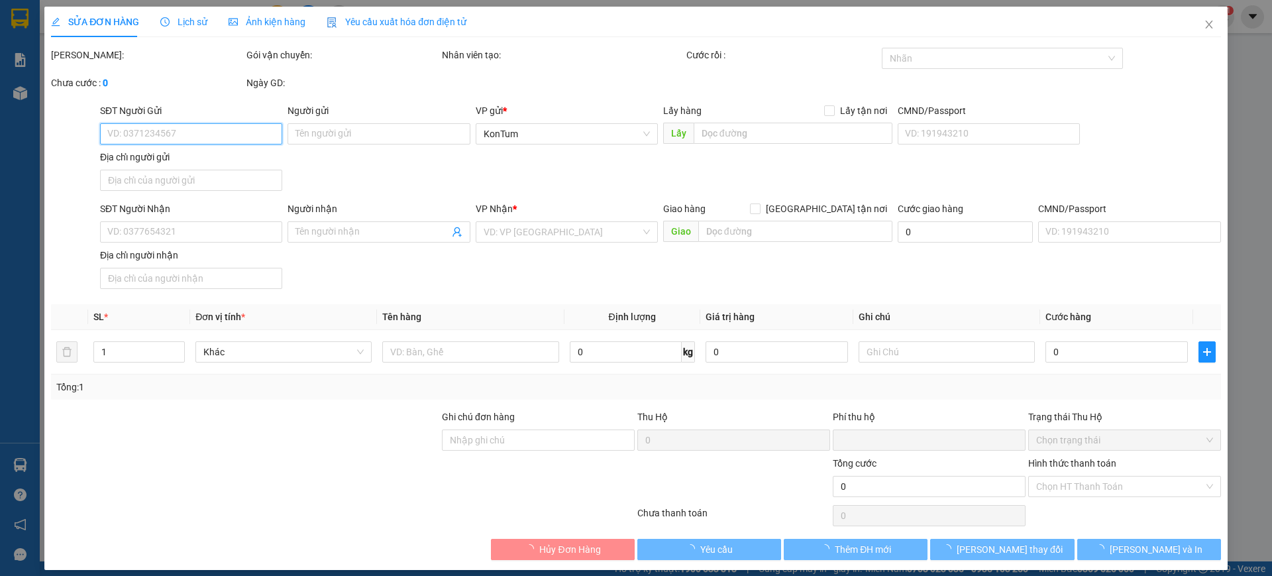
type input "0866929485"
type input "0762723913"
type input "0"
type input "40.000"
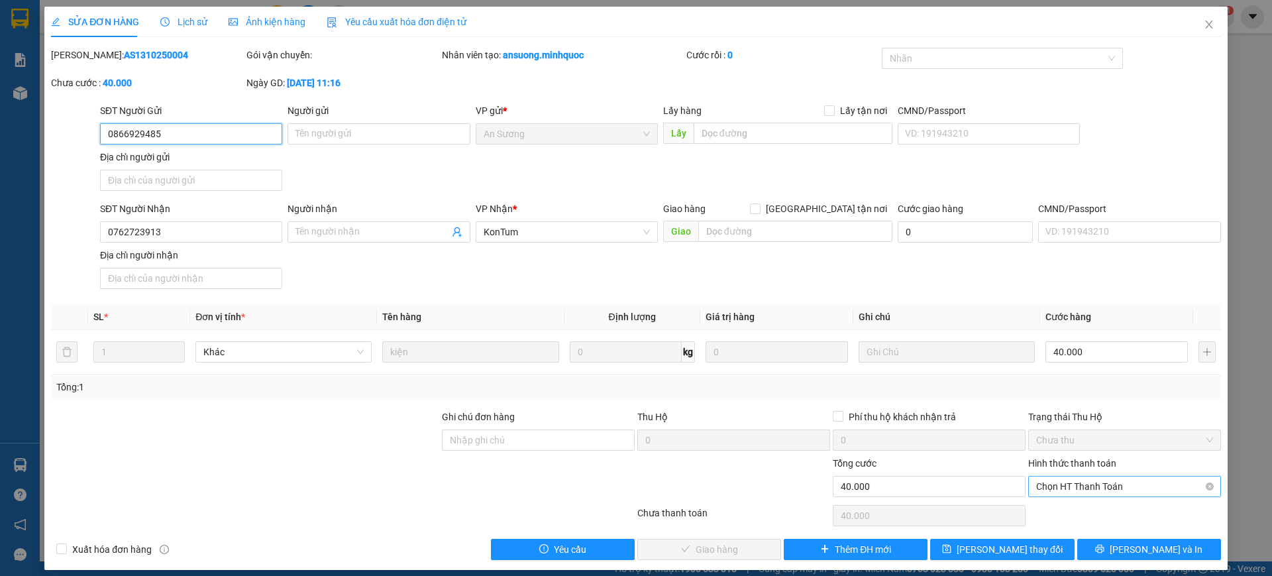
click at [1104, 484] on span "Chọn HT Thanh Toán" at bounding box center [1124, 486] width 177 height 20
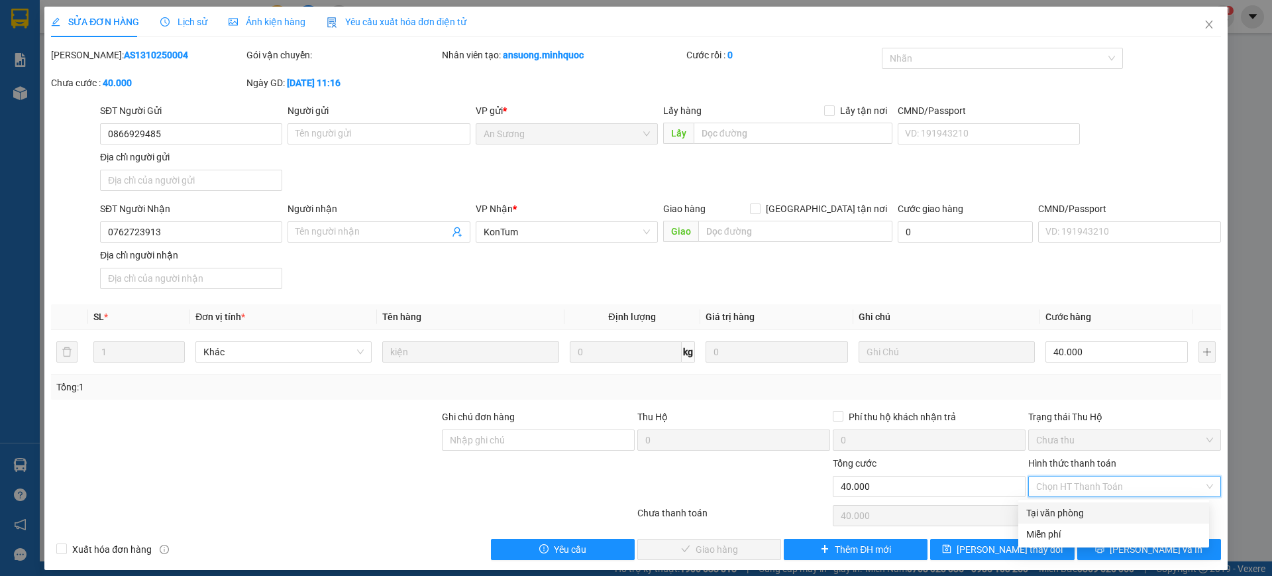
click at [1071, 509] on div "Tại văn phòng" at bounding box center [1113, 512] width 175 height 15
type input "0"
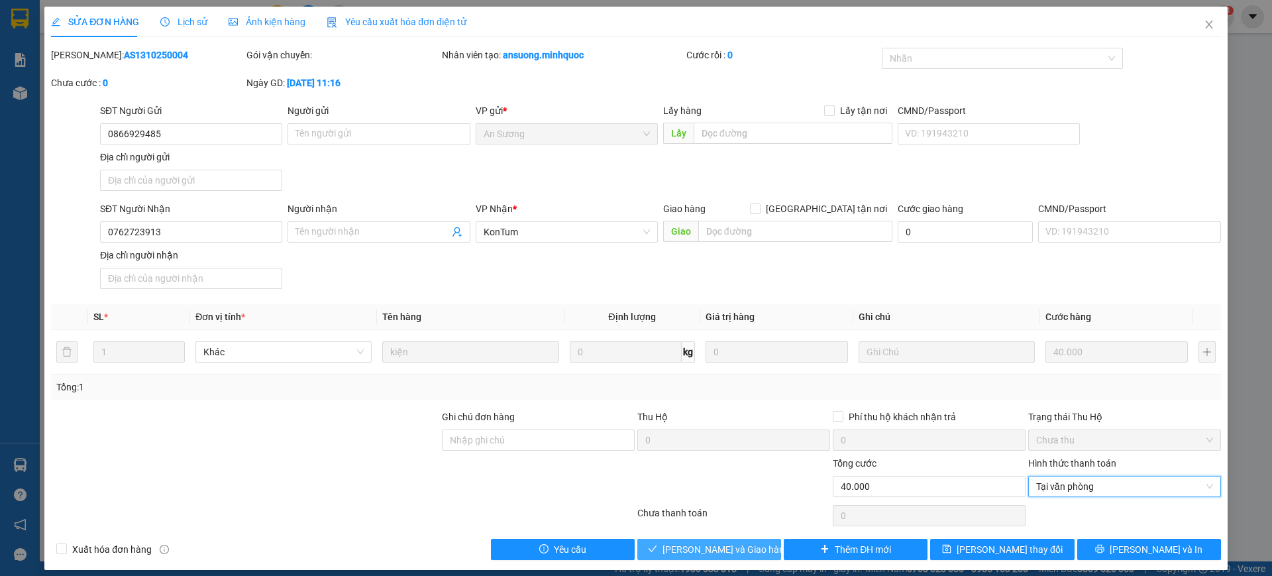
click at [729, 550] on span "[PERSON_NAME] và Giao hàng" at bounding box center [725, 549] width 127 height 15
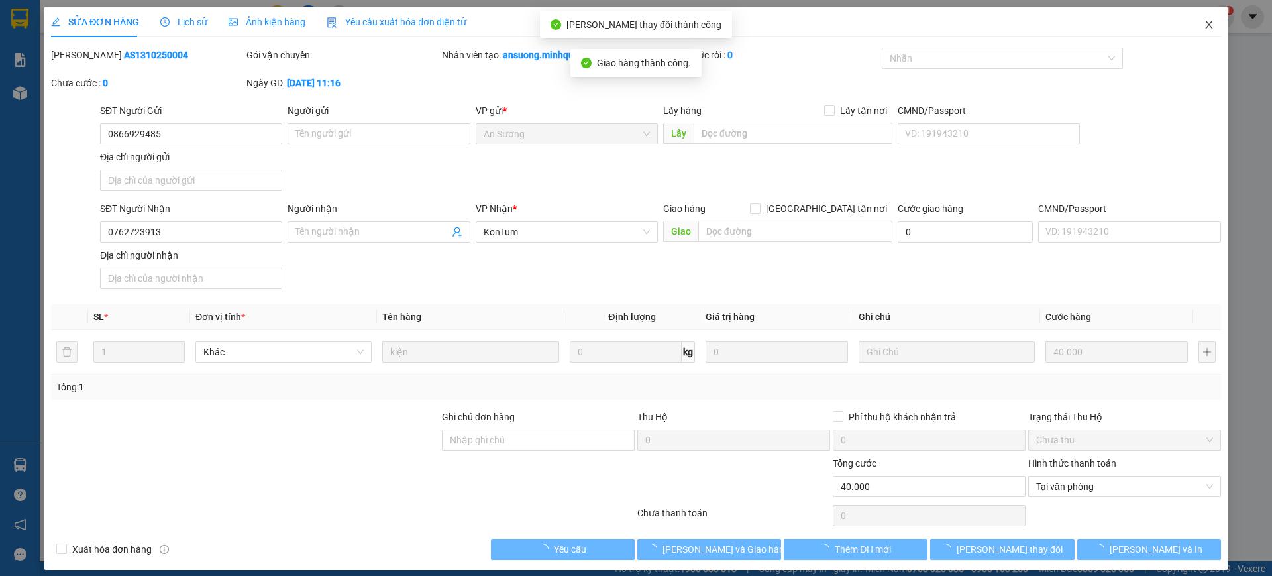
click at [1190, 19] on span "Close" at bounding box center [1208, 25] width 37 height 37
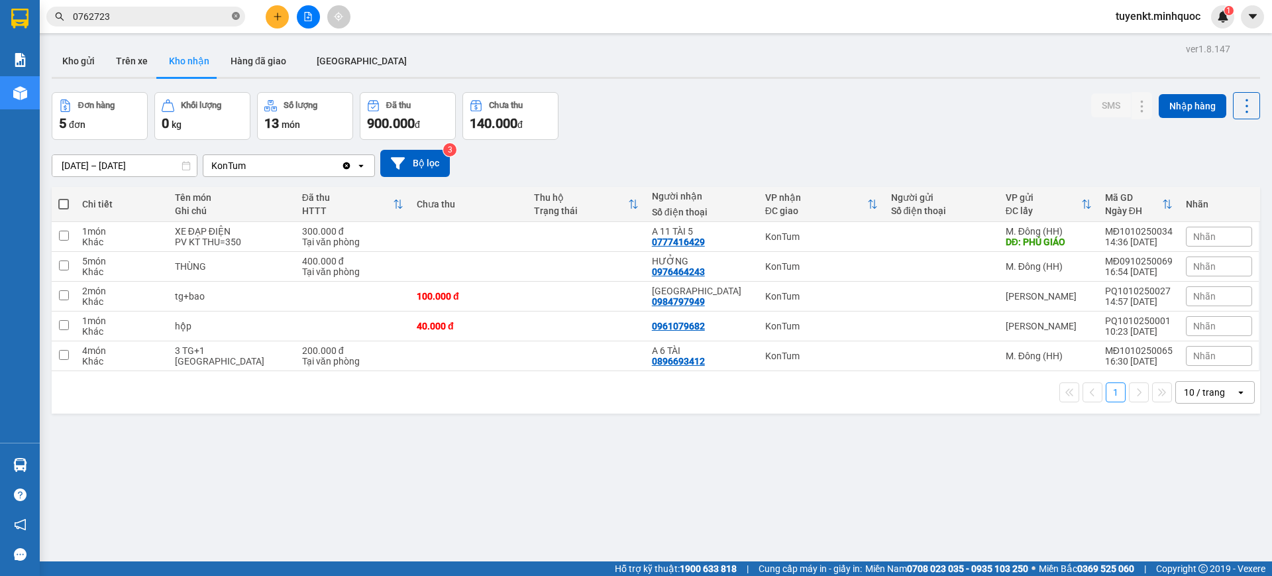
click at [234, 15] on icon "close-circle" at bounding box center [236, 16] width 8 height 8
click at [208, 19] on input "text" at bounding box center [151, 16] width 156 height 15
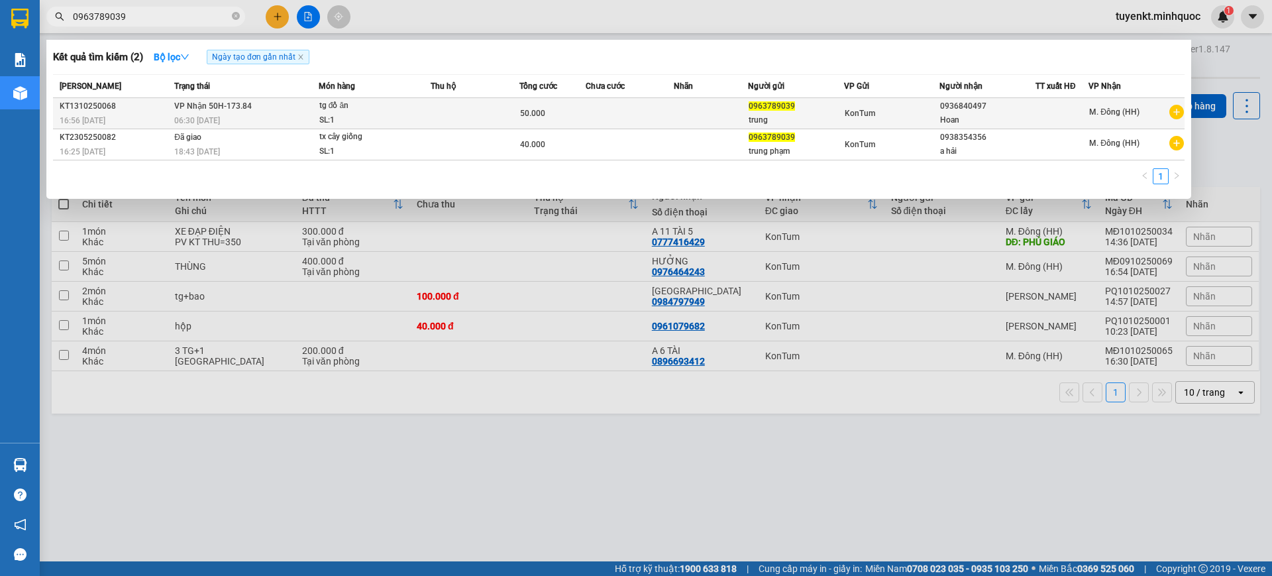
type input "0963789039"
click at [564, 121] on td "50.000" at bounding box center [552, 113] width 66 height 31
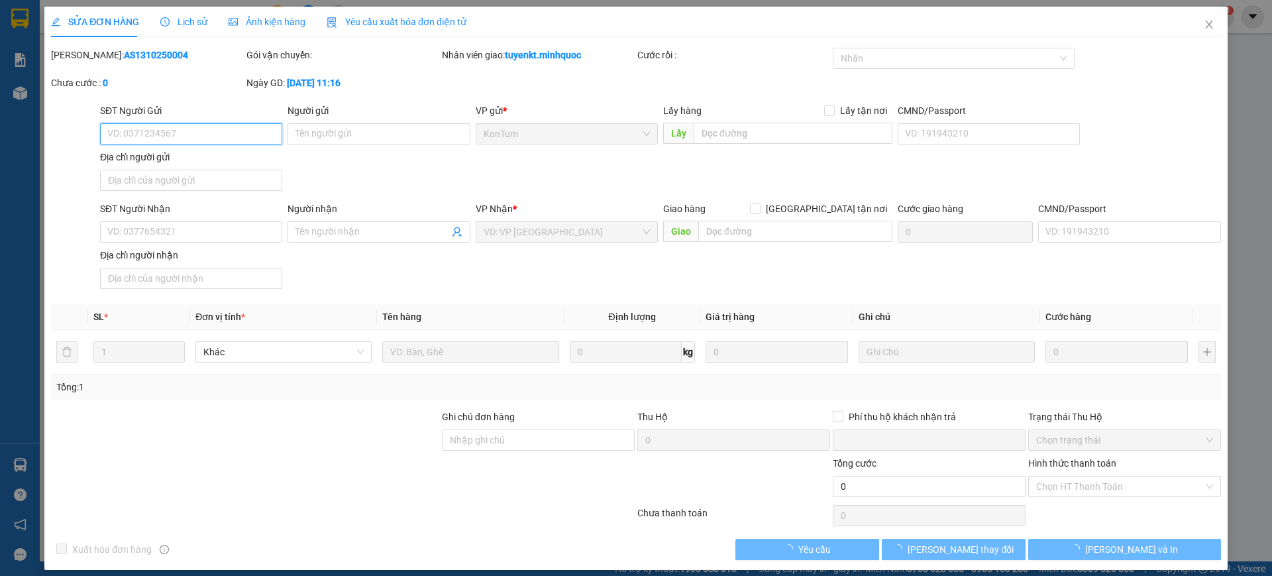
type input "0963789039"
type input "trung"
type input "0936840497"
type input "Hoan"
type input "0"
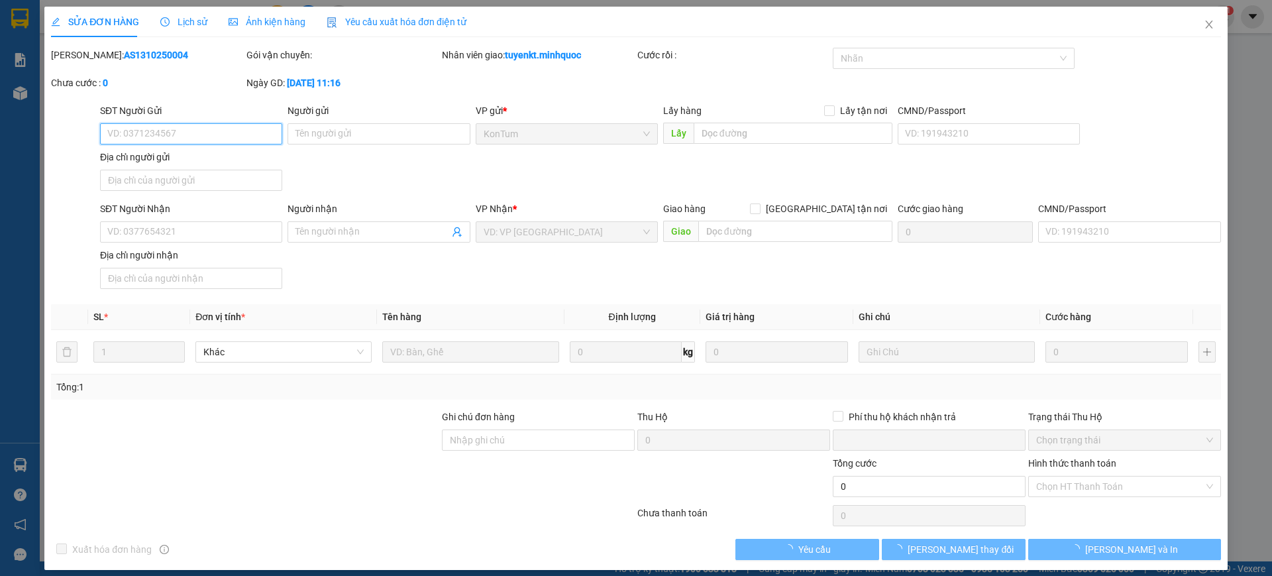
type input "50.000"
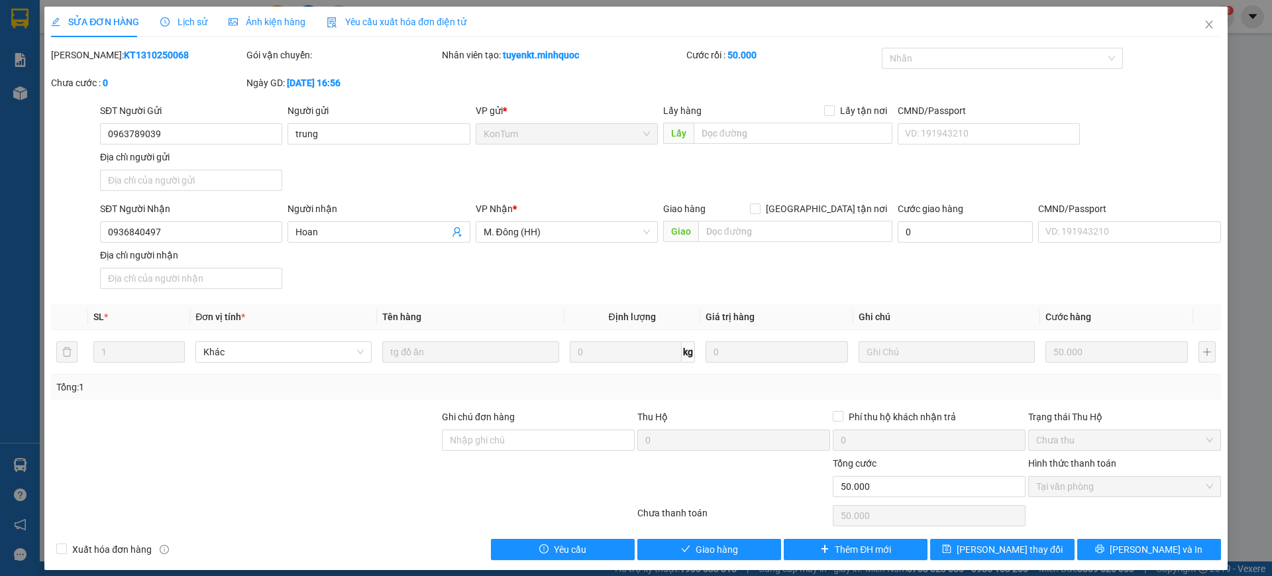
click at [184, 21] on span "Lịch sử" at bounding box center [183, 22] width 47 height 11
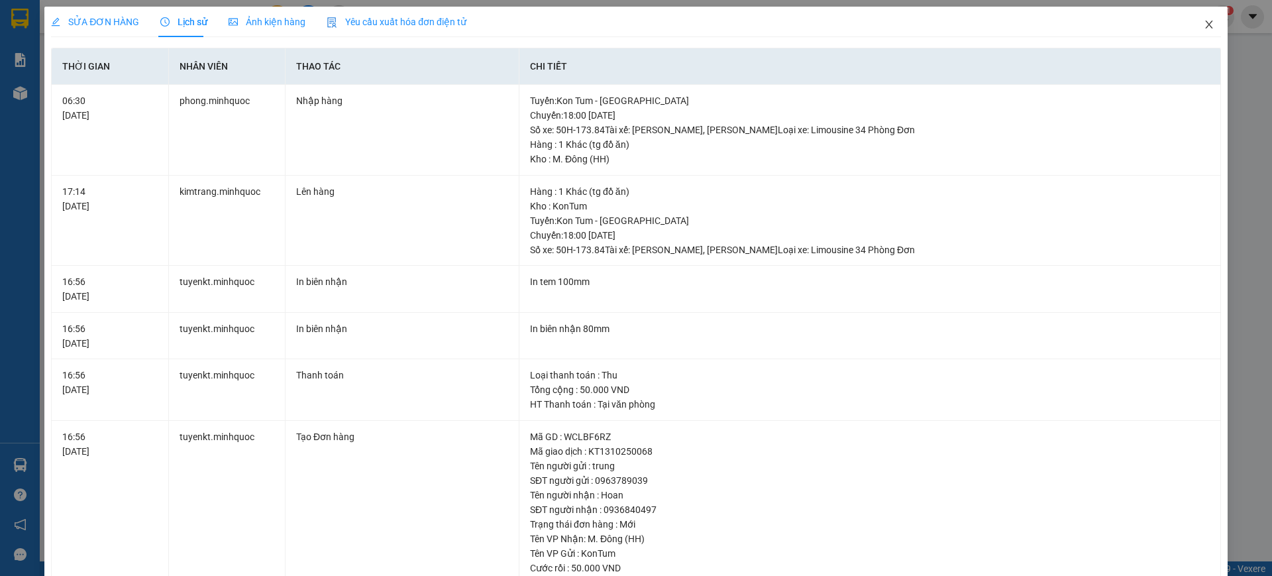
click at [1190, 28] on span "Close" at bounding box center [1208, 25] width 37 height 37
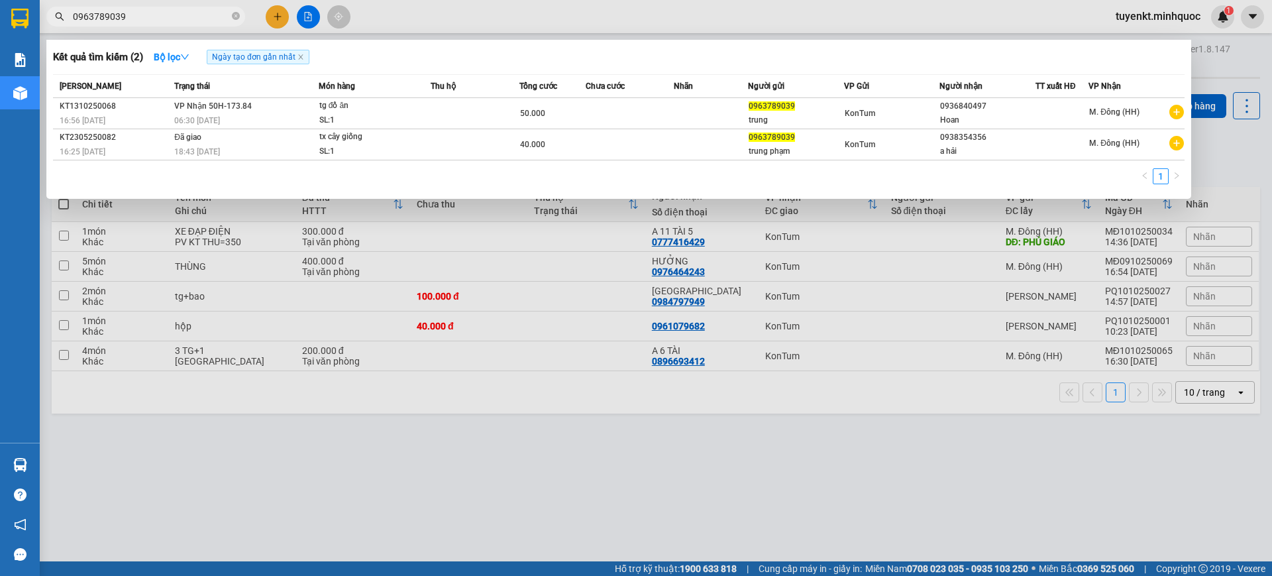
click at [210, 11] on input "0963789039" at bounding box center [151, 16] width 156 height 15
click at [195, 17] on input "0963789039" at bounding box center [151, 16] width 156 height 15
click at [231, 17] on span "0963789039" at bounding box center [145, 17] width 199 height 20
click at [242, 13] on span "0963789039" at bounding box center [145, 17] width 199 height 20
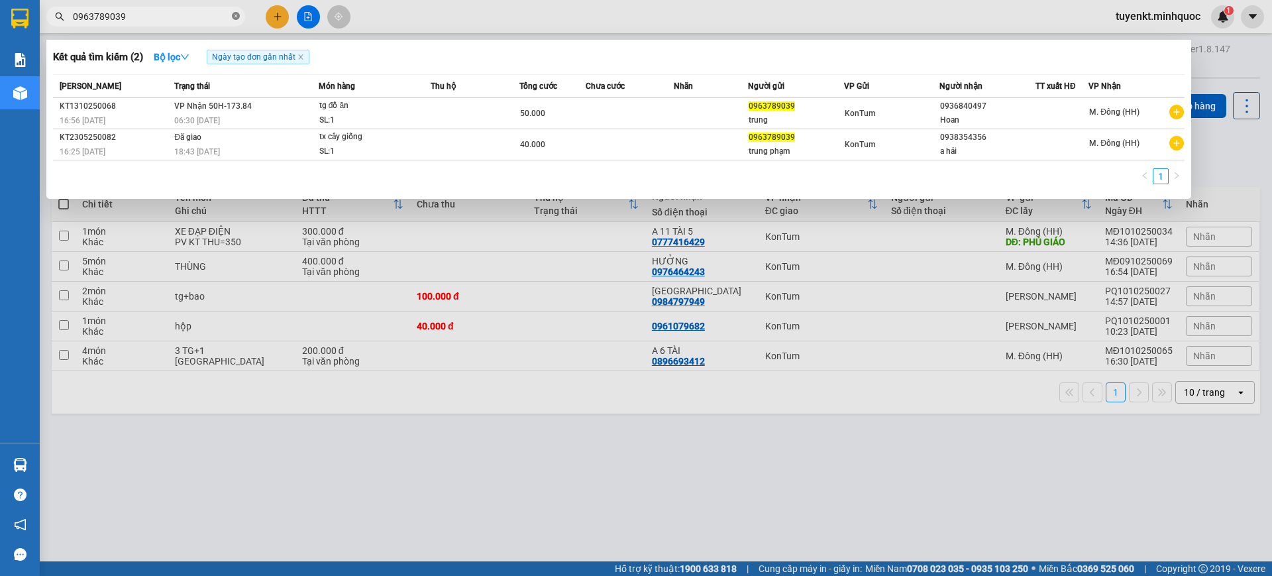
click at [235, 14] on icon "close-circle" at bounding box center [236, 16] width 8 height 8
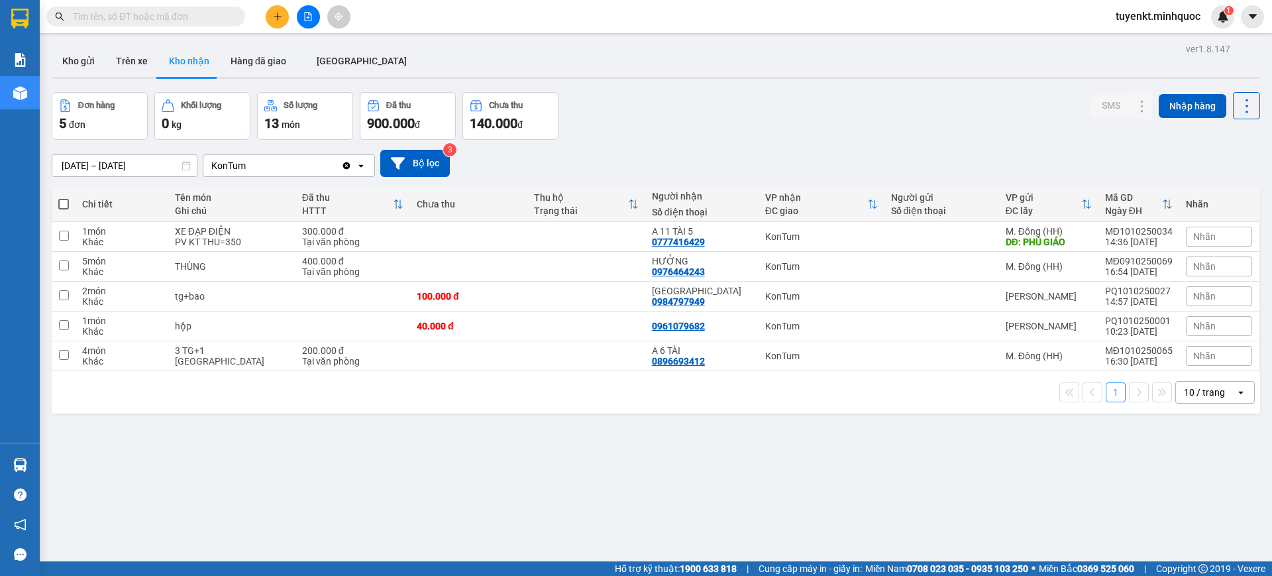
drag, startPoint x: 197, startPoint y: 22, endPoint x: 193, endPoint y: 8, distance: 14.5
click at [196, 24] on span at bounding box center [145, 17] width 199 height 20
click at [68, 66] on button "Kho gửi" at bounding box center [79, 61] width 54 height 32
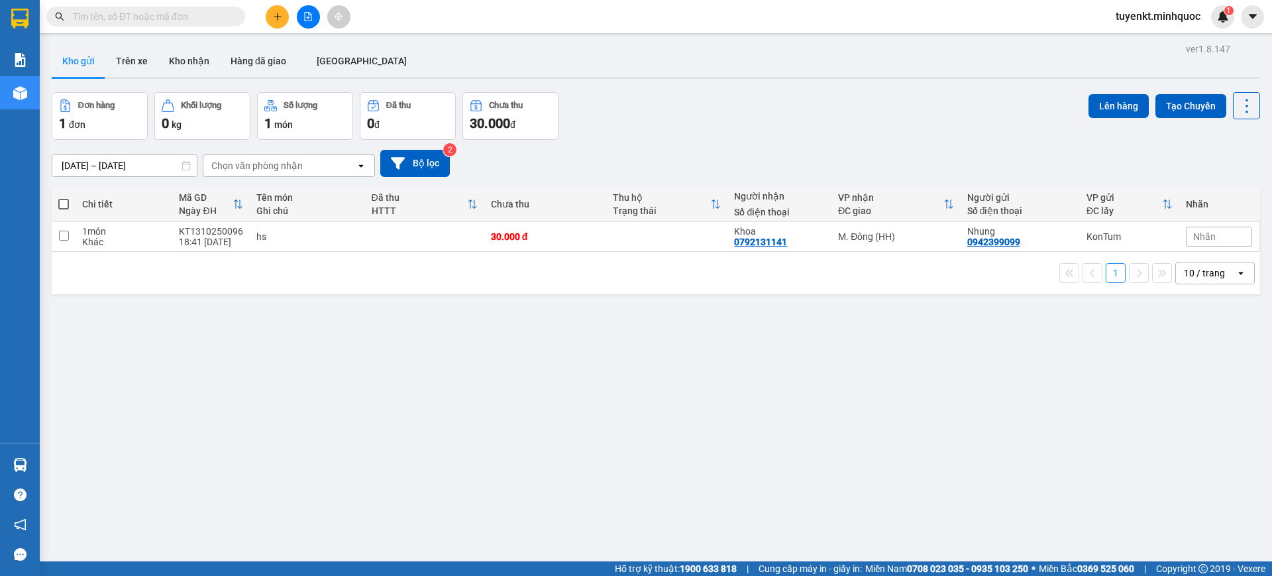
click at [169, 20] on input "text" at bounding box center [151, 16] width 156 height 15
type input "d"
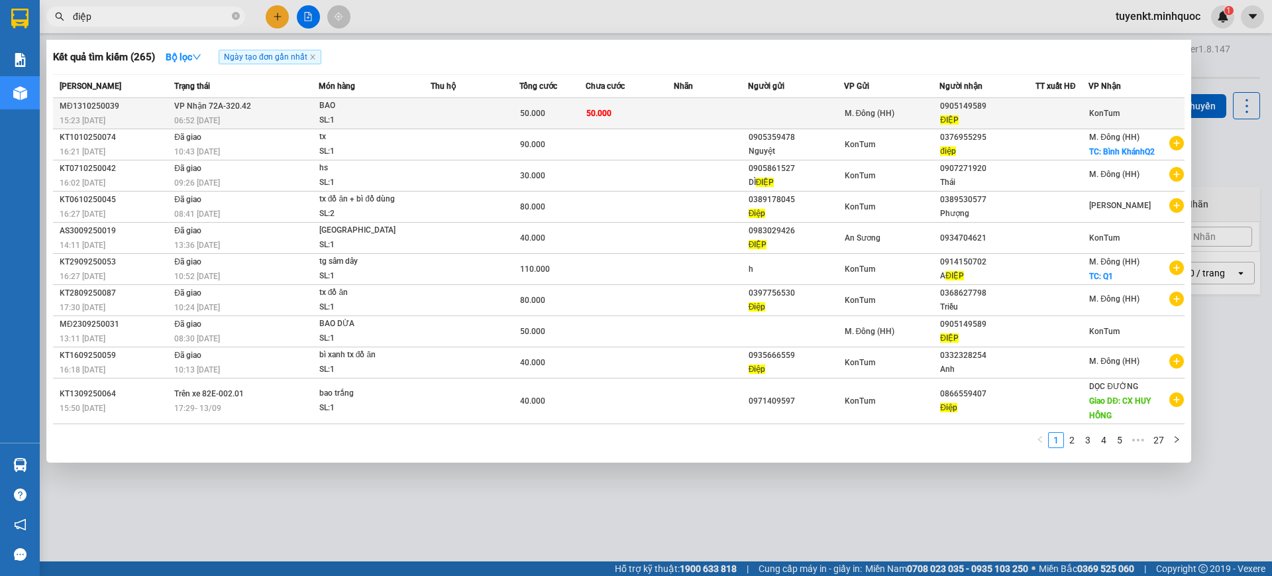
type input "điệp"
click at [831, 111] on td at bounding box center [796, 113] width 96 height 31
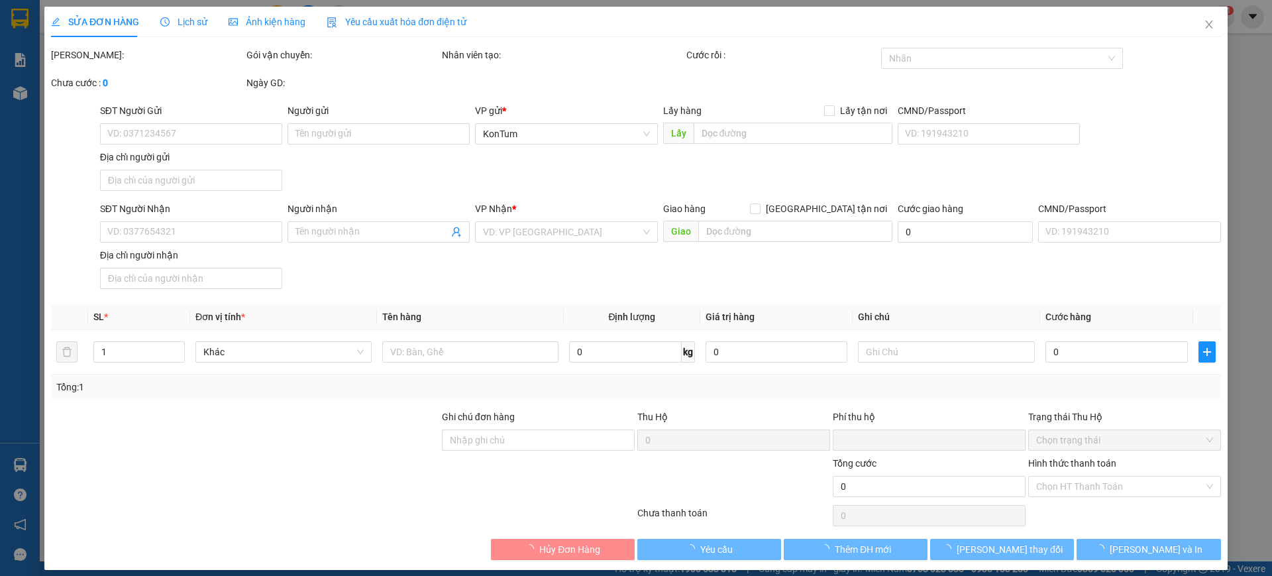
type input "0905149589"
type input "ĐIỆP"
type input "0"
type input "50.000"
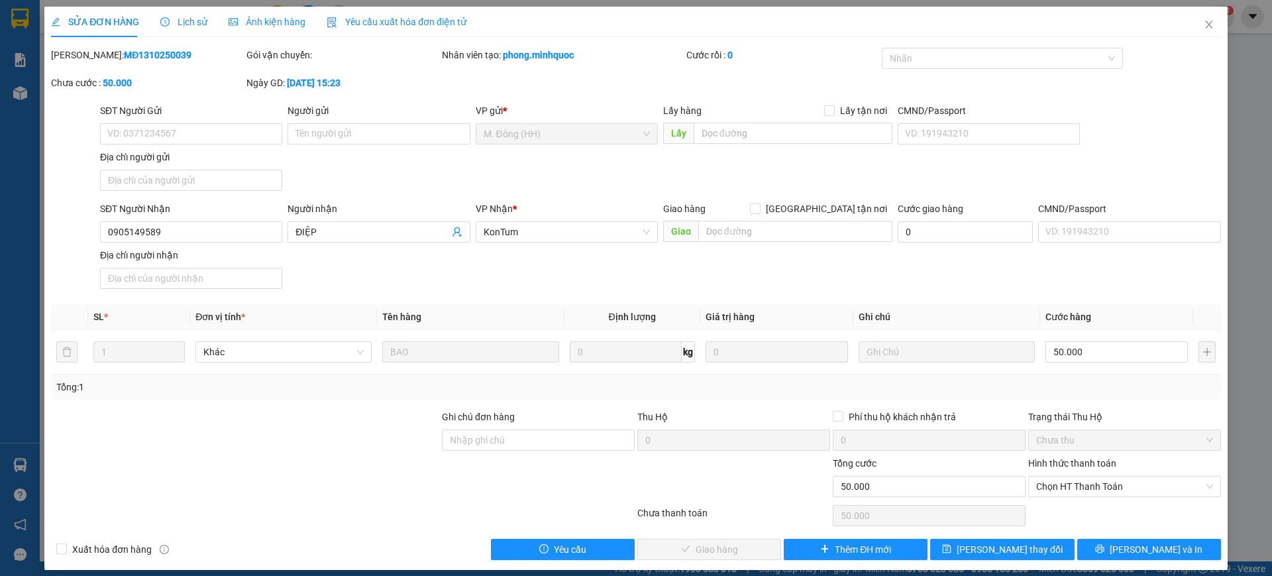
click at [1128, 502] on div "Chọn HT Thanh Toán" at bounding box center [1124, 515] width 195 height 26
click at [1104, 494] on span "Chọn HT Thanh Toán" at bounding box center [1124, 486] width 177 height 20
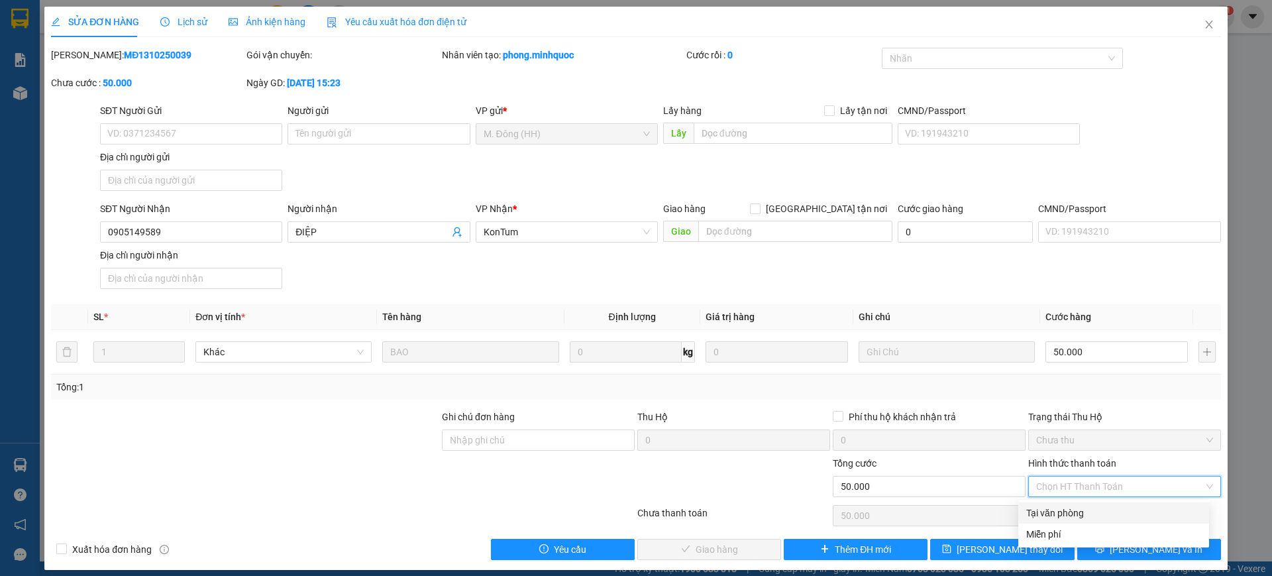
click at [1073, 508] on div "Tại văn phòng" at bounding box center [1113, 512] width 175 height 15
type input "0"
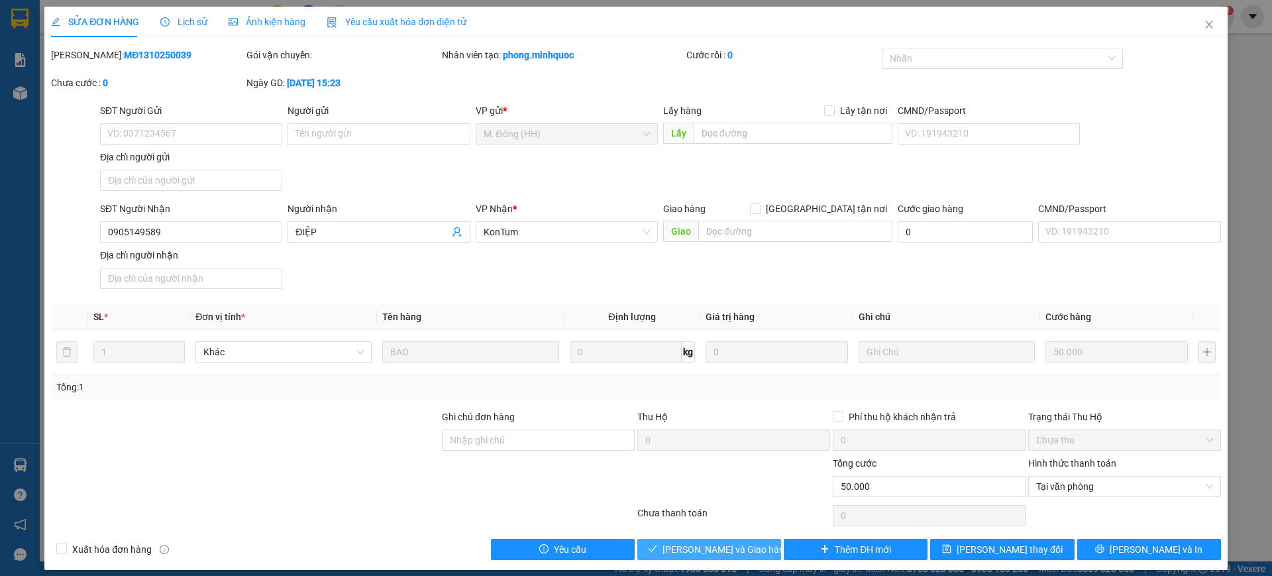
click at [756, 540] on button "[PERSON_NAME] và Giao hàng" at bounding box center [709, 549] width 144 height 21
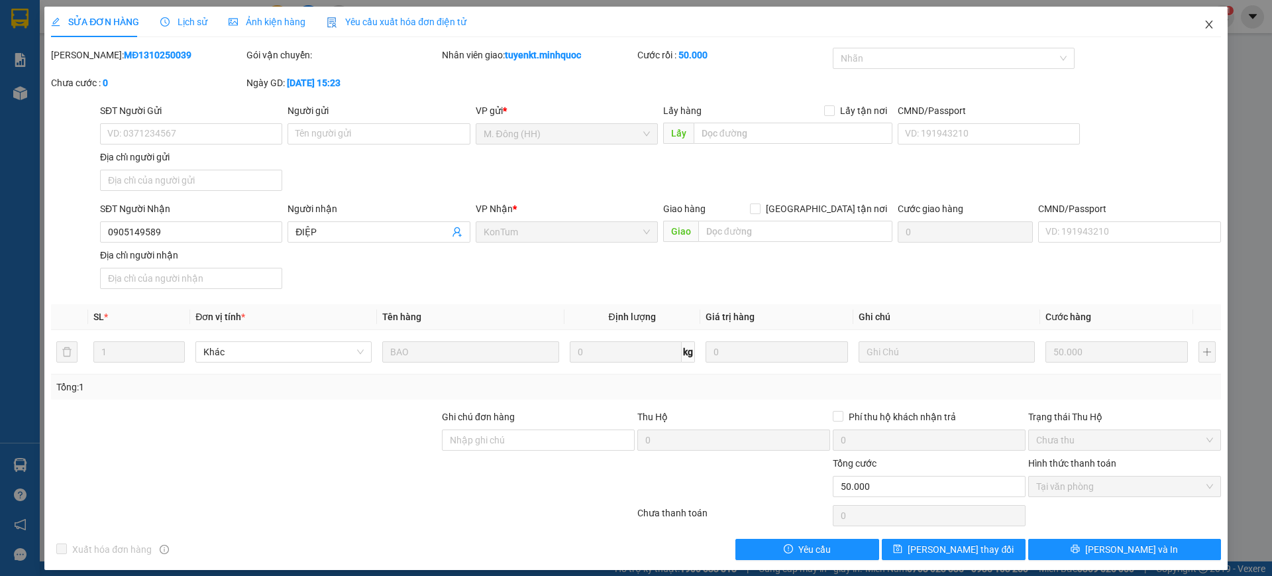
click at [1204, 25] on icon "close" at bounding box center [1209, 24] width 11 height 11
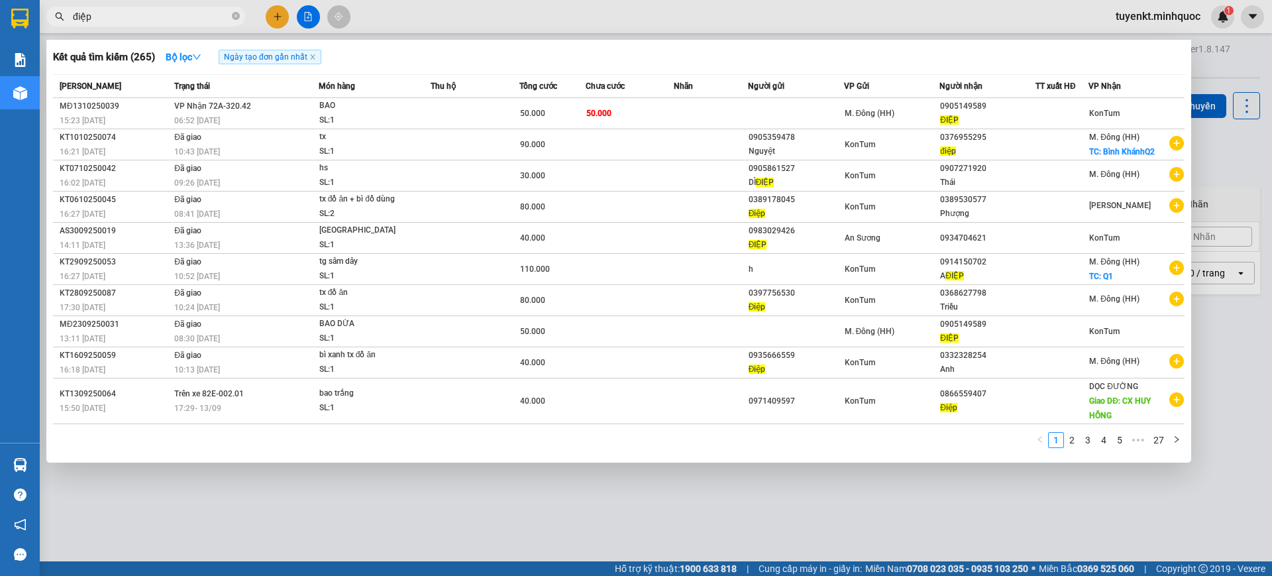
click at [169, 14] on input "điệp" at bounding box center [151, 16] width 156 height 15
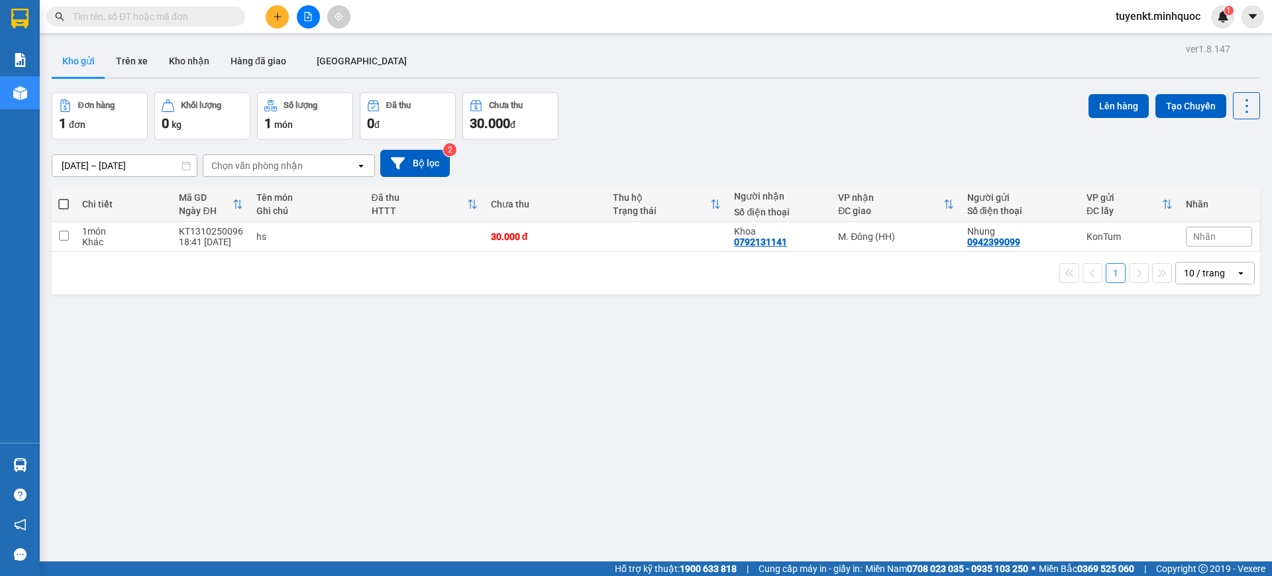
click at [203, 21] on input "text" at bounding box center [151, 16] width 156 height 15
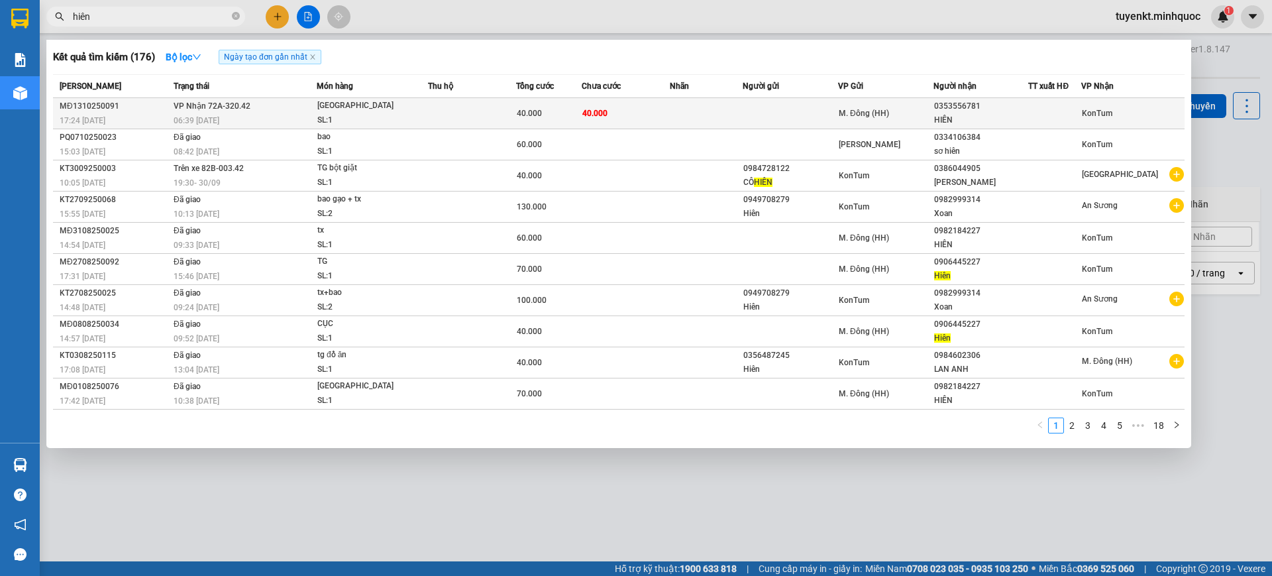
type input "hiên"
click at [887, 121] on td "M. Đông (HH)" at bounding box center [885, 113] width 95 height 31
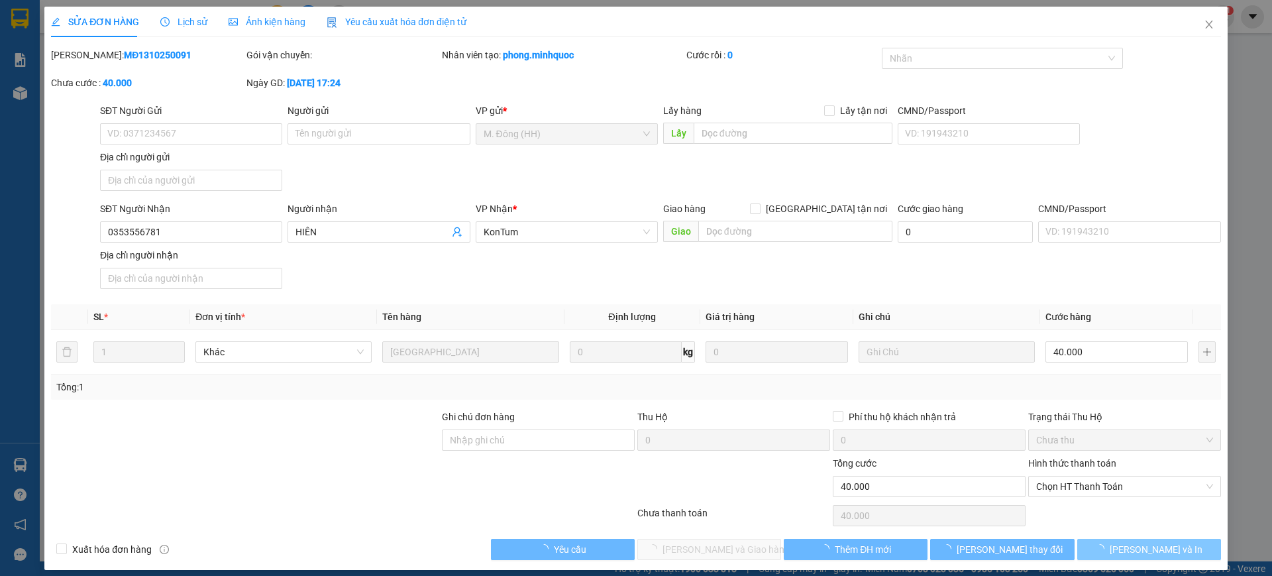
type input "0353556781"
type input "HIÊN"
type input "0"
type input "40.000"
click at [1080, 493] on span "Chọn HT Thanh Toán" at bounding box center [1124, 486] width 177 height 20
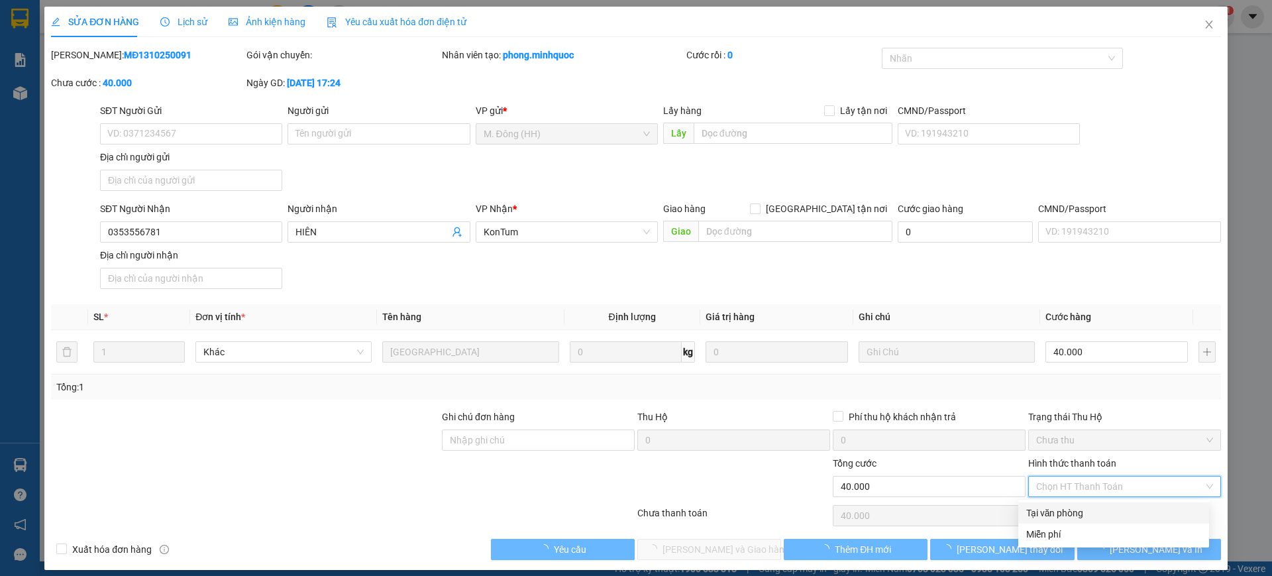
click at [1043, 519] on div "Tại văn phòng" at bounding box center [1113, 512] width 175 height 15
type input "0"
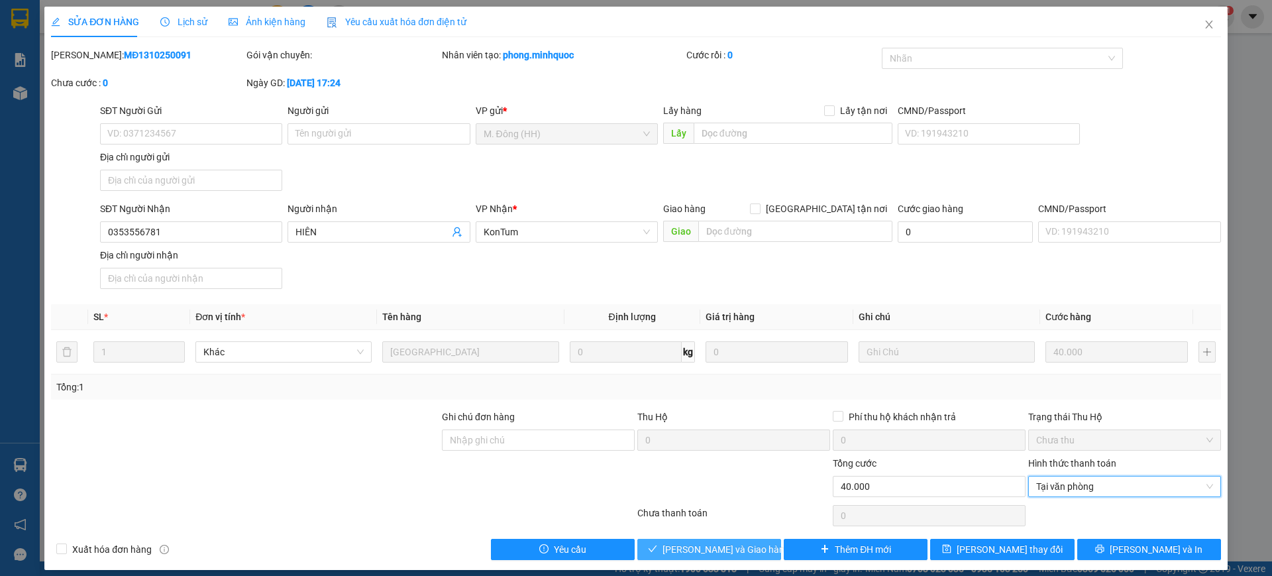
click at [710, 551] on span "[PERSON_NAME] và Giao hàng" at bounding box center [725, 549] width 127 height 15
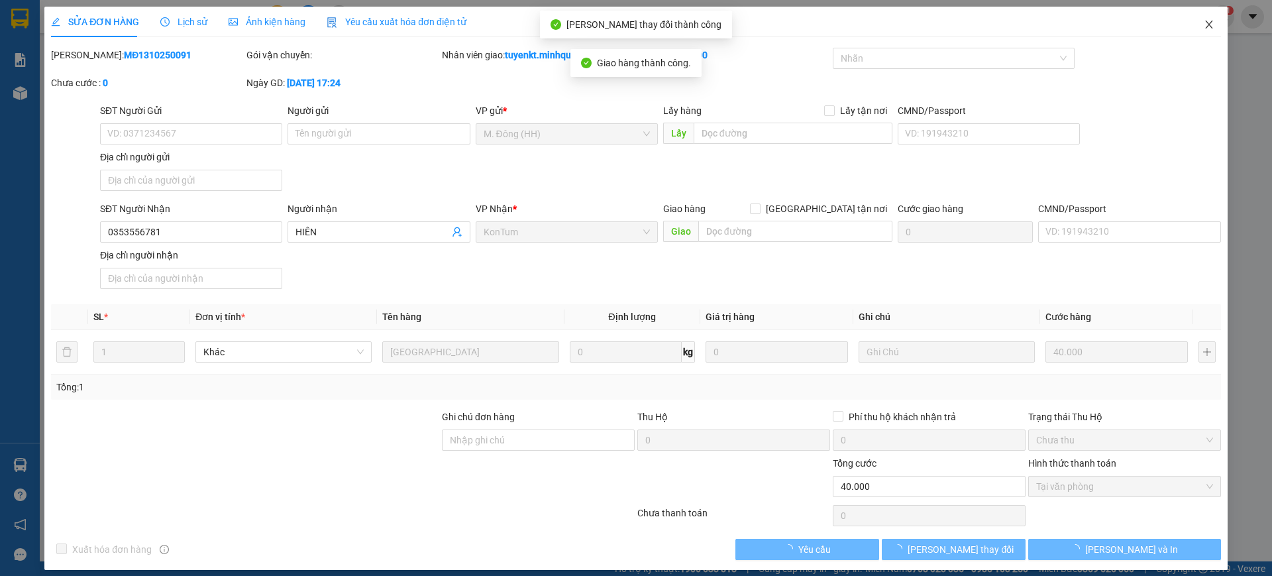
click at [1204, 23] on icon "close" at bounding box center [1209, 24] width 11 height 11
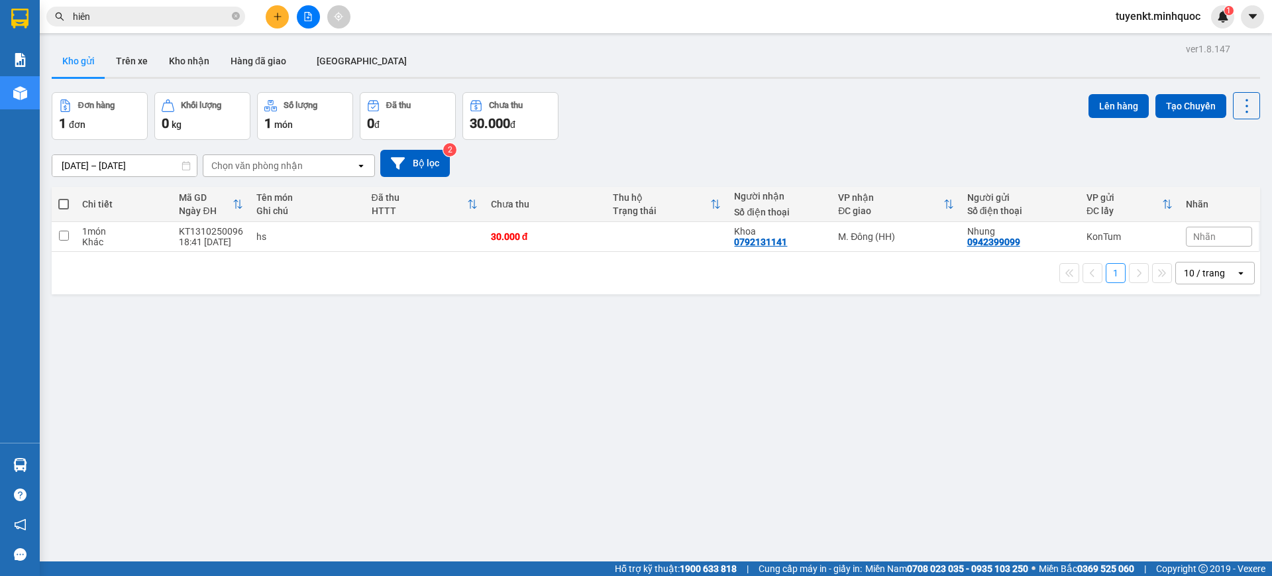
click at [317, 17] on button at bounding box center [308, 16] width 23 height 23
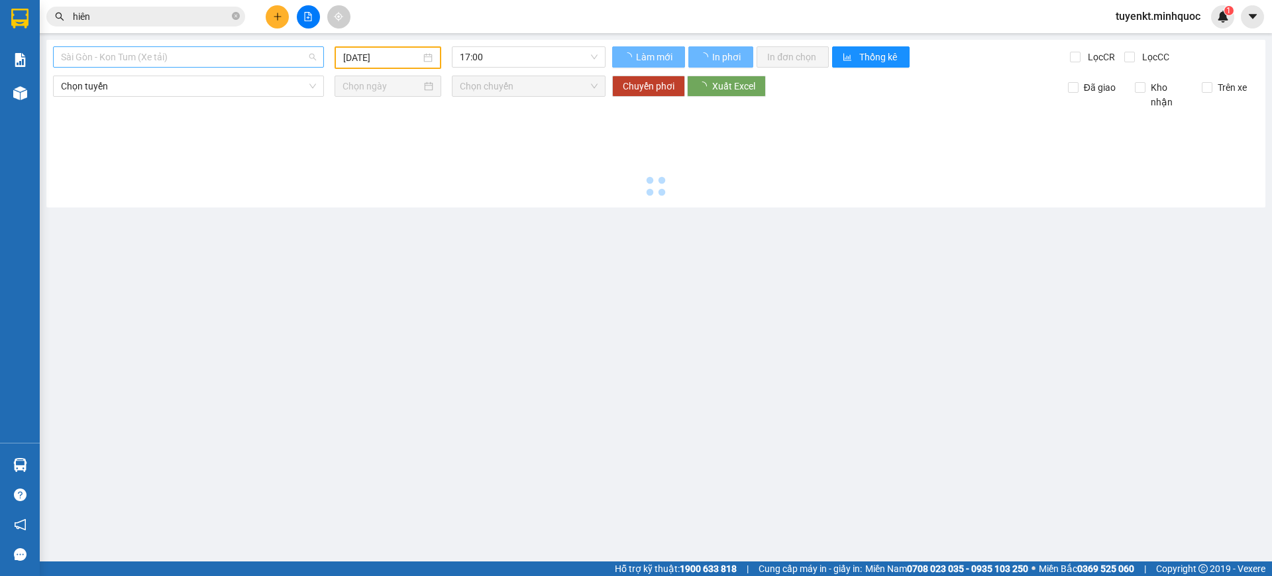
click at [183, 57] on span "Sài Gòn - Kon Tum (Xe tải)" at bounding box center [188, 57] width 255 height 20
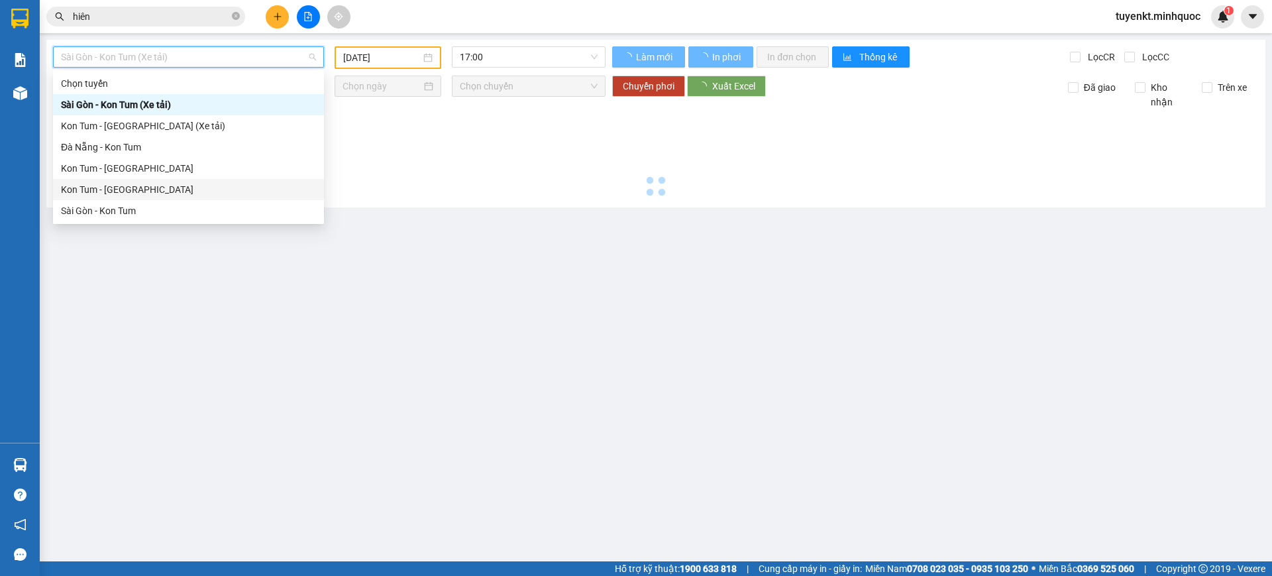
type input "[DATE]"
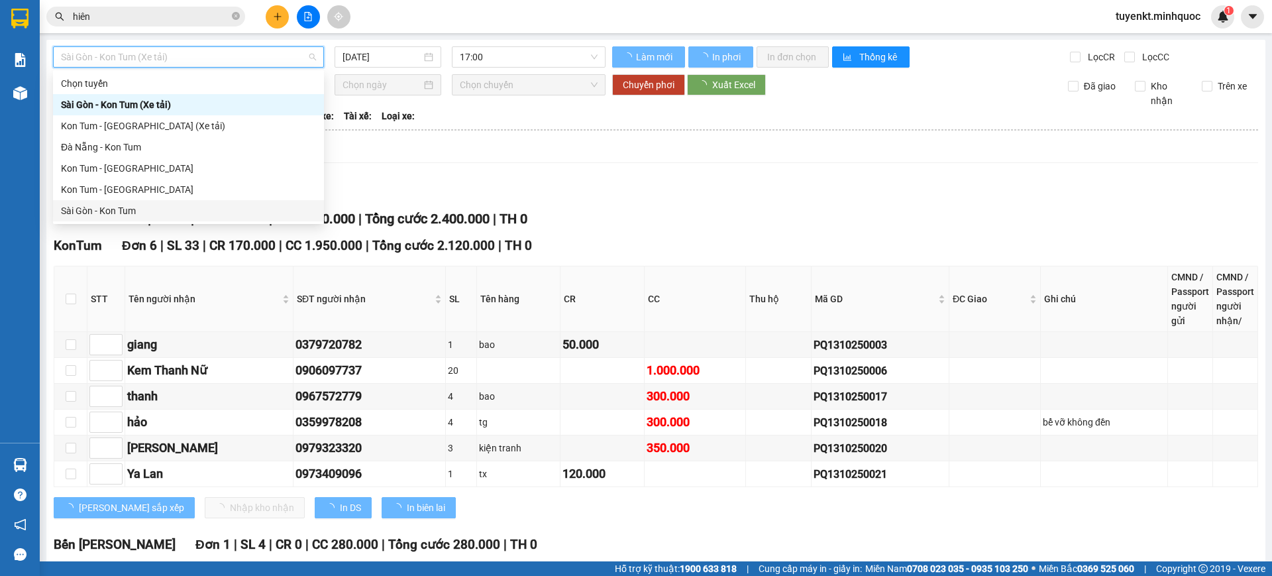
click at [119, 211] on div "Sài Gòn - Kon Tum" at bounding box center [188, 210] width 255 height 15
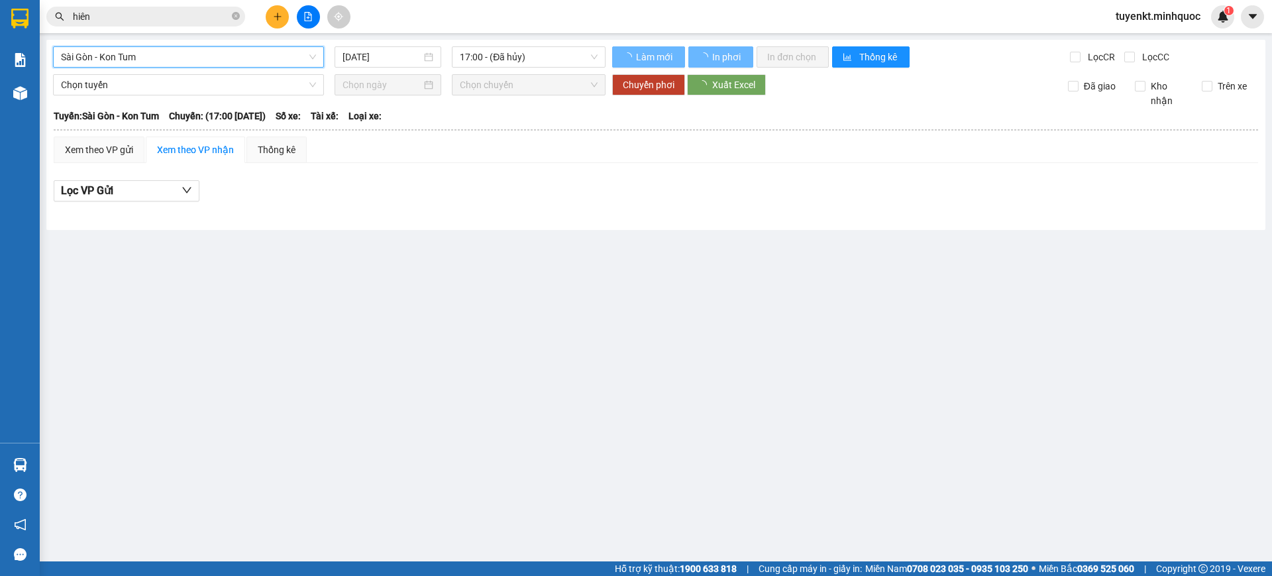
click at [386, 45] on div "[GEOGRAPHIC_DATA] - Kon Tum [GEOGRAPHIC_DATA] - [GEOGRAPHIC_DATA] Tum [DATE] 17…" at bounding box center [655, 135] width 1219 height 190
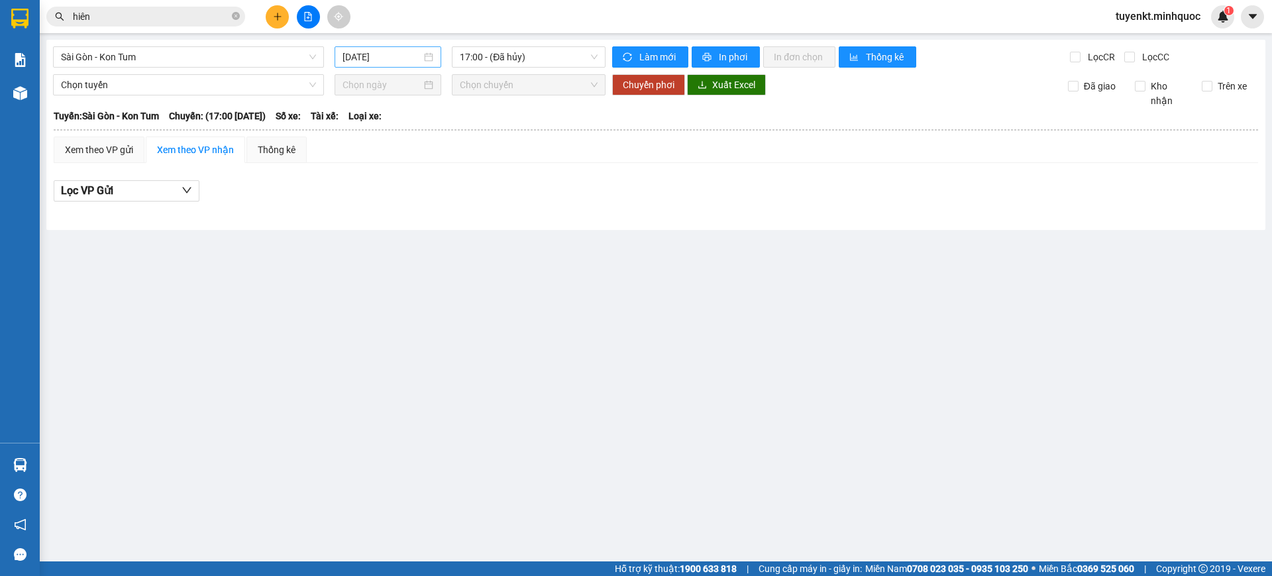
click at [403, 56] on input "[DATE]" at bounding box center [382, 57] width 79 height 15
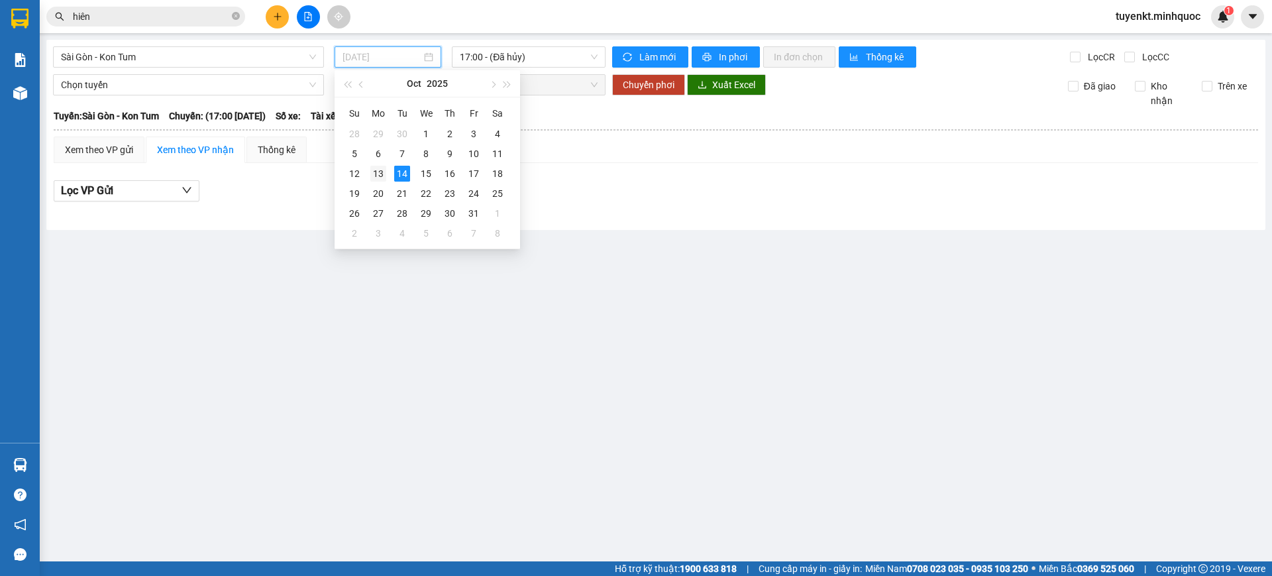
click at [382, 172] on div "13" at bounding box center [378, 174] width 16 height 16
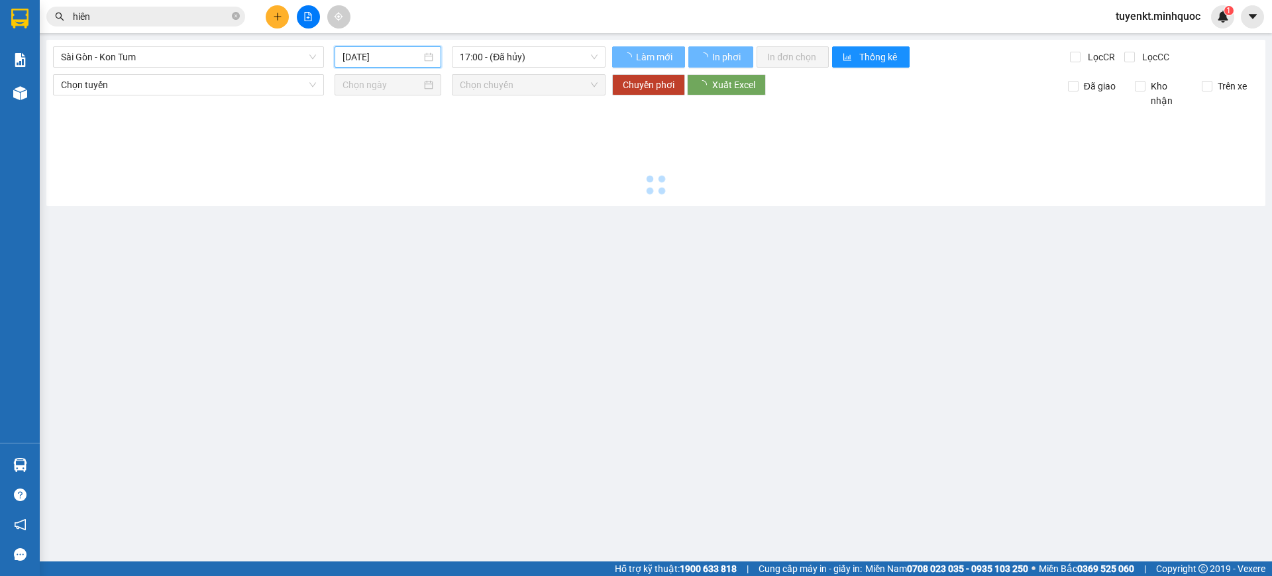
type input "[DATE]"
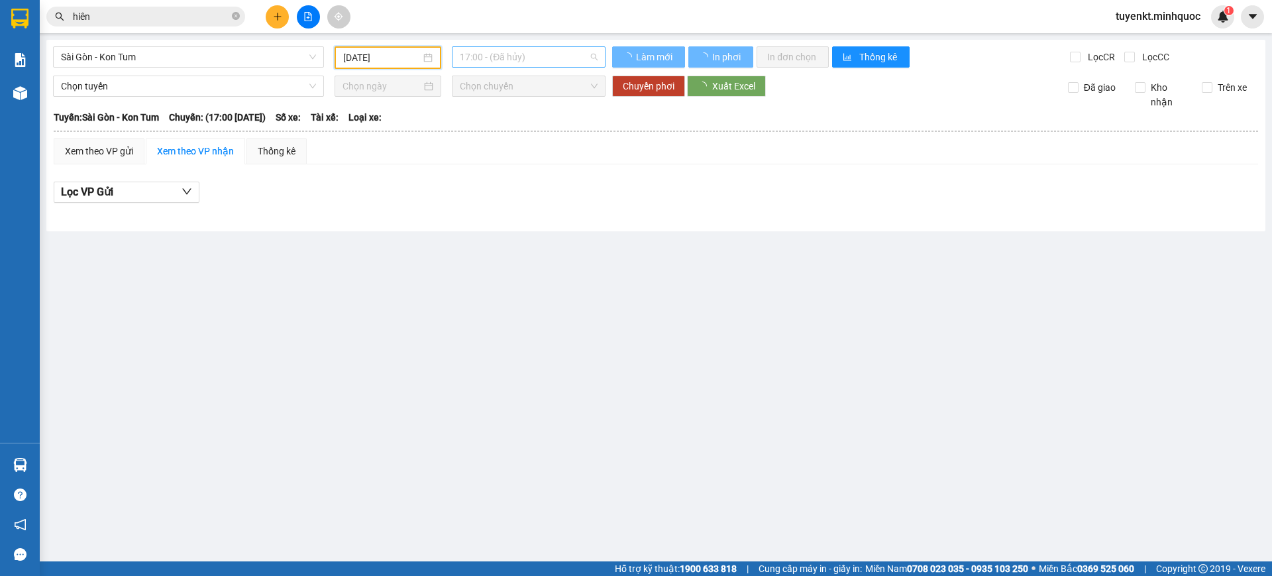
click at [535, 63] on span "17:00 - (Đã hủy)" at bounding box center [529, 57] width 138 height 20
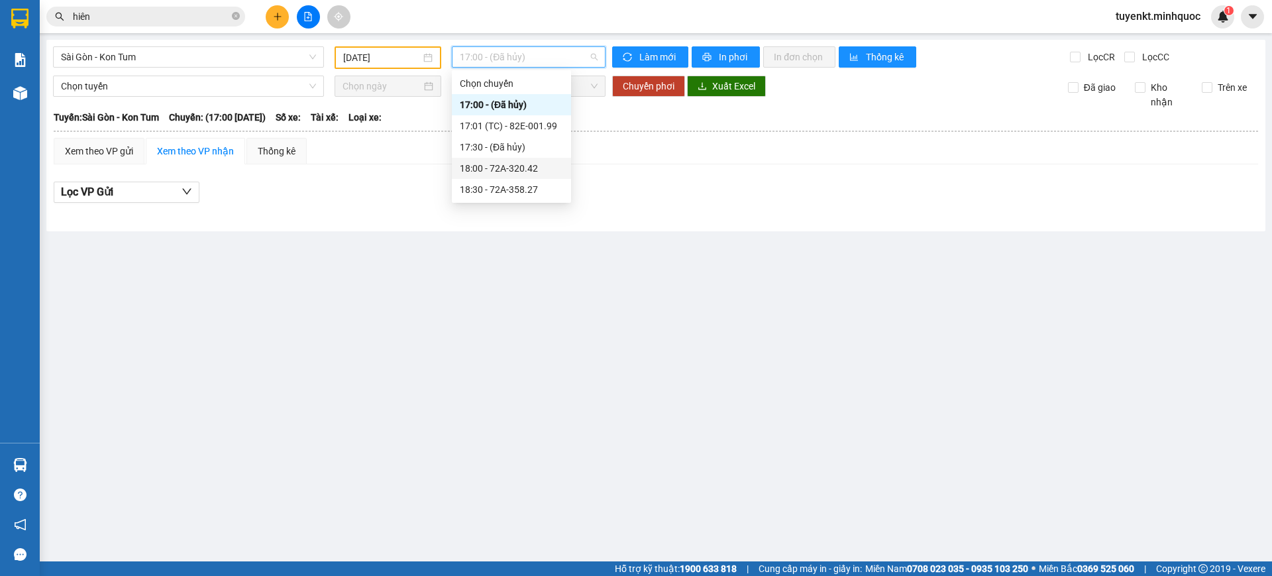
click at [528, 185] on div "18:30 - 72A-358.27" at bounding box center [511, 189] width 103 height 15
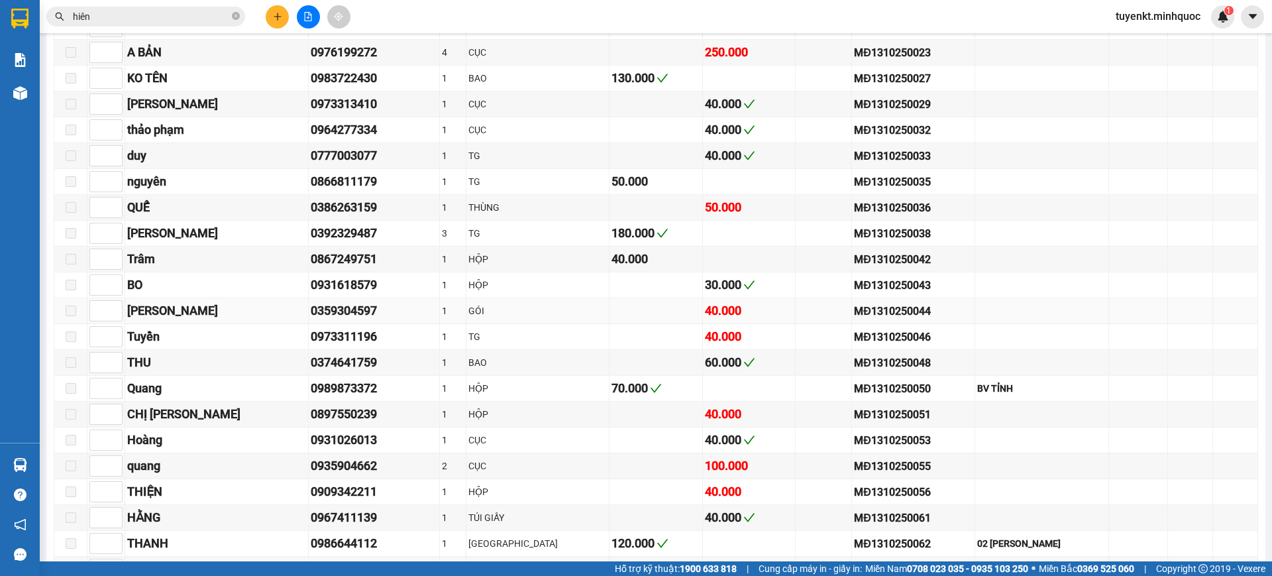
scroll to position [276, 0]
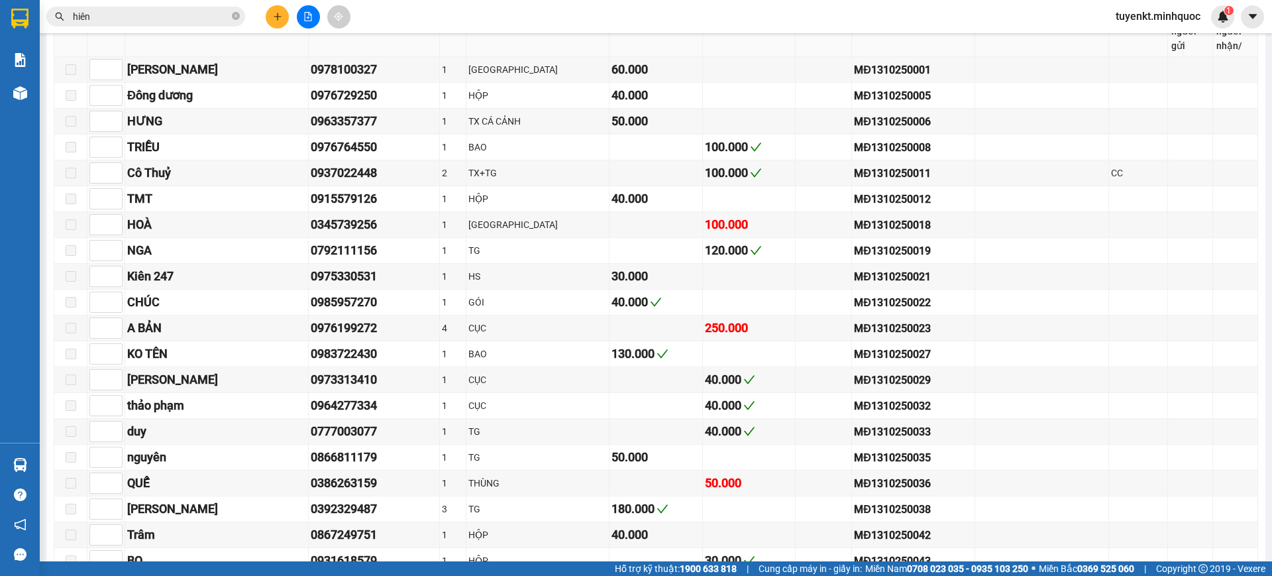
click at [160, 25] on span "hiên" at bounding box center [145, 17] width 199 height 20
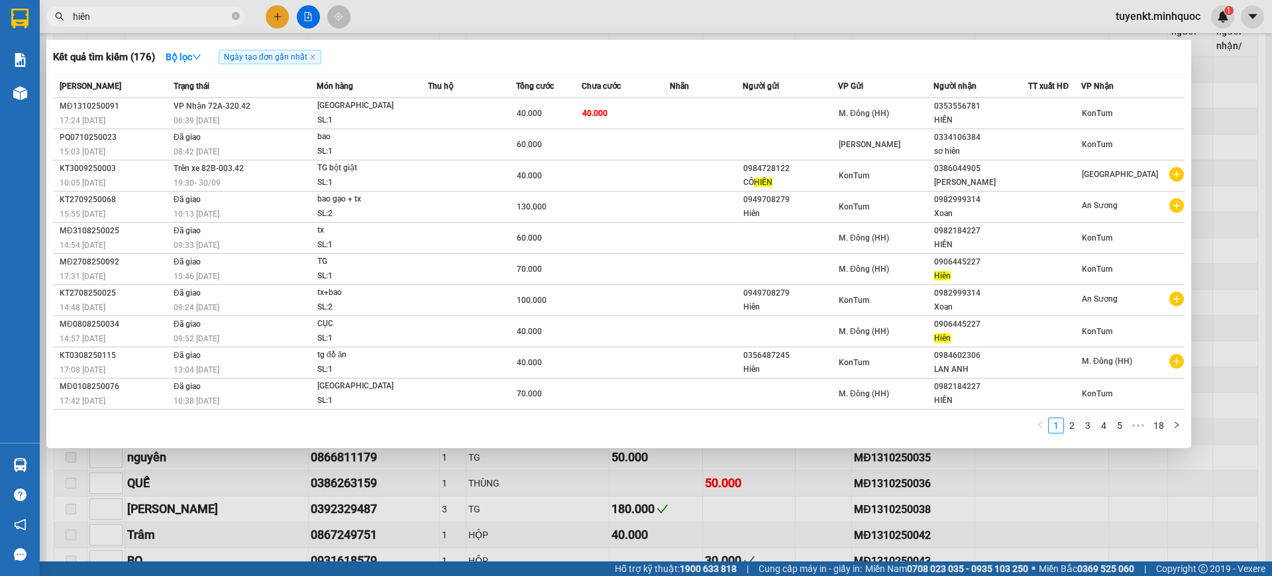
click at [165, 21] on input "hiên" at bounding box center [151, 16] width 156 height 15
click at [166, 21] on input "hiên" at bounding box center [151, 16] width 156 height 15
type input "h"
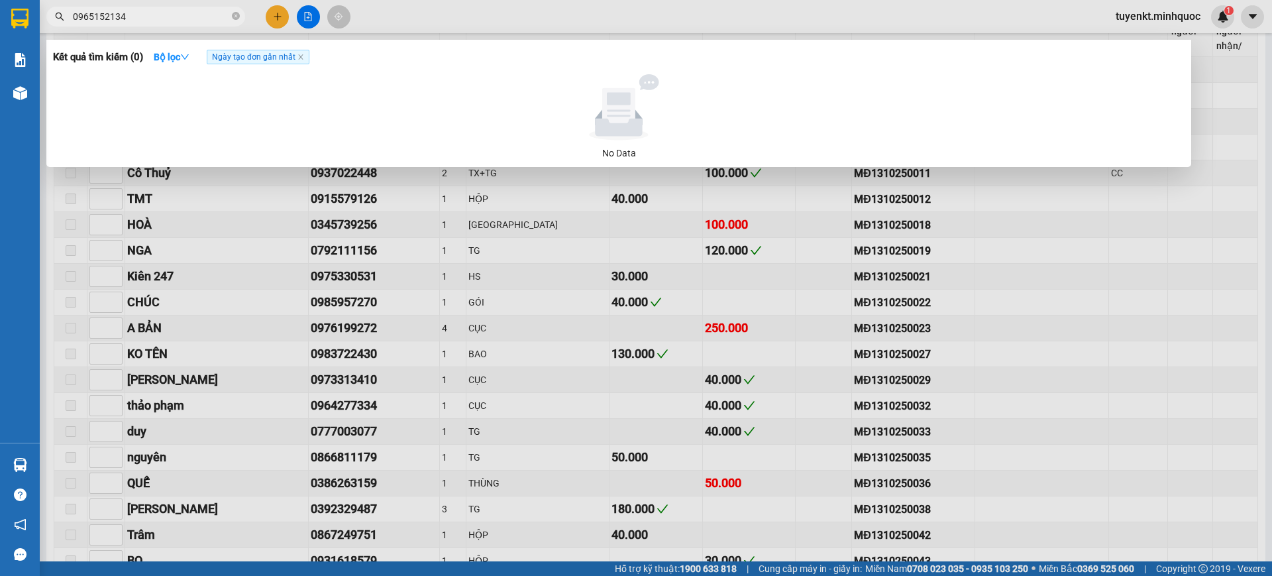
click at [168, 22] on input "0965152134" at bounding box center [151, 16] width 156 height 15
type input "0965152134"
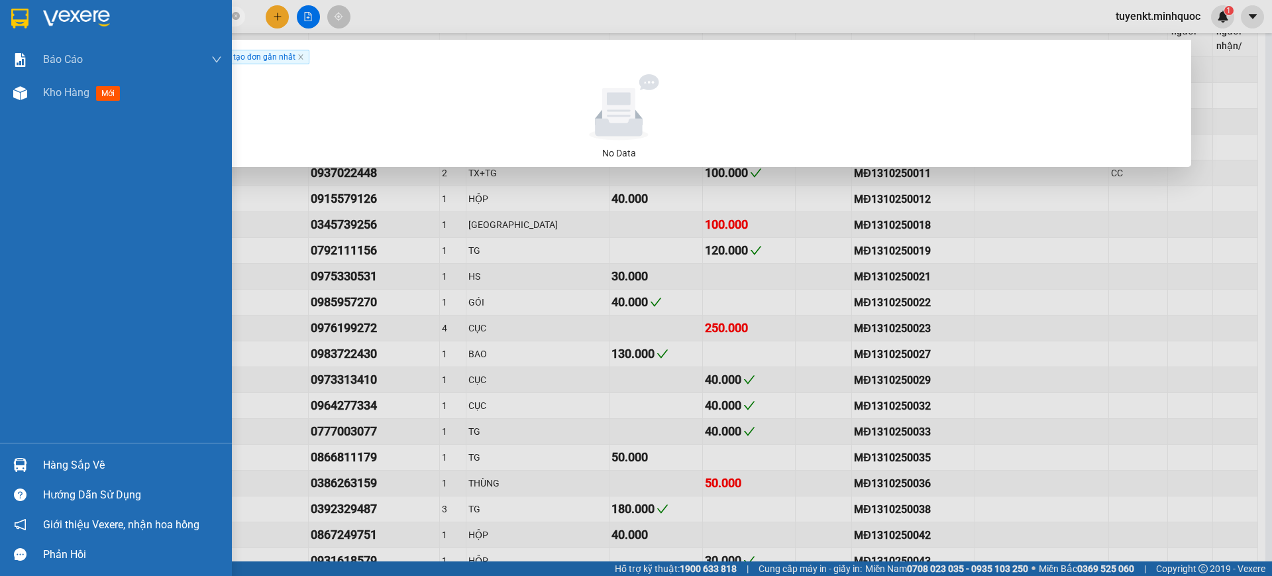
click at [19, 15] on img at bounding box center [19, 19] width 17 height 20
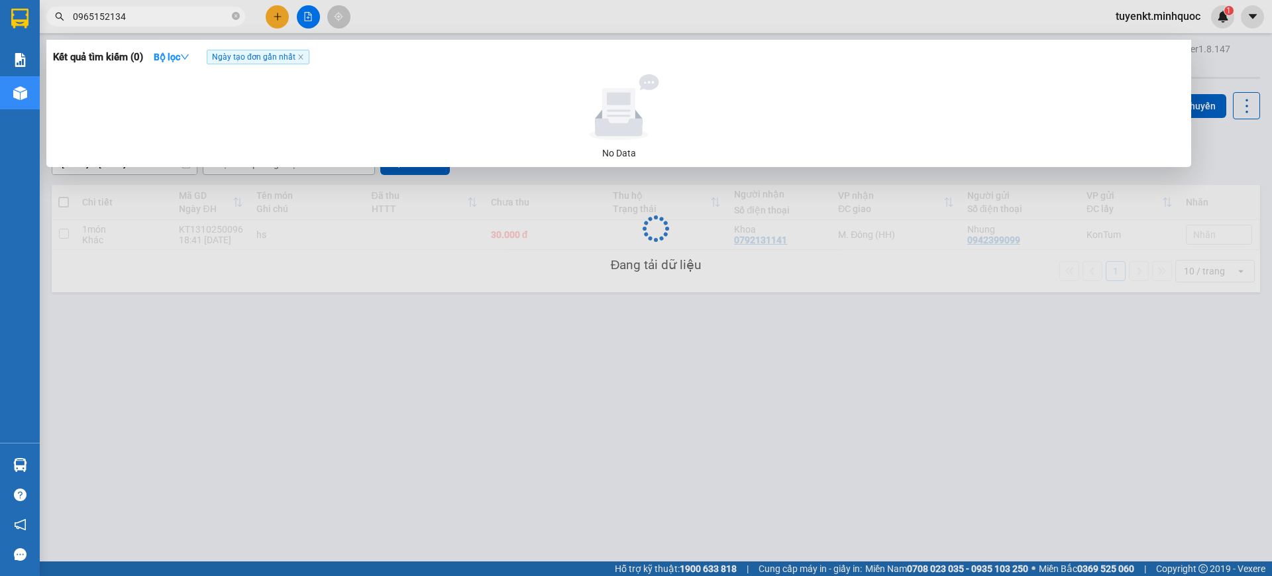
drag, startPoint x: 869, startPoint y: 431, endPoint x: 902, endPoint y: 339, distance: 97.2
click at [869, 431] on div at bounding box center [636, 288] width 1272 height 576
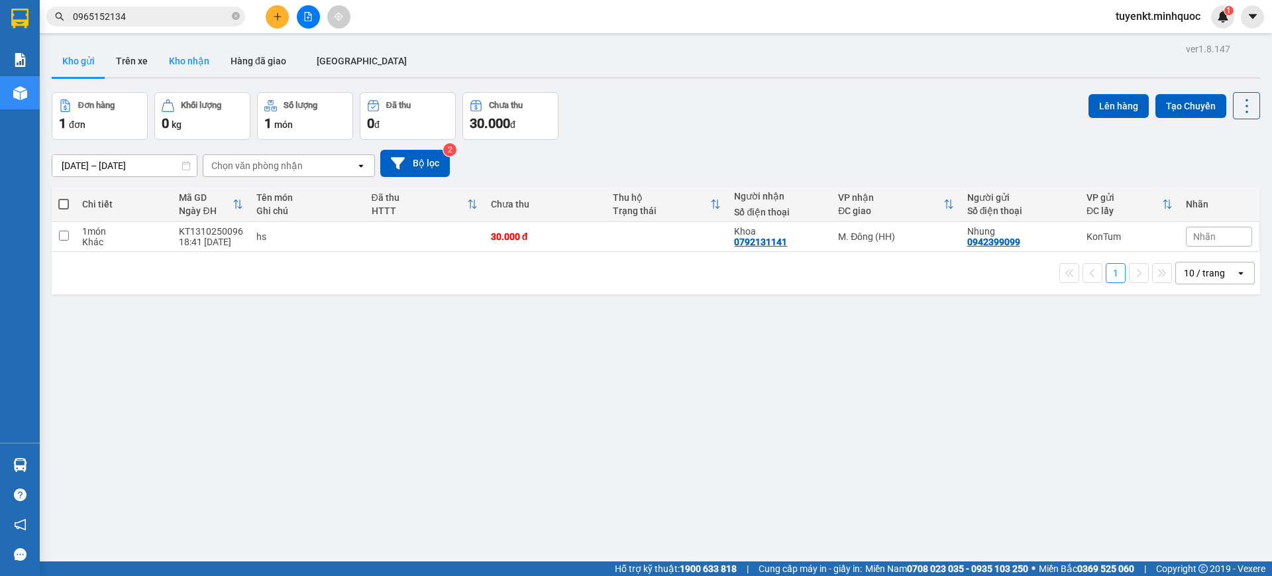
click at [187, 55] on button "Kho nhận" at bounding box center [189, 61] width 62 height 32
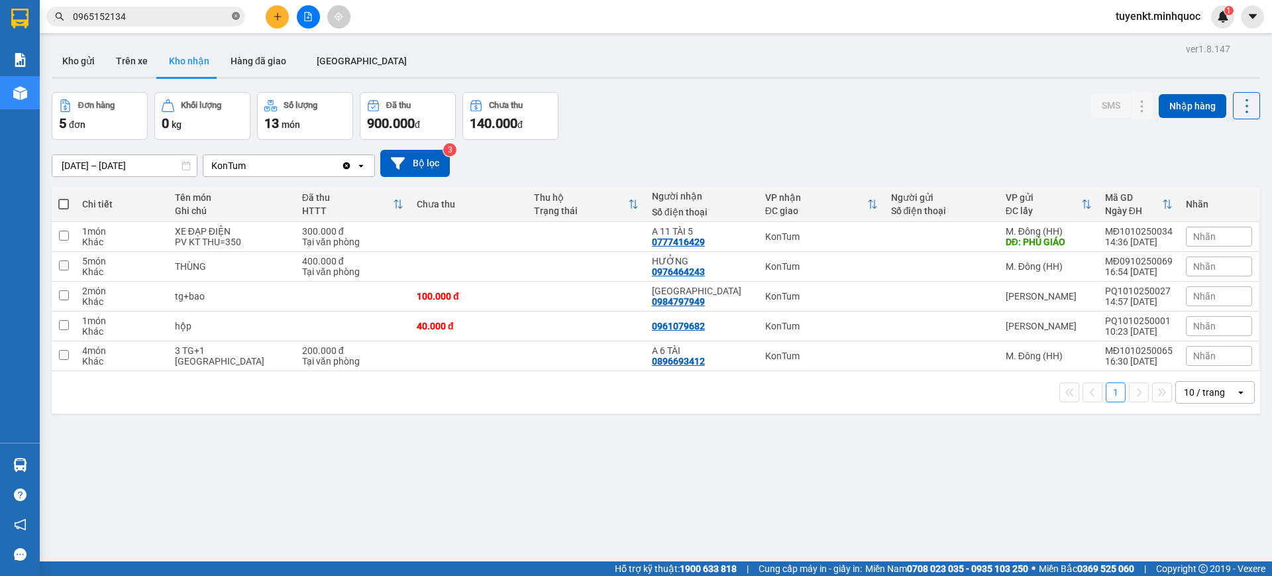
click at [239, 15] on icon "close-circle" at bounding box center [236, 16] width 8 height 8
click at [210, 7] on span at bounding box center [145, 17] width 199 height 20
click at [195, 19] on input "text" at bounding box center [151, 16] width 156 height 15
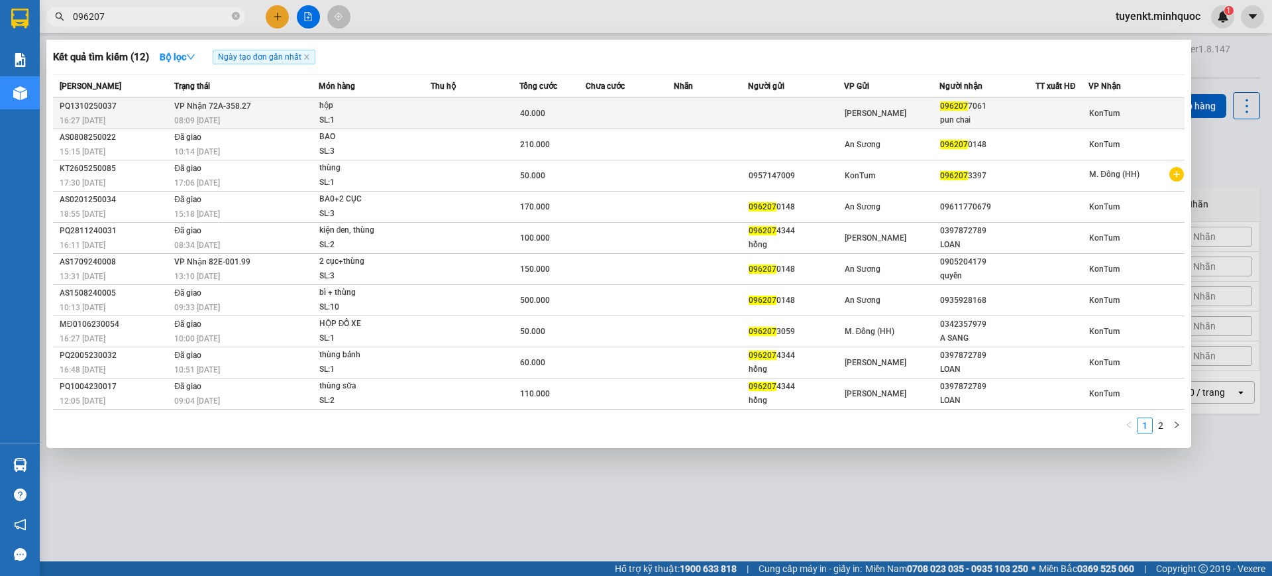
type input "096207"
click at [781, 114] on td at bounding box center [796, 113] width 96 height 31
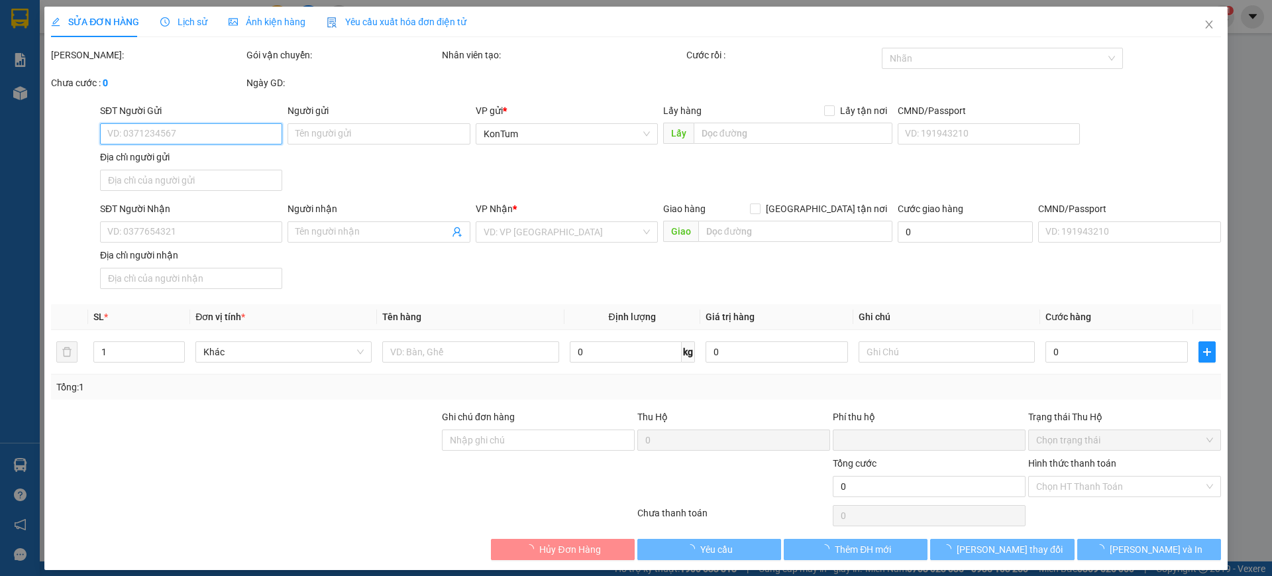
type input "0962077061"
type input "pun chai"
type input "0"
type input "40.000"
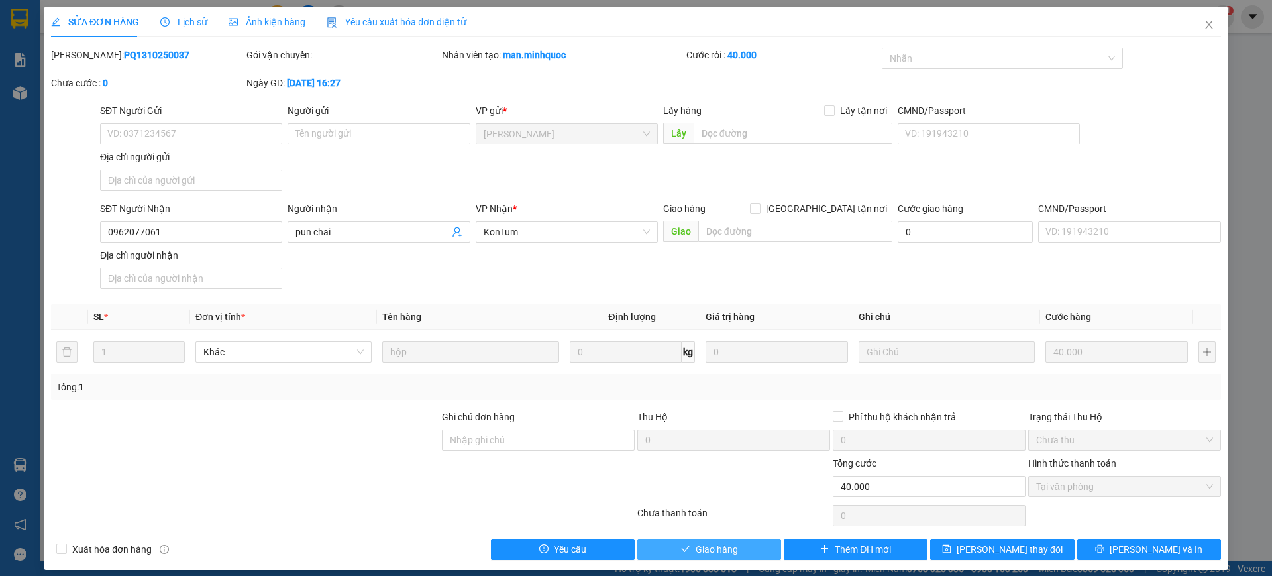
click at [712, 546] on span "Giao hàng" at bounding box center [717, 549] width 42 height 15
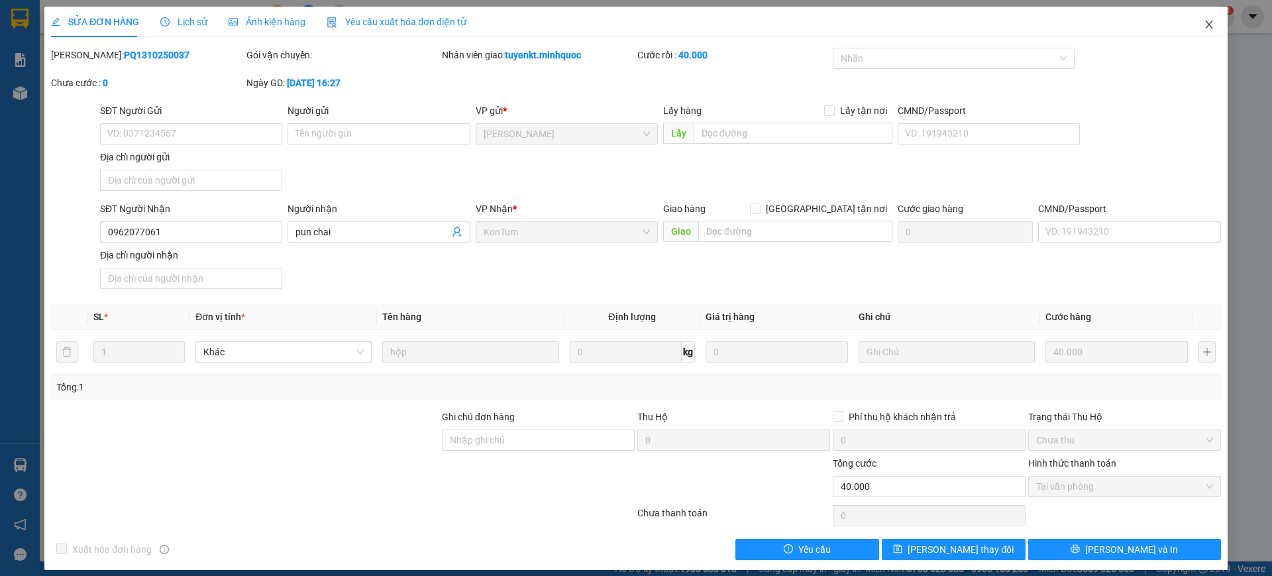
click at [1209, 19] on span "Close" at bounding box center [1208, 25] width 37 height 37
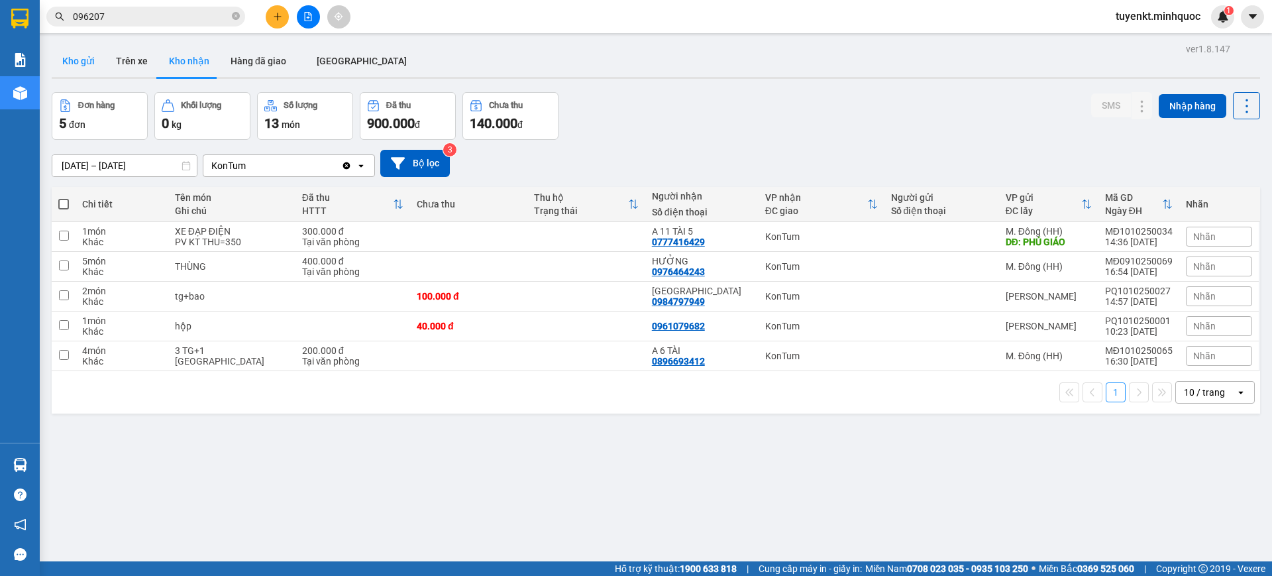
click at [78, 66] on button "Kho gửi" at bounding box center [79, 61] width 54 height 32
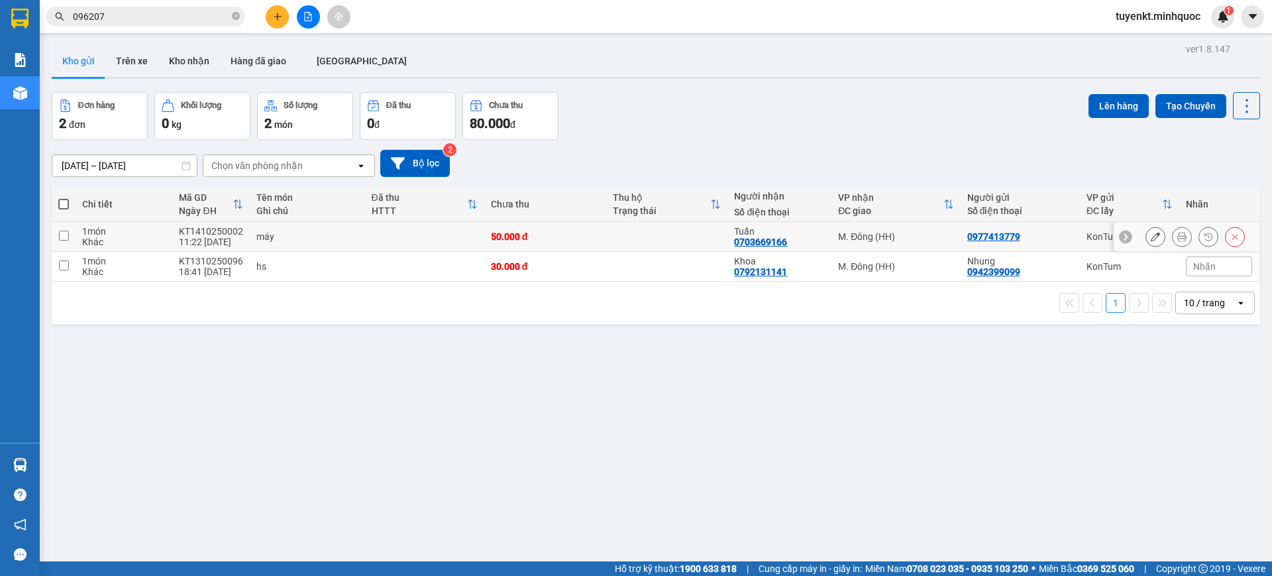
click at [1177, 237] on button at bounding box center [1182, 236] width 19 height 23
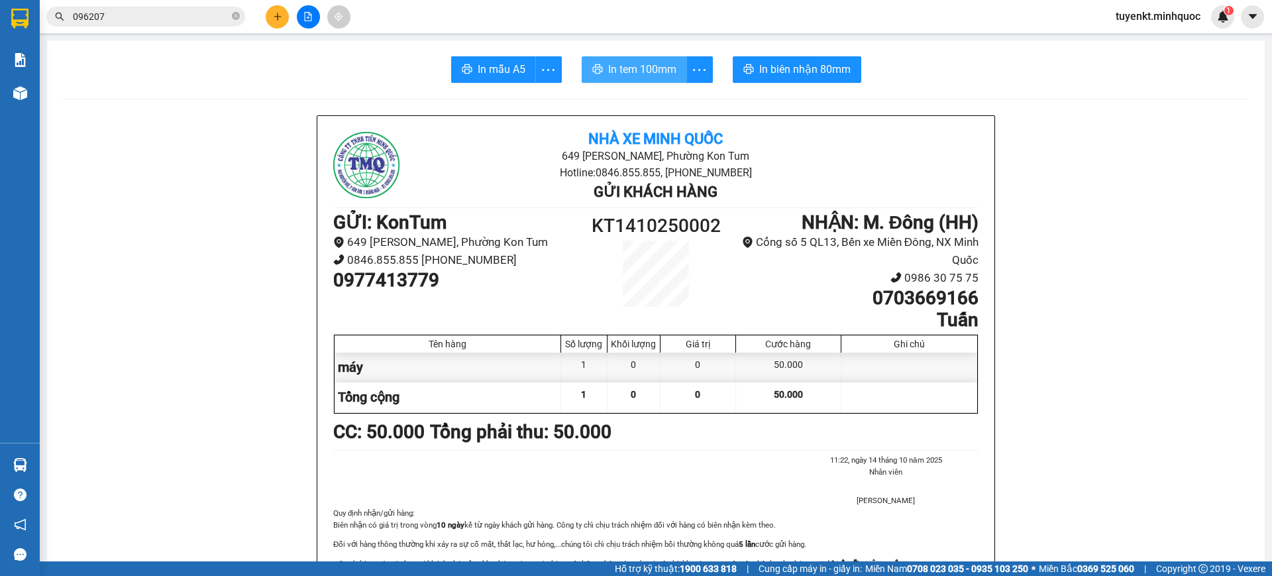
click at [620, 62] on span "In tem 100mm" at bounding box center [642, 69] width 68 height 17
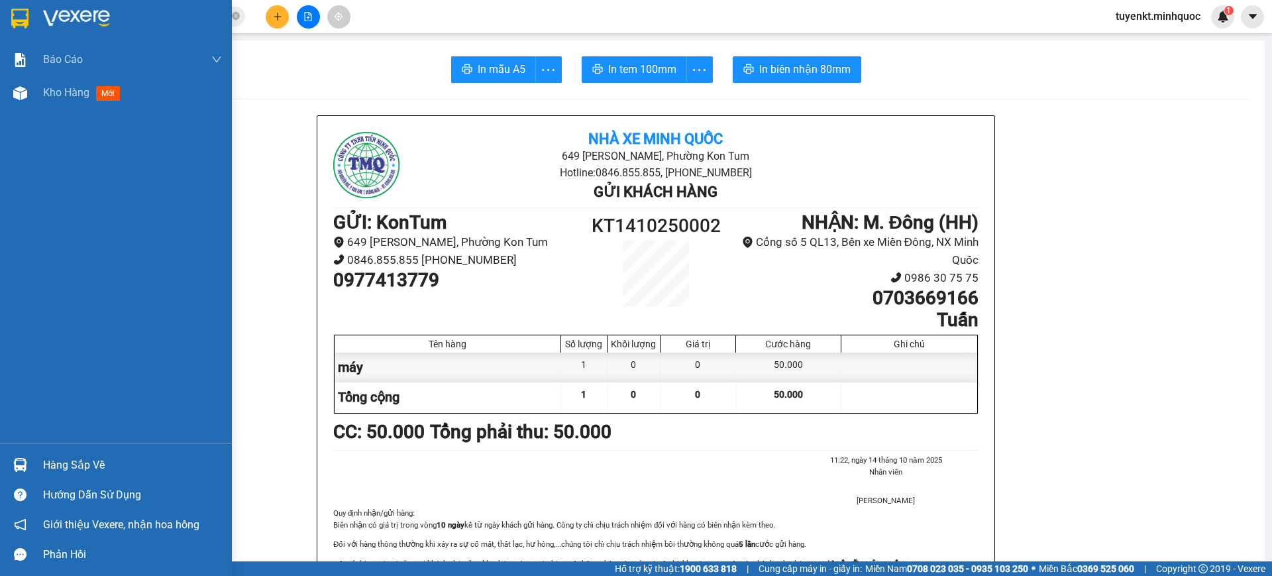
click at [12, 12] on img at bounding box center [19, 19] width 17 height 20
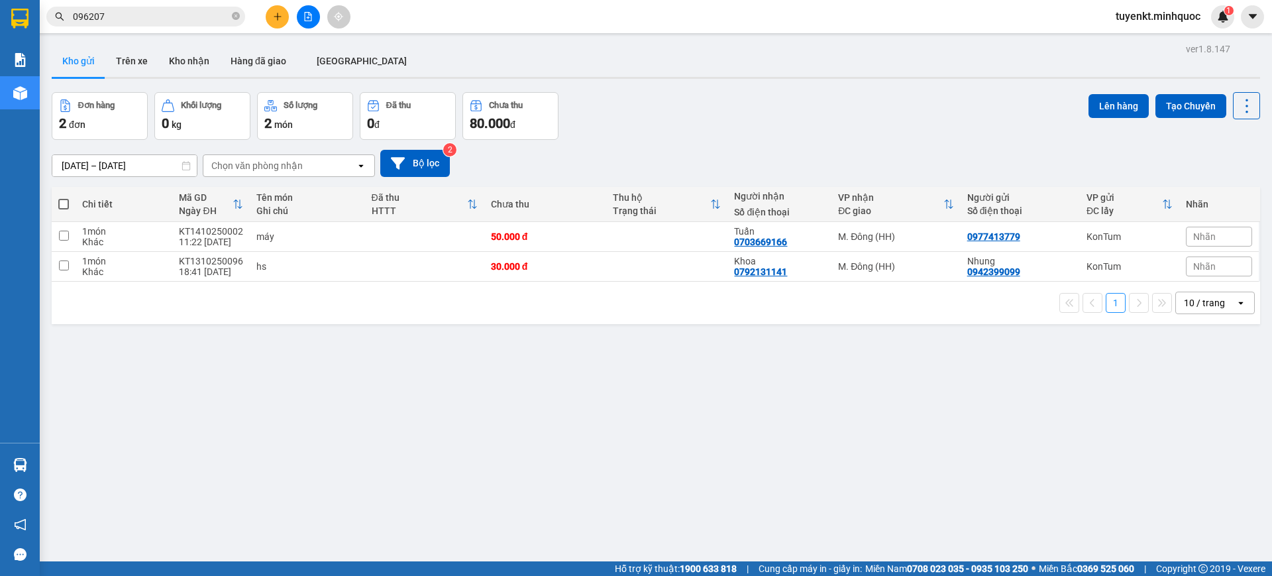
click at [187, 7] on span "096207" at bounding box center [145, 17] width 199 height 20
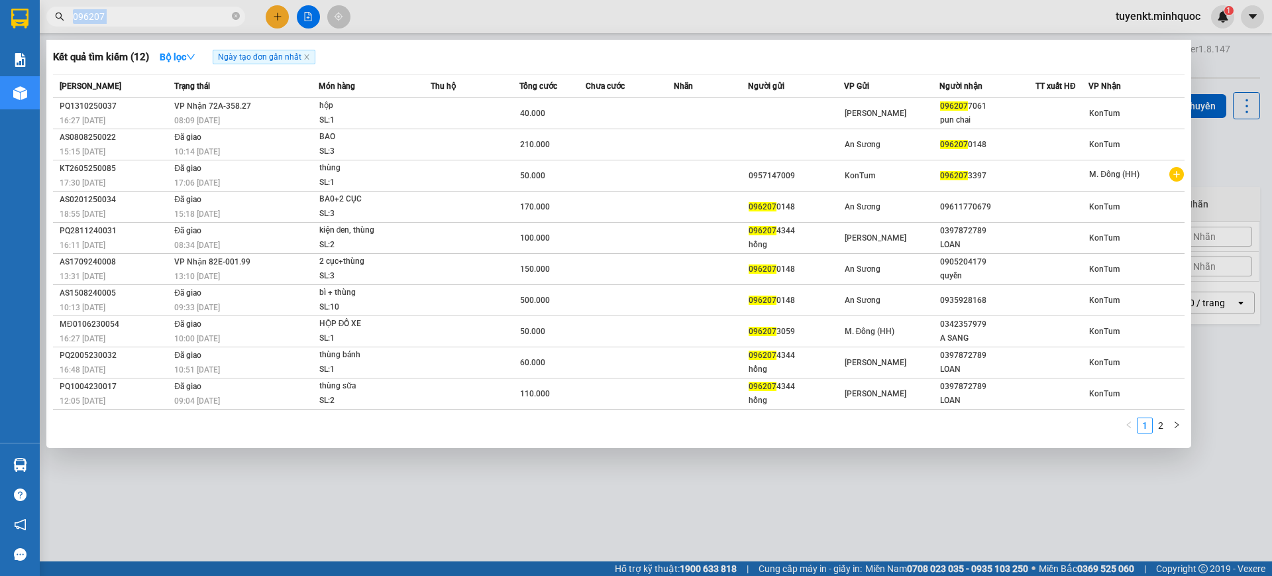
click at [188, 9] on span "096207" at bounding box center [145, 17] width 199 height 20
click at [187, 15] on input "096207" at bounding box center [151, 16] width 156 height 15
type input "0"
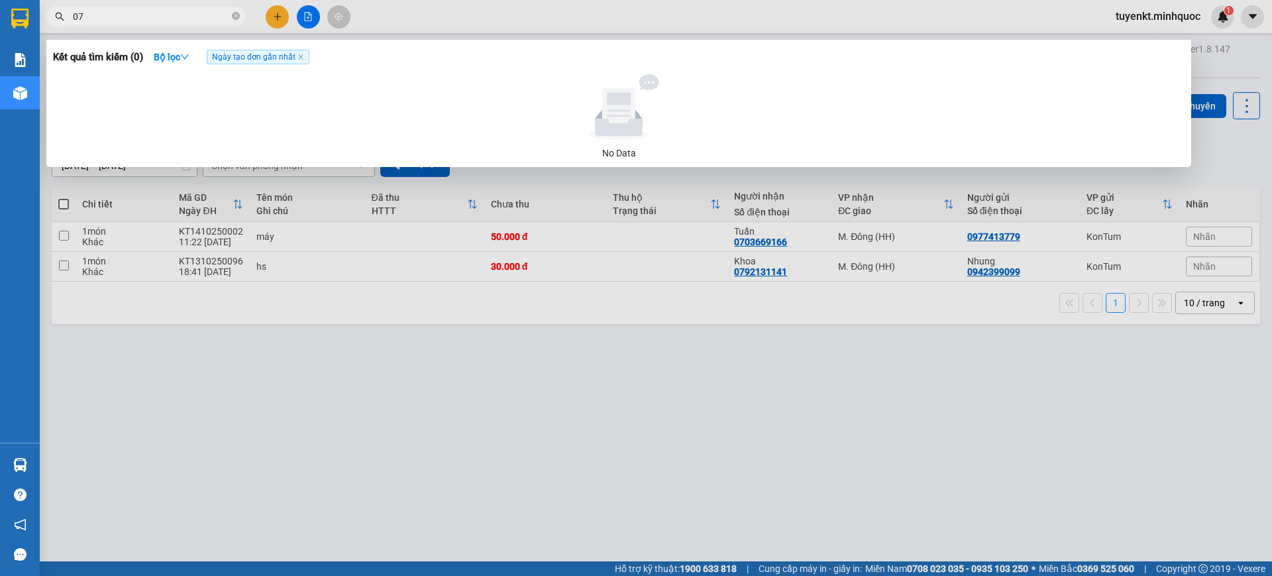
type input "0"
type input "768558559"
click at [233, 17] on icon "close-circle" at bounding box center [236, 16] width 8 height 8
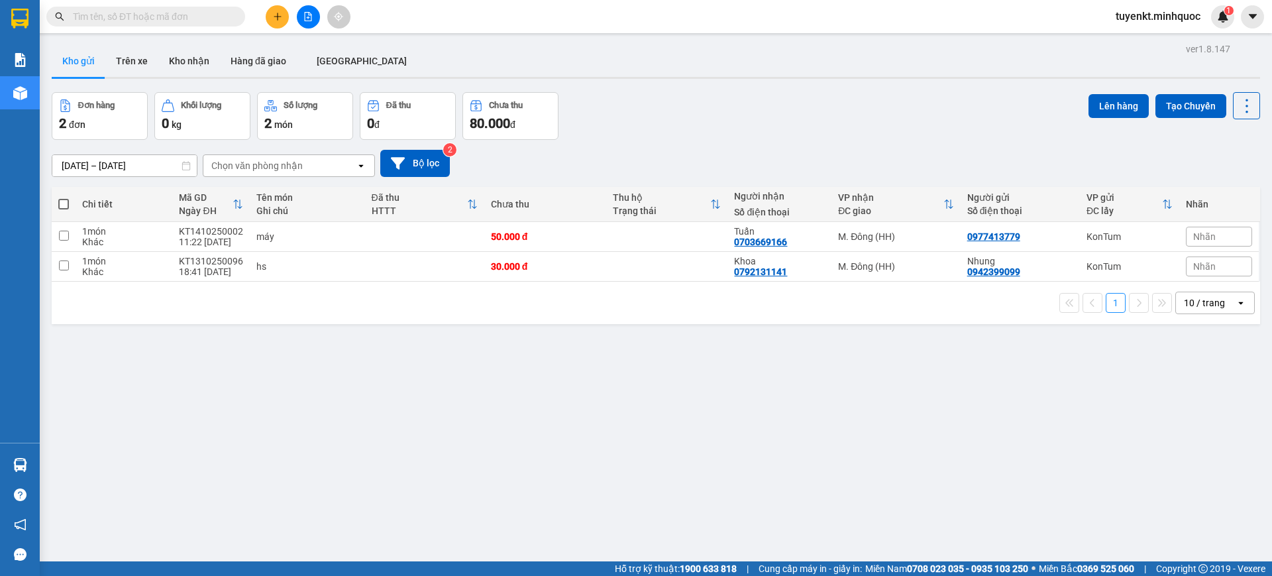
click at [225, 17] on input "text" at bounding box center [151, 16] width 156 height 15
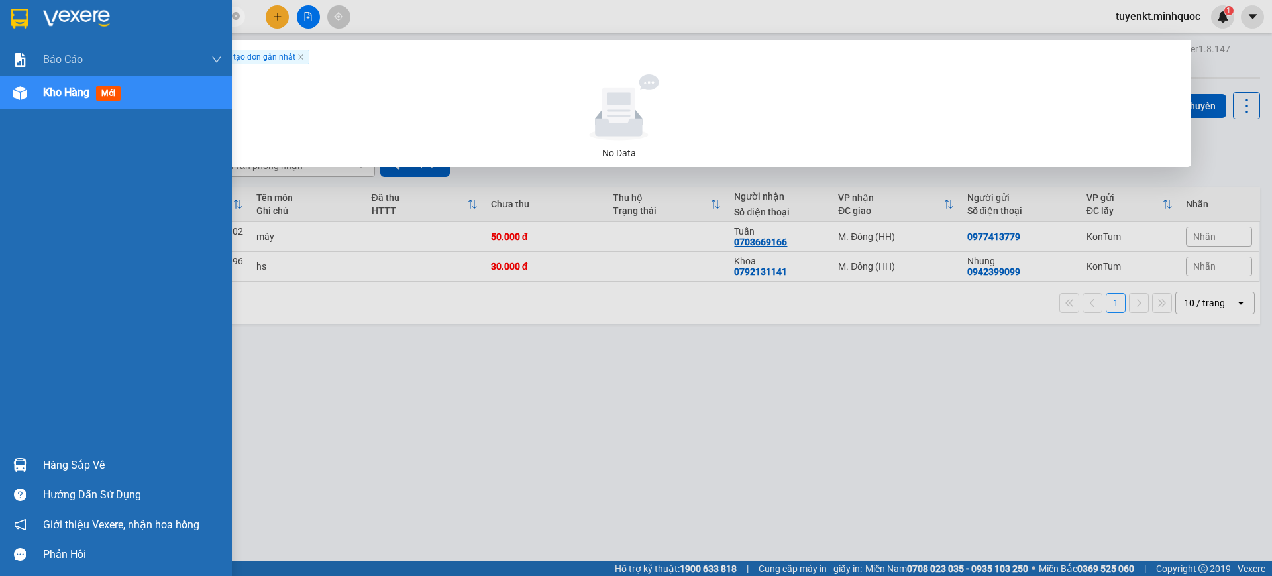
type input "0768558559"
click at [1, 21] on div at bounding box center [116, 21] width 232 height 43
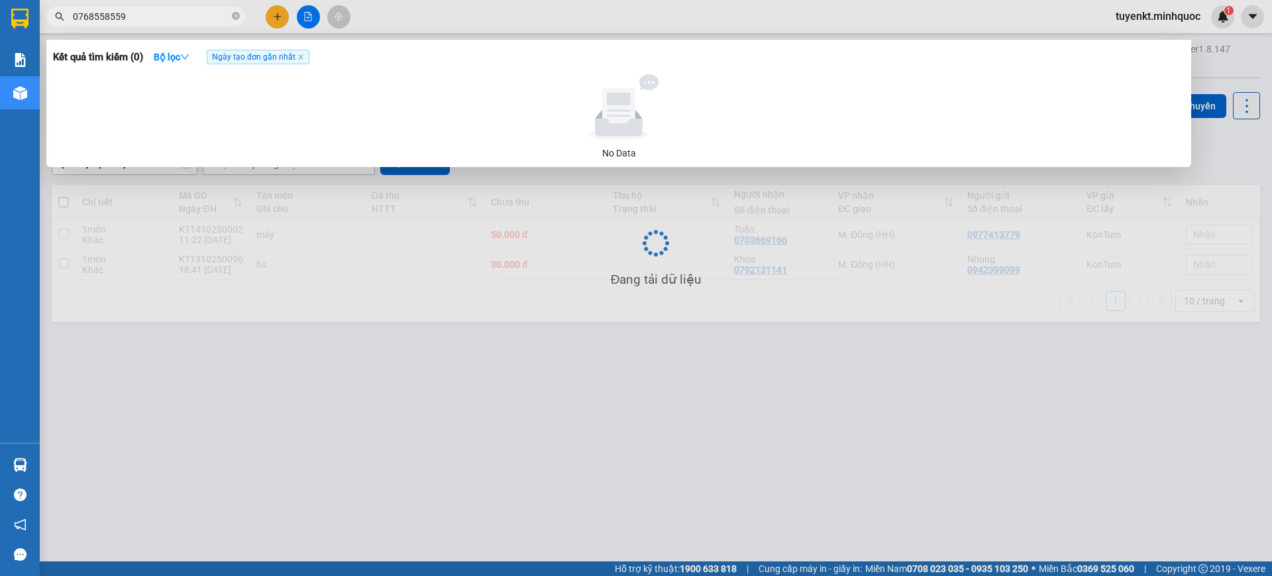
click at [561, 368] on div at bounding box center [636, 288] width 1272 height 576
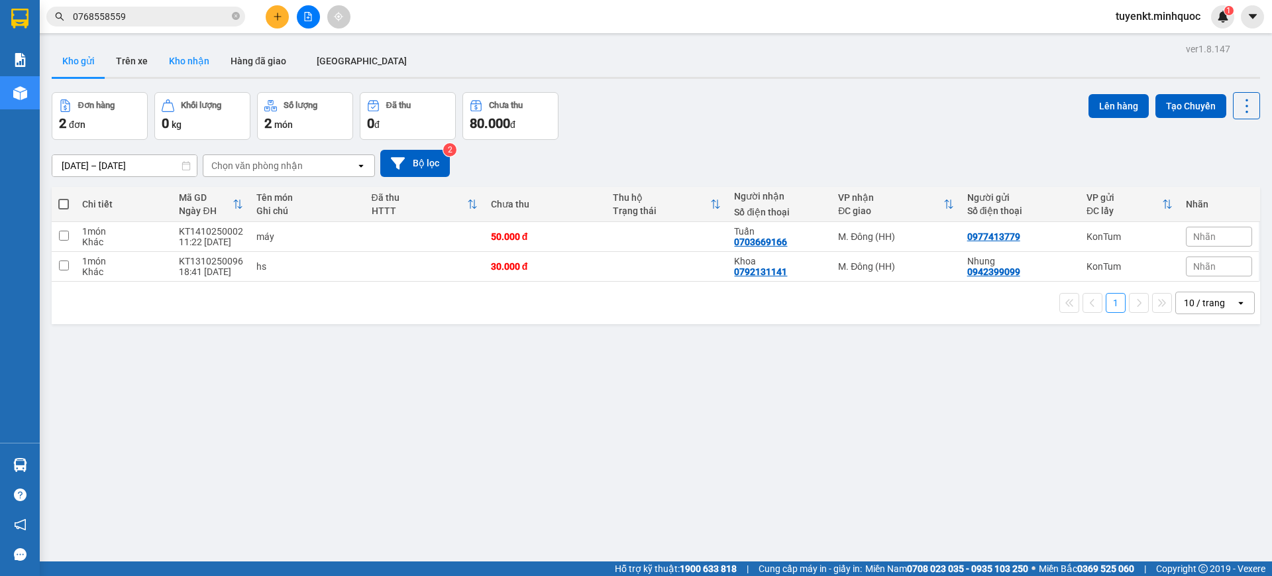
click at [195, 57] on button "Kho nhận" at bounding box center [189, 61] width 62 height 32
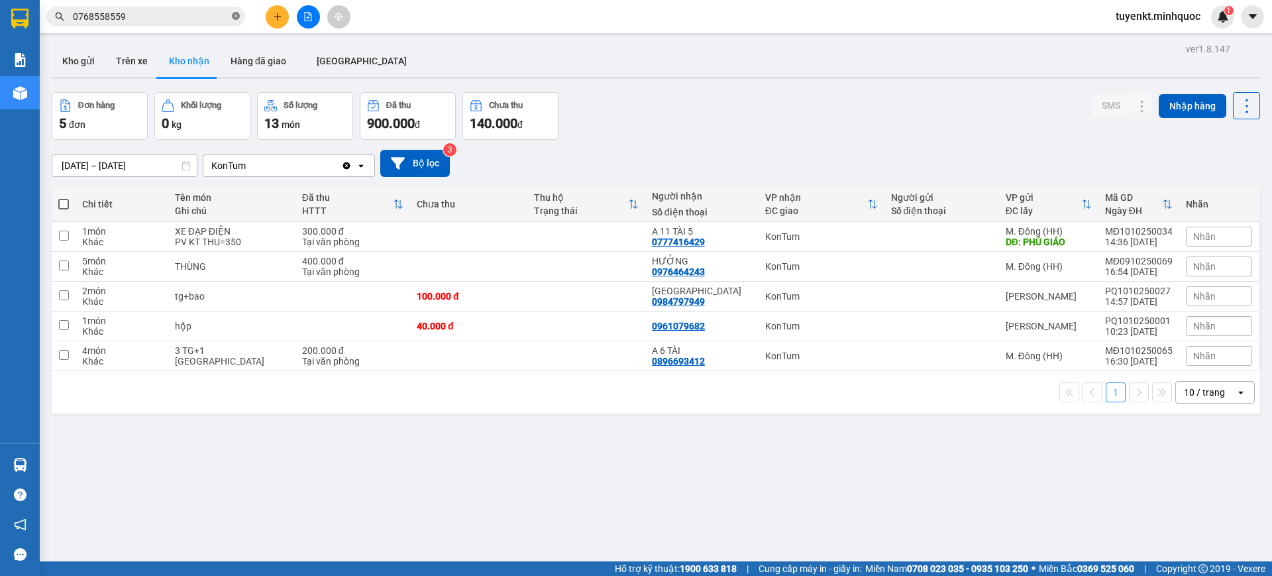
click at [236, 17] on icon "close-circle" at bounding box center [236, 16] width 8 height 8
click at [227, 19] on input "text" at bounding box center [151, 16] width 156 height 15
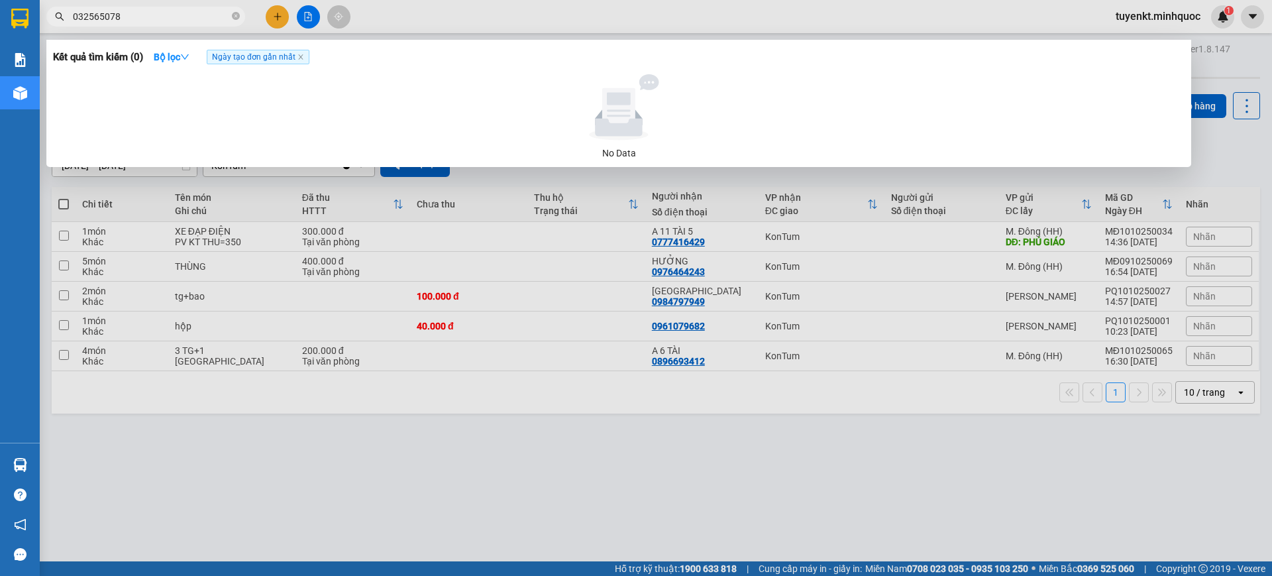
type input "0325650782"
click at [139, 11] on input "0325650782" at bounding box center [151, 16] width 156 height 15
type input "0"
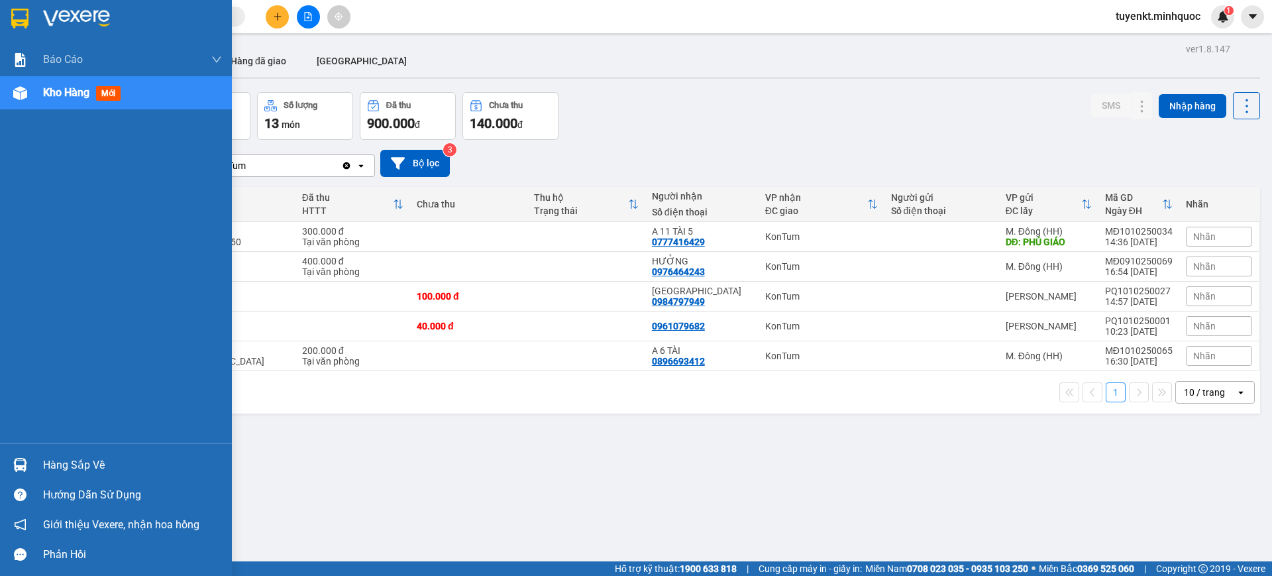
click at [0, 32] on div at bounding box center [116, 21] width 232 height 43
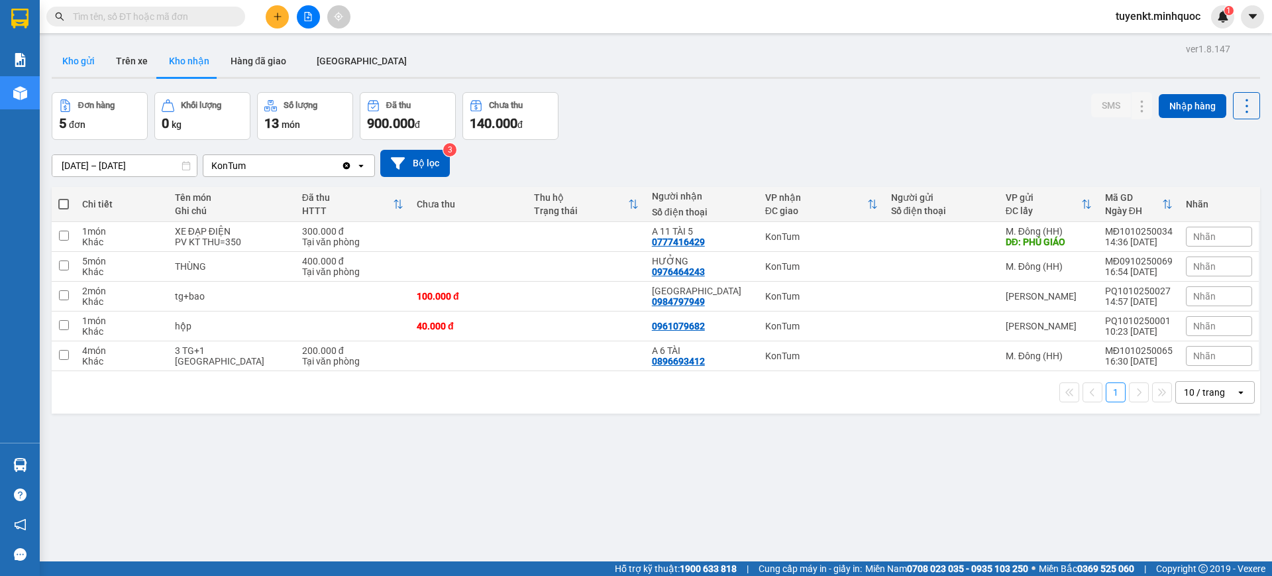
click at [84, 62] on button "Kho gửi" at bounding box center [79, 61] width 54 height 32
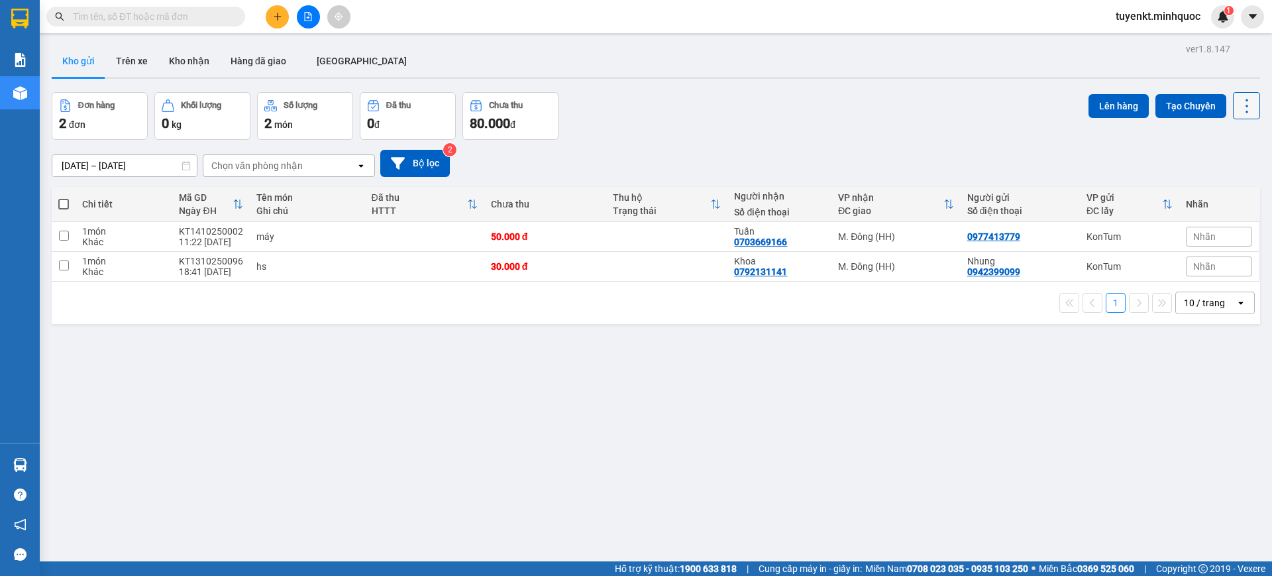
click at [1240, 103] on icon at bounding box center [1247, 106] width 19 height 19
drag, startPoint x: 1208, startPoint y: 193, endPoint x: 1209, endPoint y: 201, distance: 8.7
click at [1208, 193] on span "Làm mới" at bounding box center [1215, 189] width 36 height 13
click at [189, 20] on input "text" at bounding box center [151, 16] width 156 height 15
type input "an"
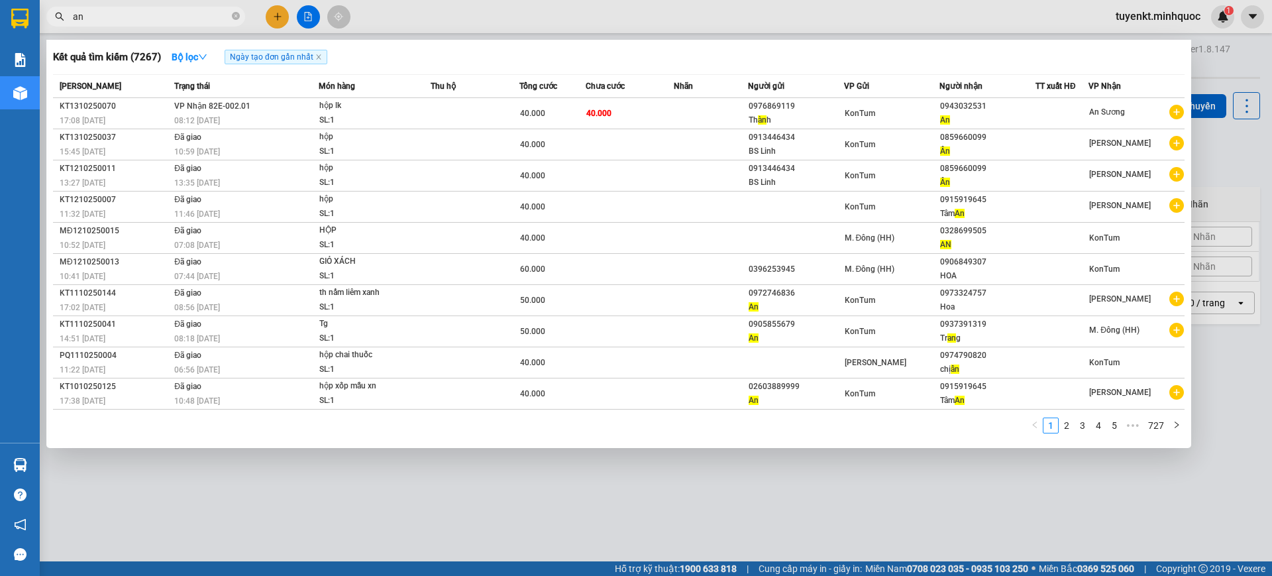
click at [243, 15] on span "an" at bounding box center [145, 17] width 199 height 20
click at [234, 17] on icon "close-circle" at bounding box center [236, 16] width 8 height 8
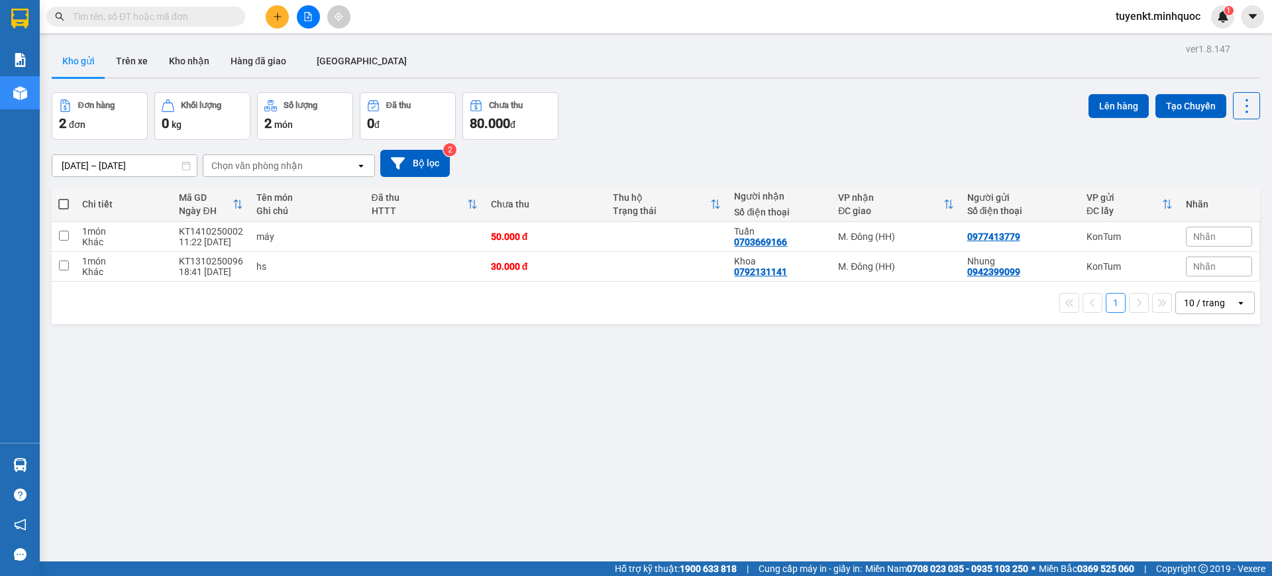
click at [218, 15] on input "text" at bounding box center [151, 16] width 156 height 15
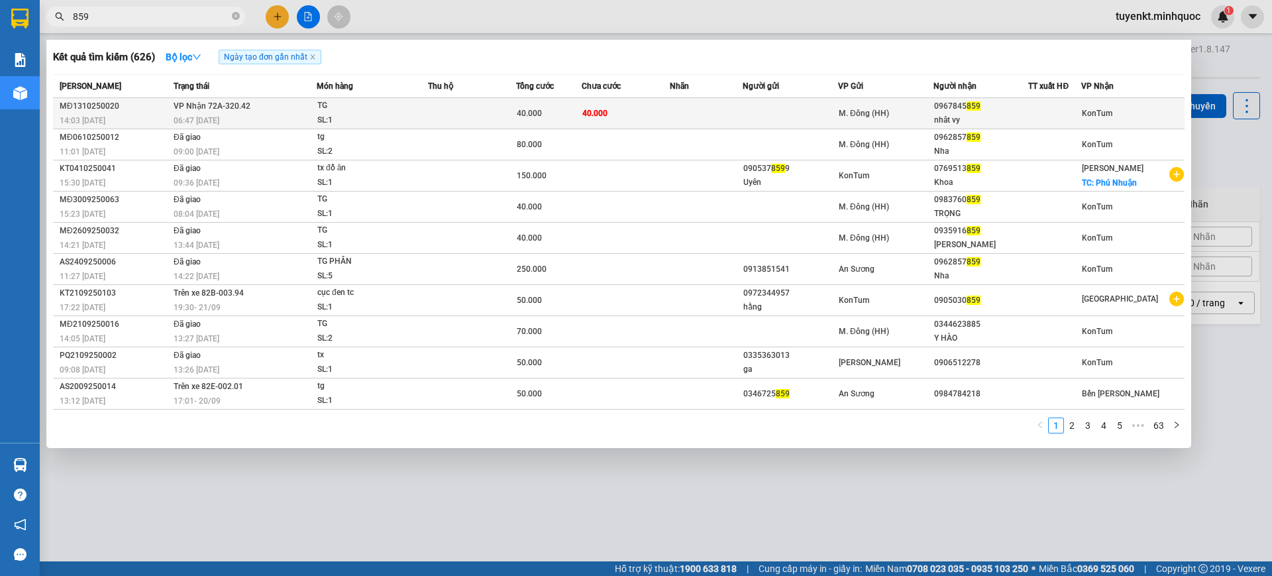
type input "859"
click at [544, 111] on div "40.000" at bounding box center [549, 113] width 64 height 15
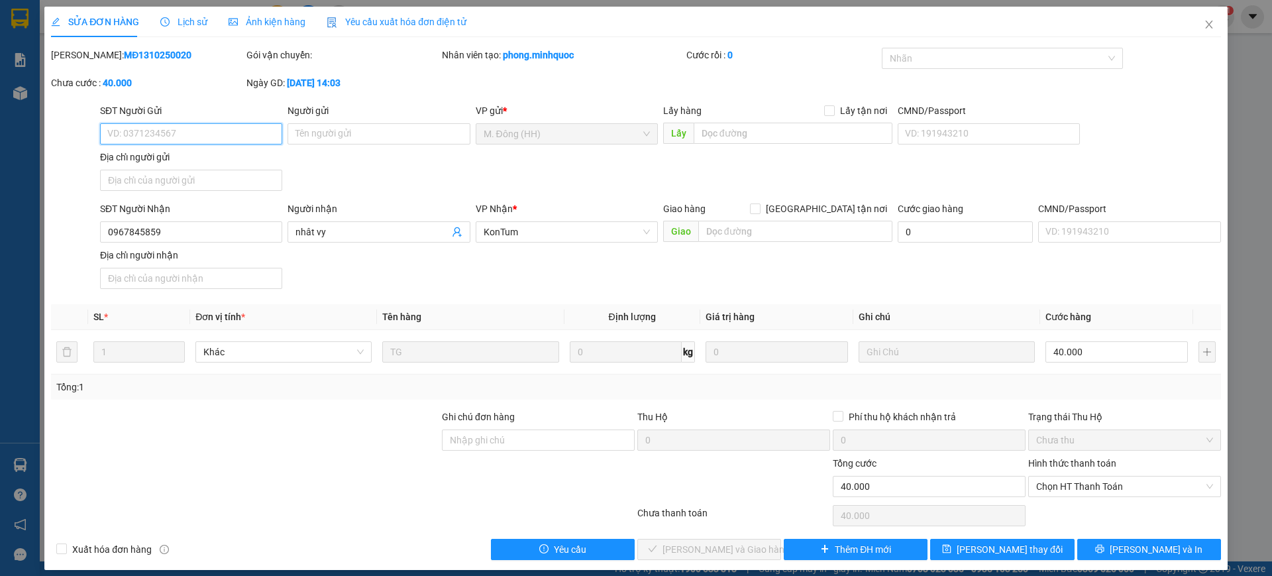
type input "0967845859"
type input "nhât vy"
type input "0"
type input "40.000"
click at [1069, 484] on span "Chọn HT Thanh Toán" at bounding box center [1124, 486] width 177 height 20
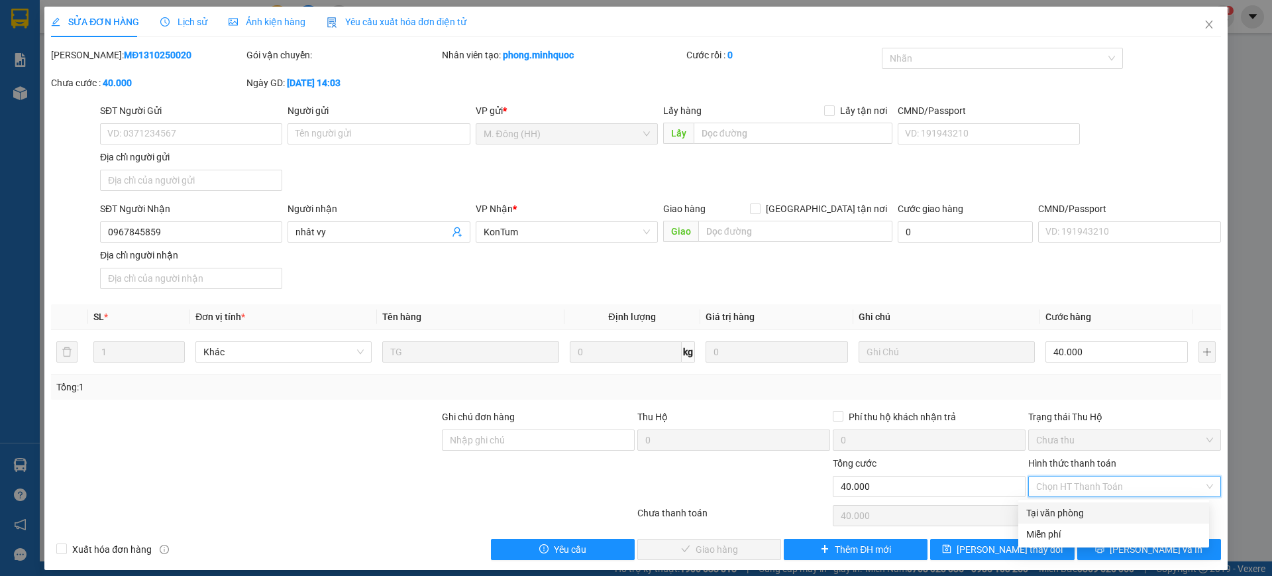
click at [1067, 511] on div "Tại văn phòng" at bounding box center [1113, 512] width 175 height 15
type input "0"
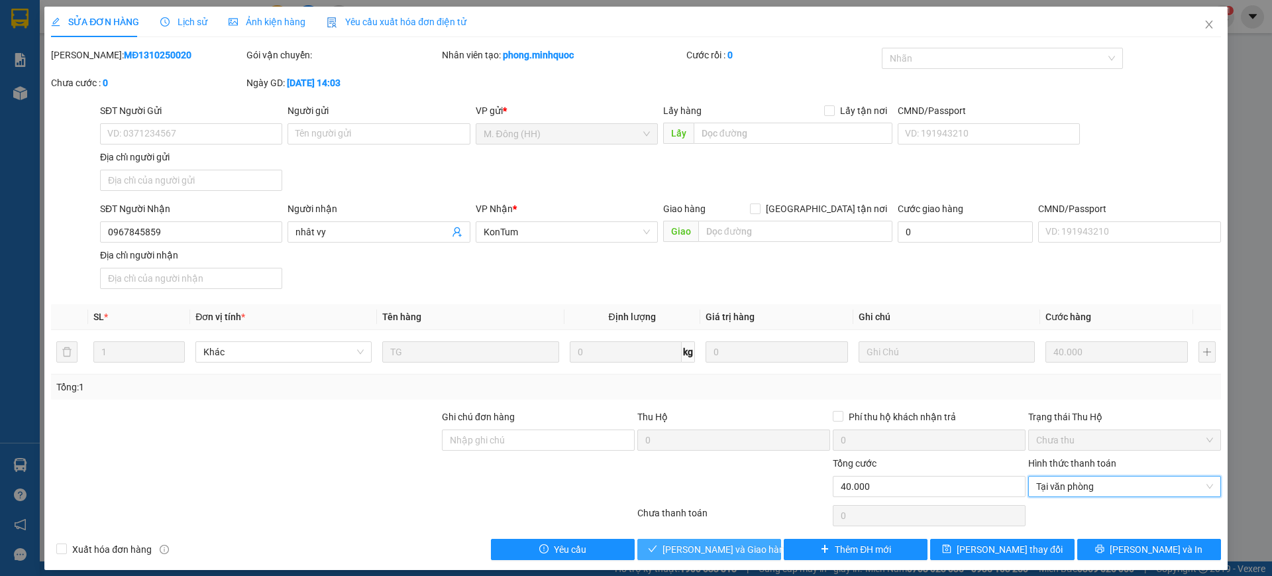
drag, startPoint x: 740, startPoint y: 542, endPoint x: 744, endPoint y: 554, distance: 12.6
click at [740, 549] on span "[PERSON_NAME] và Giao hàng" at bounding box center [725, 549] width 127 height 15
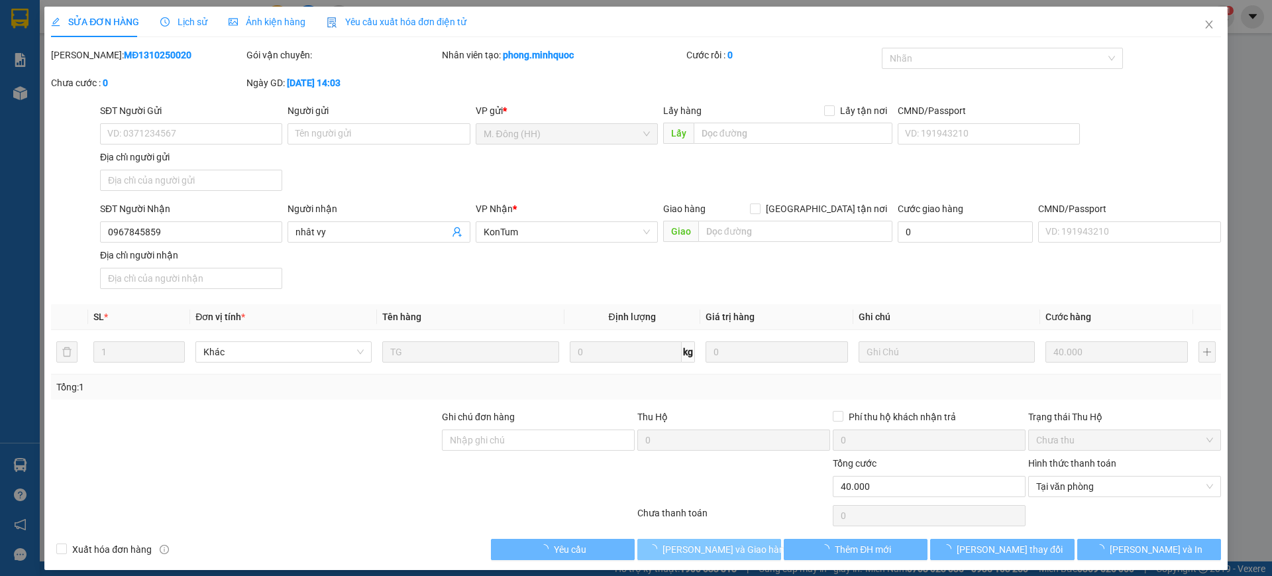
click at [744, 554] on span "[PERSON_NAME] và Giao hàng" at bounding box center [725, 549] width 127 height 15
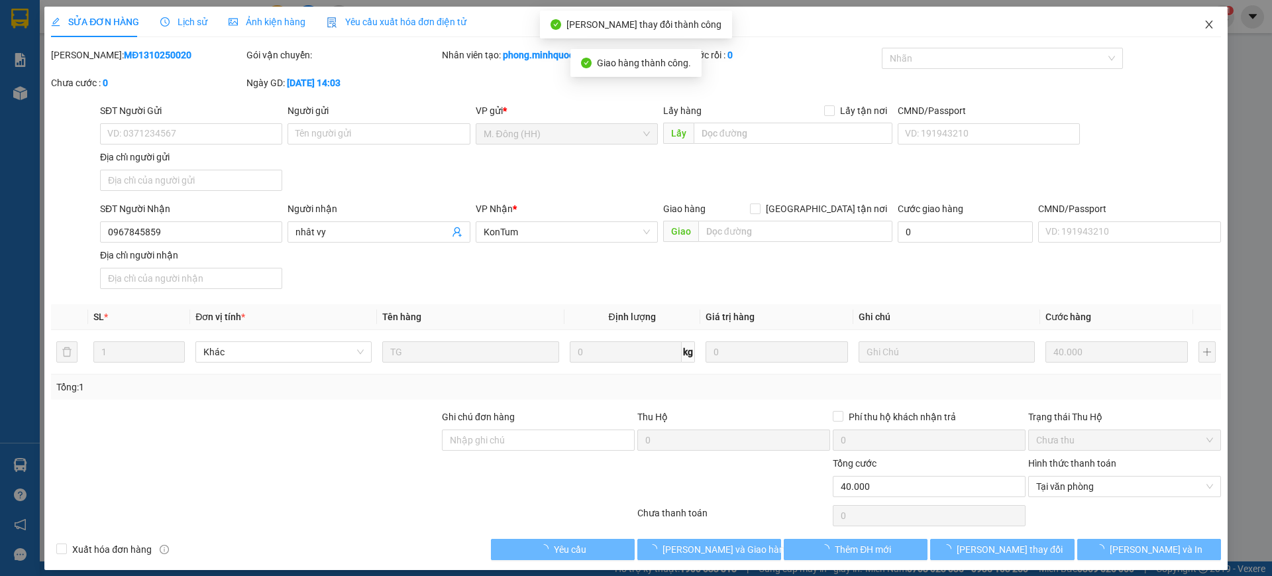
click at [1204, 36] on span "Close" at bounding box center [1208, 25] width 37 height 37
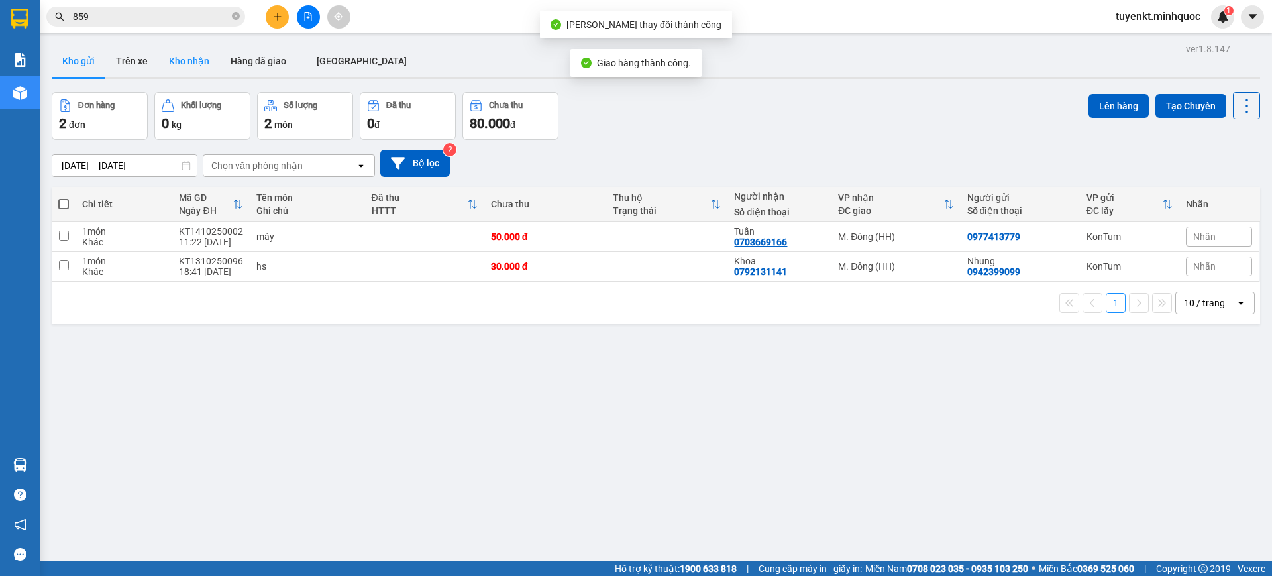
click at [191, 65] on button "Kho nhận" at bounding box center [189, 61] width 62 height 32
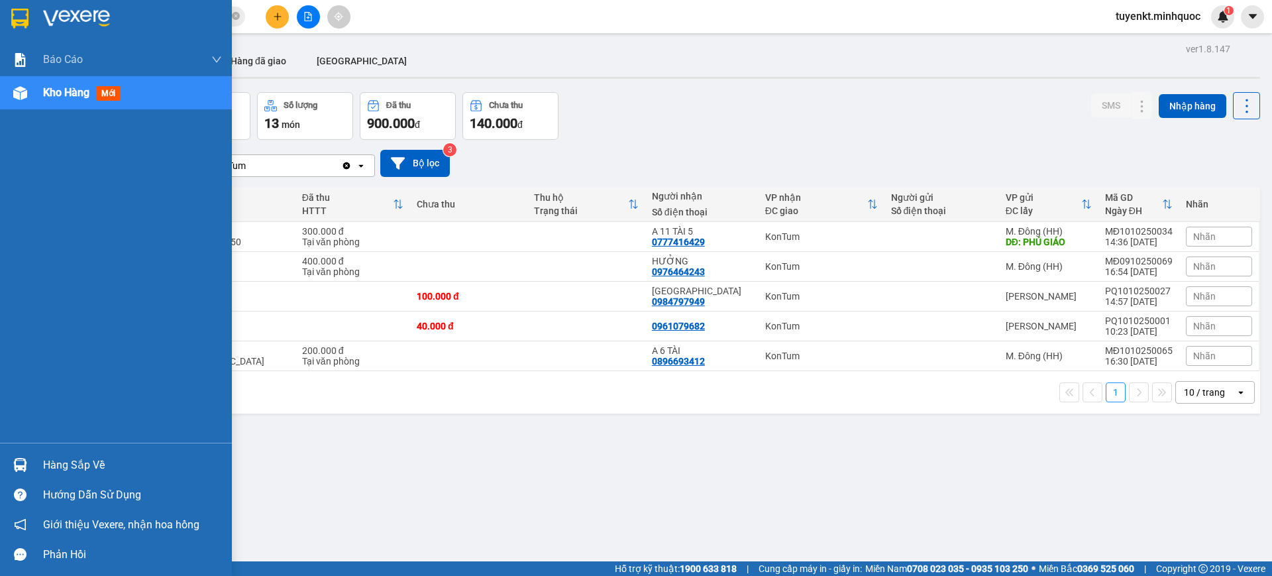
click at [9, 20] on div at bounding box center [20, 18] width 23 height 23
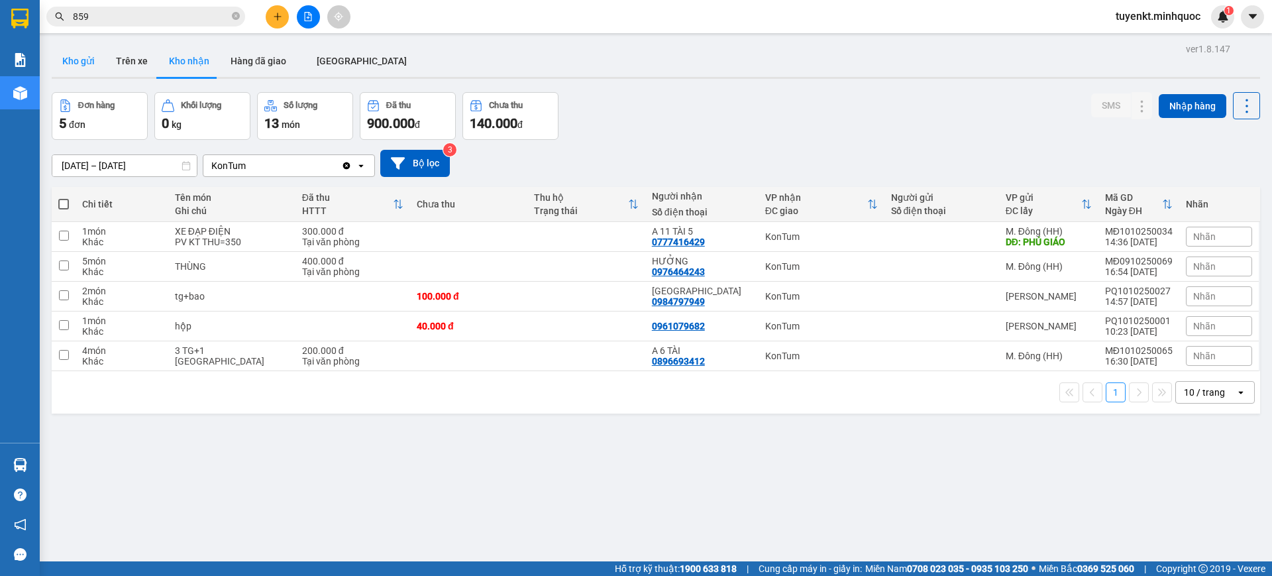
click at [81, 70] on button "Kho gửi" at bounding box center [79, 61] width 54 height 32
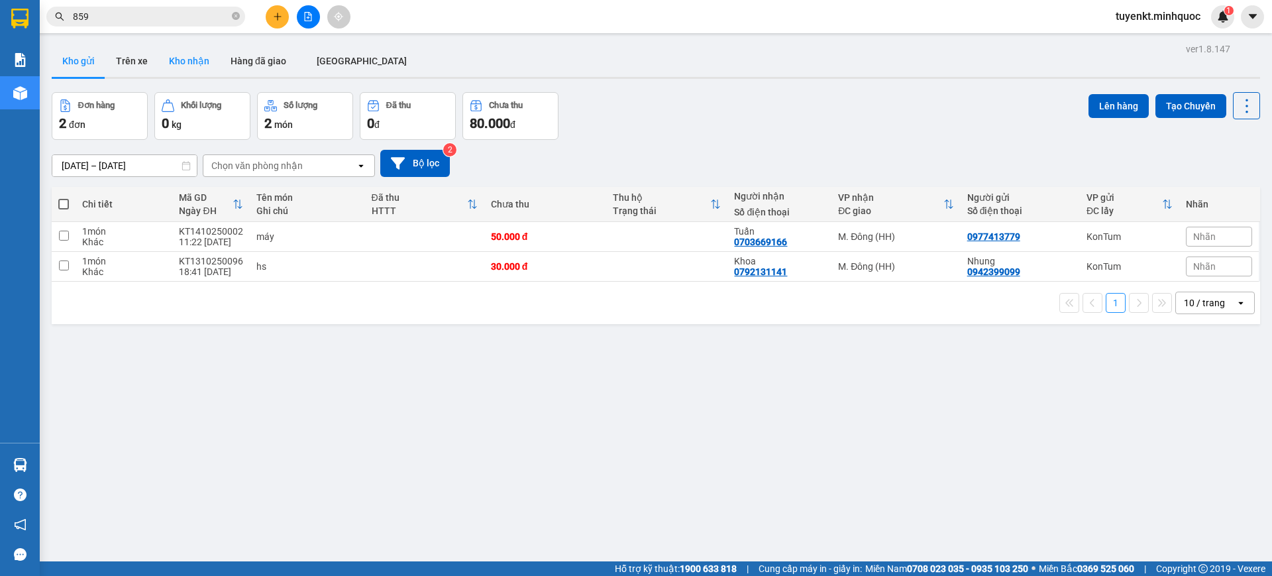
click at [182, 62] on button "Kho nhận" at bounding box center [189, 61] width 62 height 32
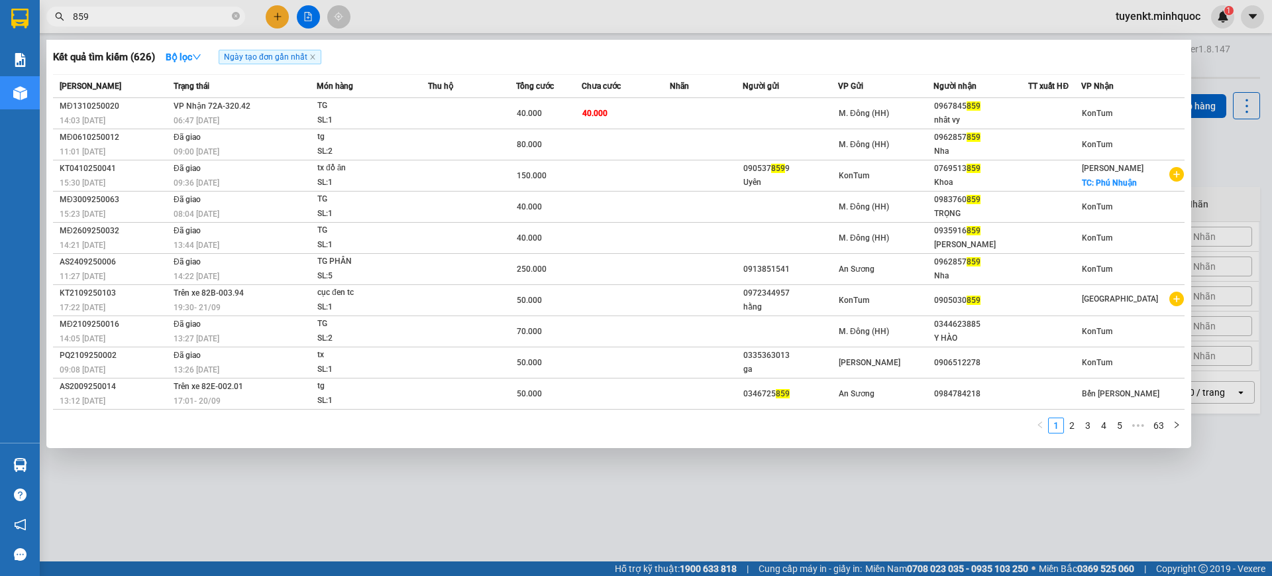
click at [240, 15] on span "859" at bounding box center [145, 17] width 199 height 20
click at [238, 14] on icon "close-circle" at bounding box center [236, 16] width 8 height 8
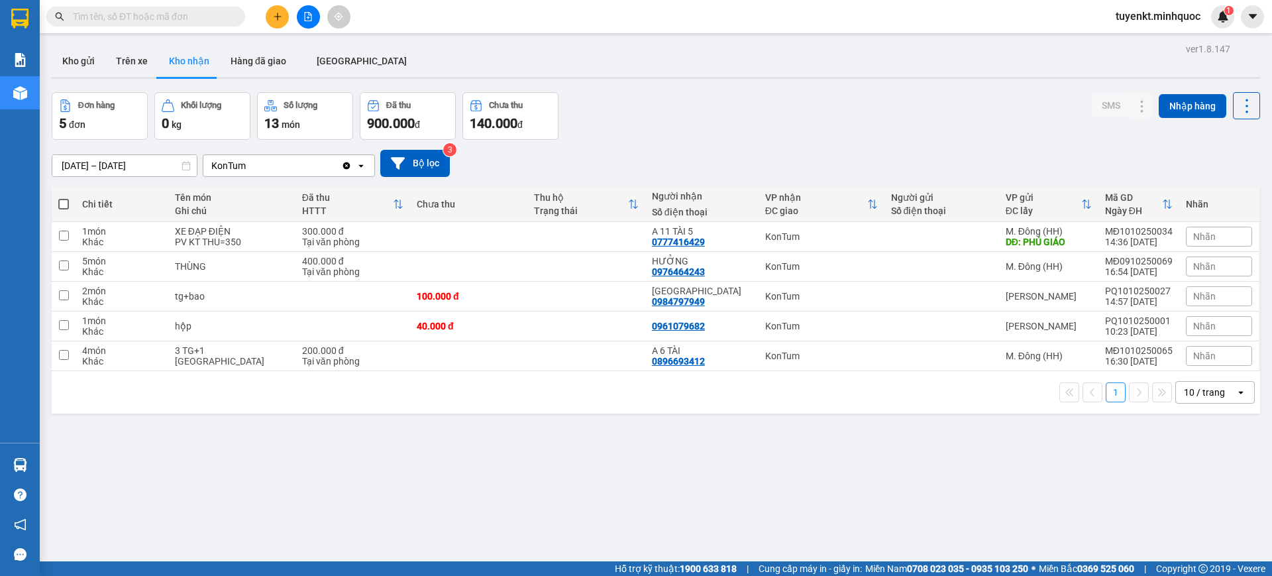
click at [14, 16] on img at bounding box center [19, 19] width 17 height 20
click at [165, 15] on input "text" at bounding box center [151, 16] width 156 height 15
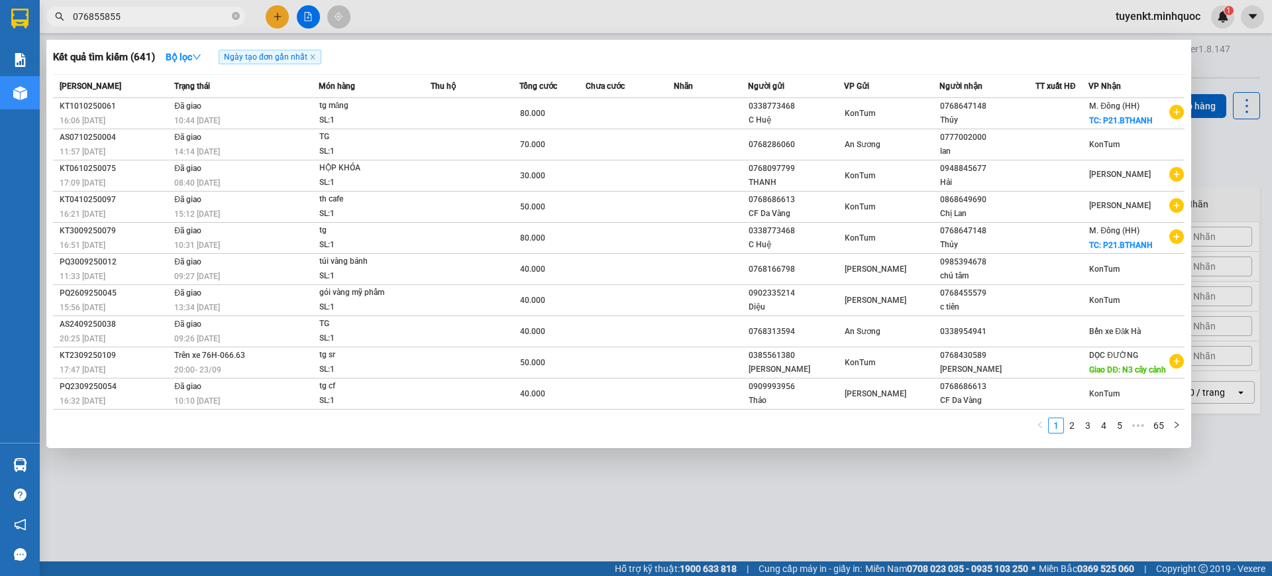
type input "0768558559"
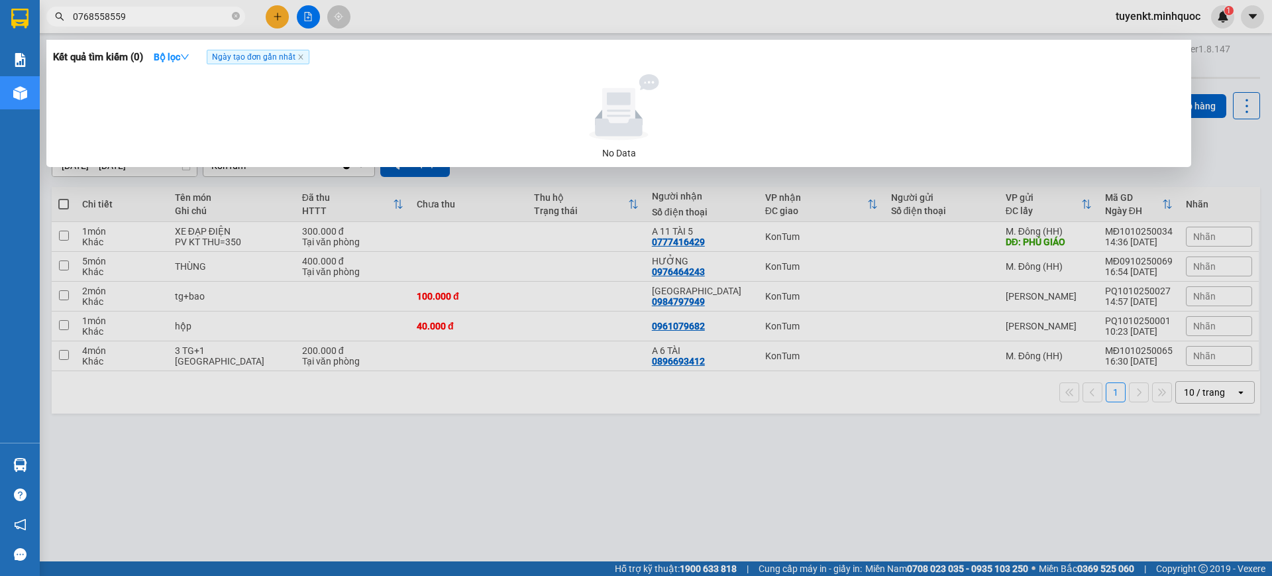
click at [233, 11] on span at bounding box center [236, 17] width 8 height 13
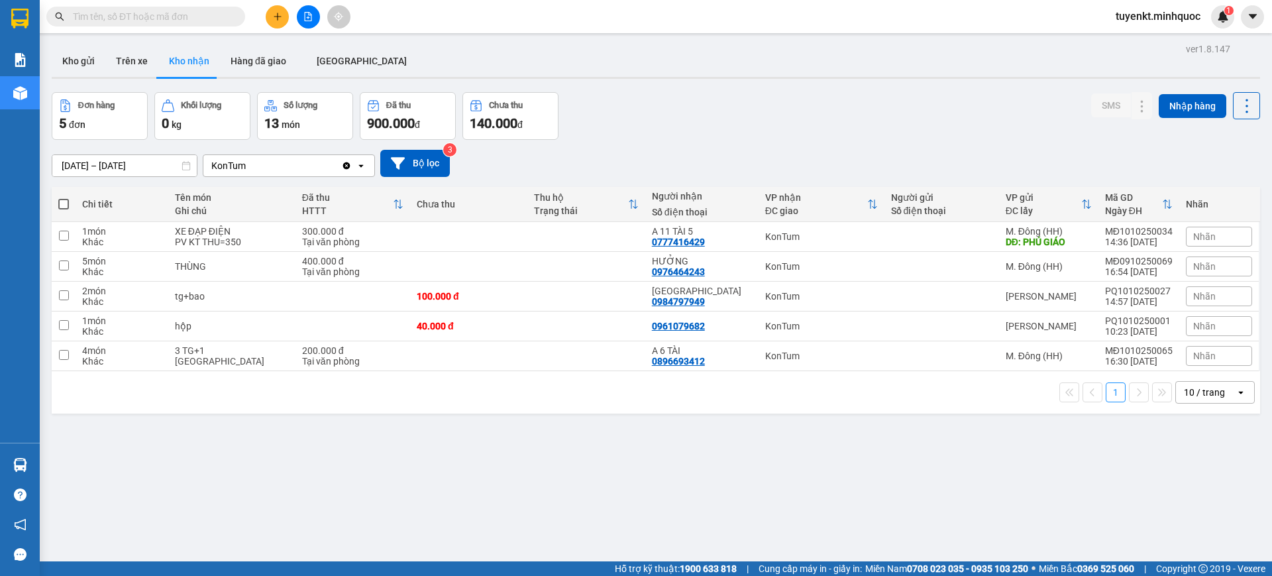
click at [233, 13] on span at bounding box center [236, 16] width 8 height 15
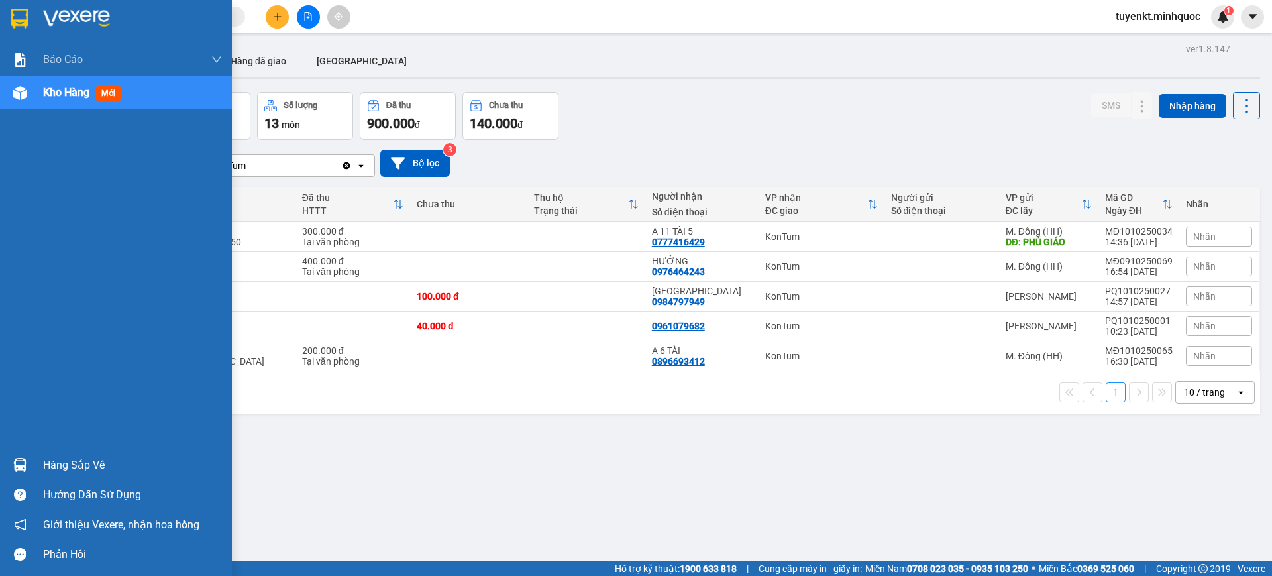
click at [0, 19] on div at bounding box center [116, 21] width 232 height 43
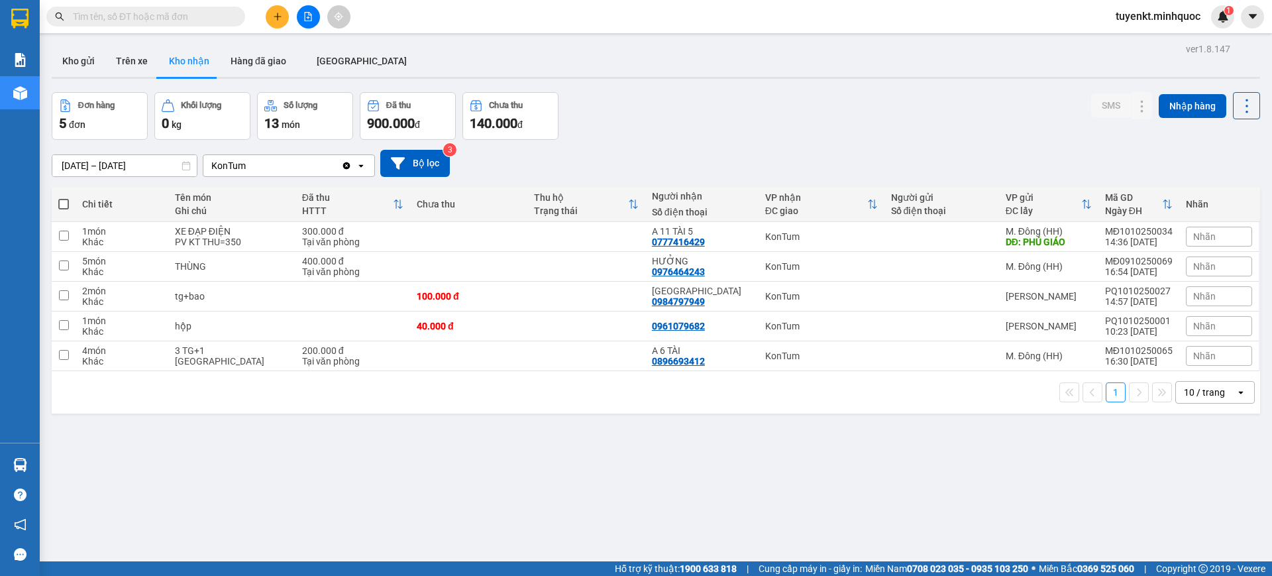
click at [80, 77] on div at bounding box center [656, 78] width 1208 height 2
click at [179, 15] on input "text" at bounding box center [151, 16] width 156 height 15
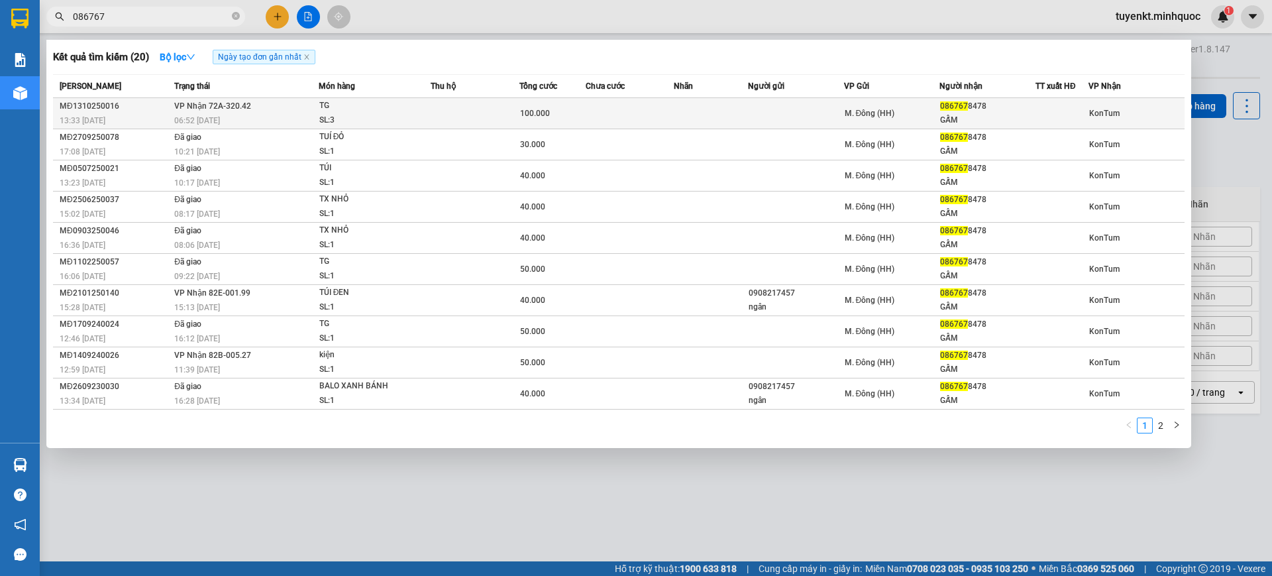
type input "086767"
click at [397, 115] on div "SL: 3" at bounding box center [368, 120] width 99 height 15
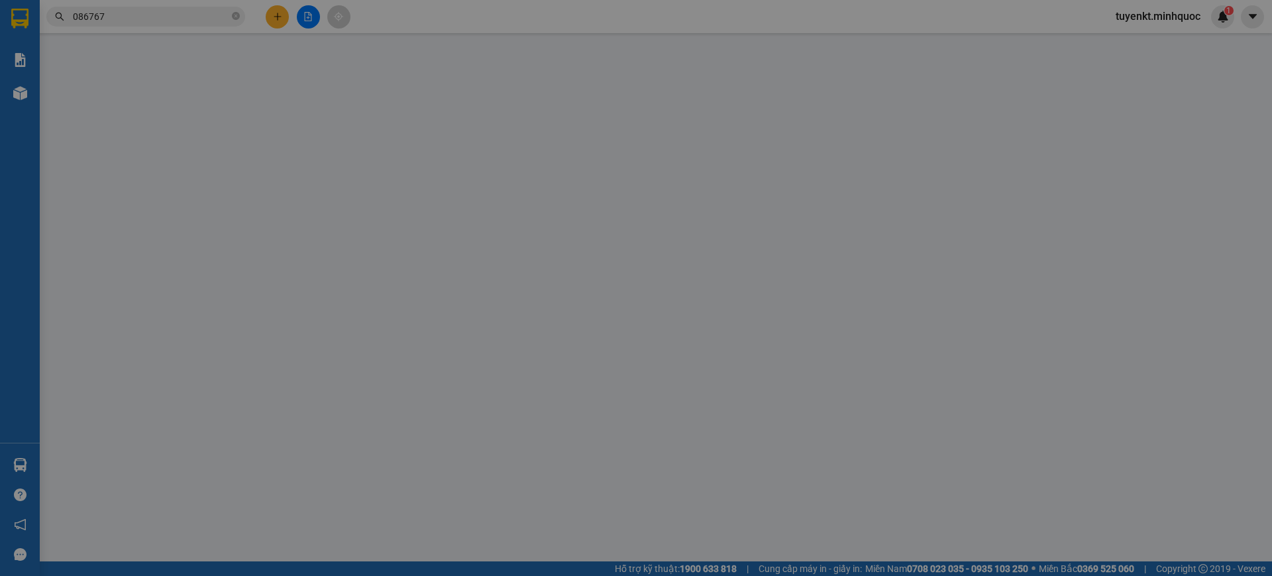
type input "0867678478"
type input "GẤM"
type input "0"
type input "100.000"
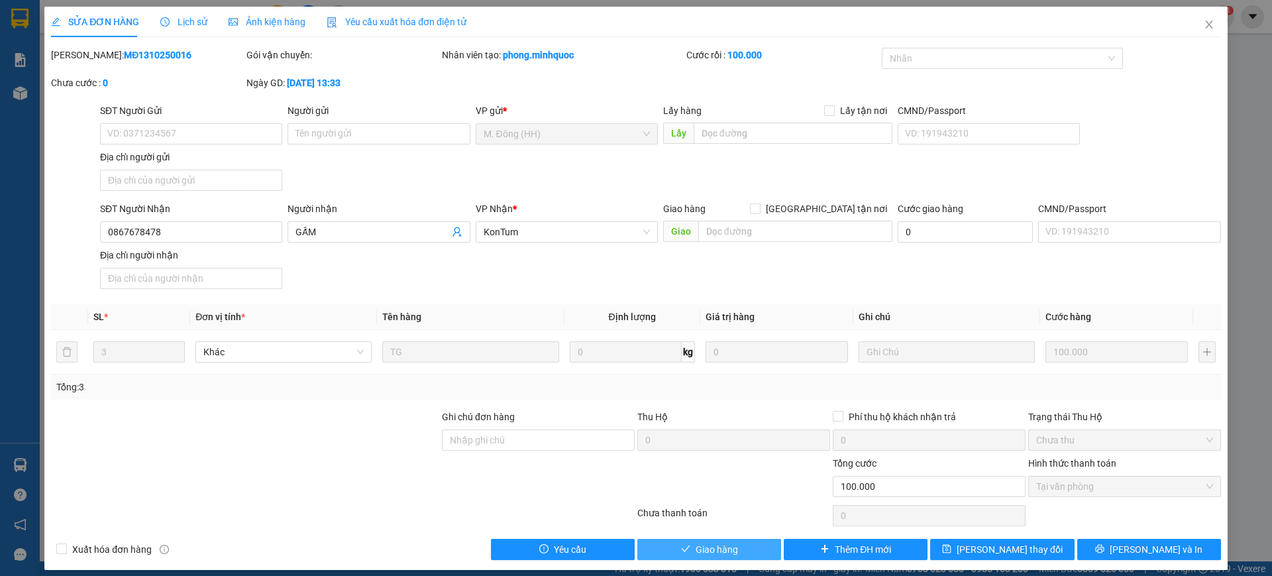
click at [724, 555] on span "Giao hàng" at bounding box center [717, 549] width 42 height 15
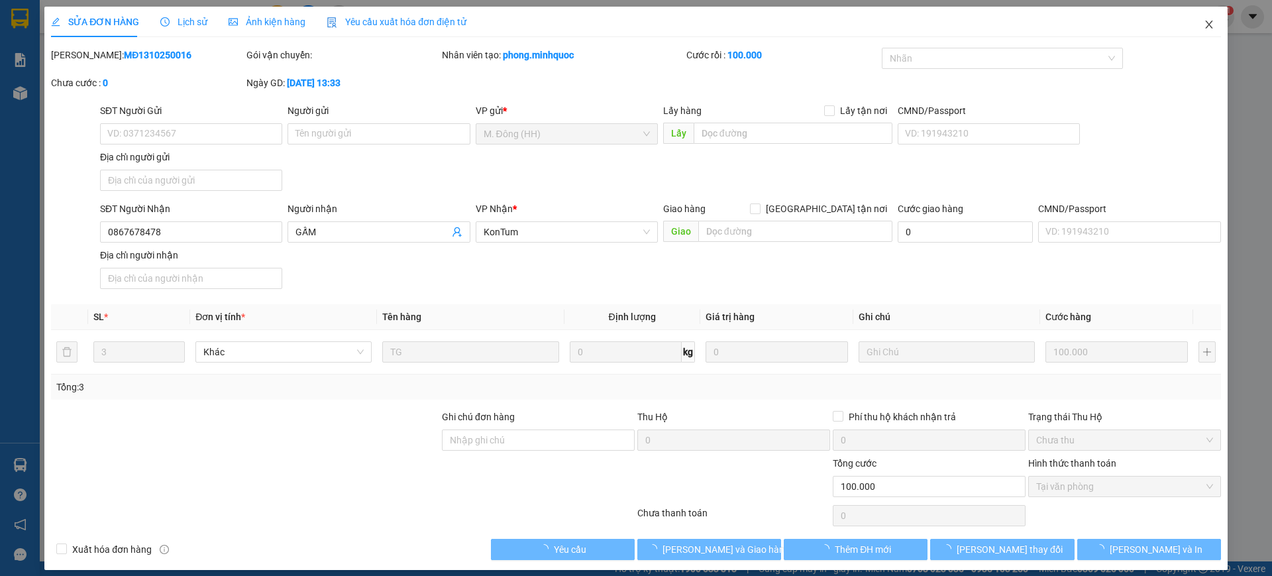
click at [1204, 23] on icon "close" at bounding box center [1209, 24] width 11 height 11
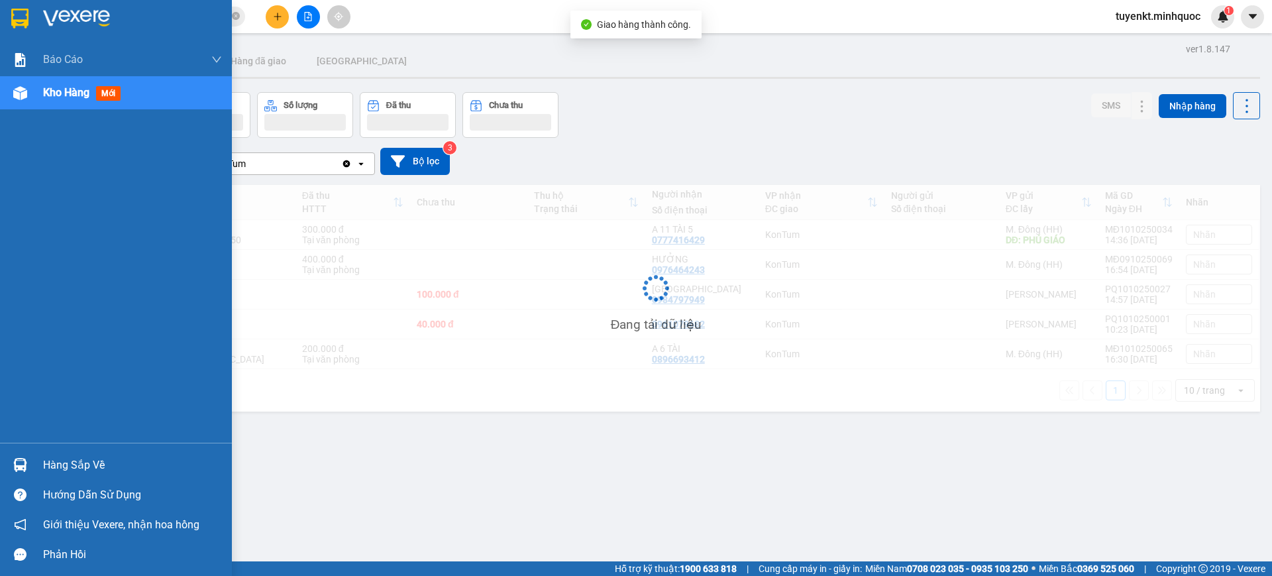
click at [16, 13] on img at bounding box center [19, 19] width 17 height 20
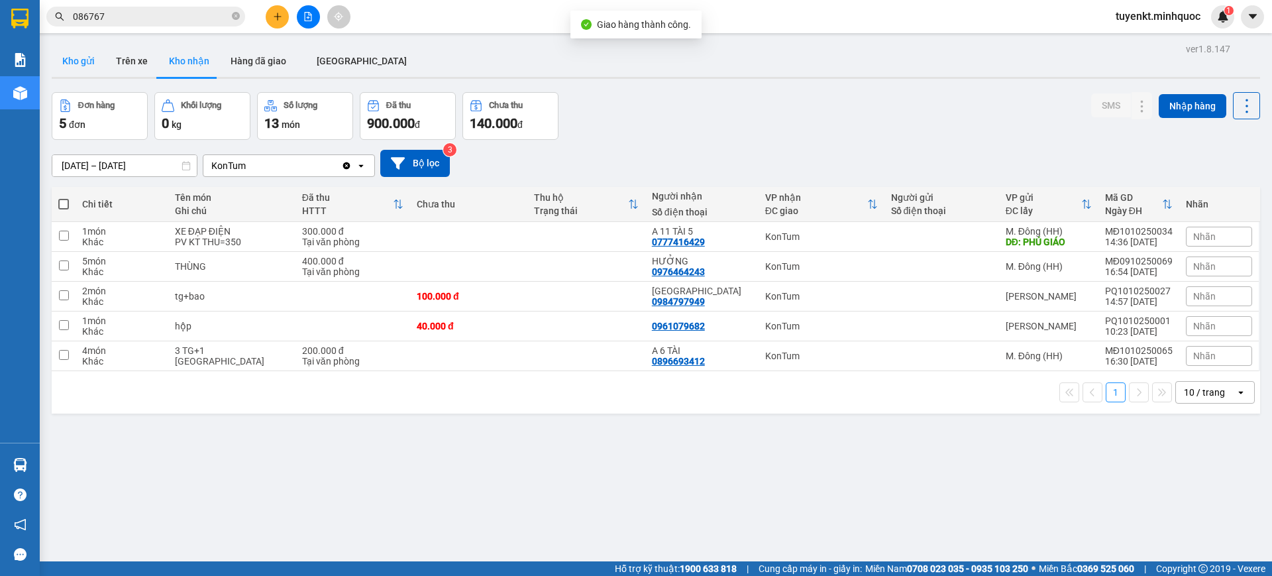
click at [79, 66] on button "Kho gửi" at bounding box center [79, 61] width 54 height 32
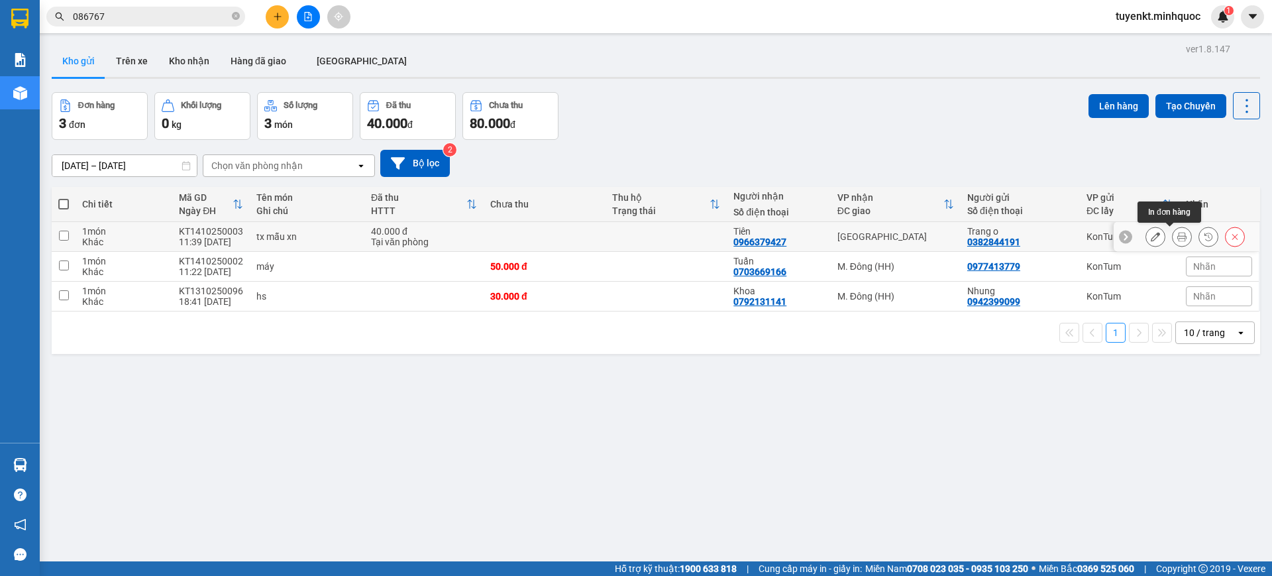
click at [1177, 236] on icon at bounding box center [1181, 236] width 9 height 9
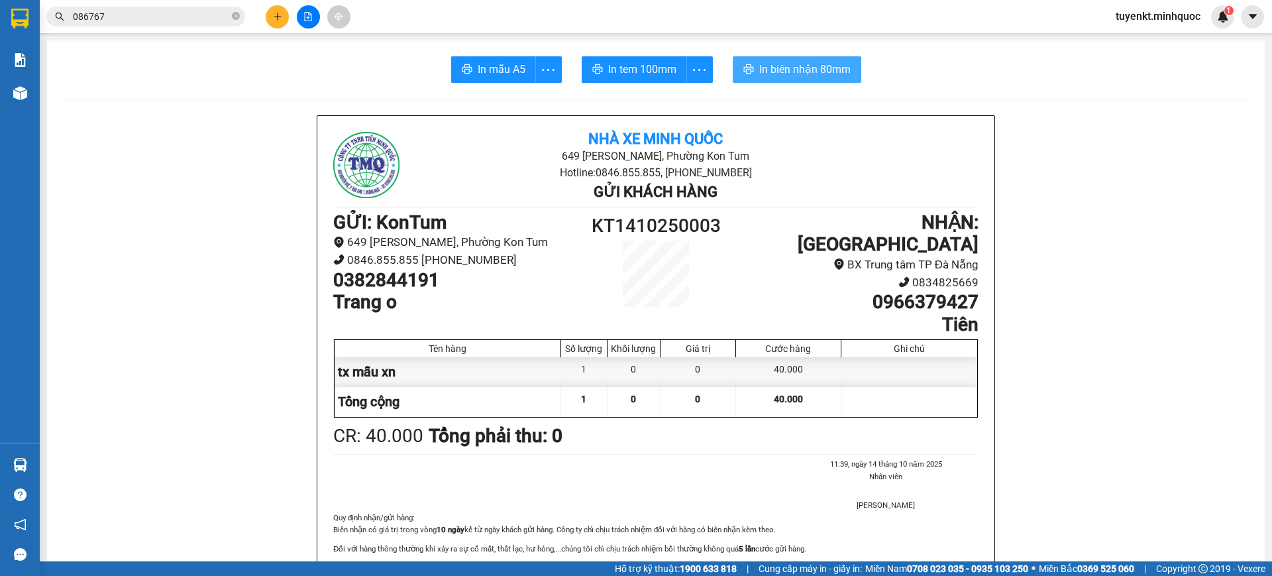
click at [843, 76] on span "In biên nhận 80mm" at bounding box center [804, 69] width 91 height 17
click at [658, 66] on span "In tem 100mm" at bounding box center [642, 69] width 68 height 17
click at [321, 11] on div at bounding box center [307, 16] width 99 height 23
click at [317, 14] on button at bounding box center [308, 16] width 23 height 23
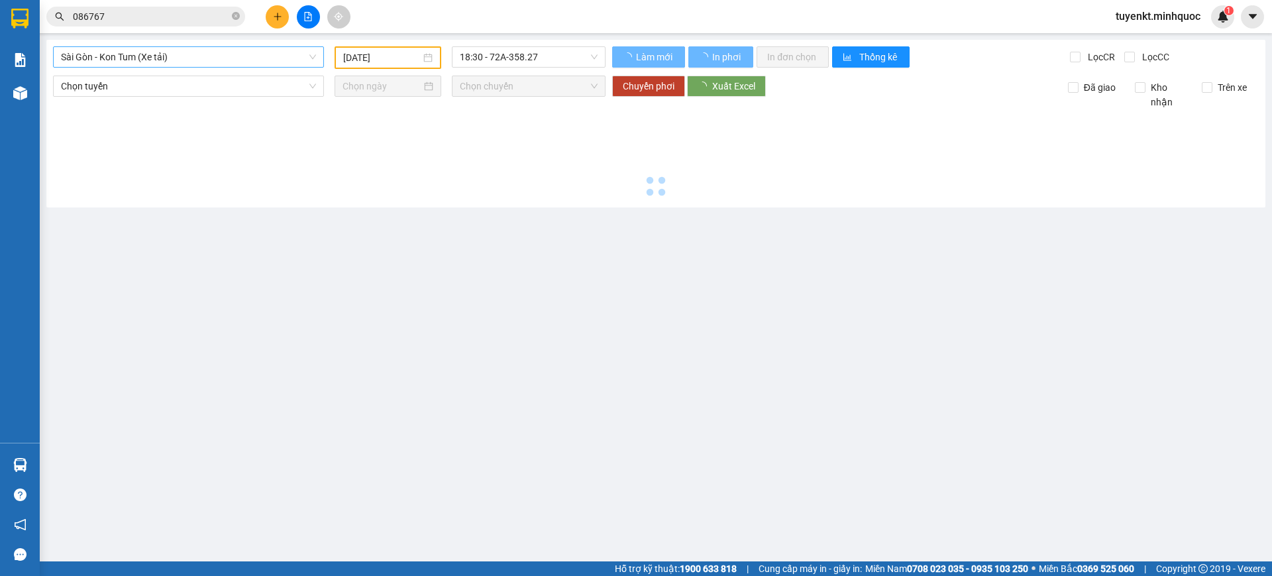
click at [182, 60] on span "Sài Gòn - Kon Tum (Xe tải)" at bounding box center [188, 57] width 255 height 20
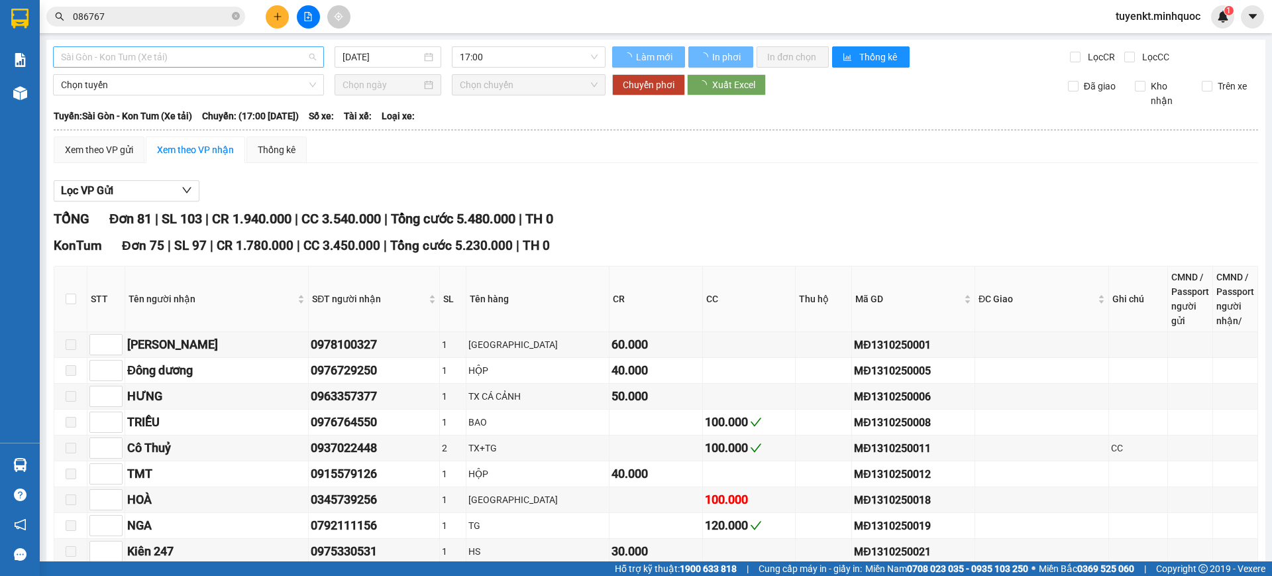
type input "[DATE]"
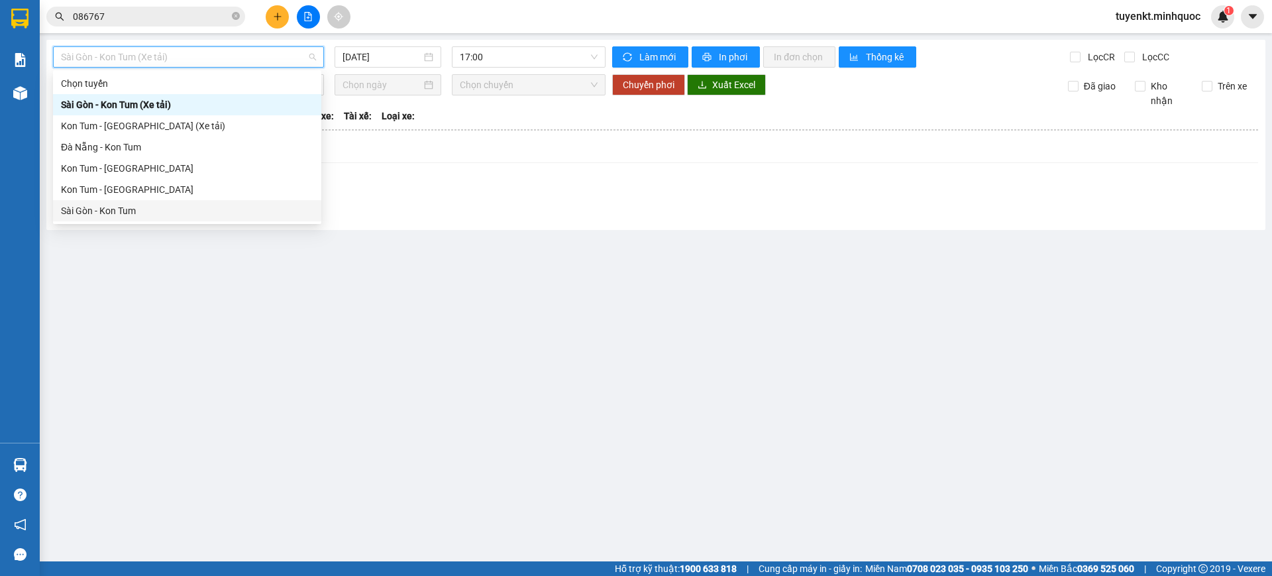
click at [111, 215] on div "Sài Gòn - Kon Tum" at bounding box center [187, 210] width 252 height 15
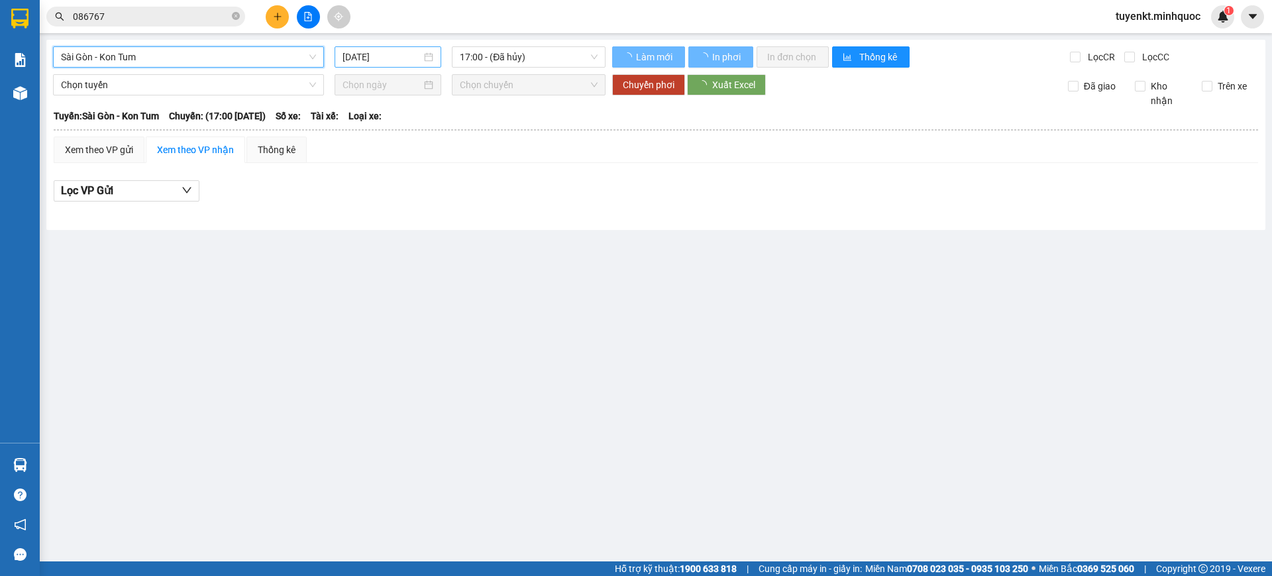
click at [383, 62] on input "[DATE]" at bounding box center [382, 57] width 79 height 15
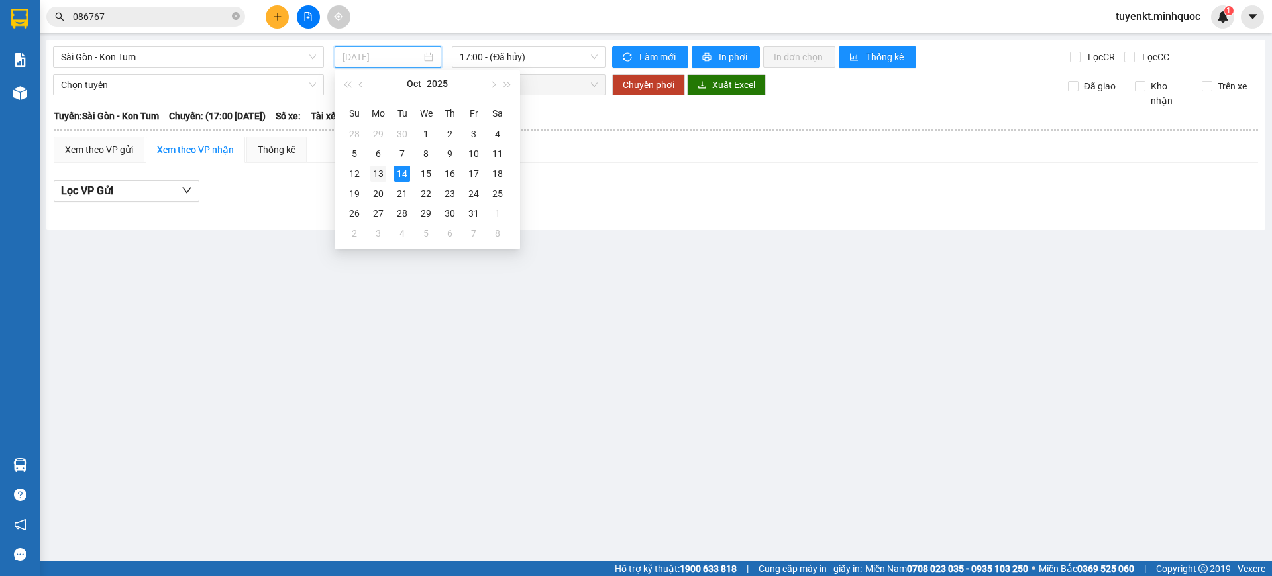
click at [378, 174] on div "13" at bounding box center [378, 174] width 16 height 16
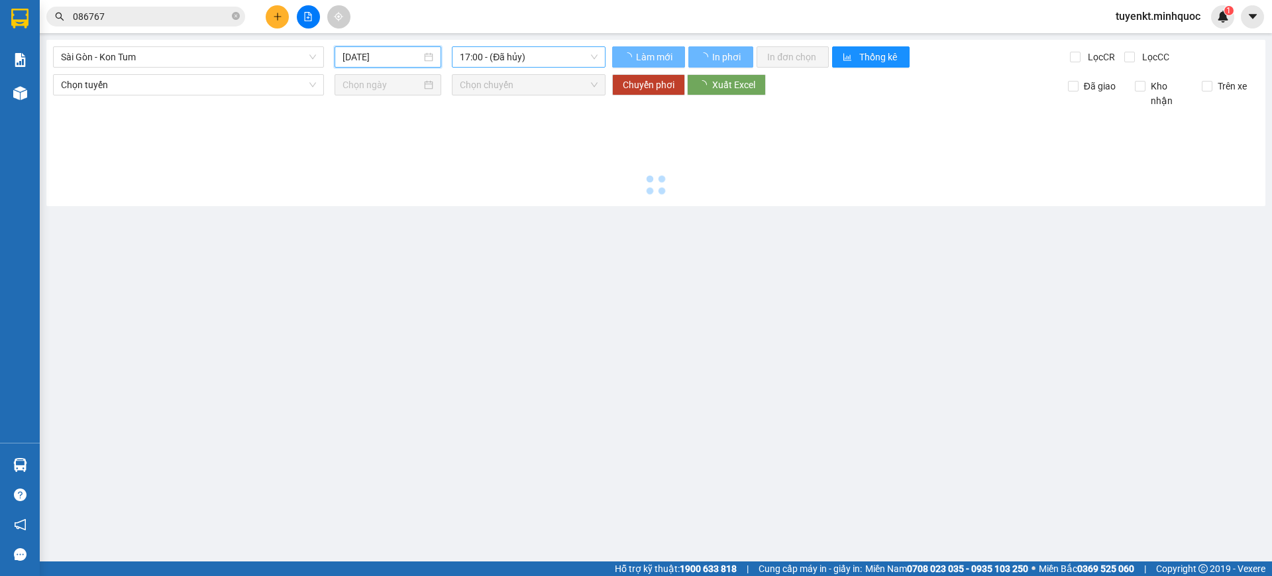
type input "[DATE]"
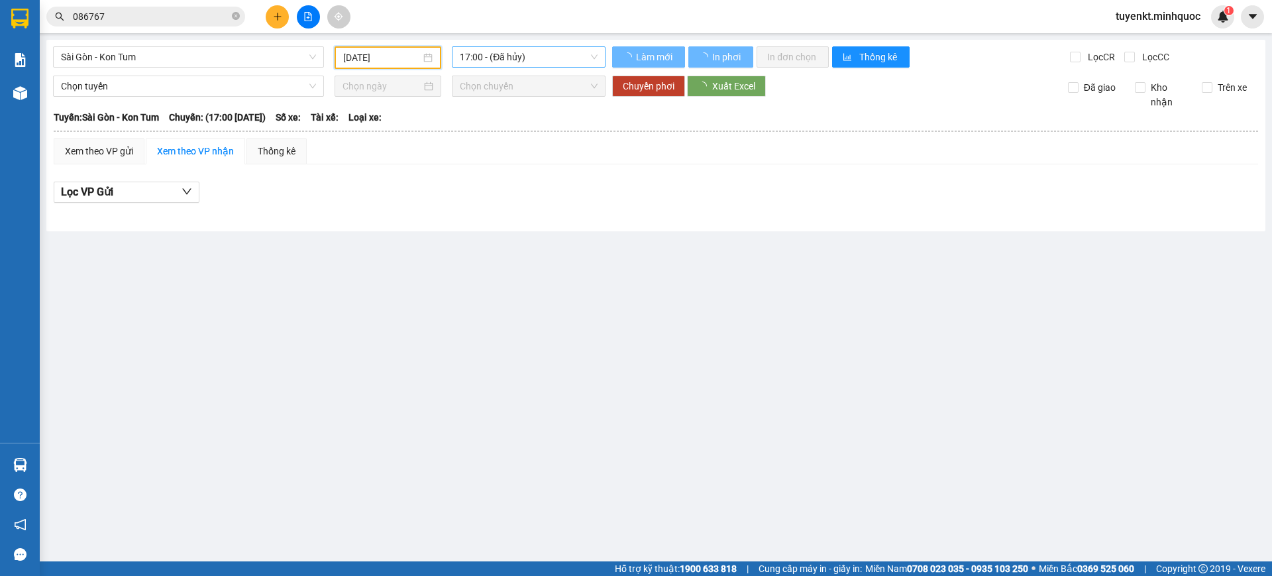
click at [561, 58] on span "17:00 - (Đã hủy)" at bounding box center [529, 57] width 138 height 20
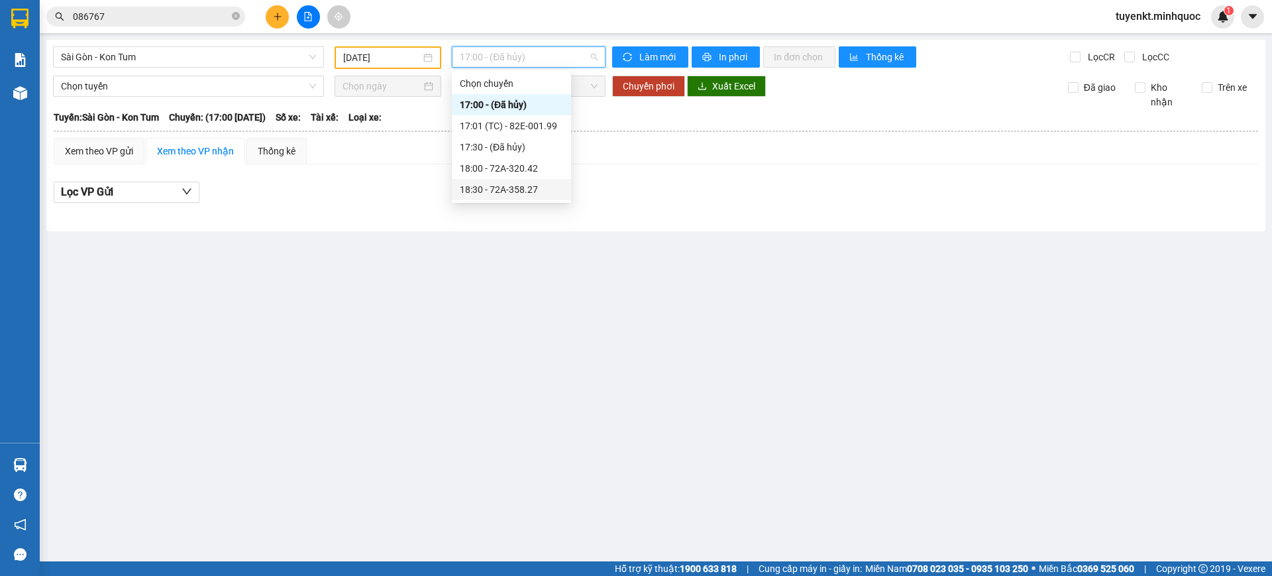
drag, startPoint x: 547, startPoint y: 168, endPoint x: 547, endPoint y: 189, distance: 21.2
click at [547, 189] on div "Chọn chuyến 17:00 - (Đã hủy) 17:01 (TC) - 82E-001.99 17:30 - (Đã hủy) 18:00 - 7…" at bounding box center [511, 136] width 119 height 127
click at [547, 189] on div "18:30 - 72A-358.27" at bounding box center [511, 189] width 103 height 15
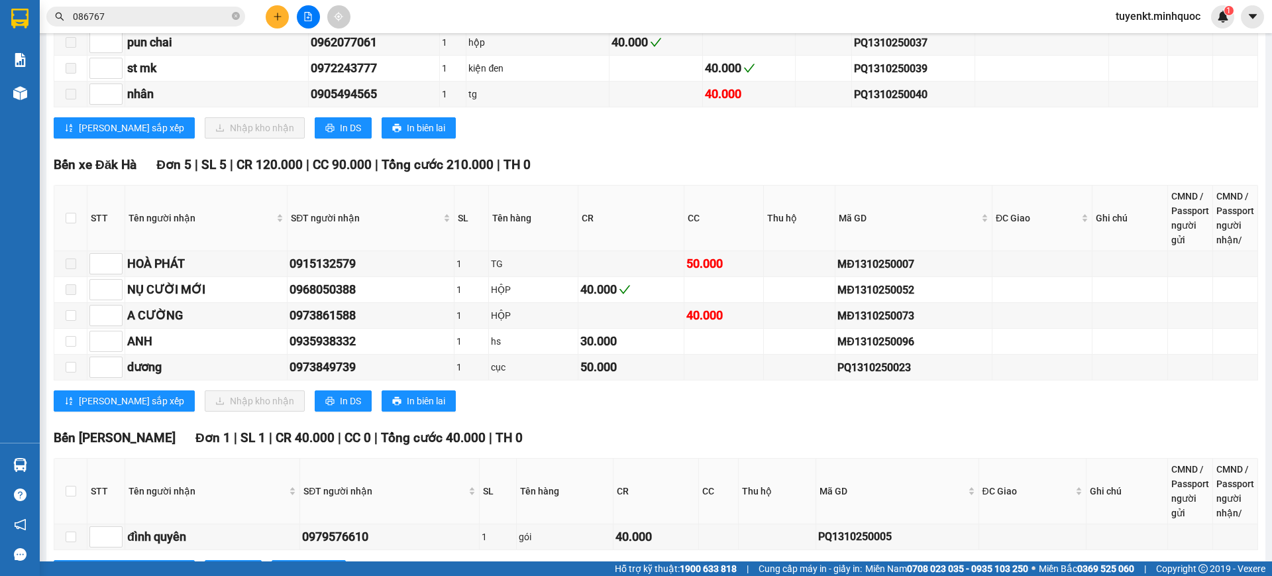
scroll to position [2221, 0]
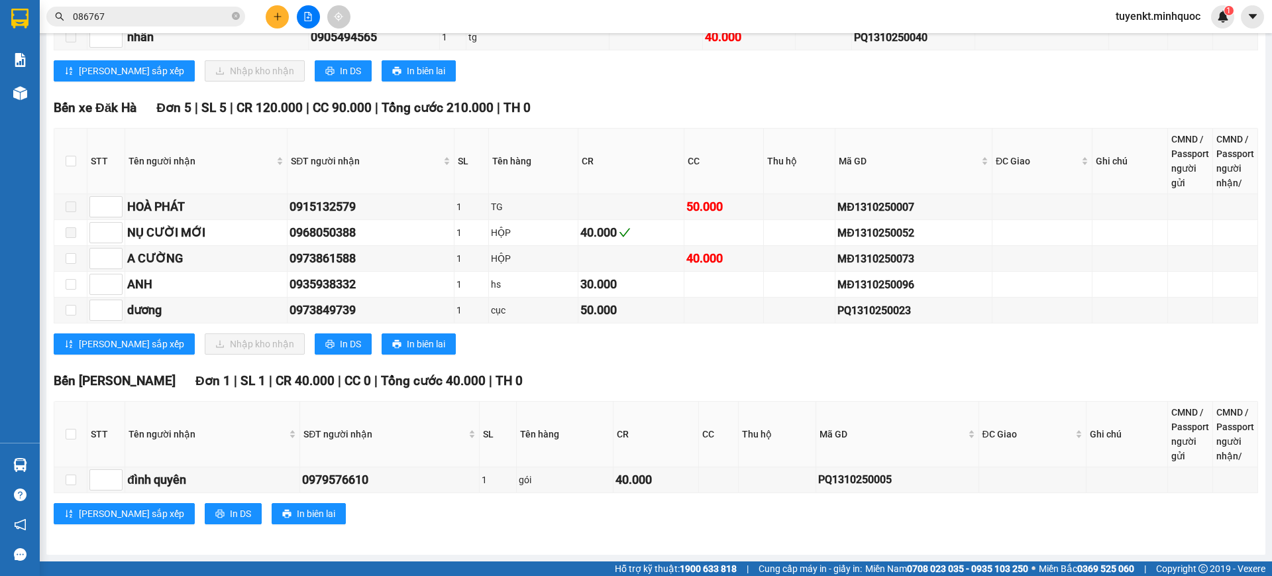
click at [11, 11] on img at bounding box center [19, 19] width 17 height 20
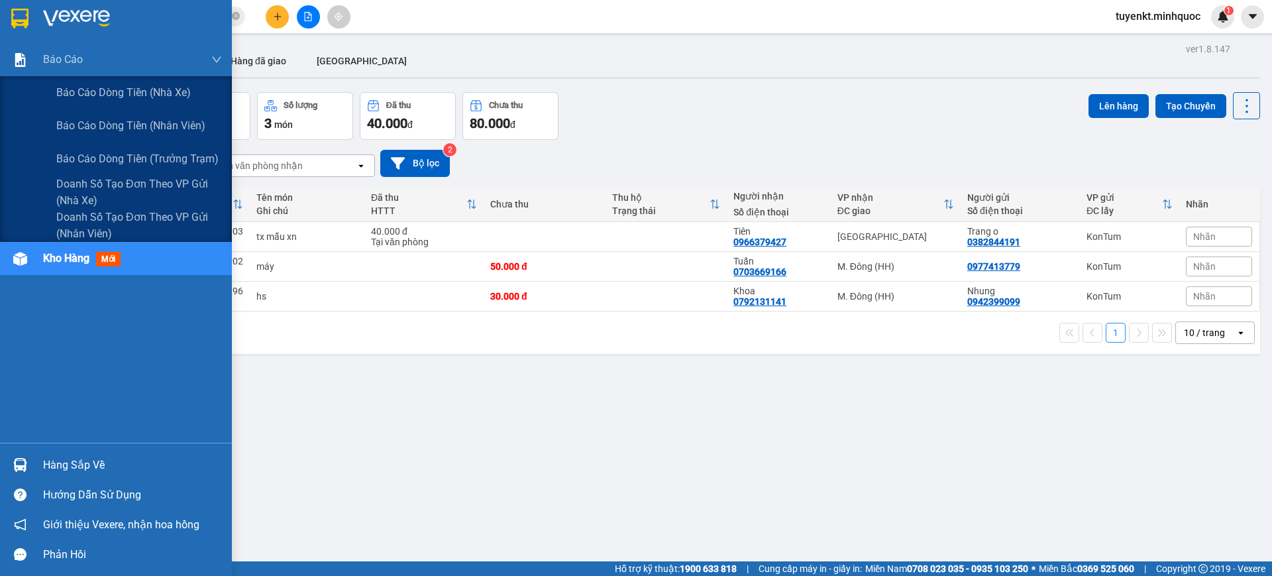
click at [1, 13] on div at bounding box center [116, 21] width 232 height 43
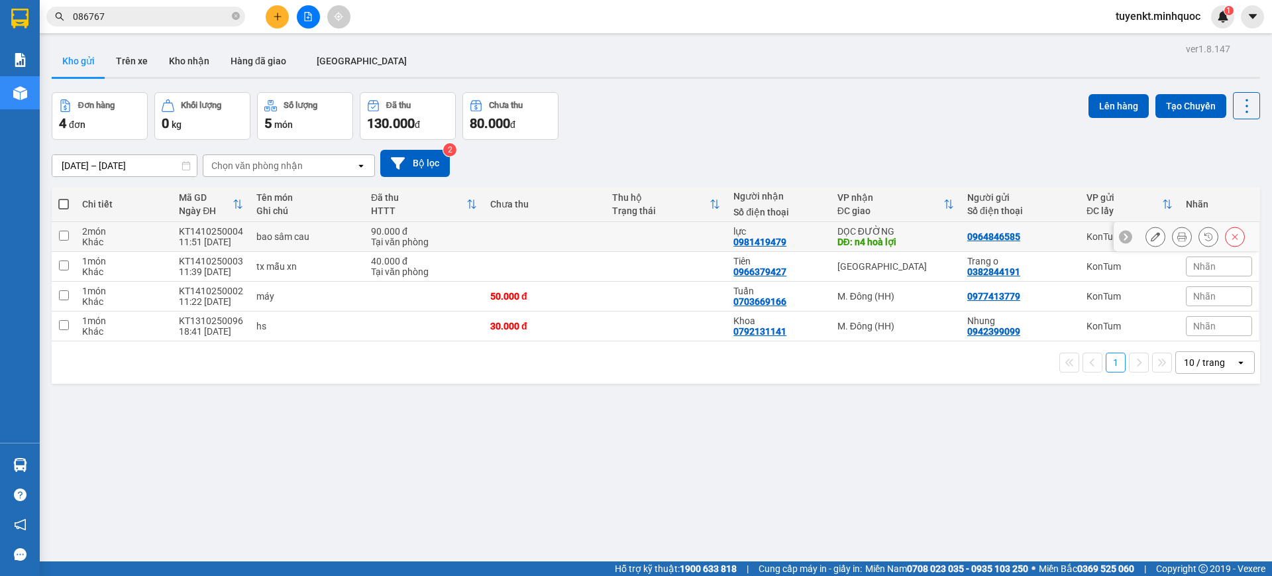
click at [1175, 237] on button at bounding box center [1182, 236] width 19 height 23
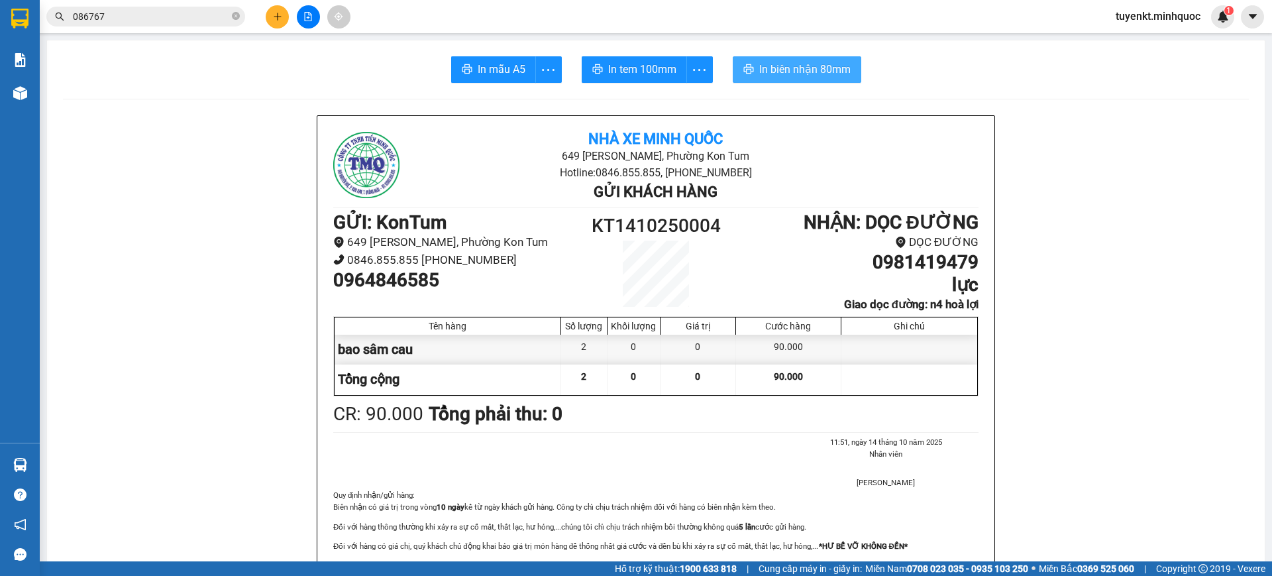
click at [801, 66] on span "In biên nhận 80mm" at bounding box center [804, 69] width 91 height 17
click at [631, 57] on button "In tem 100mm" at bounding box center [634, 69] width 105 height 26
click at [234, 17] on icon "close-circle" at bounding box center [236, 16] width 8 height 8
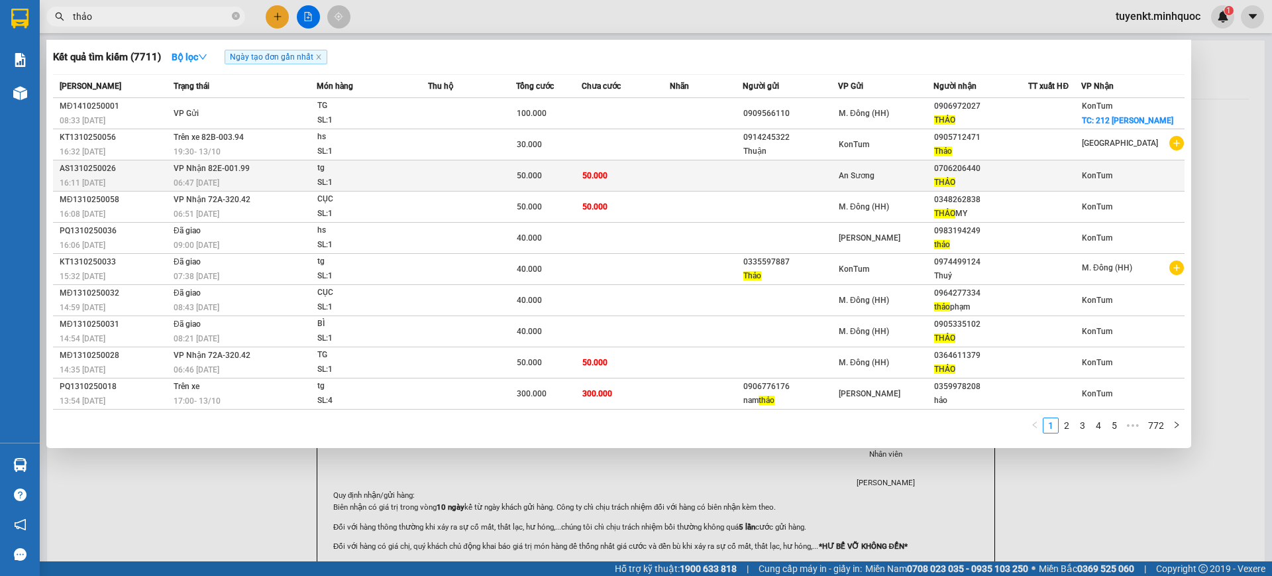
type input "thảo"
click at [986, 189] on div "THẢO" at bounding box center [981, 183] width 94 height 14
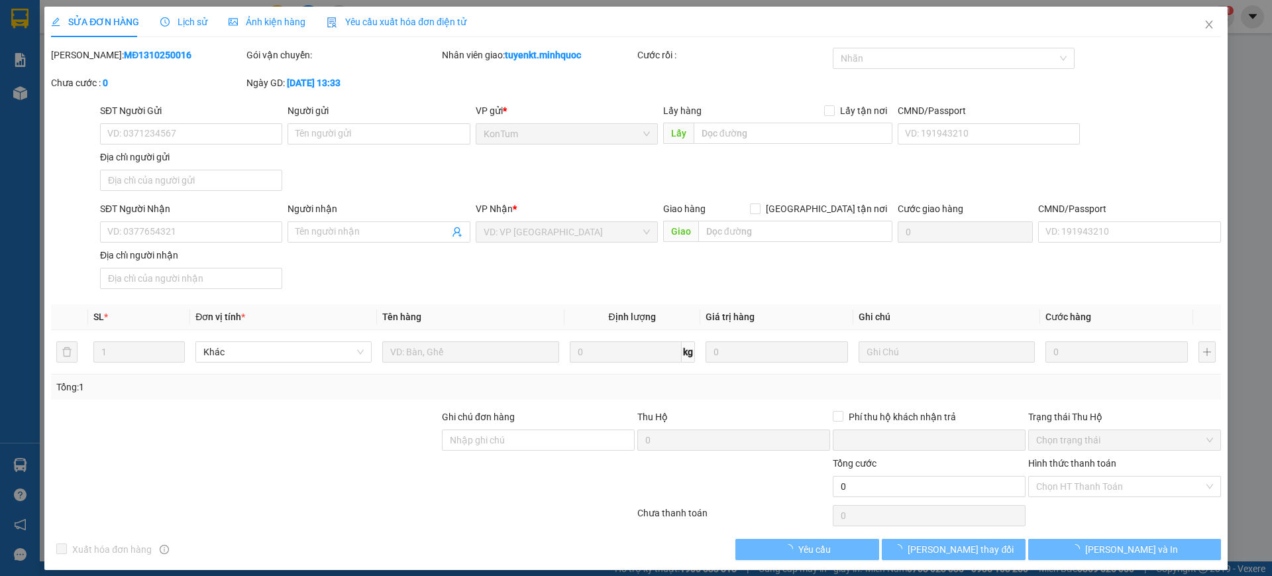
type input "0706206440"
type input "THẢO"
type input "0"
type input "50.000"
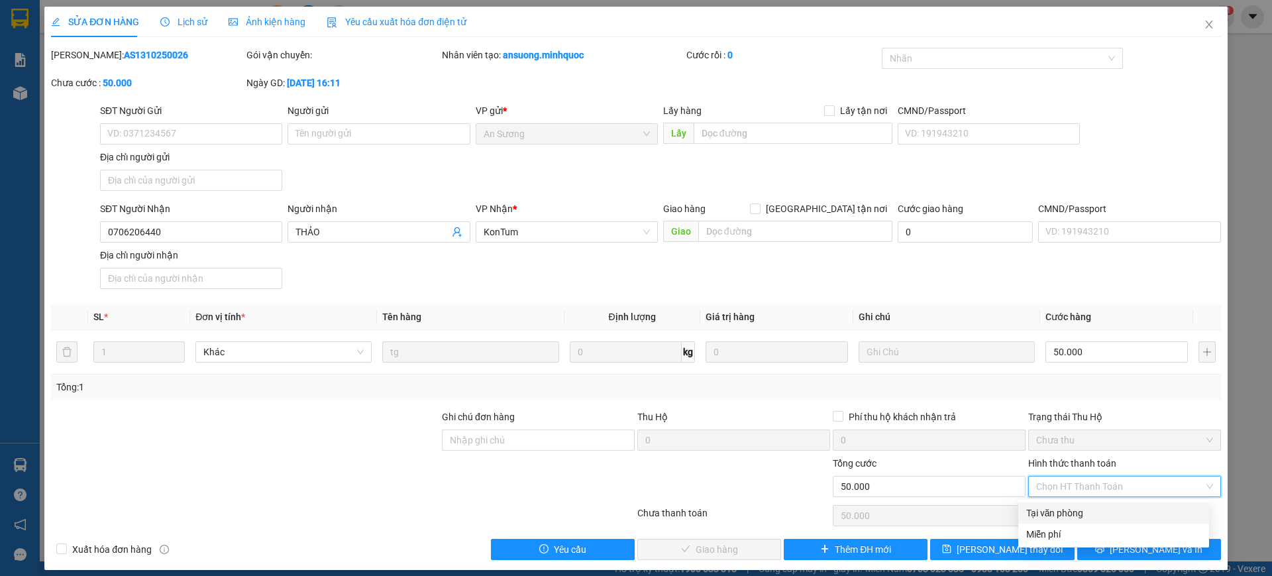
click at [1085, 509] on div "Tại văn phòng" at bounding box center [1113, 512] width 175 height 15
type input "0"
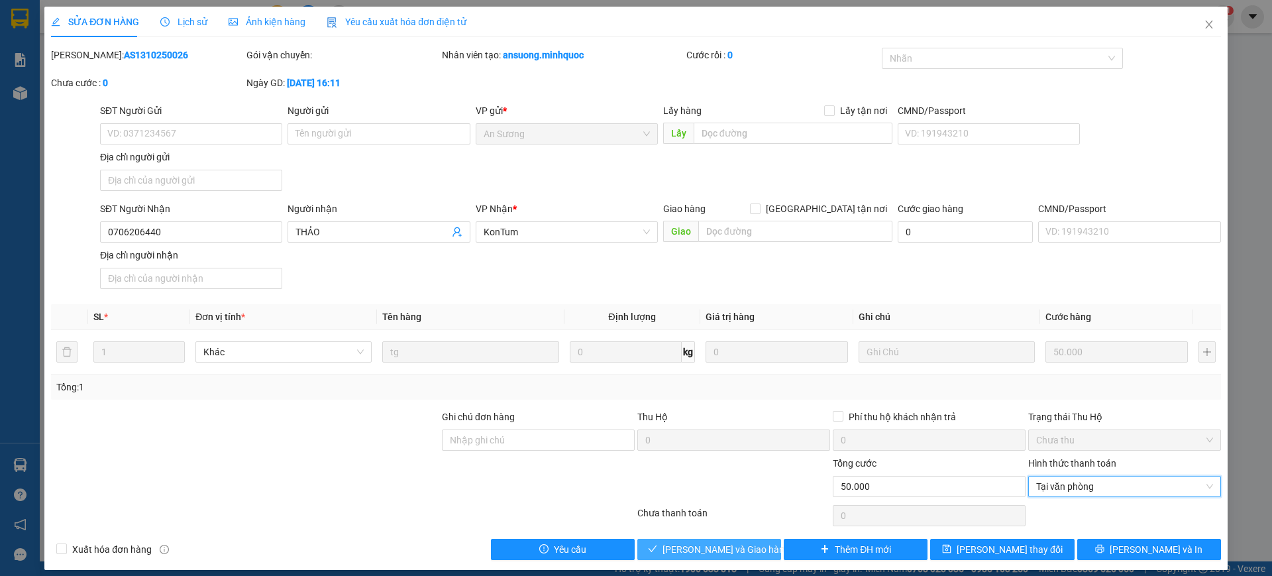
click at [657, 544] on icon "check" at bounding box center [652, 548] width 9 height 9
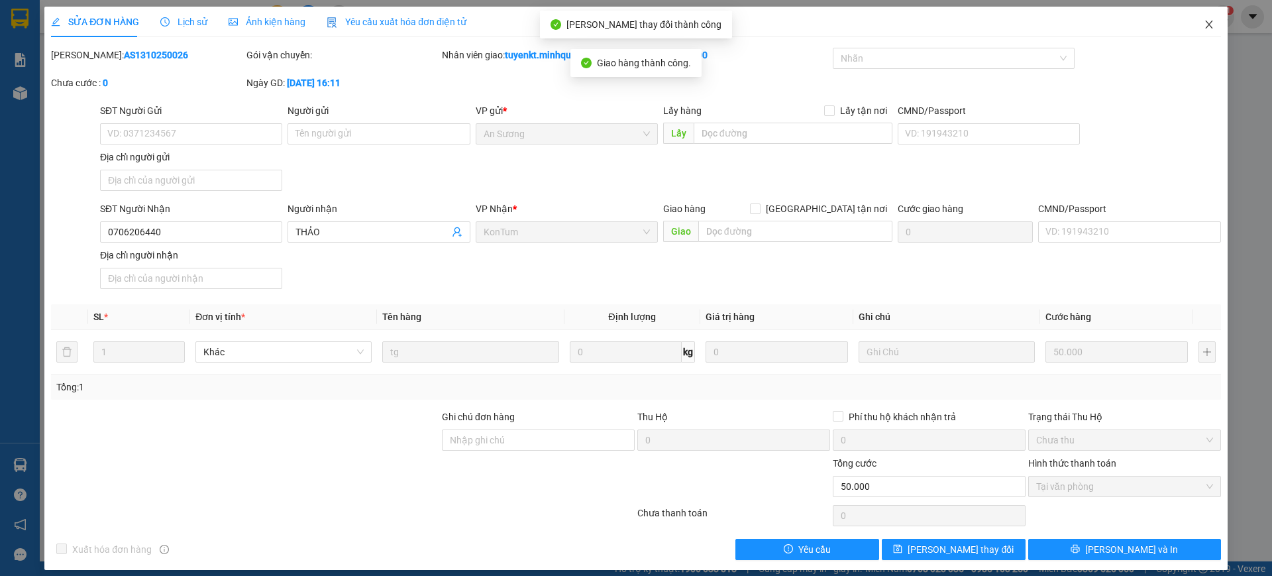
drag, startPoint x: 1200, startPoint y: 22, endPoint x: 1165, endPoint y: 33, distance: 36.9
click at [1204, 23] on icon "close" at bounding box center [1209, 24] width 11 height 11
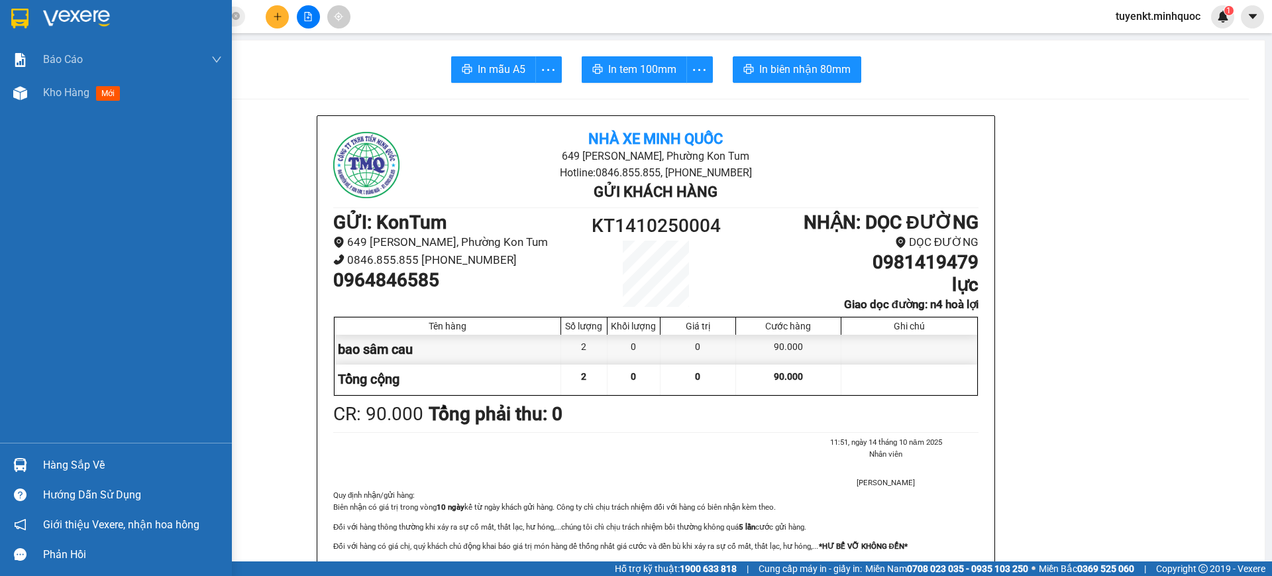
drag, startPoint x: 10, startPoint y: 28, endPoint x: 7, endPoint y: 11, distance: 16.8
click at [12, 28] on div at bounding box center [20, 18] width 23 height 23
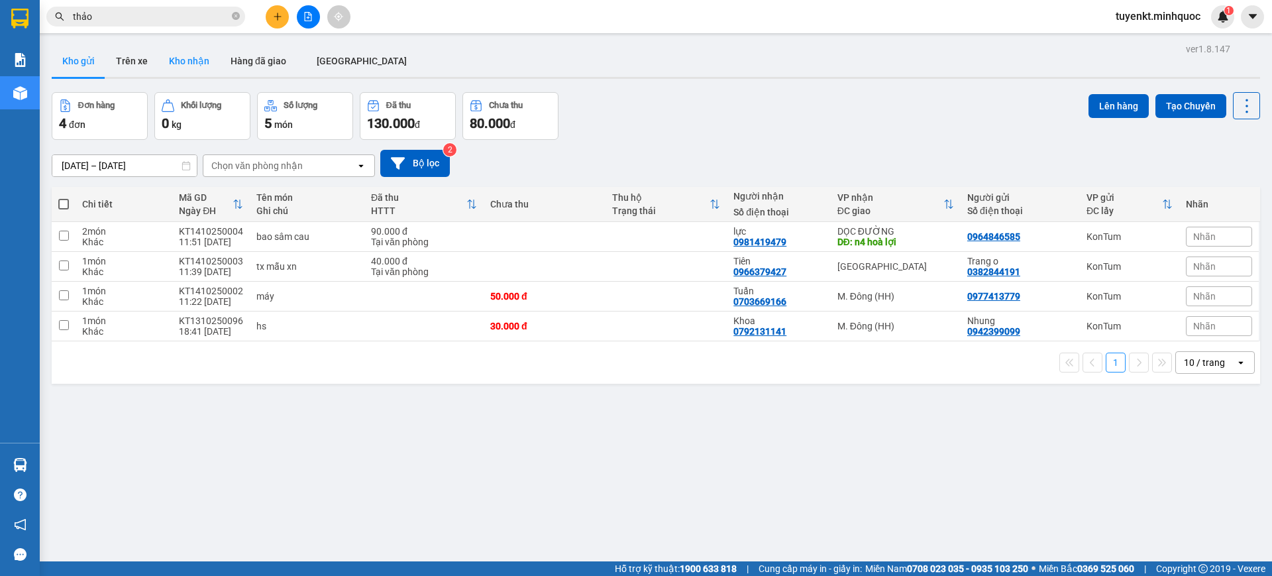
click at [201, 70] on button "Kho nhận" at bounding box center [189, 61] width 62 height 32
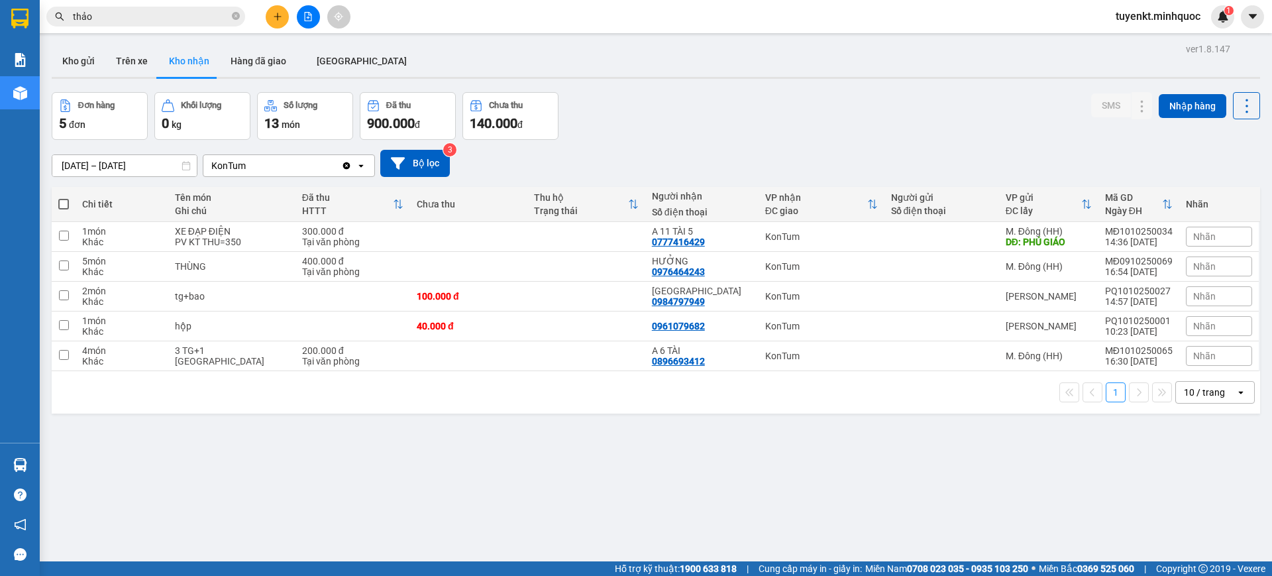
click at [127, 161] on input "[DATE] – [DATE]" at bounding box center [124, 165] width 144 height 21
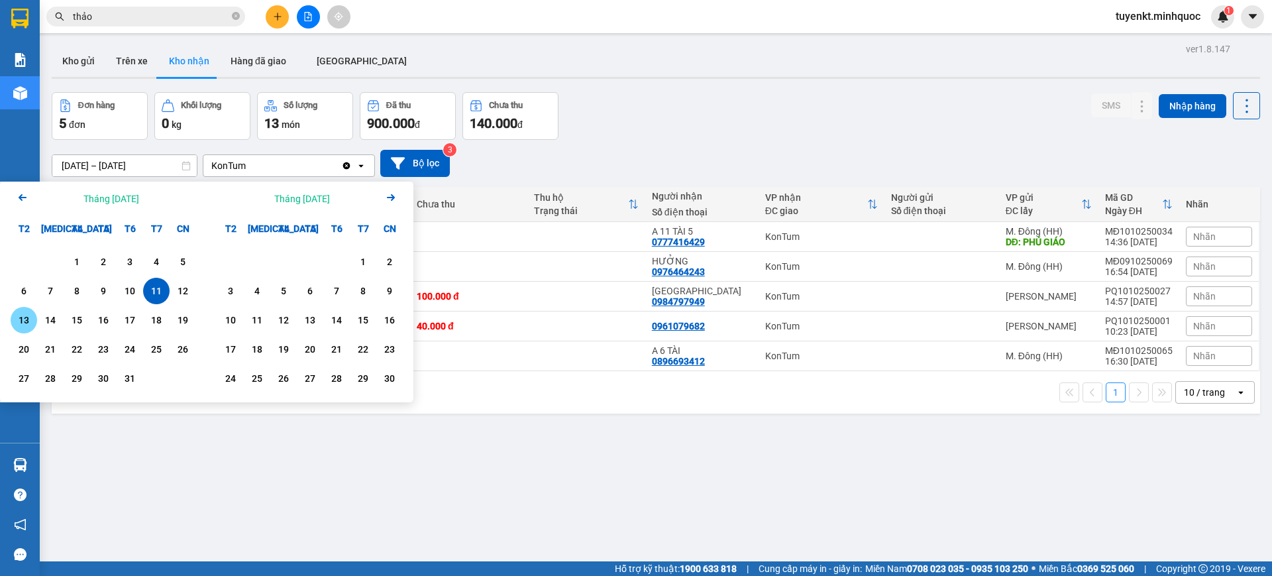
click at [19, 322] on div "13" at bounding box center [24, 320] width 19 height 16
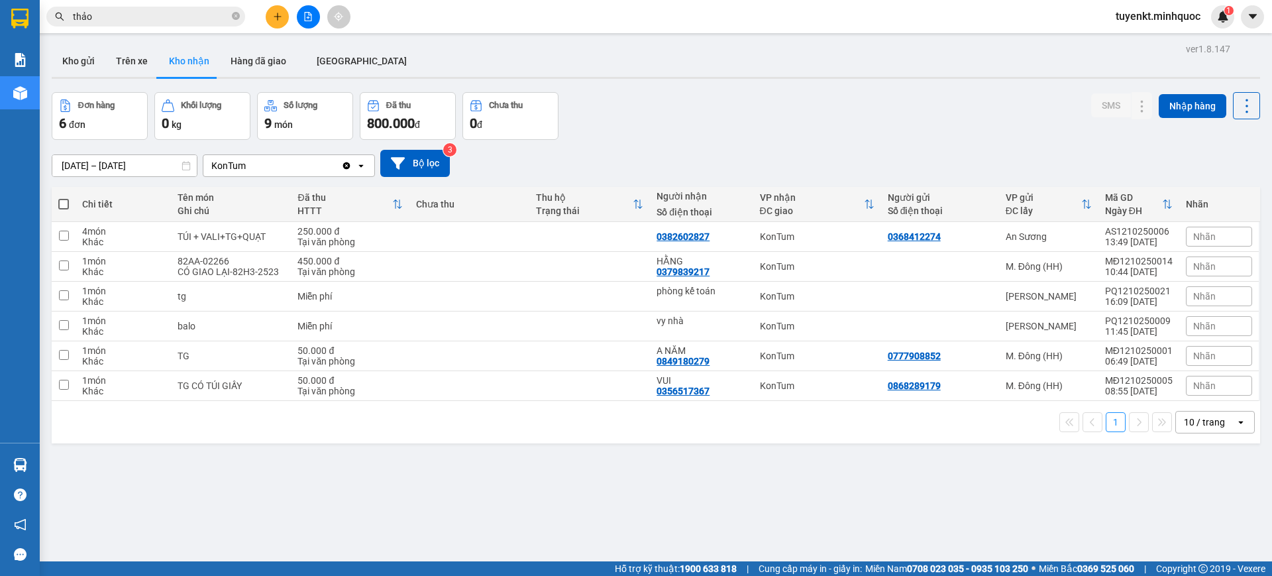
click at [124, 174] on div "ver 1.8.147 Kho gửi Trên xe Kho nhận Hàng đã giao [GEOGRAPHIC_DATA] Đơn hàng 6 …" at bounding box center [655, 328] width 1219 height 576
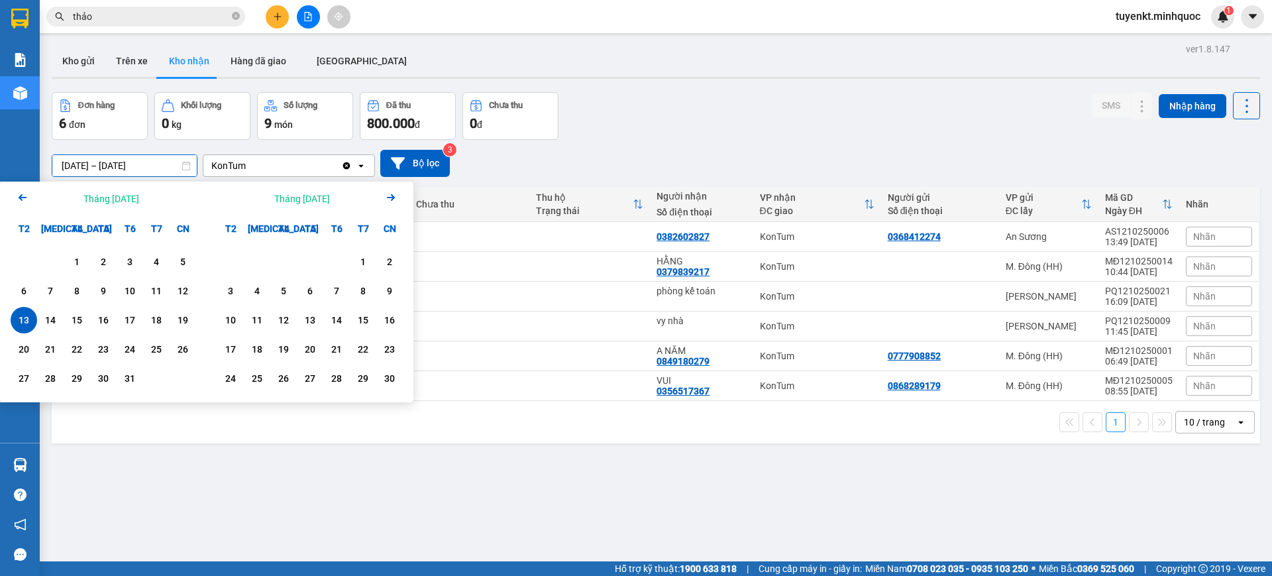
click at [132, 168] on input "[DATE] – [DATE]" at bounding box center [124, 165] width 144 height 21
click at [46, 317] on div "14" at bounding box center [50, 320] width 19 height 16
type input "[DATE] – [DATE]"
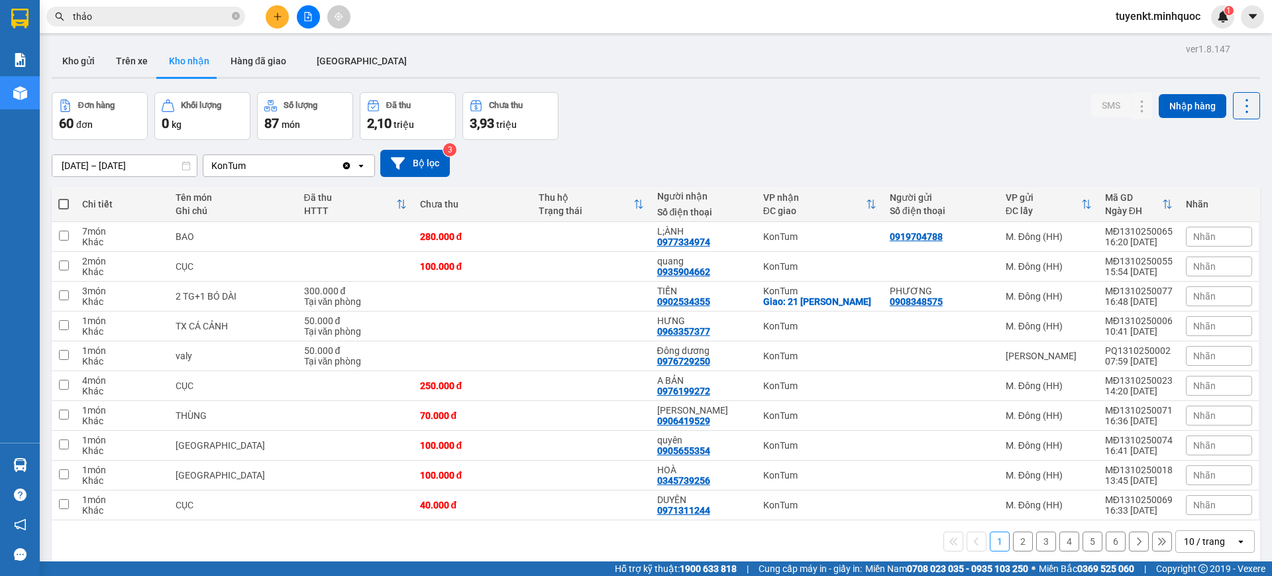
click at [1014, 537] on button "2" at bounding box center [1023, 541] width 20 height 20
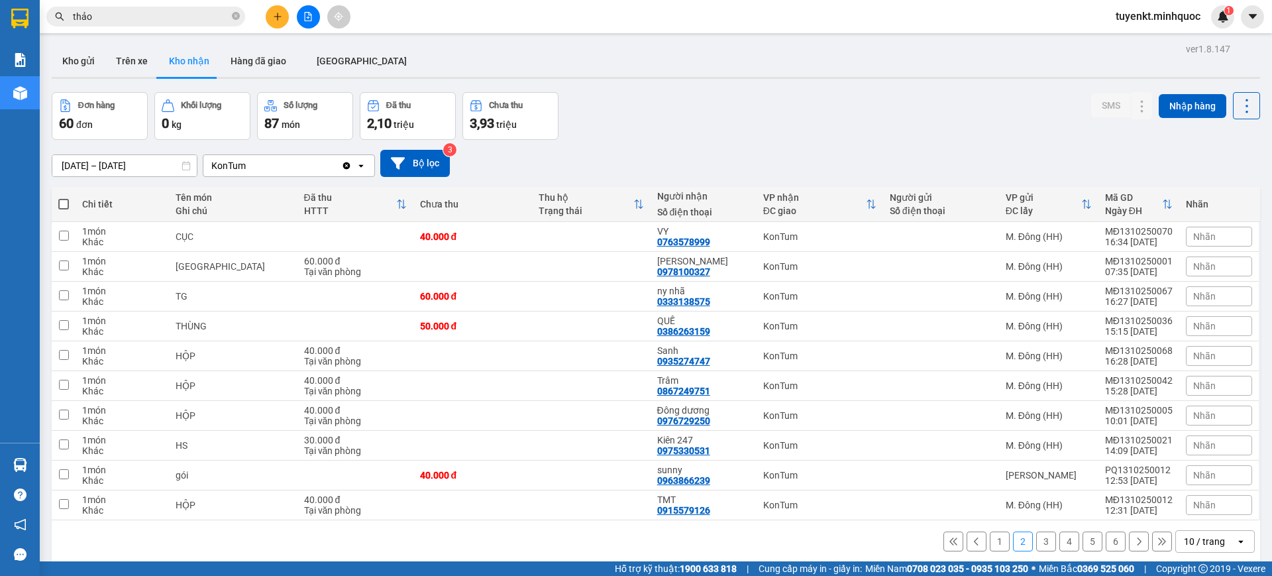
click at [1036, 545] on button "3" at bounding box center [1046, 541] width 20 height 20
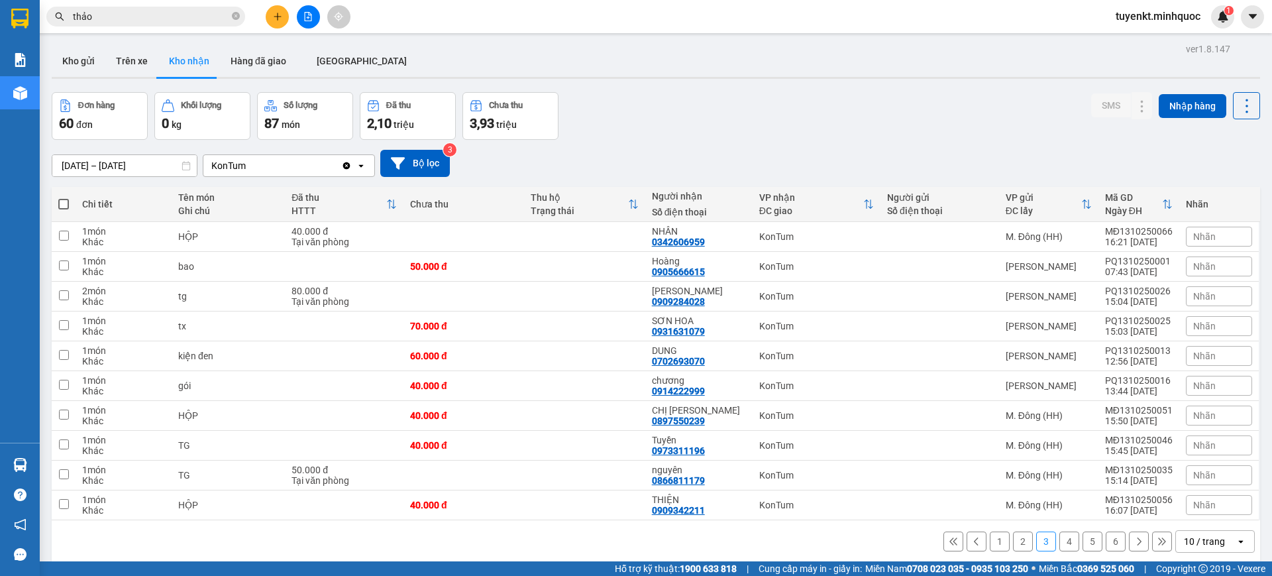
click at [1059, 545] on button "4" at bounding box center [1069, 541] width 20 height 20
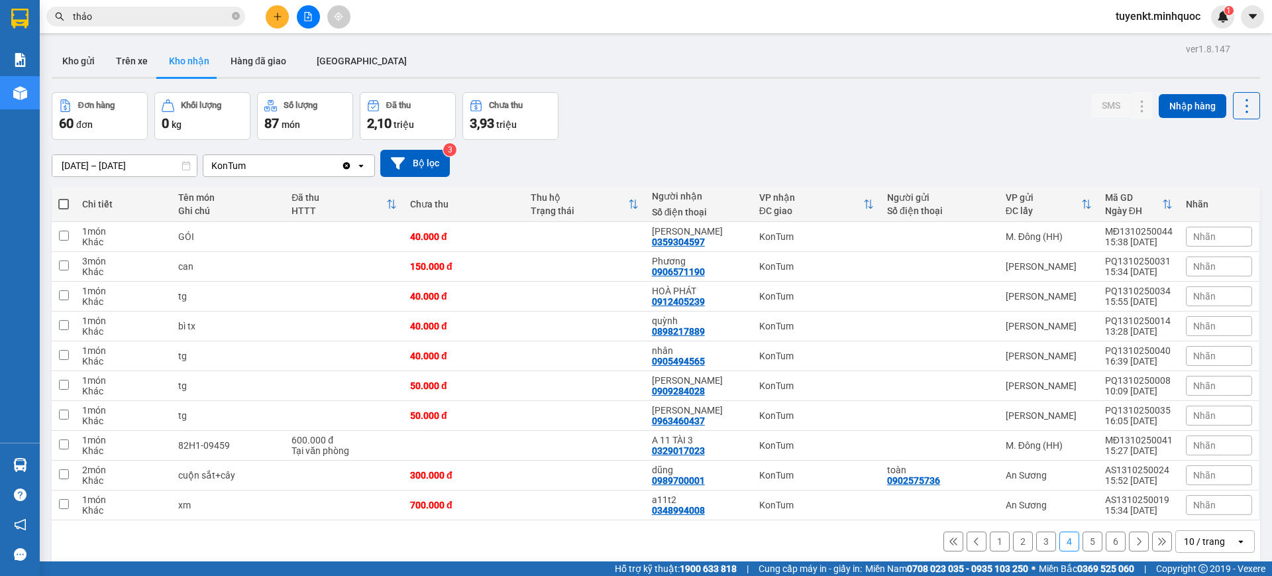
click at [1084, 541] on button "5" at bounding box center [1092, 541] width 20 height 20
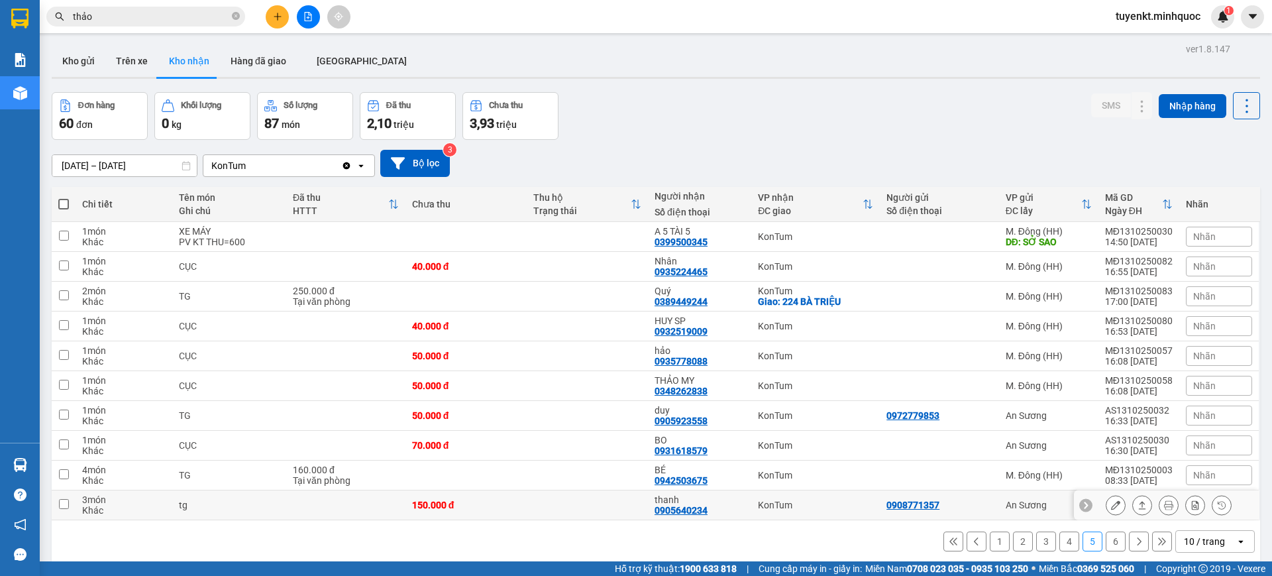
click at [1111, 505] on icon at bounding box center [1115, 504] width 9 height 9
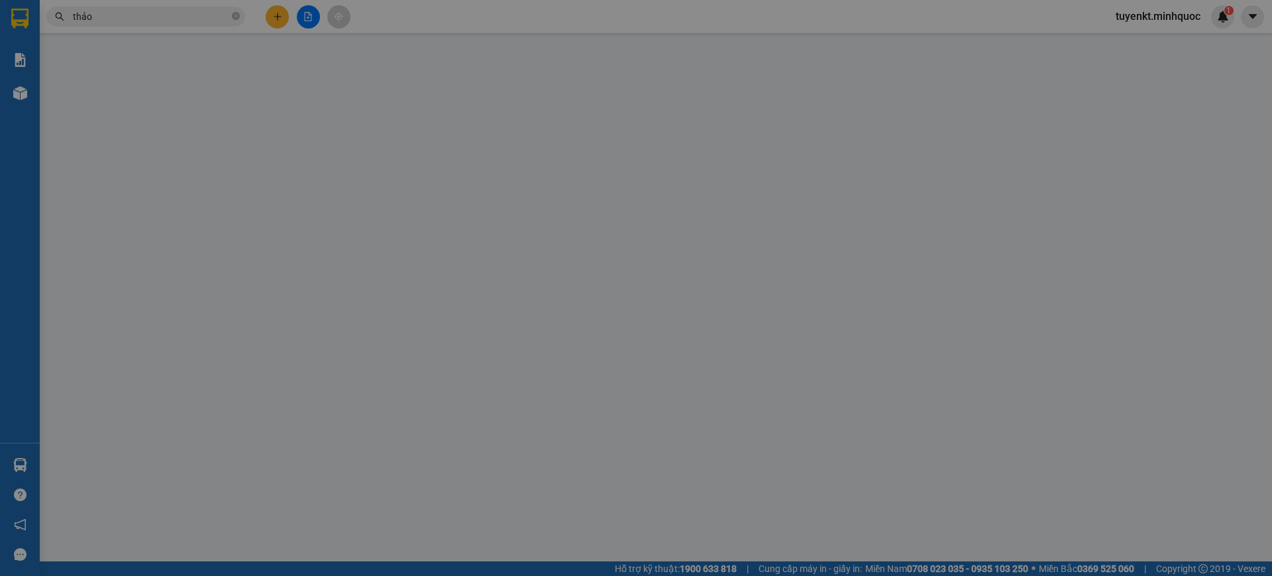
type input "0908771357"
type input "0905640234"
type input "thanh"
type input "0"
type input "150.000"
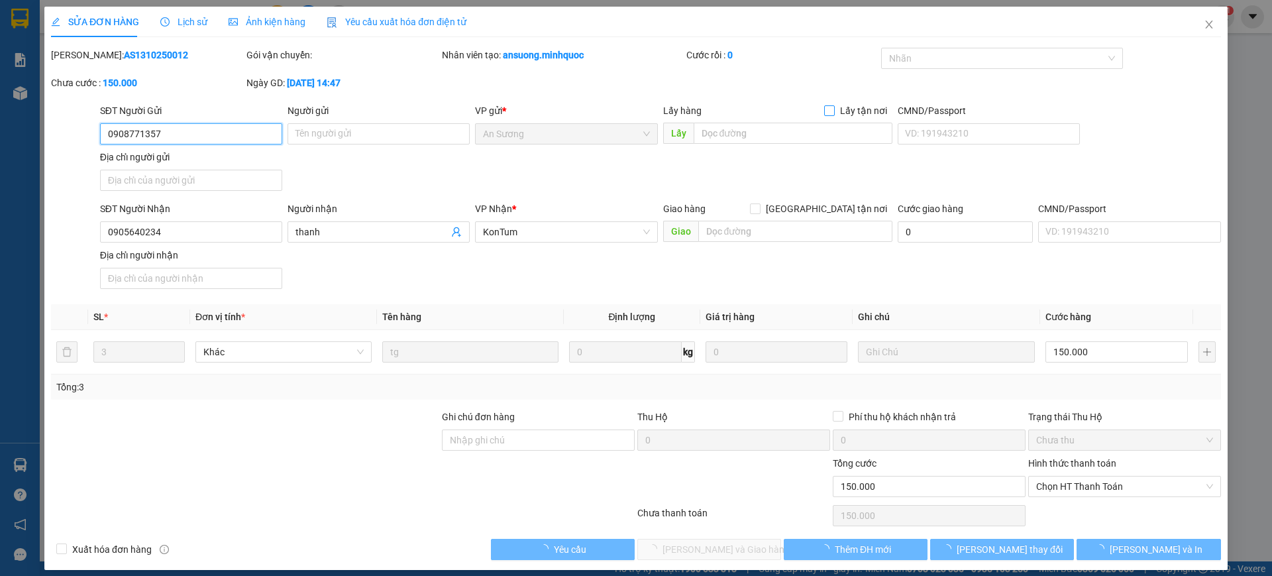
click at [1014, 60] on div at bounding box center [996, 58] width 222 height 16
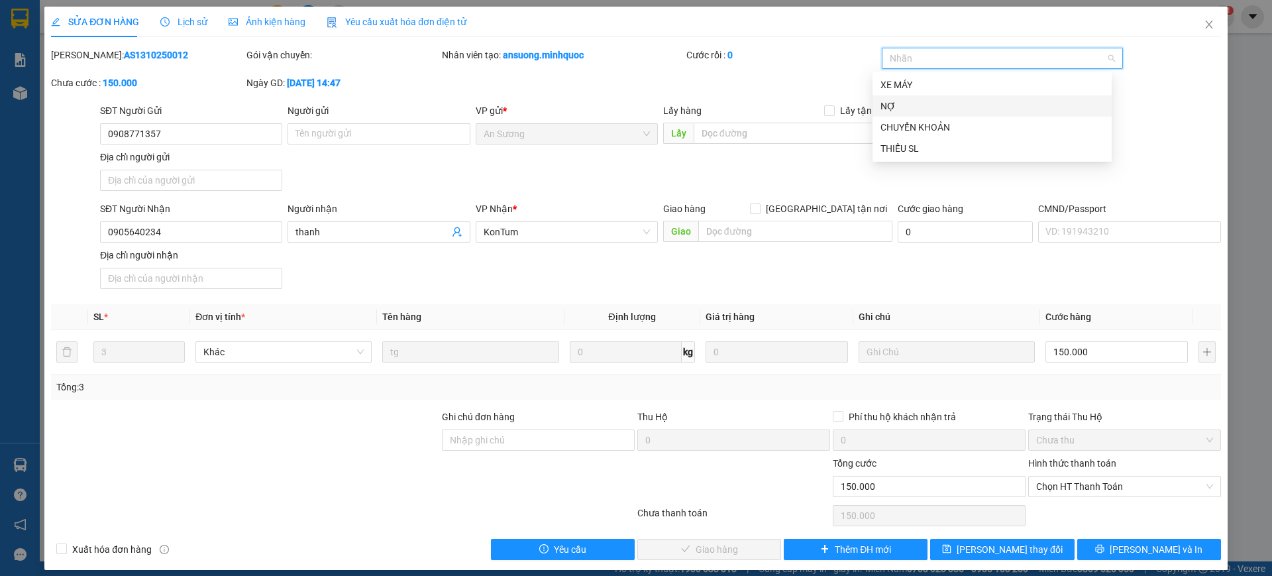
click at [927, 103] on div "NỢ" at bounding box center [991, 106] width 223 height 15
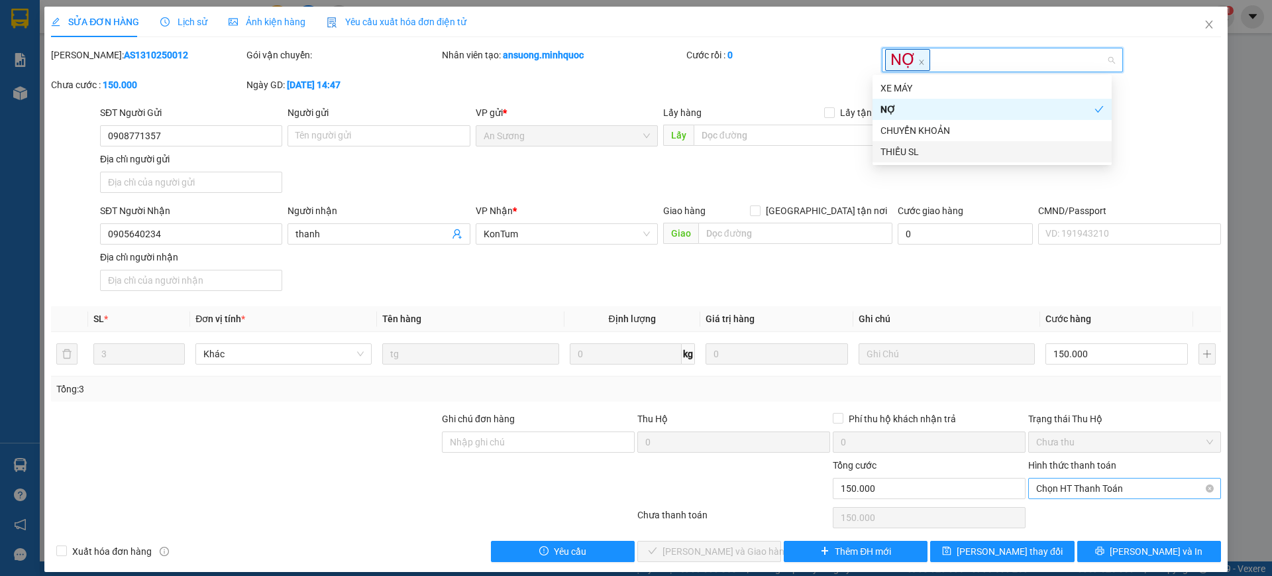
click at [1082, 482] on span "Chọn HT Thanh Toán" at bounding box center [1124, 488] width 177 height 20
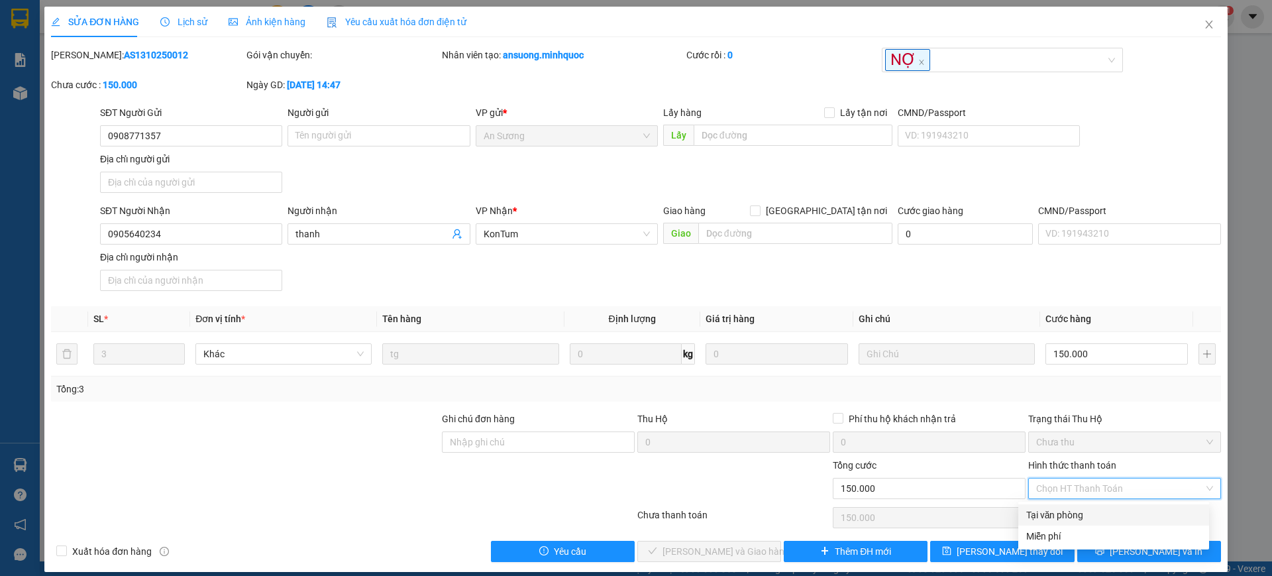
drag, startPoint x: 1062, startPoint y: 509, endPoint x: 890, endPoint y: 548, distance: 176.5
click at [1062, 510] on div "Tại văn phòng" at bounding box center [1113, 514] width 175 height 15
type input "0"
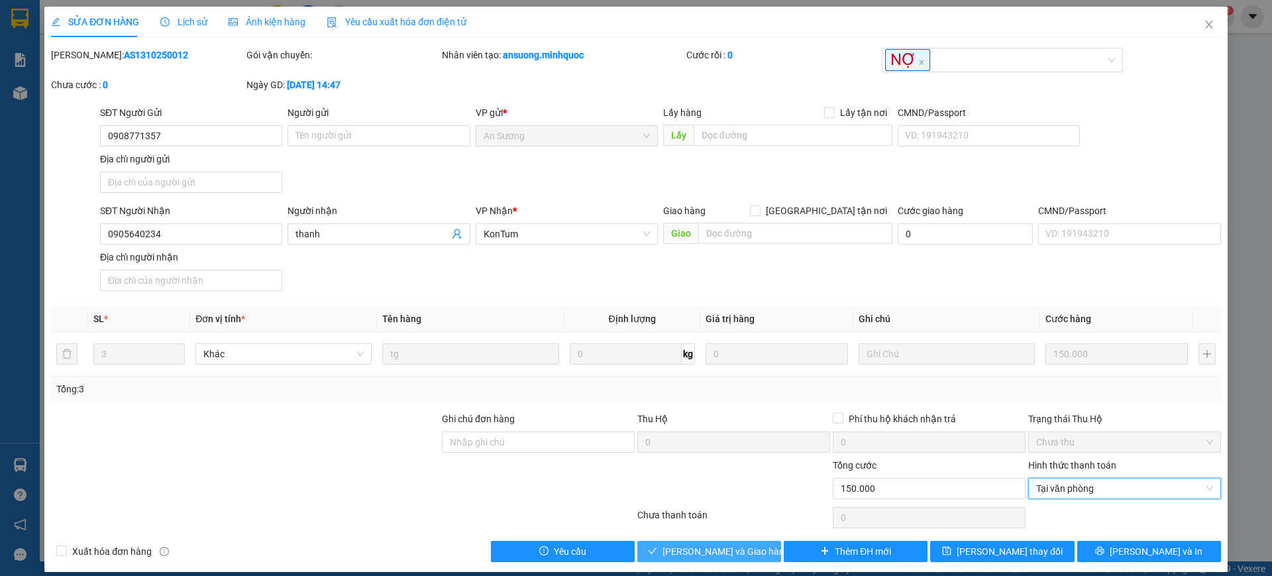
click at [717, 548] on span "[PERSON_NAME] và Giao hàng" at bounding box center [725, 551] width 127 height 15
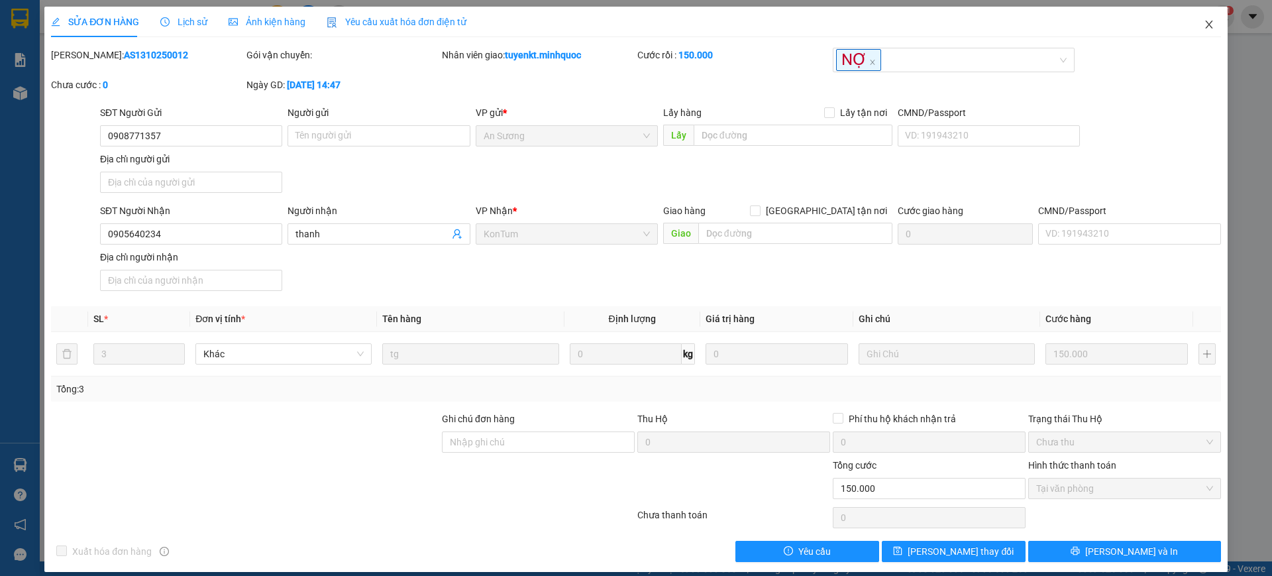
click at [1190, 19] on span "Close" at bounding box center [1208, 25] width 37 height 37
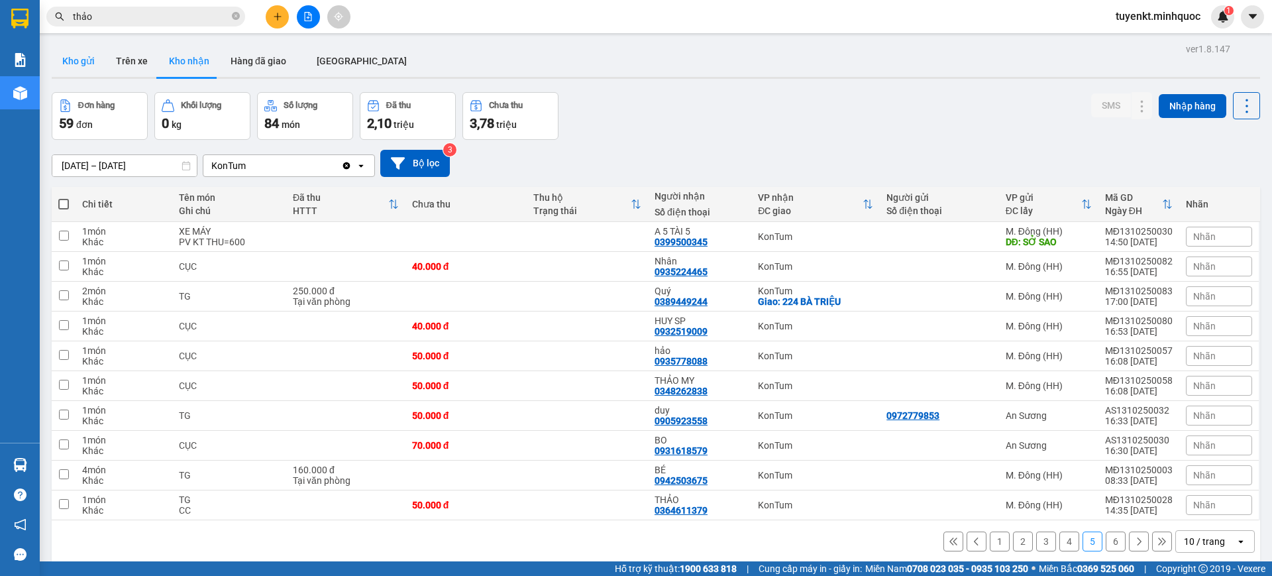
click at [89, 52] on button "Kho gửi" at bounding box center [79, 61] width 54 height 32
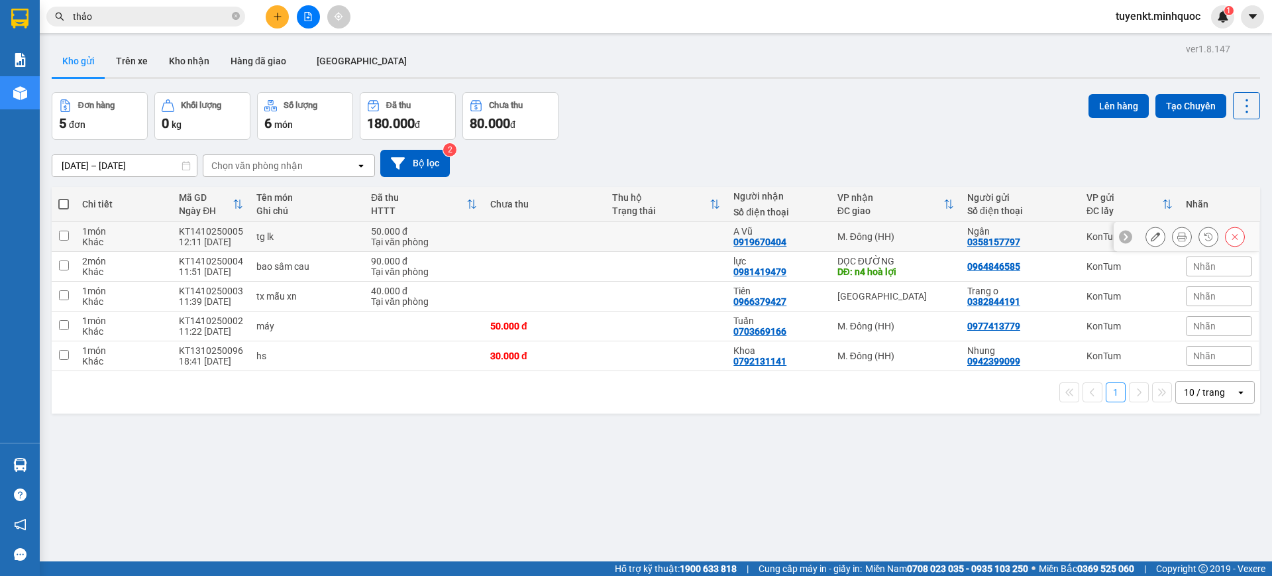
click at [1177, 236] on icon at bounding box center [1181, 236] width 9 height 9
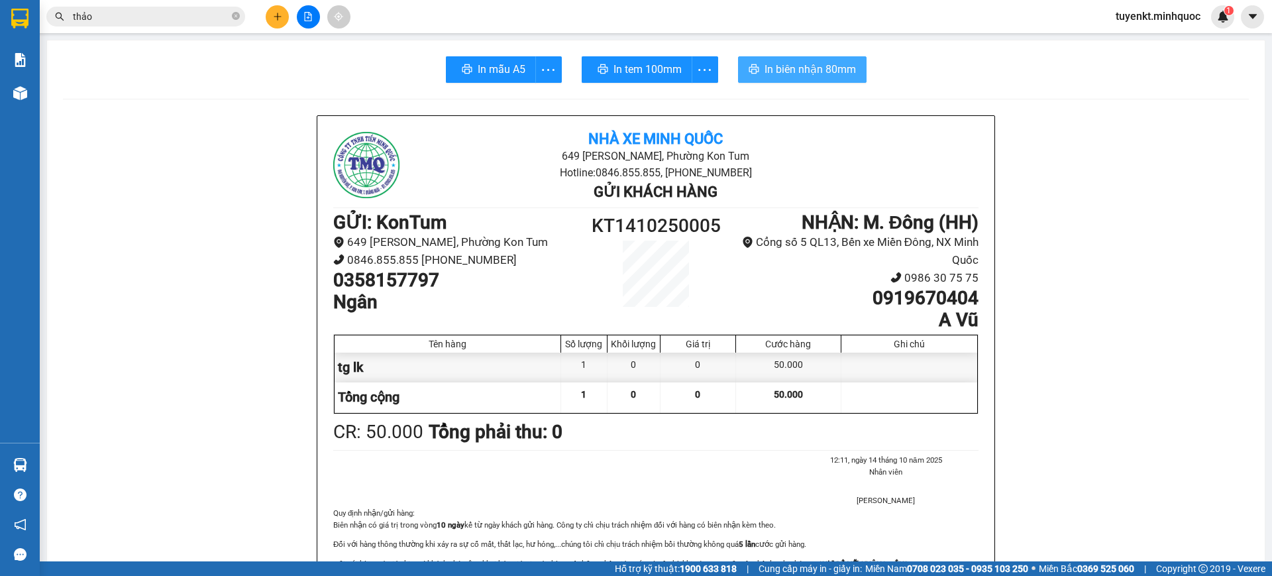
click at [816, 66] on span "In biên nhận 80mm" at bounding box center [810, 69] width 91 height 17
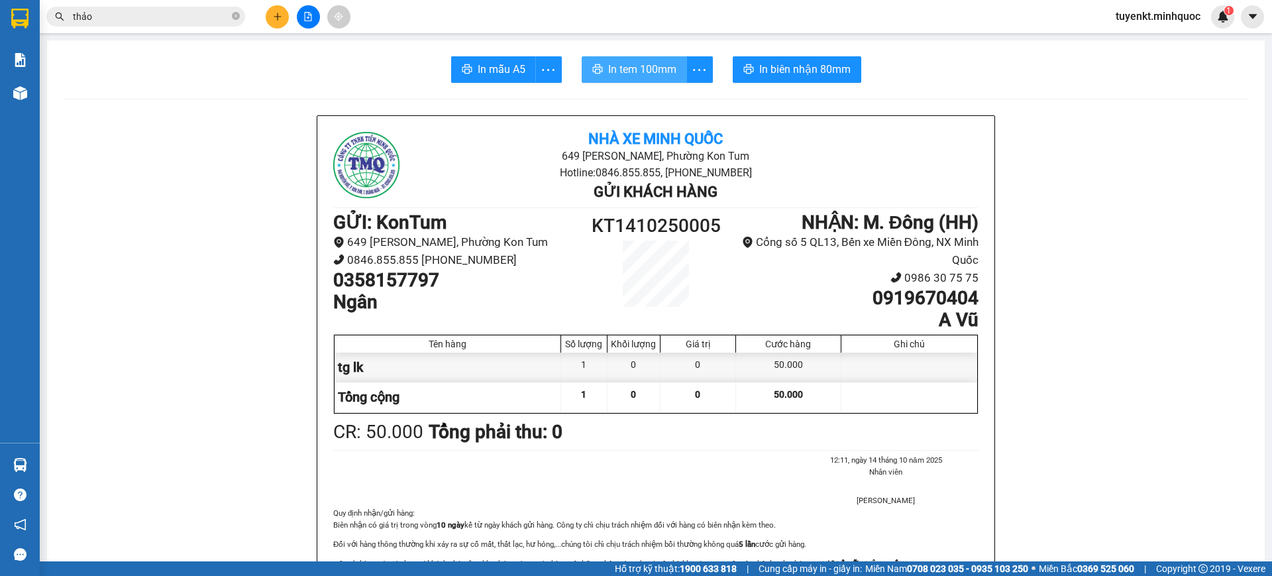
drag, startPoint x: 629, startPoint y: 58, endPoint x: 630, endPoint y: 65, distance: 6.7
click at [630, 63] on button "In tem 100mm" at bounding box center [634, 69] width 105 height 26
click at [630, 65] on span "In tem 100mm" at bounding box center [642, 69] width 68 height 17
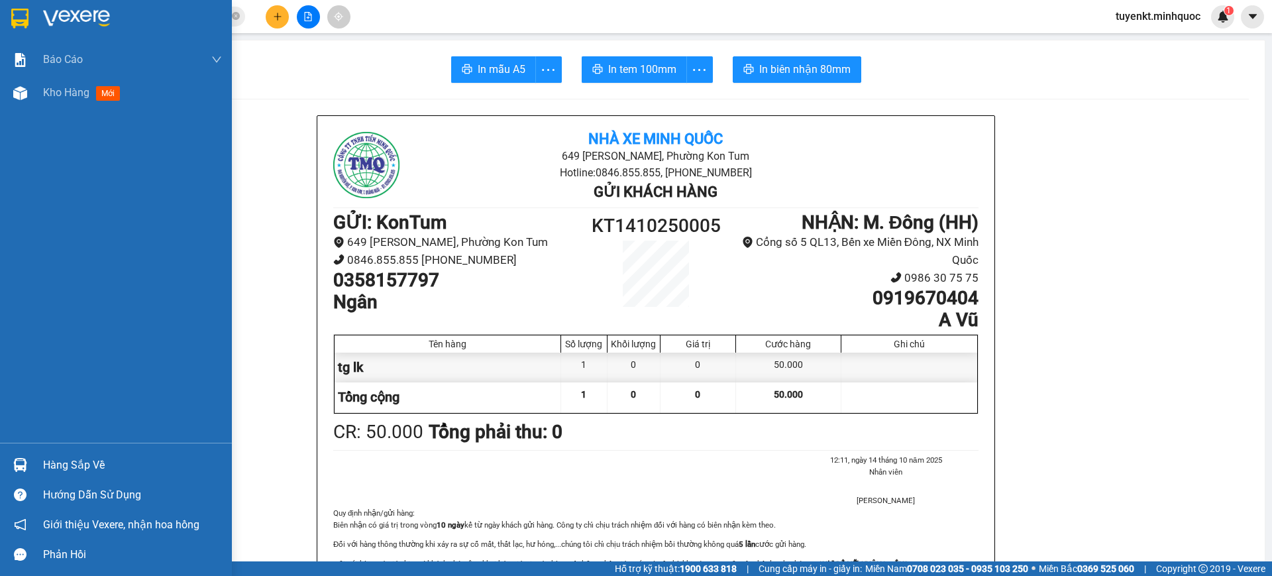
click at [12, 9] on img at bounding box center [19, 19] width 17 height 20
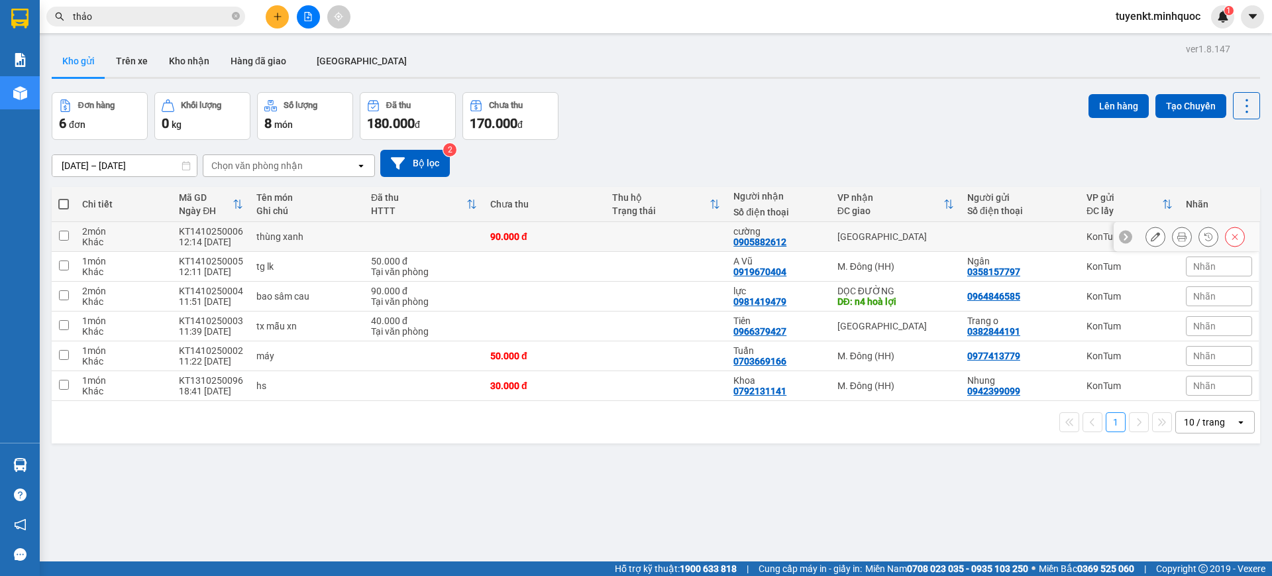
click at [1174, 234] on button at bounding box center [1182, 236] width 19 height 23
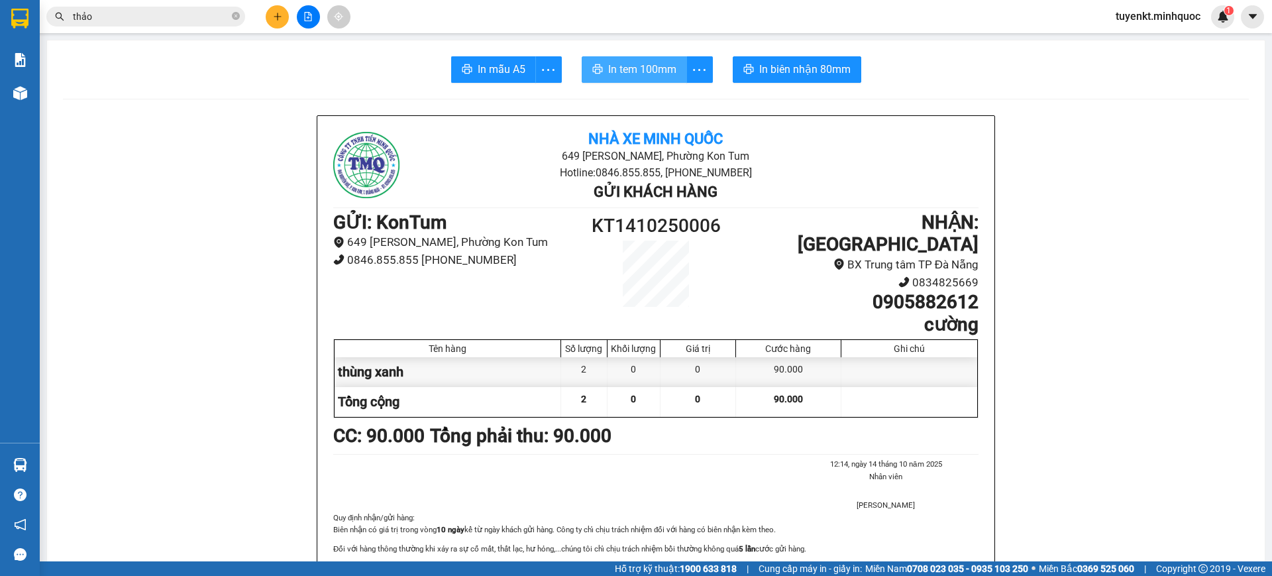
click at [634, 66] on span "In tem 100mm" at bounding box center [642, 69] width 68 height 17
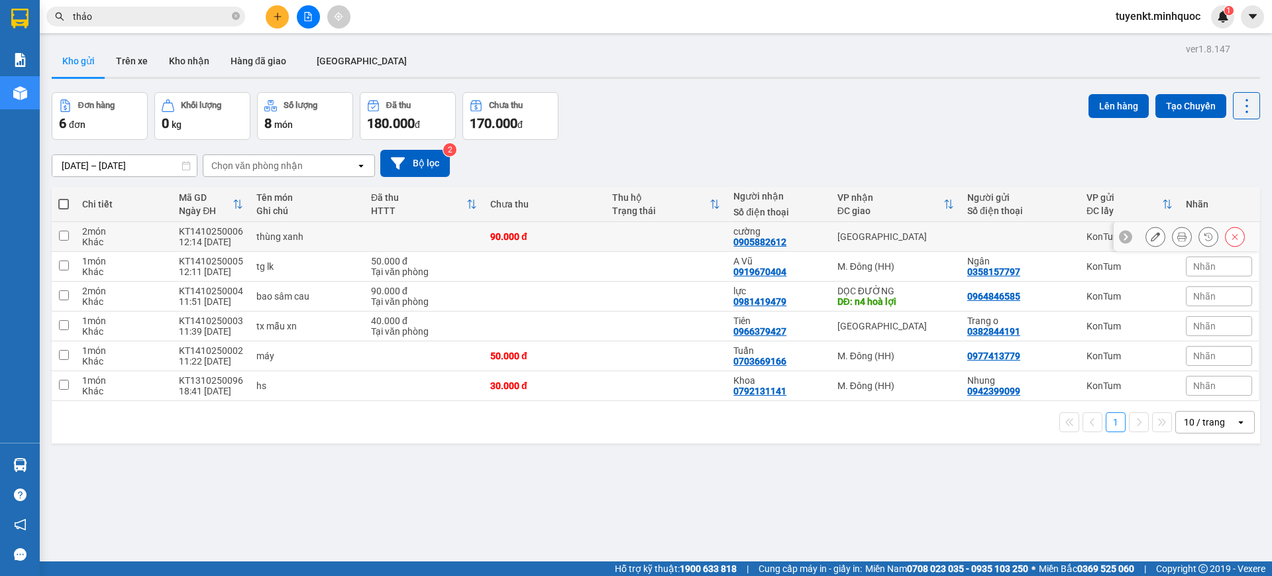
click at [1177, 235] on icon at bounding box center [1181, 236] width 9 height 9
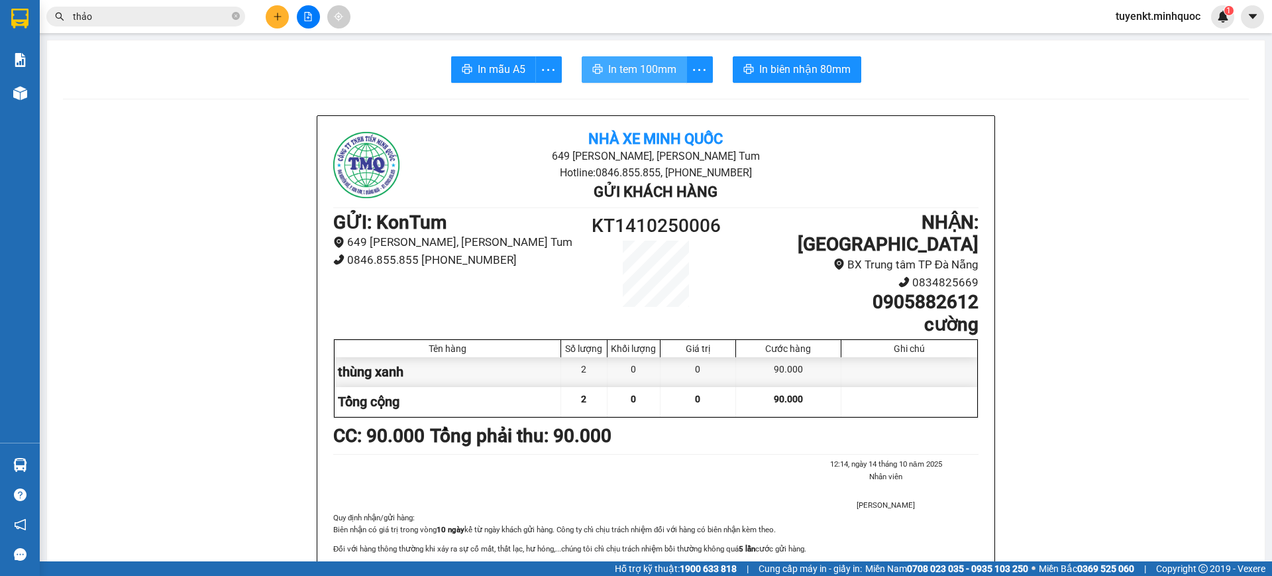
click at [647, 64] on span "In tem 100mm" at bounding box center [642, 69] width 68 height 17
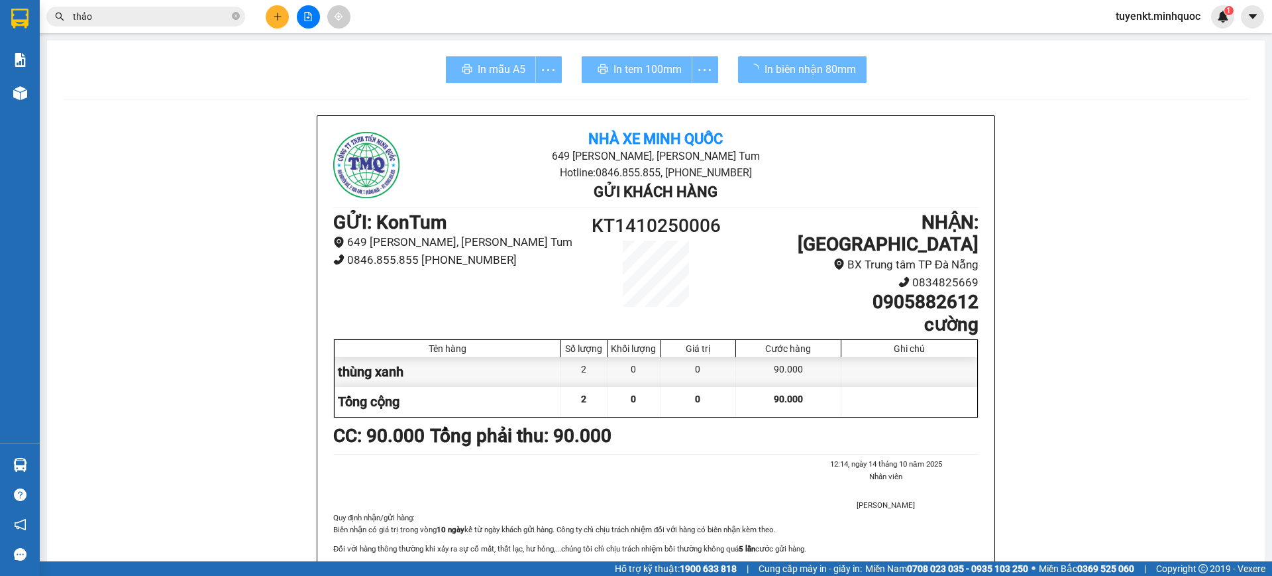
click at [943, 511] on div "Quy định nhận/gửi hàng : Biên nhận có giá trị trong vòng 10 ngày kể từ ngày khá…" at bounding box center [655, 562] width 645 height 102
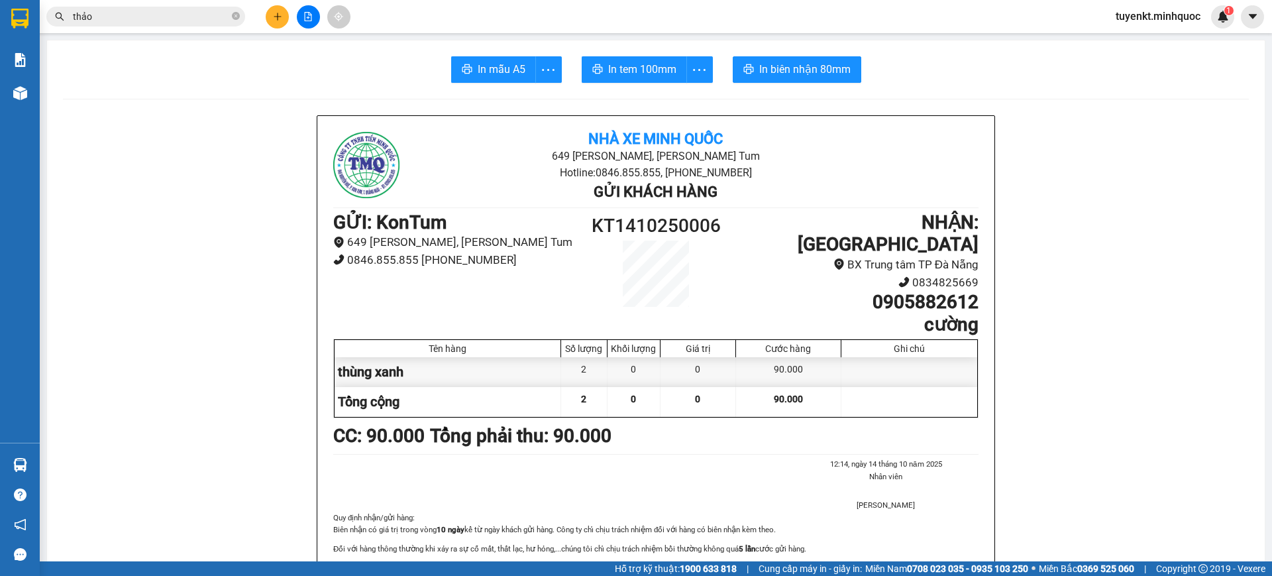
drag, startPoint x: 898, startPoint y: 284, endPoint x: 368, endPoint y: 84, distance: 565.9
click at [407, 71] on div "In mẫu A5 In tem 100mm In biên nhận 80mm" at bounding box center [656, 69] width 1186 height 26
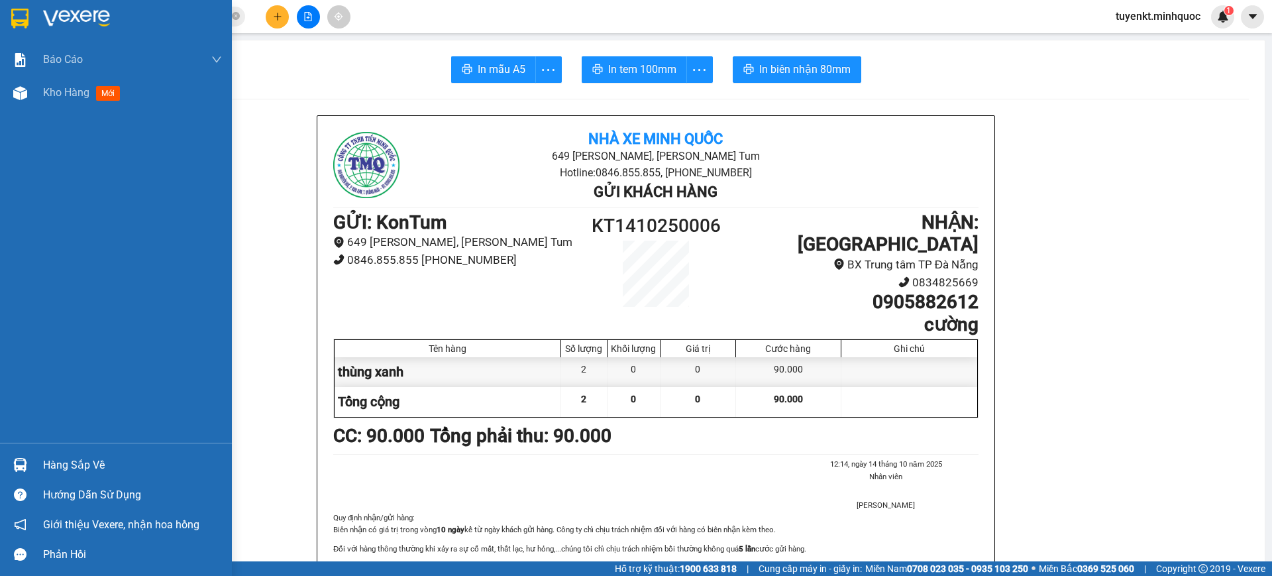
click at [34, 16] on div at bounding box center [116, 21] width 232 height 43
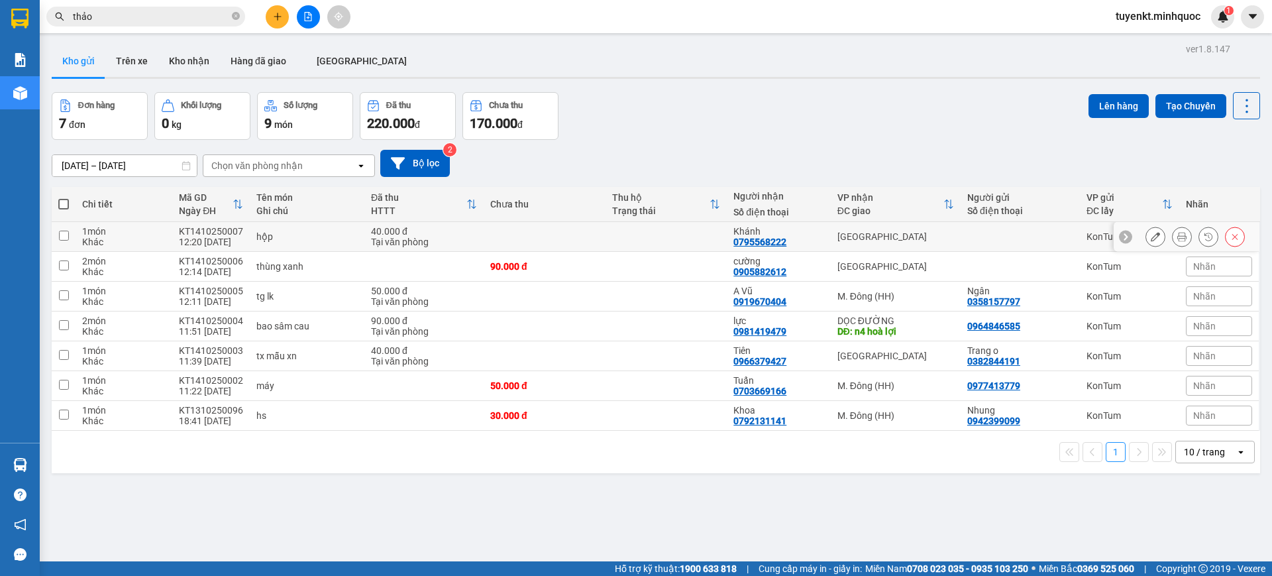
click at [1177, 240] on icon at bounding box center [1181, 236] width 9 height 9
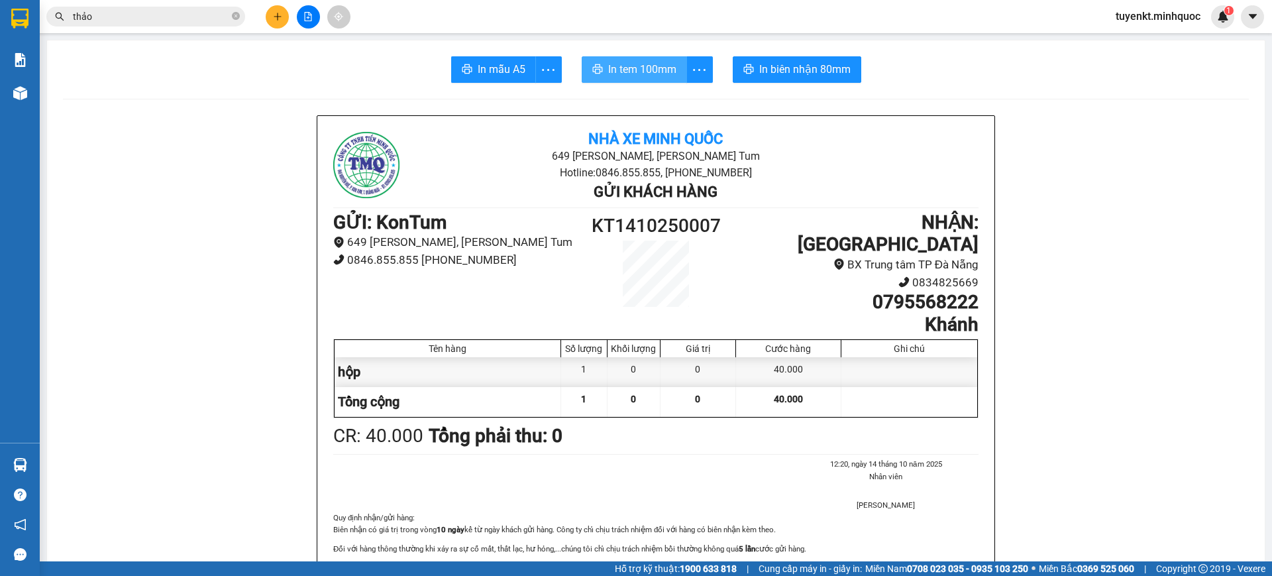
drag, startPoint x: 658, startPoint y: 71, endPoint x: 667, endPoint y: 69, distance: 9.5
click at [657, 71] on span "In tem 100mm" at bounding box center [642, 69] width 68 height 17
